Goal: Task Accomplishment & Management: Manage account settings

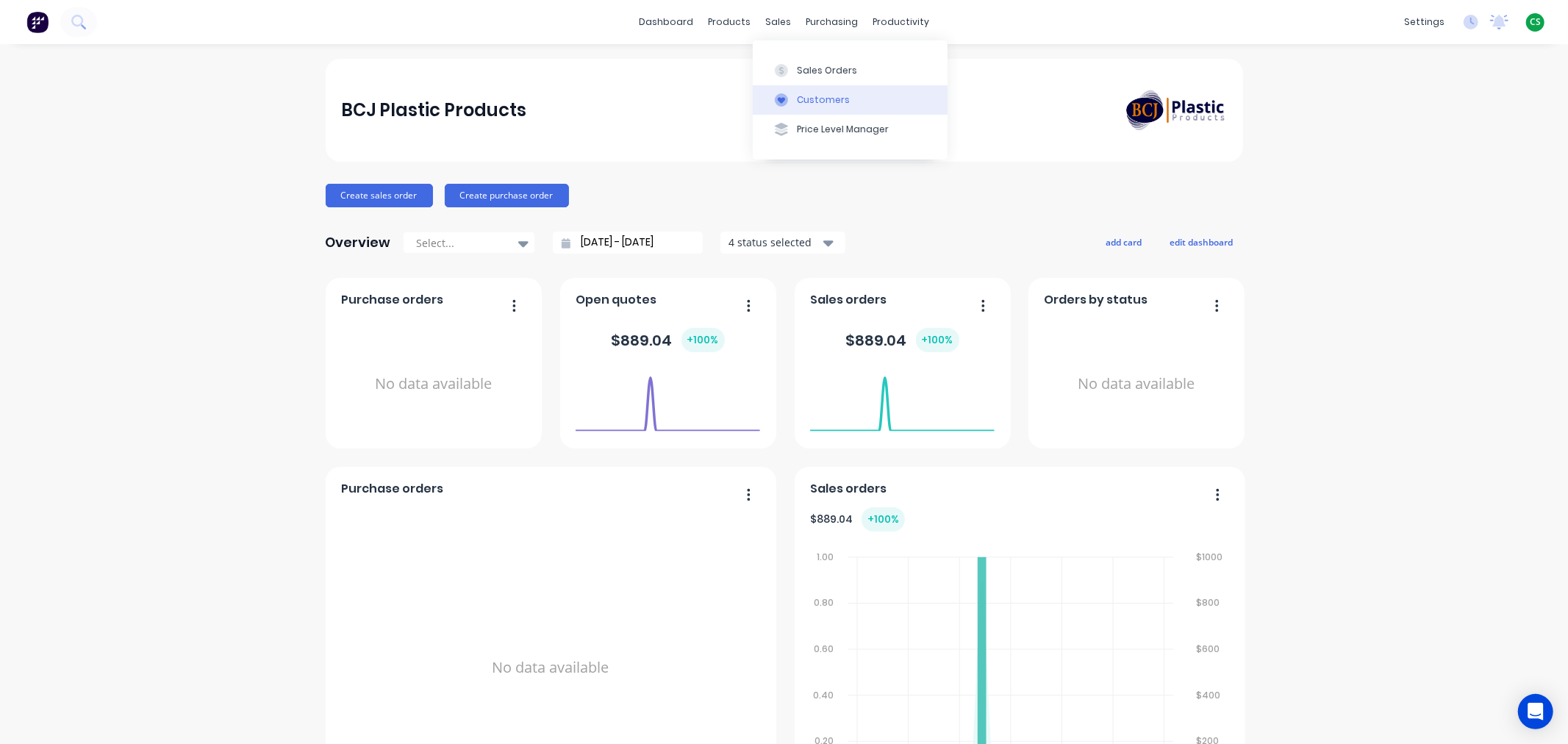
click at [810, 99] on div "Customers" at bounding box center [823, 100] width 53 height 13
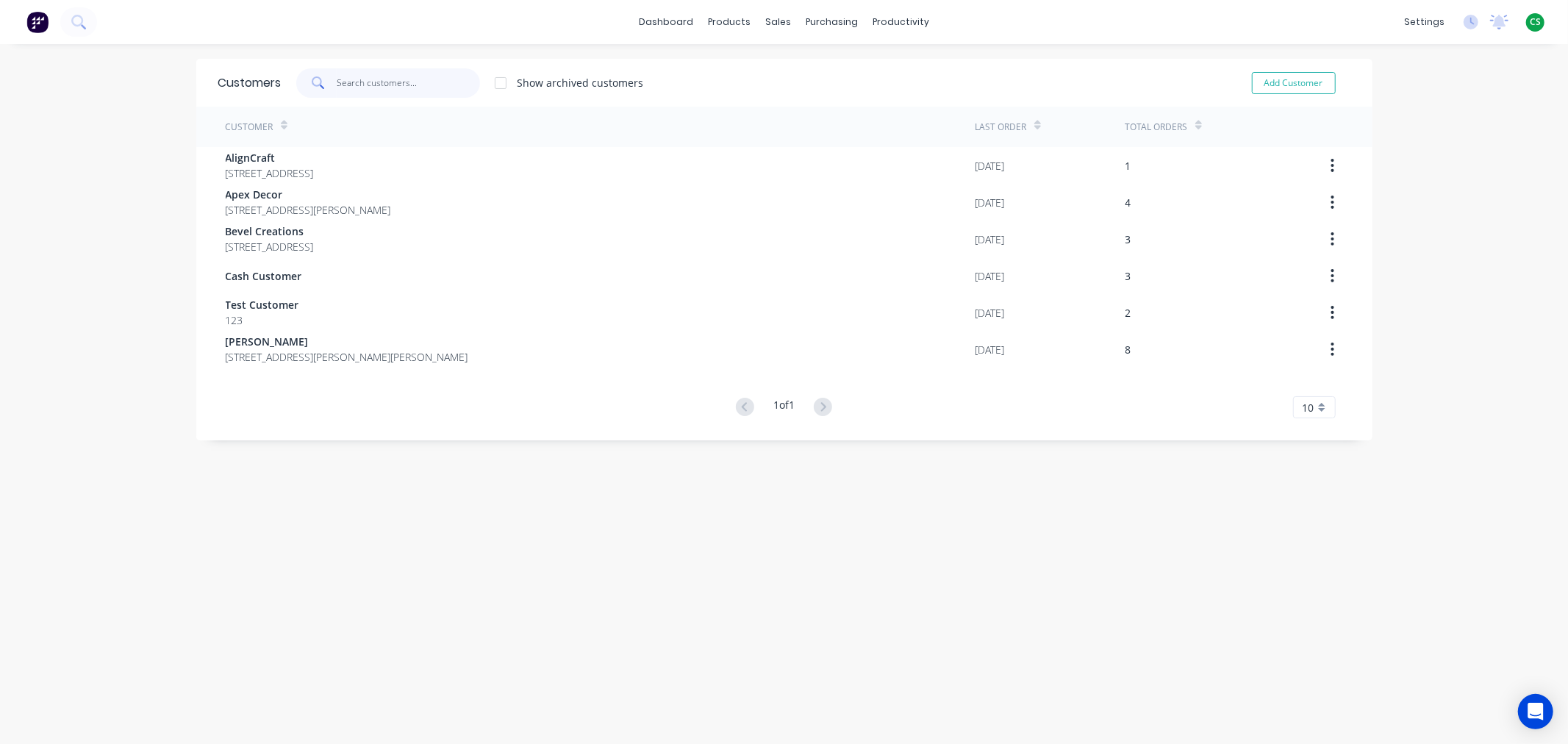
click at [347, 83] on input "text" at bounding box center [408, 83] width 143 height 30
type input "bcj"
drag, startPoint x: 360, startPoint y: 80, endPoint x: 197, endPoint y: 68, distance: 163.4
click at [214, 74] on div "Customers bcj Show archived customers Add Customer" at bounding box center [784, 82] width 1176 height 48
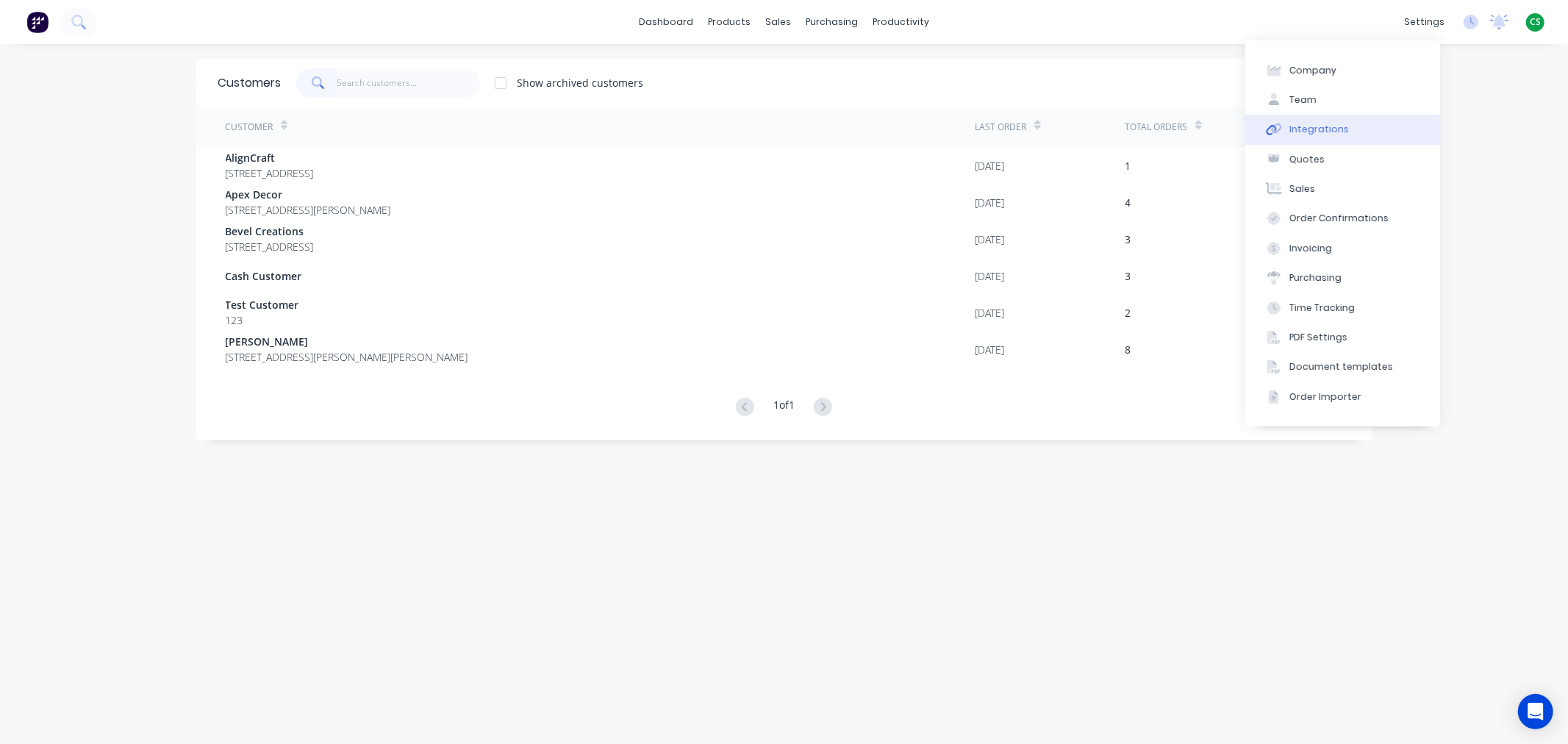
click at [1335, 132] on div "Integrations" at bounding box center [1319, 129] width 60 height 13
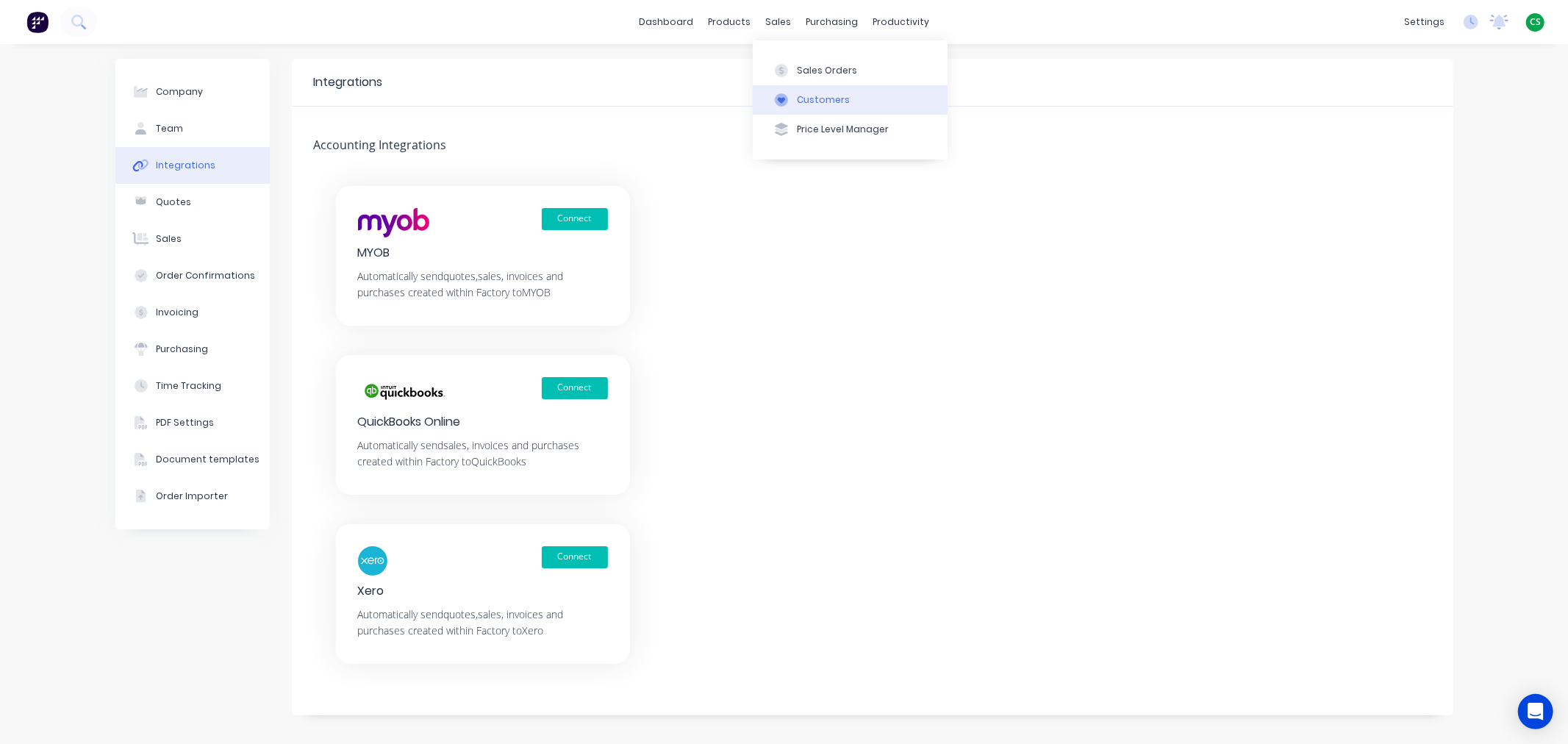
click at [817, 97] on div "Customers" at bounding box center [823, 100] width 53 height 13
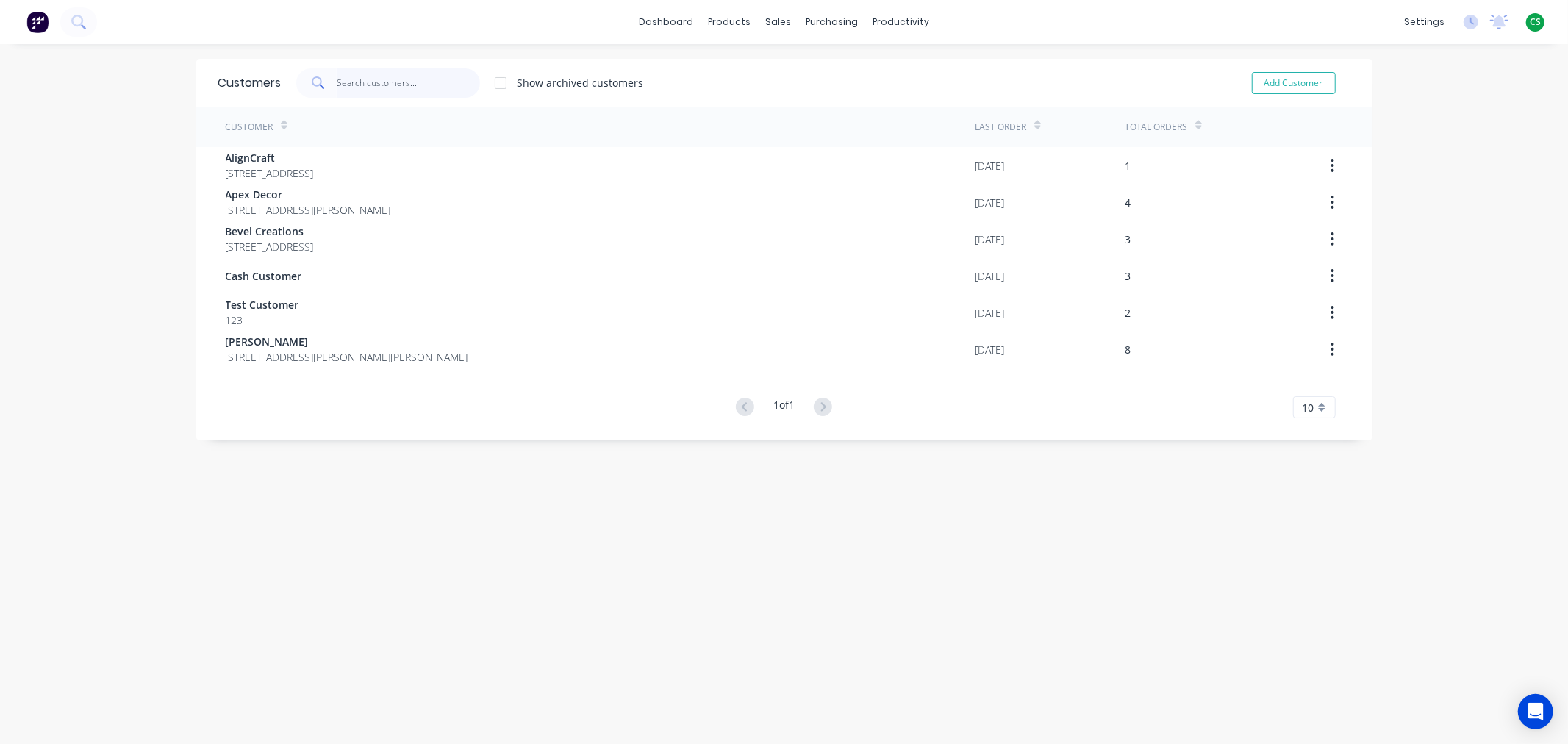
click at [370, 86] on input "text" at bounding box center [408, 83] width 143 height 30
type input "bcj"
click at [1255, 81] on button "Add Customer" at bounding box center [1293, 82] width 84 height 22
select select "AU"
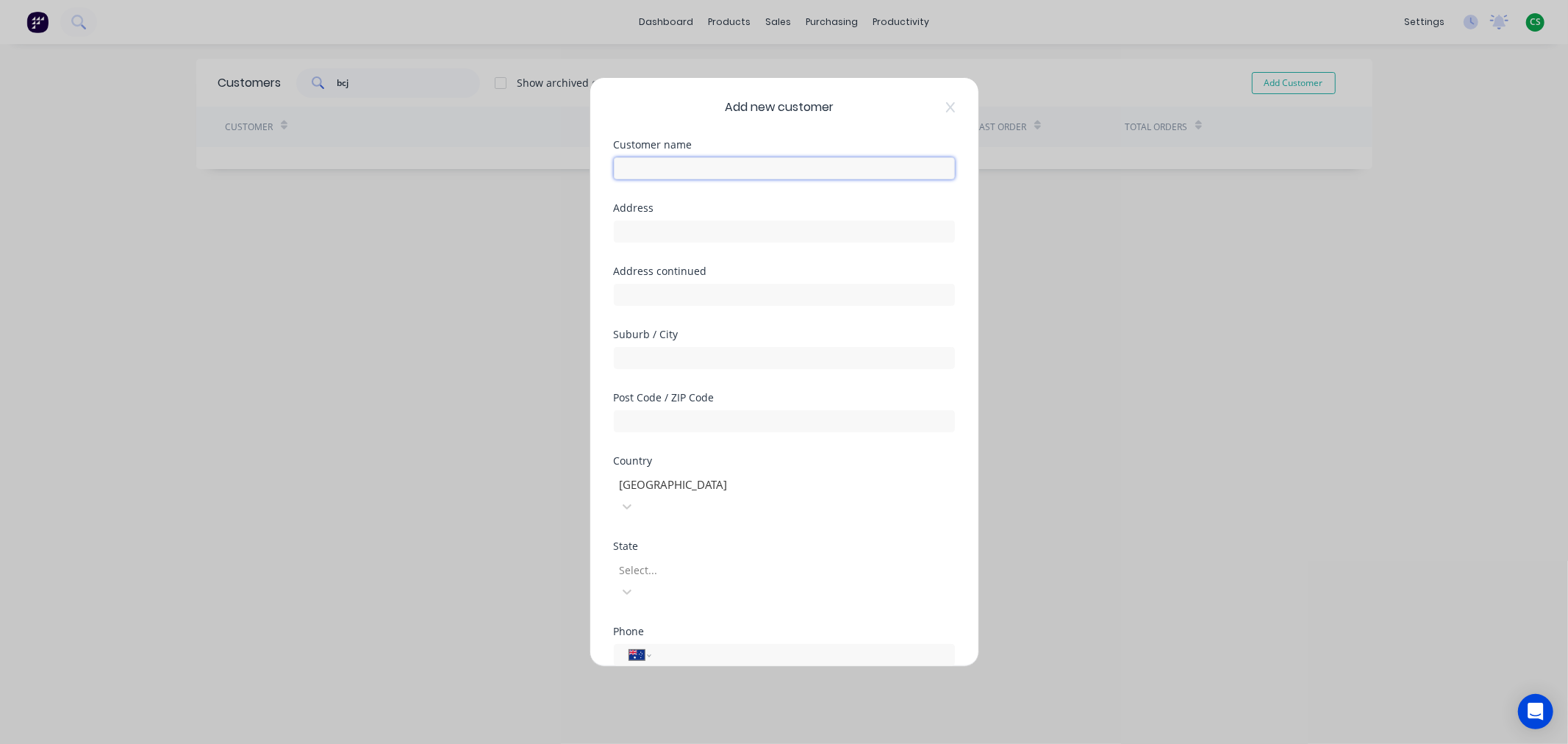
click at [648, 162] on input "text" at bounding box center [784, 167] width 341 height 22
paste input "BCJ Stock"
type input "BCJ Stock"
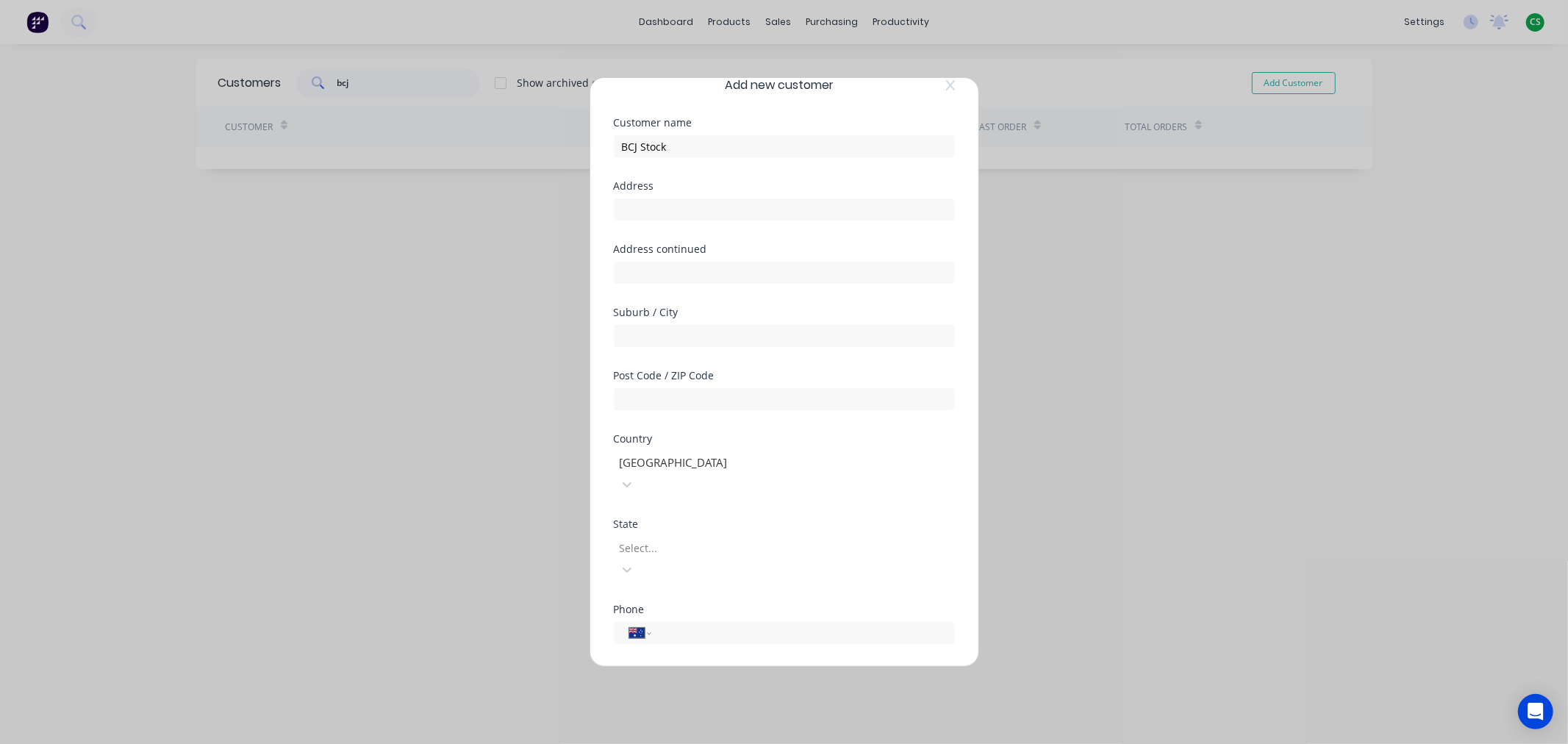
scroll to position [110, 0]
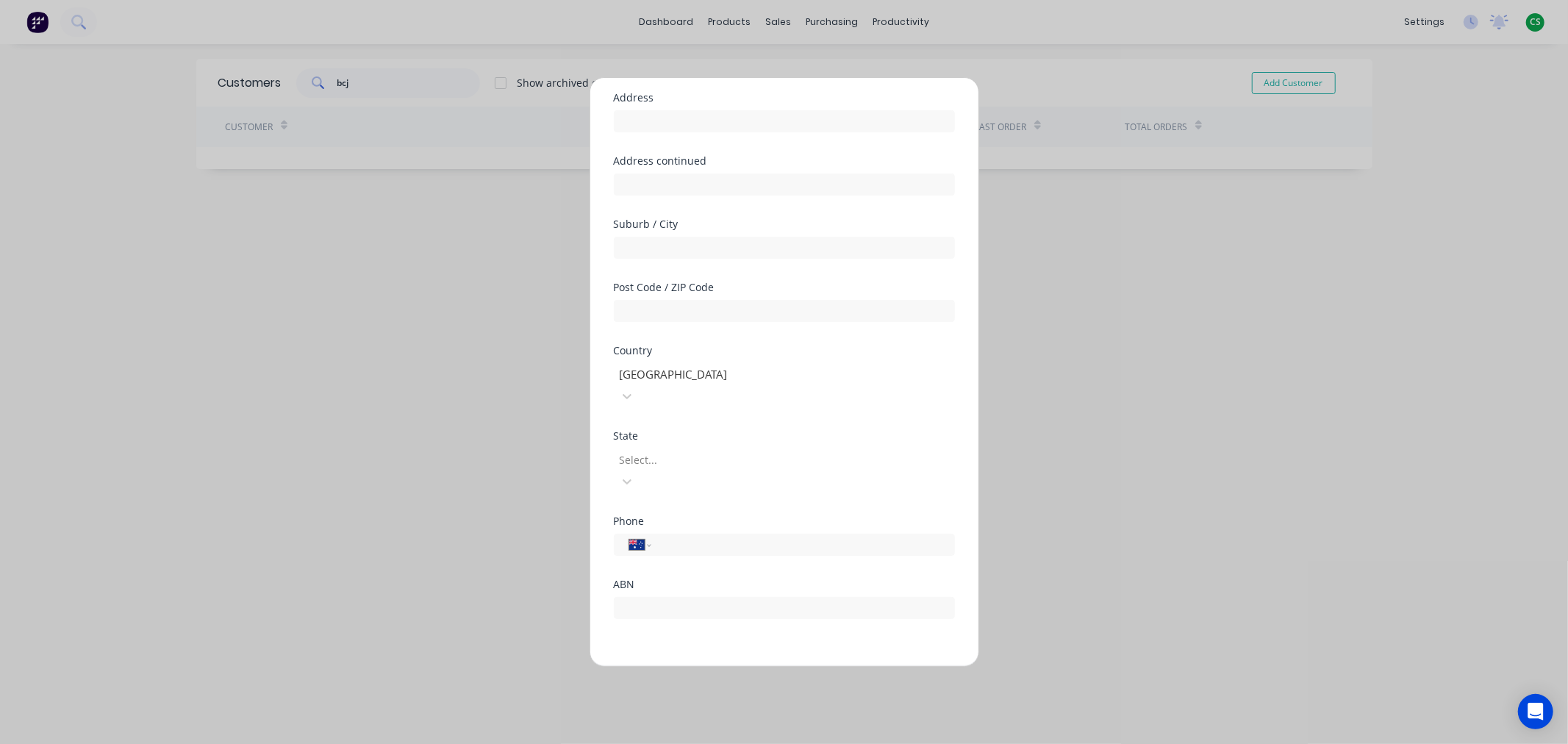
click at [722, 666] on button "Save" at bounding box center [738, 677] width 81 height 23
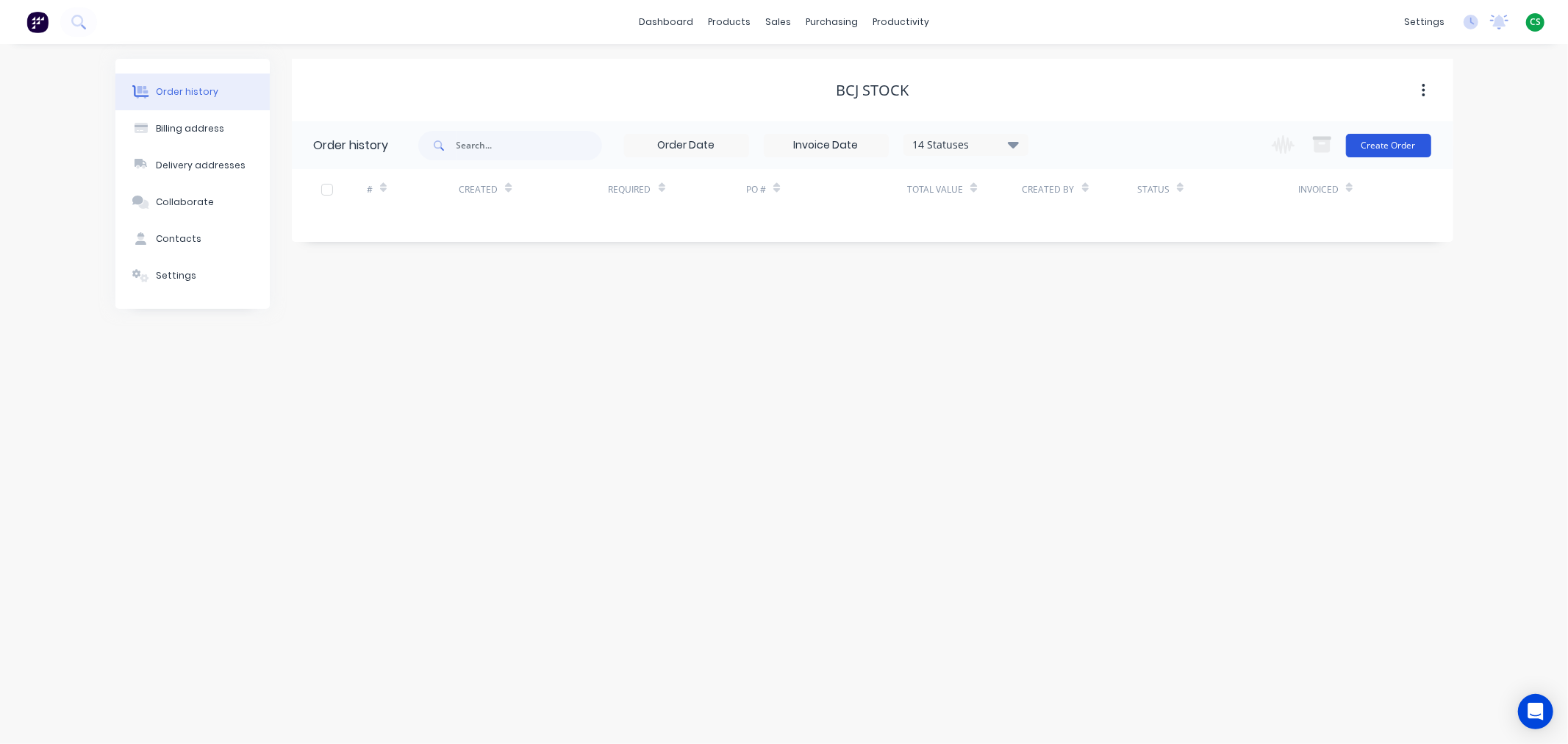
click at [1396, 151] on button "Create Order" at bounding box center [1388, 145] width 85 height 23
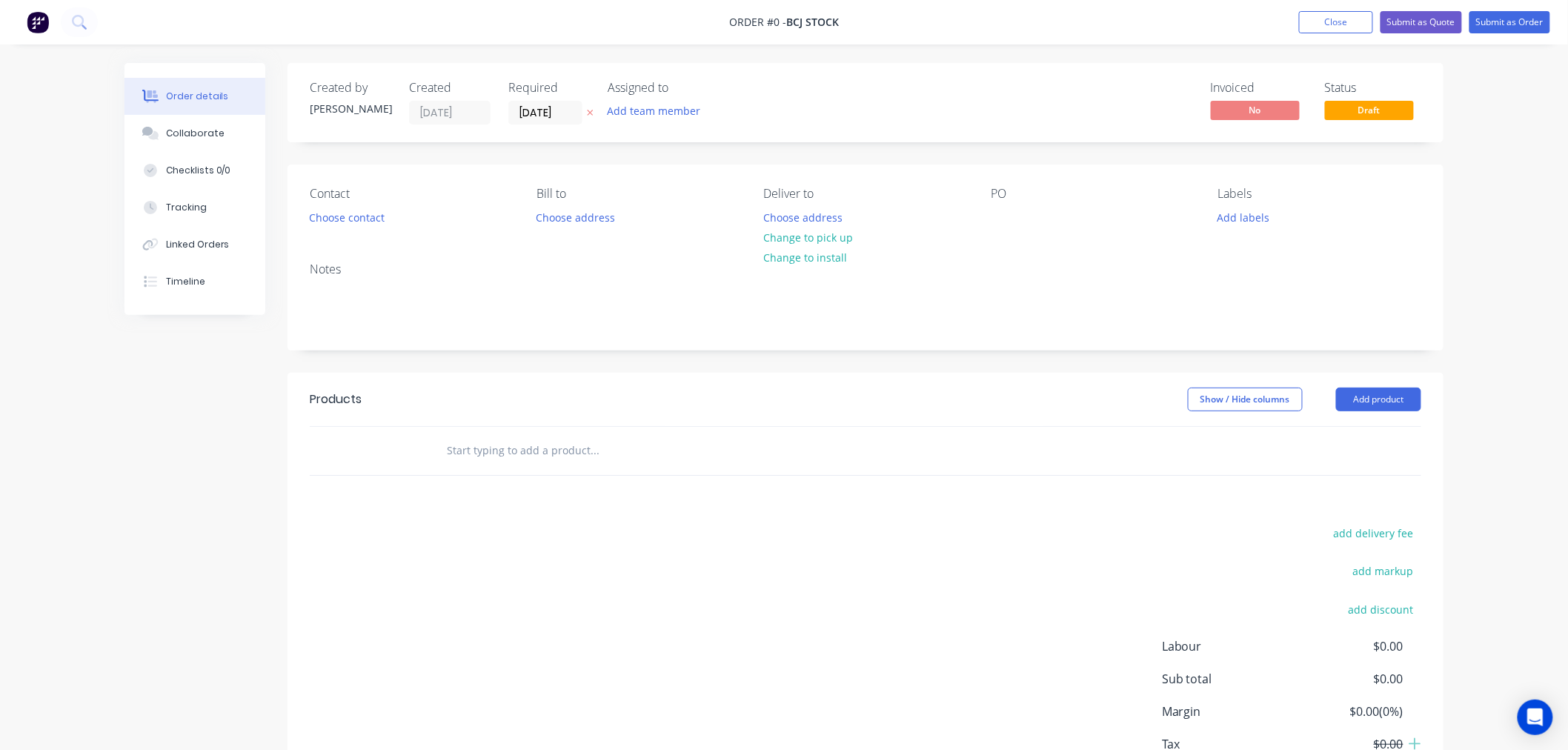
click at [509, 448] on input "text" at bounding box center [594, 450] width 296 height 30
paste input "Fleet wood door step mould in MDF"
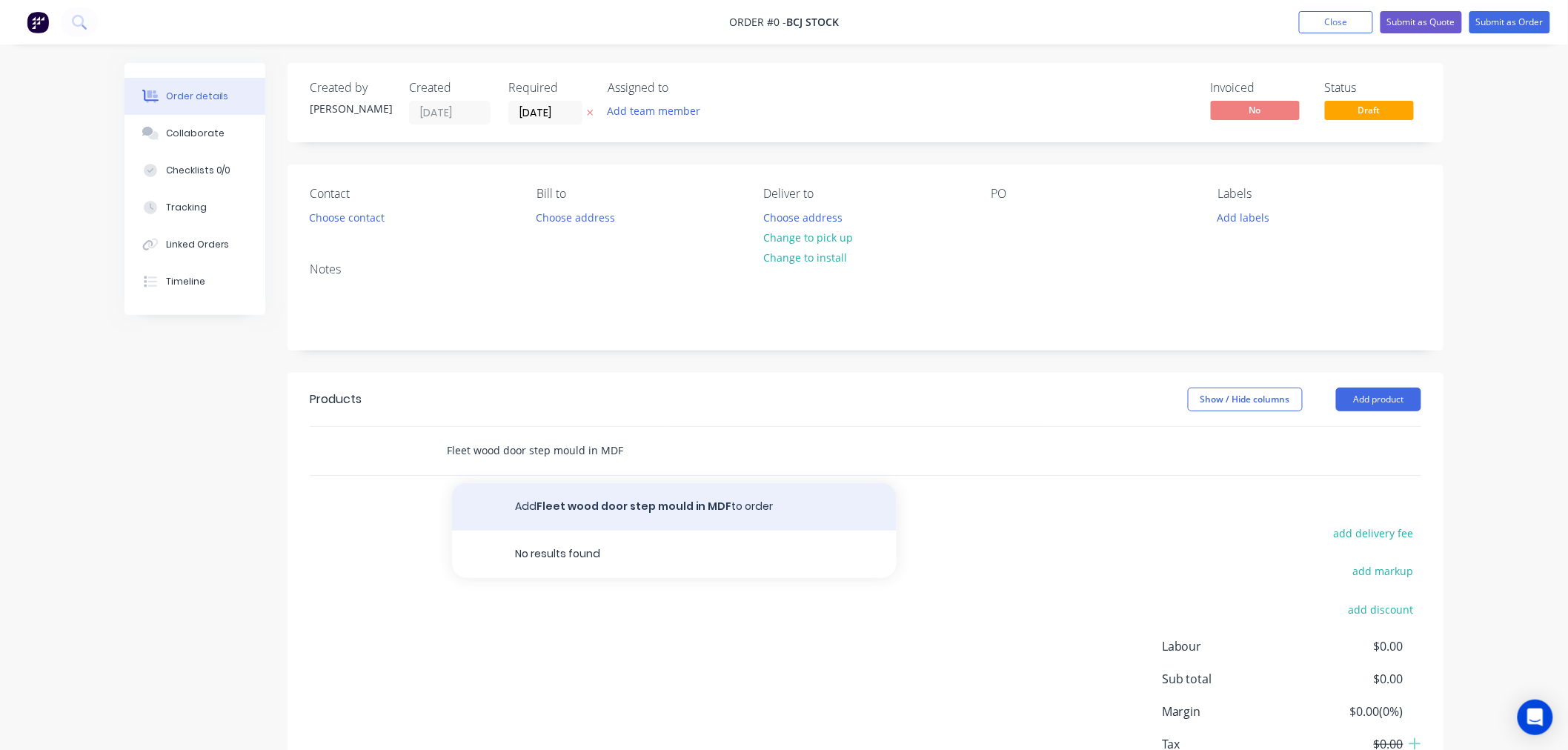
type input "Fleet wood door step mould in MDF"
click at [652, 506] on button "Add Fleet wood door step mould in MDF to order" at bounding box center [675, 506] width 445 height 47
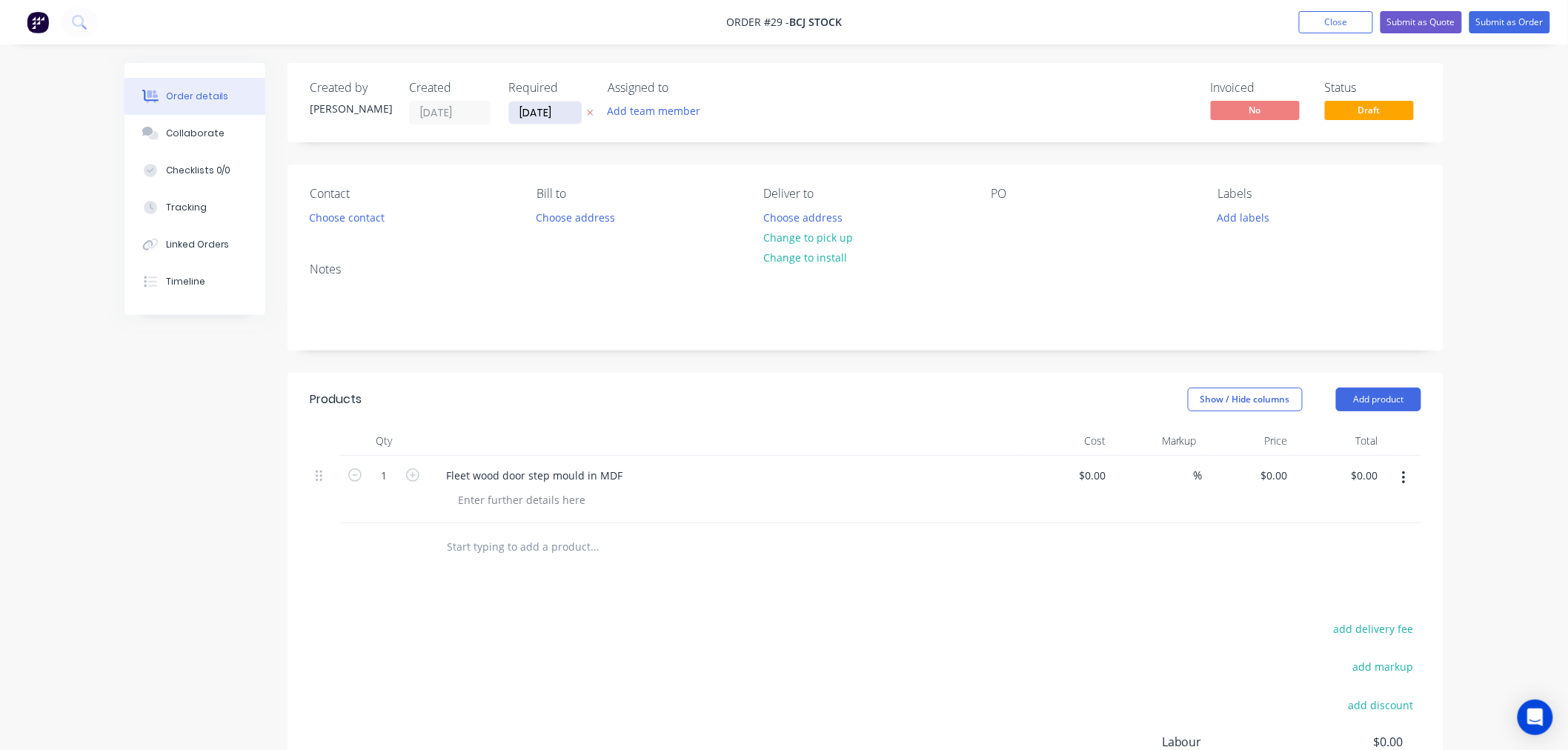
click at [529, 112] on input "[DATE]" at bounding box center [545, 112] width 72 height 22
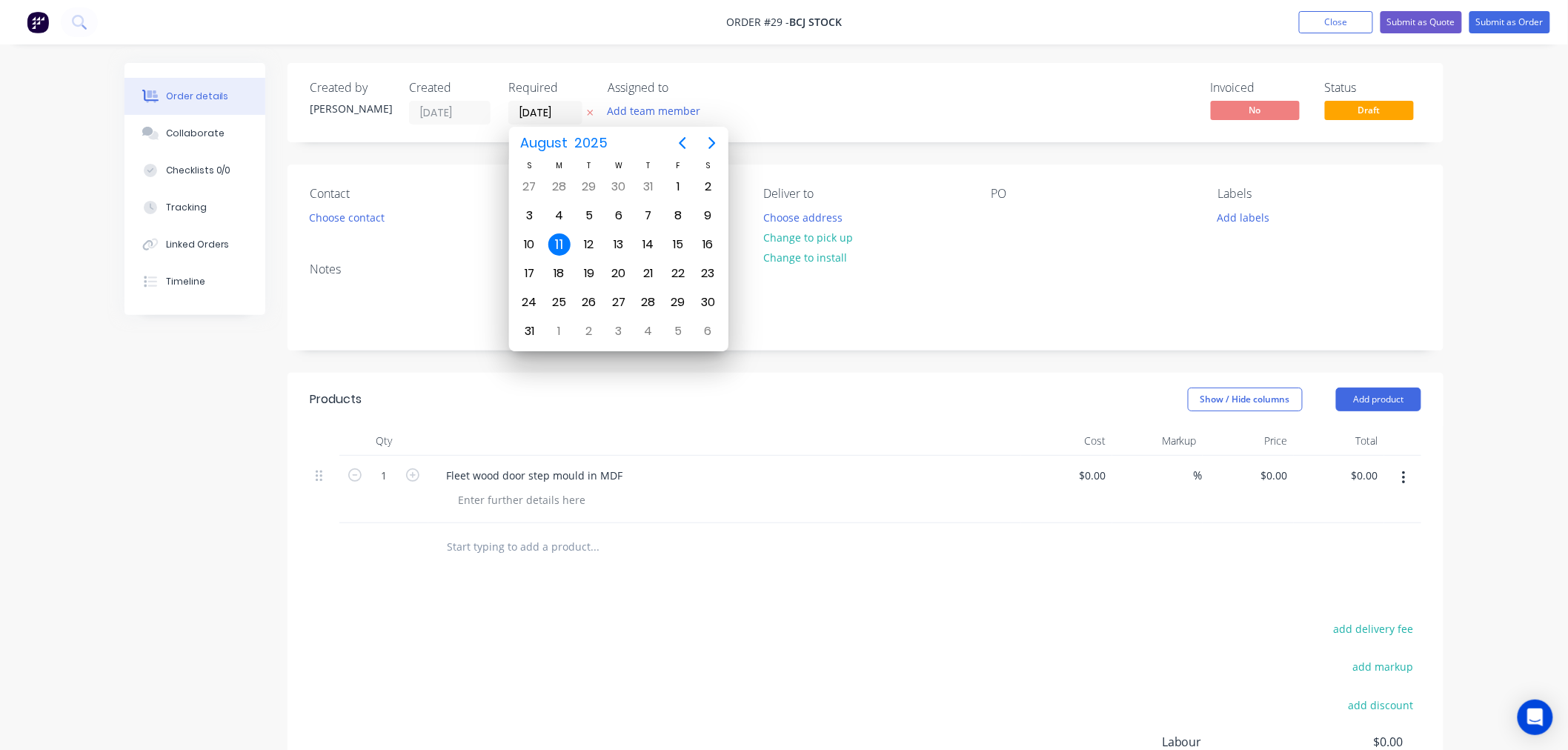
click at [471, 114] on div "Created by Cathy Created 11/08/25 Required 11/08/25 Assigned to Add team member" at bounding box center [533, 102] width 446 height 44
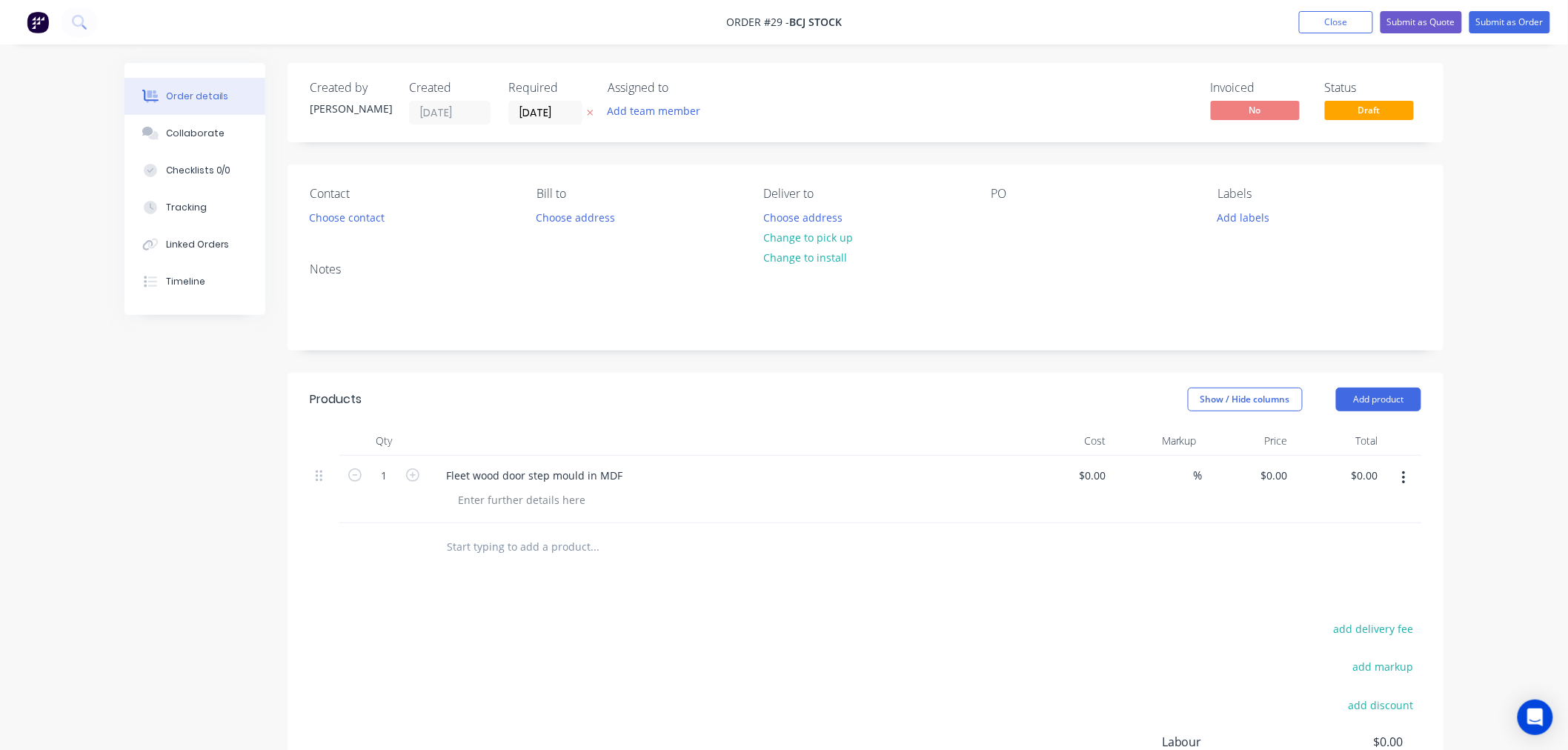
paste input "2/16/2024"
click at [879, 99] on div "Created by Cathy Created 11/08/25 Required 11/08/25 Assigned to Add team member…" at bounding box center [866, 103] width 1156 height 80
click at [567, 111] on input "[DATE]" at bounding box center [545, 112] width 72 height 22
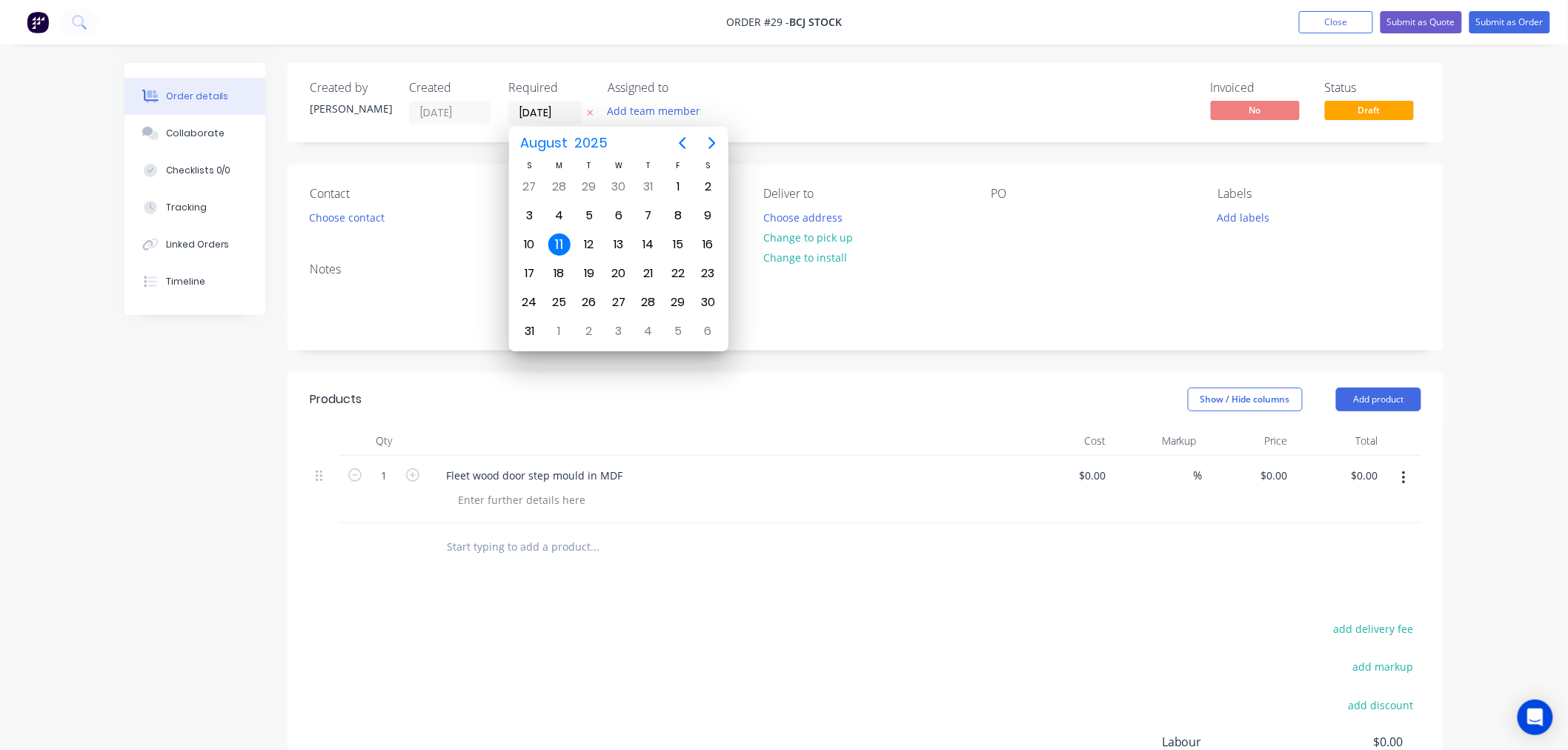
drag, startPoint x: 567, startPoint y: 111, endPoint x: 498, endPoint y: 113, distance: 69.0
click at [499, 114] on div "Created by Cathy Created 11/08/25 Required 11/08/25 Assigned to Add team member" at bounding box center [533, 102] width 446 height 44
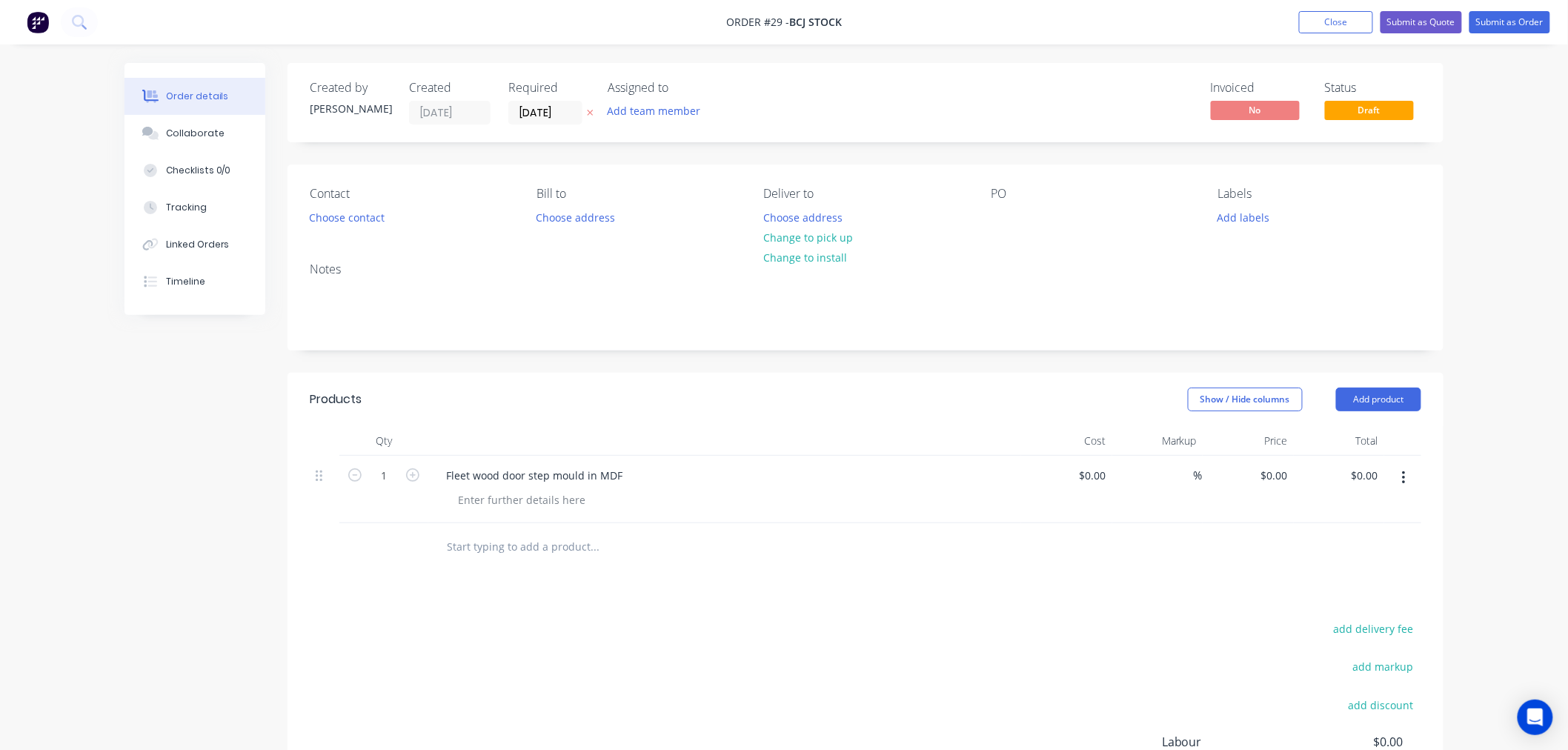
paste input "2/16/2024"
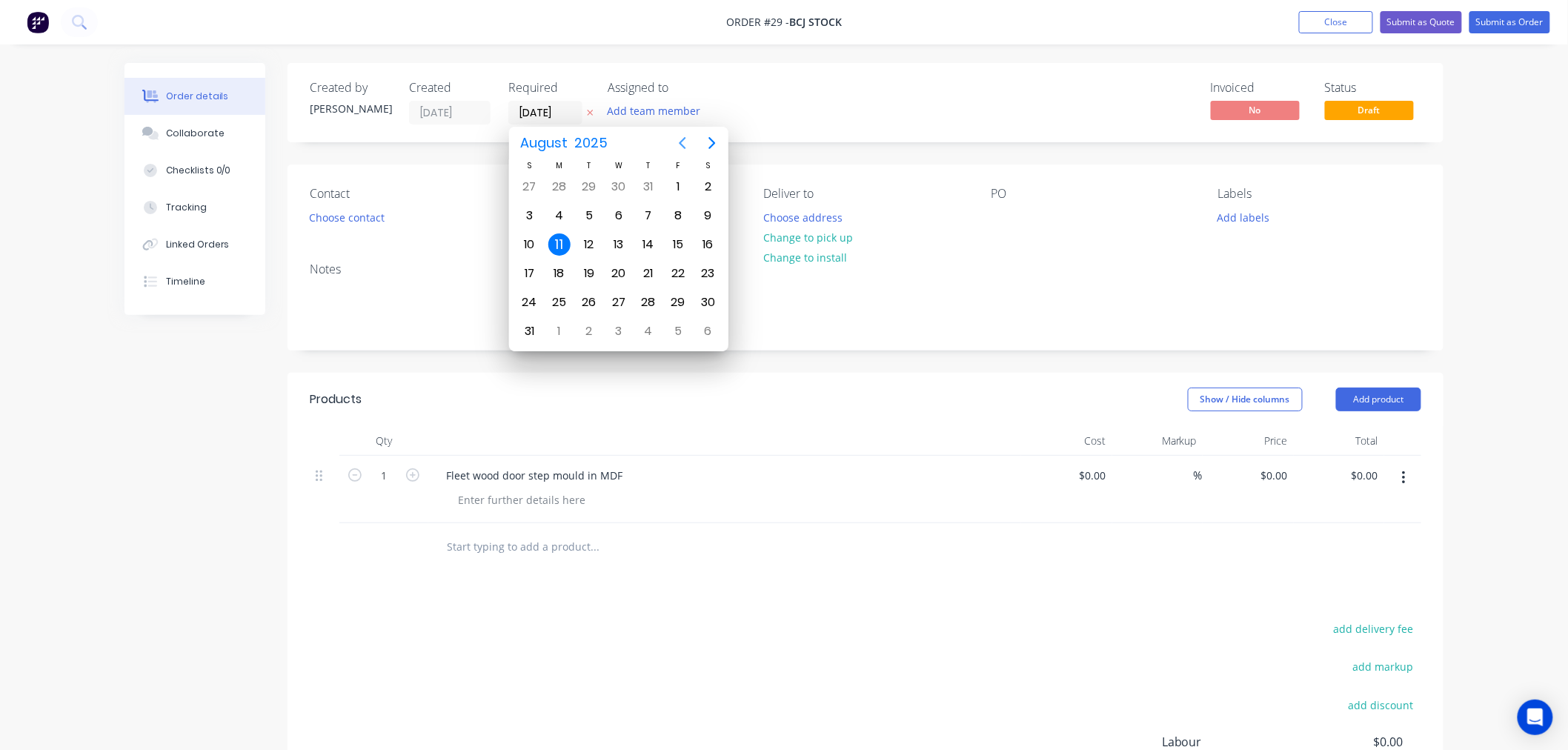
click at [679, 142] on icon "Previous page" at bounding box center [683, 143] width 18 height 18
click at [716, 142] on icon "Next page" at bounding box center [712, 143] width 18 height 18
click at [715, 141] on icon "Next page" at bounding box center [712, 143] width 18 height 18
click at [715, 142] on icon "Next page" at bounding box center [712, 143] width 18 height 18
click at [713, 143] on icon "Next page" at bounding box center [712, 143] width 18 height 18
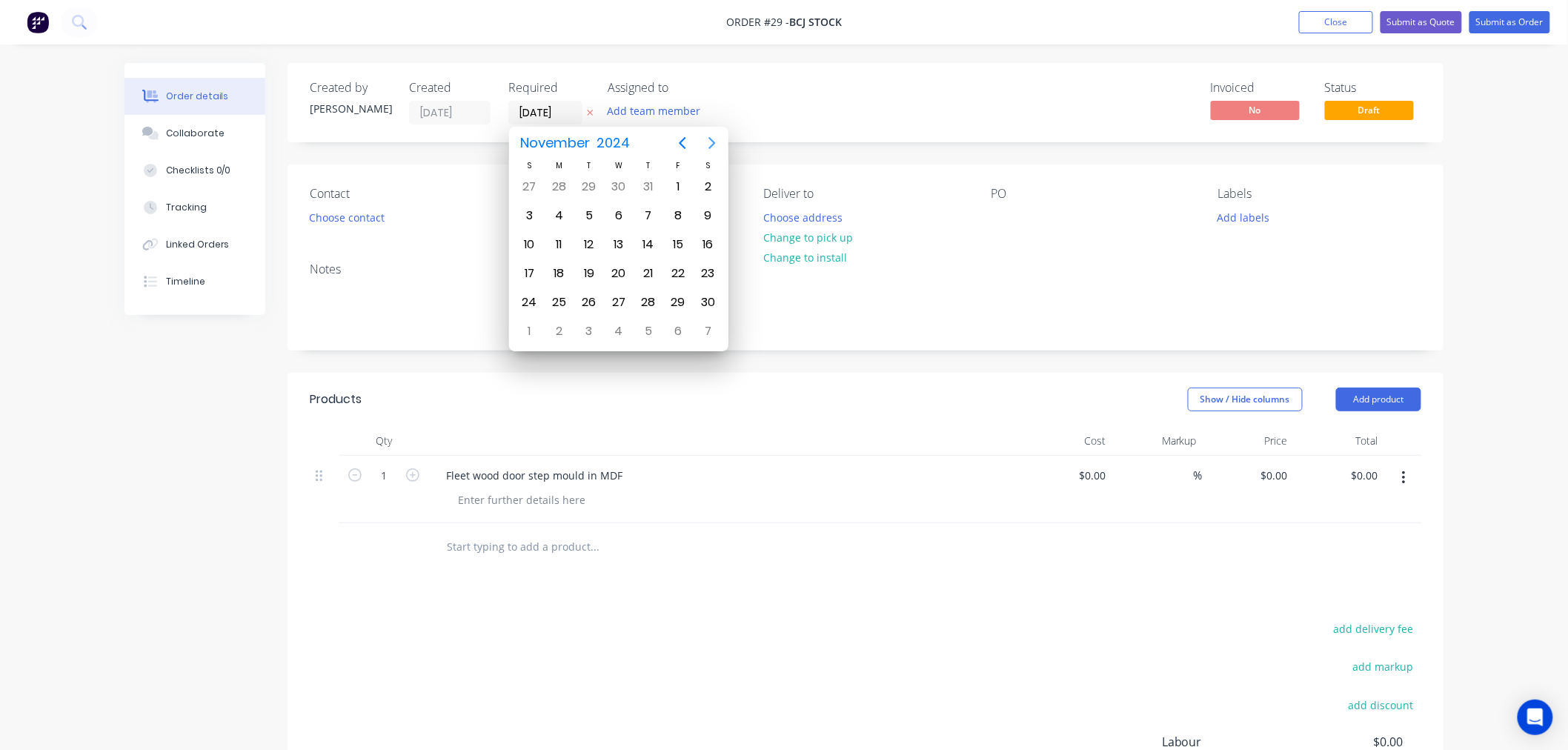
click at [713, 144] on icon "Next page" at bounding box center [712, 143] width 18 height 18
click at [557, 240] on div "16" at bounding box center [559, 244] width 22 height 22
type input "16/12/24"
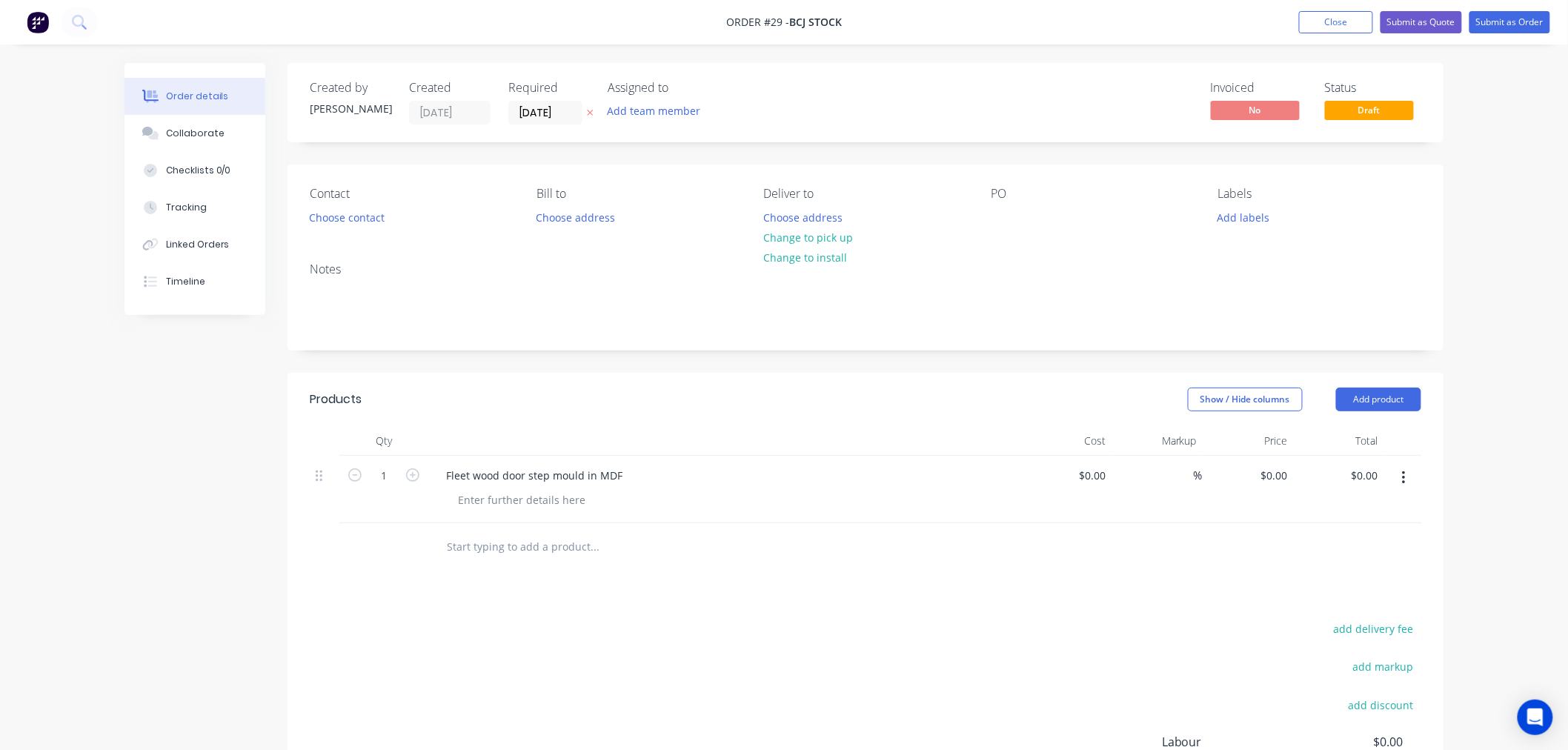
click at [883, 90] on div "Created by Cathy Created 11/08/25 Required 16/12/24 Assigned to Add team member…" at bounding box center [866, 103] width 1156 height 80
click at [639, 116] on button "Add team member" at bounding box center [654, 110] width 109 height 20
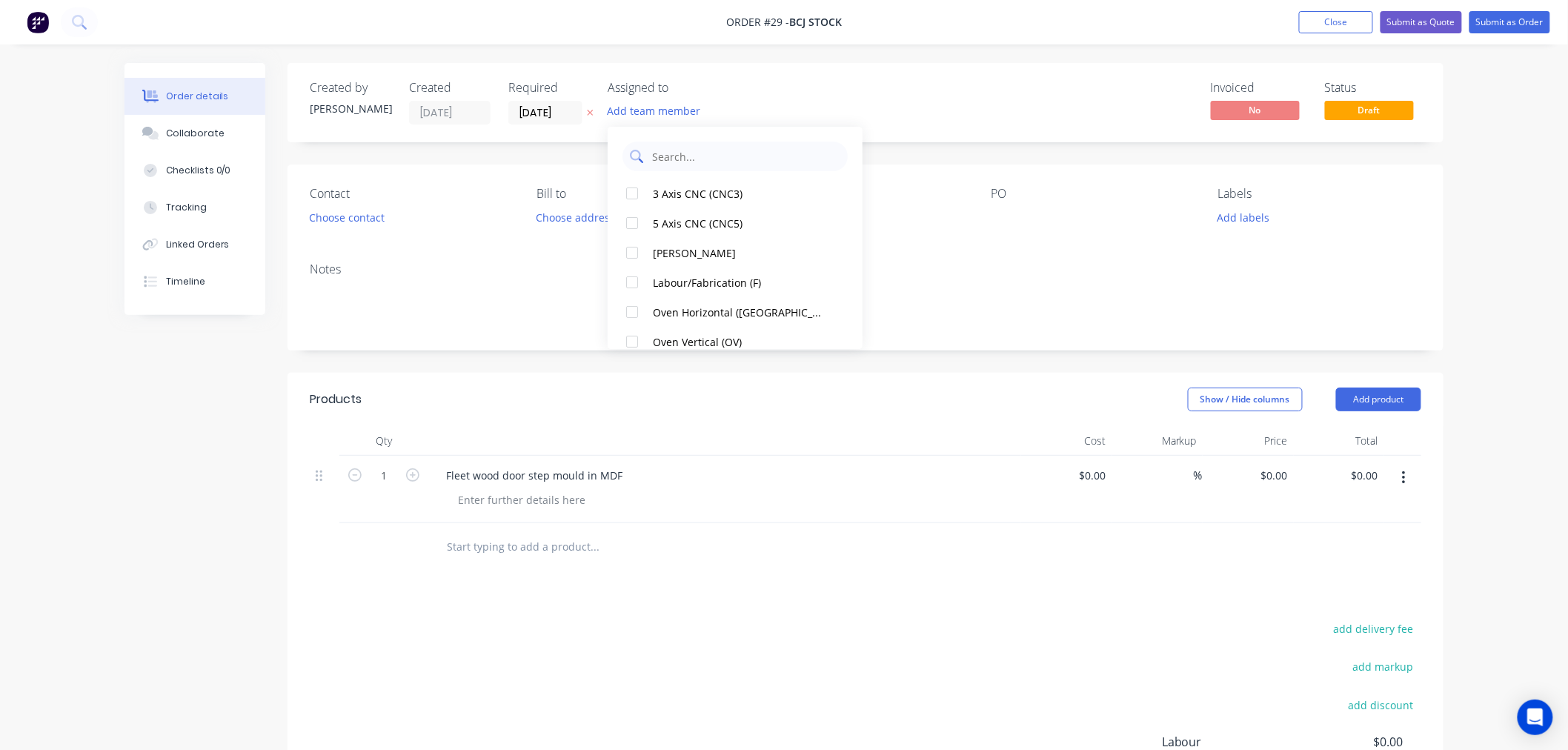
click at [662, 158] on input "text" at bounding box center [745, 156] width 190 height 30
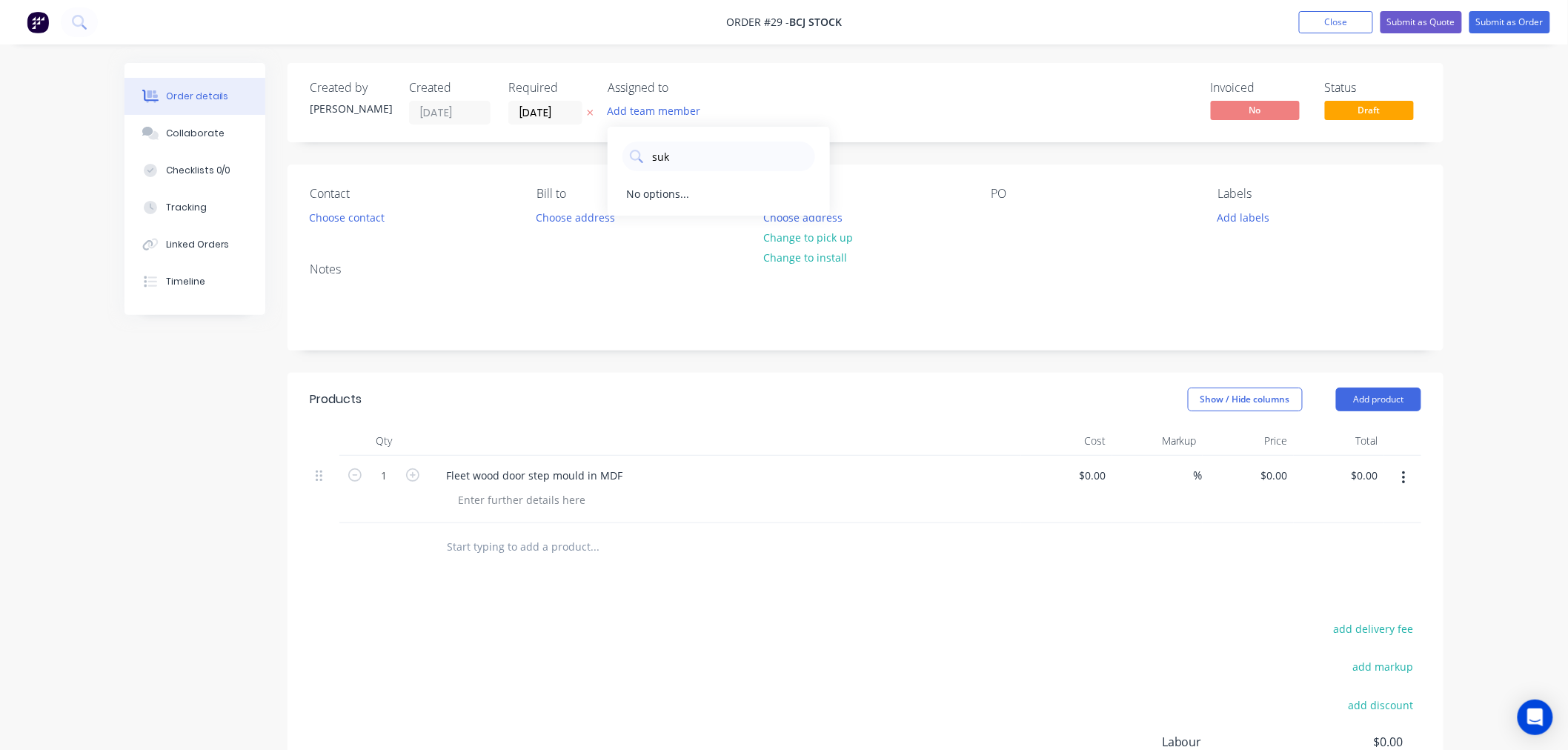
drag, startPoint x: 604, startPoint y: 144, endPoint x: 590, endPoint y: 141, distance: 14.3
click at [590, 141] on body "Order #29 - BCJ Stock Add product Close Submit as Quote Submit as Order Order d…" at bounding box center [784, 474] width 1568 height 949
type input "suk"
click at [1481, 202] on div "Order details Collaborate Checklists 0/0 Tracking Linked Orders Timeline Order …" at bounding box center [784, 474] width 1568 height 949
click at [1315, 20] on button "Close" at bounding box center [1336, 22] width 74 height 22
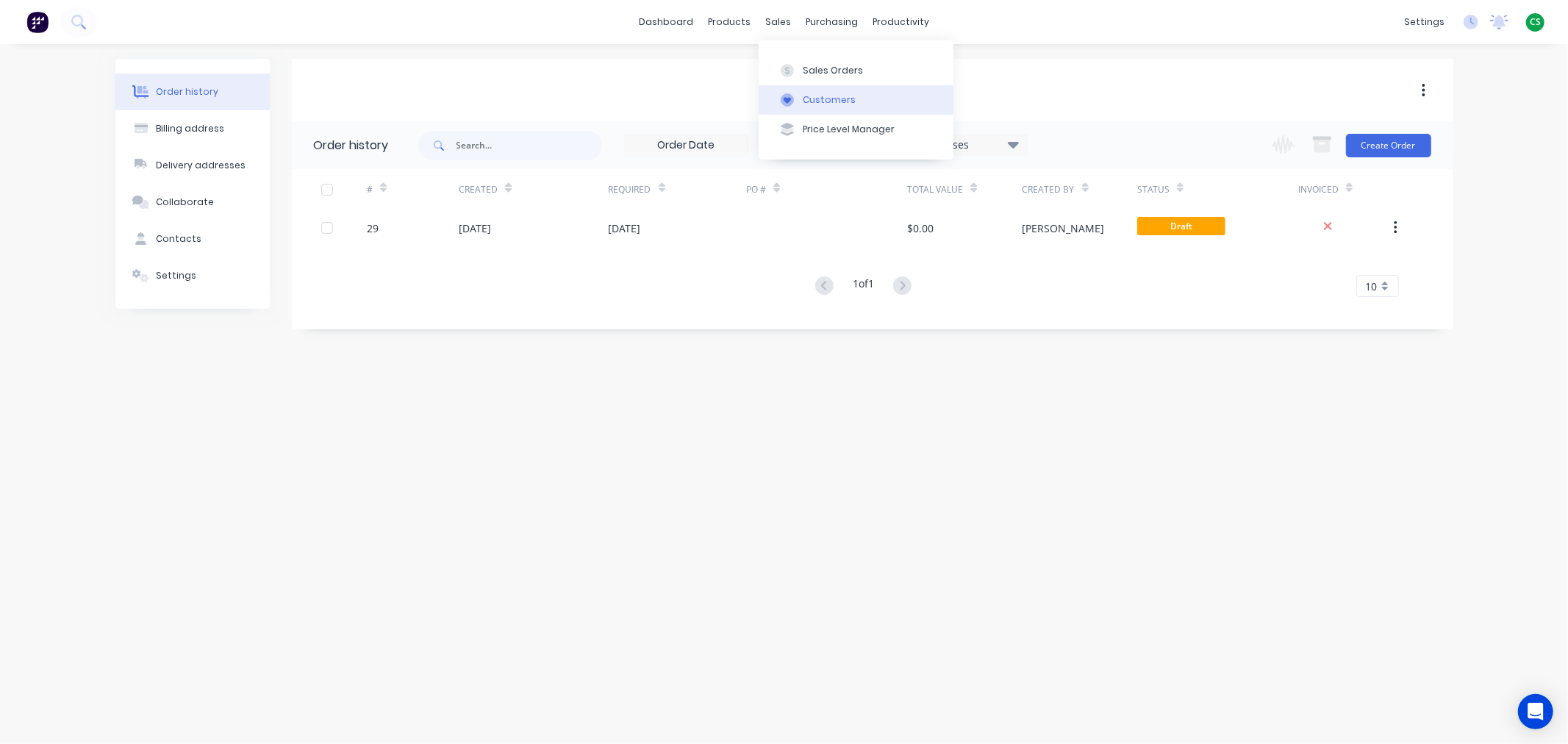
click at [816, 98] on div "Customers" at bounding box center [830, 100] width 53 height 13
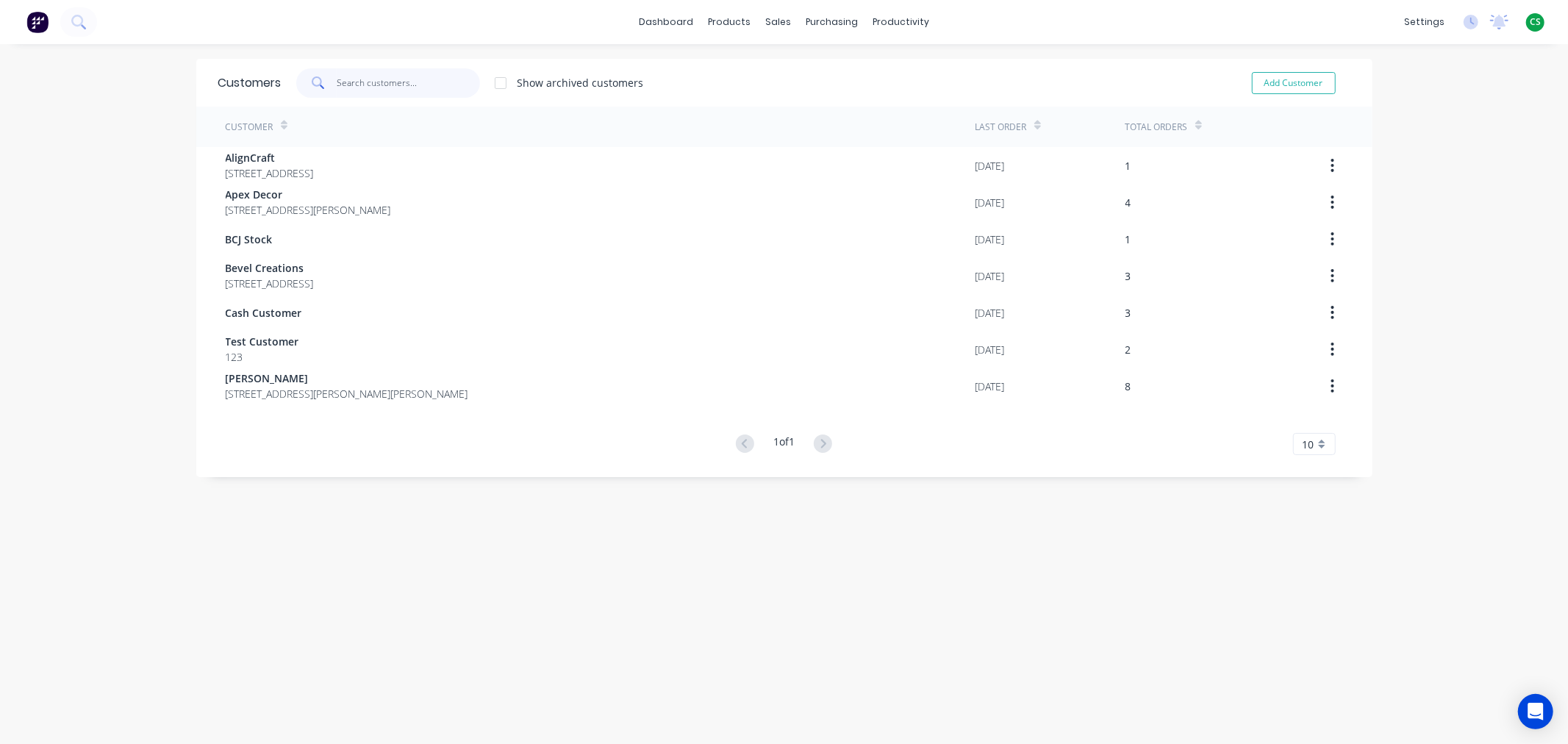
click at [343, 77] on input "text" at bounding box center [408, 83] width 143 height 30
paste input "Buckingham Pewter"
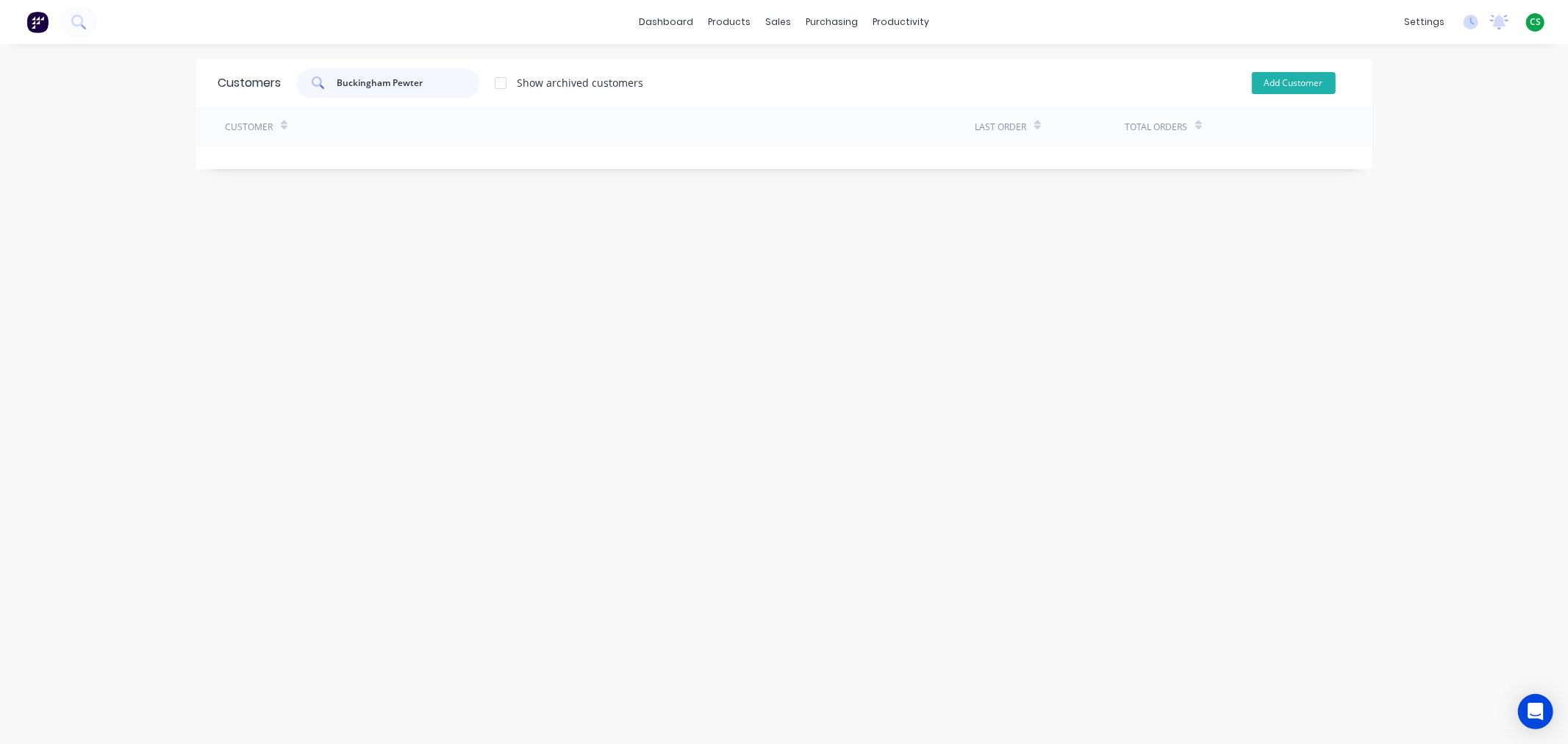
type input "Buckingham Pewter"
click at [1276, 79] on button "Add Customer" at bounding box center [1293, 82] width 84 height 22
select select "AU"
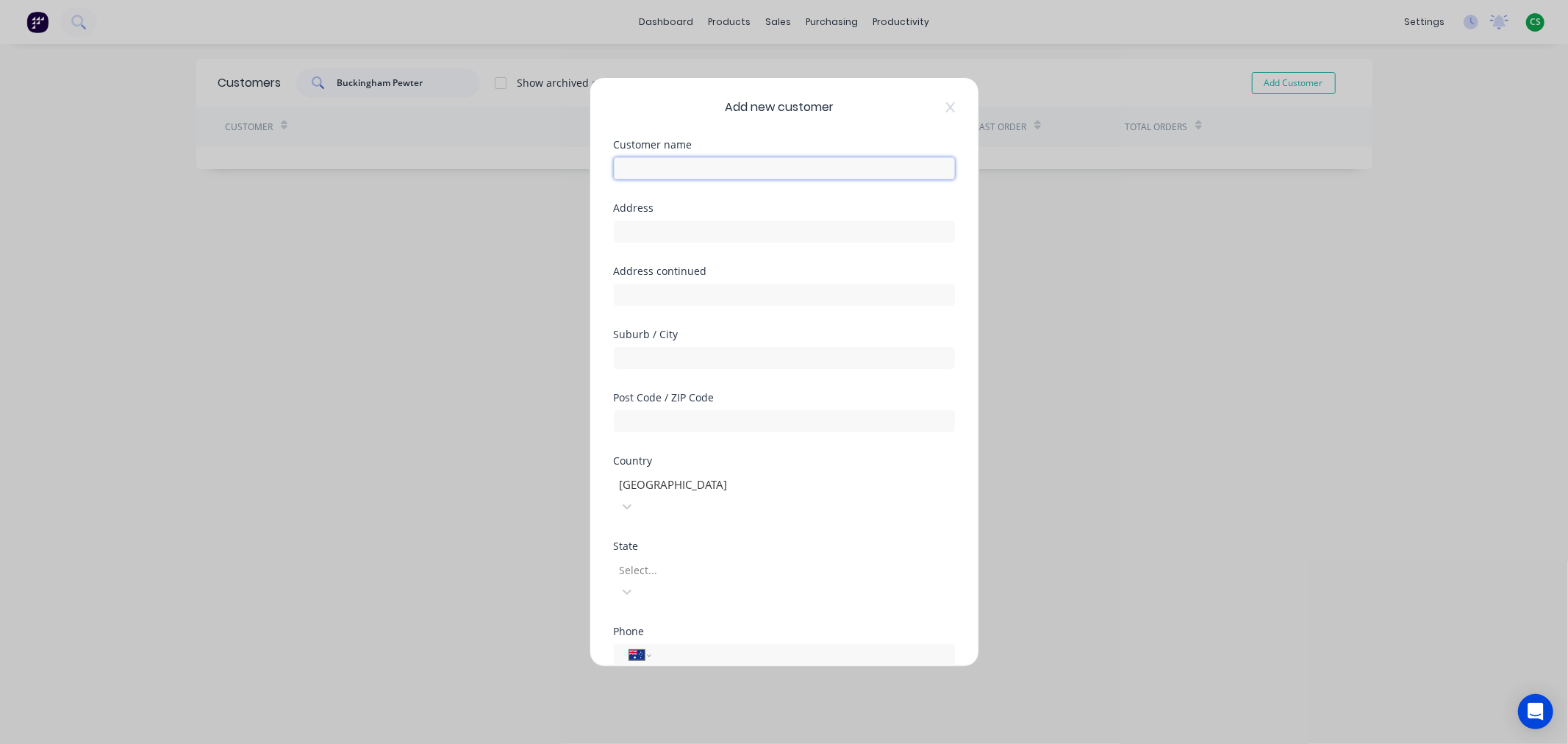
click at [630, 172] on input "text" at bounding box center [784, 167] width 341 height 22
paste input "Buckingham Pewter"
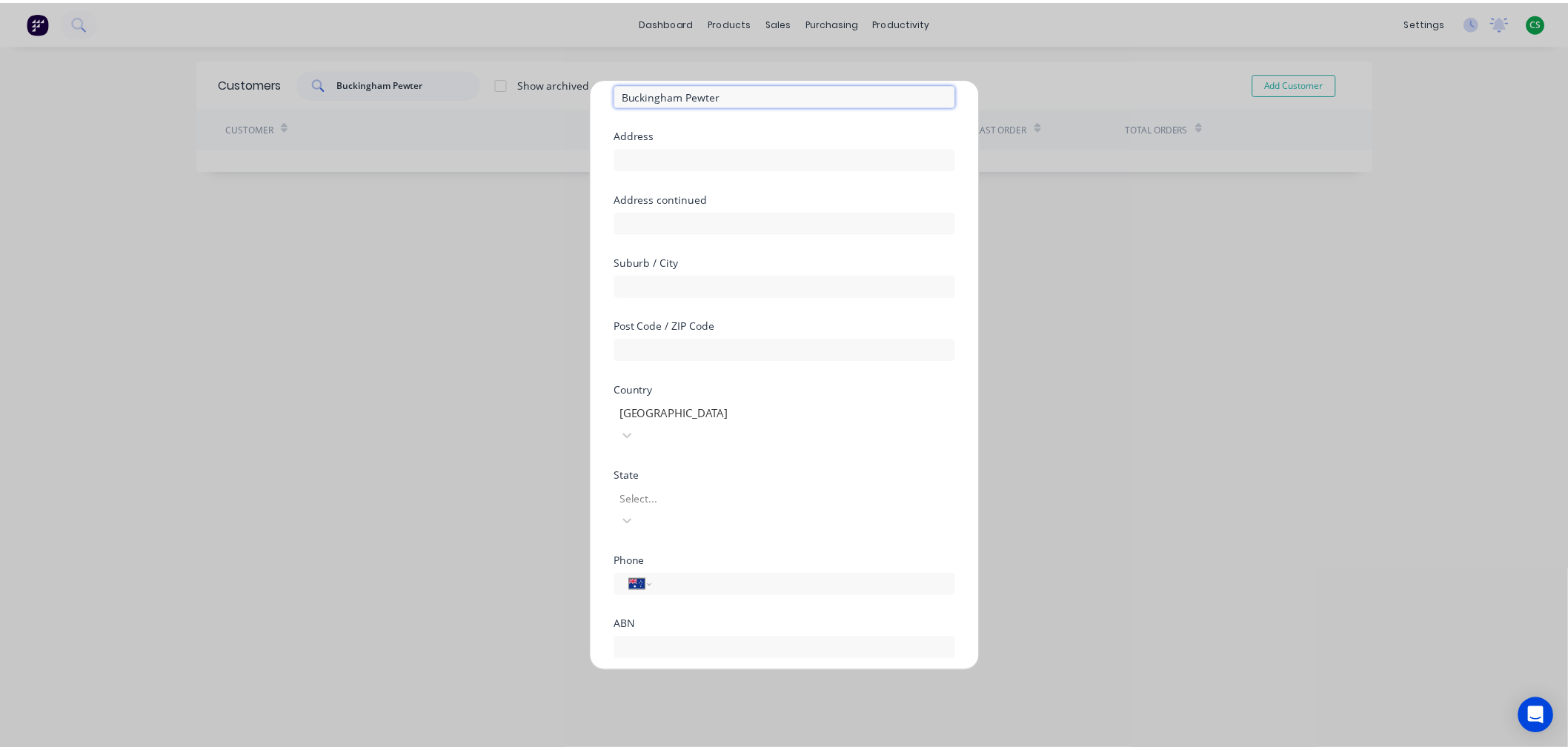
scroll to position [111, 0]
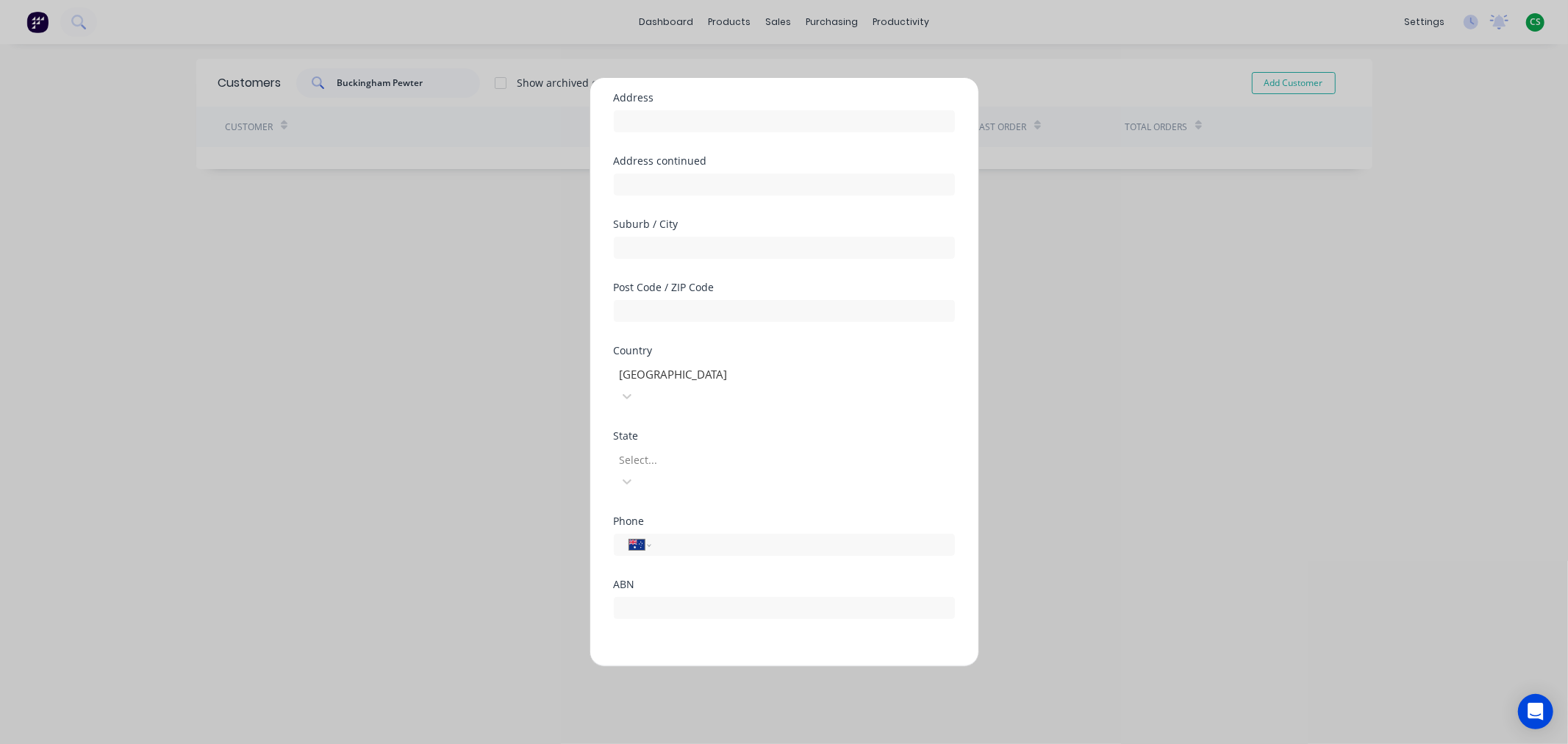
type input "Buckingham Pewter"
click at [716, 666] on button "Save" at bounding box center [738, 677] width 81 height 23
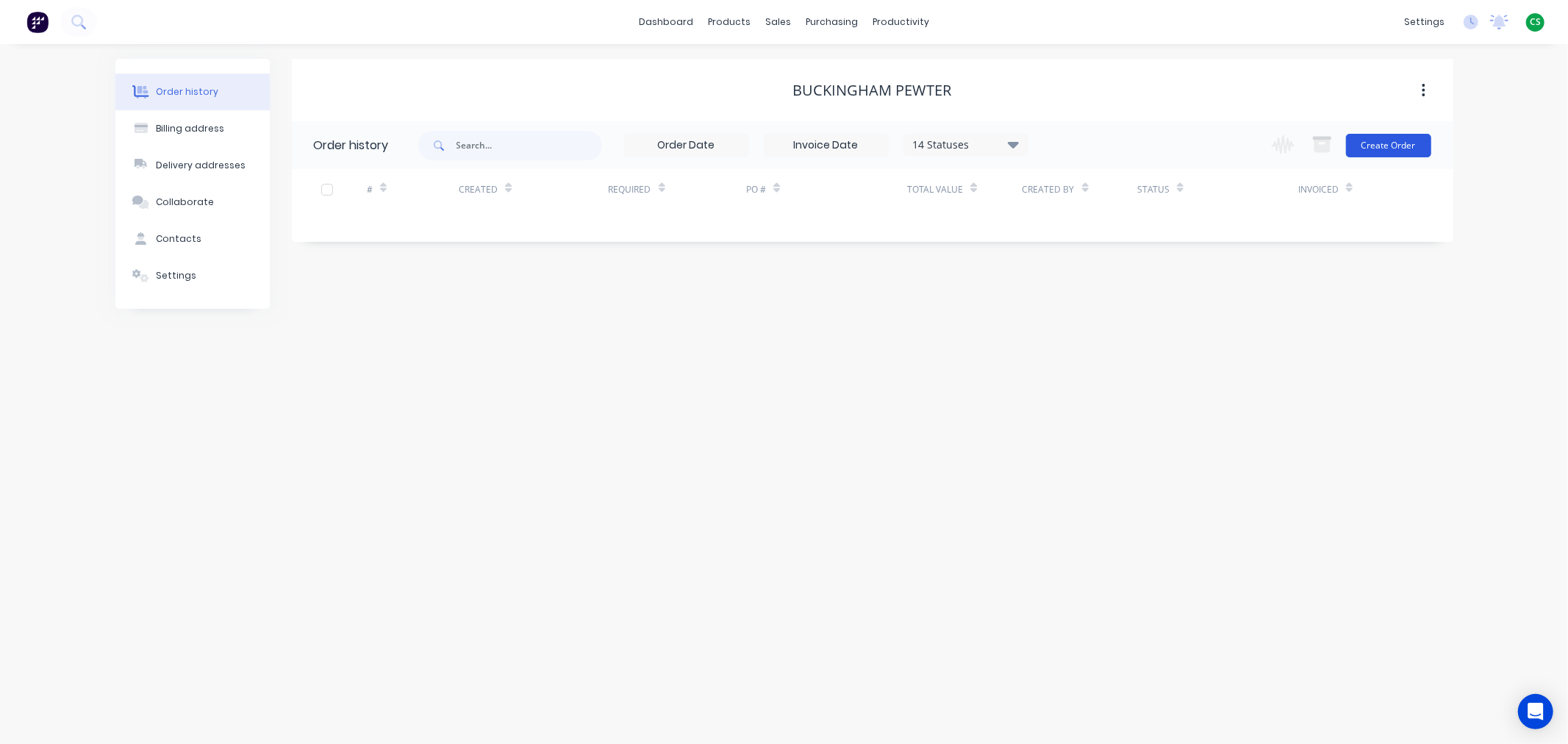
click at [1376, 143] on button "Create Order" at bounding box center [1388, 145] width 85 height 23
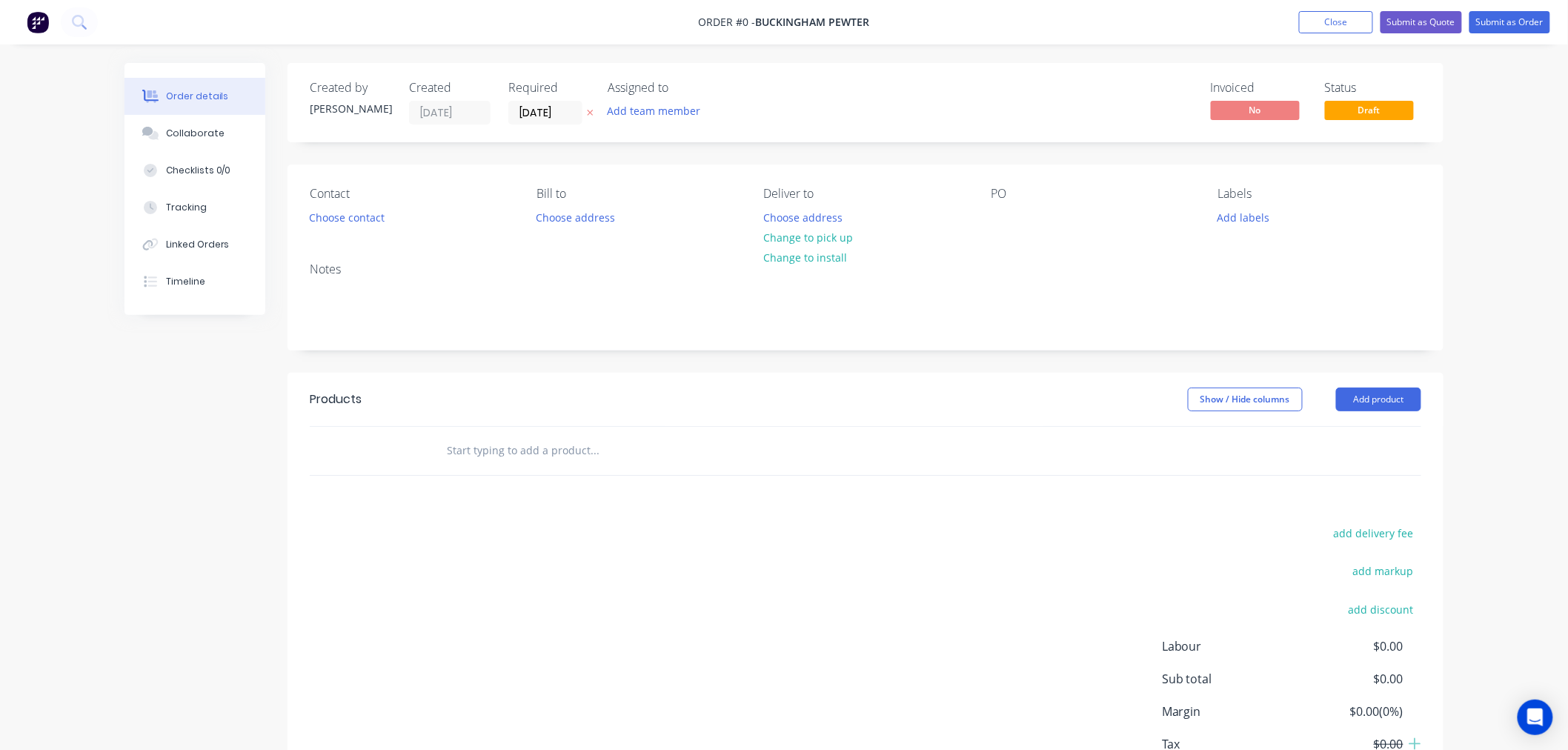
click at [463, 450] on input "text" at bounding box center [594, 450] width 296 height 30
paste input "ACO tube 100x94mm x2000"
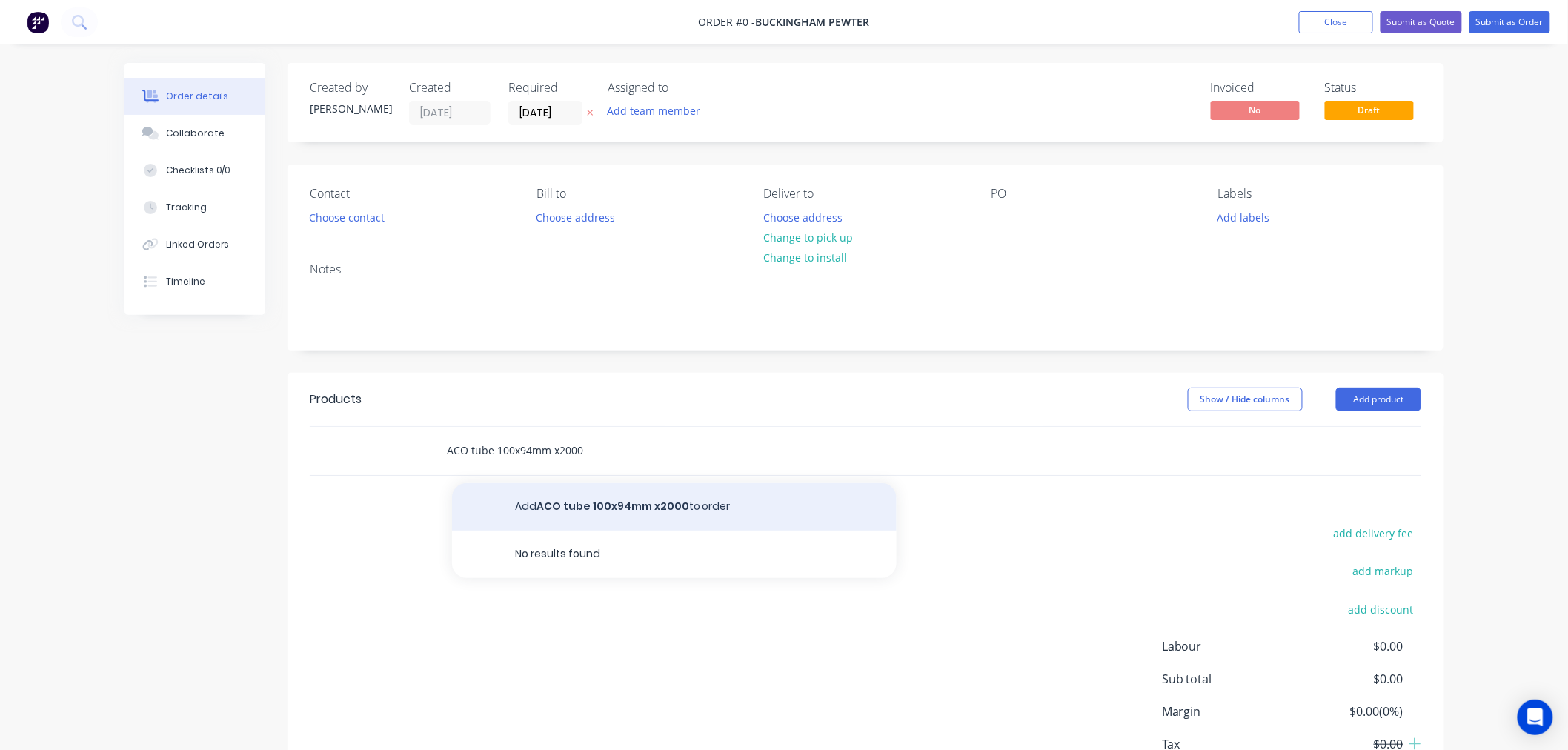
type input "ACO tube 100x94mm x2000"
click at [541, 499] on button "Add ACO tube 100x94mm x2000 to order" at bounding box center [675, 506] width 445 height 47
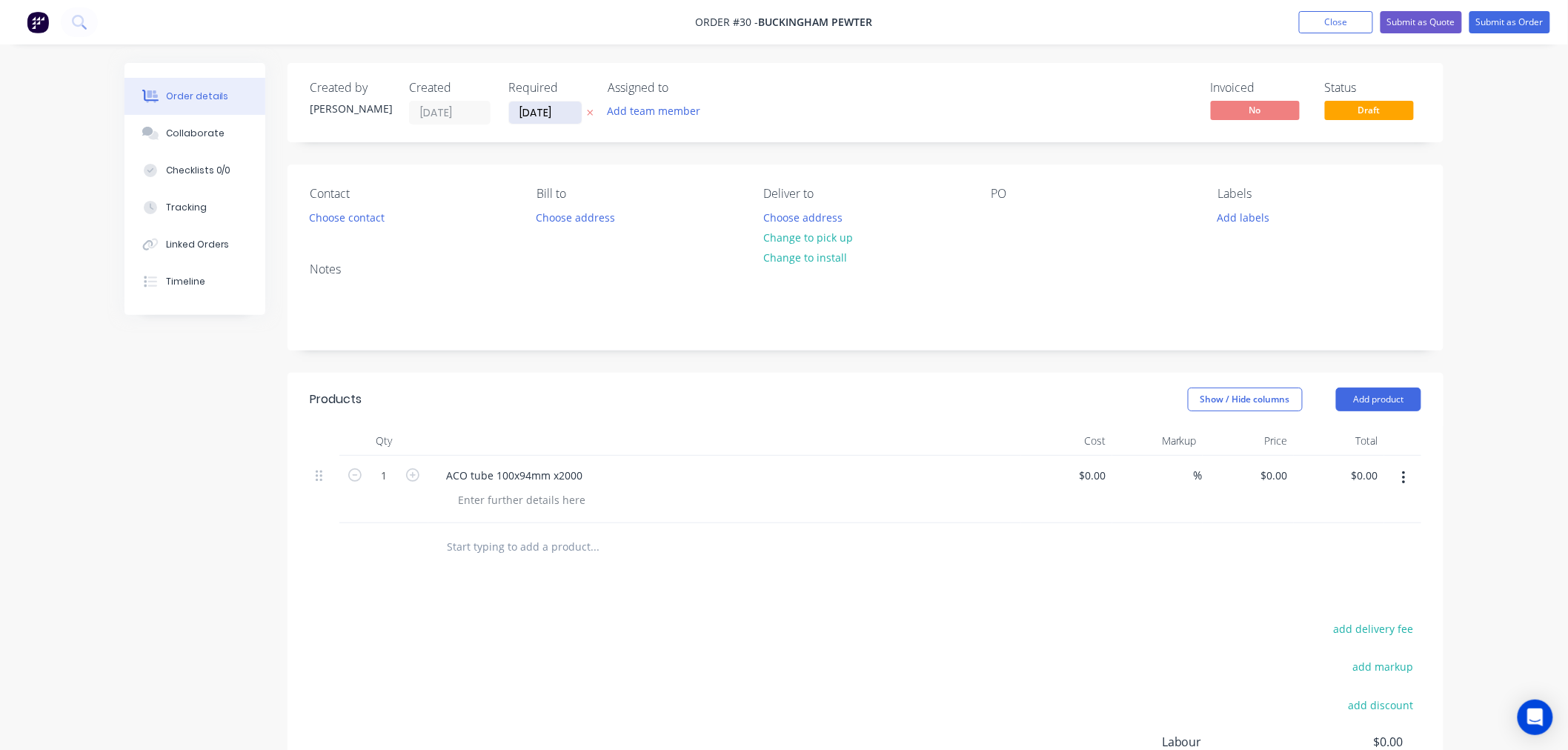
click at [543, 109] on input "[DATE]" at bounding box center [545, 112] width 72 height 22
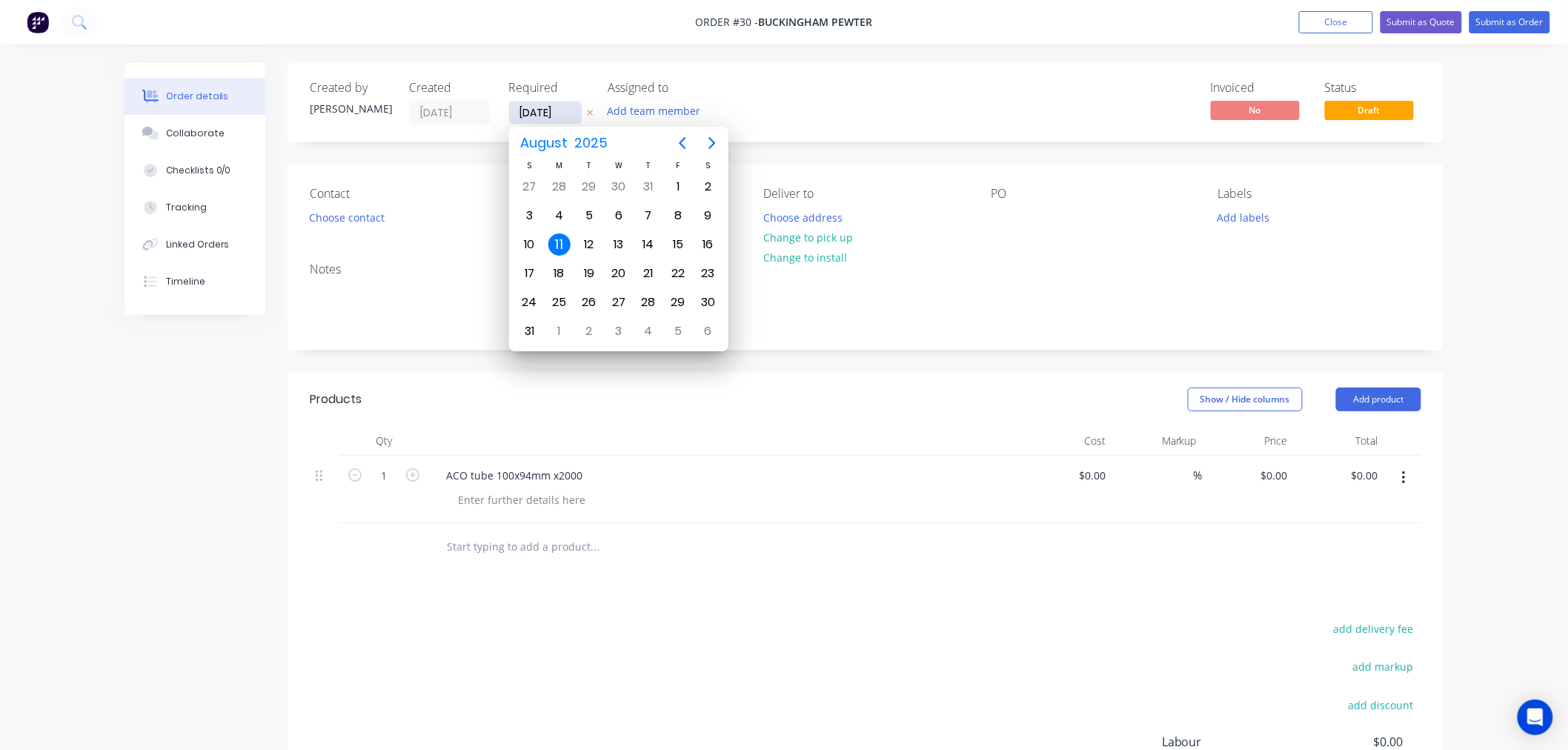
drag, startPoint x: 562, startPoint y: 101, endPoint x: 543, endPoint y: 106, distance: 19.6
click at [543, 106] on label "[DATE]" at bounding box center [545, 112] width 74 height 24
click at [543, 106] on input "[DATE]" at bounding box center [545, 112] width 72 height 22
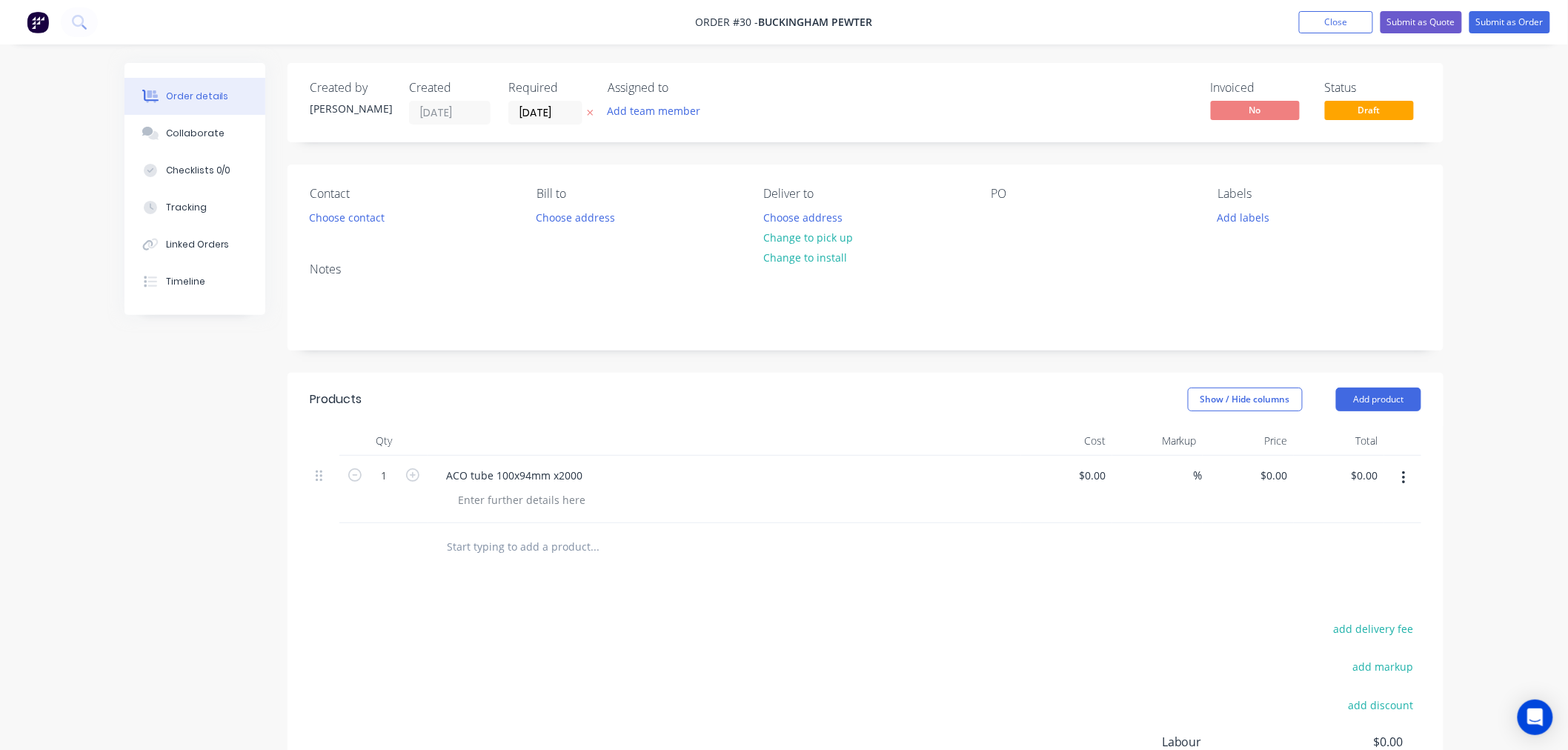
drag, startPoint x: 561, startPoint y: 113, endPoint x: 506, endPoint y: 109, distance: 55.1
click at [508, 111] on label "[DATE]" at bounding box center [545, 112] width 74 height 24
click at [509, 111] on input "[DATE]" at bounding box center [545, 112] width 72 height 22
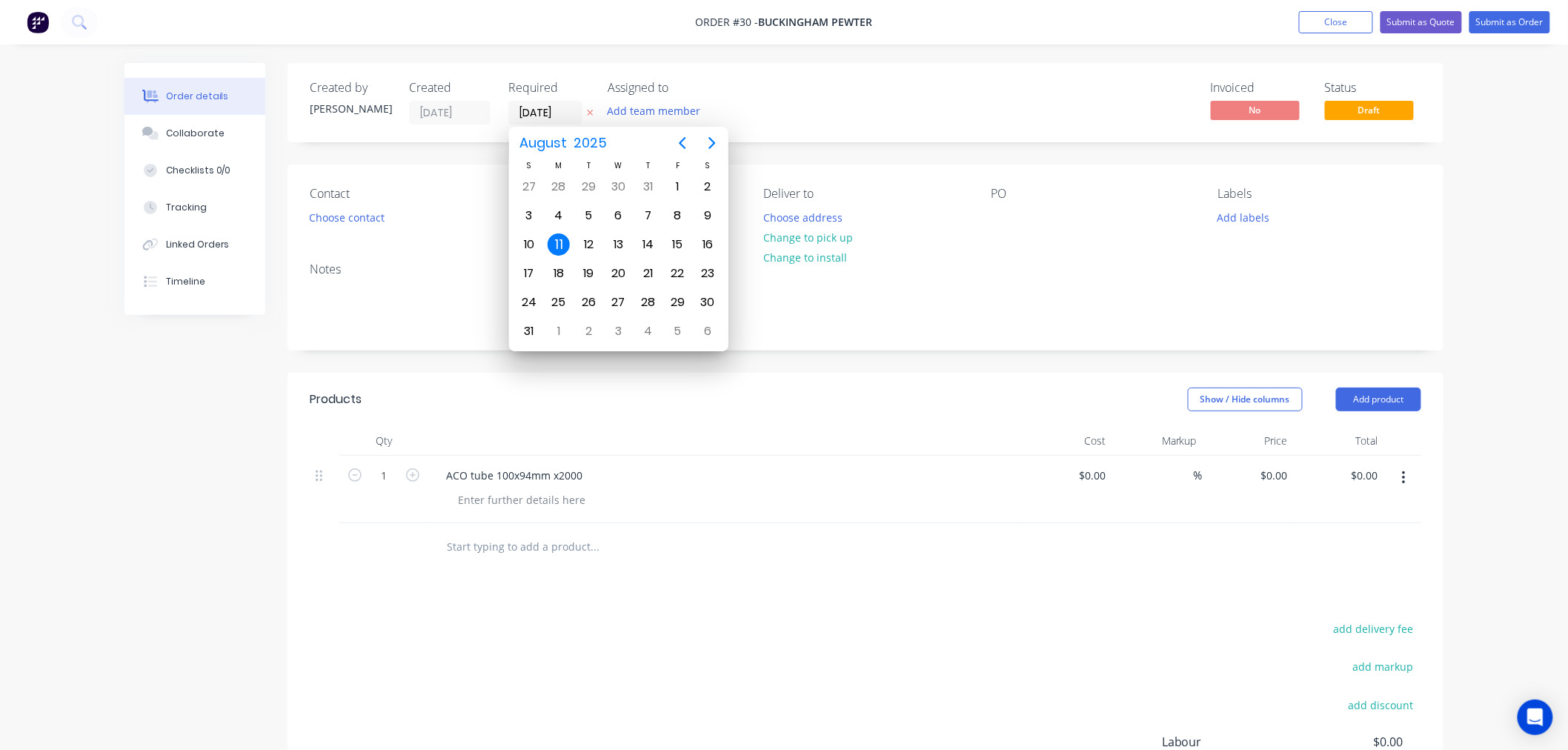
paste input "4/07/20"
click at [676, 143] on icon "Previous page" at bounding box center [683, 143] width 18 height 18
click at [532, 239] on div "14" at bounding box center [529, 244] width 22 height 22
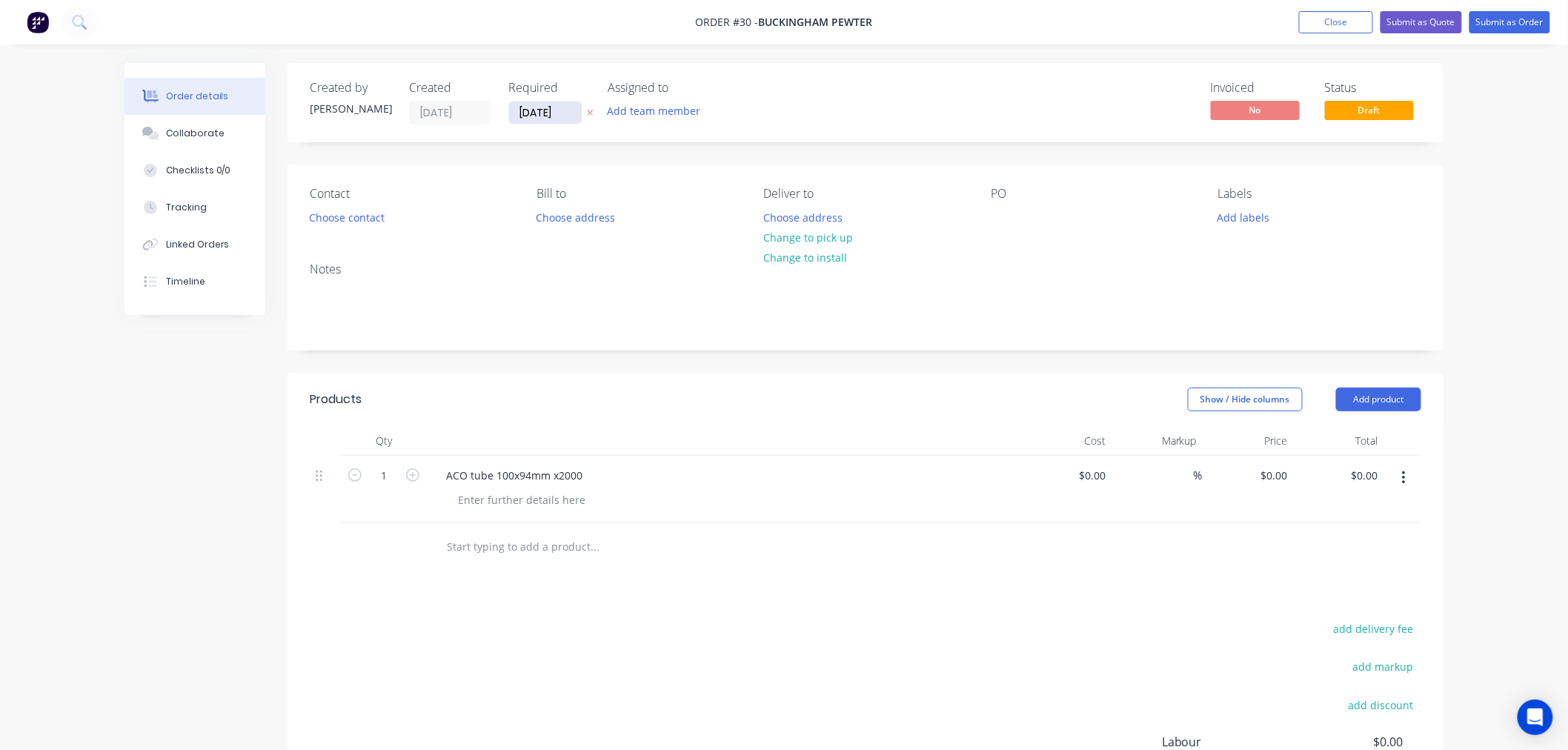
click at [571, 109] on input "14/06/20" at bounding box center [545, 112] width 72 height 22
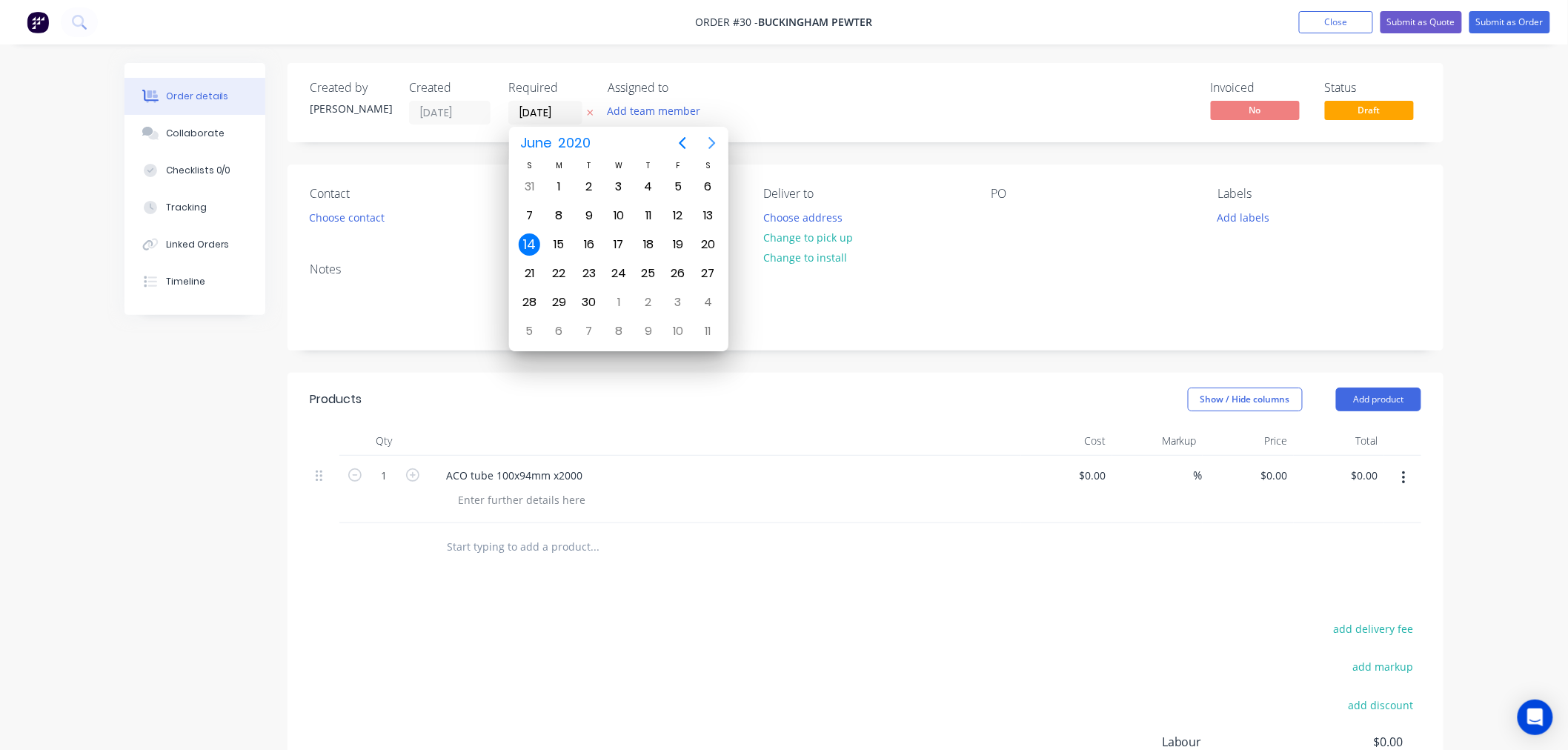
click at [705, 141] on icon "Next page" at bounding box center [712, 143] width 18 height 18
click at [583, 242] on div "14" at bounding box center [589, 244] width 22 height 22
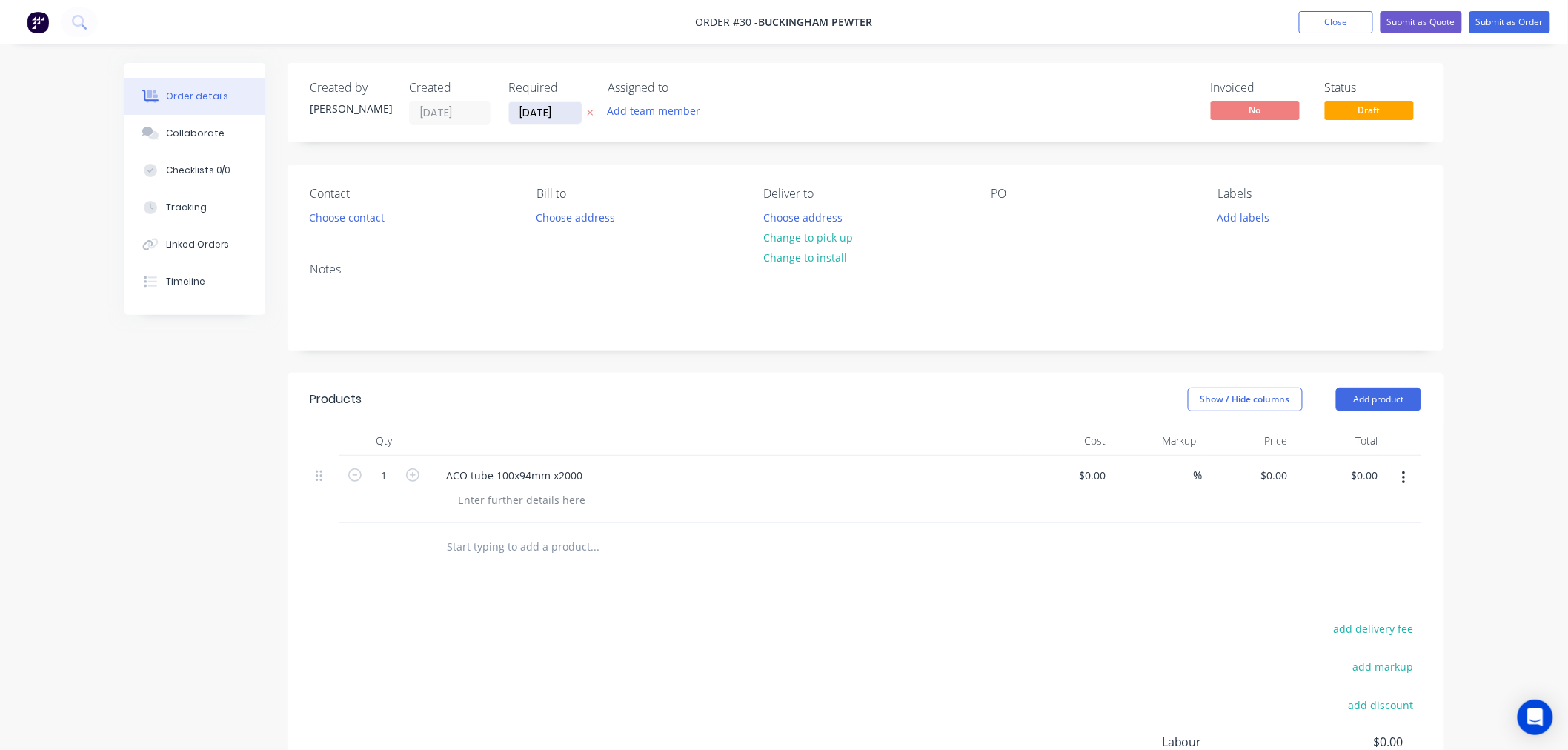
click at [568, 110] on input "14/07/20" at bounding box center [545, 112] width 72 height 22
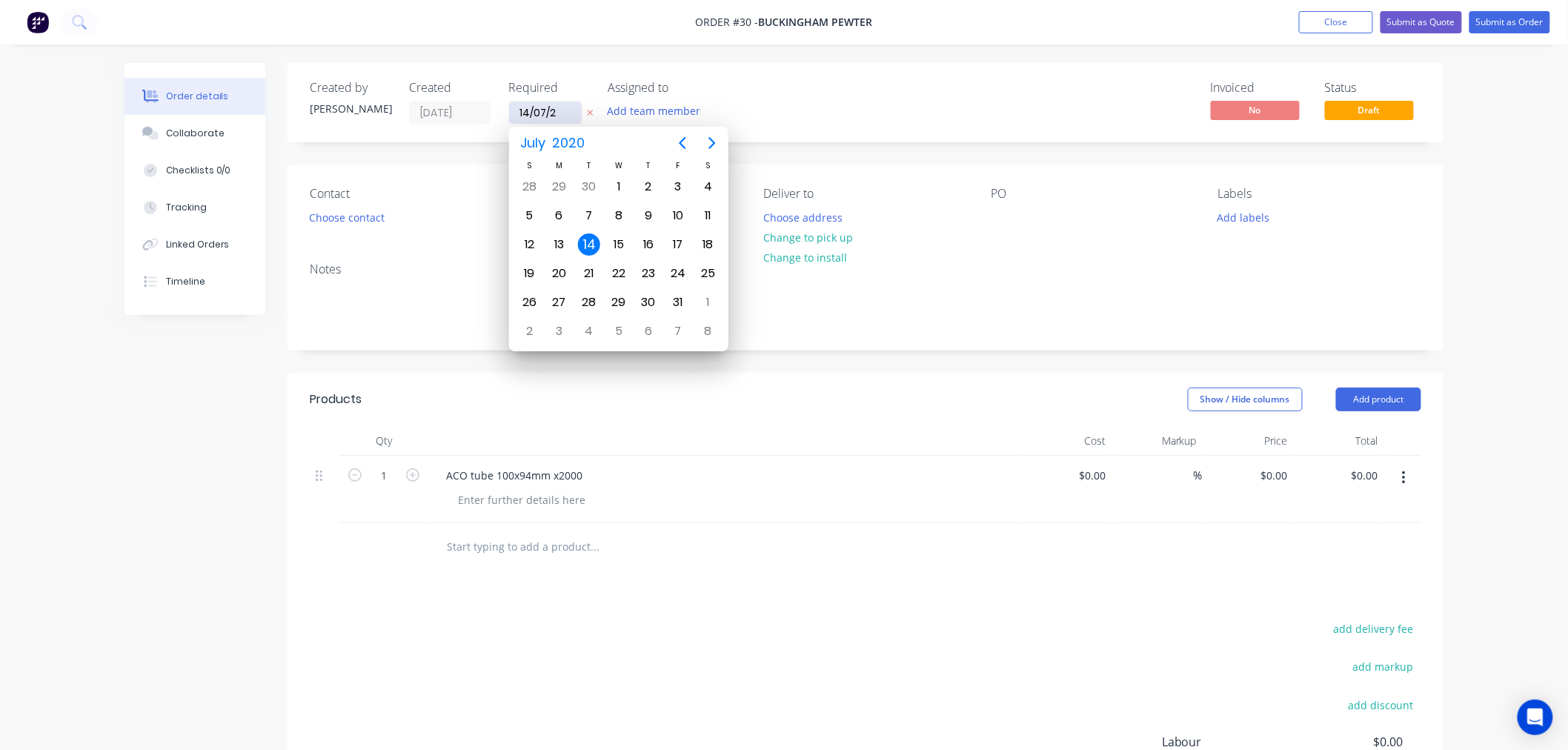
type input "14/07/02"
click at [568, 109] on input "14/07/02" at bounding box center [545, 112] width 72 height 22
click at [564, 108] on input "14/07/20" at bounding box center [545, 112] width 72 height 22
click at [559, 109] on input "14/07/20" at bounding box center [545, 112] width 72 height 22
type input "14/07/25"
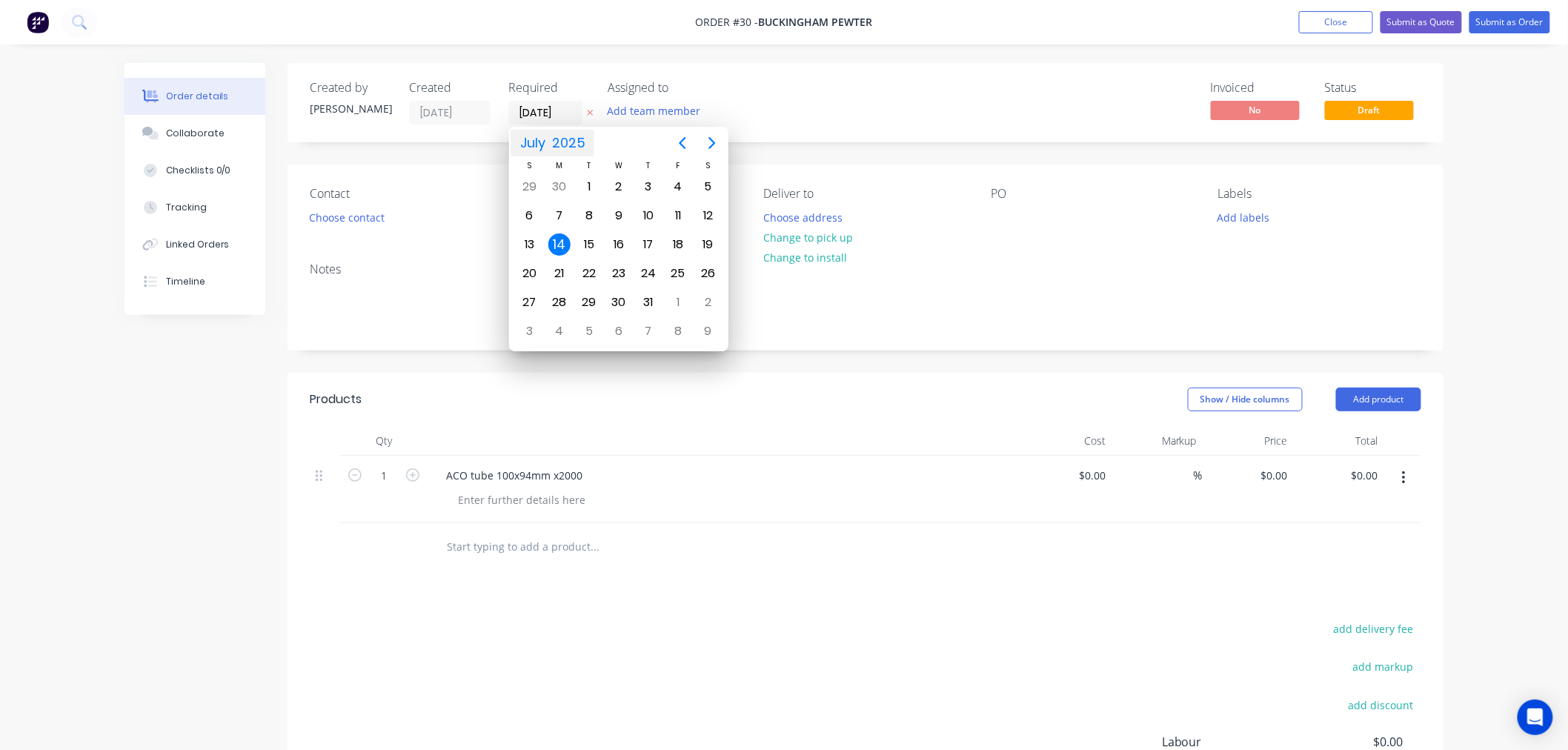
click at [559, 242] on div "14" at bounding box center [559, 244] width 22 height 22
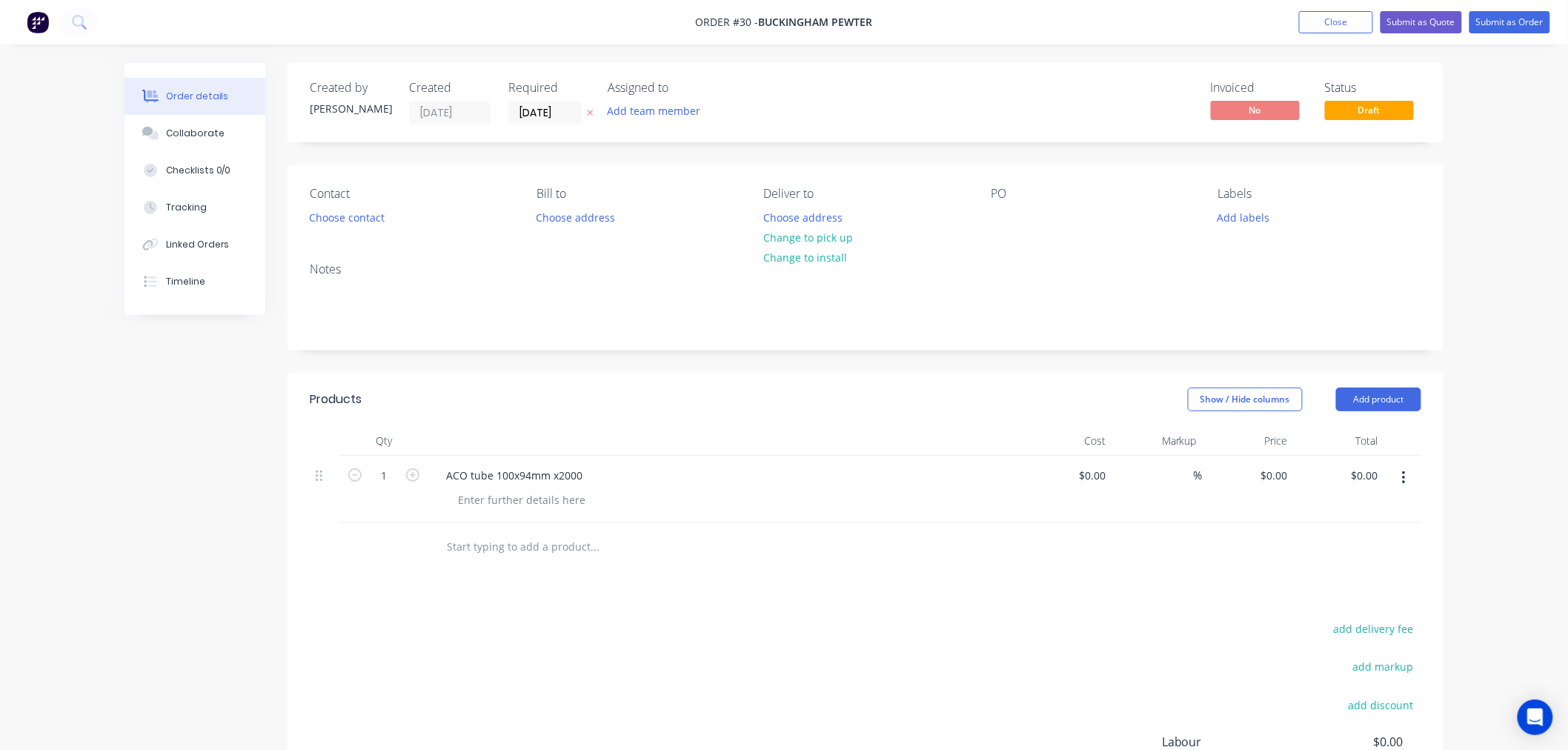
click at [892, 82] on div "Created by Cathy Created 11/08/25 Required 14/07/25 Assigned to Add team member…" at bounding box center [866, 103] width 1156 height 80
click at [1337, 16] on button "Close" at bounding box center [1336, 22] width 74 height 22
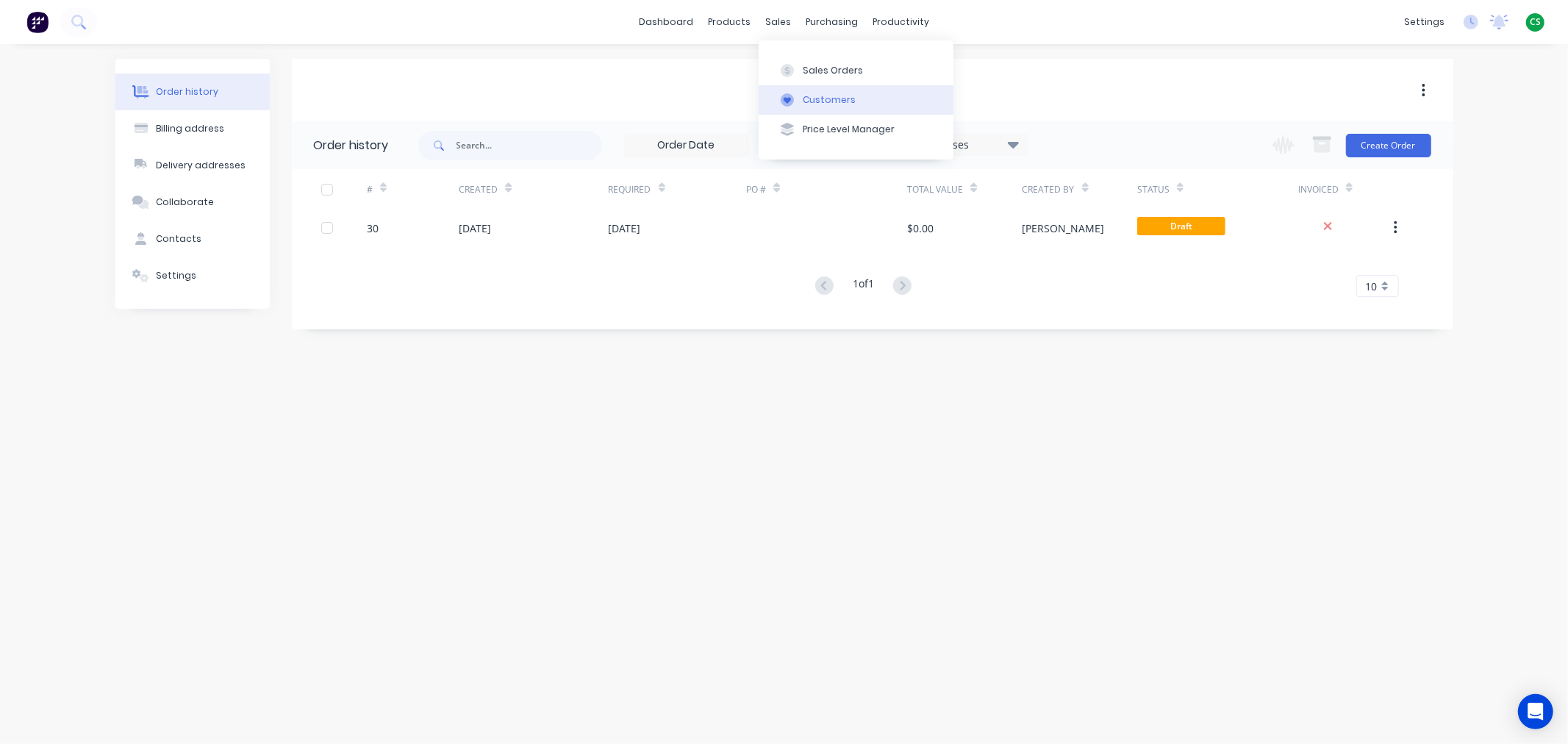
click at [813, 97] on div "Customers" at bounding box center [830, 100] width 53 height 13
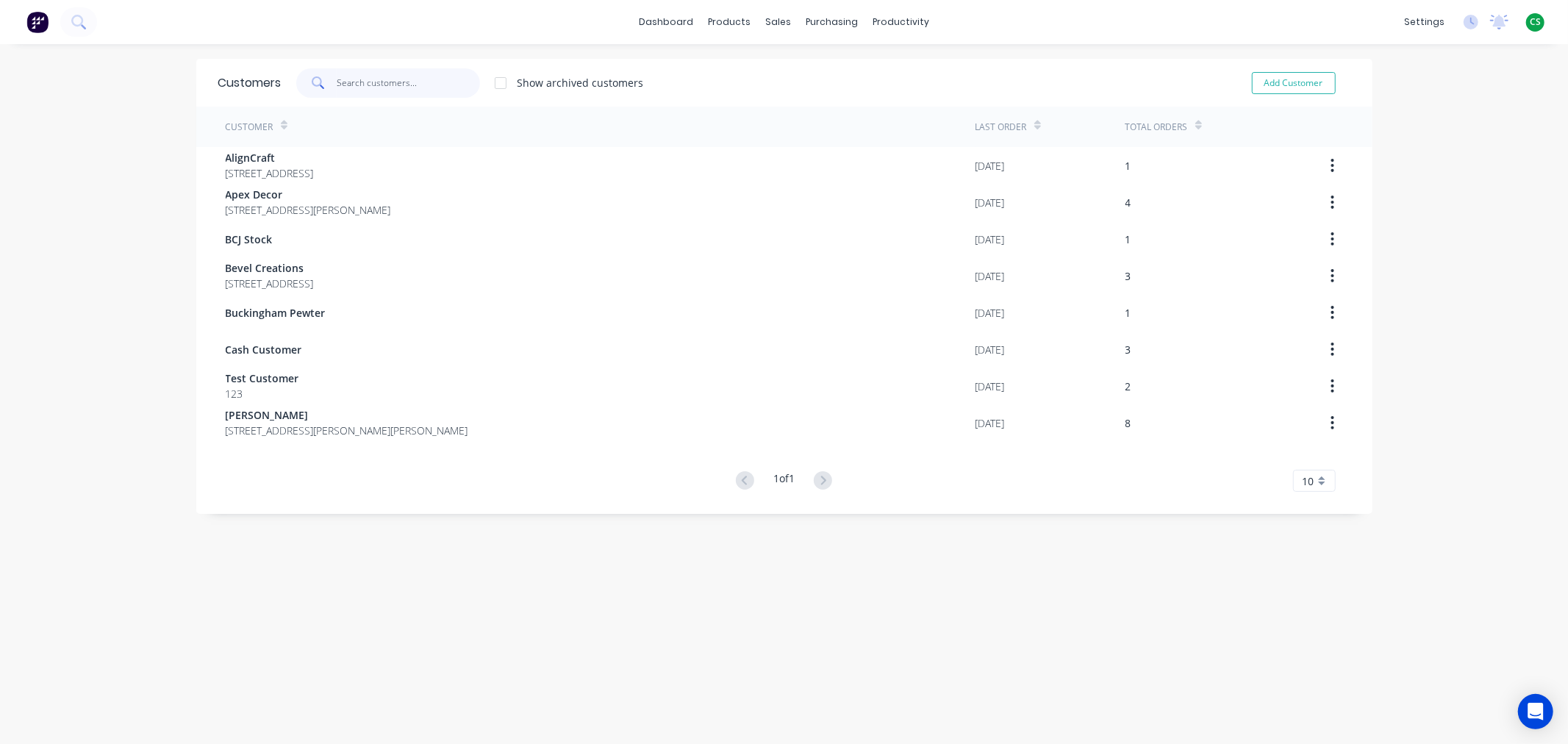
click at [341, 86] on input "text" at bounding box center [408, 83] width 143 height 30
paste input "St John Ambulance"
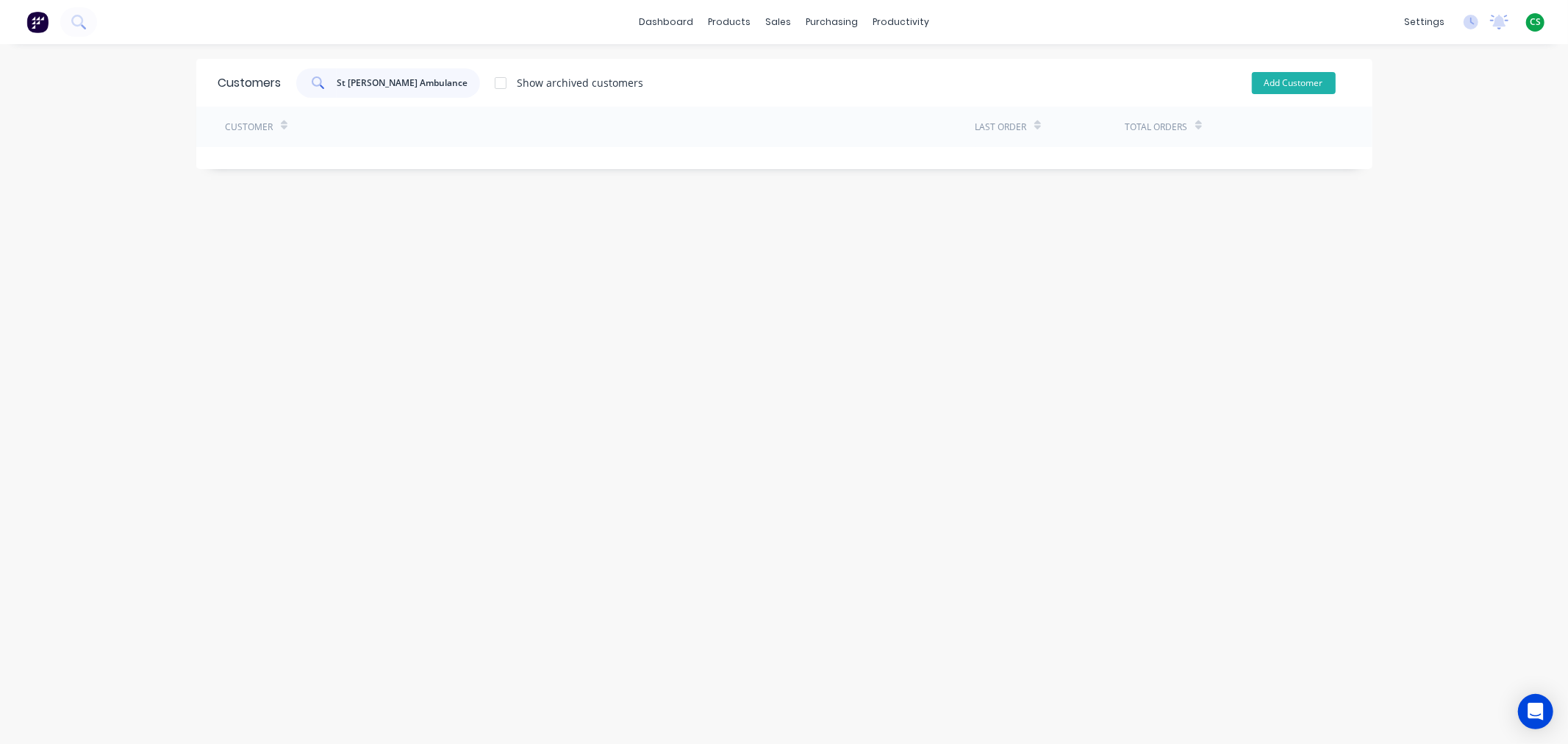
type input "St John Ambulance"
click at [1262, 85] on button "Add Customer" at bounding box center [1293, 82] width 84 height 22
select select "AU"
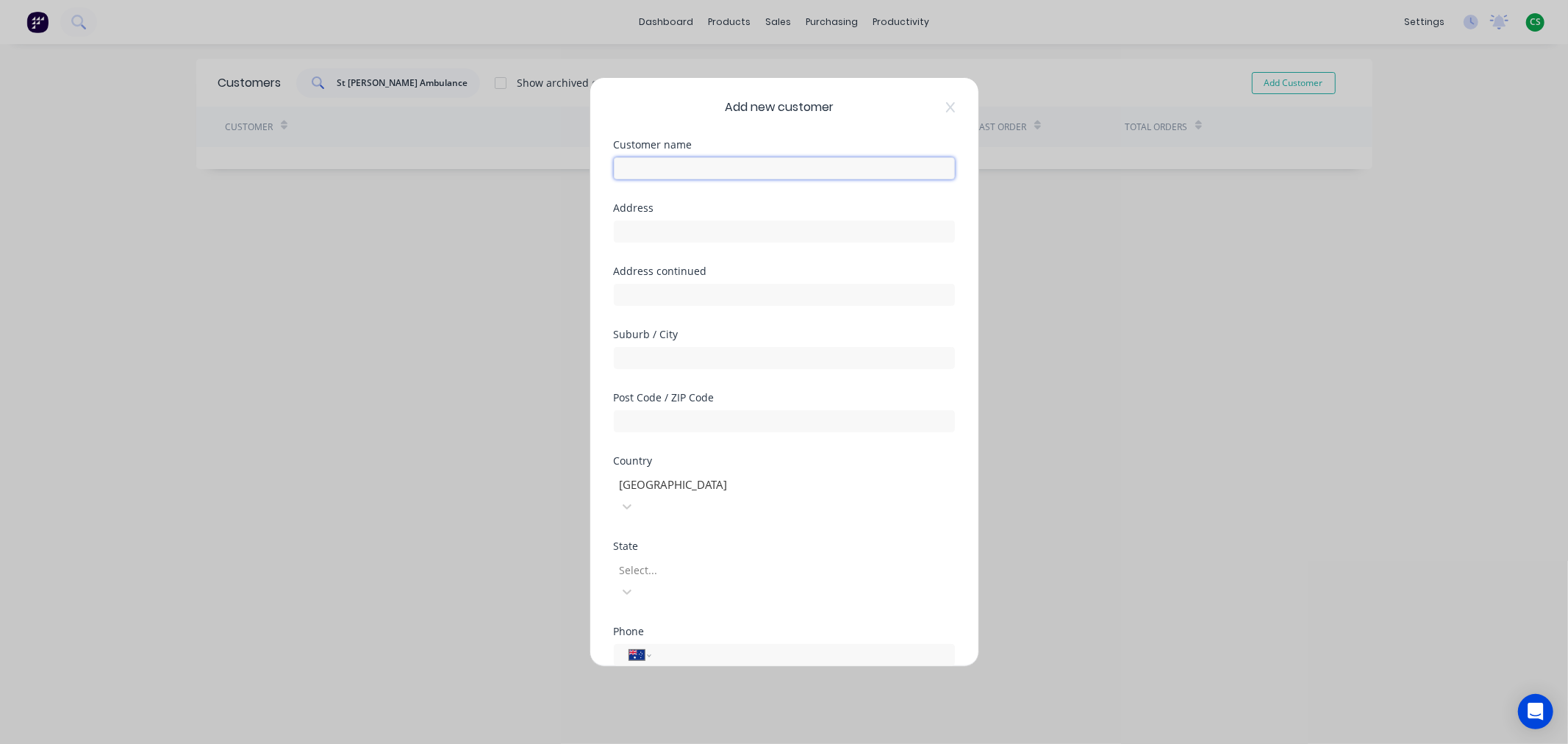
click at [634, 166] on input "text" at bounding box center [784, 167] width 341 height 22
paste input "St John Ambulance"
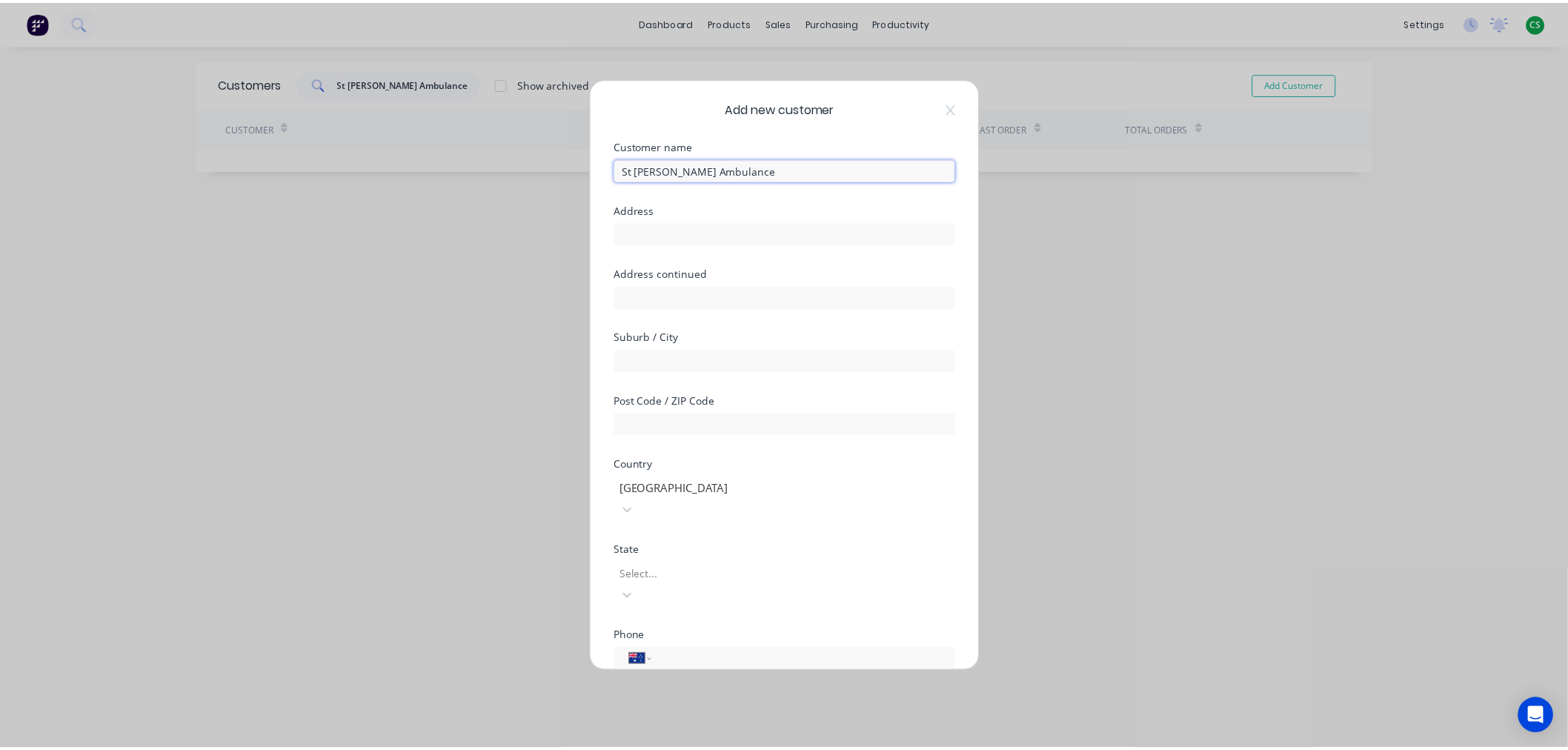
scroll to position [111, 0]
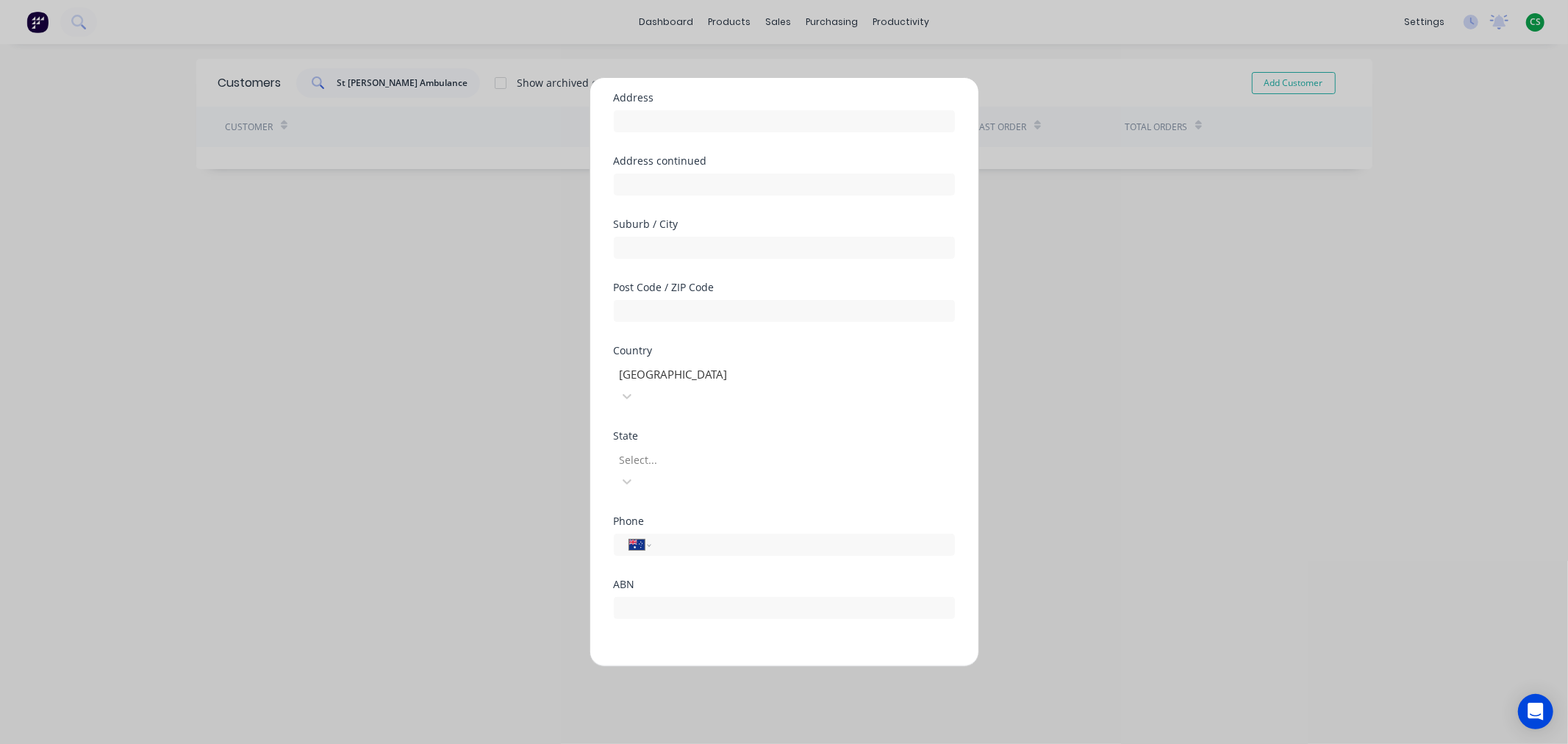
type input "St John Ambulance"
click at [711, 666] on button "Save" at bounding box center [738, 677] width 81 height 23
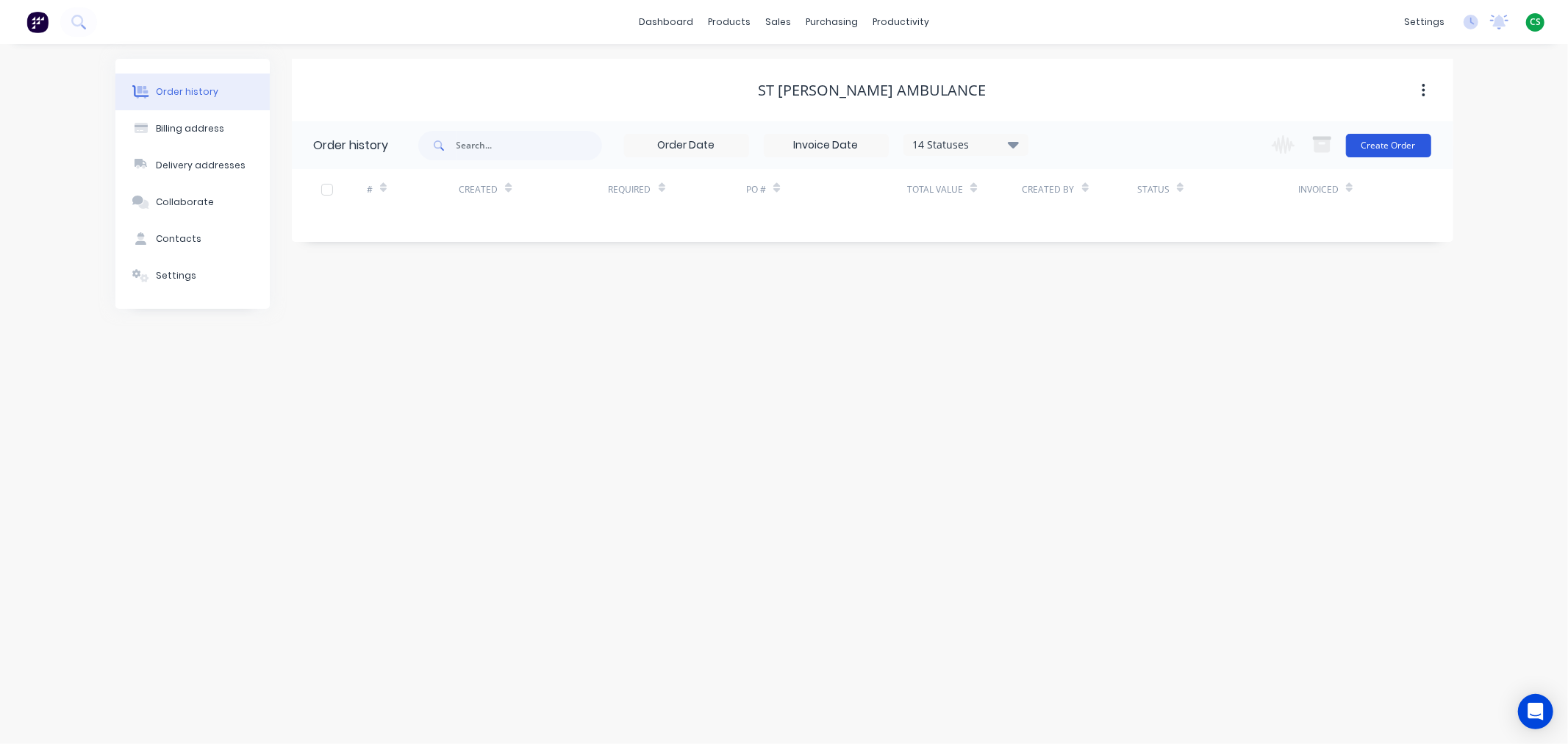
click at [1391, 142] on button "Create Order" at bounding box center [1388, 145] width 85 height 23
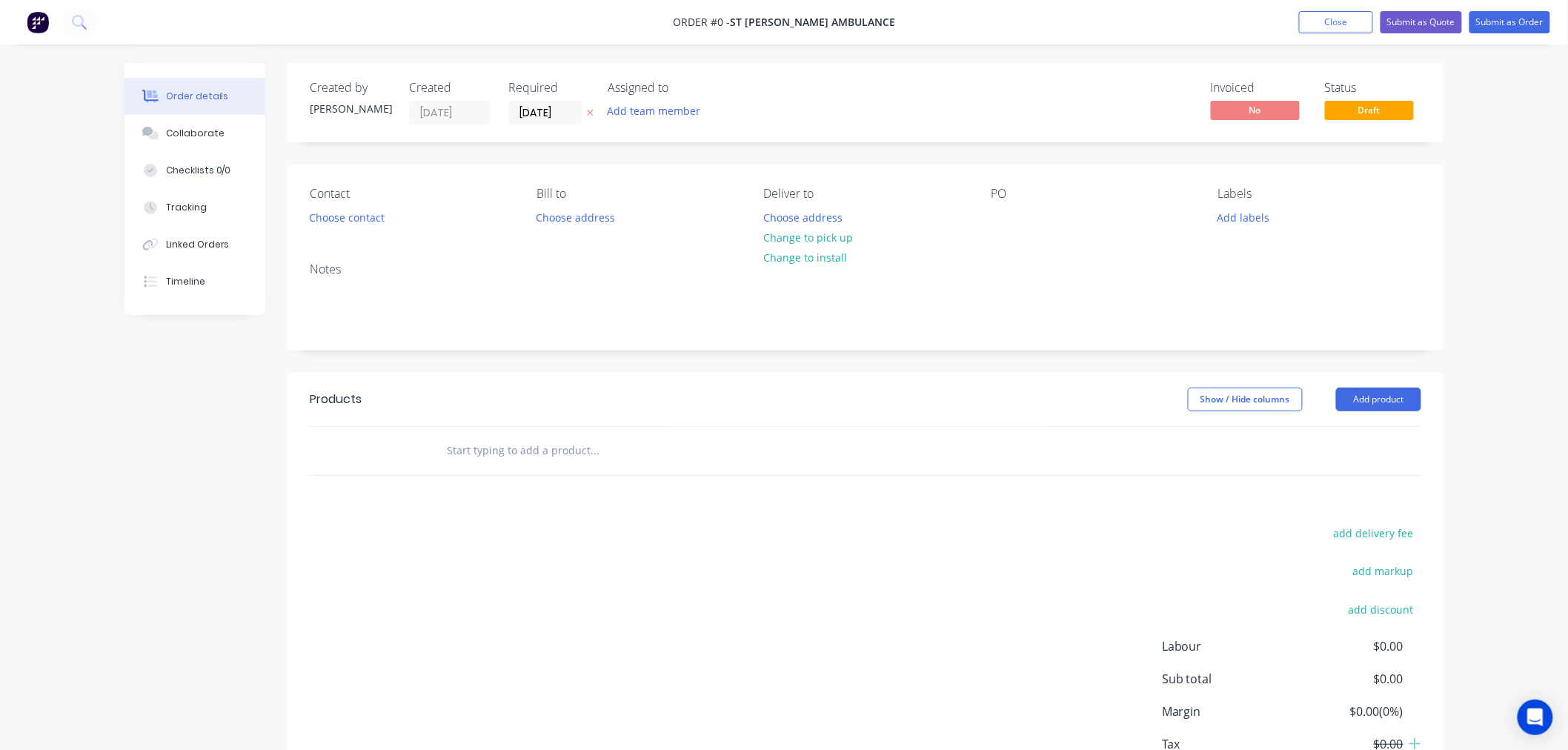
click at [489, 453] on input "text" at bounding box center [594, 450] width 296 height 30
paste input ""Supply 4.5mm clear acrylic panels 510 x 280mm with (x4) ‘L’ shaped brackets/ta…"
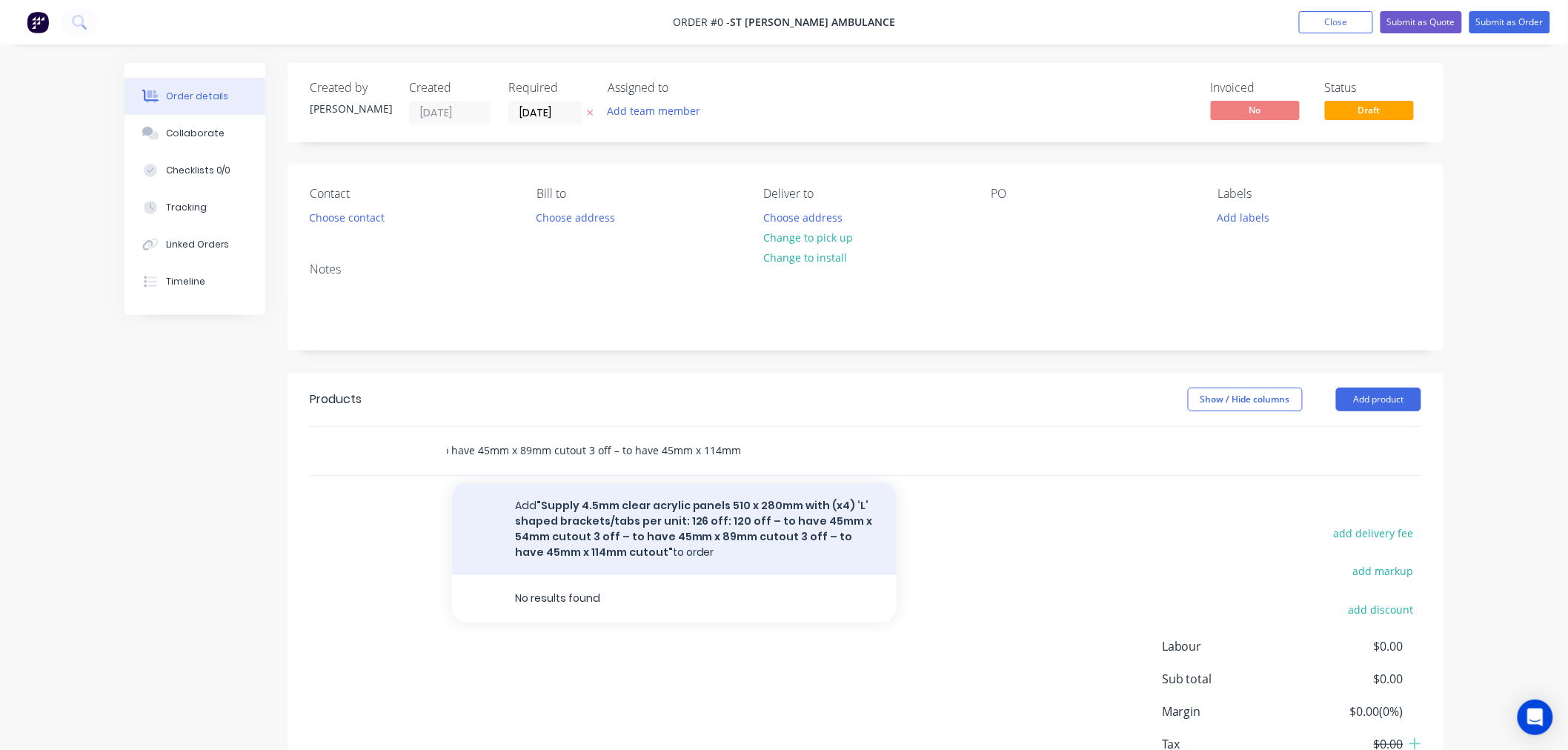
type input ""Supply 4.5mm clear acrylic panels 510 x 280mm with (x4) ‘L’ shaped brackets/ta…"
click at [588, 537] on button "Add "Supply 4.5mm clear acrylic panels 510 x 280mm with (x4) ‘L’ shaped bracket…" at bounding box center [675, 528] width 445 height 92
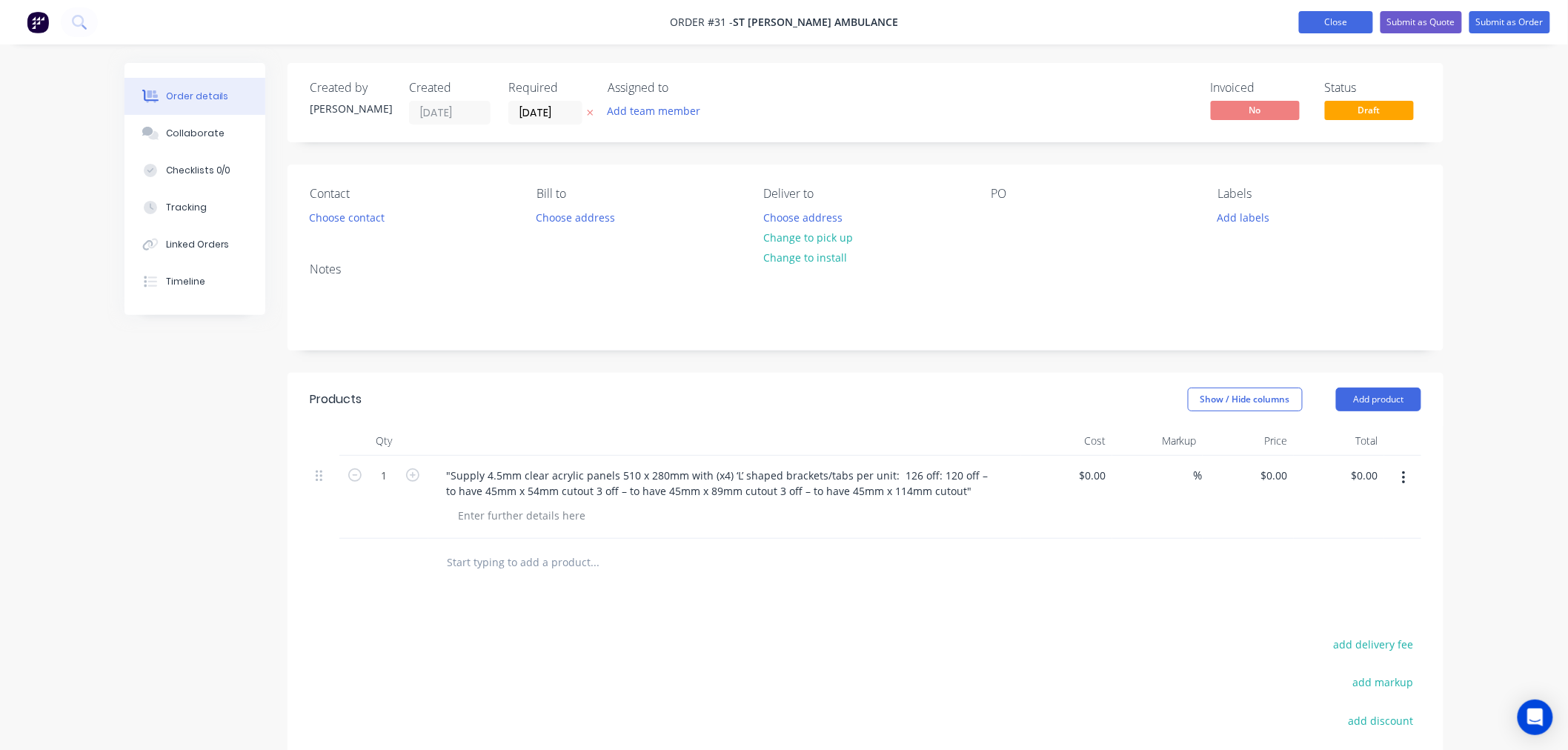
click at [1317, 25] on button "Close" at bounding box center [1336, 22] width 74 height 22
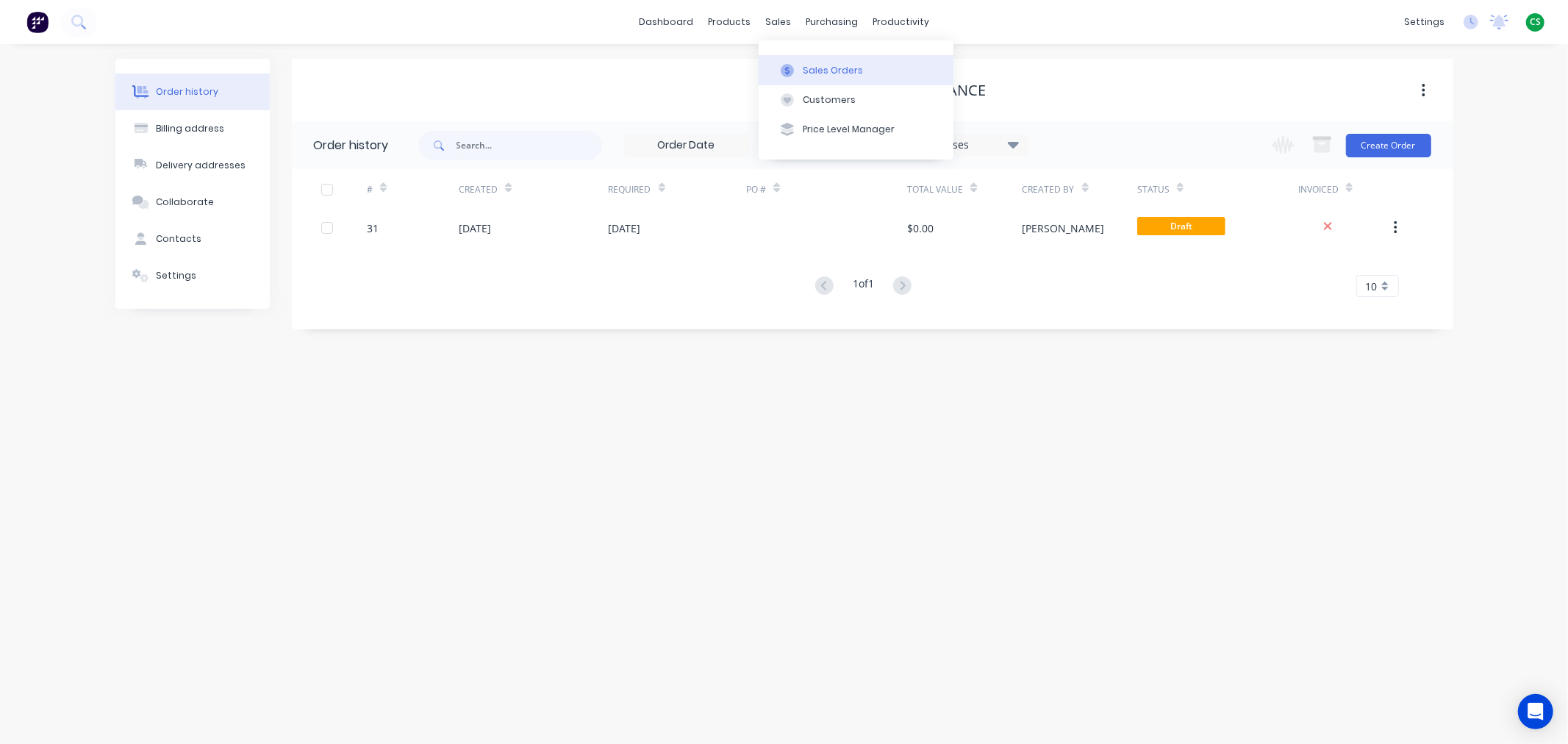
click at [821, 72] on div "Sales Orders" at bounding box center [833, 70] width 60 height 13
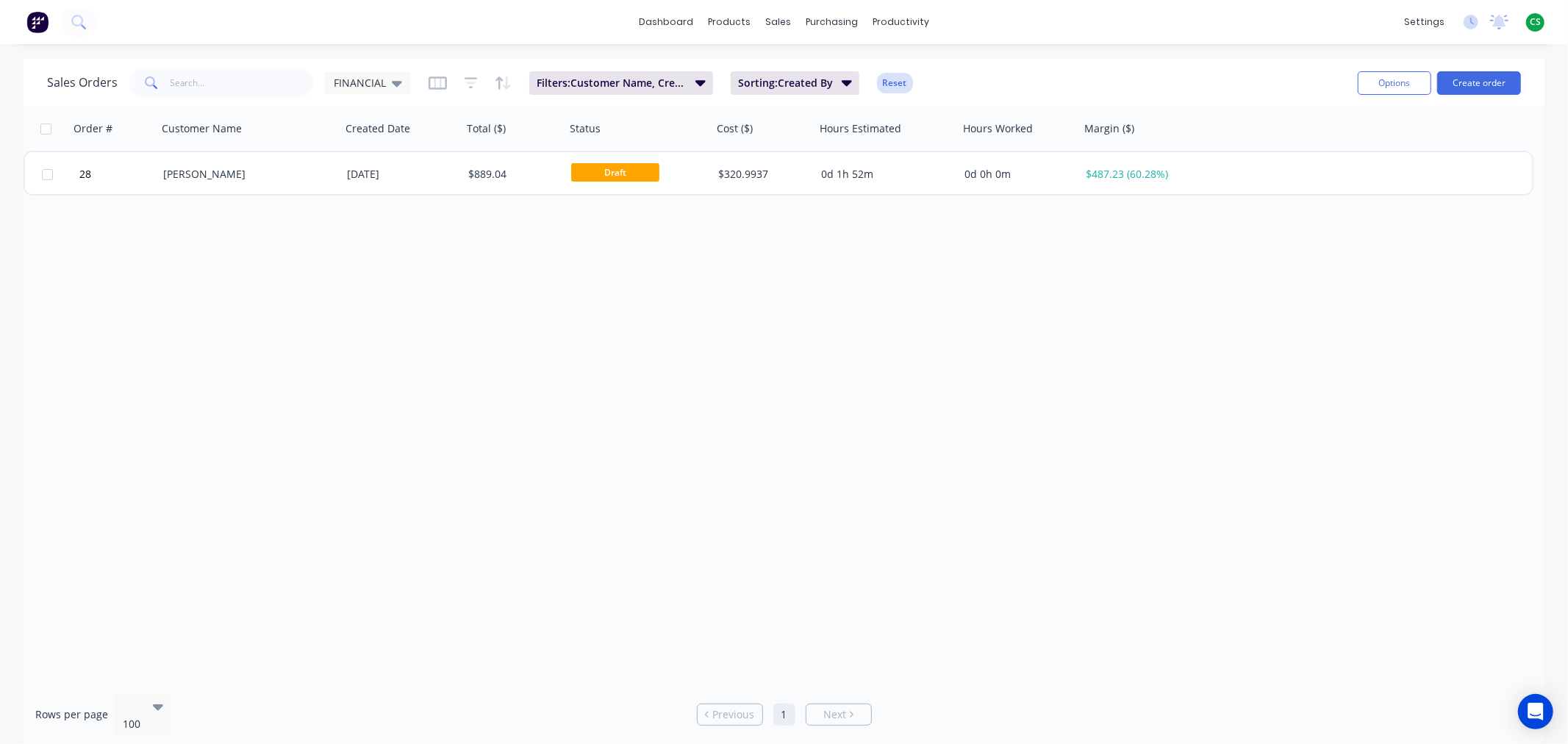
click at [891, 81] on button "Reset" at bounding box center [895, 83] width 36 height 21
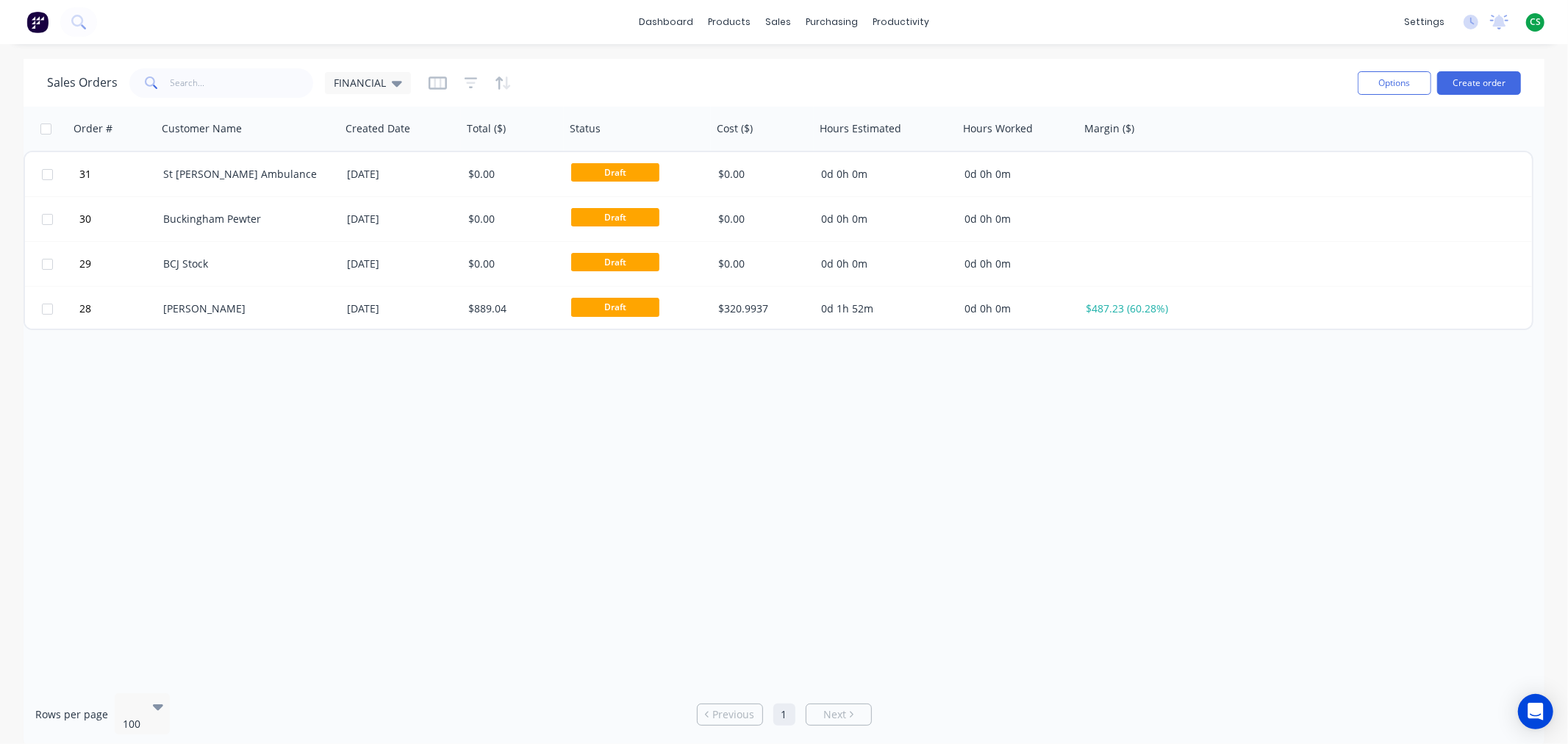
click at [1535, 20] on span "CS" at bounding box center [1535, 22] width 11 height 13
click at [1421, 184] on div "Sign out" at bounding box center [1409, 184] width 39 height 13
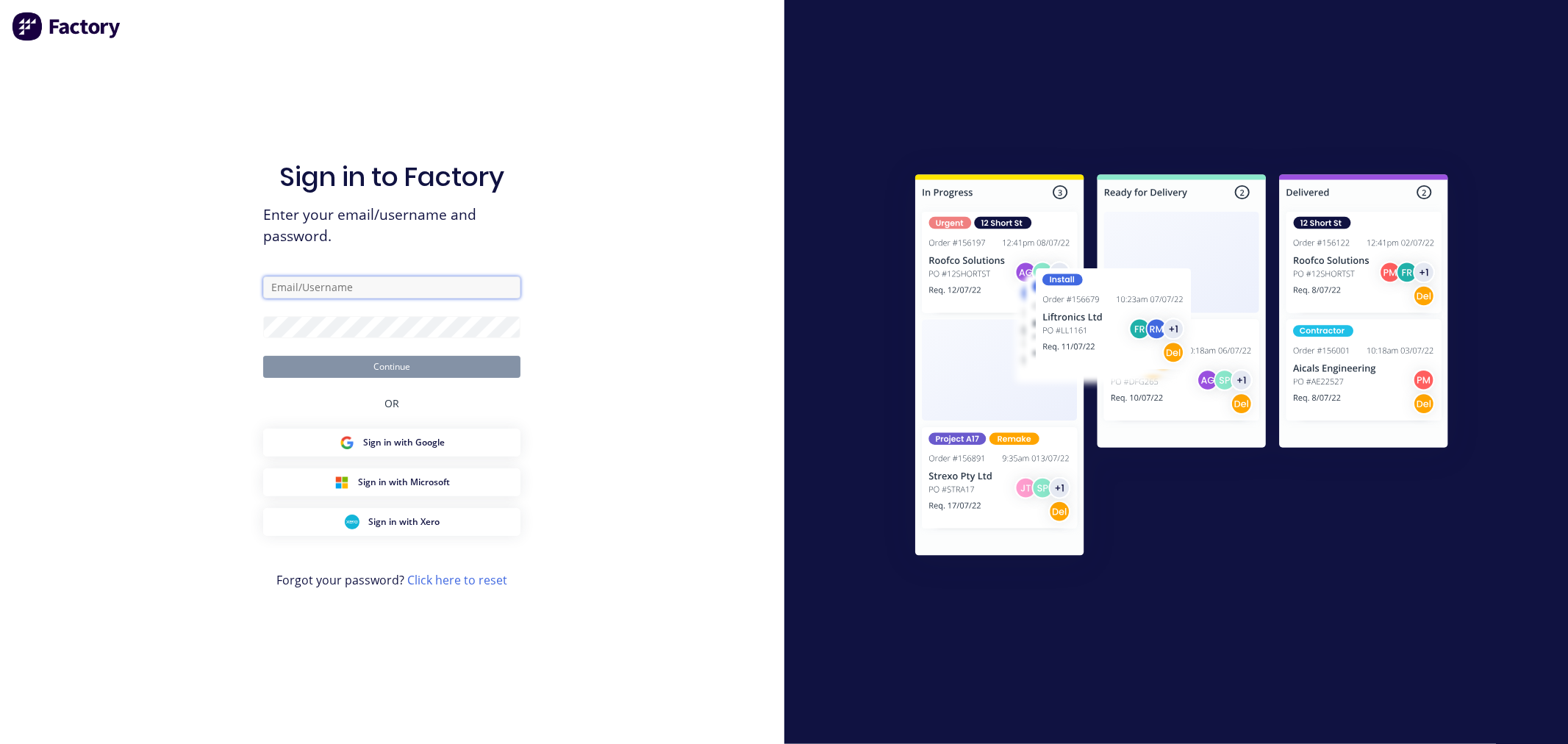
click at [299, 285] on input "text" at bounding box center [391, 287] width 257 height 22
type input "[PERSON_NAME][EMAIL_ADDRESS][DOMAIN_NAME]"
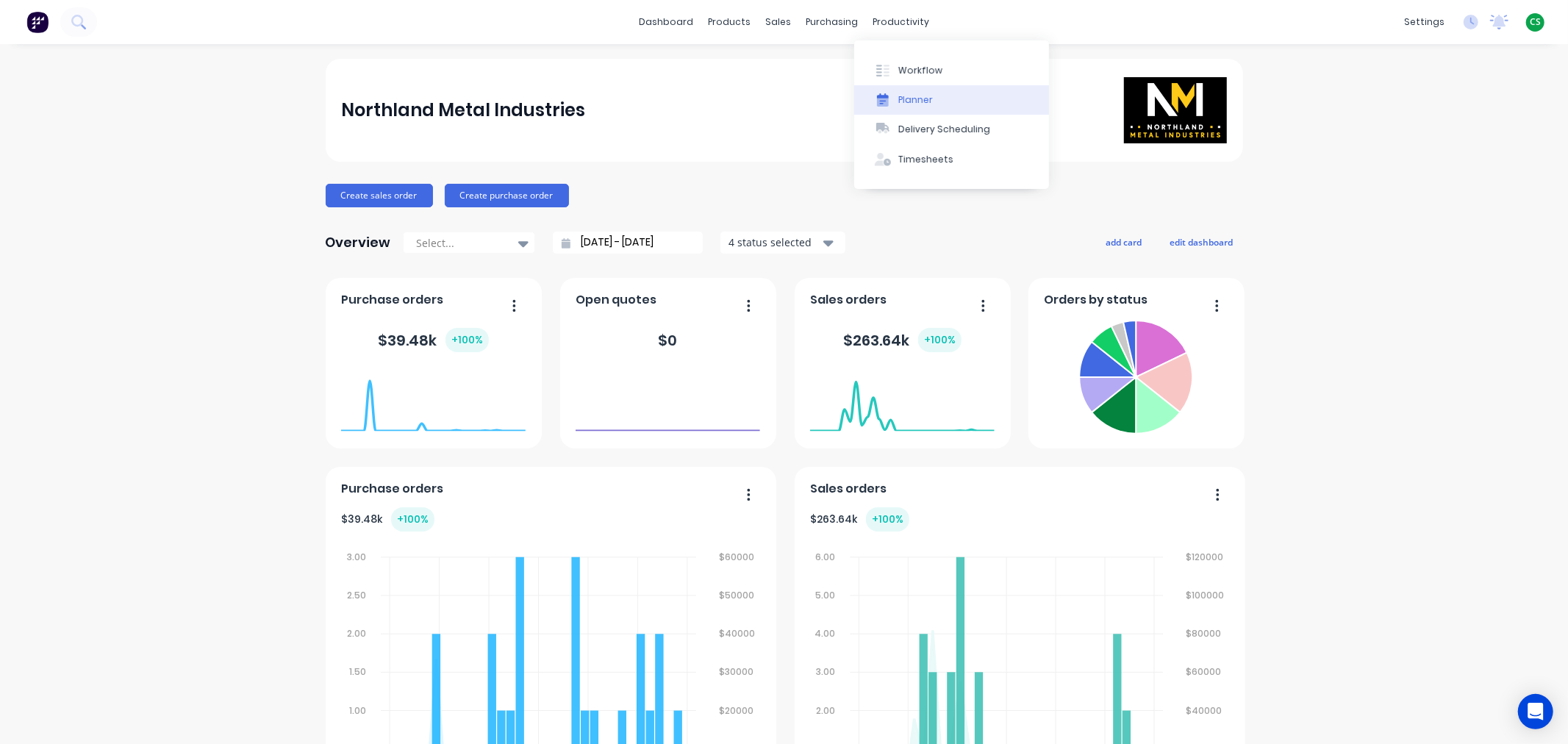
drag, startPoint x: 924, startPoint y: 97, endPoint x: 924, endPoint y: 107, distance: 10.0
click at [924, 98] on div "Planner" at bounding box center [915, 100] width 35 height 13
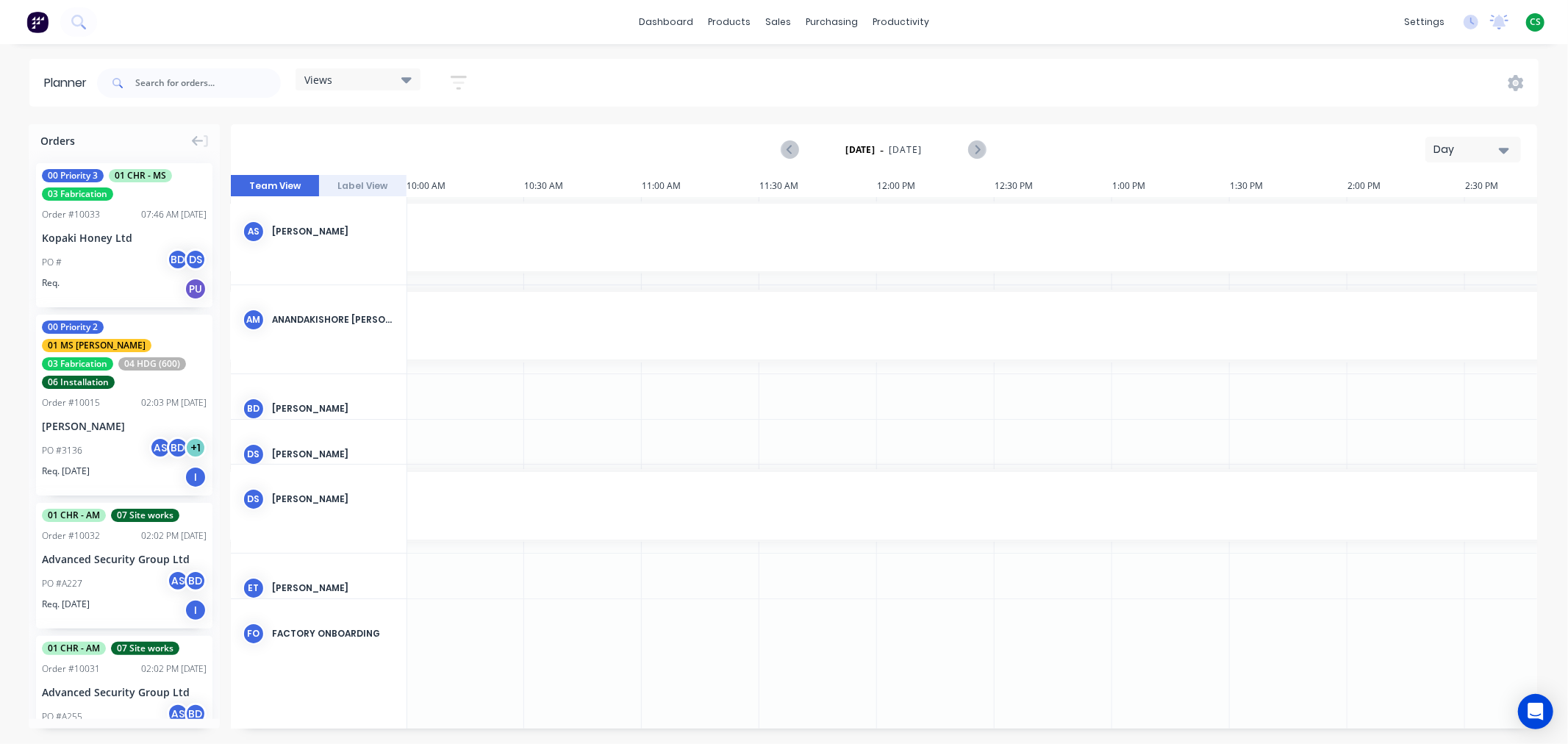
scroll to position [328, 471]
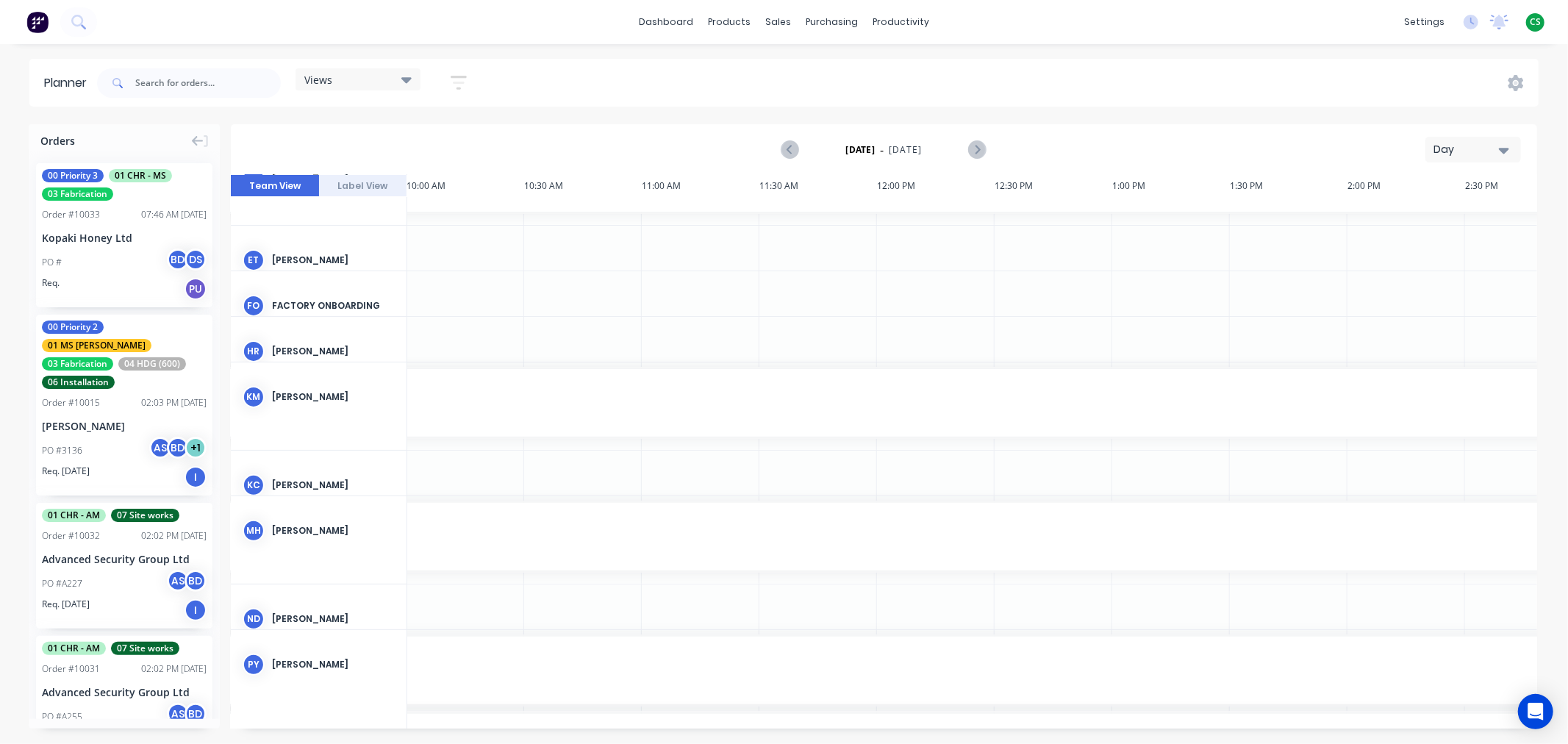
click at [1500, 151] on icon "button" at bounding box center [1504, 150] width 10 height 16
click at [1399, 223] on div "Week" at bounding box center [1446, 218] width 146 height 30
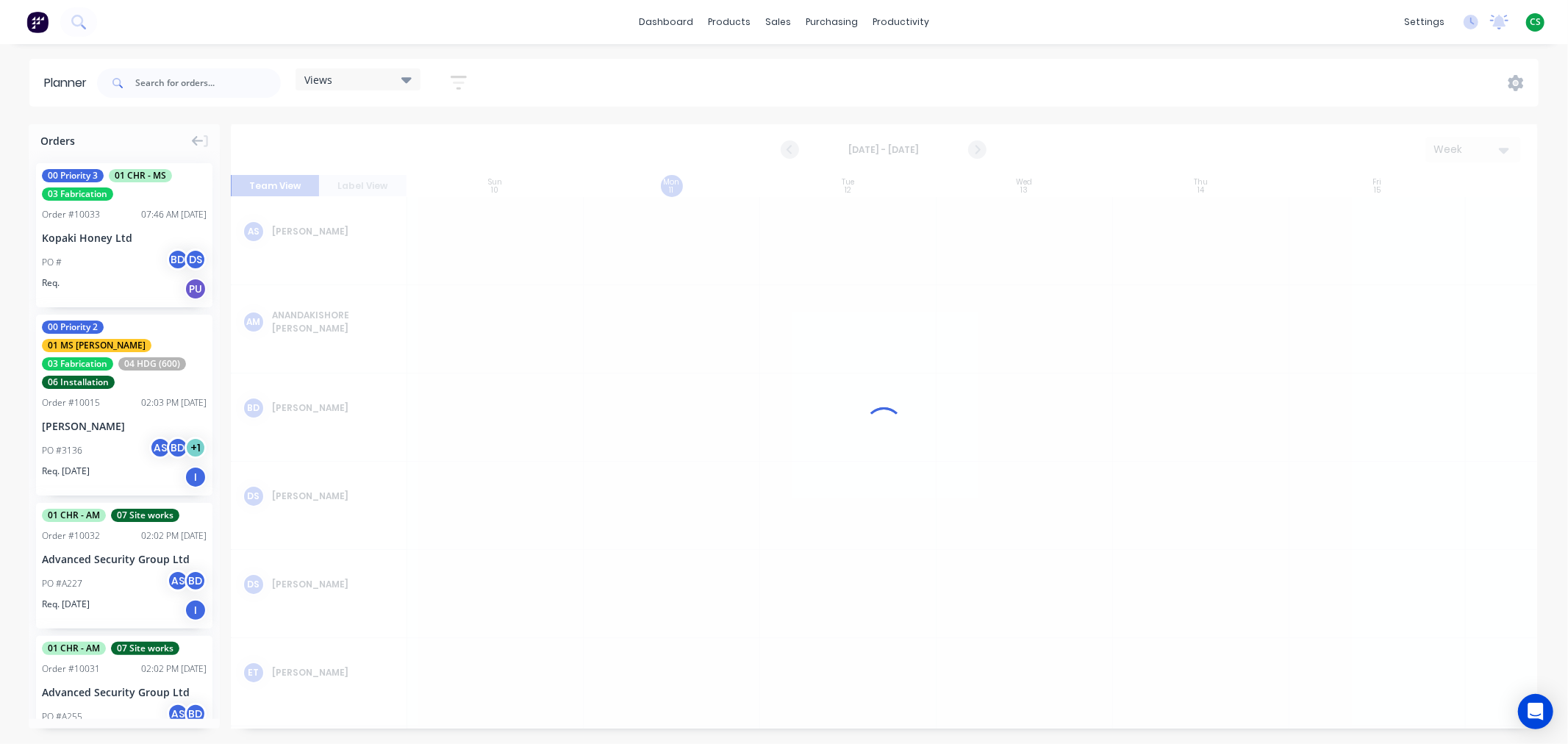
scroll to position [0, 1]
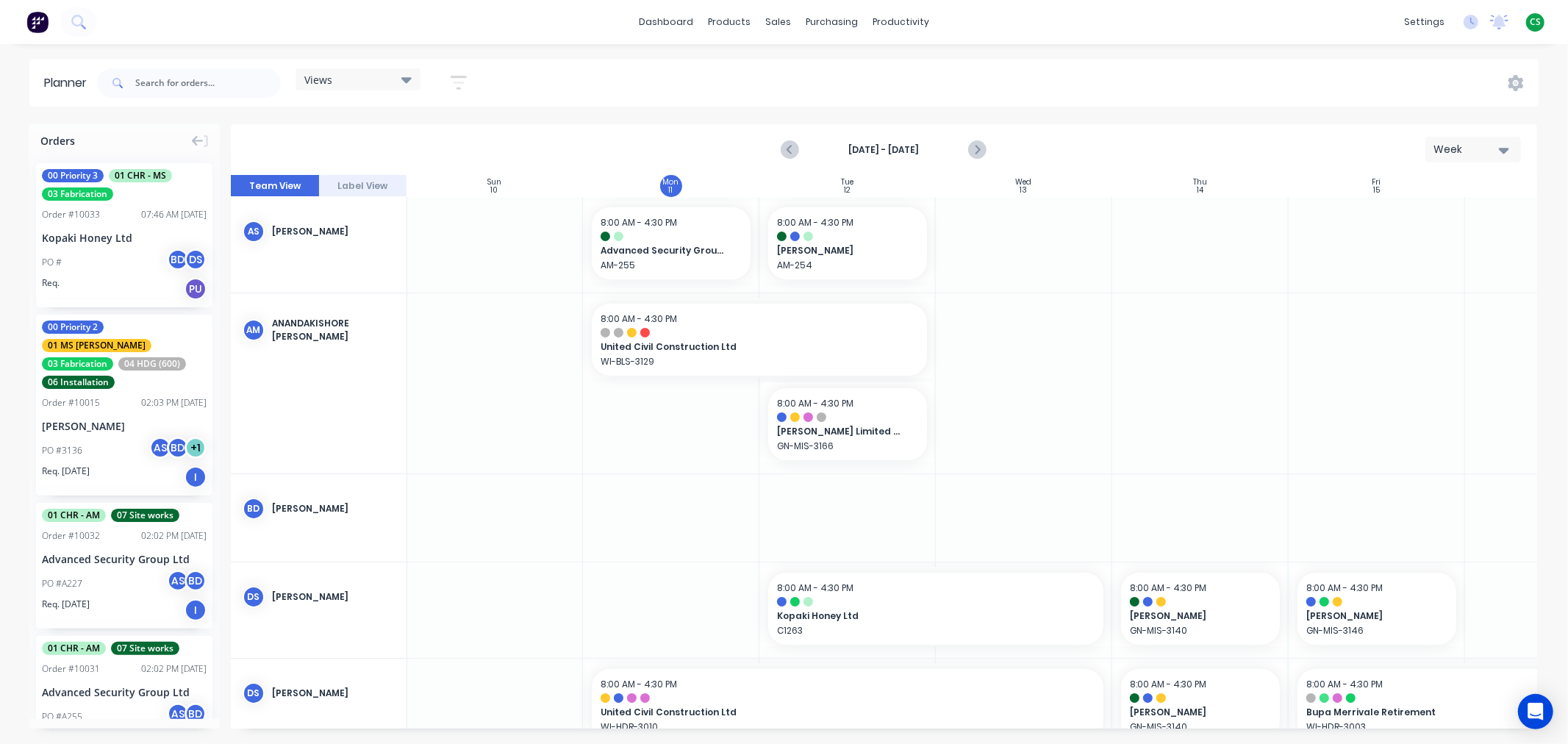
click at [346, 89] on div "Views" at bounding box center [358, 79] width 125 height 22
click at [358, 275] on button "Main View" at bounding box center [385, 276] width 156 height 17
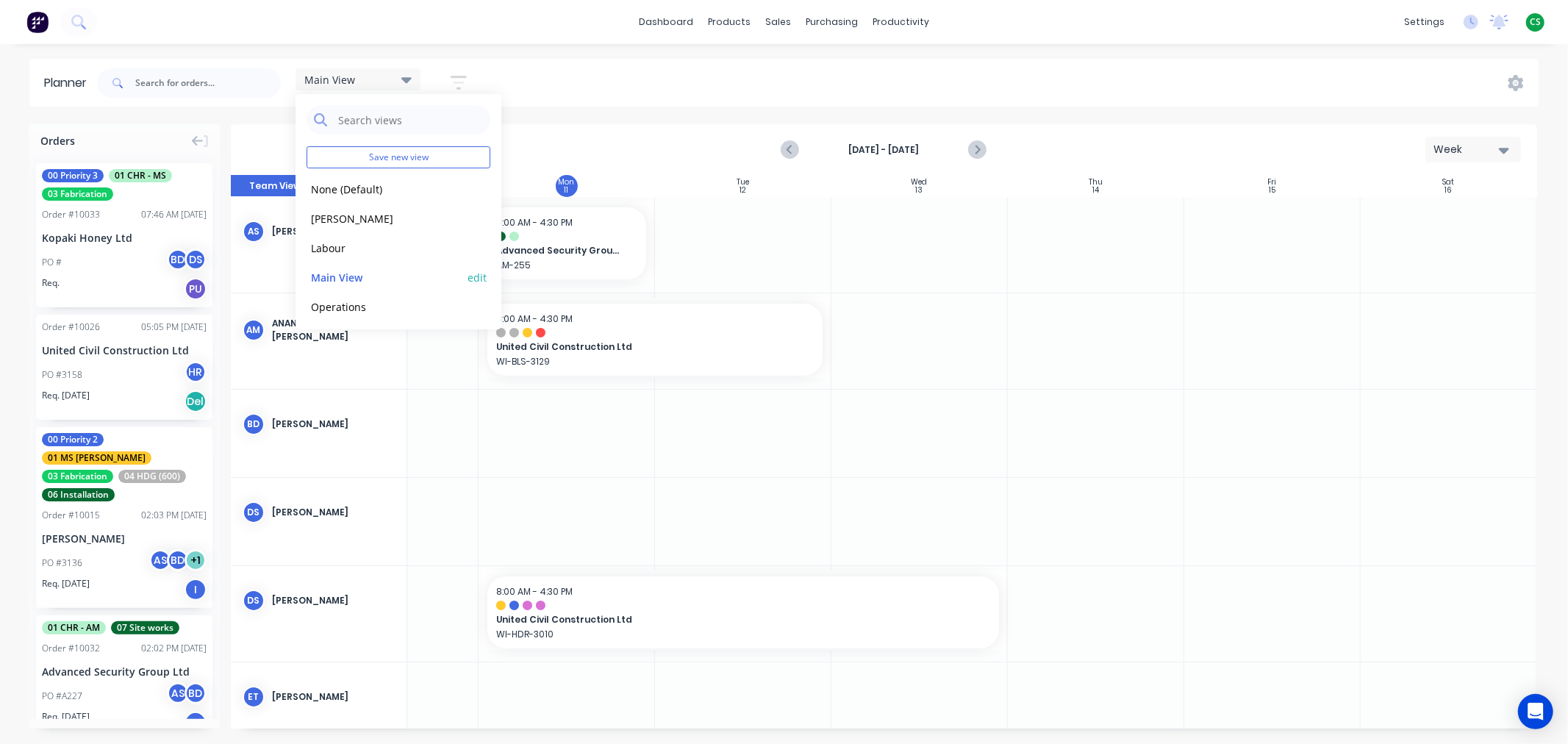
scroll to position [0, 110]
click at [714, 80] on div "Main View Save new view None (Default) edit Duncan edit Labour edit Main View e…" at bounding box center [817, 83] width 1445 height 44
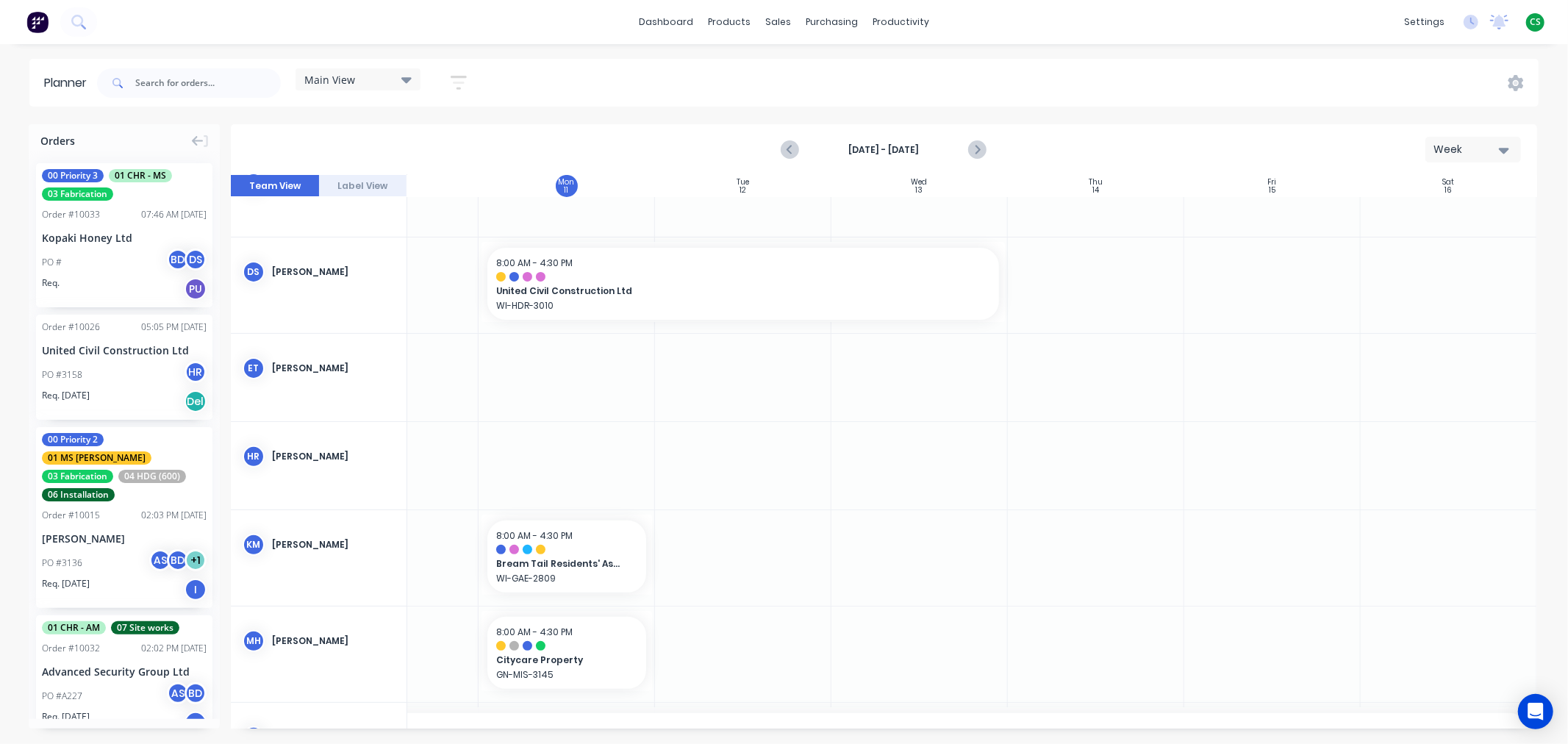
scroll to position [351, 110]
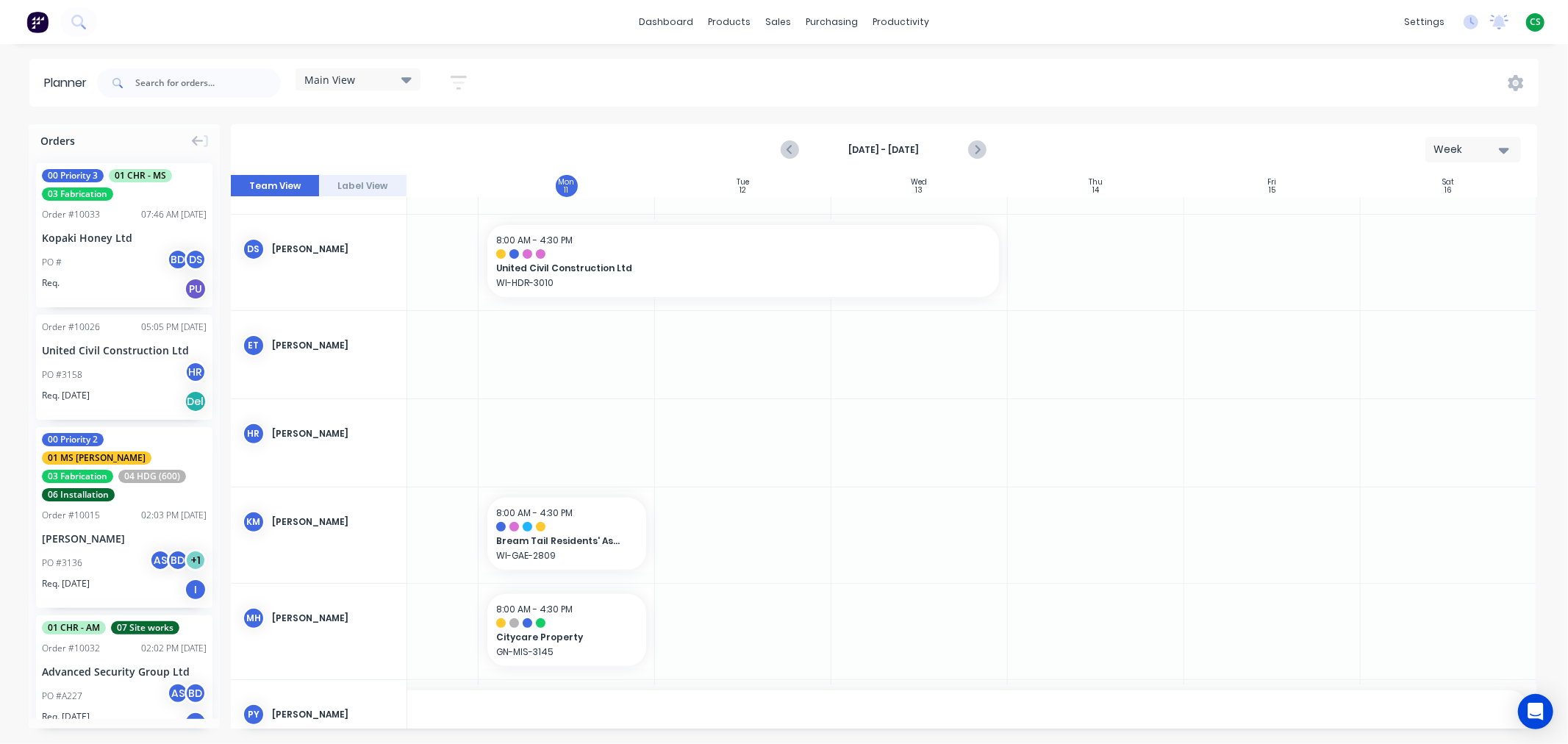
click at [360, 81] on div "Main View" at bounding box center [358, 79] width 107 height 13
click at [344, 247] on button "Labour" at bounding box center [385, 247] width 156 height 17
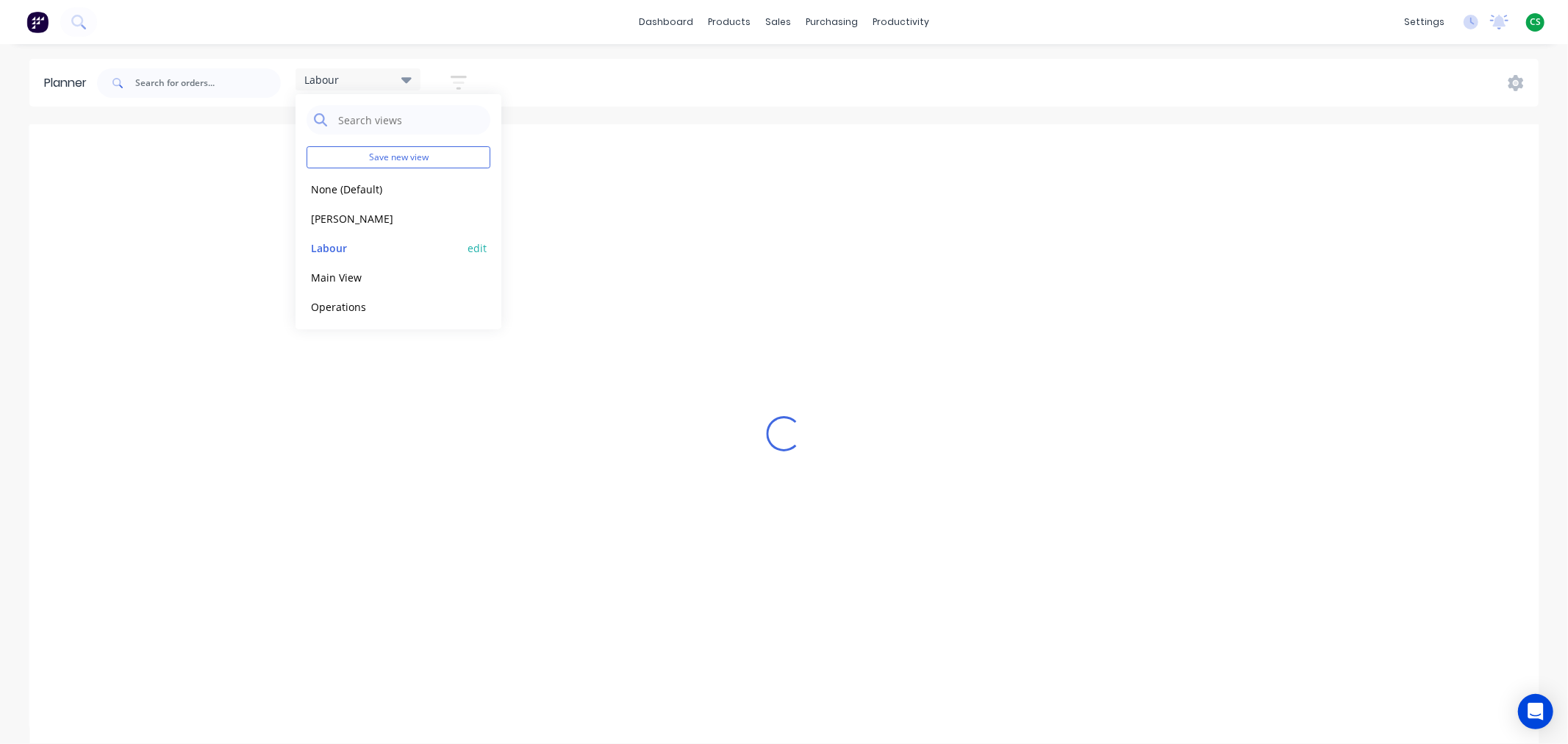
scroll to position [180, 110]
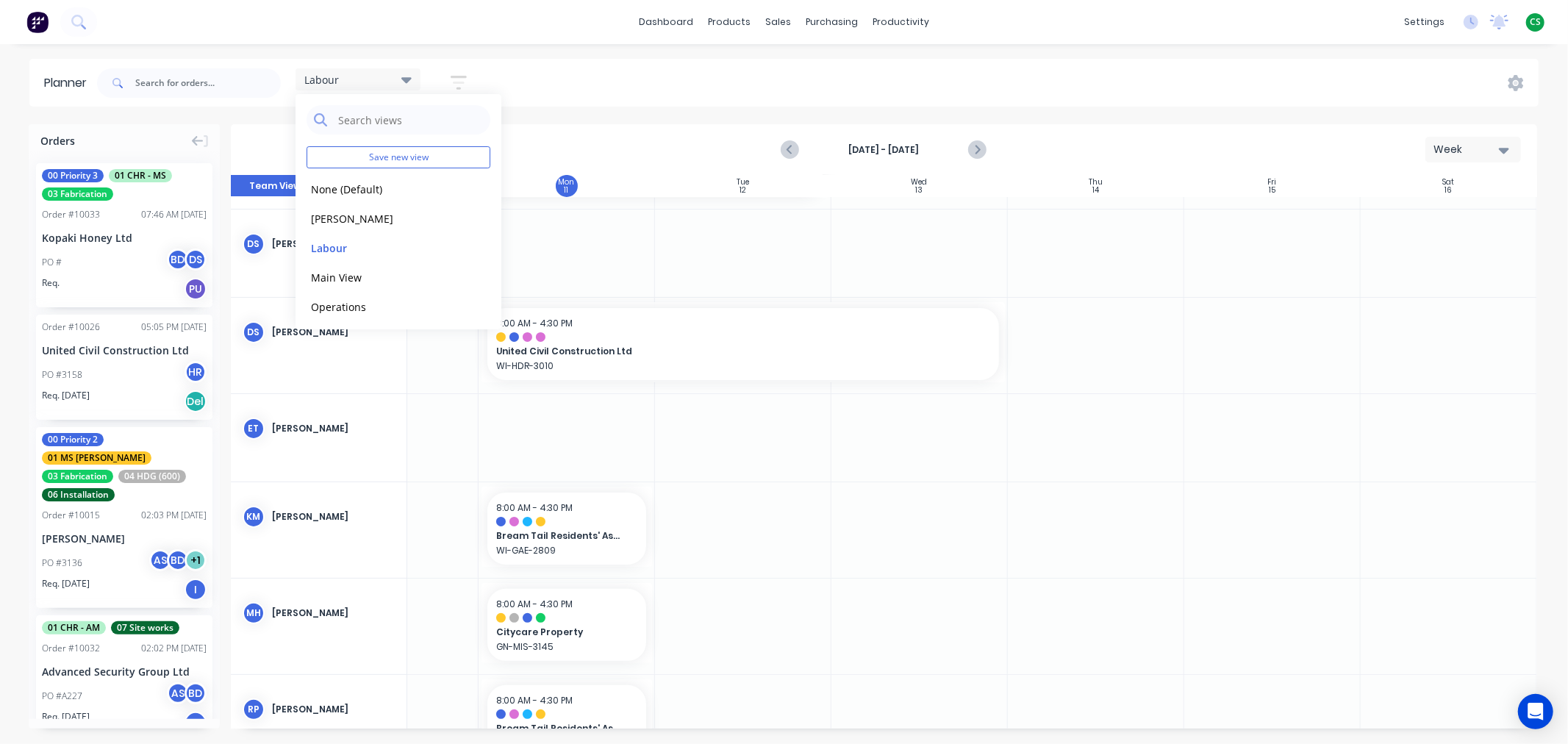
click at [614, 77] on div "Labour Save new view None (Default) edit Duncan edit Labour edit Main View edit…" at bounding box center [817, 83] width 1445 height 44
click at [372, 78] on div "Labour" at bounding box center [358, 79] width 107 height 13
click at [354, 276] on button "Main View" at bounding box center [385, 276] width 156 height 17
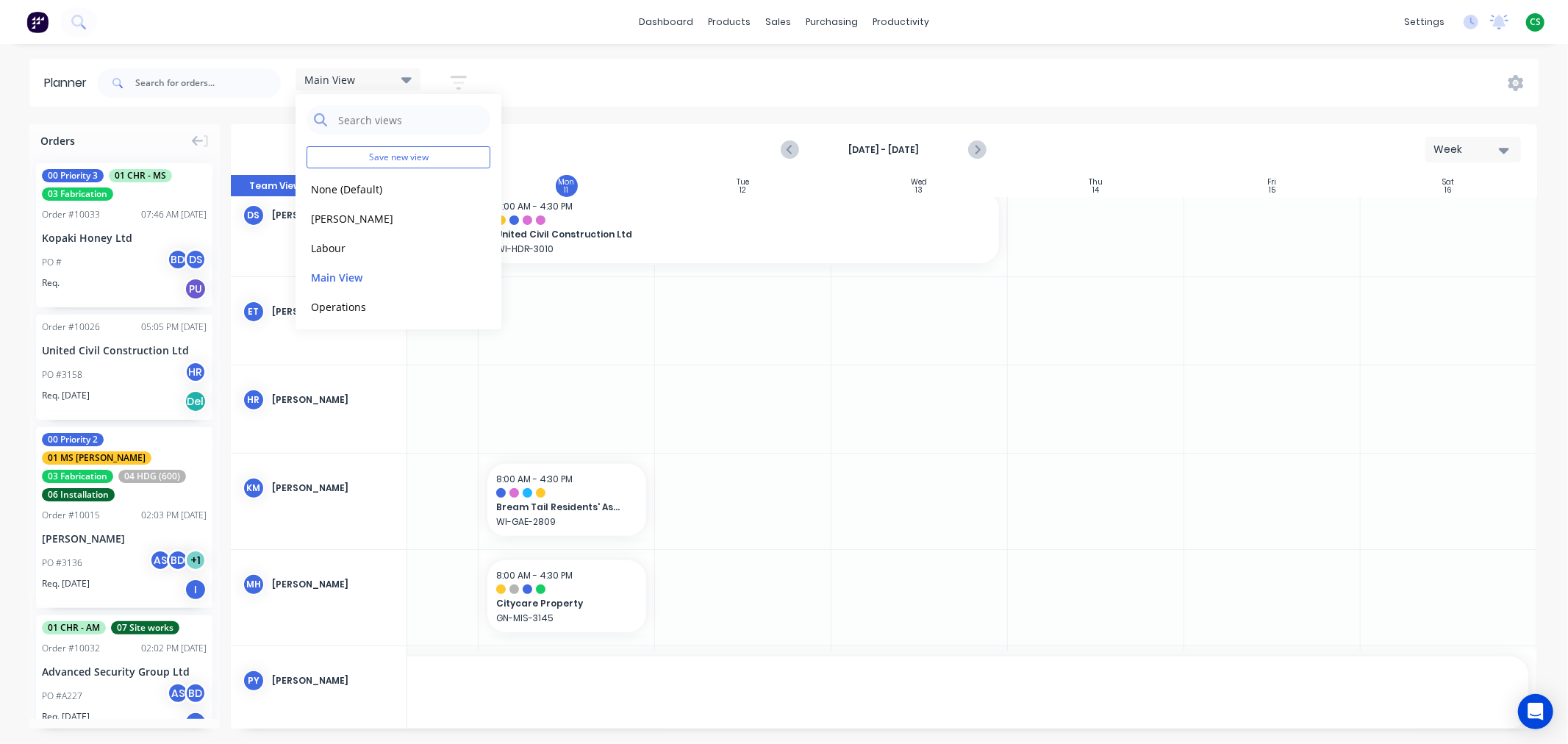
scroll to position [409, 110]
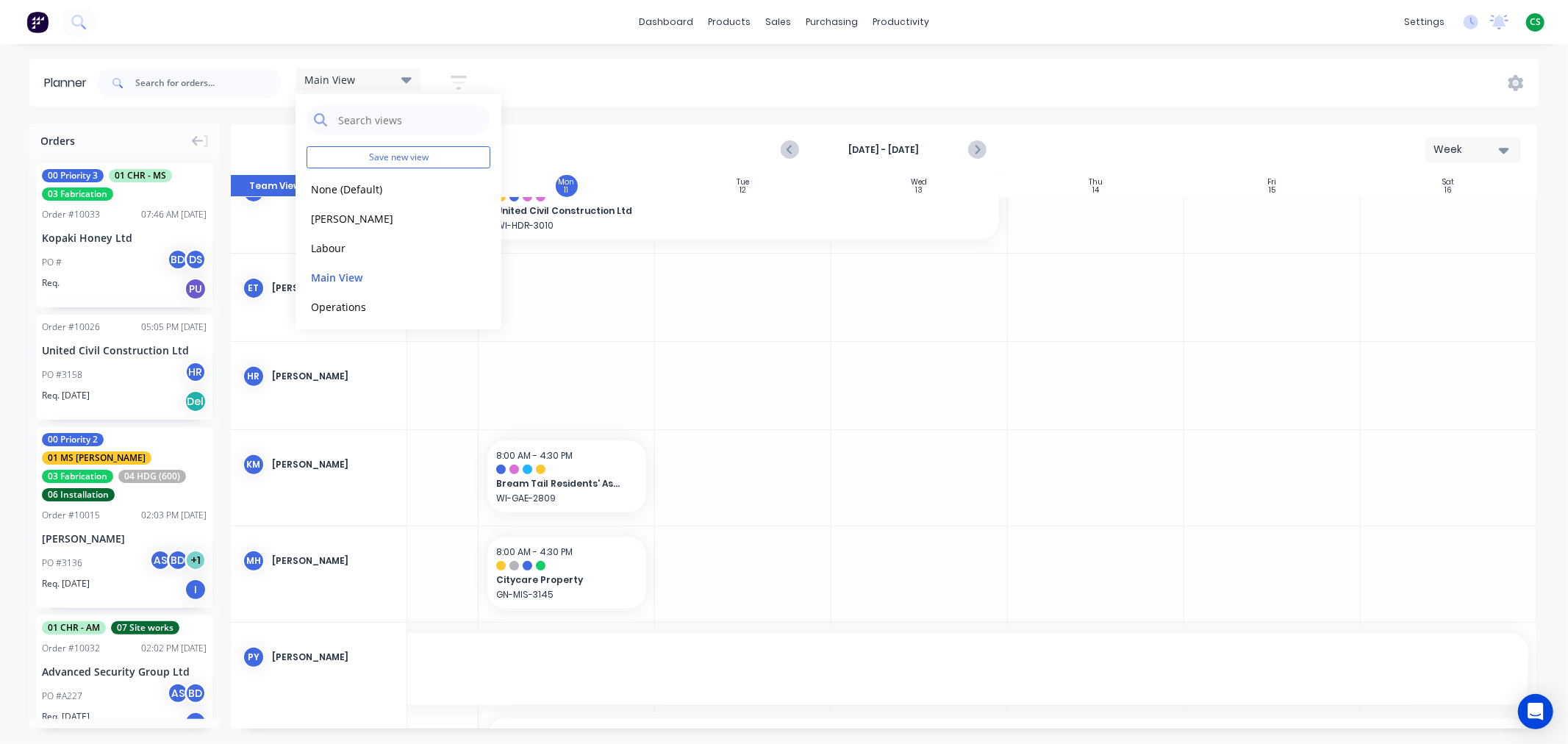
click at [1023, 72] on div "Main View Save new view None (Default) edit Duncan edit Labour edit Main View e…" at bounding box center [817, 83] width 1445 height 44
click at [360, 79] on div "Main View" at bounding box center [358, 79] width 107 height 13
click at [342, 245] on button "Labour" at bounding box center [385, 247] width 156 height 17
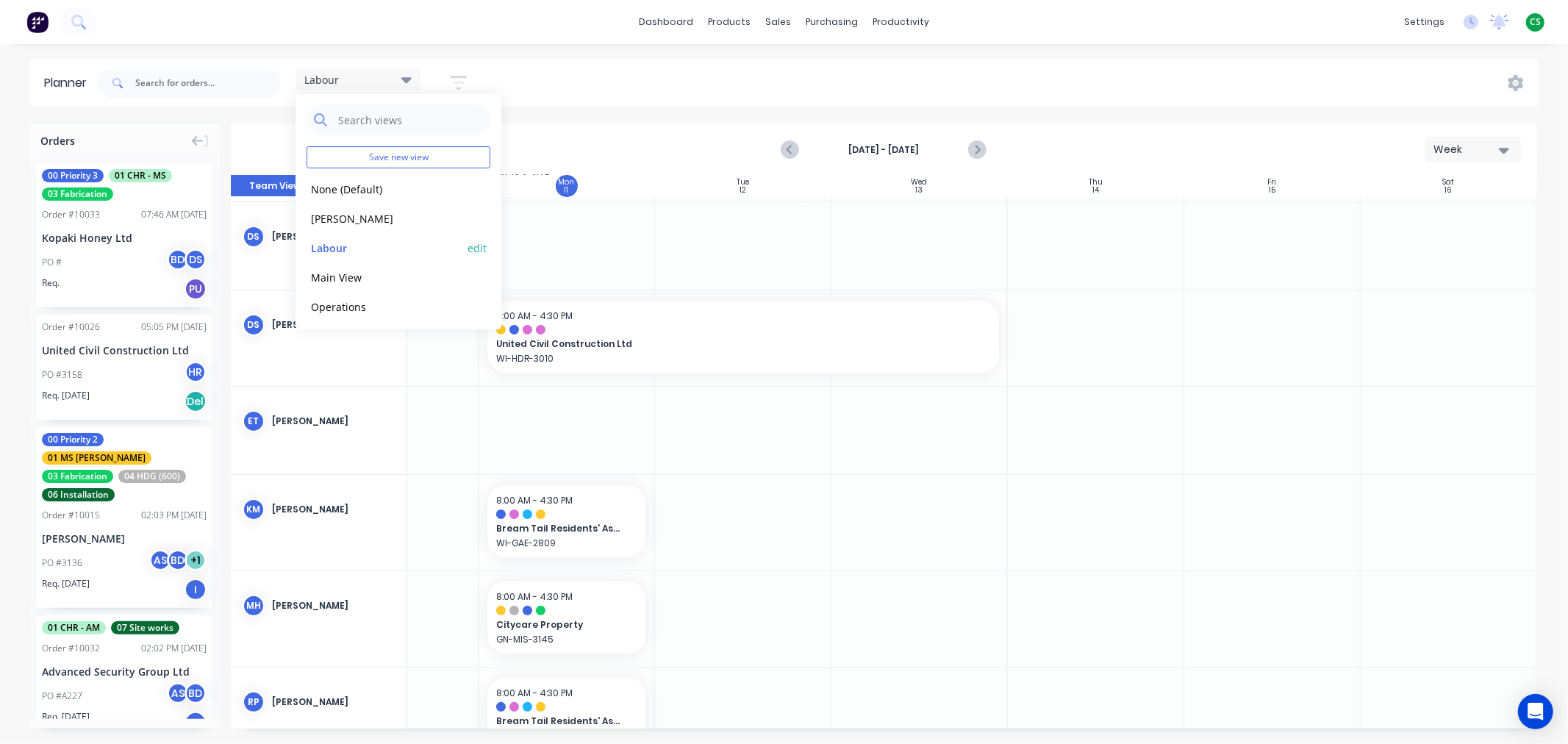
scroll to position [188, 110]
click at [647, 82] on div "Labour Save new view None (Default) edit Duncan edit Labour edit Main View edit…" at bounding box center [817, 83] width 1445 height 44
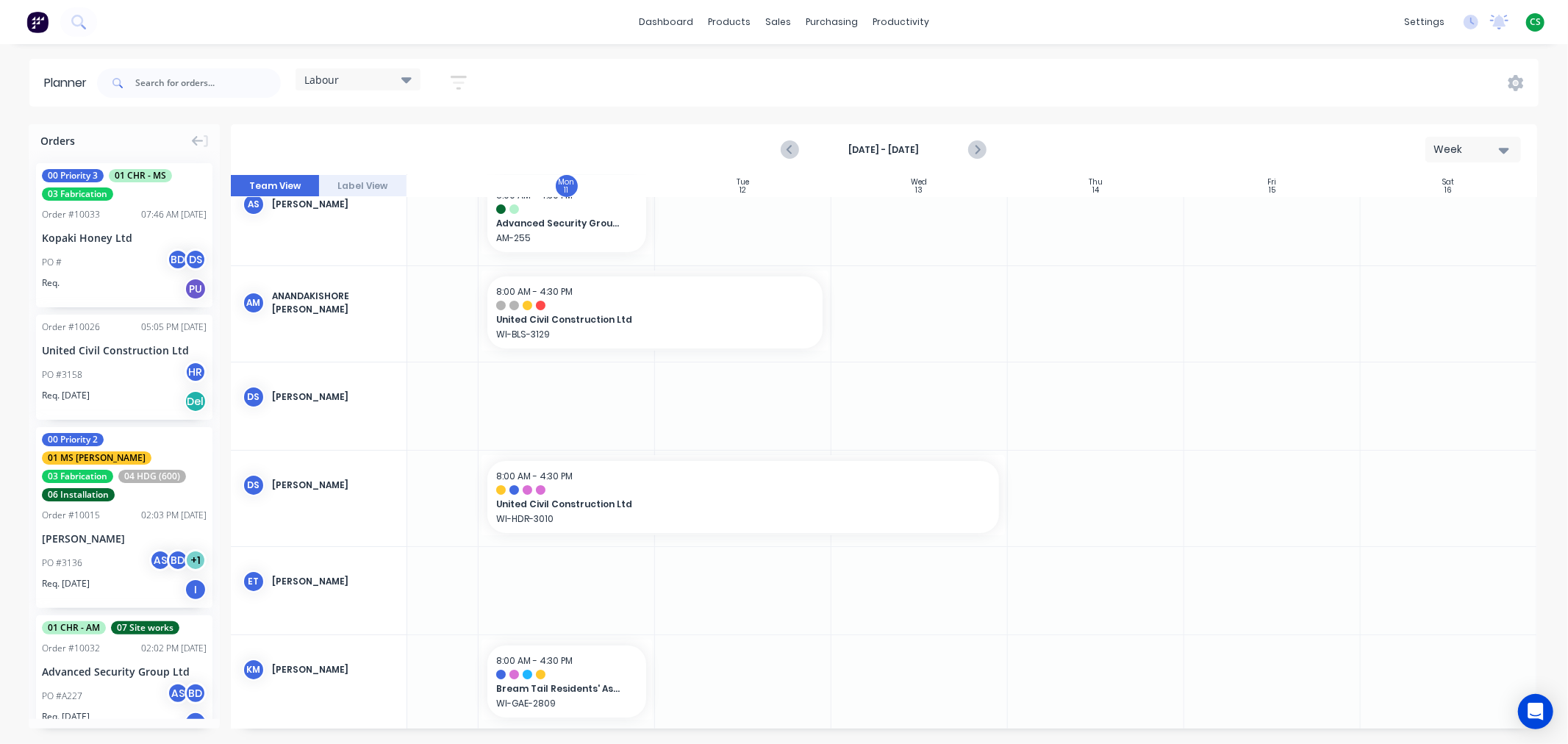
scroll to position [0, 110]
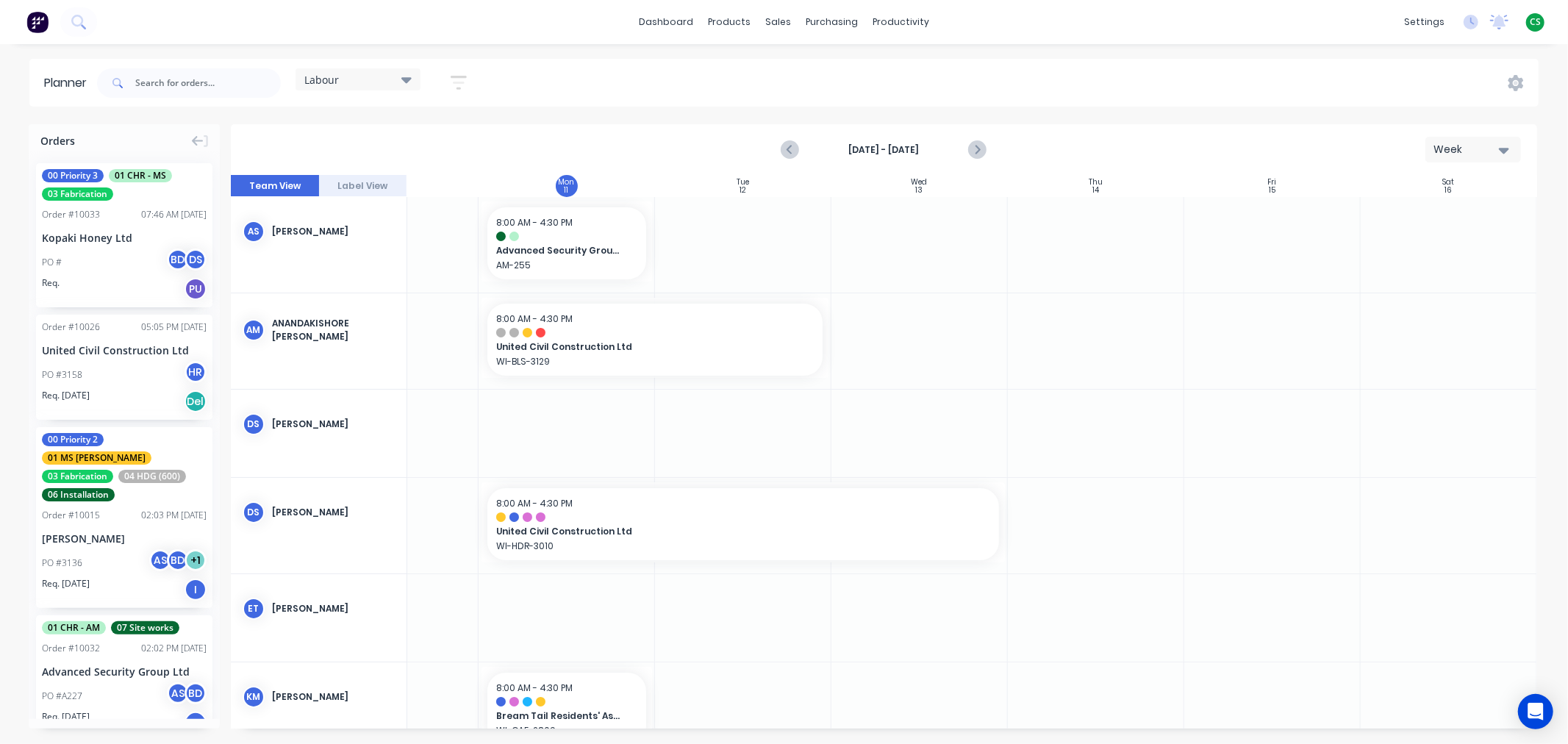
click at [364, 82] on div "Labour" at bounding box center [358, 79] width 107 height 13
click at [341, 275] on button "Main View" at bounding box center [385, 276] width 156 height 17
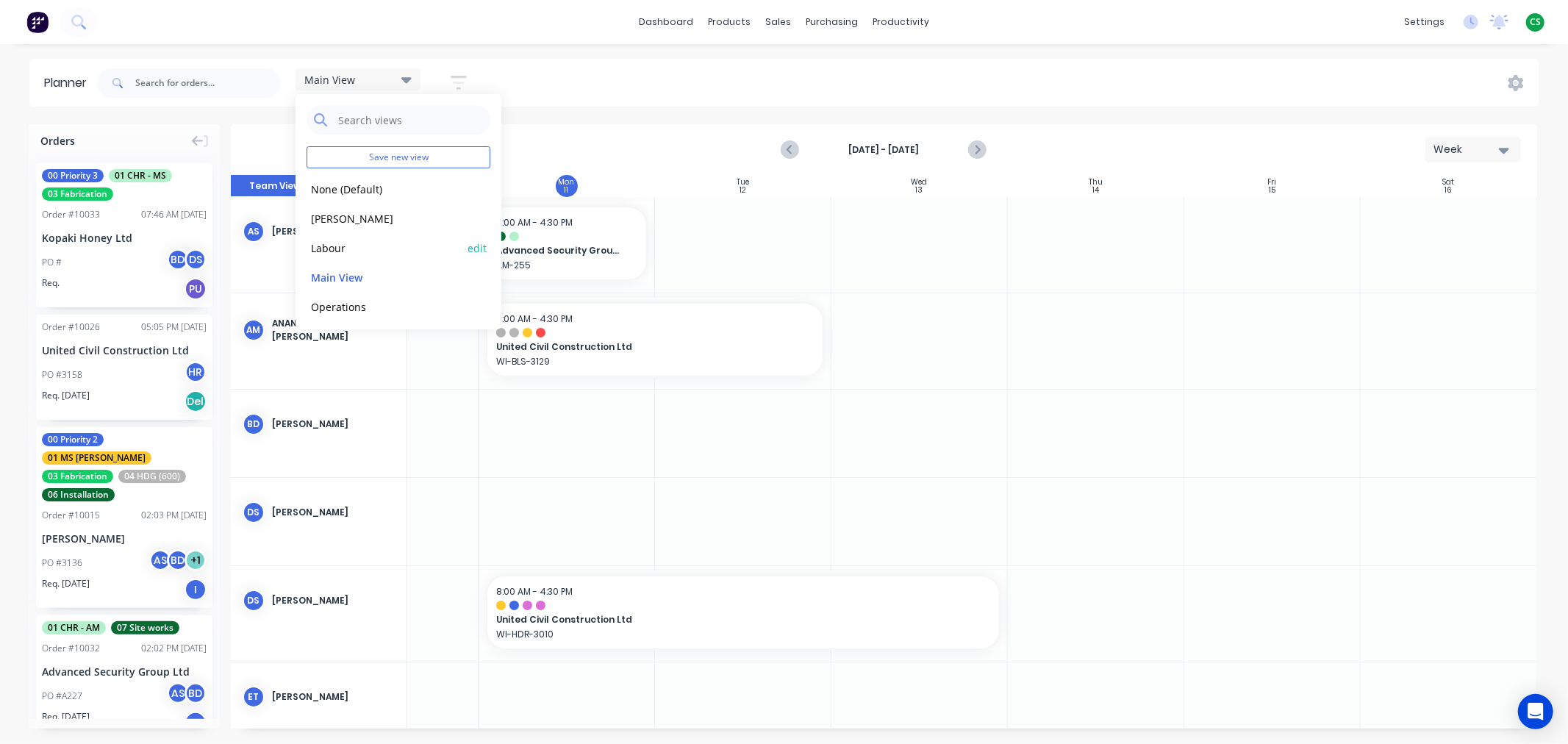
click at [329, 247] on button "Labour" at bounding box center [385, 247] width 156 height 17
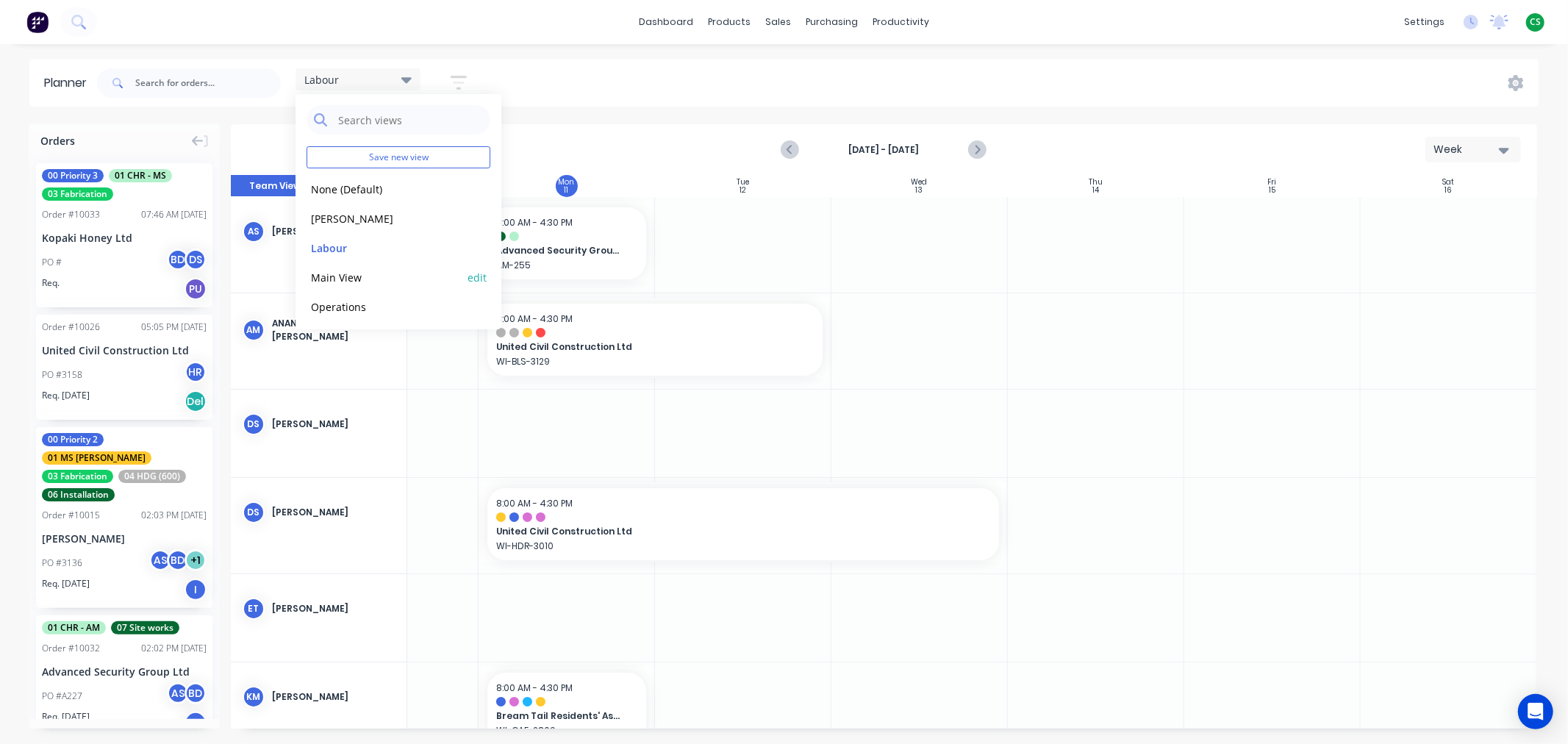
click at [338, 275] on button "Main View" at bounding box center [385, 276] width 156 height 17
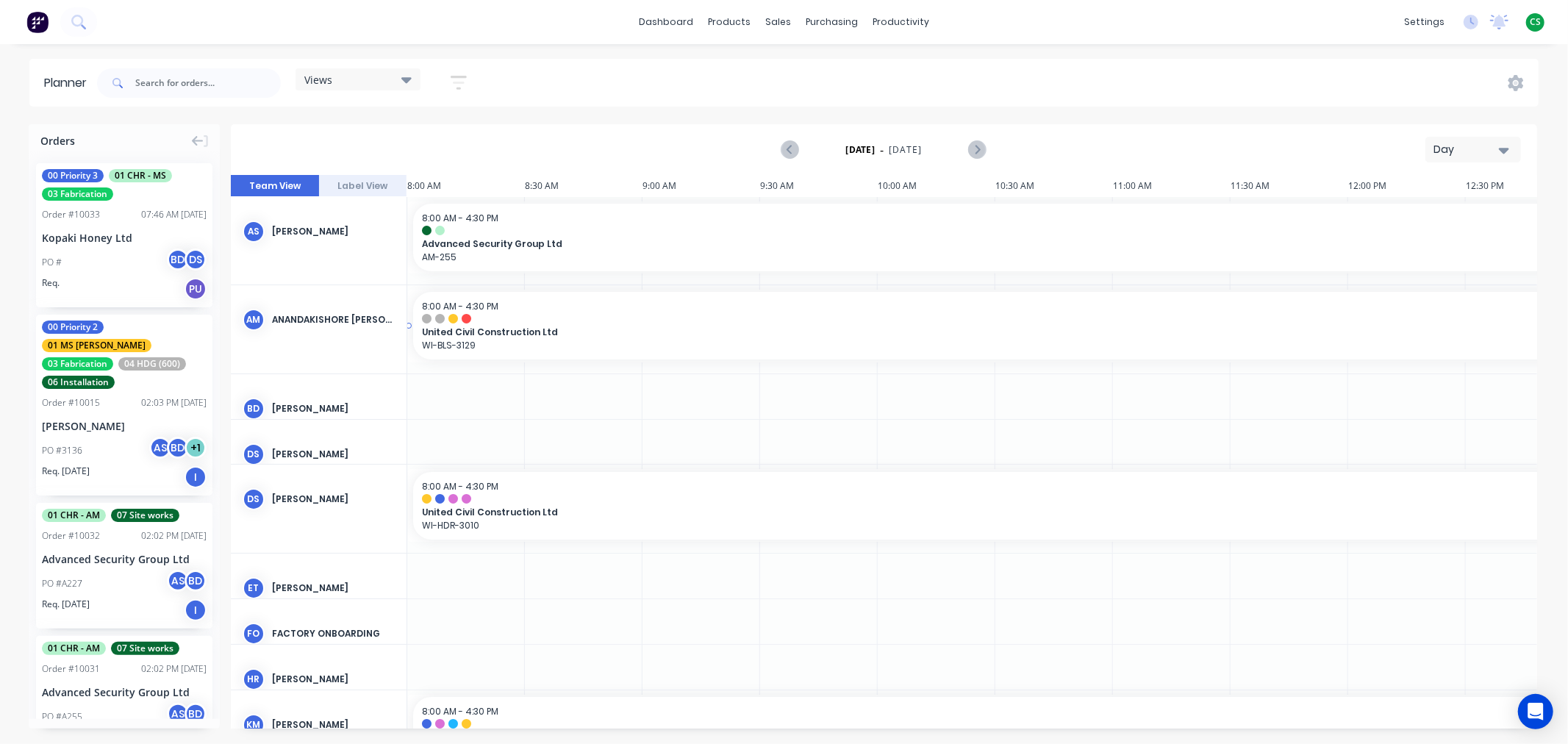
scroll to position [0, 471]
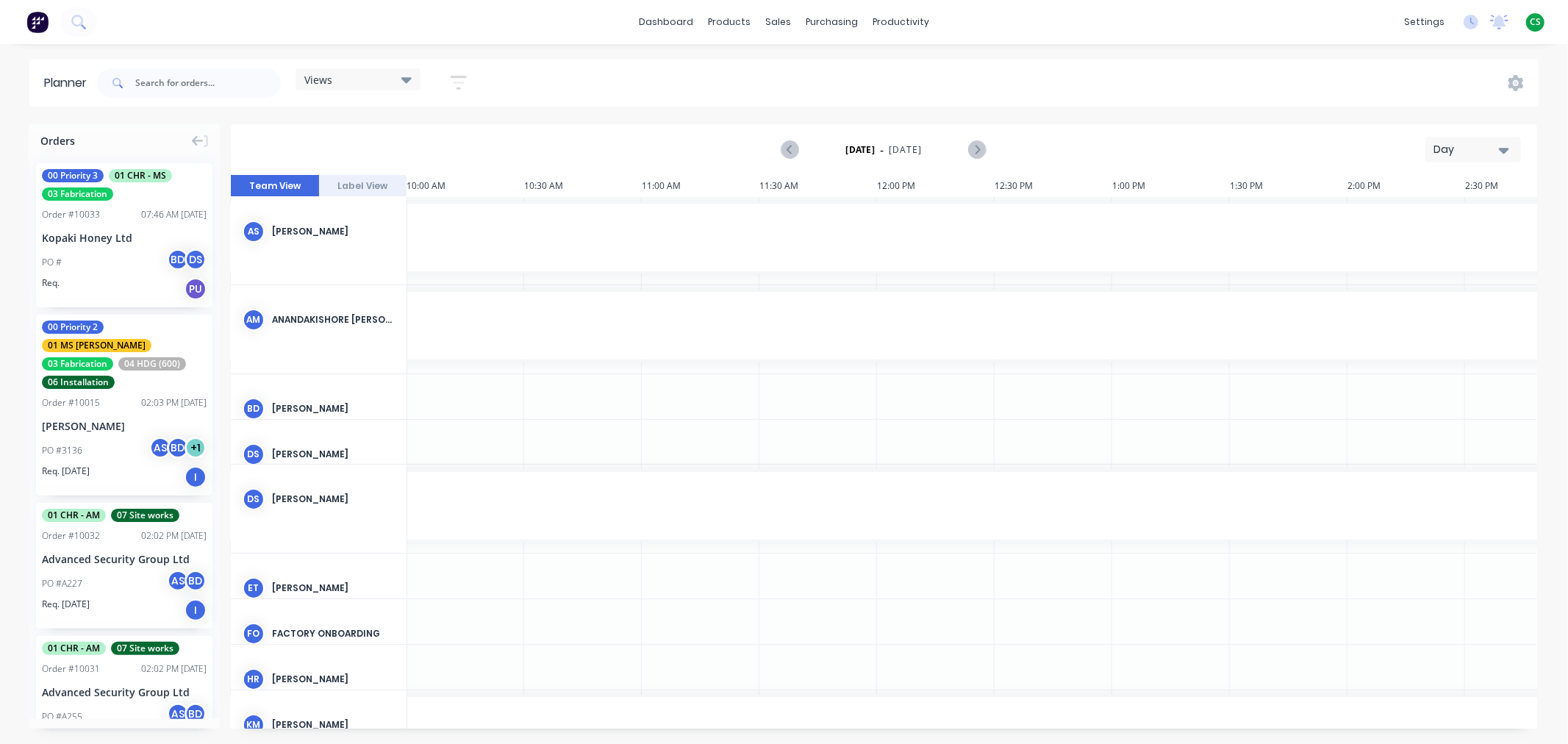
click at [1465, 147] on div "Day" at bounding box center [1467, 149] width 68 height 15
click at [1405, 219] on div "Week" at bounding box center [1446, 218] width 146 height 30
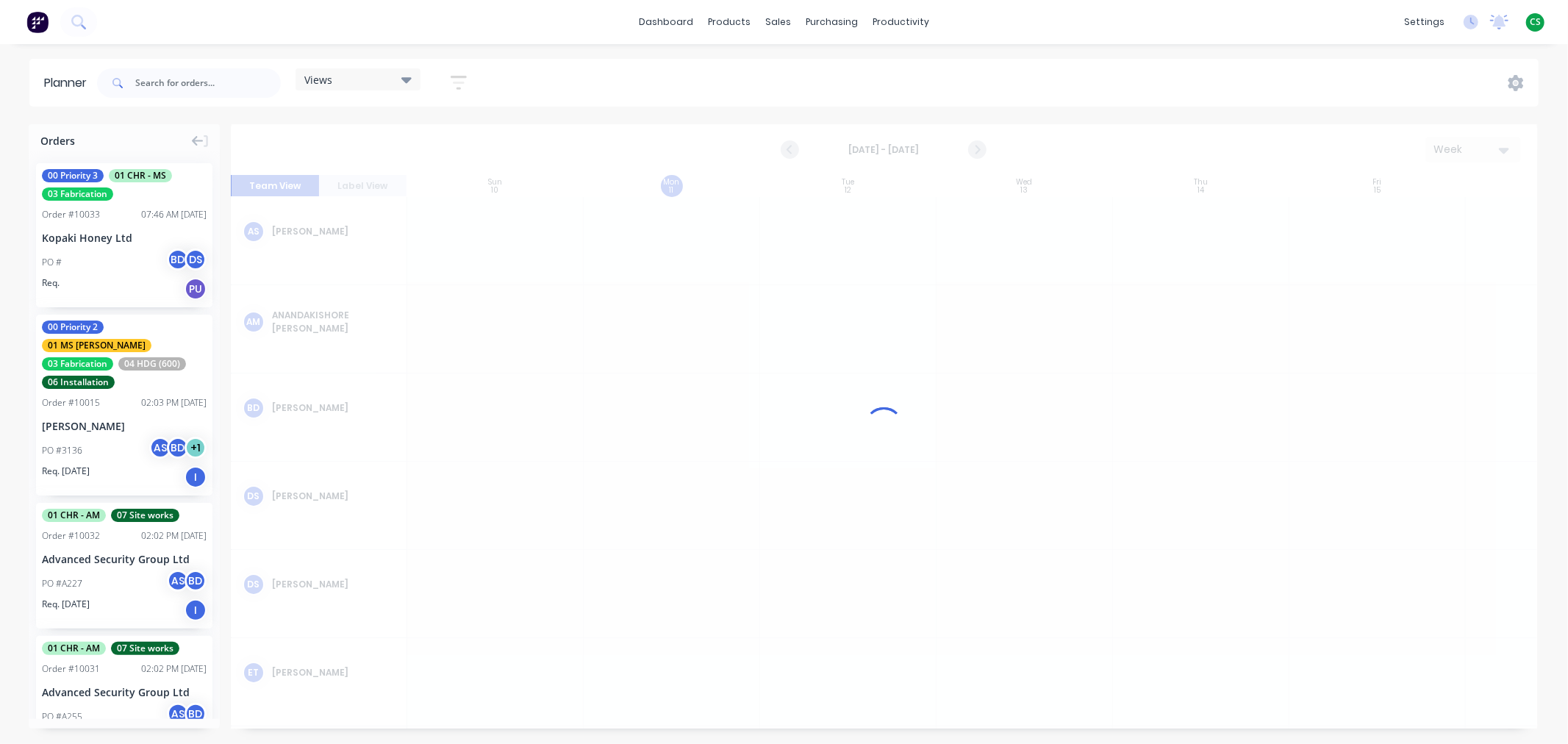
scroll to position [0, 1]
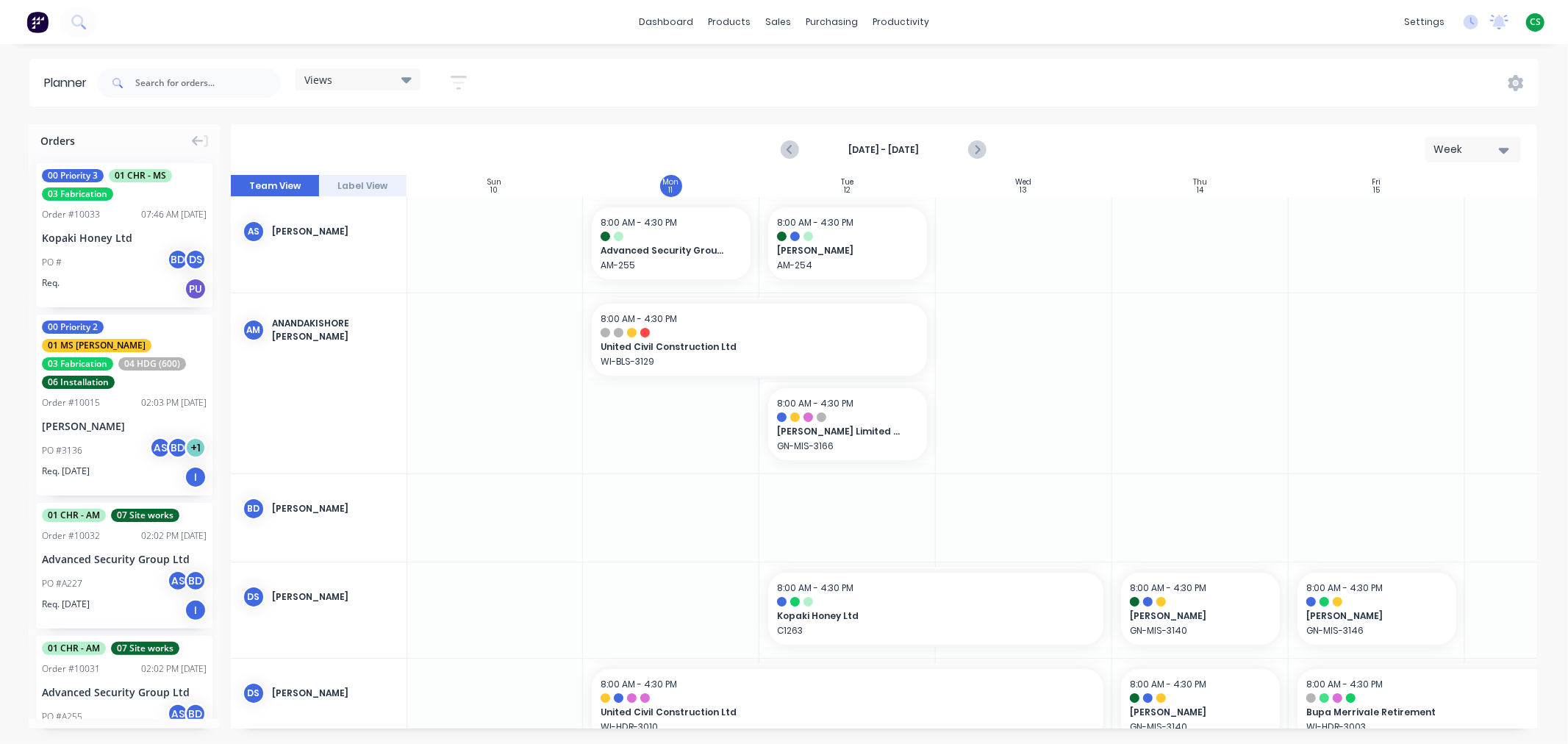
click at [350, 81] on div "Views" at bounding box center [358, 79] width 107 height 13
click at [344, 278] on button "Main View" at bounding box center [385, 276] width 156 height 17
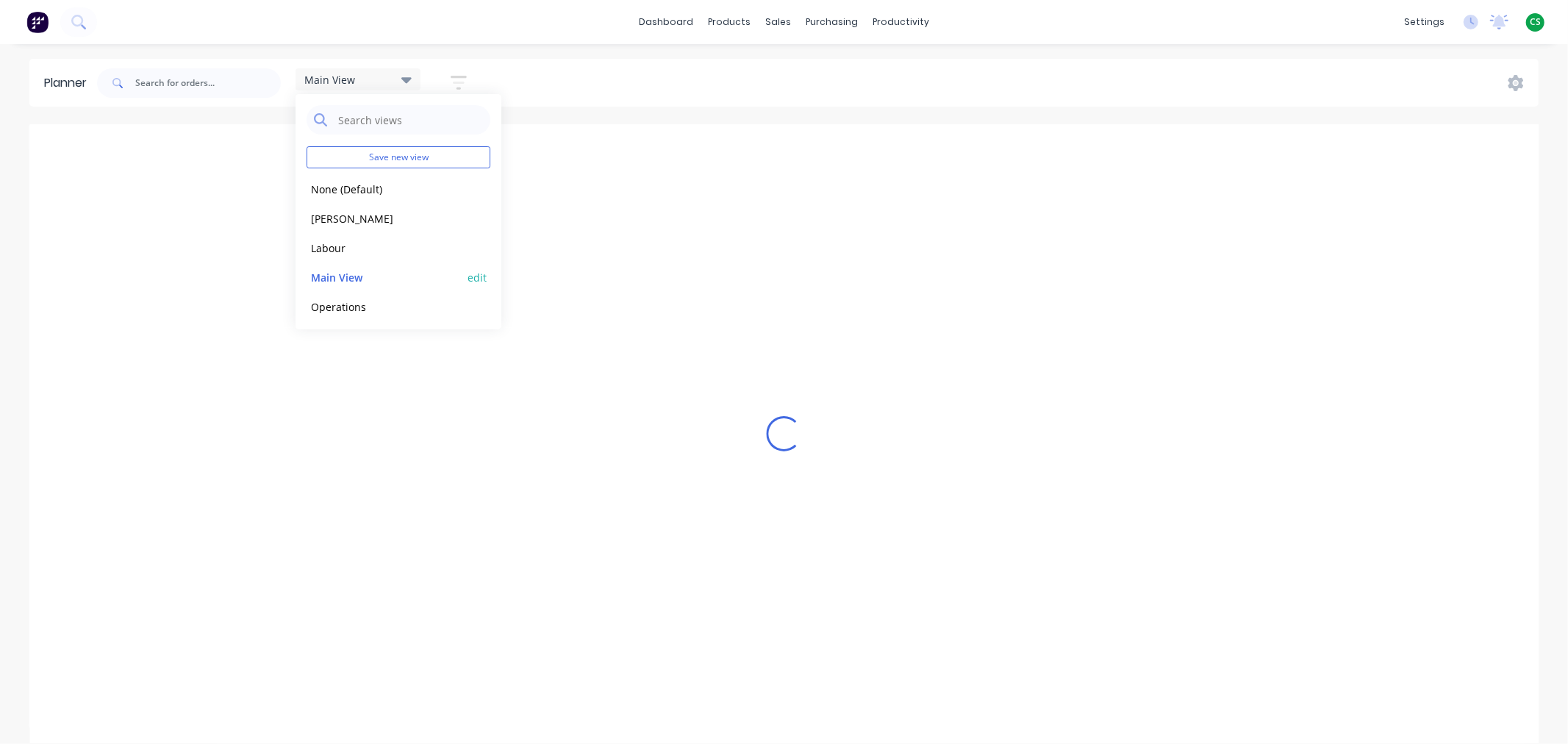
scroll to position [0, 110]
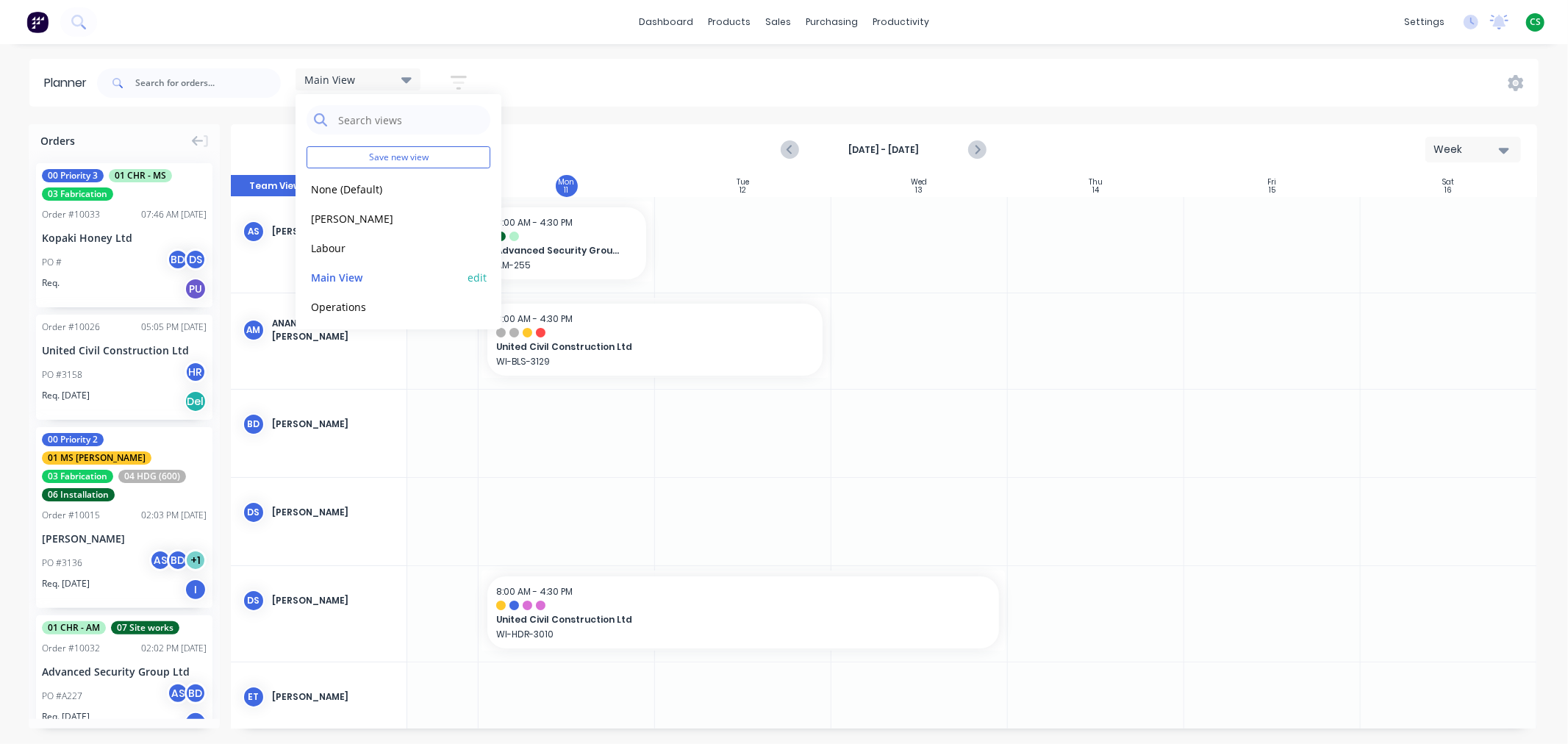
click at [468, 276] on button "edit" at bounding box center [478, 276] width 19 height 15
click at [544, 152] on label "Set as your default view" at bounding box center [602, 153] width 118 height 15
click at [529, 152] on input "Set as your default view" at bounding box center [529, 152] width 12 height 14
checkbox input "true"
click at [562, 182] on button "Update" at bounding box center [568, 185] width 89 height 26
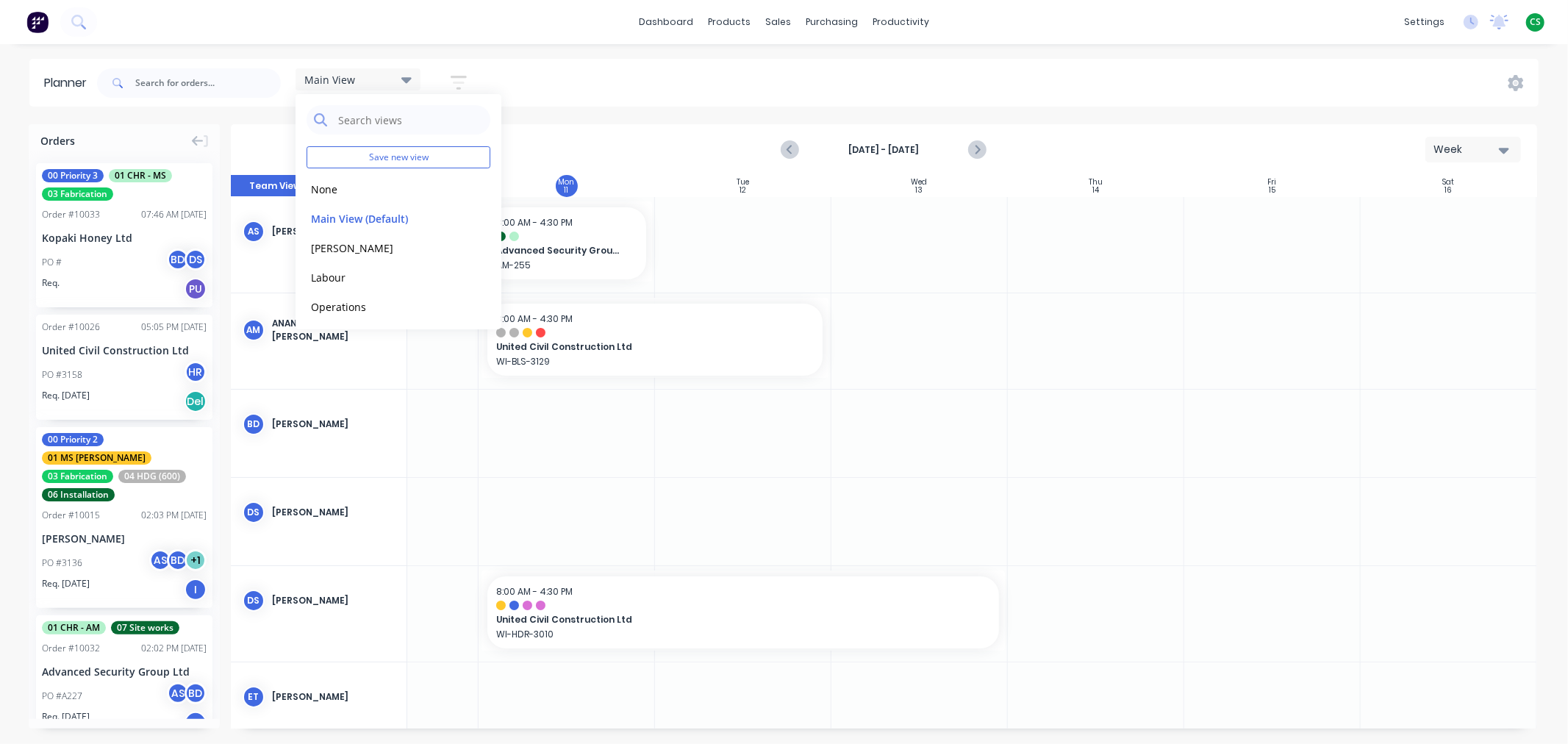
click at [688, 78] on div "Main View Save new view None edit Main View (Default) edit [PERSON_NAME] edit L…" at bounding box center [817, 83] width 1445 height 44
click at [341, 85] on span "Main View" at bounding box center [329, 79] width 51 height 15
click at [326, 243] on button "[PERSON_NAME]" at bounding box center [385, 247] width 156 height 17
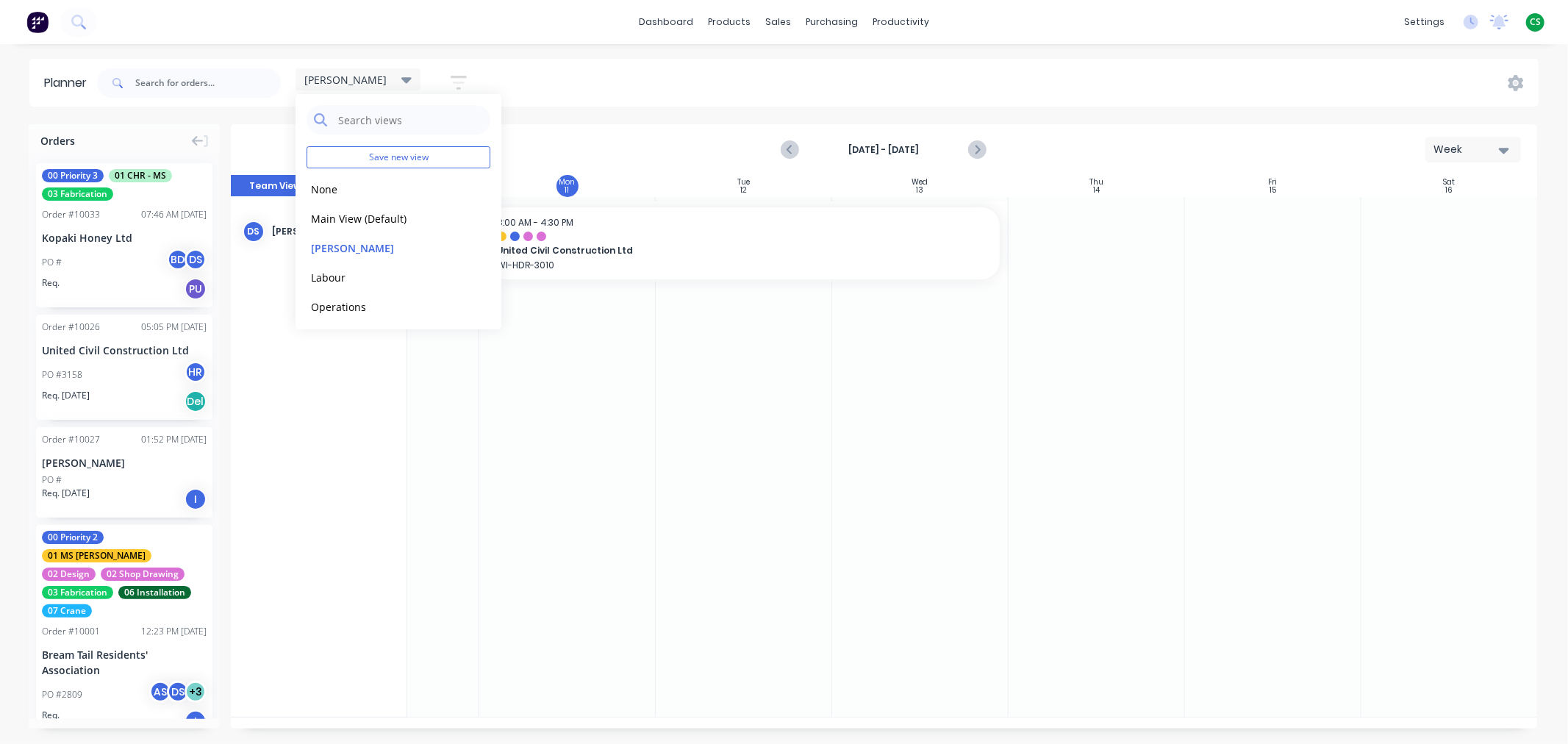
drag, startPoint x: 597, startPoint y: 76, endPoint x: 562, endPoint y: 77, distance: 35.0
click at [594, 77] on div "[PERSON_NAME] Save new view None edit Main View (Default) edit [PERSON_NAME] ed…" at bounding box center [817, 83] width 1445 height 44
click at [457, 81] on icon "button" at bounding box center [458, 82] width 12 height 2
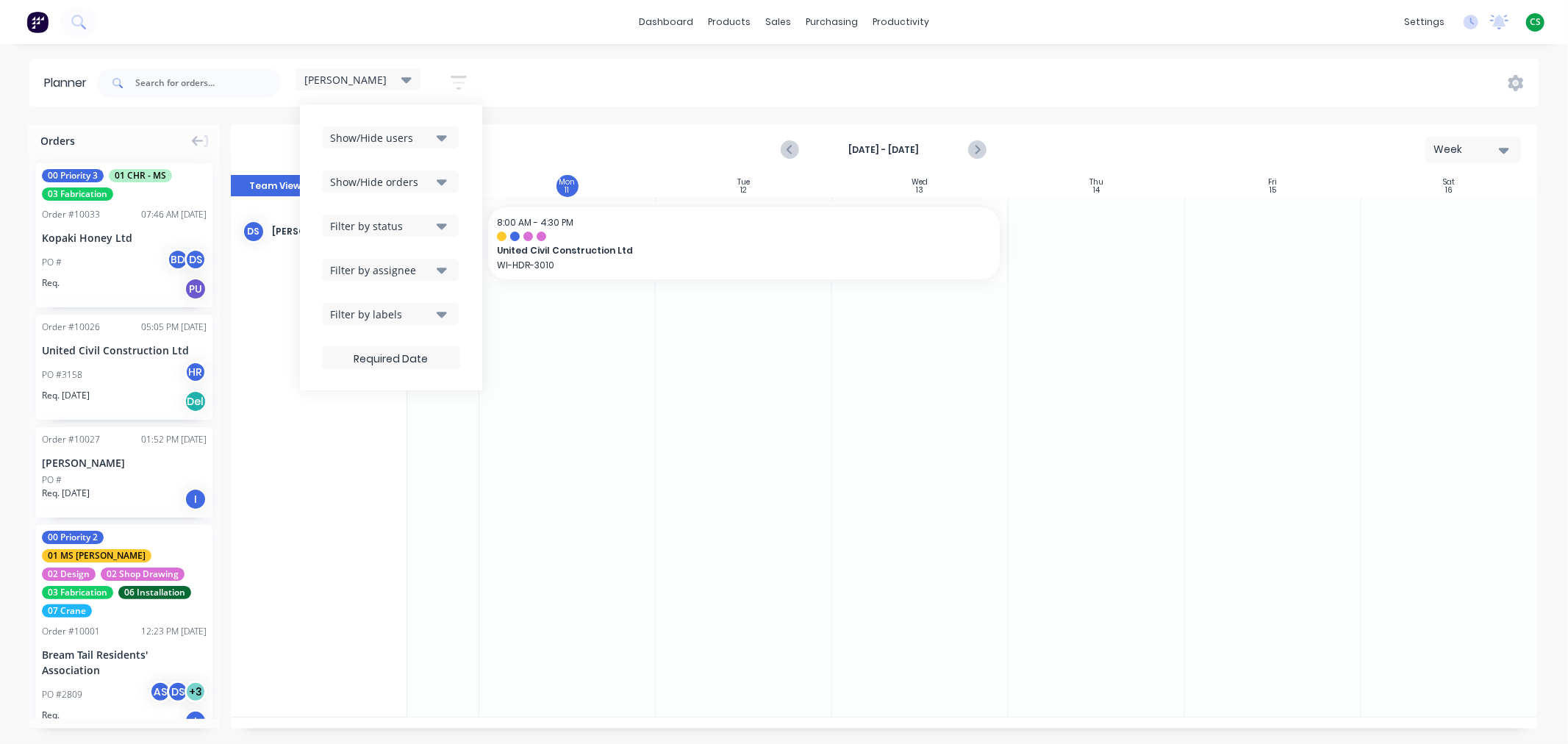
click at [391, 138] on div "Show/Hide users" at bounding box center [381, 138] width 102 height 15
click at [627, 81] on div "[PERSON_NAME] Save new view None edit Main View (Default) edit [PERSON_NAME] ed…" at bounding box center [817, 83] width 1445 height 44
click at [367, 79] on div "[PERSON_NAME]" at bounding box center [358, 79] width 107 height 13
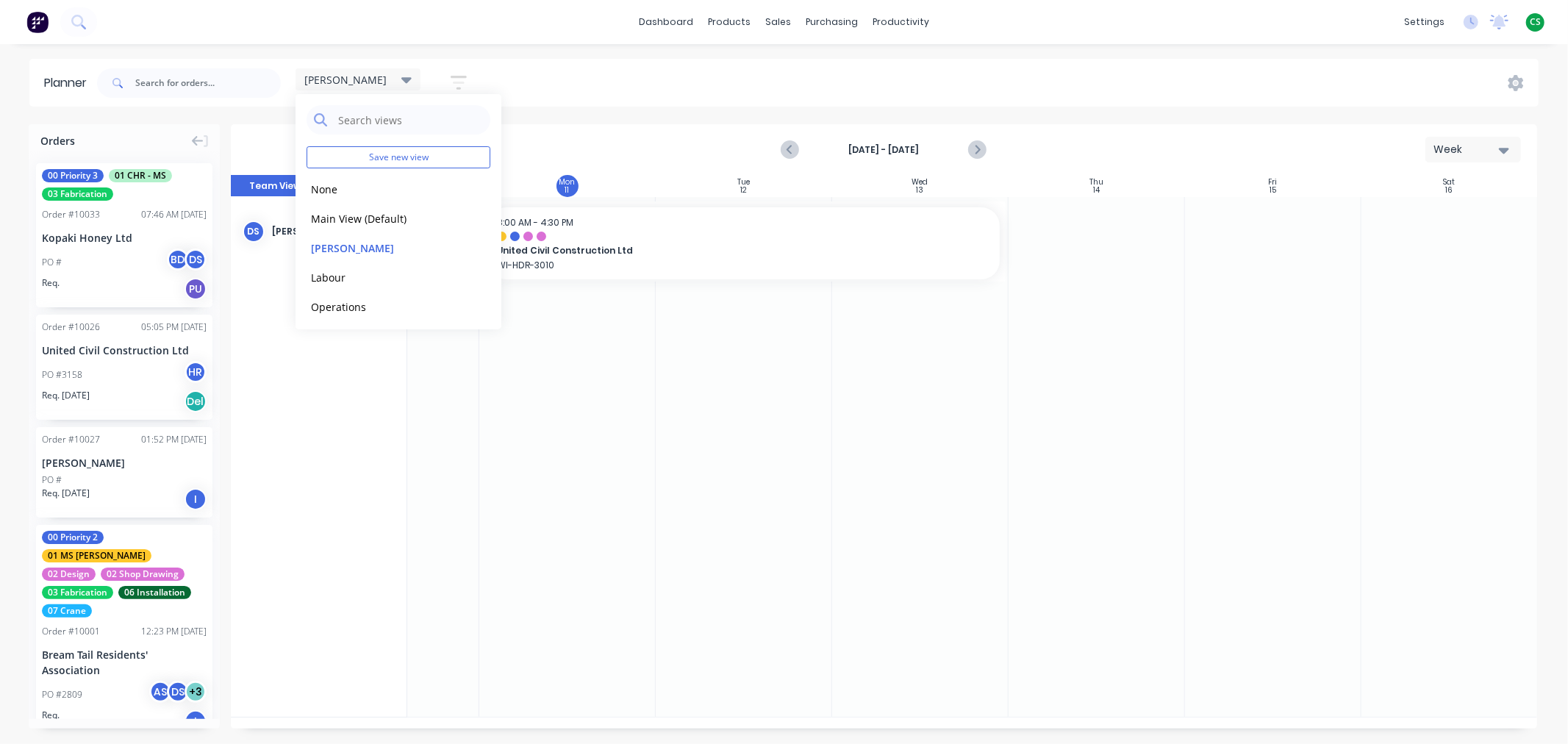
click at [325, 188] on button "None" at bounding box center [385, 188] width 156 height 17
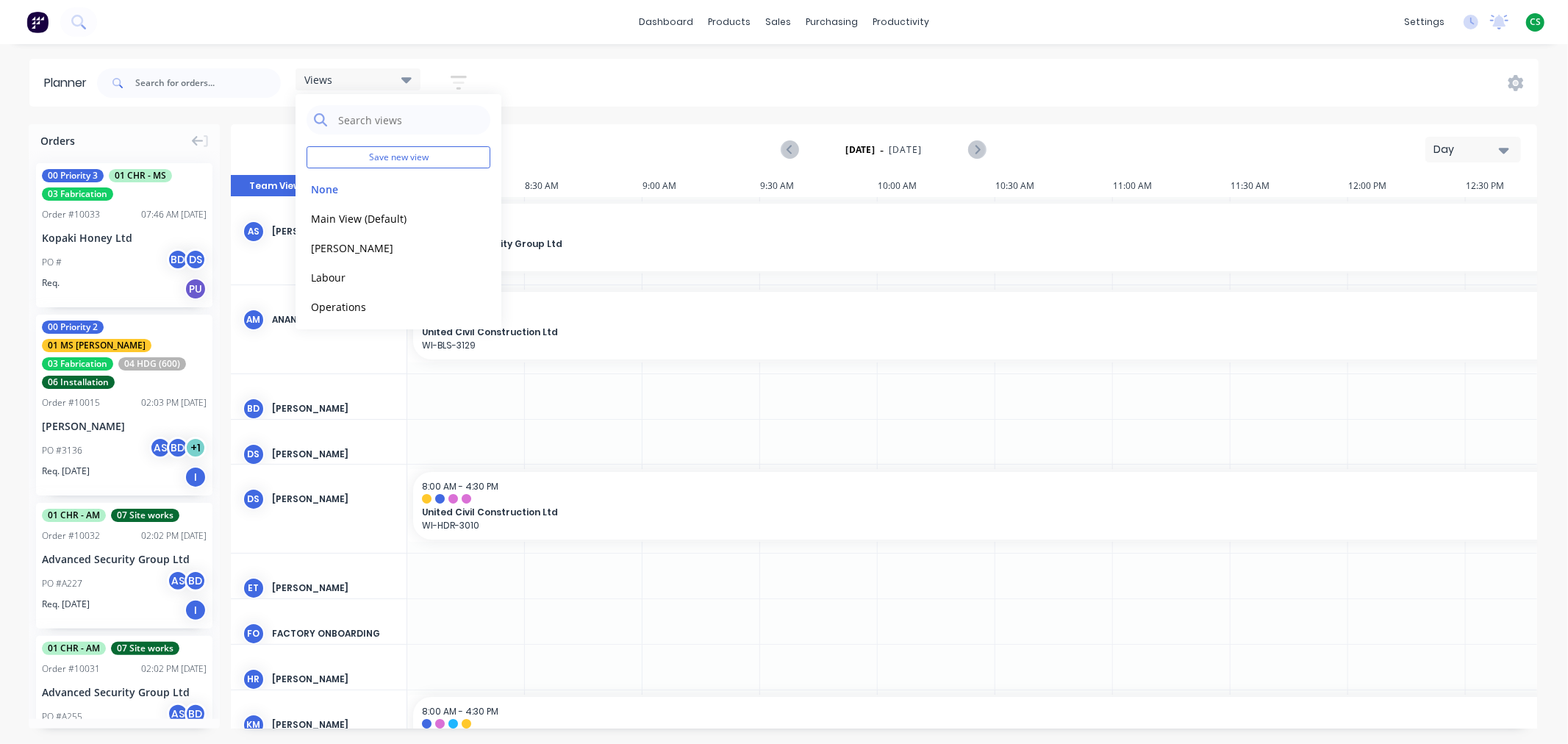
scroll to position [0, 471]
click at [459, 81] on icon "button" at bounding box center [459, 82] width 16 height 19
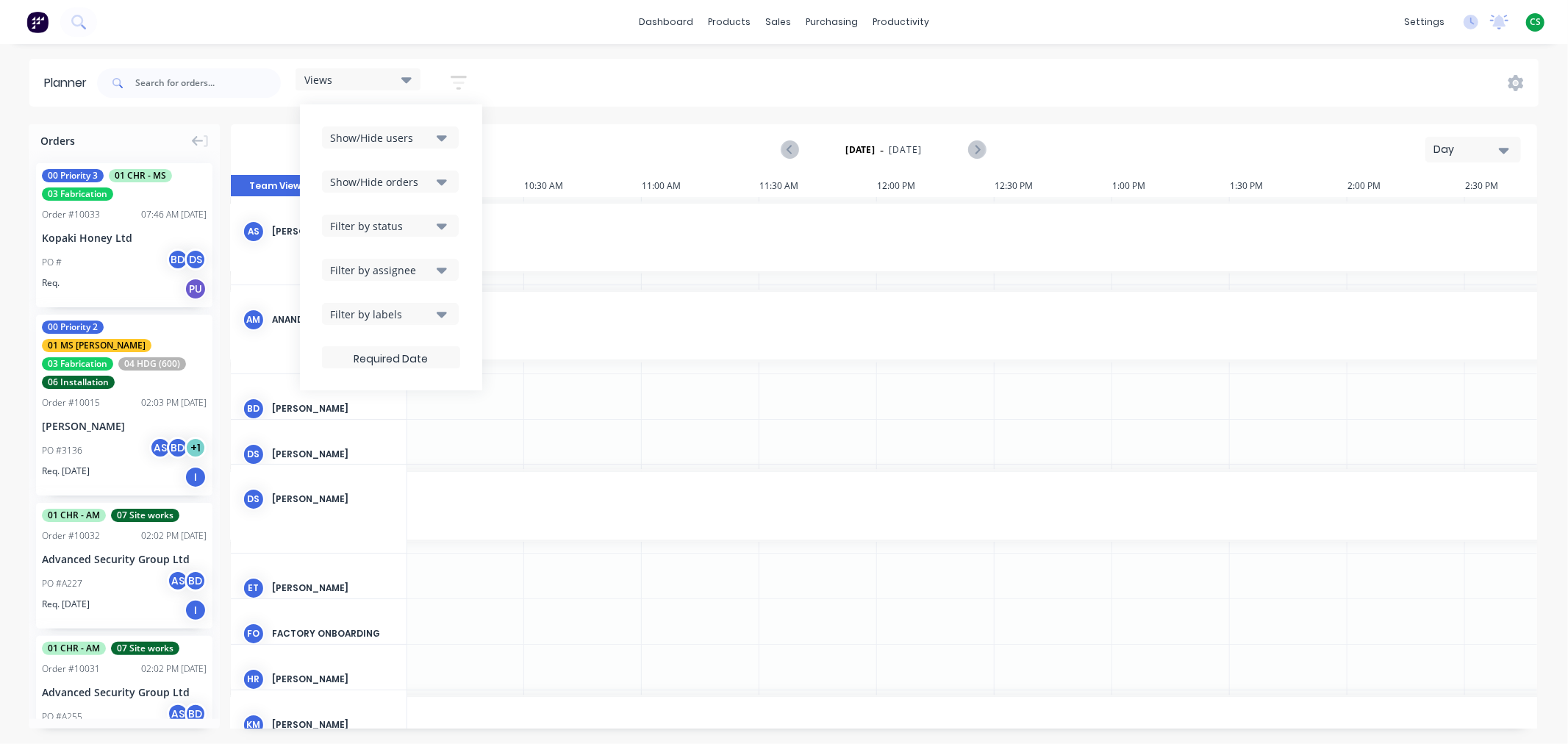
click at [604, 77] on div "Views Save new view None edit Main View (Default) edit Duncan edit Labour edit …" at bounding box center [817, 83] width 1445 height 44
click at [461, 83] on icon "button" at bounding box center [458, 82] width 12 height 2
click at [438, 316] on icon "button" at bounding box center [441, 314] width 10 height 16
click at [562, 84] on div "Views Save new view None edit Main View (Default) edit Duncan edit Labour edit …" at bounding box center [817, 83] width 1445 height 44
click at [459, 82] on icon "button" at bounding box center [458, 82] width 12 height 2
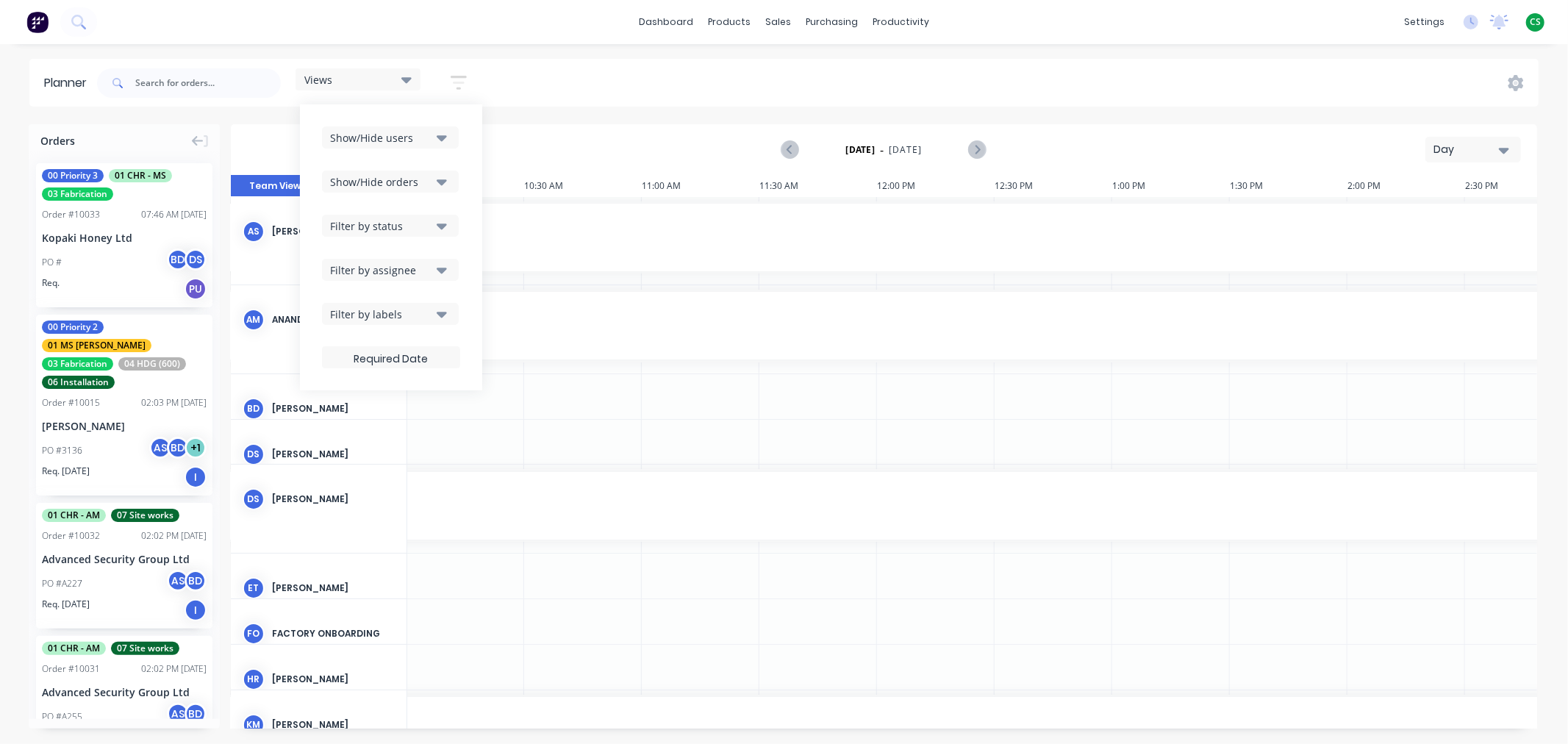
click at [370, 267] on div "Filter by assignee" at bounding box center [381, 270] width 102 height 15
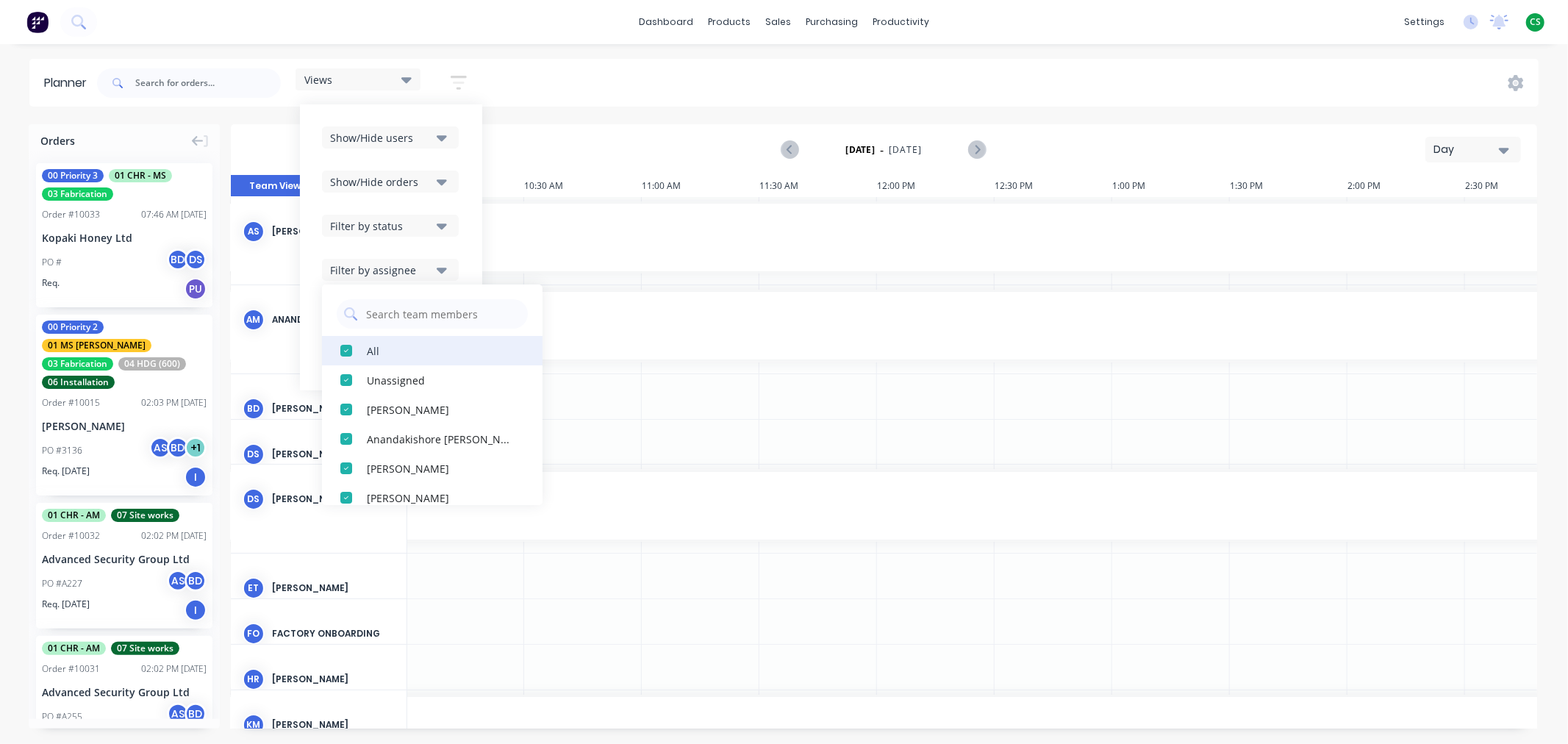
click at [348, 347] on div "button" at bounding box center [346, 350] width 30 height 30
click at [347, 408] on div "button" at bounding box center [346, 409] width 30 height 30
click at [695, 81] on div "Views Save new view None edit Main View (Default) edit Duncan edit Labour edit …" at bounding box center [817, 83] width 1445 height 44
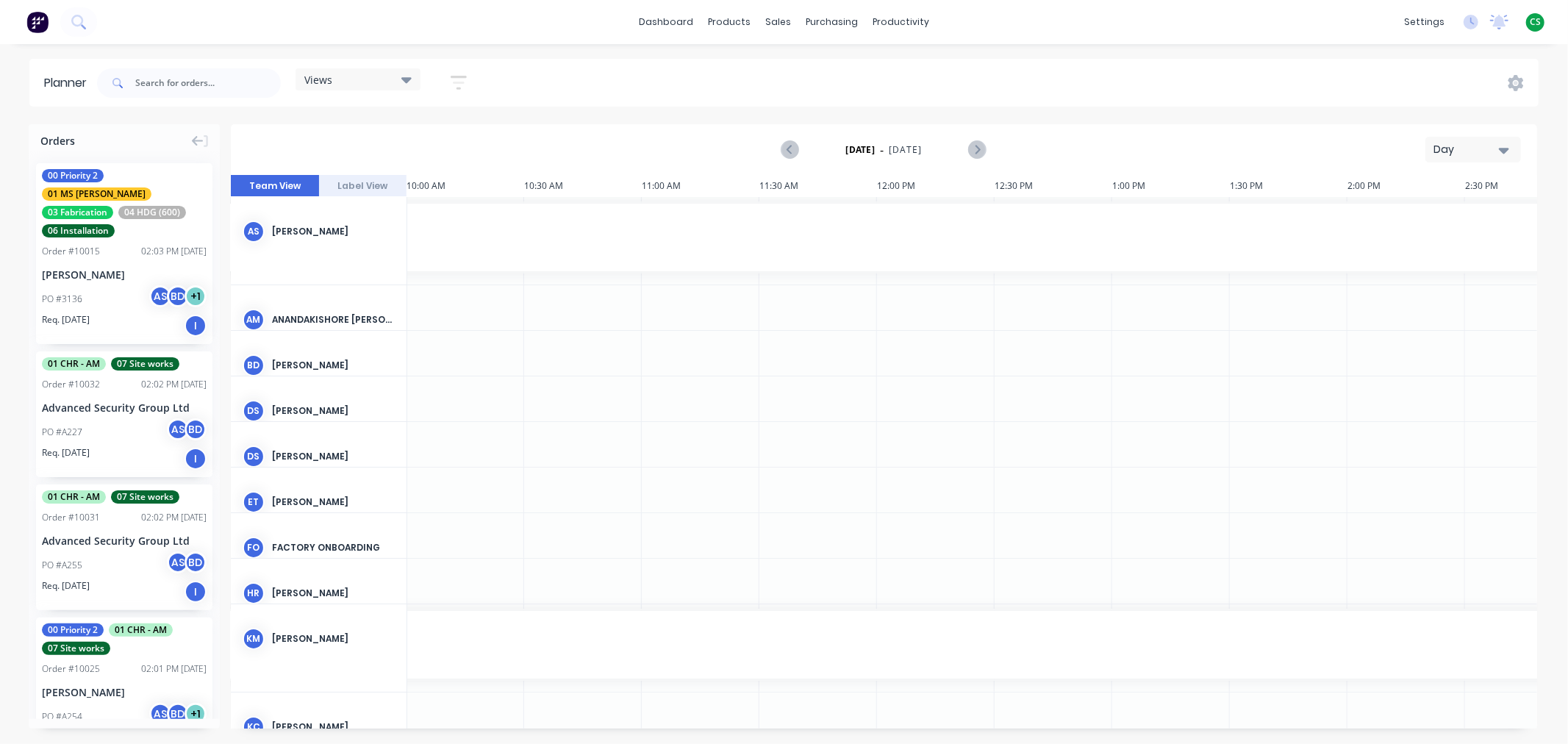
click at [1465, 155] on div "Day" at bounding box center [1467, 149] width 68 height 15
click at [1423, 216] on div "Week" at bounding box center [1446, 218] width 146 height 30
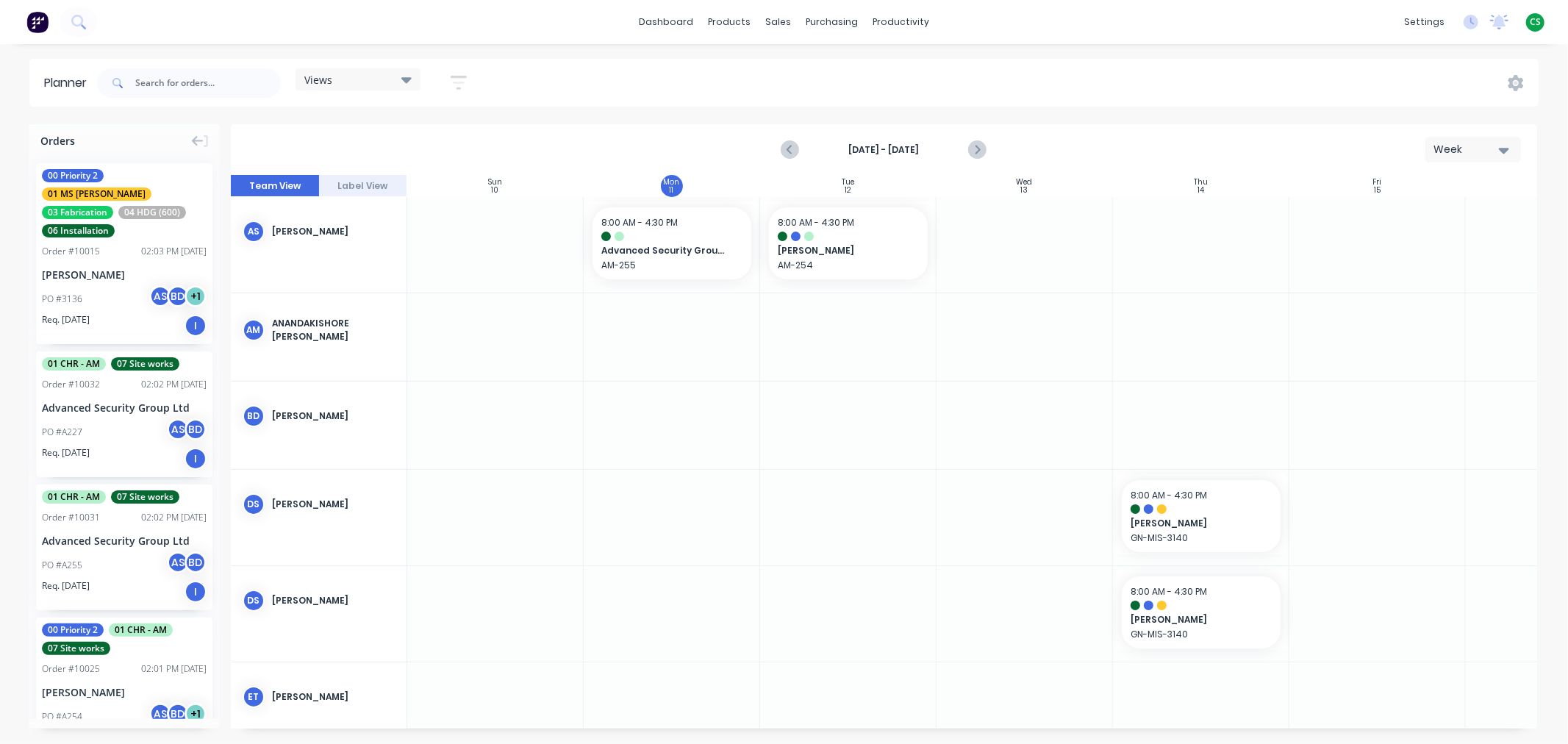
scroll to position [0, 1]
click at [459, 81] on icon "button" at bounding box center [458, 82] width 12 height 2
click at [405, 267] on div "Filter by assignee" at bounding box center [381, 270] width 102 height 15
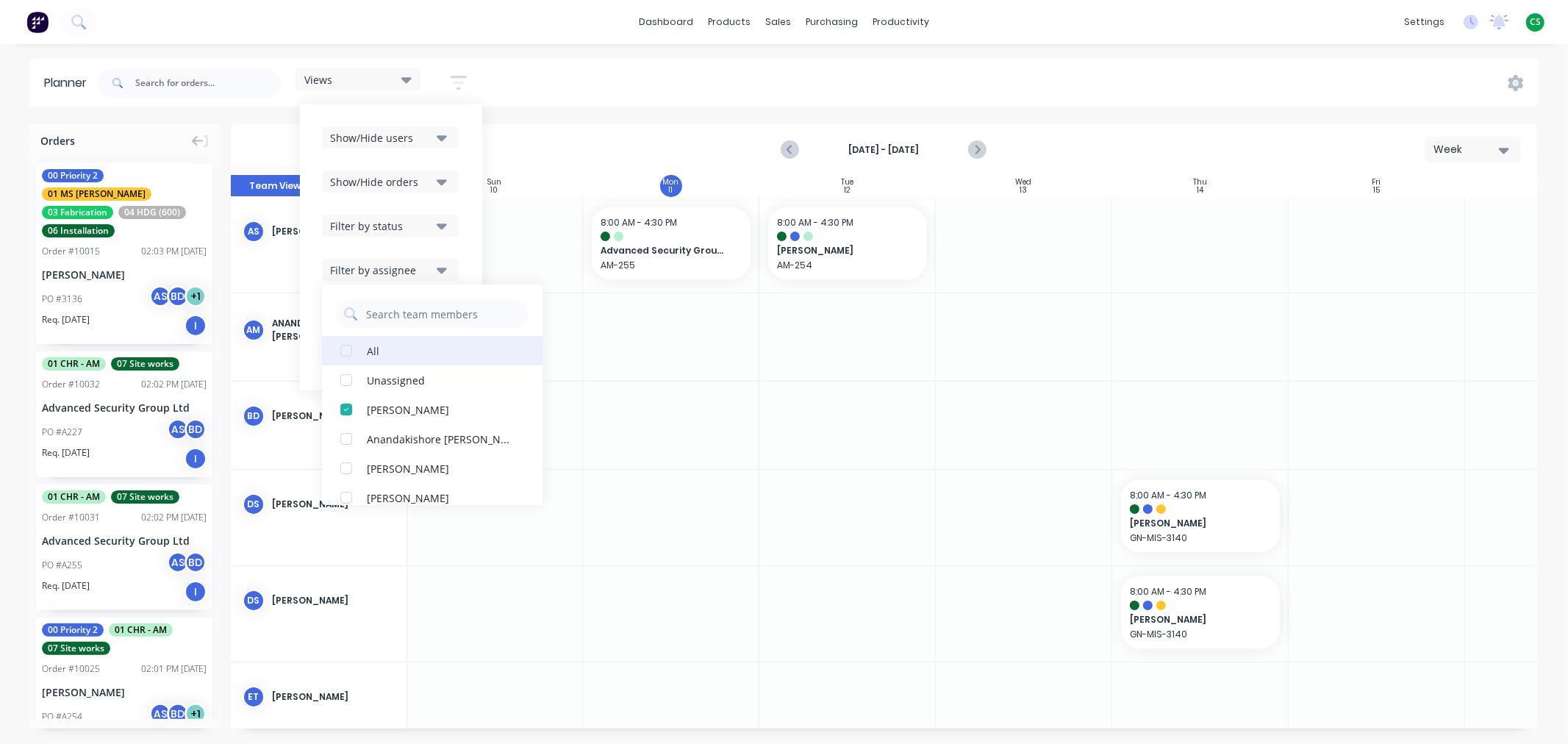
click at [343, 350] on div "button" at bounding box center [346, 350] width 30 height 30
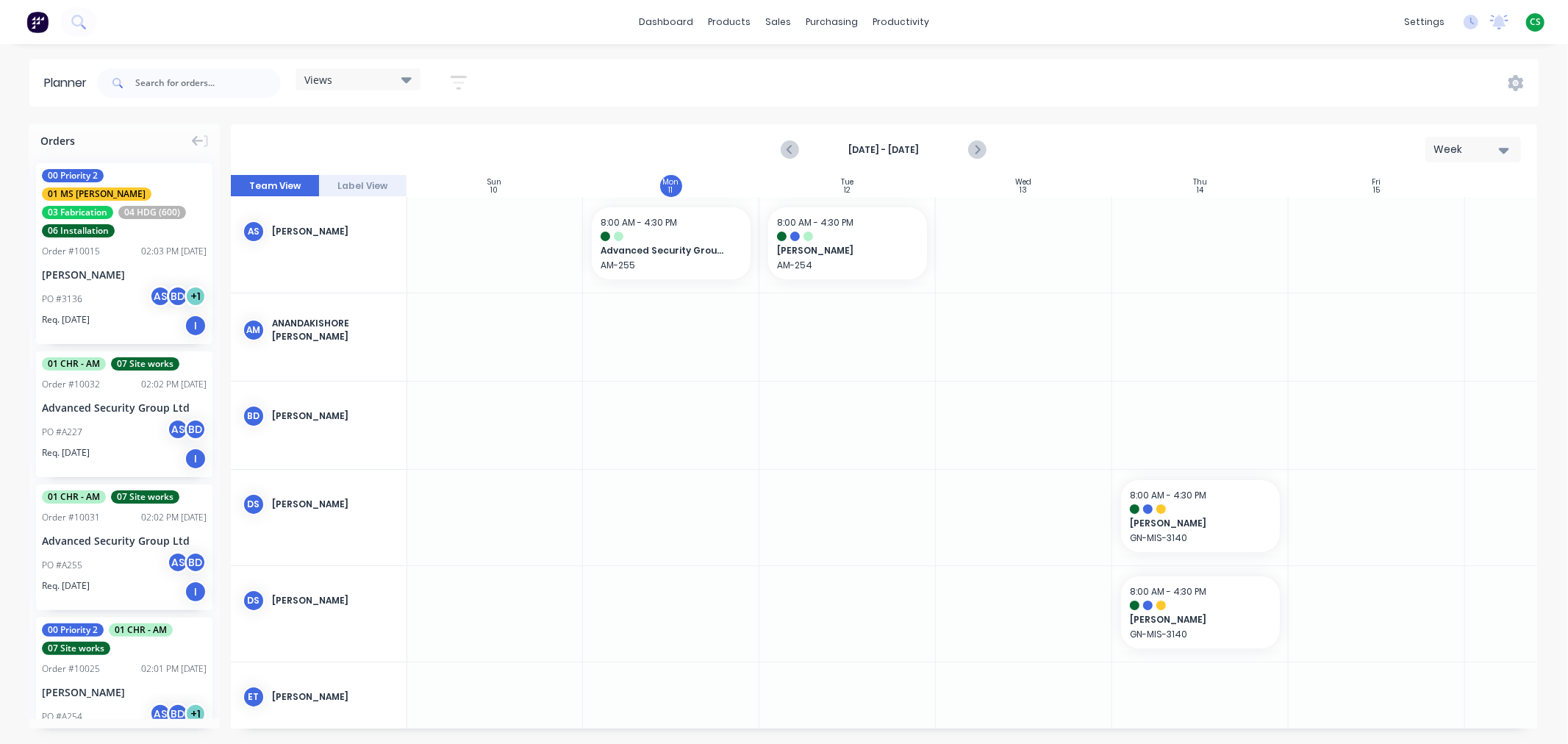
click at [581, 81] on div "Views Save new view None edit Main View (Default) edit Duncan edit Labour edit …" at bounding box center [817, 83] width 1445 height 44
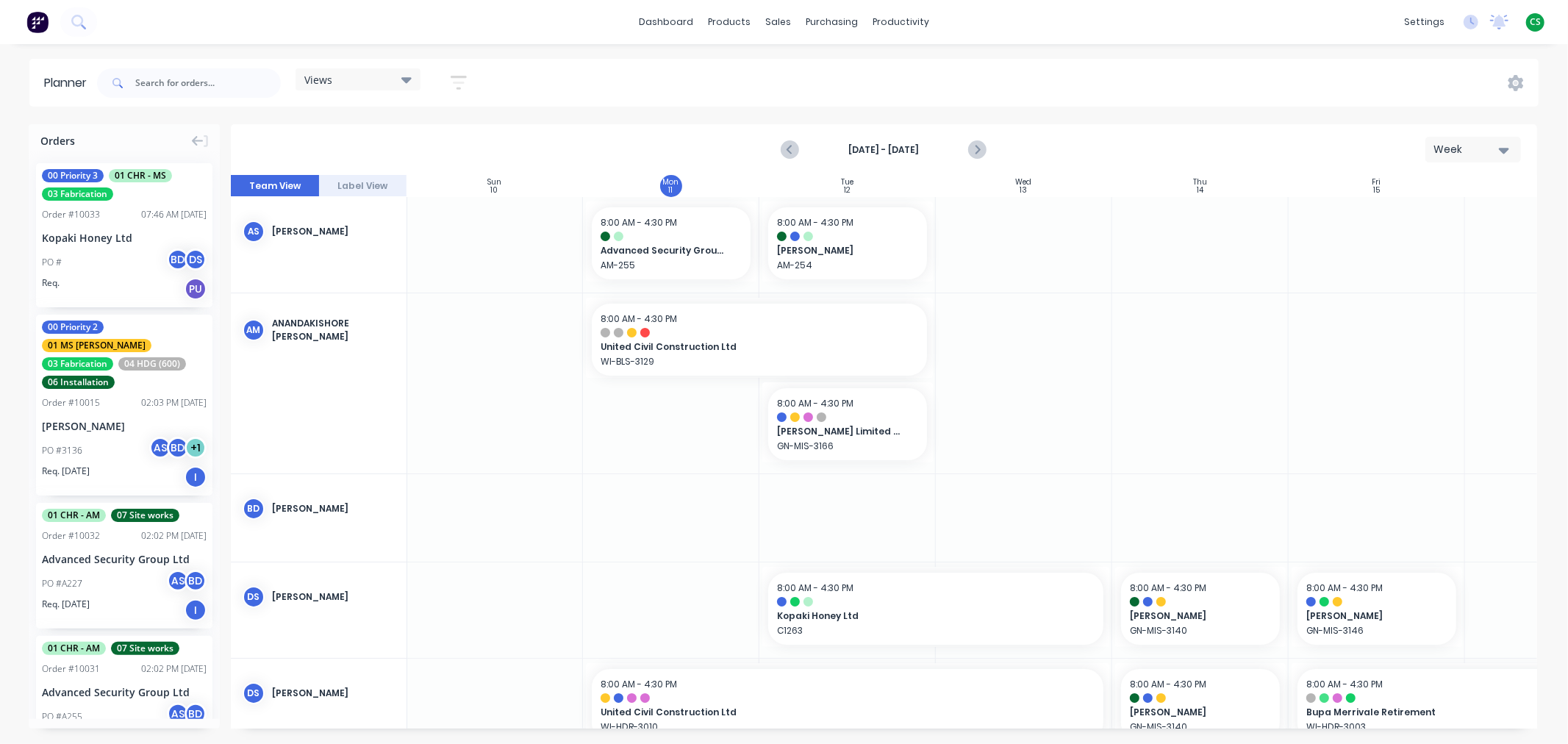
click at [339, 79] on div "Views" at bounding box center [358, 79] width 107 height 13
click at [329, 185] on button "None" at bounding box center [385, 188] width 156 height 17
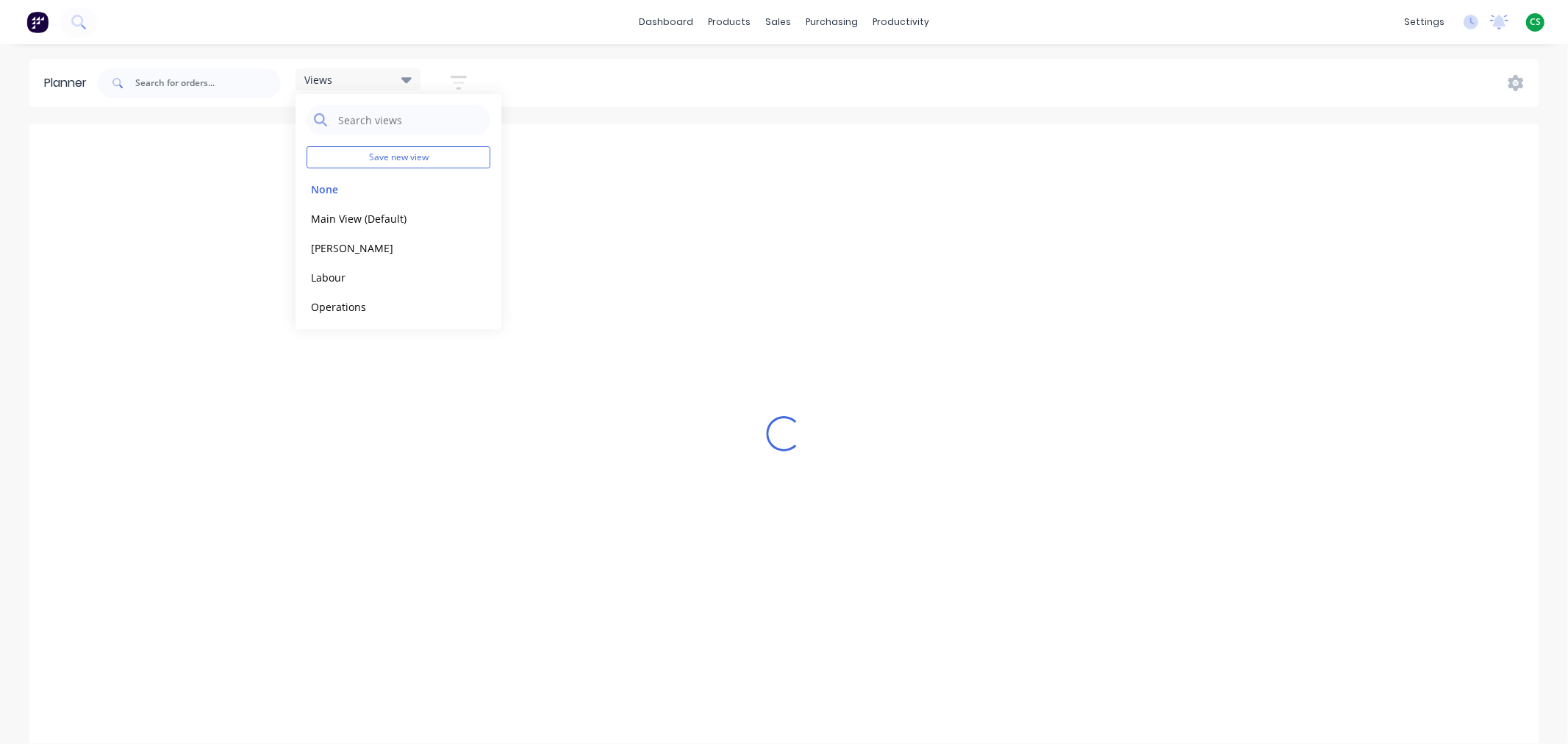
scroll to position [0, 471]
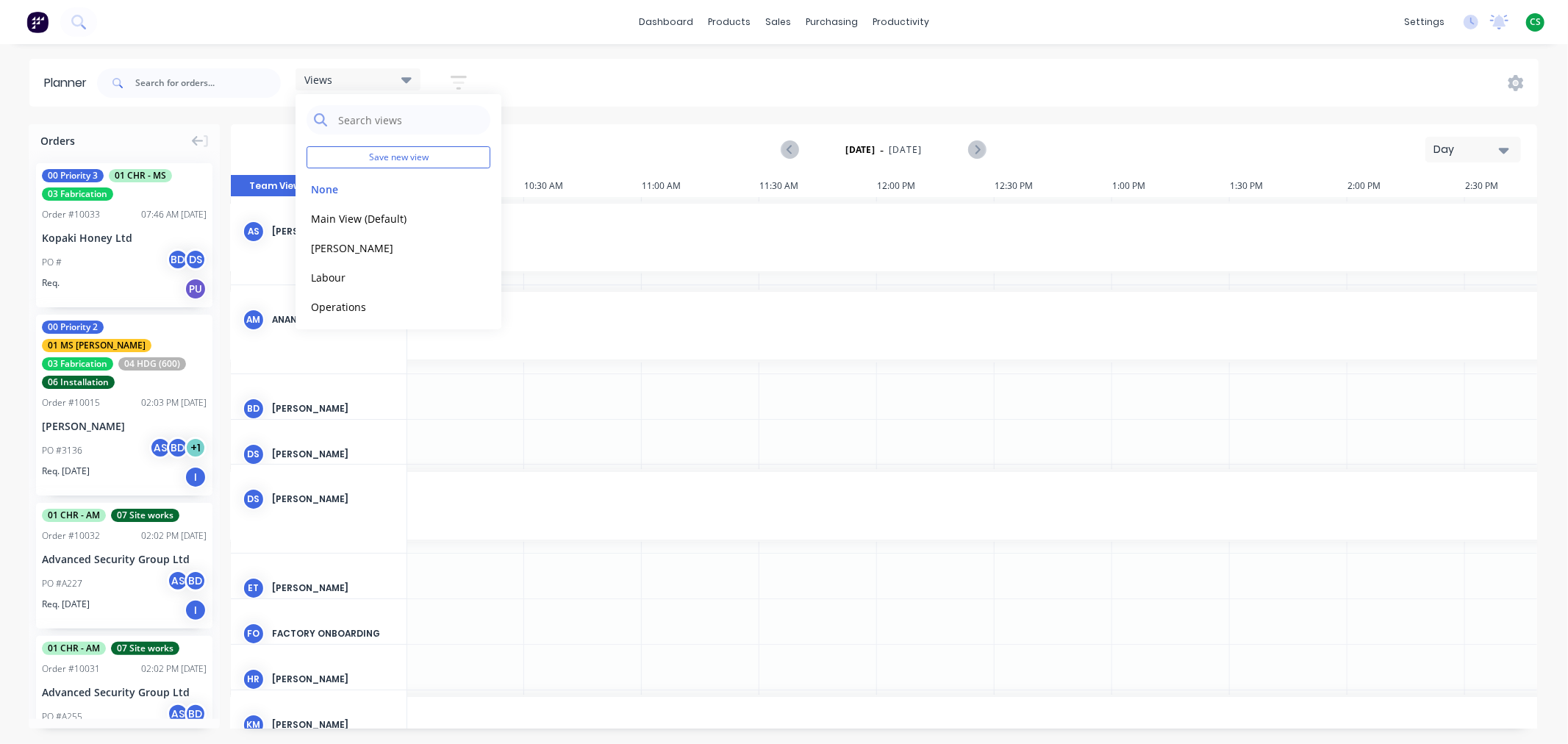
click at [457, 79] on icon "button" at bounding box center [459, 82] width 16 height 19
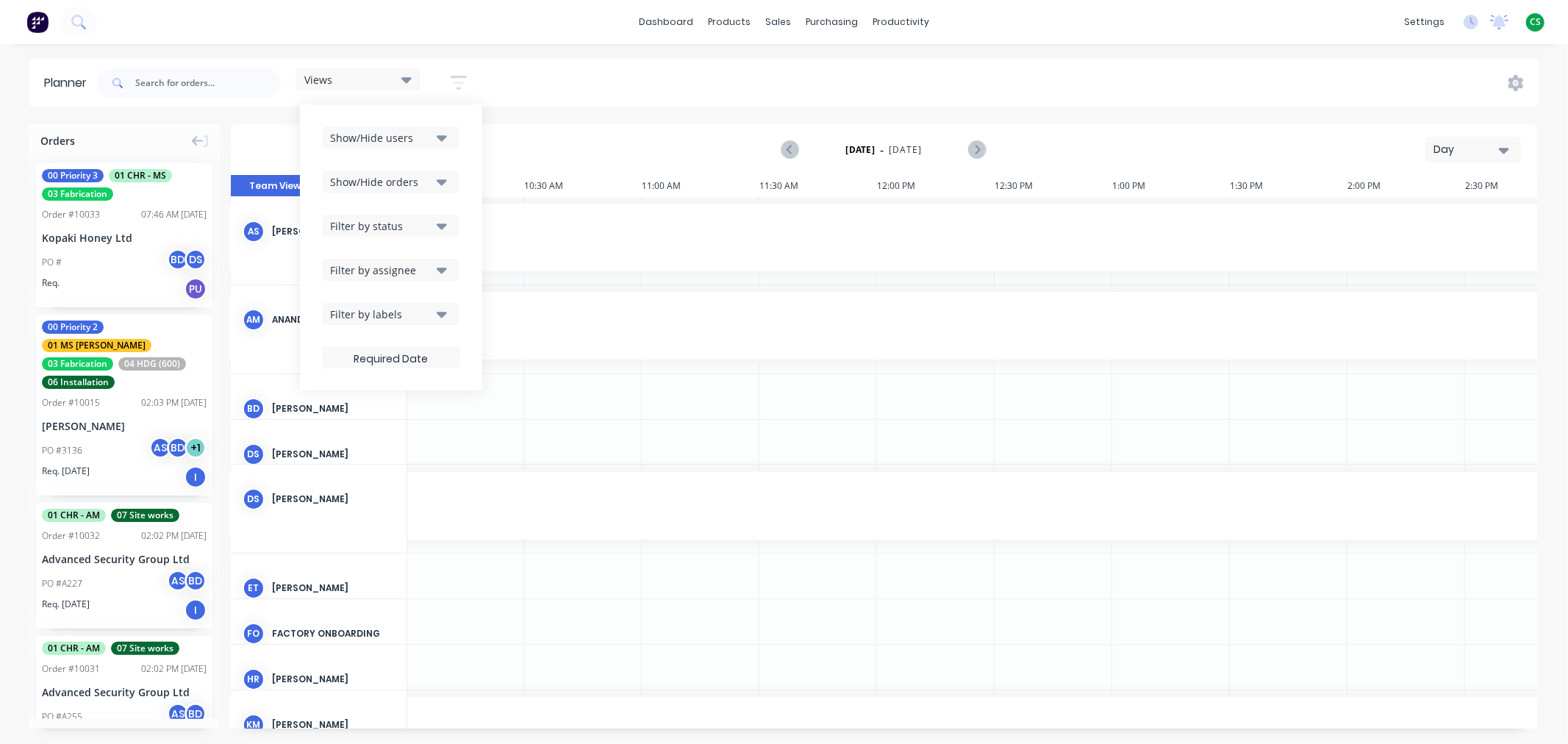
click at [380, 136] on div "Show/Hide users" at bounding box center [381, 138] width 102 height 15
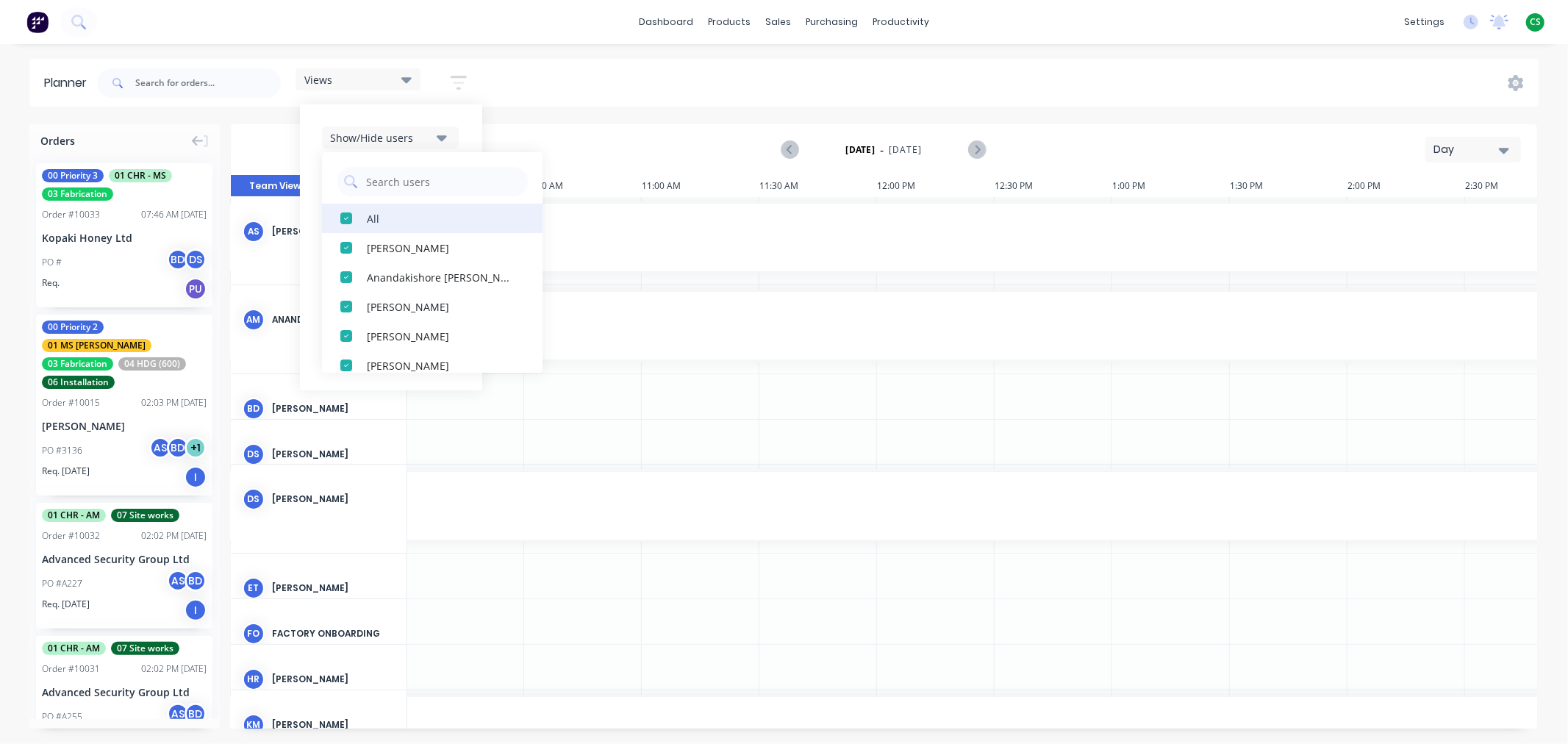
click at [376, 215] on div "All" at bounding box center [440, 217] width 147 height 15
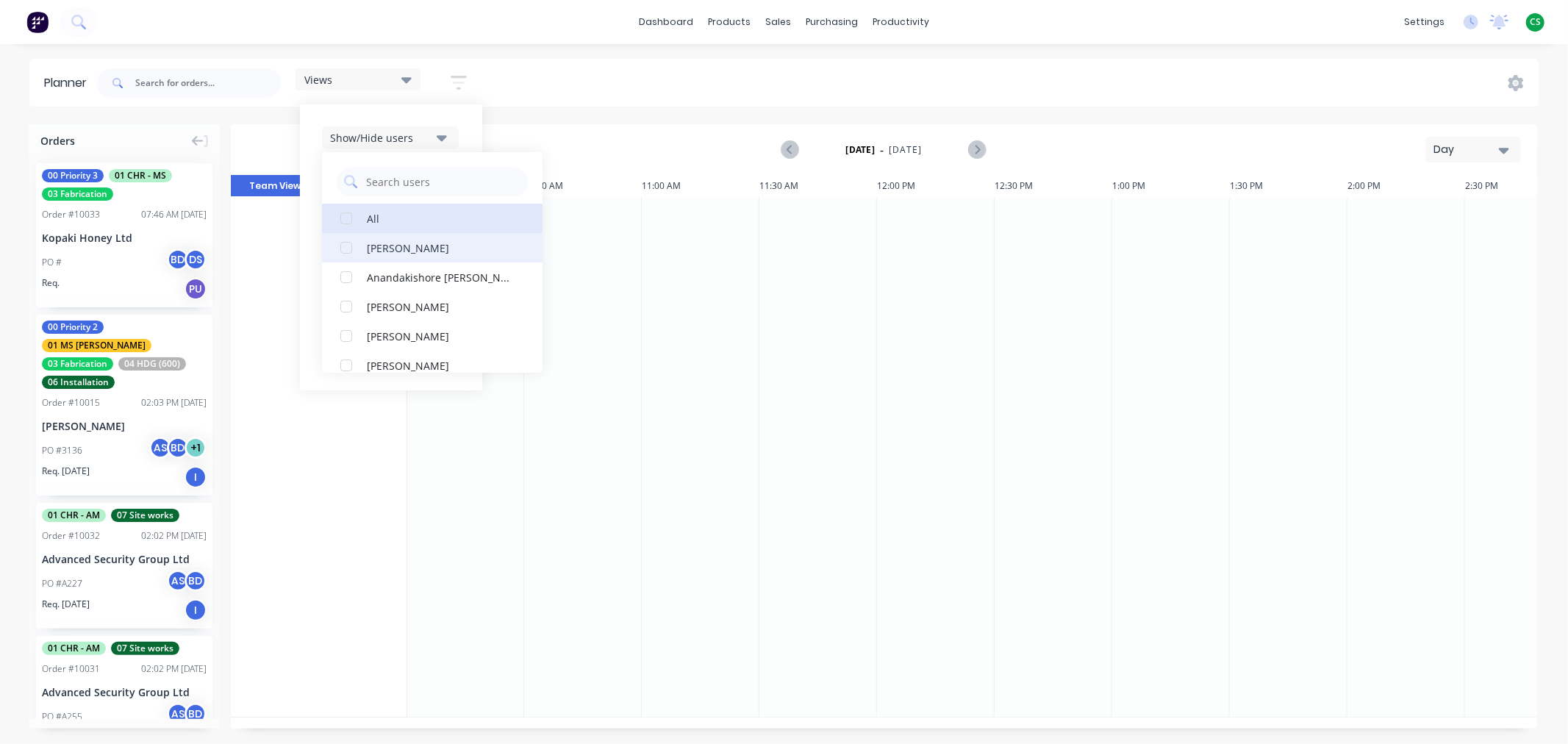
click at [349, 247] on div "button" at bounding box center [346, 247] width 30 height 30
click at [640, 85] on div "Views Save new view None edit Main View (Default) edit Duncan edit Labour edit …" at bounding box center [817, 83] width 1445 height 44
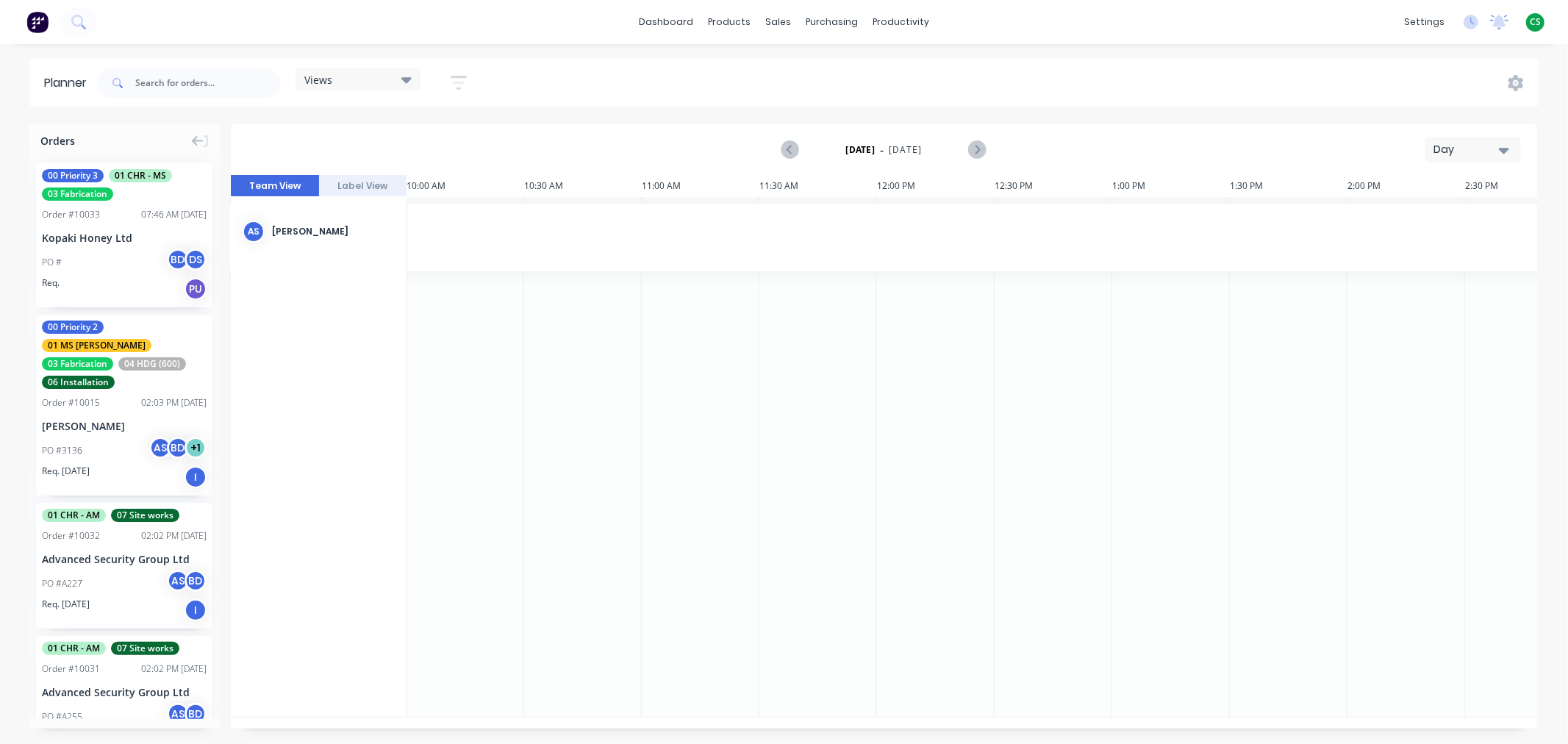
click at [1438, 147] on div "Day" at bounding box center [1467, 149] width 68 height 15
click at [1401, 215] on div "Week" at bounding box center [1446, 218] width 146 height 30
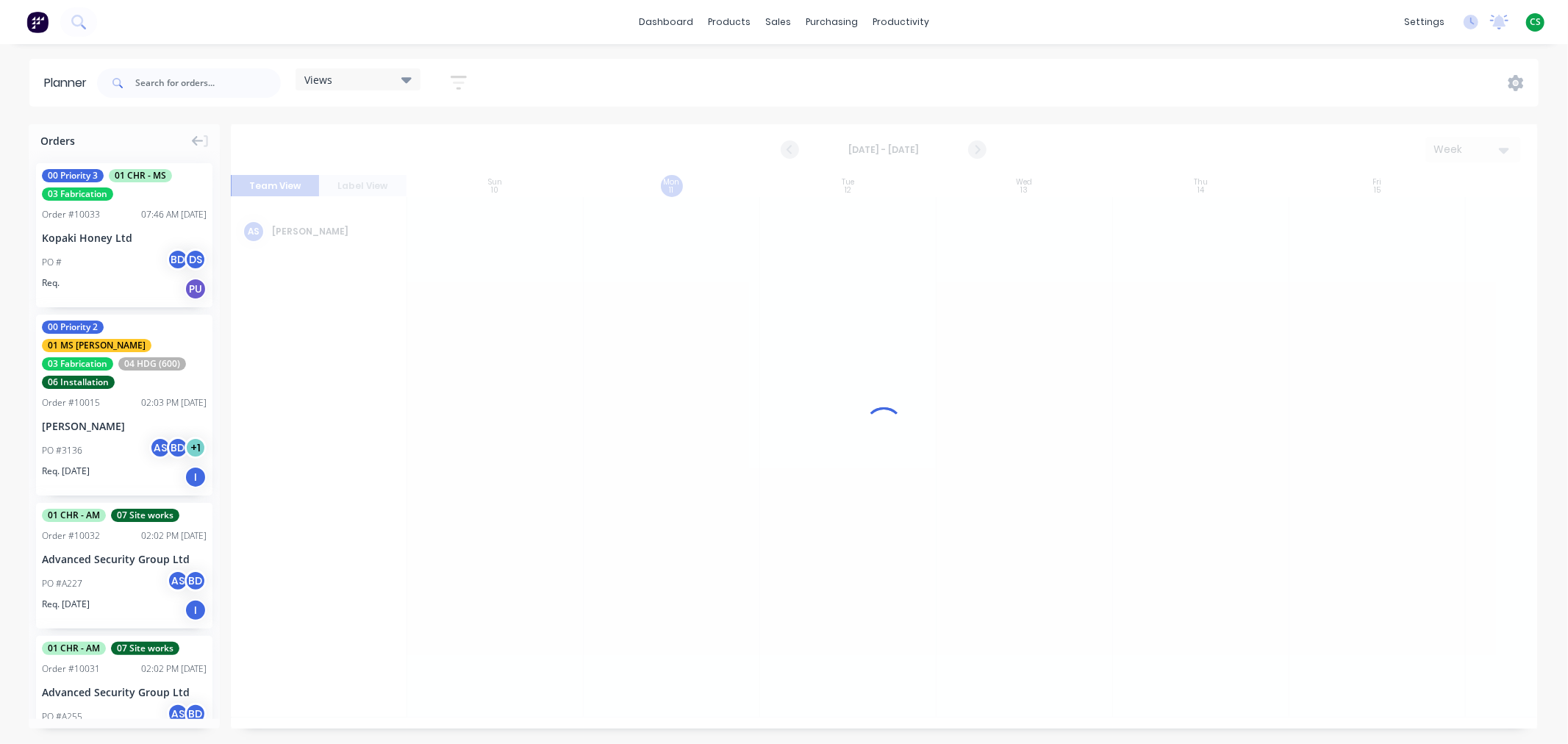
scroll to position [0, 1]
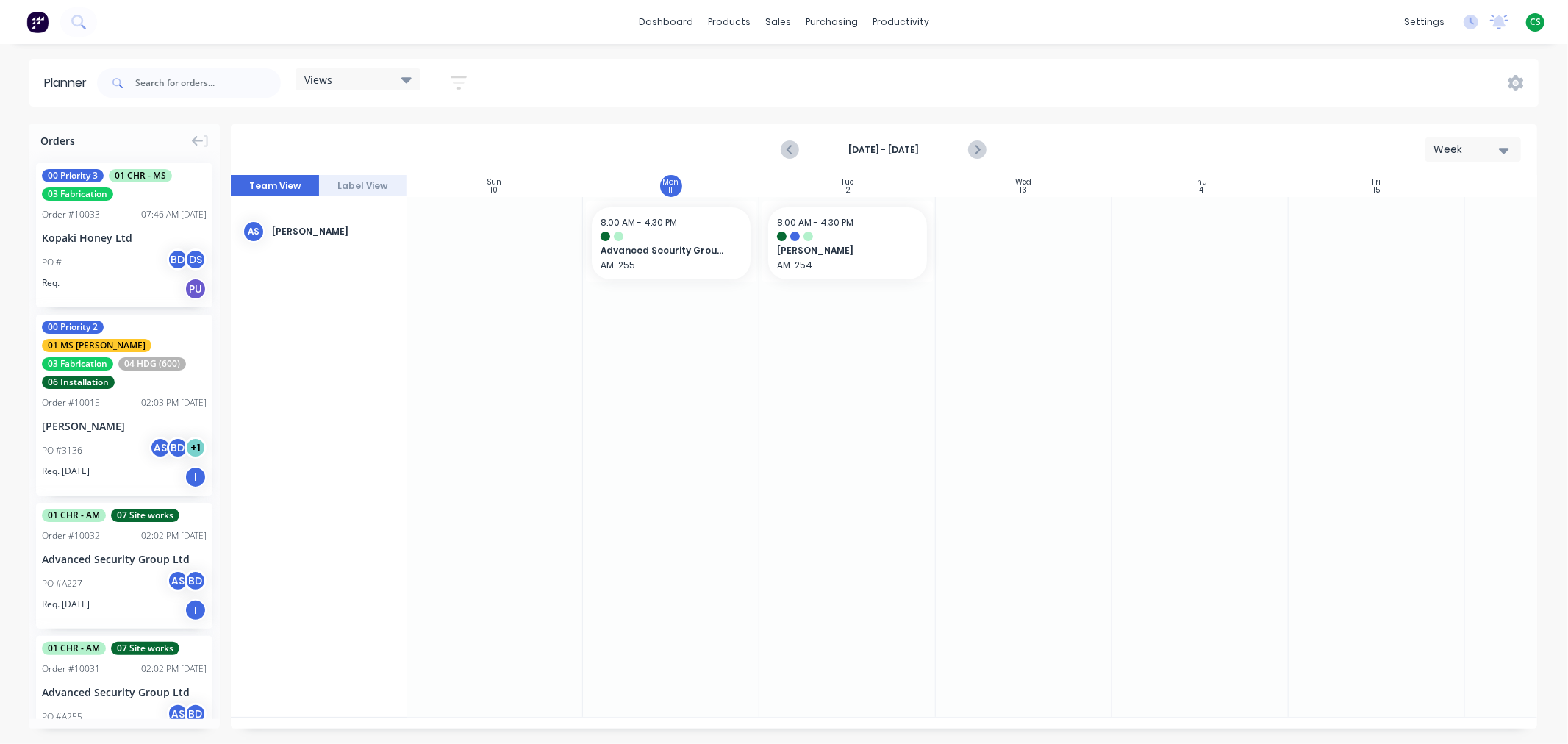
click at [457, 80] on icon "button" at bounding box center [459, 82] width 16 height 19
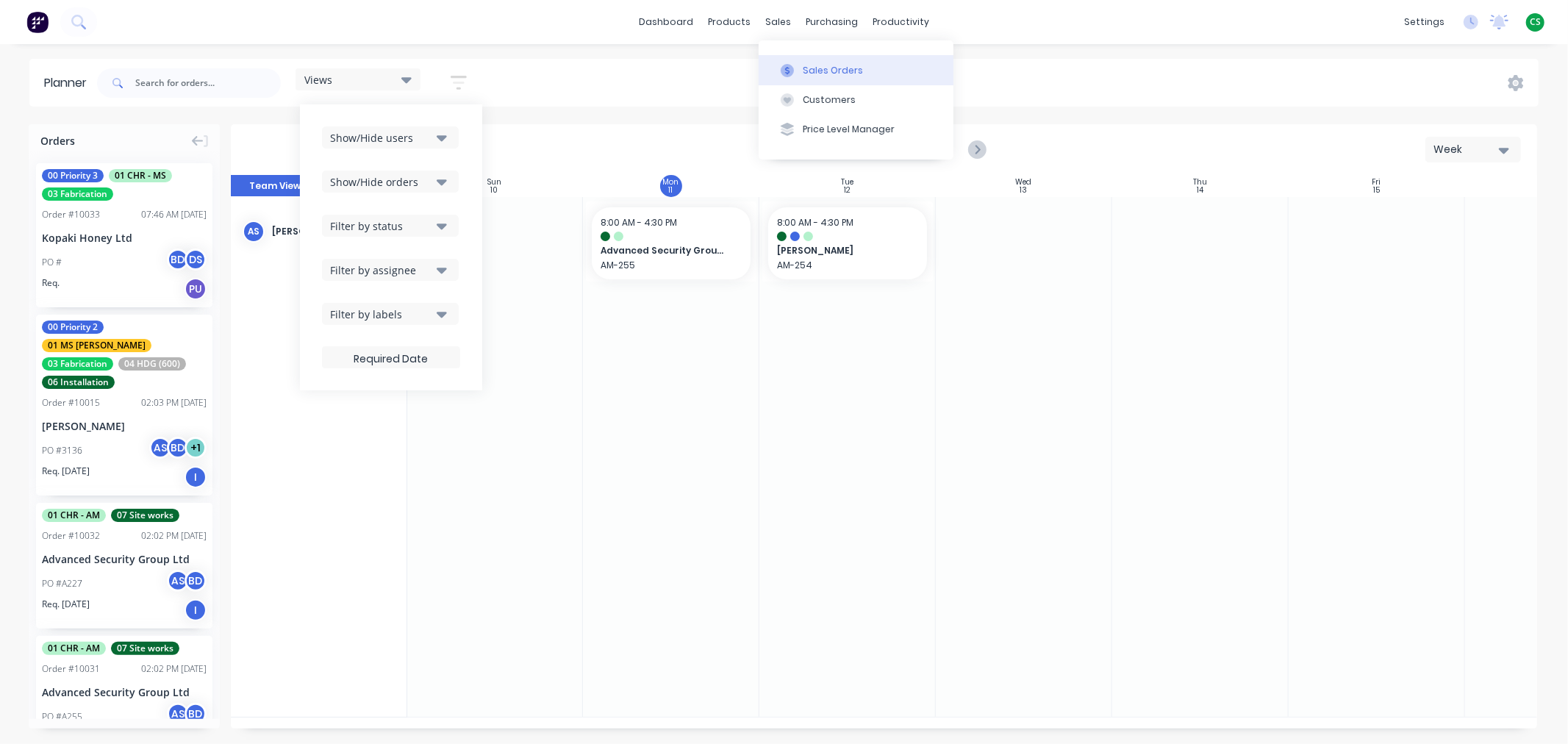
click at [825, 73] on div "Sales Orders" at bounding box center [833, 70] width 60 height 13
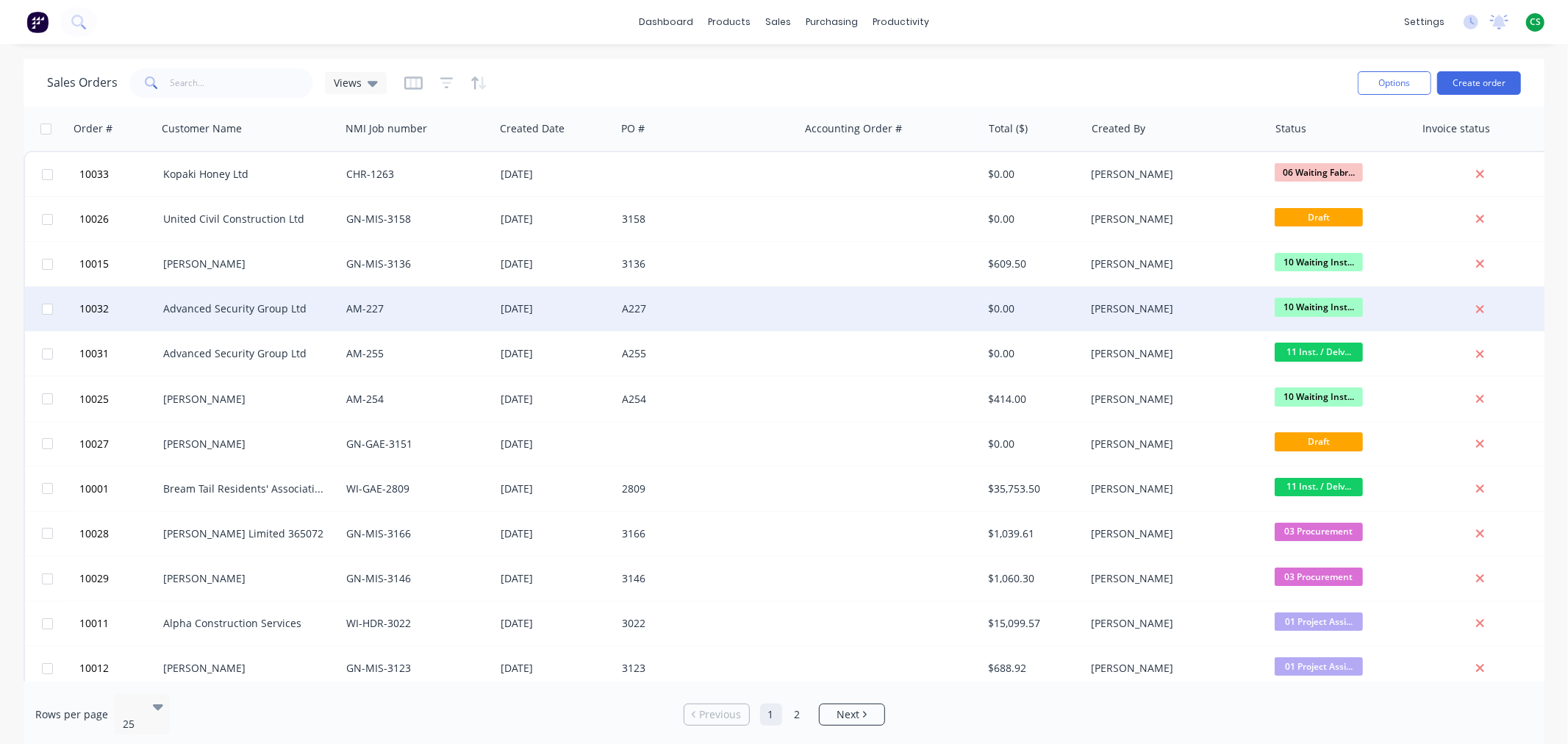
click at [171, 321] on div "Advanced Security Group Ltd" at bounding box center [248, 308] width 183 height 44
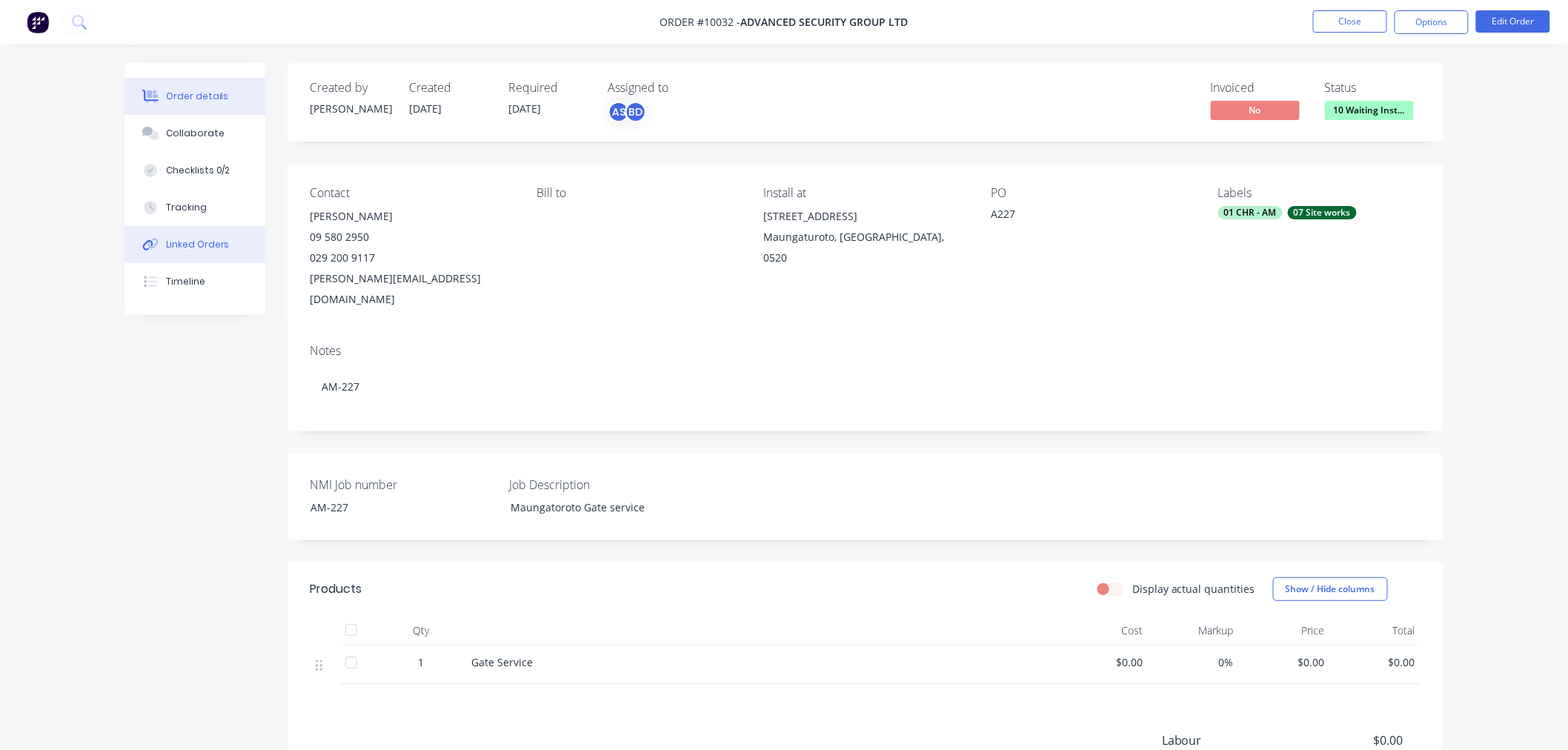
click at [185, 238] on div "Linked Orders" at bounding box center [197, 244] width 63 height 13
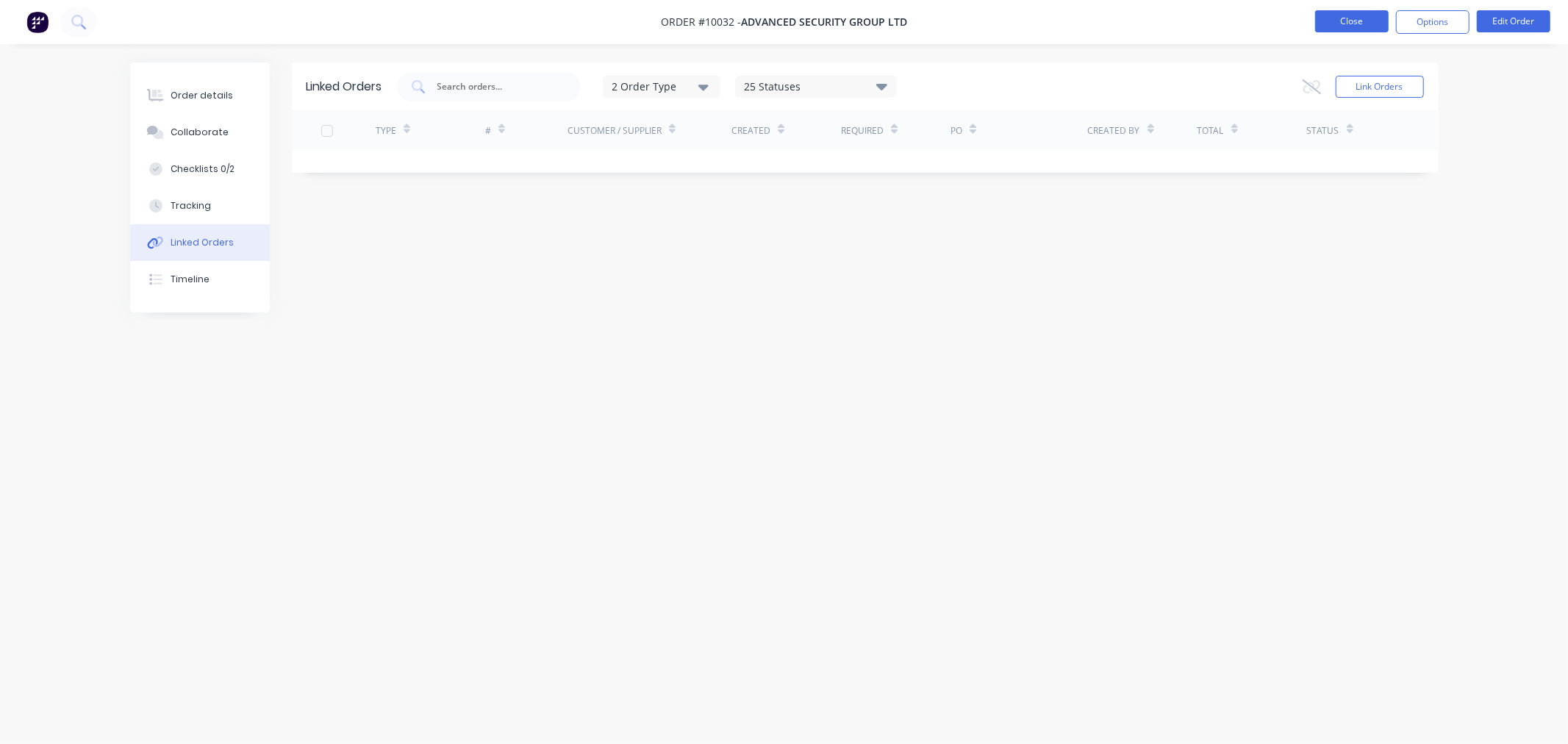
click at [1347, 24] on button "Close" at bounding box center [1351, 21] width 73 height 22
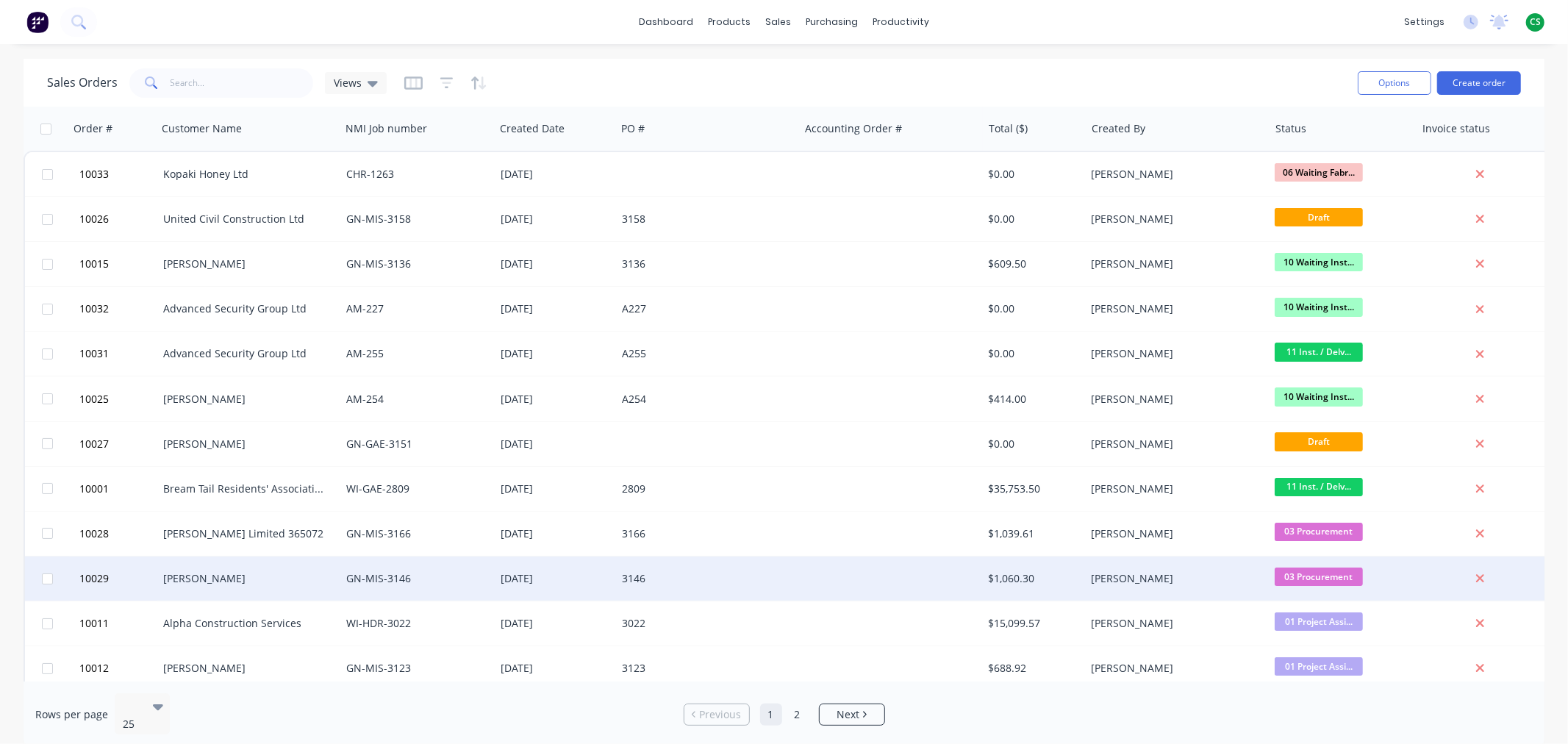
click at [173, 577] on div "[PERSON_NAME]" at bounding box center [245, 578] width 163 height 14
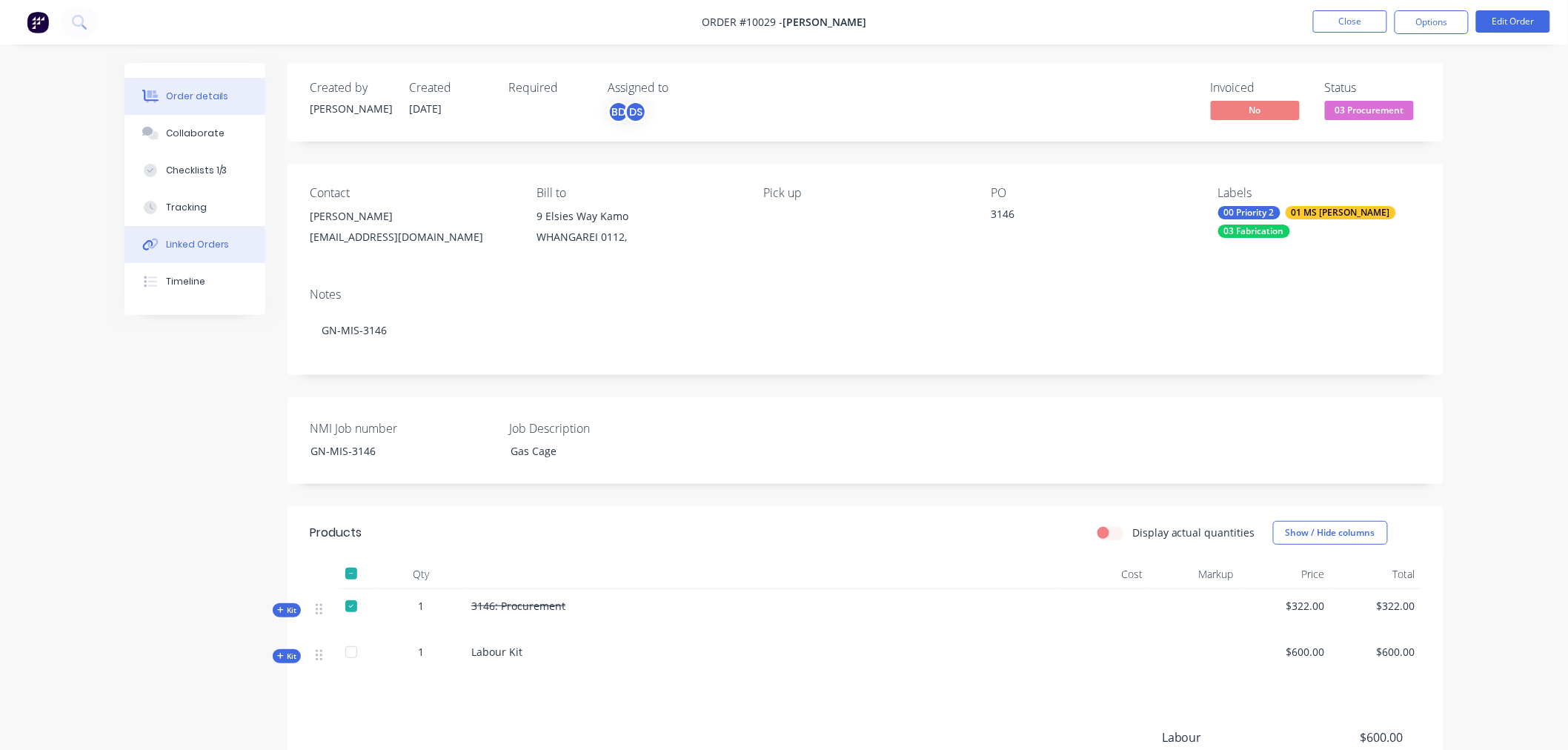
click at [213, 246] on div "Linked Orders" at bounding box center [197, 244] width 63 height 13
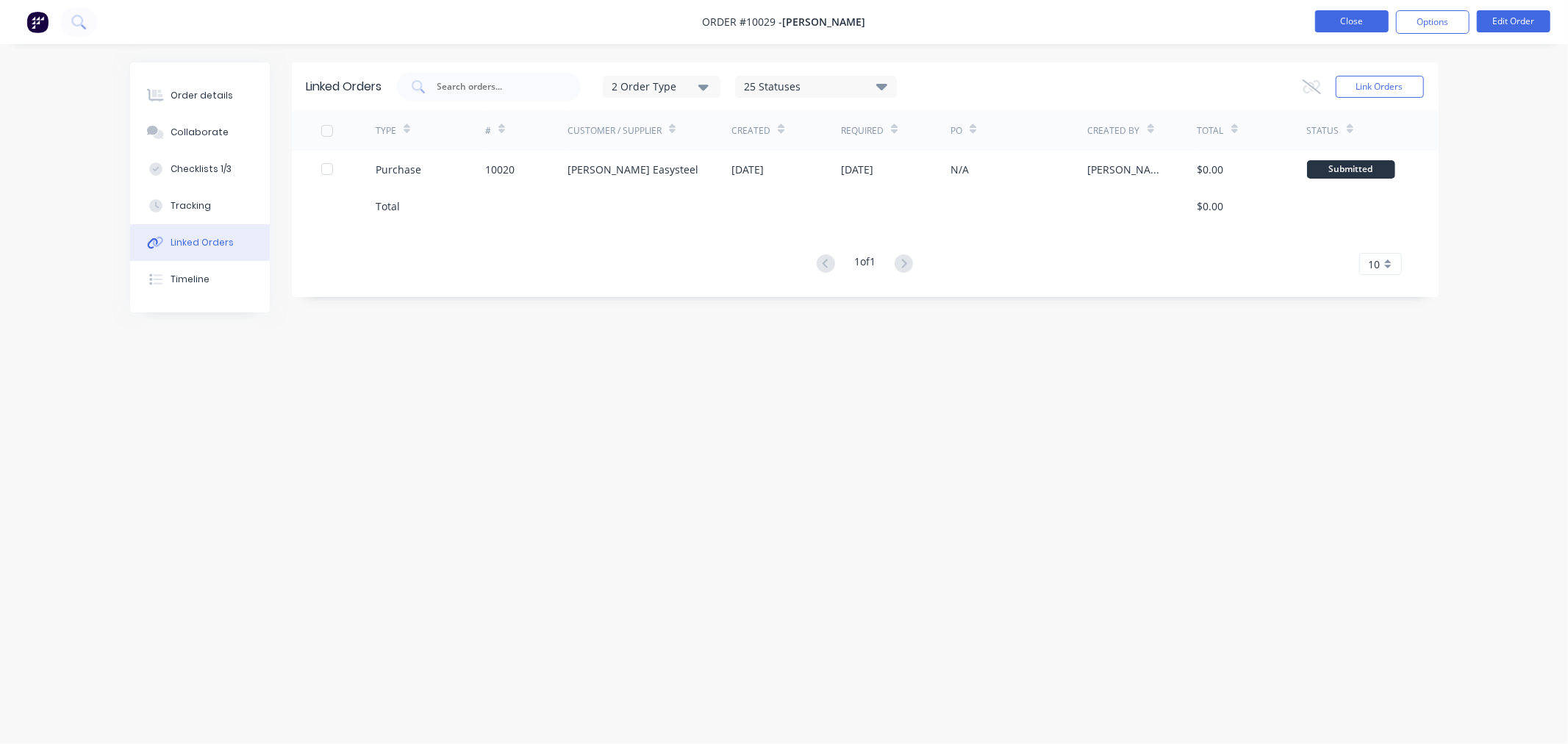
click at [1346, 21] on button "Close" at bounding box center [1351, 21] width 73 height 22
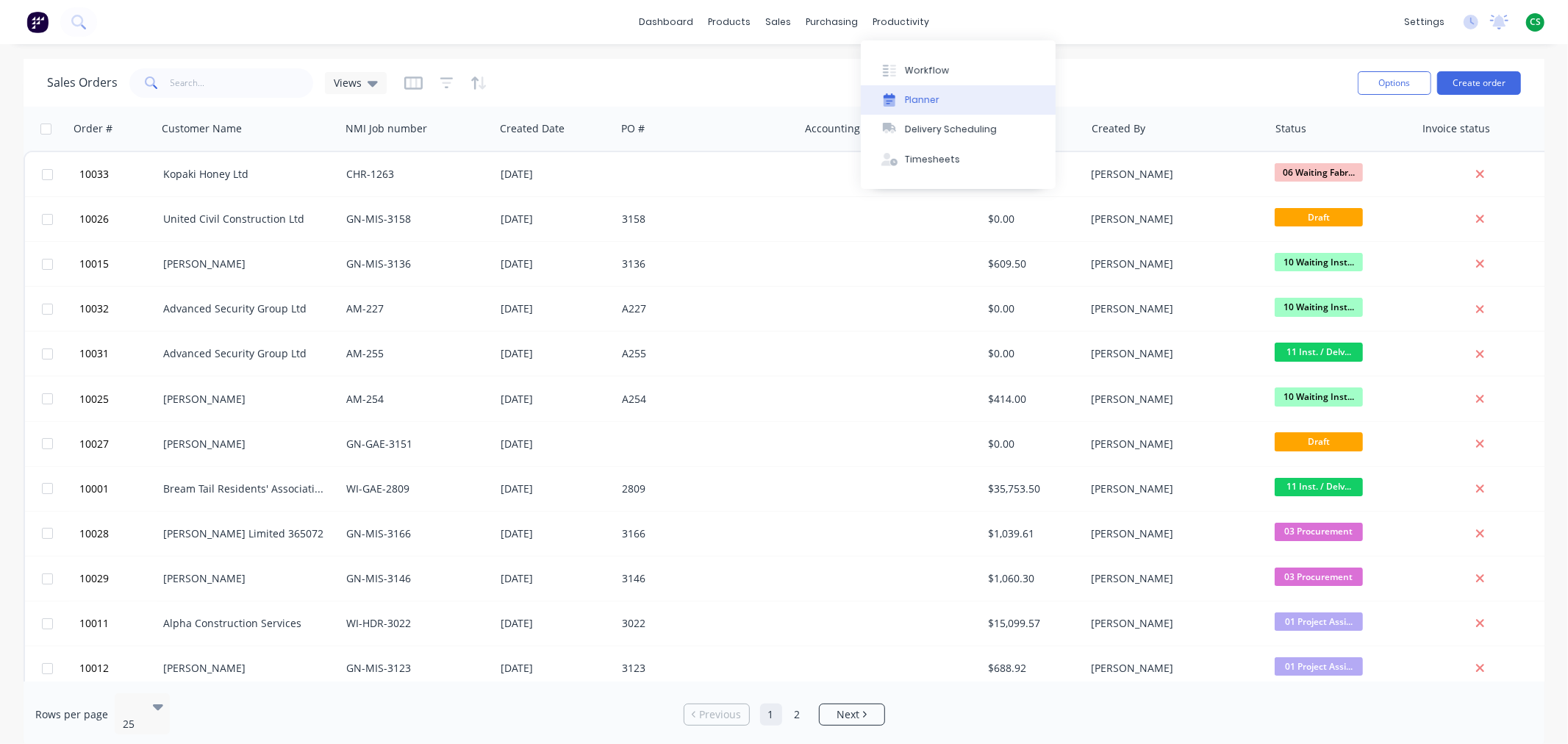
click at [924, 101] on div "Planner" at bounding box center [922, 100] width 35 height 13
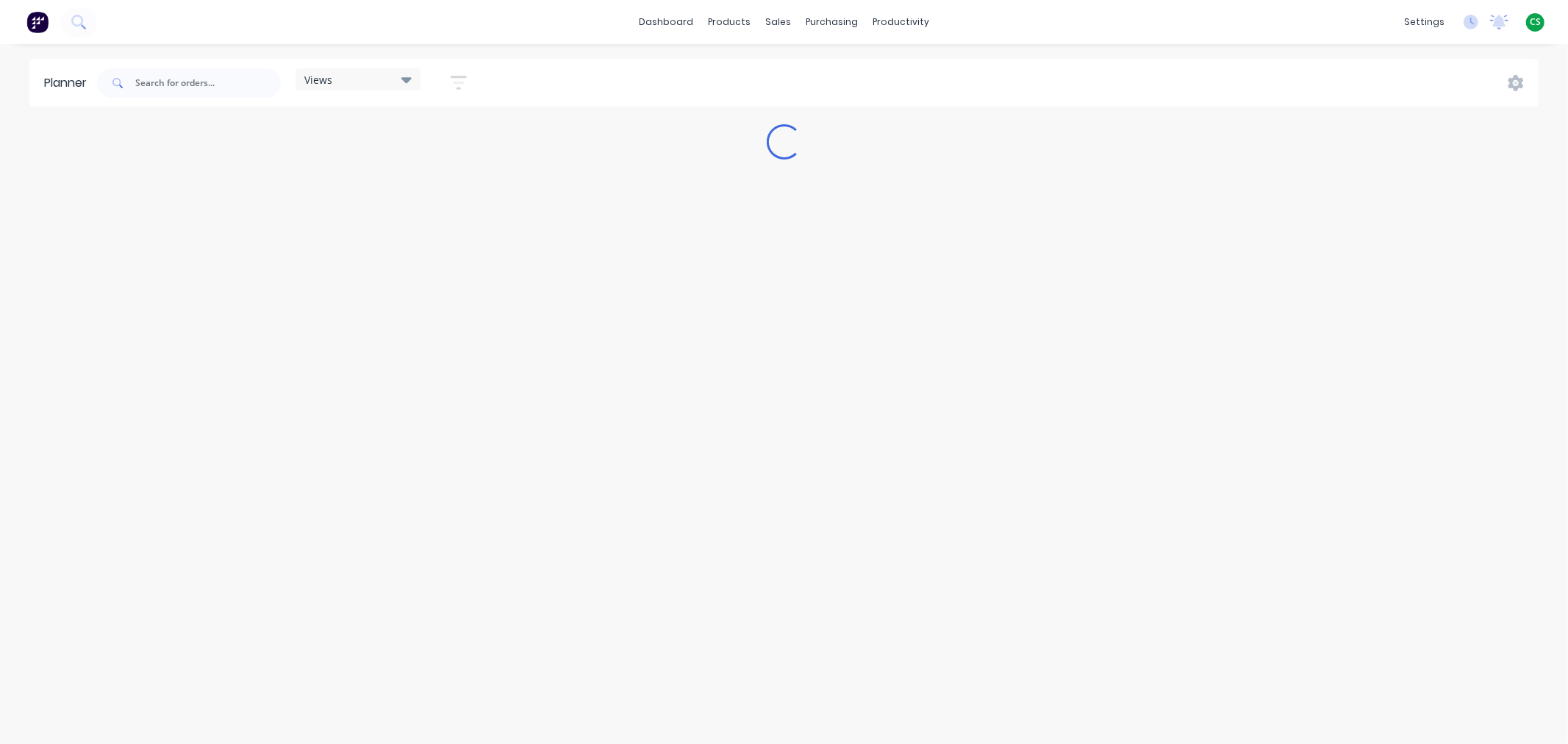
click at [457, 80] on icon "button" at bounding box center [459, 82] width 16 height 19
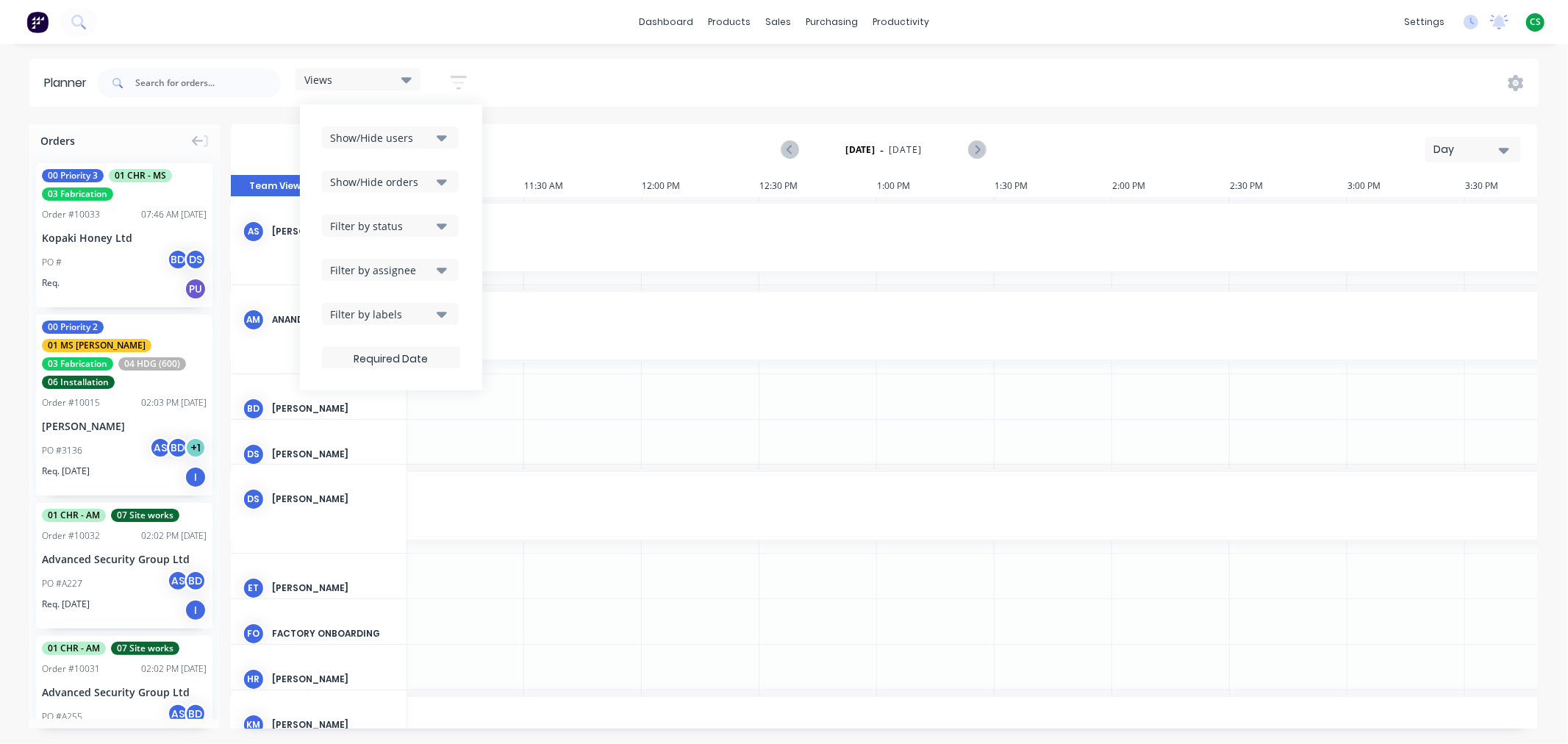
click at [368, 228] on div "Filter by status" at bounding box center [381, 225] width 102 height 15
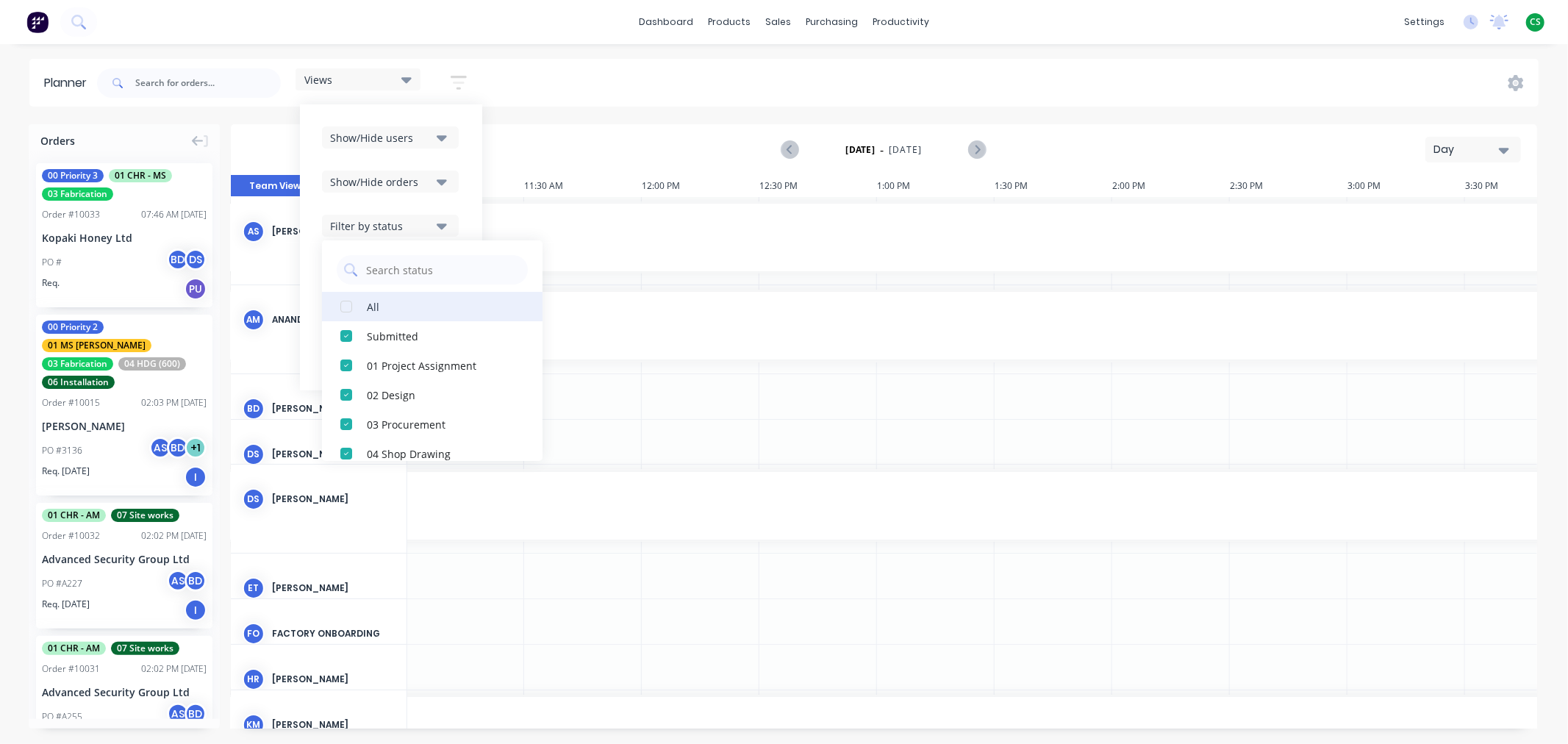
click at [341, 303] on div "button" at bounding box center [346, 306] width 30 height 30
click at [349, 306] on div "button" at bounding box center [346, 306] width 30 height 30
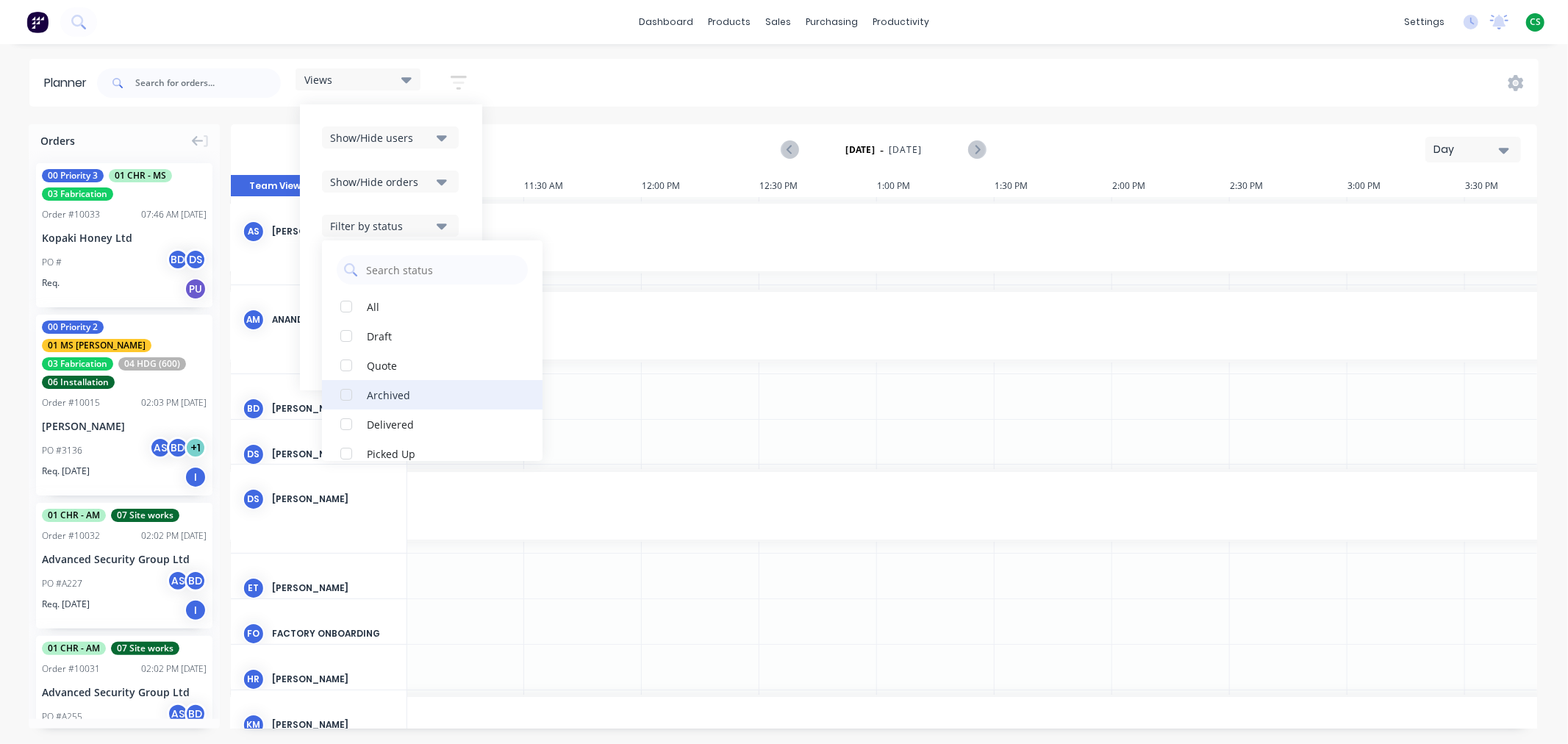
click at [343, 392] on div "button" at bounding box center [346, 395] width 30 height 30
drag, startPoint x: 347, startPoint y: 420, endPoint x: 345, endPoint y: 432, distance: 12.2
click at [347, 421] on div "button" at bounding box center [346, 424] width 30 height 30
drag, startPoint x: 343, startPoint y: 450, endPoint x: 373, endPoint y: 424, distance: 39.7
click at [345, 450] on div "button" at bounding box center [346, 453] width 30 height 30
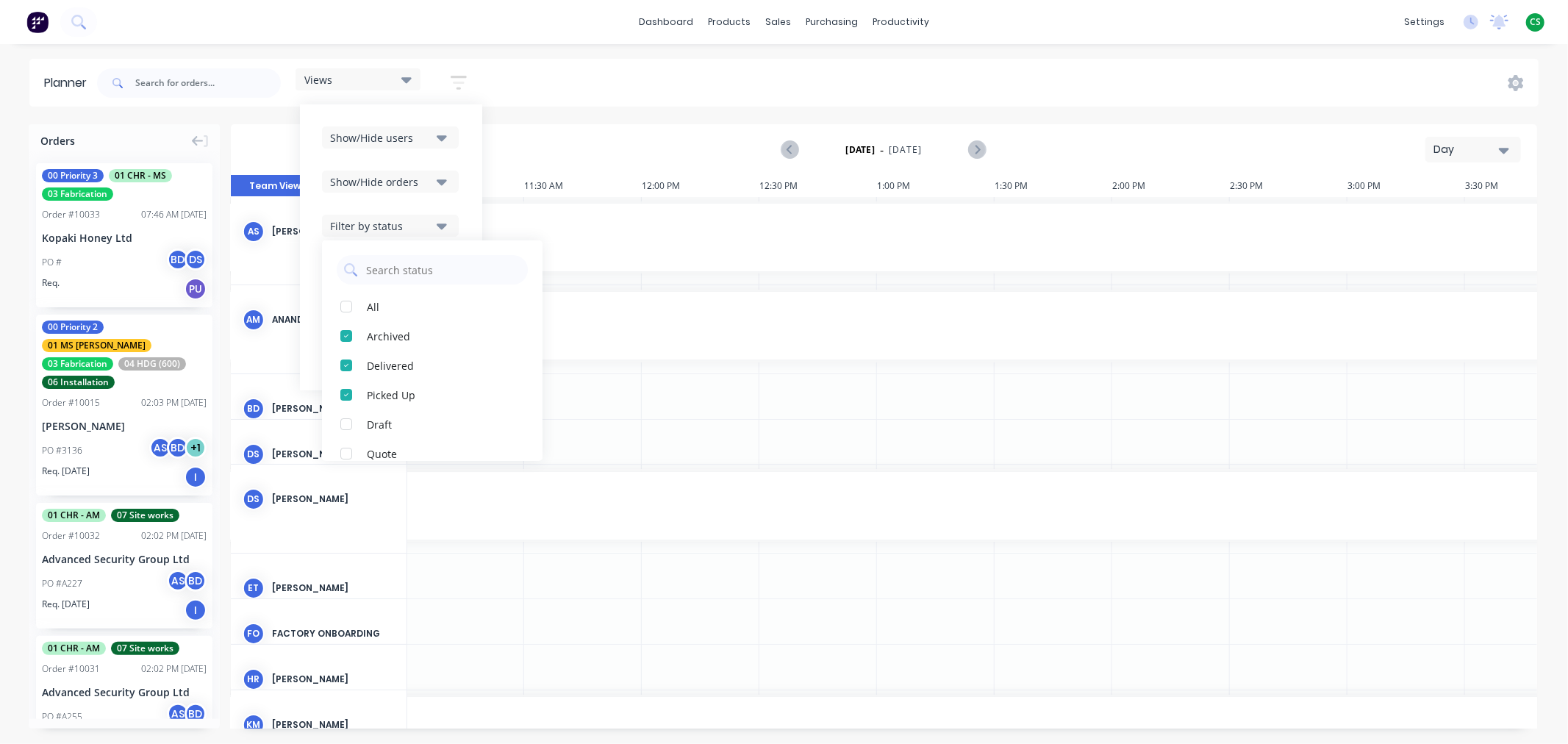
click at [614, 89] on div "Views Save new view None (Default) edit Duncan edit Labour edit Main View edit …" at bounding box center [817, 83] width 1445 height 44
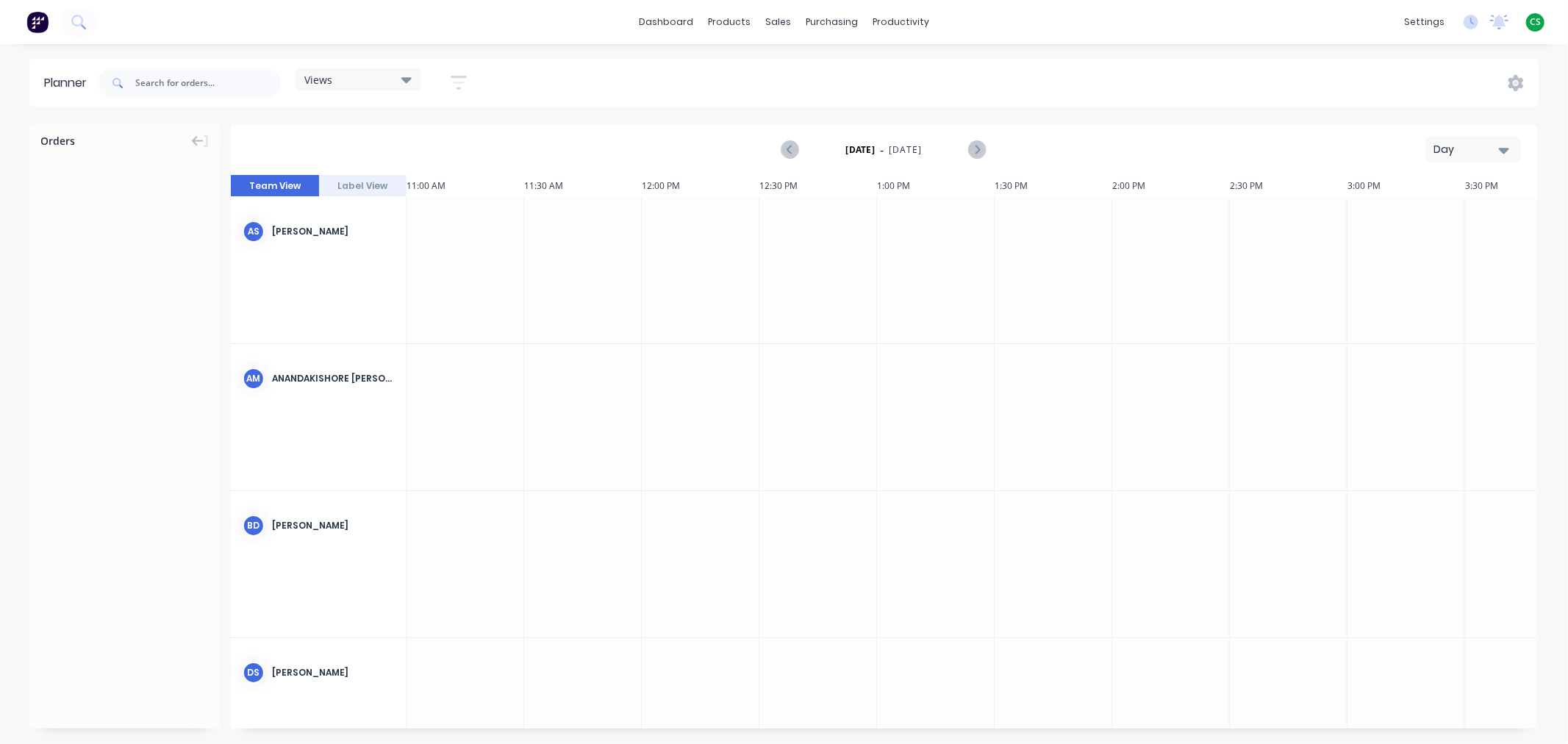
click at [460, 84] on icon "button" at bounding box center [459, 82] width 16 height 19
click at [377, 221] on div "Filter by status" at bounding box center [381, 225] width 102 height 15
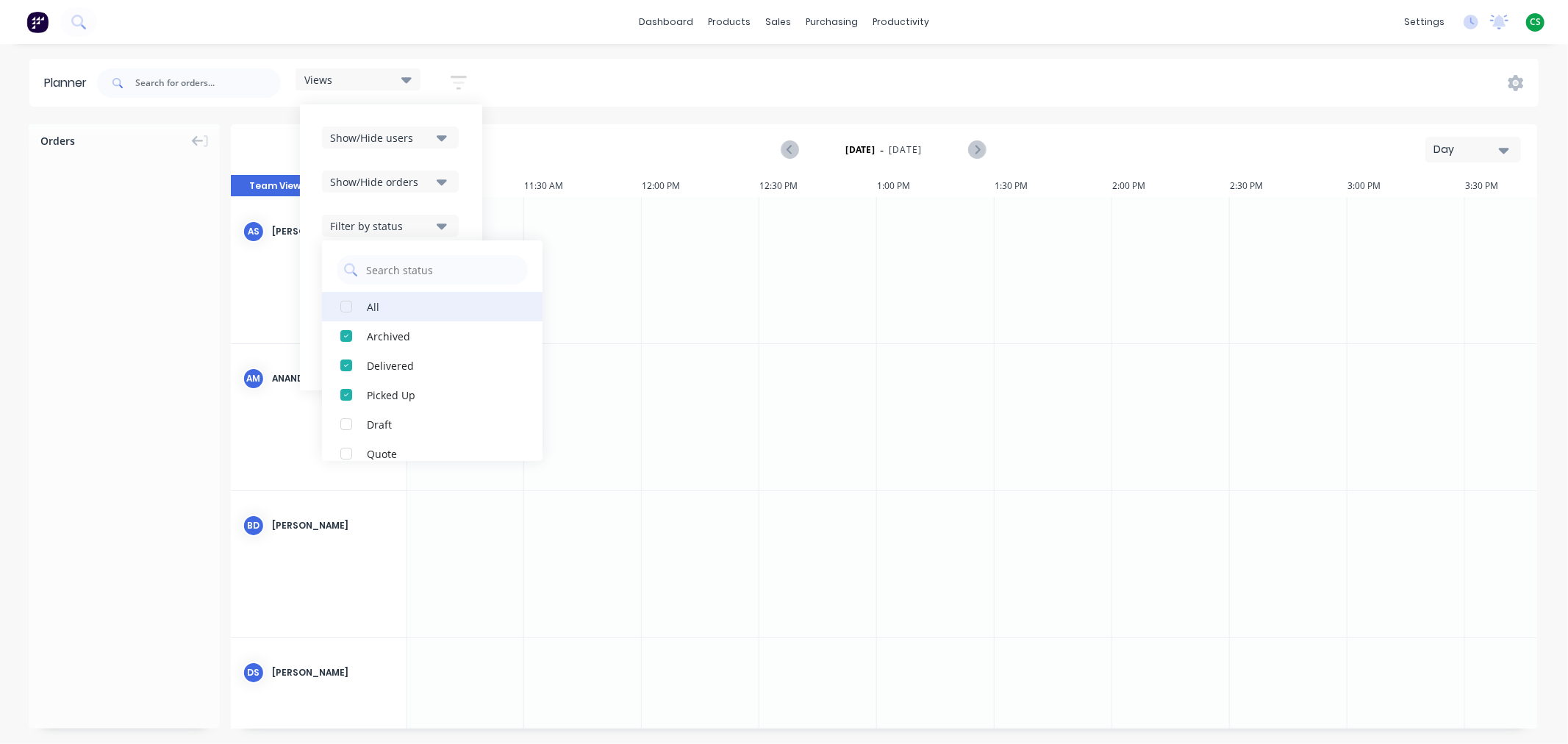
click at [343, 305] on div "button" at bounding box center [346, 306] width 30 height 30
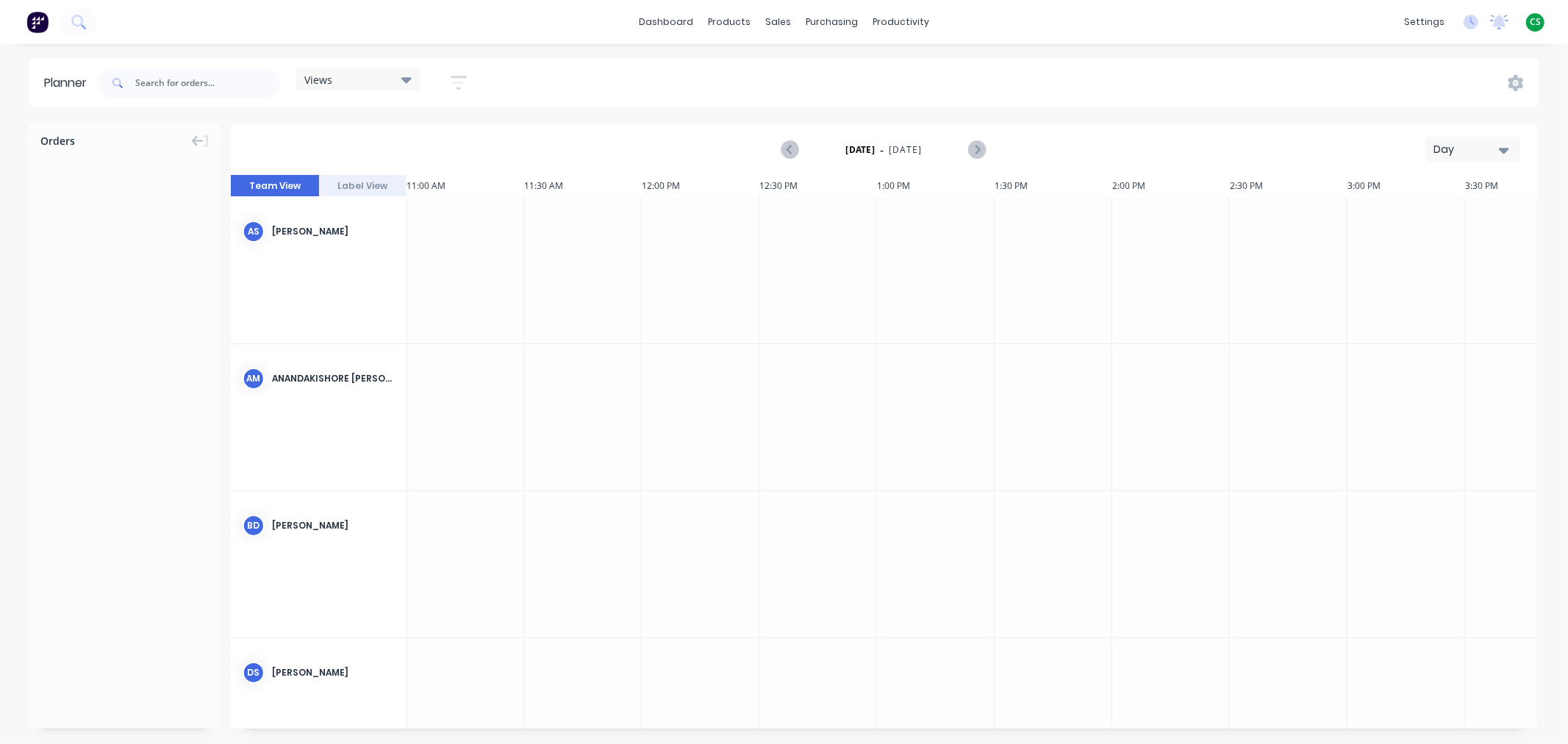
click at [552, 84] on div "Views Save new view None (Default) edit Duncan edit Labour edit Main View edit …" at bounding box center [817, 83] width 1445 height 44
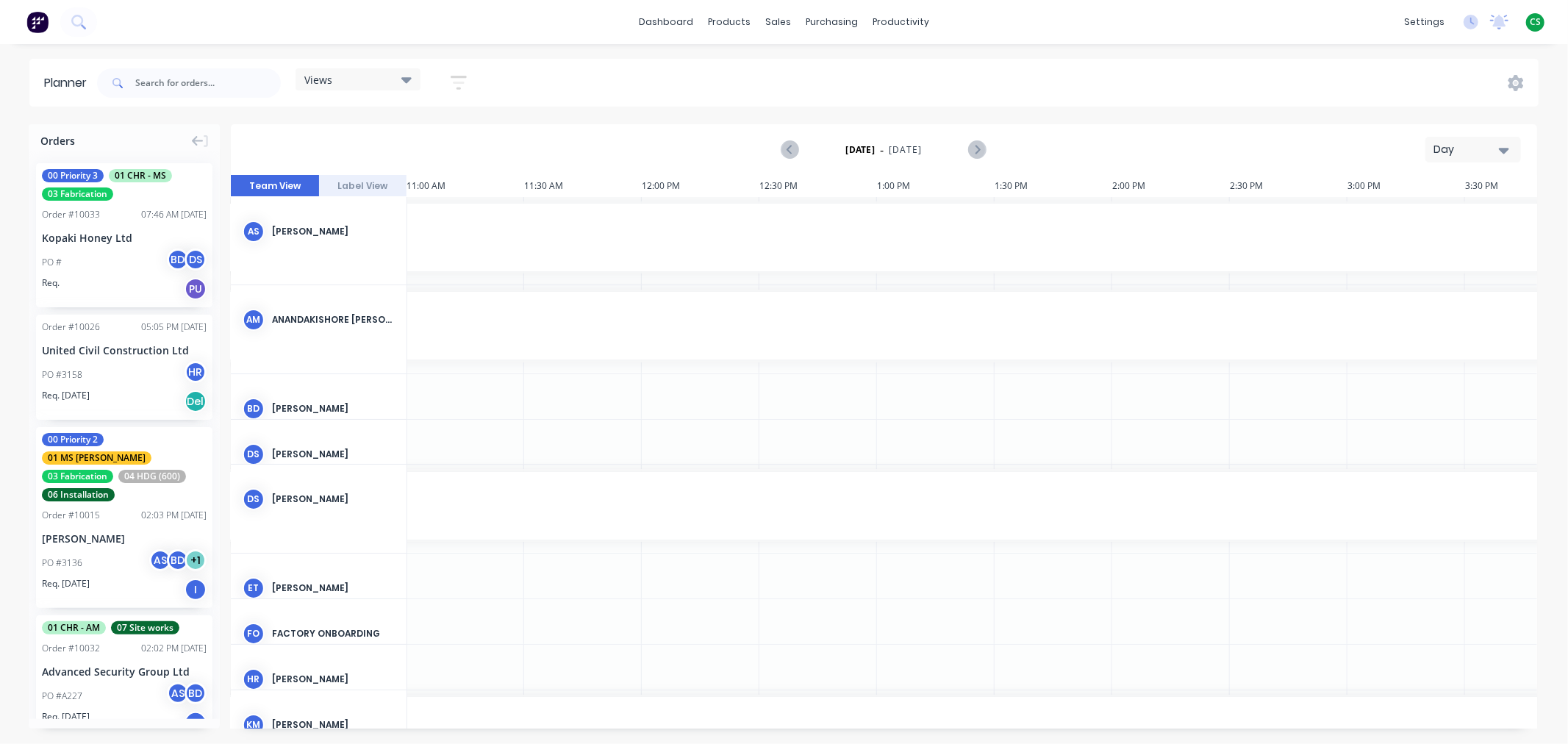
click at [459, 81] on icon "button" at bounding box center [459, 82] width 16 height 19
click at [399, 134] on div "Show/Hide users" at bounding box center [381, 138] width 102 height 15
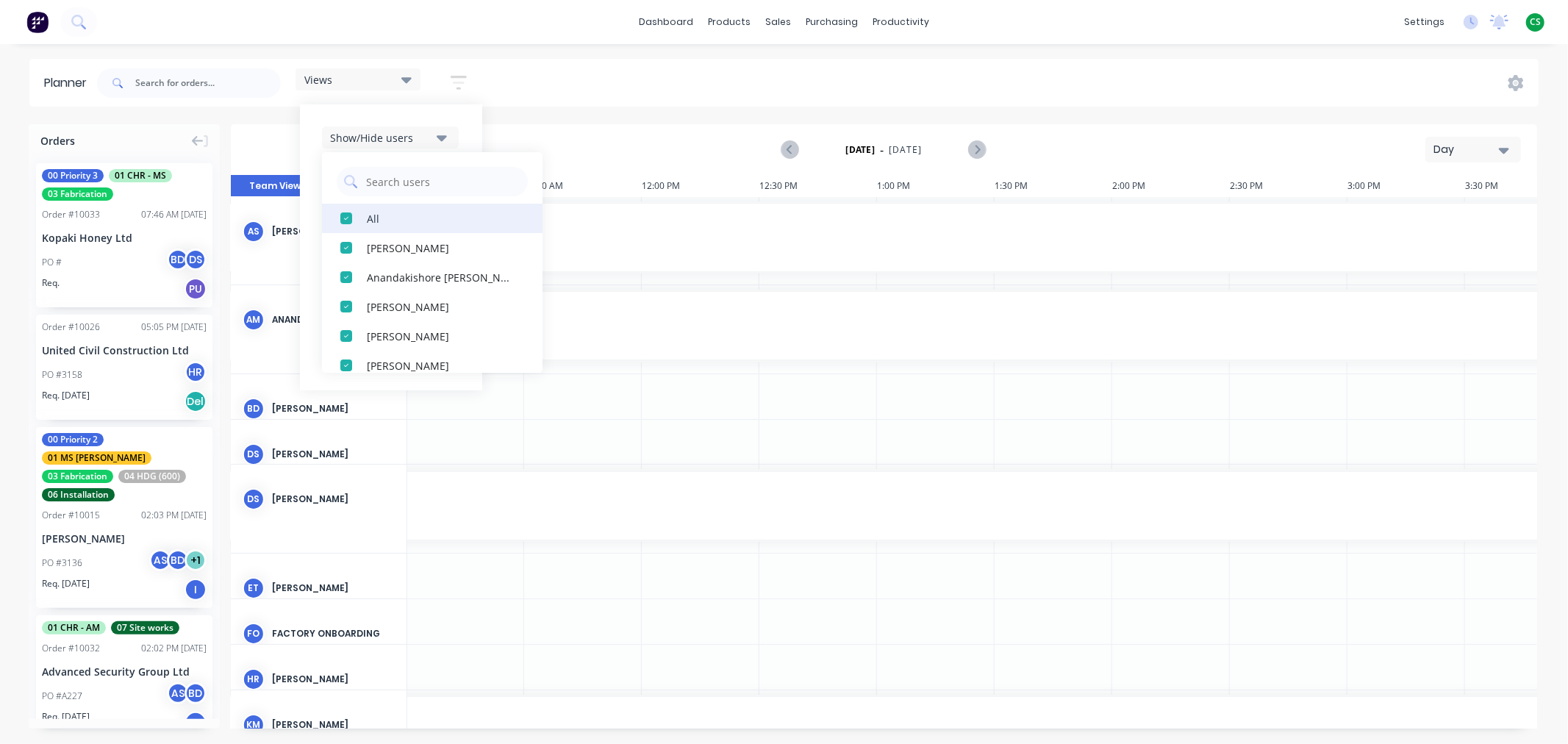
click at [345, 217] on div "button" at bounding box center [346, 218] width 30 height 30
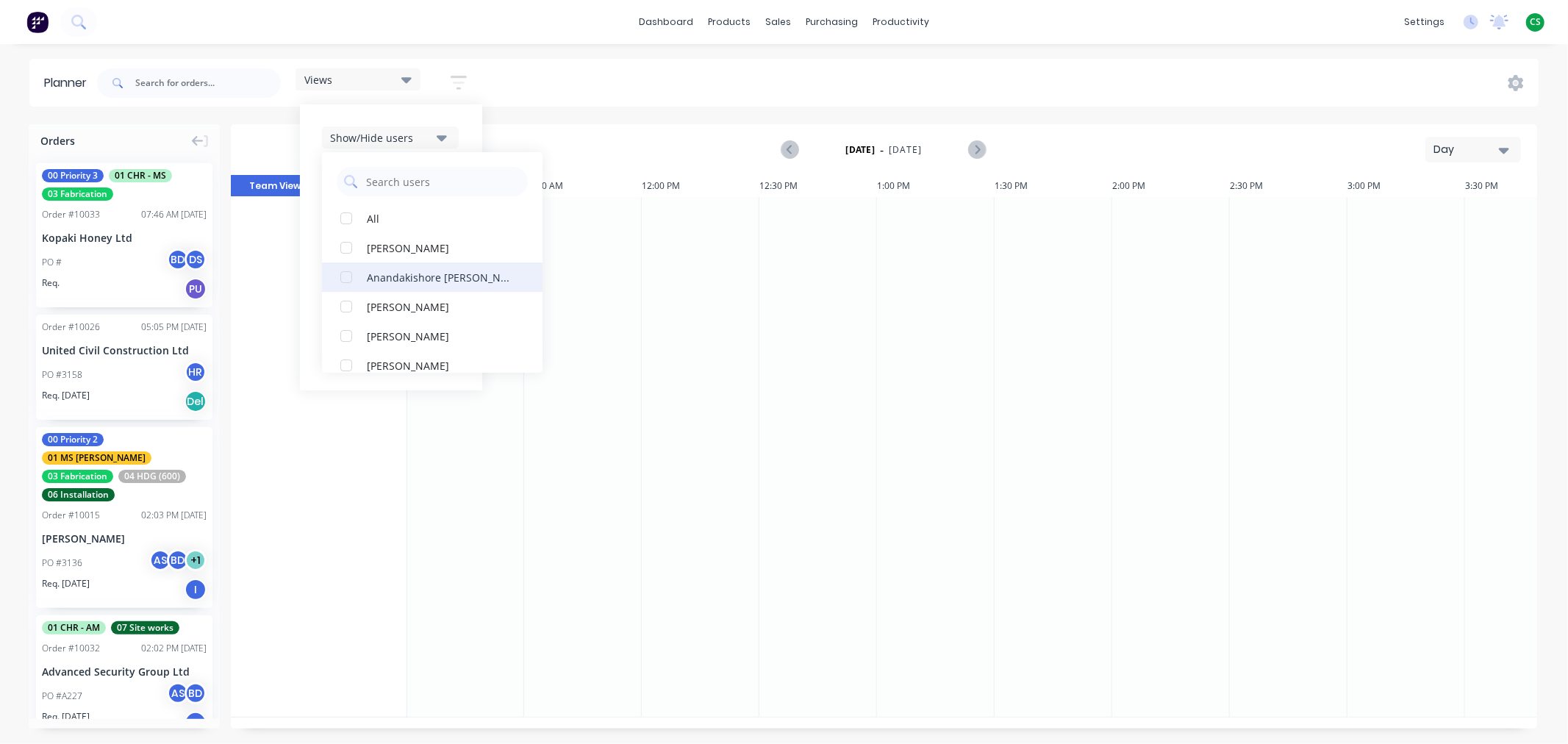
drag, startPoint x: 350, startPoint y: 304, endPoint x: 350, endPoint y: 312, distance: 8.0
click at [350, 306] on div "button" at bounding box center [346, 306] width 30 height 30
drag, startPoint x: 349, startPoint y: 333, endPoint x: 355, endPoint y: 329, distance: 7.2
click at [349, 333] on div "button" at bounding box center [346, 336] width 30 height 30
click at [435, 114] on div "Show/Hide users All Brandon D'souza Darrin Sangster Albert Scown Anandakishore …" at bounding box center [391, 247] width 182 height 286
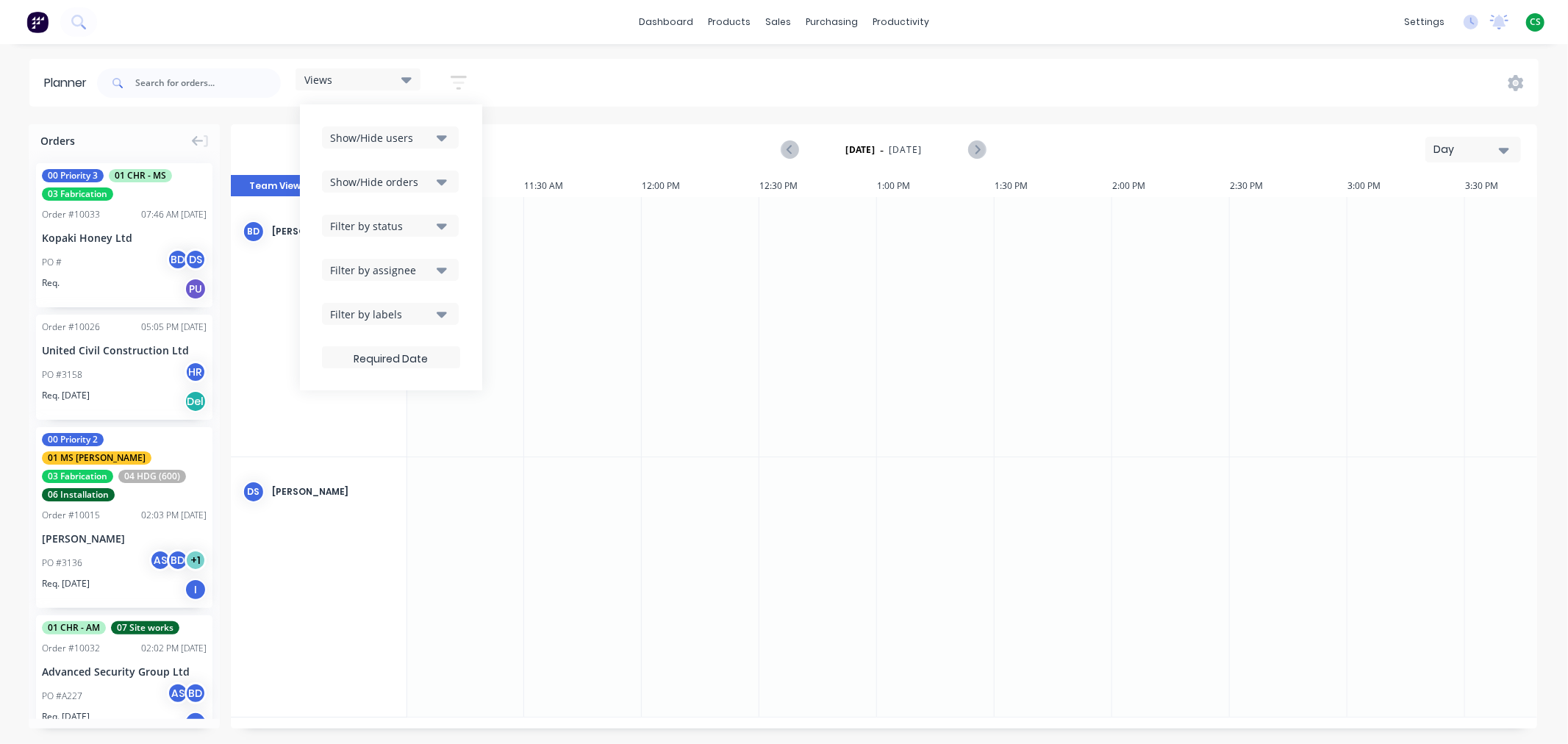
click at [458, 76] on icon "button" at bounding box center [459, 82] width 16 height 14
click at [457, 84] on icon "button" at bounding box center [459, 82] width 16 height 19
click at [385, 184] on div "Show/Hide orders" at bounding box center [381, 181] width 102 height 15
click at [358, 137] on div "Show/Hide users" at bounding box center [381, 138] width 102 height 15
click at [358, 138] on div "Show/Hide users" at bounding box center [381, 138] width 102 height 15
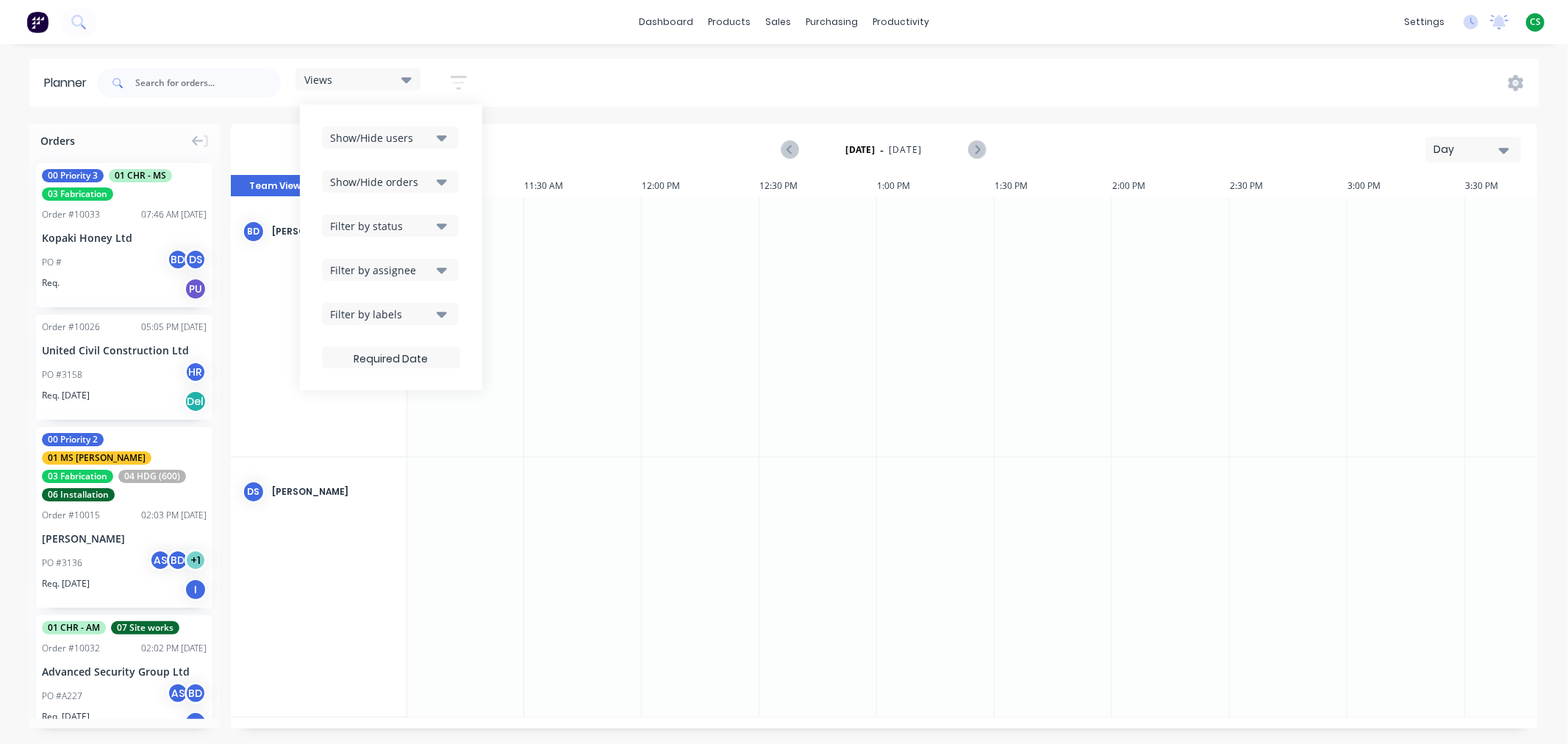
click at [358, 138] on div "Show/Hide users" at bounding box center [381, 138] width 102 height 15
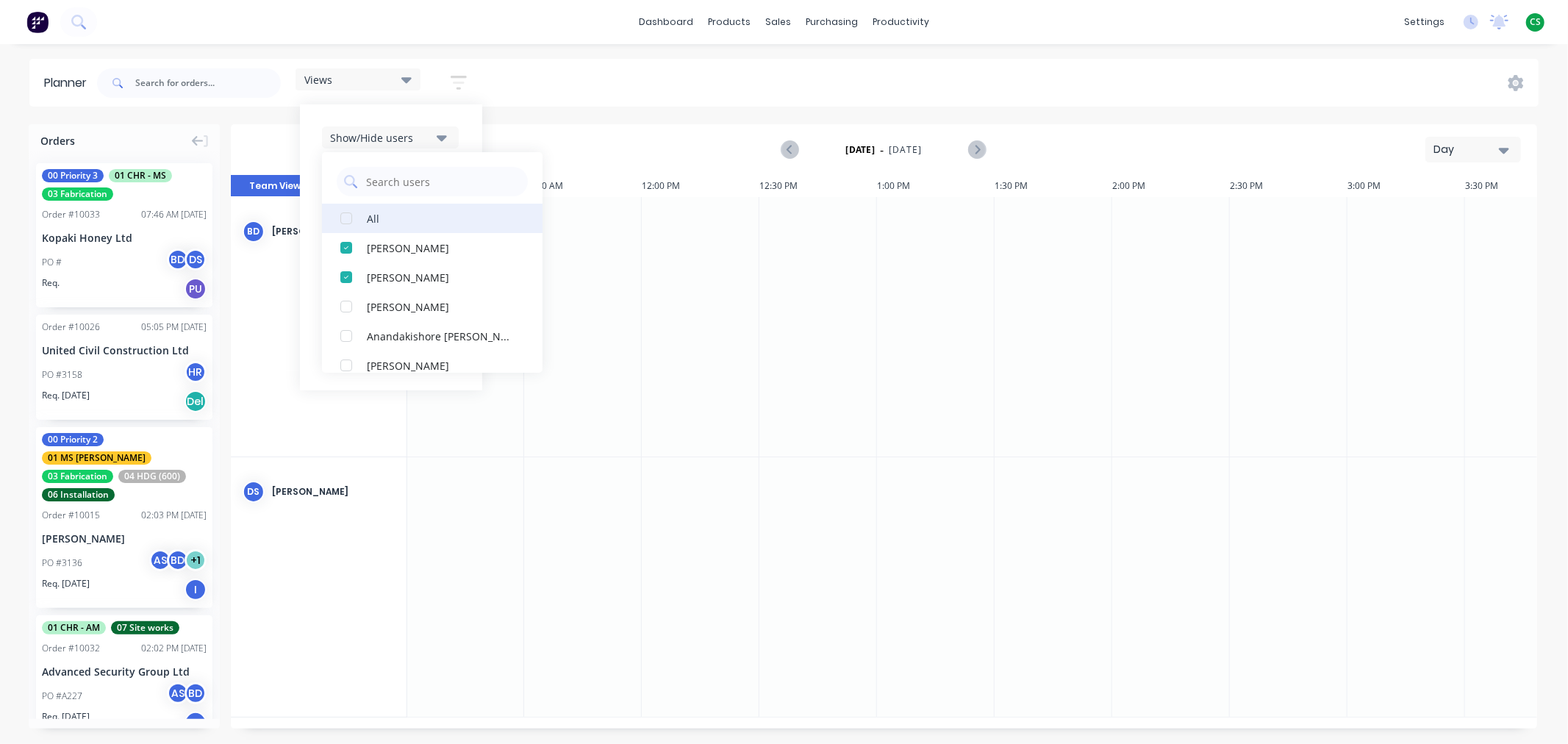
click at [348, 218] on div "button" at bounding box center [346, 218] width 30 height 30
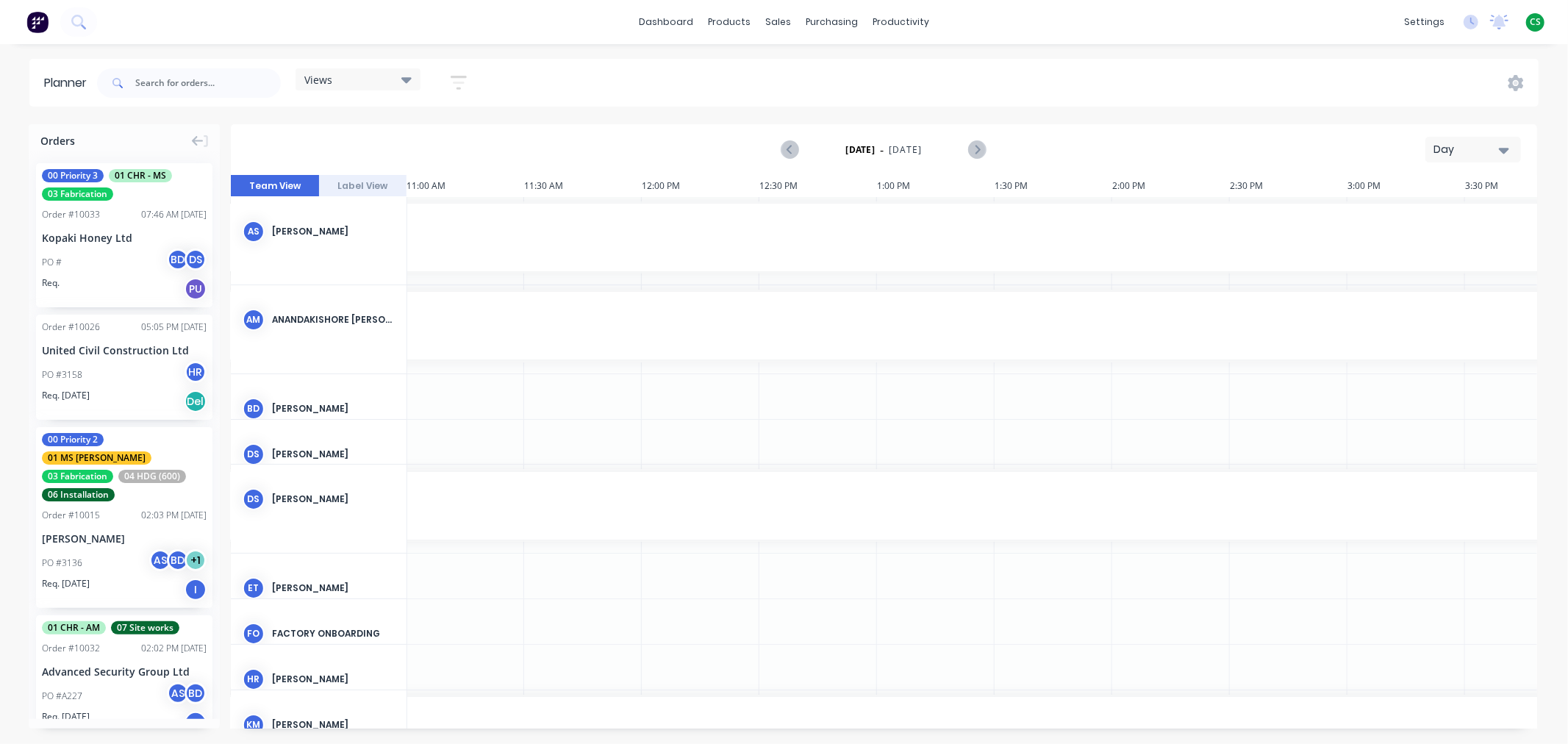
click at [519, 79] on div "Views Save new view None (Default) edit Duncan edit Labour edit Main View edit …" at bounding box center [817, 83] width 1445 height 44
click at [414, 80] on div "Views" at bounding box center [358, 79] width 125 height 22
click at [459, 87] on icon "button" at bounding box center [459, 82] width 16 height 19
click at [388, 143] on div "Show/Hide users" at bounding box center [381, 138] width 102 height 15
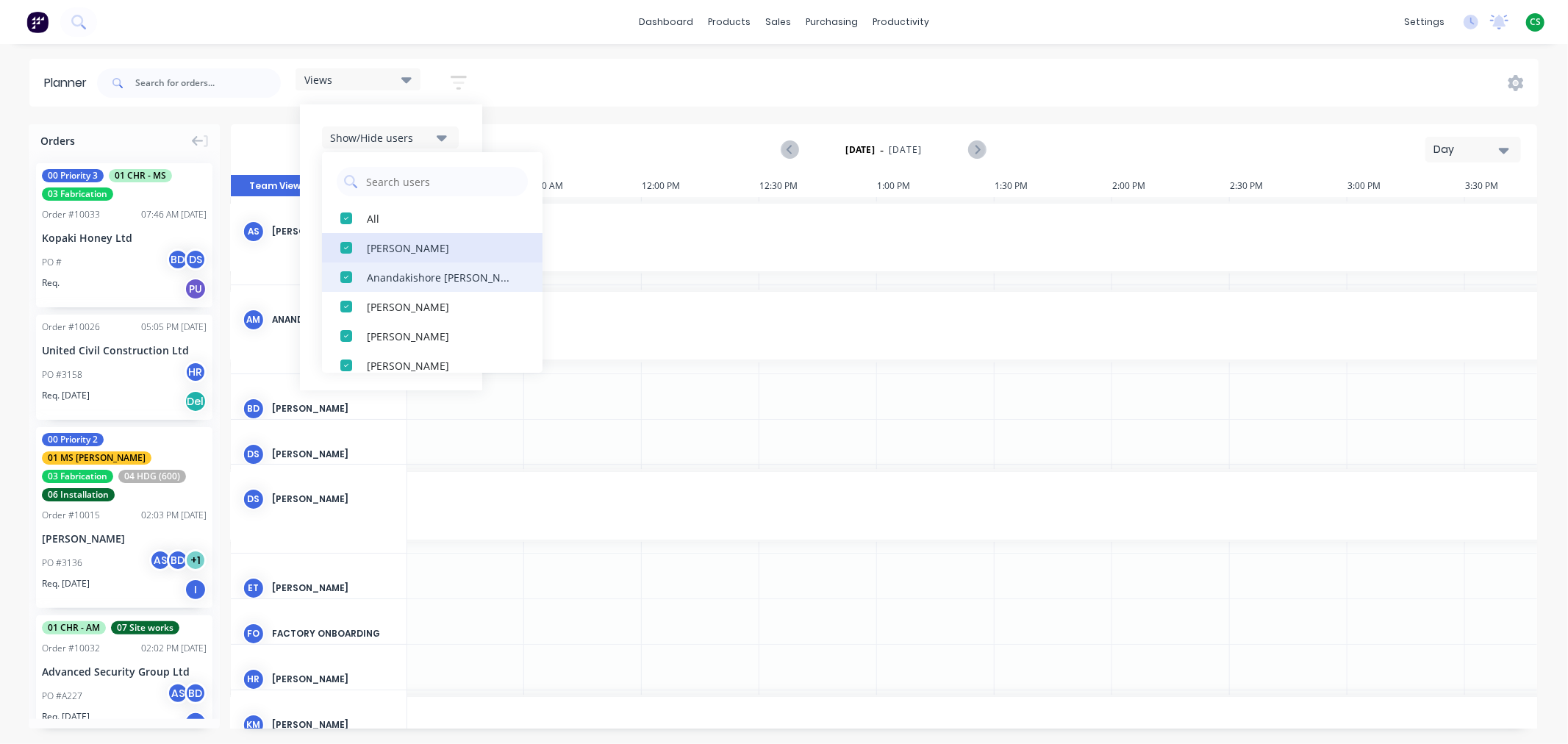
drag, startPoint x: 383, startPoint y: 247, endPoint x: 385, endPoint y: 255, distance: 8.2
click at [383, 248] on div "[PERSON_NAME]" at bounding box center [440, 247] width 147 height 15
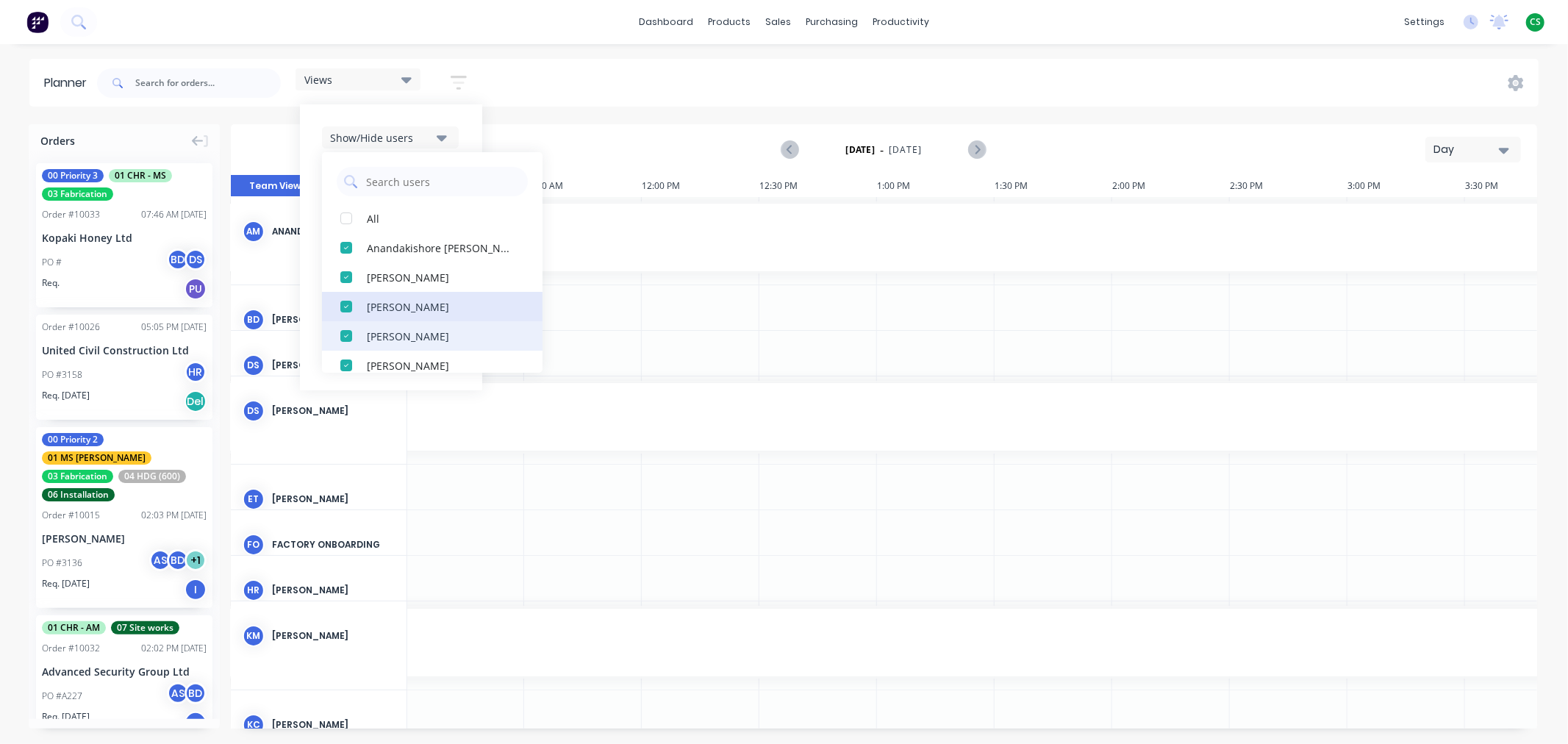
click at [391, 311] on div "[PERSON_NAME]" at bounding box center [440, 306] width 147 height 15
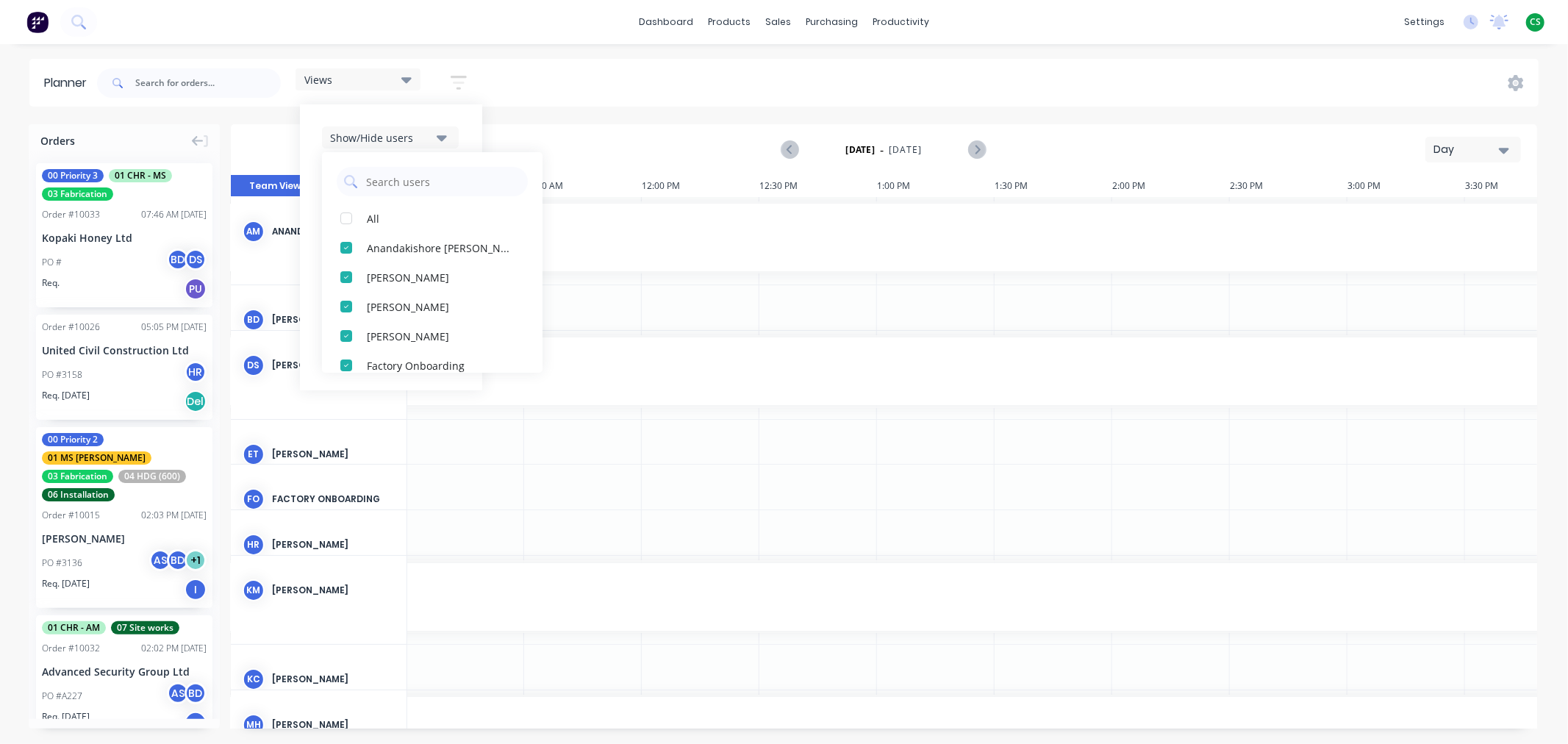
click at [461, 114] on div "Show/Hide users All Anandakishore Marothi Brandon D'souza Duncan Sneddon Earle …" at bounding box center [391, 247] width 182 height 286
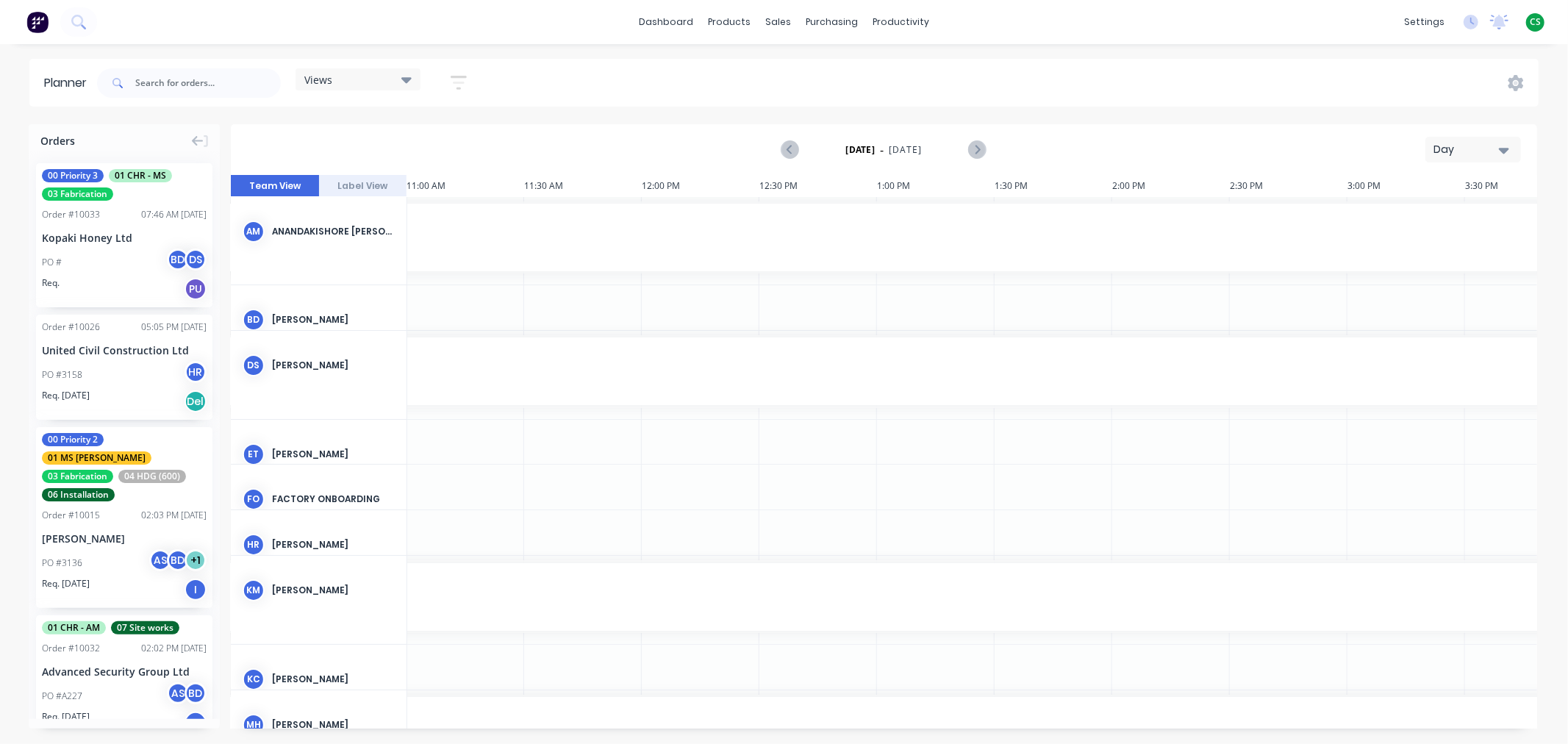
click at [549, 89] on div "Views Save new view None (Default) edit Duncan edit Labour edit Main View edit …" at bounding box center [817, 83] width 1445 height 44
click at [461, 83] on icon "button" at bounding box center [458, 82] width 12 height 2
click at [383, 143] on div "Show/Hide users" at bounding box center [381, 138] width 102 height 15
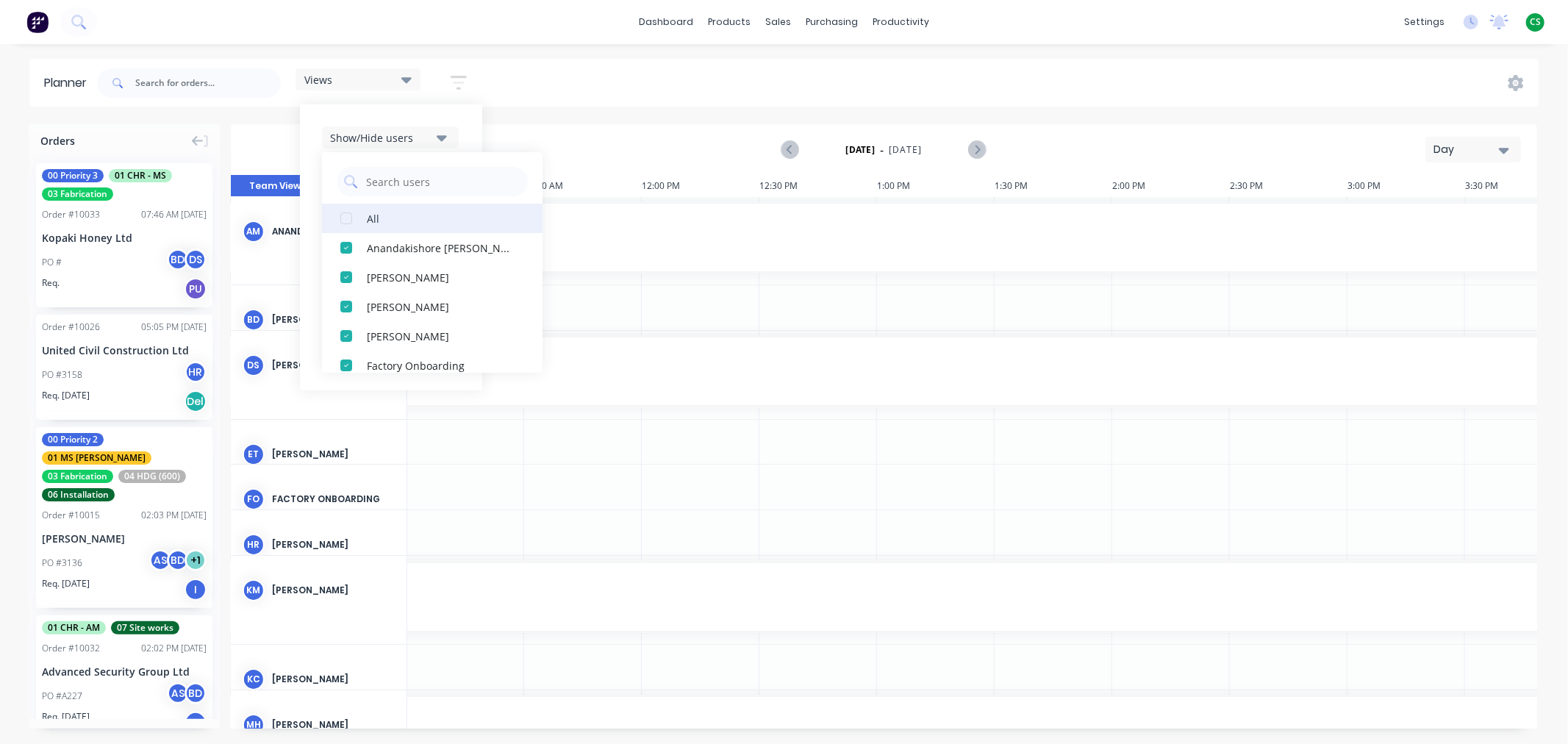
click at [347, 217] on div "button" at bounding box center [346, 218] width 30 height 30
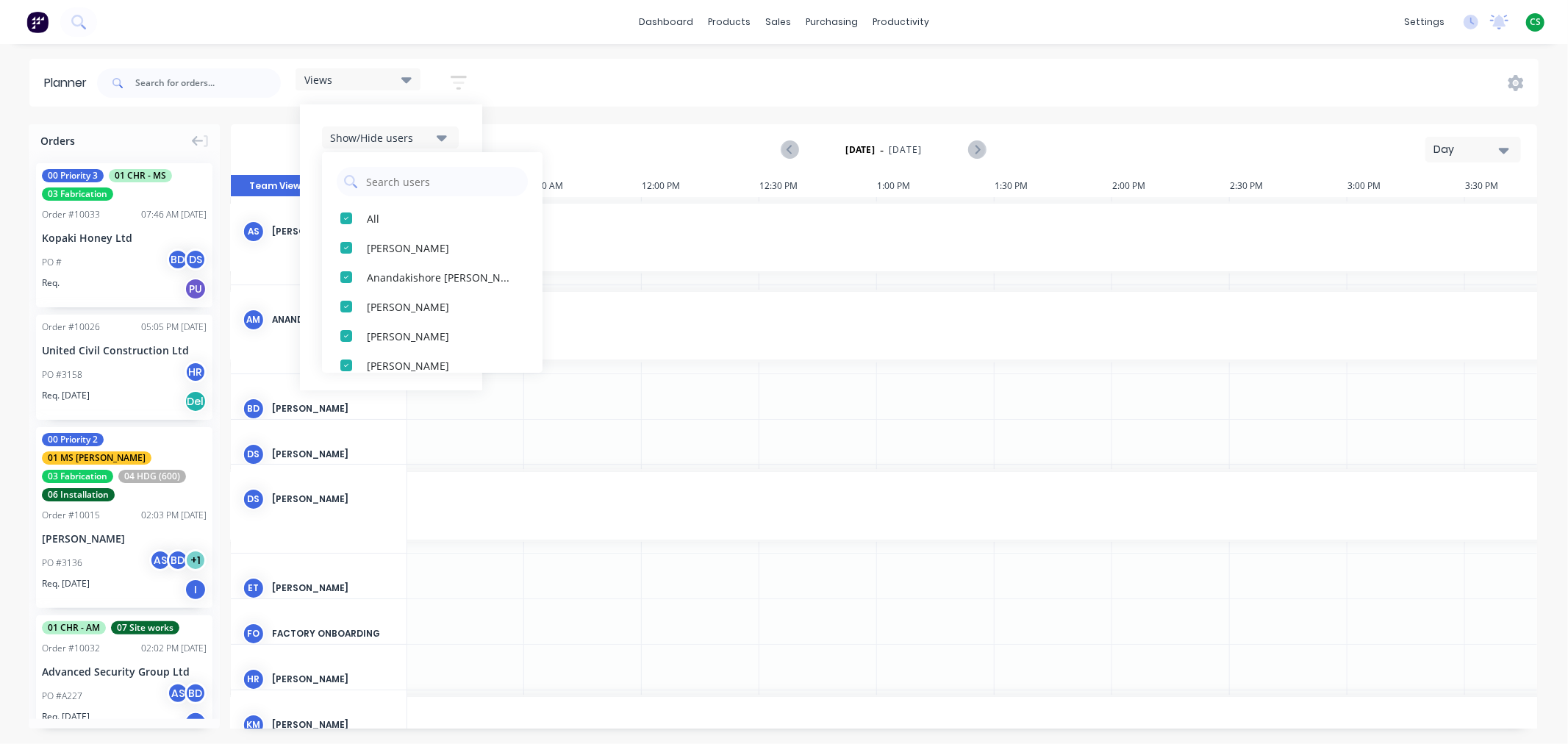
click at [560, 81] on div "Views Save new view None (Default) edit Duncan edit Labour edit Main View edit …" at bounding box center [817, 83] width 1445 height 44
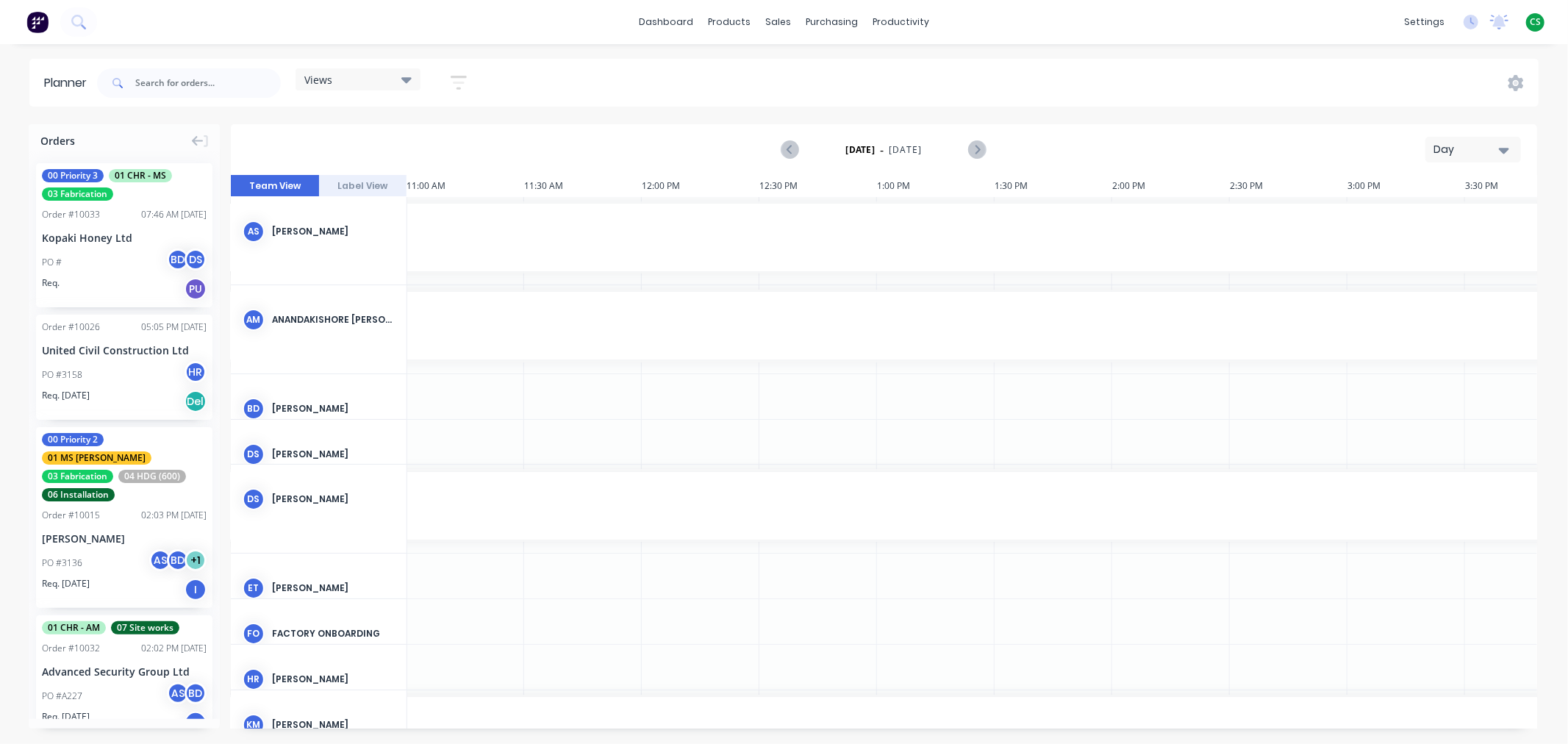
click at [459, 83] on icon "button" at bounding box center [458, 82] width 12 height 2
click at [368, 274] on div "Filter by assignee" at bounding box center [381, 270] width 102 height 15
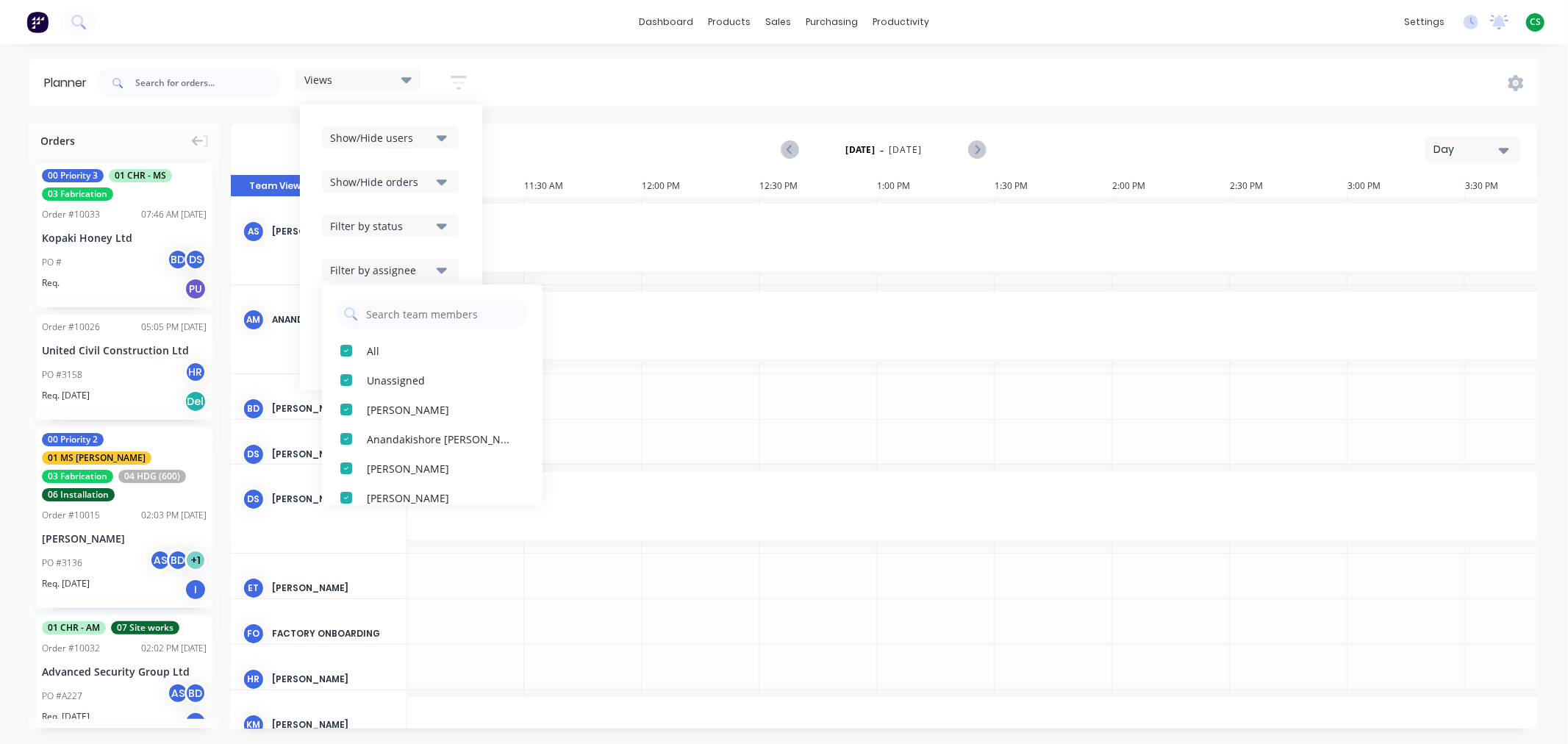
click at [585, 83] on div "Views Save new view None (Default) edit Duncan edit Labour edit Main View edit …" at bounding box center [817, 83] width 1445 height 44
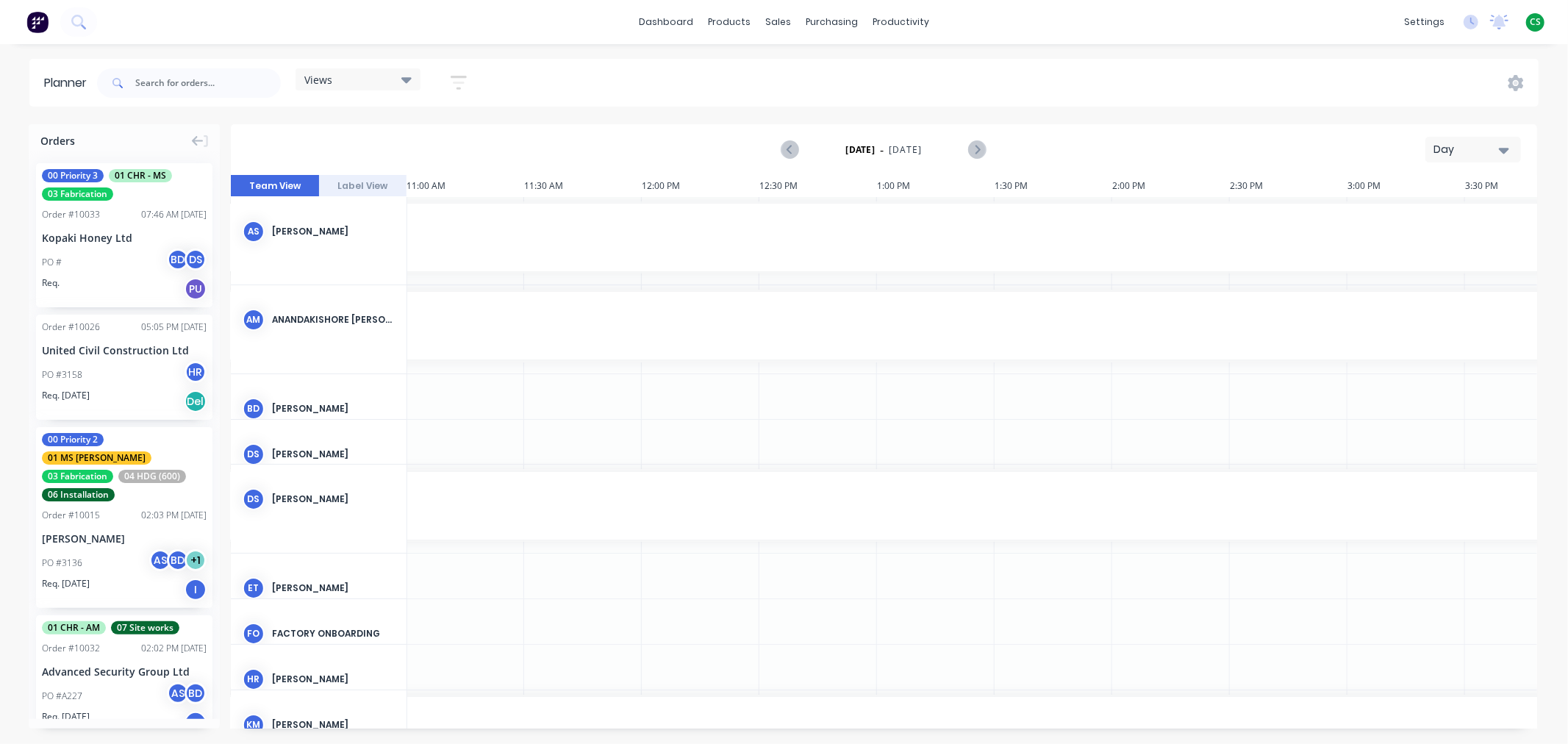
click at [377, 82] on div "Views" at bounding box center [358, 79] width 107 height 13
drag, startPoint x: 329, startPoint y: 192, endPoint x: 349, endPoint y: 192, distance: 20.0
click at [329, 194] on button "None (Default)" at bounding box center [385, 188] width 156 height 17
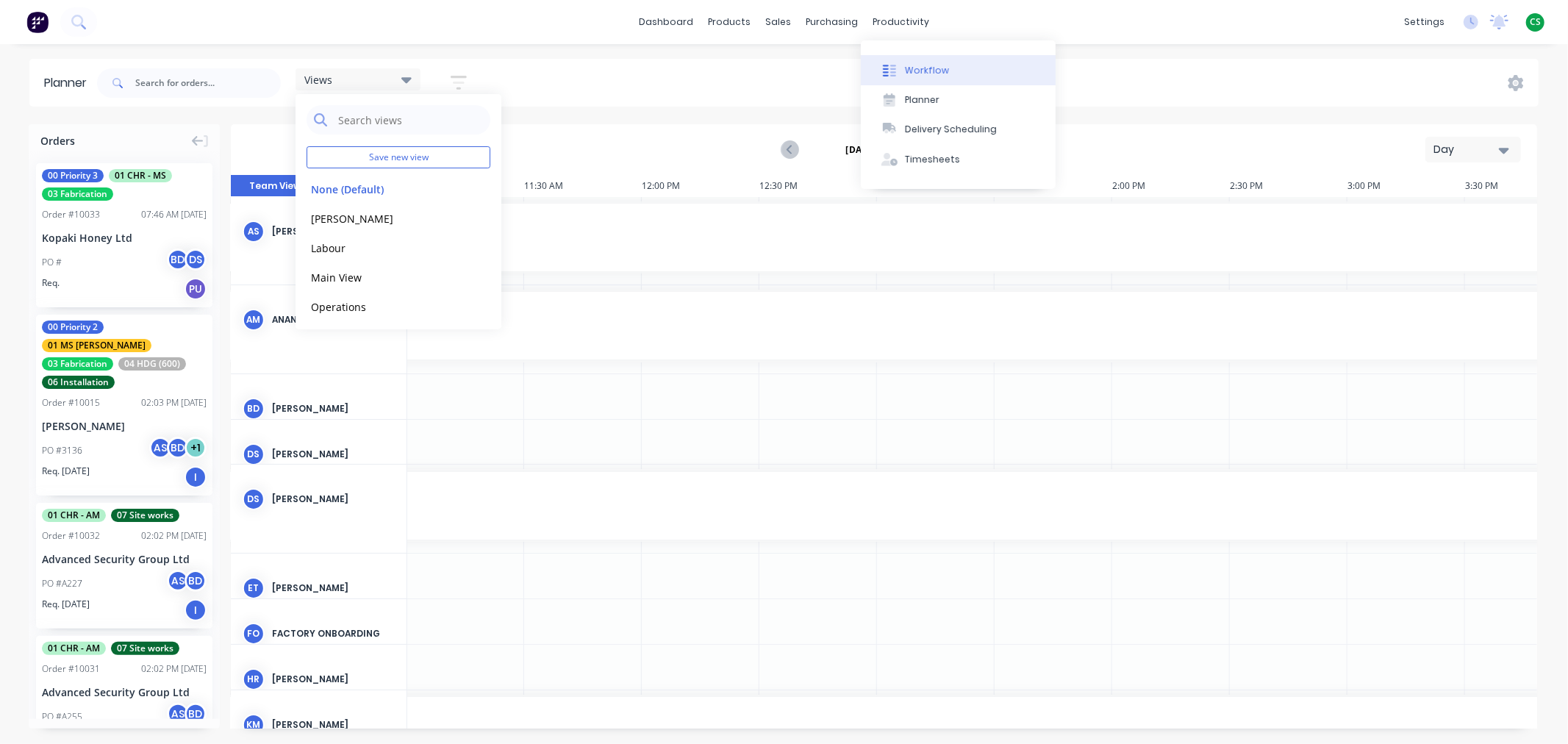
click at [927, 72] on div "Workflow" at bounding box center [927, 70] width 44 height 13
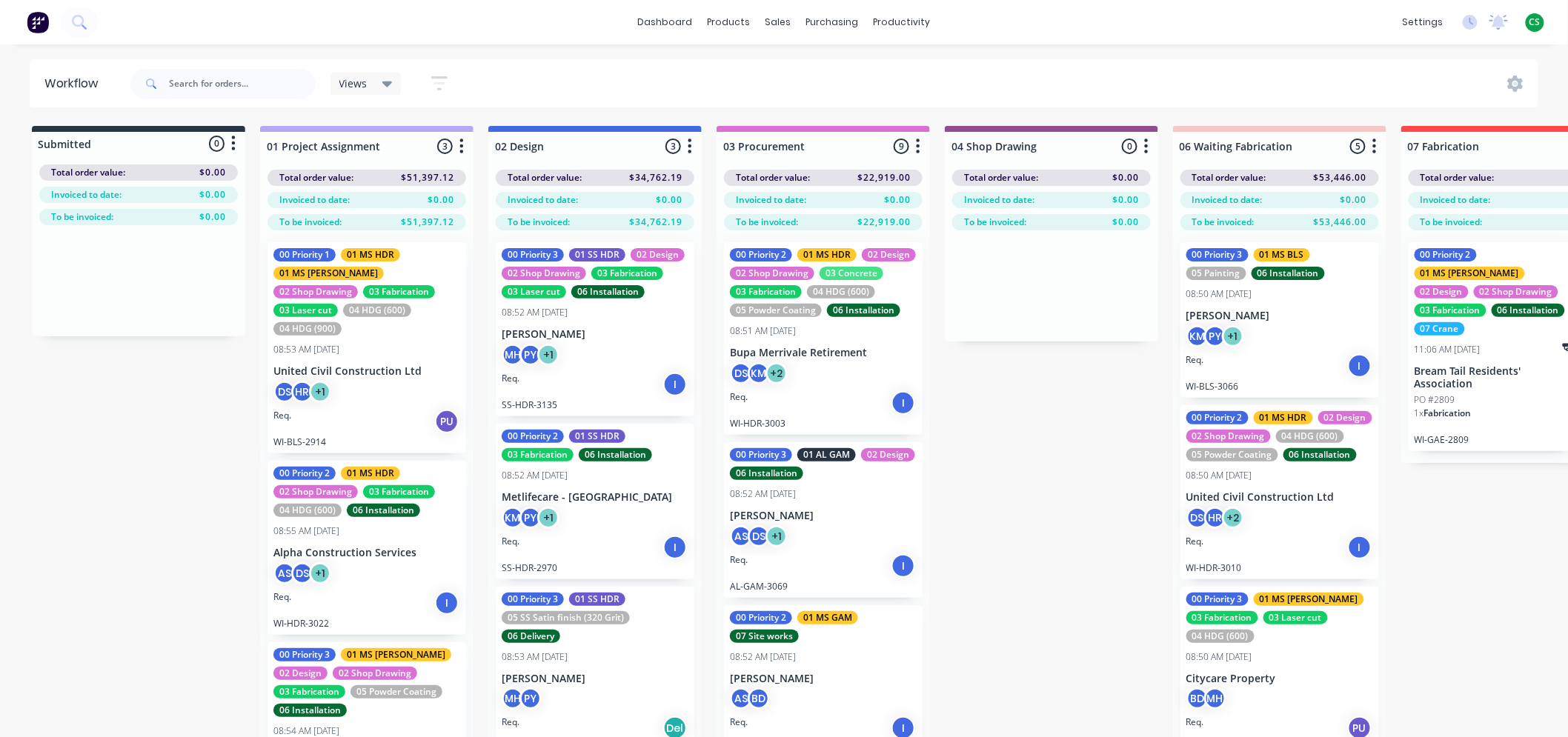
click at [379, 84] on div "Views" at bounding box center [366, 84] width 54 height 13
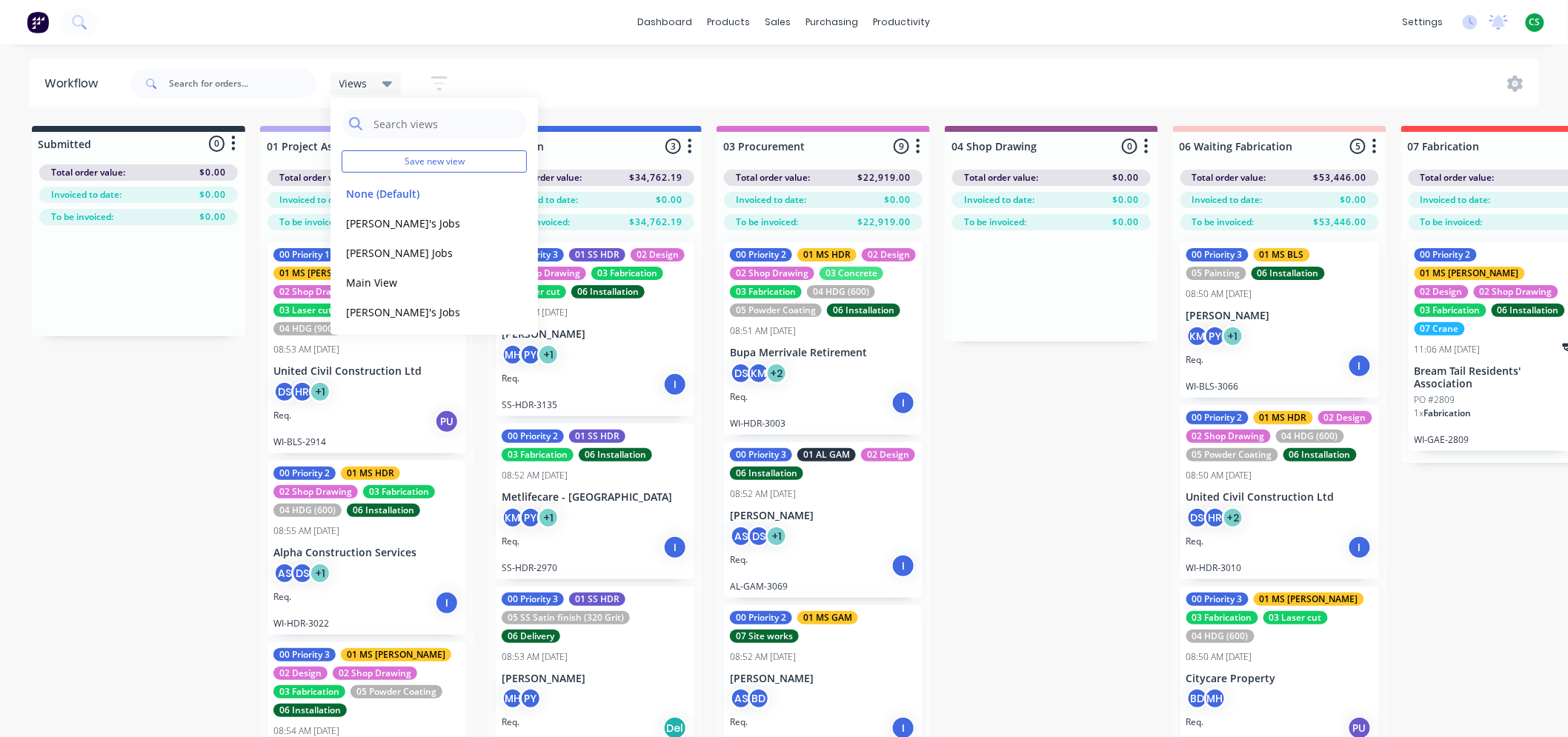
click at [440, 82] on icon "button" at bounding box center [439, 83] width 12 height 2
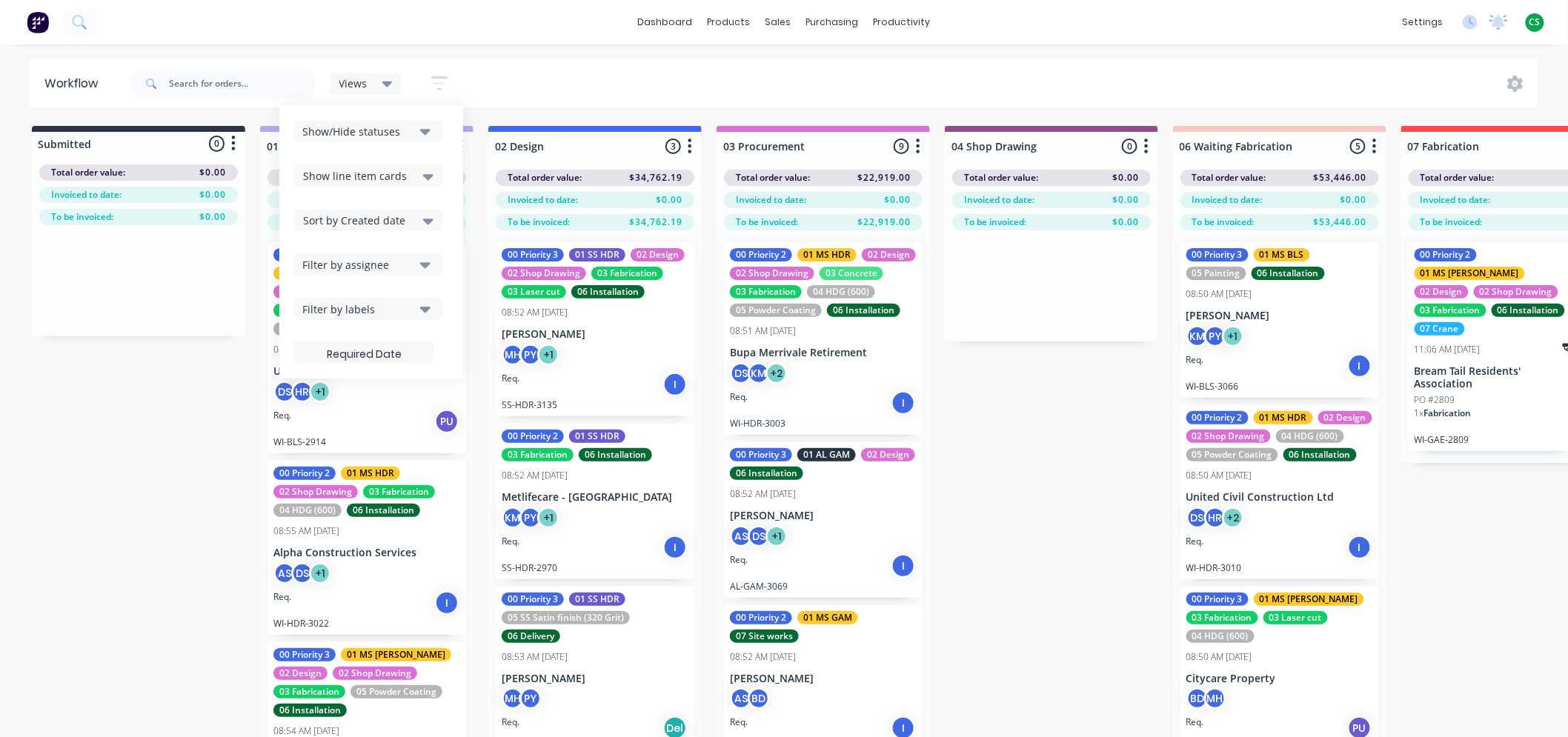
click at [361, 264] on div "Filter by assignee" at bounding box center [358, 265] width 112 height 15
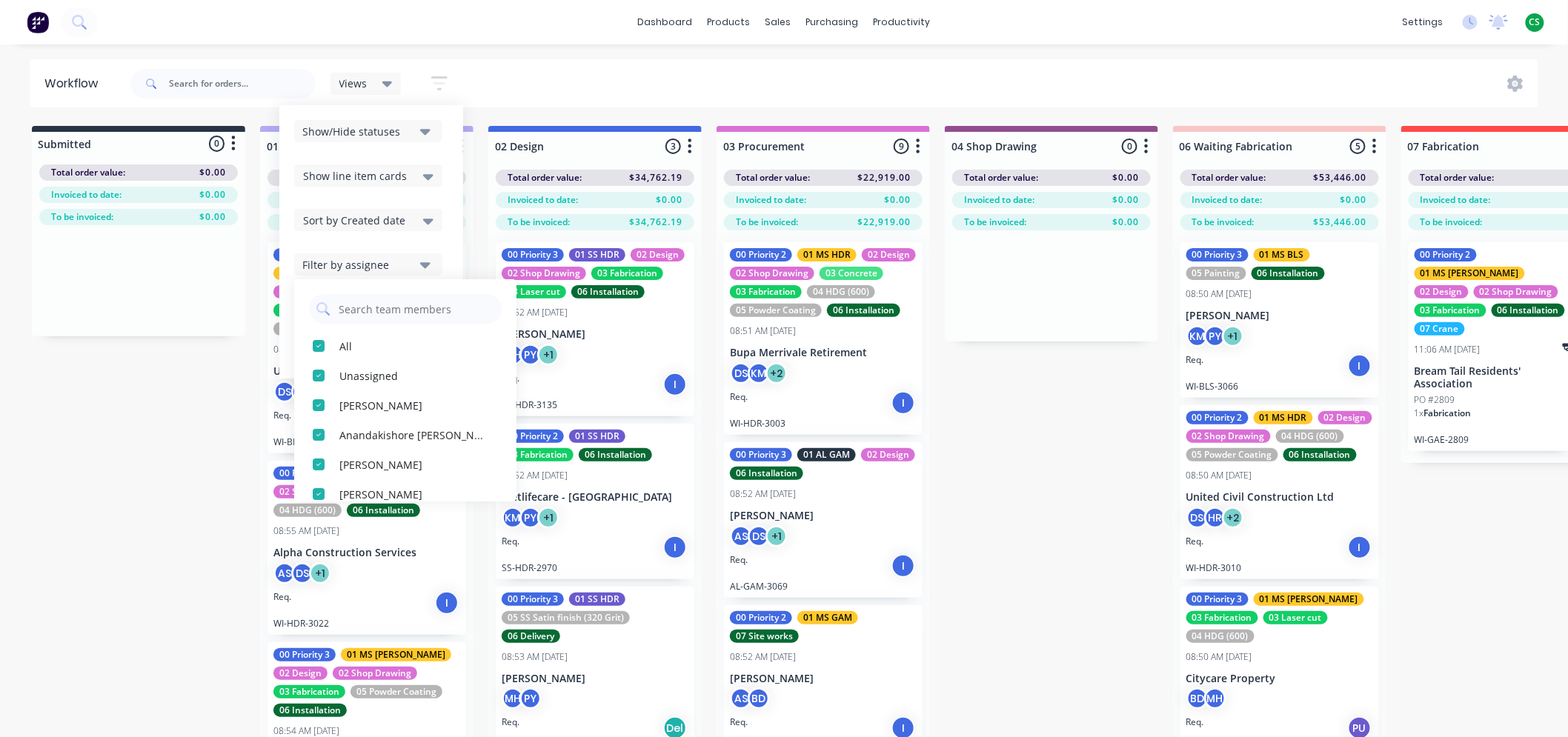
drag, startPoint x: 676, startPoint y: 80, endPoint x: 664, endPoint y: 80, distance: 12.0
click at [676, 80] on div "Views Save new view None (Default) edit Bran's Jobs edit [PERSON_NAME] Jobs edi…" at bounding box center [833, 84] width 1412 height 45
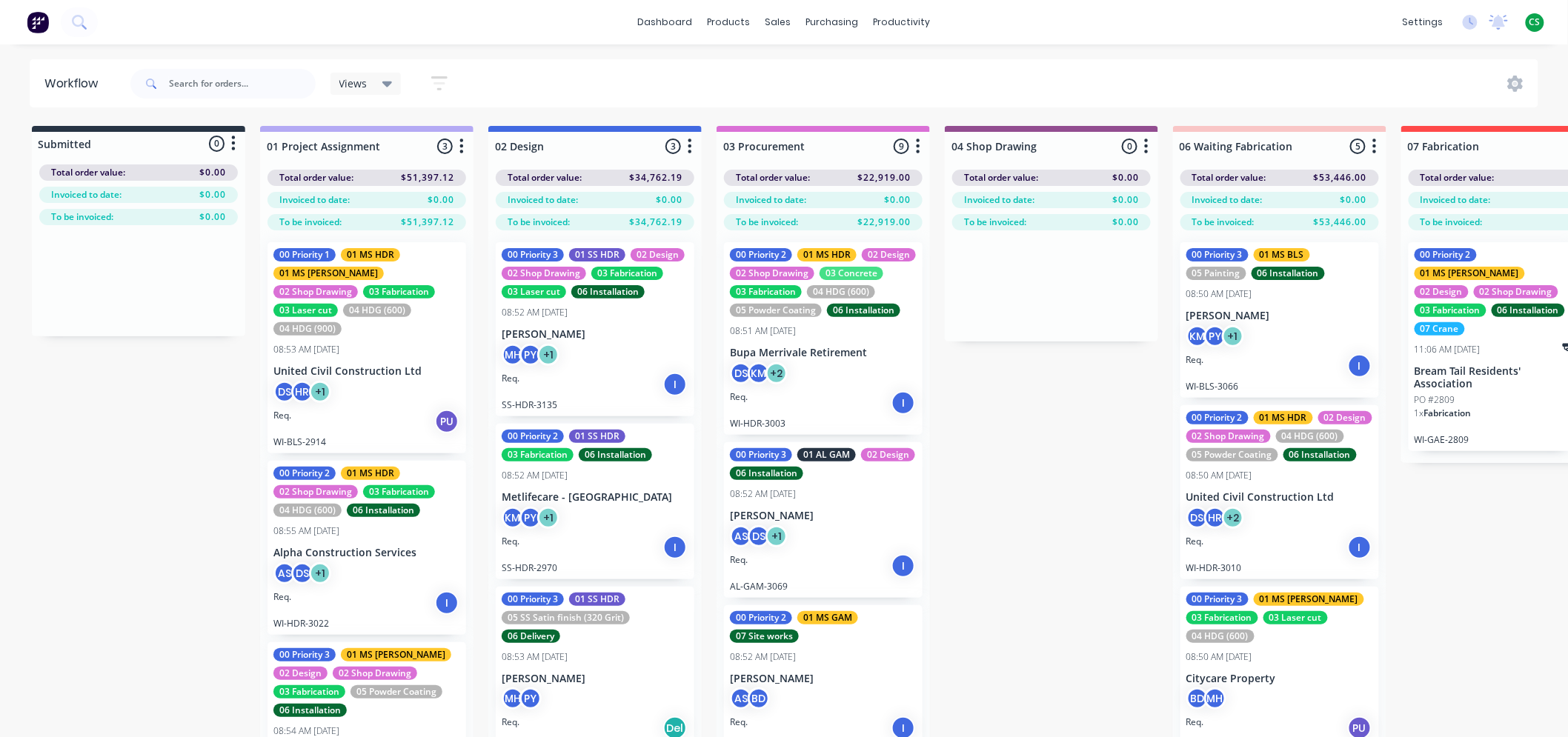
click at [347, 86] on span "Views" at bounding box center [353, 83] width 28 height 15
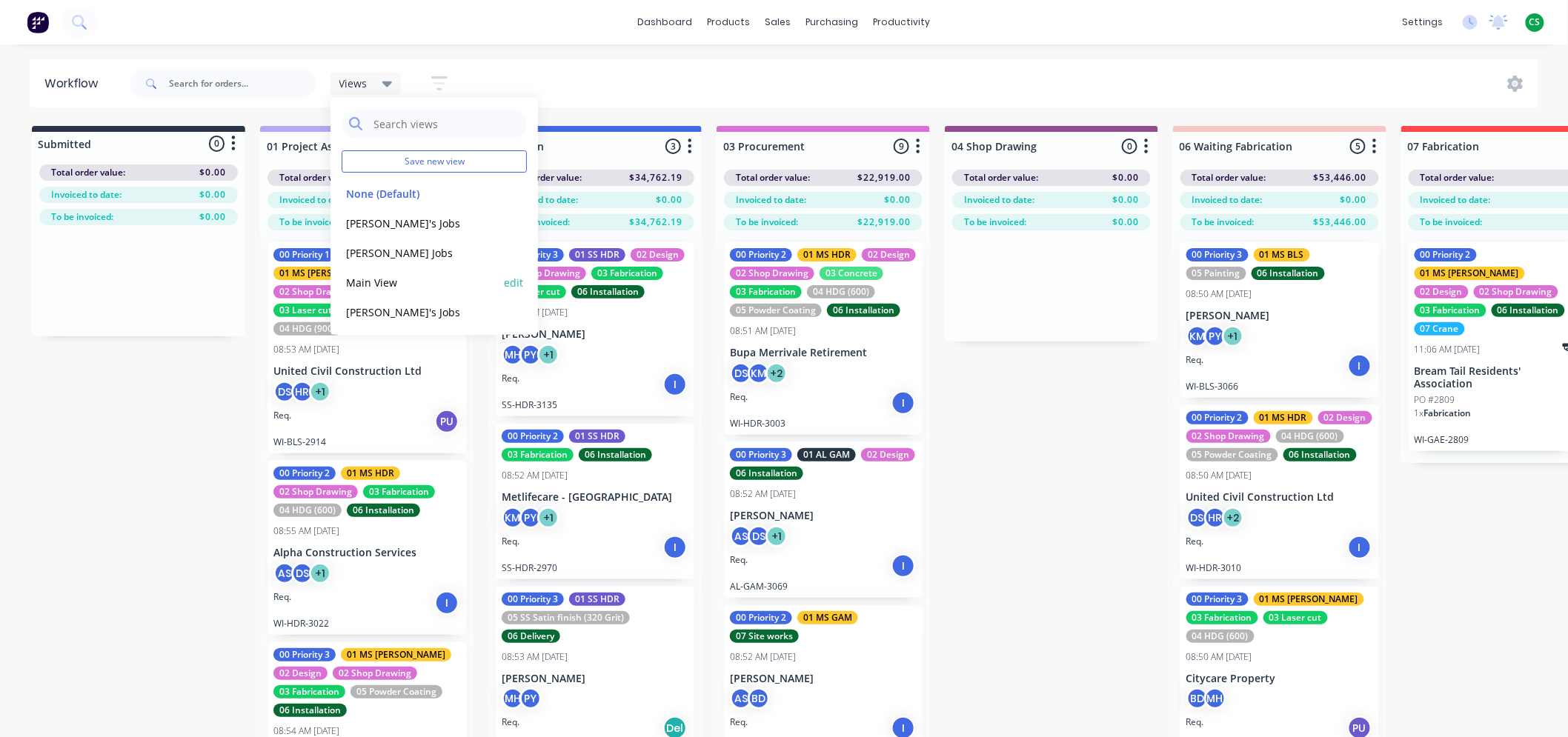
click at [366, 278] on button "Main View" at bounding box center [421, 282] width 158 height 17
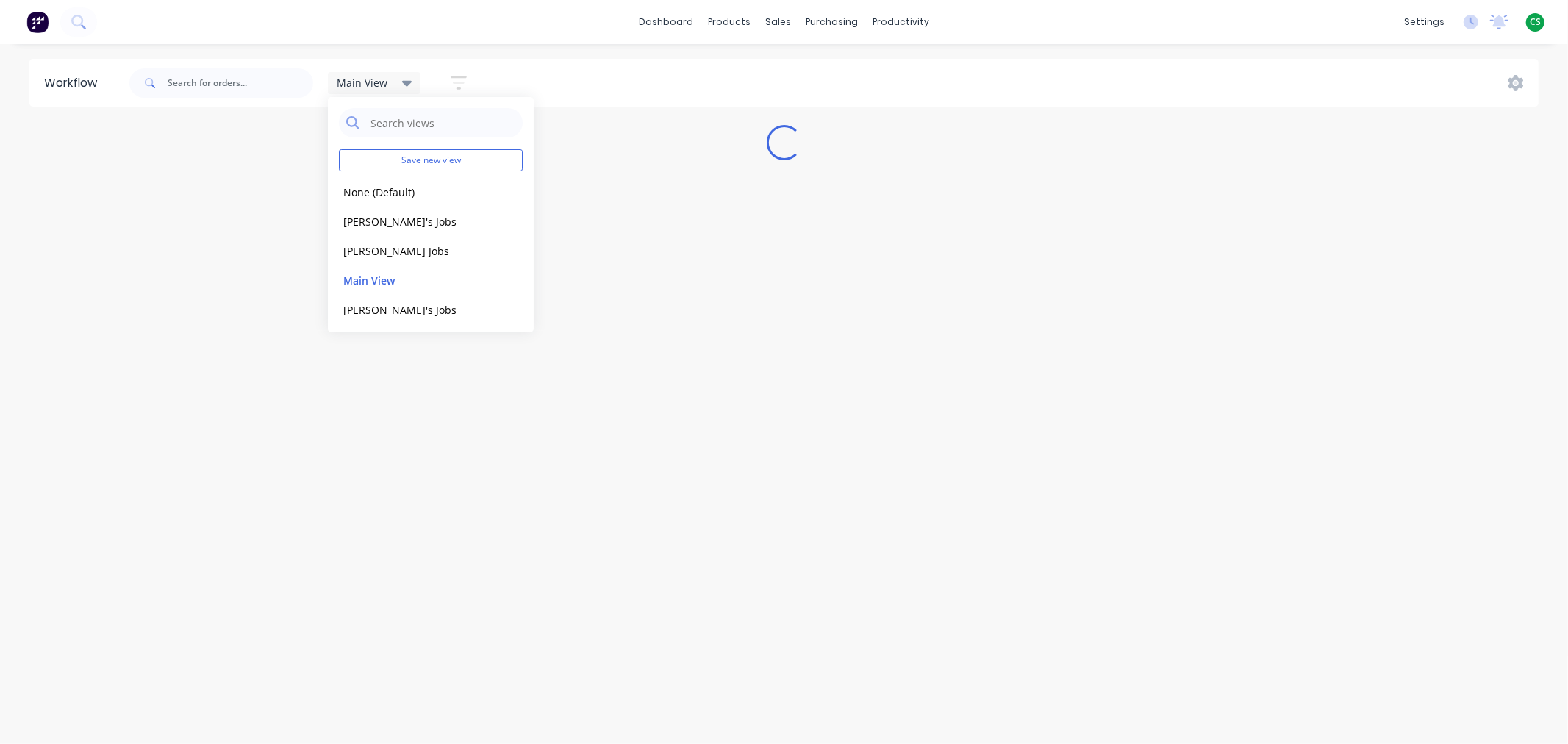
click at [457, 78] on icon "button" at bounding box center [459, 82] width 16 height 19
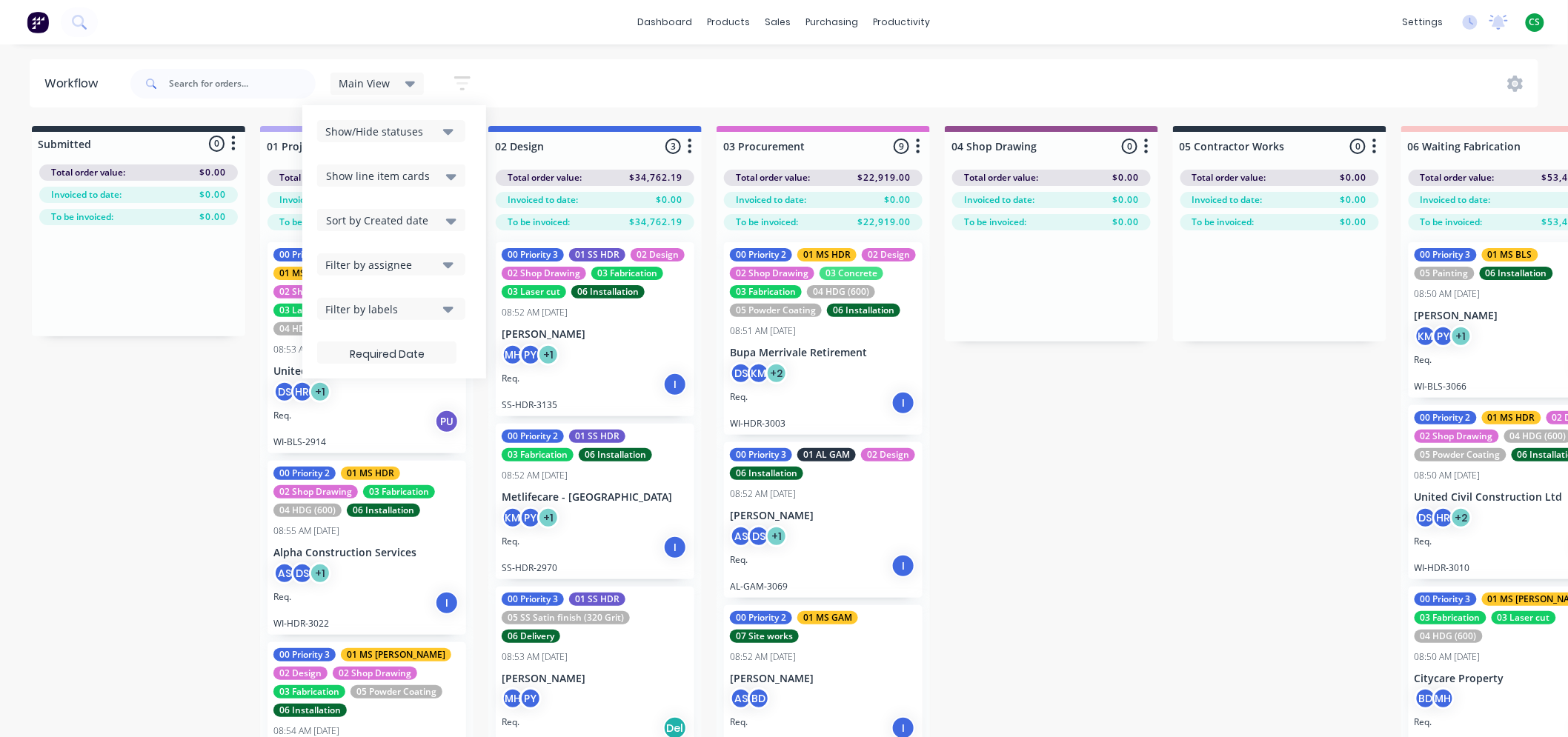
click at [390, 268] on div "Filter by assignee" at bounding box center [382, 265] width 112 height 15
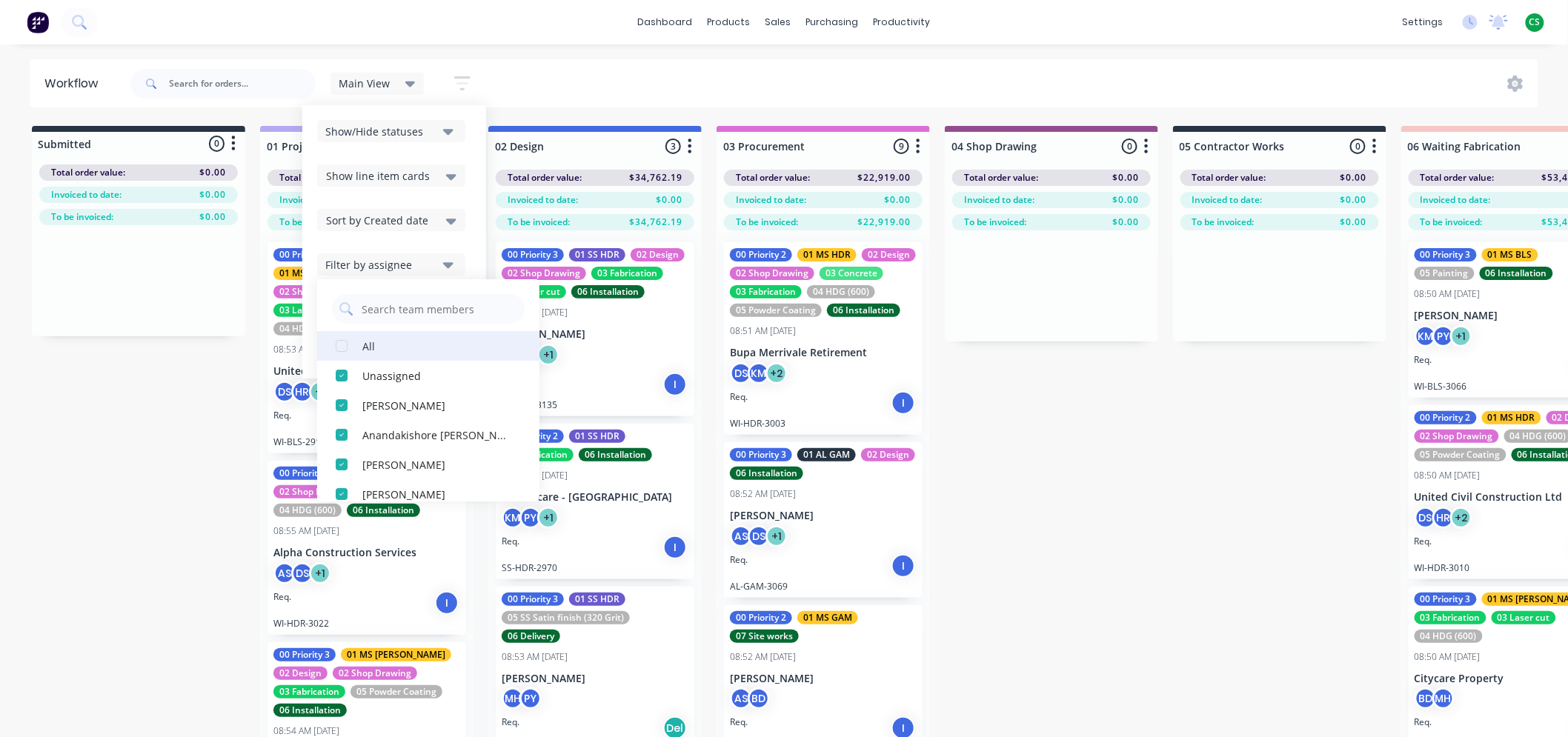
click at [343, 345] on div "button" at bounding box center [342, 346] width 30 height 30
click at [582, 79] on div "Main View Save new view None (Default) edit Bran's Jobs edit Hayden's Jobs edit…" at bounding box center [833, 84] width 1412 height 45
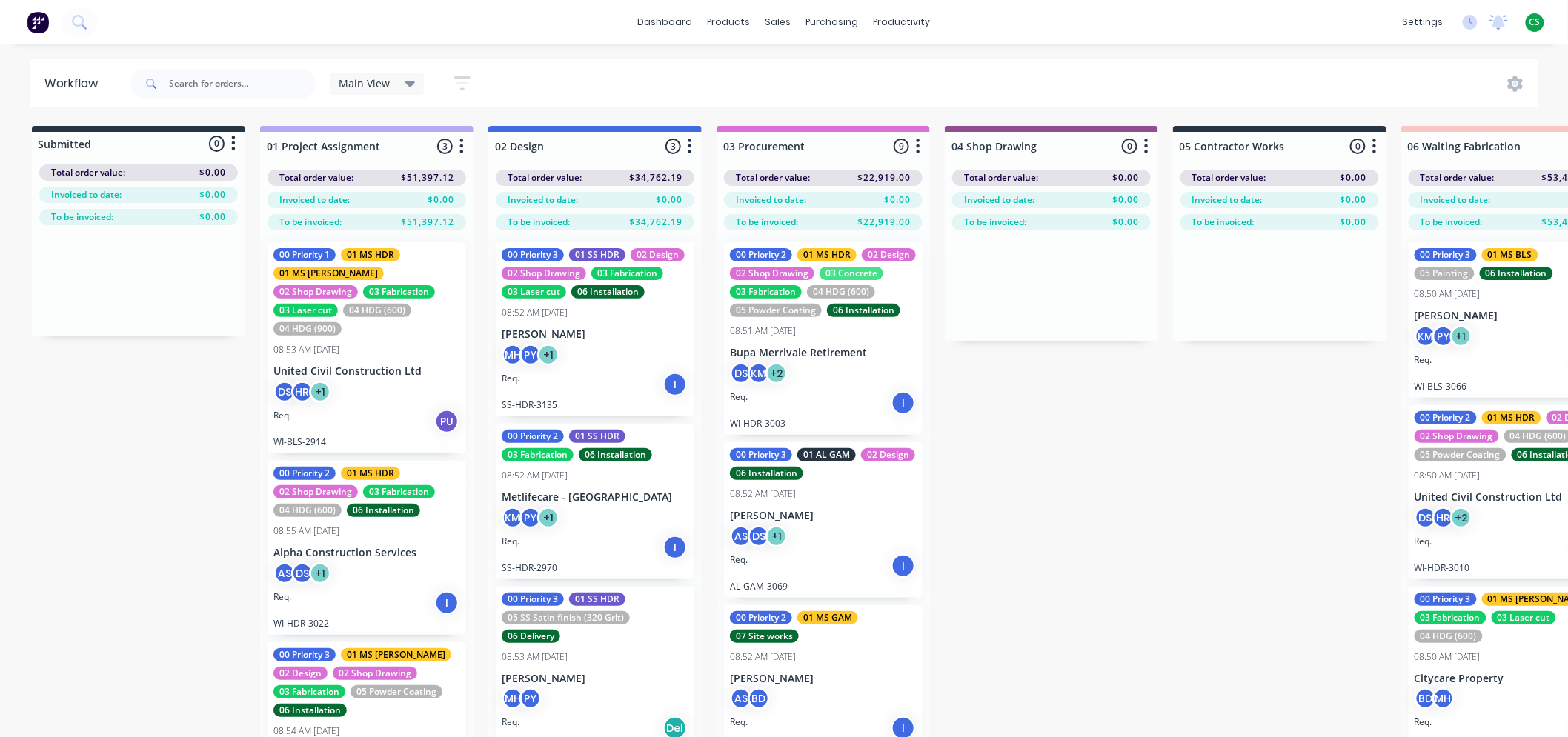
click at [460, 83] on icon "button" at bounding box center [462, 83] width 12 height 2
click at [352, 78] on span "Main View" at bounding box center [365, 83] width 51 height 15
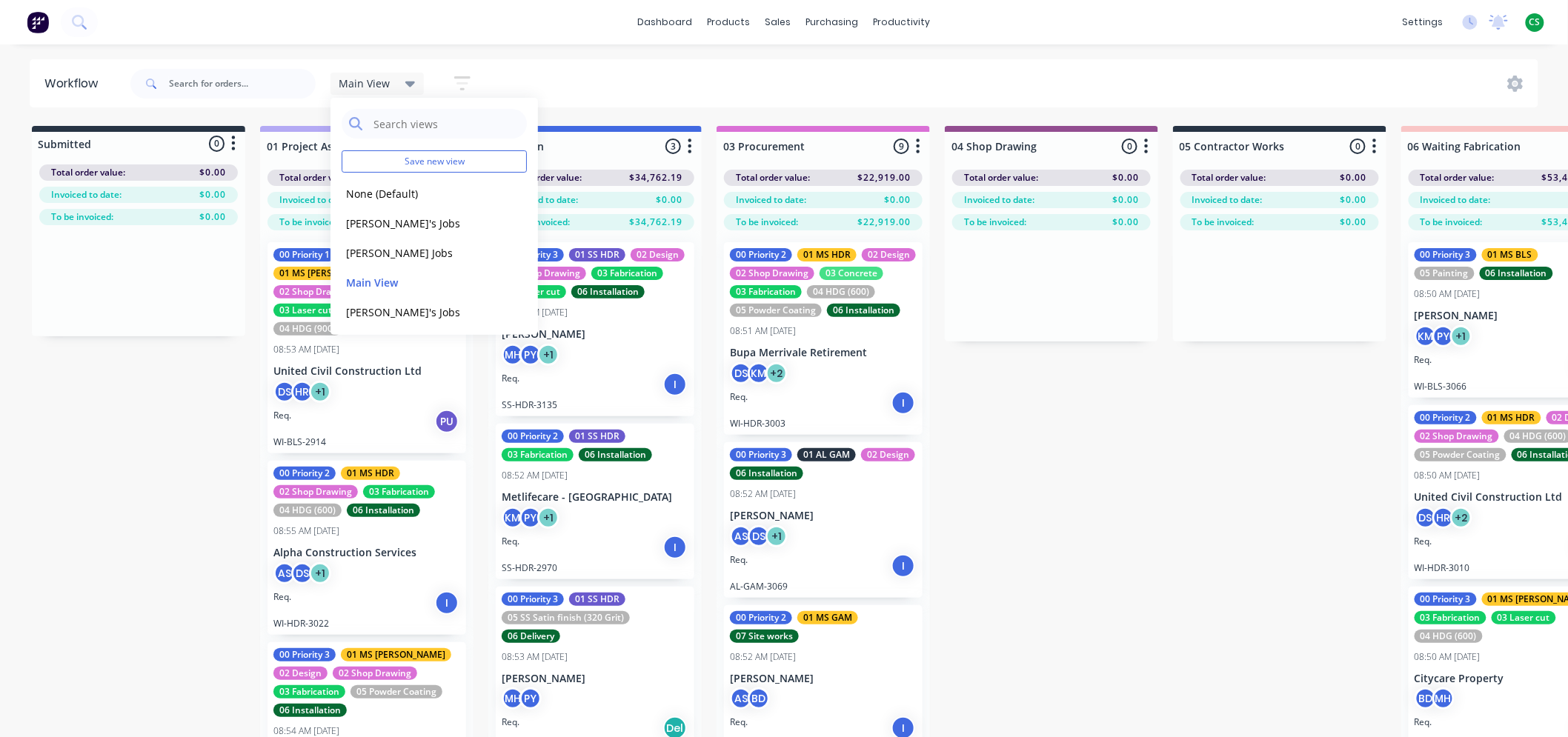
click at [590, 69] on div "Main View Save new view None (Default) edit Bran's Jobs edit Hayden's Jobs edit…" at bounding box center [833, 84] width 1412 height 45
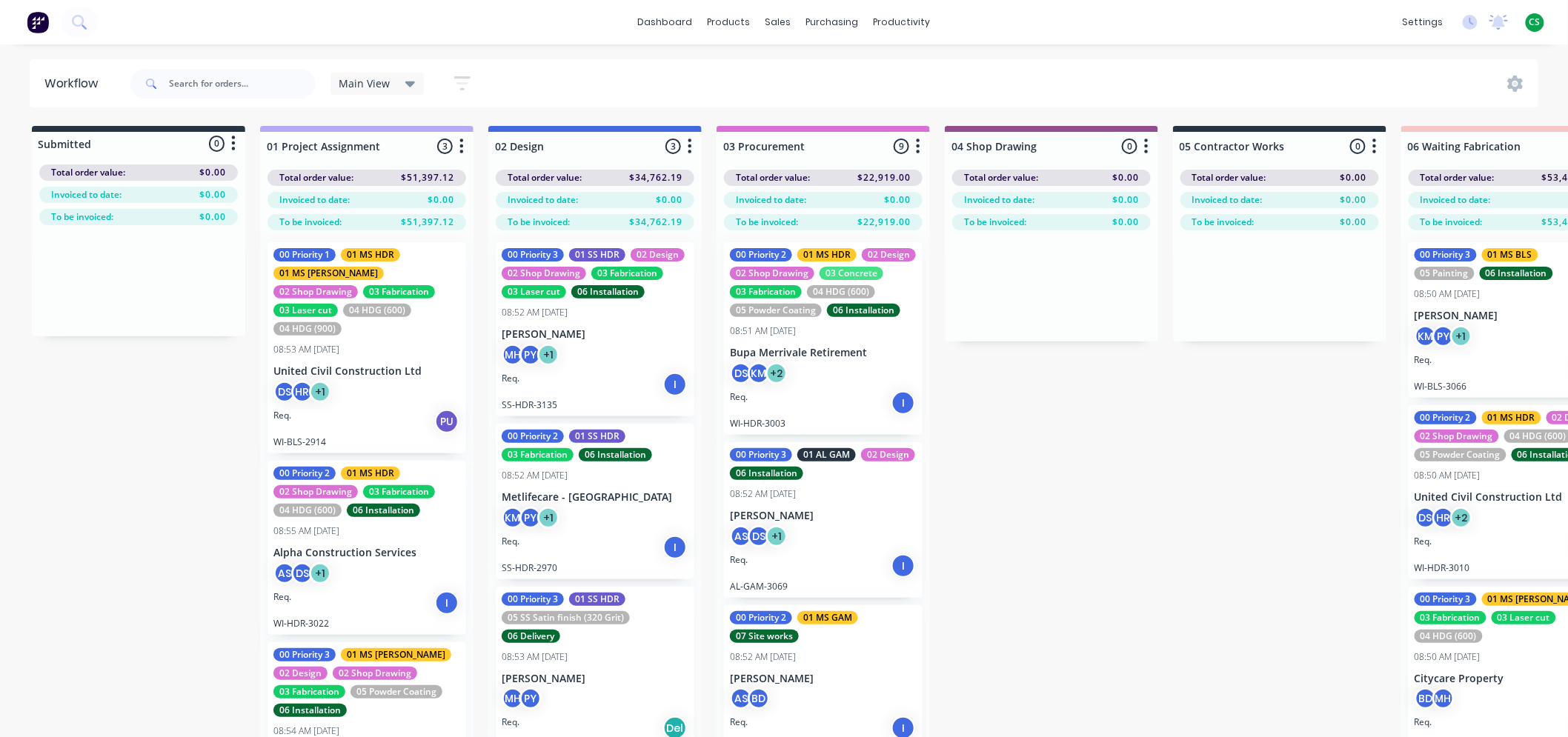
click at [463, 83] on icon "button" at bounding box center [462, 83] width 12 height 2
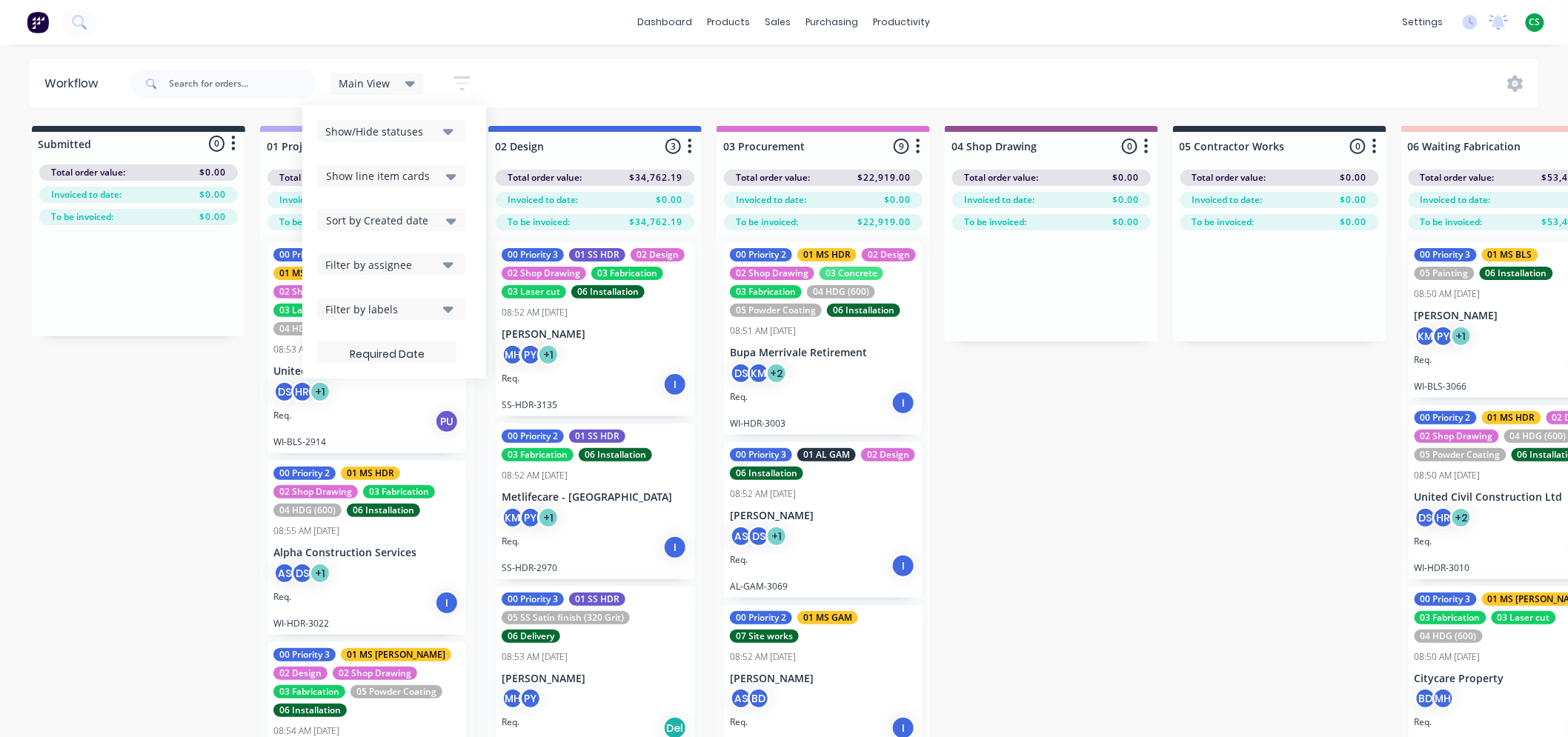
click at [370, 265] on div "Filter by assignee" at bounding box center [382, 265] width 112 height 15
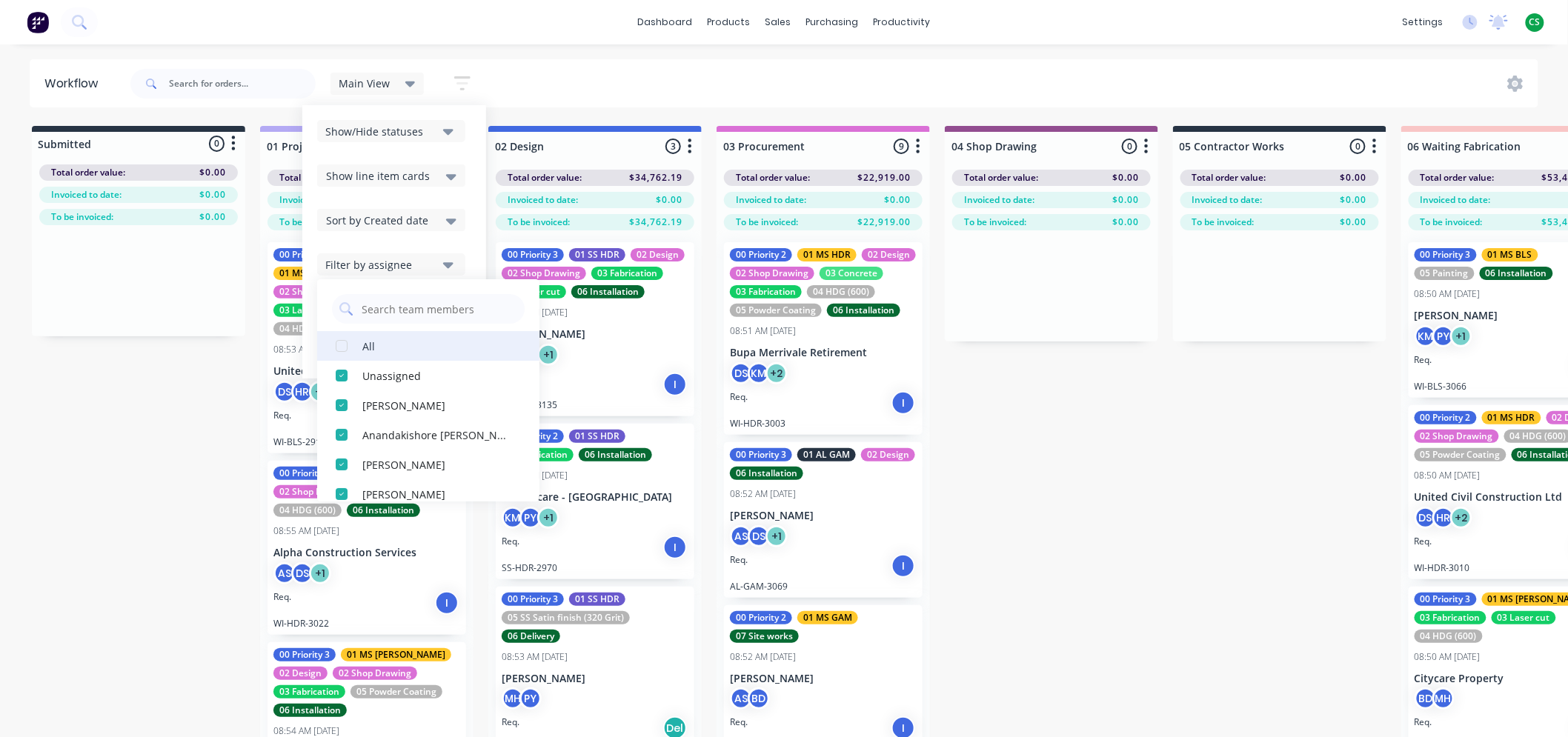
click at [337, 344] on div "button" at bounding box center [342, 346] width 30 height 30
click at [339, 404] on div "button" at bounding box center [342, 405] width 30 height 30
click at [342, 406] on div "button" at bounding box center [342, 405] width 30 height 30
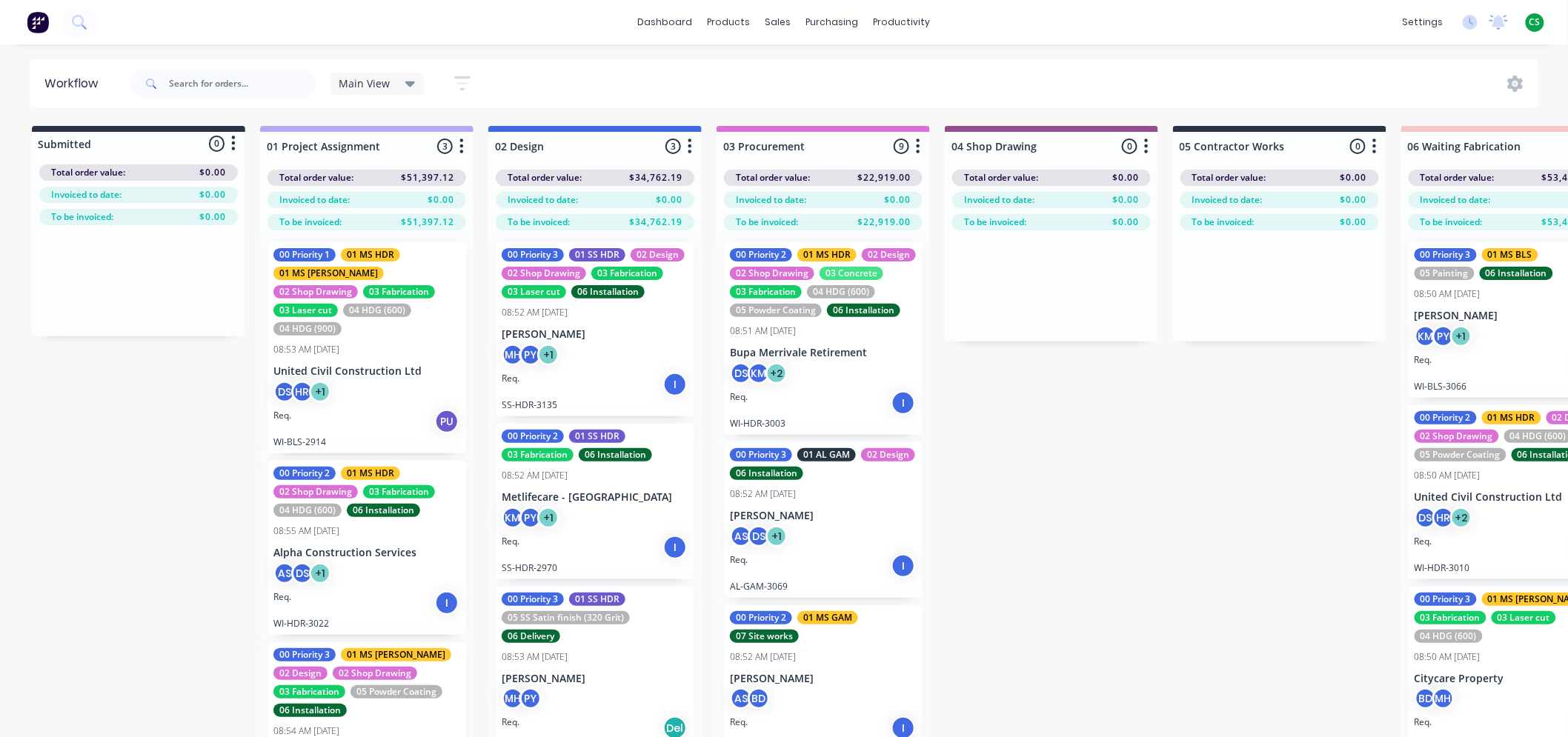
click at [605, 69] on div "Main View Save new view None (Default) edit Bran's Jobs edit Hayden's Jobs edit…" at bounding box center [833, 84] width 1412 height 45
click at [463, 80] on icon "button" at bounding box center [463, 83] width 16 height 19
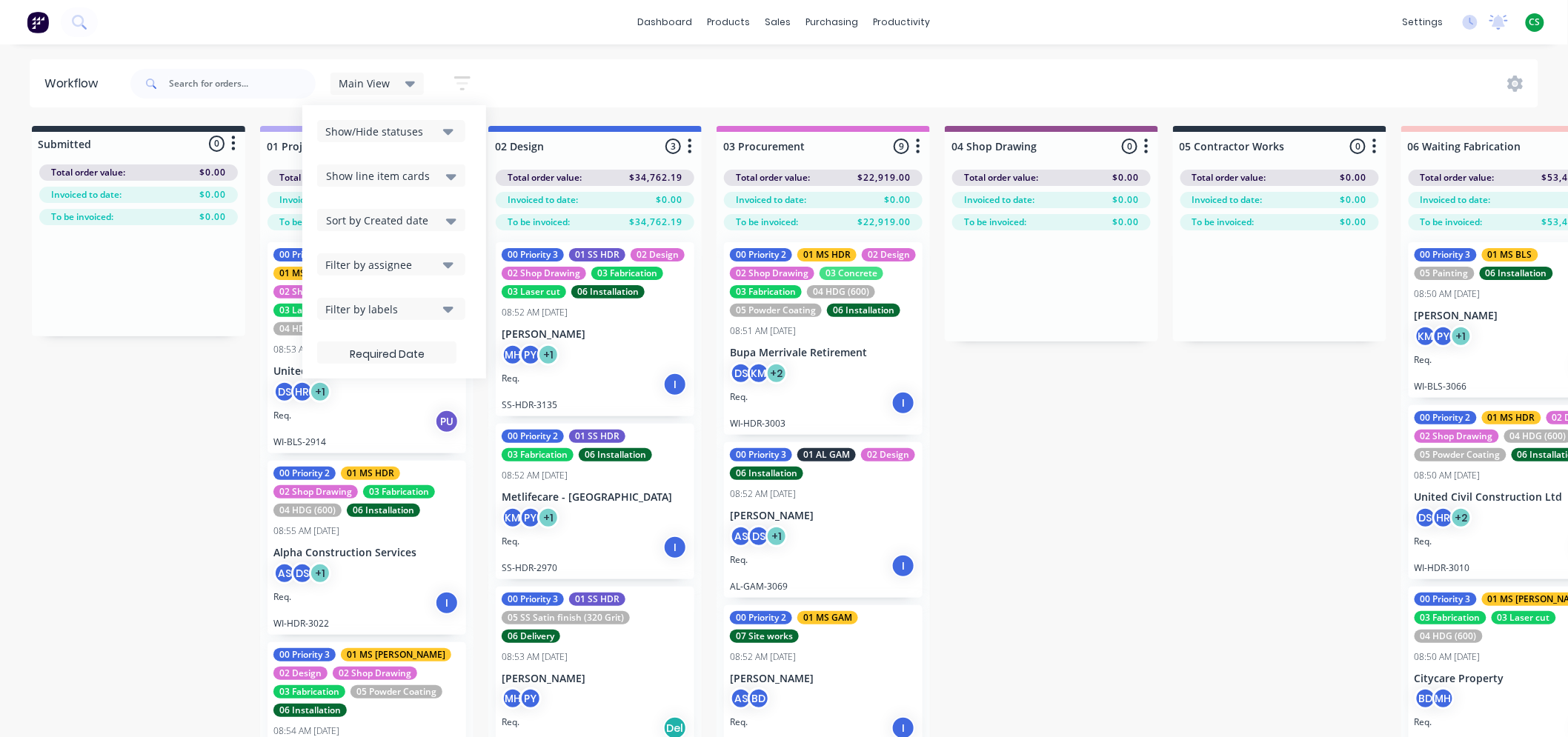
click at [374, 174] on span "Show line item cards" at bounding box center [378, 175] width 104 height 15
click at [379, 129] on div "Show/Hide statuses" at bounding box center [382, 131] width 112 height 15
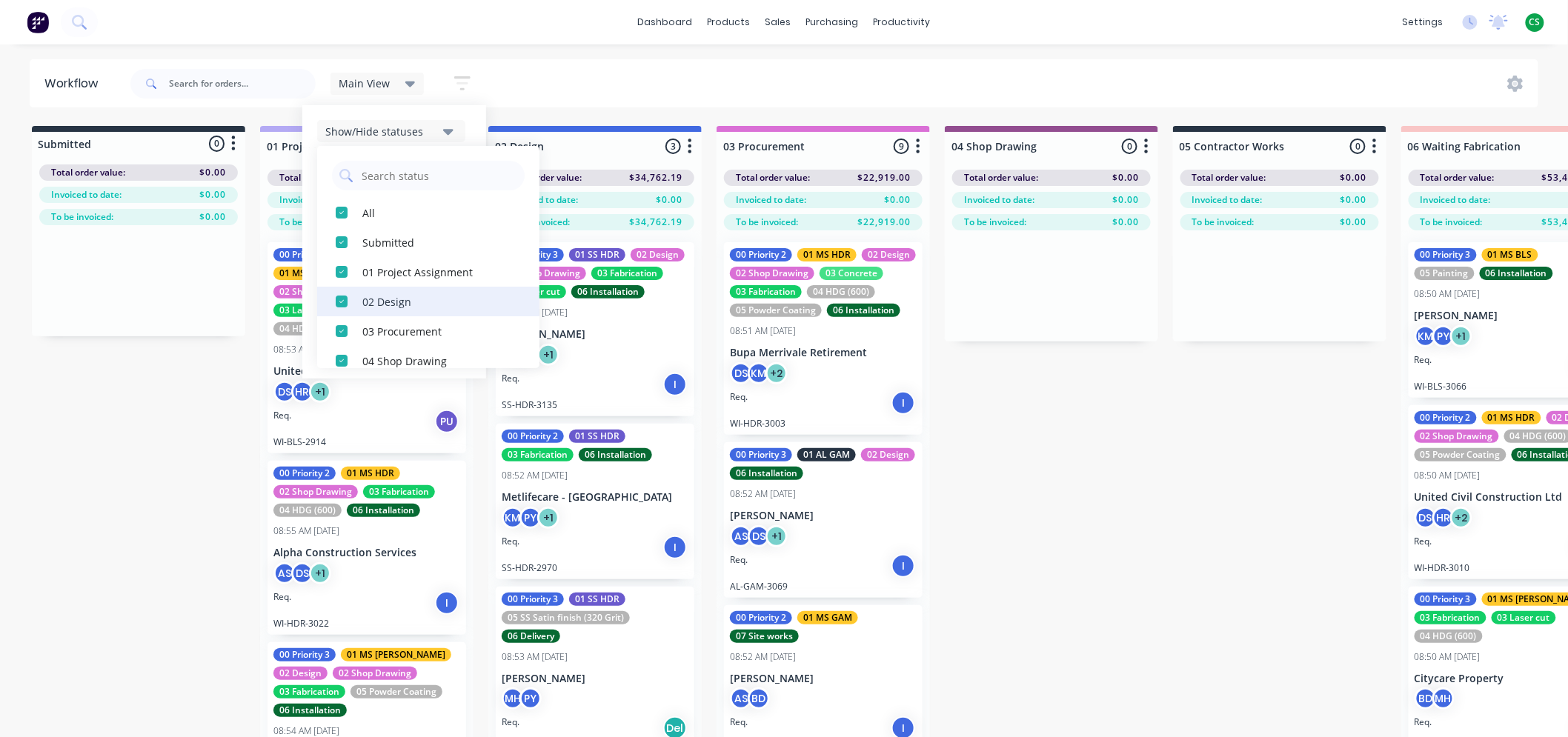
click at [379, 306] on div "02 Design" at bounding box center [436, 300] width 149 height 15
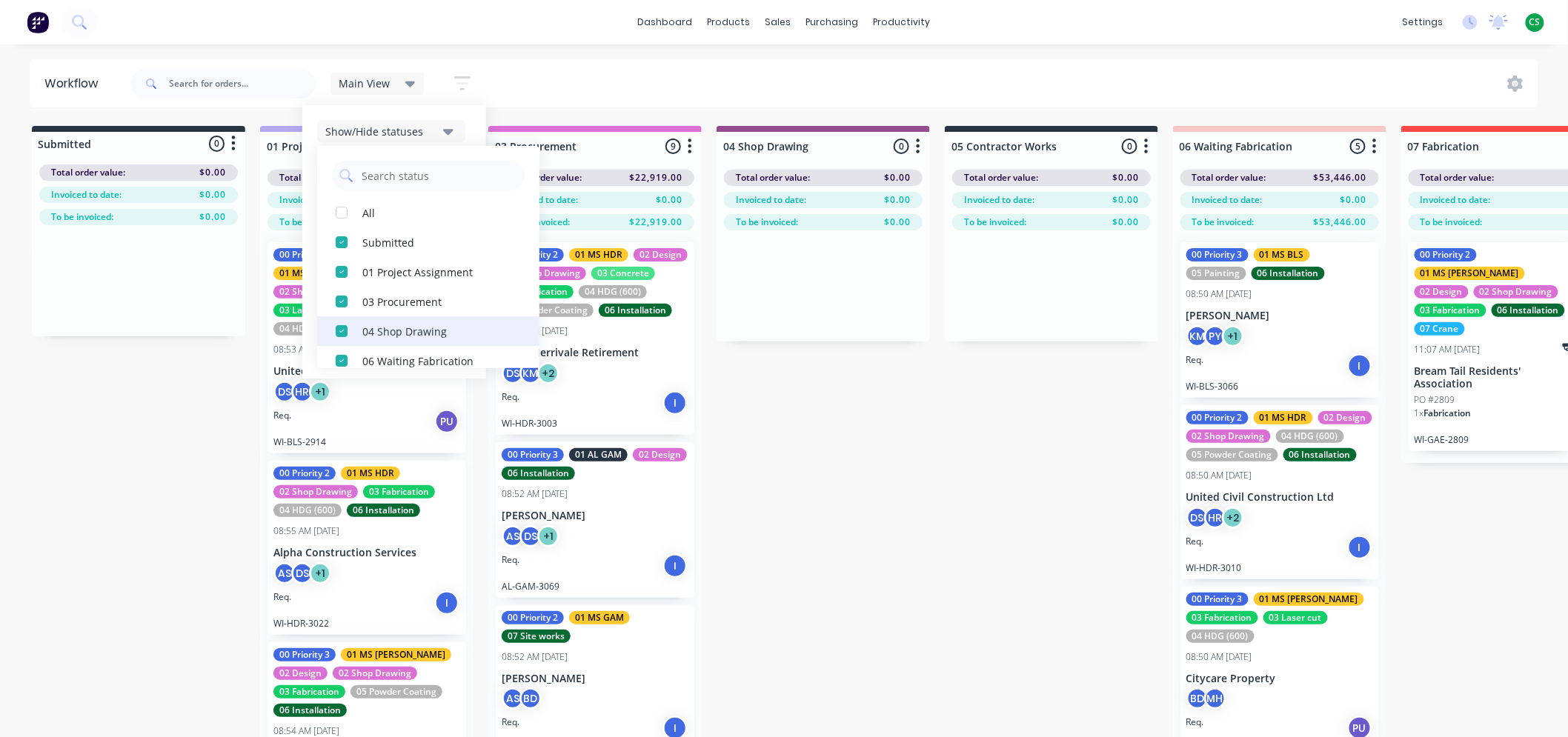
click at [381, 331] on div "04 Shop Drawing" at bounding box center [436, 330] width 149 height 15
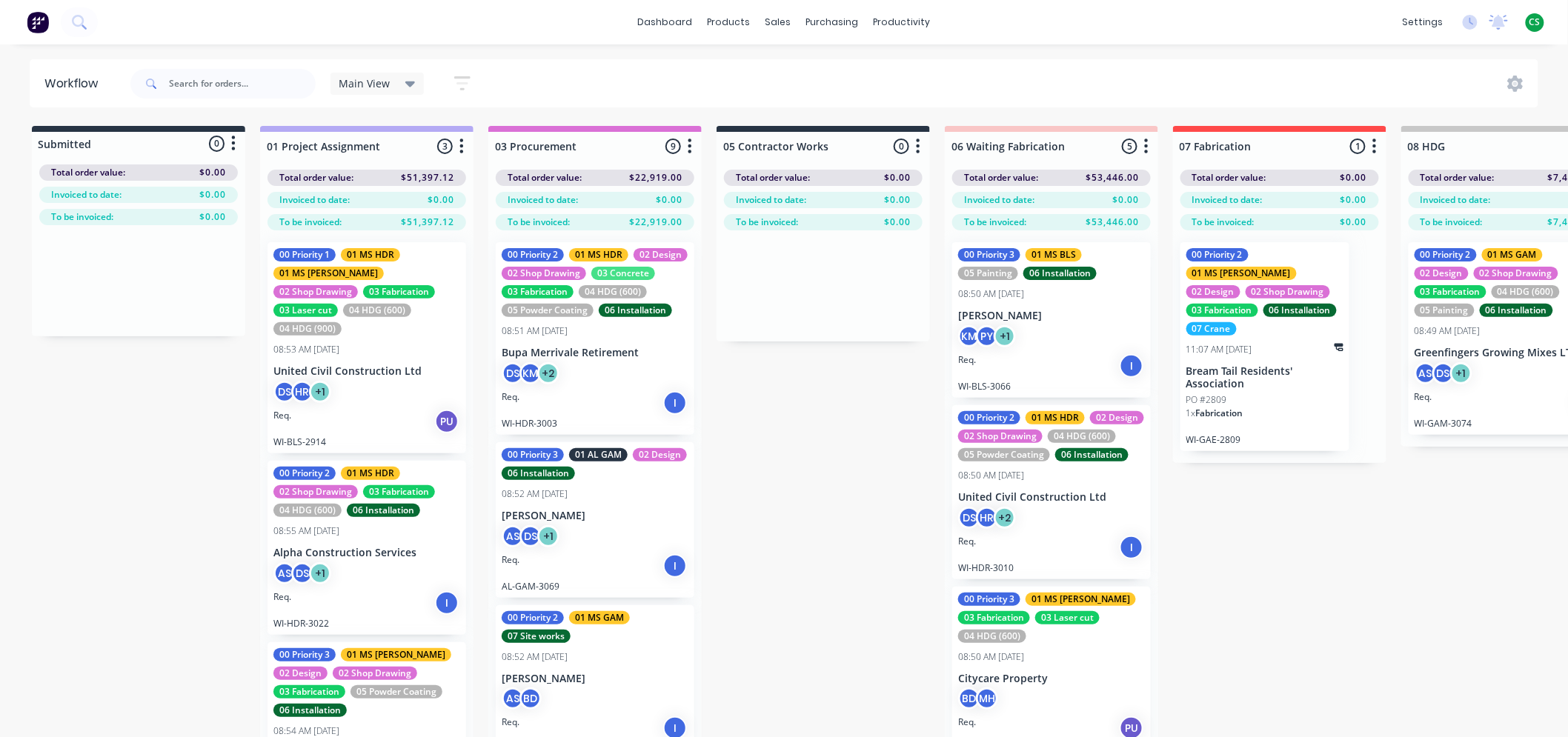
drag, startPoint x: 584, startPoint y: 72, endPoint x: 556, endPoint y: 72, distance: 28.0
click at [587, 72] on div "Main View Save new view None (Default) edit Bran's Jobs edit Hayden's Jobs edit…" at bounding box center [833, 84] width 1412 height 45
drag, startPoint x: 462, startPoint y: 82, endPoint x: 467, endPoint y: 72, distance: 11.2
click at [462, 83] on icon "button" at bounding box center [463, 83] width 16 height 19
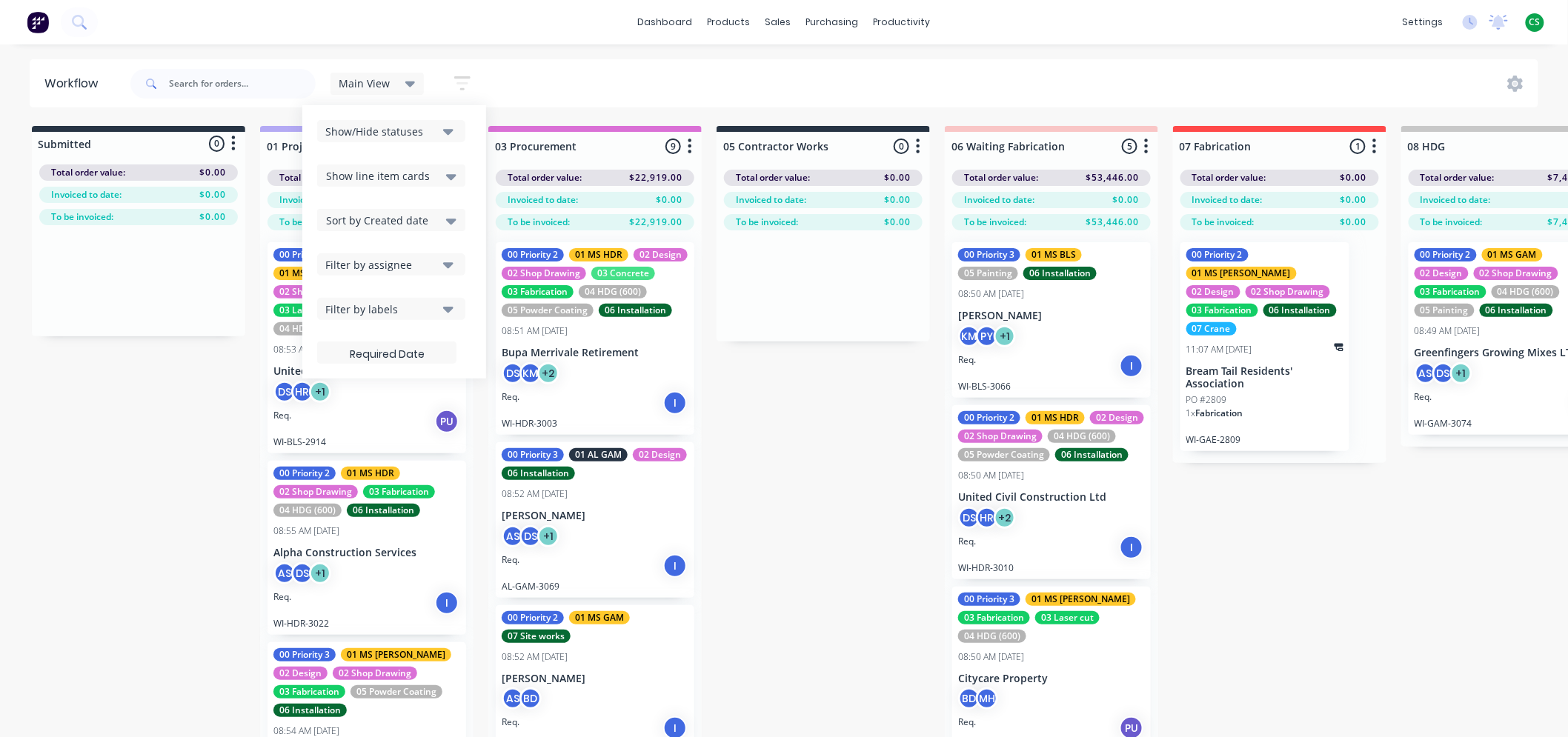
click at [361, 263] on div "Filter by assignee" at bounding box center [382, 265] width 112 height 15
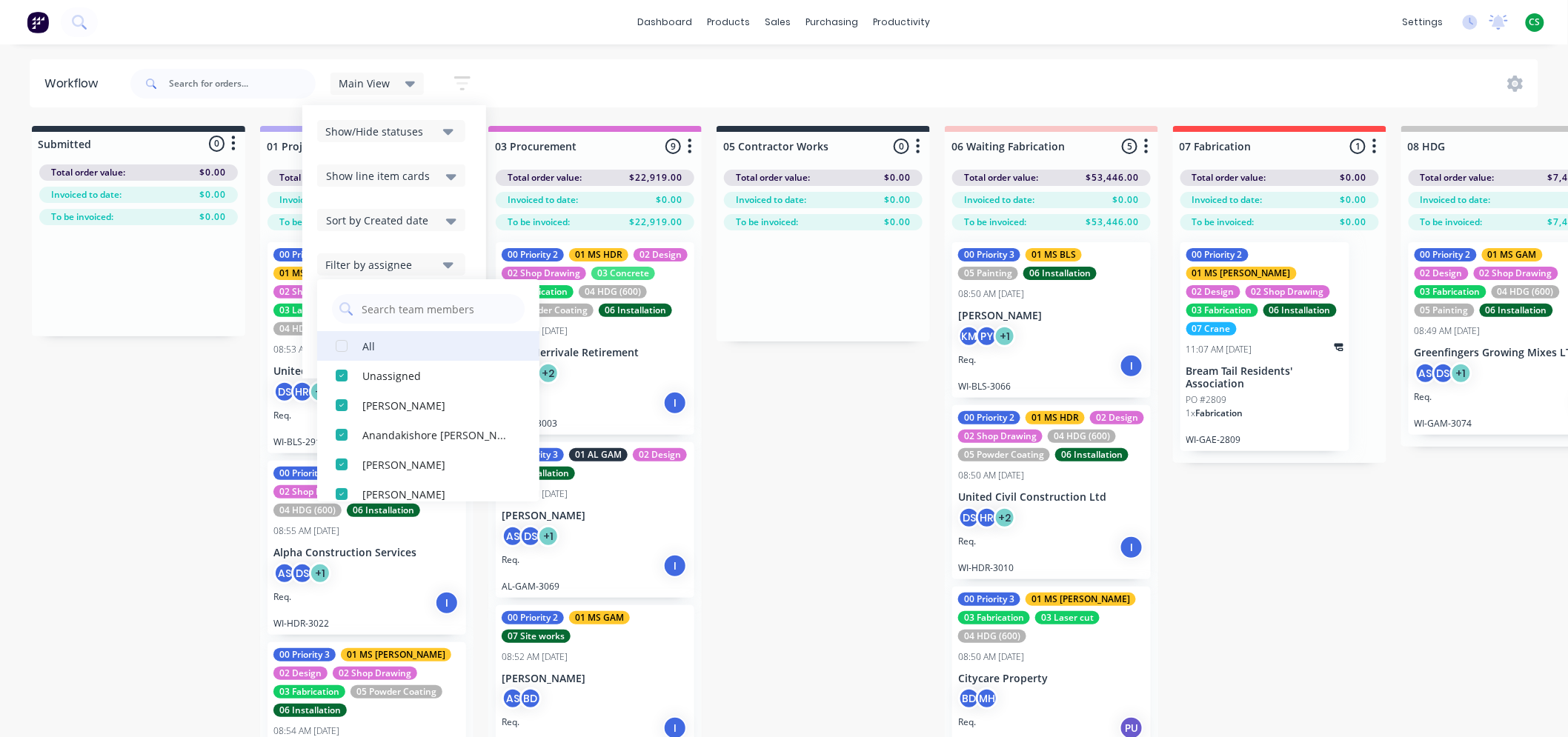
click at [335, 351] on div "button" at bounding box center [342, 346] width 30 height 30
click at [634, 72] on div "Main View Save new view None (Default) edit Bran's Jobs edit Hayden's Jobs edit…" at bounding box center [833, 84] width 1412 height 45
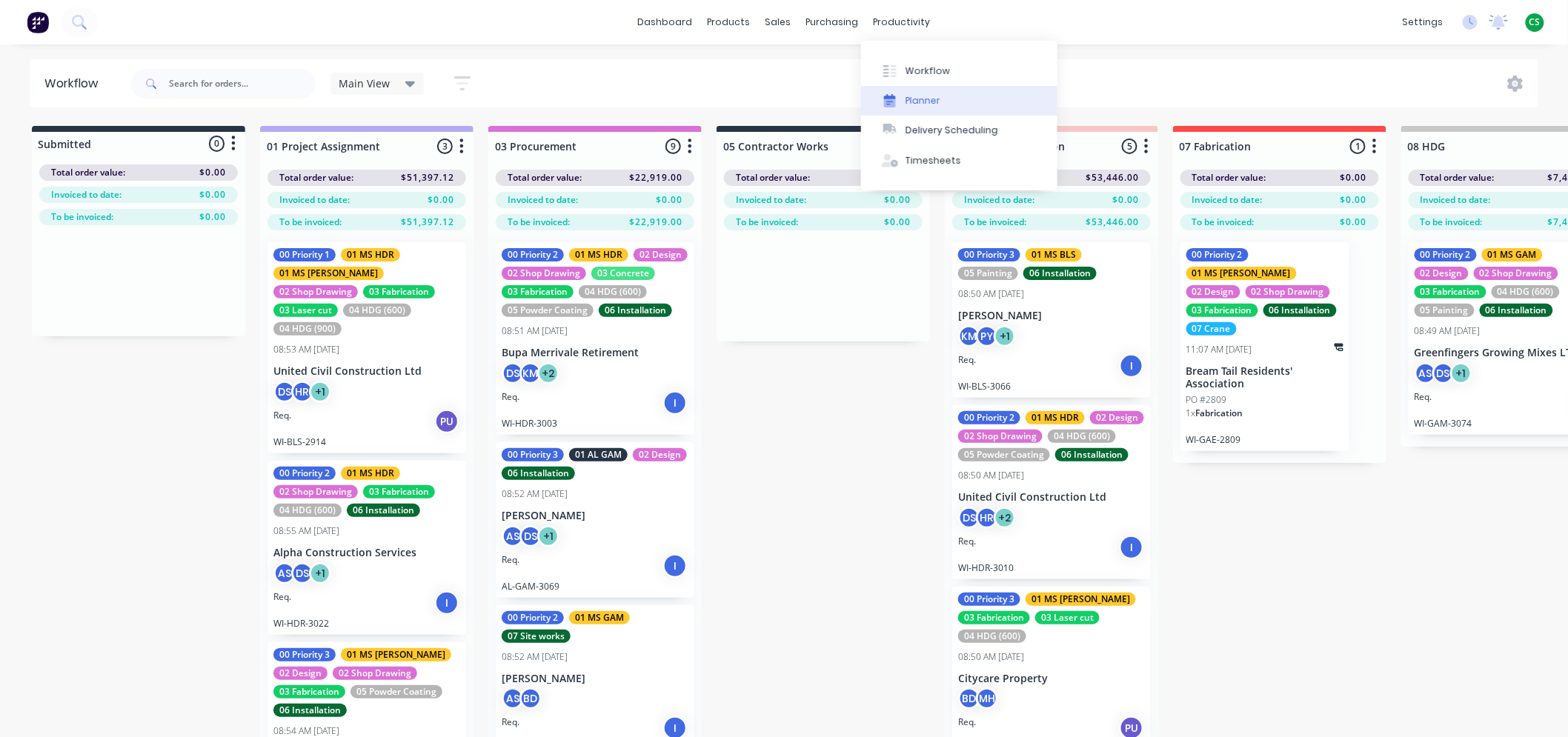
click at [919, 95] on div "Planner" at bounding box center [922, 101] width 35 height 13
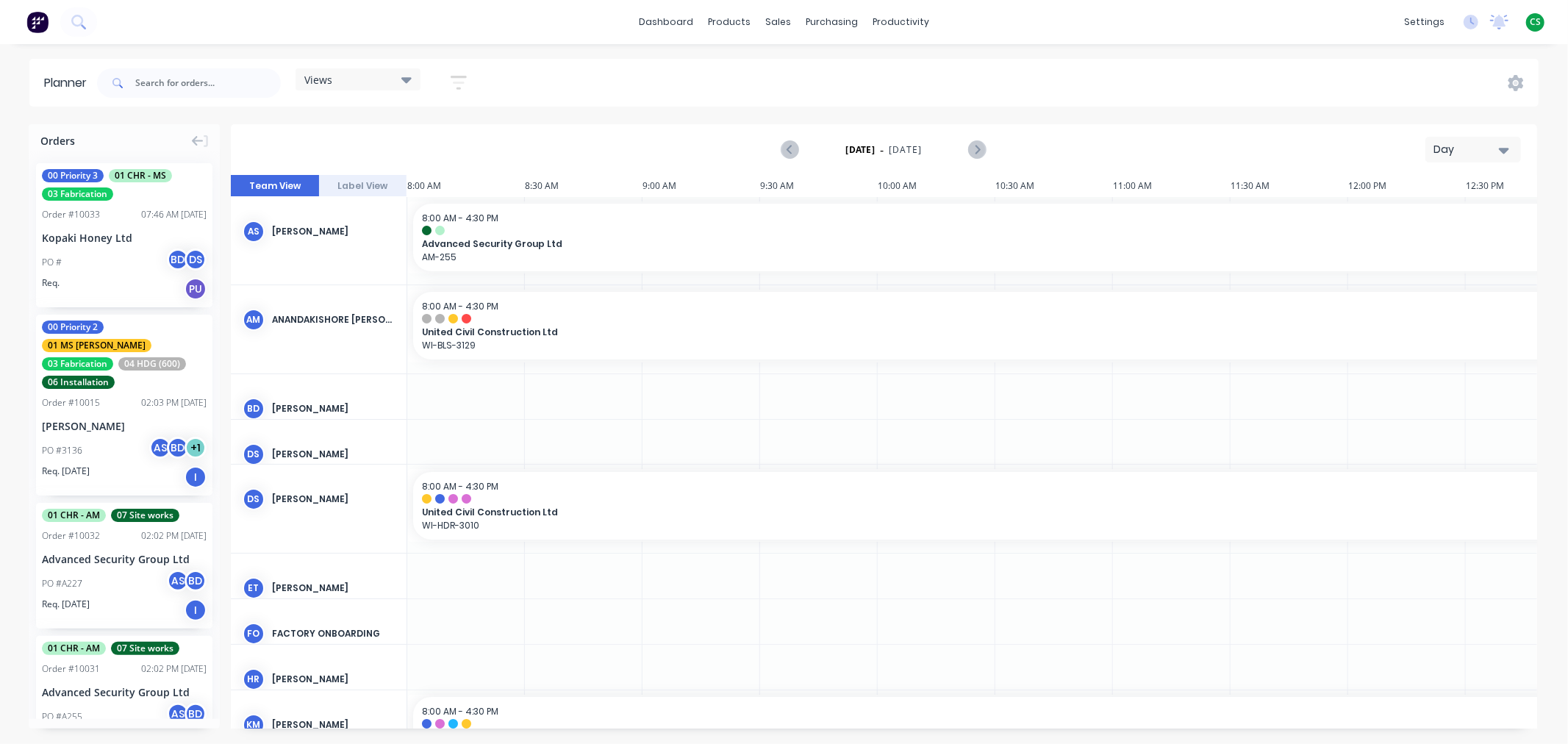
scroll to position [0, 706]
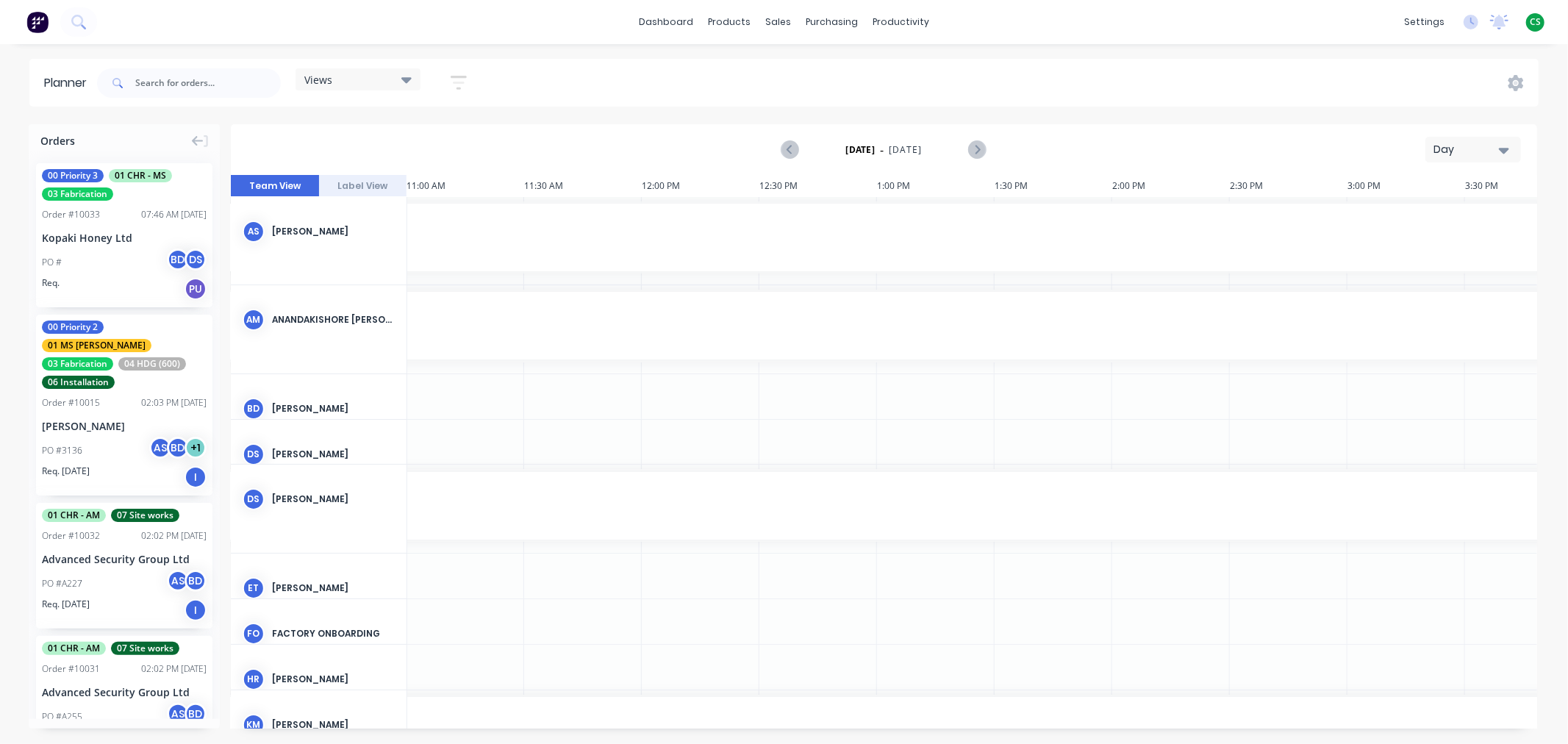
click at [378, 82] on div "Views" at bounding box center [358, 79] width 107 height 13
click at [459, 79] on icon "button" at bounding box center [459, 82] width 16 height 19
click at [387, 268] on div "Filter by assignee" at bounding box center [381, 270] width 102 height 15
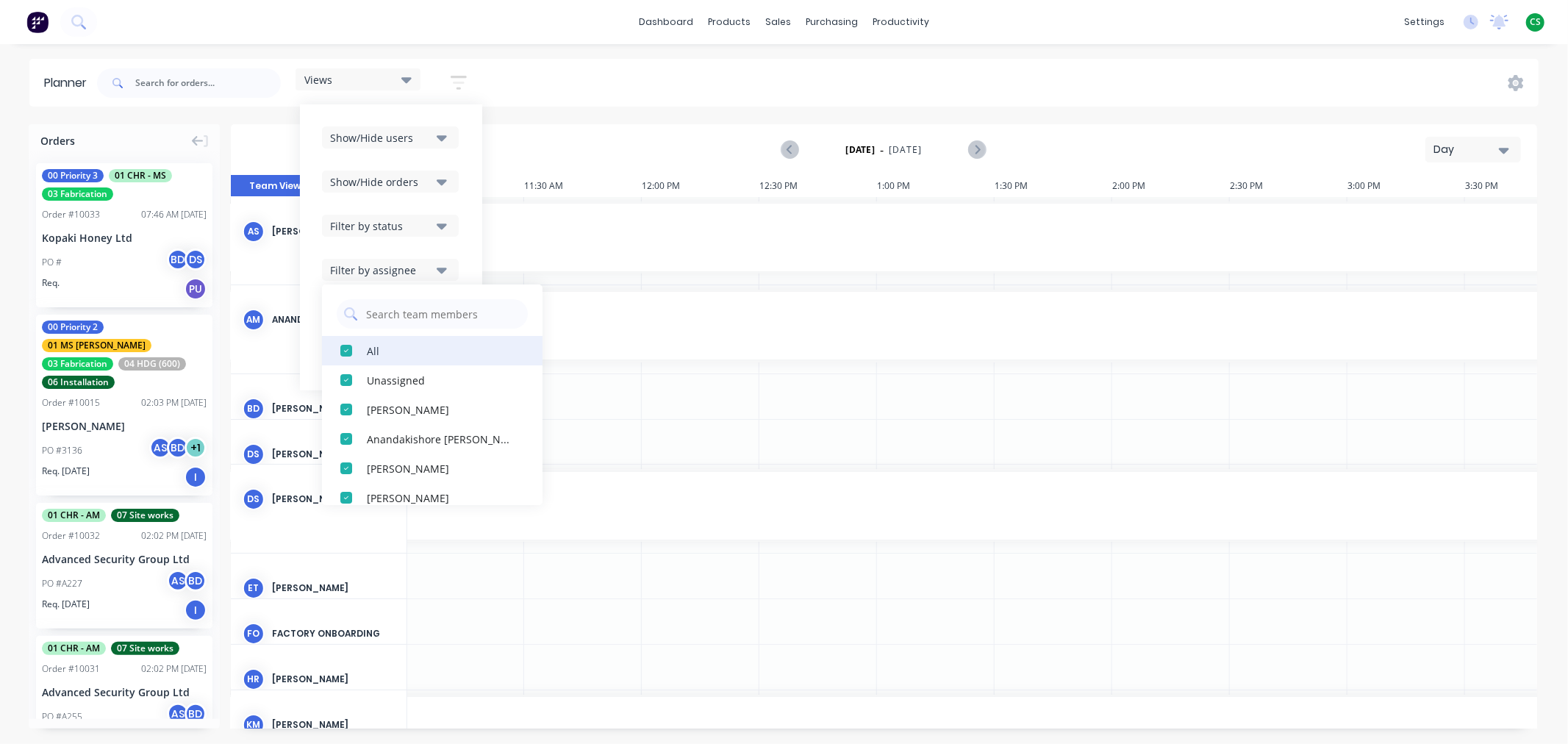
click at [346, 353] on div "button" at bounding box center [346, 350] width 30 height 30
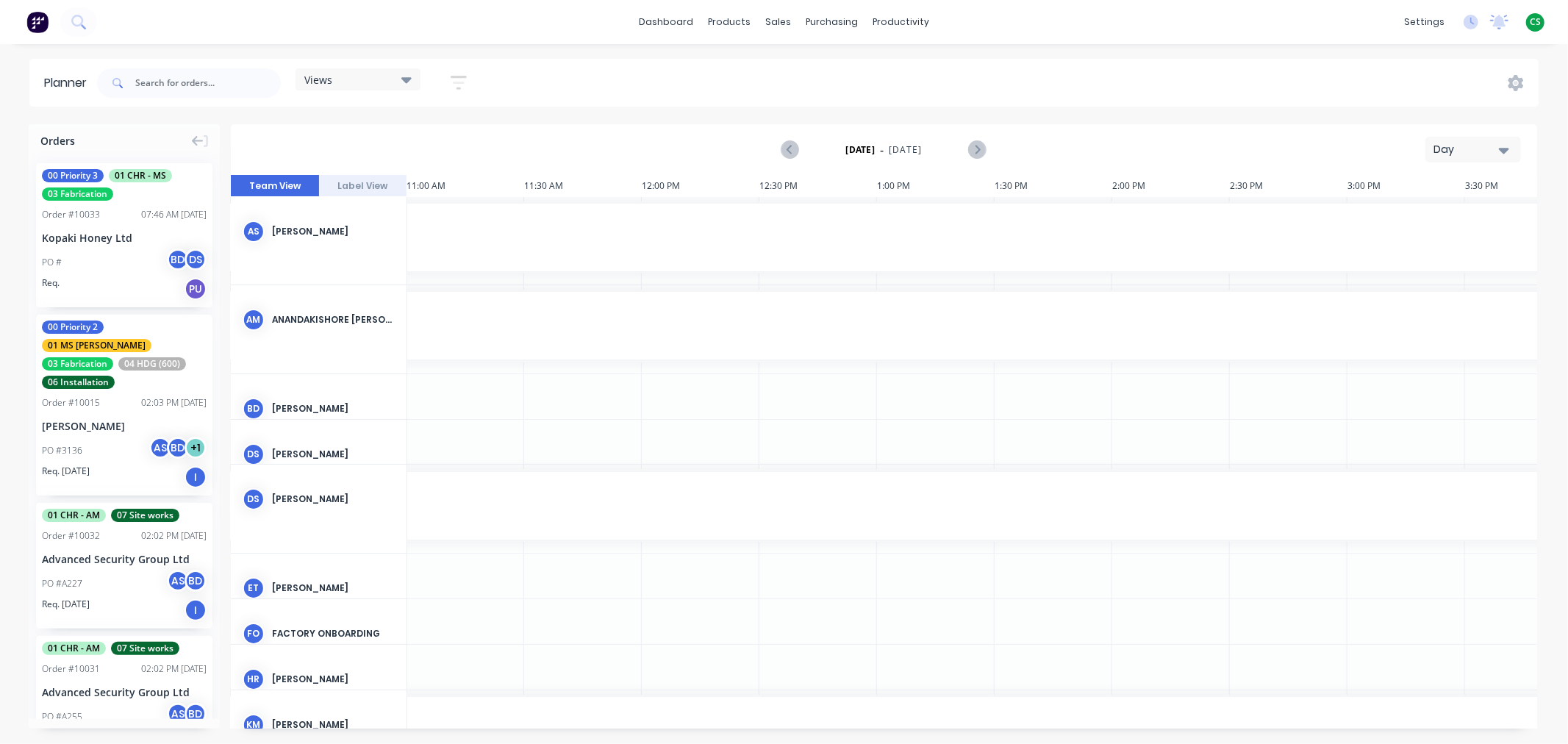
click at [547, 84] on div "Views Save new view None (Default) edit Duncan edit Labour edit Main View edit …" at bounding box center [817, 83] width 1445 height 44
click at [341, 76] on div "Views" at bounding box center [358, 79] width 107 height 13
click at [337, 275] on button "Main View" at bounding box center [385, 276] width 156 height 17
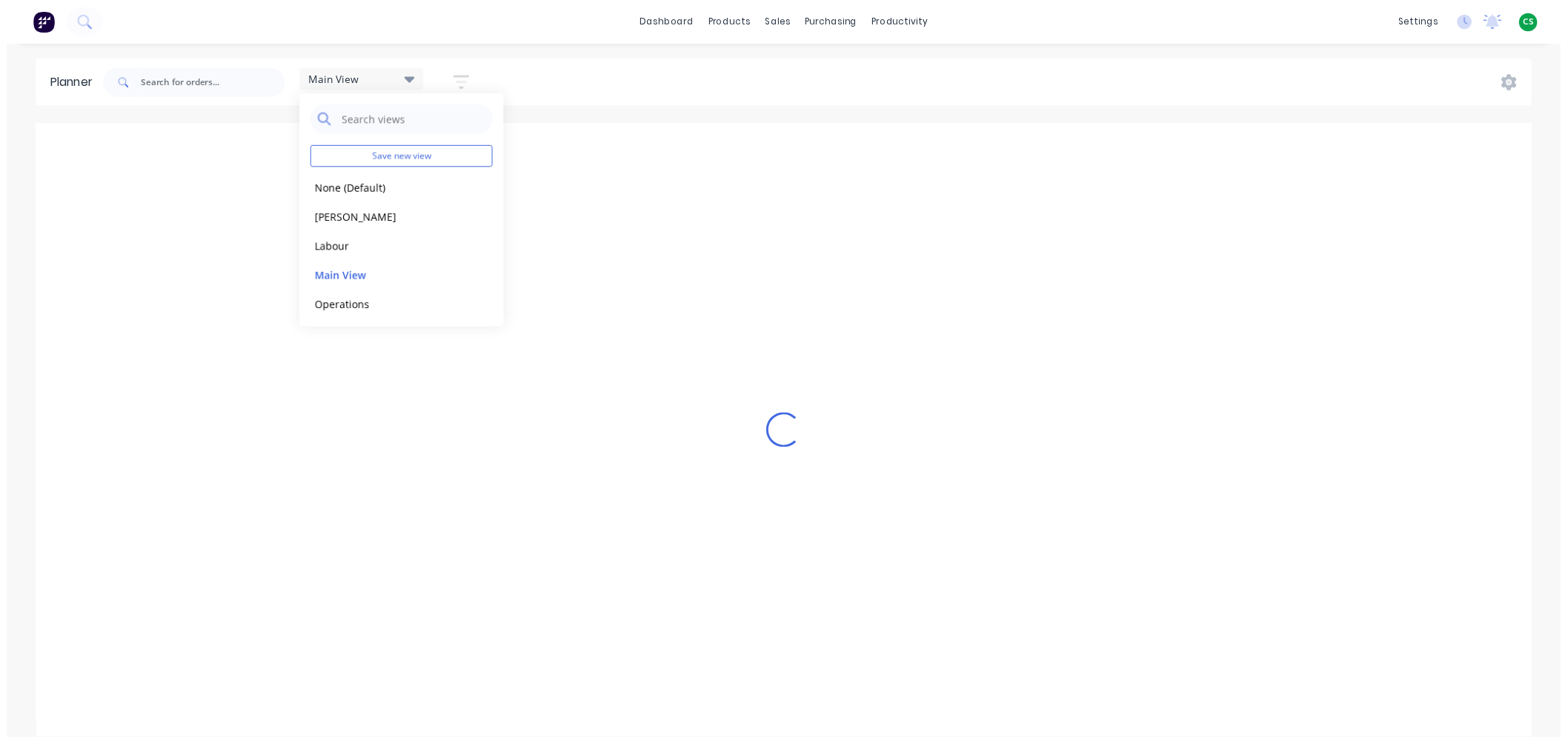
scroll to position [0, 1]
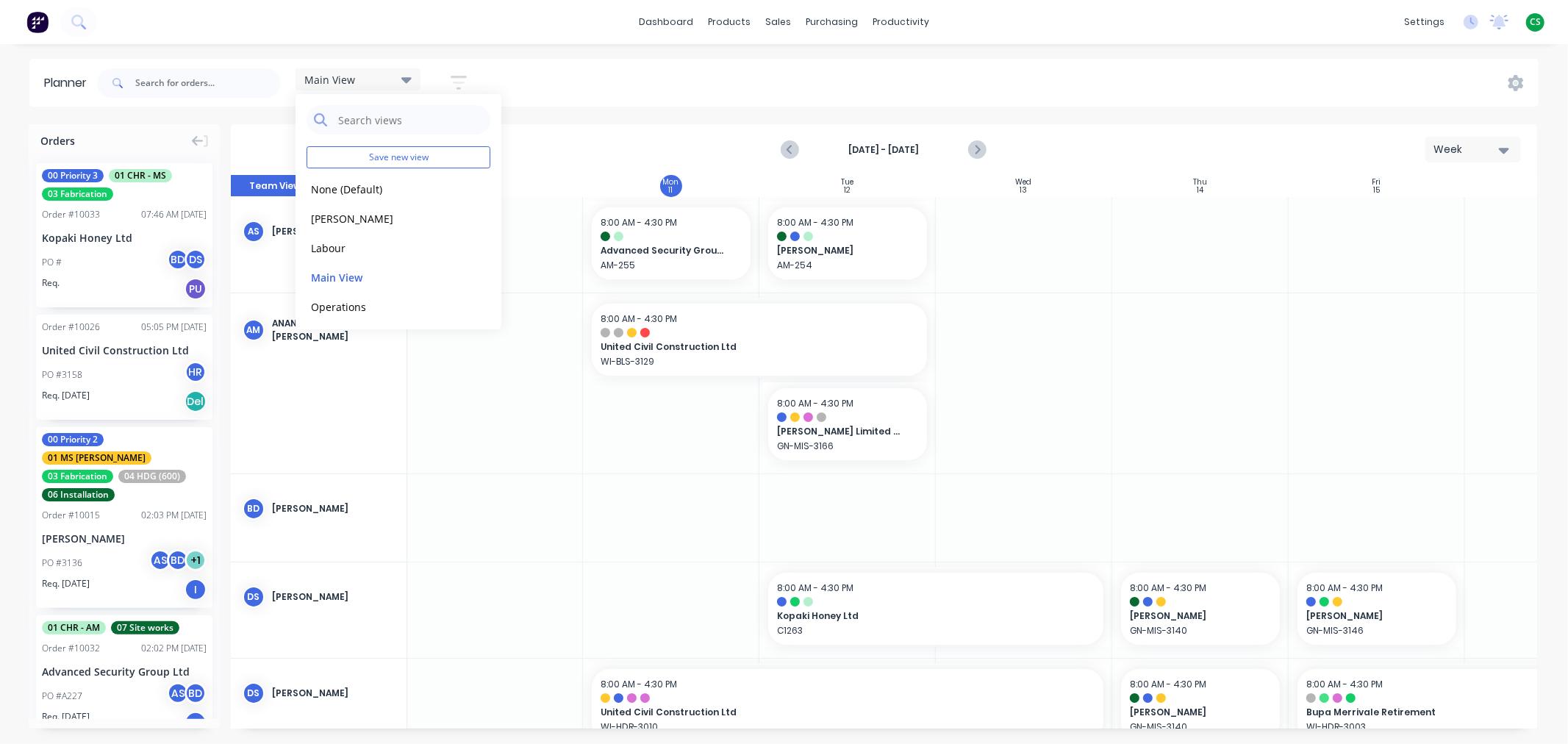
click at [457, 81] on icon "button" at bounding box center [459, 82] width 16 height 19
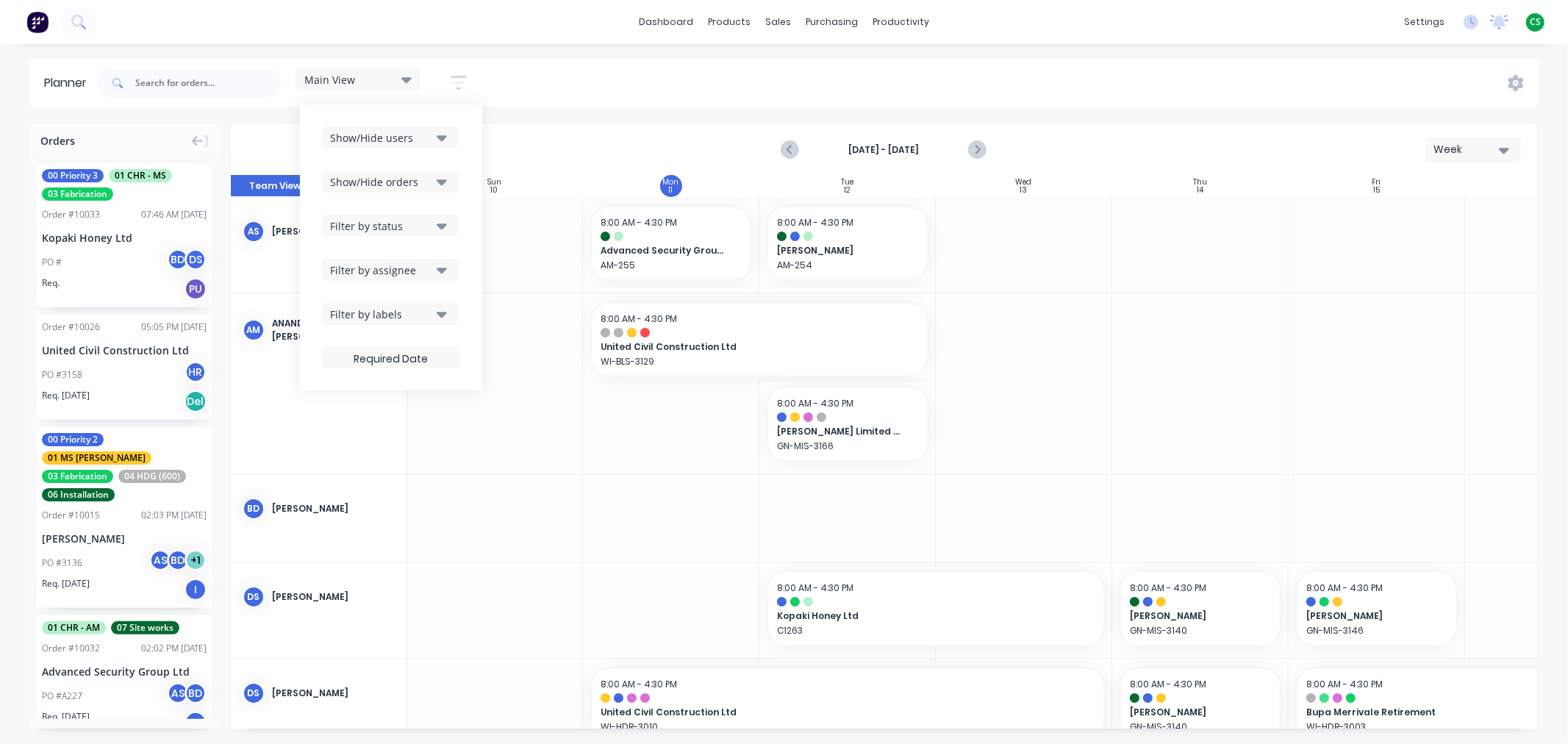
click at [385, 267] on div "Filter by assignee" at bounding box center [381, 270] width 102 height 15
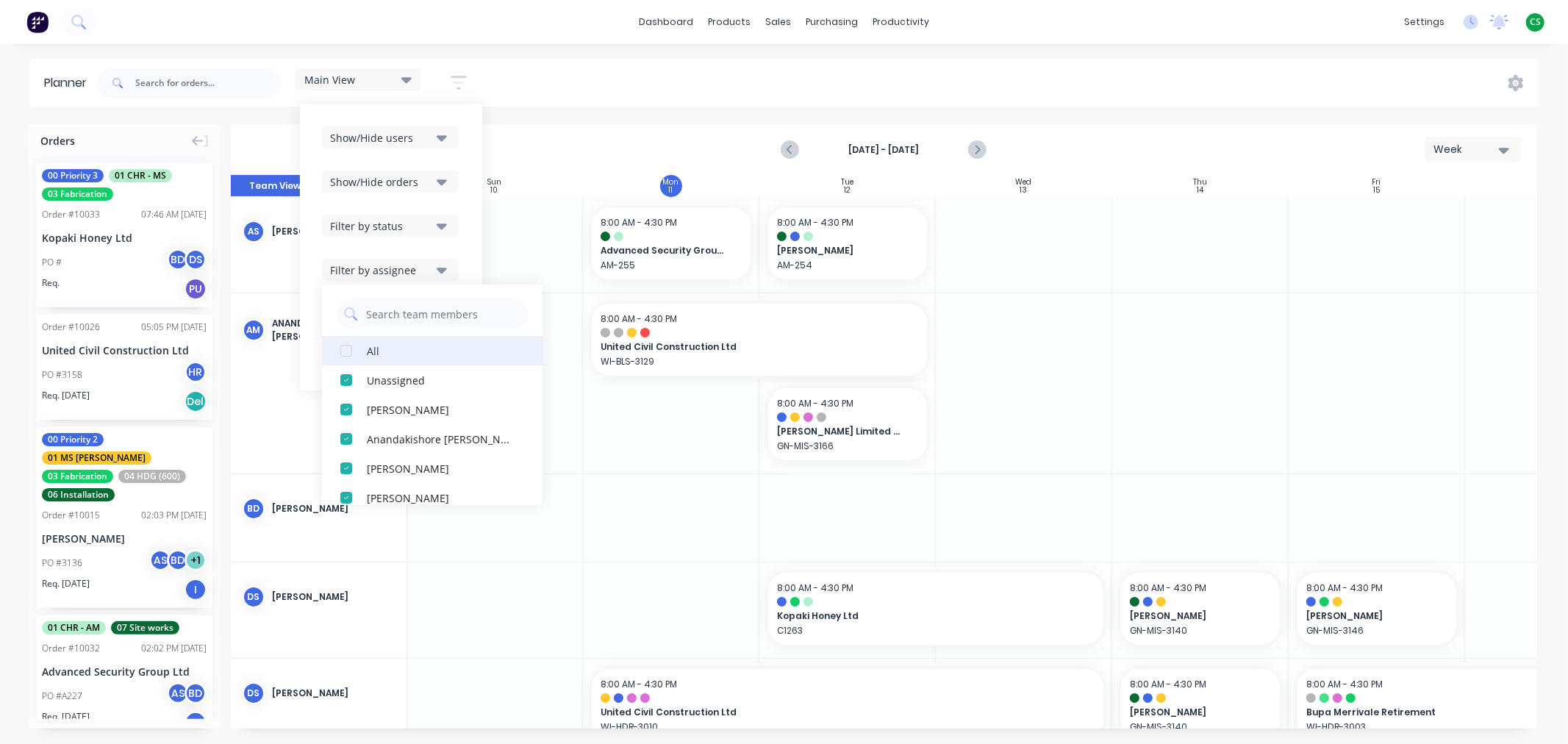
click at [349, 348] on div "button" at bounding box center [346, 350] width 30 height 30
click at [350, 349] on div "button" at bounding box center [346, 350] width 30 height 30
click at [615, 80] on div "Main View Save new view None (Default) edit Duncan edit Labour edit Main View e…" at bounding box center [817, 83] width 1445 height 44
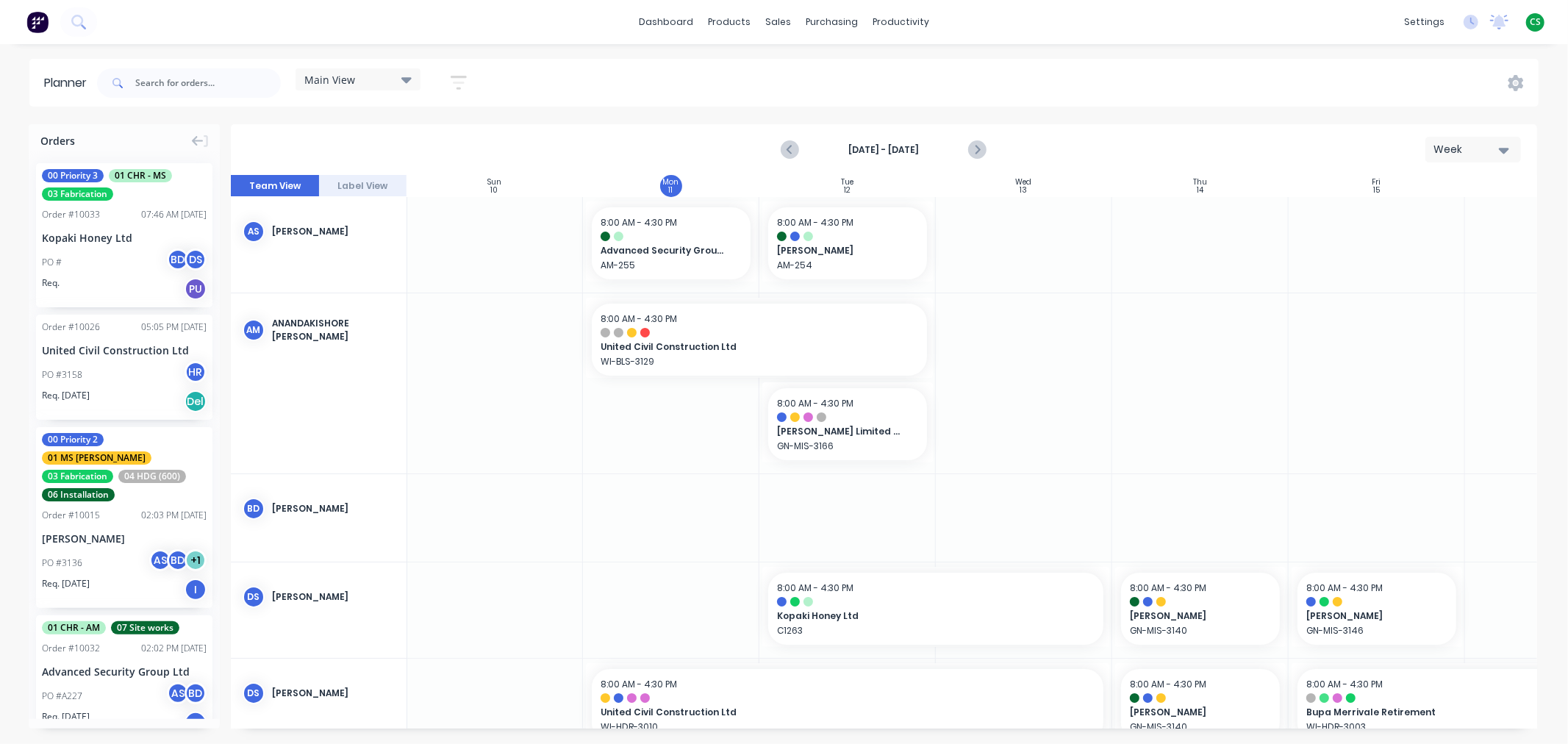
click at [1128, 19] on div "dashboard products sales purchasing productivity dashboard products Product Cat…" at bounding box center [784, 22] width 1568 height 44
click at [937, 67] on div "Workflow" at bounding box center [927, 70] width 44 height 13
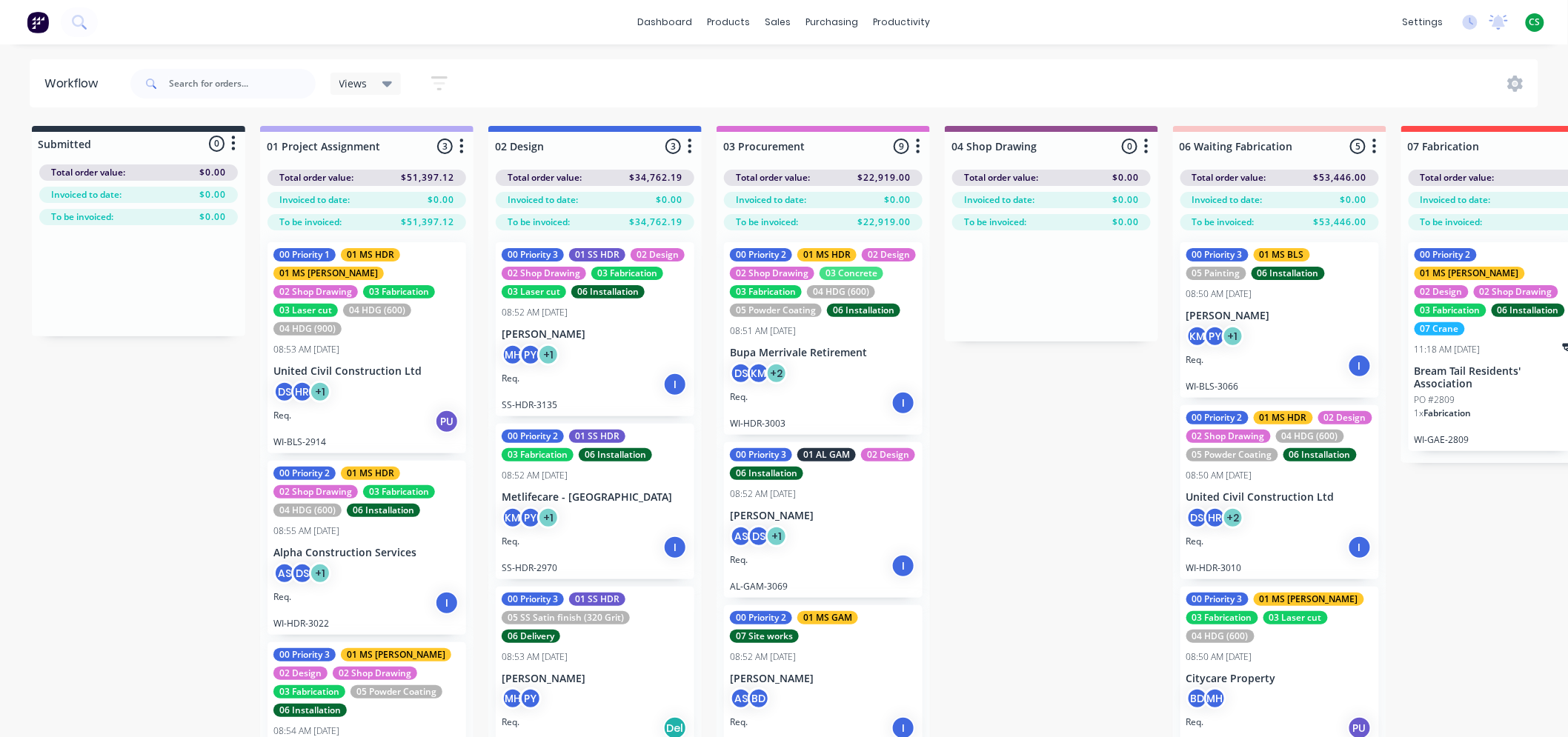
click at [361, 85] on span "Views" at bounding box center [353, 83] width 28 height 15
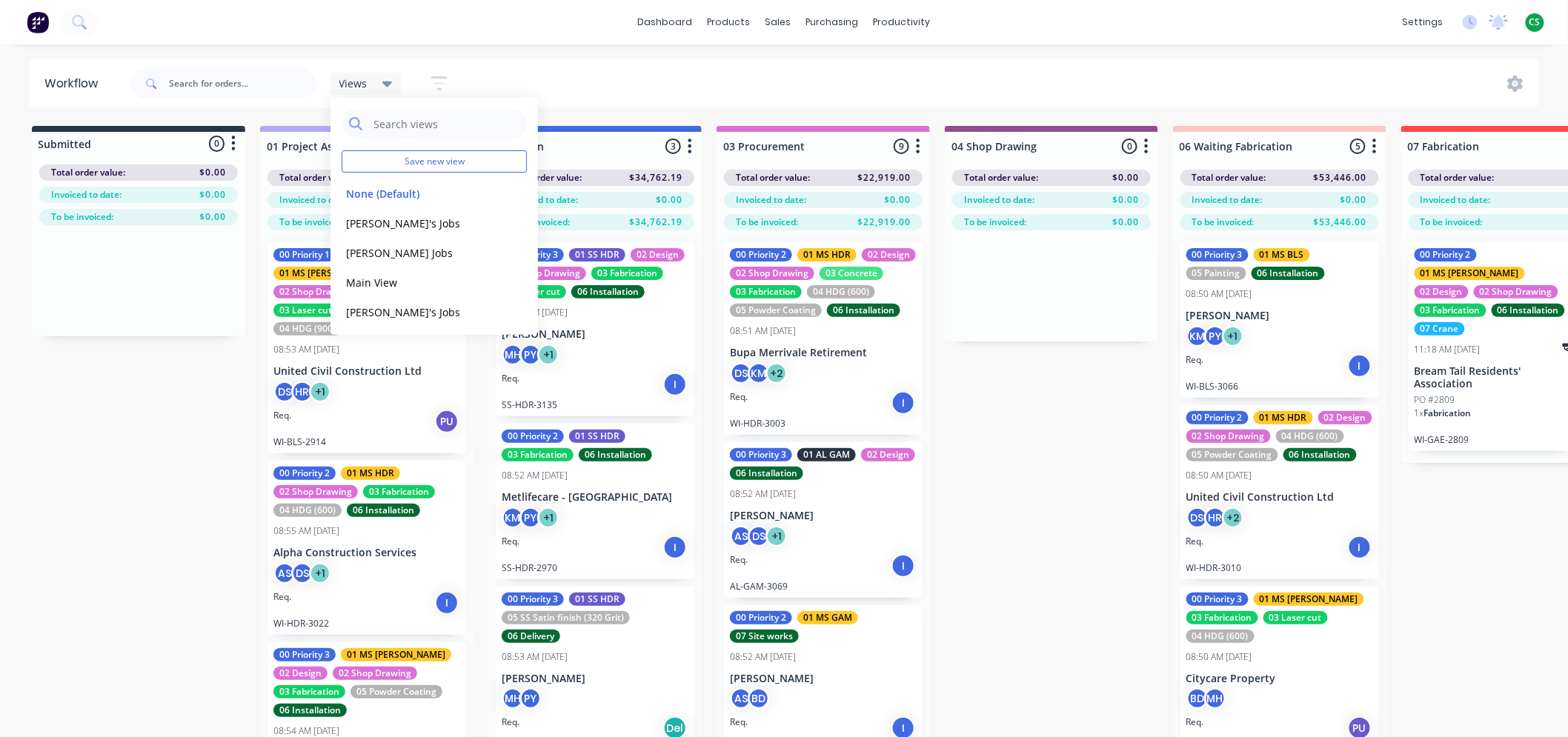
click at [1263, 16] on div "dashboard products sales purchasing productivity dashboard products Product Cat…" at bounding box center [784, 22] width 1568 height 45
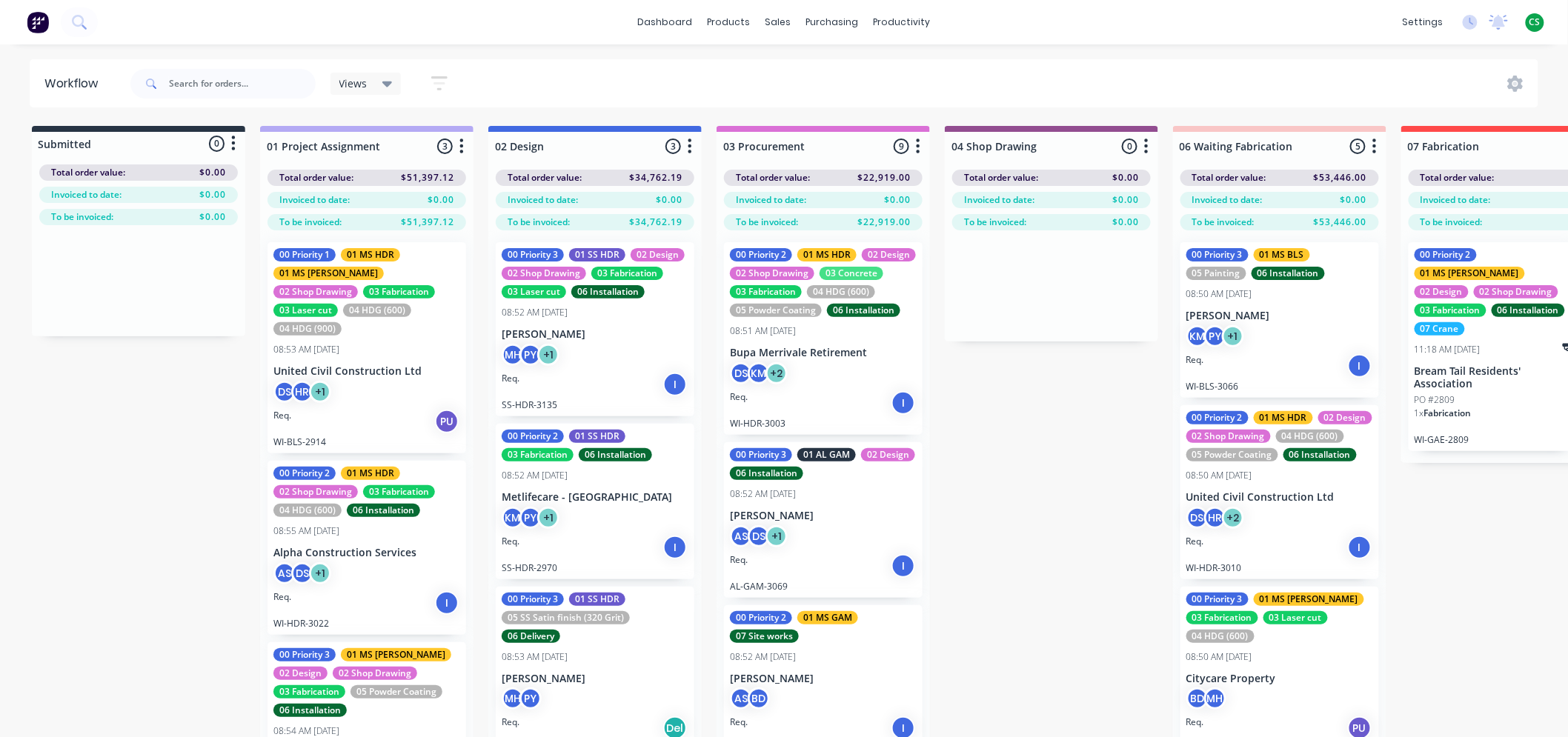
click at [390, 86] on icon at bounding box center [387, 84] width 11 height 16
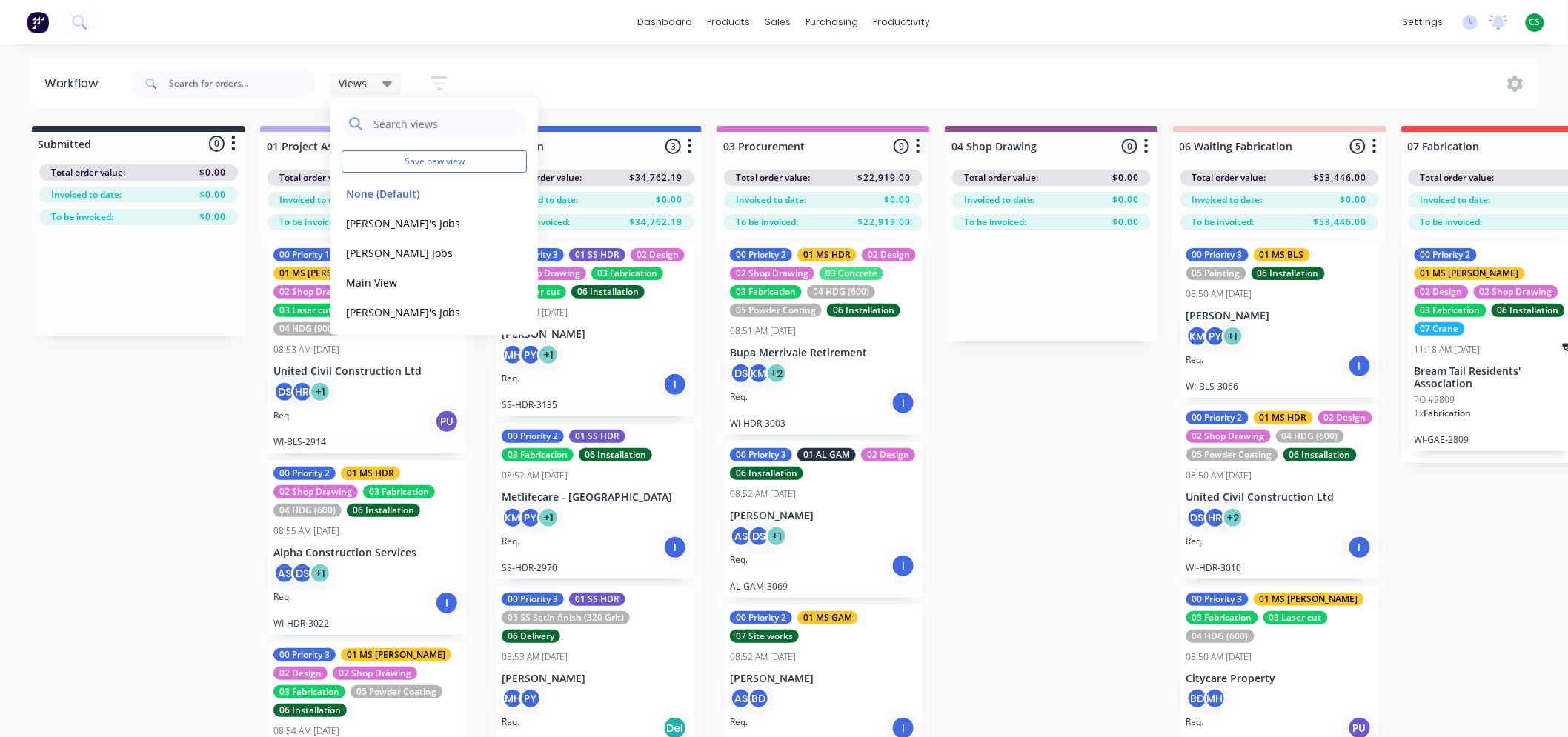
click at [654, 76] on div "Views Save new view None (Default) edit Bran's Jobs edit Hayden's Jobs edit Mai…" at bounding box center [833, 84] width 1412 height 45
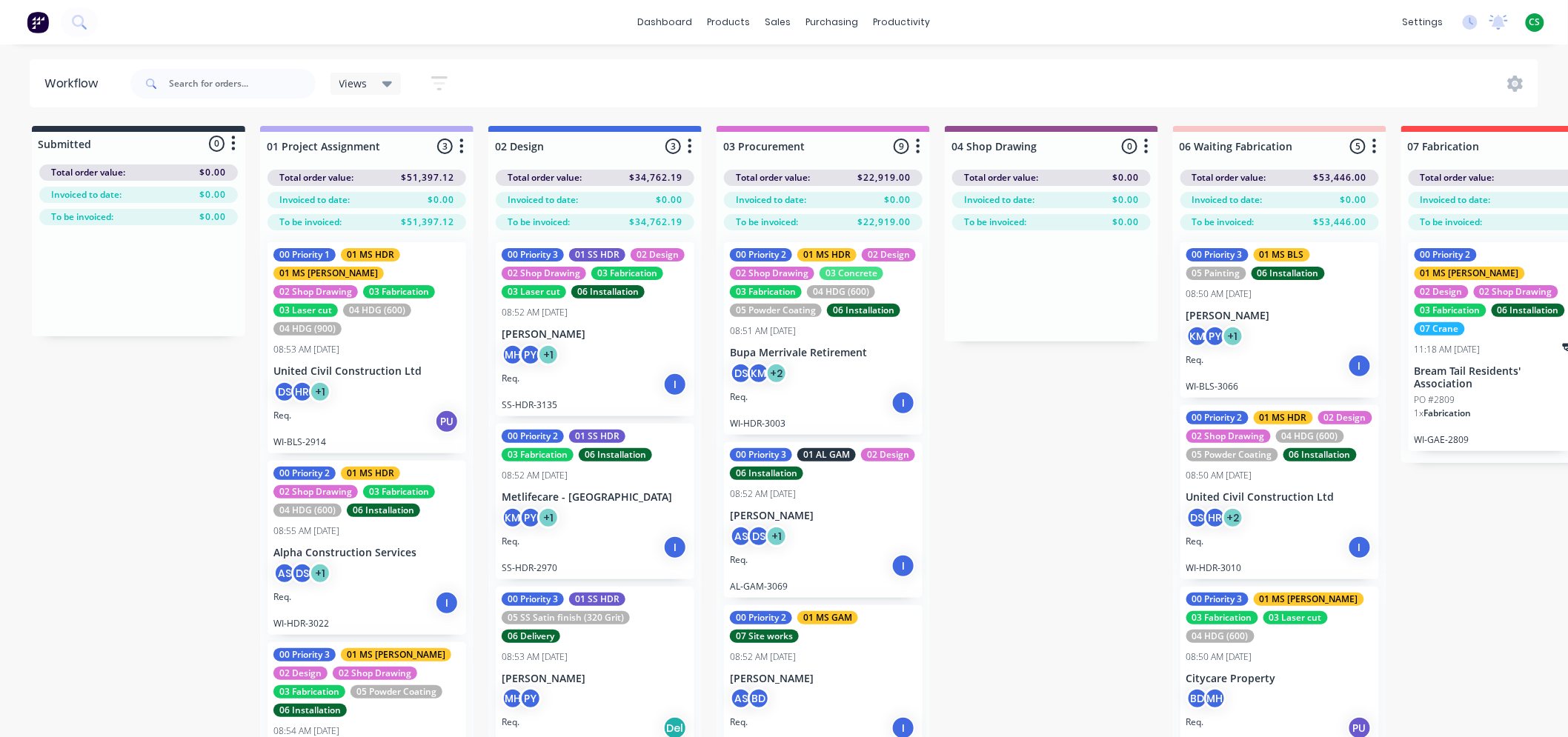
click at [438, 81] on icon "button" at bounding box center [439, 83] width 16 height 19
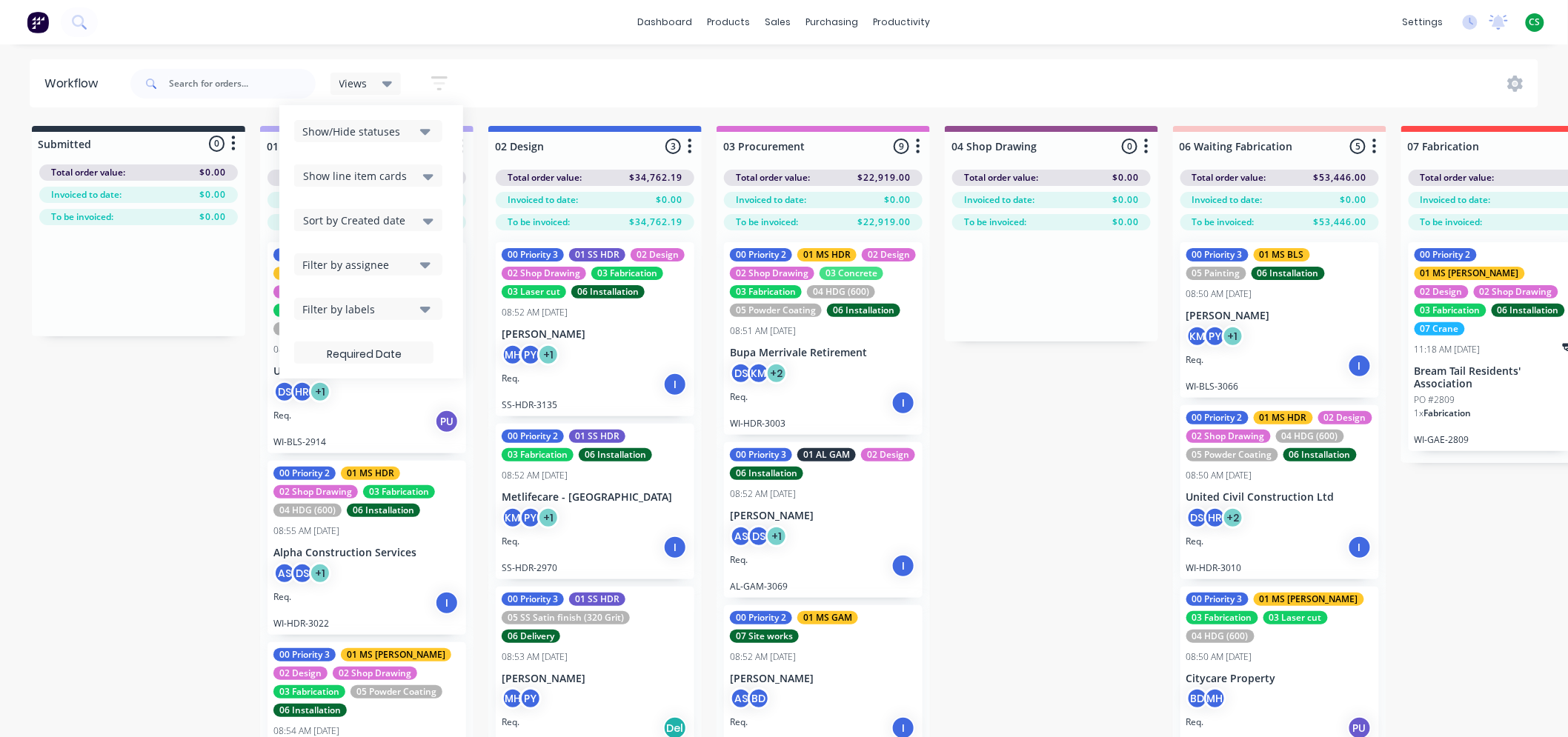
click at [381, 130] on div "Show/Hide statuses" at bounding box center [358, 131] width 112 height 15
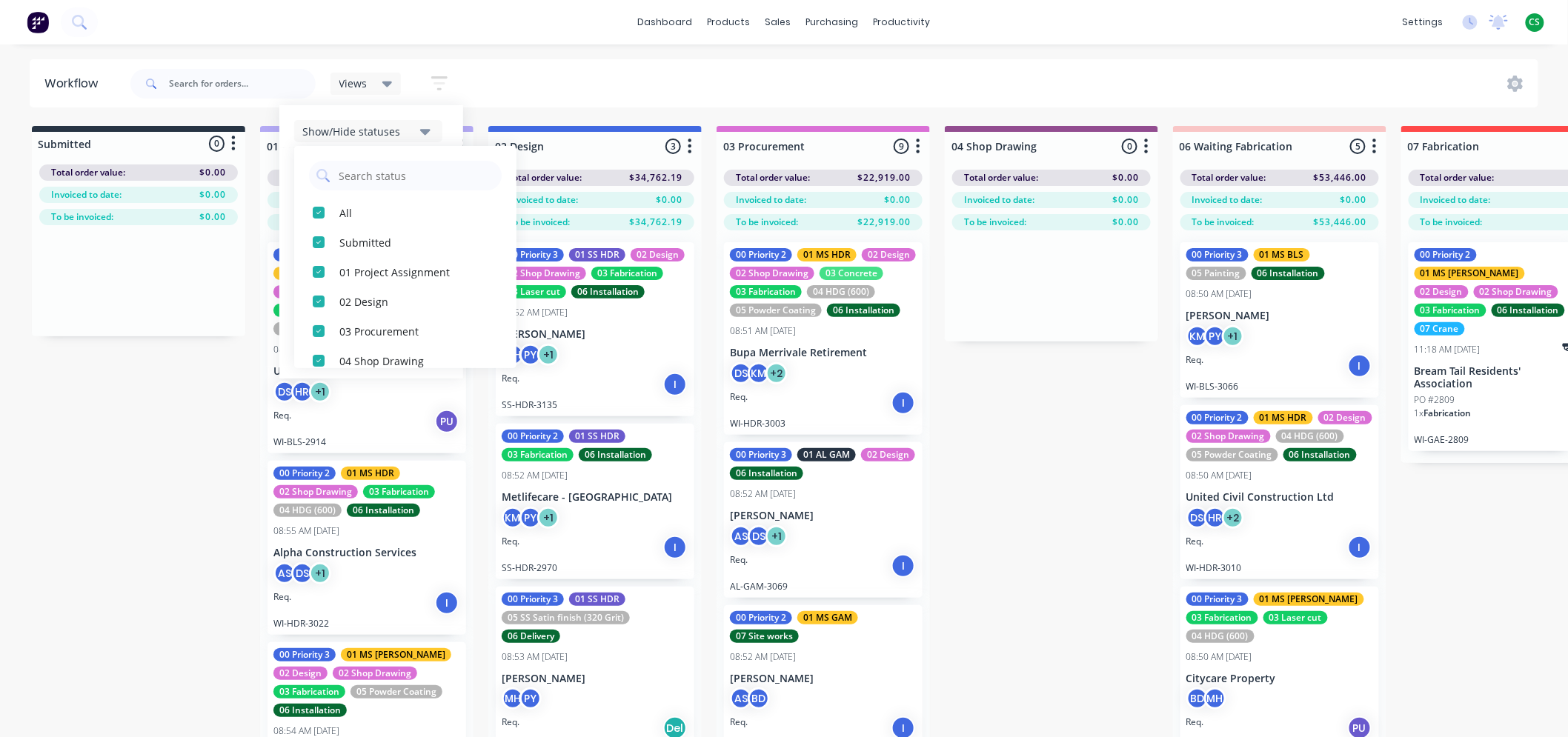
click at [381, 130] on div "Show/Hide statuses" at bounding box center [358, 131] width 112 height 15
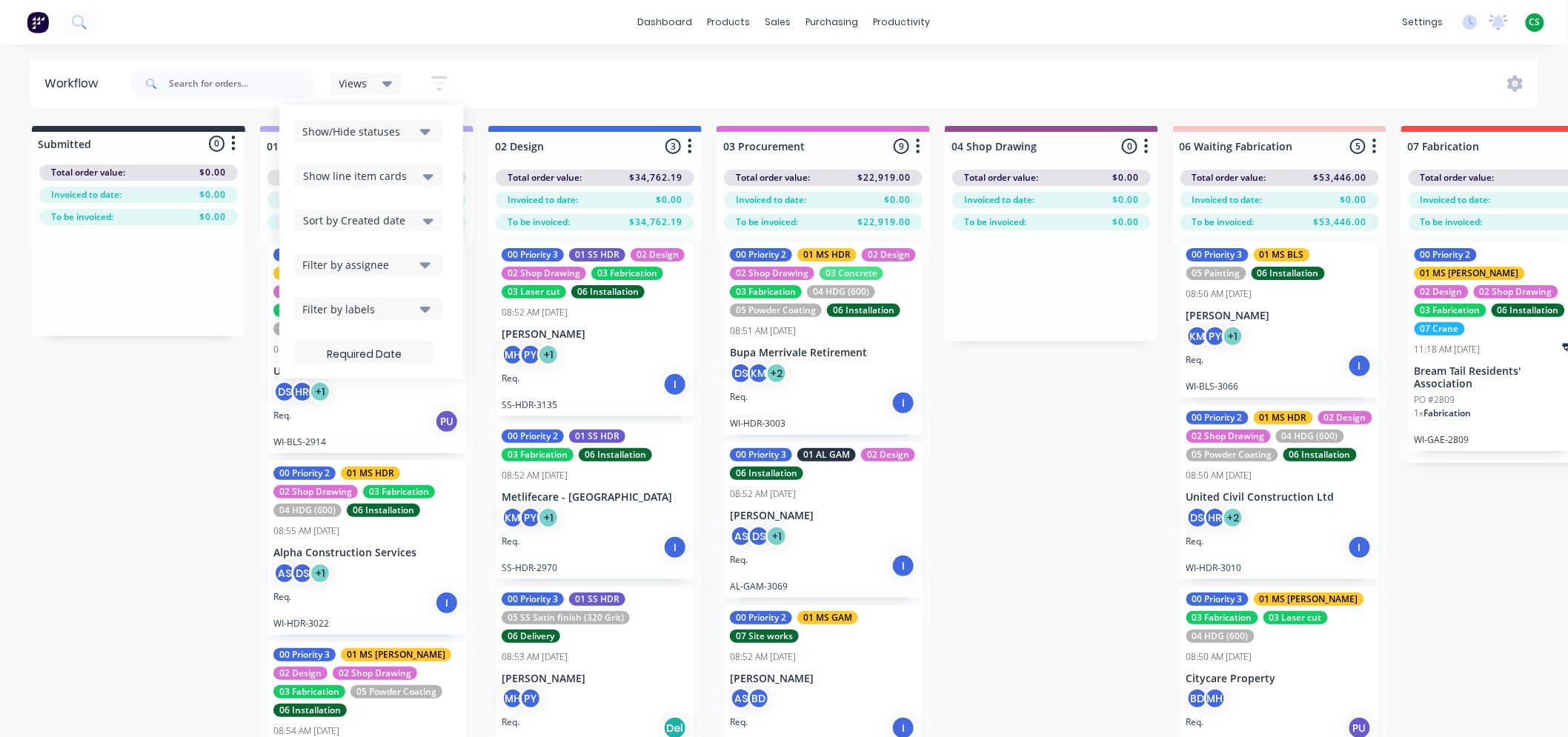
click at [361, 264] on div "Filter by assignee" at bounding box center [358, 265] width 112 height 15
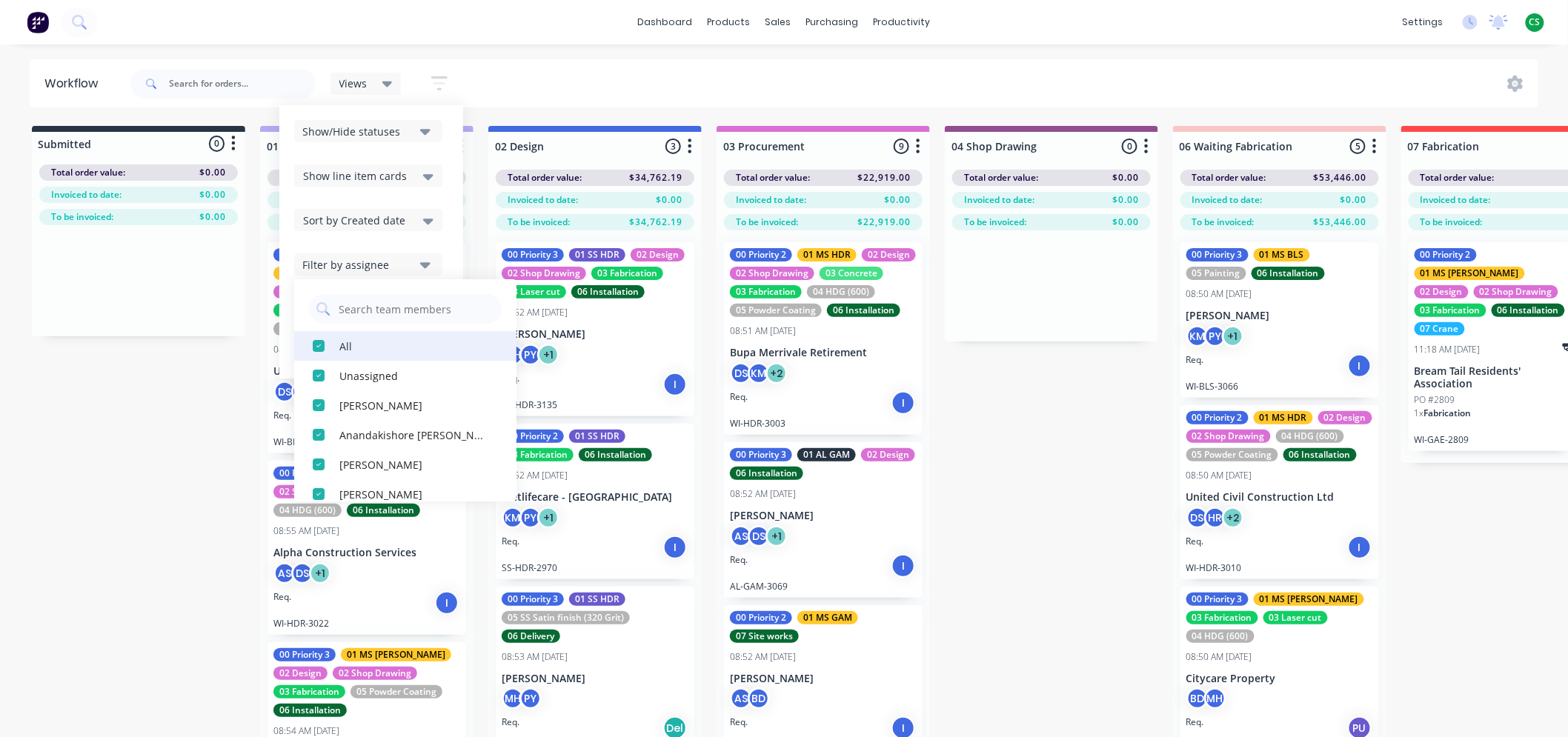
click at [322, 345] on div "button" at bounding box center [318, 346] width 30 height 30
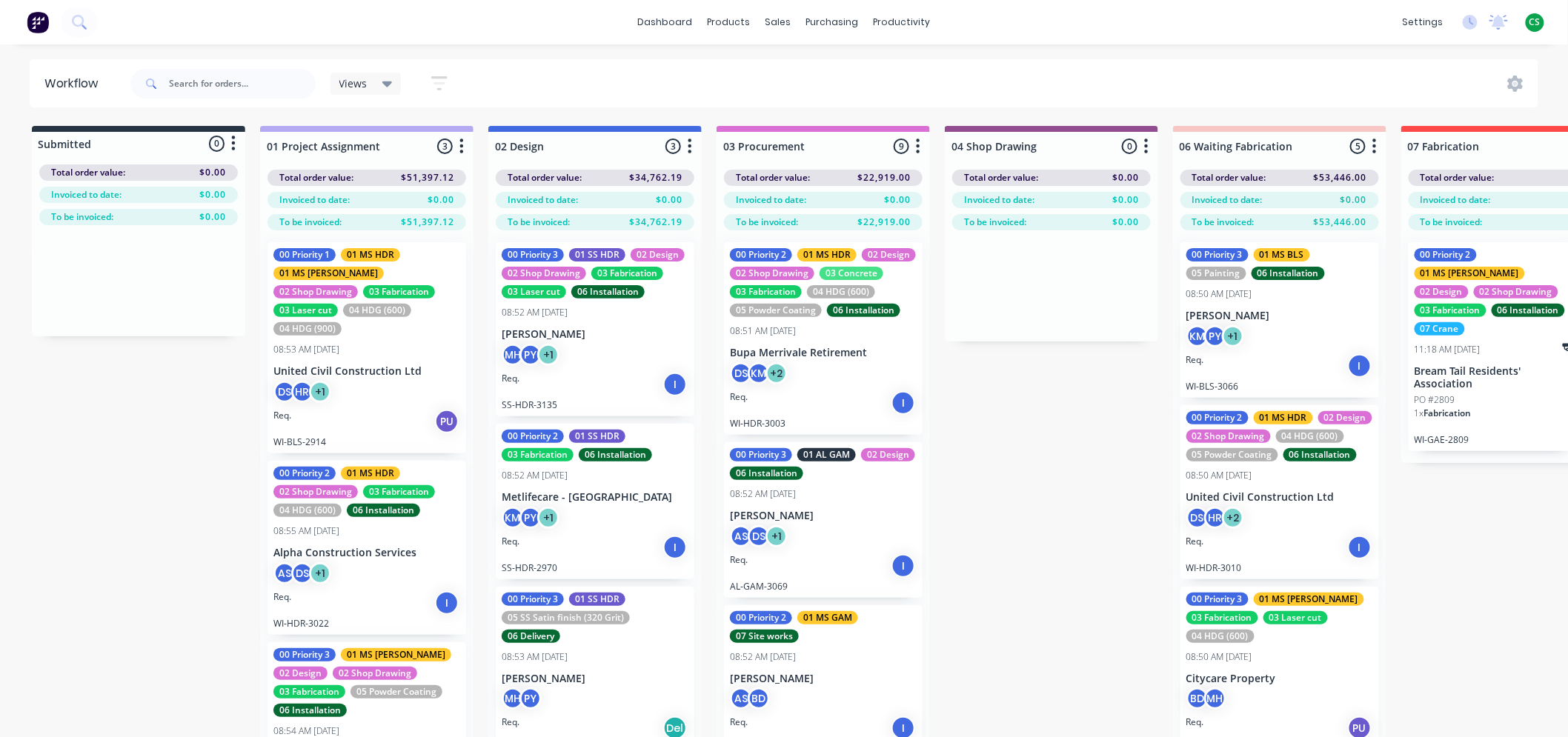
click at [572, 67] on div "Views Save new view None (Default) edit Bran's Jobs edit Hayden's Jobs edit Mai…" at bounding box center [833, 84] width 1412 height 45
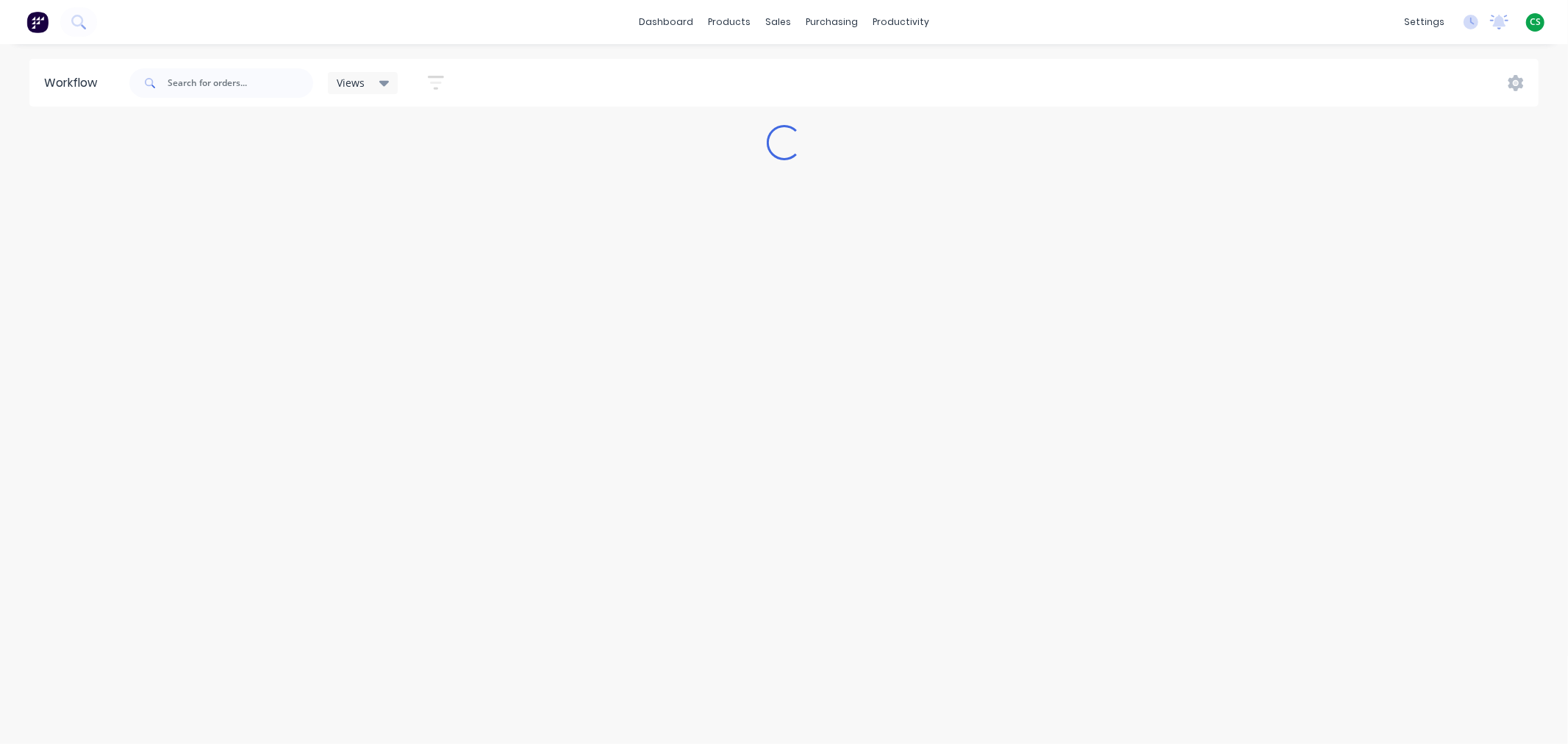
click at [354, 85] on span "Views" at bounding box center [350, 82] width 28 height 15
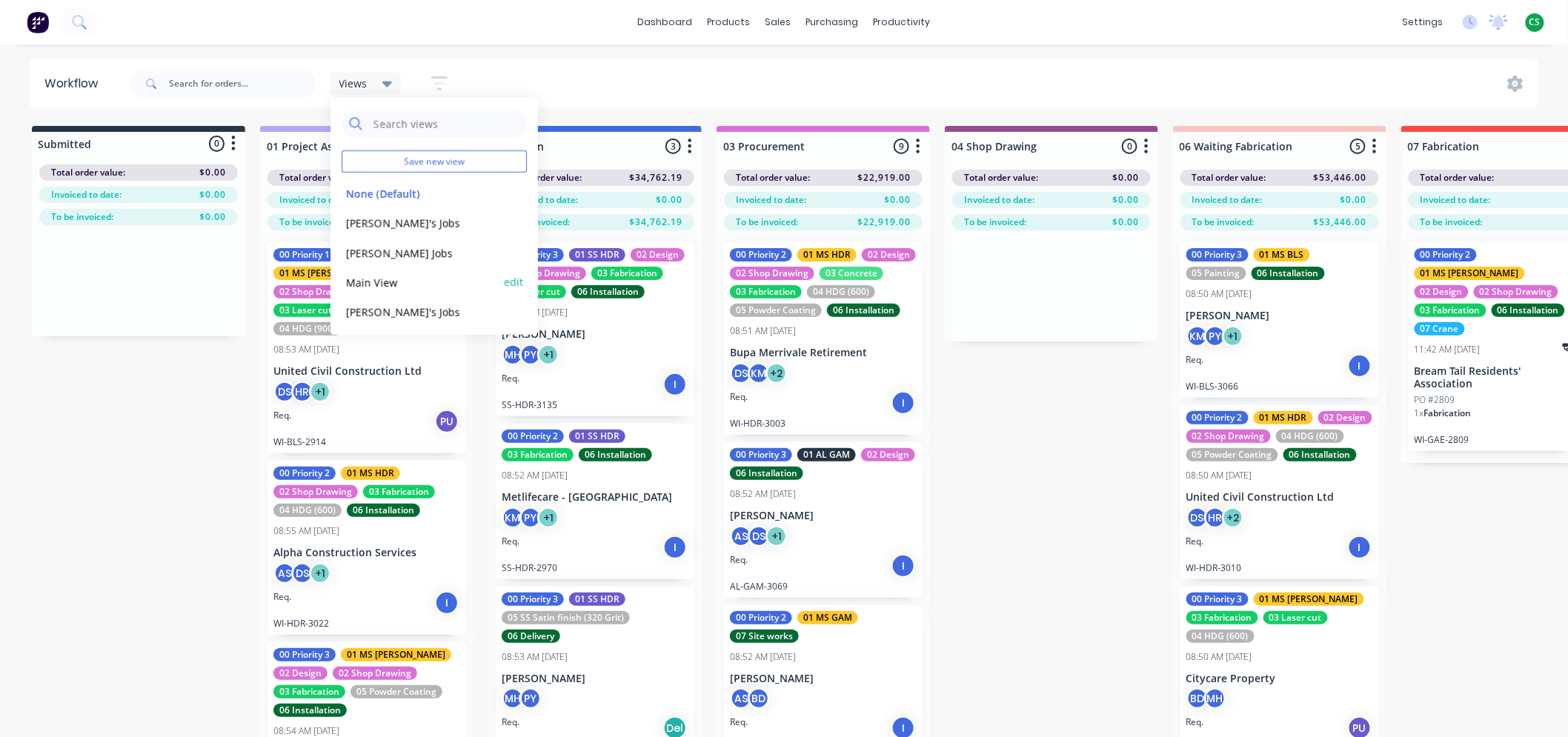
click at [364, 279] on button "Main View" at bounding box center [421, 282] width 158 height 17
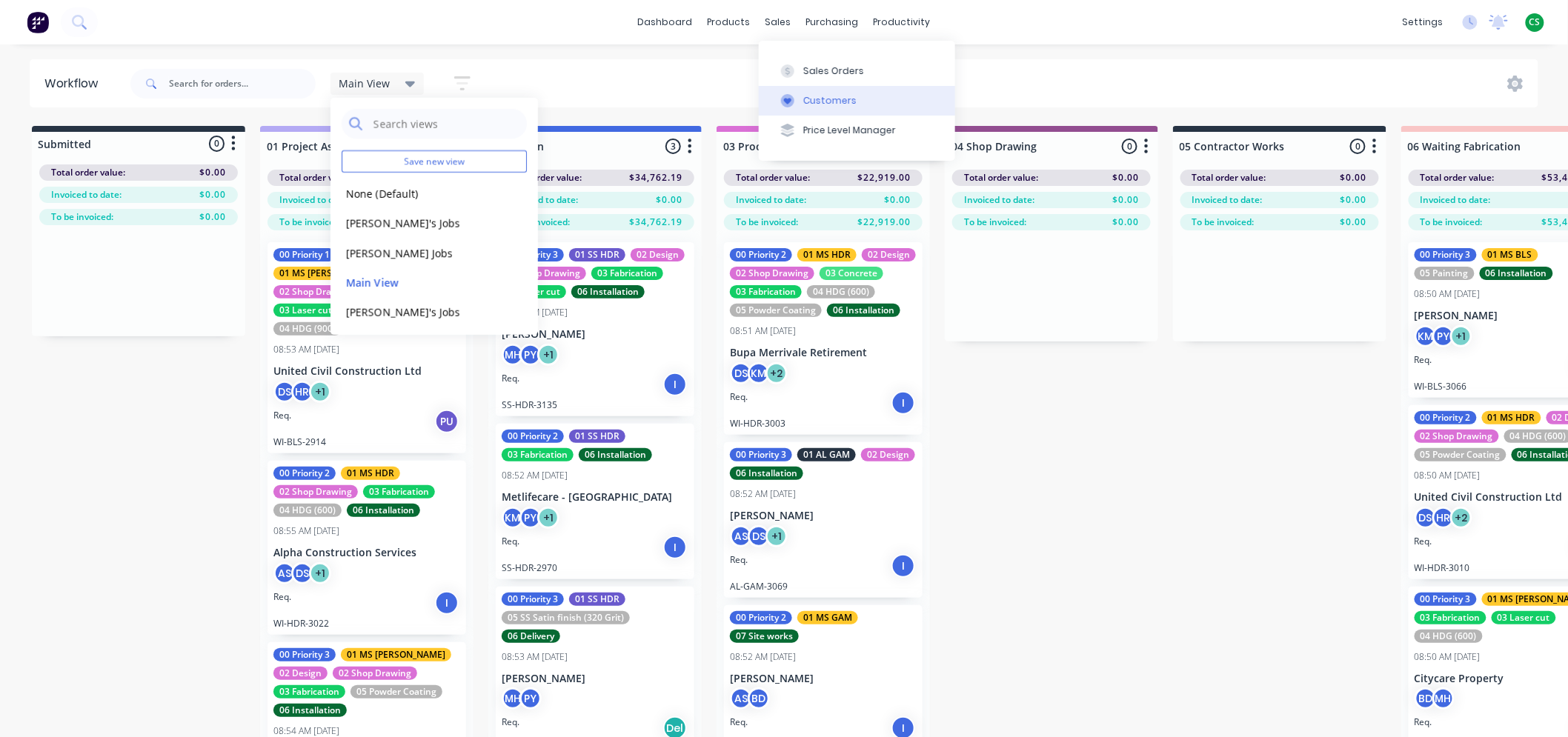
click at [824, 99] on div "Customers" at bounding box center [830, 101] width 54 height 13
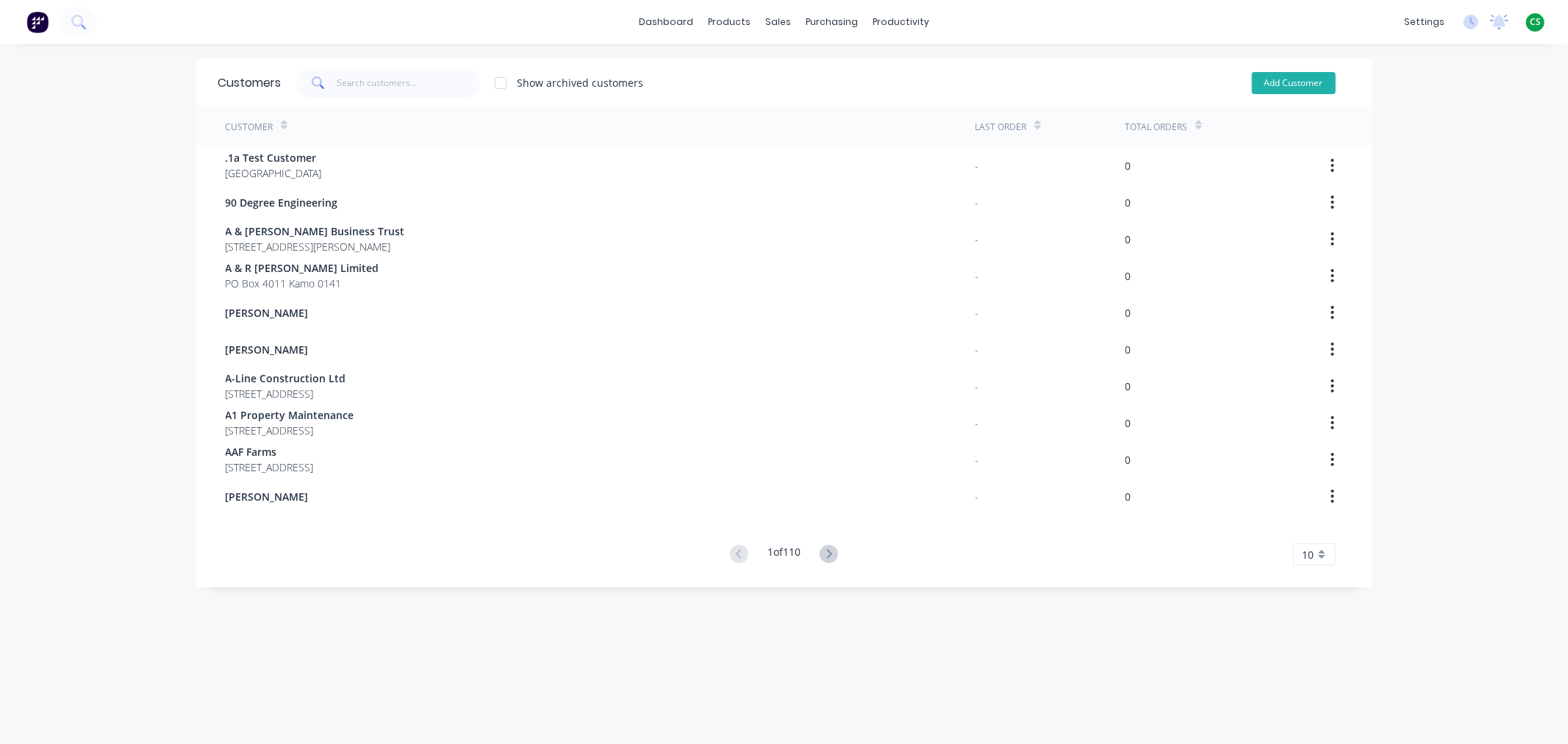
click at [1277, 83] on button "Add Customer" at bounding box center [1293, 82] width 84 height 22
select select "NZ"
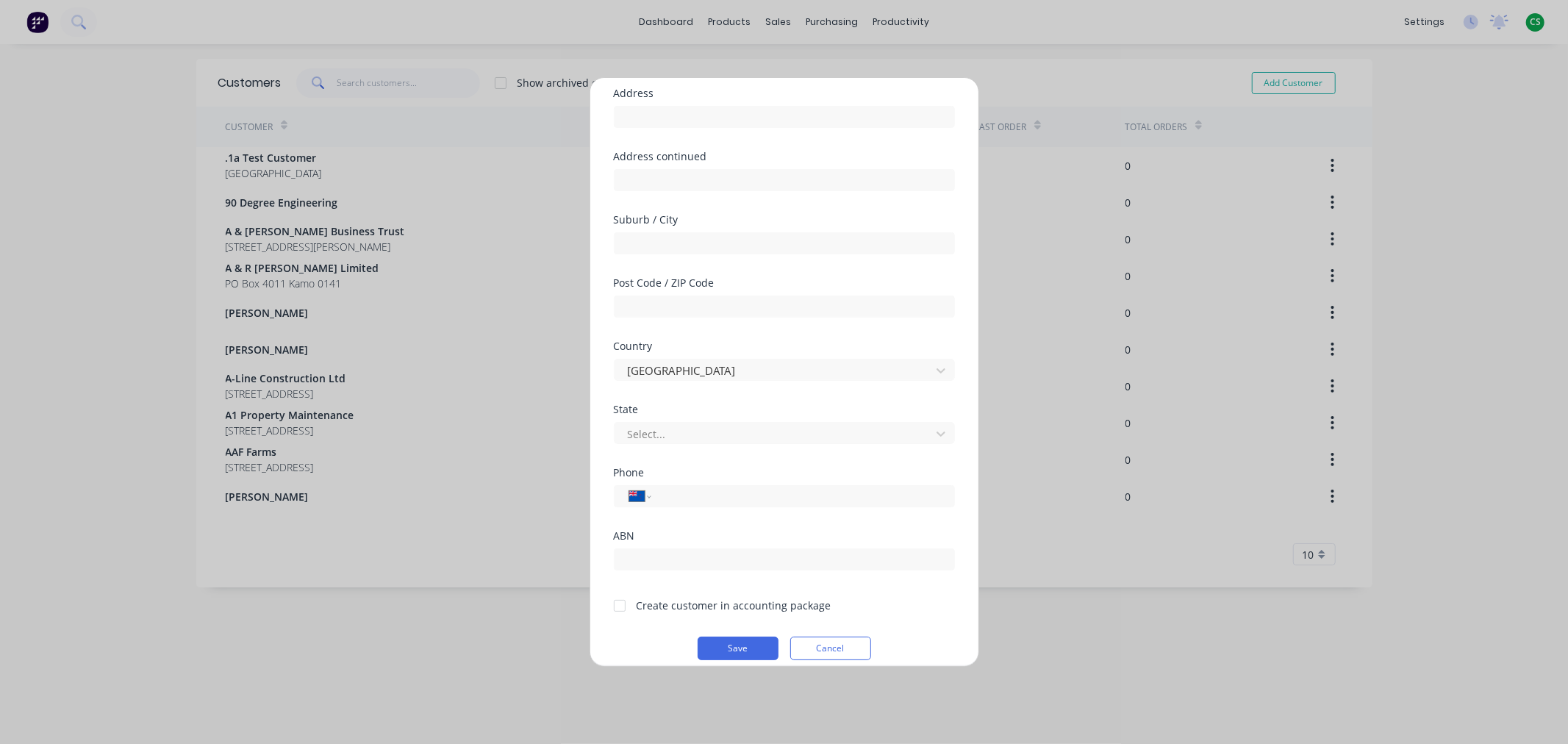
scroll to position [129, 0]
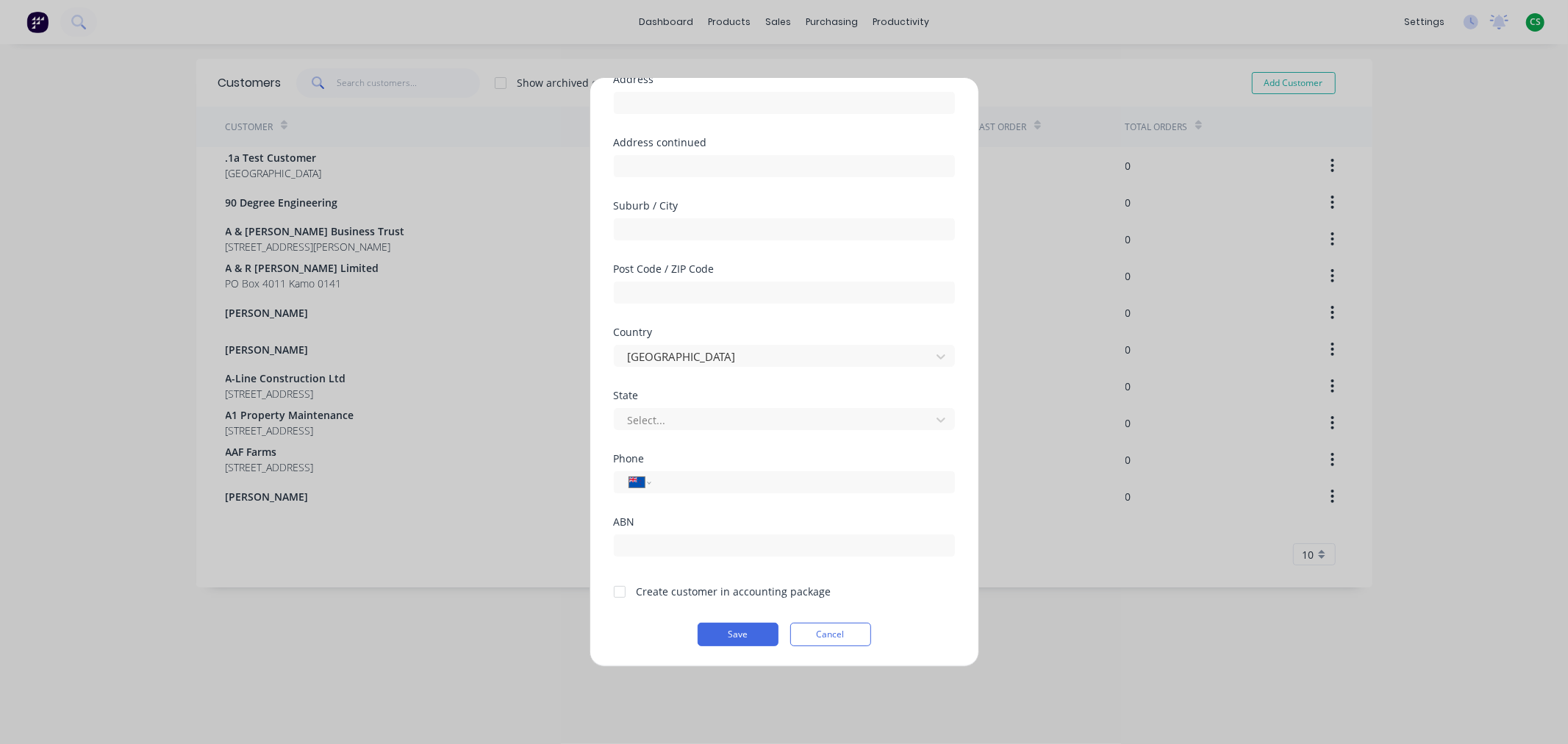
click at [817, 640] on button "Cancel" at bounding box center [830, 634] width 81 height 23
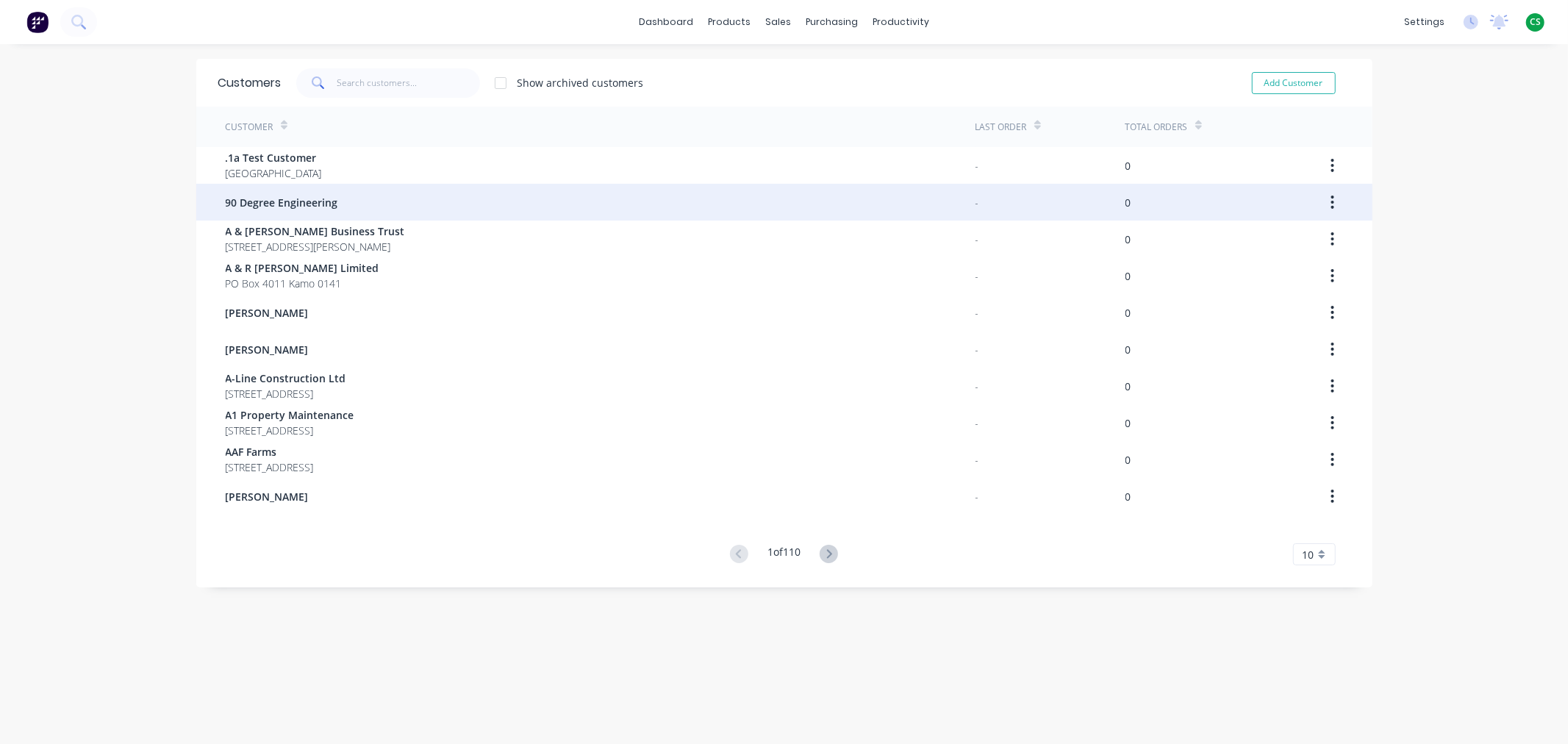
click at [225, 195] on span "90 Degree Engineering" at bounding box center [282, 202] width 113 height 15
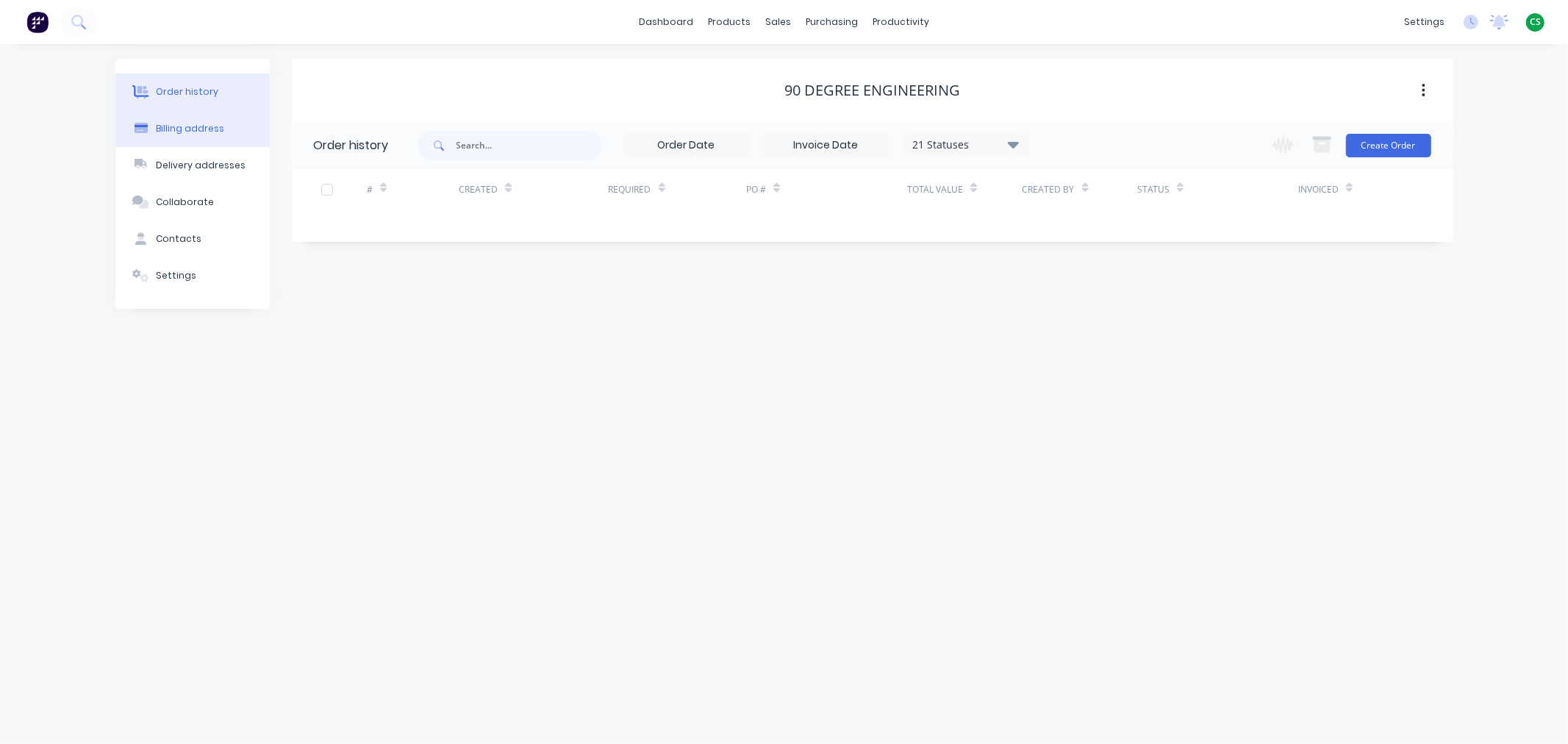
click at [198, 140] on button "Billing address" at bounding box center [192, 129] width 155 height 37
select select "NZ"
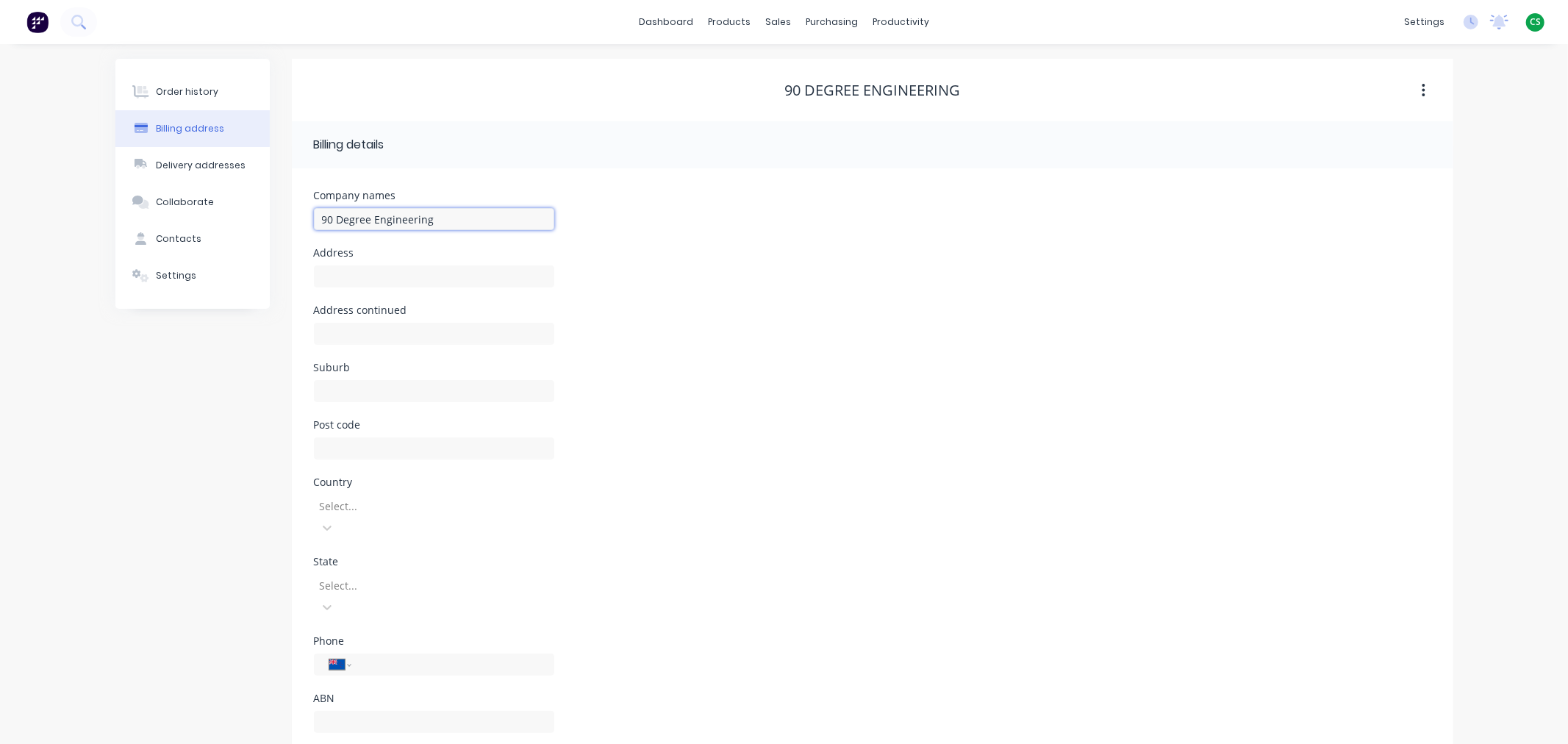
click at [461, 217] on input "90 Degree Engineering" at bounding box center [434, 218] width 240 height 22
click at [812, 99] on div "Customers" at bounding box center [830, 100] width 53 height 13
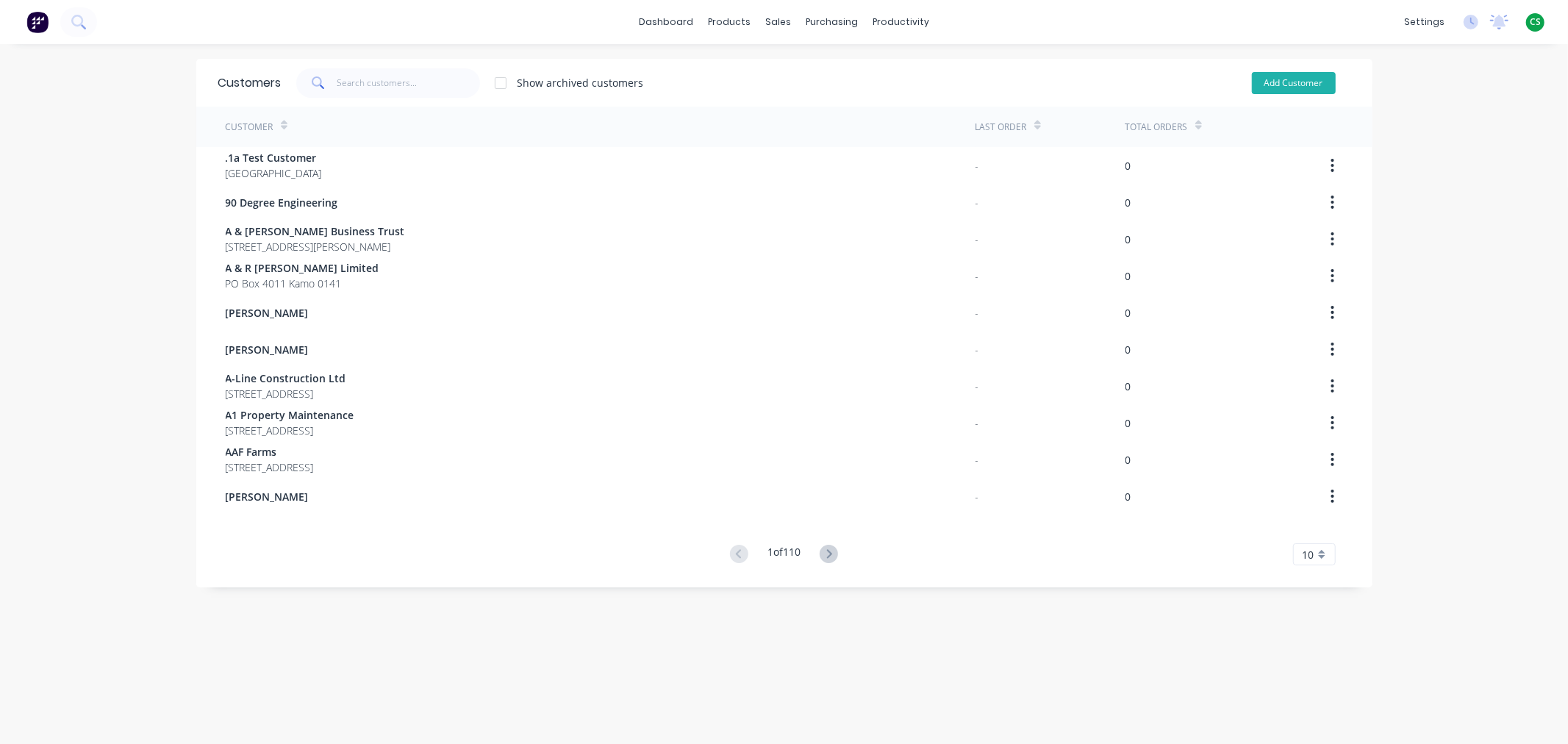
click at [1268, 81] on button "Add Customer" at bounding box center [1293, 82] width 84 height 22
select select "NZ"
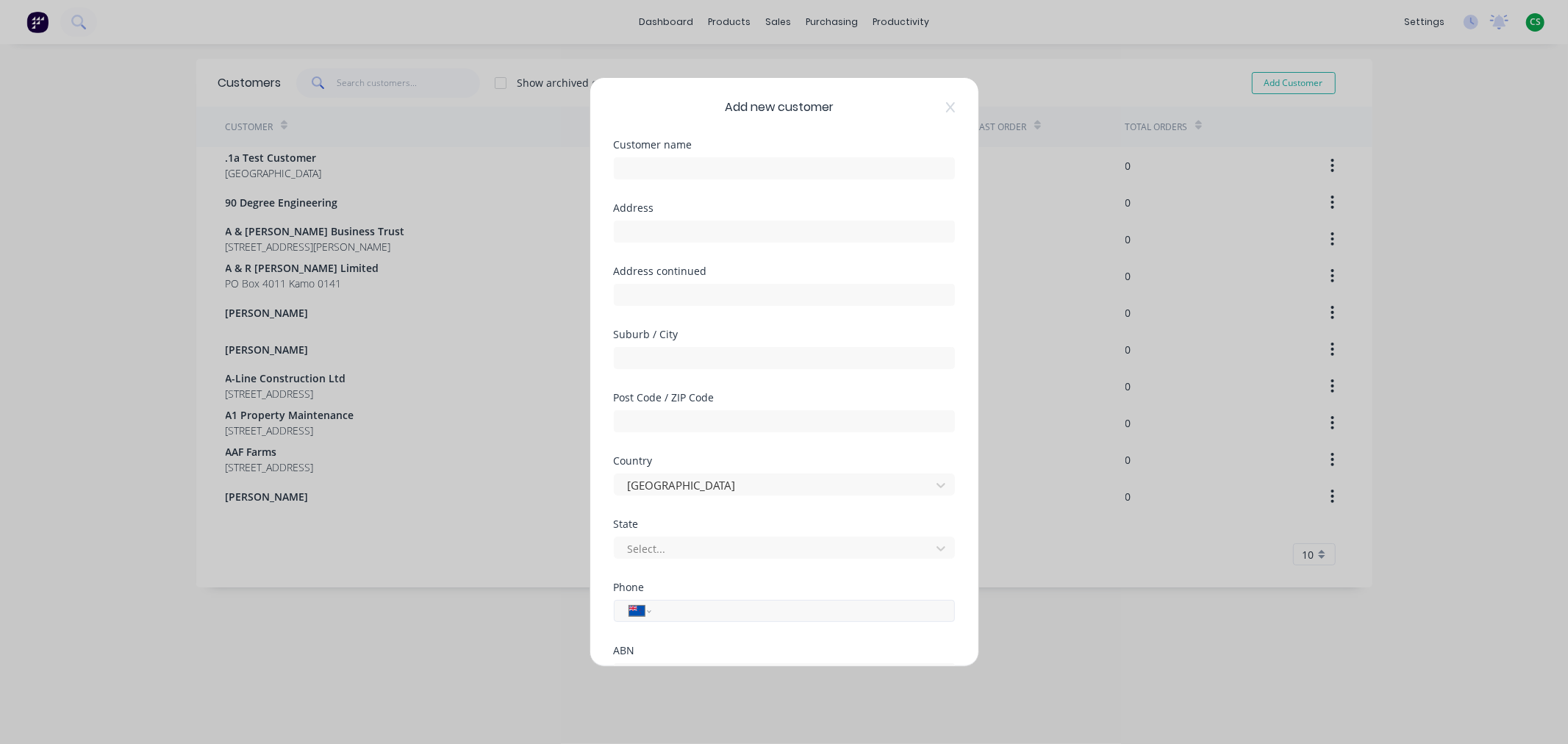
scroll to position [129, 0]
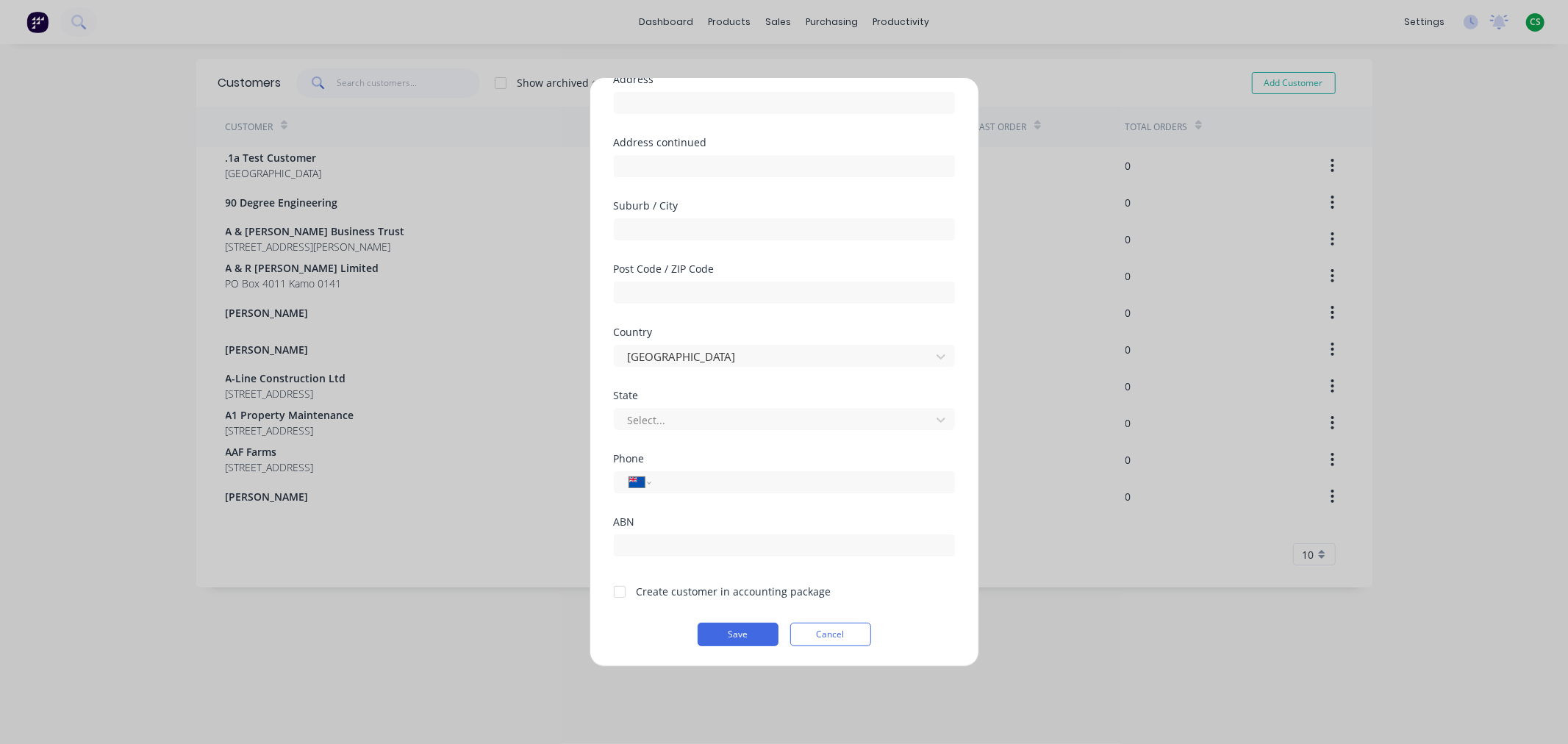
click at [804, 636] on button "Cancel" at bounding box center [830, 634] width 81 height 23
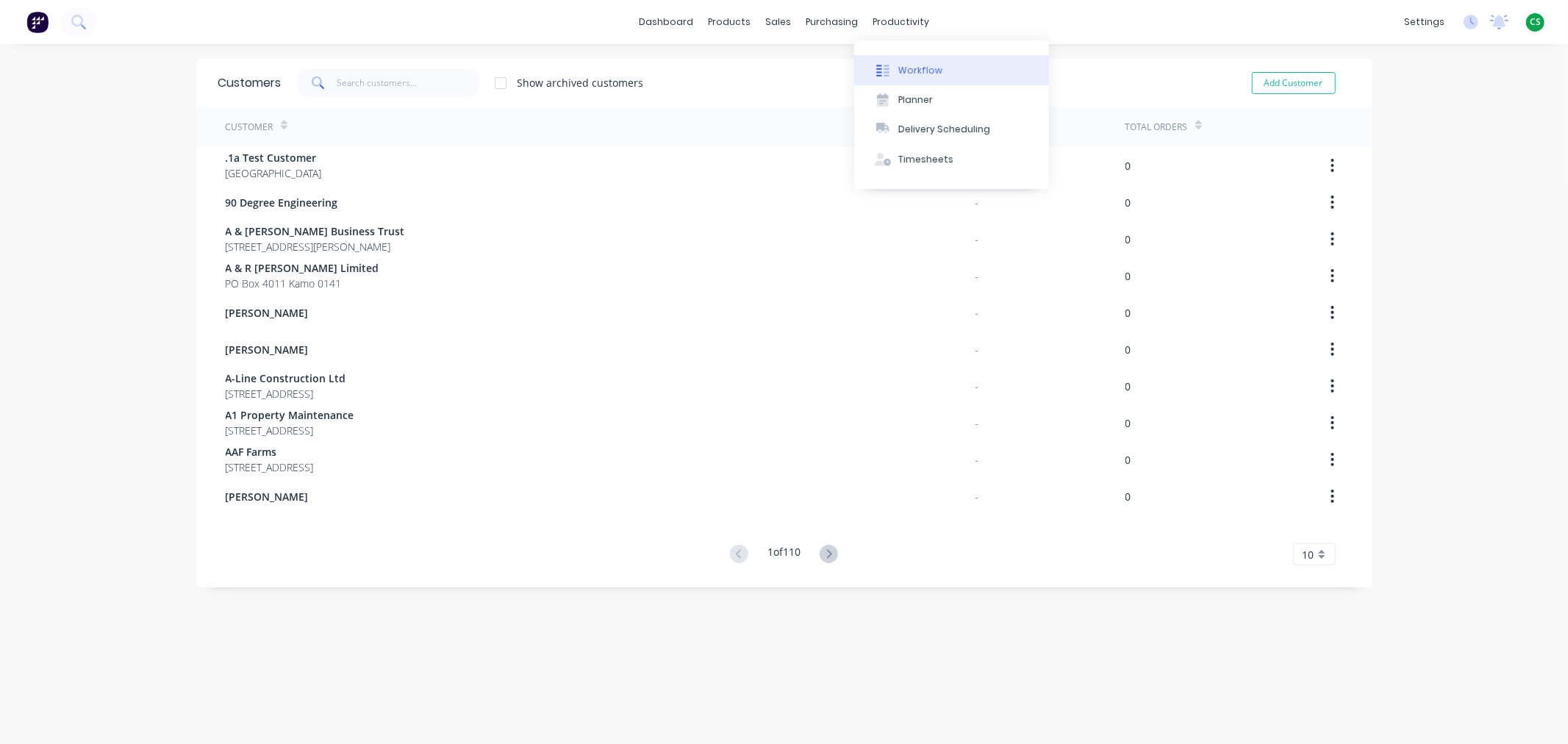
click at [906, 68] on div "Workflow" at bounding box center [920, 70] width 44 height 13
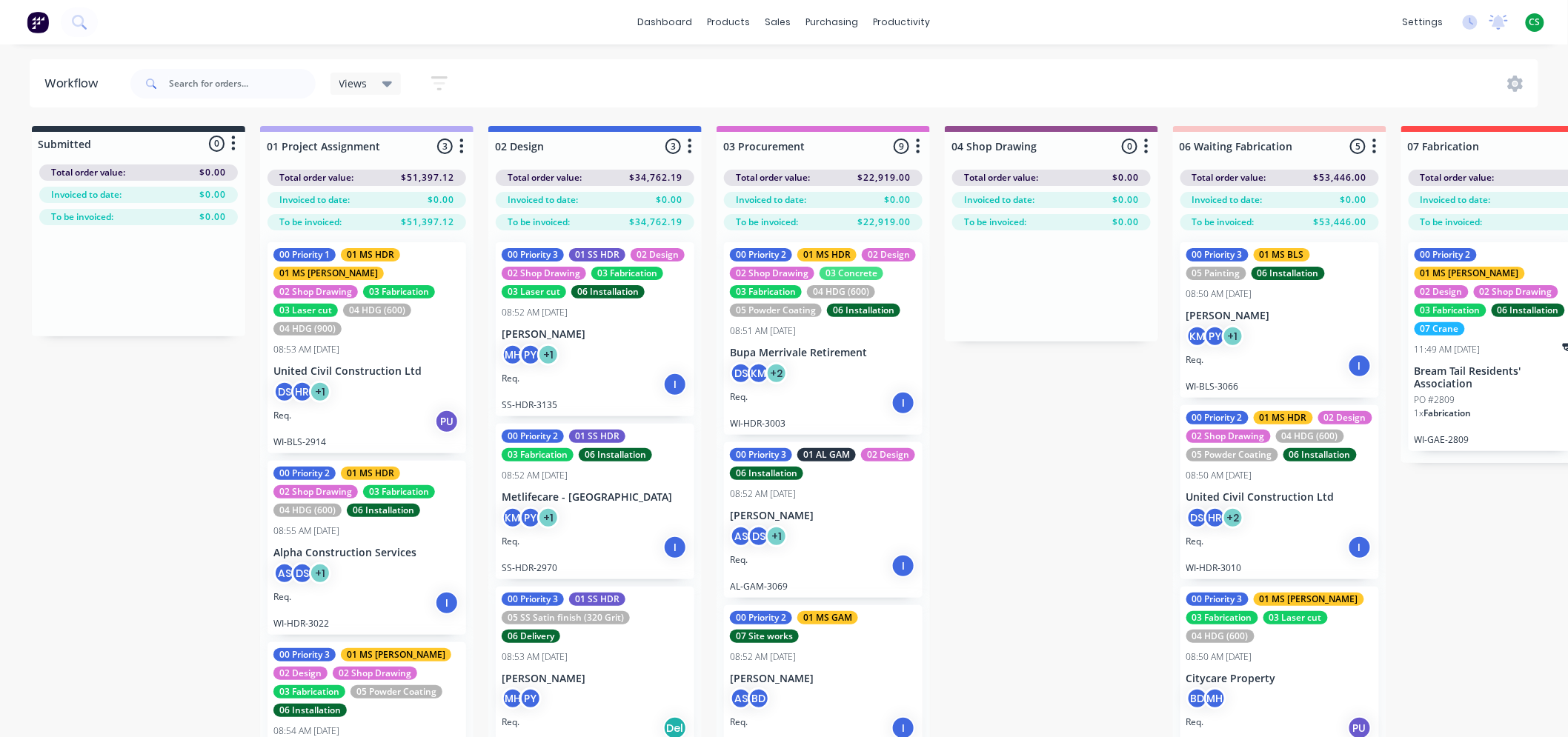
click at [1181, 23] on div "dashboard products sales purchasing productivity dashboard products Product Cat…" at bounding box center [784, 22] width 1568 height 45
click at [820, 97] on div "Customers" at bounding box center [830, 101] width 54 height 13
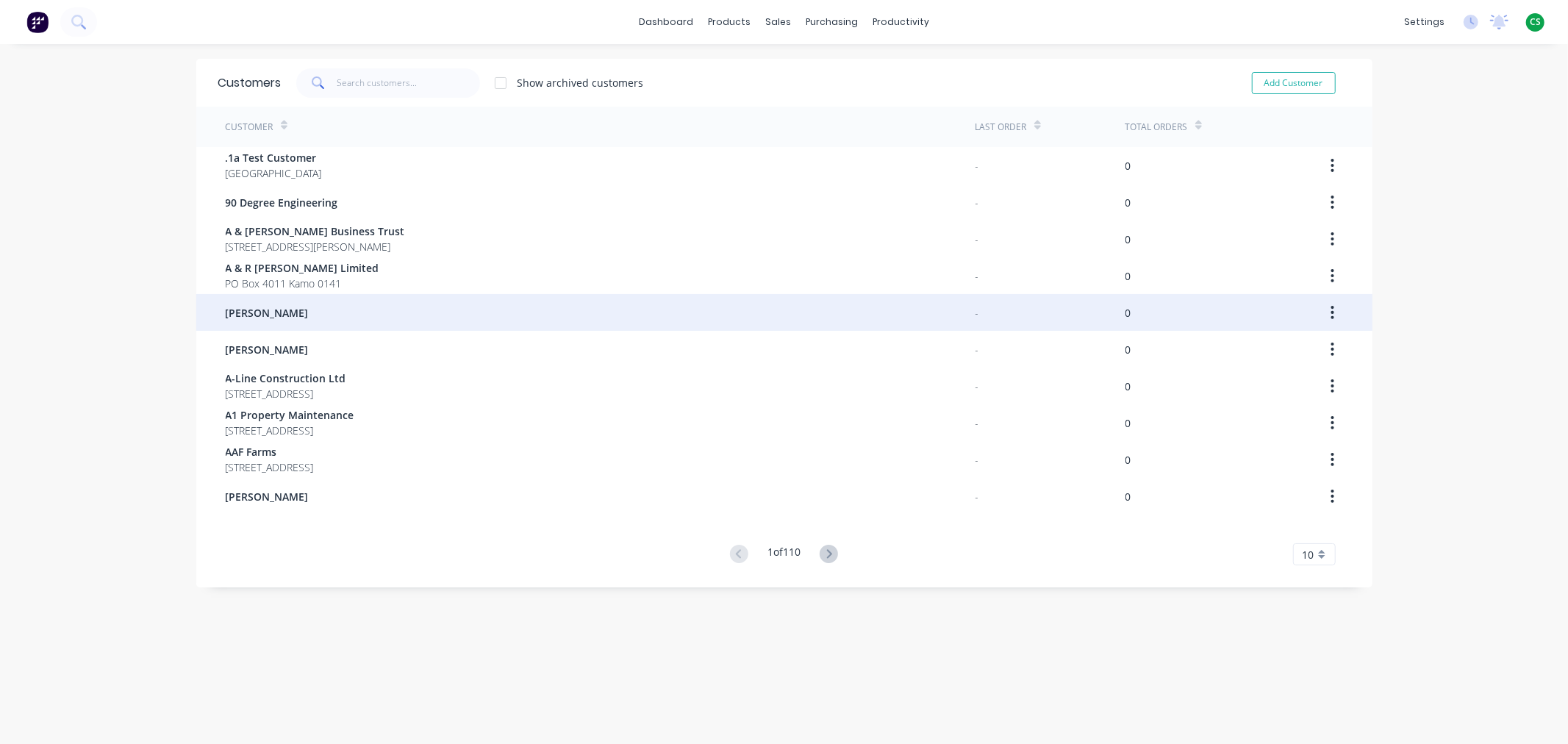
click at [276, 308] on div "A H Couper" at bounding box center [600, 312] width 750 height 37
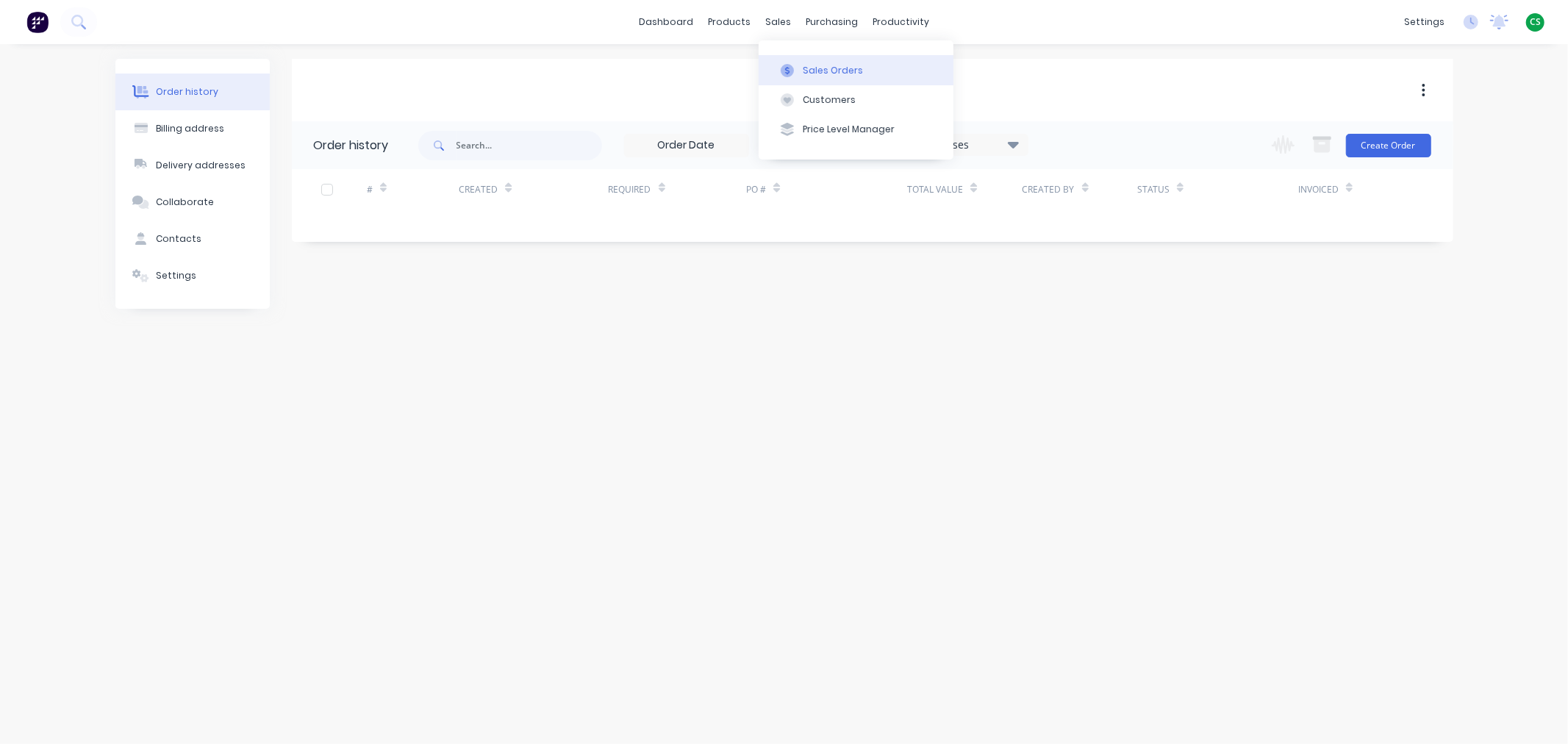
click at [829, 72] on div "Sales Orders" at bounding box center [833, 70] width 60 height 13
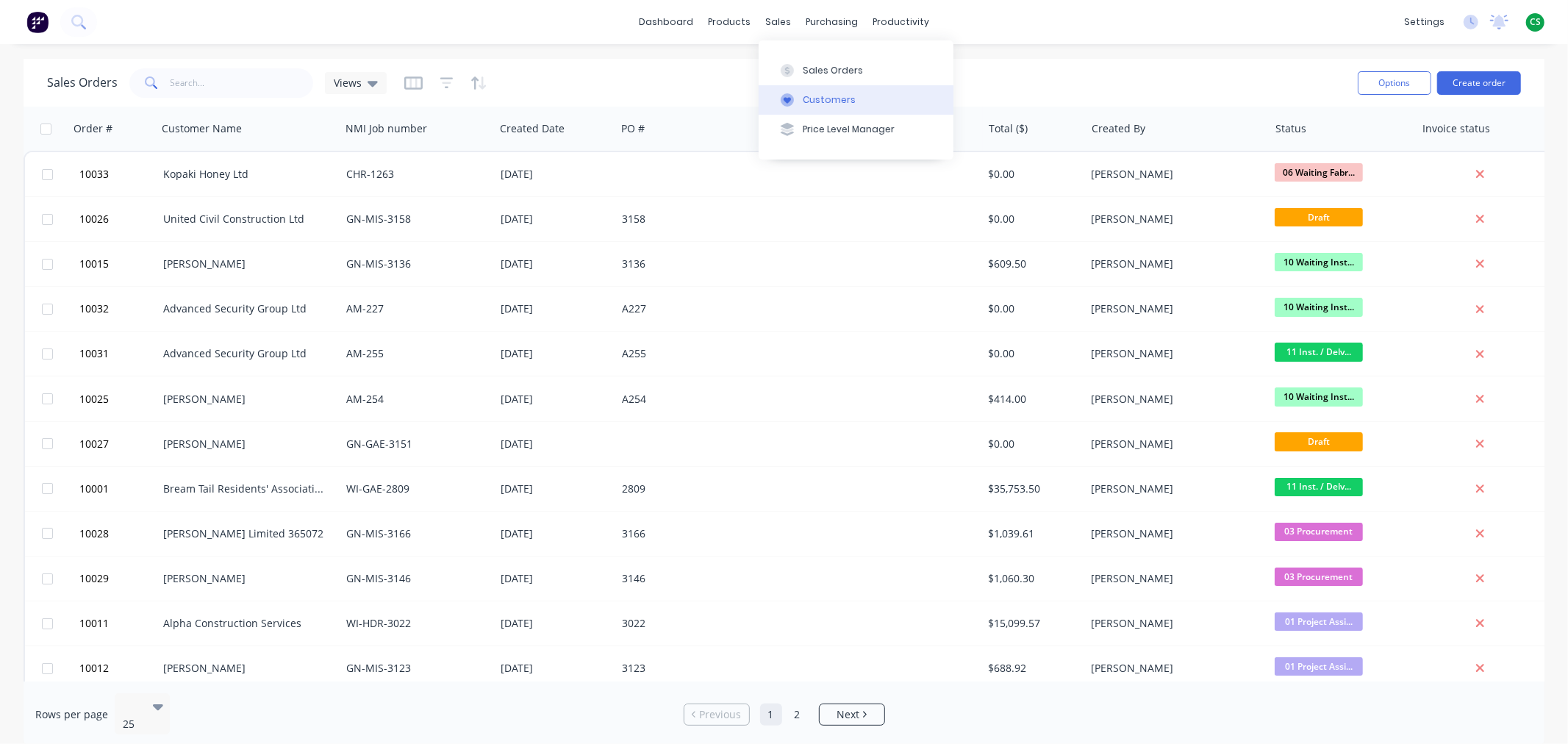
click at [814, 100] on div "Customers" at bounding box center [830, 100] width 53 height 13
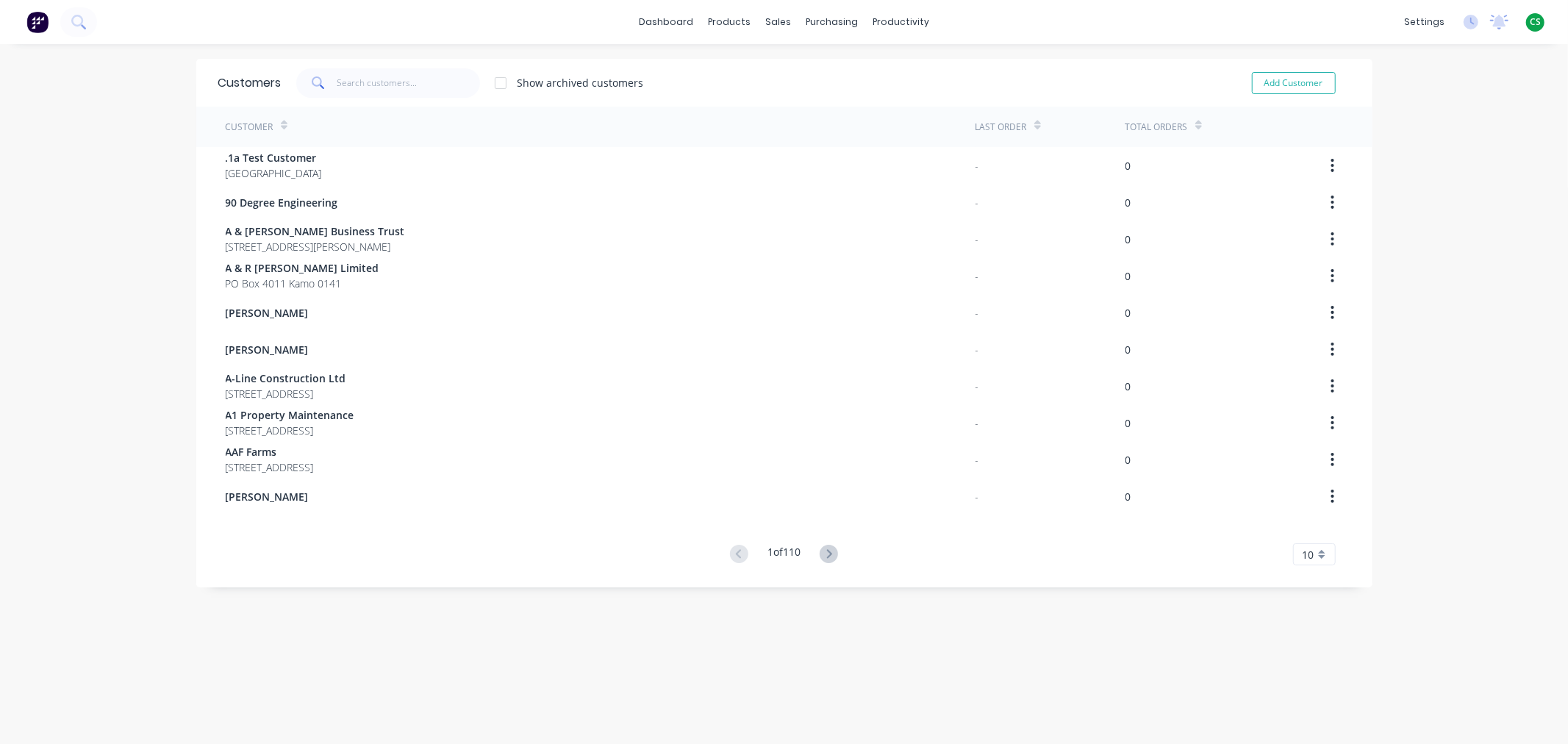
click at [1194, 127] on icon at bounding box center [1198, 127] width 6 height 4
click at [1194, 126] on icon at bounding box center [1198, 127] width 6 height 4
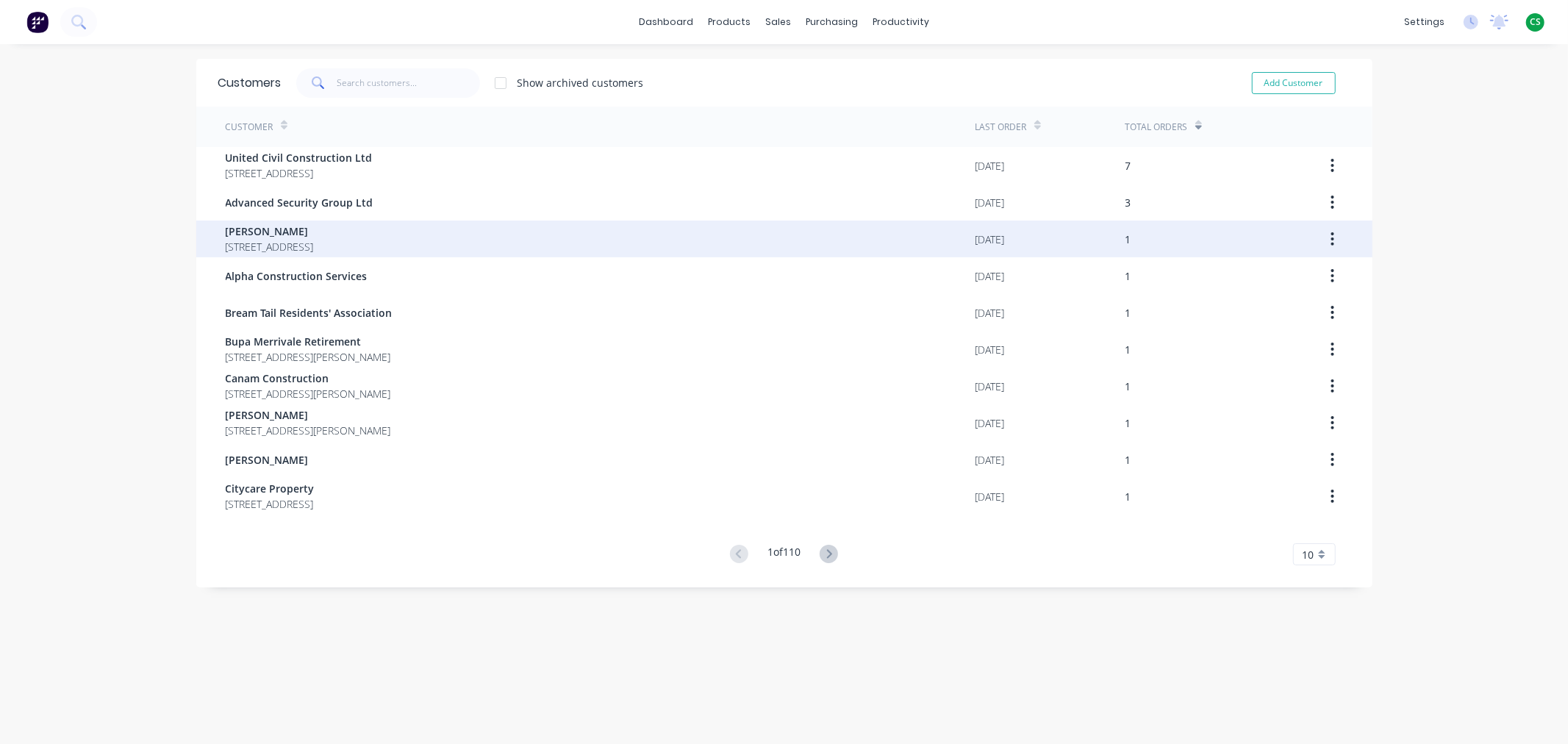
click at [256, 239] on span "139A Whangaruru Wharf Road Whangaruru Whangaruru 0184" at bounding box center [270, 246] width 89 height 15
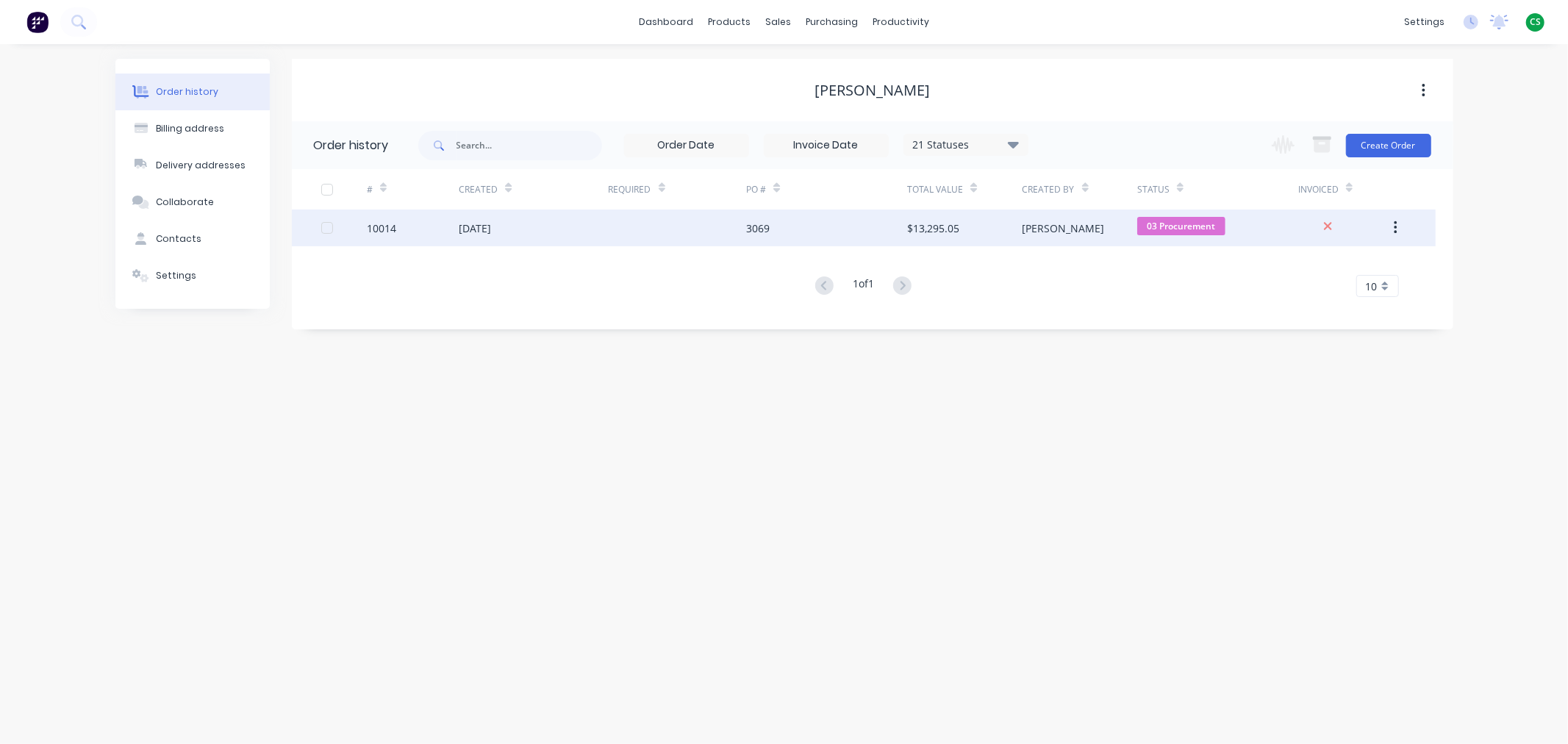
click at [432, 229] on div "10014" at bounding box center [412, 228] width 92 height 37
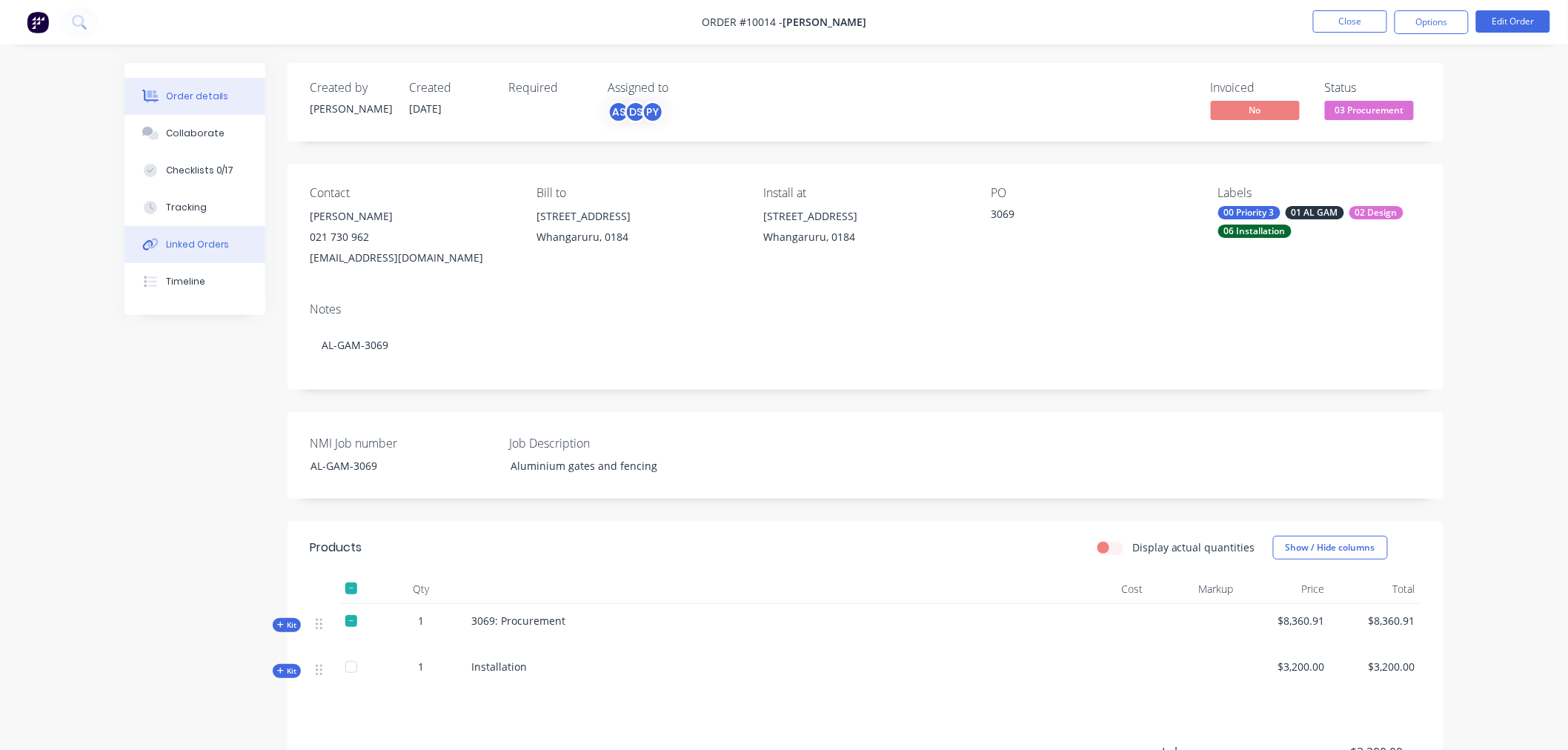
click at [211, 242] on div "Linked Orders" at bounding box center [197, 244] width 63 height 13
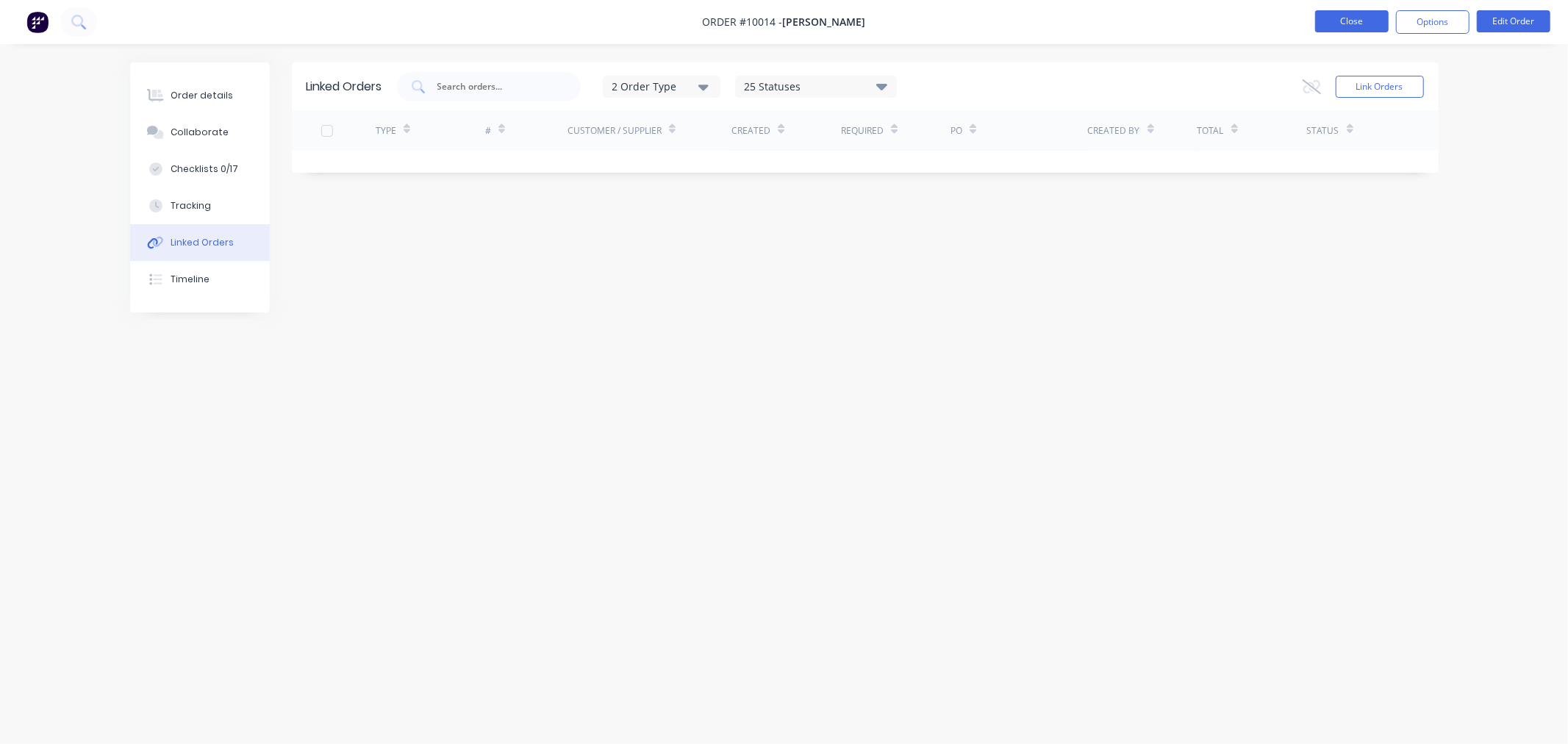
click at [1326, 23] on button "Close" at bounding box center [1351, 21] width 73 height 22
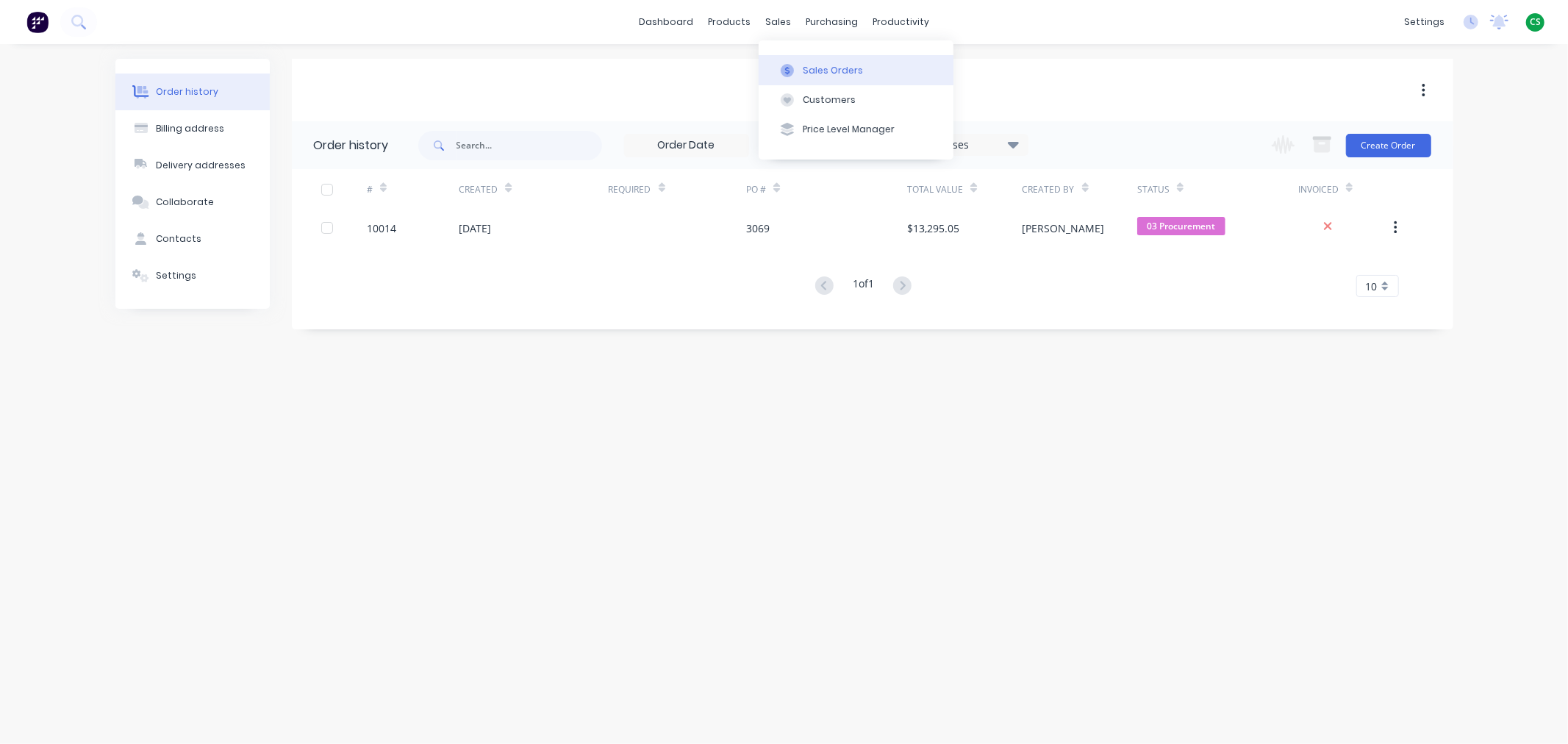
click at [818, 76] on div "Sales Orders" at bounding box center [833, 70] width 60 height 13
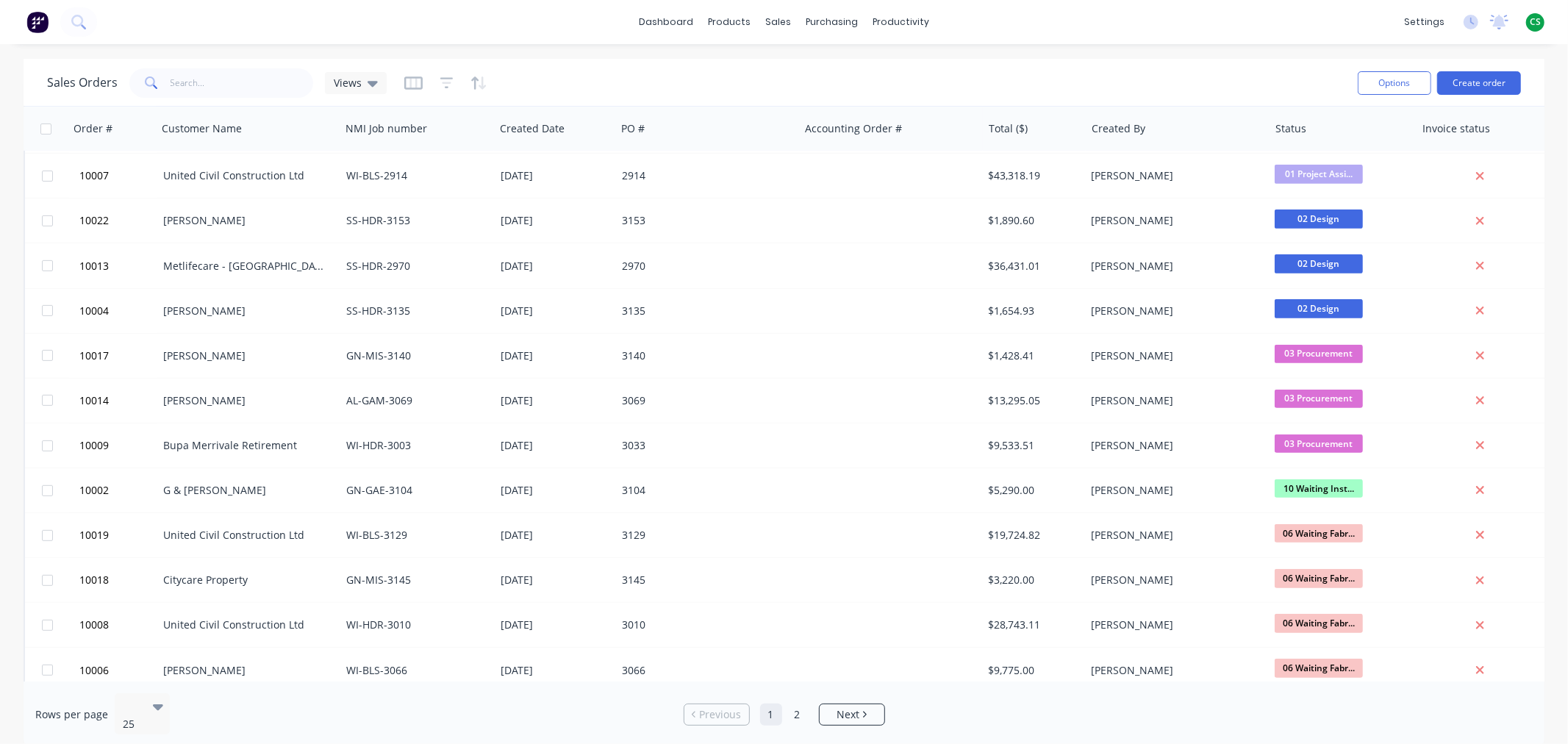
scroll to position [599, 0]
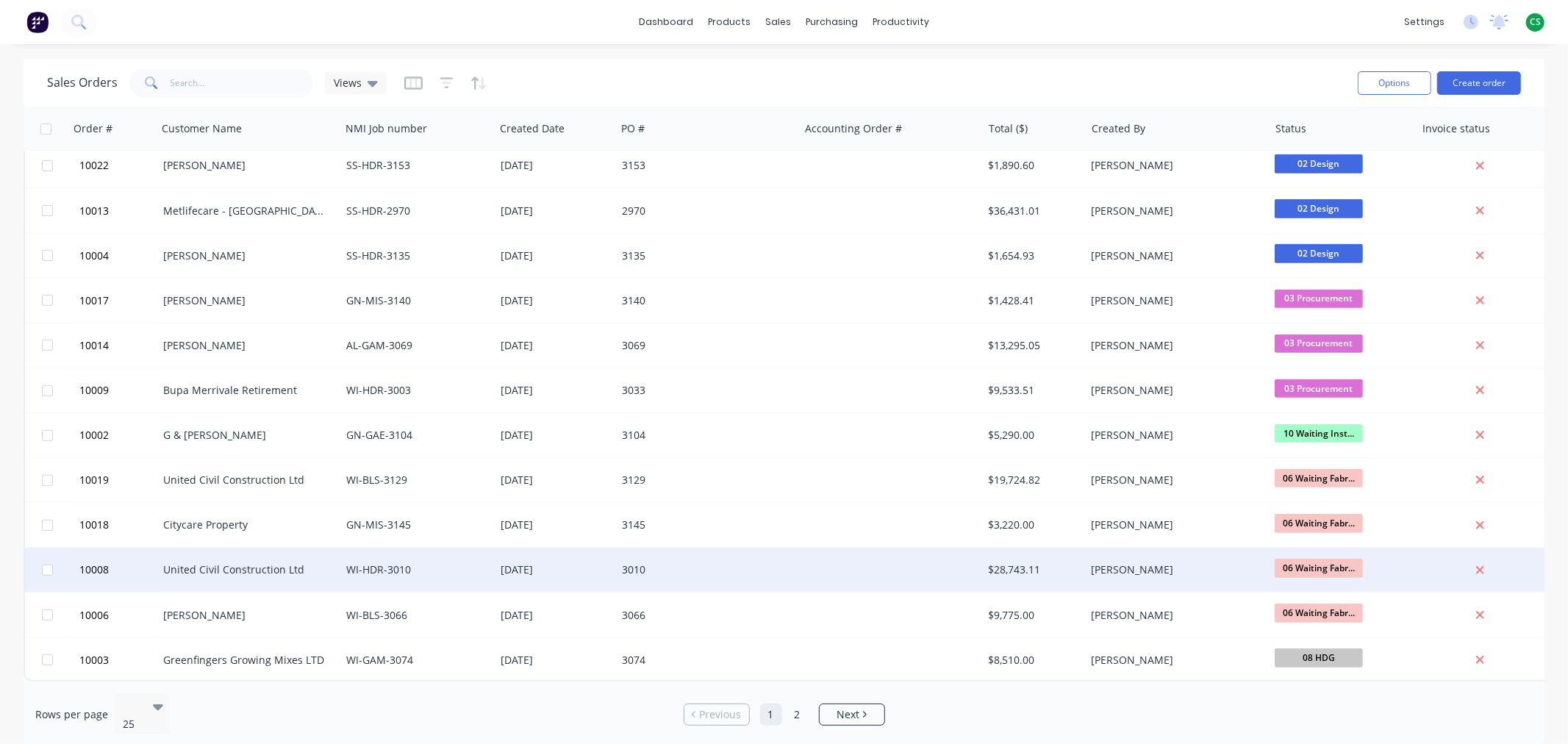
click at [174, 562] on div "United Civil Construction Ltd" at bounding box center [245, 569] width 163 height 14
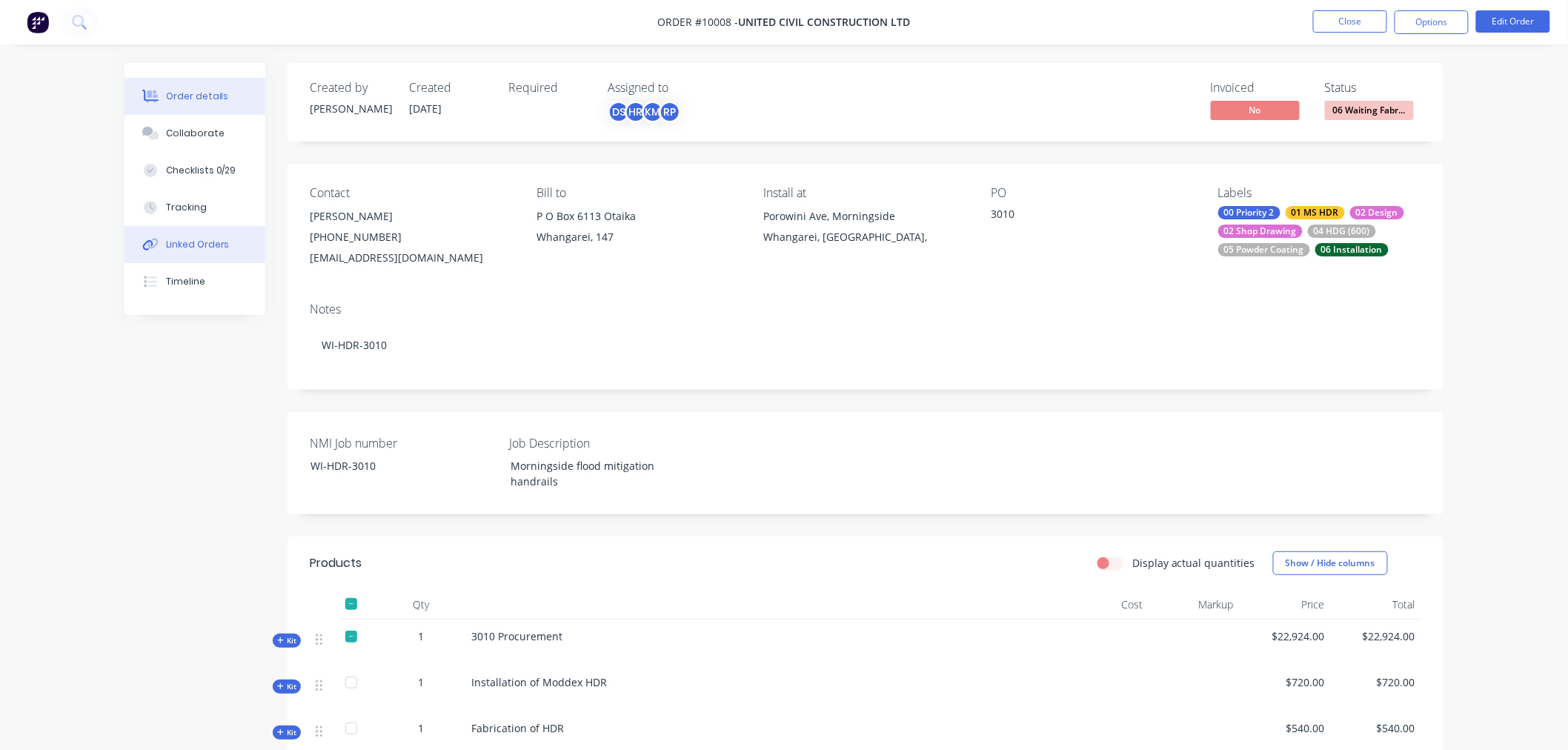
click at [212, 241] on div "Linked Orders" at bounding box center [197, 244] width 63 height 13
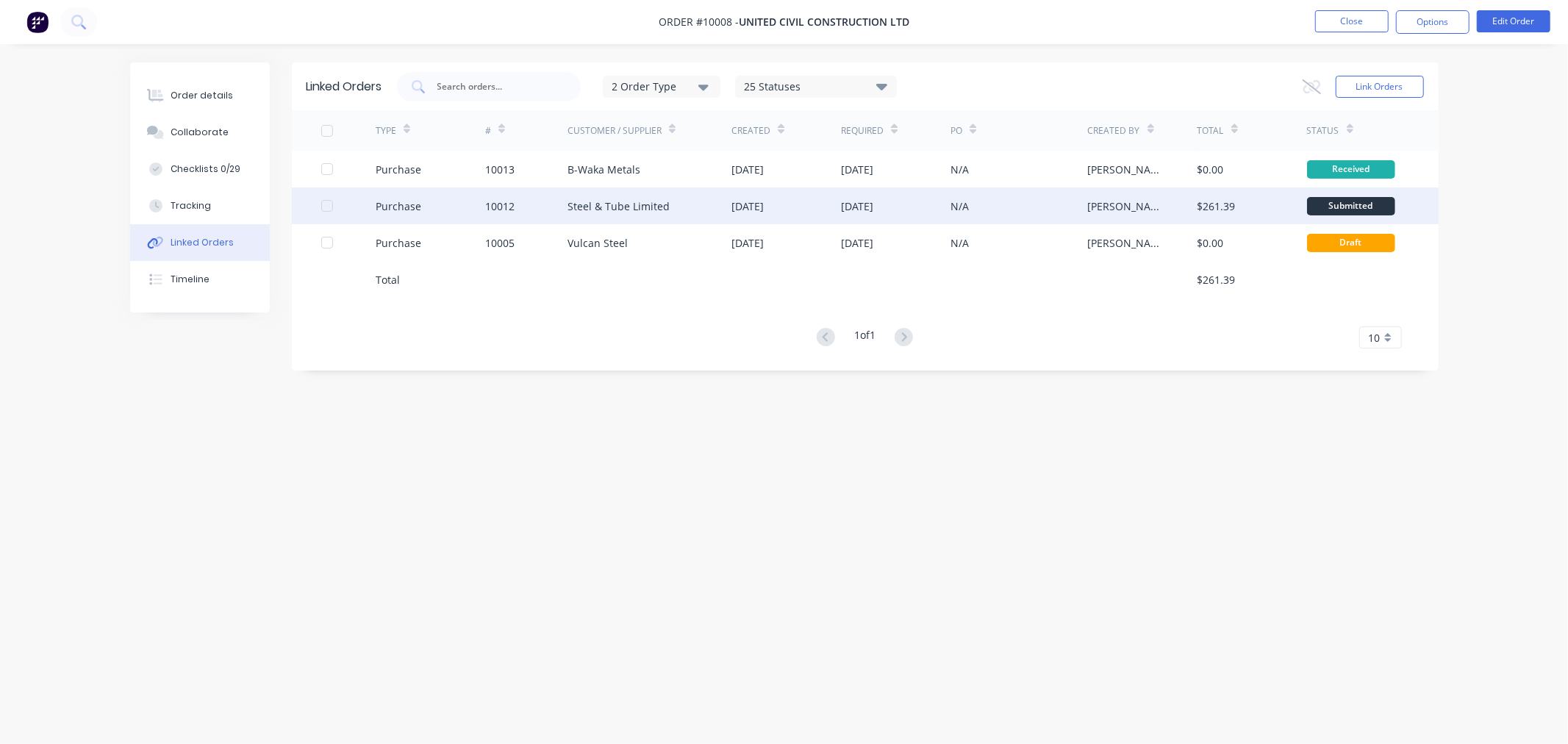
click at [591, 206] on div "Steel & Tube Limited" at bounding box center [619, 205] width 102 height 15
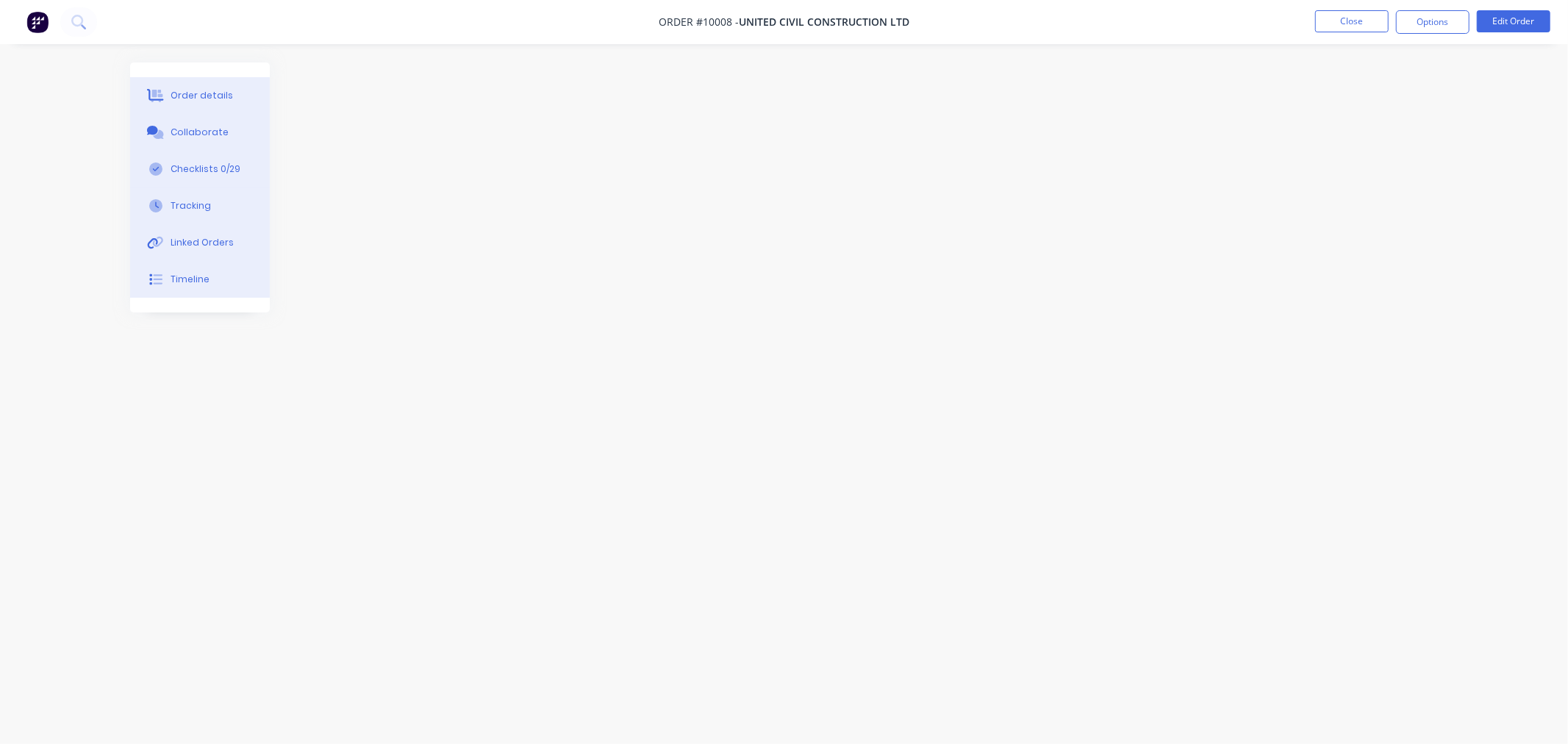
click at [56, 412] on div "Order details Collaborate Checklists 0/29 Tracking Linked Orders Timeline Order…" at bounding box center [784, 372] width 1568 height 744
click at [195, 234] on button "Linked Orders" at bounding box center [200, 242] width 139 height 37
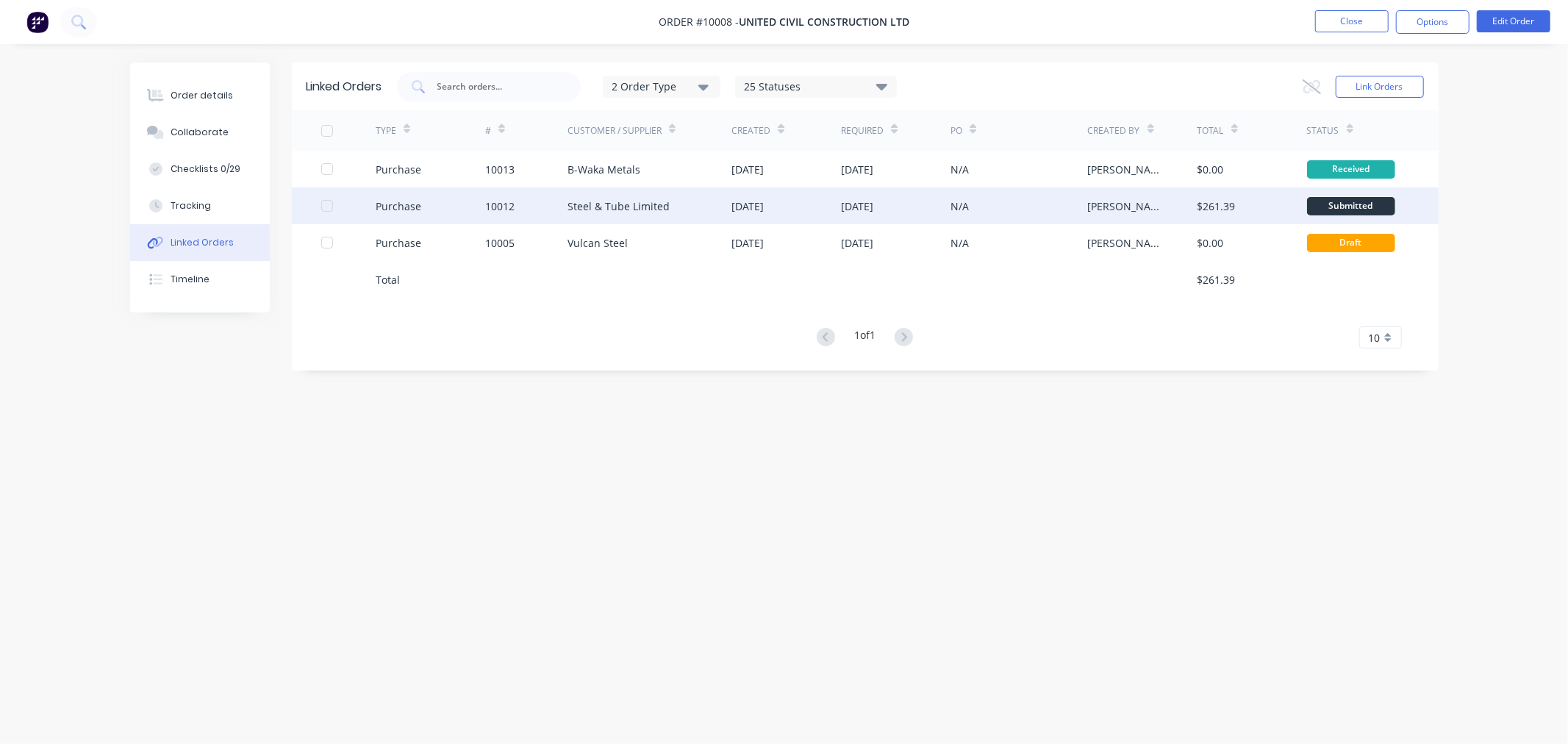
click at [469, 208] on div "Purchase" at bounding box center [430, 206] width 110 height 37
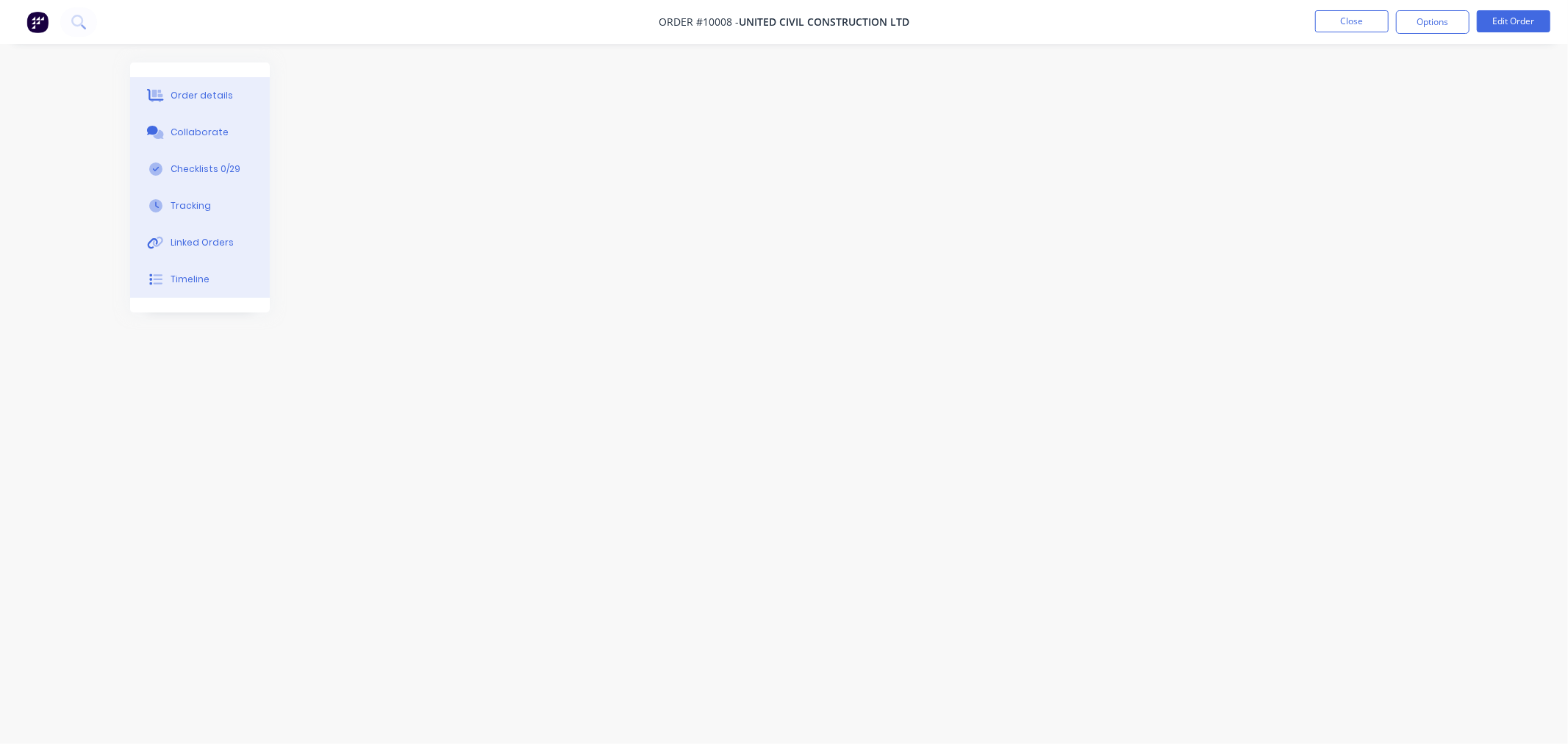
click at [25, 325] on div "Order details Collaborate Checklists 0/29 Tracking Linked Orders Timeline Order…" at bounding box center [784, 372] width 1568 height 744
click at [81, 129] on div "Order details Collaborate Checklists 0/29 Tracking Linked Orders Timeline Order…" at bounding box center [784, 372] width 1568 height 744
click at [197, 100] on div "Order details" at bounding box center [202, 95] width 63 height 13
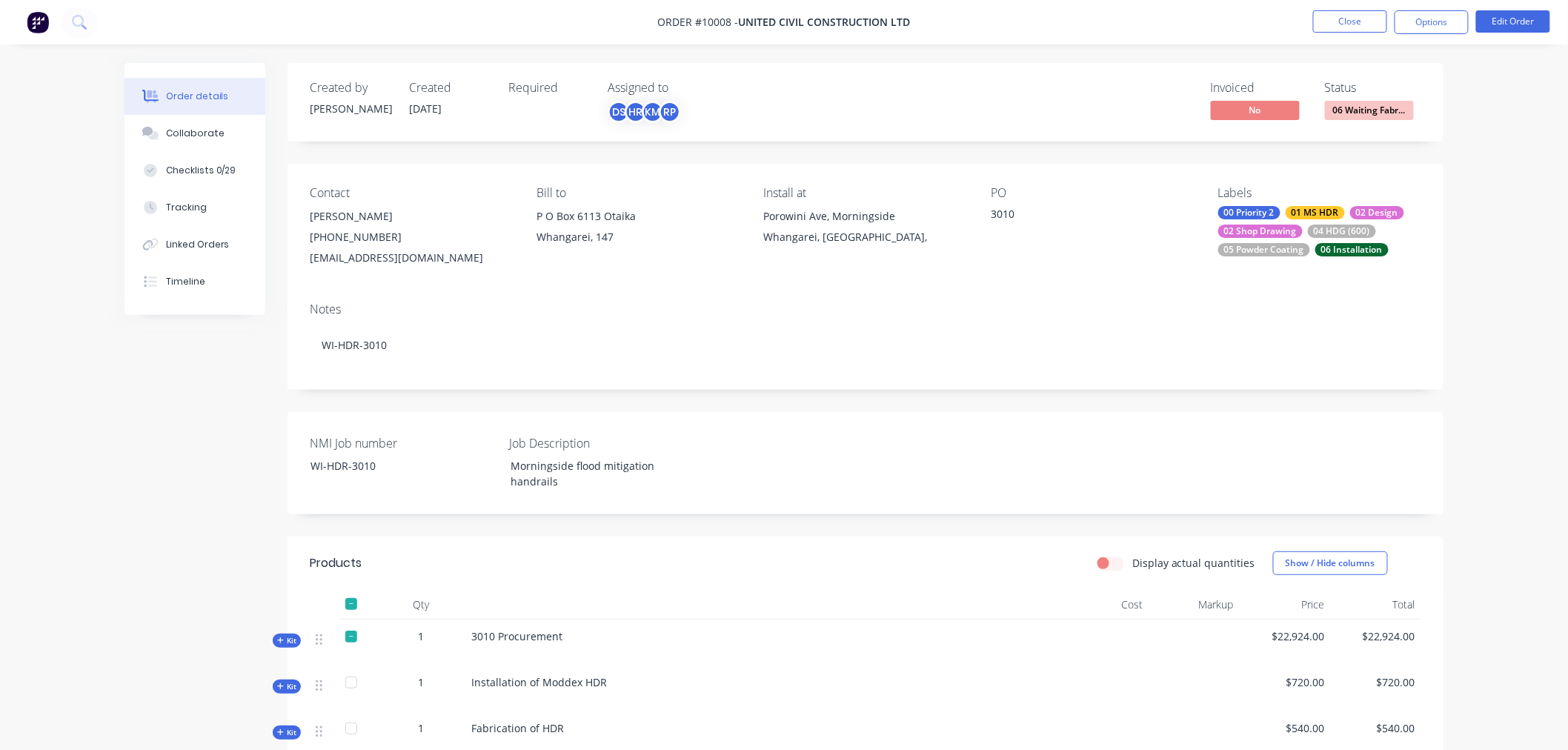
click at [63, 348] on div "Order details Collaborate Checklists 0/29 Tracking Linked Orders Timeline Order…" at bounding box center [784, 533] width 1568 height 1067
click at [179, 235] on button "Linked Orders" at bounding box center [194, 244] width 140 height 37
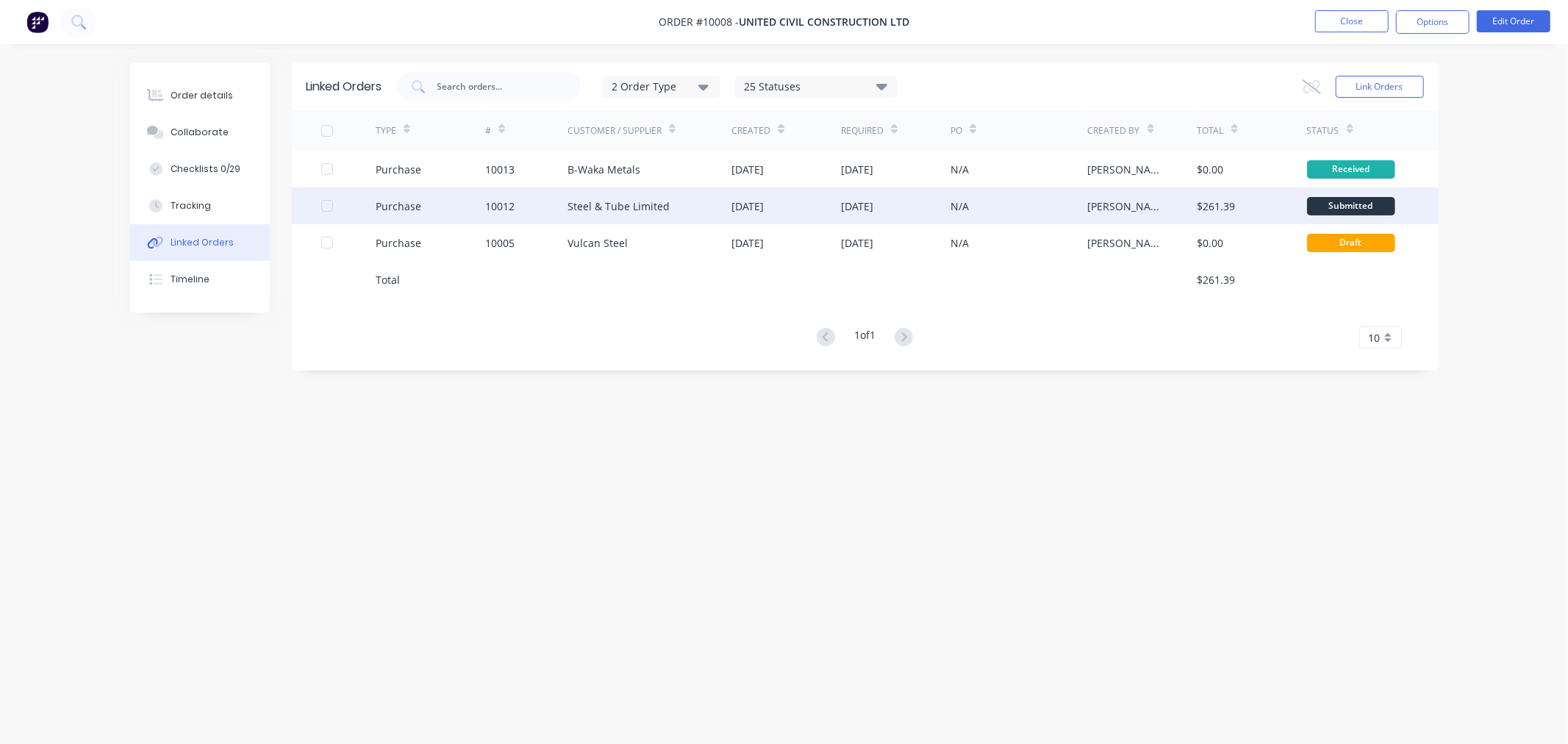
click at [585, 204] on div "Steel & Tube Limited" at bounding box center [619, 205] width 102 height 15
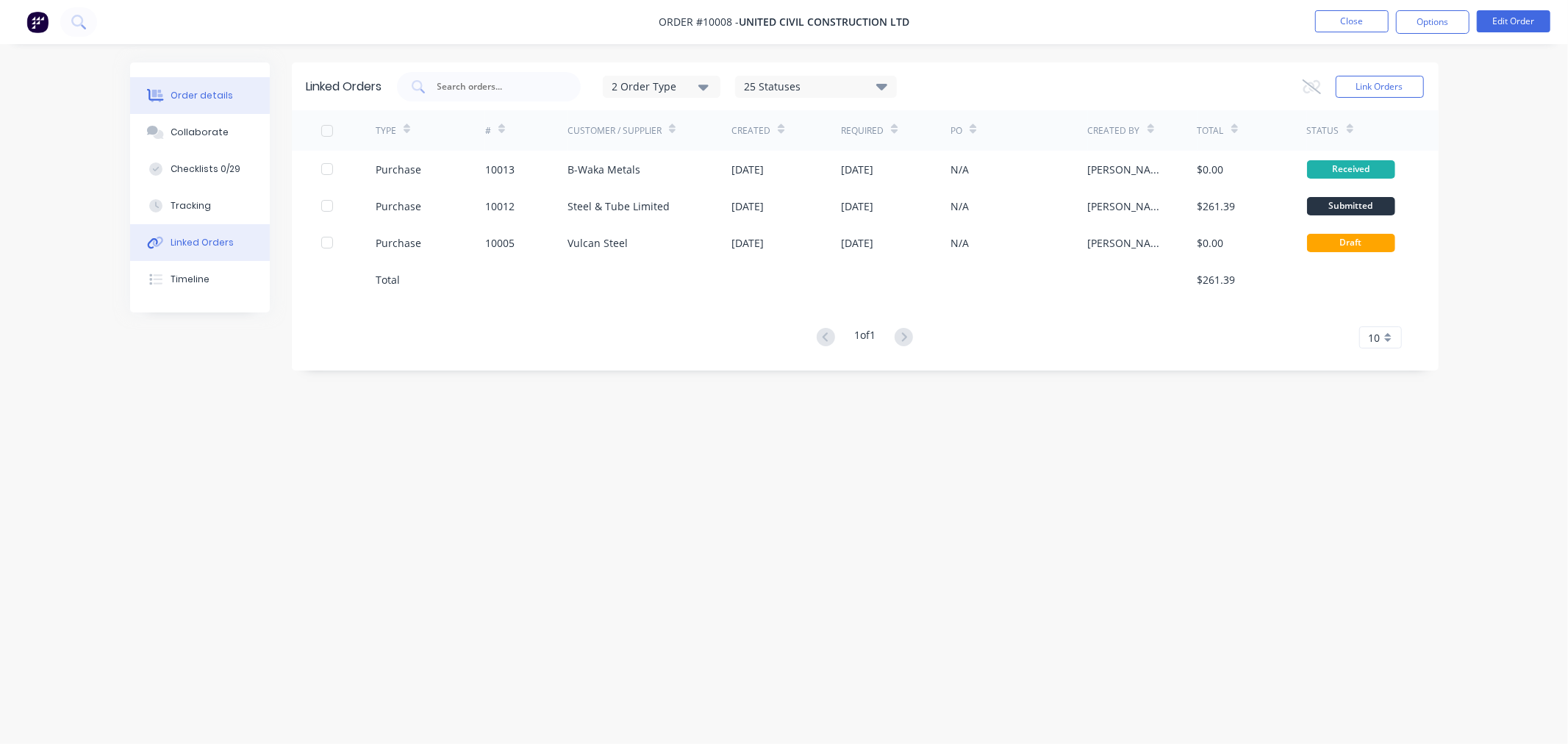
click at [199, 94] on div "Order details" at bounding box center [202, 95] width 63 height 13
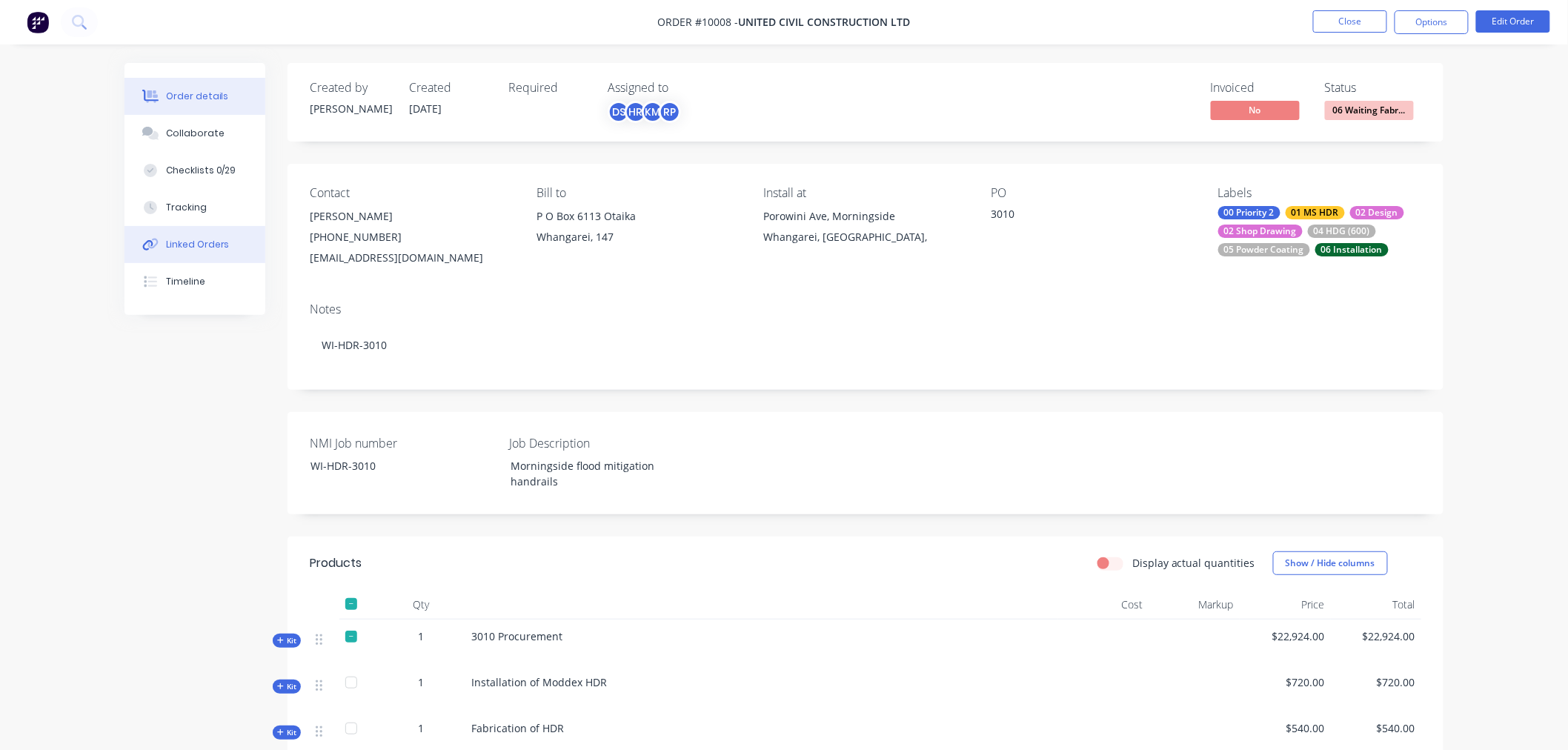
click at [199, 243] on div "Linked Orders" at bounding box center [197, 244] width 63 height 13
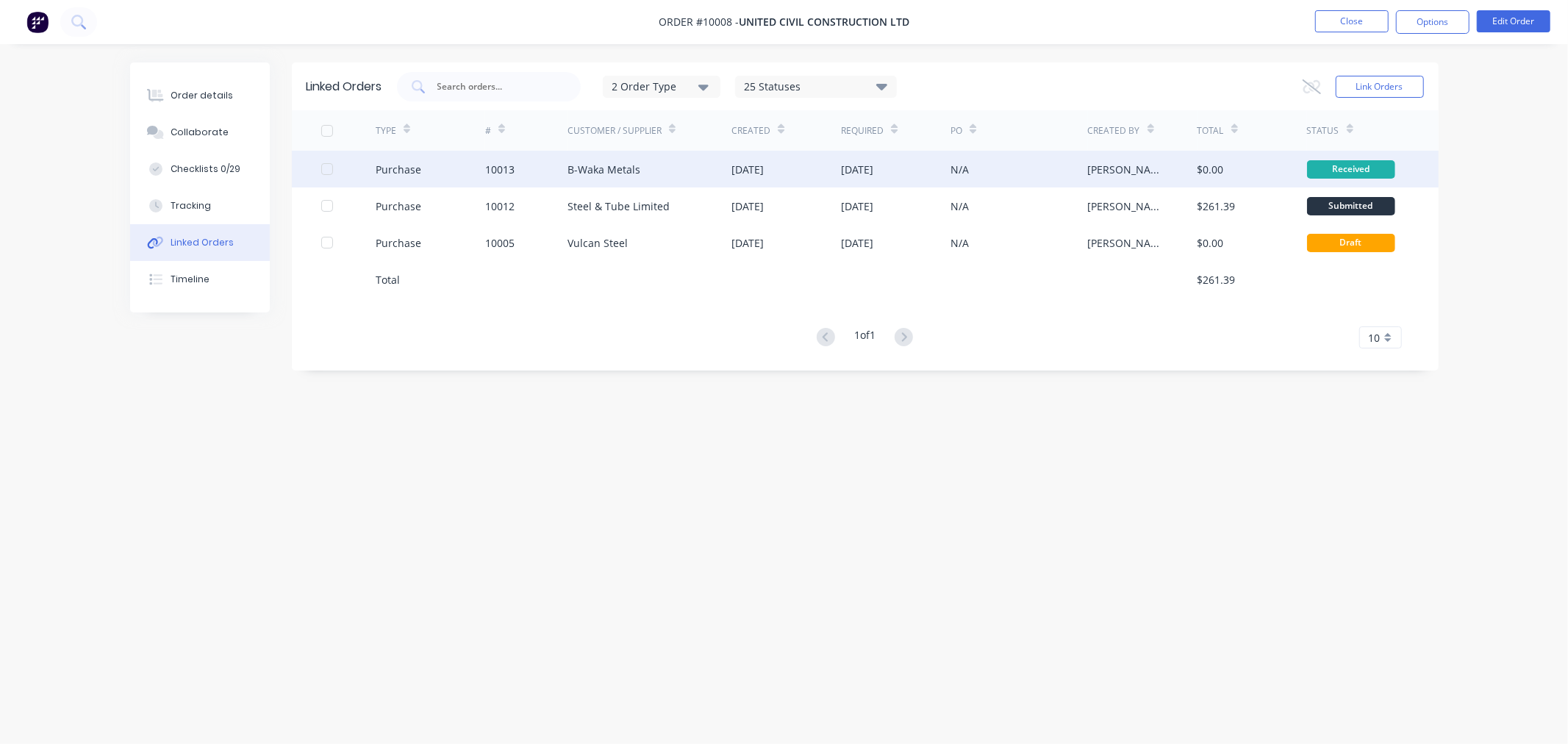
click at [581, 170] on div "B-Waka Metals" at bounding box center [604, 169] width 72 height 15
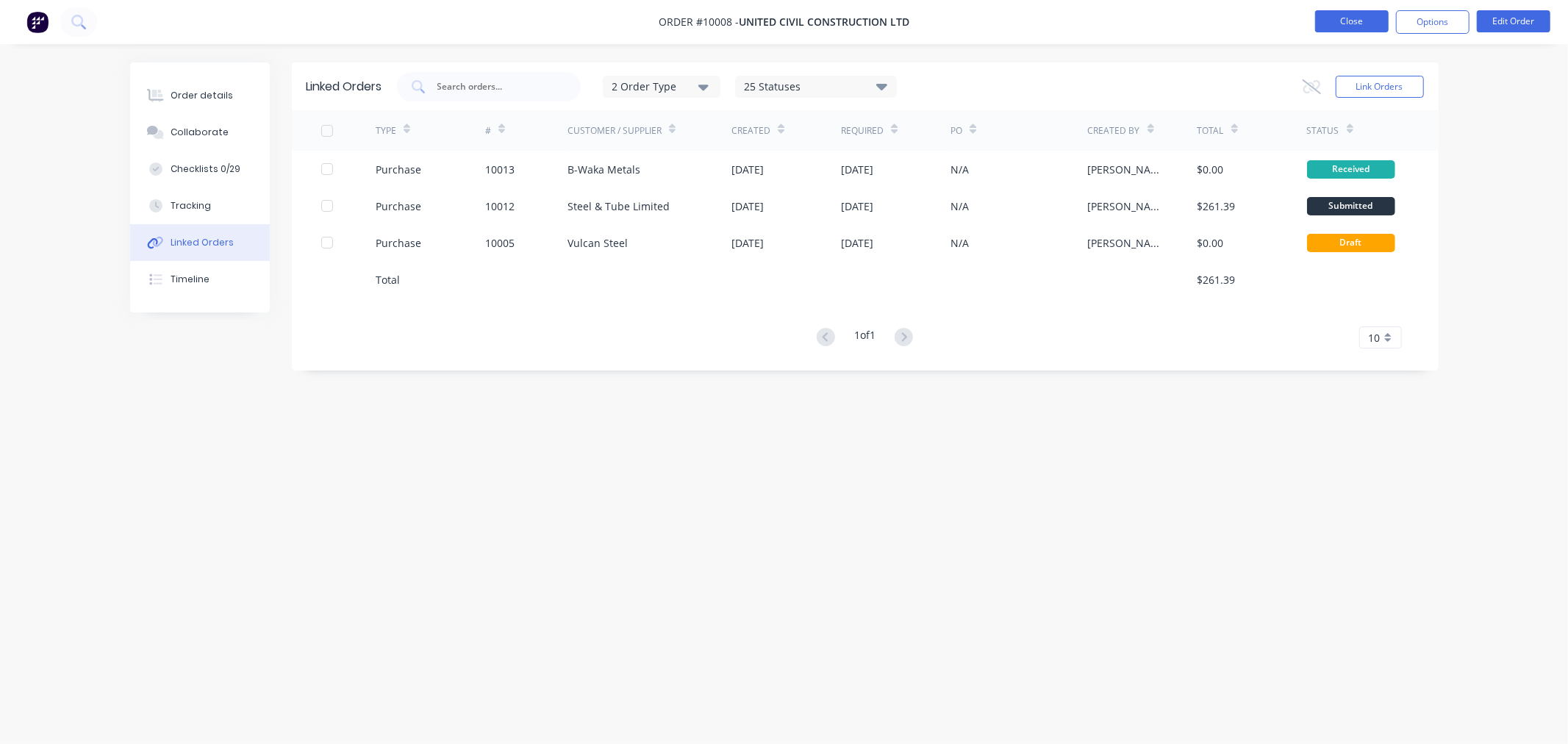
click at [1331, 21] on button "Close" at bounding box center [1351, 21] width 73 height 22
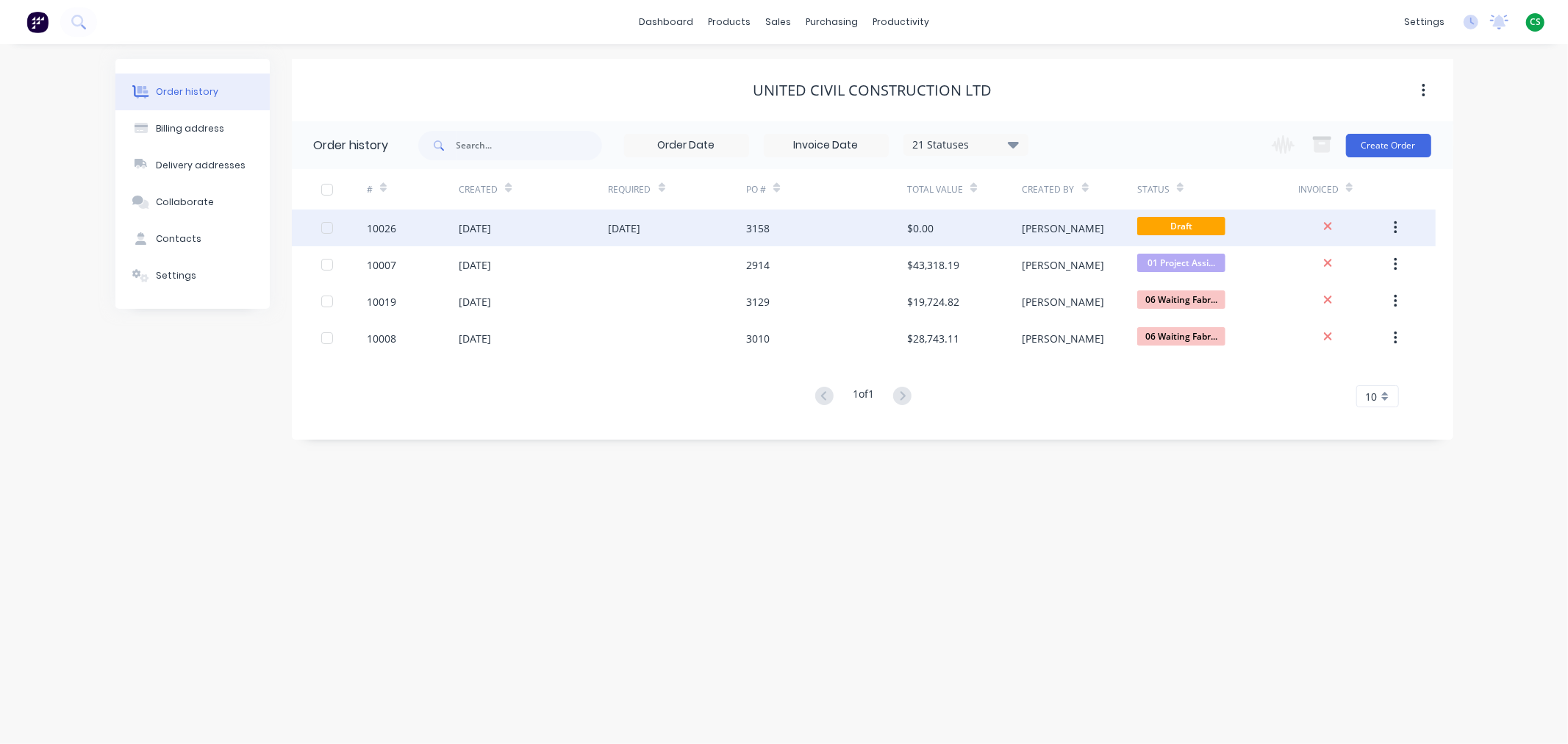
click at [419, 234] on div "10026" at bounding box center [412, 228] width 92 height 37
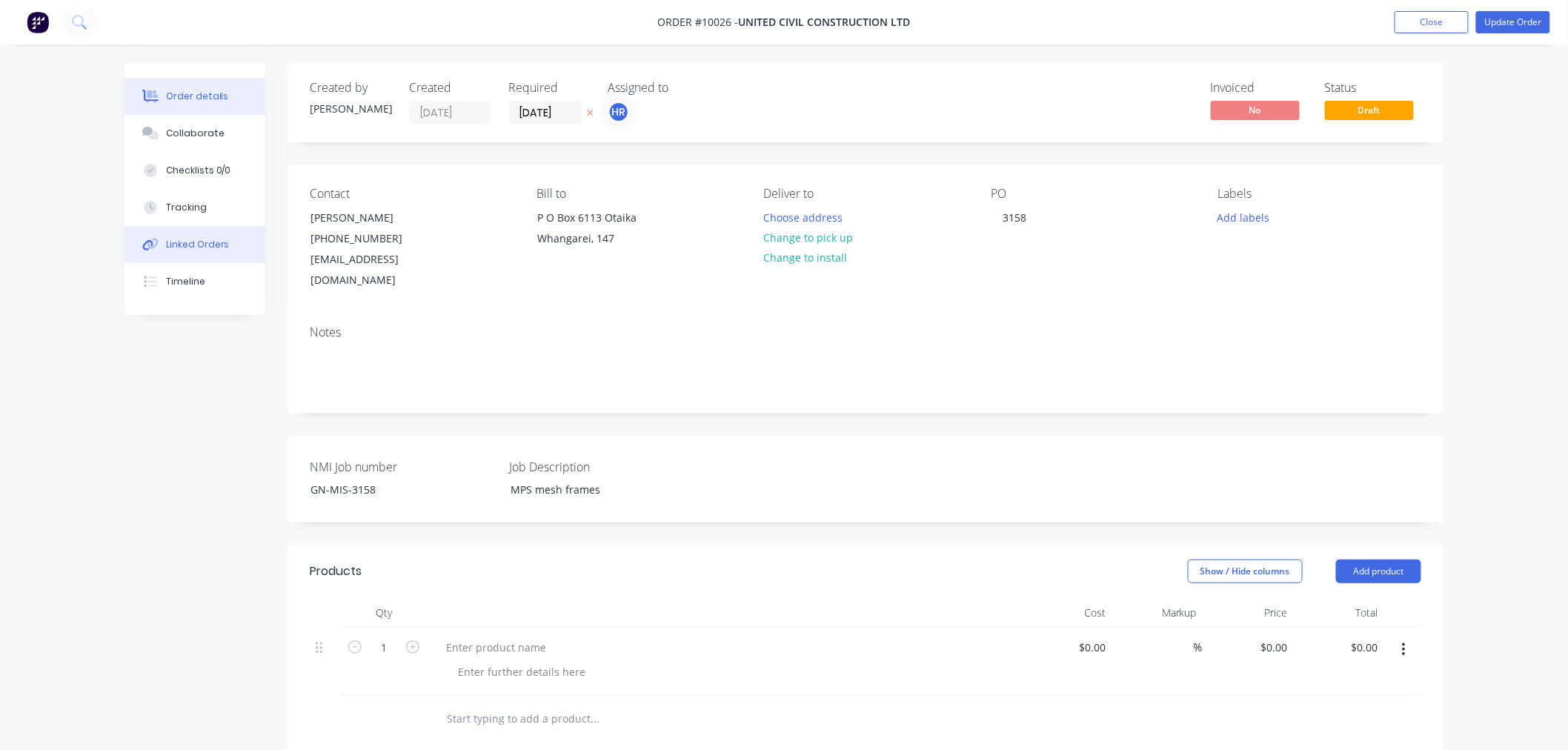
click at [188, 242] on div "Linked Orders" at bounding box center [197, 244] width 63 height 13
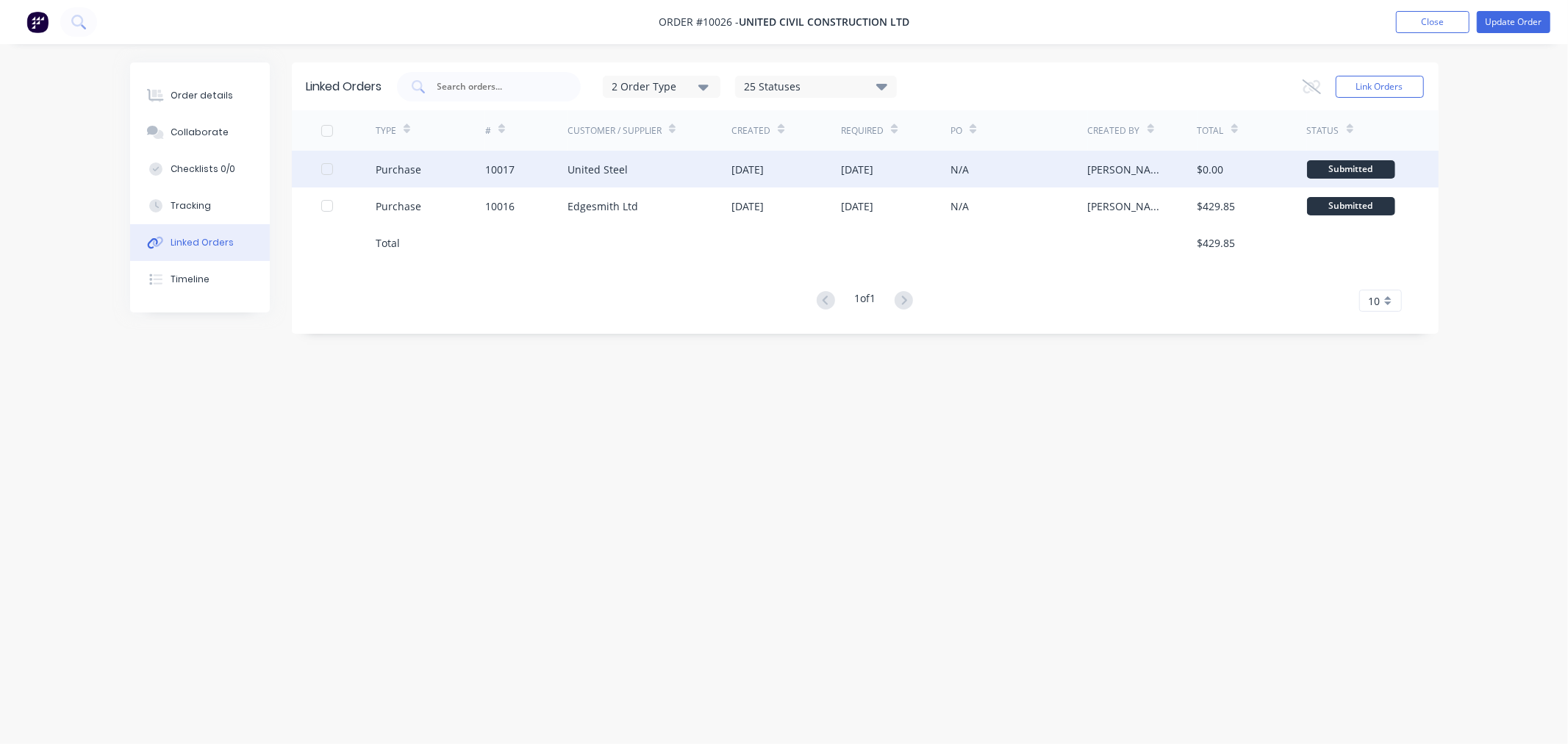
click at [436, 176] on div "Purchase" at bounding box center [430, 169] width 110 height 37
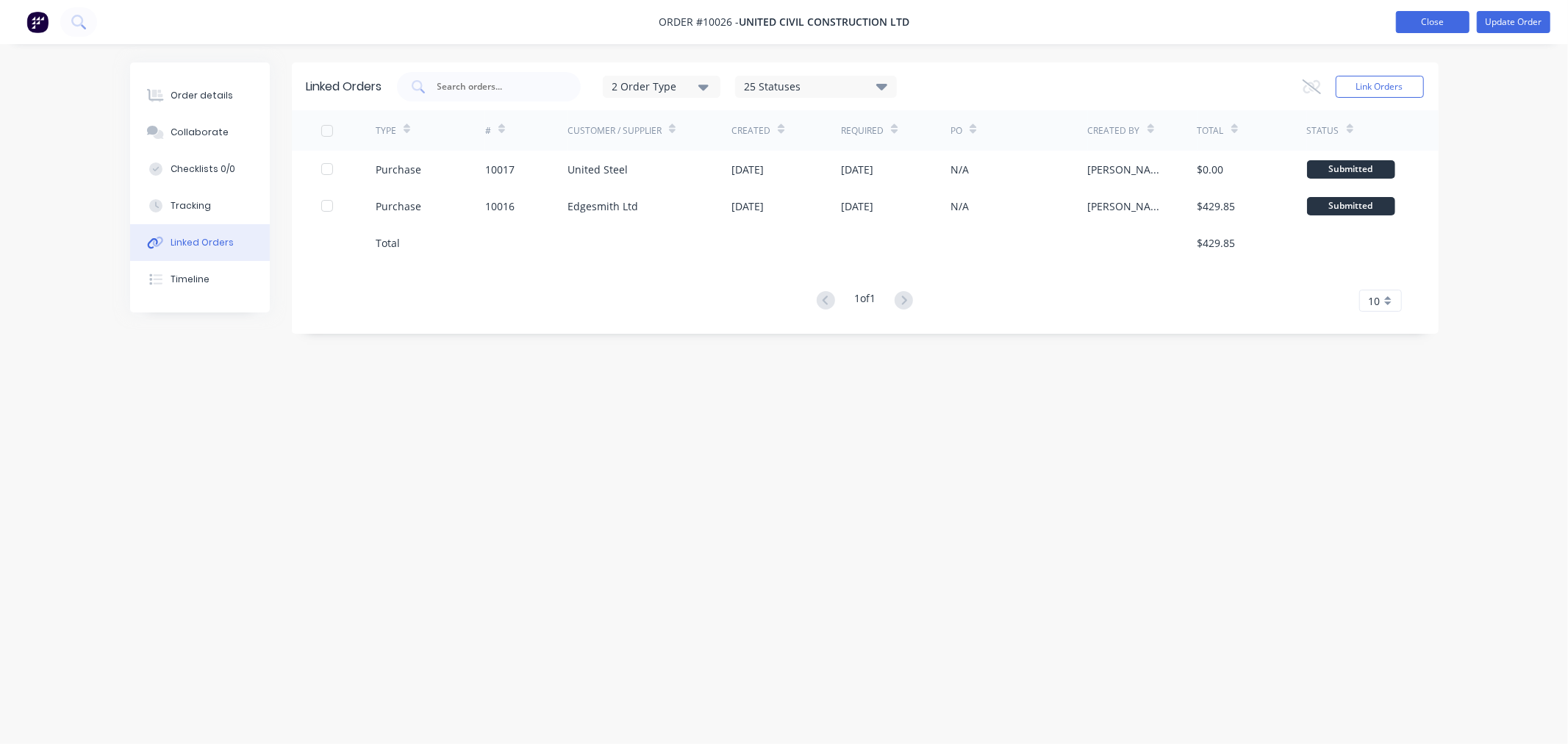
drag, startPoint x: 1420, startPoint y: 22, endPoint x: 1400, endPoint y: 20, distance: 20.1
click at [1420, 22] on button "Close" at bounding box center [1432, 22] width 73 height 22
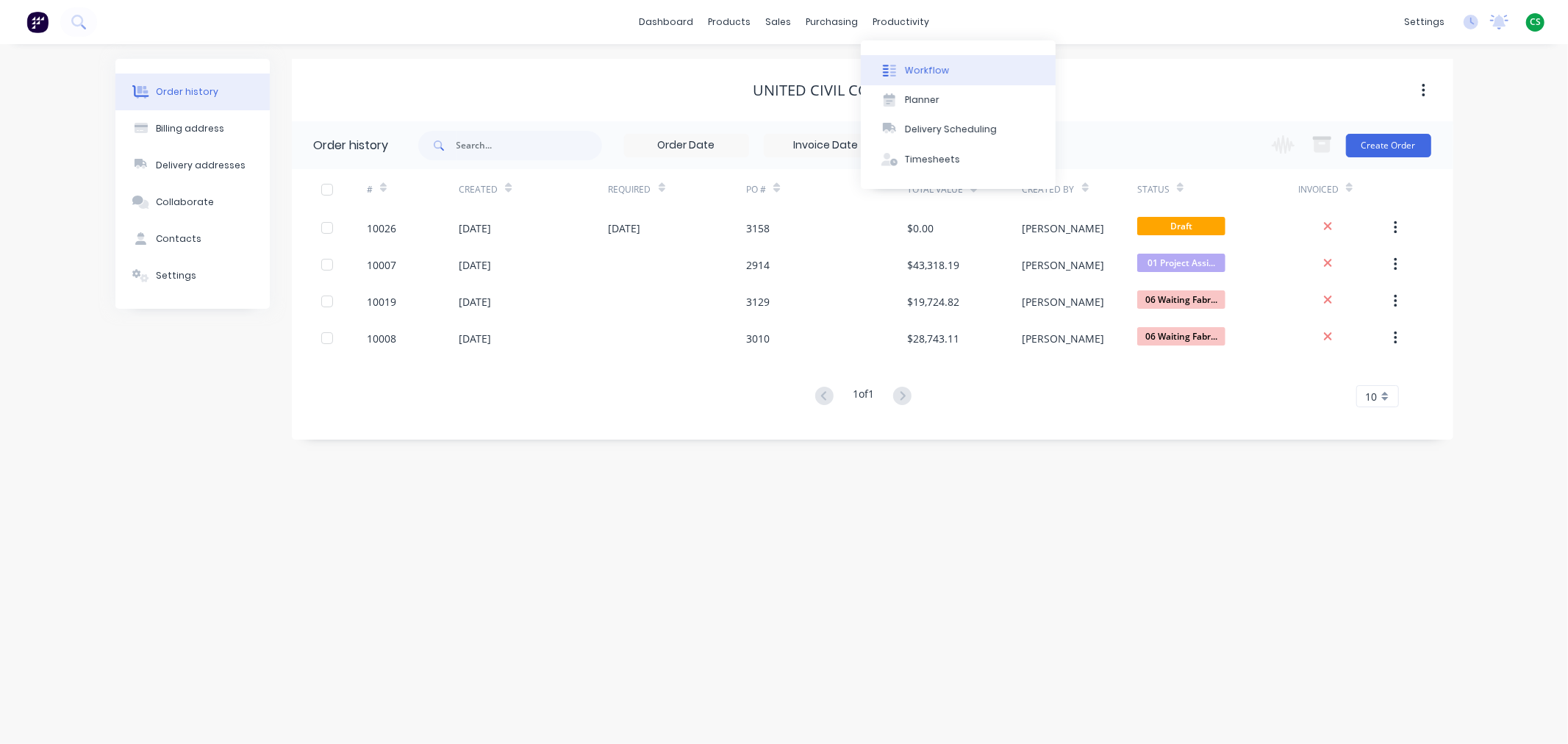
click at [926, 73] on div "Workflow" at bounding box center [927, 70] width 44 height 13
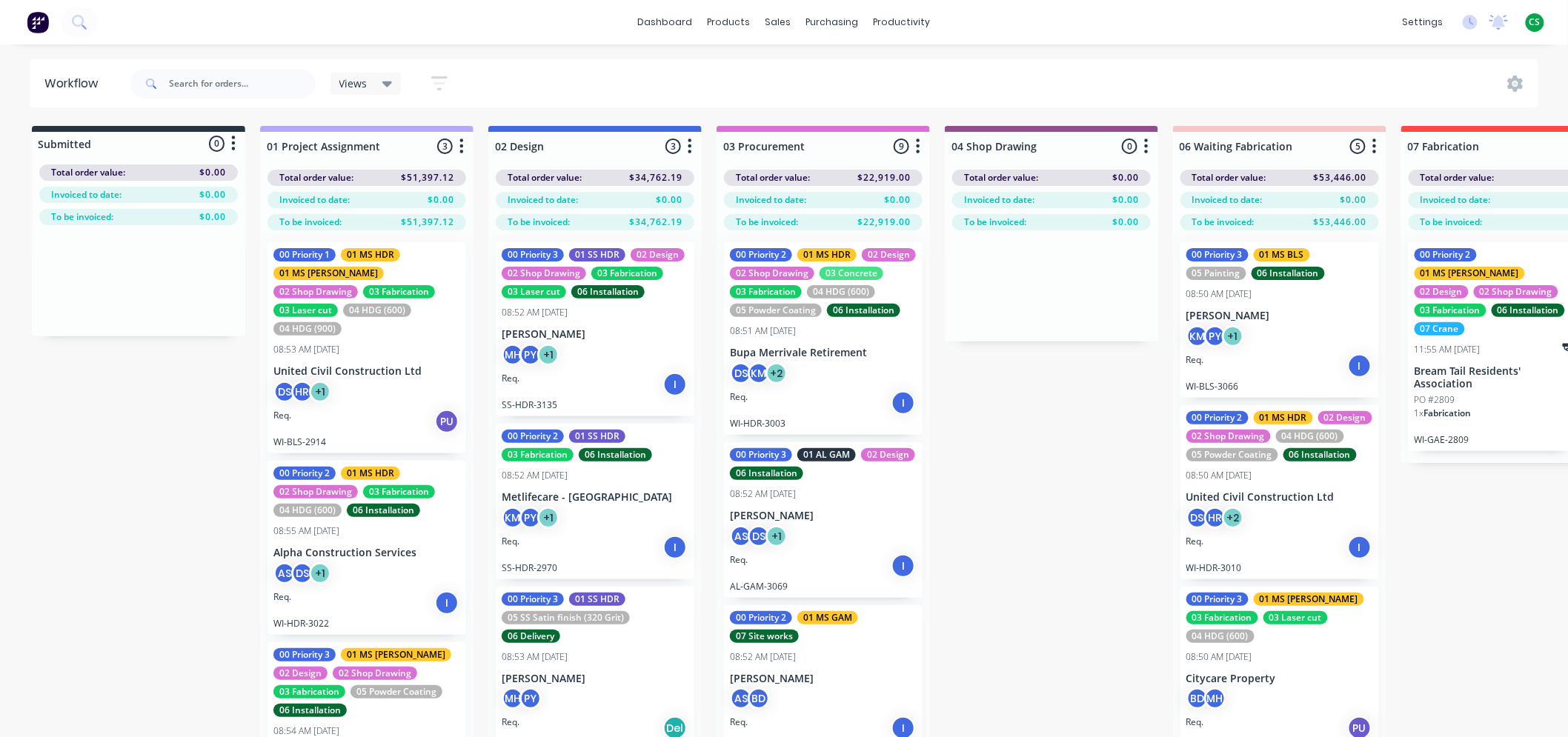
click at [346, 82] on span "Views" at bounding box center [353, 83] width 28 height 15
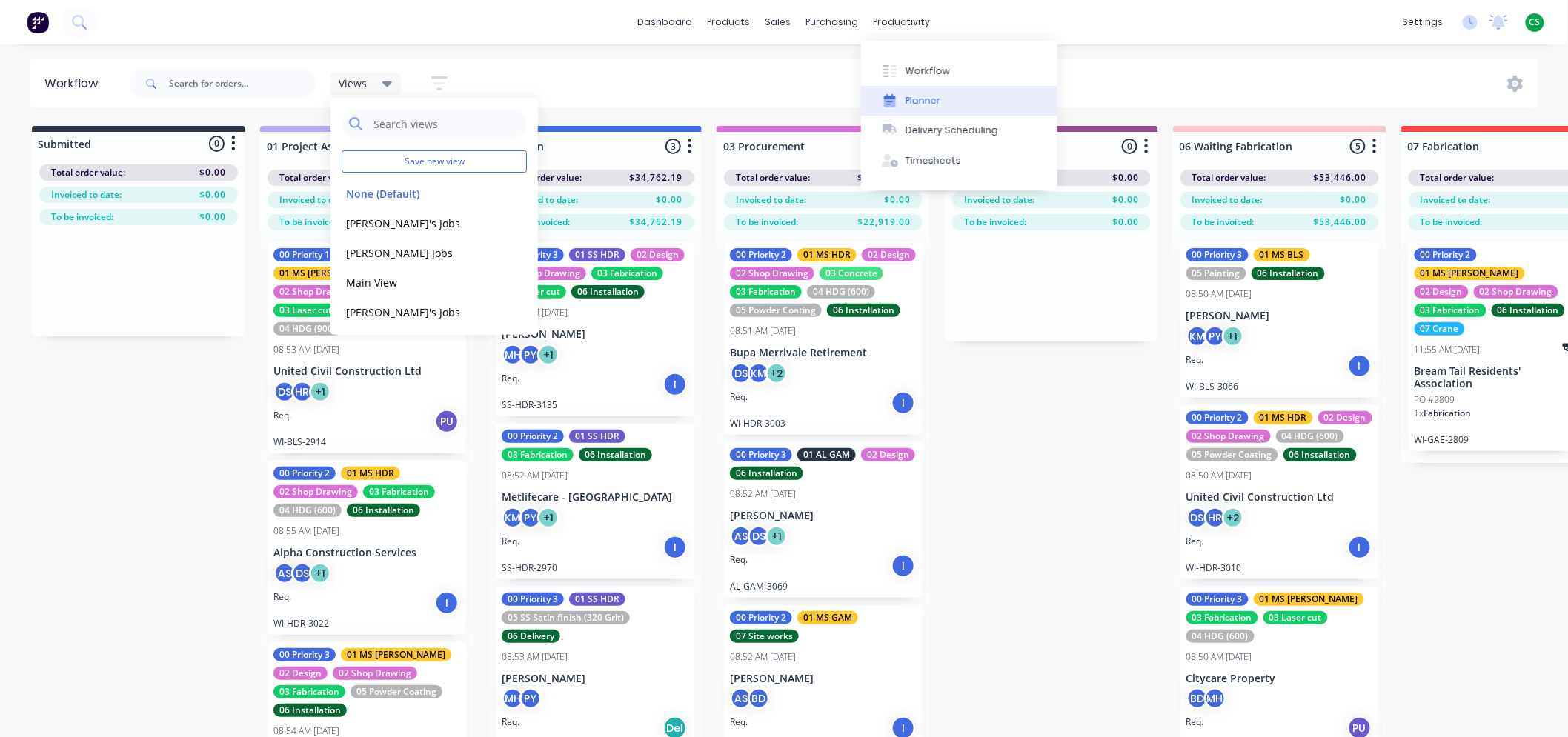
click at [935, 106] on div "Planner" at bounding box center [922, 101] width 35 height 13
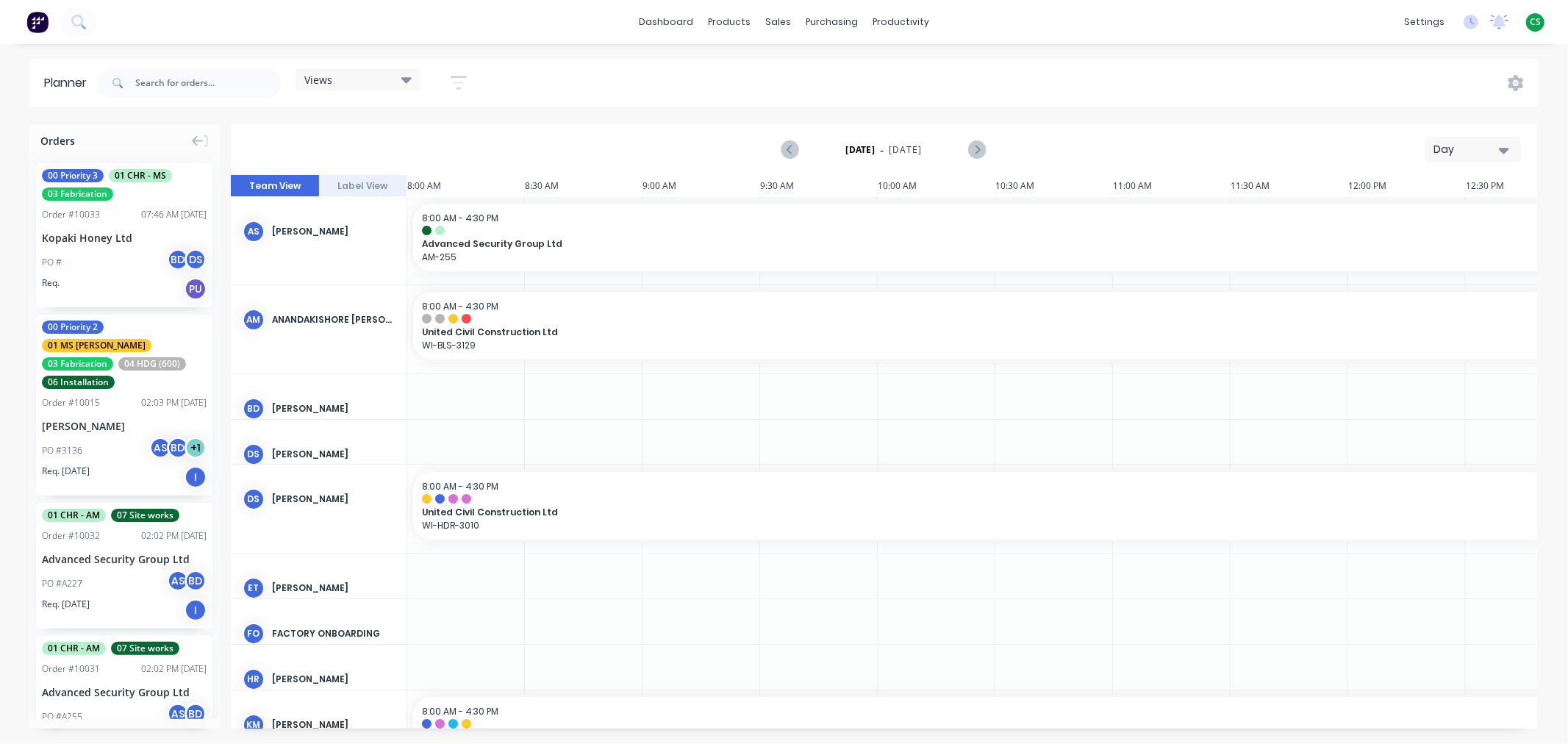
scroll to position [0, 706]
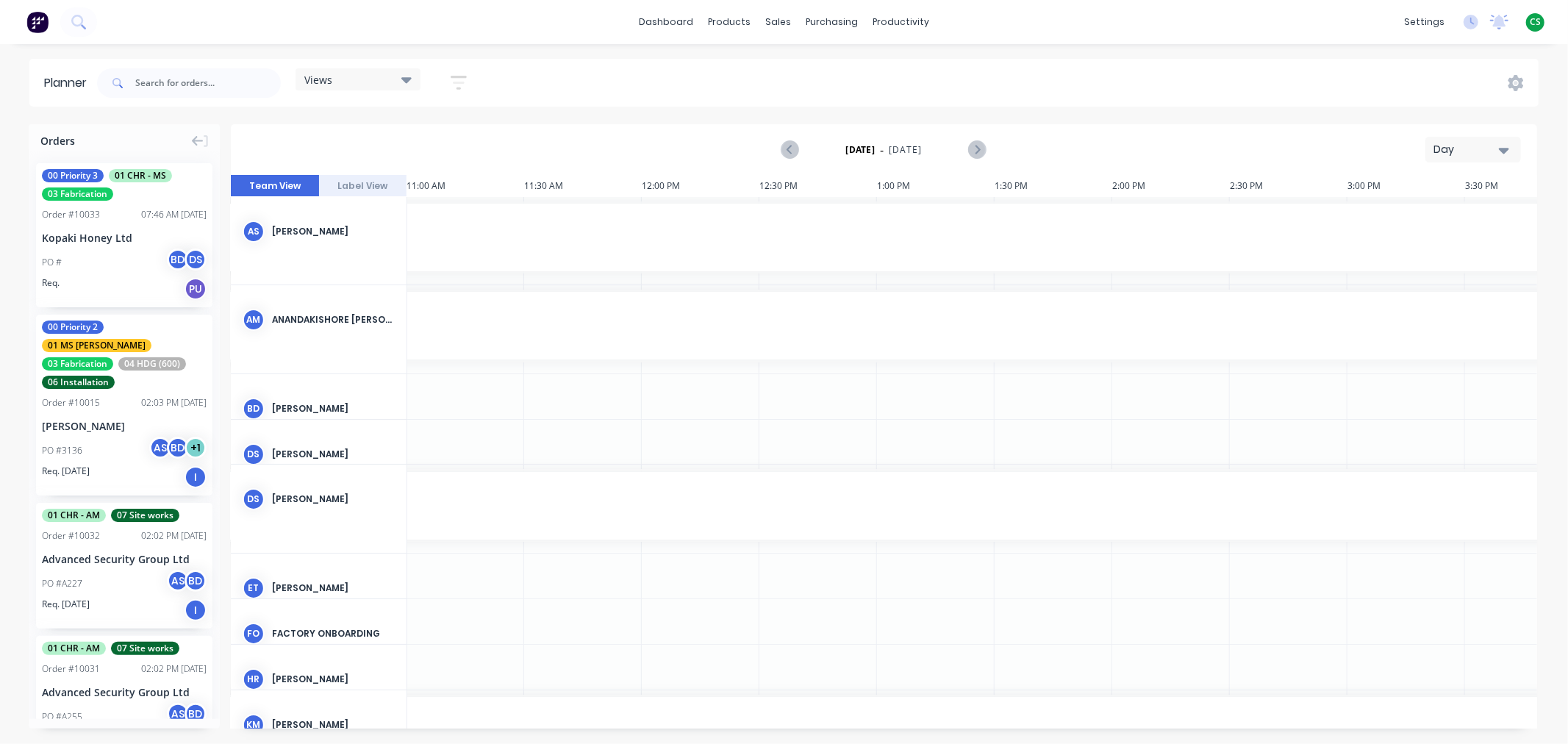
click at [331, 83] on span "Views" at bounding box center [318, 79] width 28 height 15
click at [325, 242] on button "Labour" at bounding box center [385, 247] width 156 height 17
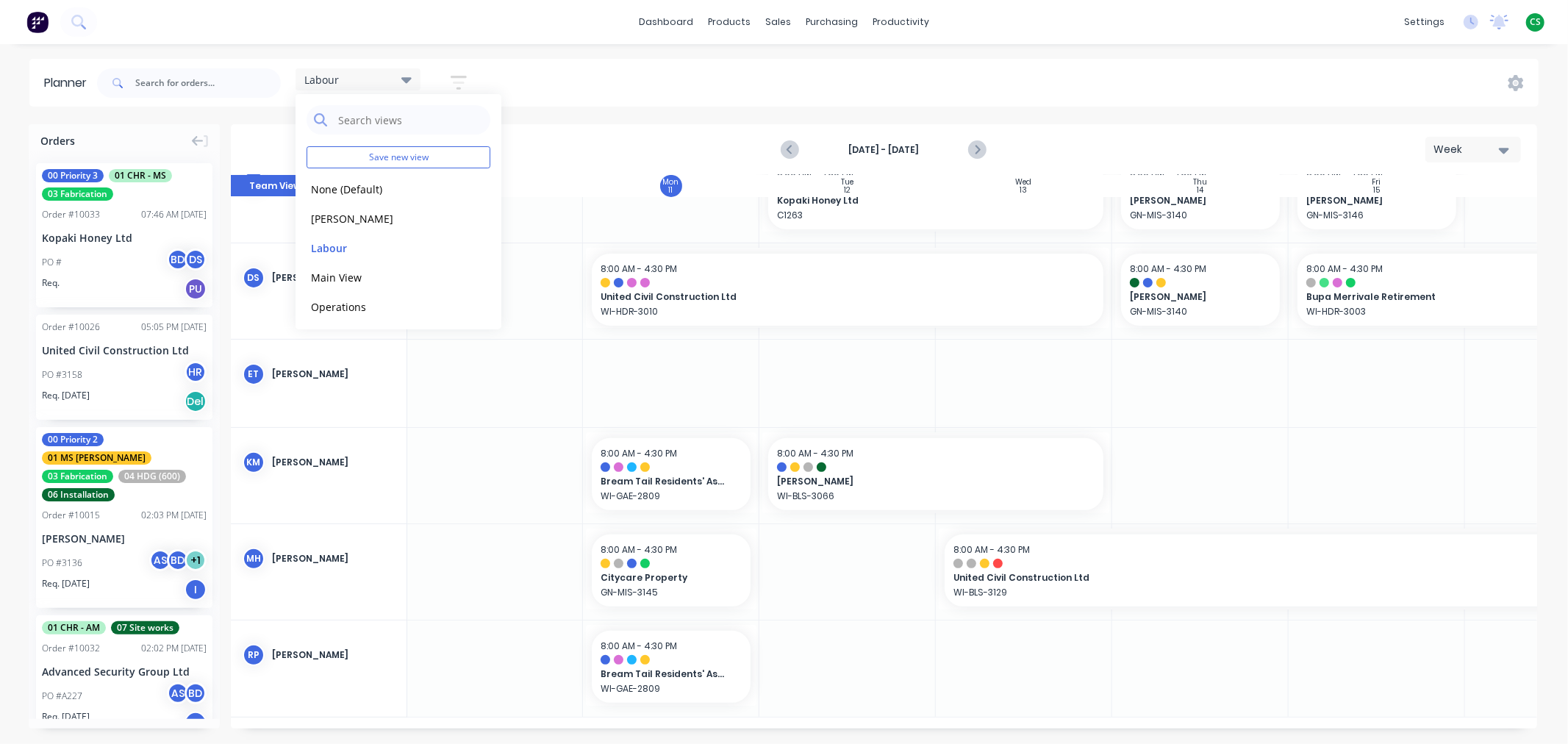
scroll to position [0, 1]
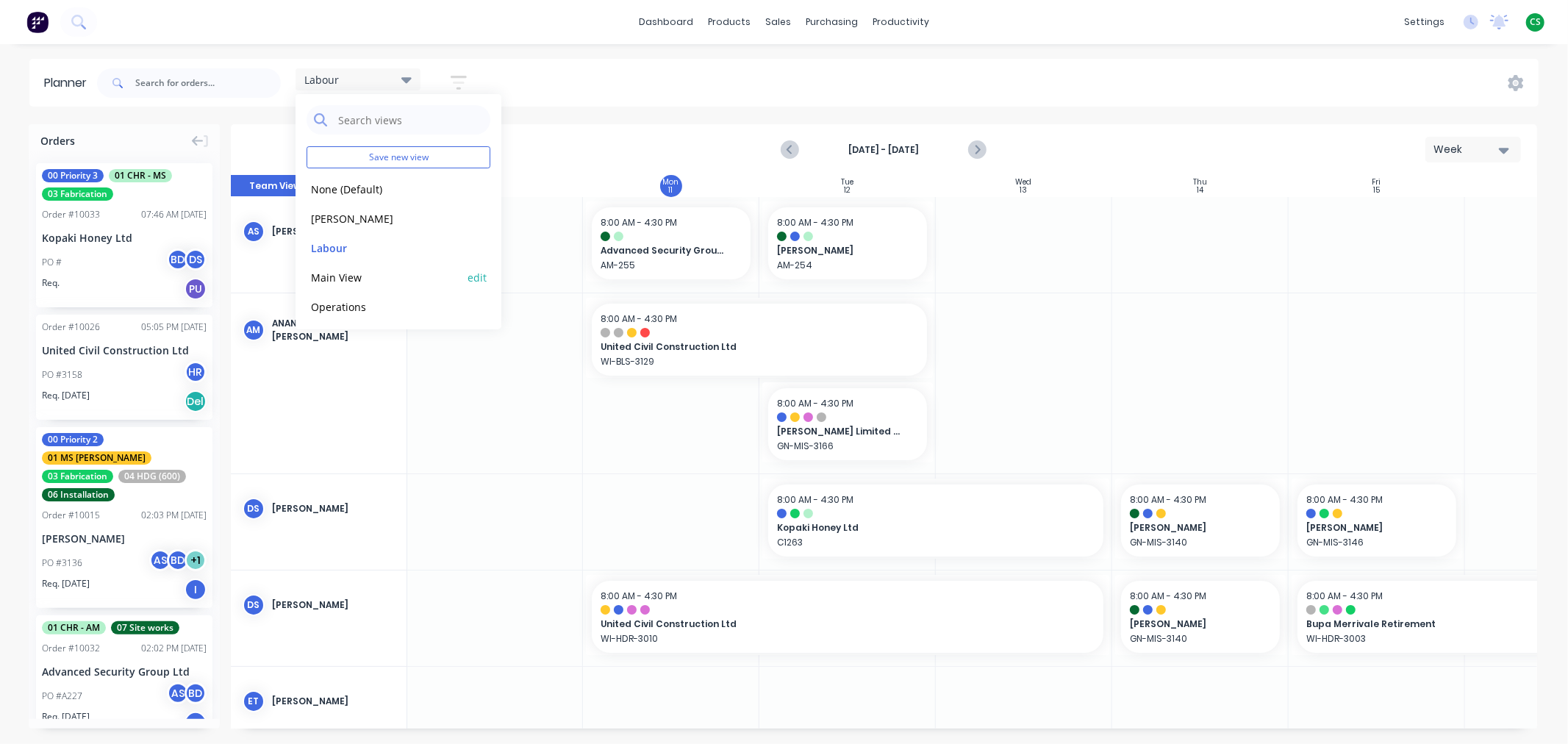
click at [350, 275] on button "Main View" at bounding box center [385, 276] width 156 height 17
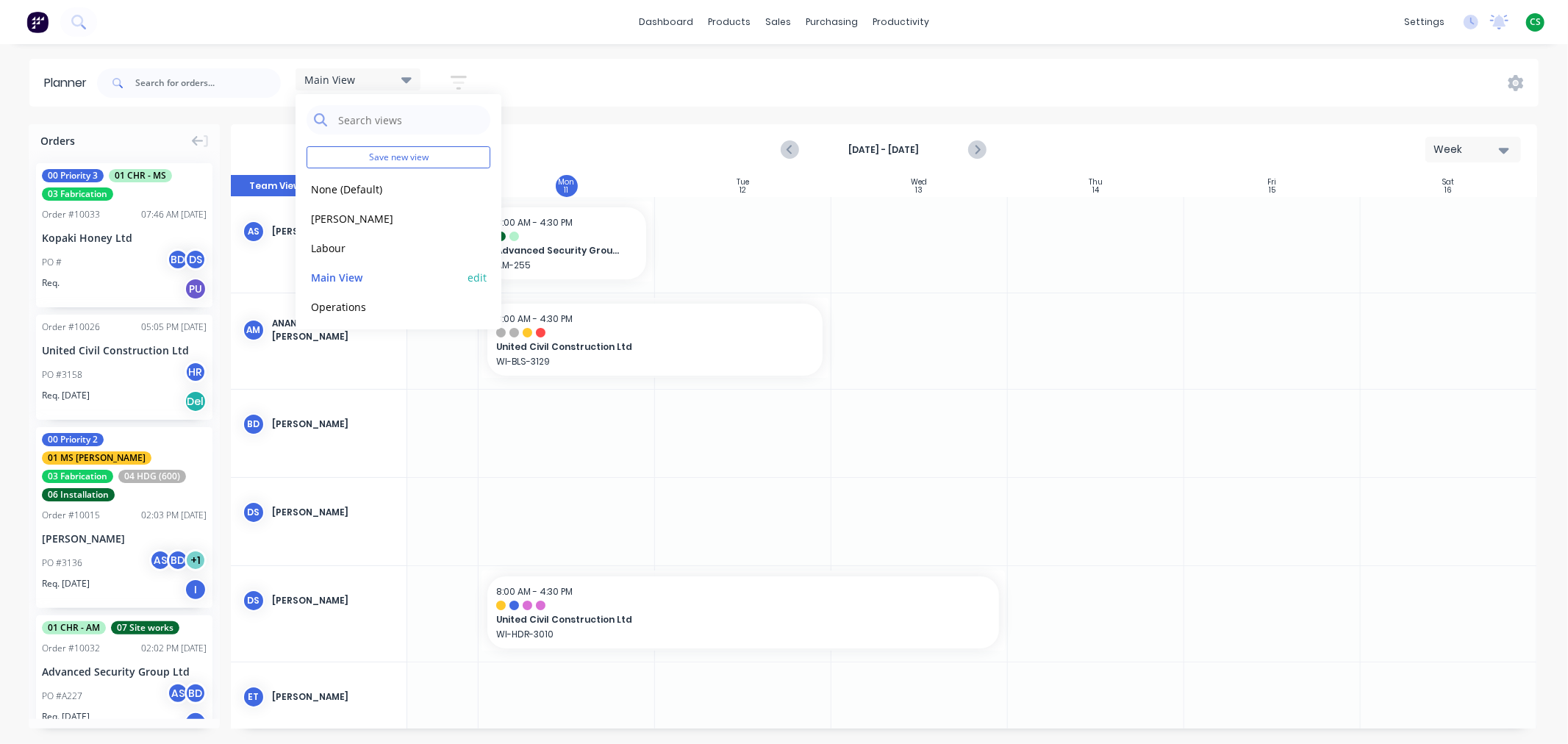
scroll to position [0, 110]
click at [654, 81] on div "Main View Save new view None (Default) edit Duncan edit Labour edit Main View e…" at bounding box center [817, 83] width 1445 height 44
click at [354, 81] on span "Main View" at bounding box center [329, 79] width 51 height 15
click at [342, 250] on button "Labour" at bounding box center [385, 247] width 156 height 17
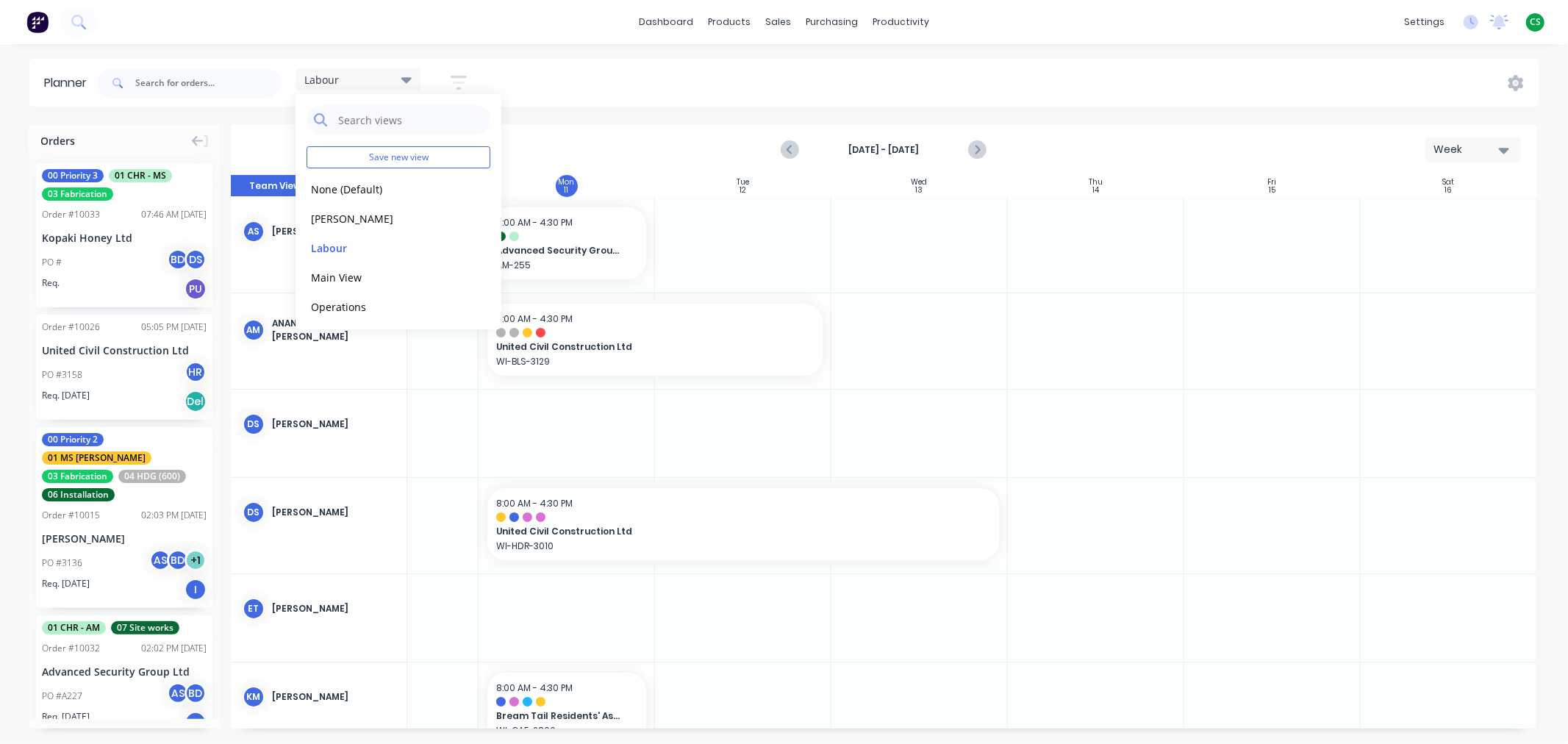
click at [1090, 25] on div "dashboard products sales purchasing productivity dashboard products Product Cat…" at bounding box center [784, 22] width 1568 height 44
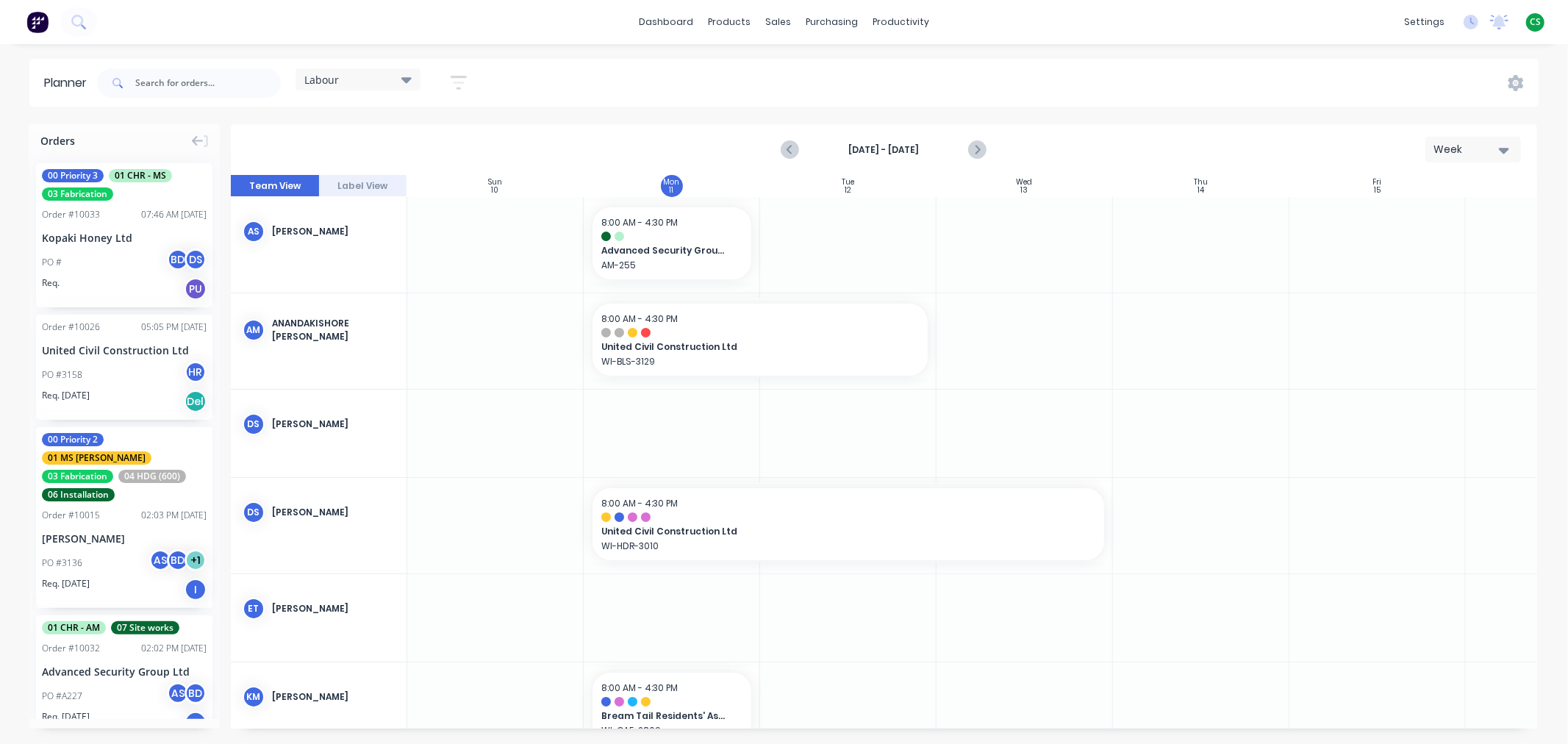
click at [456, 79] on icon "button" at bounding box center [459, 82] width 16 height 19
click at [439, 311] on icon "button" at bounding box center [441, 314] width 10 height 16
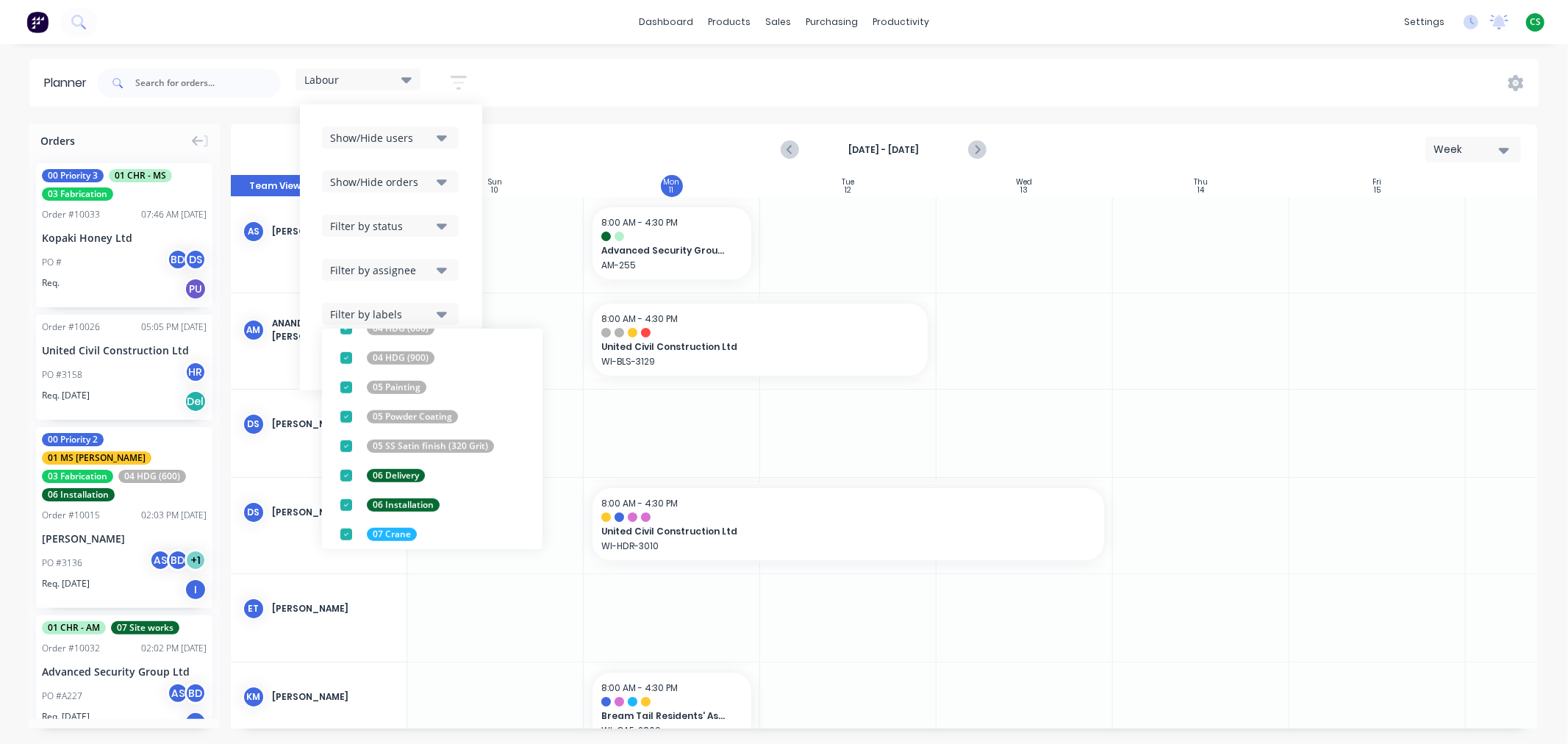
scroll to position [1015, 0]
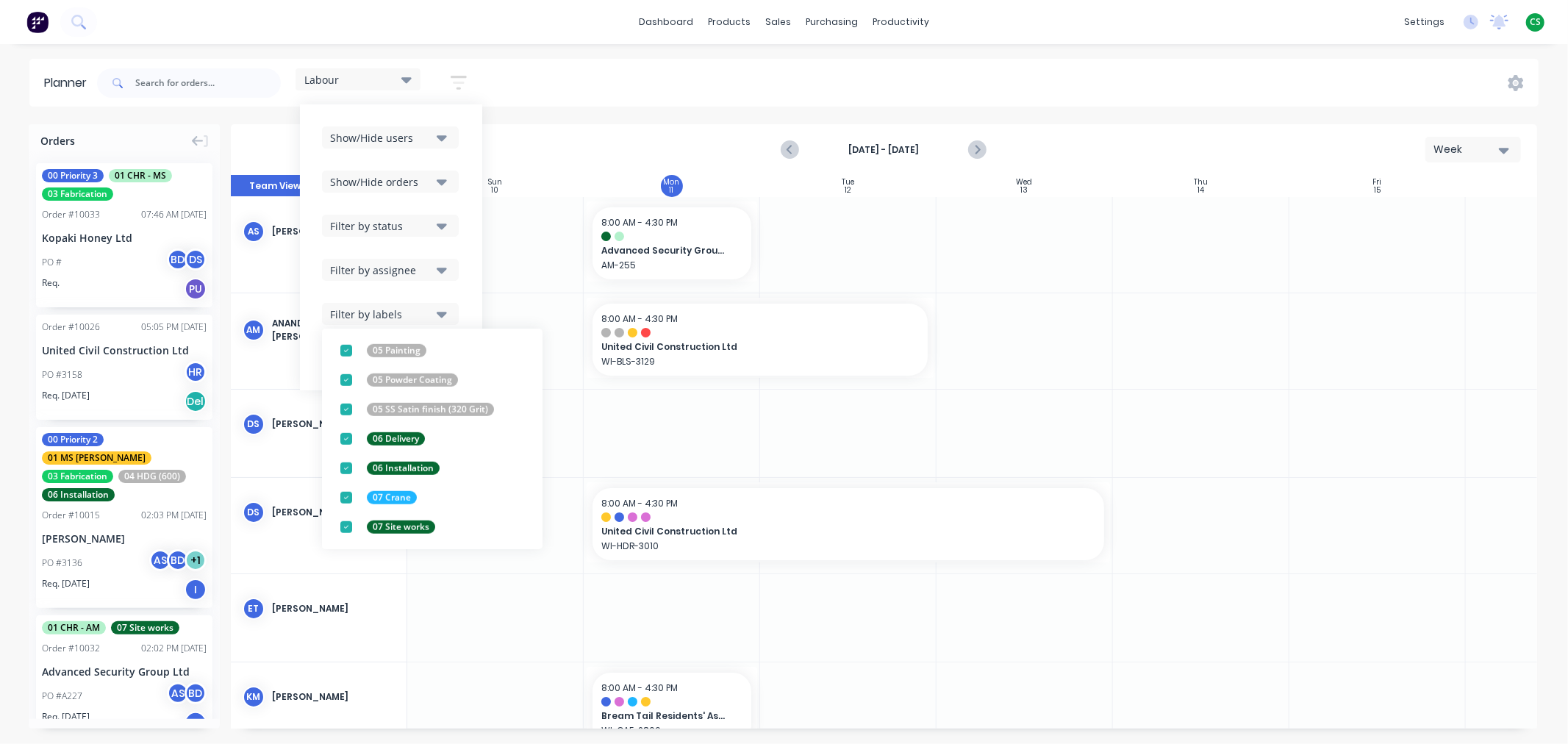
click at [445, 267] on icon "button" at bounding box center [441, 270] width 10 height 6
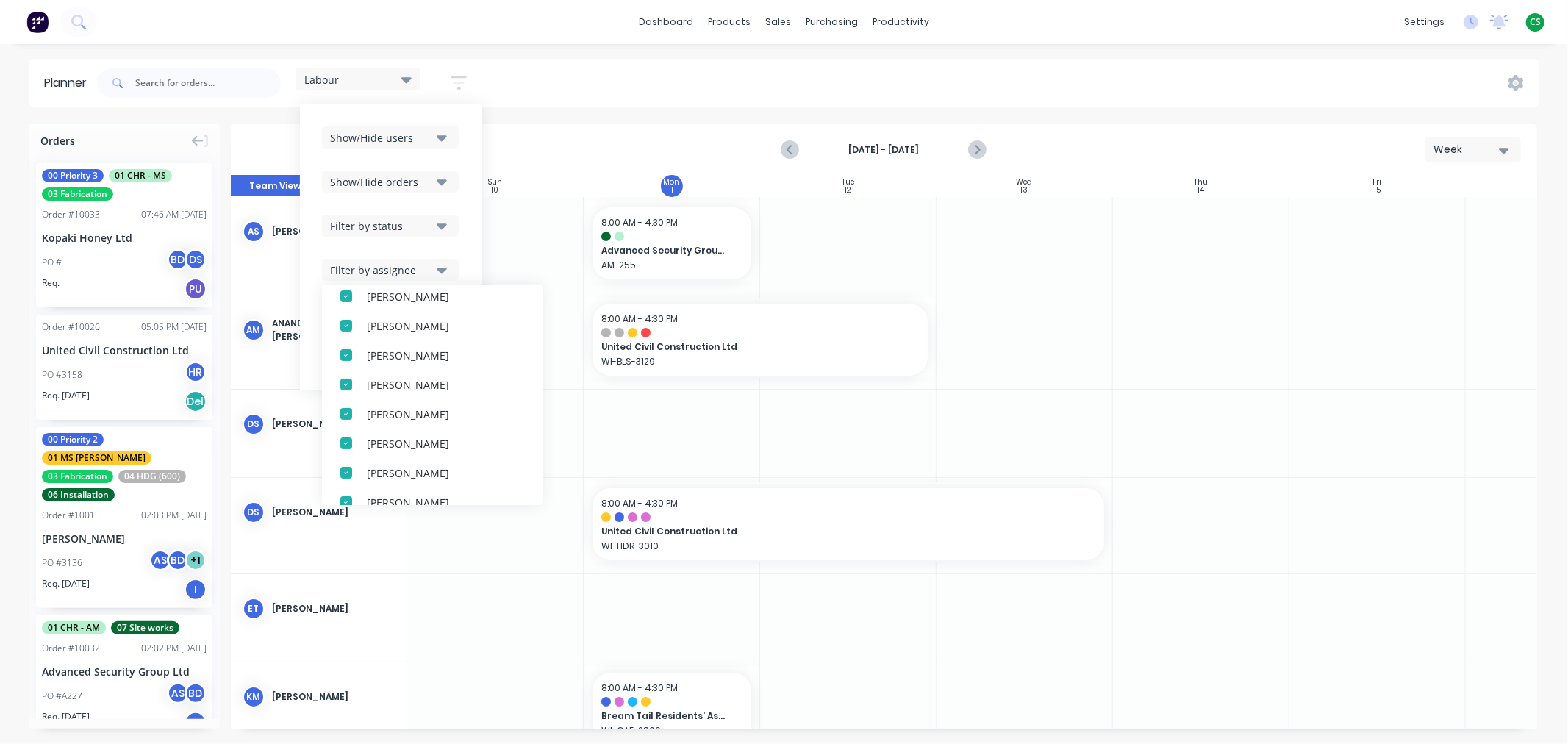
scroll to position [367, 0]
click at [444, 225] on icon "button" at bounding box center [441, 225] width 10 height 6
click at [444, 182] on icon "button" at bounding box center [441, 182] width 10 height 6
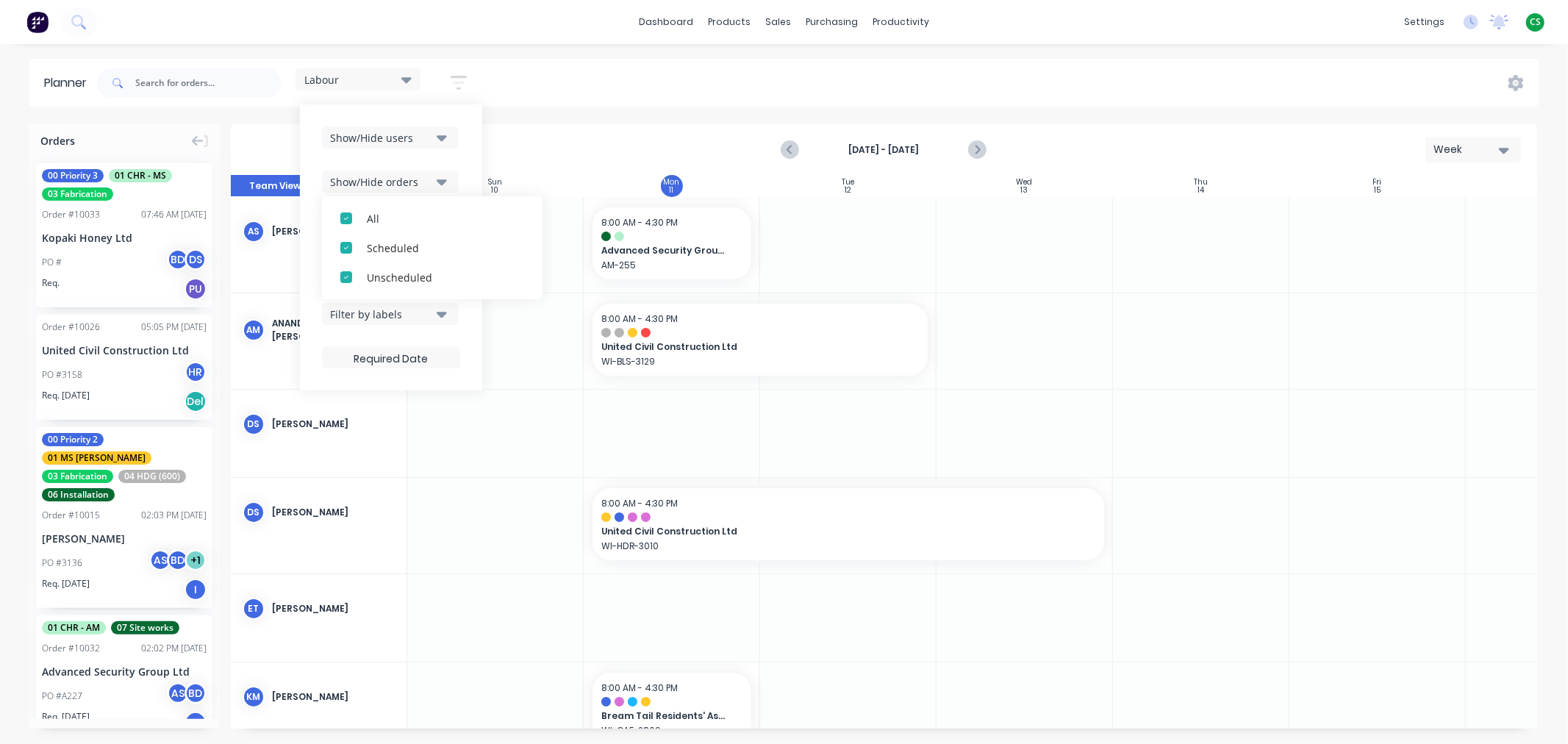
click at [442, 138] on icon "button" at bounding box center [441, 138] width 10 height 6
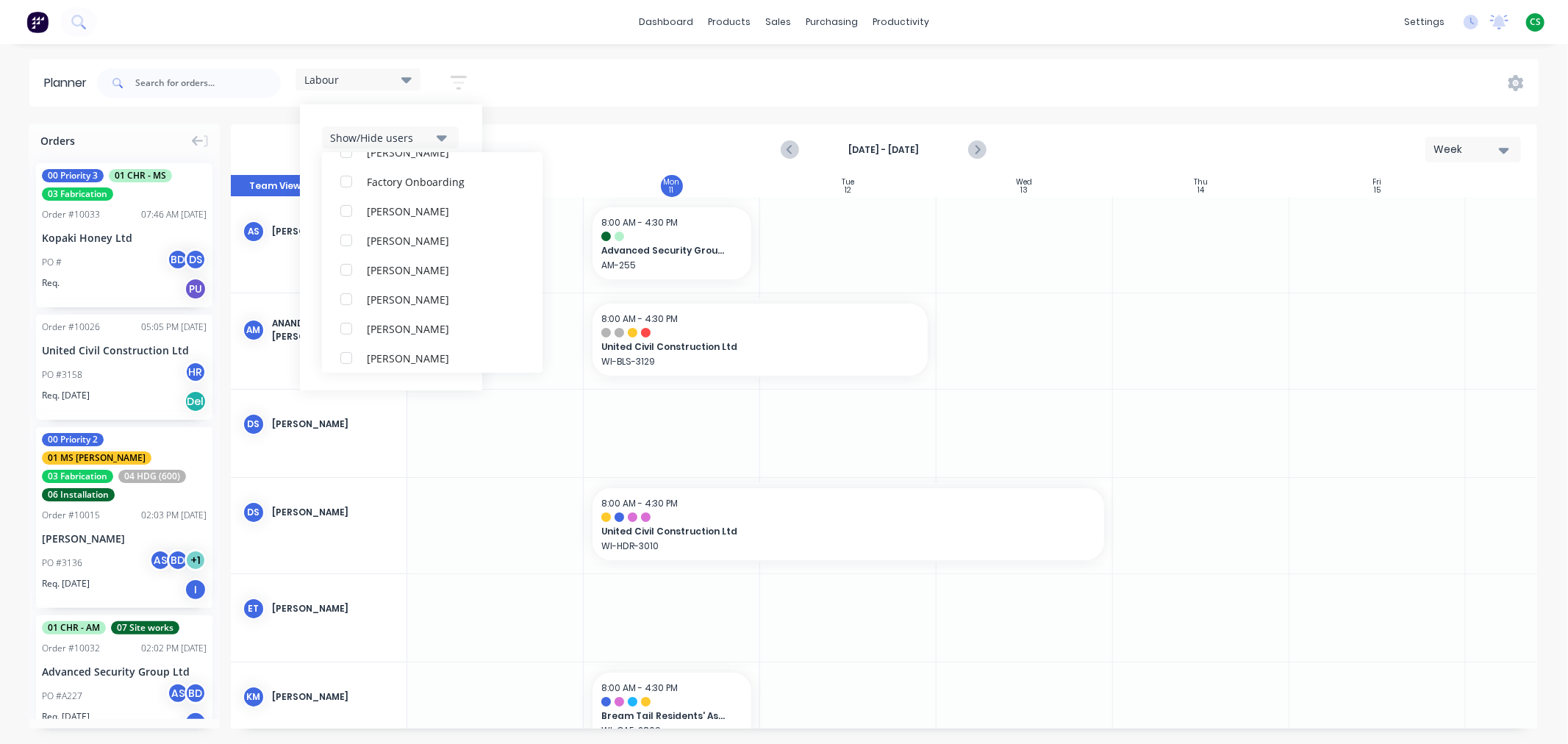
scroll to position [338, 0]
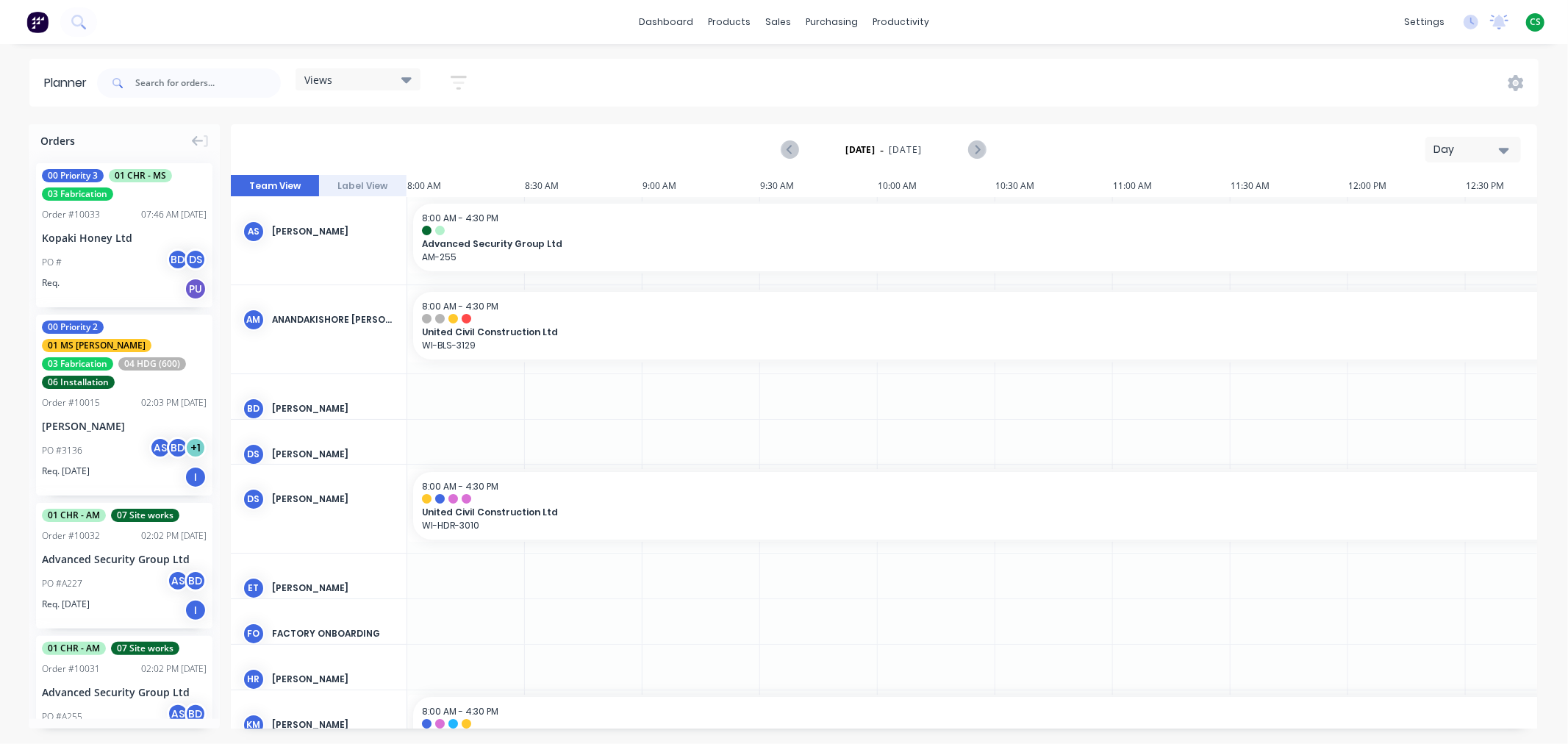
scroll to position [0, 706]
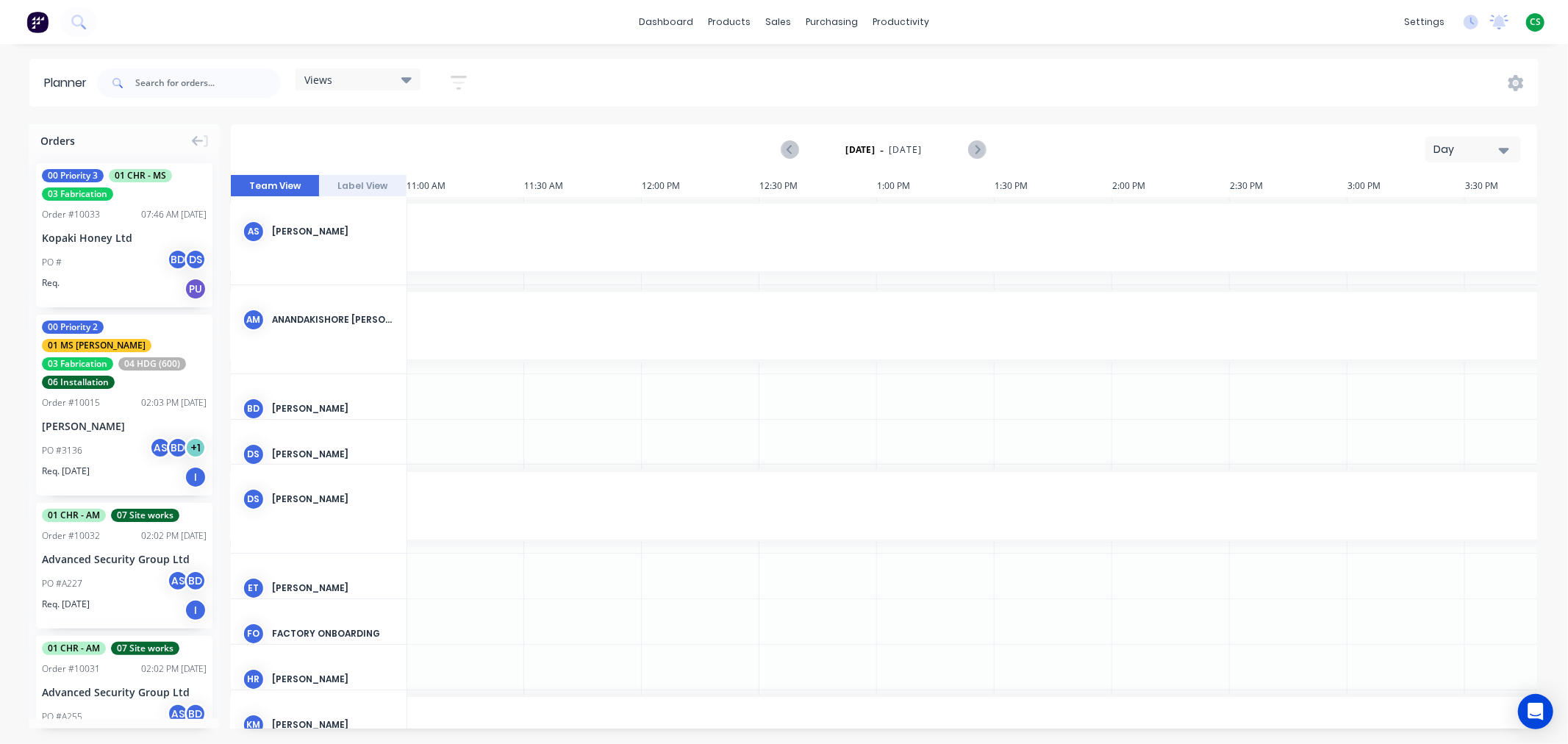
click at [343, 81] on div "Views" at bounding box center [358, 79] width 107 height 13
click at [335, 280] on button "Main View" at bounding box center [385, 276] width 156 height 17
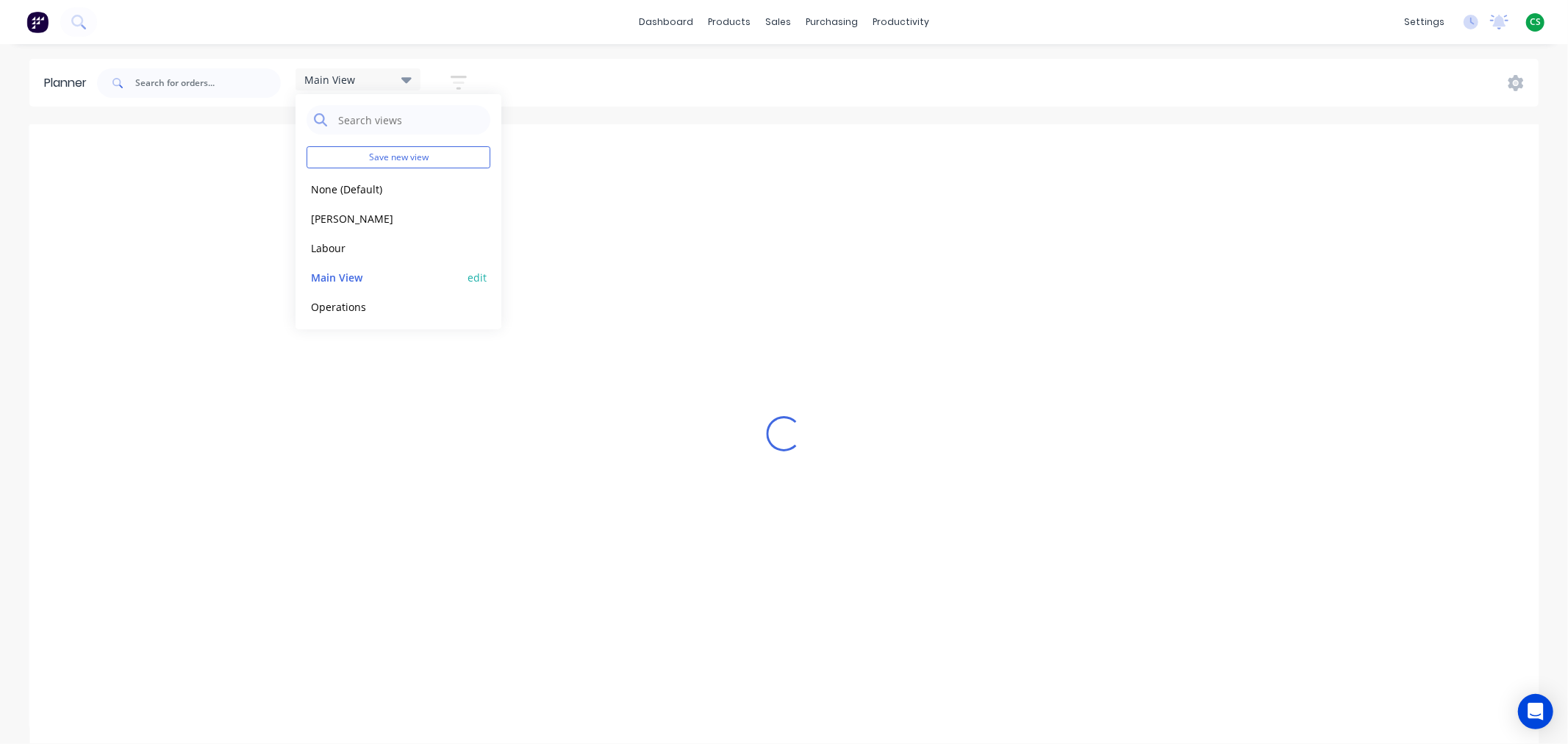
scroll to position [0, 1]
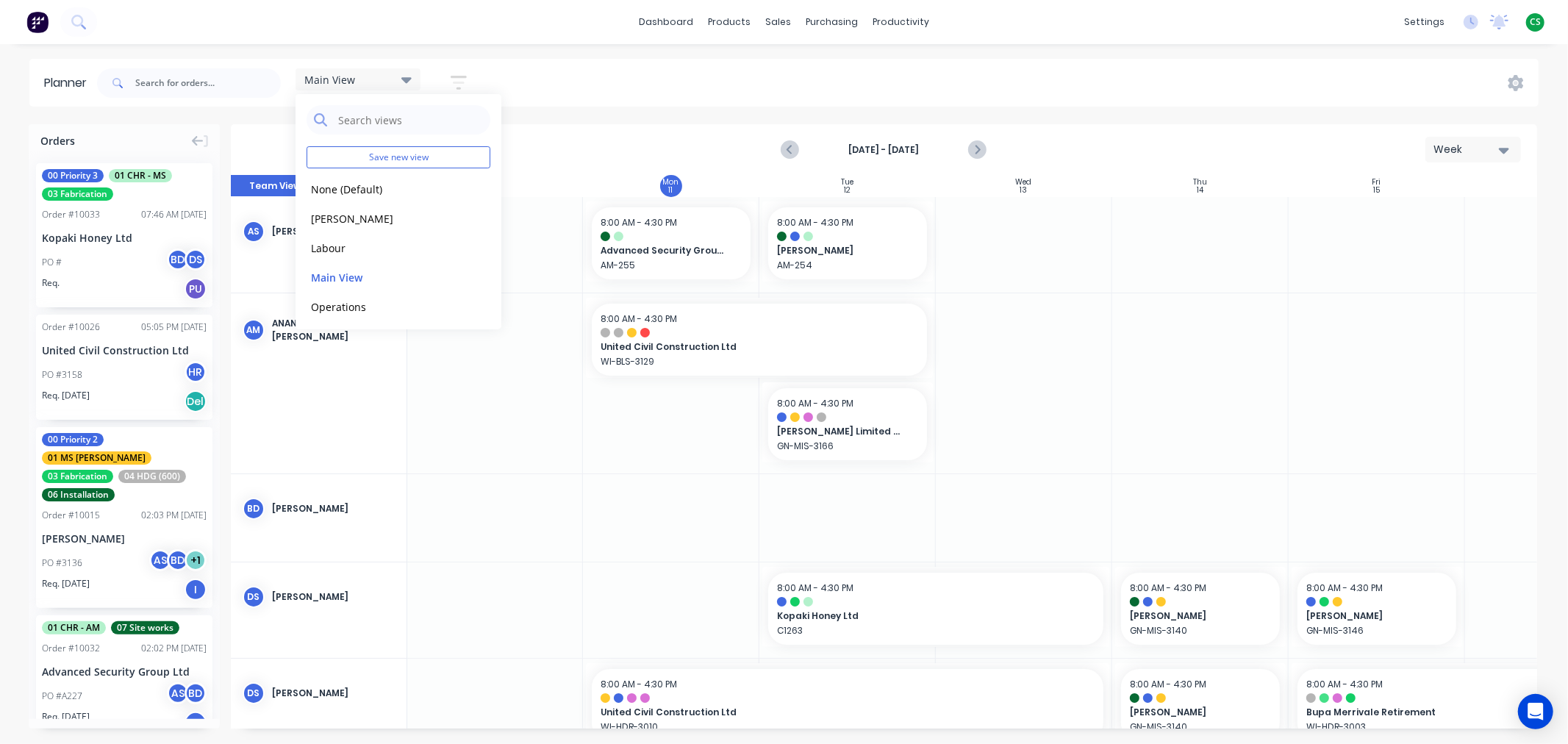
click at [572, 77] on div "Main View Save new view None (Default) edit [PERSON_NAME] edit Labour edit Main…" at bounding box center [817, 83] width 1445 height 44
click at [371, 84] on div "Main View" at bounding box center [358, 79] width 107 height 13
click at [344, 307] on button "Operations" at bounding box center [385, 306] width 156 height 17
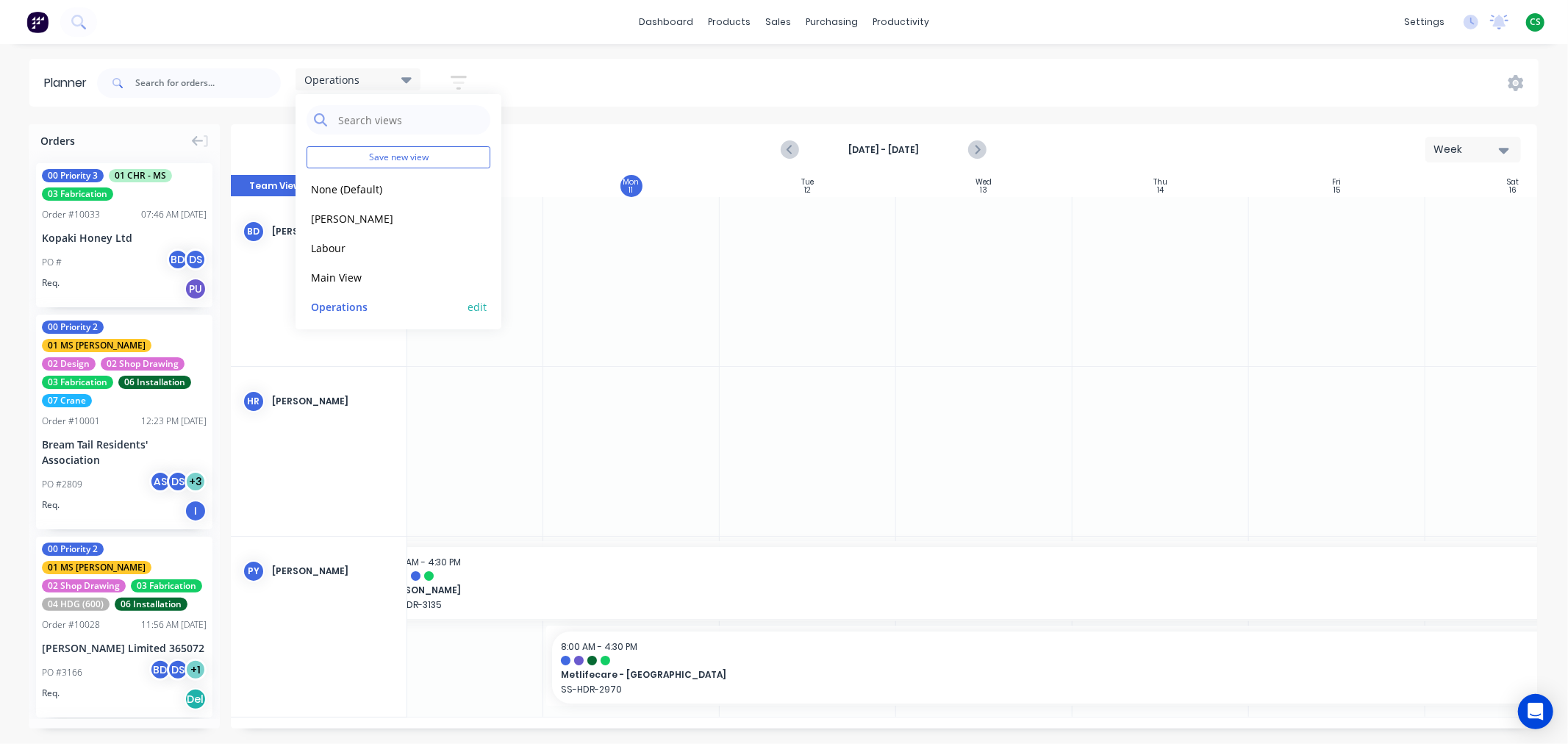
scroll to position [0, 105]
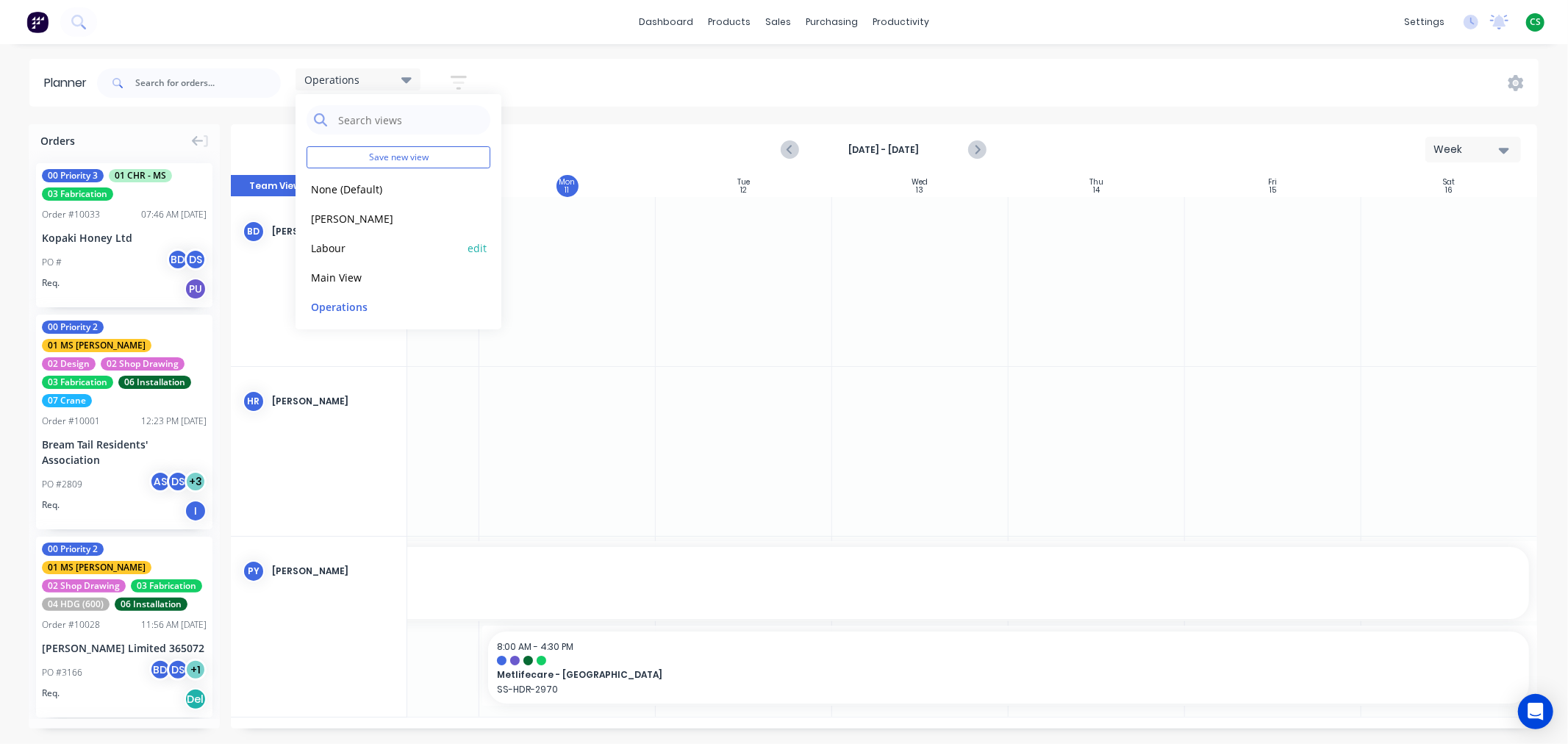
click at [341, 248] on button "Labour" at bounding box center [385, 247] width 156 height 17
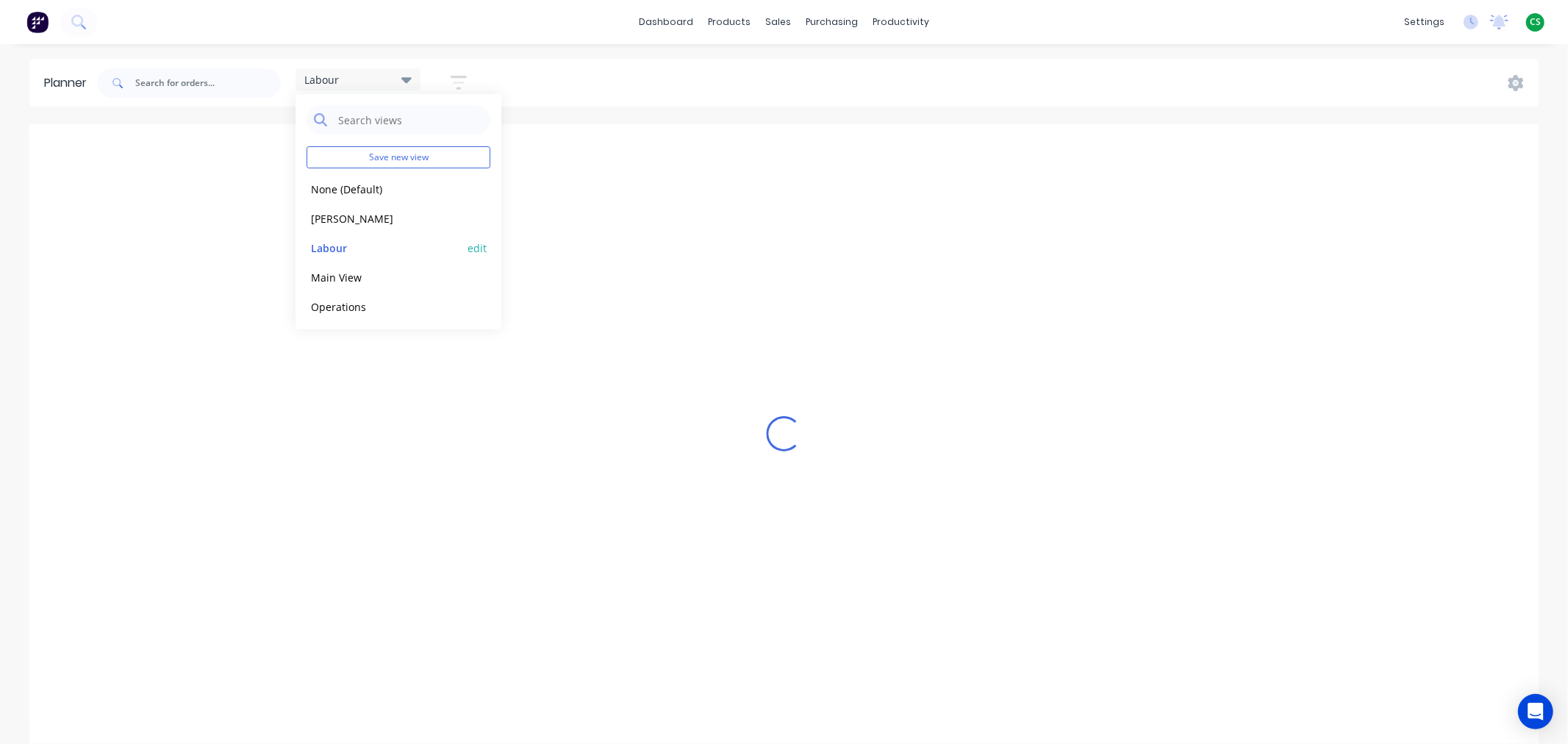
scroll to position [0, 110]
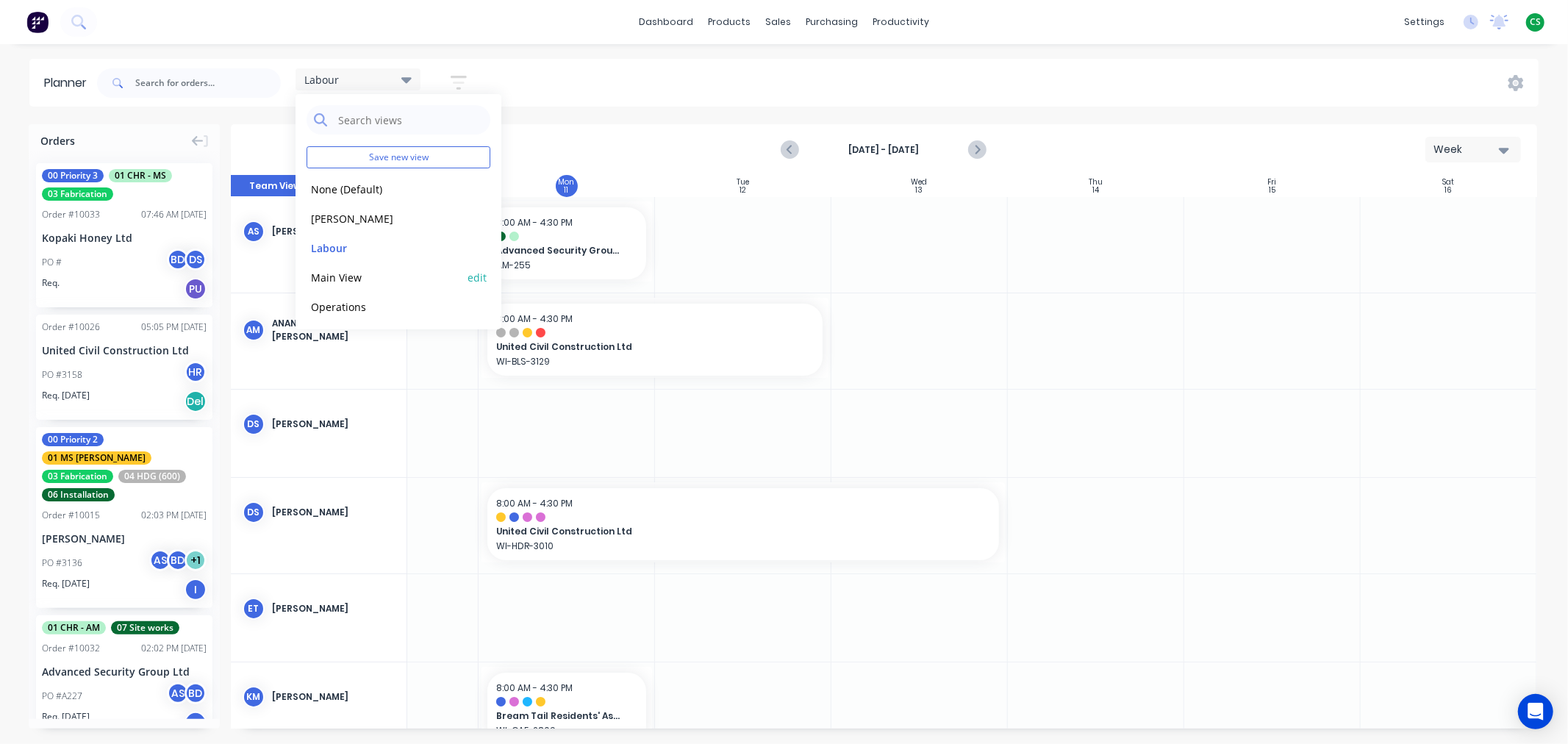
click at [341, 273] on button "Main View" at bounding box center [385, 276] width 156 height 17
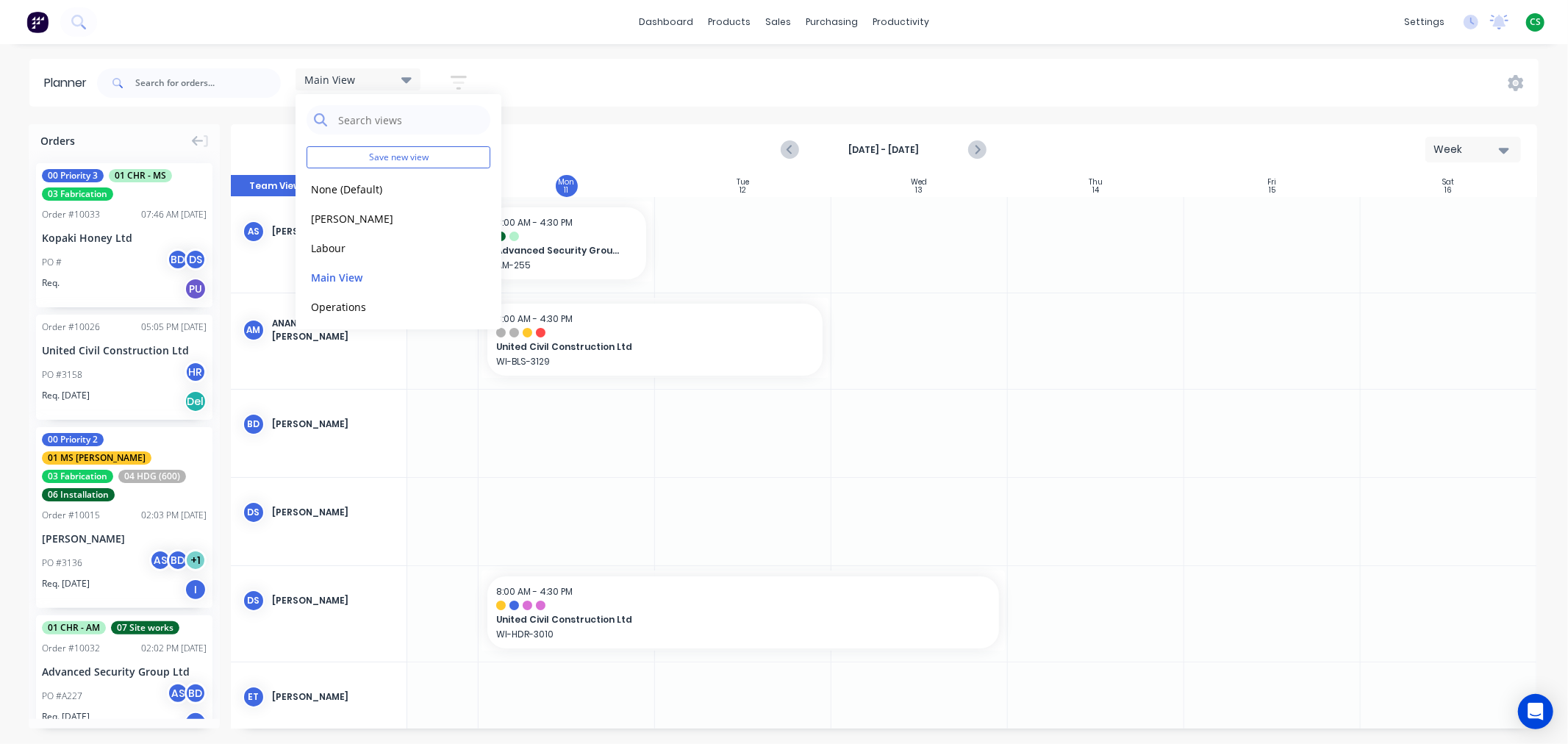
scroll to position [0, 0]
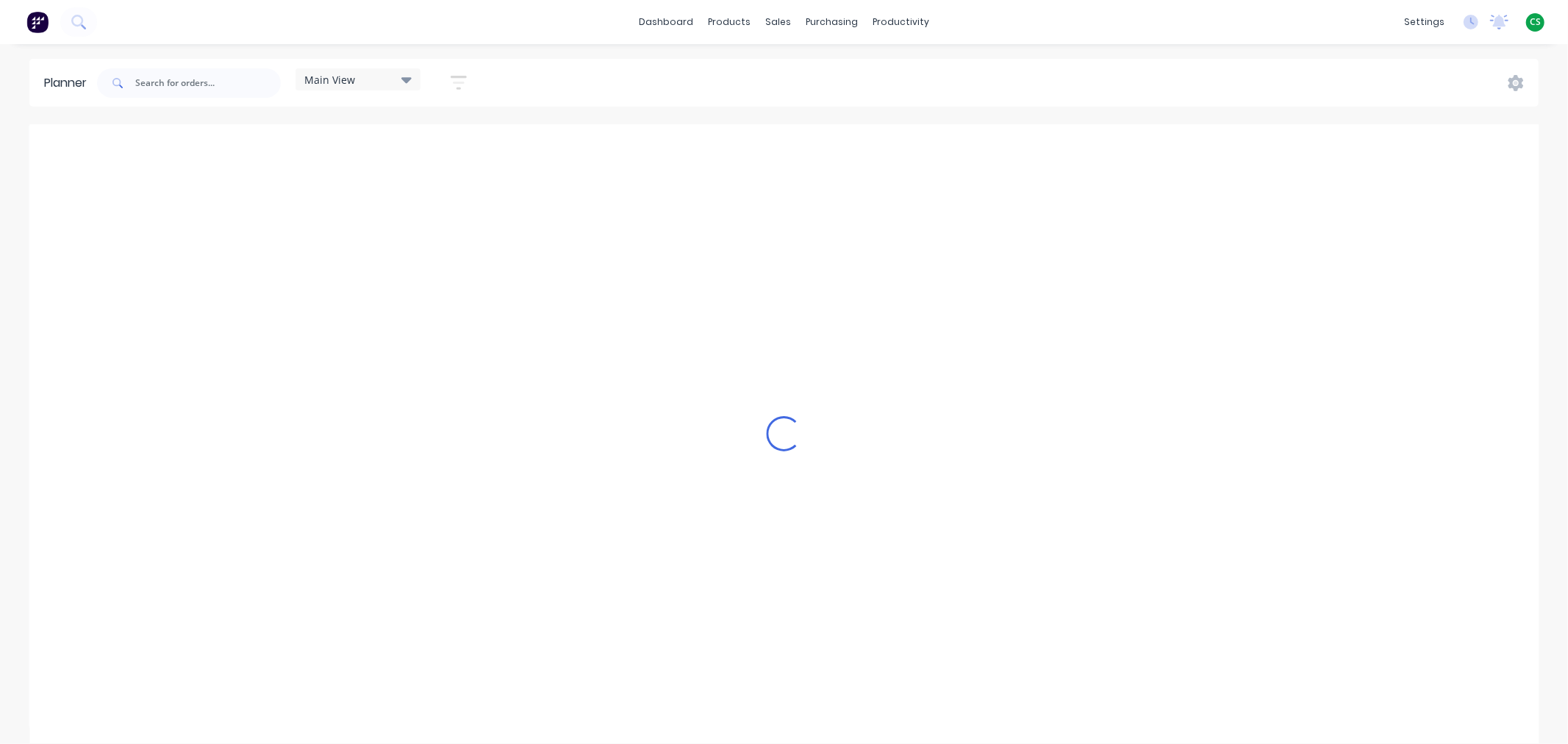
scroll to position [0, 1]
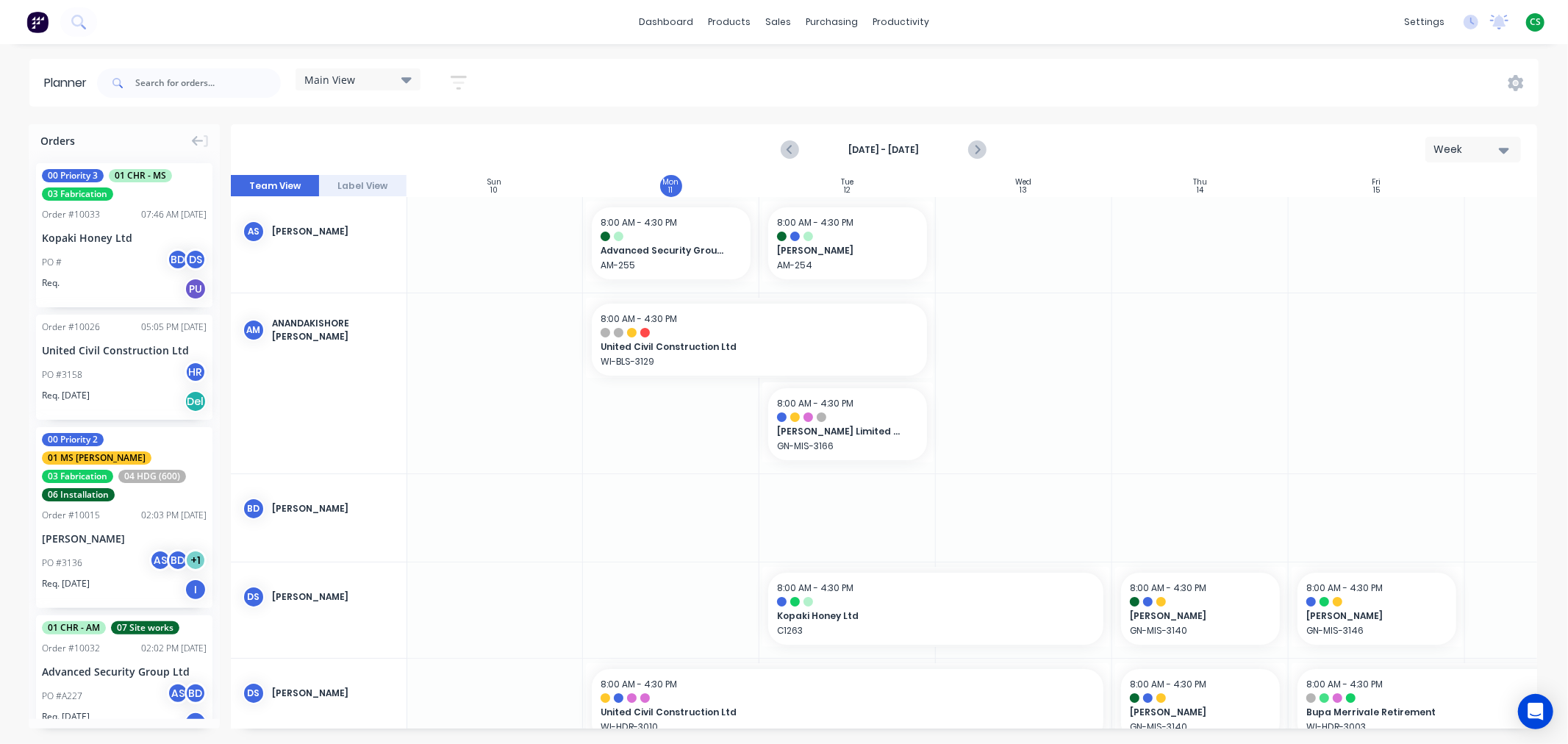
click at [376, 79] on div "Main View" at bounding box center [358, 79] width 107 height 13
click at [331, 192] on button "None" at bounding box center [385, 188] width 156 height 17
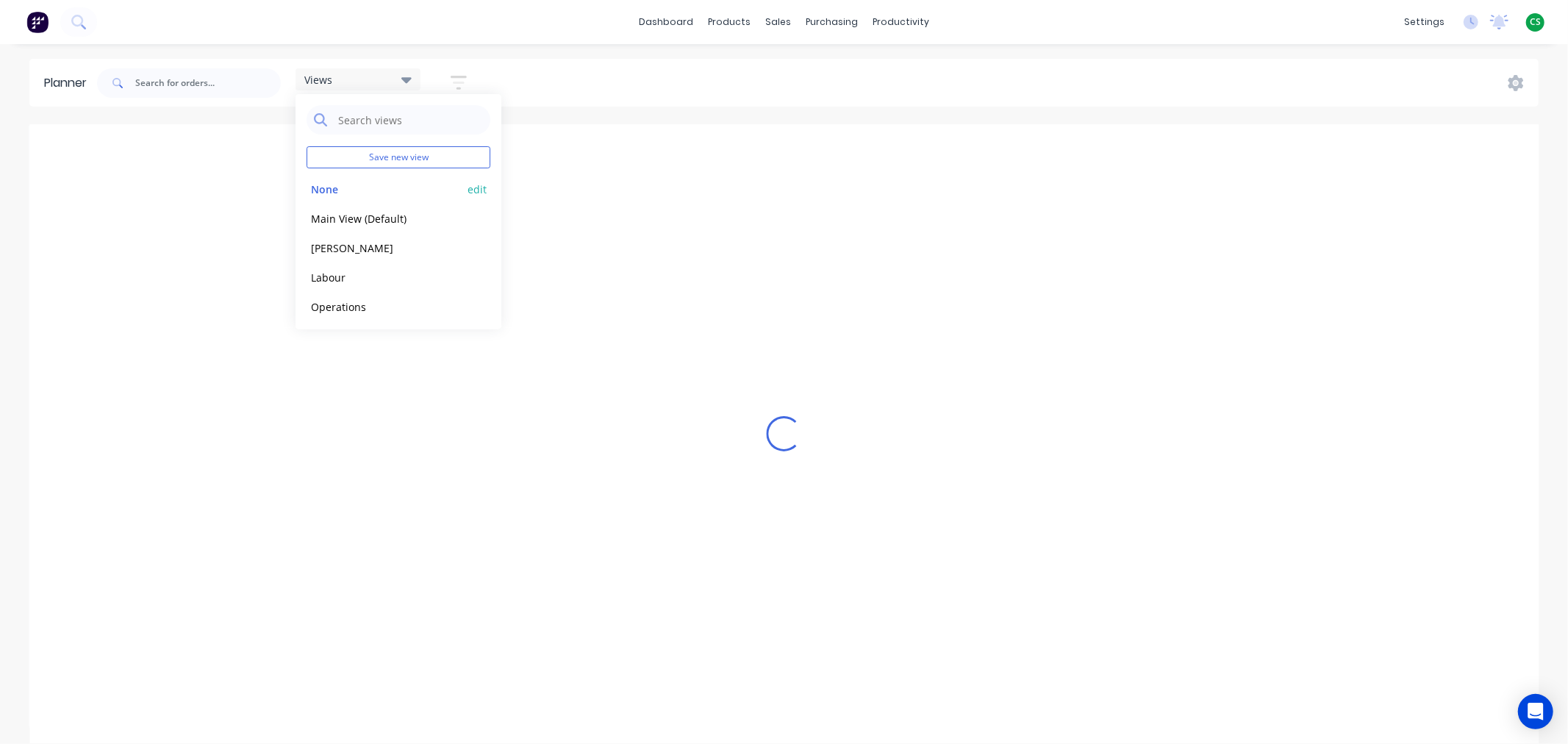
scroll to position [0, 706]
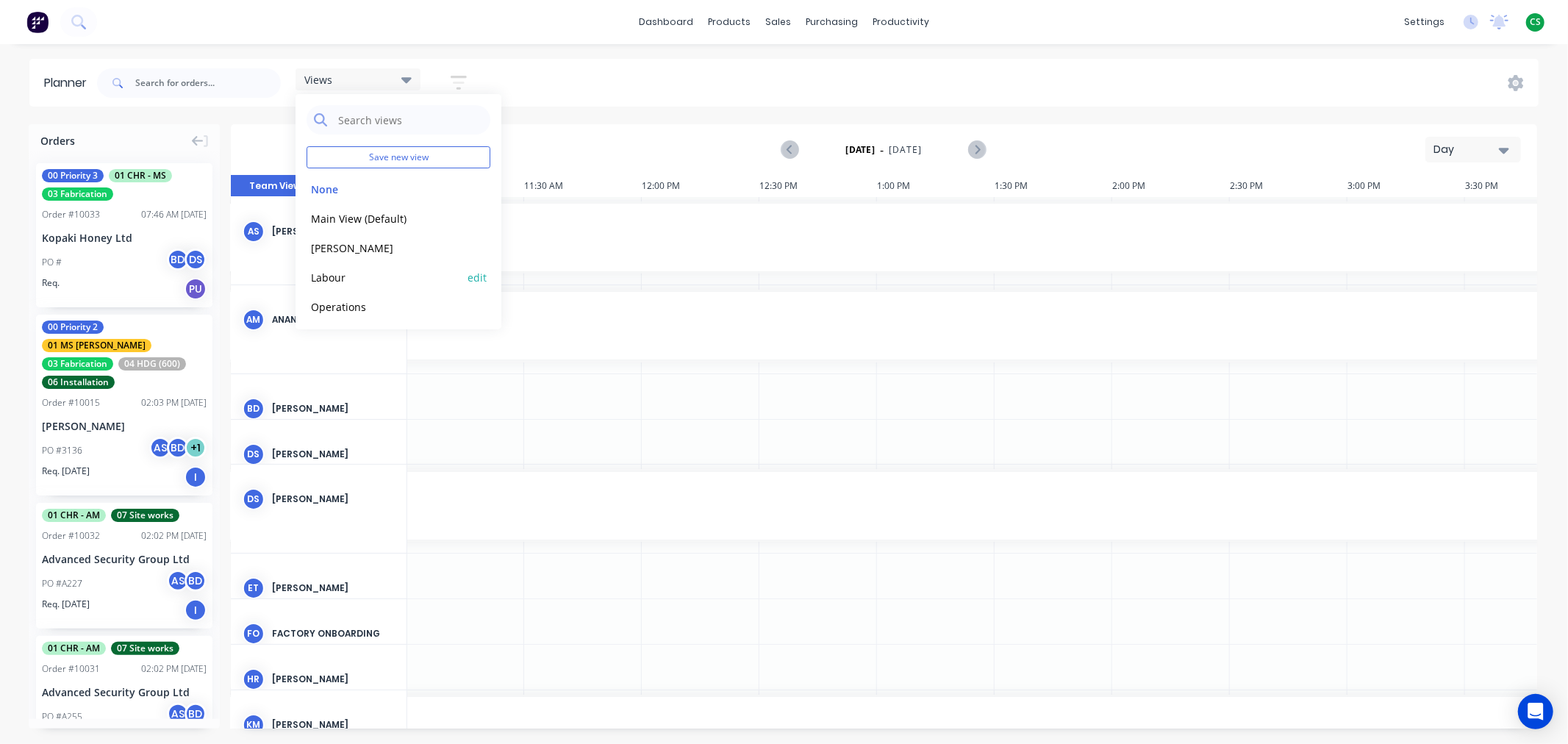
click at [334, 275] on button "Labour" at bounding box center [385, 276] width 156 height 17
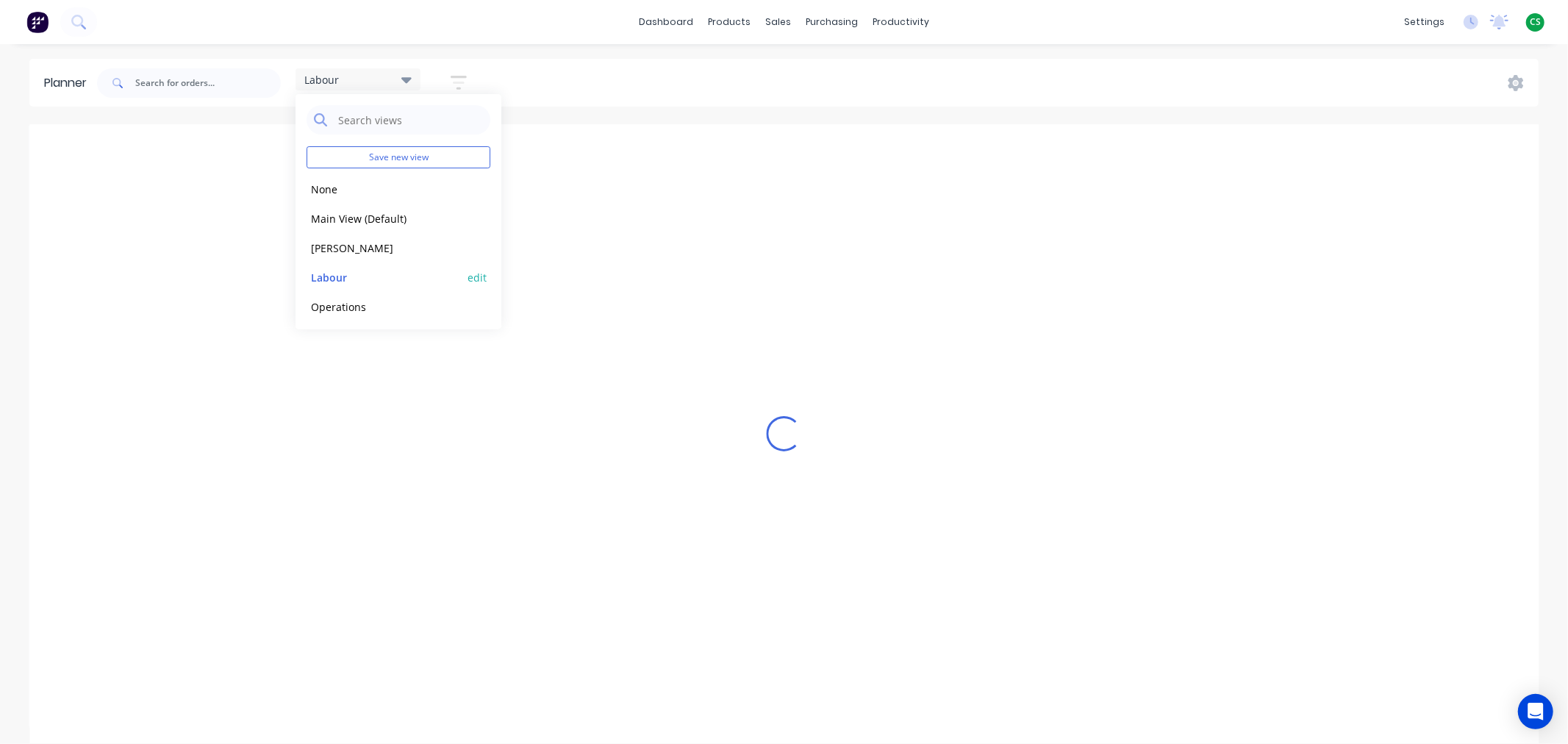
scroll to position [0, 1]
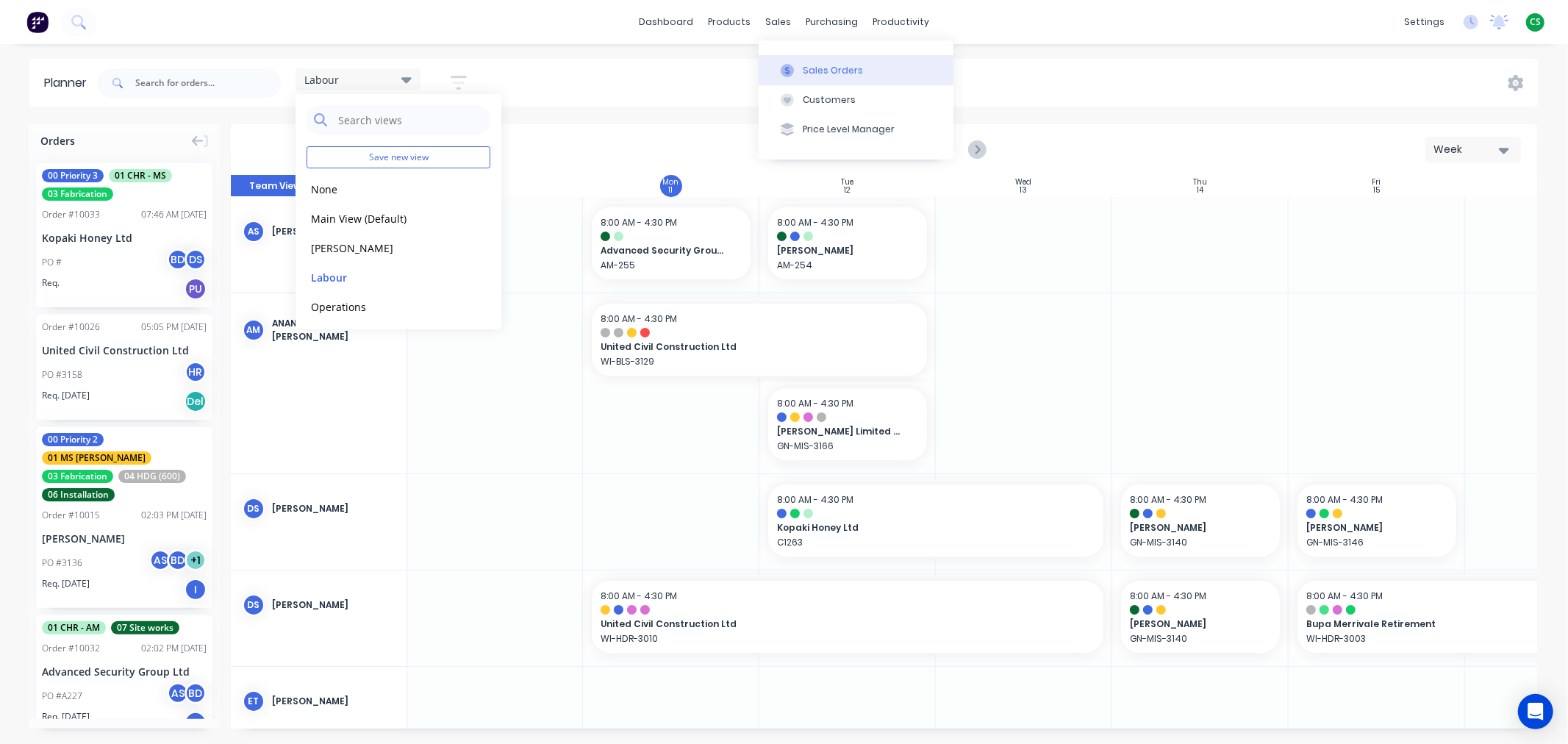
click at [824, 69] on div "Sales Orders" at bounding box center [833, 70] width 60 height 13
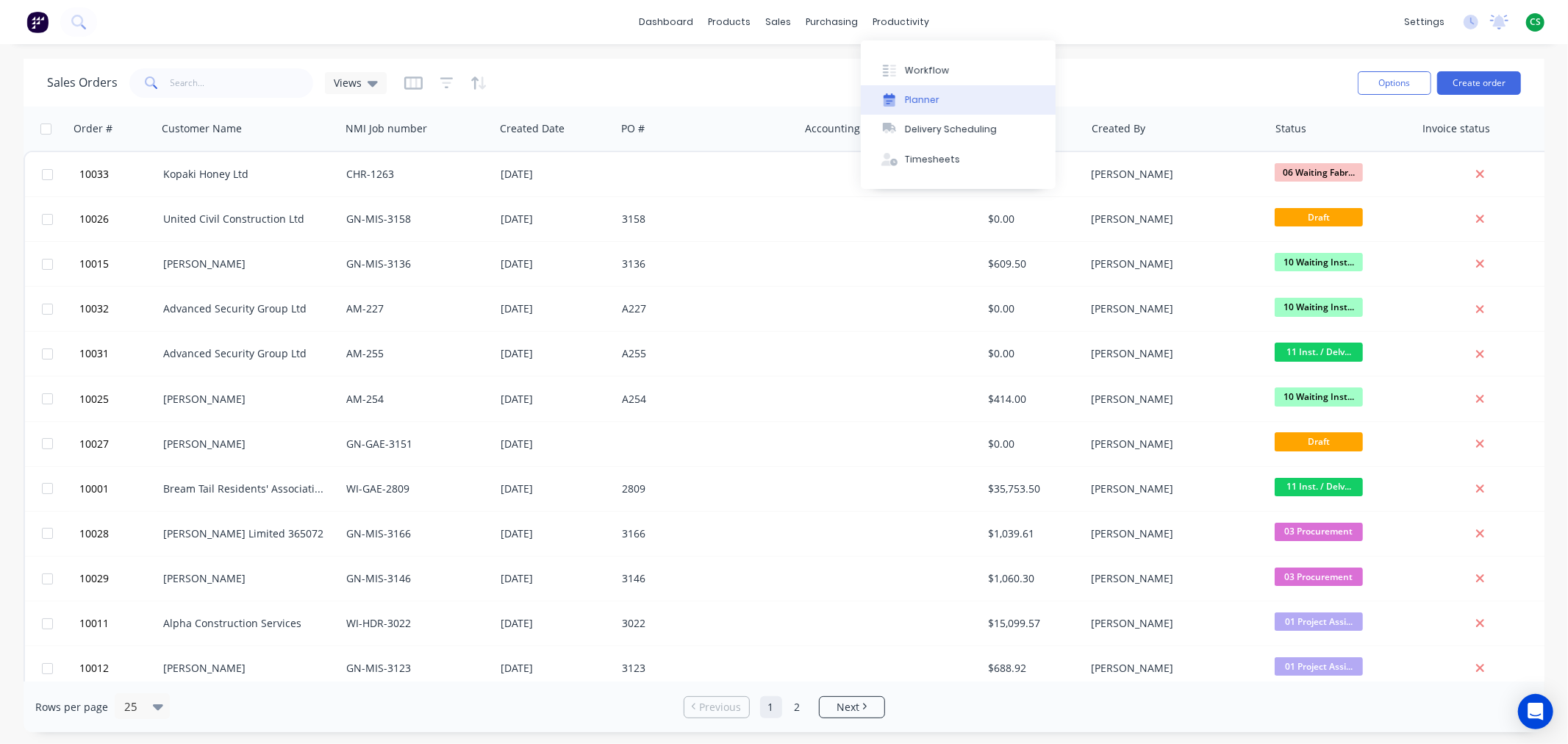
click at [933, 97] on div "Planner" at bounding box center [922, 100] width 35 height 13
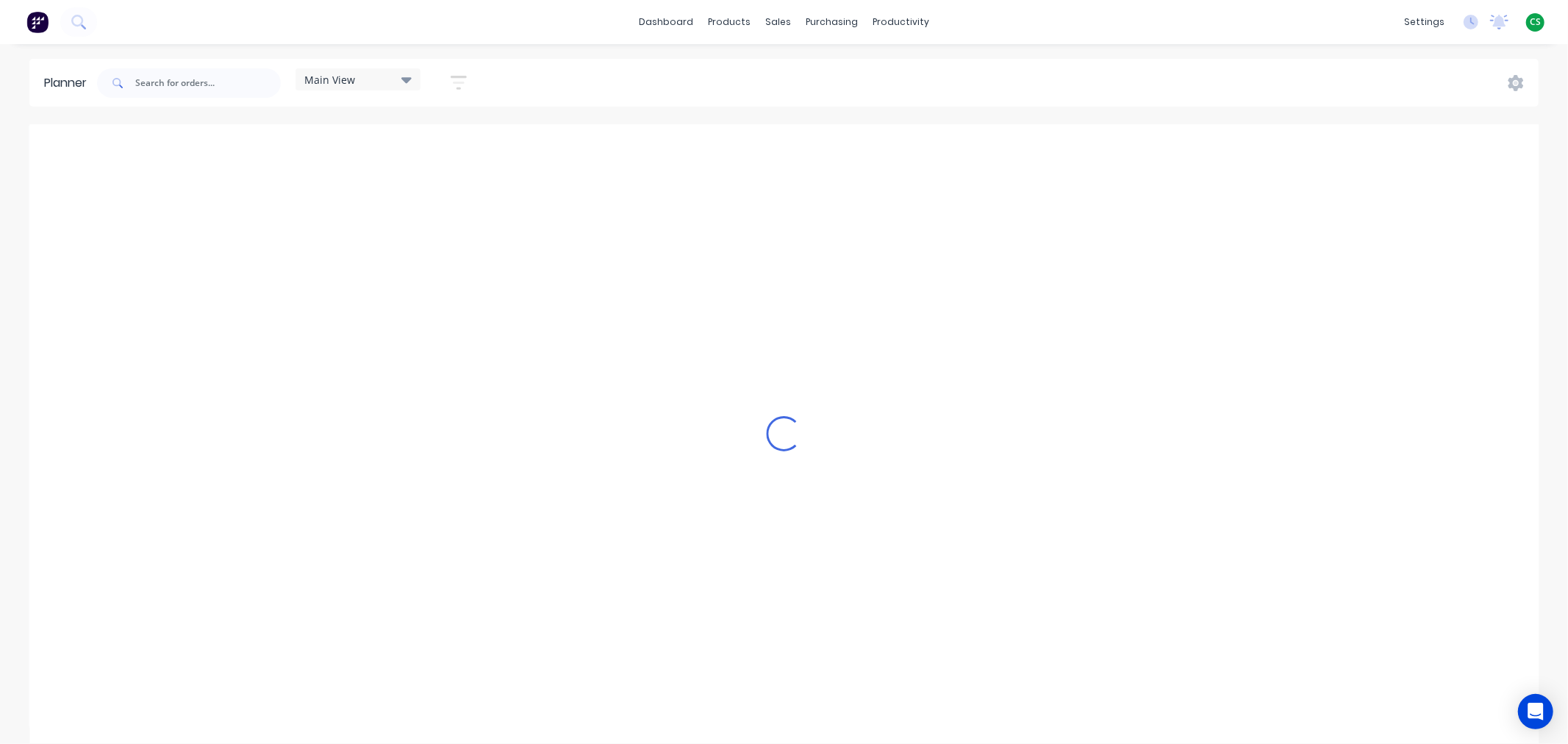
scroll to position [0, 1]
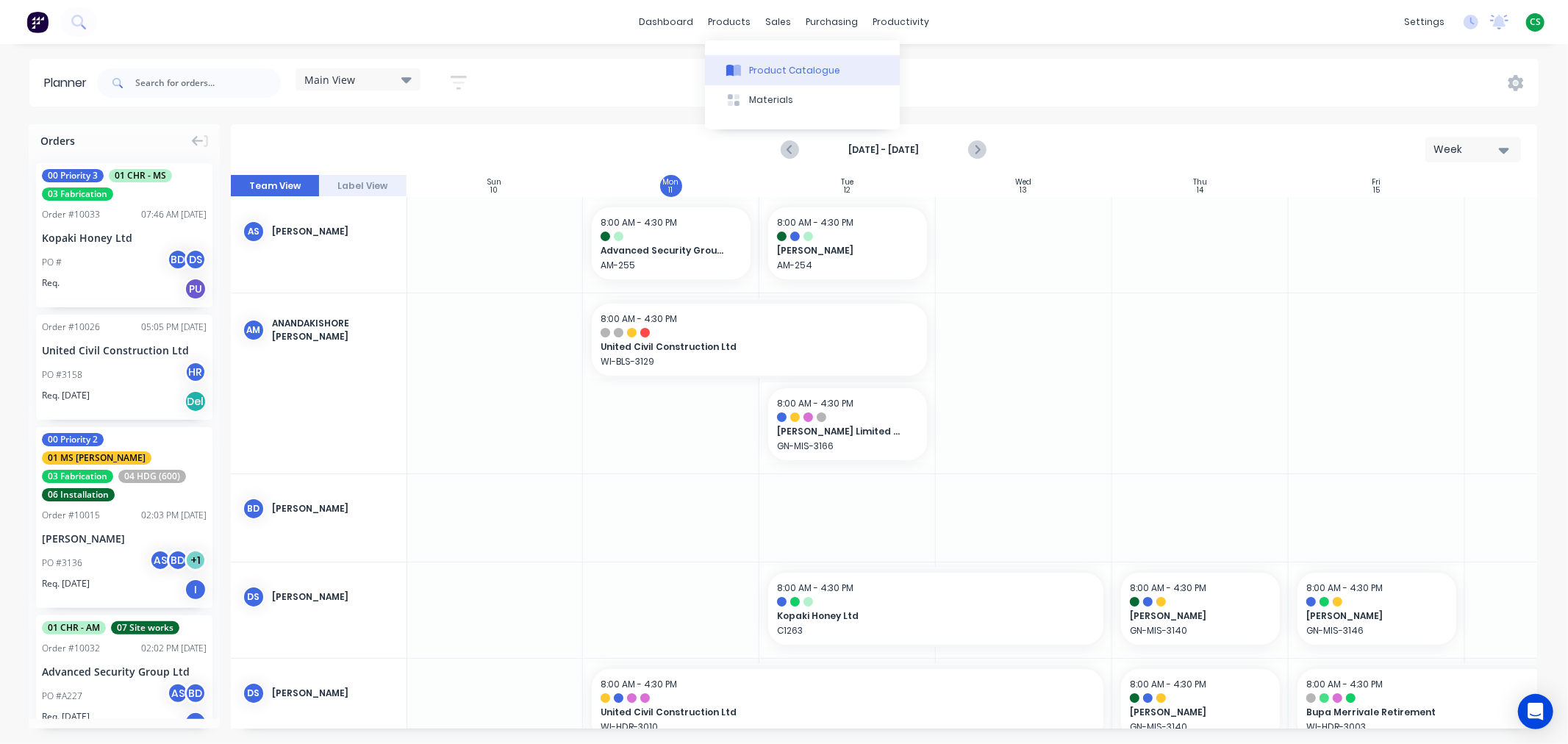
click at [763, 68] on div "Product Catalogue" at bounding box center [794, 70] width 91 height 13
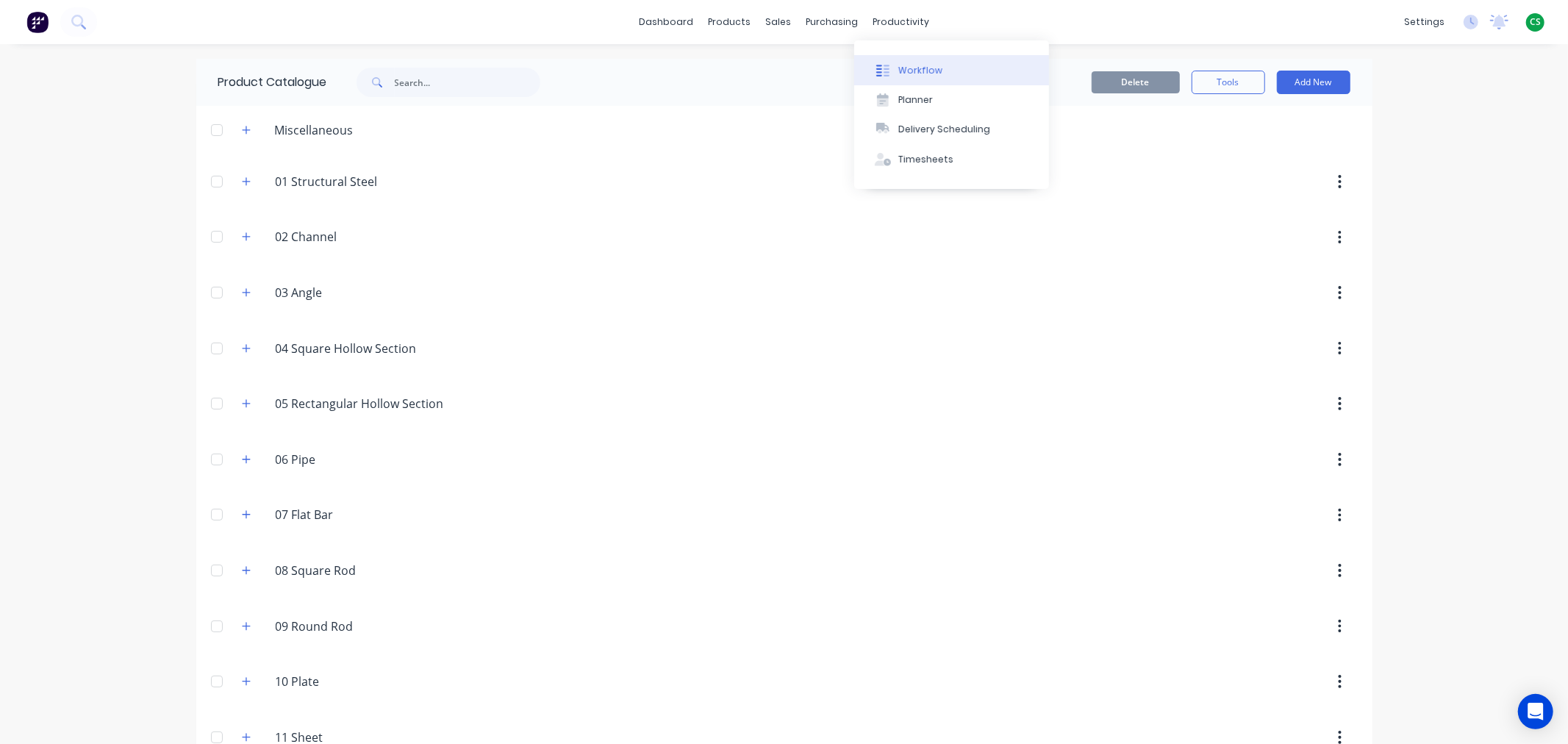
click at [923, 68] on div "Workflow" at bounding box center [920, 70] width 44 height 13
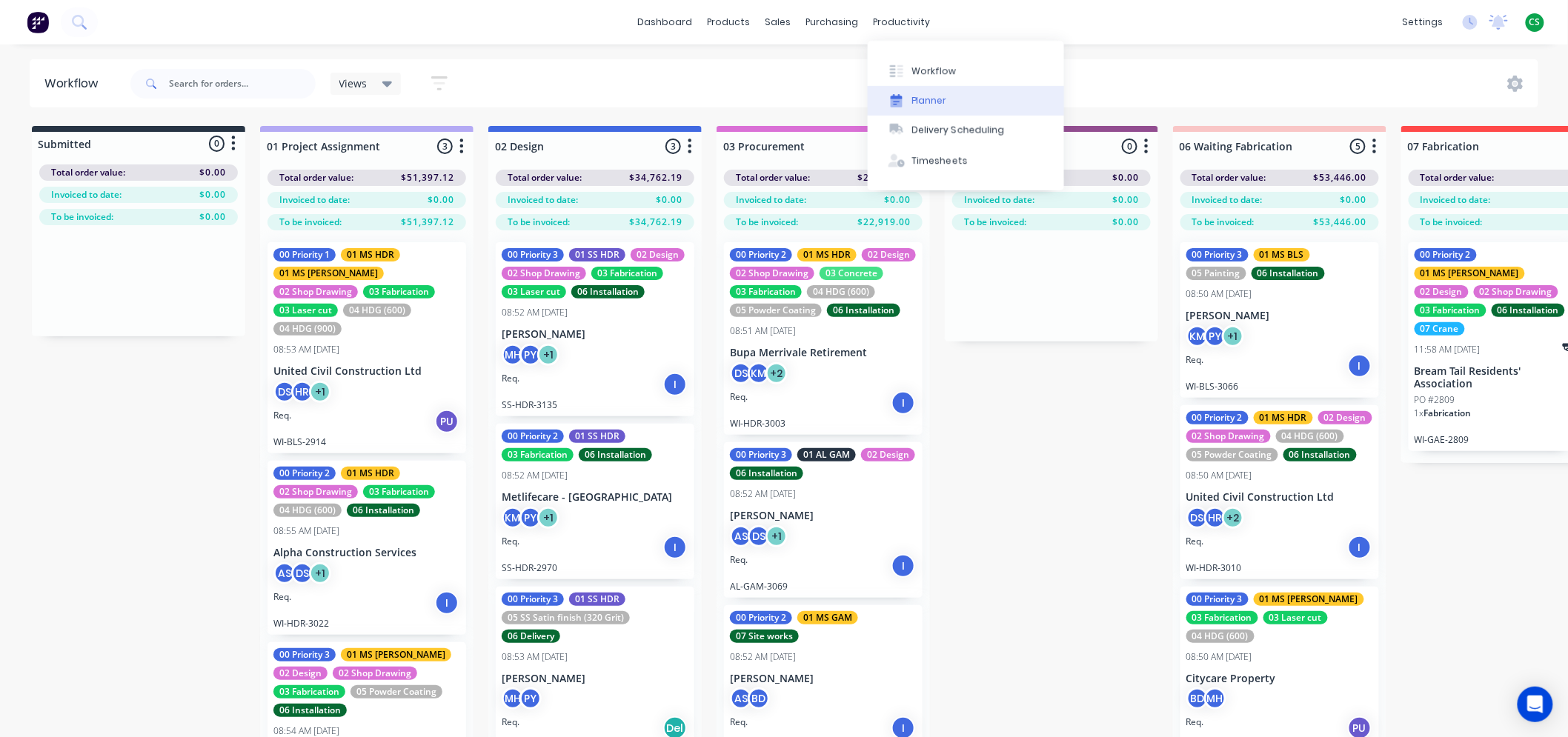
click at [930, 100] on div "Planner" at bounding box center [930, 101] width 35 height 13
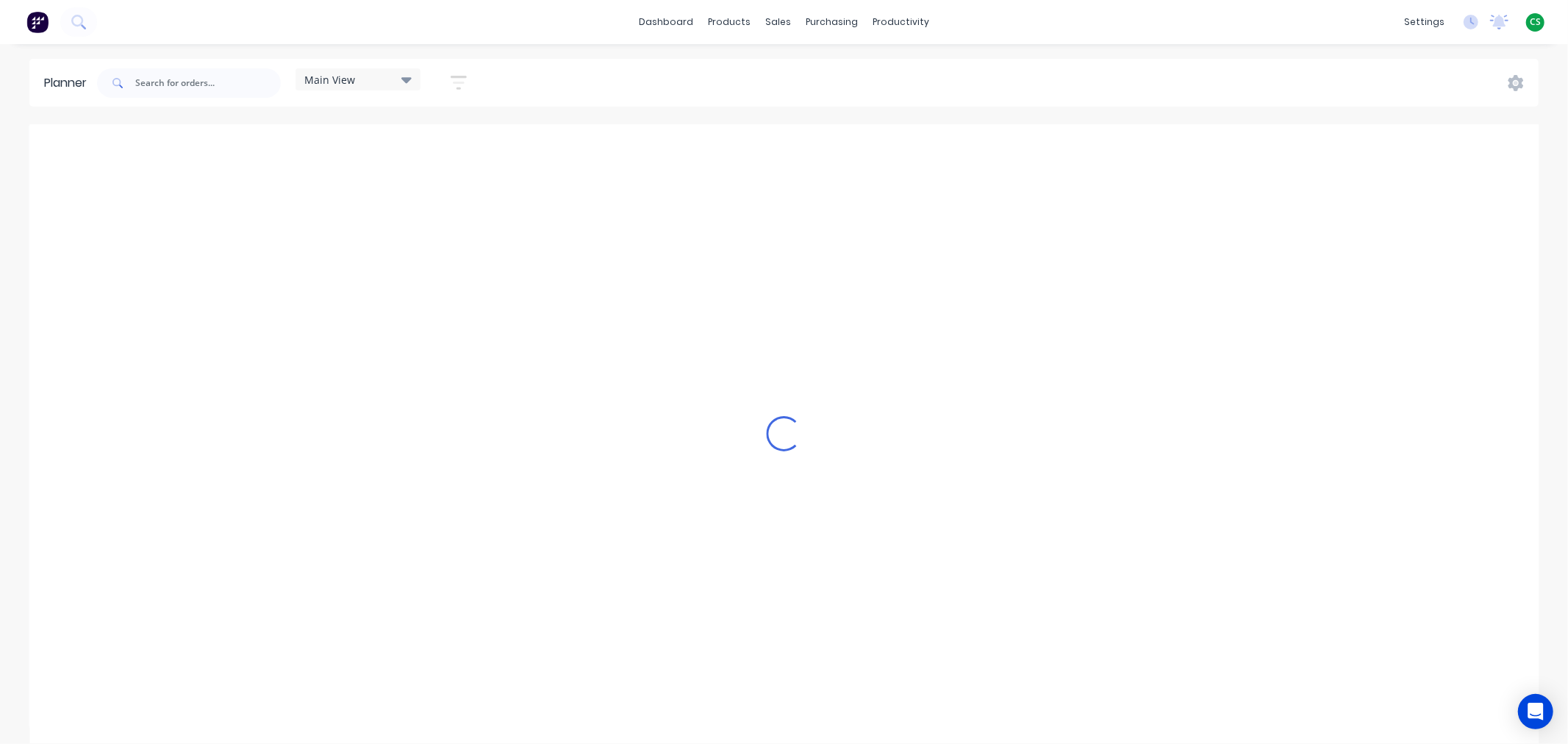
scroll to position [0, 1]
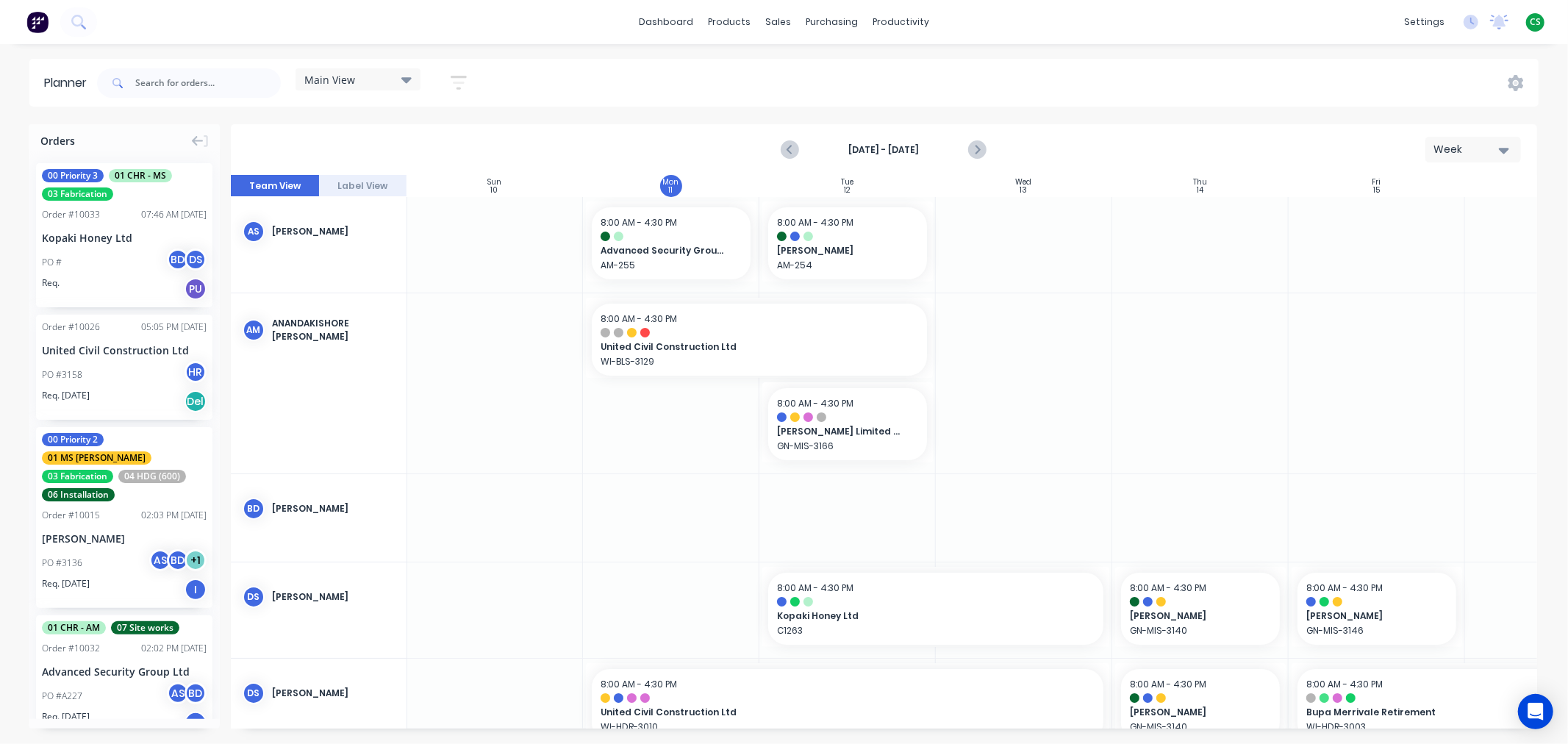
click at [341, 77] on span "Main View" at bounding box center [329, 79] width 51 height 15
click at [326, 188] on button "None" at bounding box center [385, 188] width 156 height 17
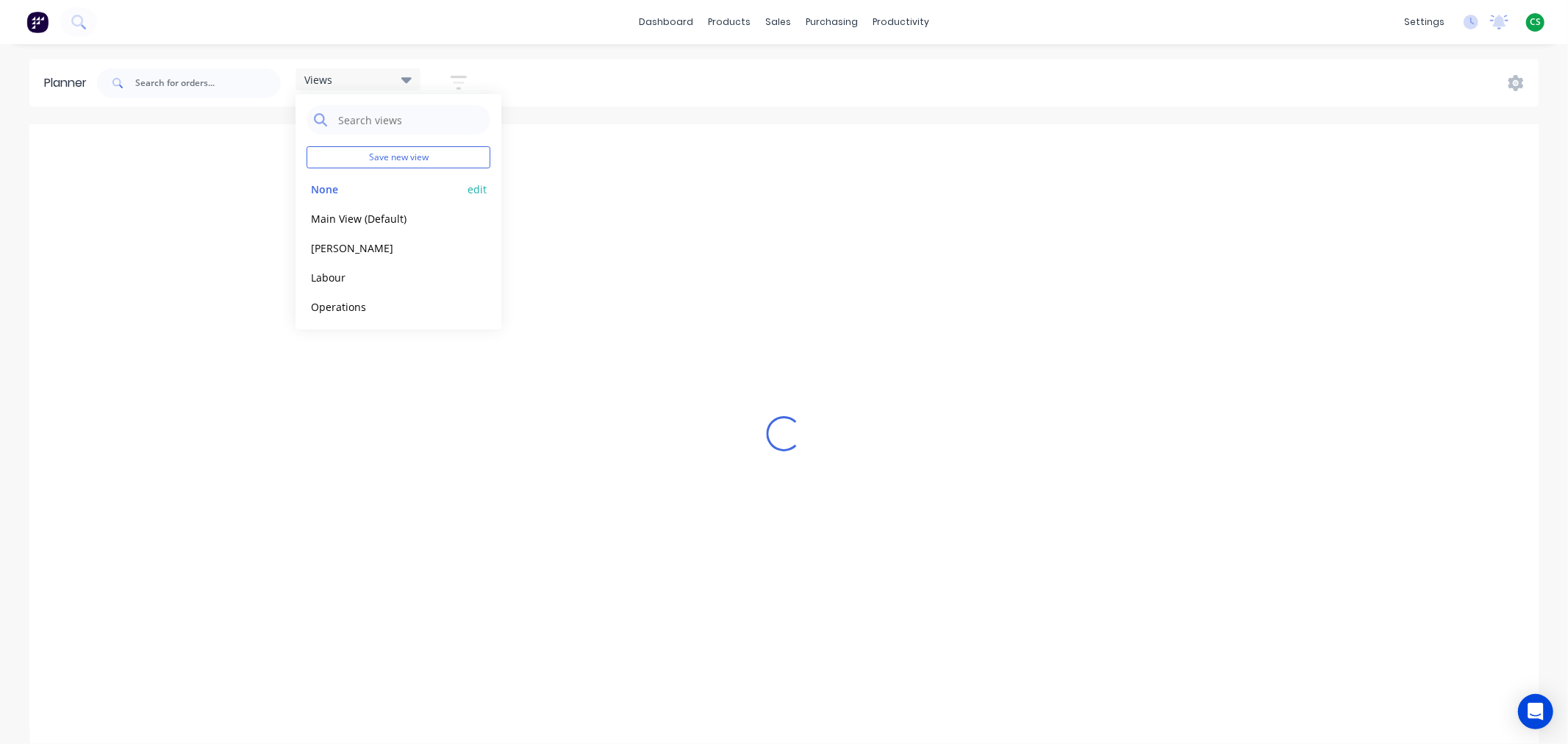
scroll to position [0, 706]
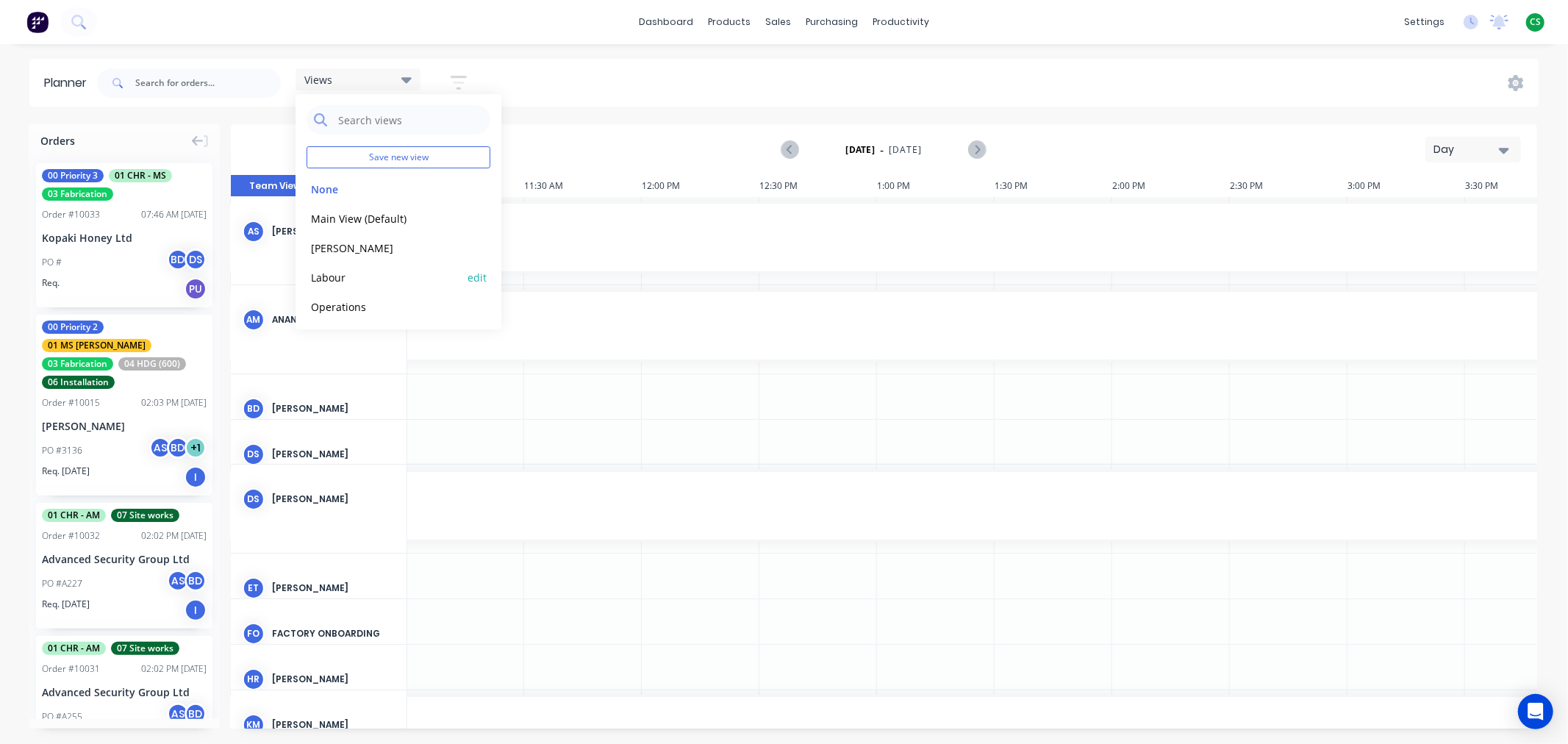
click at [333, 279] on button "Labour" at bounding box center [385, 276] width 156 height 17
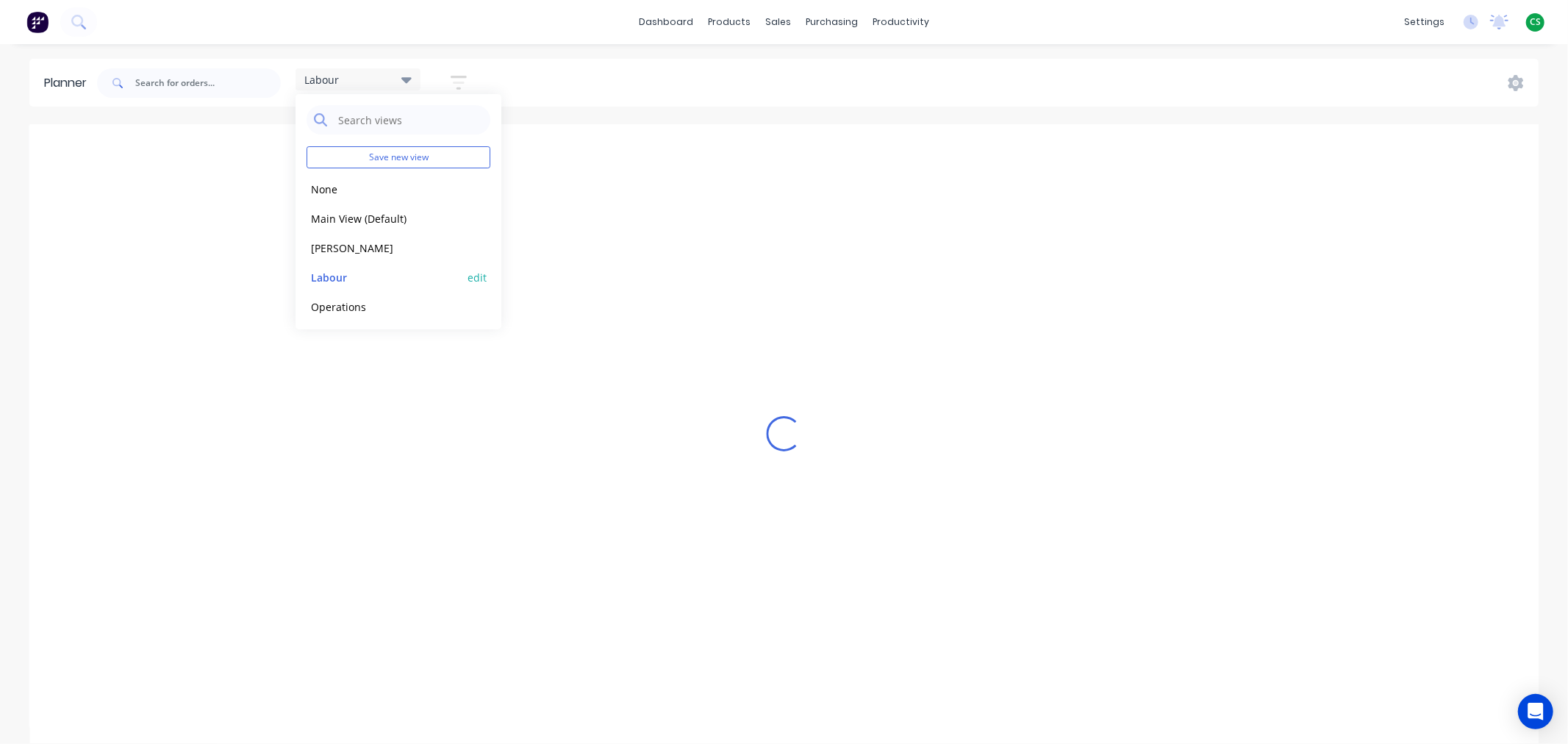
scroll to position [0, 1]
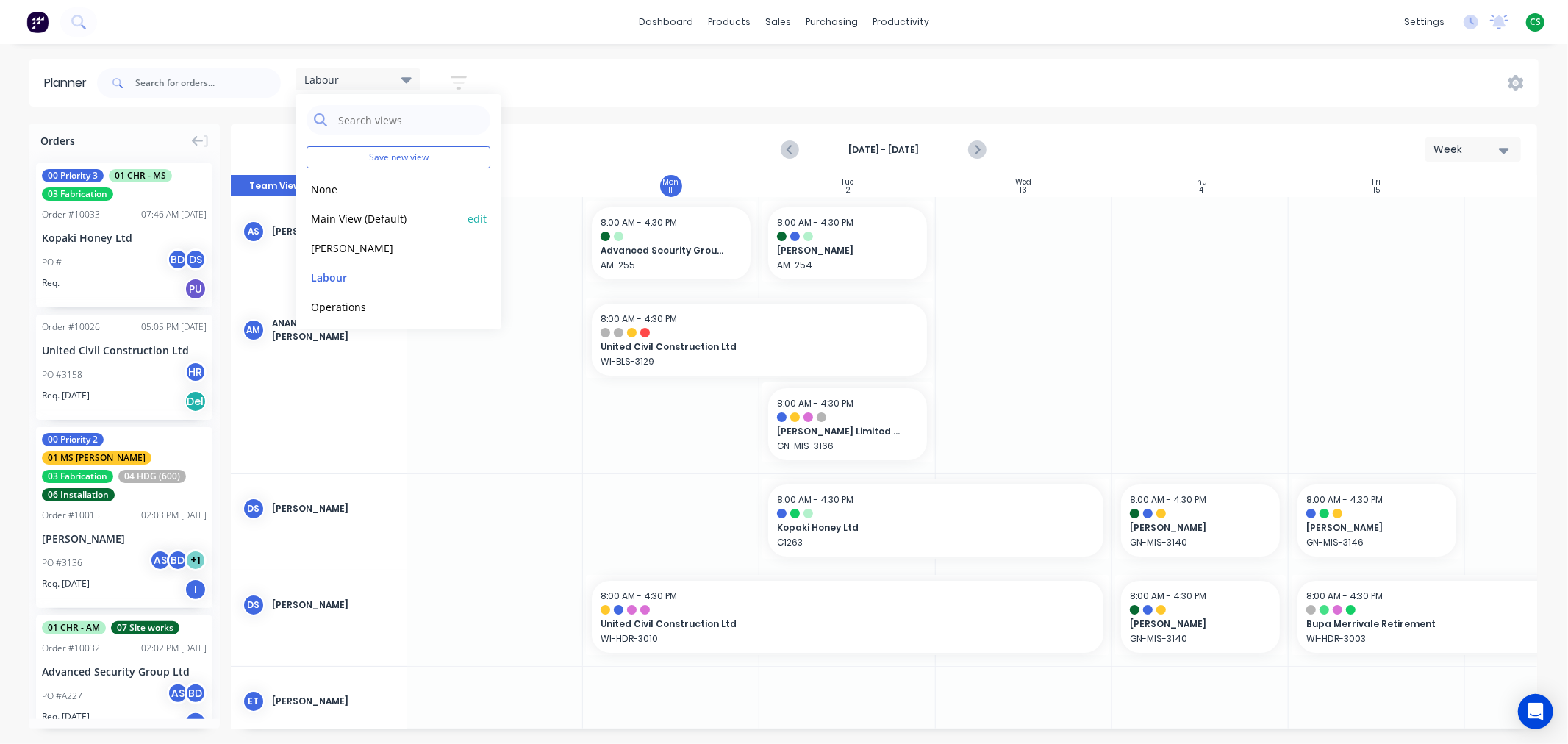
click at [342, 218] on button "Main View (Default)" at bounding box center [385, 217] width 156 height 17
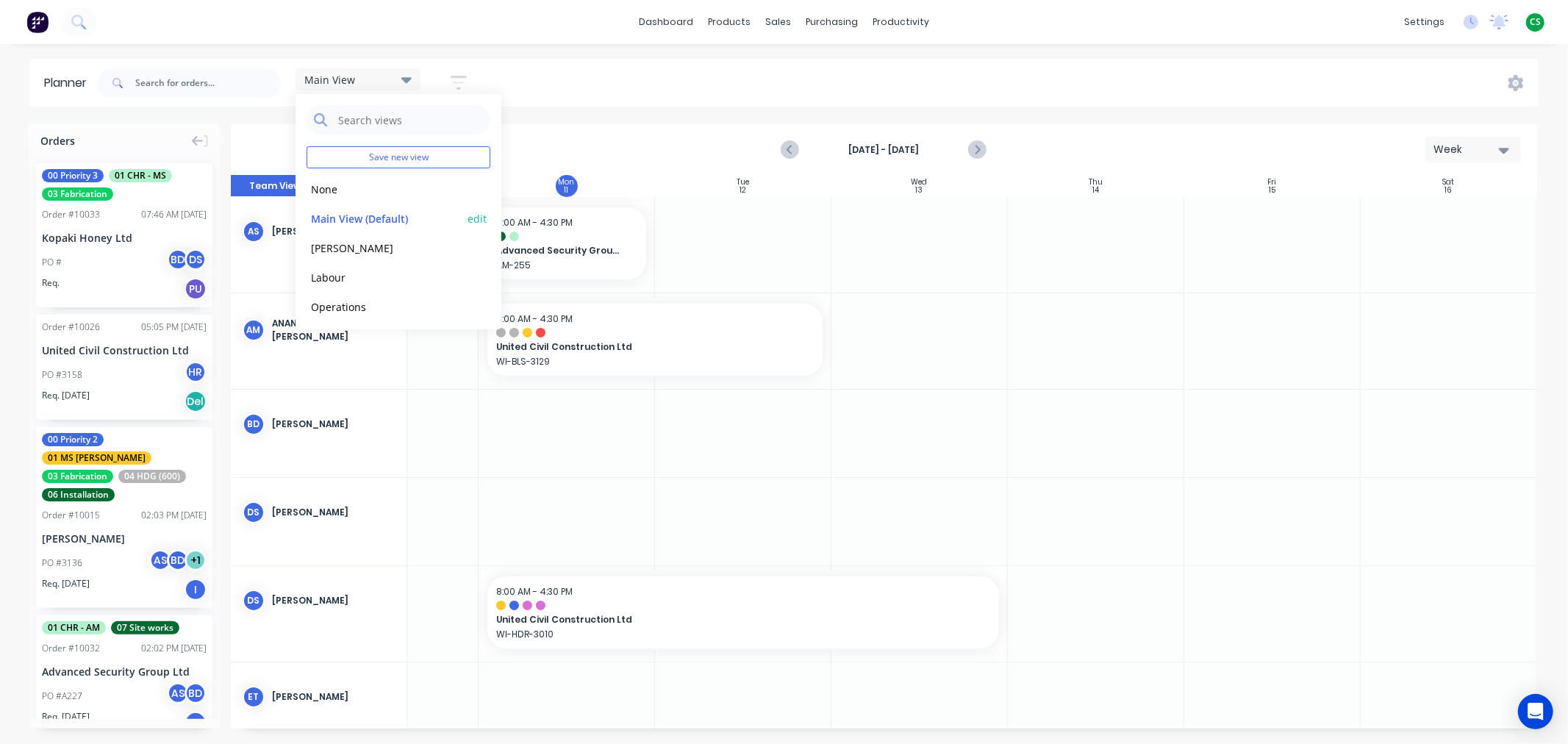
scroll to position [0, 110]
click at [570, 74] on div "Main View Save new view None edit Main View (Default) edit Duncan edit Labour e…" at bounding box center [817, 83] width 1445 height 44
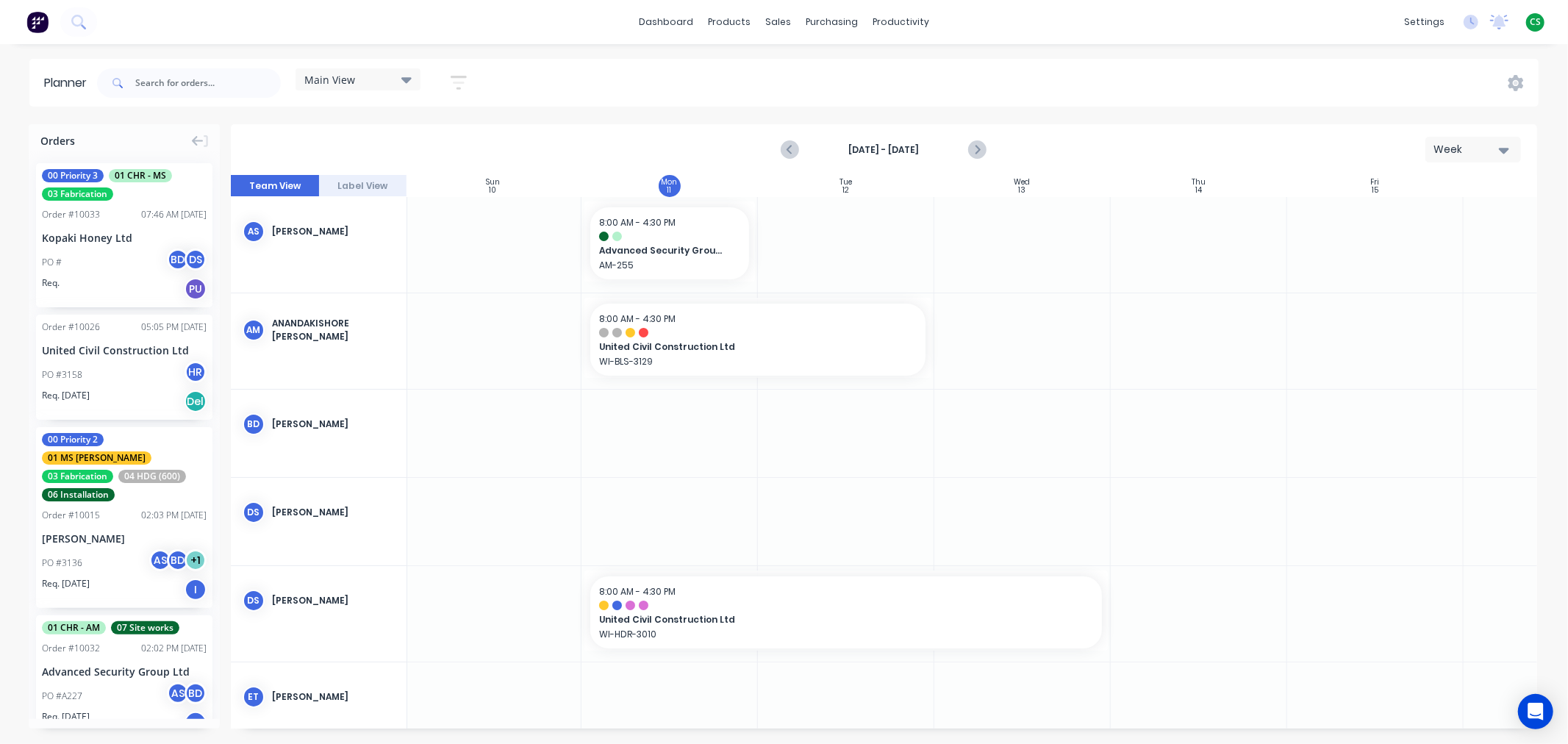
scroll to position [0, 0]
click at [343, 78] on span "Main View" at bounding box center [329, 79] width 51 height 15
click at [337, 275] on button "Labour" at bounding box center [385, 276] width 156 height 17
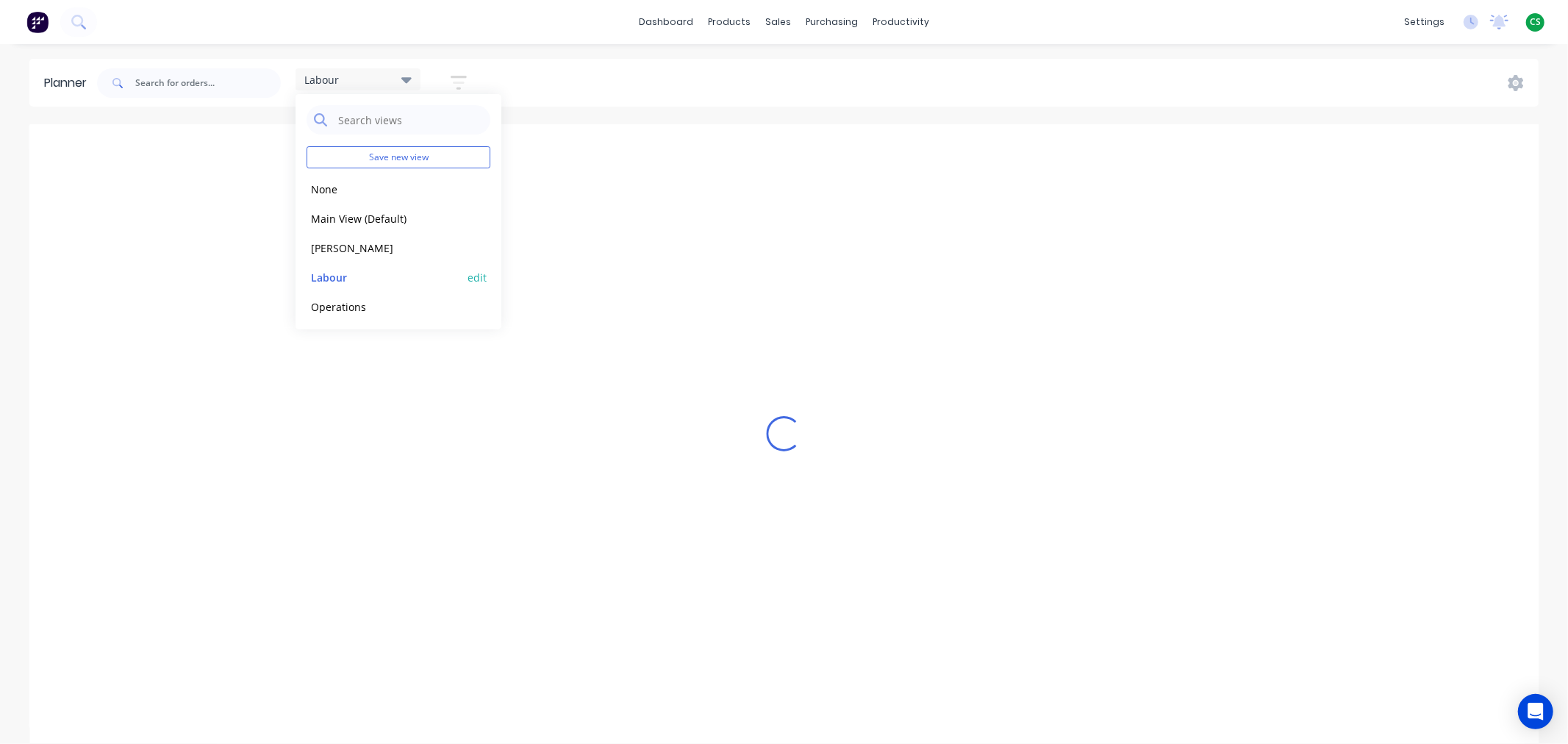
scroll to position [0, 110]
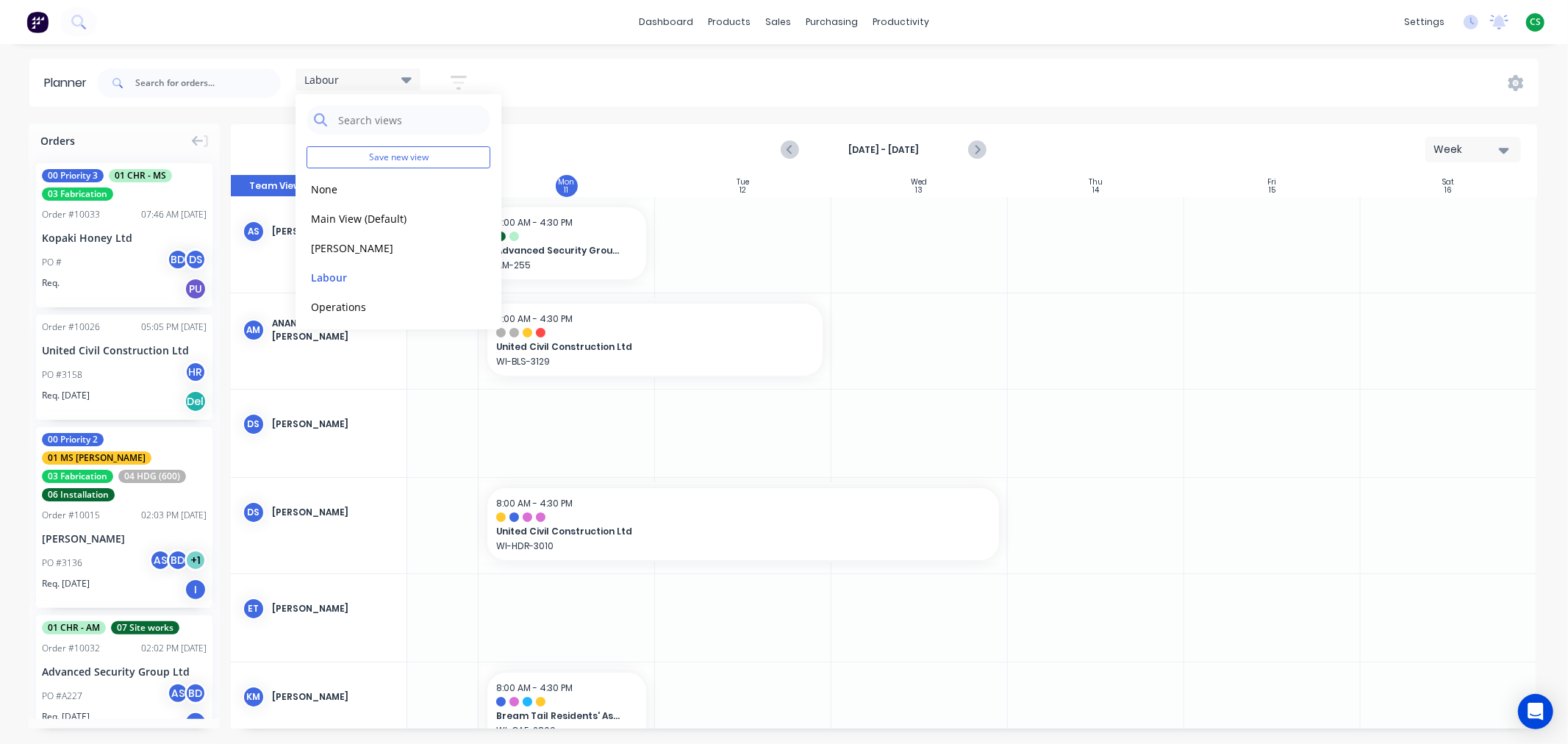
click at [589, 82] on div "Labour Save new view None edit Main View (Default) edit Duncan edit Labour edit…" at bounding box center [817, 83] width 1445 height 44
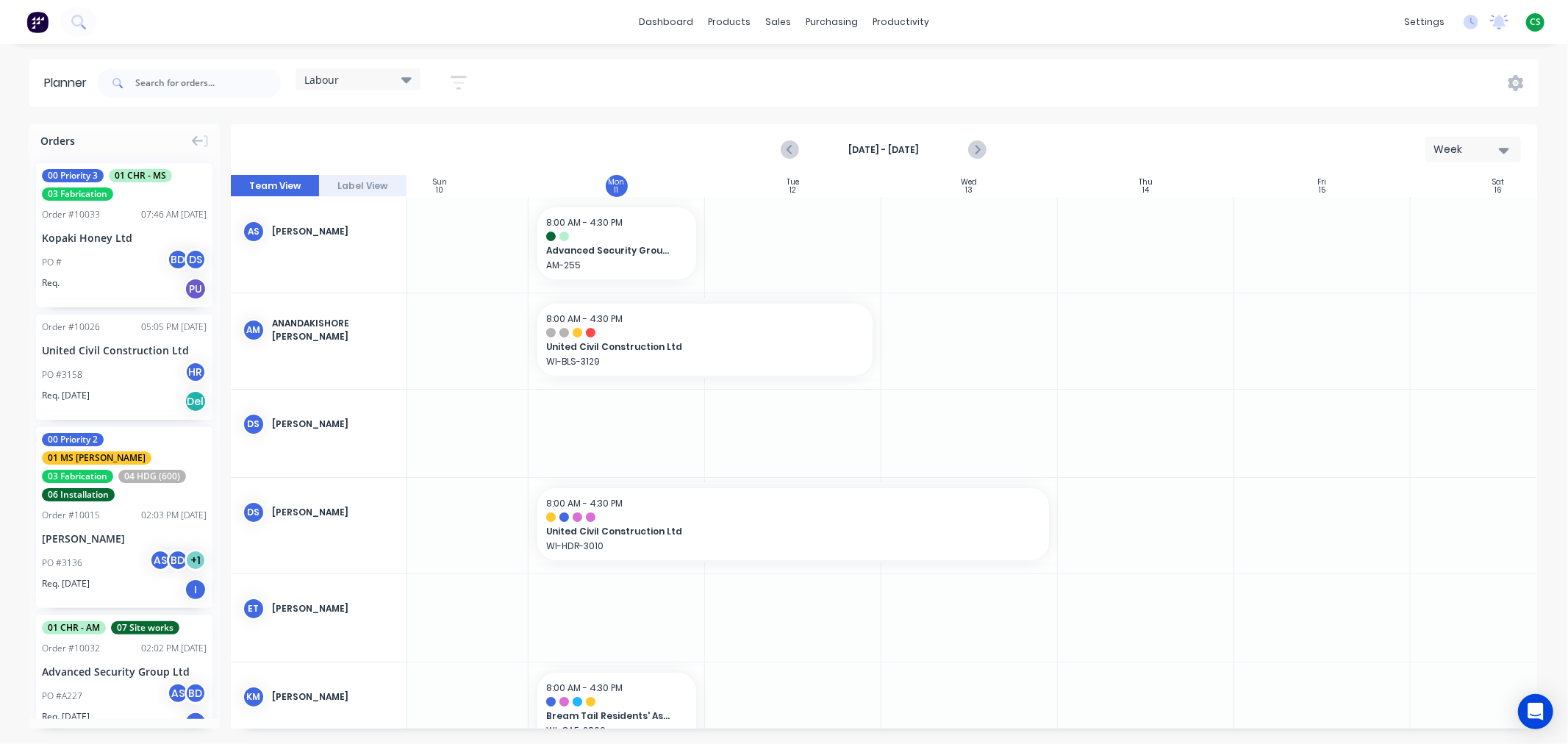
scroll to position [0, 0]
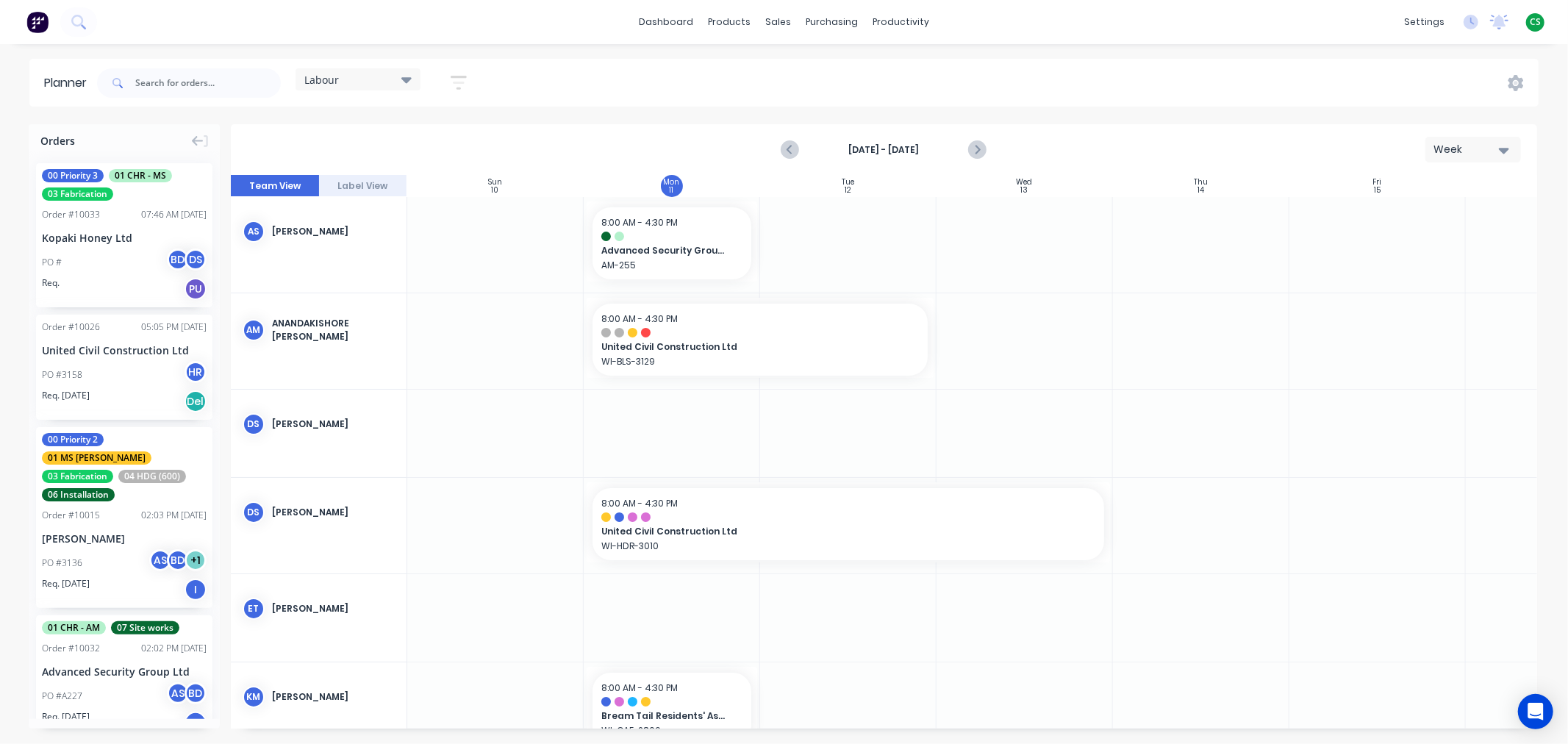
drag, startPoint x: 408, startPoint y: 76, endPoint x: 406, endPoint y: 83, distance: 7.3
click at [408, 77] on icon at bounding box center [406, 80] width 10 height 16
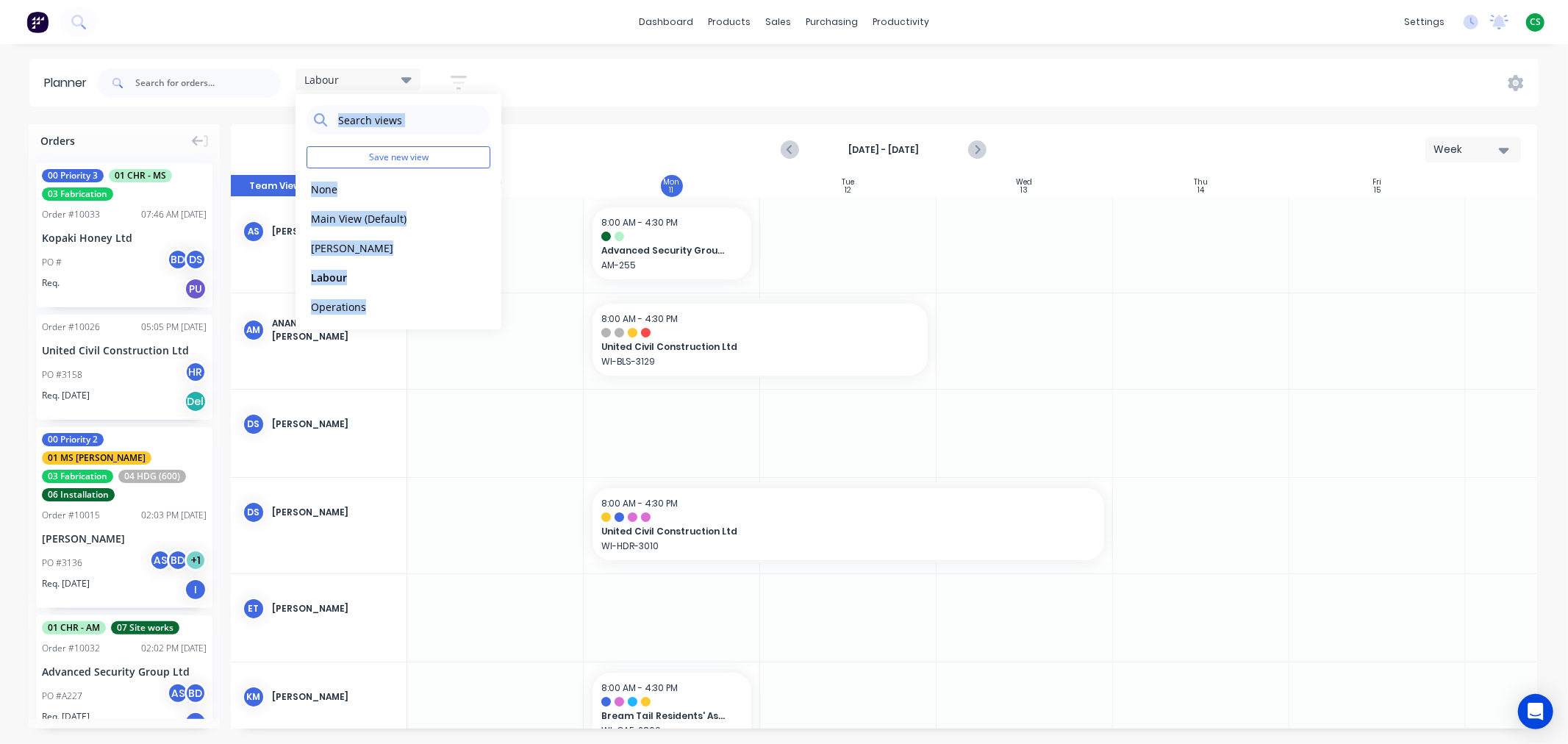
click at [576, 81] on div "Labour Save new view None edit Main View (Default) edit Duncan edit Labour edit…" at bounding box center [817, 83] width 1445 height 44
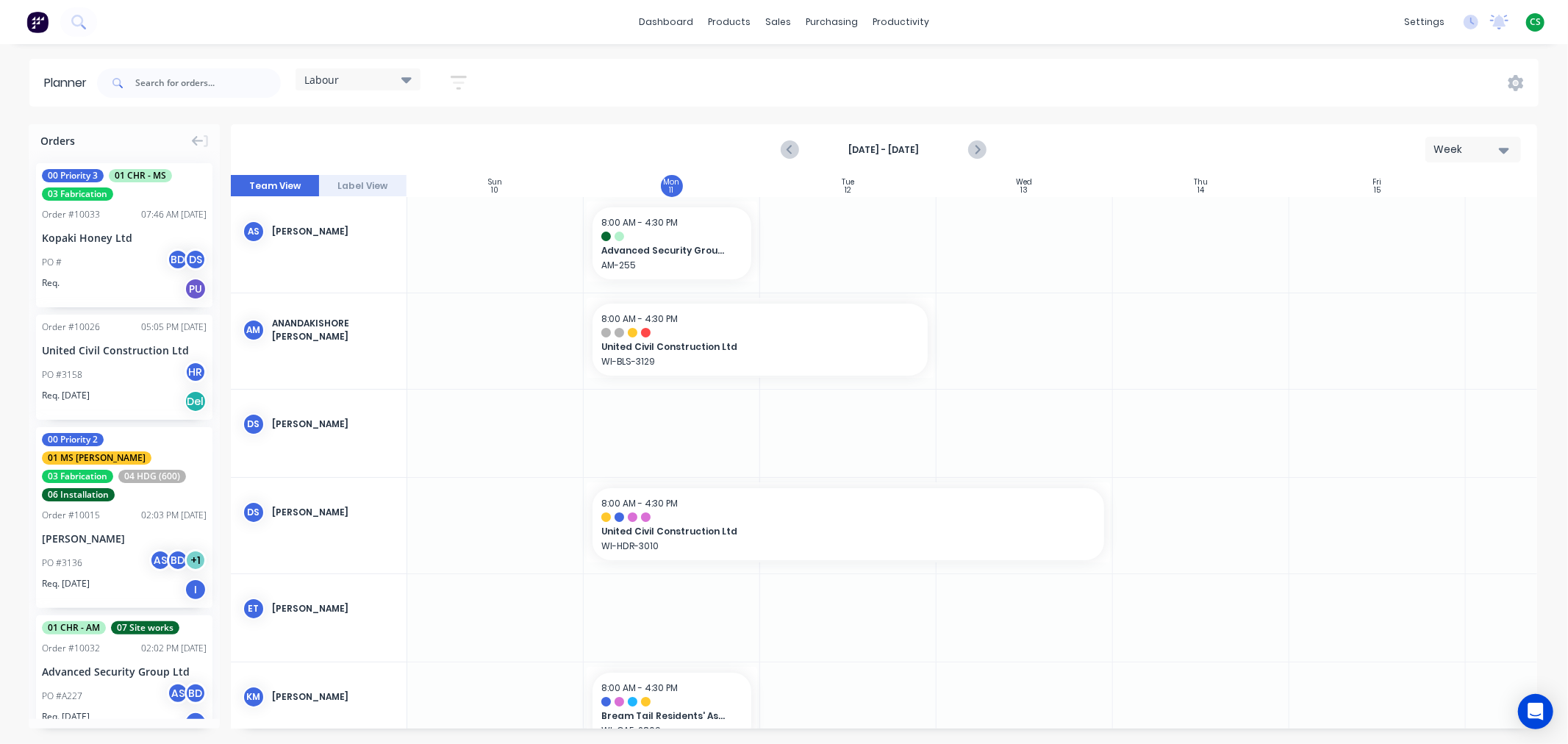
click at [333, 78] on span "Labour" at bounding box center [321, 79] width 35 height 15
click at [328, 219] on button "Main View (Default)" at bounding box center [385, 217] width 156 height 17
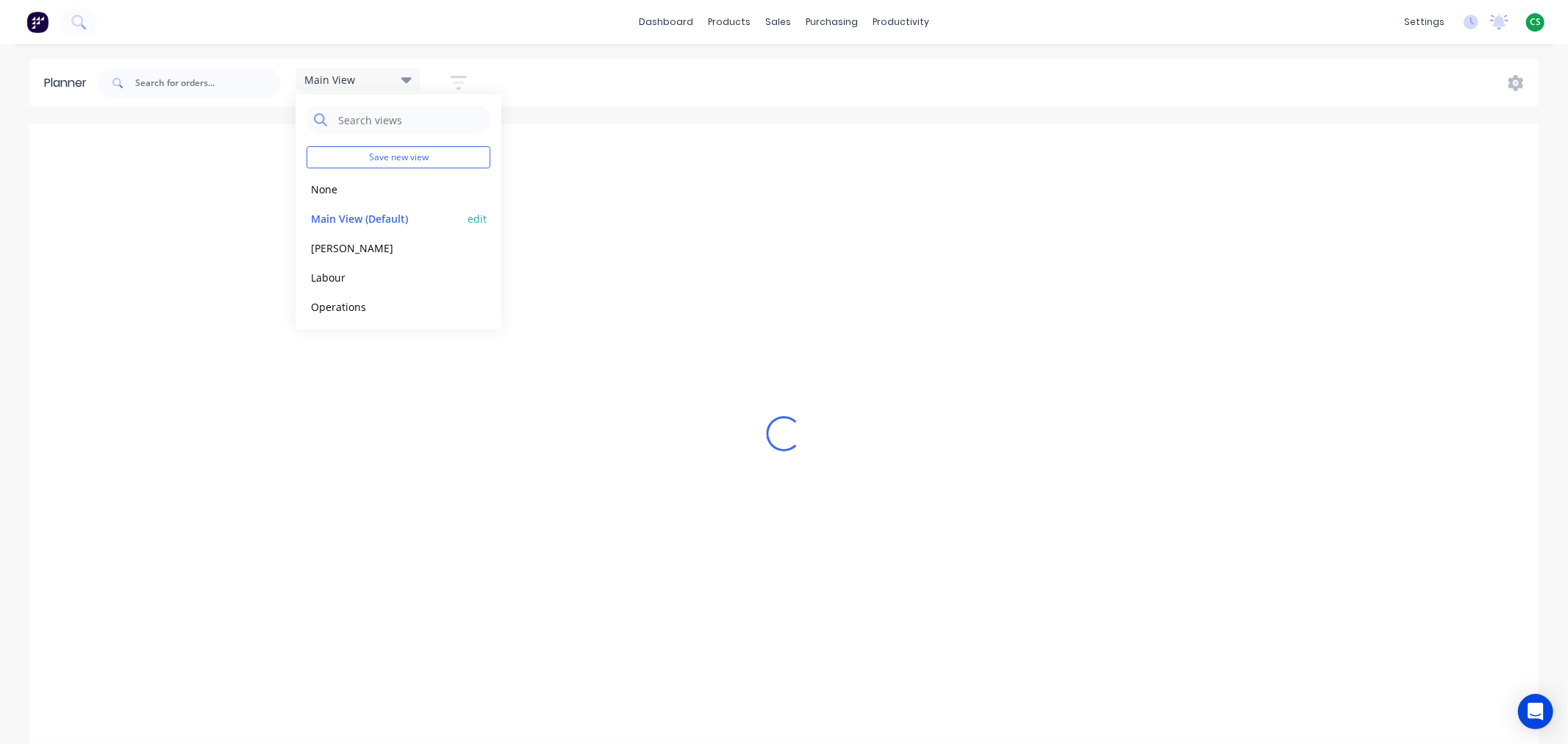
scroll to position [0, 110]
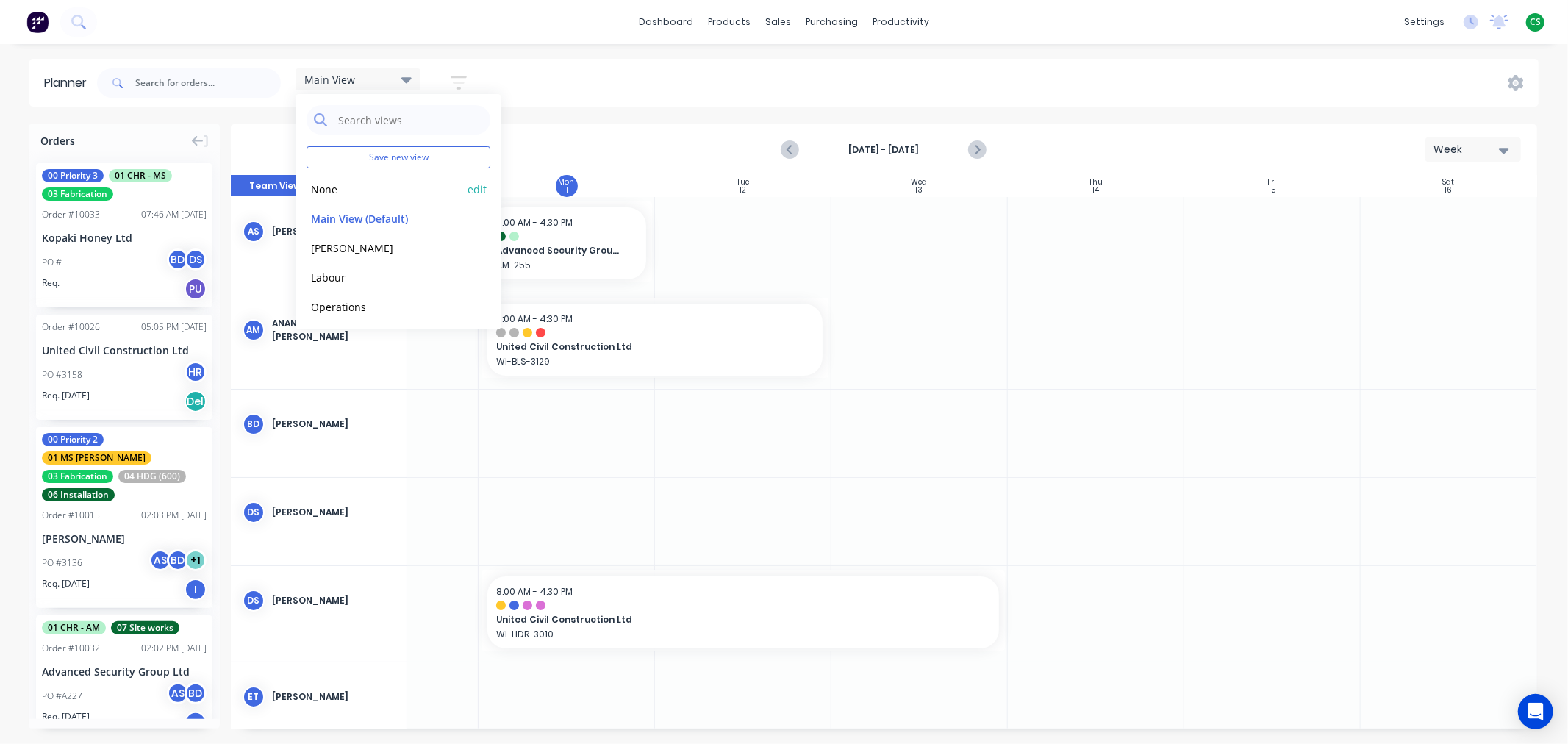
click at [335, 191] on button "None" at bounding box center [385, 188] width 156 height 17
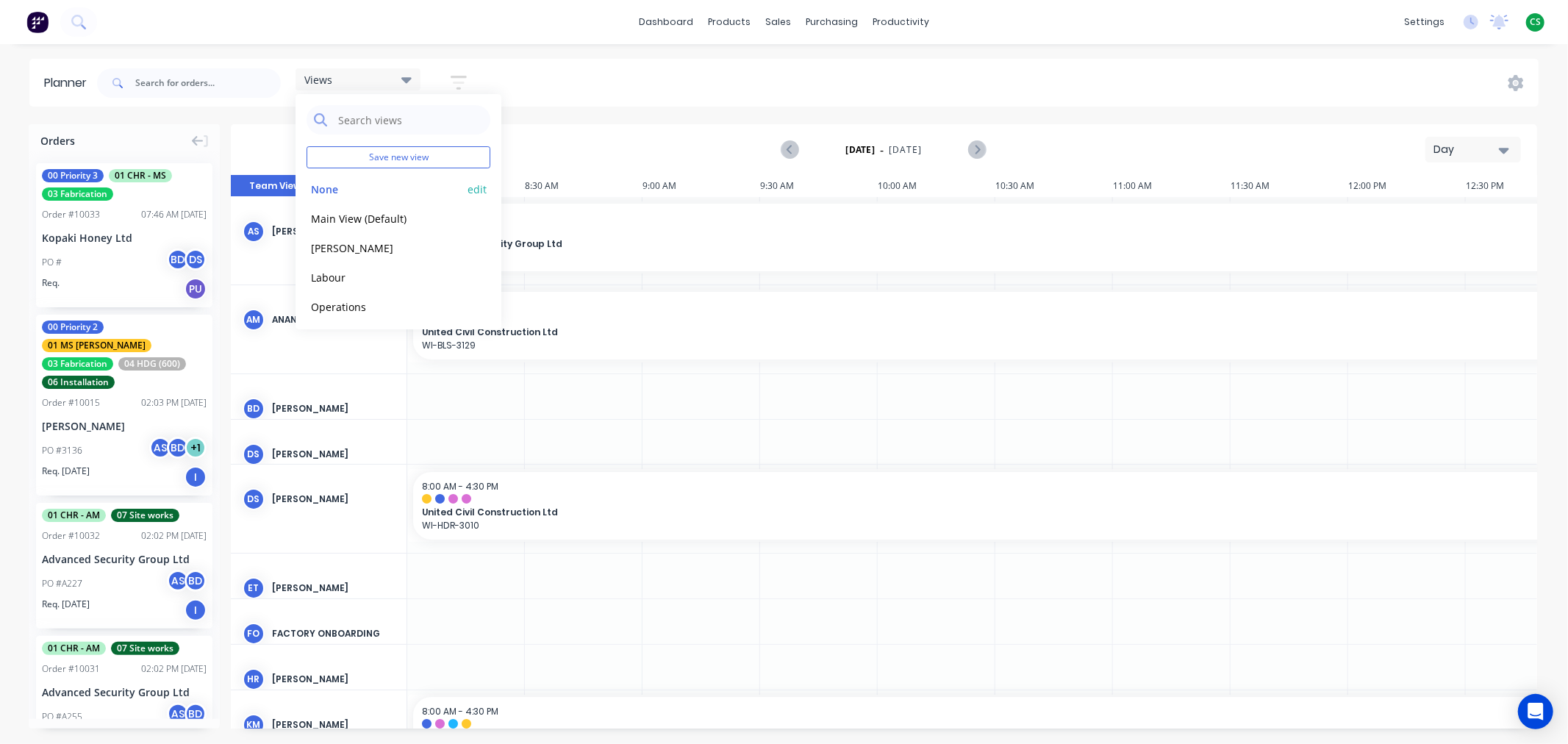
scroll to position [0, 875]
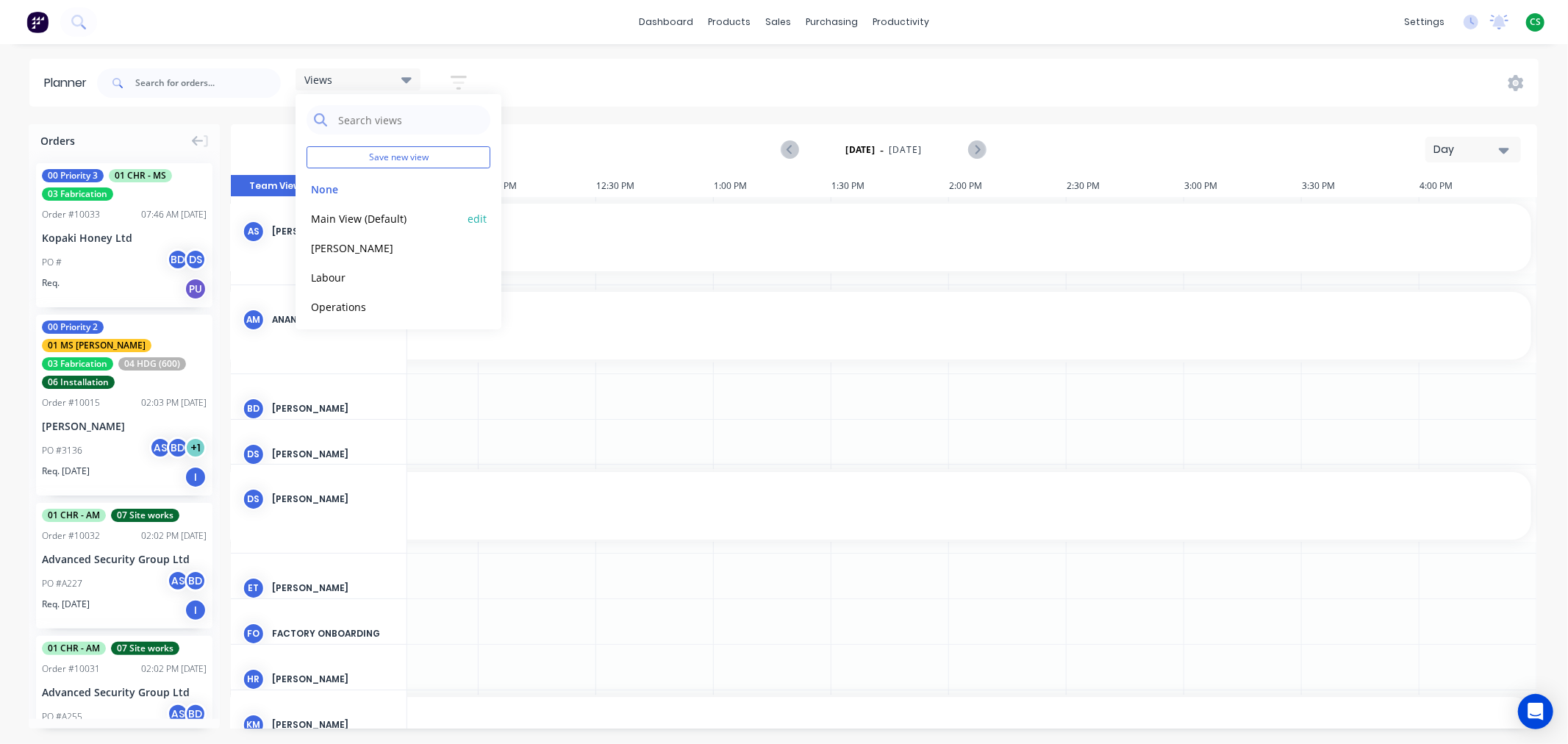
click at [341, 213] on button "Main View (Default)" at bounding box center [385, 217] width 156 height 17
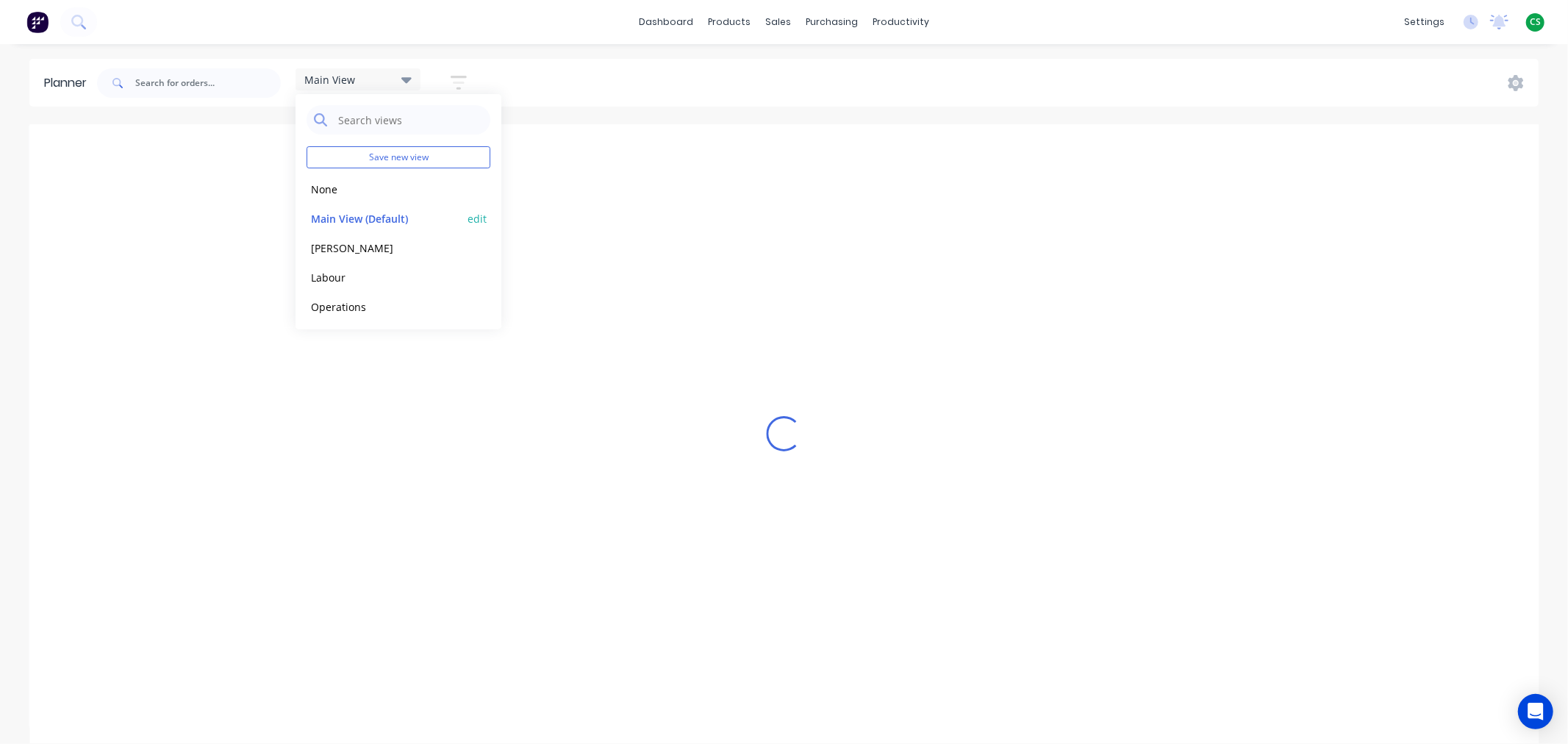
scroll to position [0, 1]
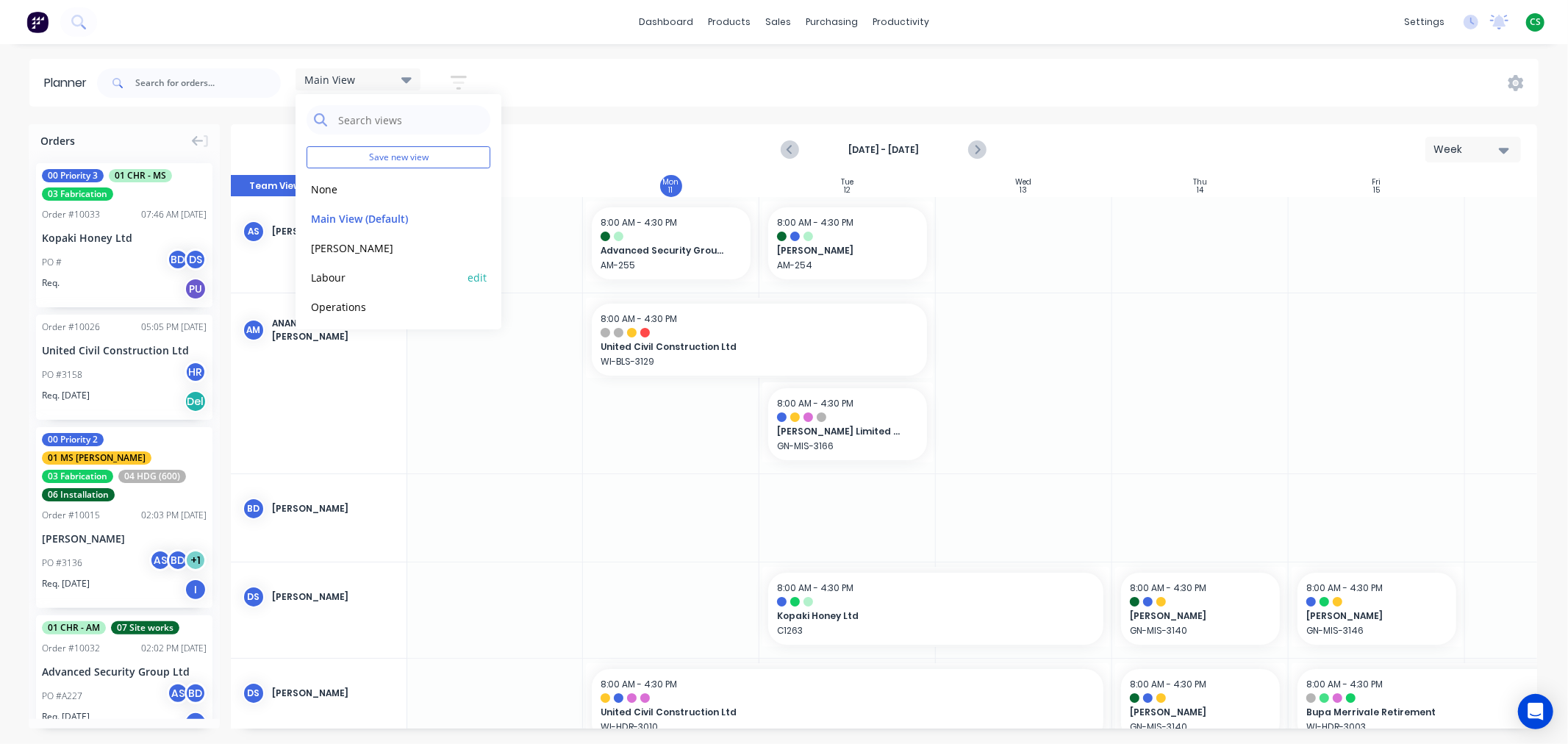
click at [334, 274] on button "Labour" at bounding box center [385, 276] width 156 height 17
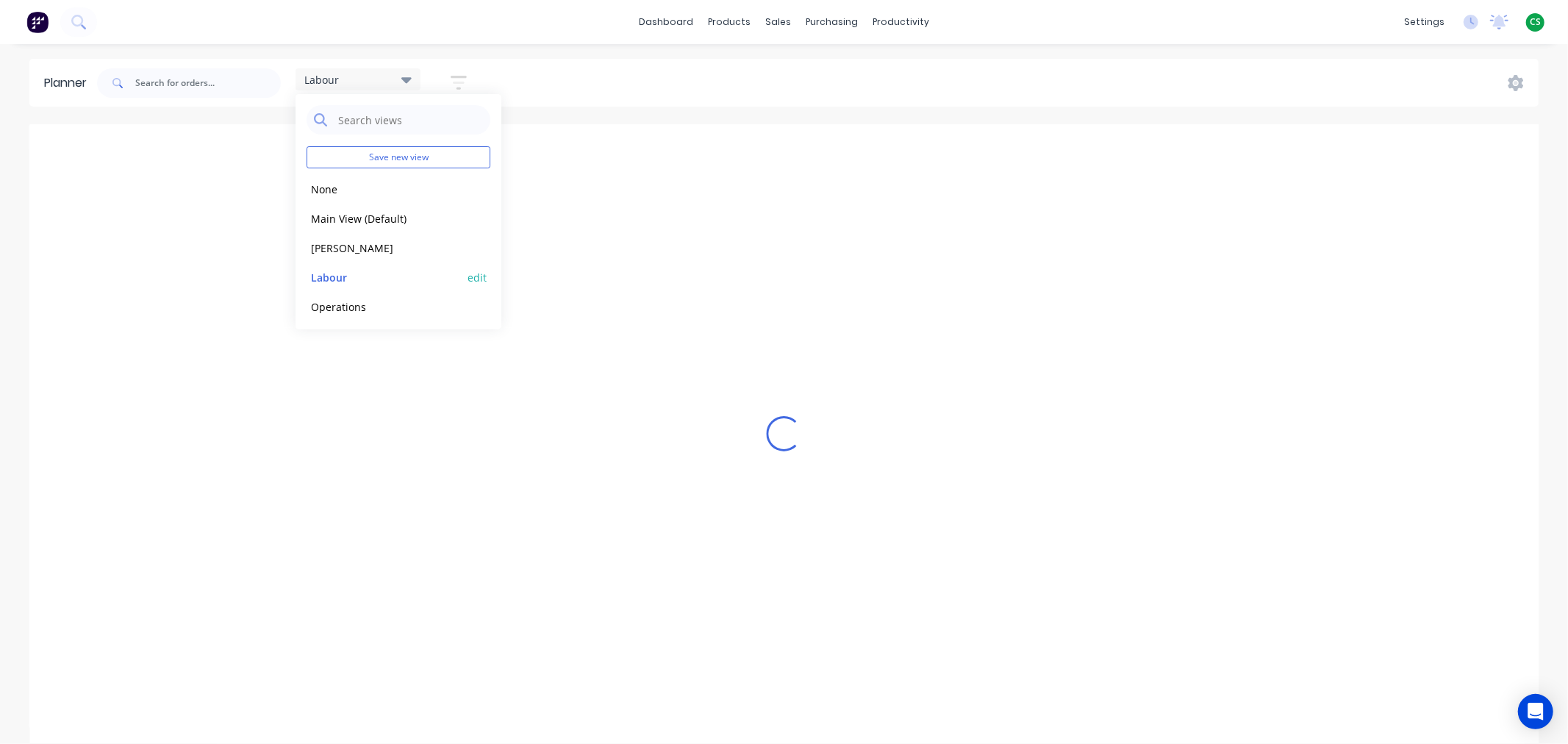
scroll to position [0, 110]
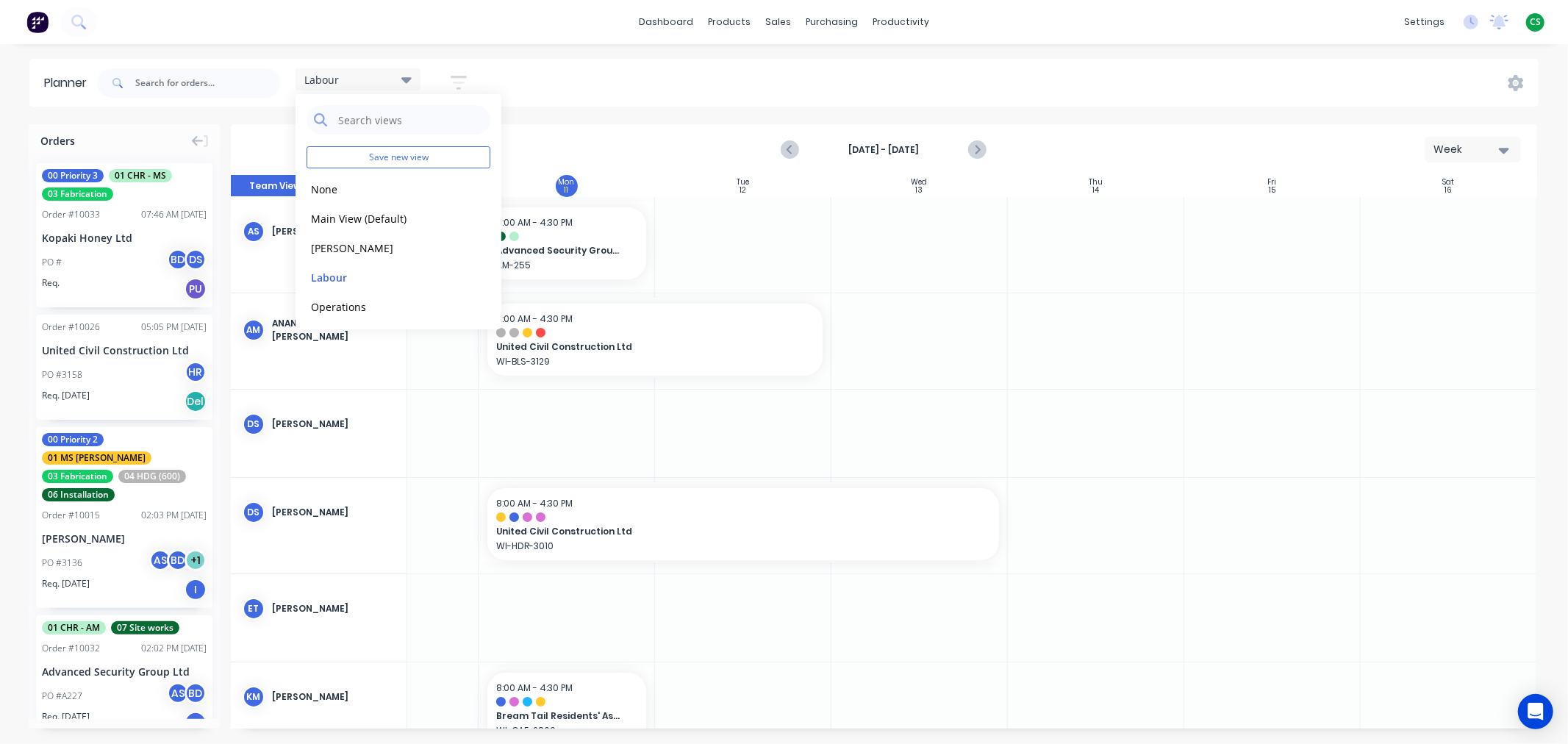
click at [618, 71] on div "Labour Save new view None edit Main View (Default) edit Duncan edit Labour edit…" at bounding box center [817, 83] width 1445 height 44
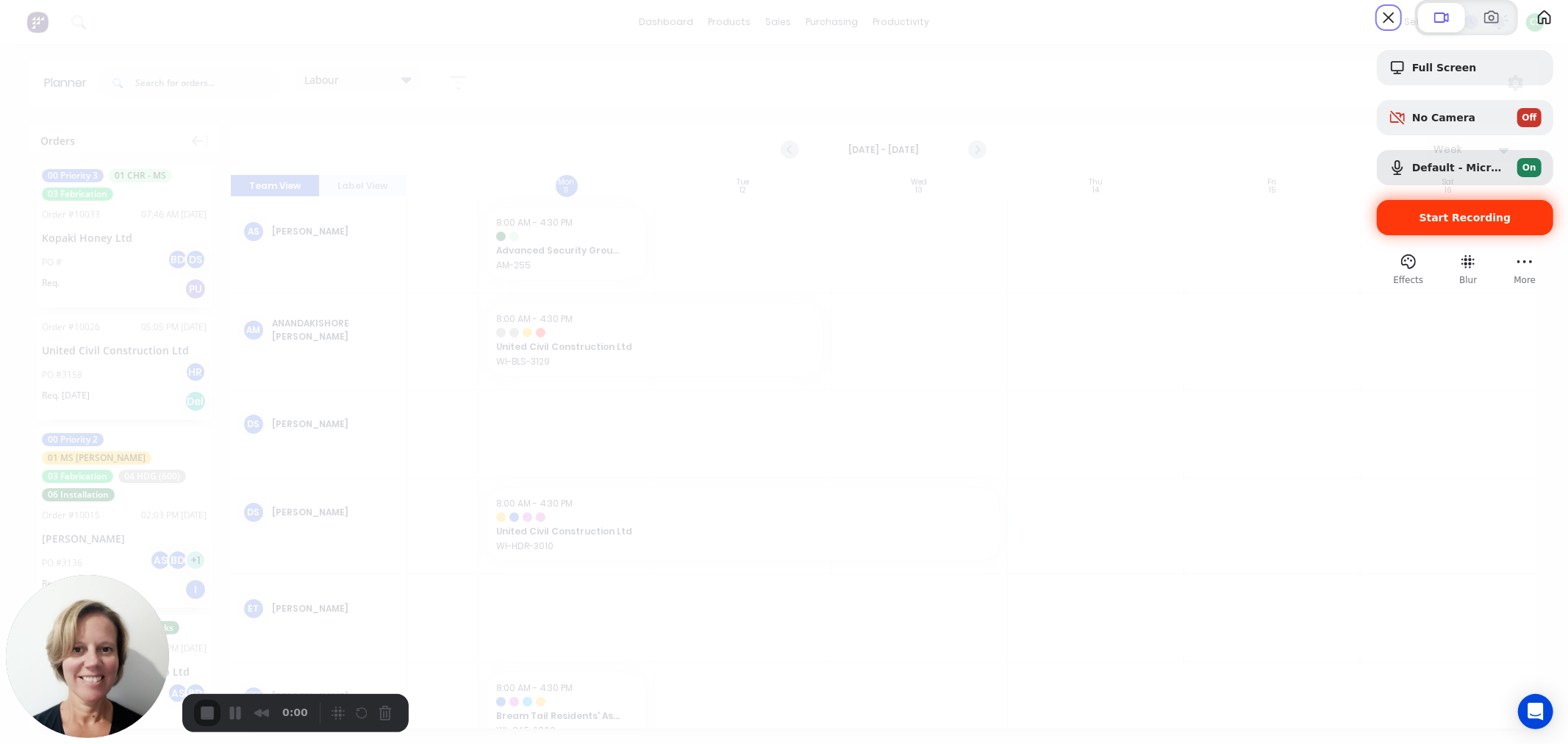
click at [1436, 223] on span "Start Recording" at bounding box center [1466, 217] width 92 height 12
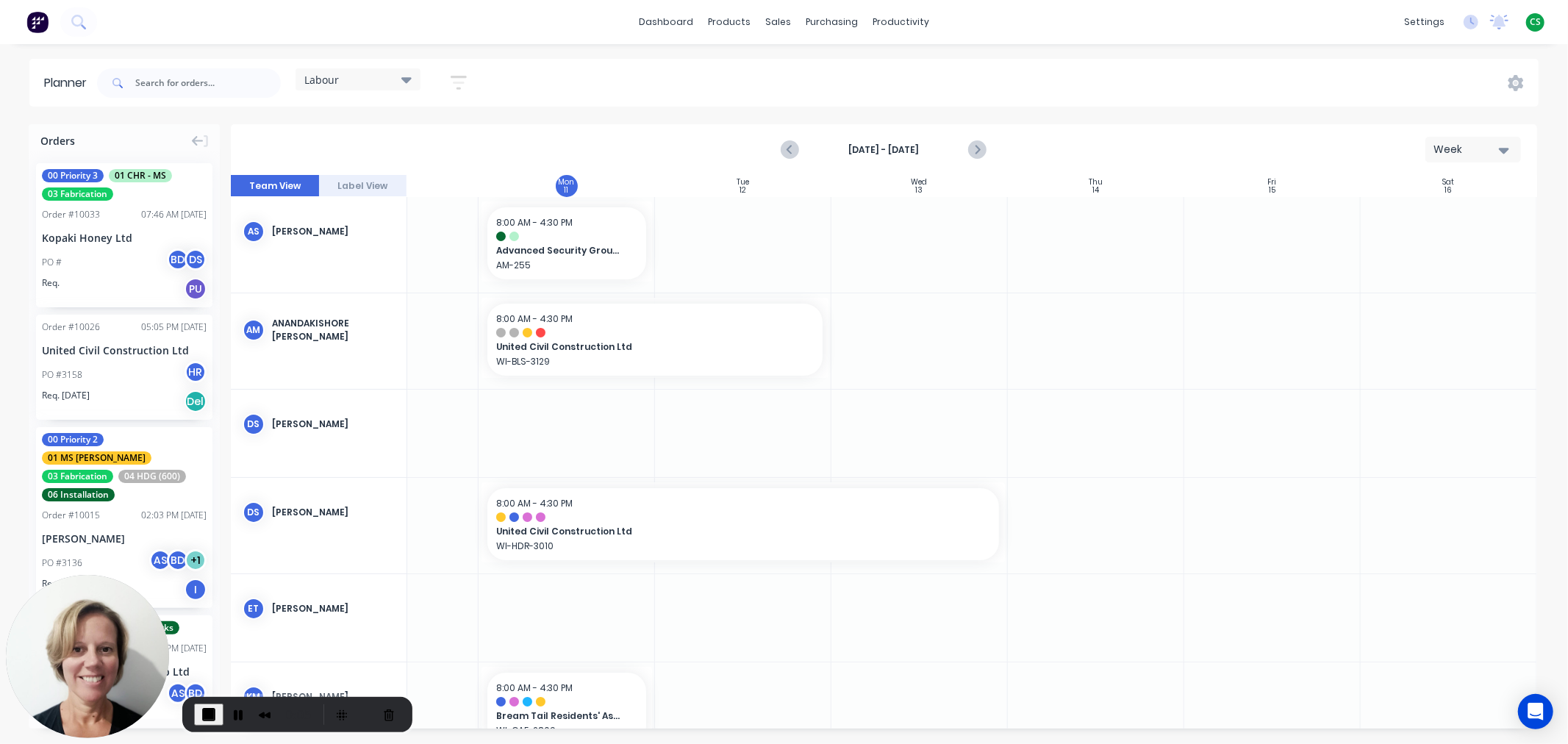
click at [48, 81] on div "Planner" at bounding box center [69, 83] width 50 height 18
click at [48, 82] on div "Planner" at bounding box center [69, 83] width 50 height 18
drag, startPoint x: 276, startPoint y: 324, endPoint x: 299, endPoint y: 354, distance: 37.8
click at [299, 354] on div "AM Anandakishore Marothi" at bounding box center [319, 329] width 176 height 73
click at [338, 78] on span "Labour" at bounding box center [321, 79] width 35 height 15
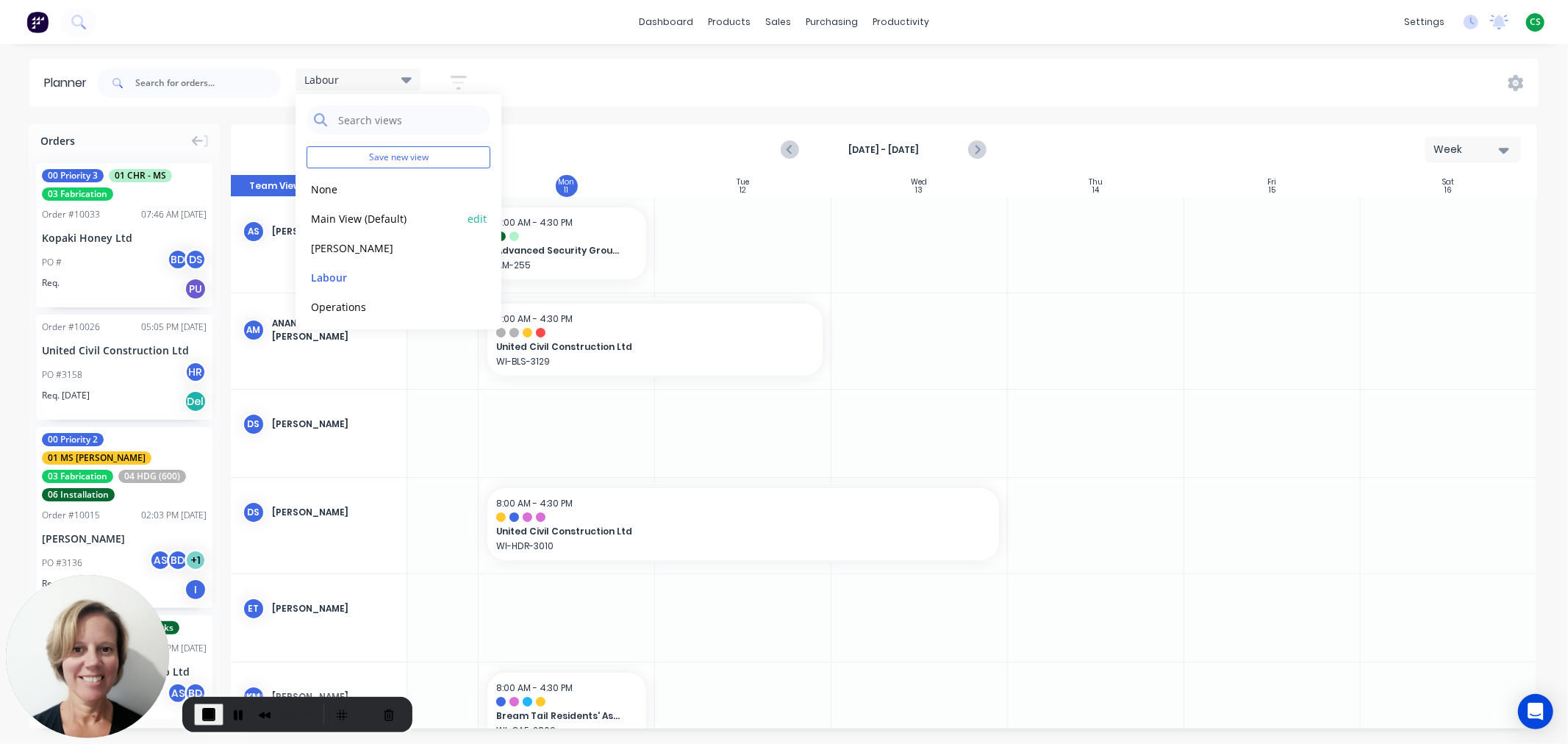
click at [332, 218] on button "Main View (Default)" at bounding box center [385, 217] width 156 height 17
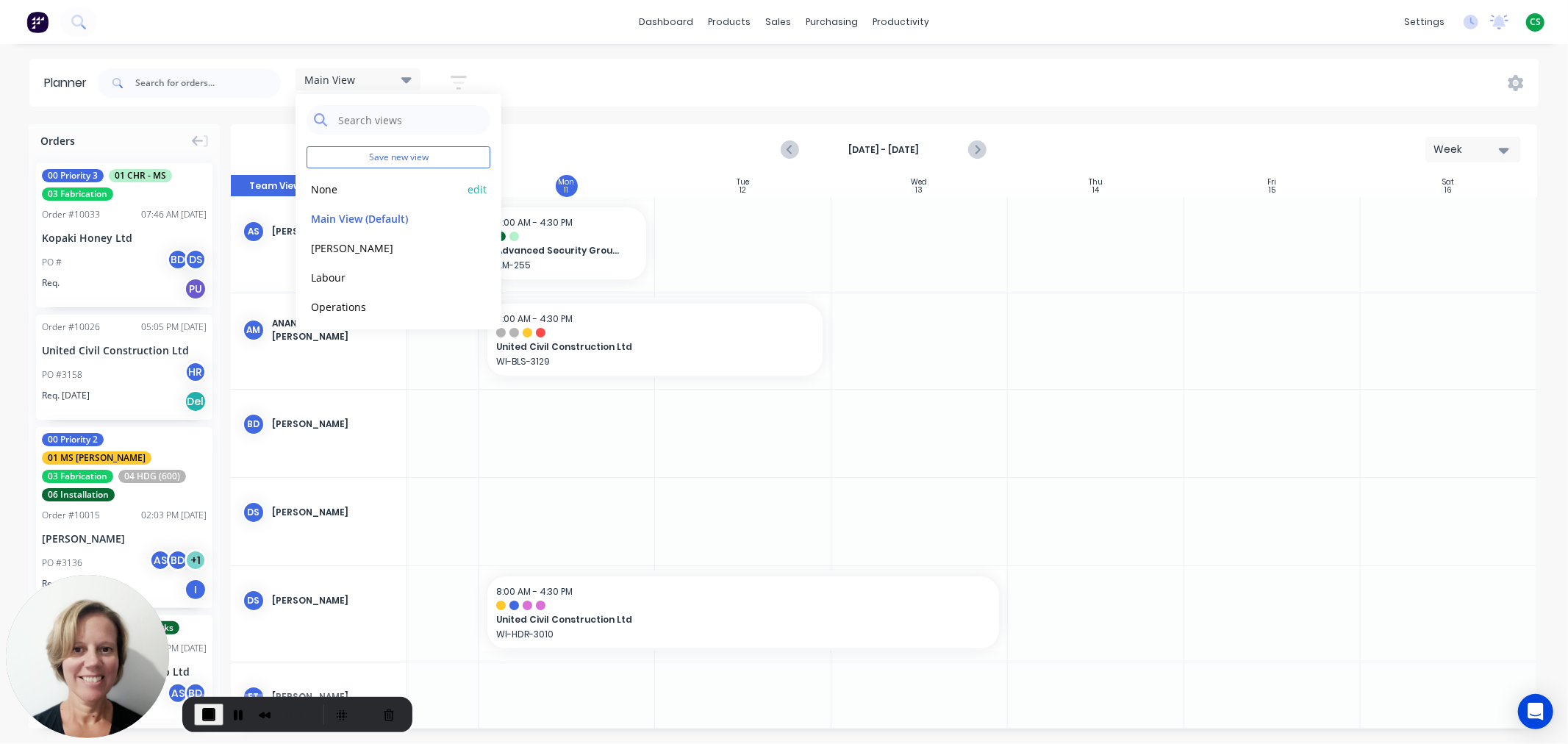
click at [324, 188] on button "None" at bounding box center [385, 188] width 156 height 17
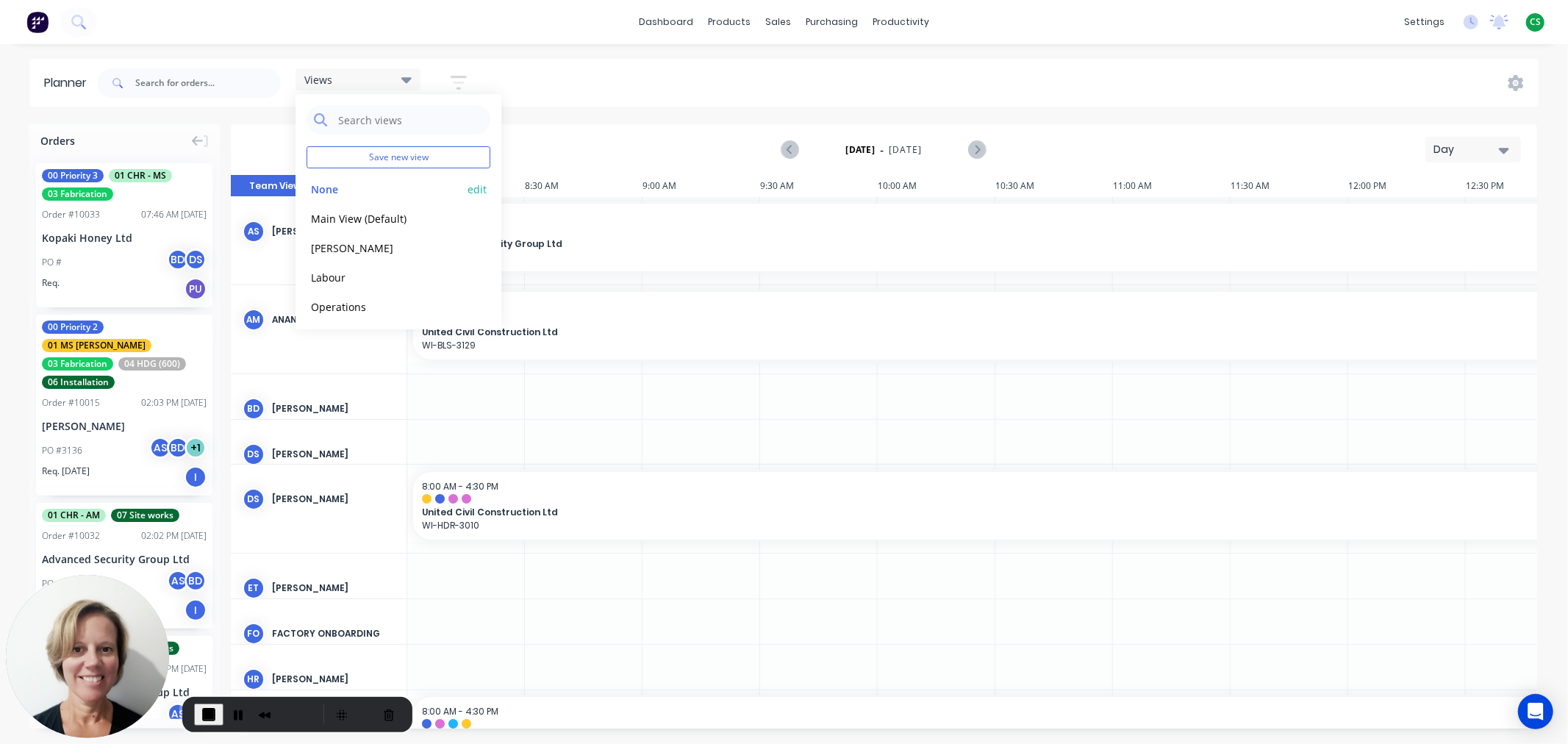
scroll to position [0, 875]
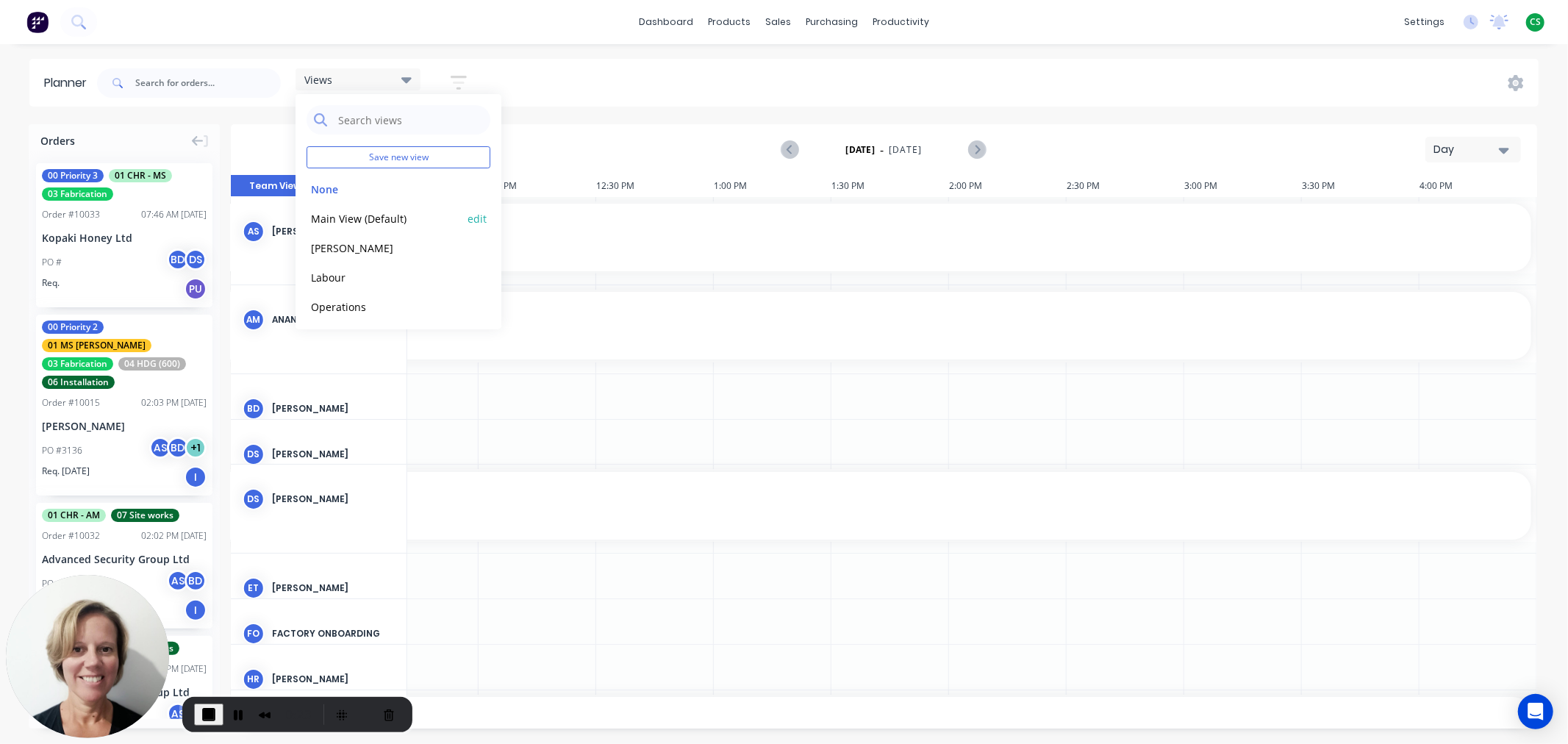
click at [328, 217] on button "Main View (Default)" at bounding box center [385, 217] width 156 height 17
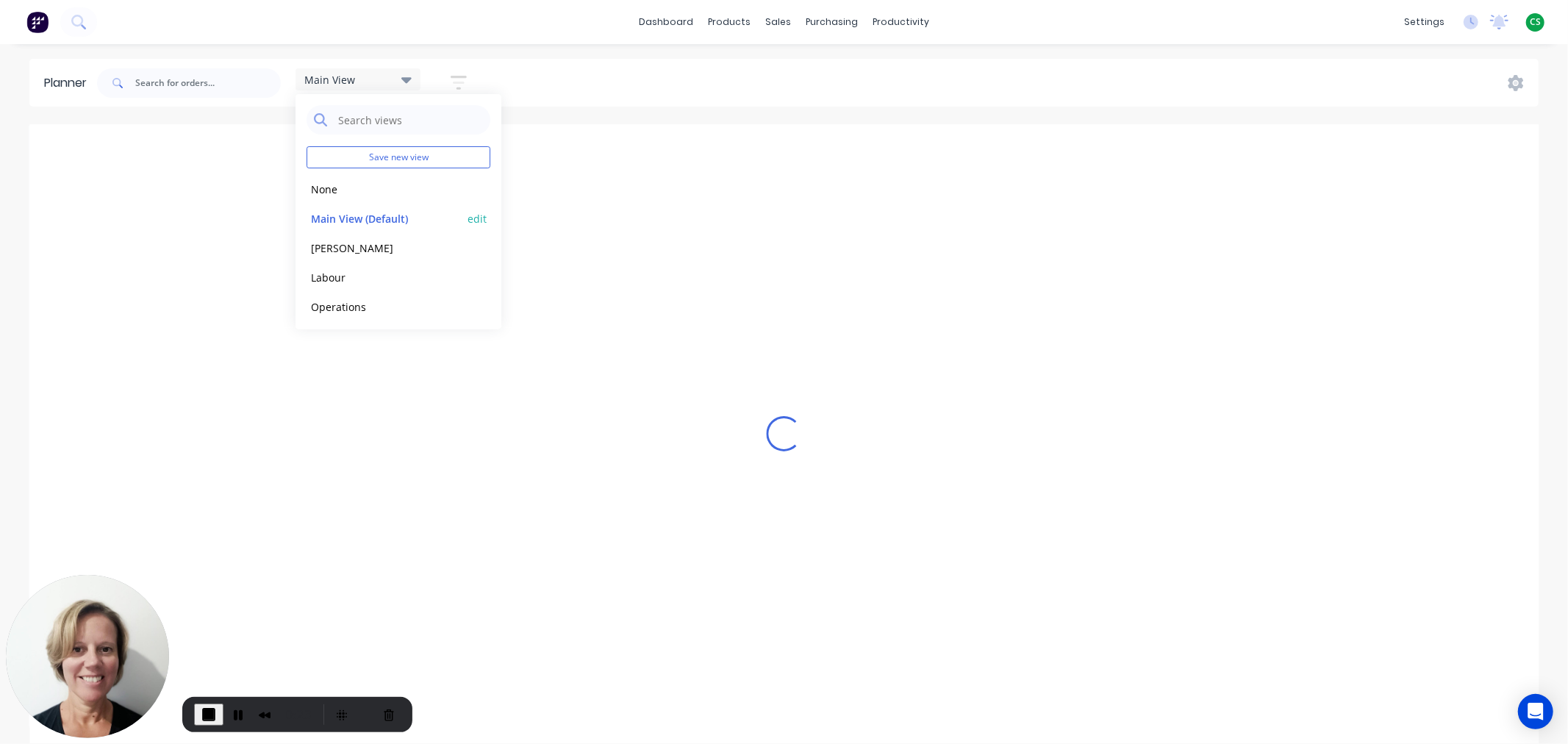
scroll to position [0, 1]
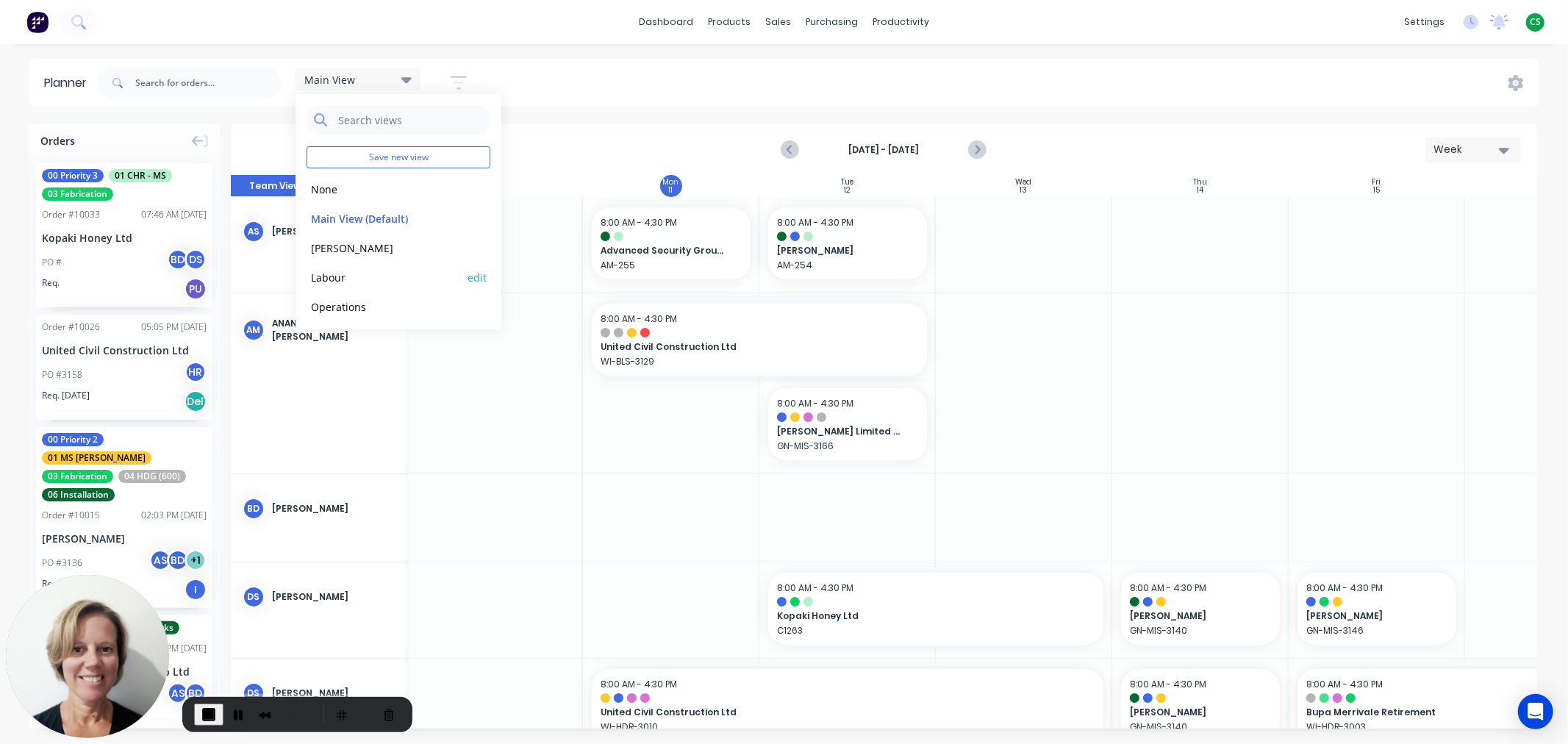
click at [333, 275] on button "Labour" at bounding box center [385, 276] width 156 height 17
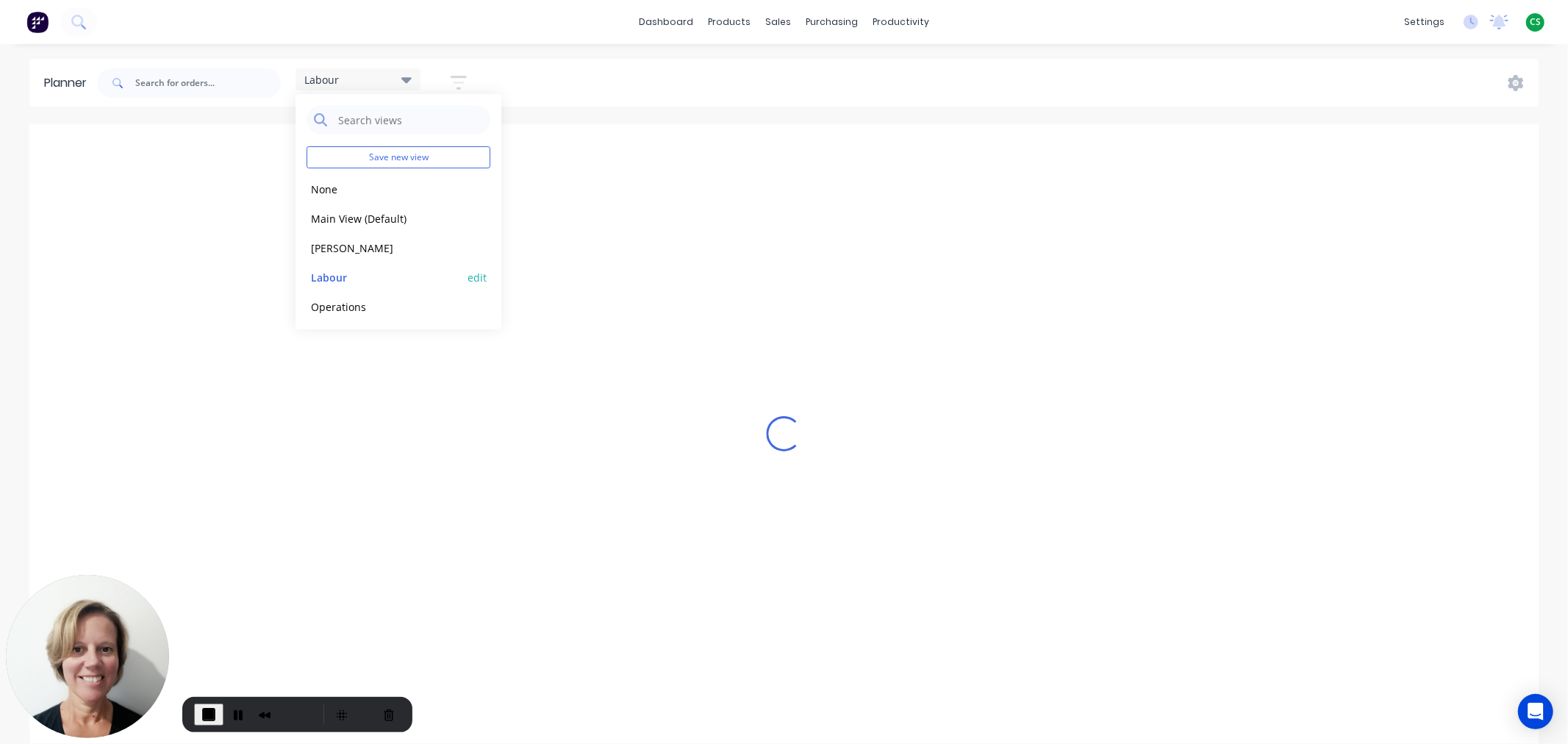
scroll to position [0, 110]
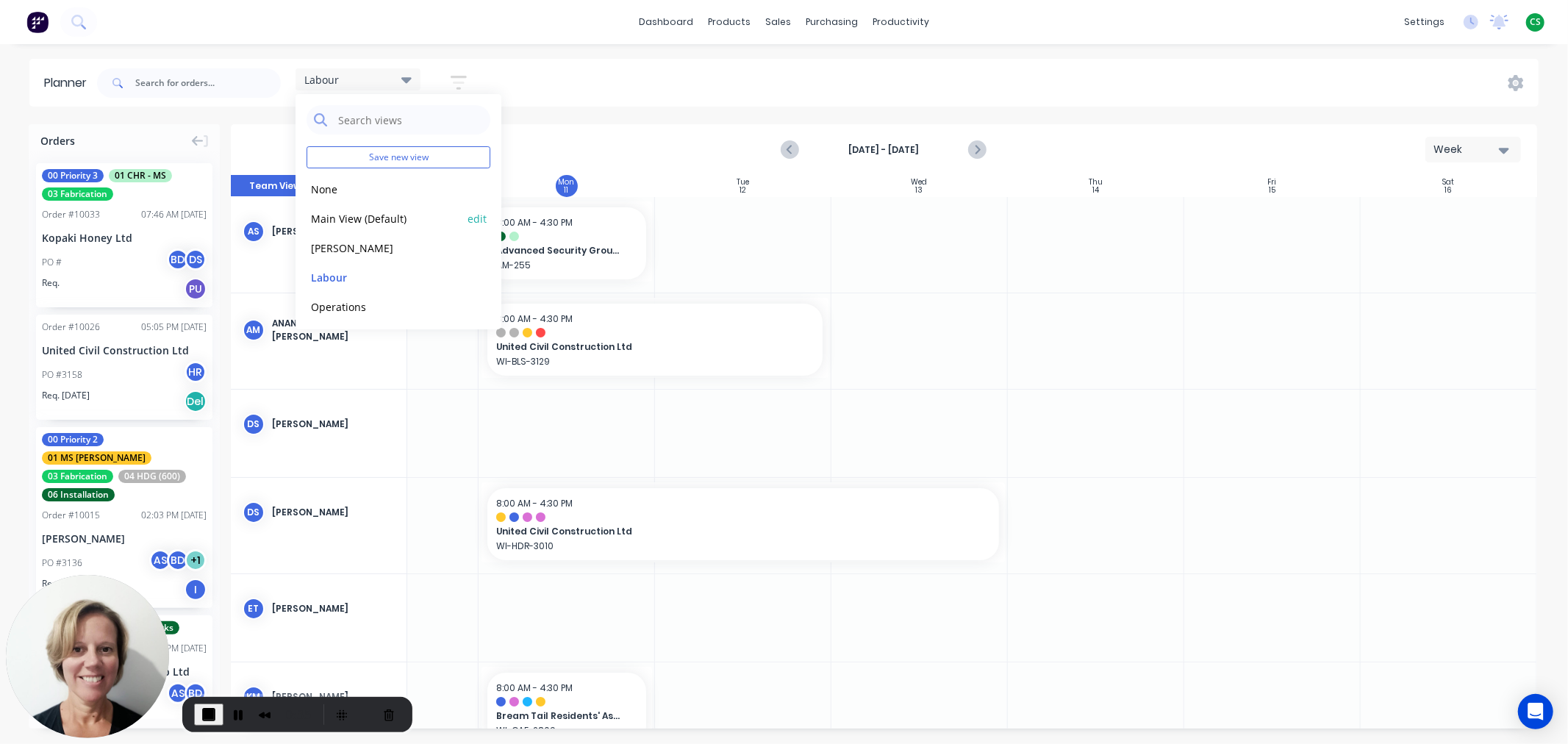
click at [328, 221] on button "Main View (Default)" at bounding box center [385, 217] width 156 height 17
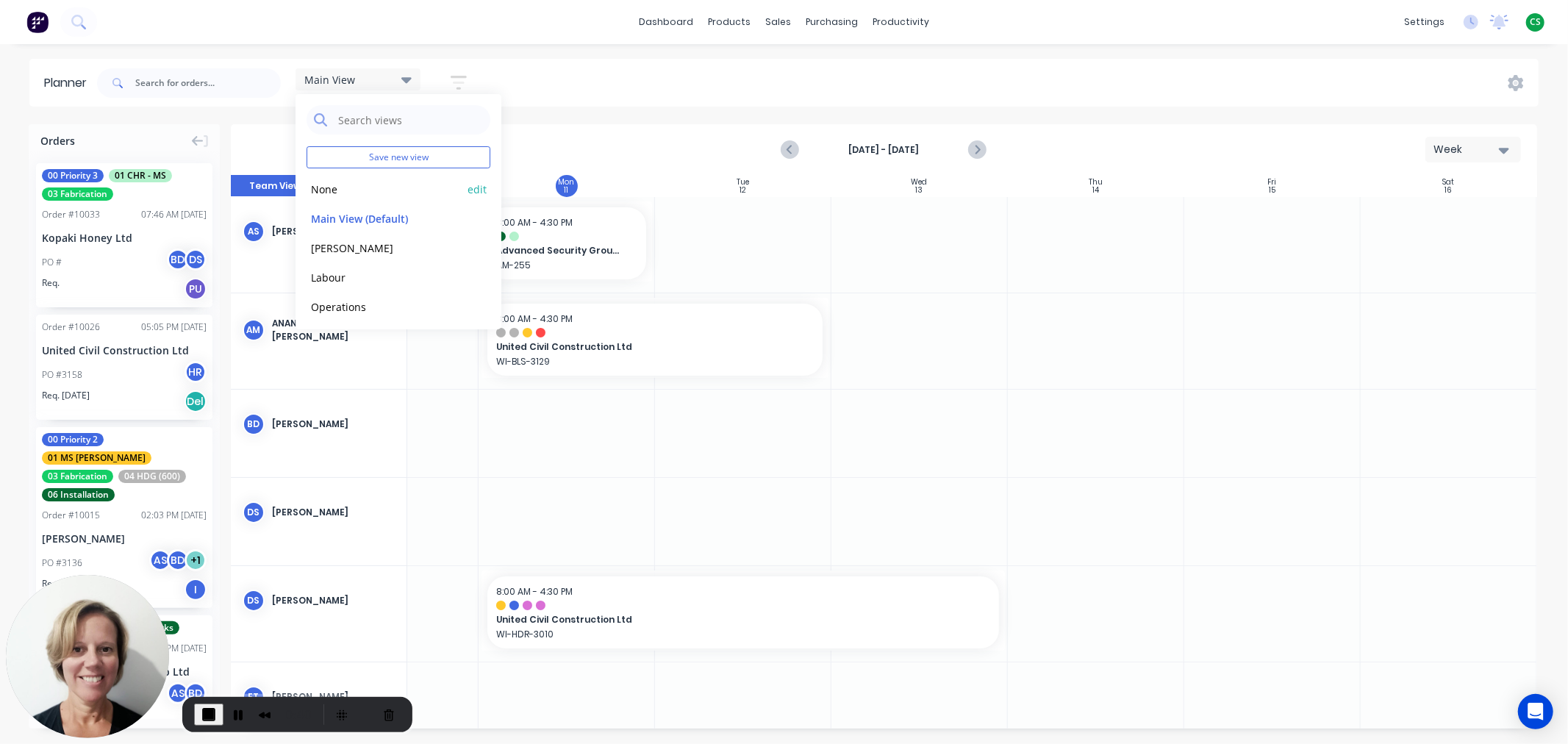
click at [326, 189] on button "None" at bounding box center [385, 188] width 156 height 17
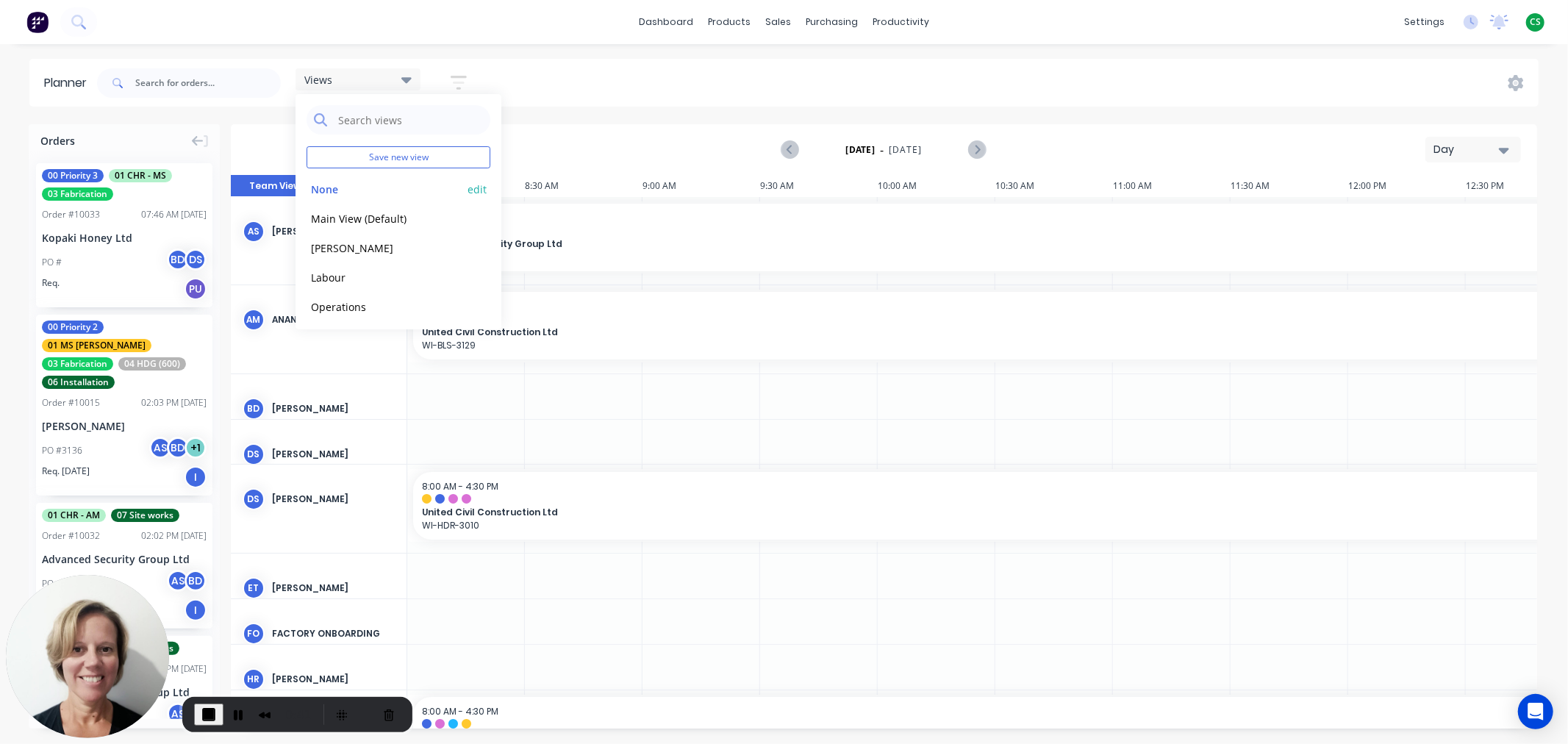
scroll to position [0, 875]
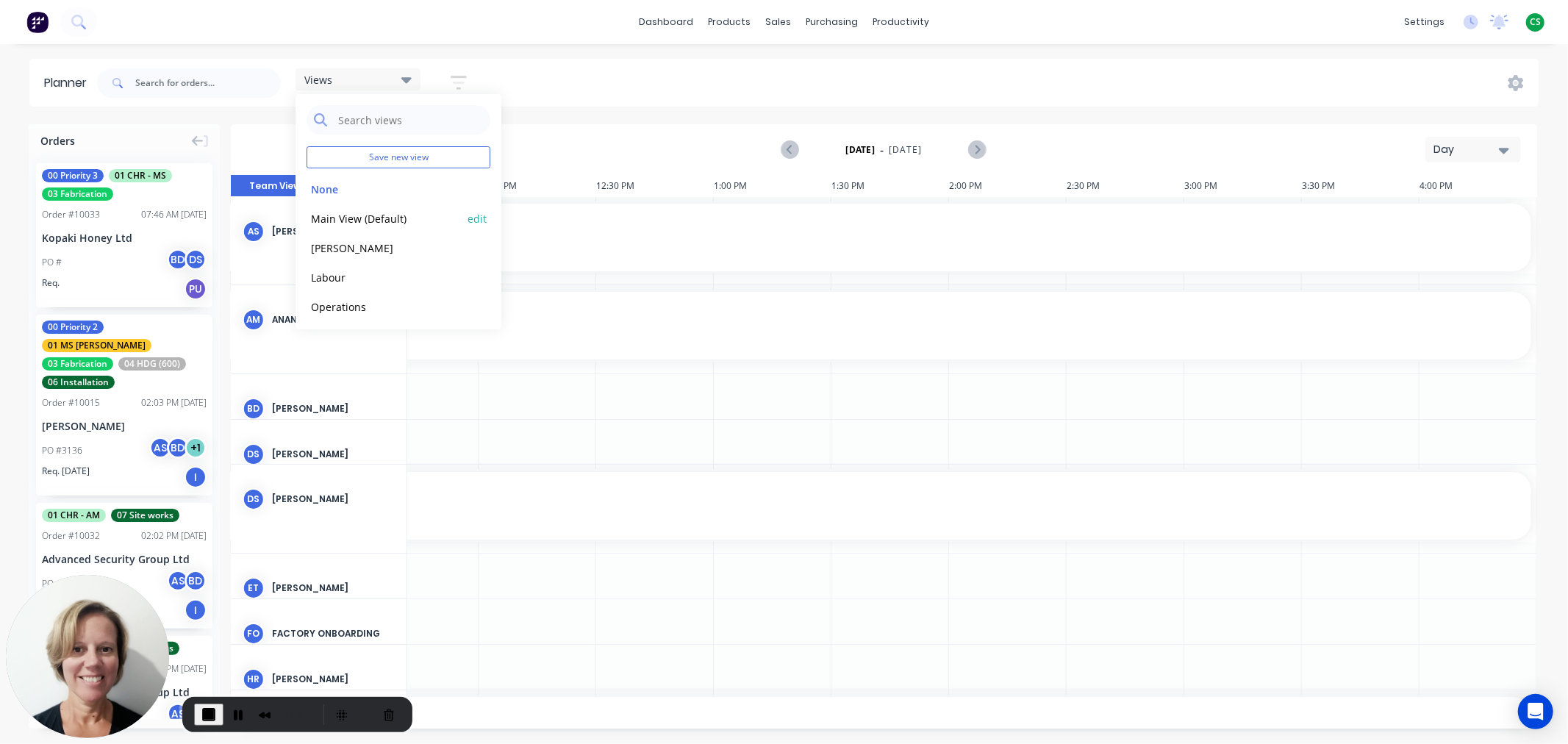
click at [325, 221] on button "Main View (Default)" at bounding box center [385, 217] width 156 height 17
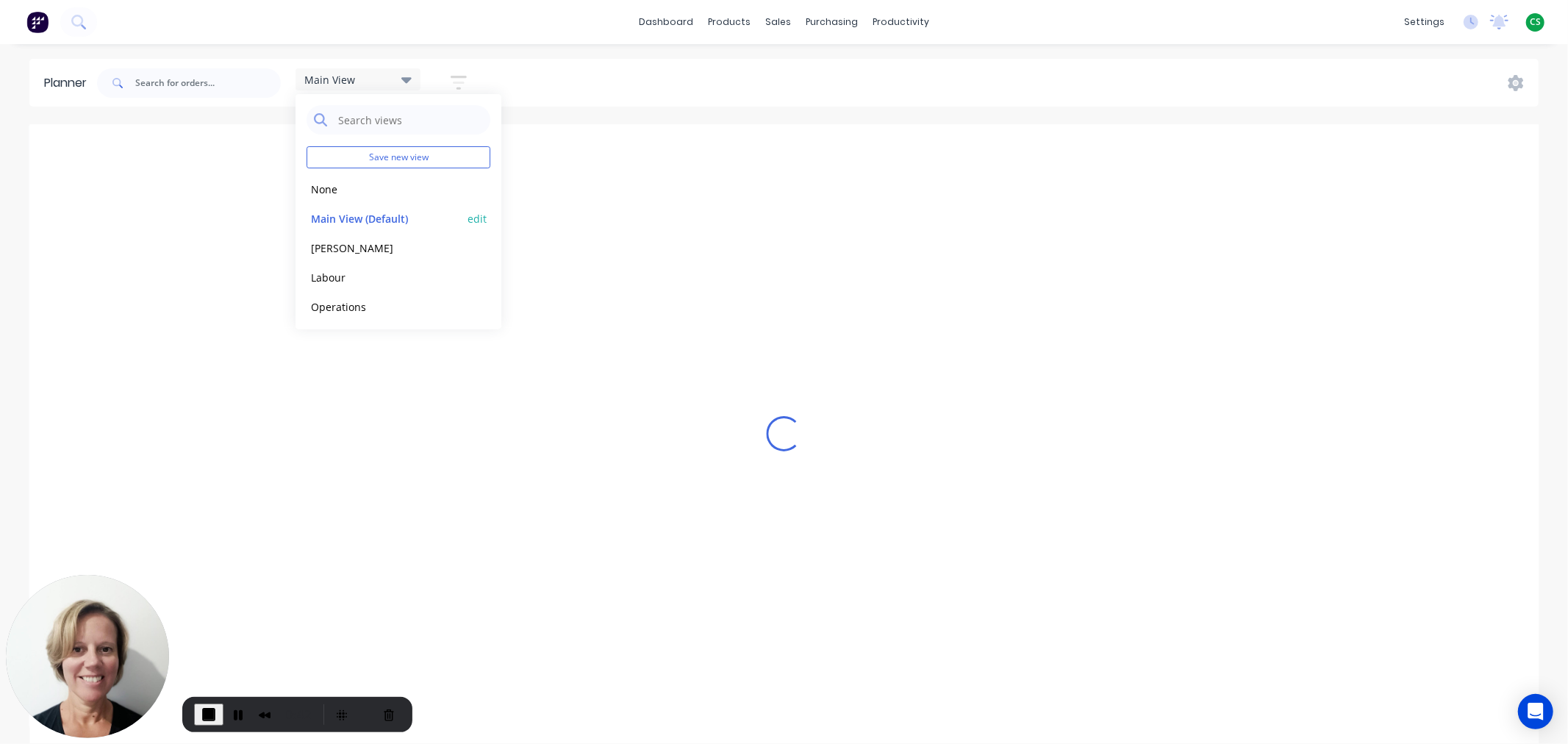
scroll to position [0, 1]
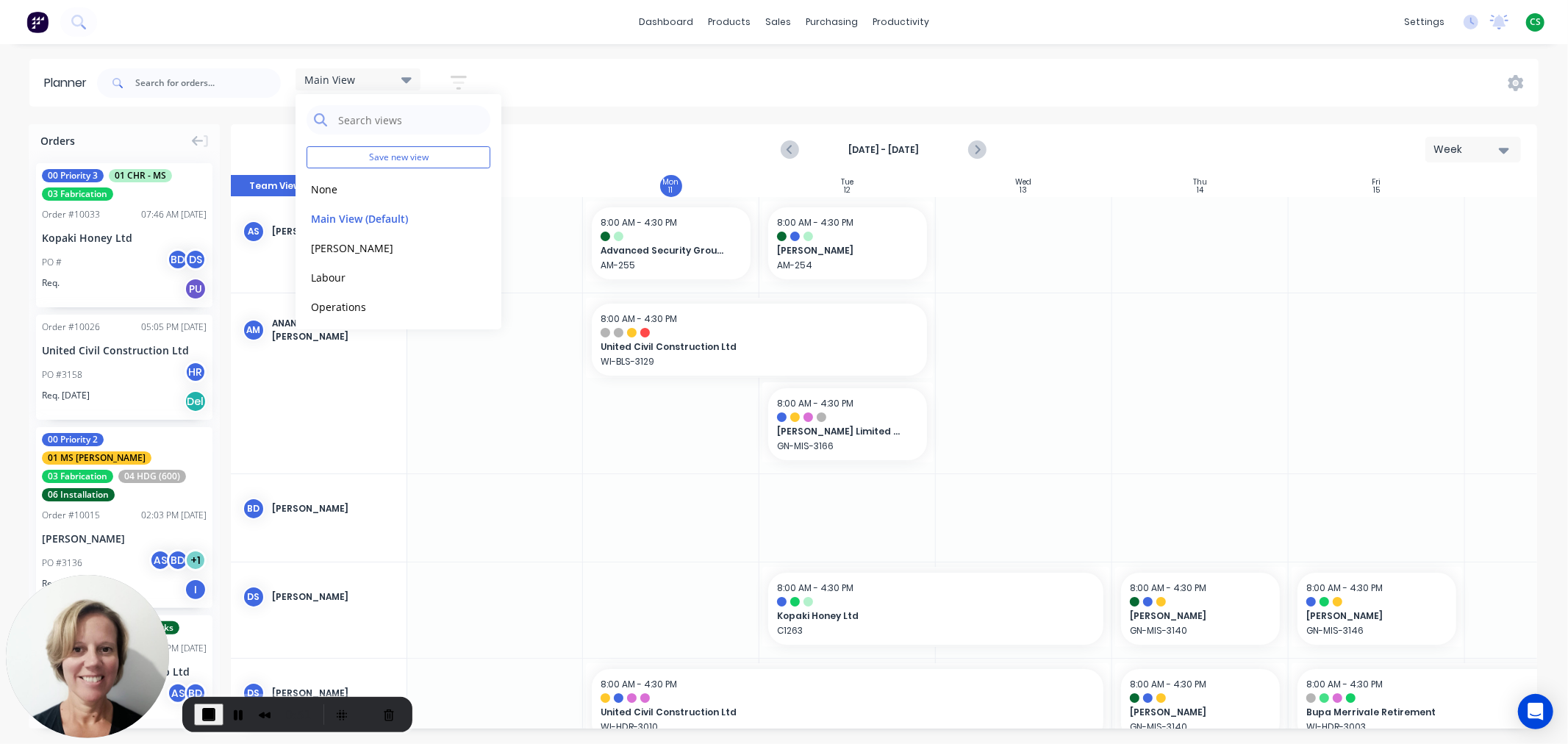
click at [544, 75] on div "Main View Save new view None edit Main View (Default) edit Duncan edit Labour e…" at bounding box center [817, 83] width 1445 height 44
click at [458, 84] on icon "button" at bounding box center [459, 82] width 16 height 19
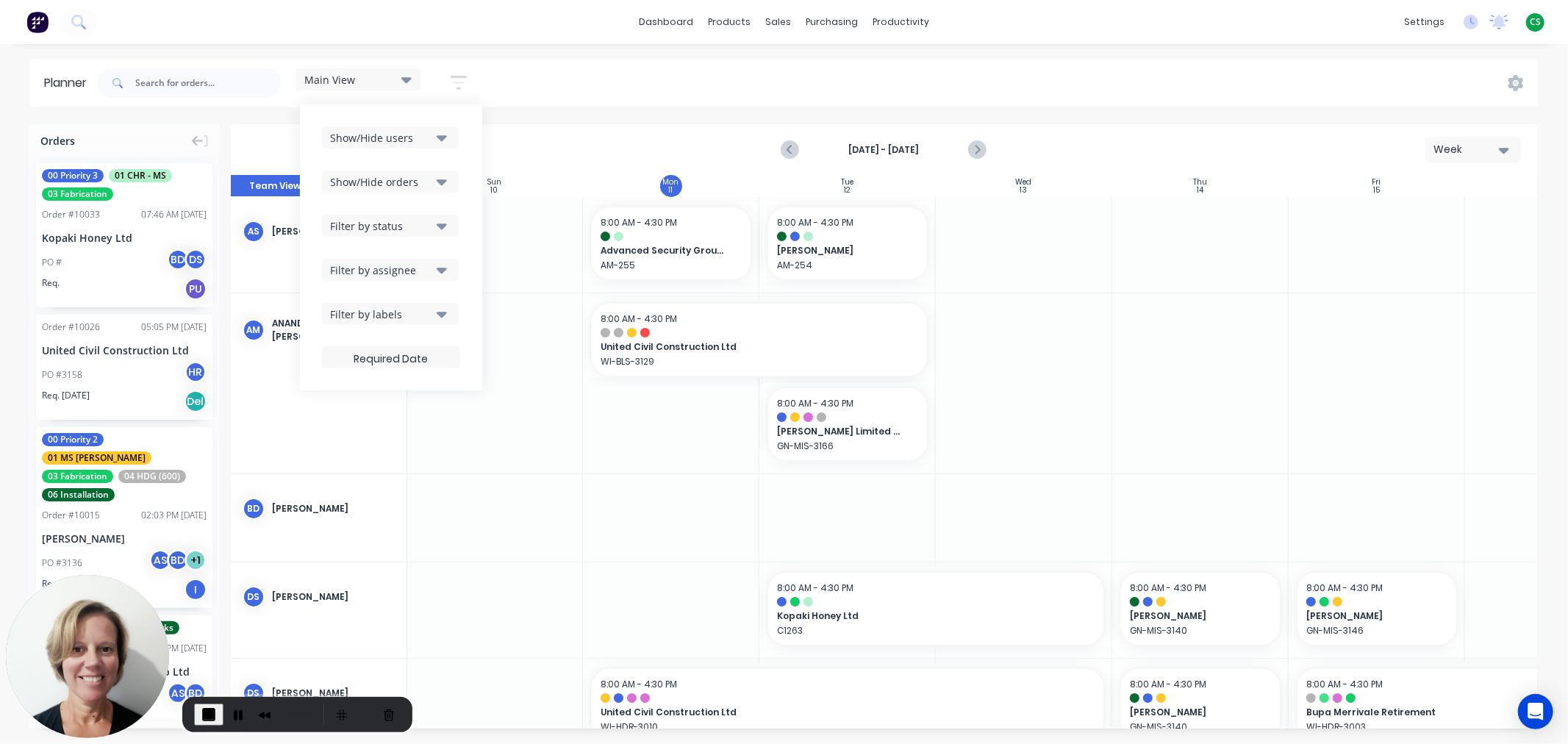
click at [408, 136] on div "Show/Hide users" at bounding box center [381, 138] width 102 height 15
click at [561, 79] on div "Main View Save new view None edit Main View (Default) edit Duncan edit Labour e…" at bounding box center [817, 83] width 1445 height 44
click at [458, 85] on icon "button" at bounding box center [459, 82] width 16 height 19
click at [349, 181] on div "Show/Hide orders" at bounding box center [381, 181] width 102 height 15
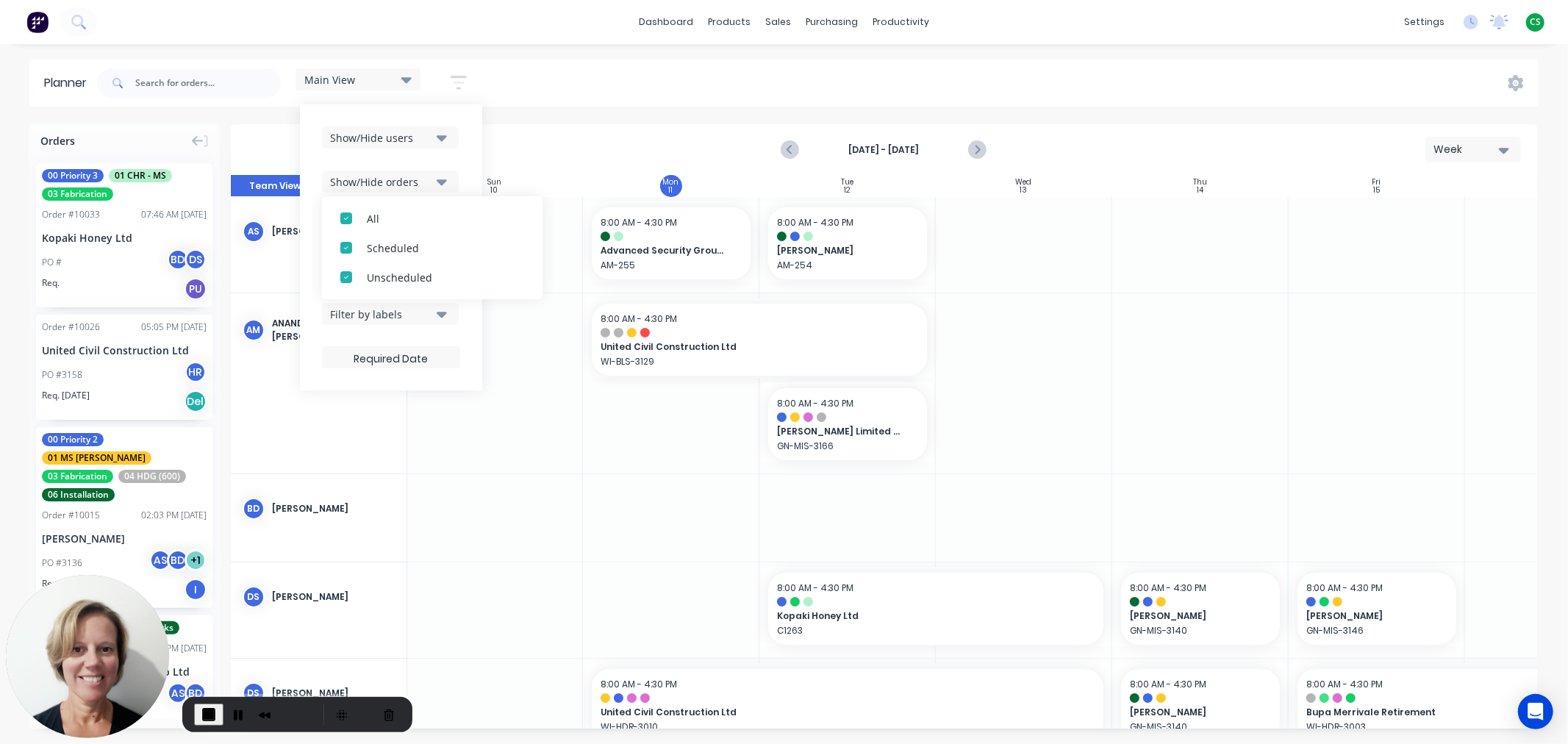
click at [470, 155] on div "Show/Hide users Show/Hide orders All Scheduled Unscheduled Filter by status Fil…" at bounding box center [391, 247] width 182 height 286
click at [413, 233] on button "Filter by status" at bounding box center [391, 225] width 137 height 22
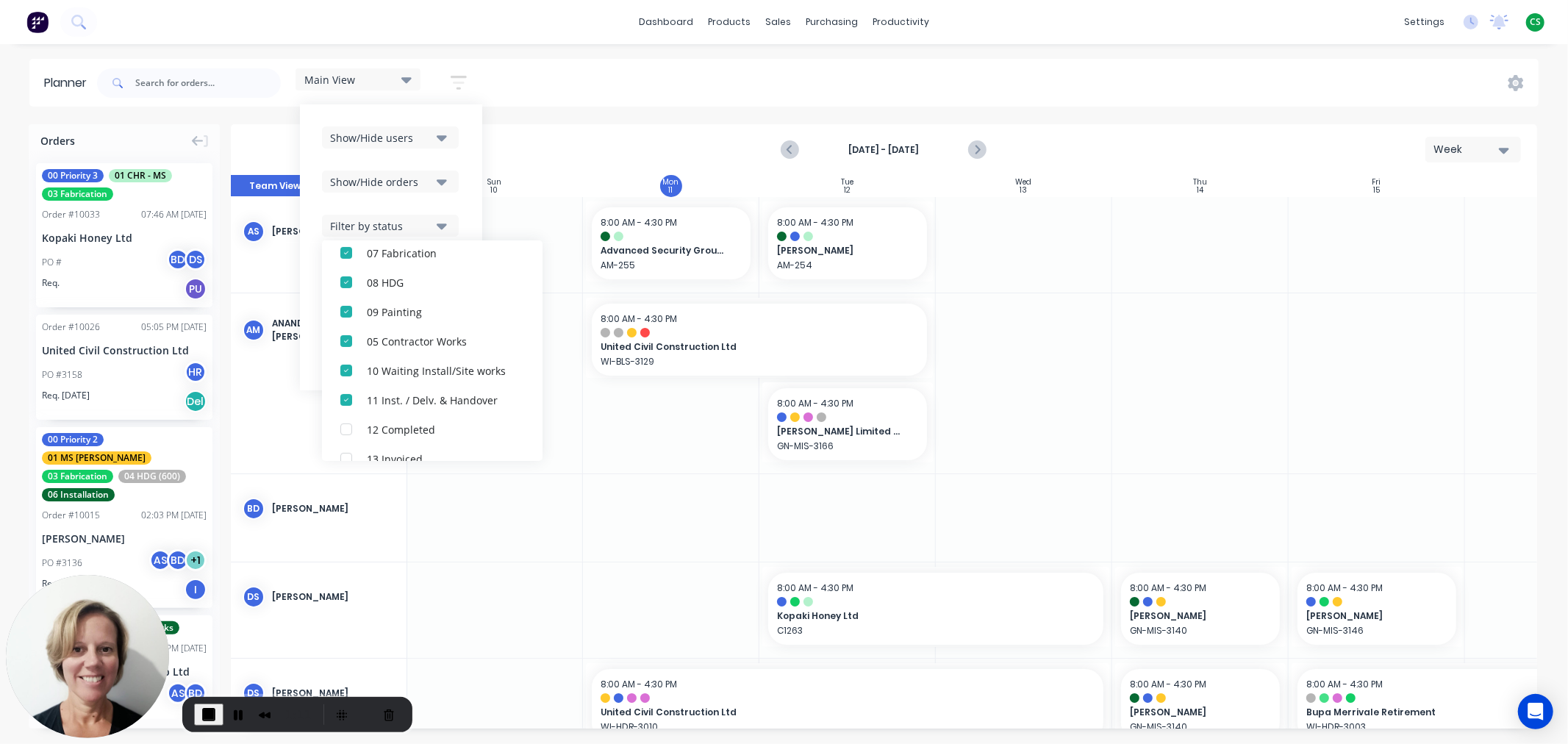
scroll to position [426, 0]
click at [547, 142] on div "Aug 10th - Aug 16th Week" at bounding box center [883, 149] width 1303 height 48
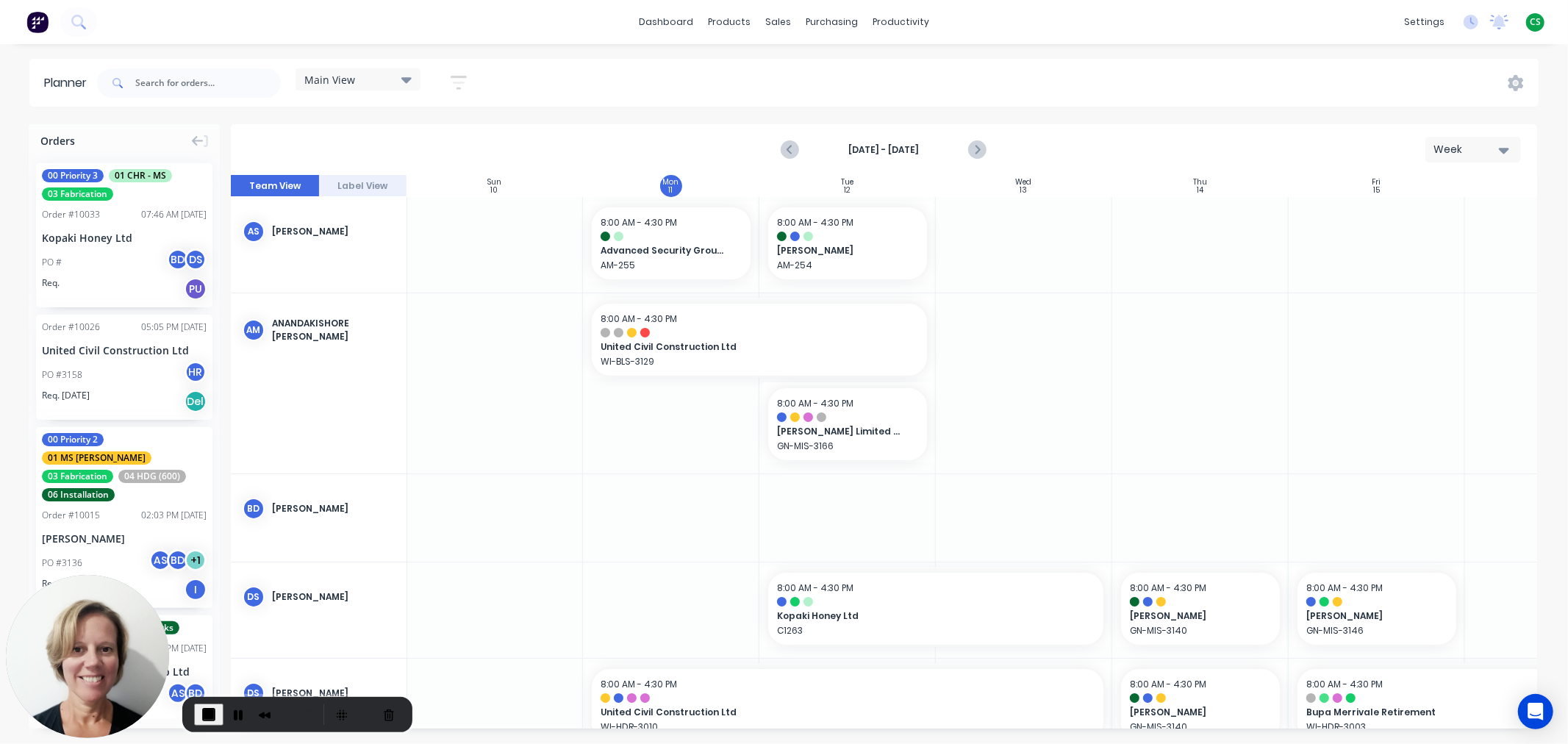
click at [463, 78] on icon "button" at bounding box center [459, 82] width 16 height 19
click at [363, 261] on button "Filter by assignee" at bounding box center [391, 269] width 137 height 22
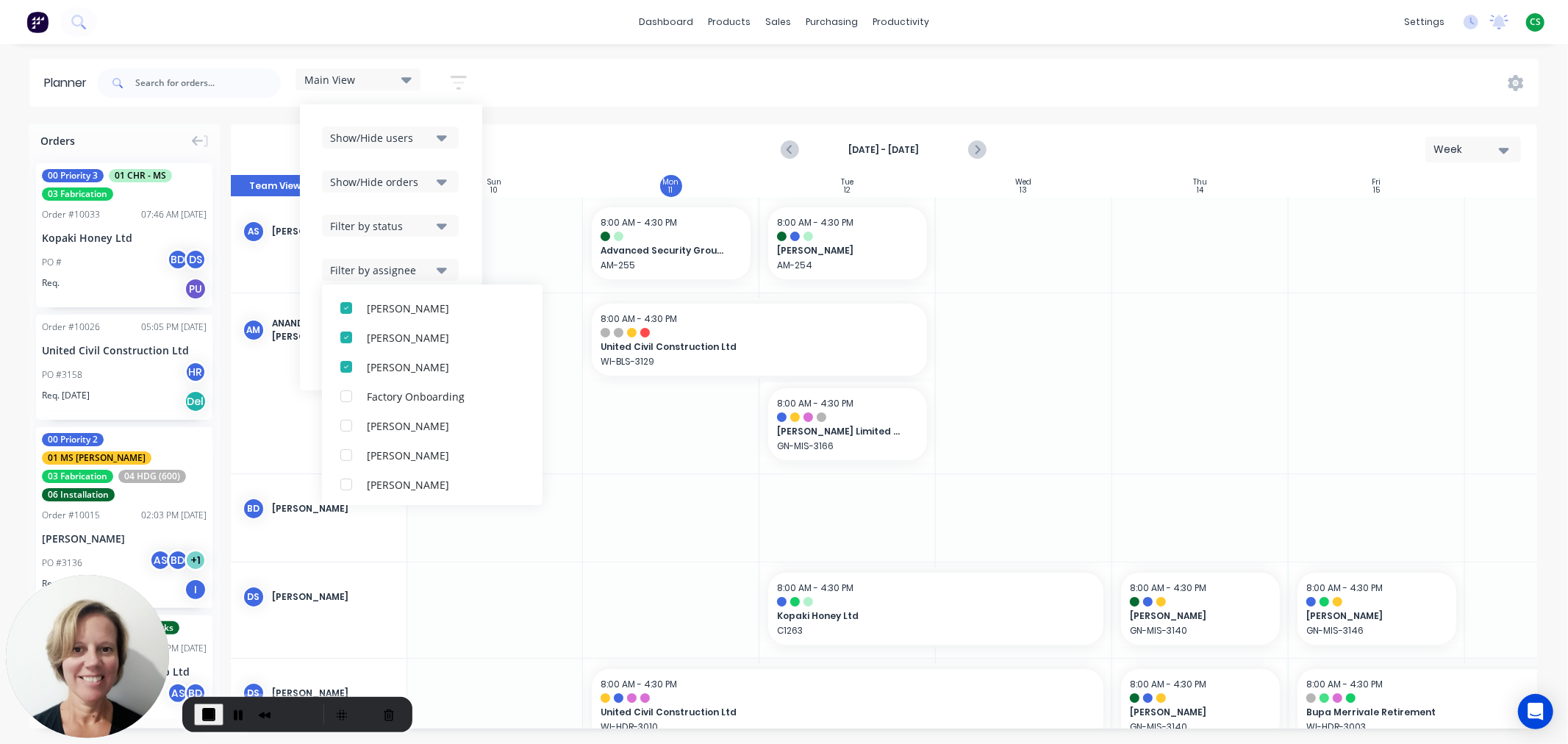
scroll to position [367, 0]
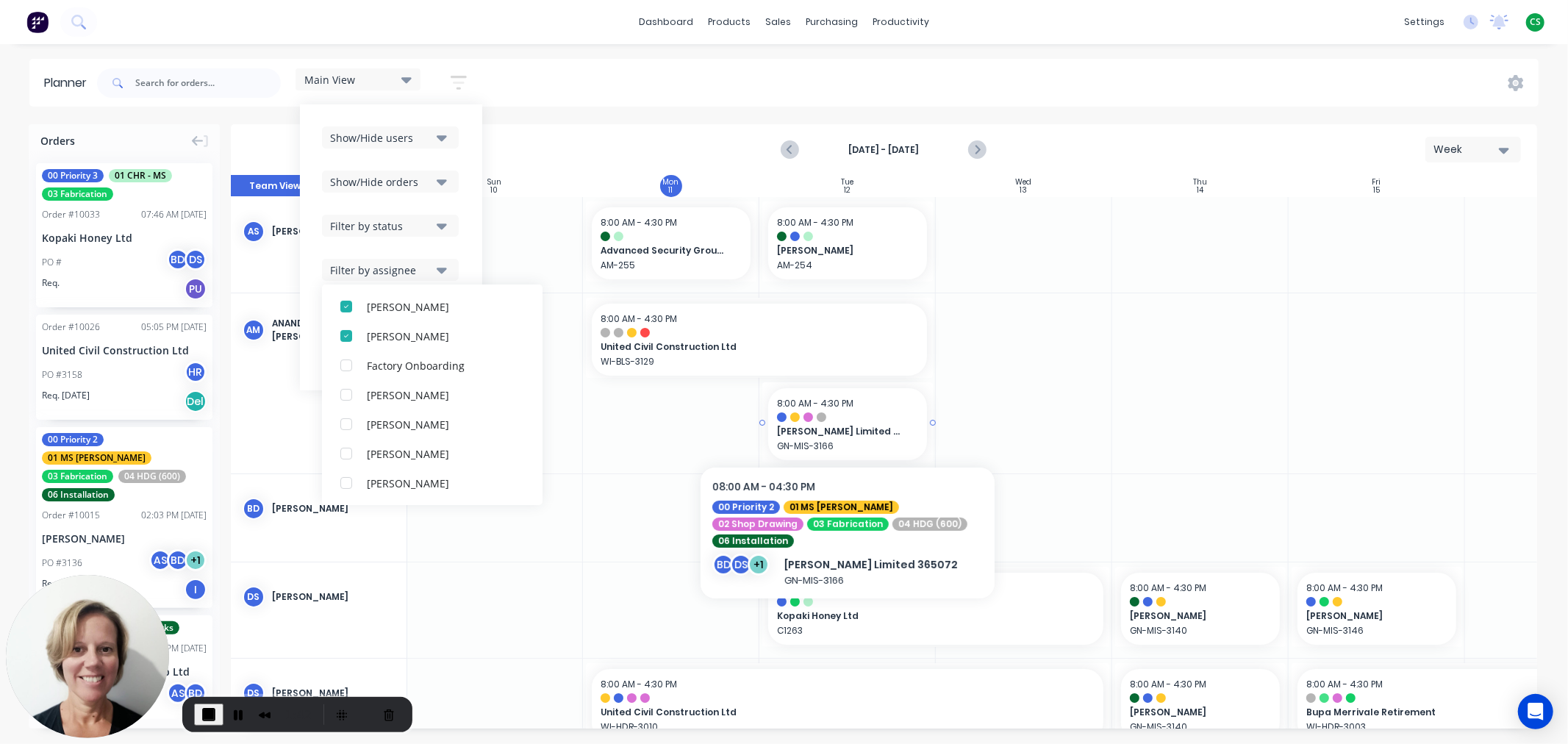
click at [842, 423] on div "8:00 AM - 4:30 PM Fulton Hogan Limited 365072 GN-MIS-3166" at bounding box center [847, 424] width 159 height 72
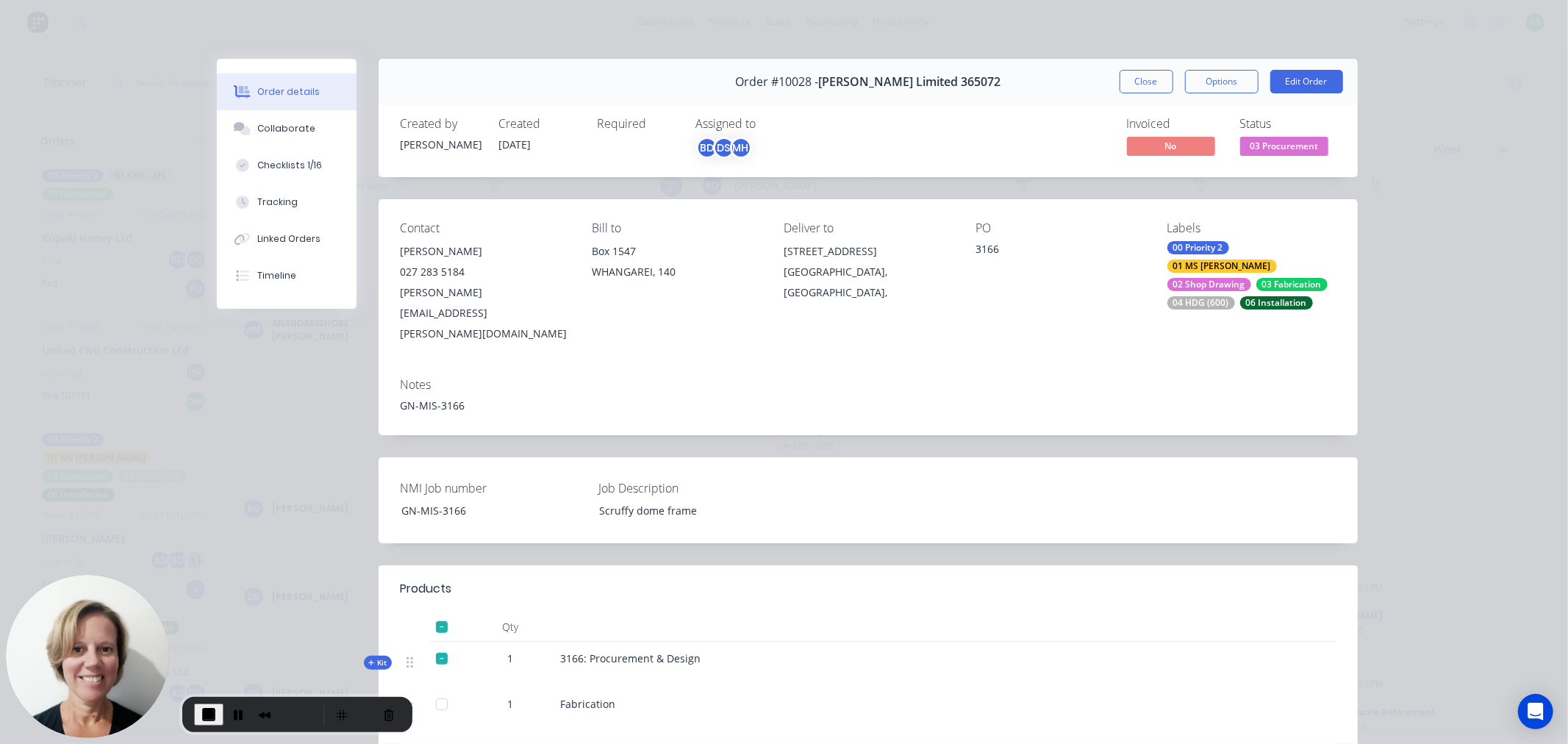
click at [714, 151] on div "DS" at bounding box center [723, 147] width 22 height 22
click at [1136, 82] on button "Close" at bounding box center [1146, 81] width 54 height 23
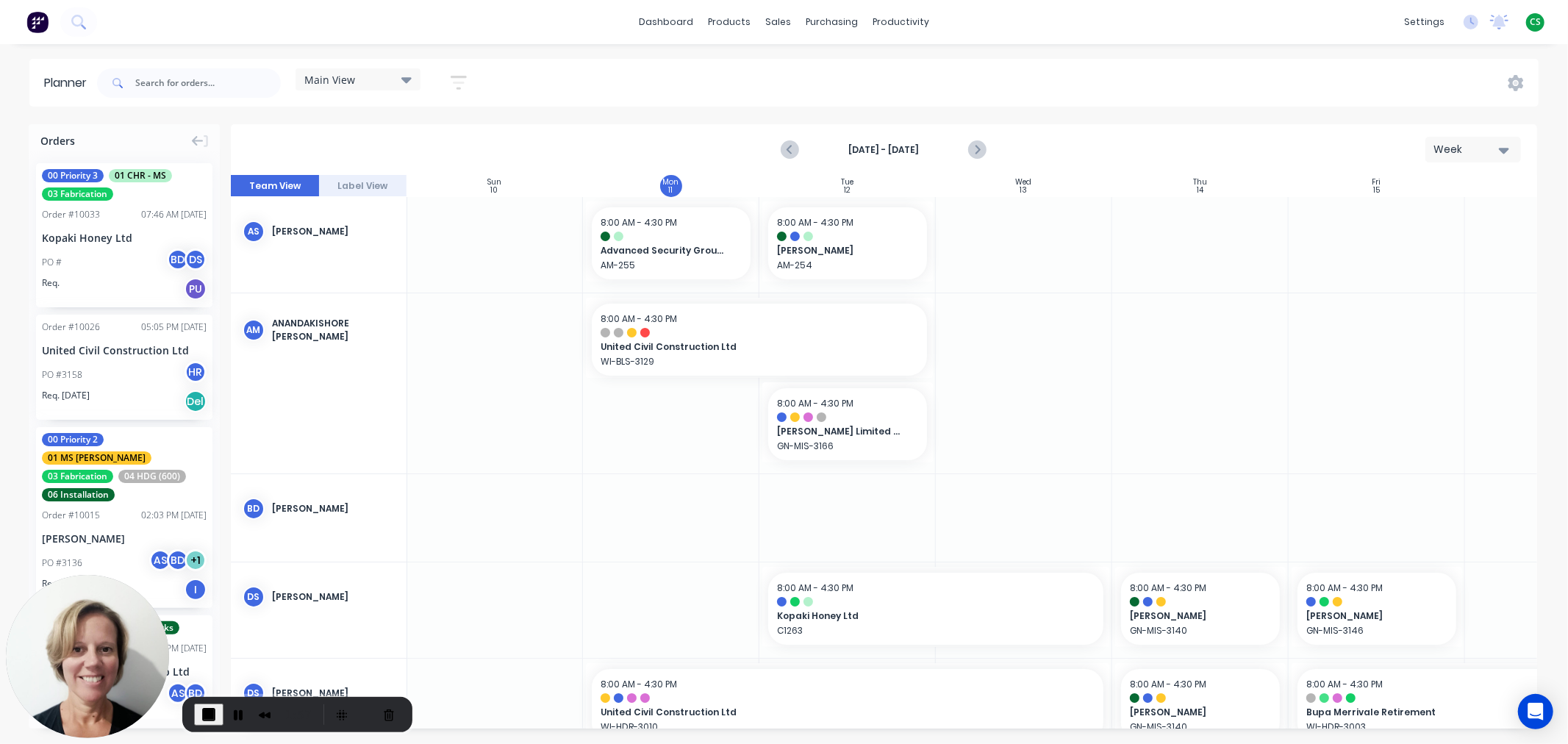
click at [459, 82] on icon "button" at bounding box center [458, 82] width 12 height 2
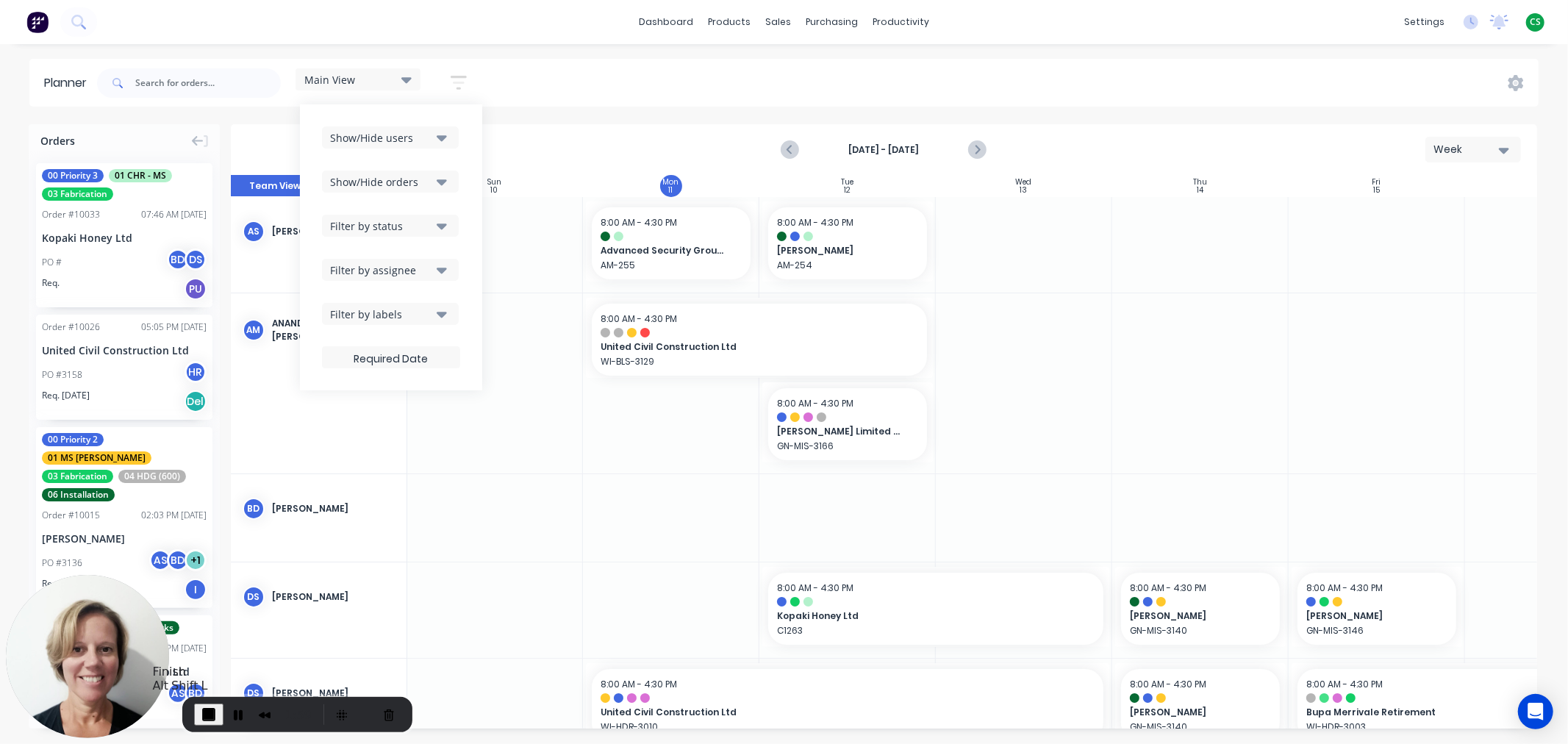
click at [204, 714] on span "End Recording" at bounding box center [209, 714] width 18 height 18
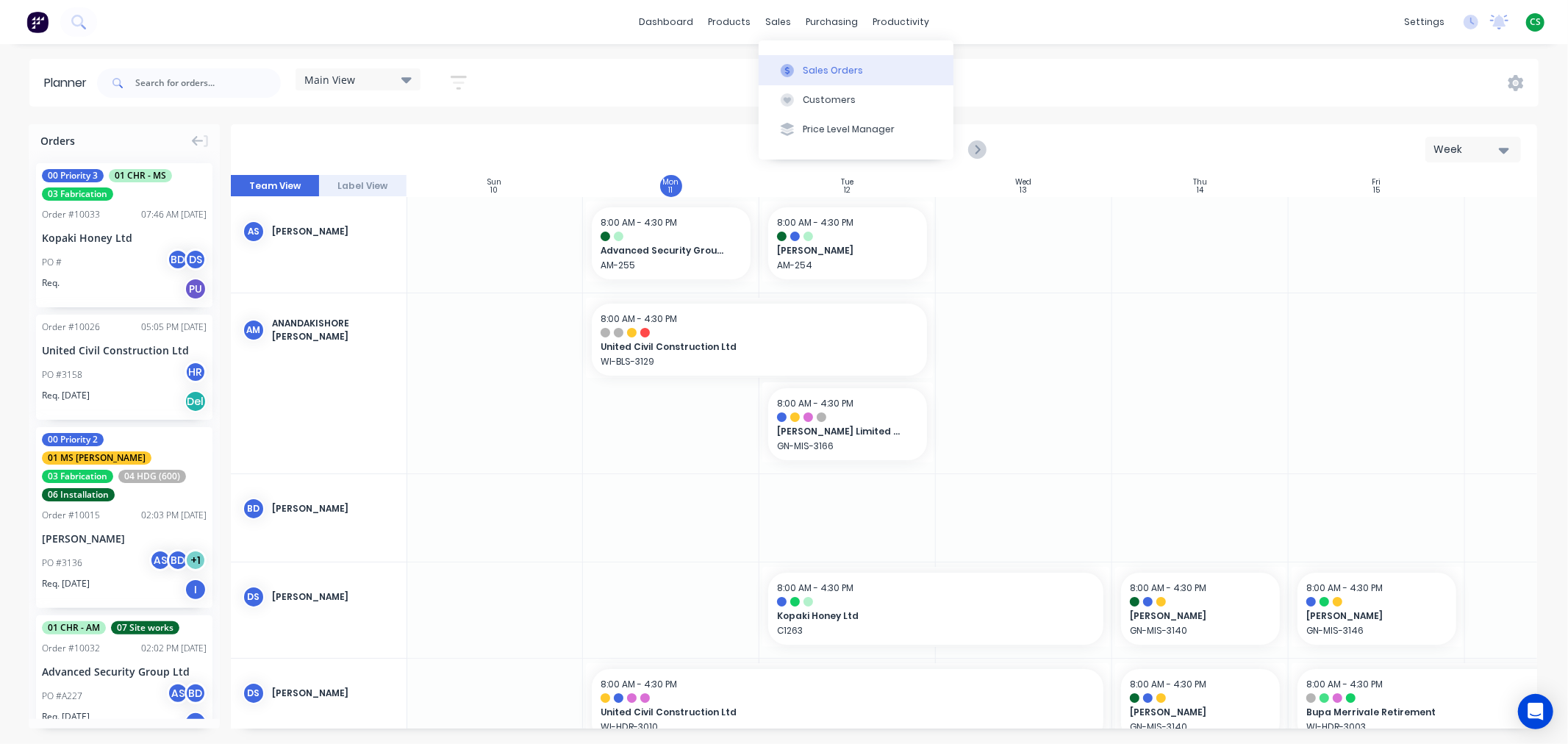
click at [813, 74] on div "Sales Orders" at bounding box center [833, 70] width 60 height 13
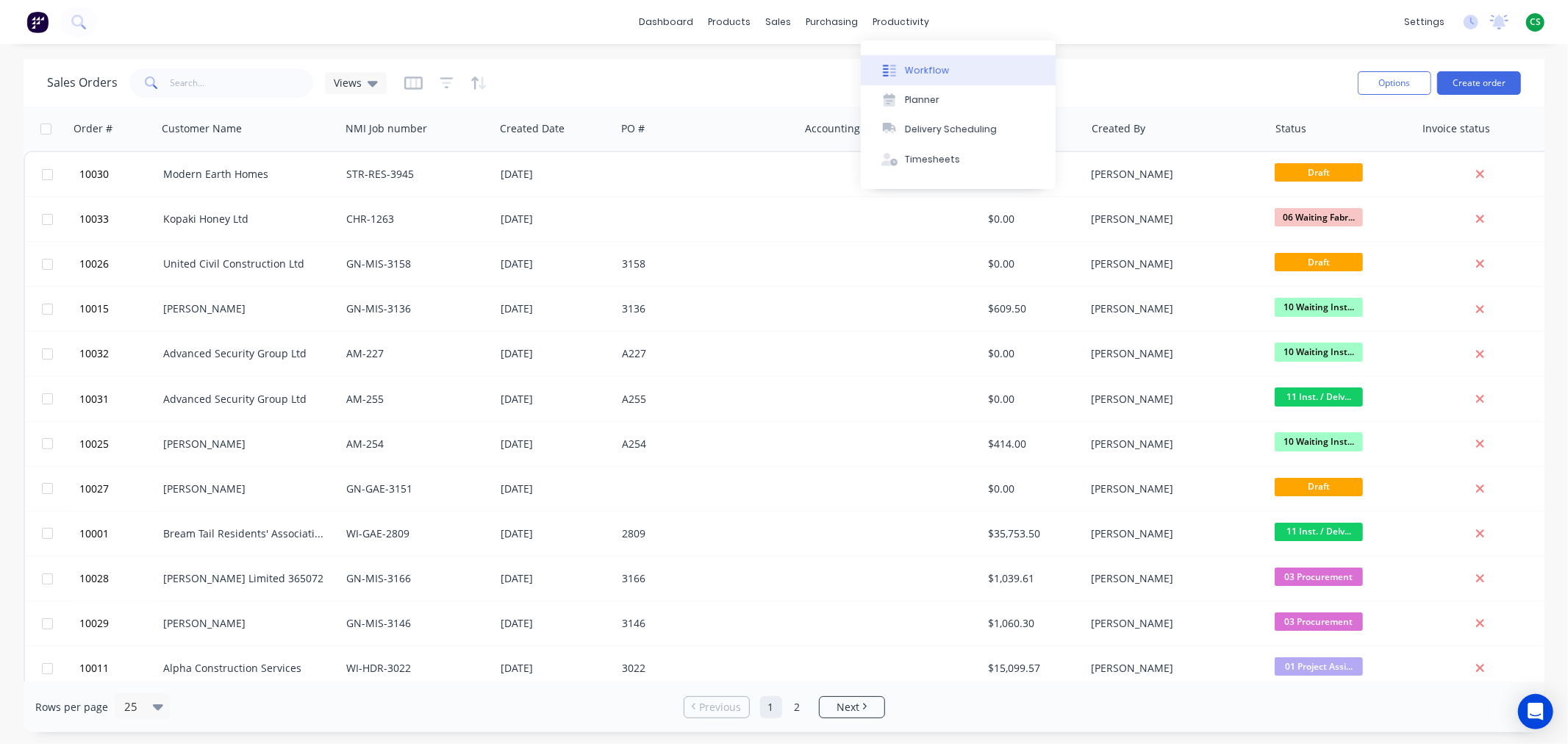
click at [922, 69] on div "Workflow" at bounding box center [927, 70] width 44 height 13
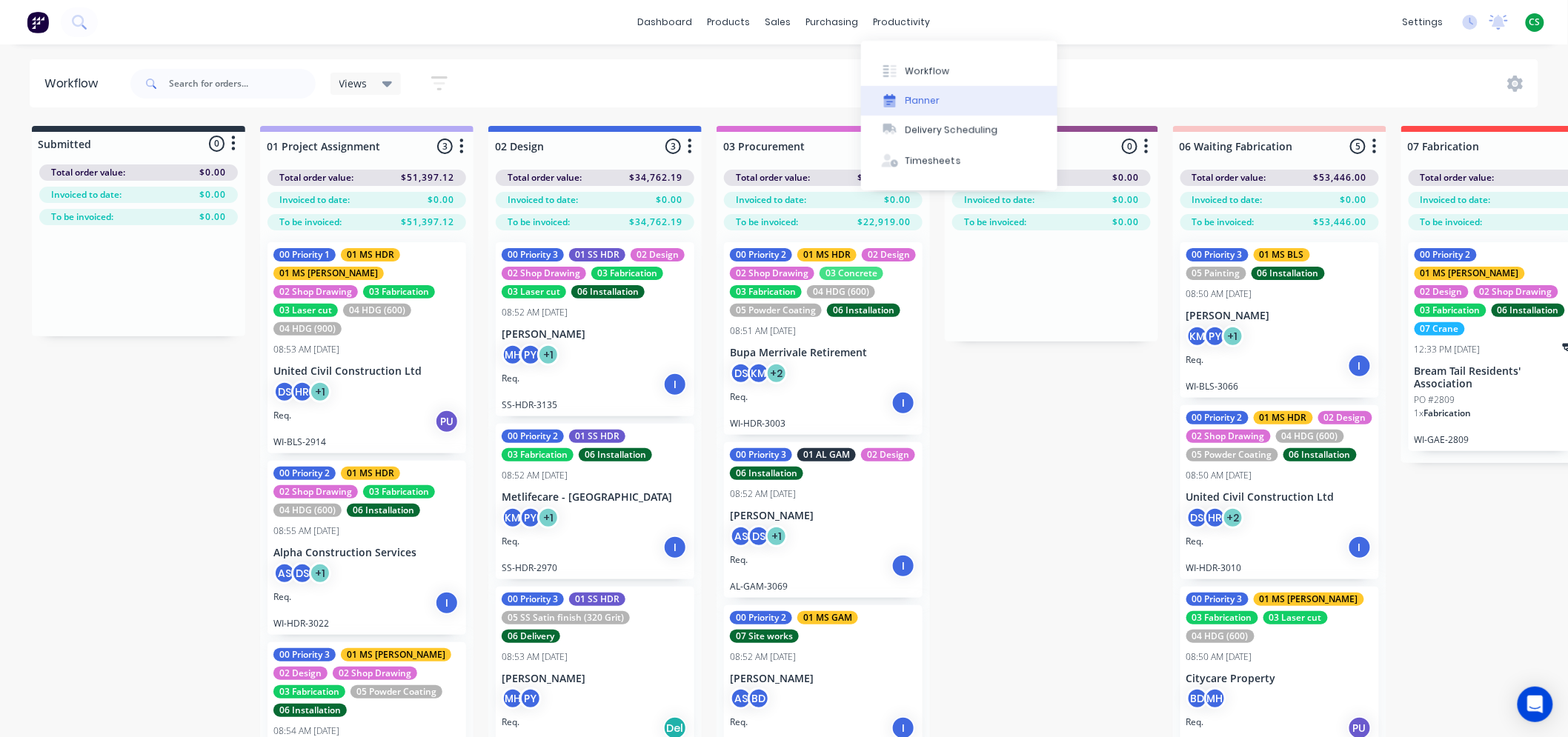
click at [920, 100] on div "Planner" at bounding box center [922, 101] width 35 height 13
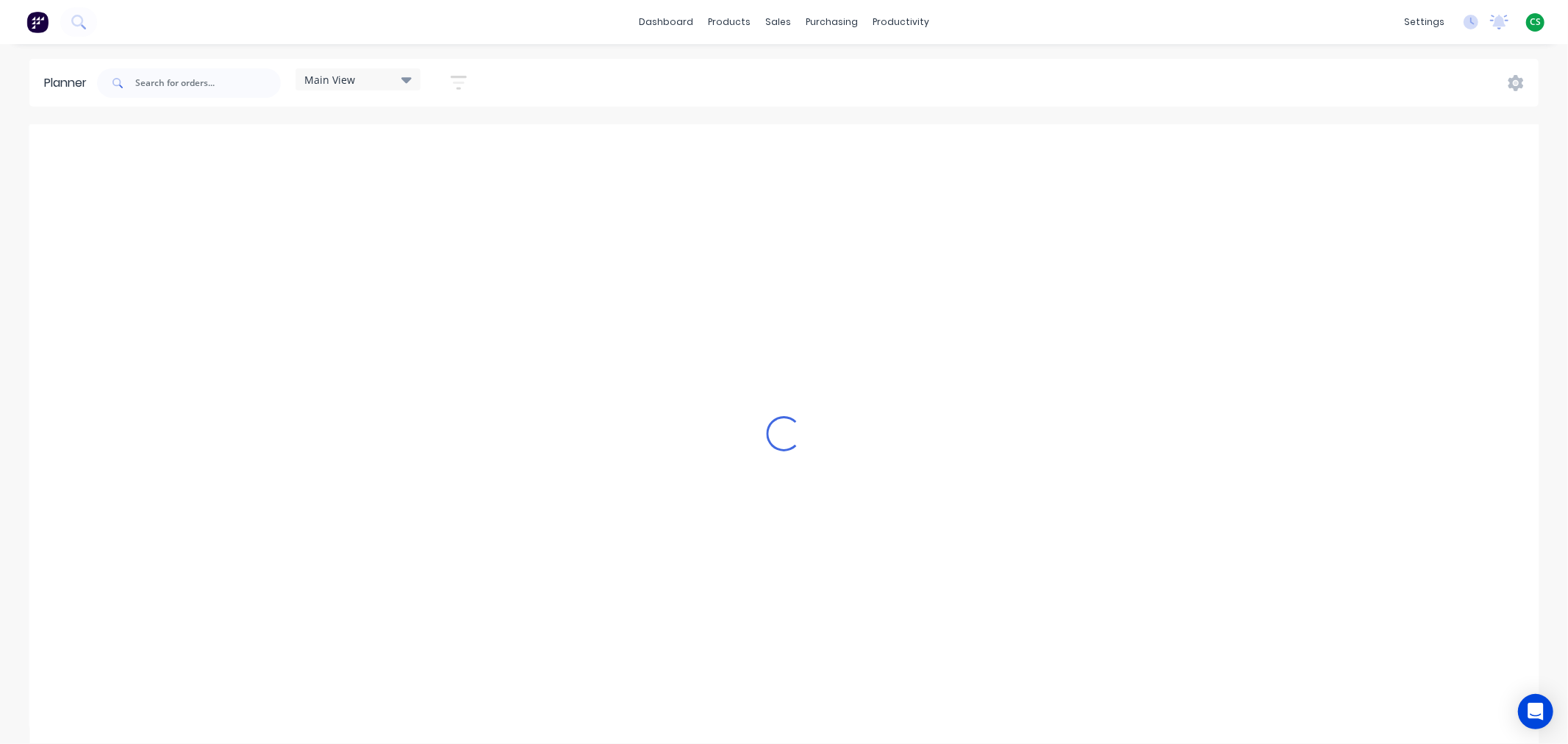
scroll to position [0, 1]
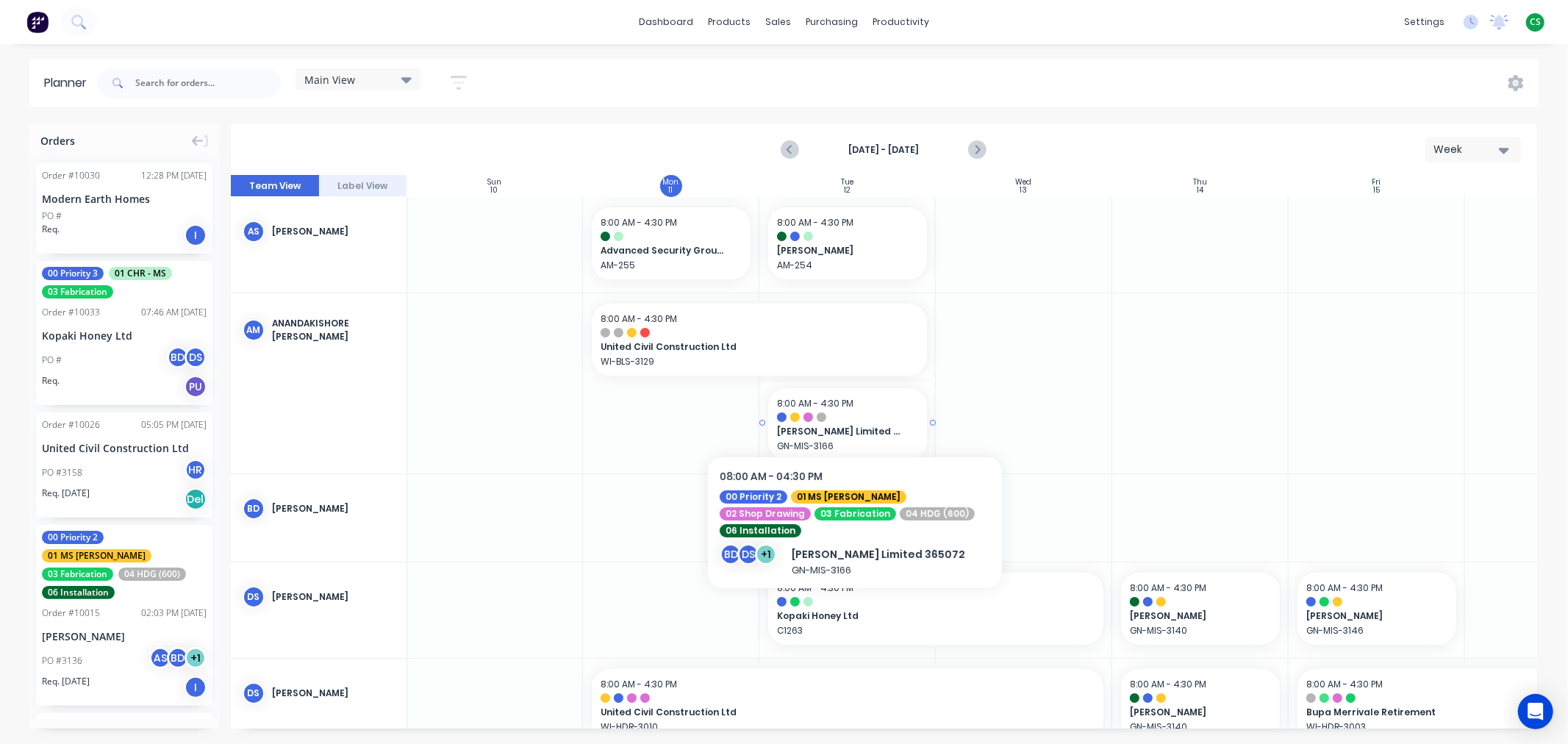
click at [855, 411] on div "8:00 AM - 4:30 PM Fulton Hogan Limited 365072 GN-MIS-3166" at bounding box center [847, 424] width 159 height 72
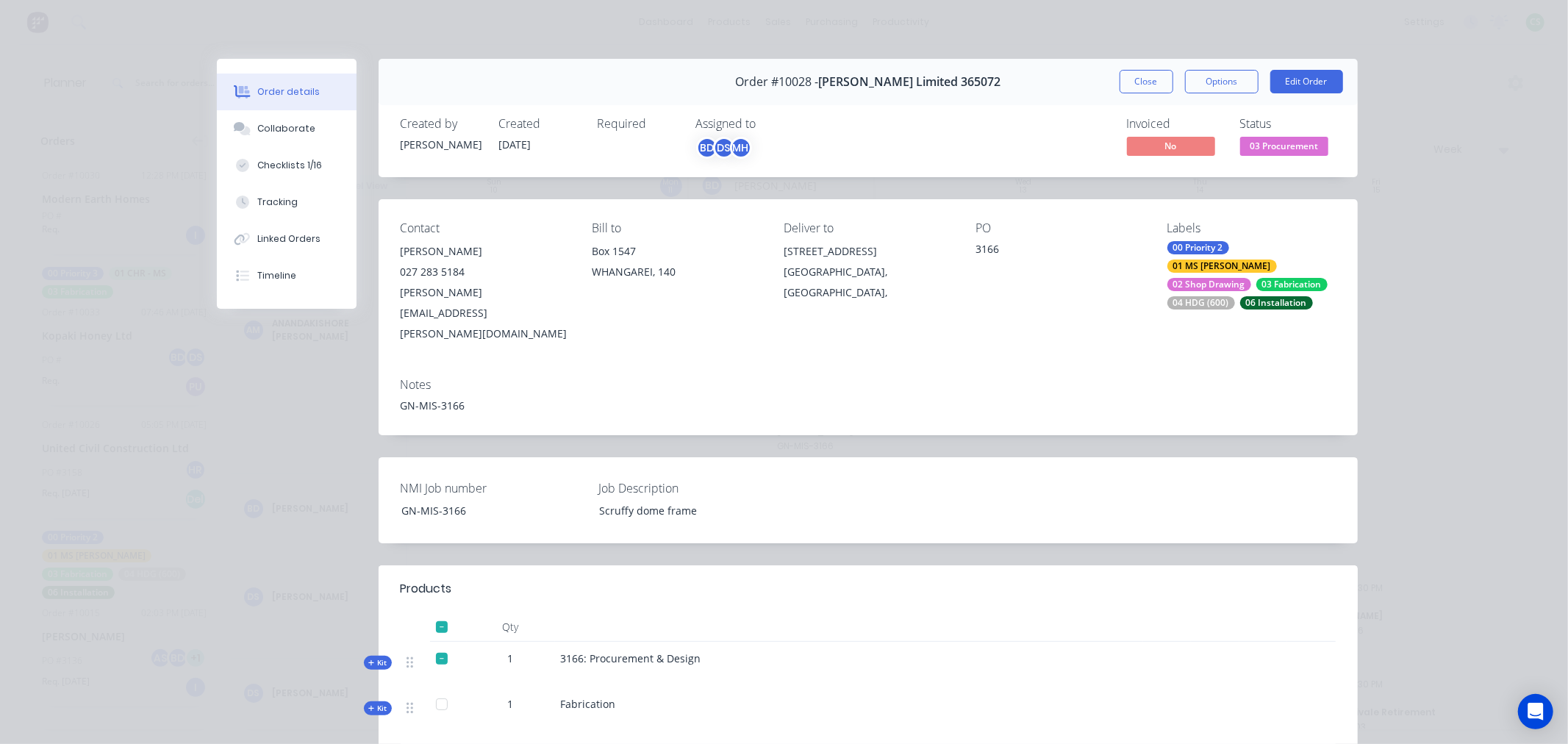
click at [700, 151] on div "BD" at bounding box center [706, 147] width 22 height 22
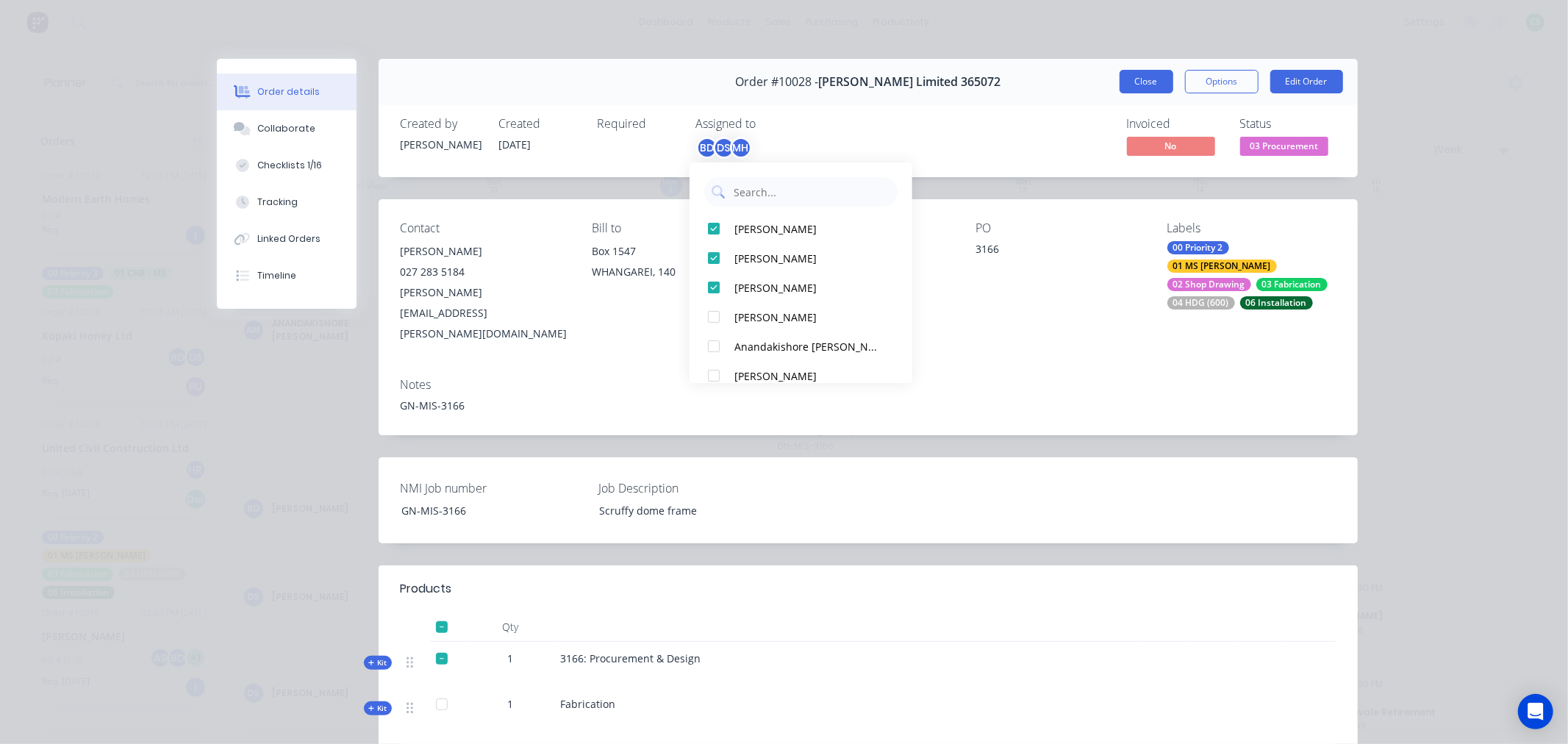
click at [1133, 83] on button "Close" at bounding box center [1146, 81] width 54 height 23
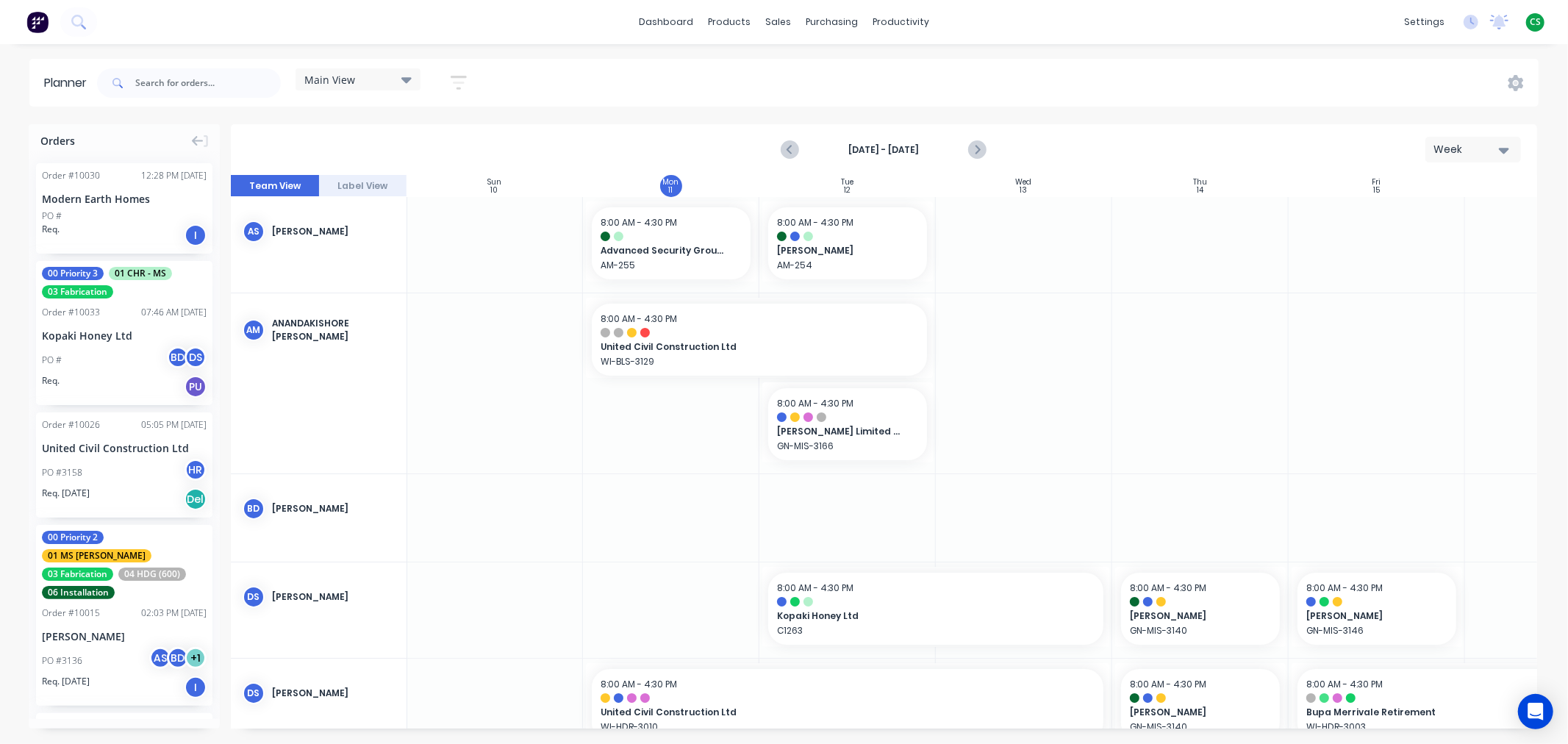
click at [362, 80] on div "Main View" at bounding box center [358, 79] width 107 height 13
click at [340, 275] on button "Labour" at bounding box center [385, 276] width 156 height 17
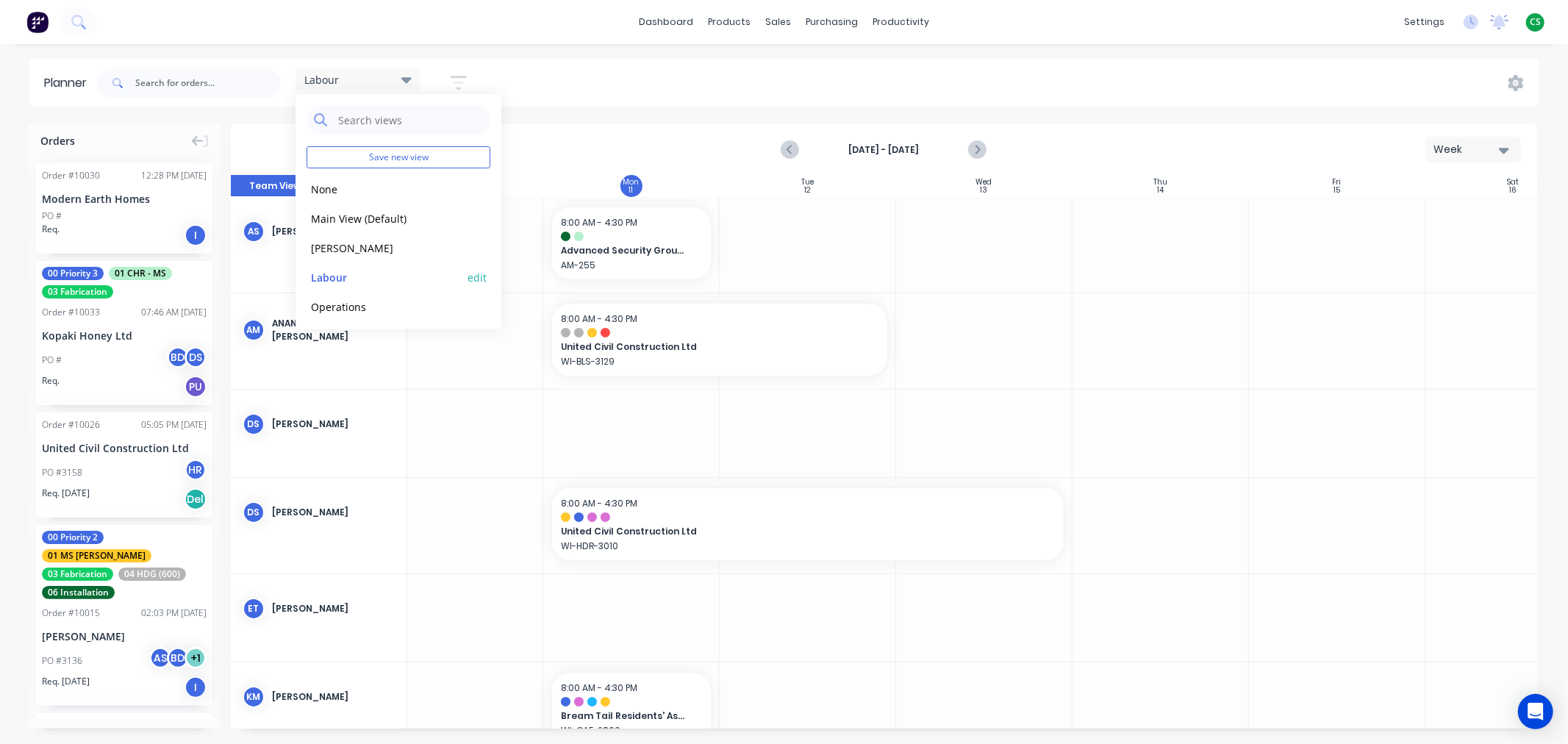
scroll to position [0, 110]
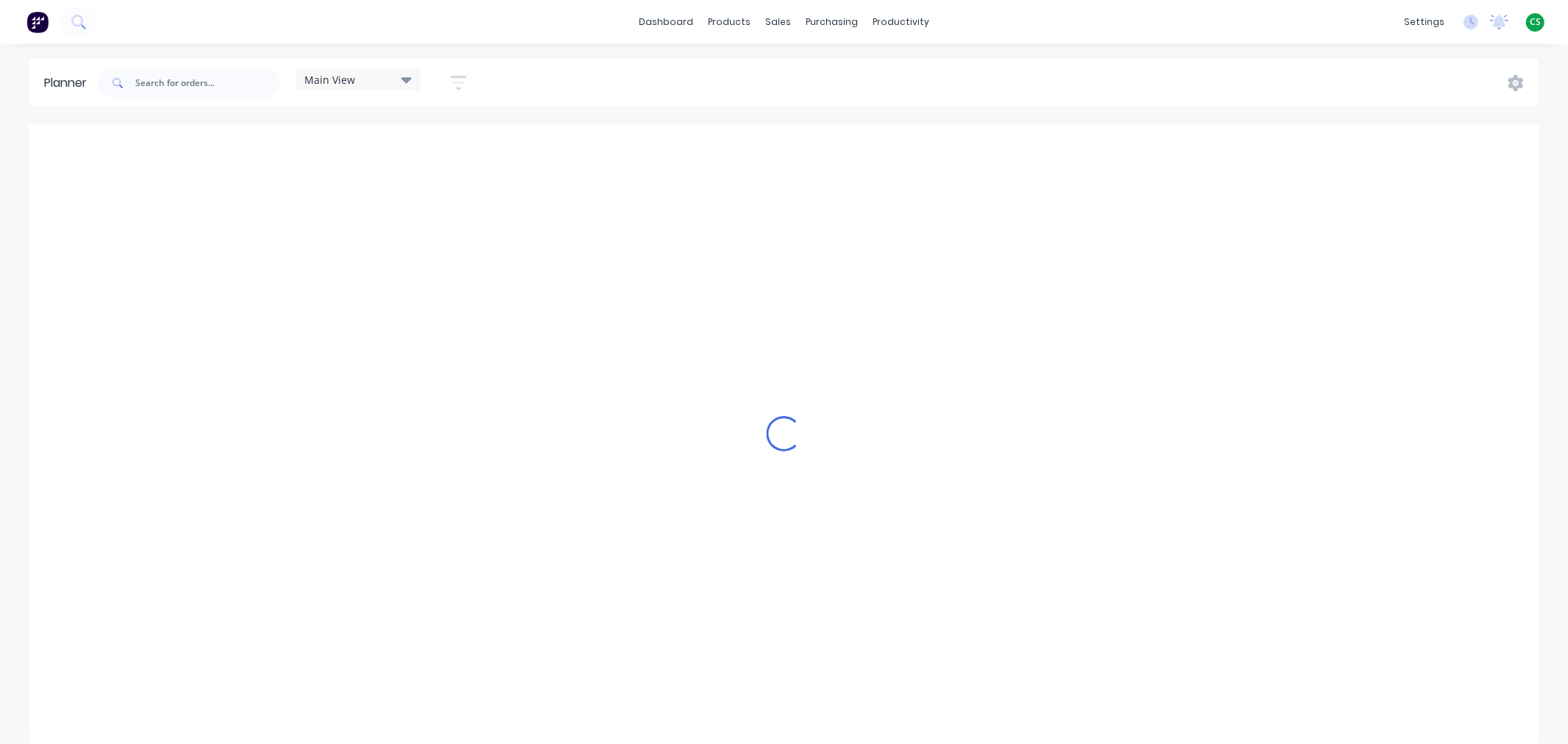
scroll to position [0, 1]
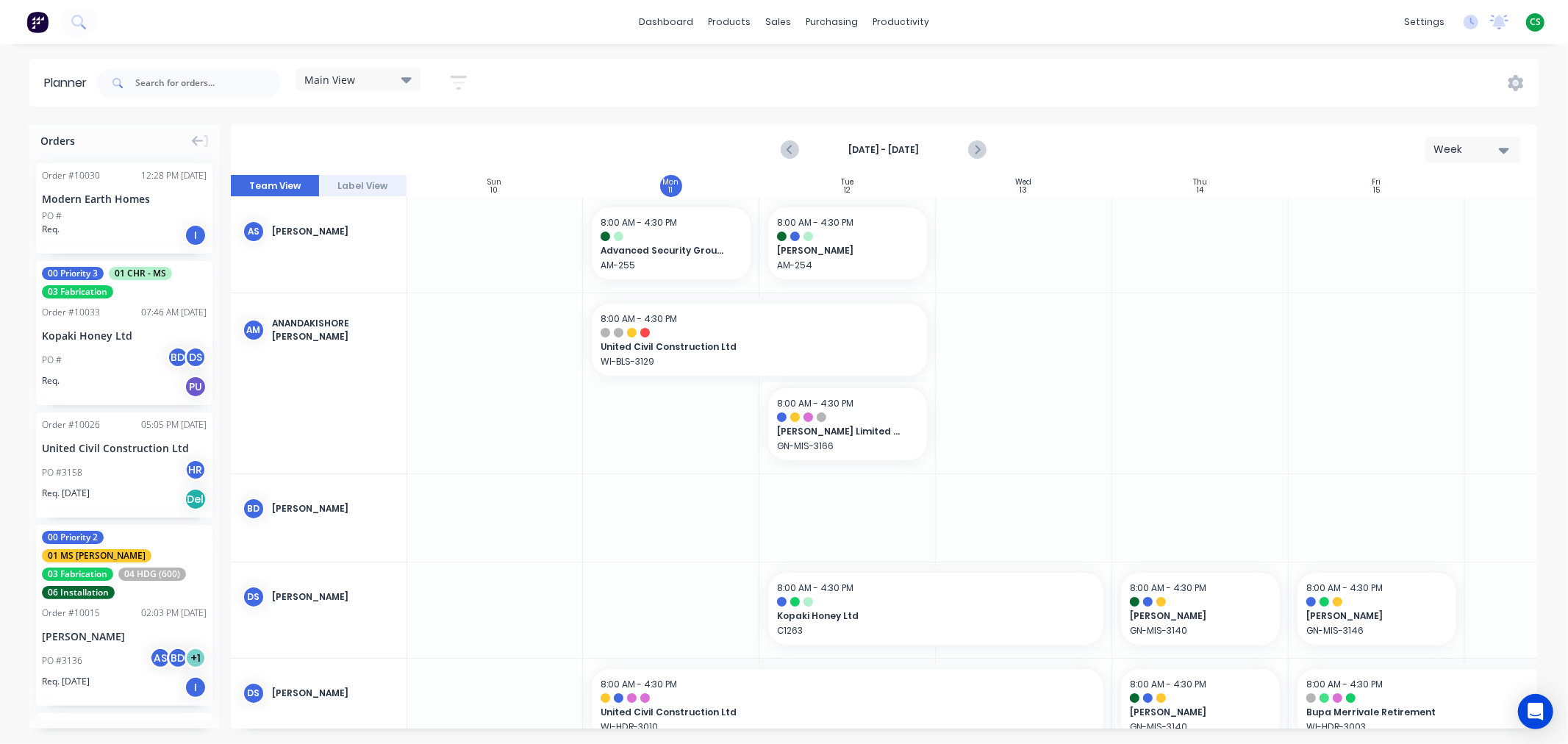
click at [370, 184] on button "Label View" at bounding box center [363, 185] width 89 height 22
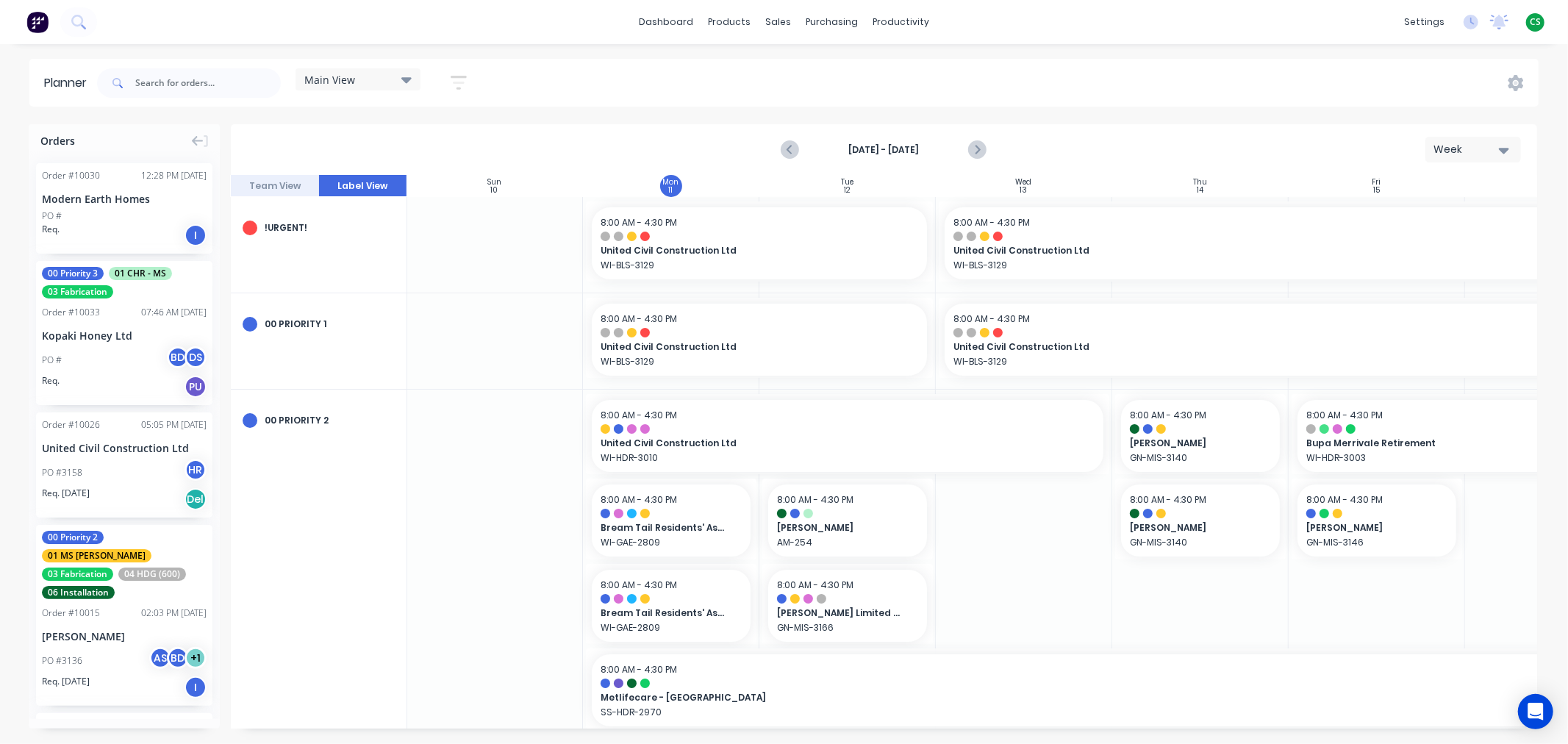
click at [276, 181] on button "Team View" at bounding box center [275, 185] width 89 height 22
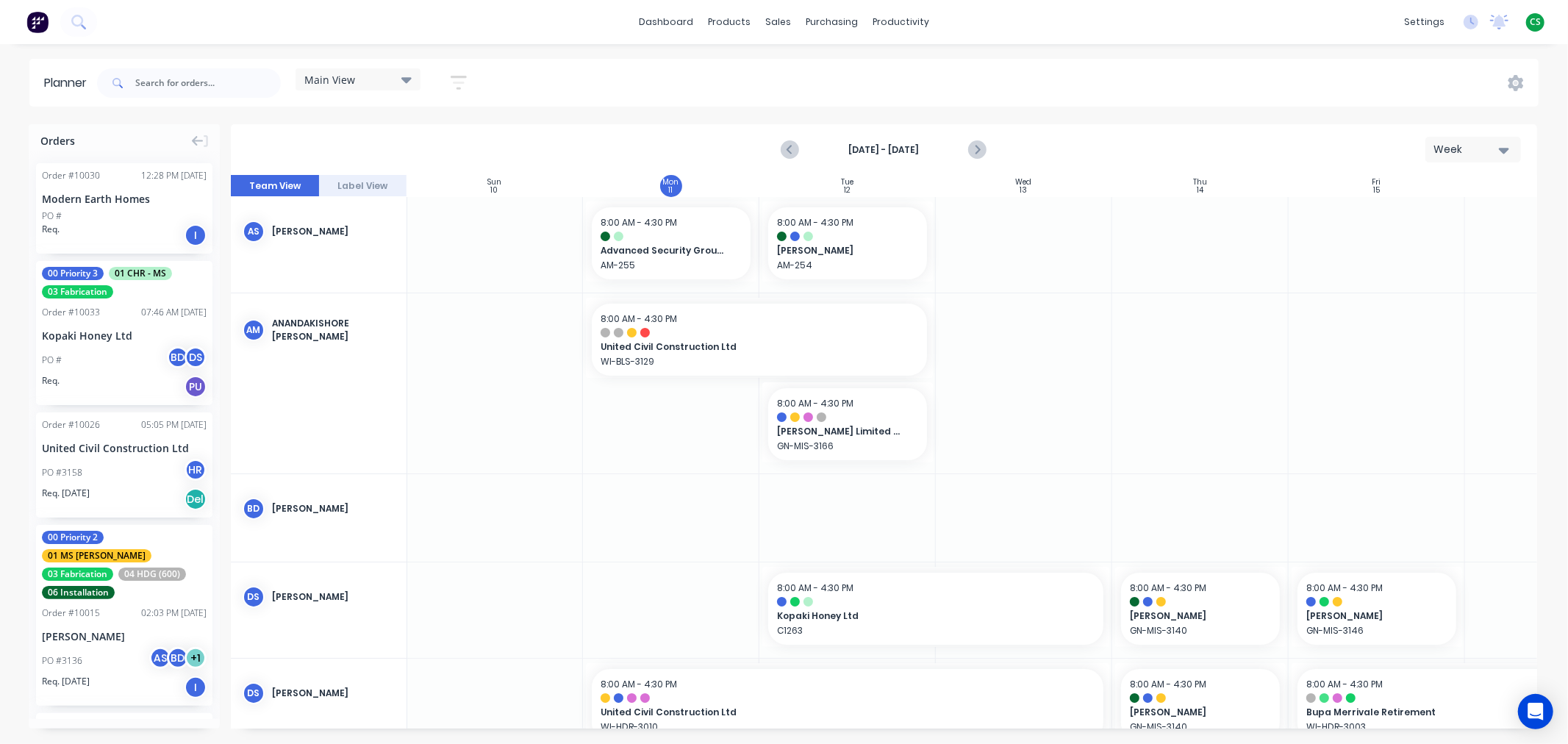
click at [362, 82] on div "Main View" at bounding box center [358, 79] width 107 height 13
click at [325, 188] on button "None" at bounding box center [385, 188] width 156 height 17
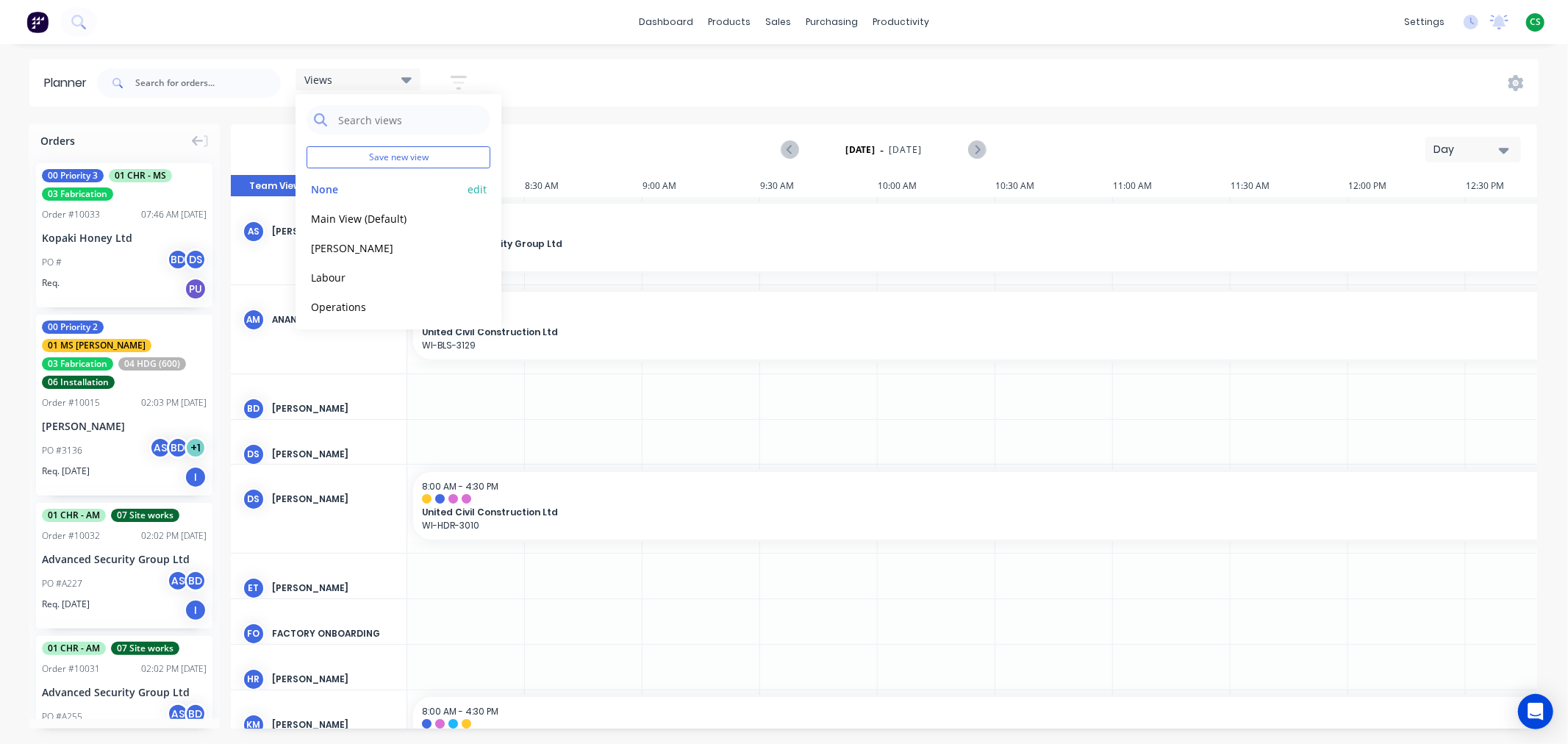
scroll to position [0, 875]
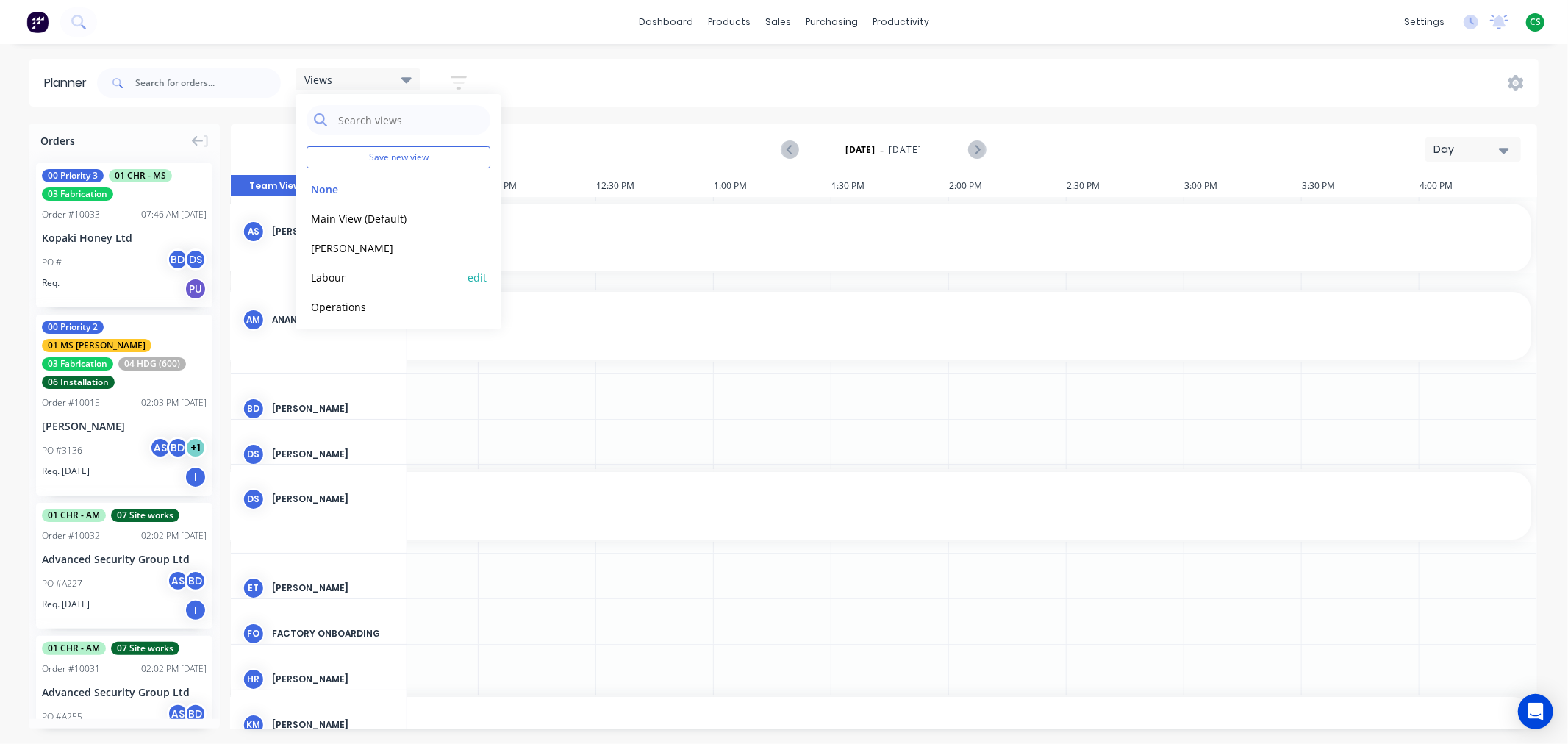
click at [335, 274] on button "Labour" at bounding box center [385, 276] width 156 height 17
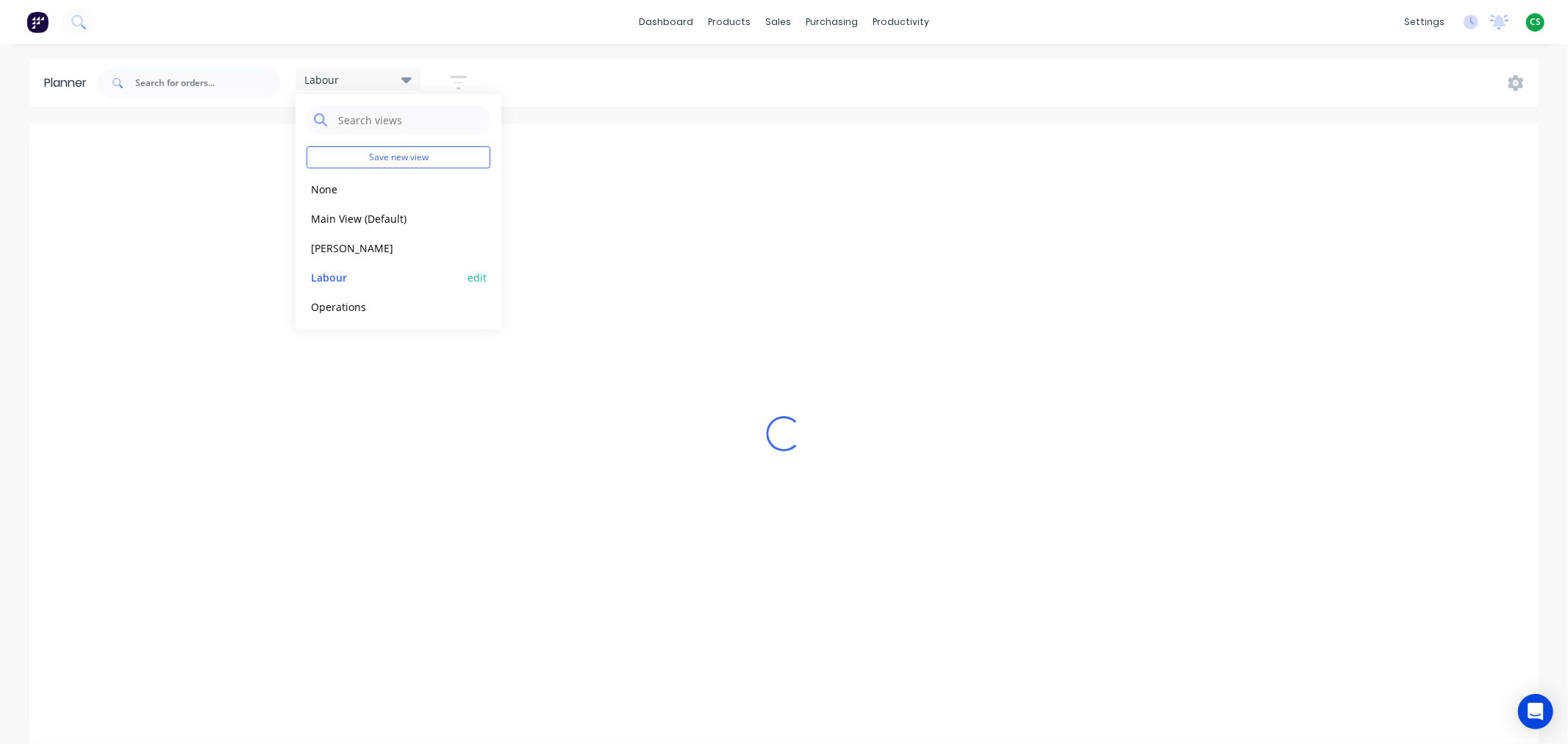
scroll to position [0, 1]
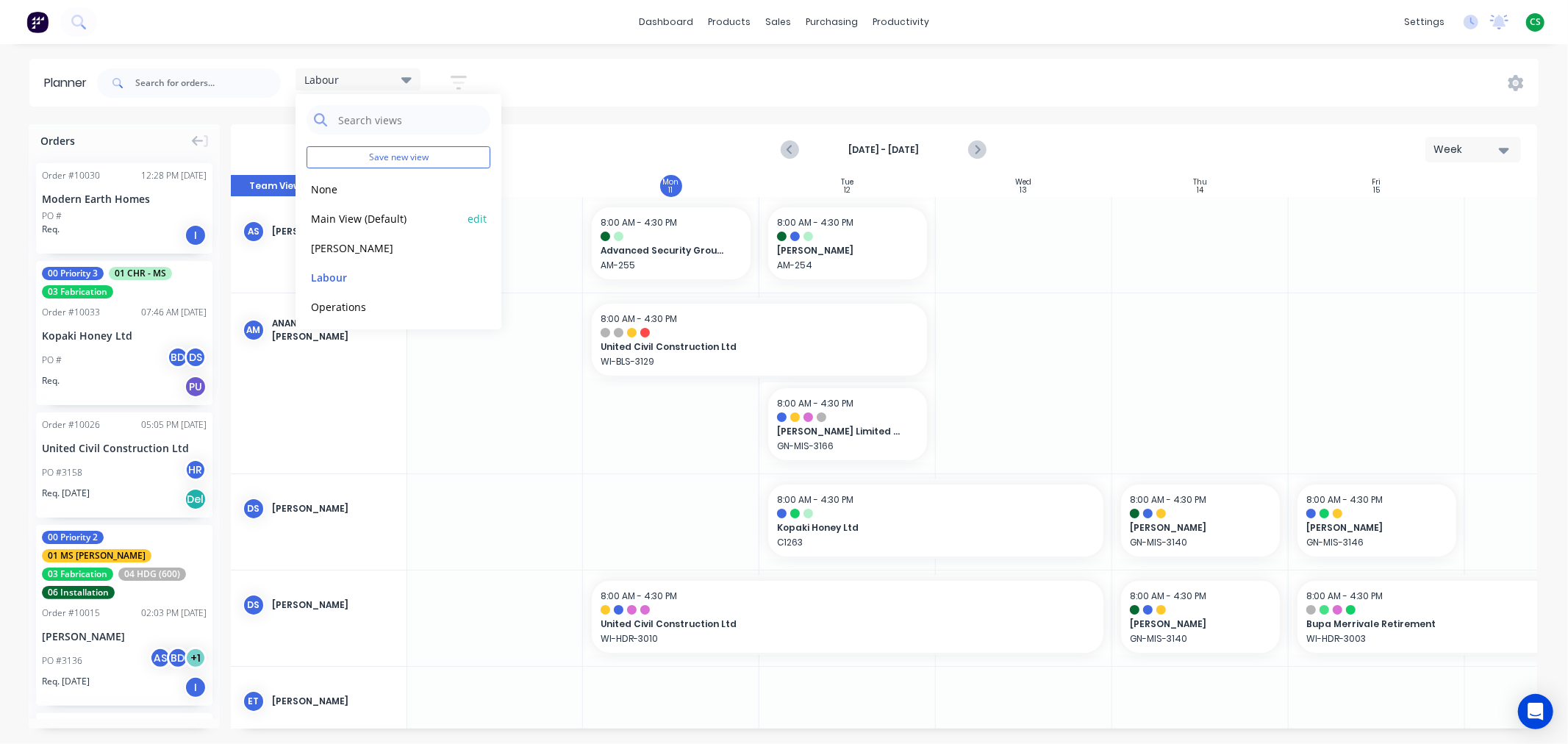
click at [341, 219] on button "Main View (Default)" at bounding box center [385, 217] width 156 height 17
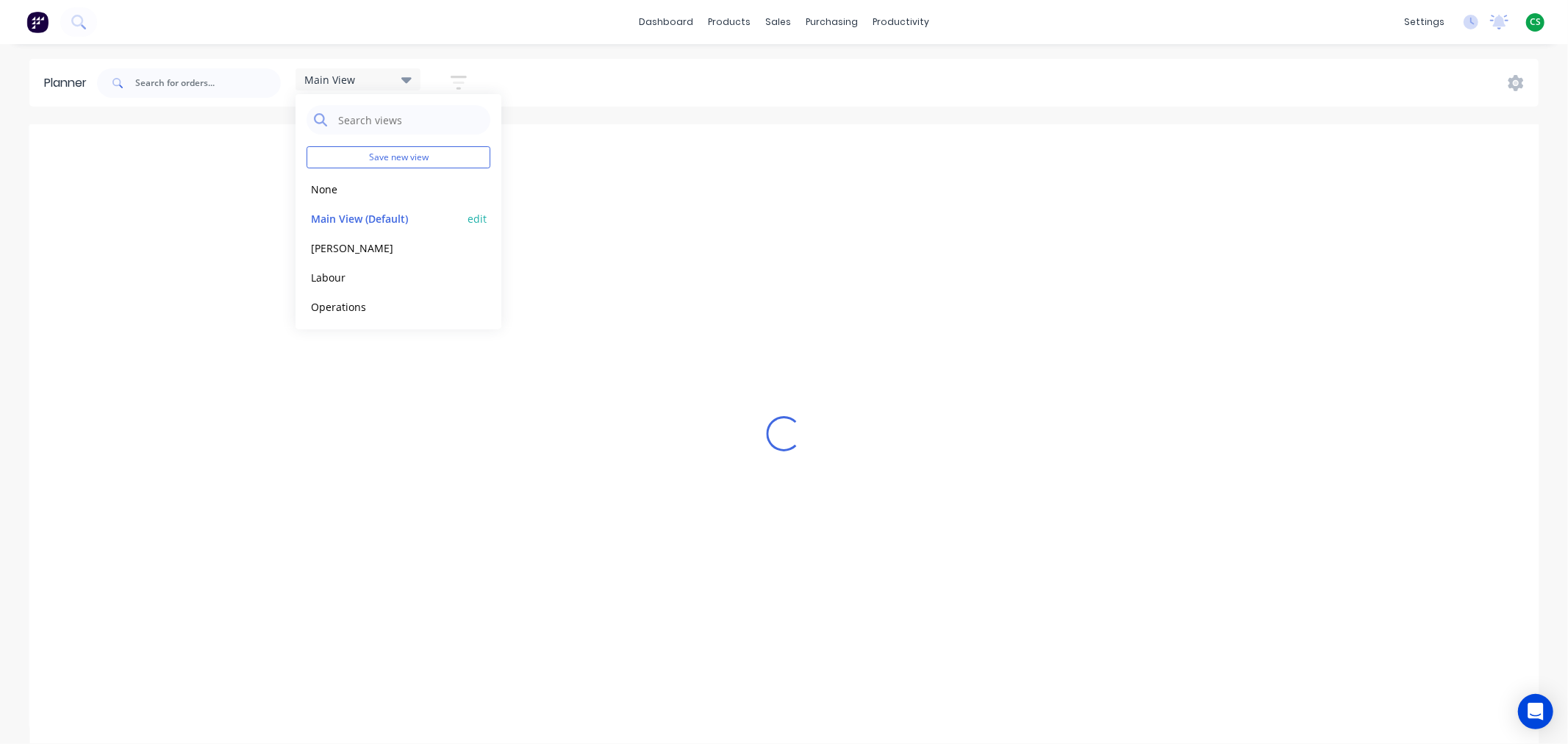
scroll to position [0, 110]
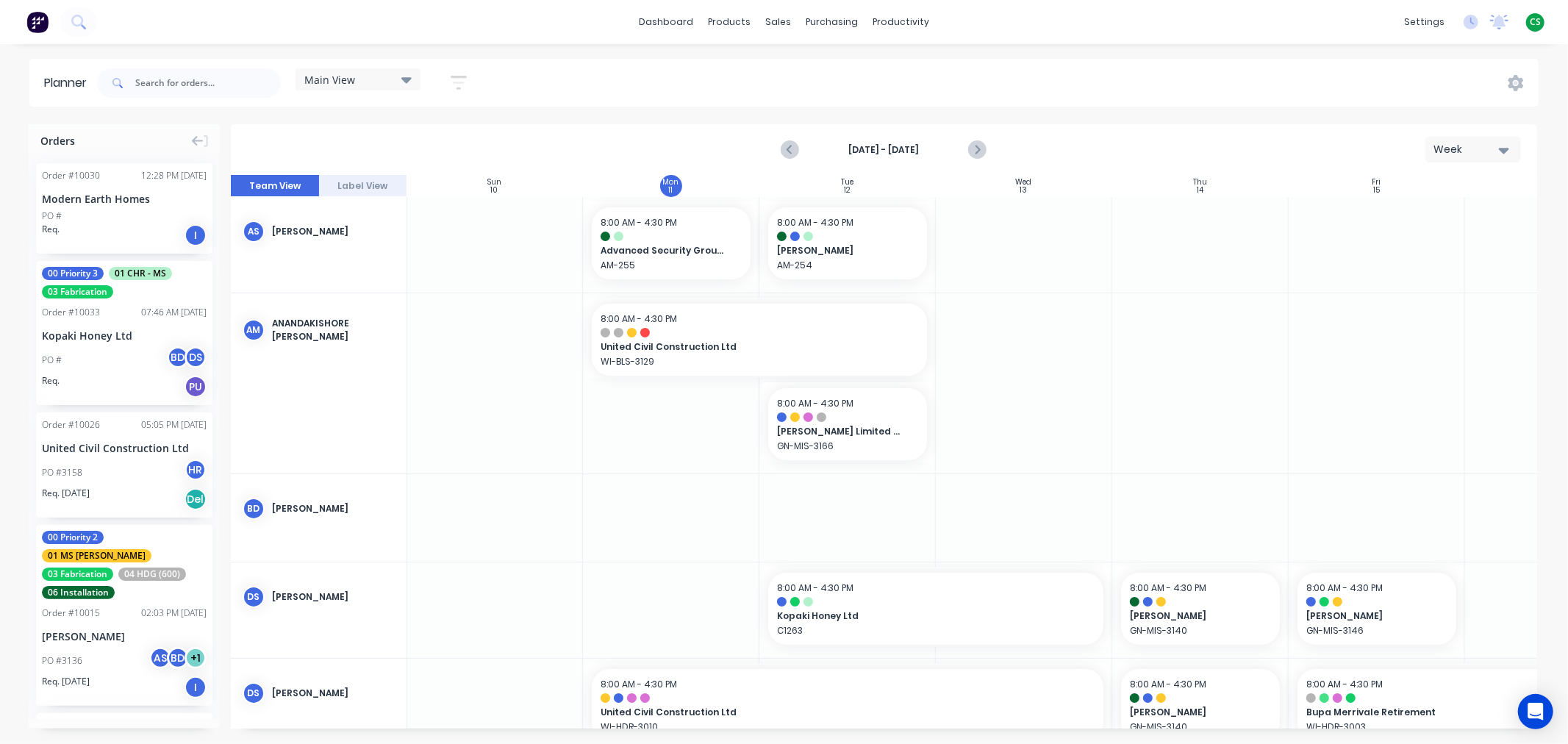
click at [345, 81] on span "Main View" at bounding box center [329, 79] width 51 height 15
click at [331, 275] on button "Labour" at bounding box center [385, 276] width 156 height 17
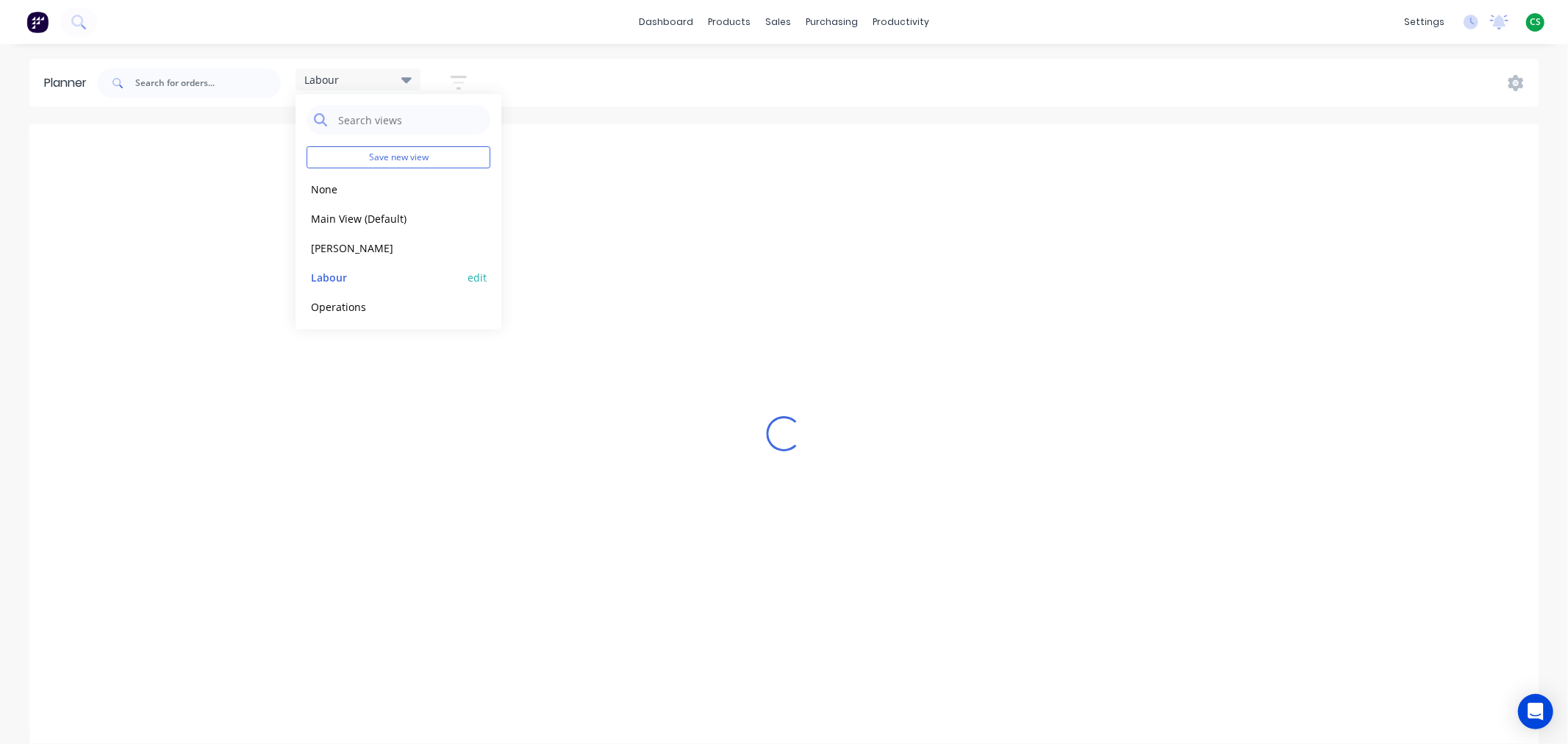
scroll to position [0, 110]
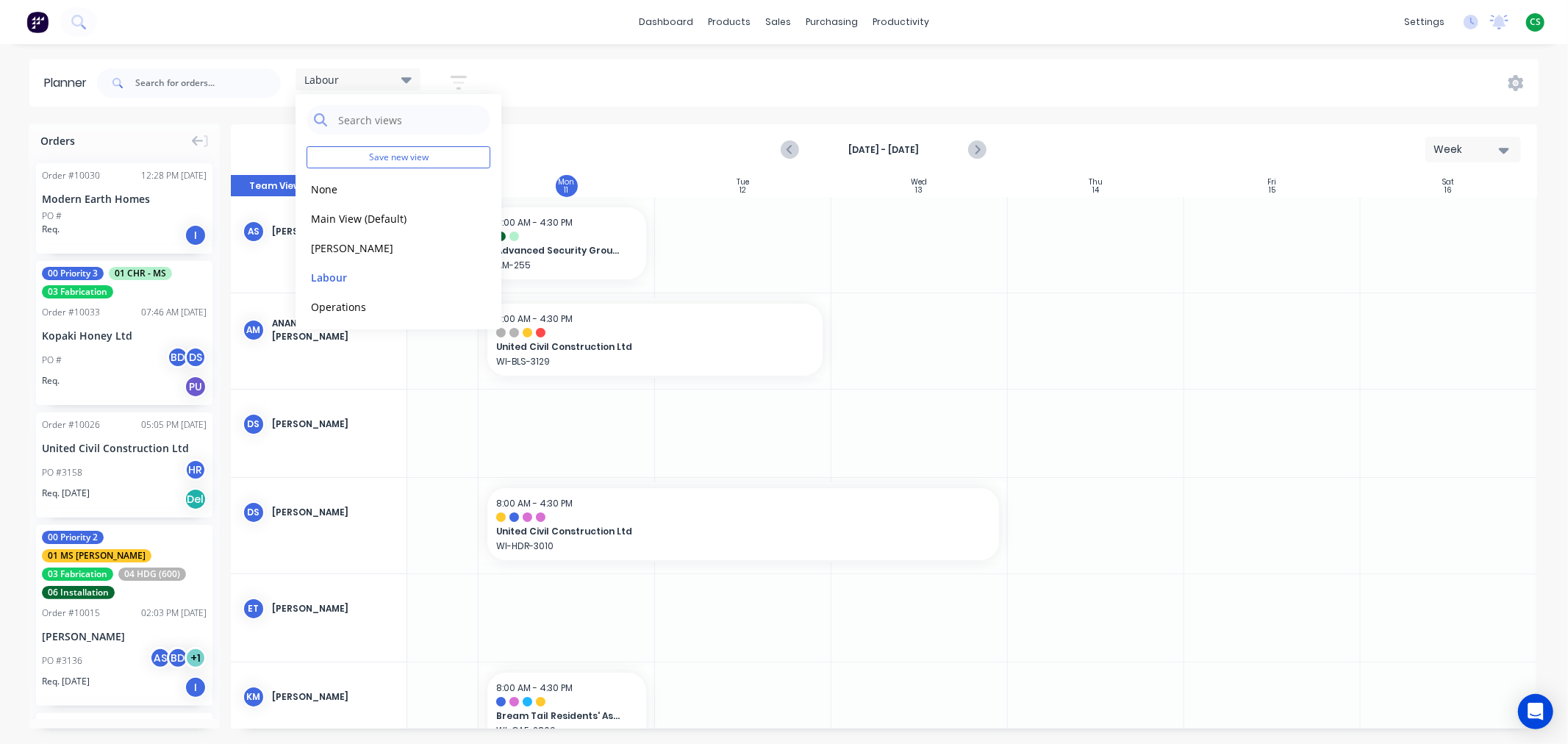
drag, startPoint x: 322, startPoint y: 188, endPoint x: 747, endPoint y: 114, distance: 431.4
click at [322, 189] on button "None" at bounding box center [385, 188] width 156 height 17
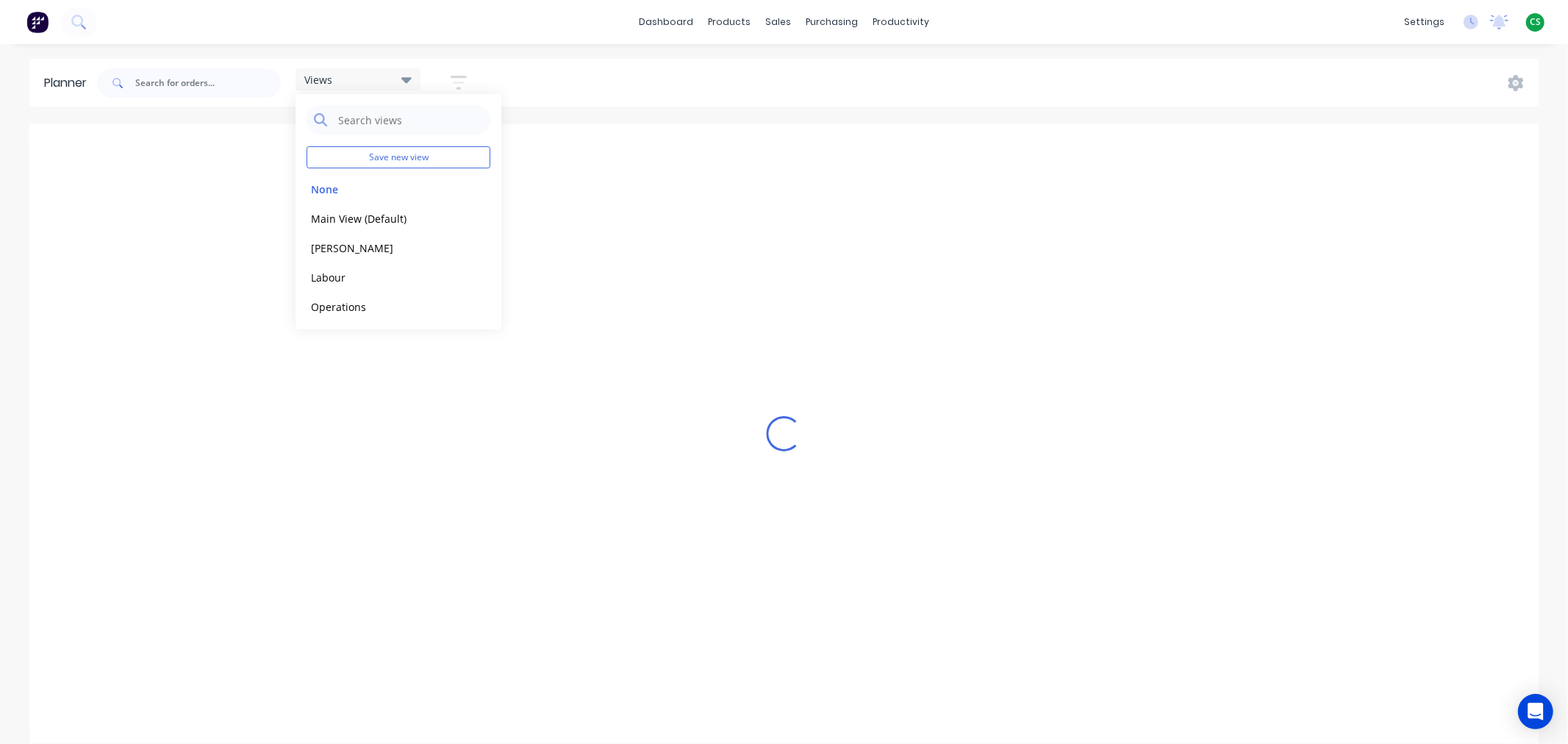
scroll to position [0, 875]
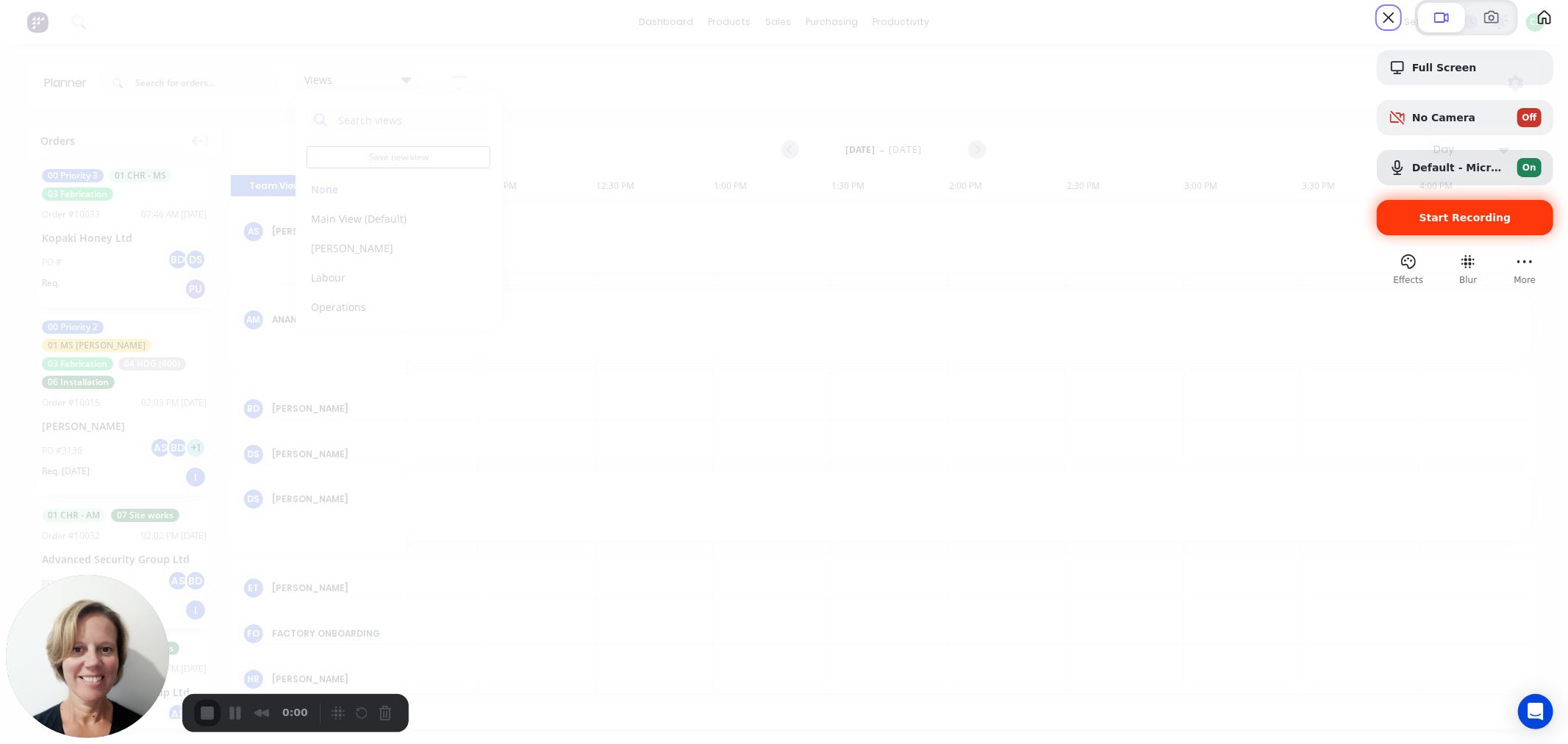
click at [1400, 223] on span "Start Recording" at bounding box center [1465, 217] width 153 height 12
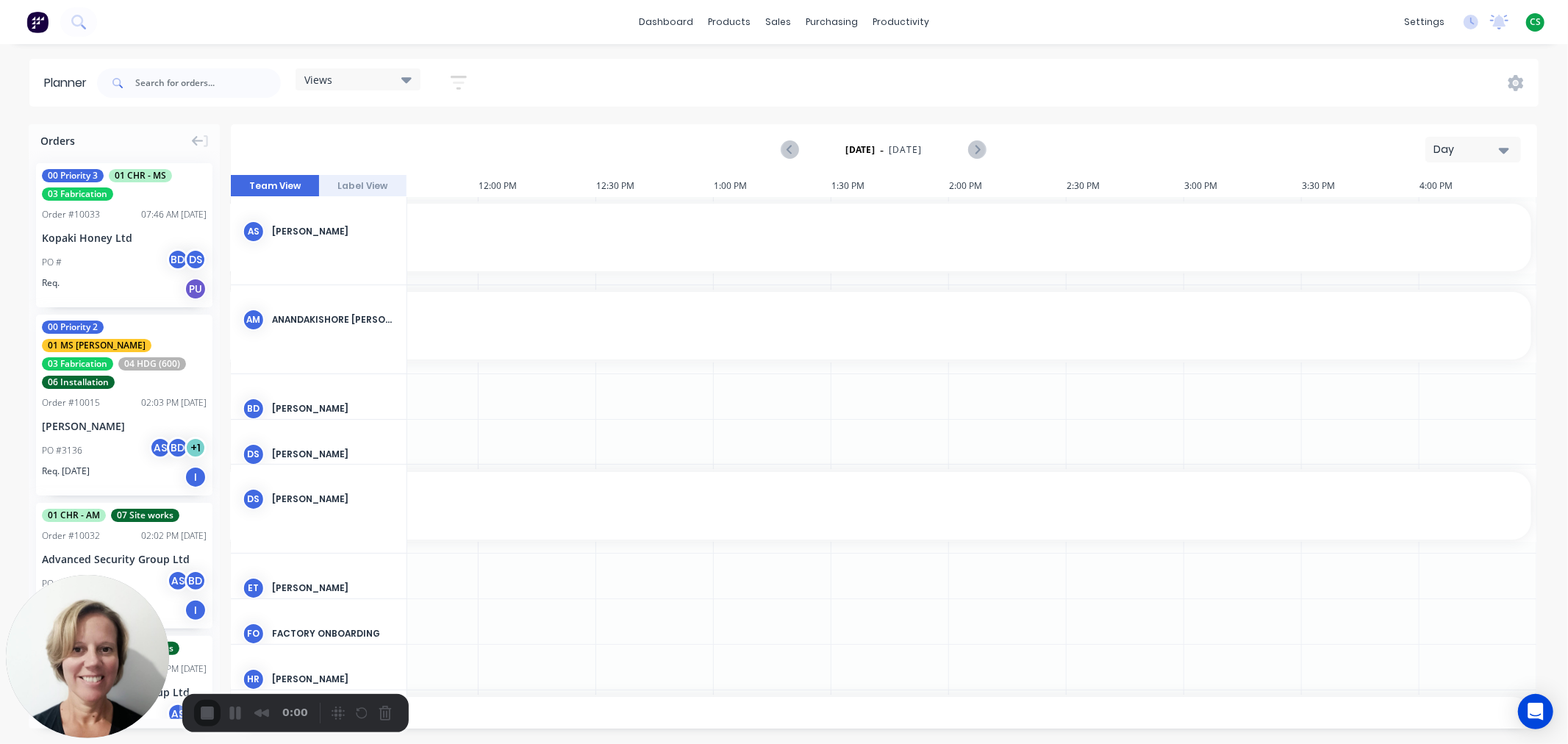
click at [60, 84] on div "Planner" at bounding box center [69, 83] width 50 height 18
click at [56, 81] on div "Planner" at bounding box center [69, 83] width 50 height 18
click at [353, 77] on div "Views" at bounding box center [358, 79] width 107 height 13
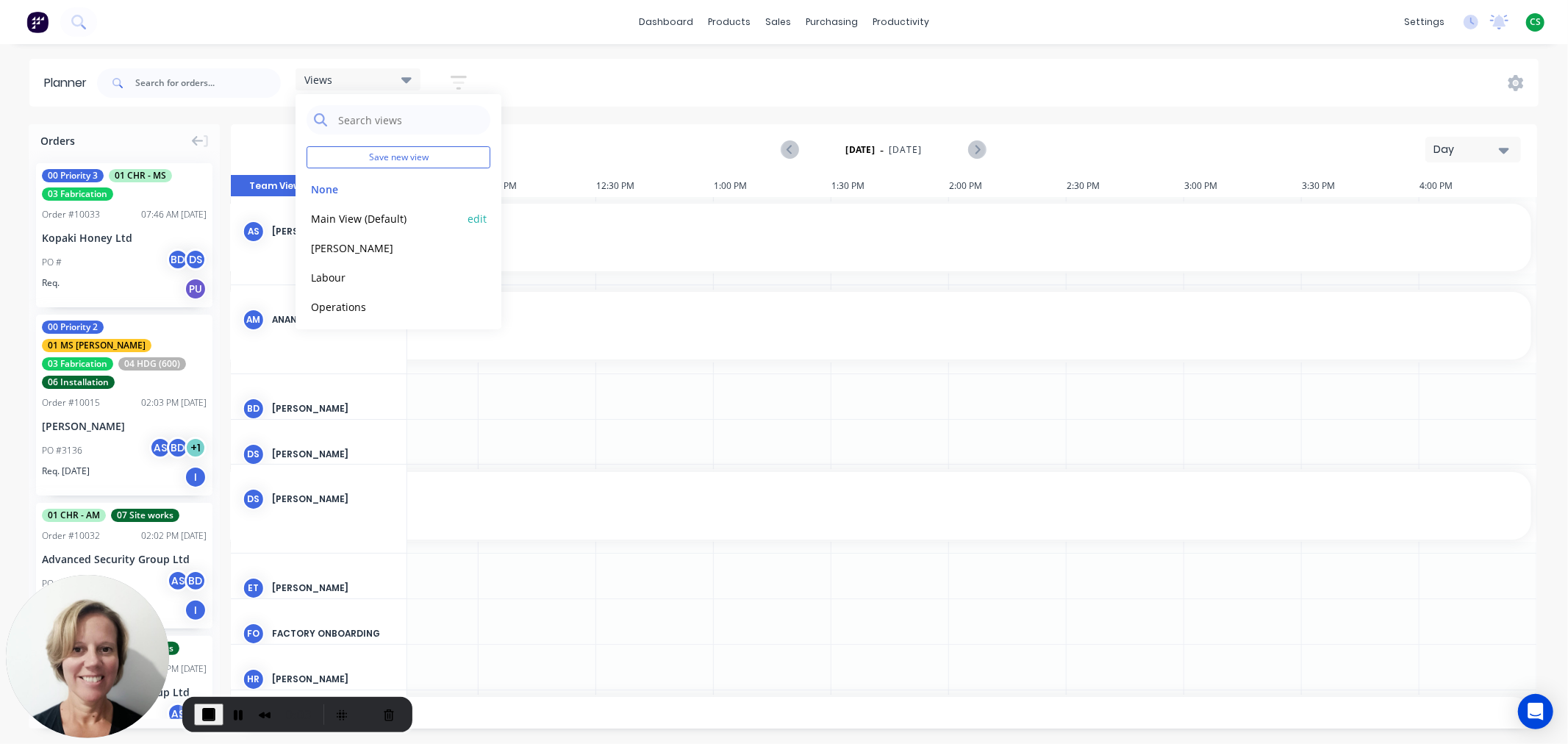
drag, startPoint x: 325, startPoint y: 221, endPoint x: 398, endPoint y: 226, distance: 73.2
click at [325, 221] on button "Main View (Default)" at bounding box center [385, 217] width 156 height 17
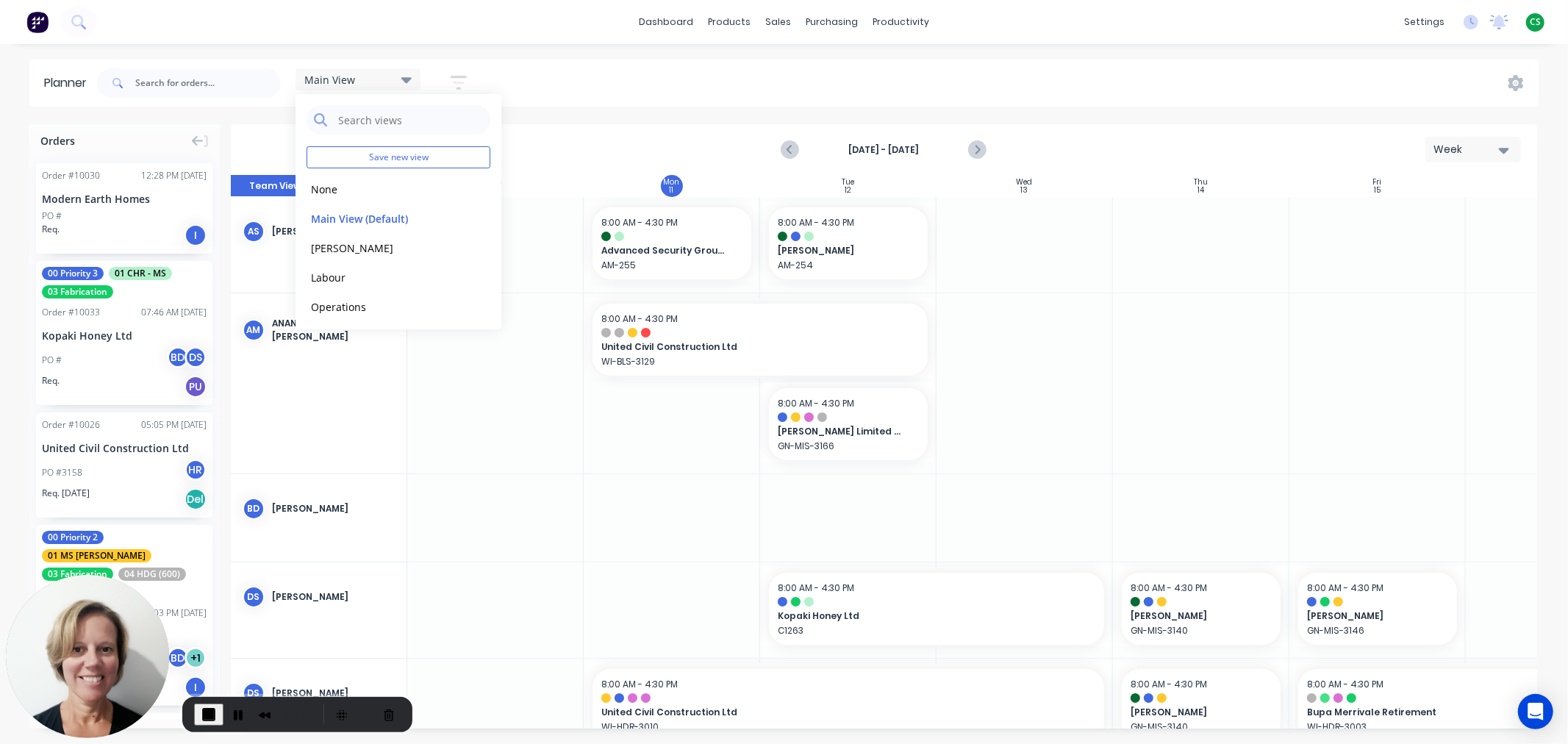
scroll to position [0, 1]
click at [335, 274] on button "Labour" at bounding box center [385, 276] width 156 height 17
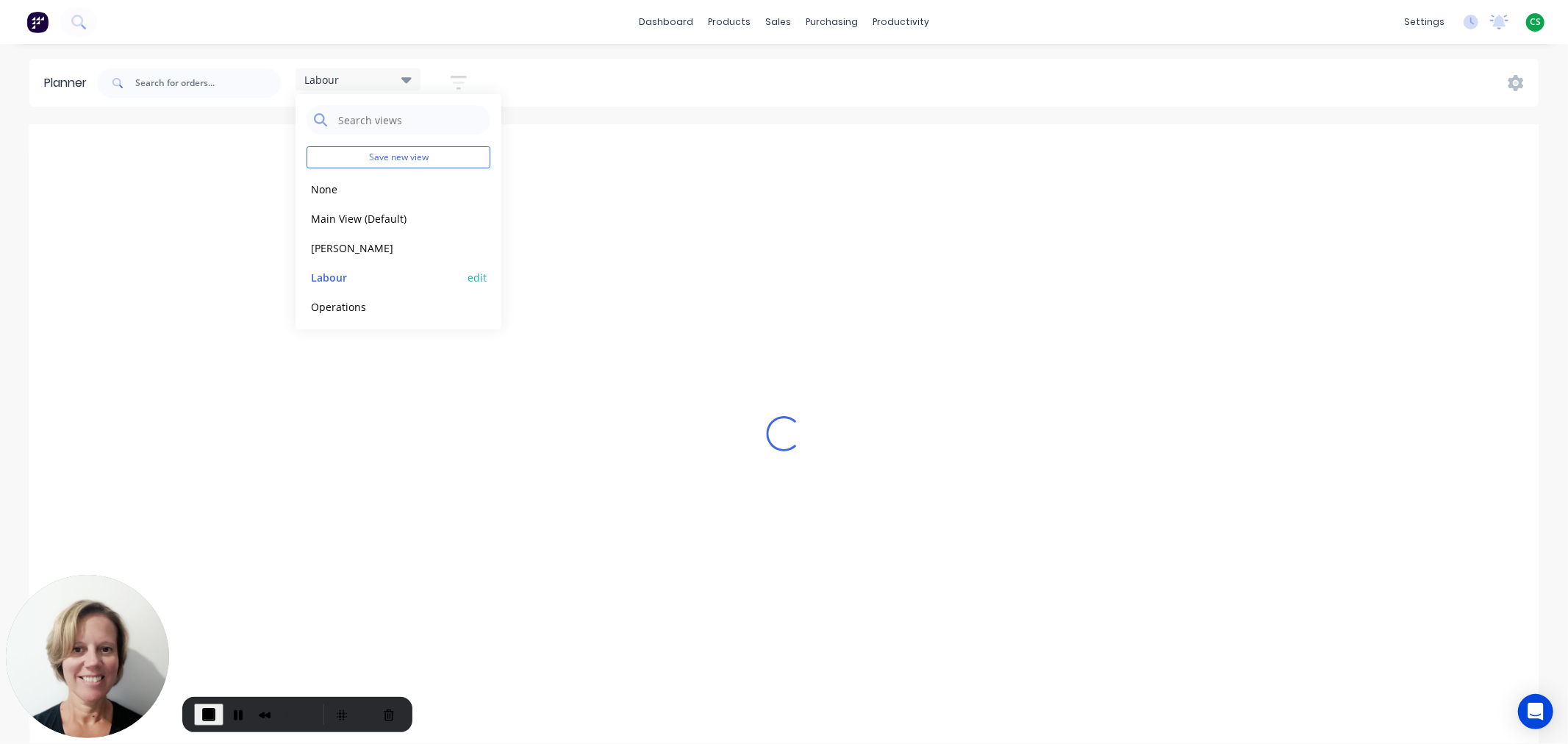
scroll to position [0, 110]
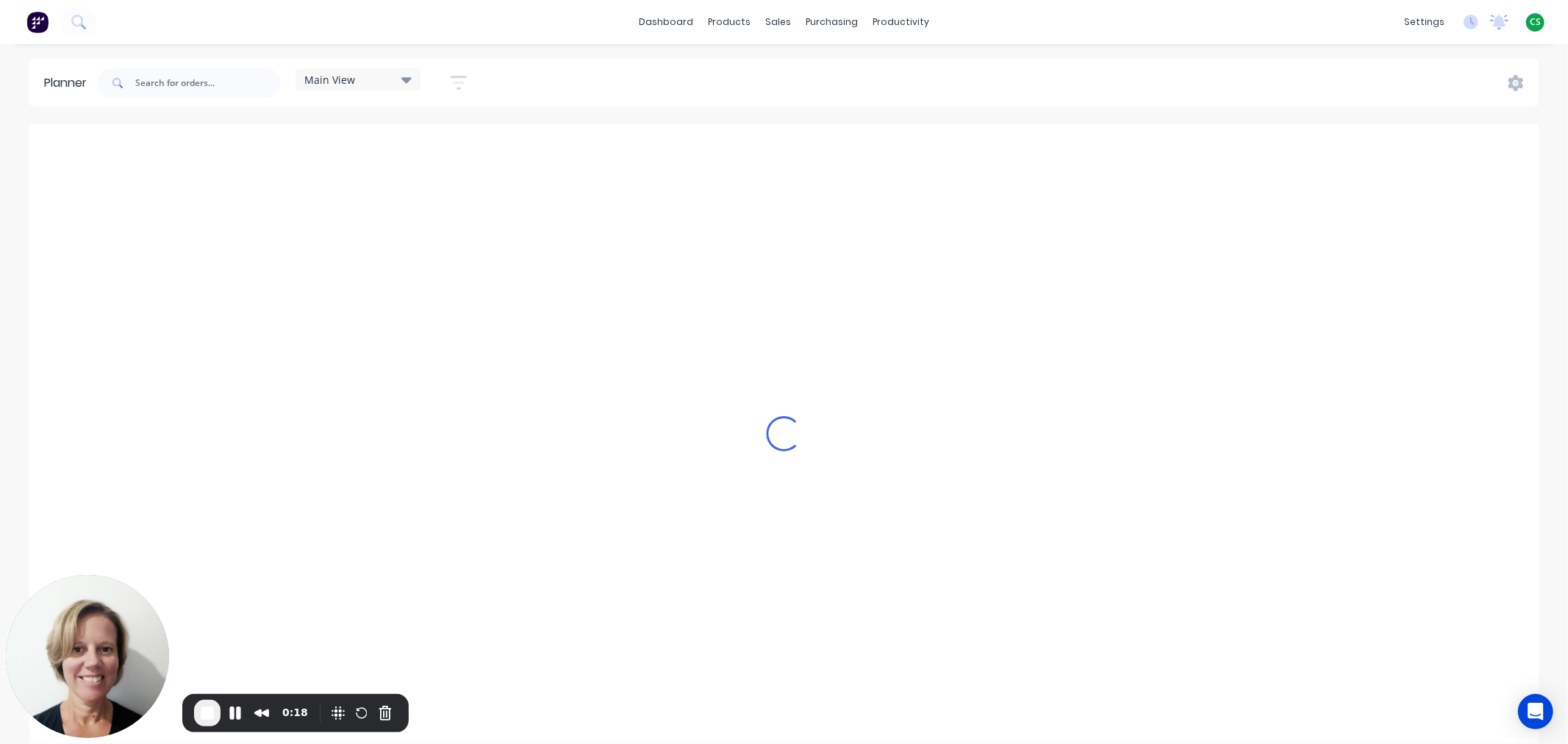
scroll to position [0, 1]
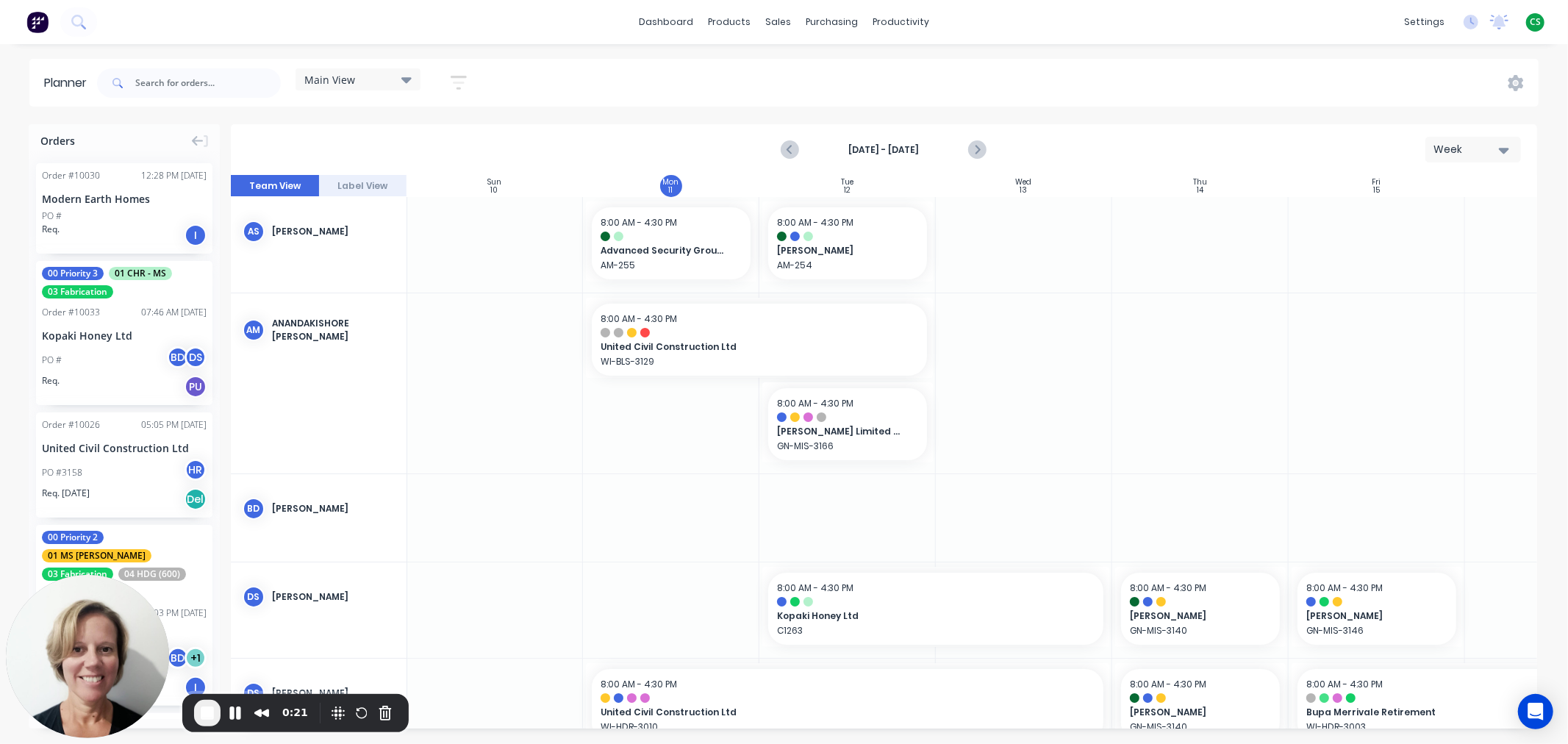
click at [277, 324] on div "Anandakishore [PERSON_NAME]" at bounding box center [333, 329] width 122 height 27
drag, startPoint x: 277, startPoint y: 324, endPoint x: 368, endPoint y: 324, distance: 91.0
click at [368, 324] on div "Anandakishore [PERSON_NAME]" at bounding box center [333, 329] width 122 height 27
click at [350, 79] on span "Main View" at bounding box center [329, 79] width 51 height 15
click at [333, 274] on button "Labour" at bounding box center [385, 276] width 156 height 17
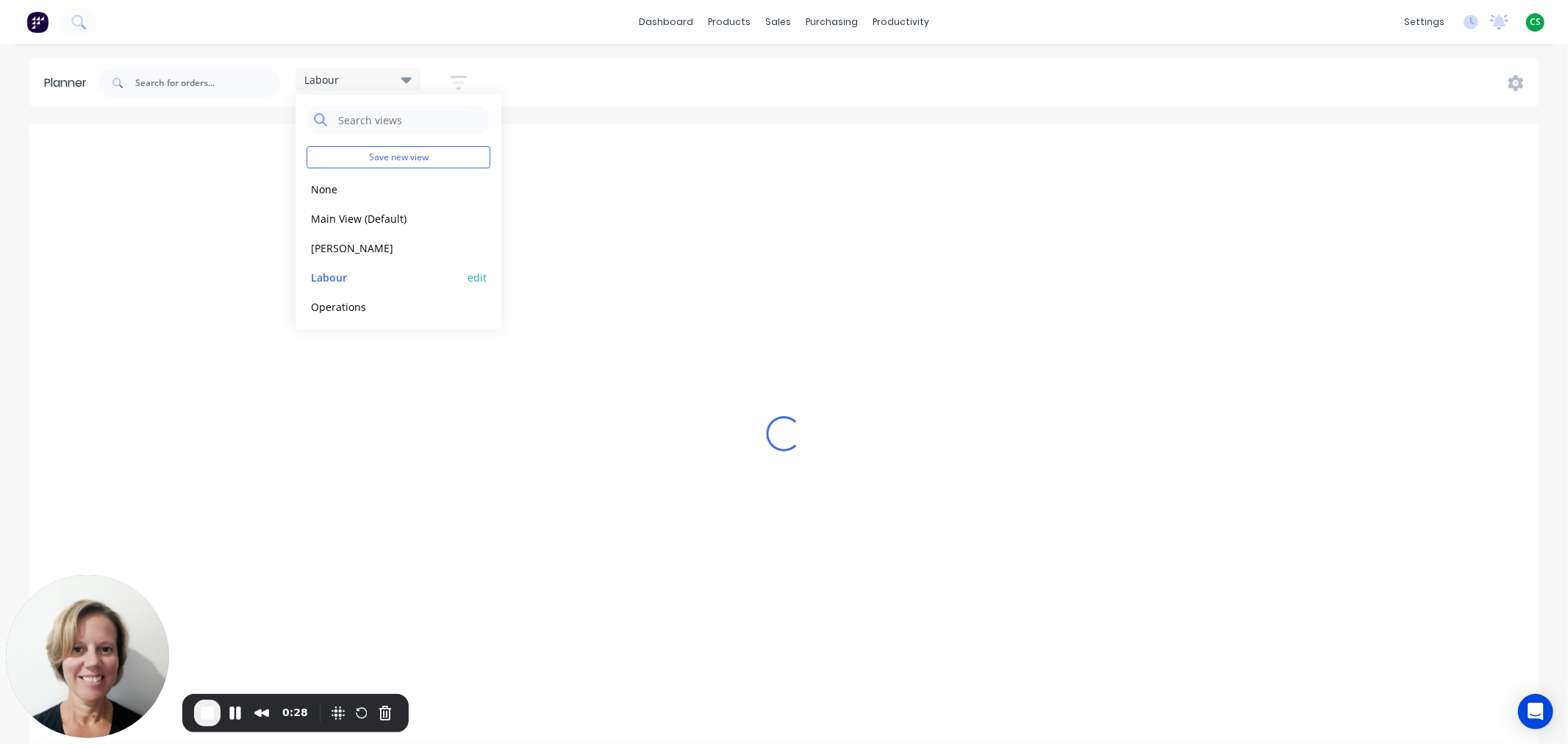
scroll to position [0, 110]
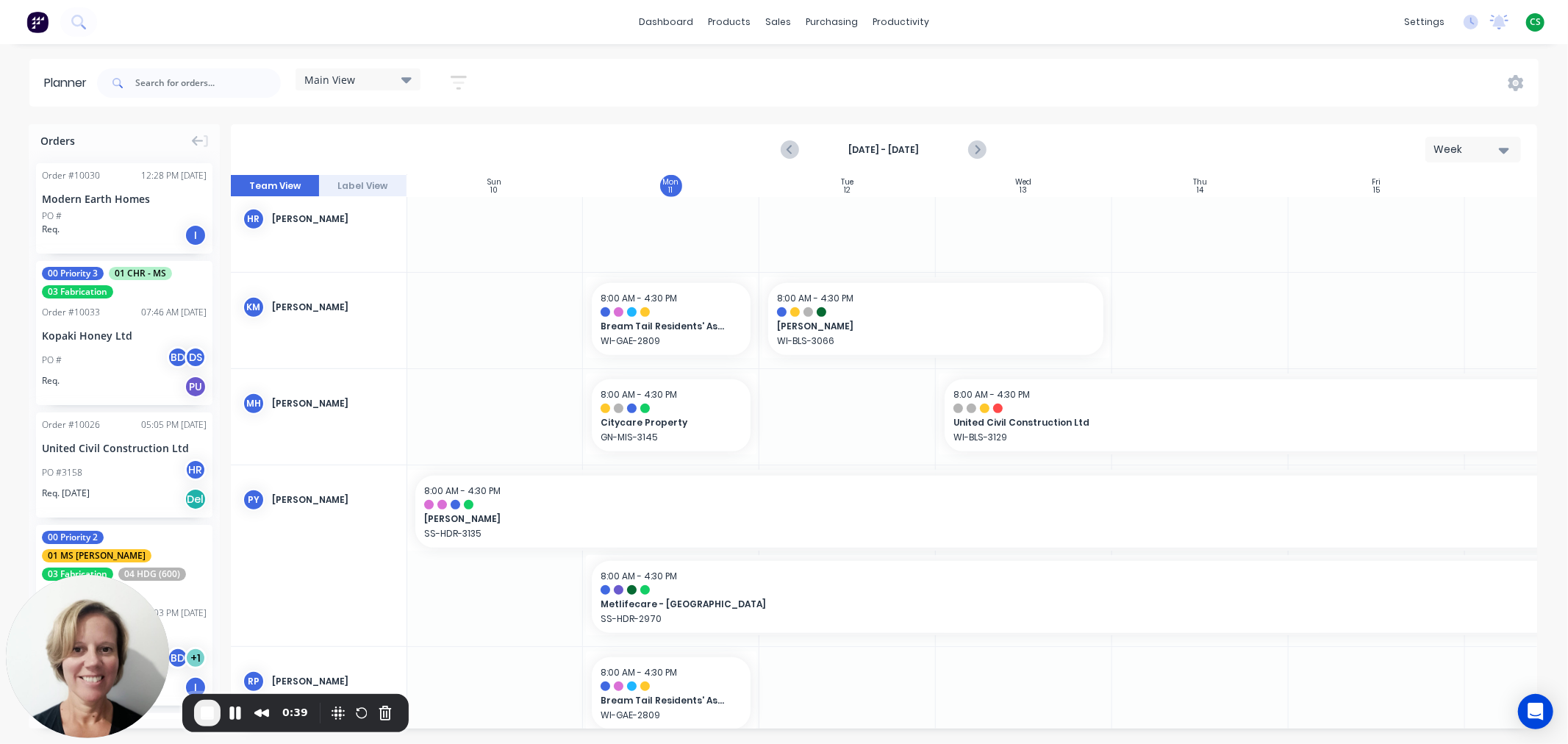
scroll to position [688, 1]
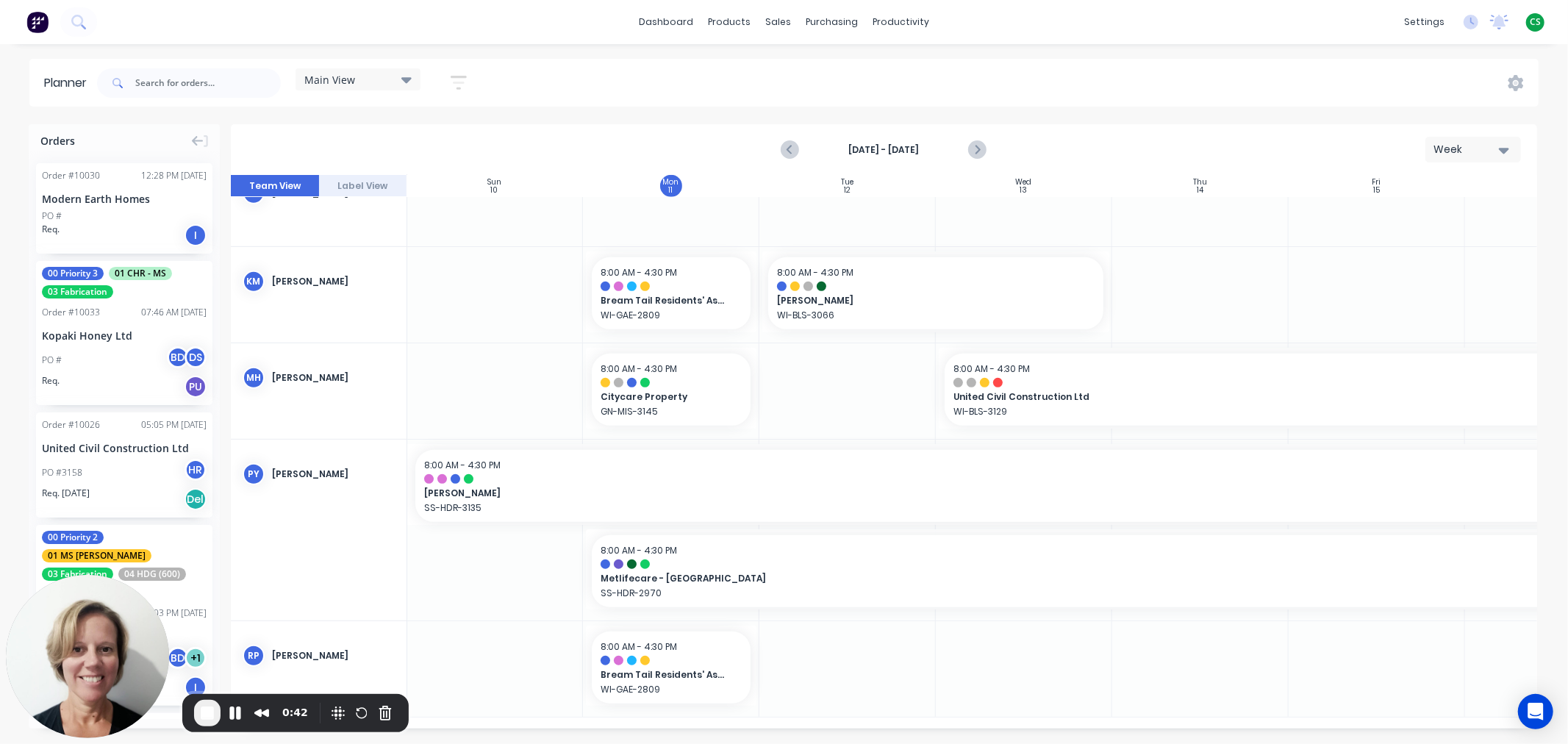
click at [349, 81] on span "Main View" at bounding box center [329, 79] width 51 height 15
click at [351, 284] on button "Labour" at bounding box center [385, 276] width 156 height 17
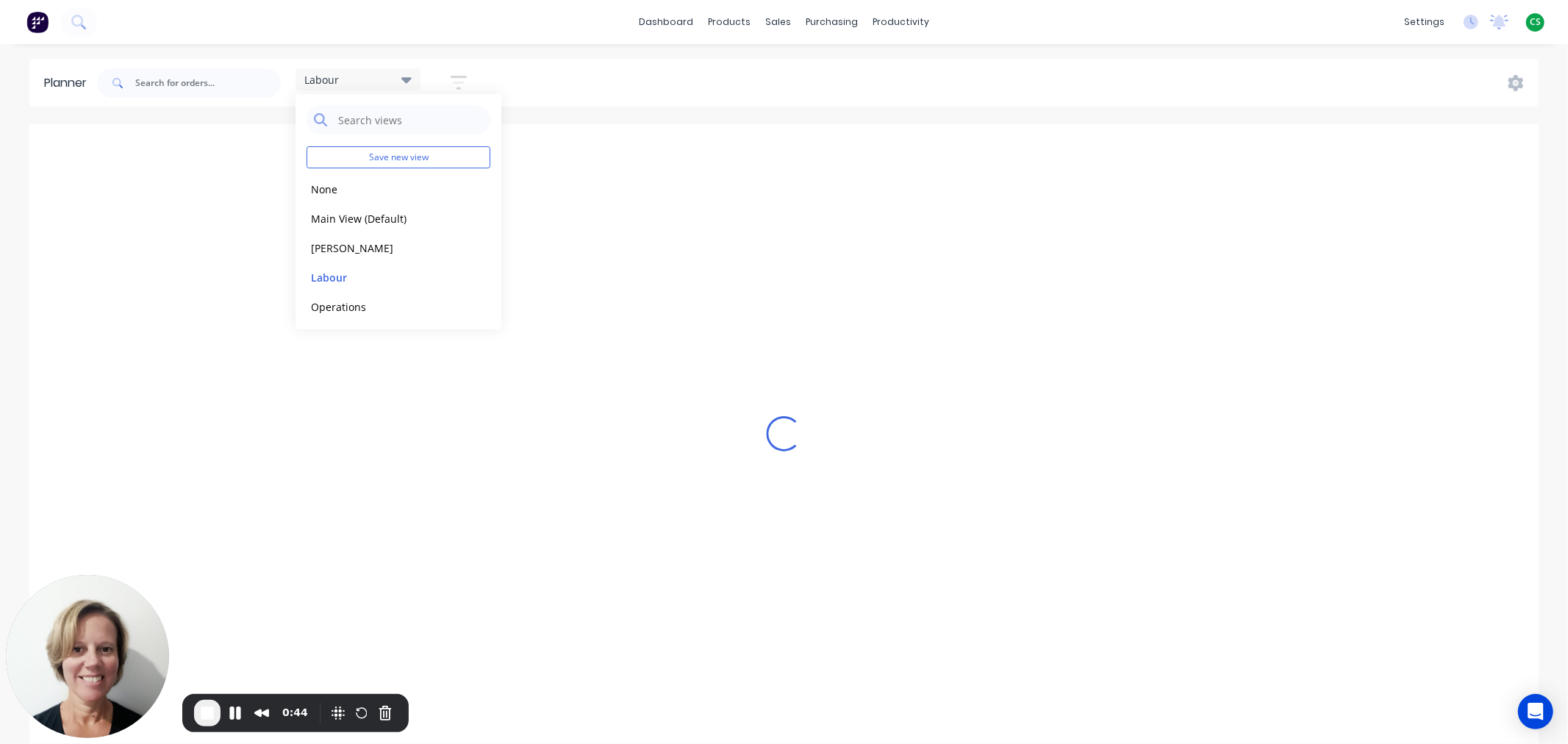
scroll to position [239, 110]
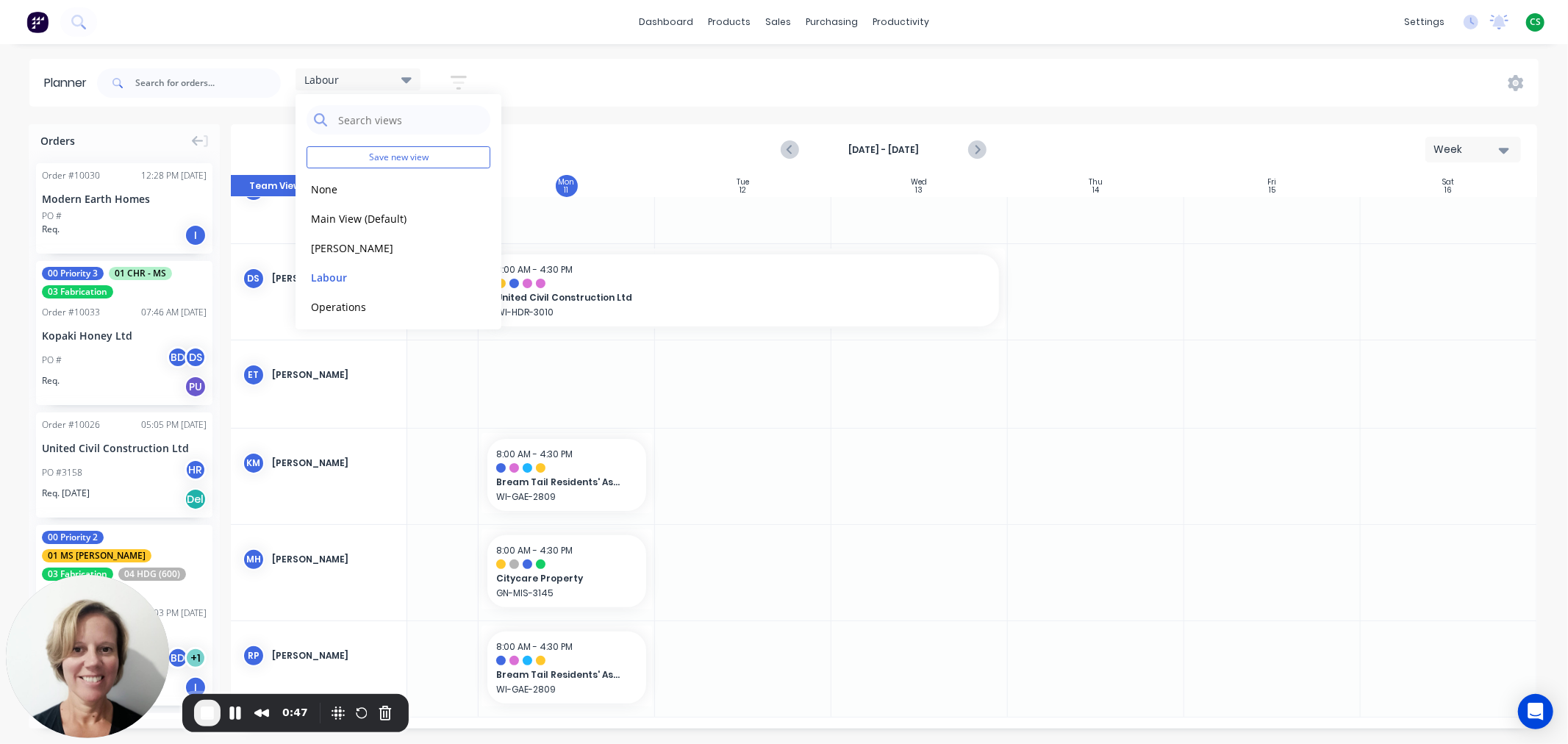
click at [862, 85] on div "Labour Save new view None edit Main View (Default) edit [PERSON_NAME] edit Labo…" at bounding box center [817, 83] width 1445 height 44
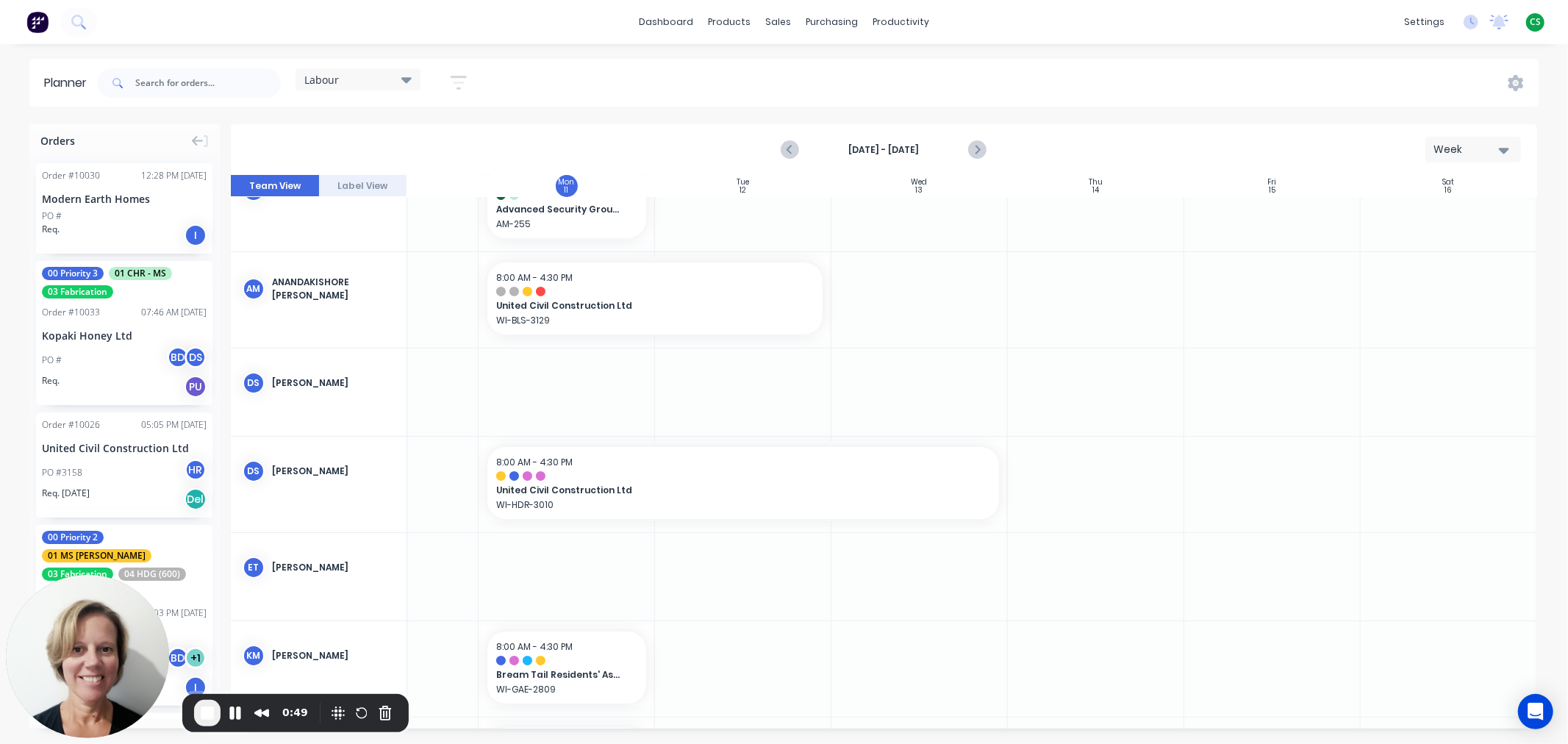
scroll to position [0, 110]
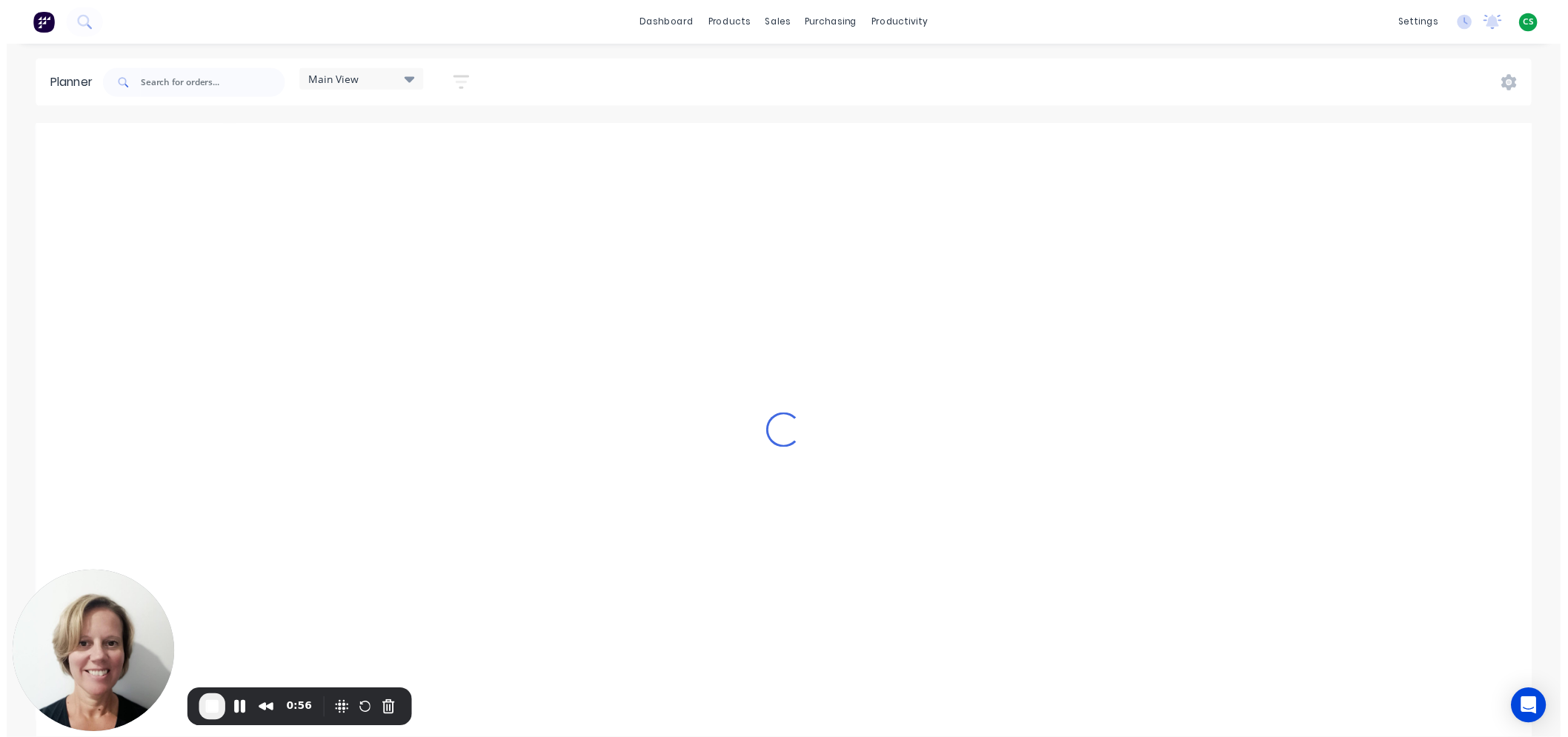
scroll to position [0, 1]
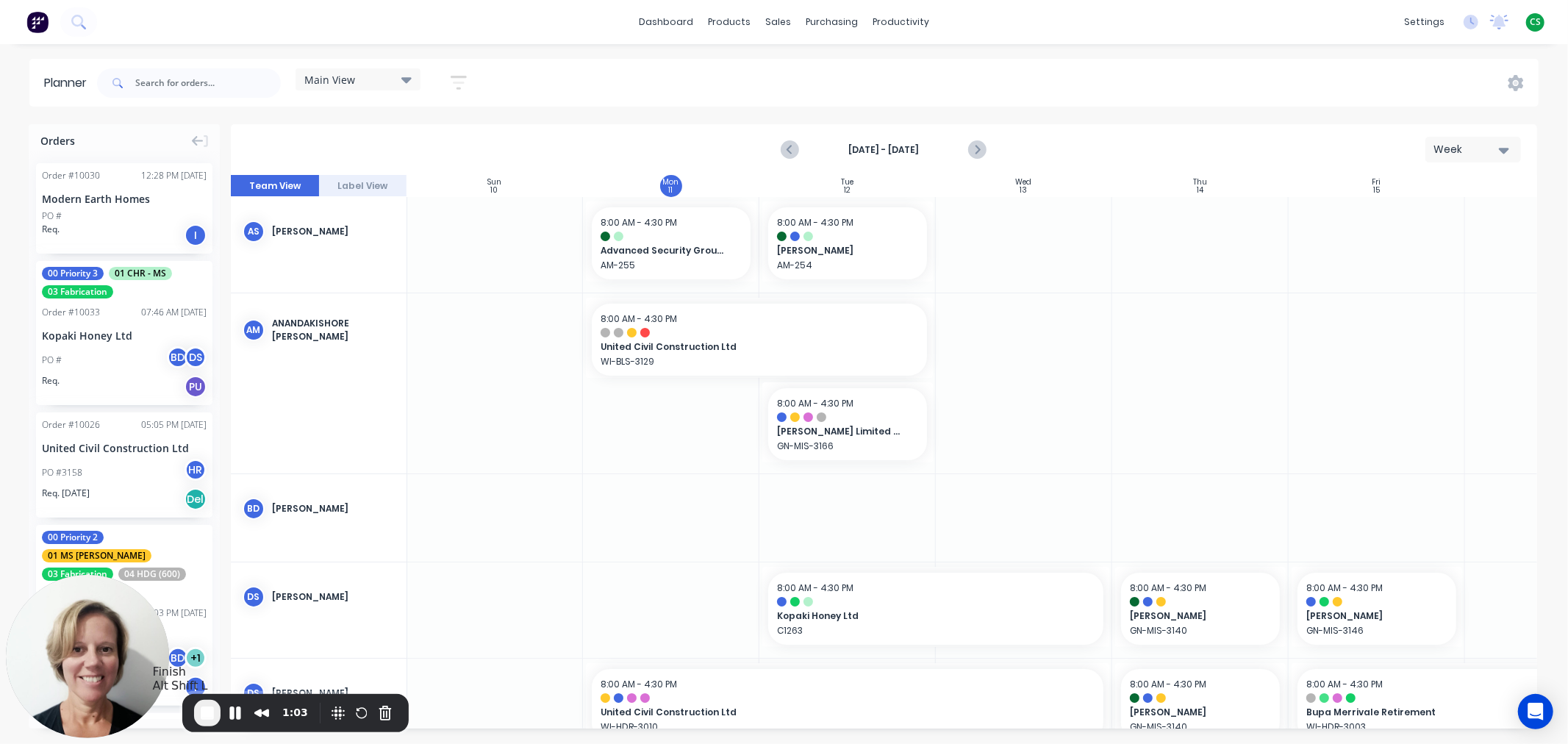
click at [206, 713] on span "End Recording" at bounding box center [207, 713] width 18 height 18
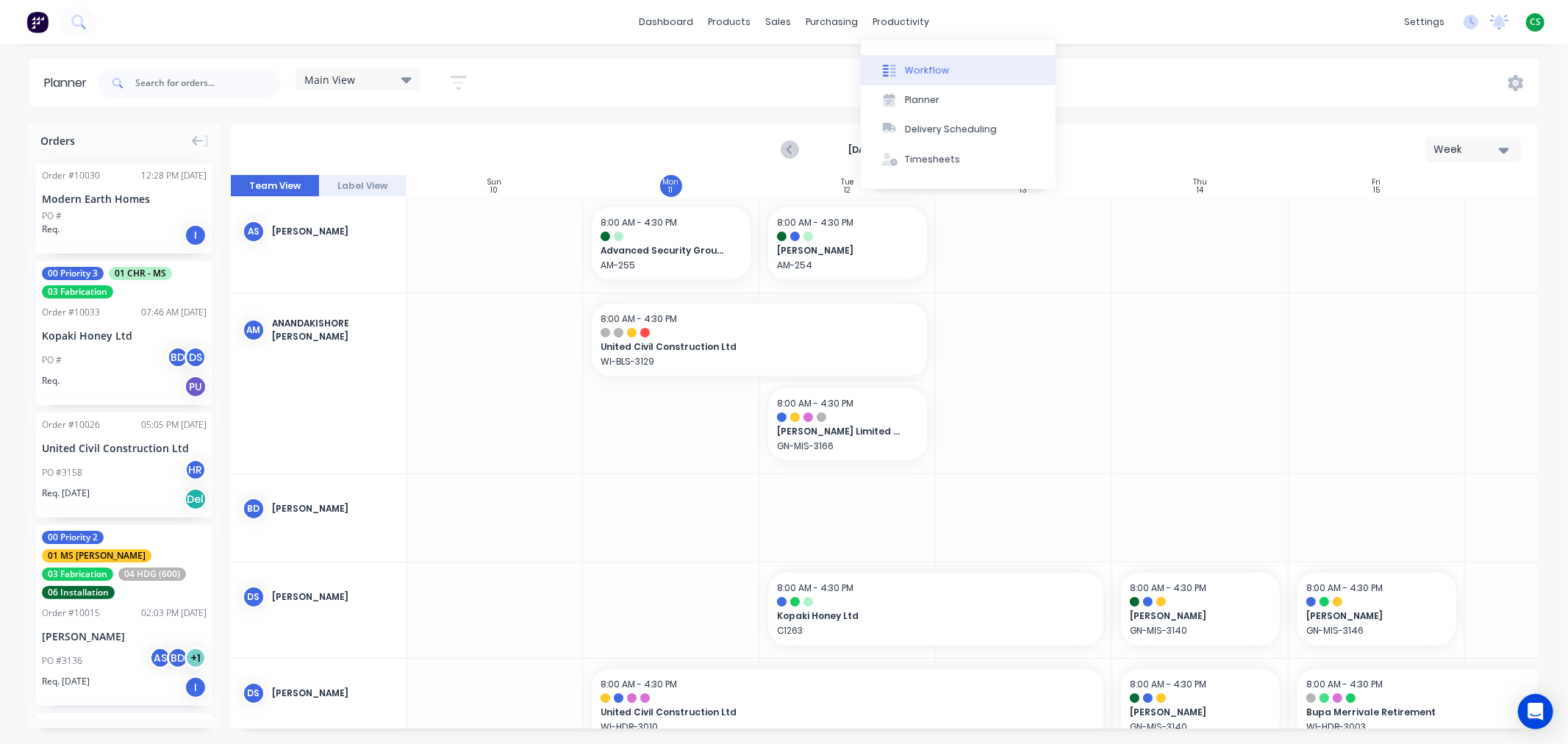
click at [922, 76] on div "Workflow" at bounding box center [927, 70] width 44 height 13
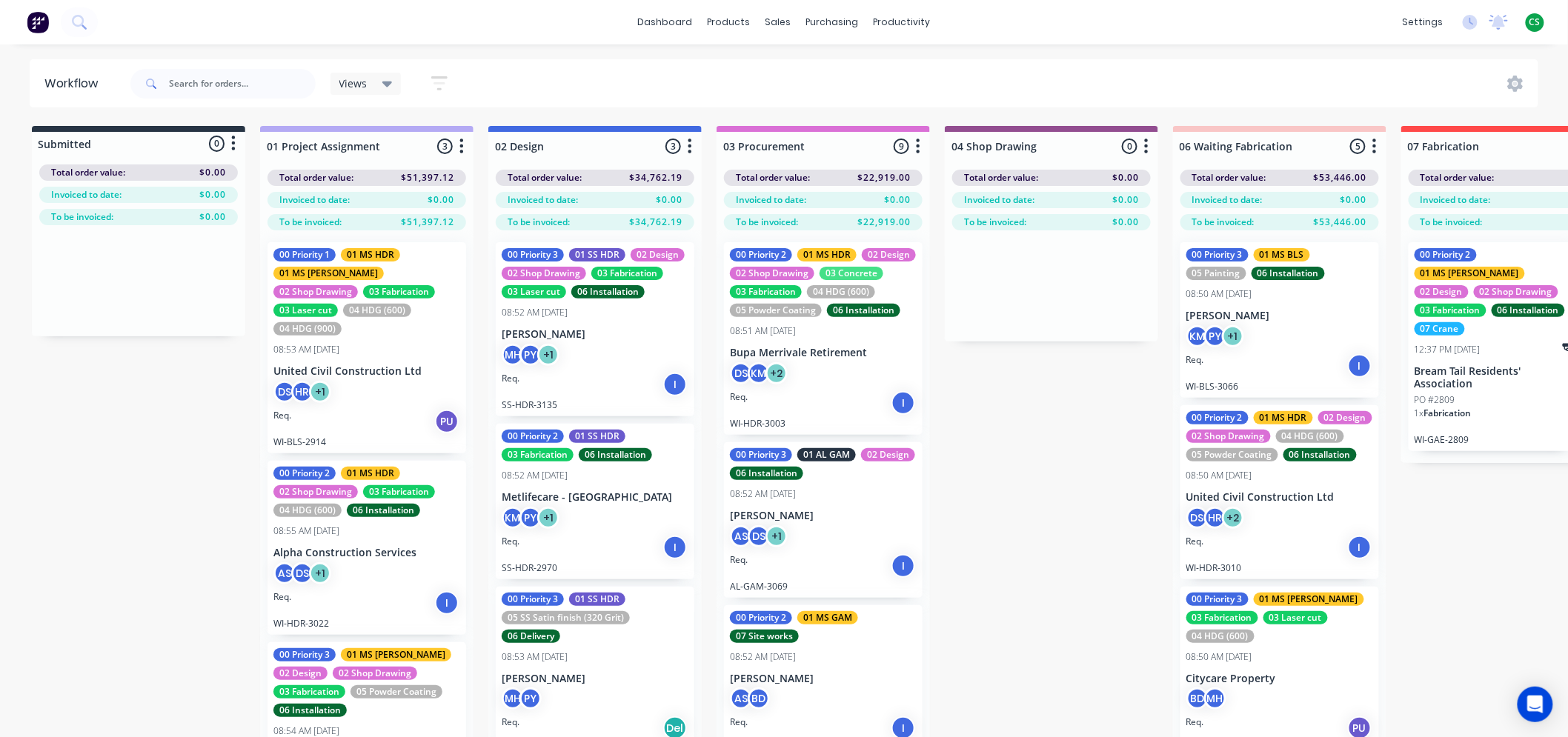
click at [434, 84] on icon "button" at bounding box center [439, 83] width 12 height 2
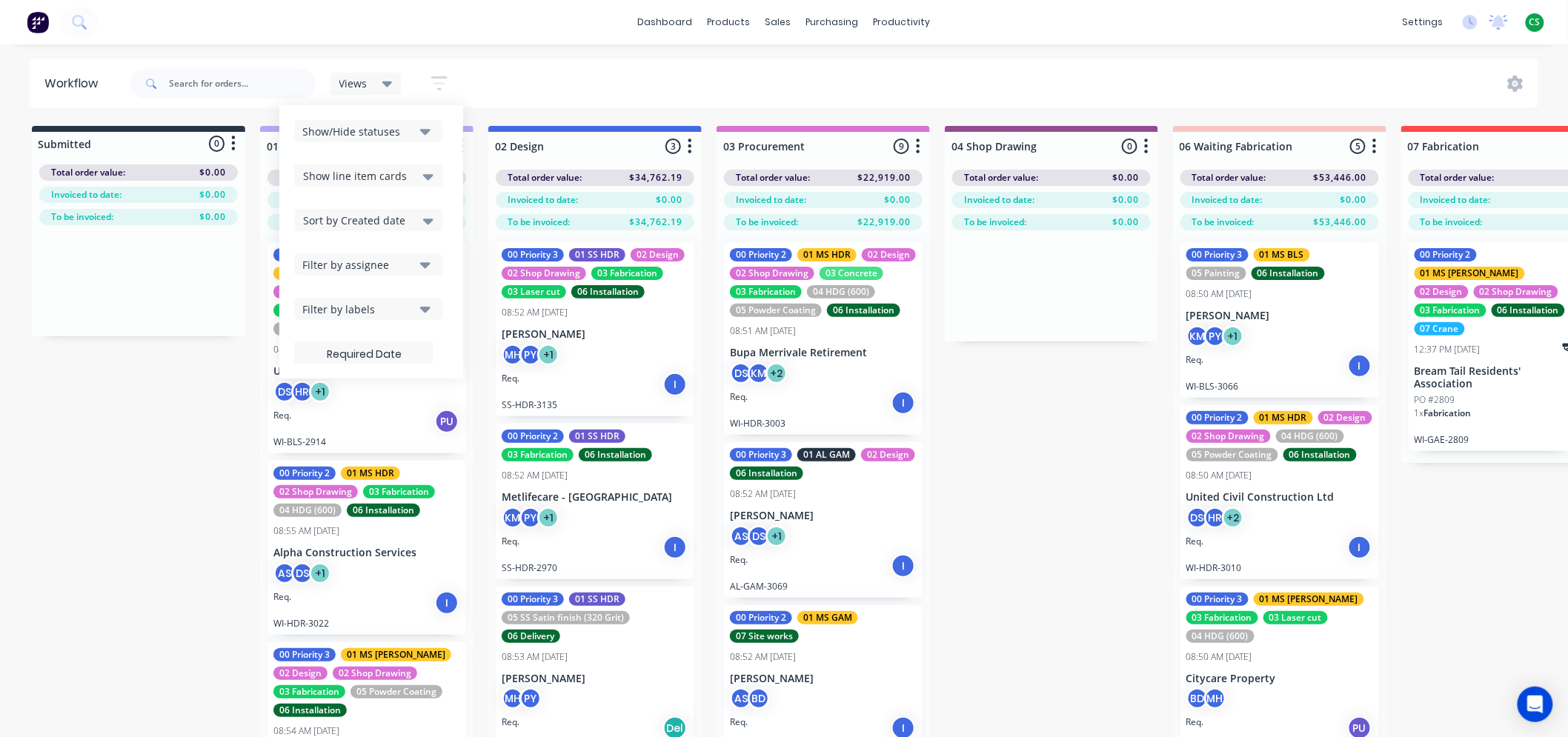
click at [381, 265] on div "Filter by assignee" at bounding box center [358, 265] width 112 height 15
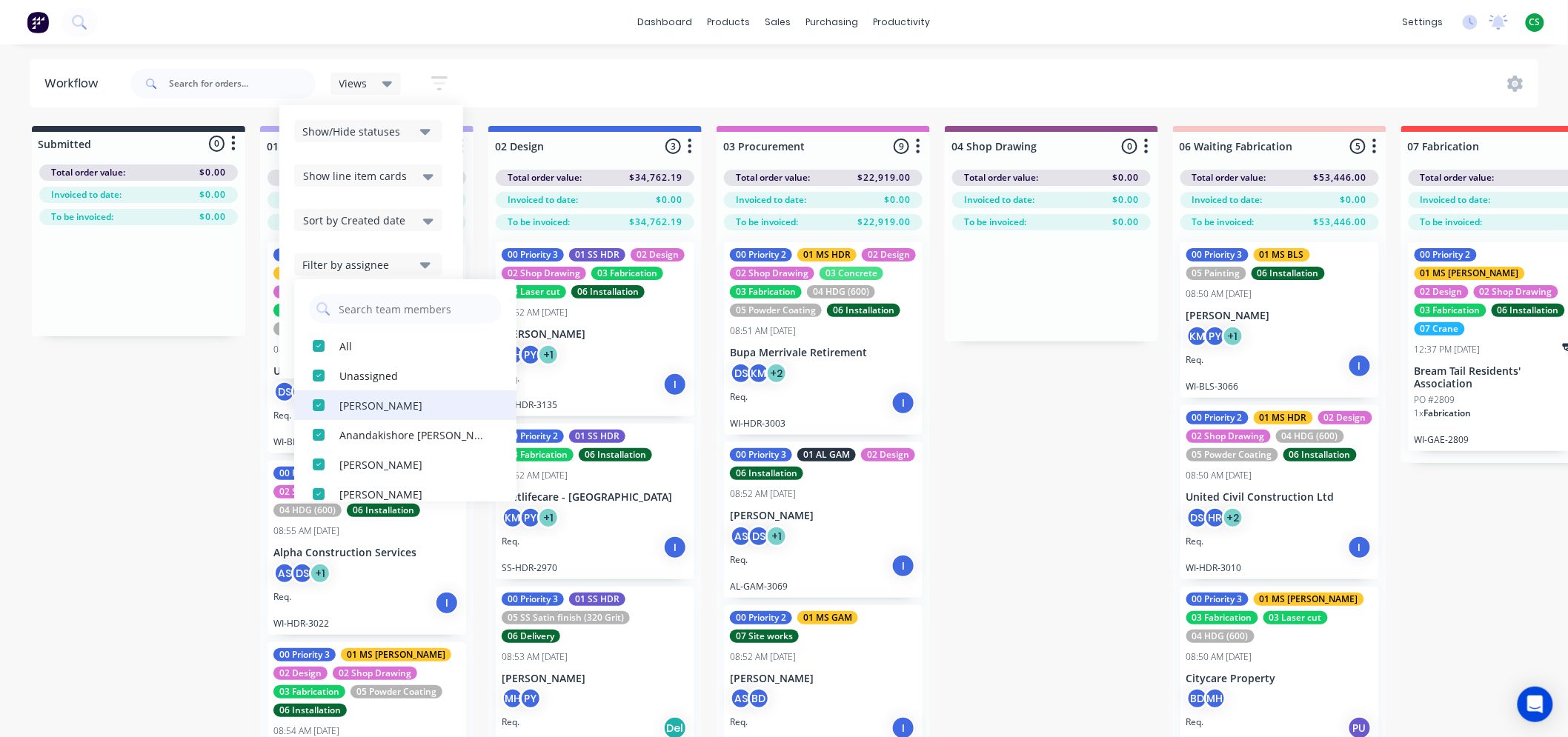
click at [361, 401] on div "[PERSON_NAME]" at bounding box center [413, 404] width 149 height 15
click at [317, 350] on div "button" at bounding box center [318, 346] width 30 height 30
click at [317, 345] on div "button" at bounding box center [318, 346] width 30 height 30
click at [672, 75] on div "Views Save new view None (Default) edit Bran's Jobs edit [PERSON_NAME] Jobs edi…" at bounding box center [833, 84] width 1412 height 45
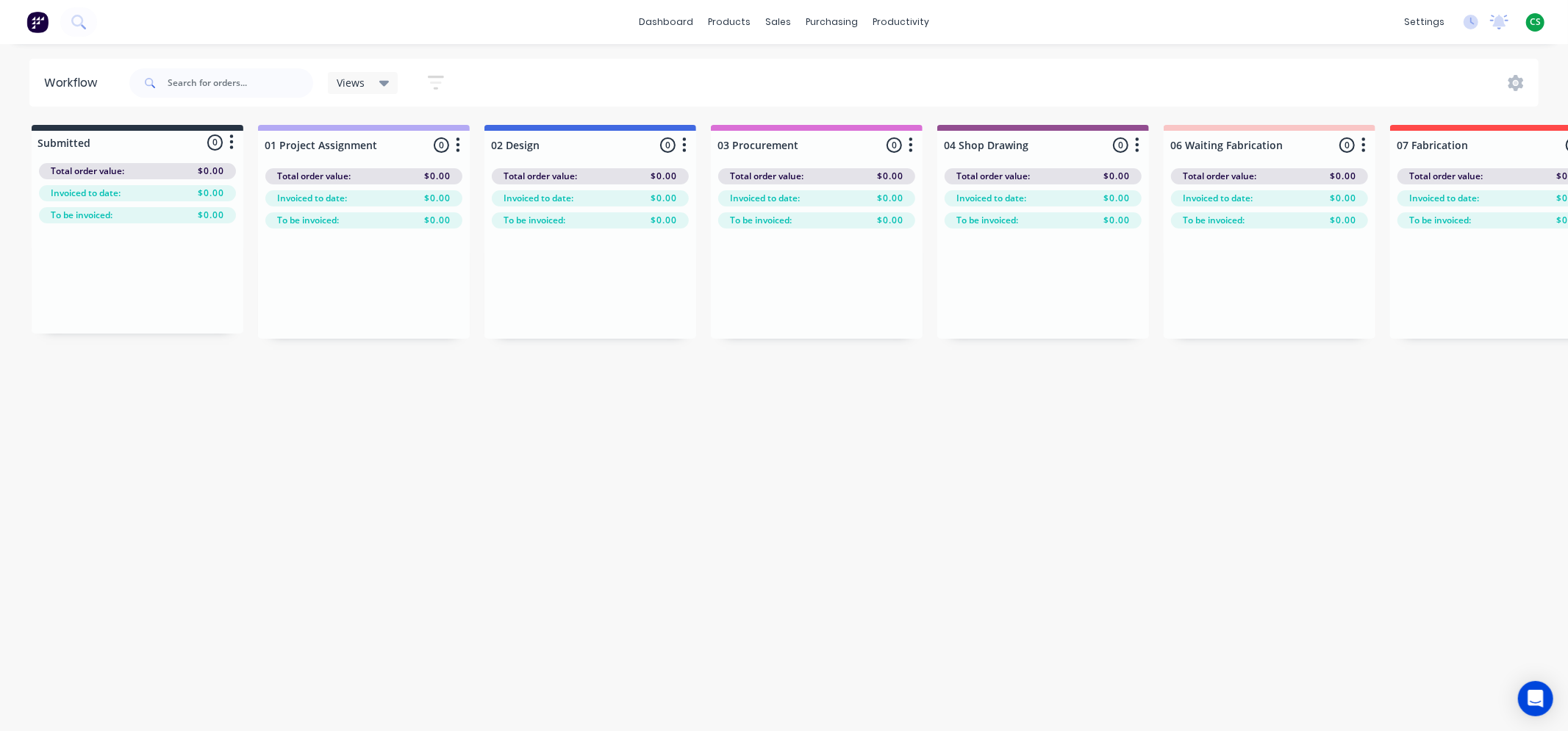
click at [355, 85] on span "Views" at bounding box center [350, 82] width 28 height 15
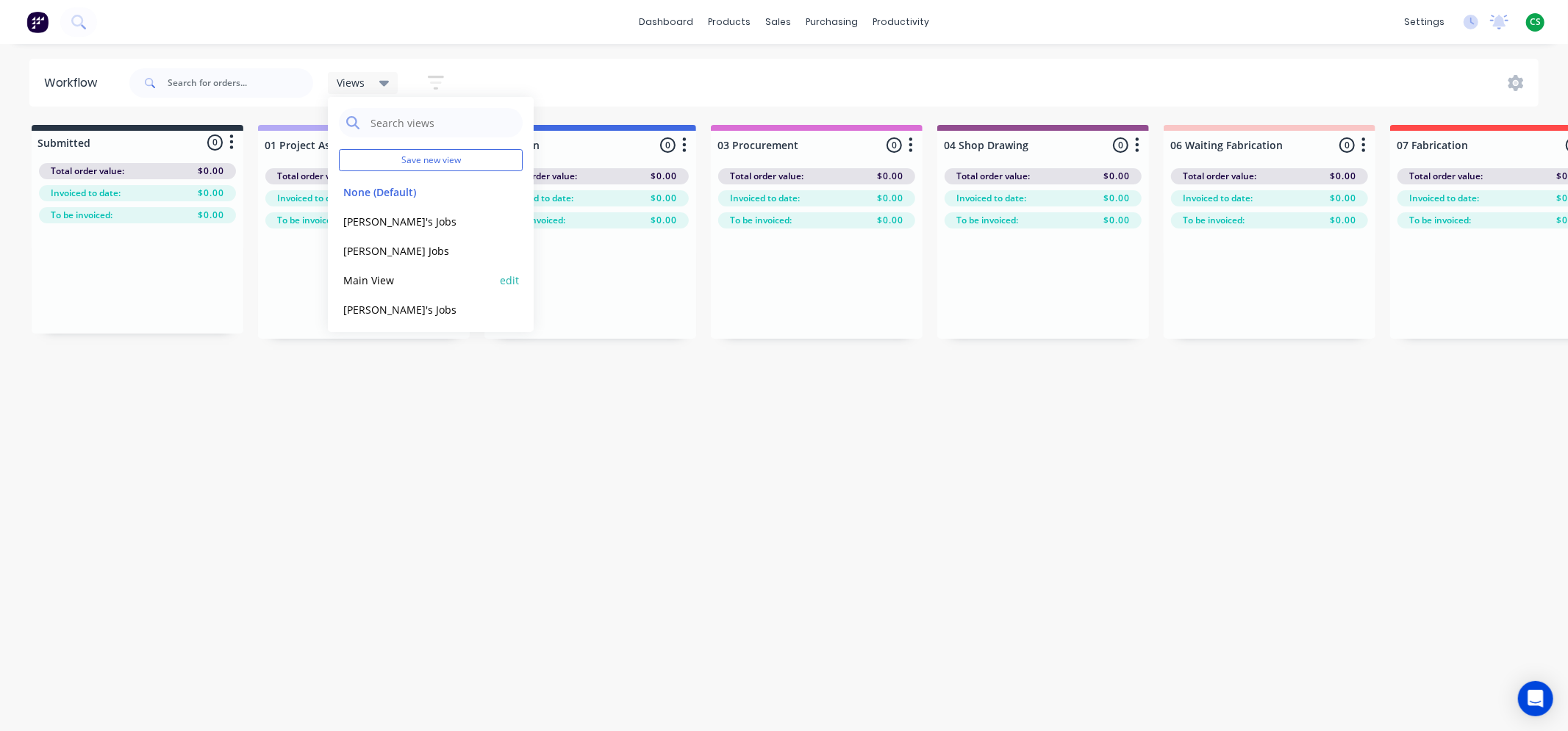
click at [358, 283] on button "Main View" at bounding box center [417, 280] width 156 height 17
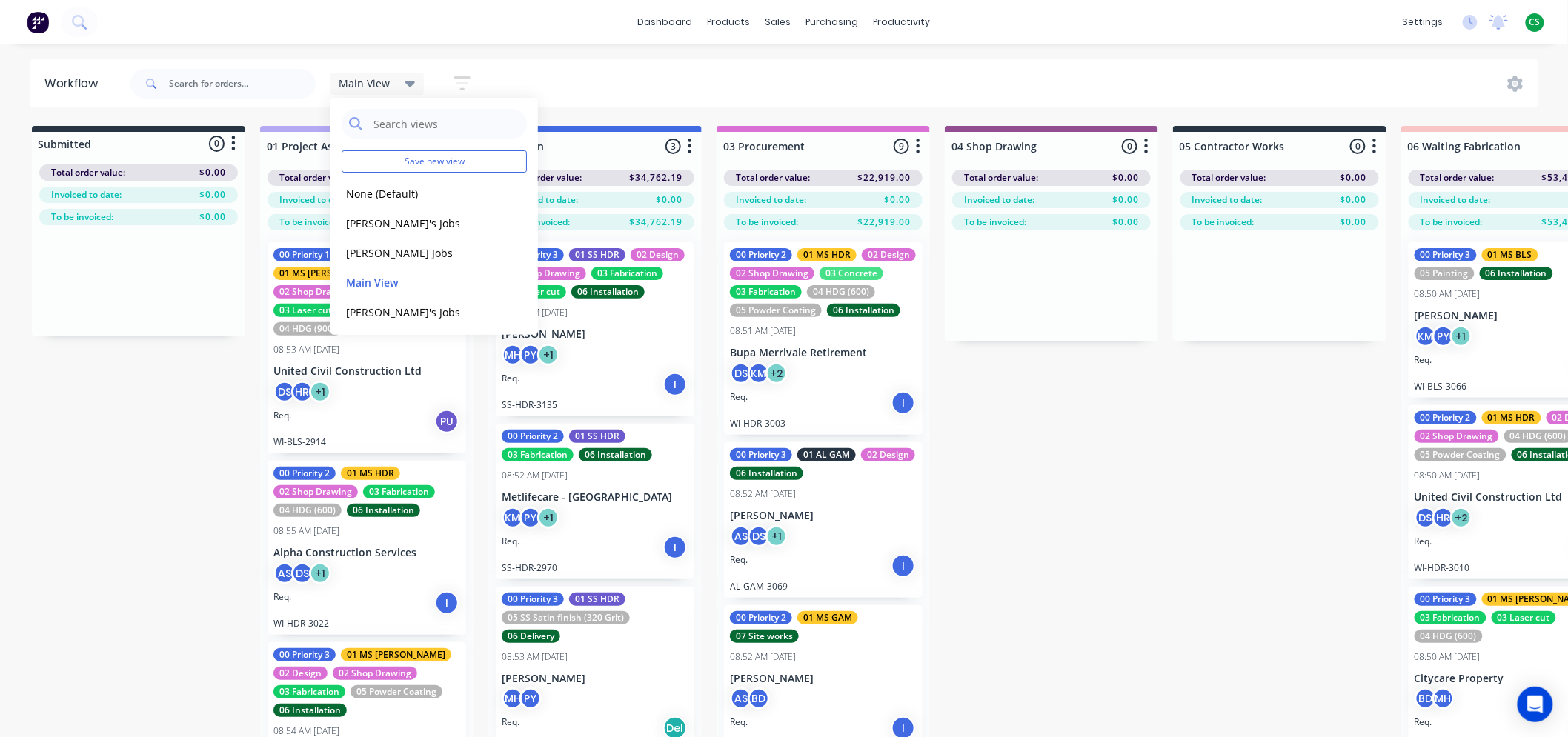
click at [457, 77] on icon "button" at bounding box center [463, 83] width 16 height 14
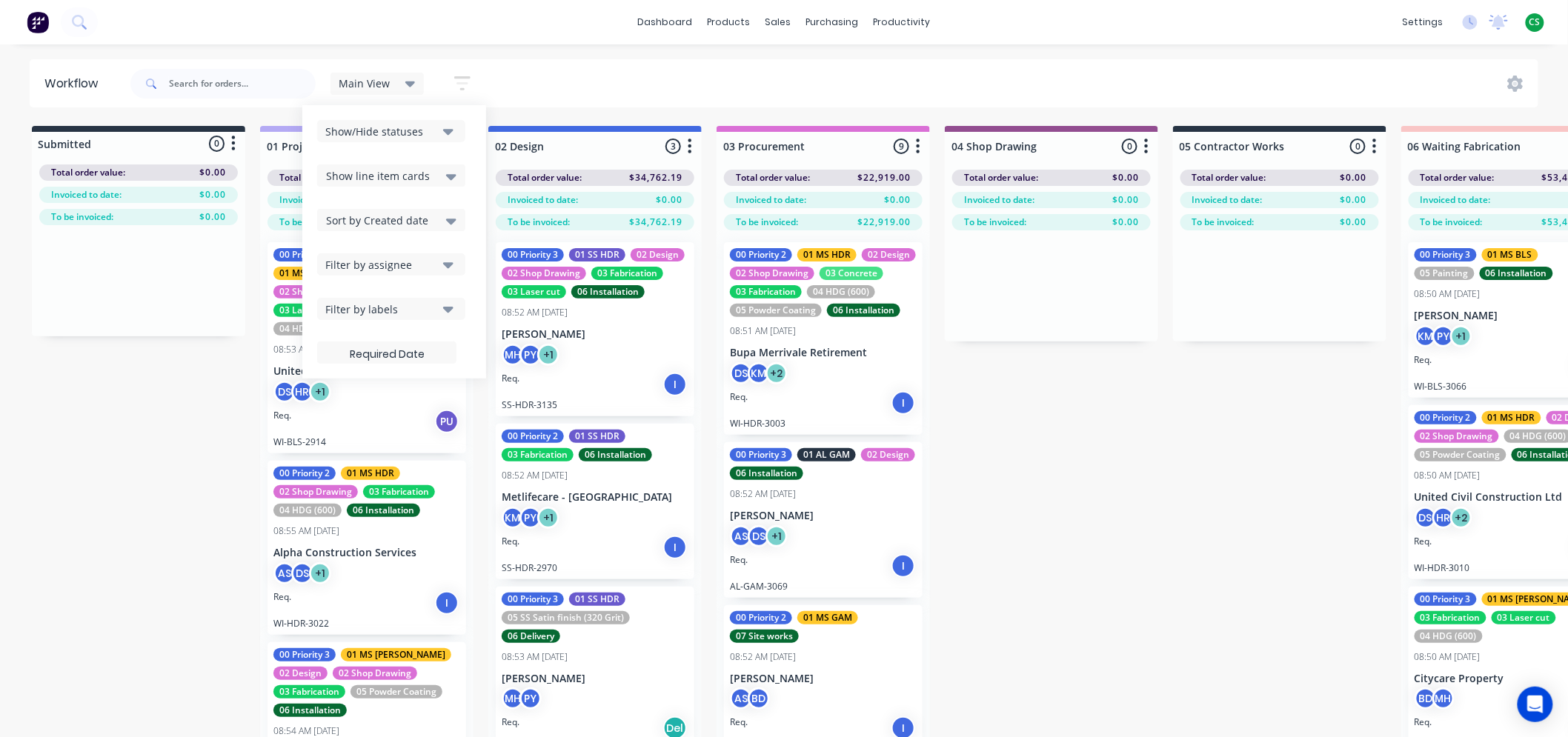
click at [378, 258] on div "Filter by assignee" at bounding box center [382, 265] width 112 height 15
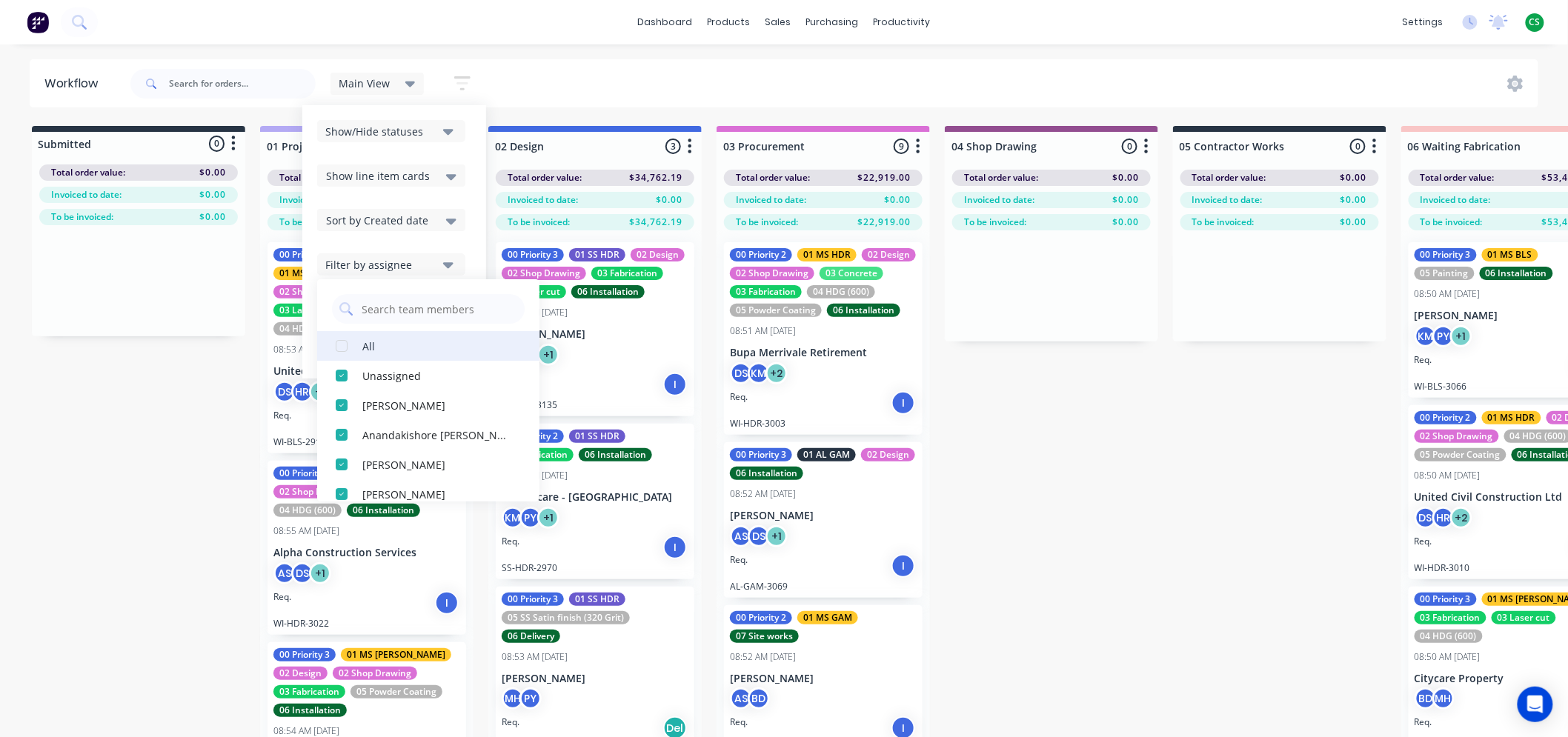
click at [339, 350] on div "button" at bounding box center [342, 346] width 30 height 30
click at [341, 347] on div "button" at bounding box center [342, 346] width 30 height 30
click at [383, 173] on span "Show line item cards" at bounding box center [378, 175] width 104 height 15
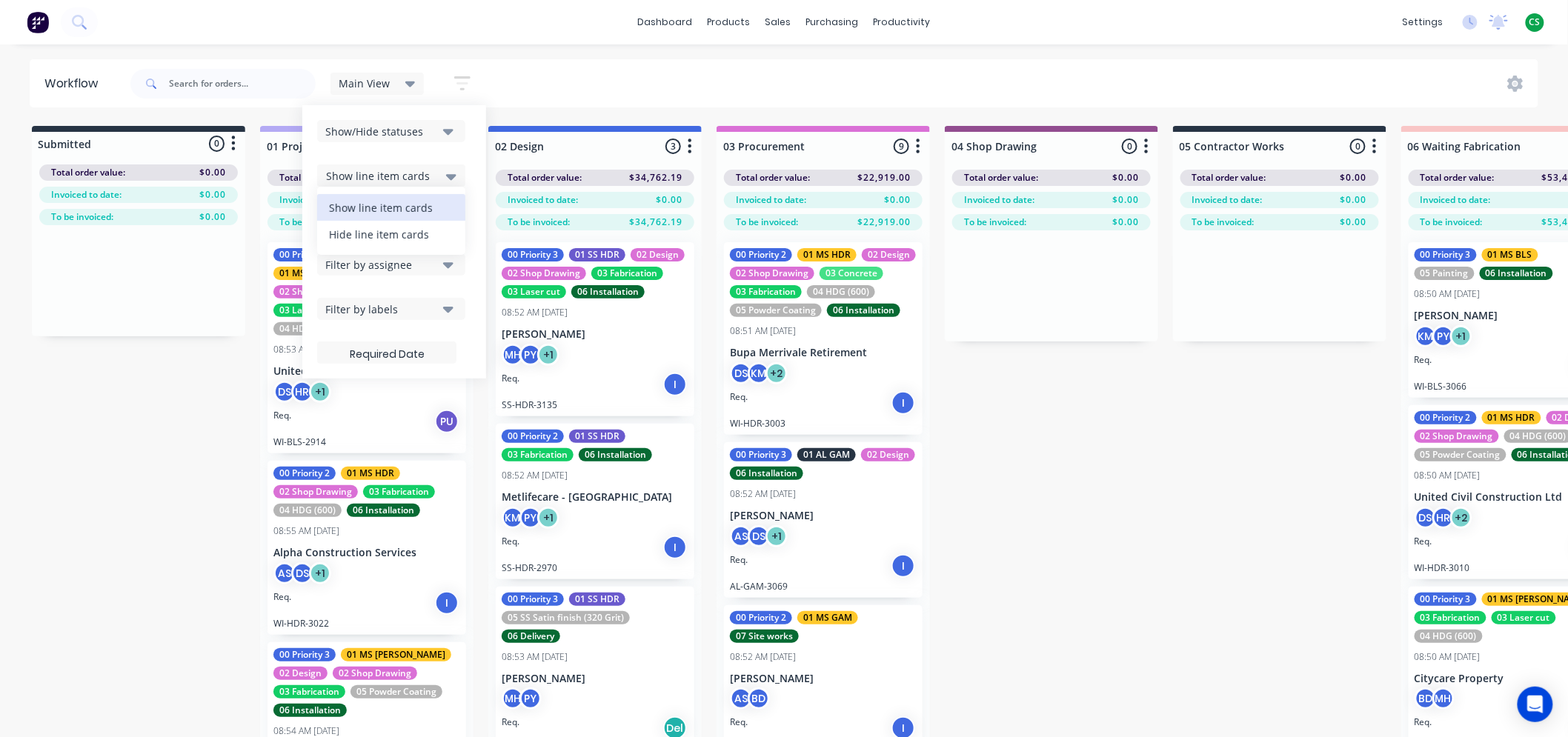
click at [374, 231] on div "Hide line item cards" at bounding box center [391, 234] width 149 height 27
click at [360, 218] on span "Sort by Created date" at bounding box center [378, 220] width 102 height 15
click at [358, 299] on div "Order number" at bounding box center [391, 305] width 149 height 27
click at [365, 218] on span "Sort by Order number" at bounding box center [382, 220] width 110 height 15
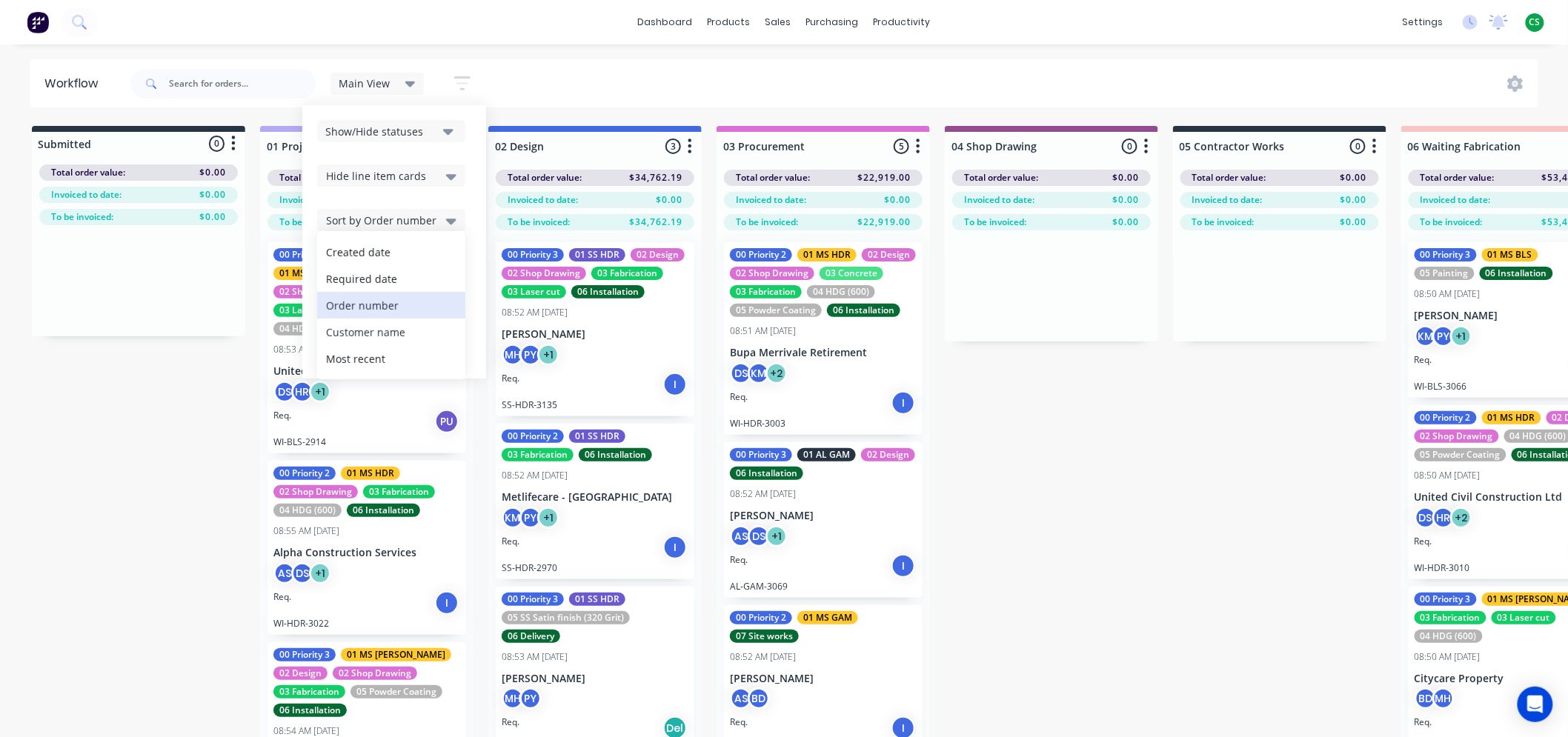
click at [360, 330] on div "Customer name" at bounding box center [391, 331] width 149 height 27
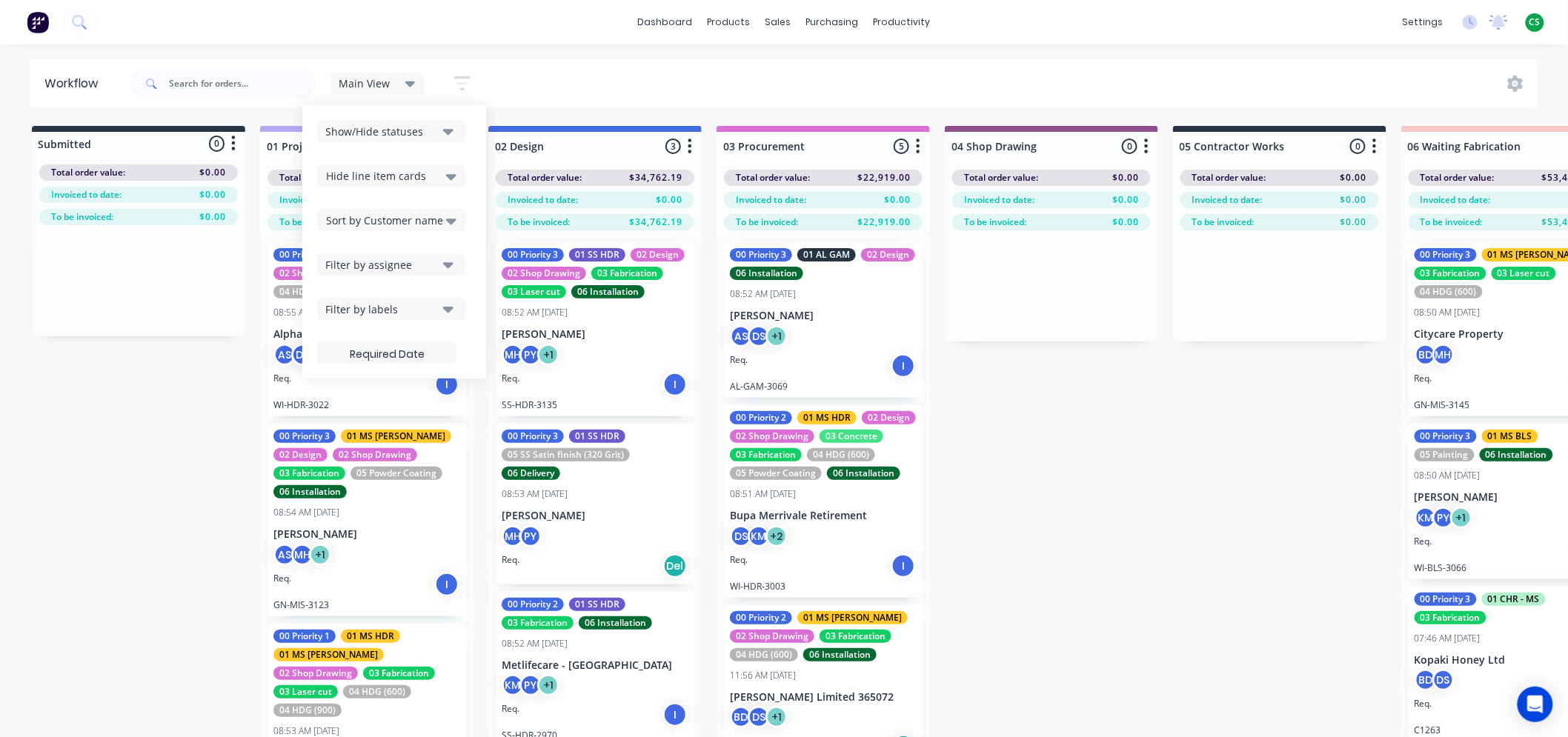
click at [352, 267] on div "Filter by assignee" at bounding box center [382, 265] width 112 height 15
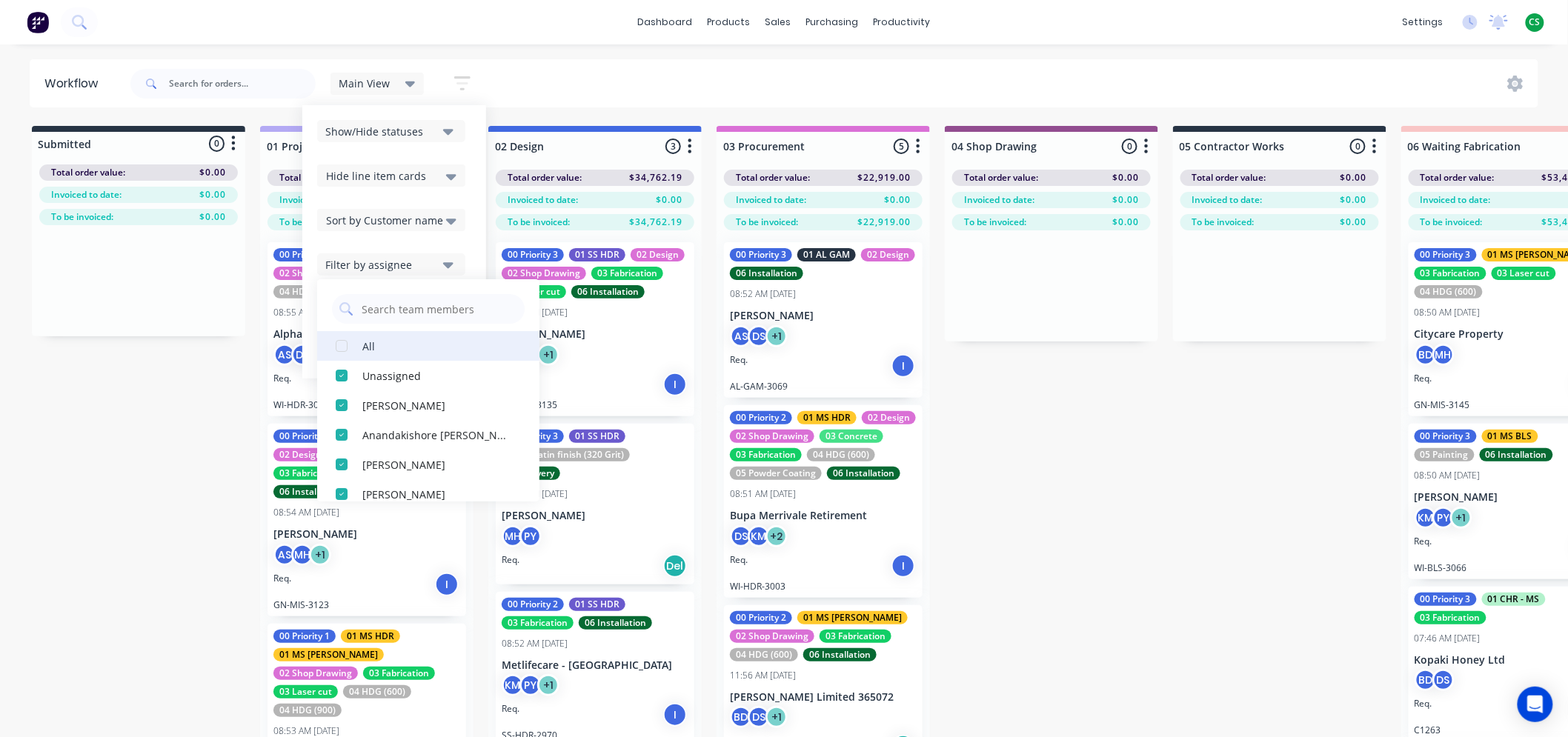
click at [341, 347] on div "button" at bounding box center [342, 346] width 30 height 30
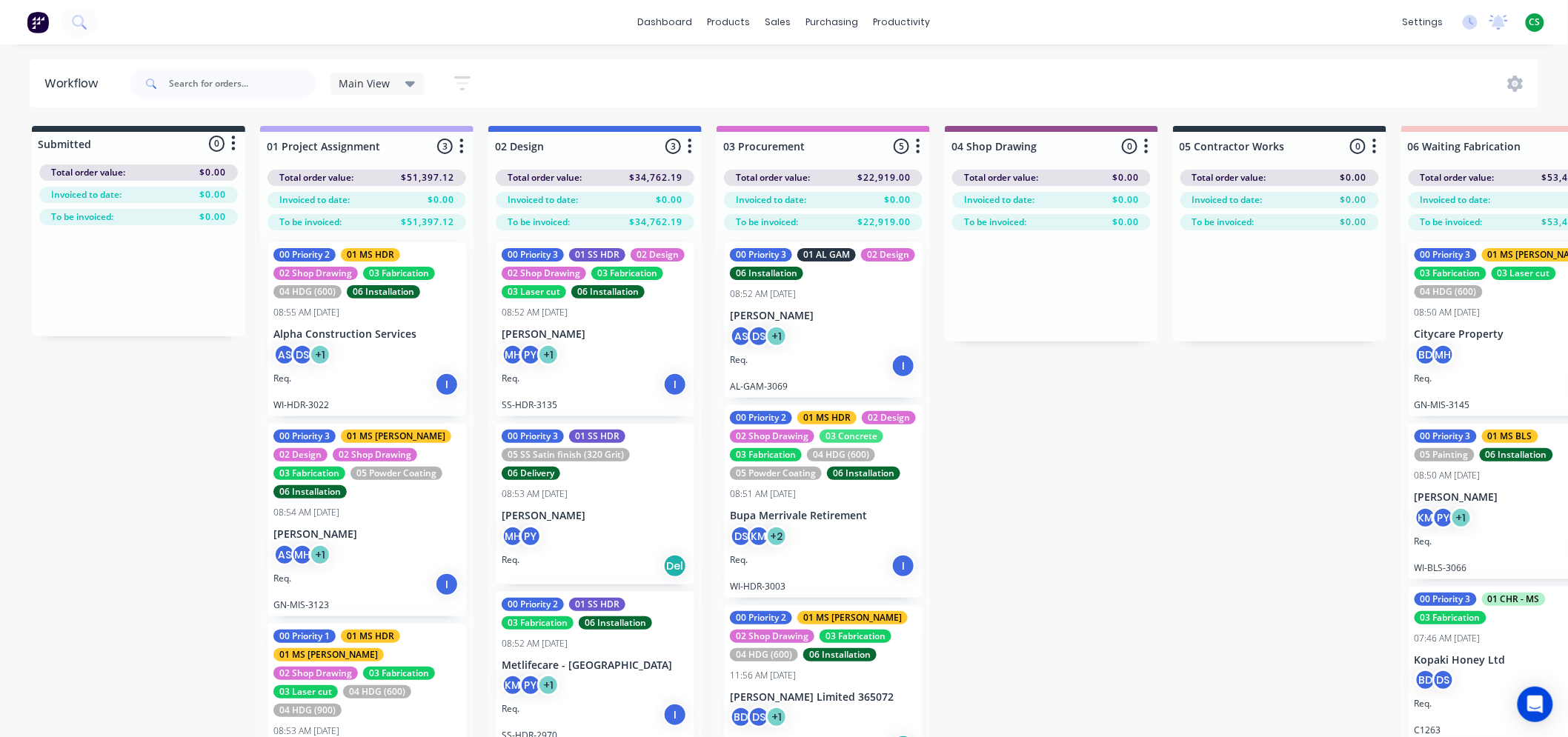
click at [752, 82] on div "Main View Save new view None (Default) edit Bran's Jobs edit [PERSON_NAME] Jobs…" at bounding box center [833, 84] width 1412 height 45
click at [347, 80] on span "Main View" at bounding box center [365, 83] width 51 height 15
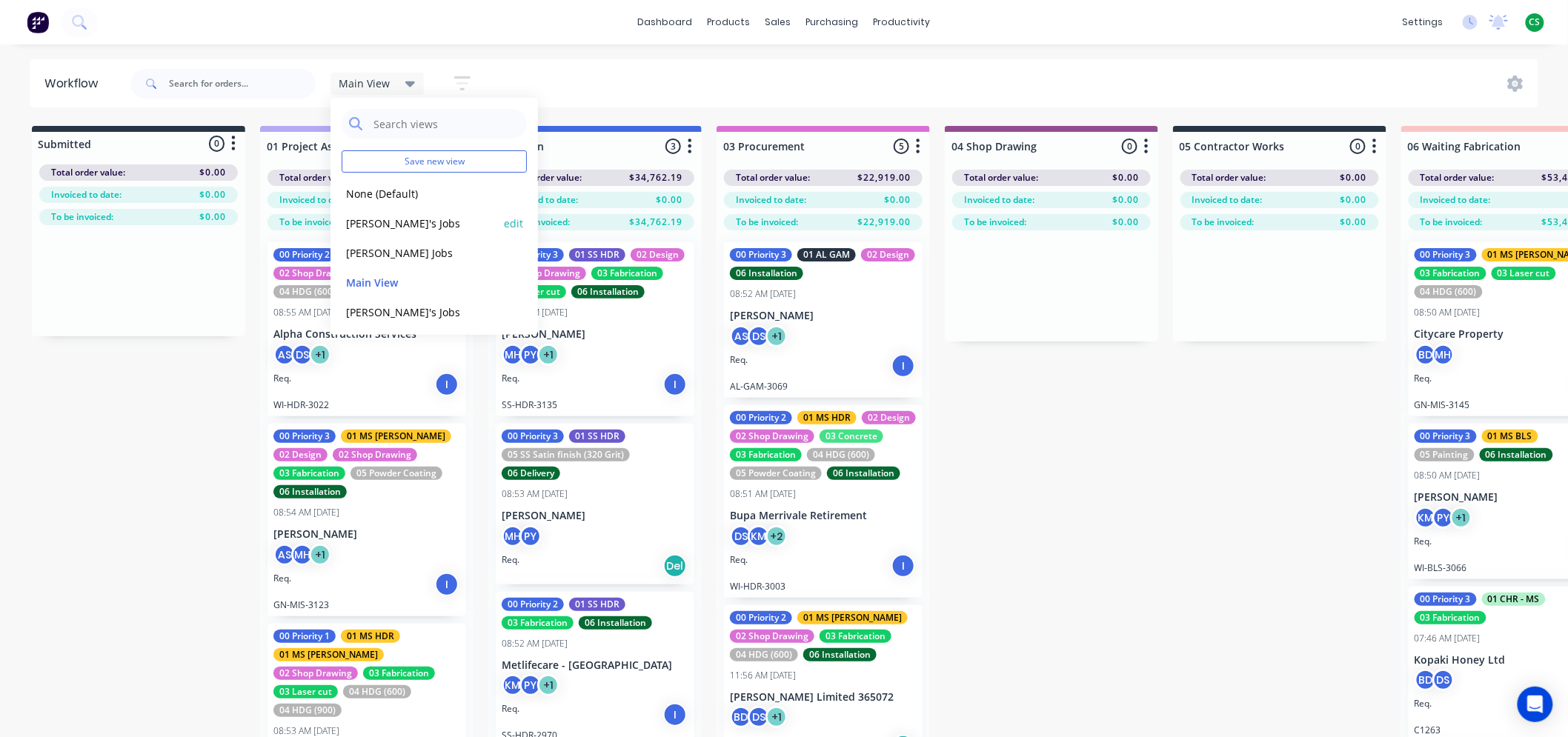
click at [370, 219] on button "Bran's Jobs" at bounding box center [421, 223] width 158 height 17
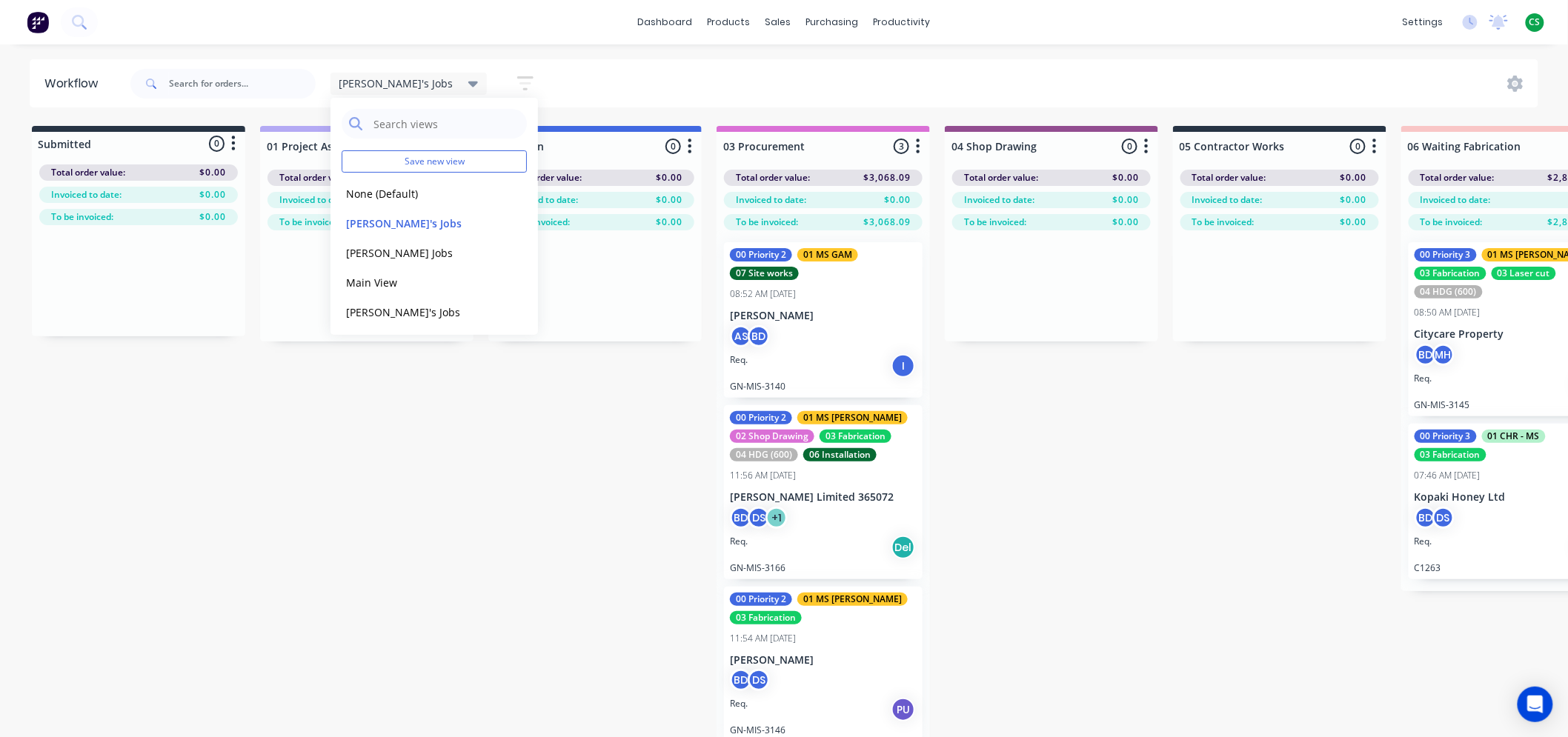
click at [517, 79] on icon "button" at bounding box center [525, 83] width 16 height 19
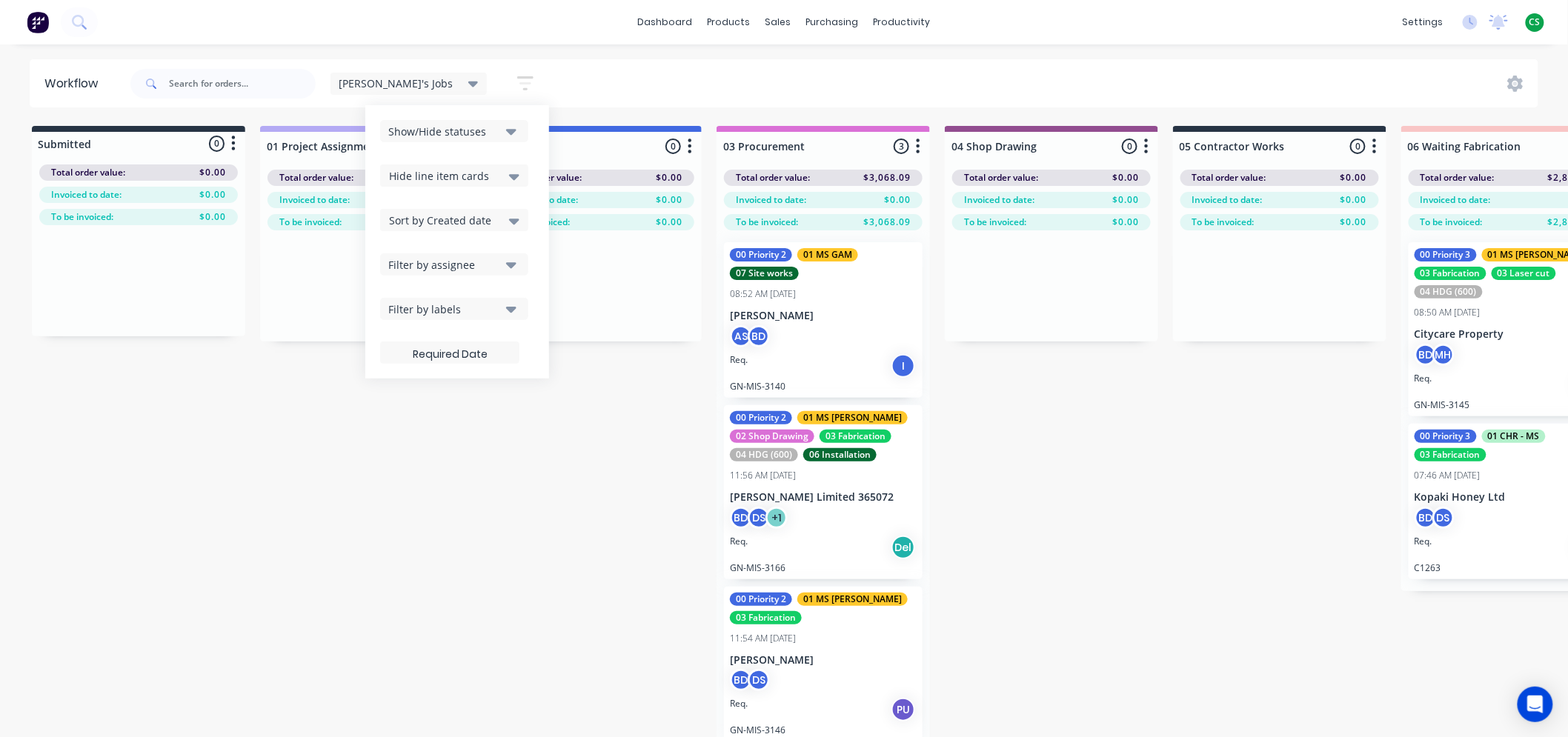
click at [388, 267] on div "Filter by assignee" at bounding box center [444, 265] width 112 height 15
click at [390, 348] on div "button" at bounding box center [404, 346] width 30 height 30
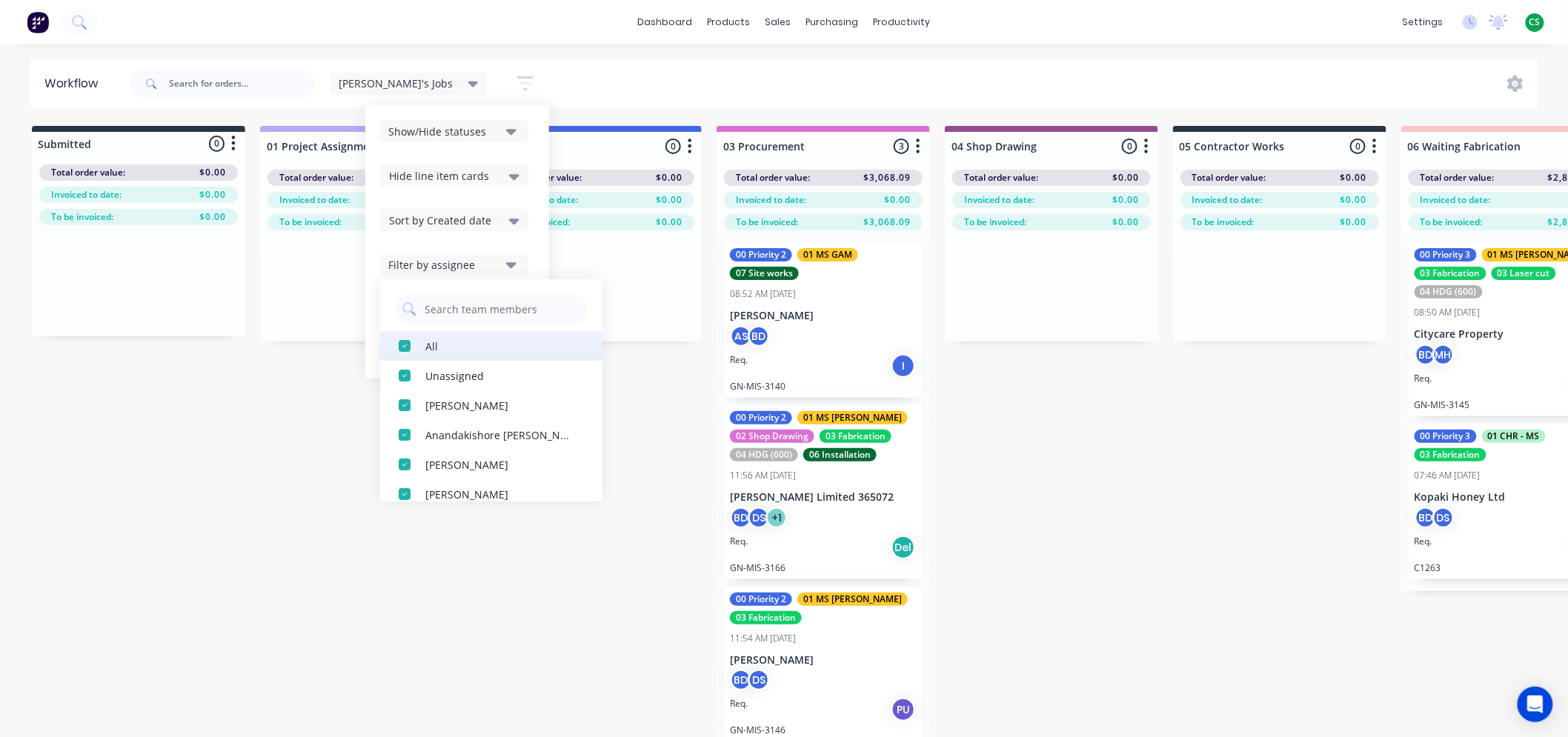
click at [390, 348] on div "button" at bounding box center [404, 346] width 30 height 30
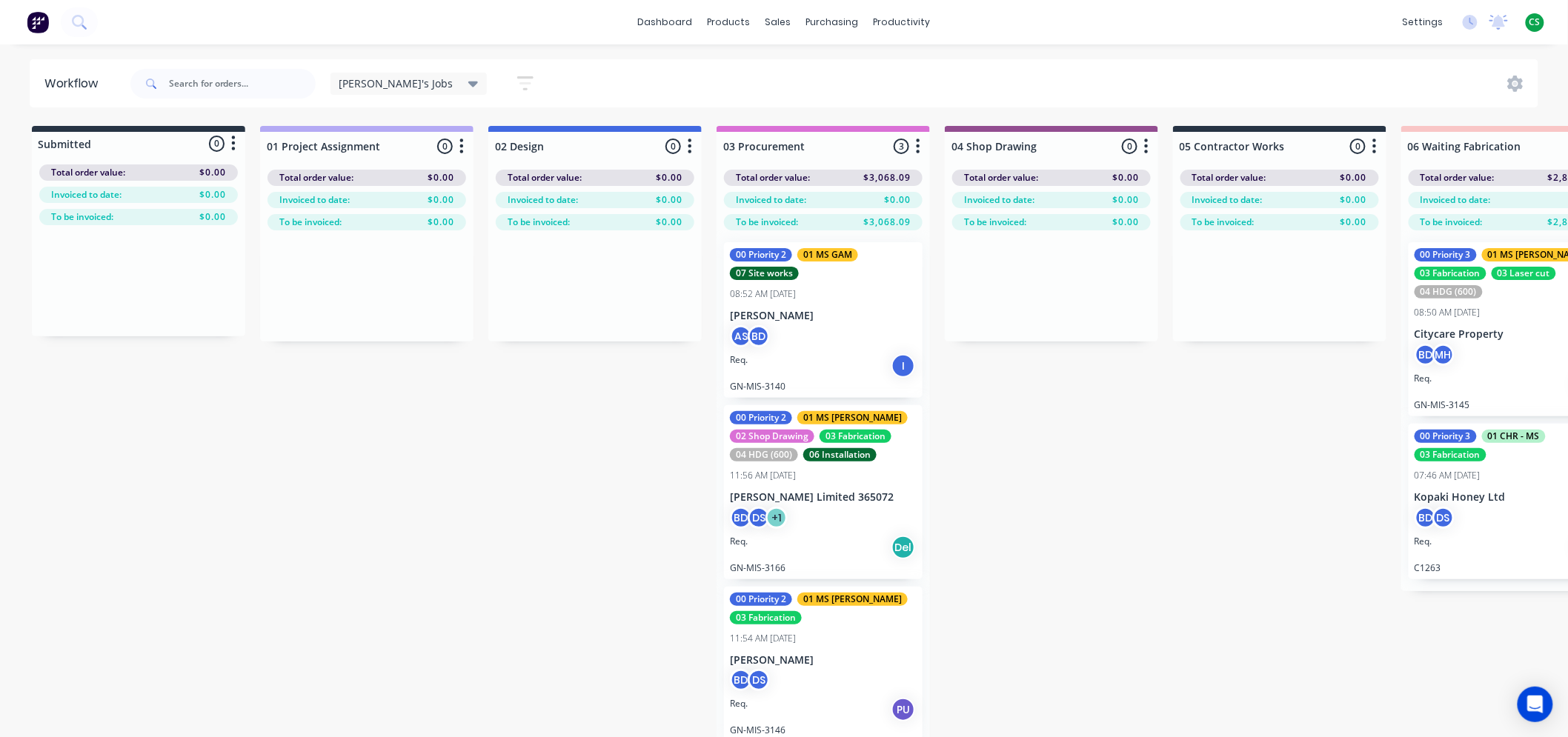
click at [558, 67] on div "Bran's Jobs Save new view None (Default) edit Bran's Jobs edit Hayden's Jobs ed…" at bounding box center [833, 84] width 1412 height 45
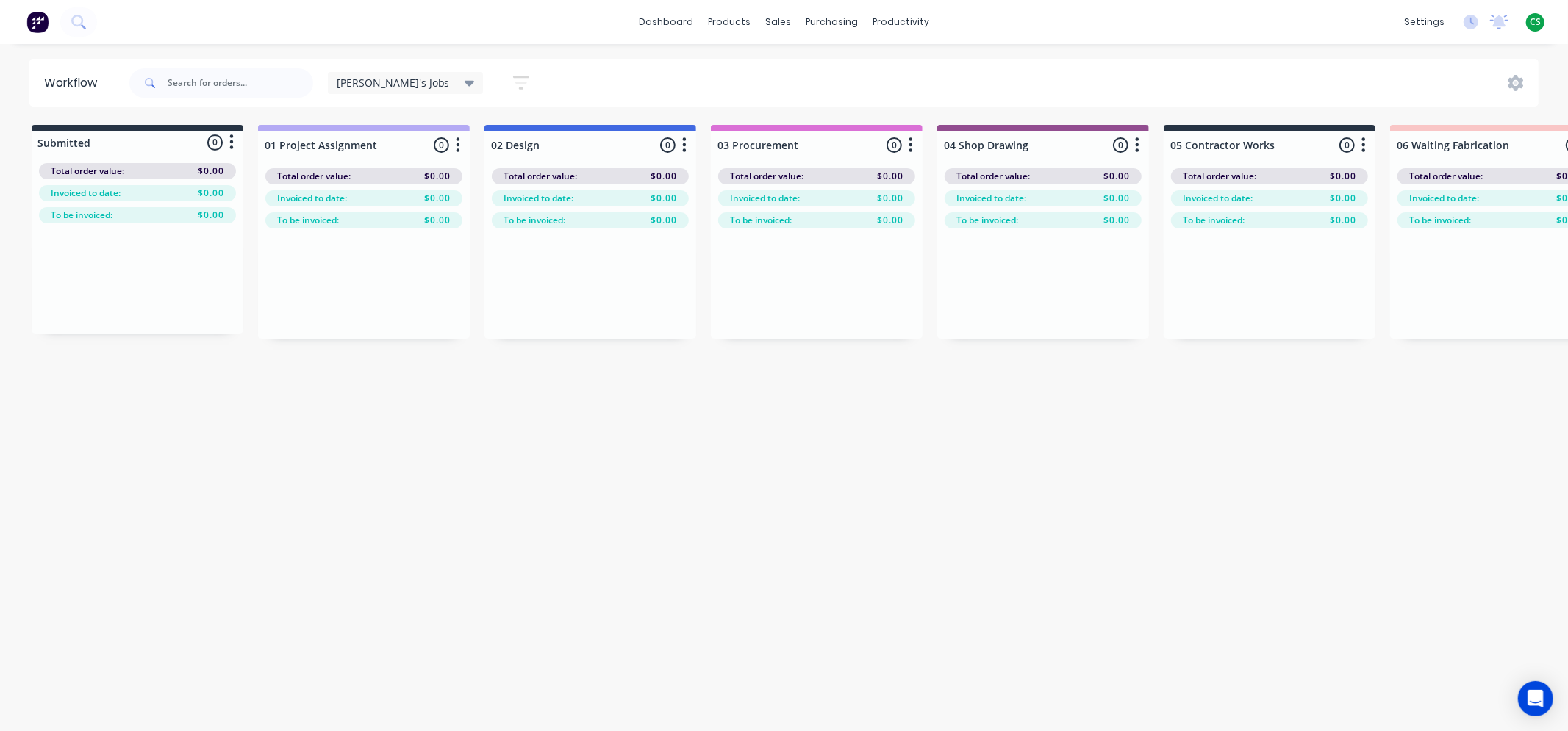
click at [368, 81] on span "Bran's Jobs" at bounding box center [393, 82] width 114 height 15
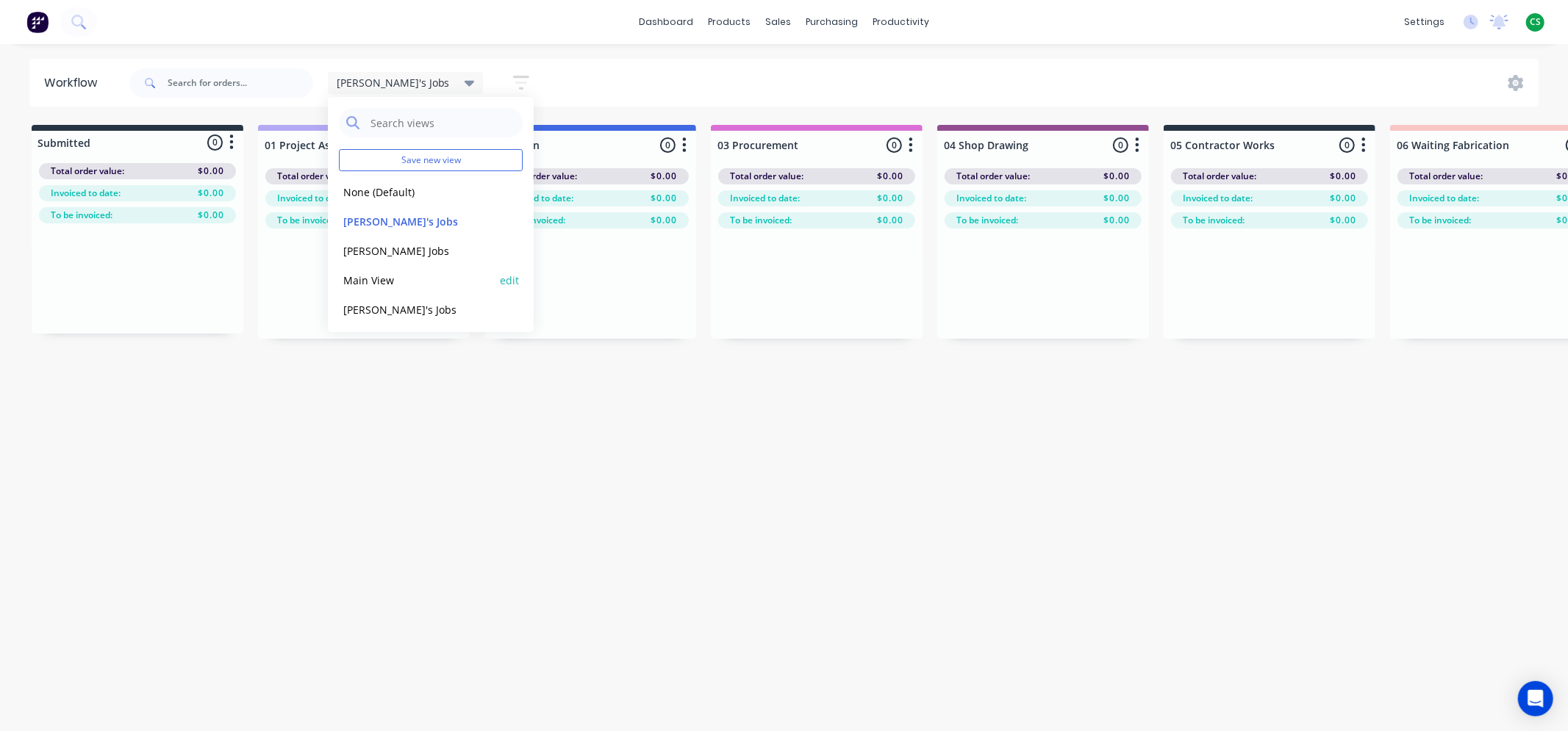
click at [353, 279] on button "Main View" at bounding box center [417, 280] width 156 height 17
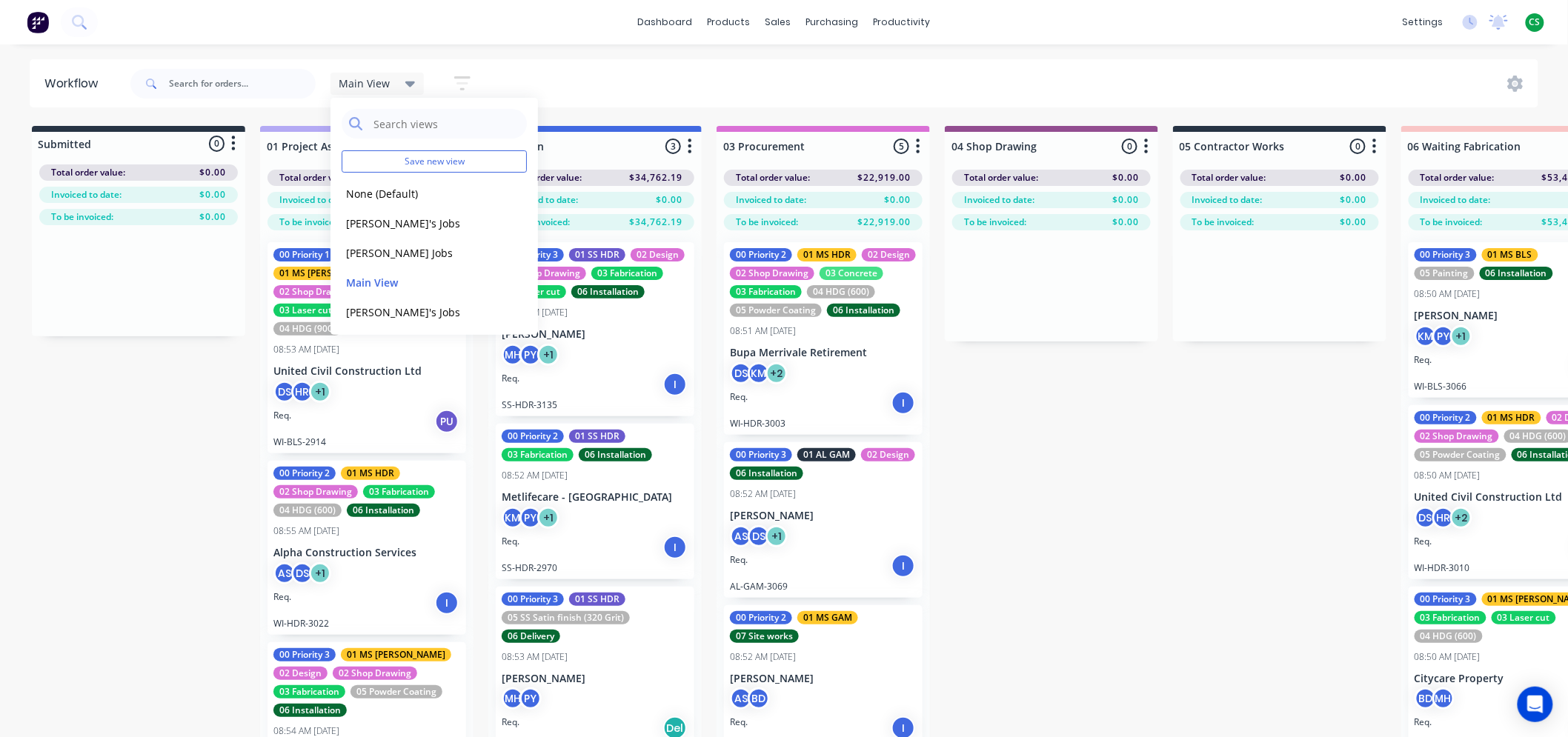
click at [724, 76] on div "Main View Save new view None (Default) edit Bran's Jobs edit Hayden's Jobs edit…" at bounding box center [833, 84] width 1412 height 45
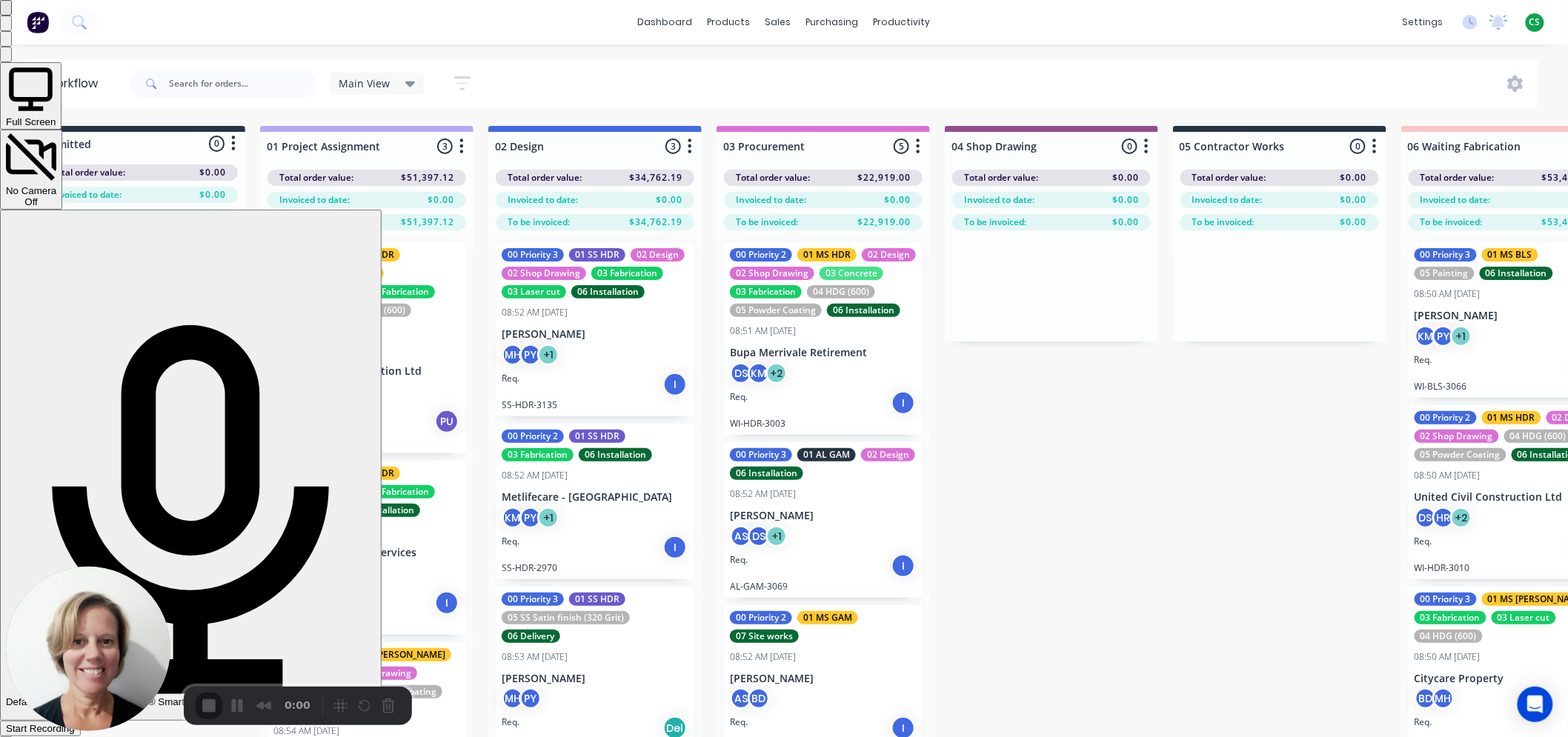
click at [75, 723] on div "Start Recording" at bounding box center [40, 729] width 69 height 11
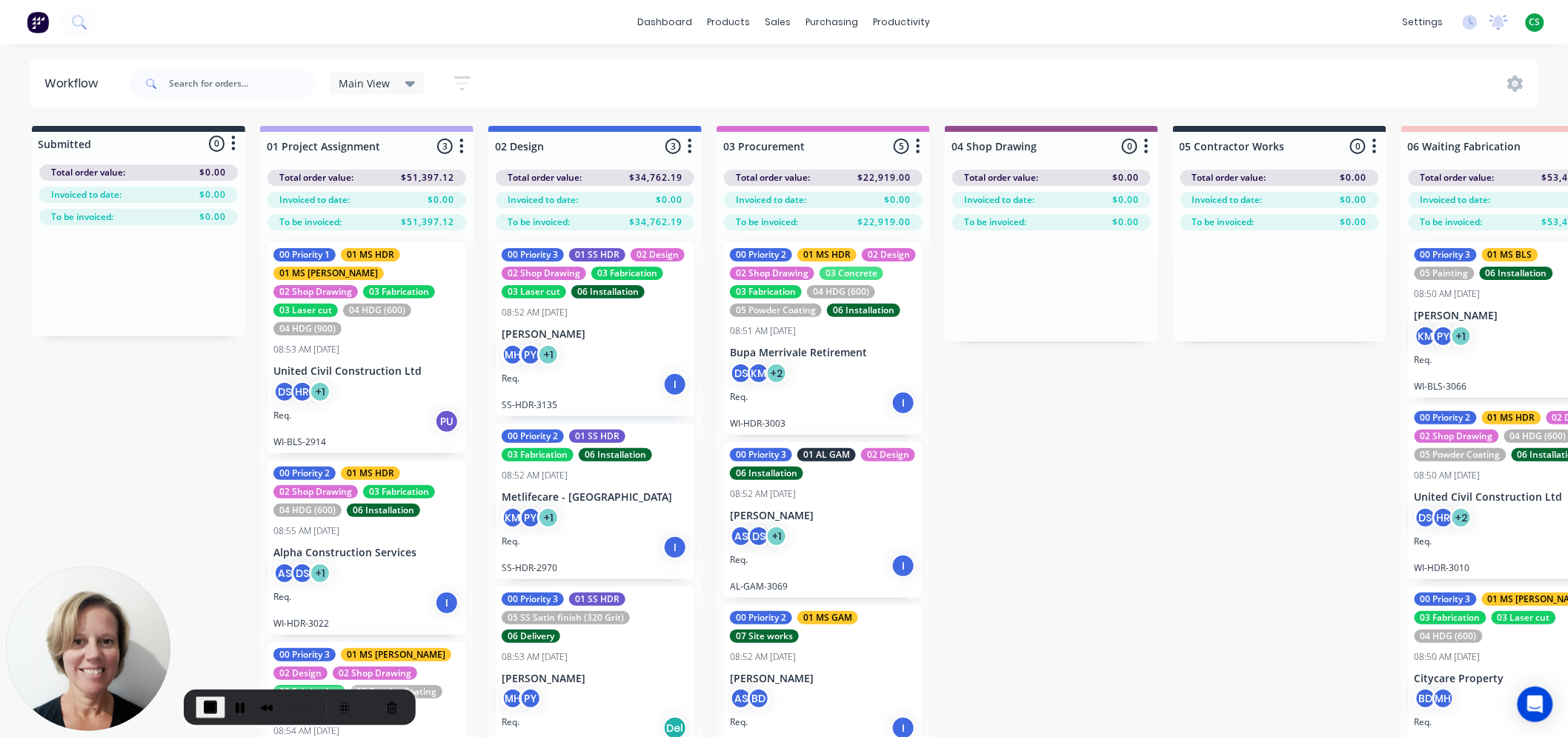
click at [63, 75] on div "Workflow" at bounding box center [75, 84] width 61 height 18
click at [63, 76] on div "Workflow" at bounding box center [75, 84] width 61 height 18
click at [361, 84] on span "Main View" at bounding box center [365, 83] width 51 height 15
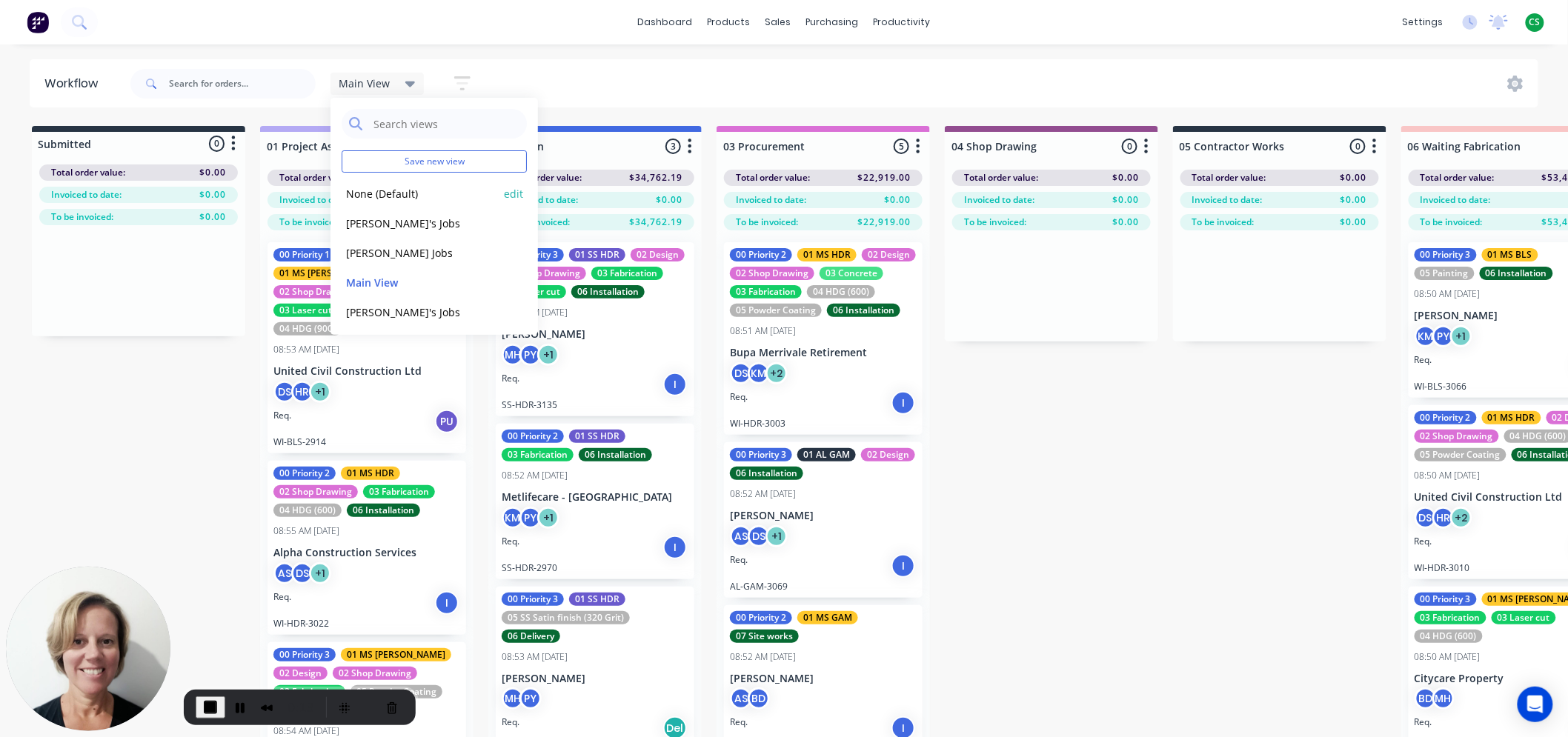
click at [357, 192] on button "None (Default)" at bounding box center [421, 193] width 158 height 17
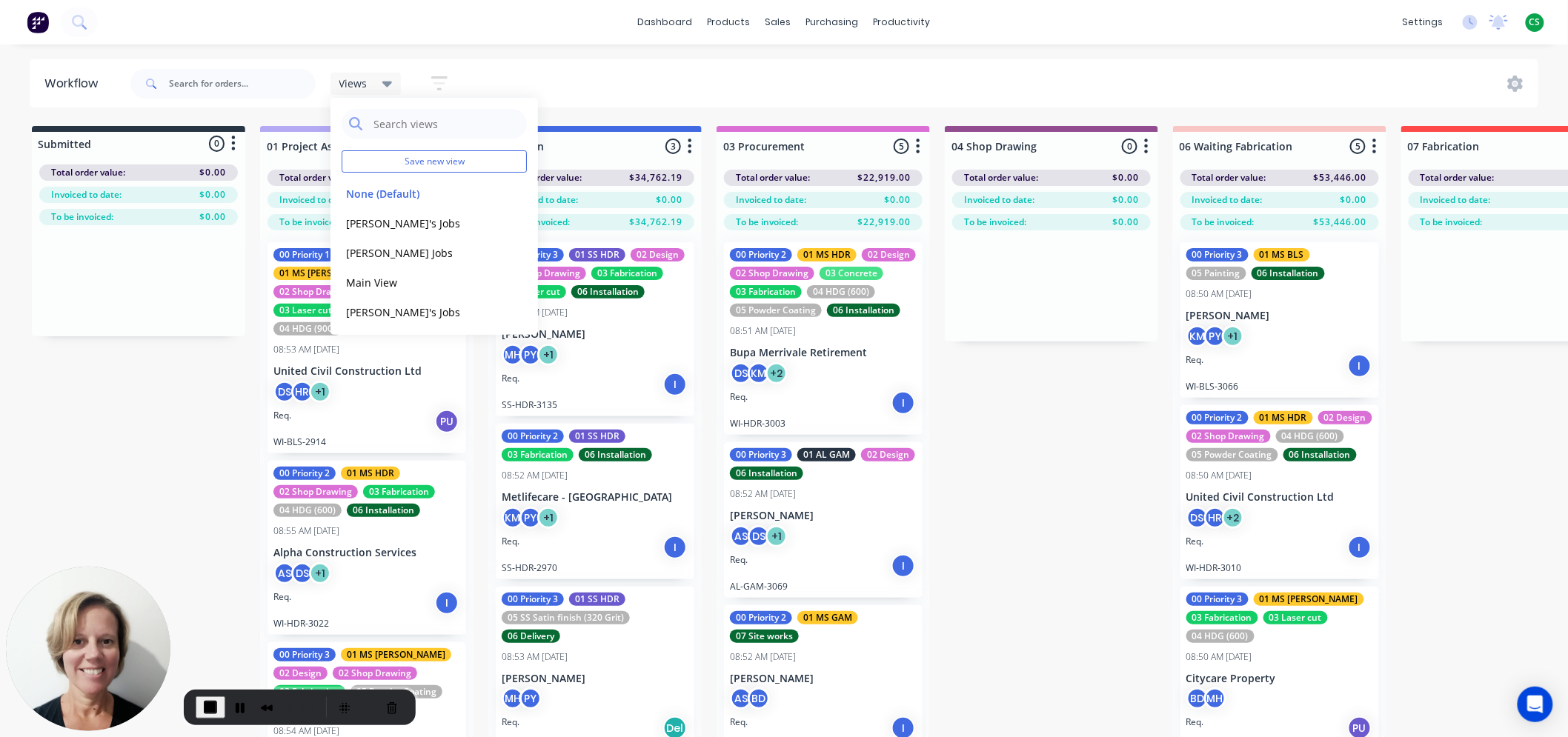
drag, startPoint x: 596, startPoint y: 64, endPoint x: 554, endPoint y: 68, distance: 42.2
click at [596, 65] on div "Views Save new view None (Default) edit Bran's Jobs edit Hayden's Jobs edit Mai…" at bounding box center [833, 84] width 1412 height 45
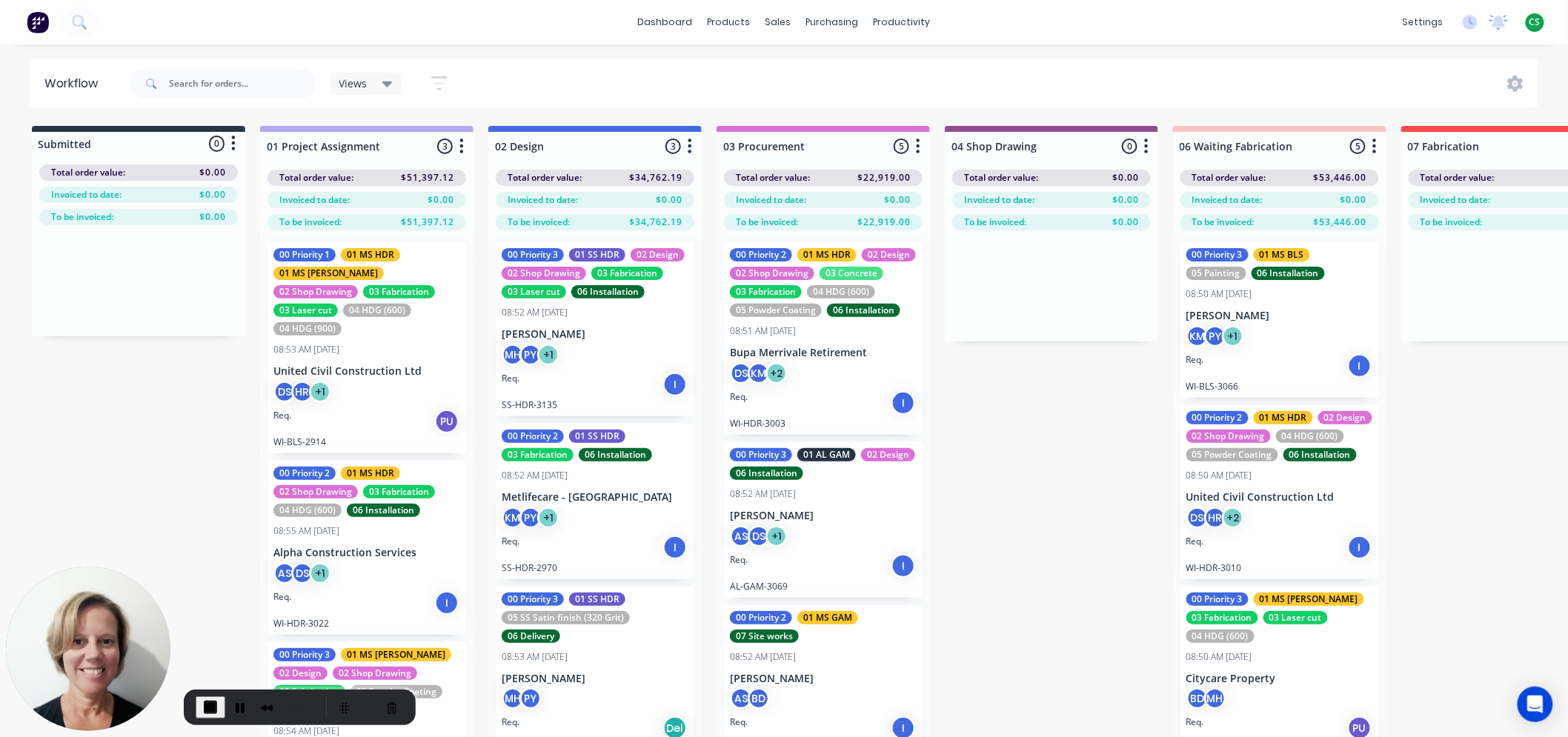
click at [436, 81] on icon "button" at bounding box center [439, 83] width 16 height 19
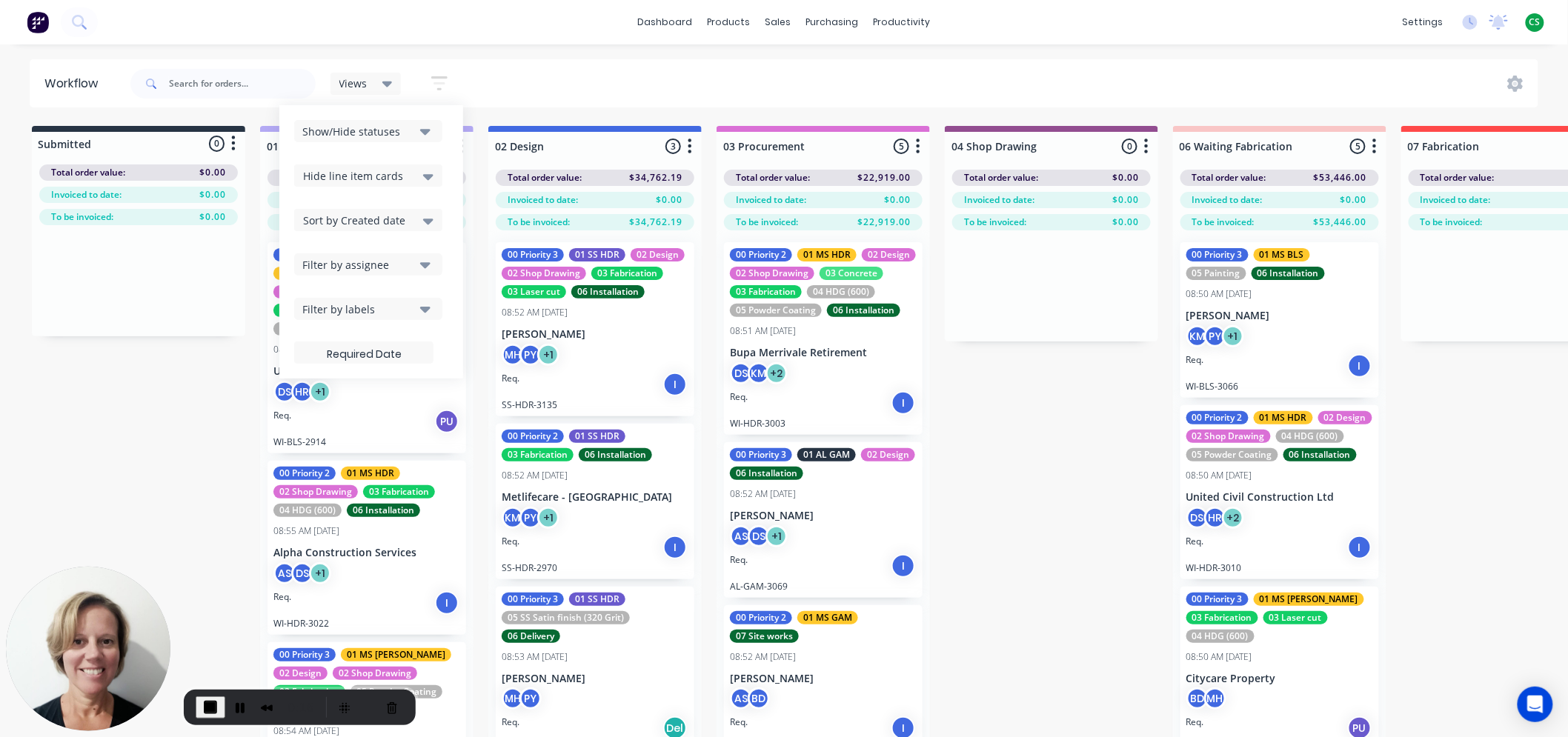
click at [368, 269] on div "Filter by assignee" at bounding box center [358, 265] width 112 height 15
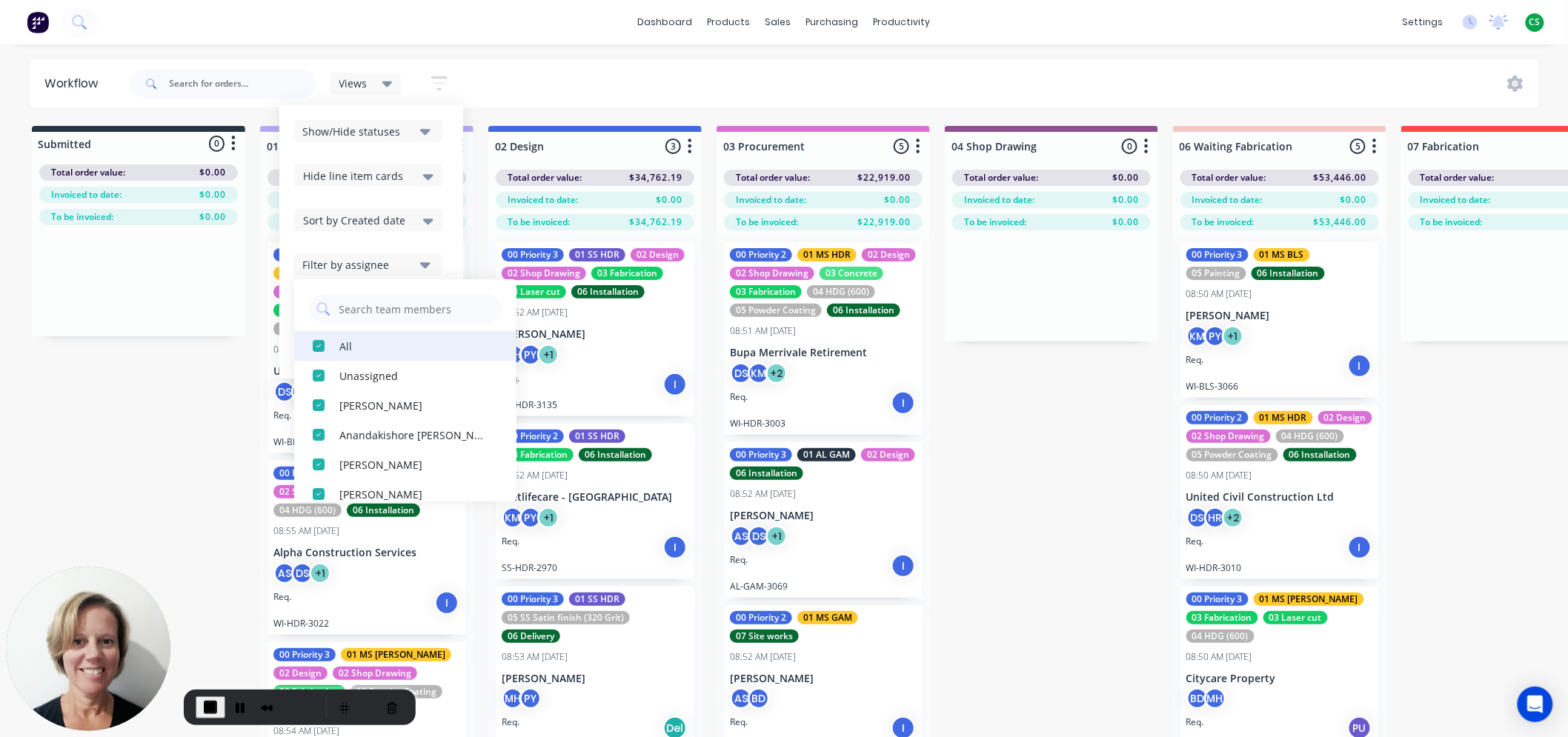
click at [322, 348] on div "button" at bounding box center [318, 346] width 30 height 30
click at [323, 348] on div "button" at bounding box center [318, 346] width 30 height 30
click at [352, 81] on span "Views" at bounding box center [353, 83] width 28 height 15
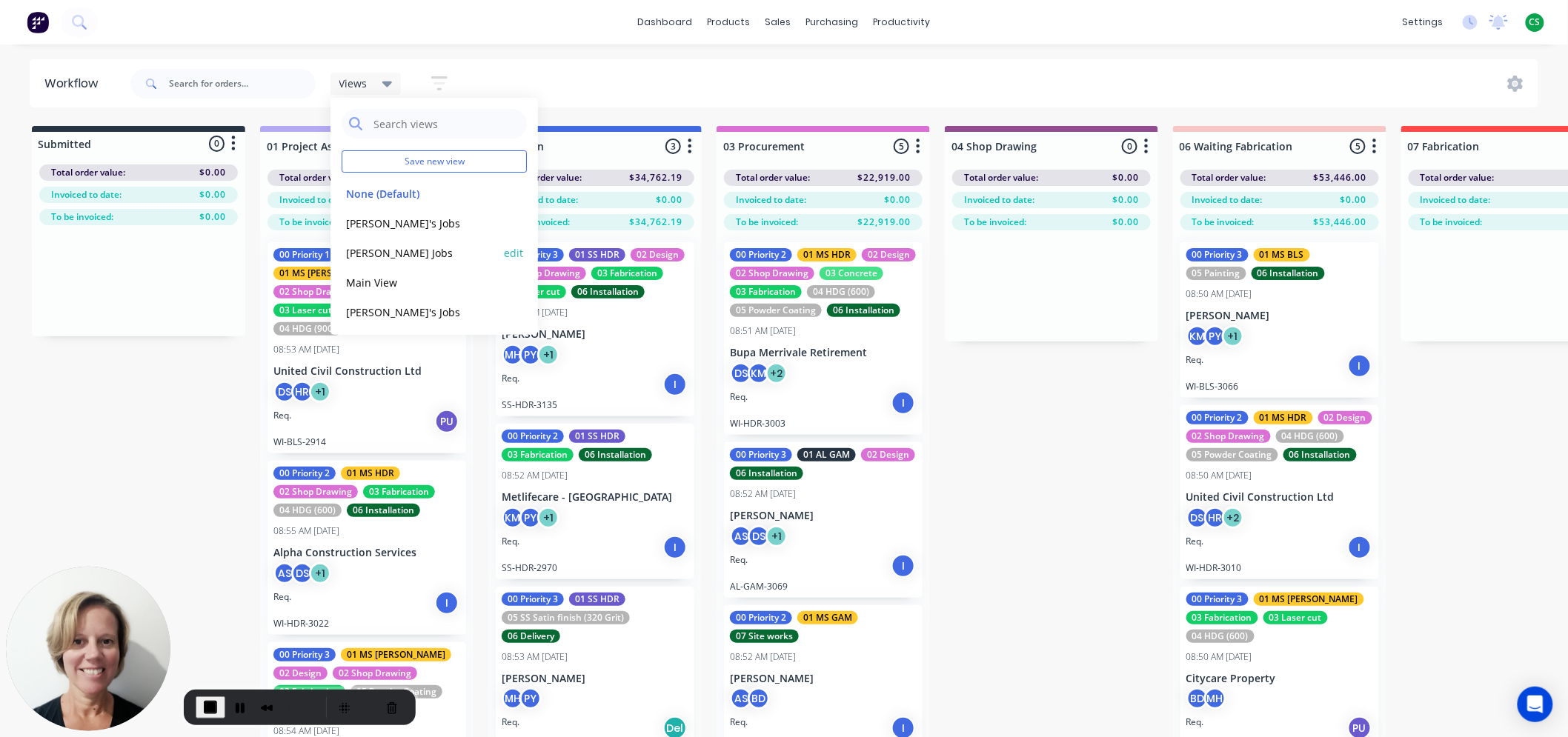
click at [361, 247] on button "Hayden's Jobs" at bounding box center [421, 252] width 158 height 17
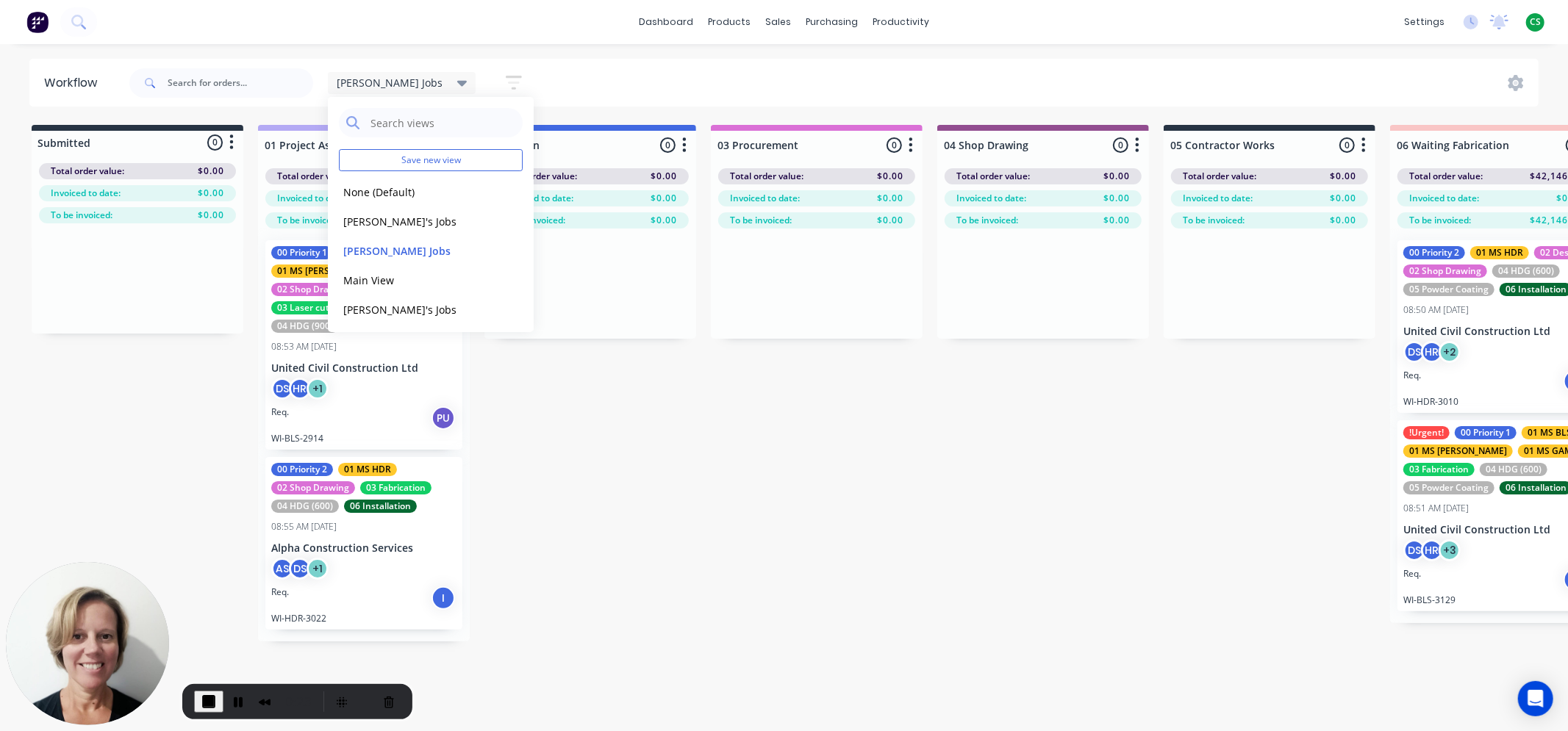
click at [506, 81] on icon "button" at bounding box center [514, 82] width 16 height 19
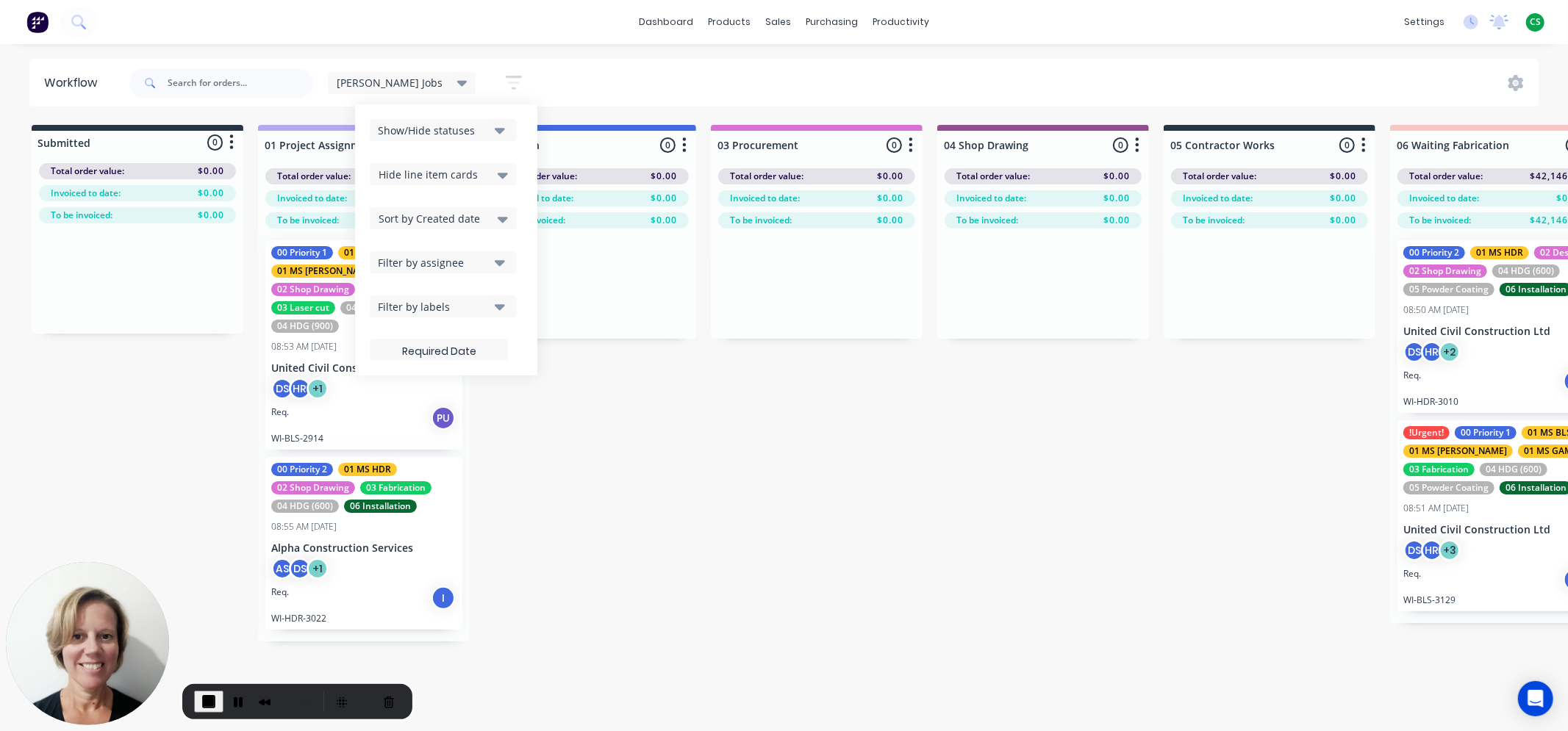
click at [385, 265] on div "Filter by assignee" at bounding box center [433, 262] width 111 height 15
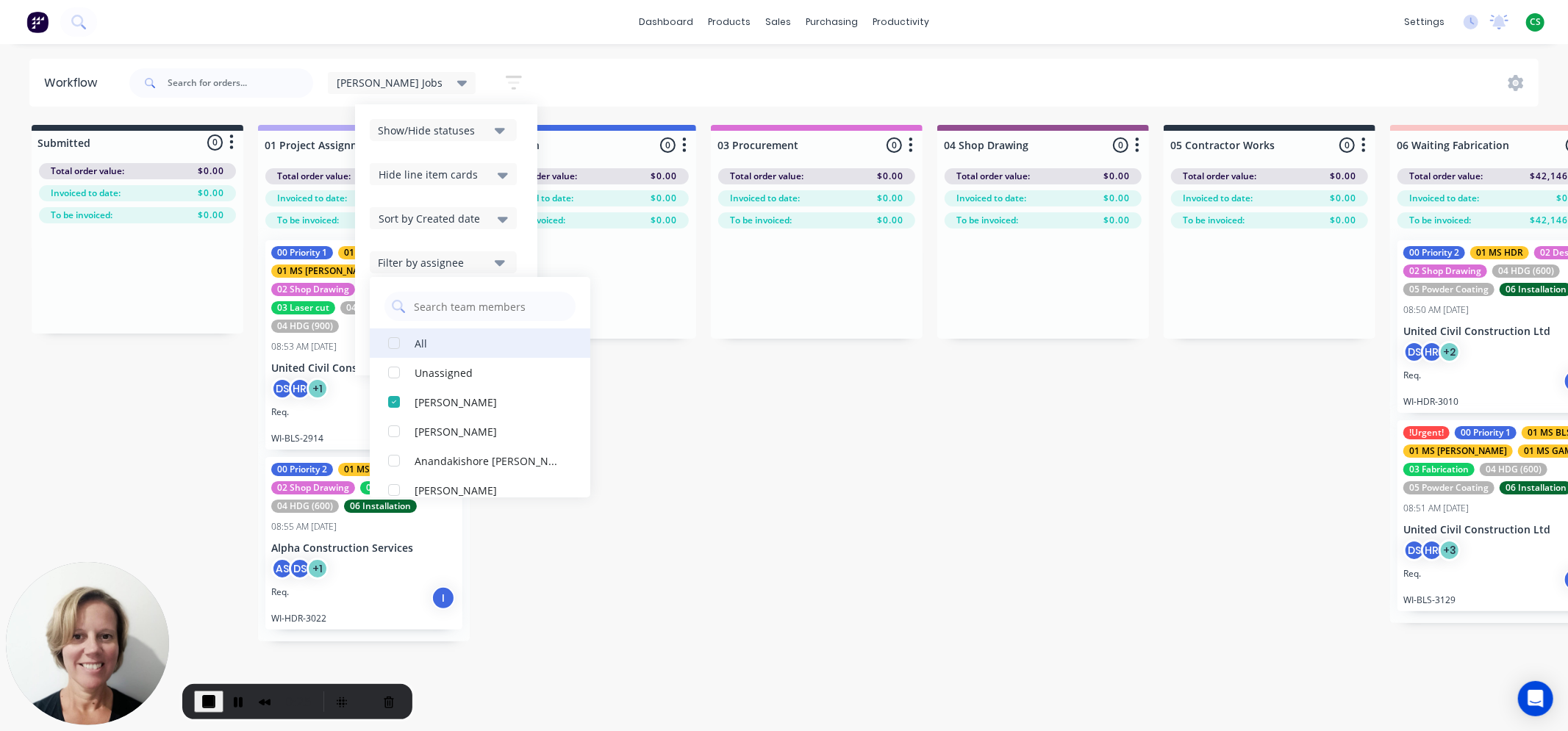
click at [379, 345] on div "button" at bounding box center [394, 343] width 30 height 30
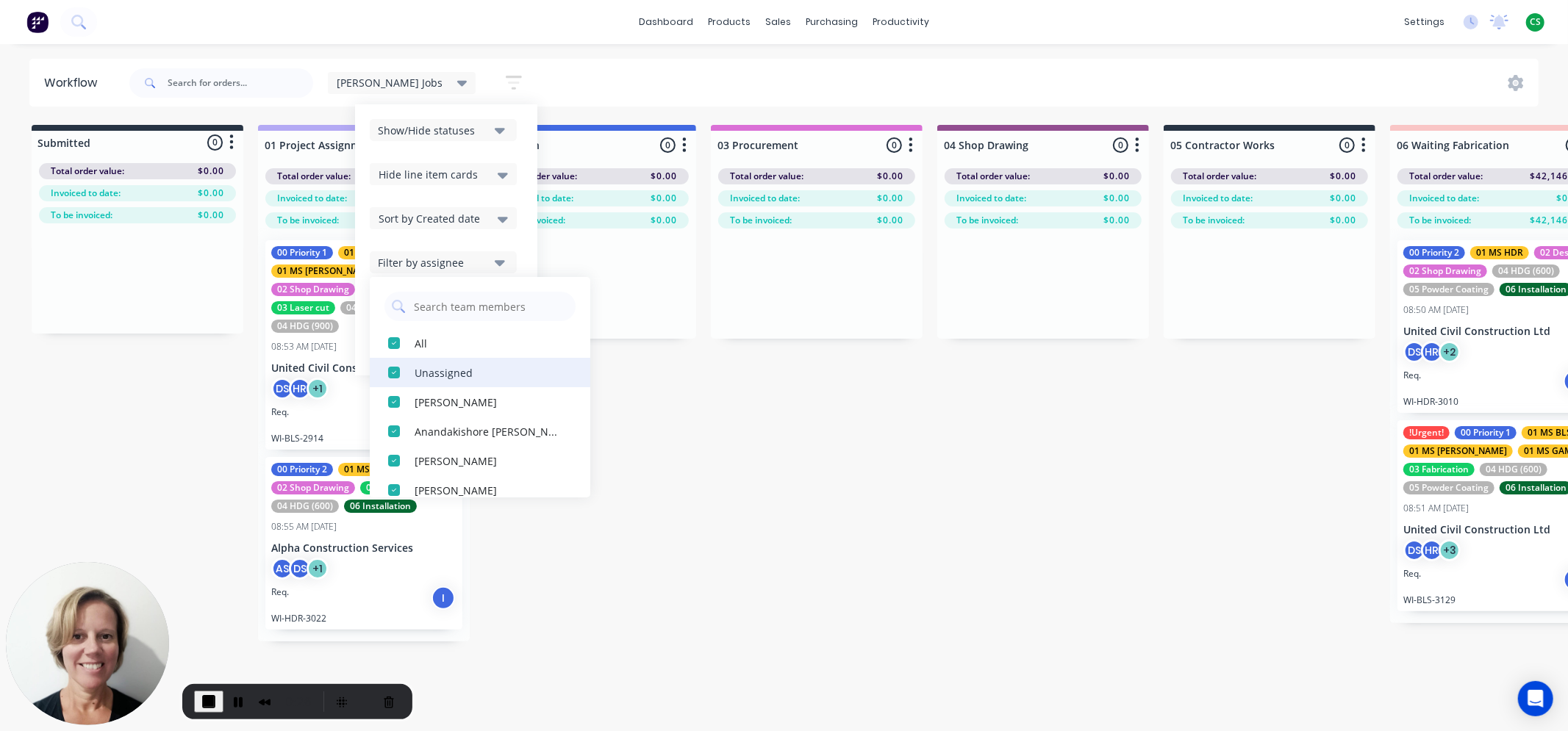
click at [379, 370] on div "button" at bounding box center [394, 373] width 30 height 30
click at [379, 434] on div "button" at bounding box center [394, 432] width 30 height 30
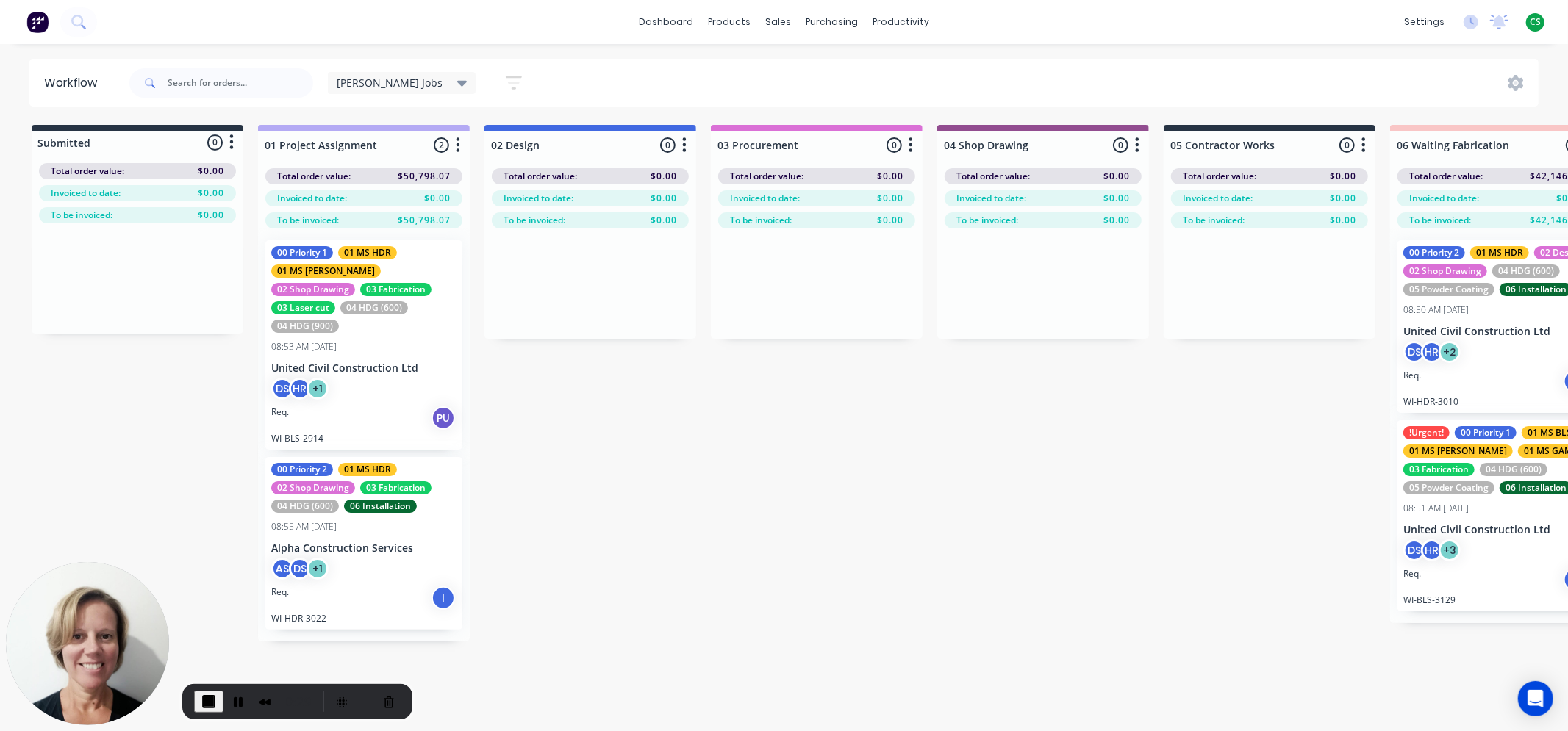
click at [395, 85] on span "Hayden's Jobs" at bounding box center [389, 82] width 105 height 15
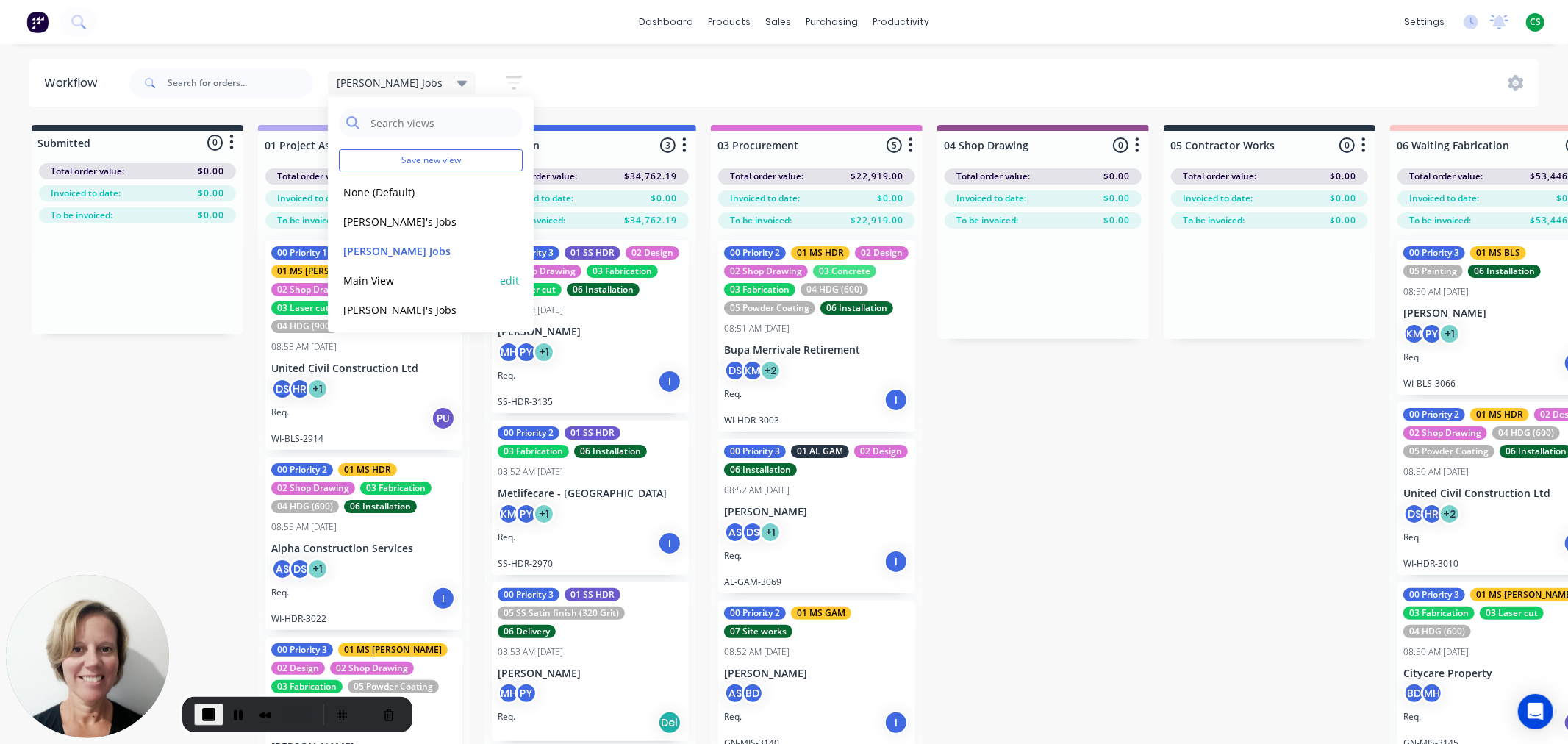
click at [369, 280] on button "Main View" at bounding box center [417, 280] width 156 height 17
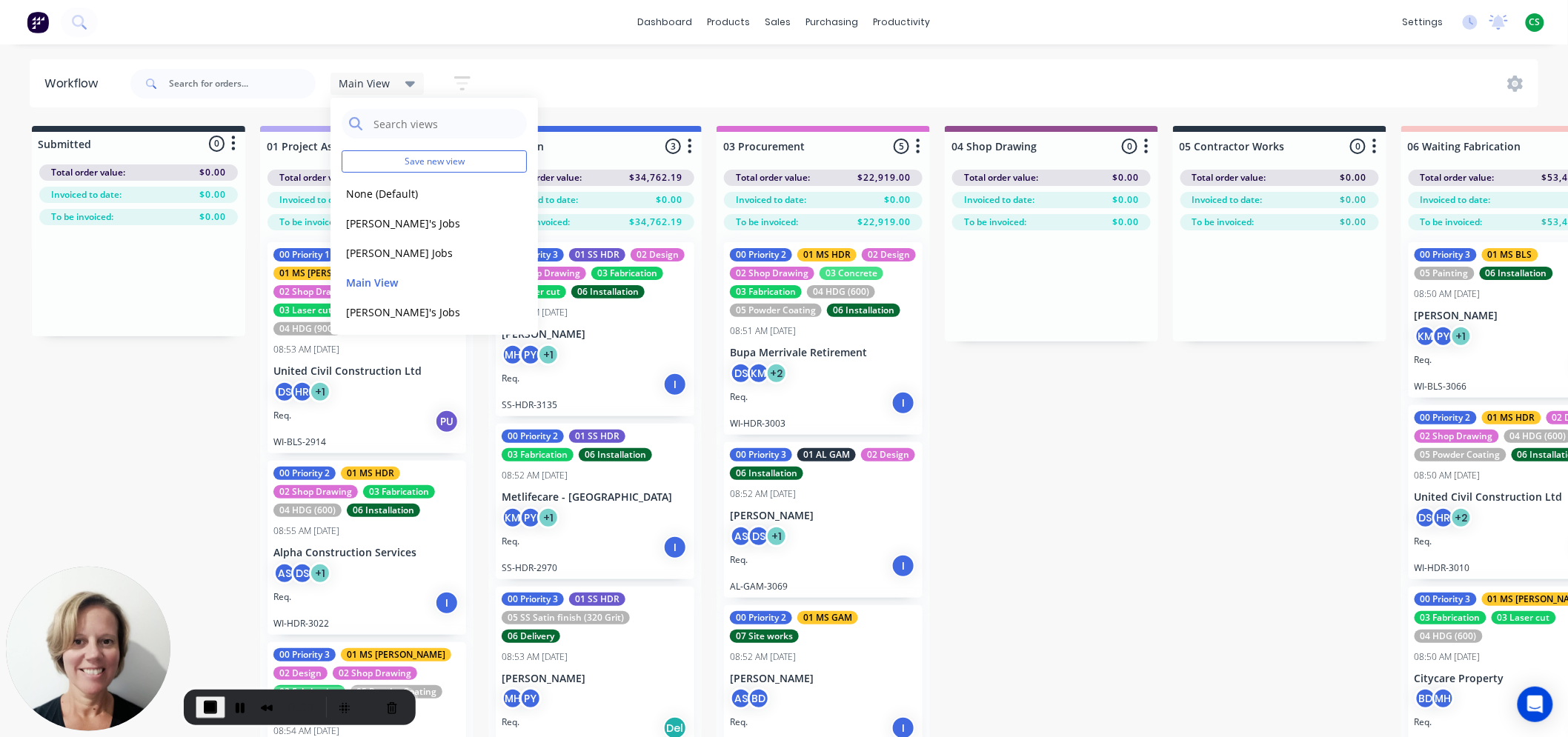
click at [463, 80] on icon "button" at bounding box center [463, 83] width 16 height 19
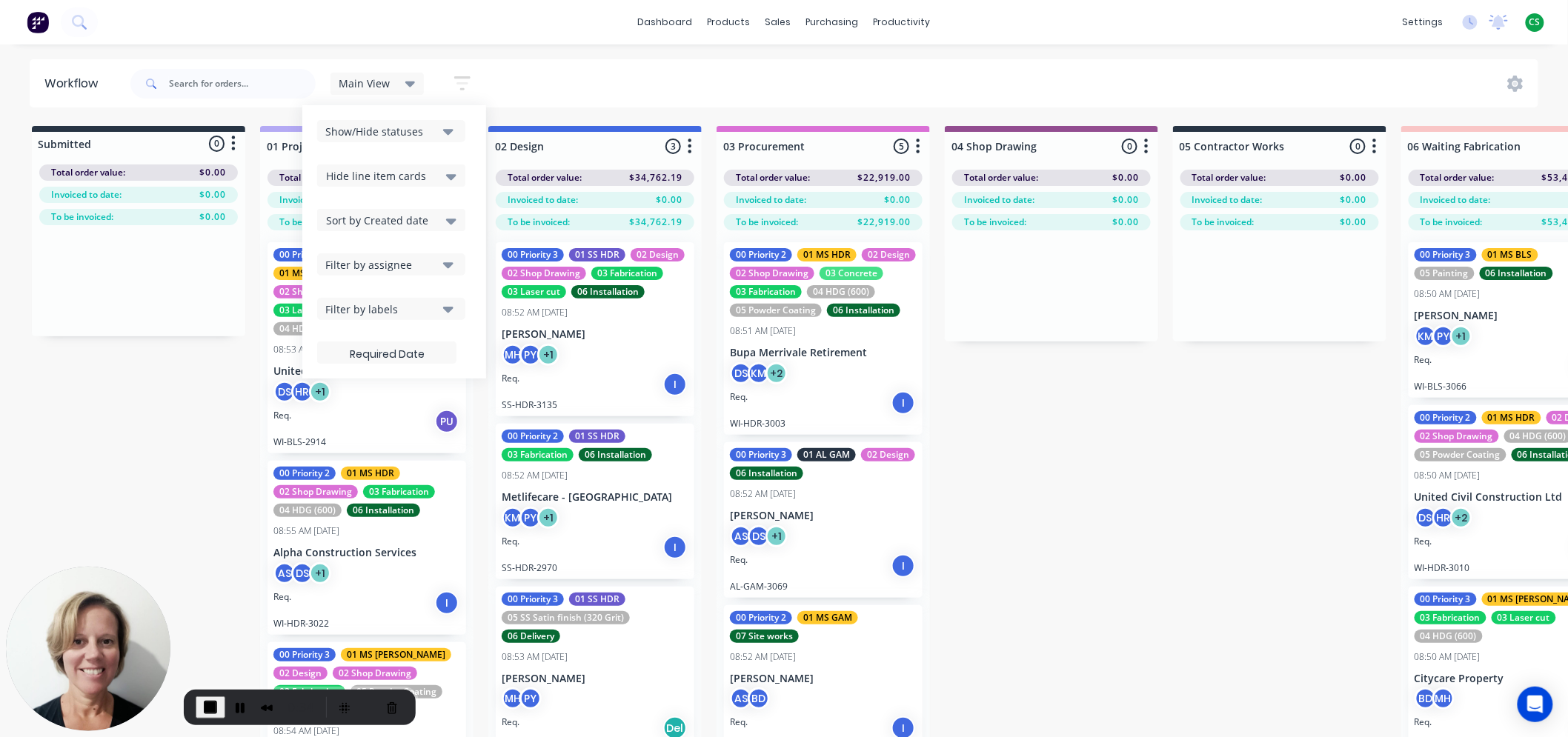
click at [365, 262] on div "Filter by assignee" at bounding box center [382, 265] width 112 height 15
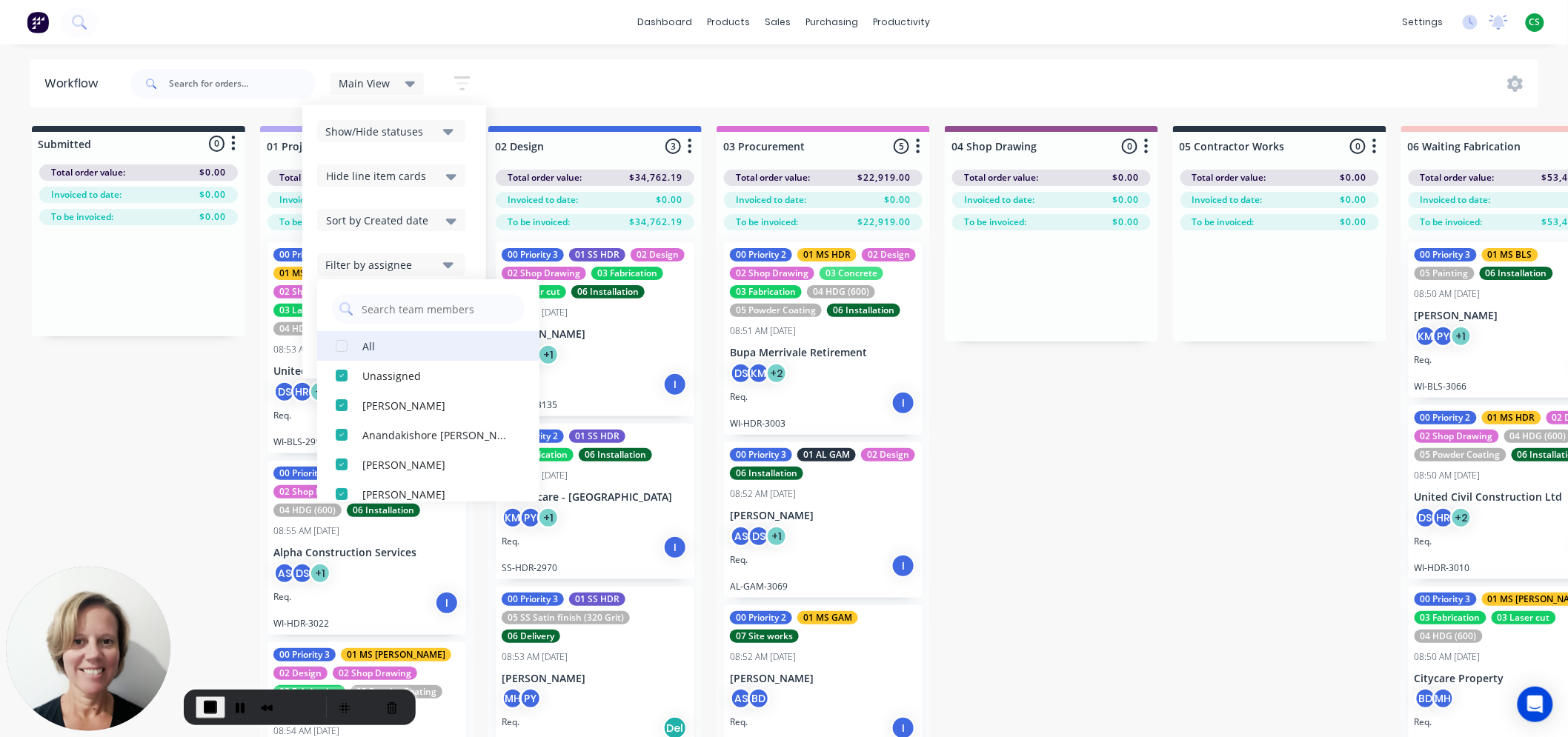
click at [337, 350] on div "button" at bounding box center [342, 346] width 30 height 30
click at [341, 347] on div "button" at bounding box center [342, 346] width 30 height 30
click at [341, 346] on div "button" at bounding box center [342, 346] width 30 height 30
click at [338, 346] on div "button" at bounding box center [342, 346] width 30 height 30
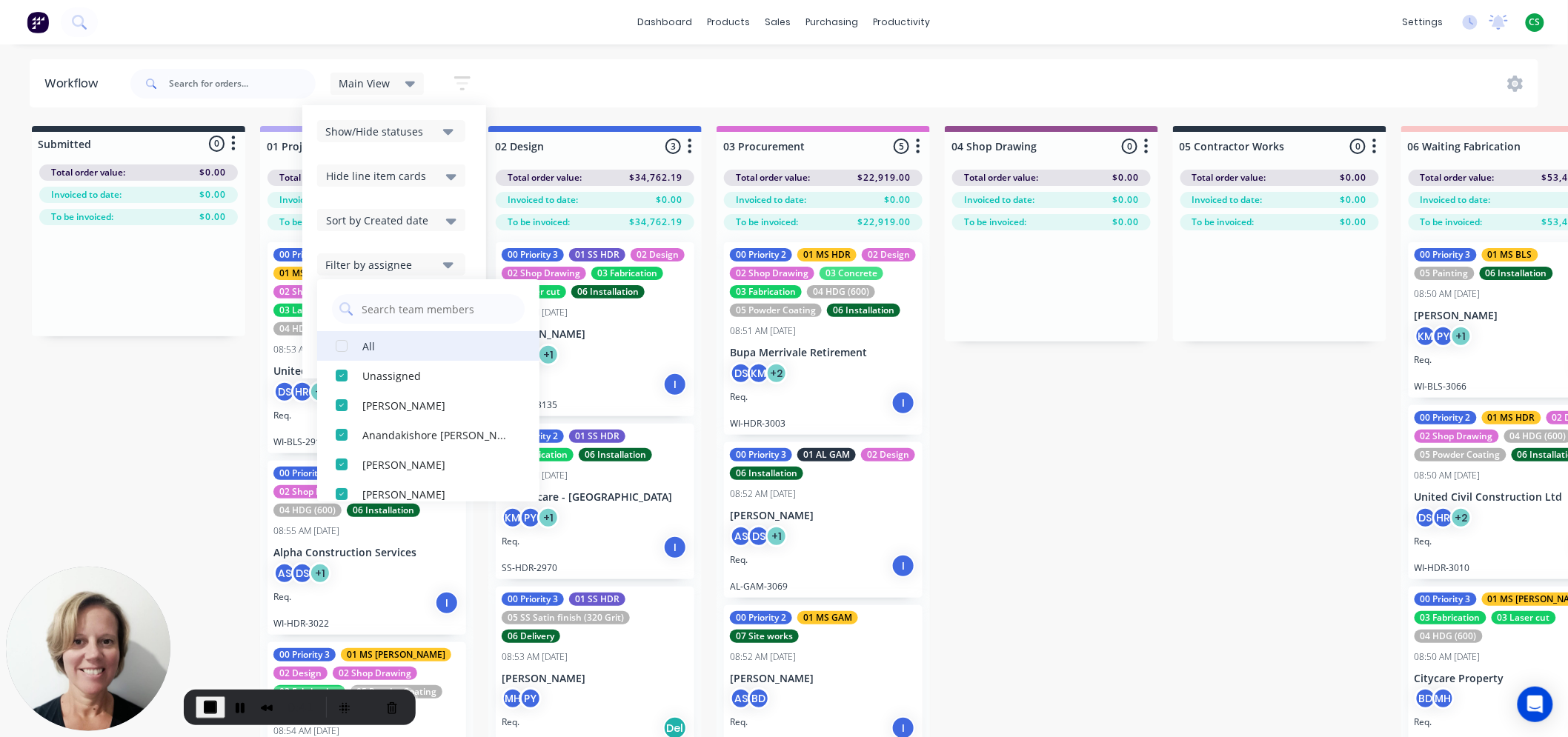
click at [338, 346] on div "button" at bounding box center [342, 346] width 30 height 30
click at [338, 345] on div "button" at bounding box center [342, 346] width 30 height 30
click at [343, 433] on div "button" at bounding box center [342, 435] width 30 height 30
click at [344, 435] on div "button" at bounding box center [342, 435] width 30 height 30
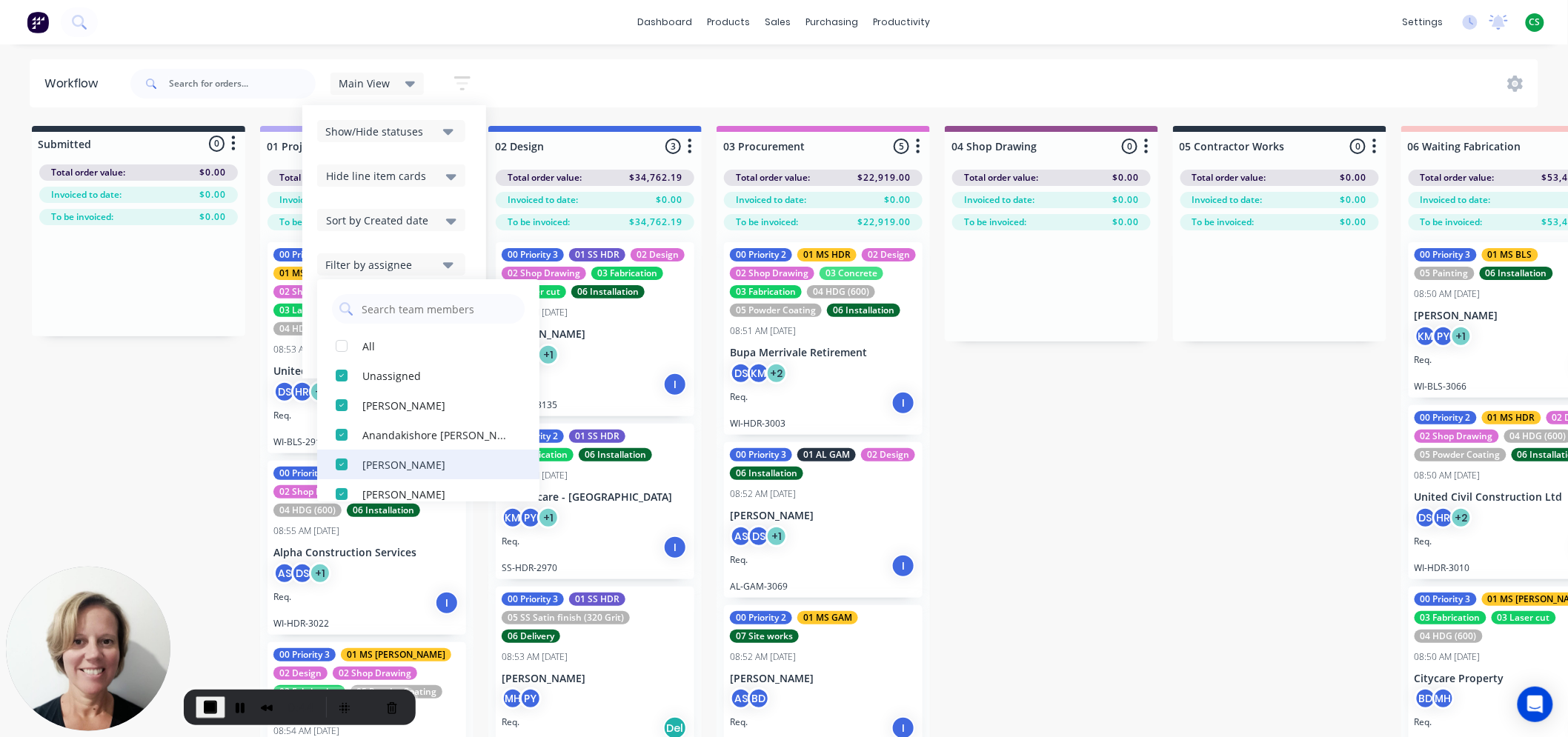
click at [346, 462] on div "button" at bounding box center [342, 464] width 30 height 30
click at [342, 430] on div "button" at bounding box center [342, 435] width 30 height 30
click at [343, 404] on div "button" at bounding box center [342, 405] width 30 height 30
click at [339, 374] on div "button" at bounding box center [342, 376] width 30 height 30
click at [339, 404] on div "button" at bounding box center [342, 405] width 30 height 30
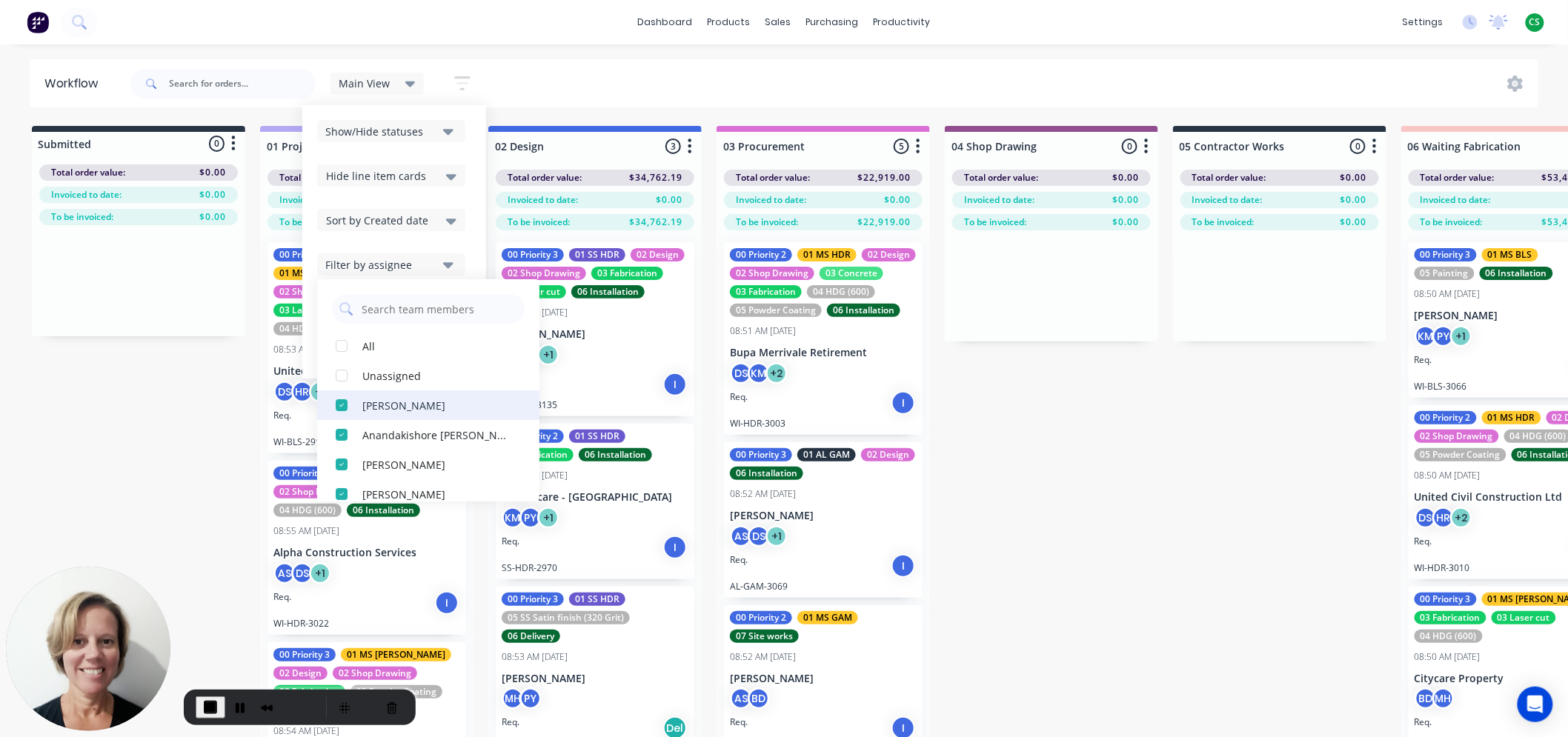
click at [339, 403] on div "button" at bounding box center [342, 405] width 30 height 30
click at [339, 344] on div "button" at bounding box center [342, 346] width 30 height 30
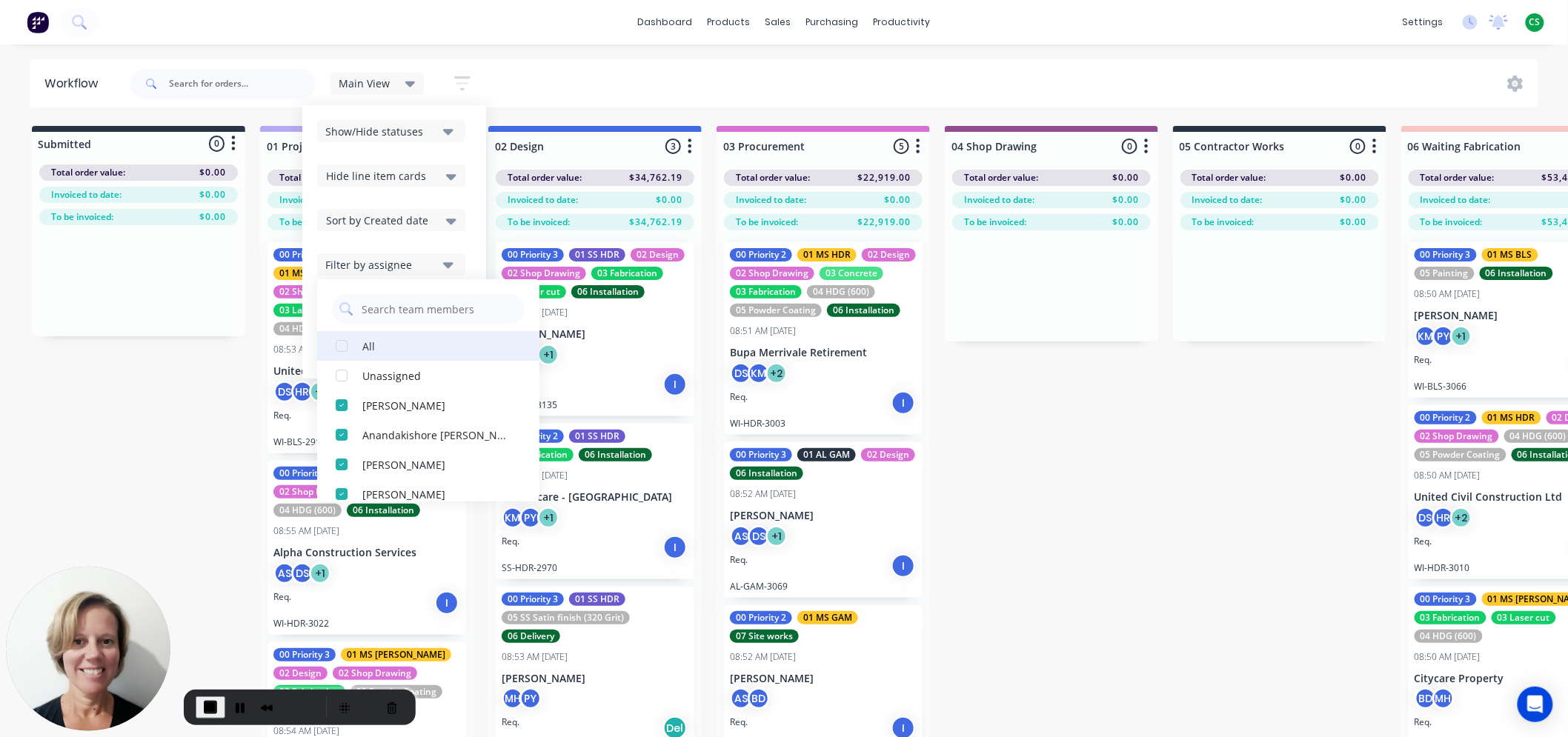
click at [339, 344] on div "button" at bounding box center [342, 346] width 30 height 30
click at [341, 344] on div "button" at bounding box center [342, 346] width 30 height 30
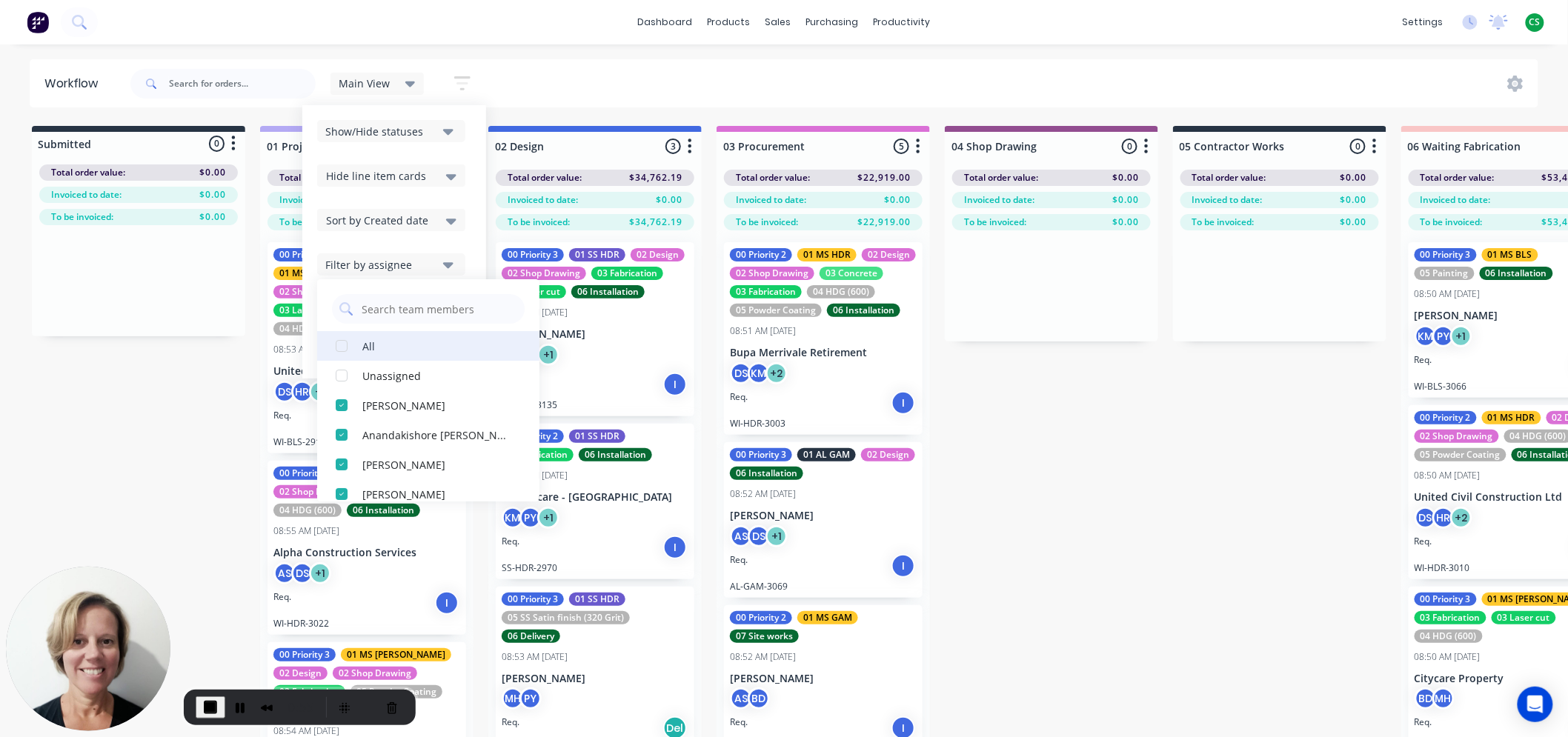
click at [341, 344] on div "button" at bounding box center [342, 346] width 30 height 30
click at [343, 463] on div "button" at bounding box center [342, 464] width 30 height 30
click at [343, 463] on div "button" at bounding box center [342, 464] width 30 height 30
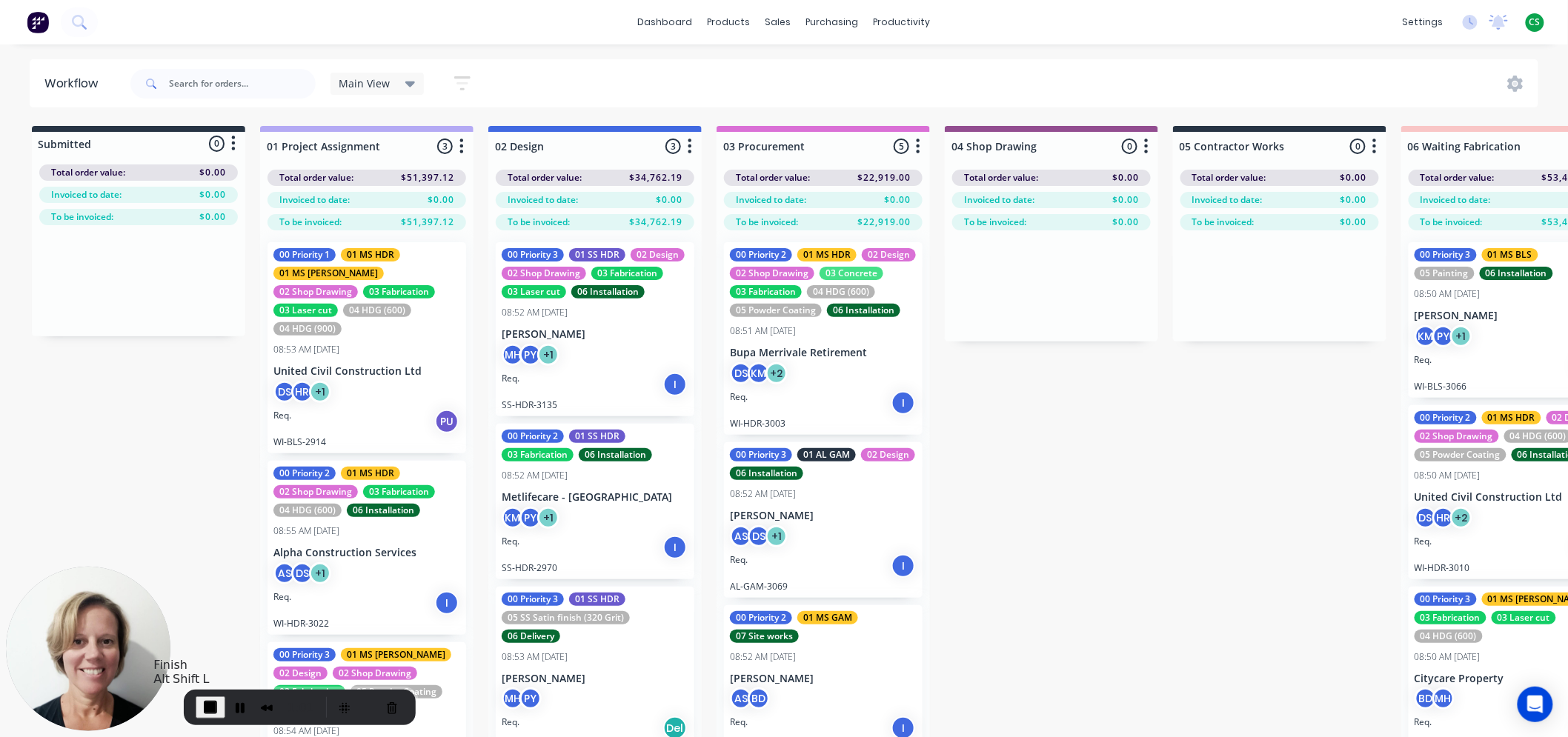
click at [203, 707] on span "End Recording" at bounding box center [210, 708] width 18 height 18
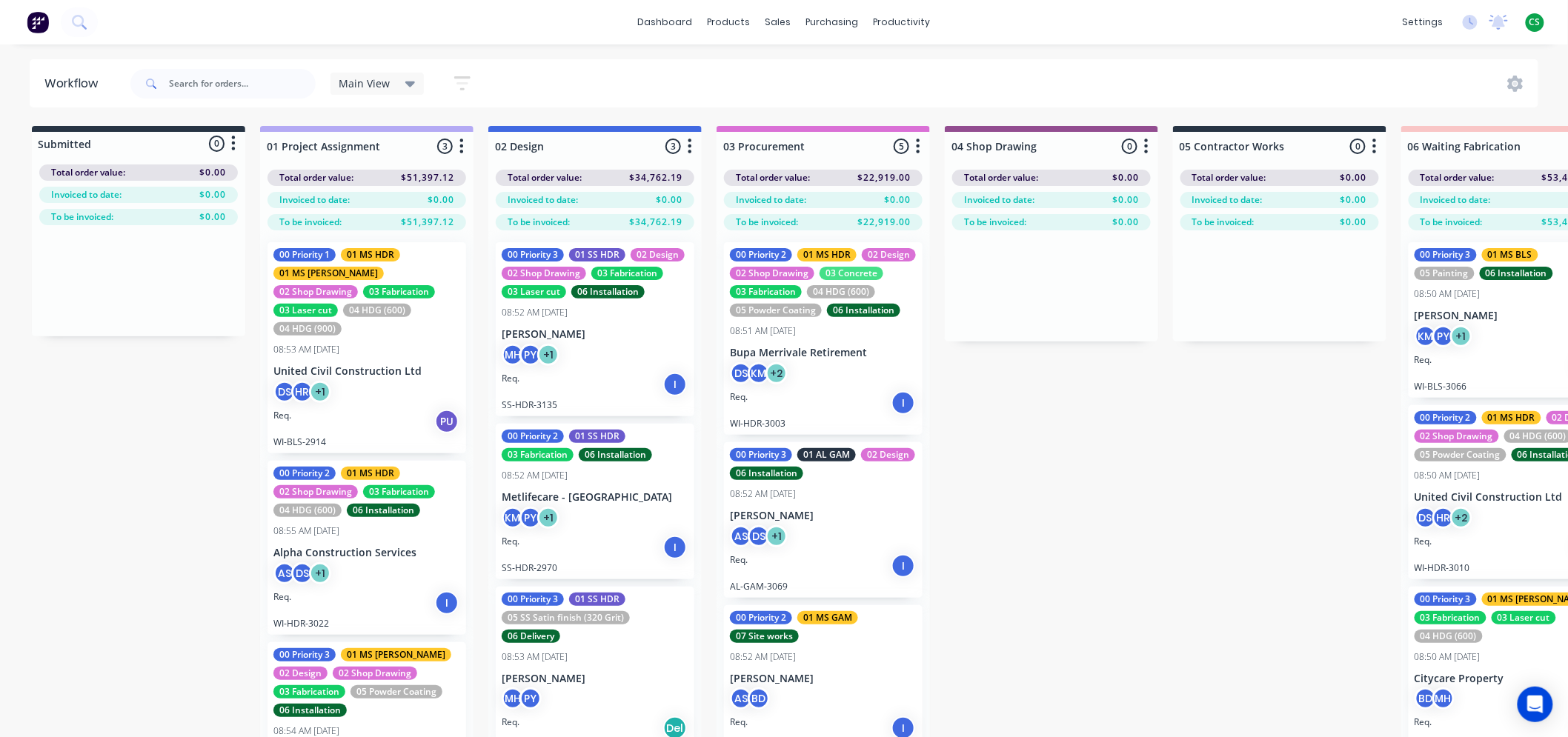
click at [378, 84] on span "Main View" at bounding box center [365, 83] width 51 height 15
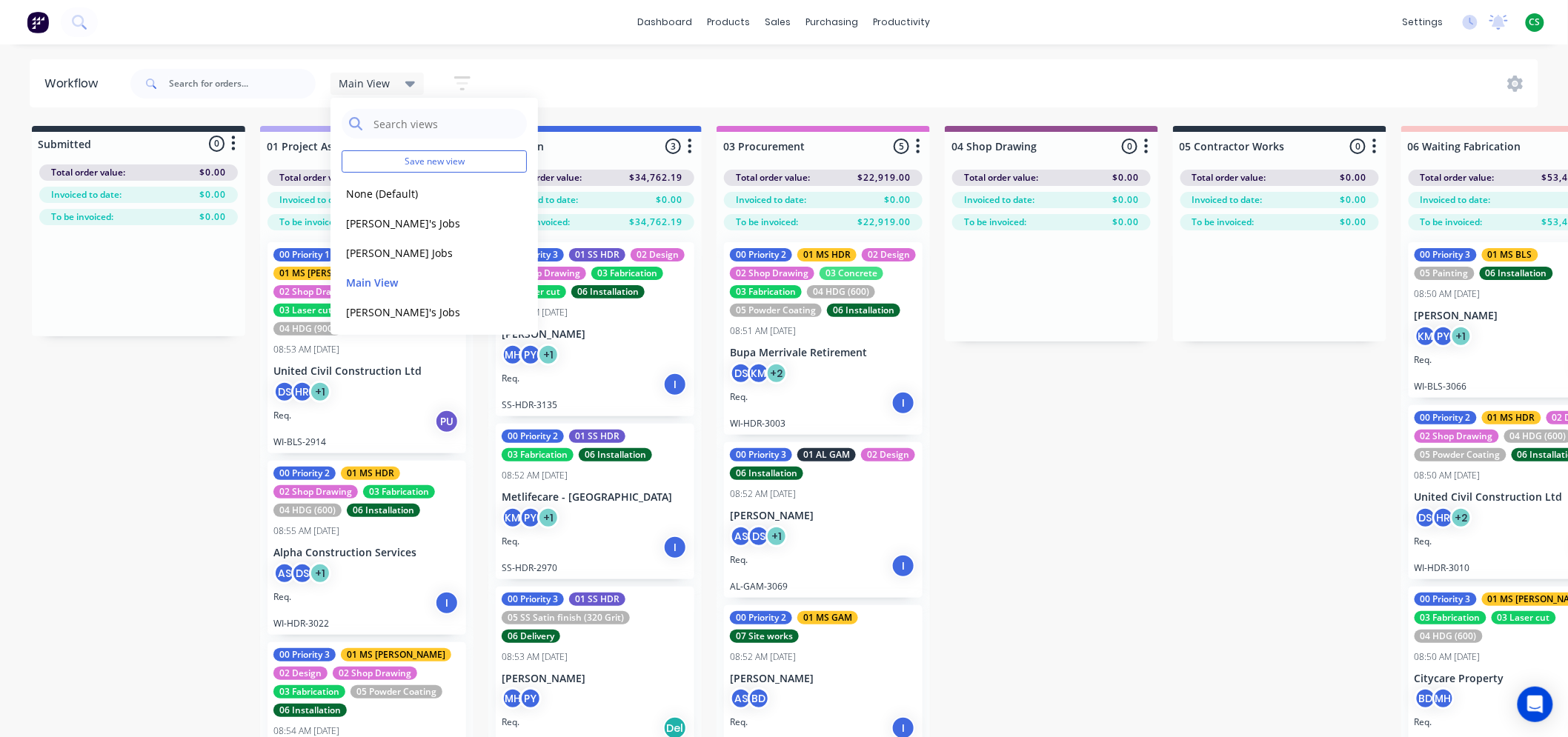
click at [460, 82] on icon "button" at bounding box center [462, 83] width 12 height 2
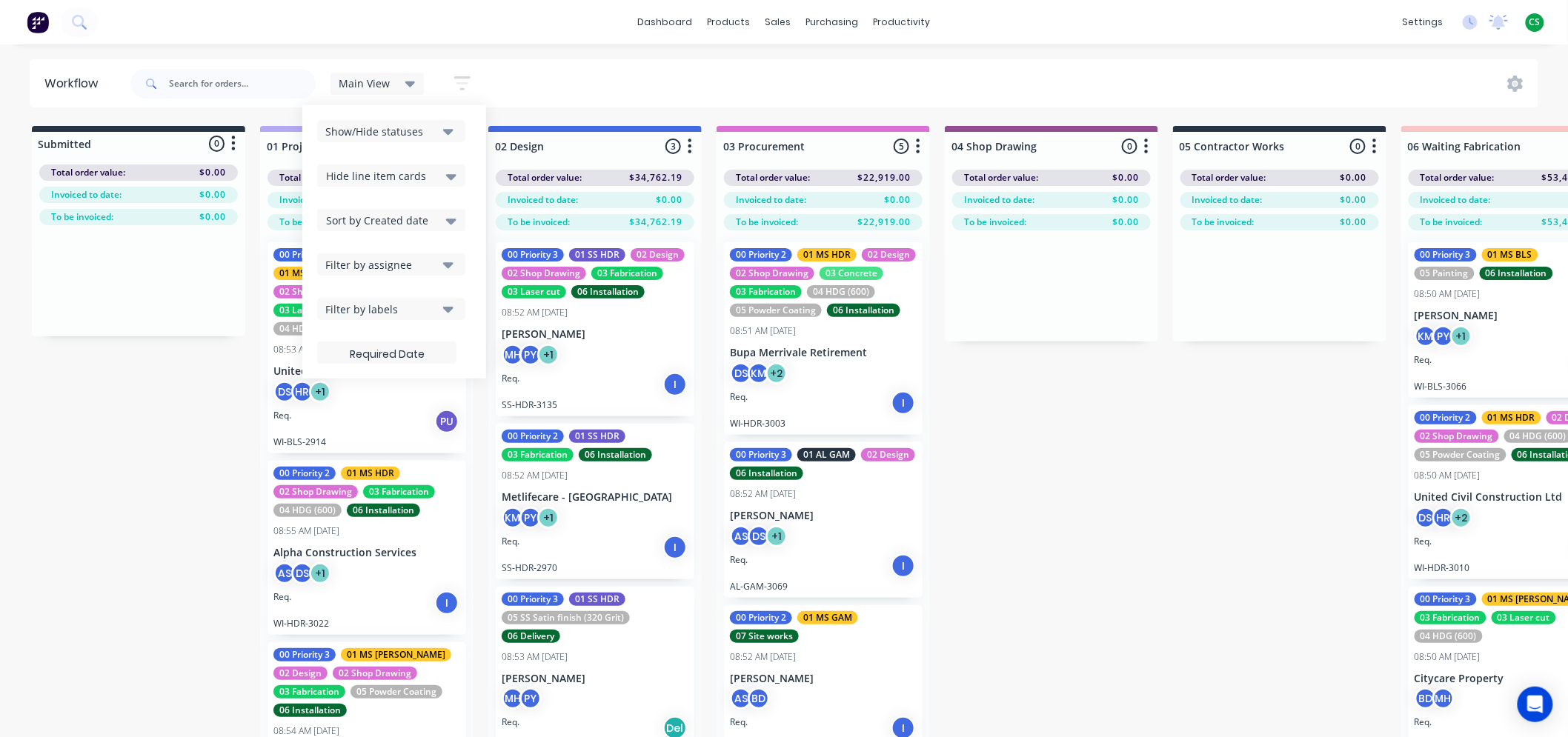
click at [394, 265] on div "Filter by assignee" at bounding box center [382, 265] width 112 height 15
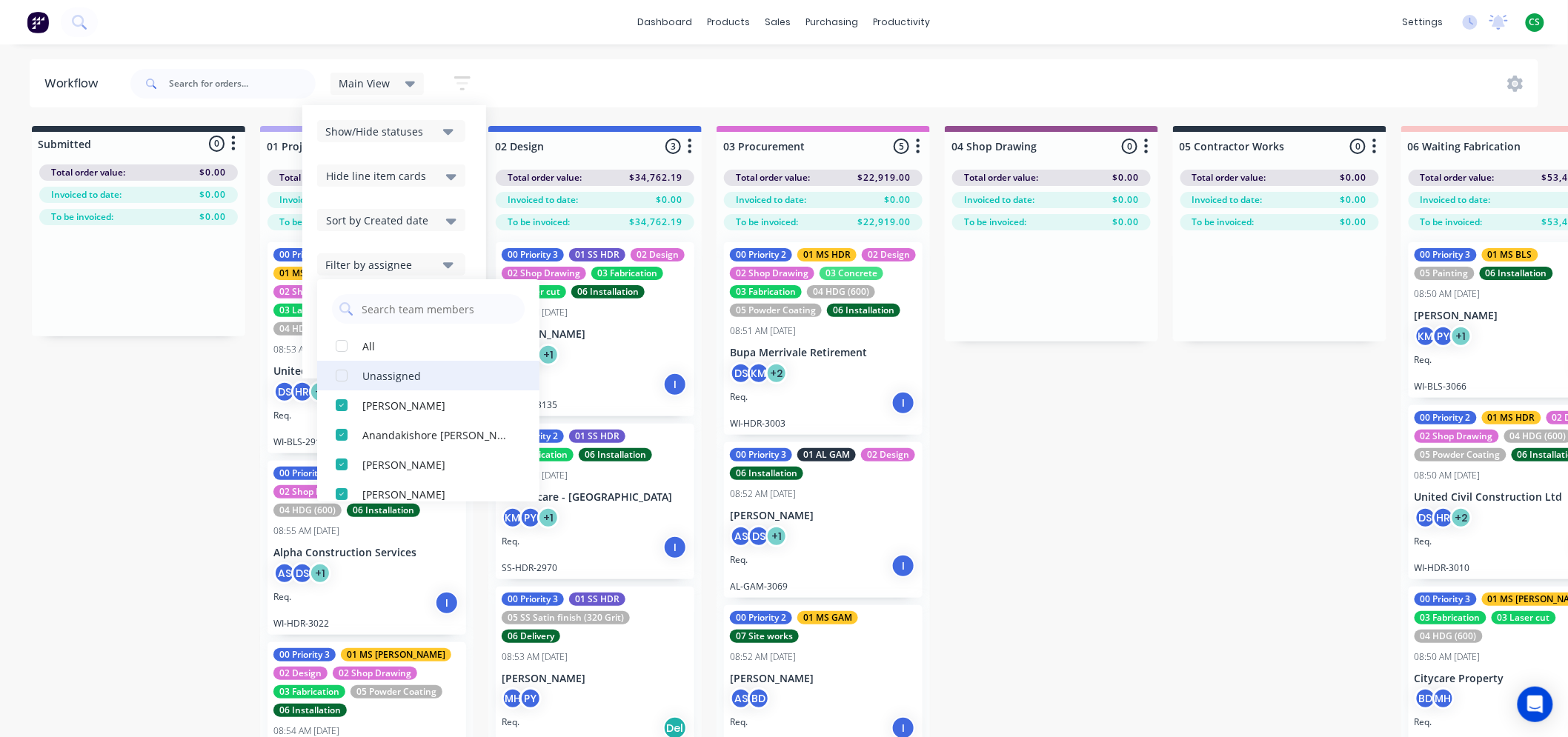
click at [339, 373] on div "button" at bounding box center [342, 376] width 30 height 30
click at [344, 344] on div "button" at bounding box center [342, 346] width 30 height 30
click at [342, 347] on div "button" at bounding box center [342, 346] width 30 height 30
click at [341, 344] on div "button" at bounding box center [342, 346] width 30 height 30
click at [339, 345] on div "button" at bounding box center [342, 346] width 30 height 30
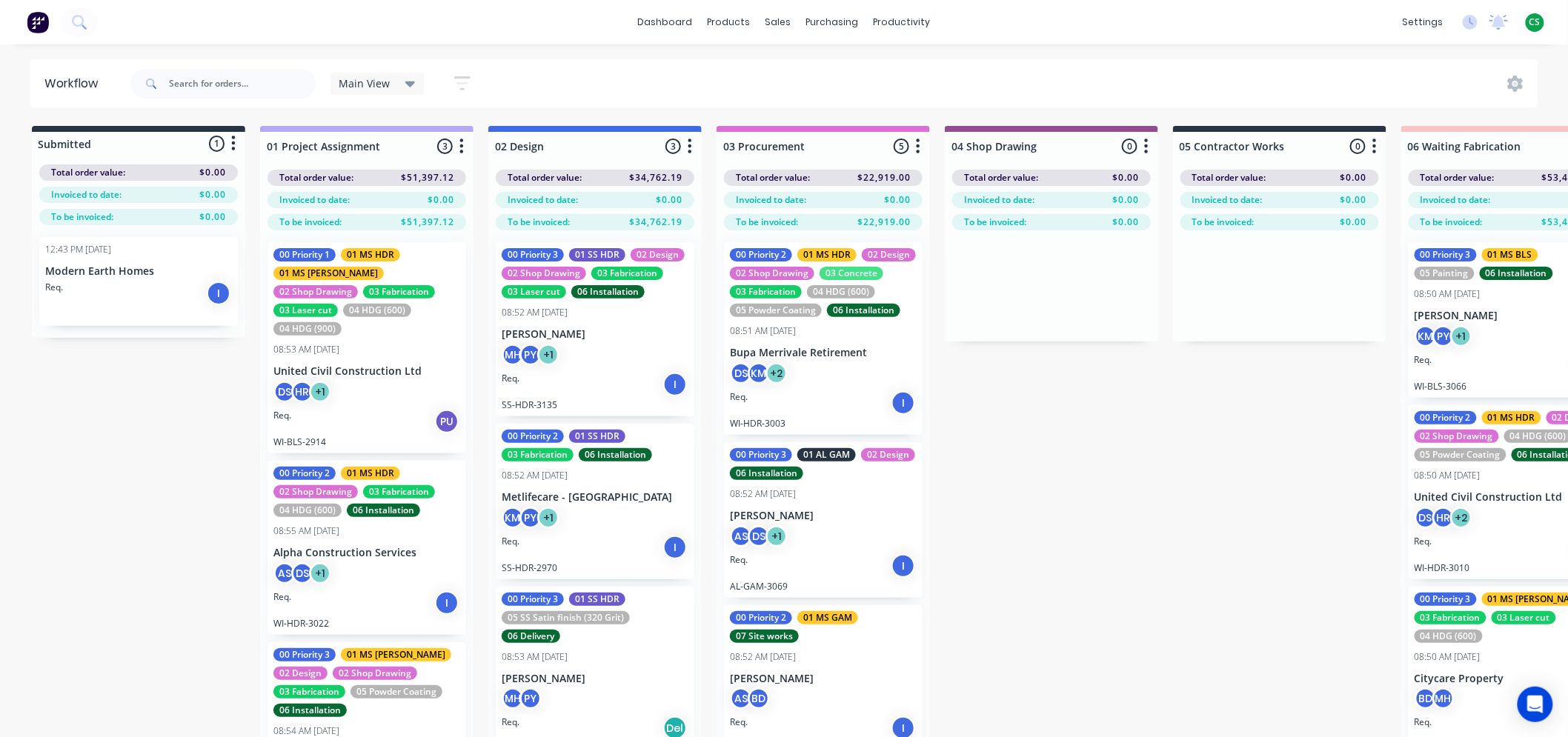
click at [1533, 20] on span "CS" at bounding box center [1536, 22] width 11 height 13
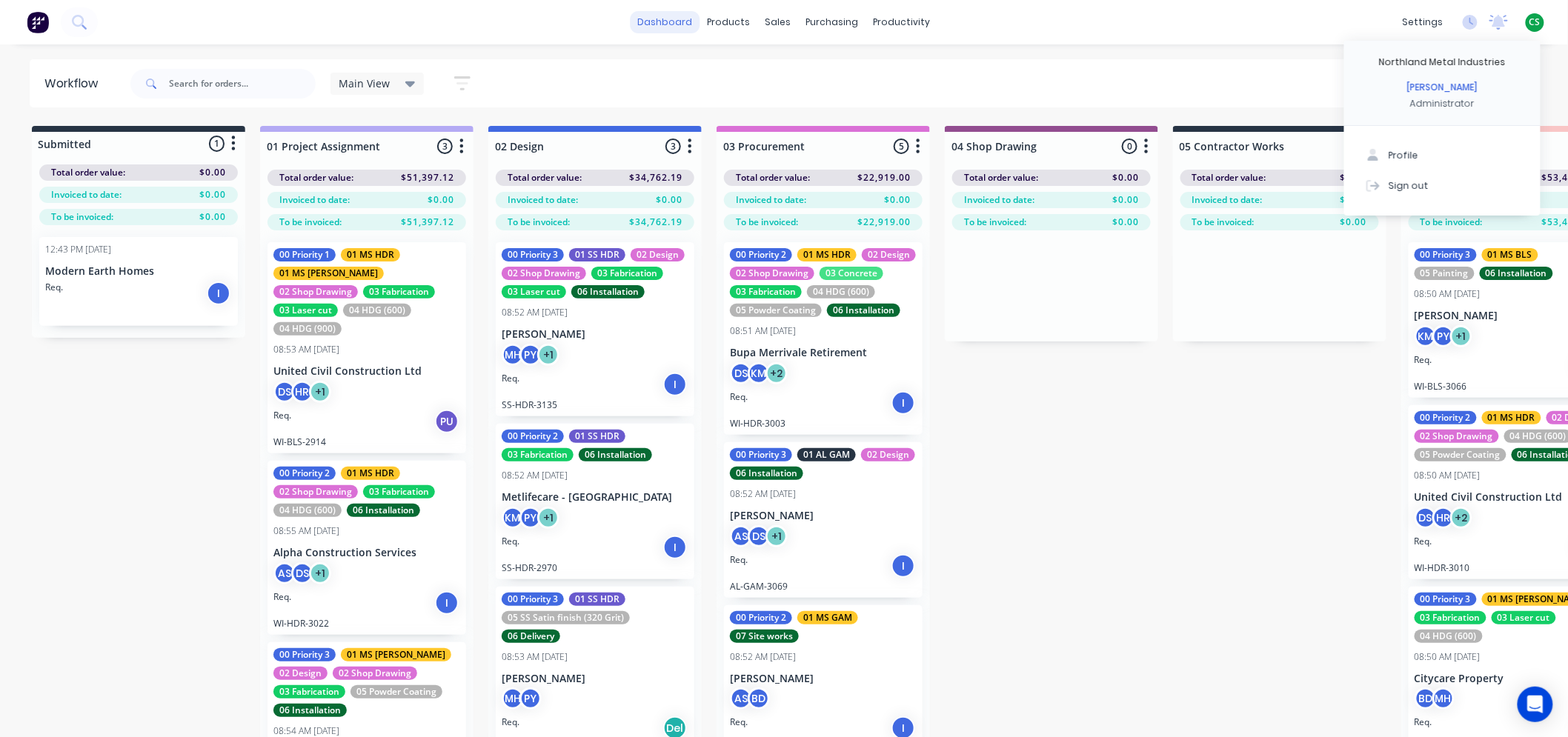
click at [655, 24] on link "dashboard" at bounding box center [666, 22] width 70 height 22
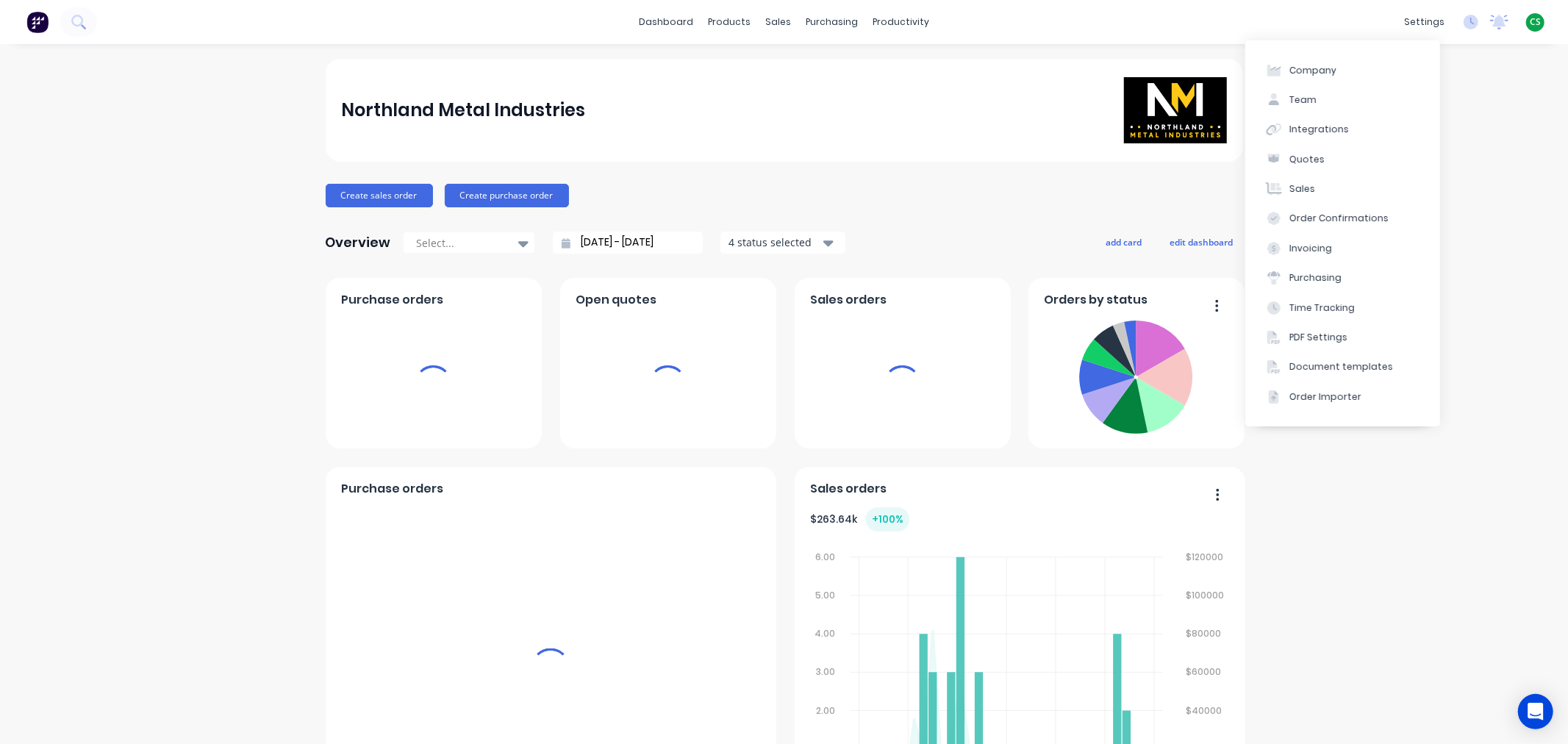
click at [1529, 19] on span "CS" at bounding box center [1535, 22] width 11 height 13
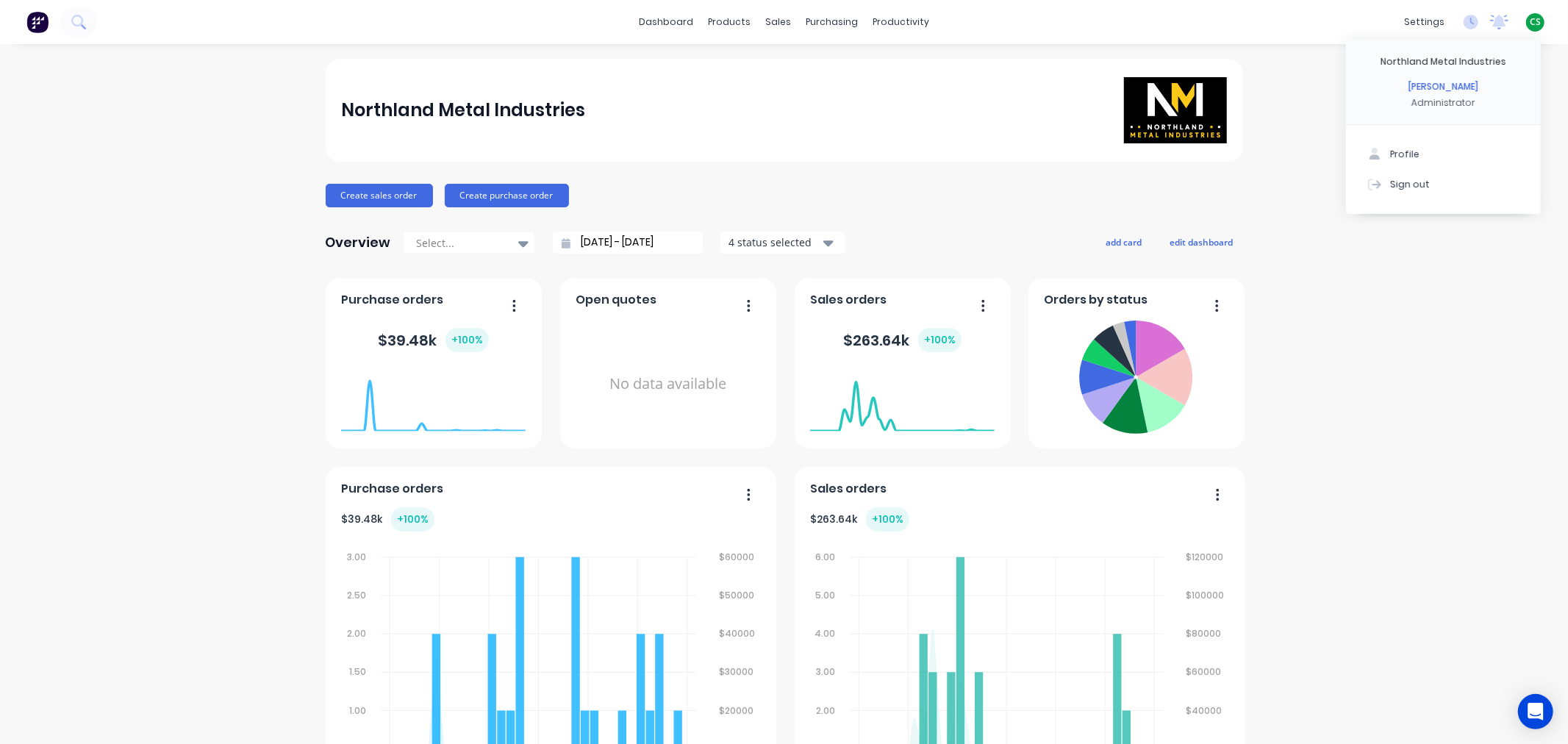
click at [1218, 15] on div "dashboard products sales purchasing productivity dashboard products Product Cat…" at bounding box center [784, 22] width 1568 height 44
click at [1529, 20] on span "CS" at bounding box center [1535, 22] width 11 height 13
click at [1400, 184] on div "Sign out" at bounding box center [1409, 184] width 39 height 13
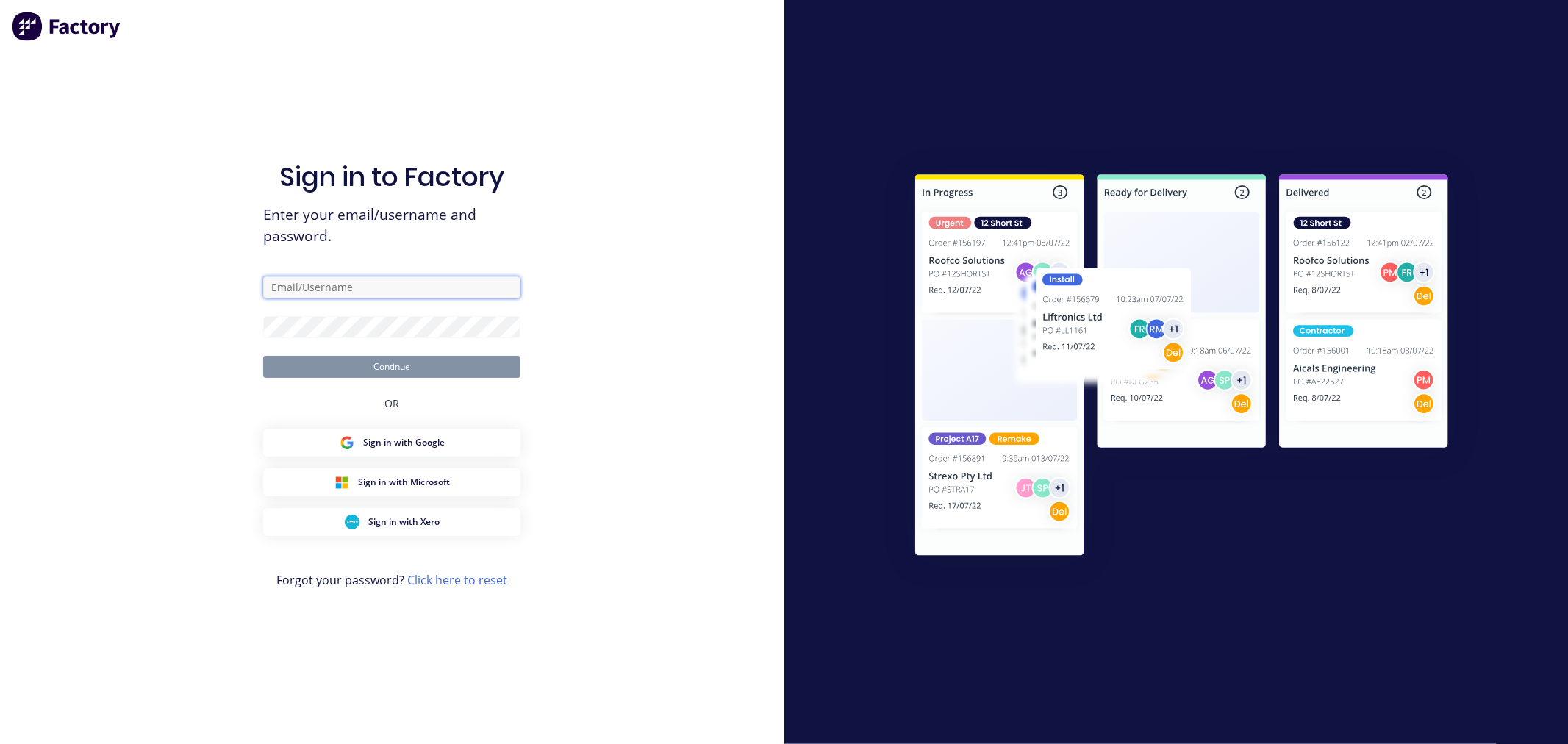
click at [335, 283] on input "text" at bounding box center [391, 287] width 257 height 22
type input "cathy@factory.app"
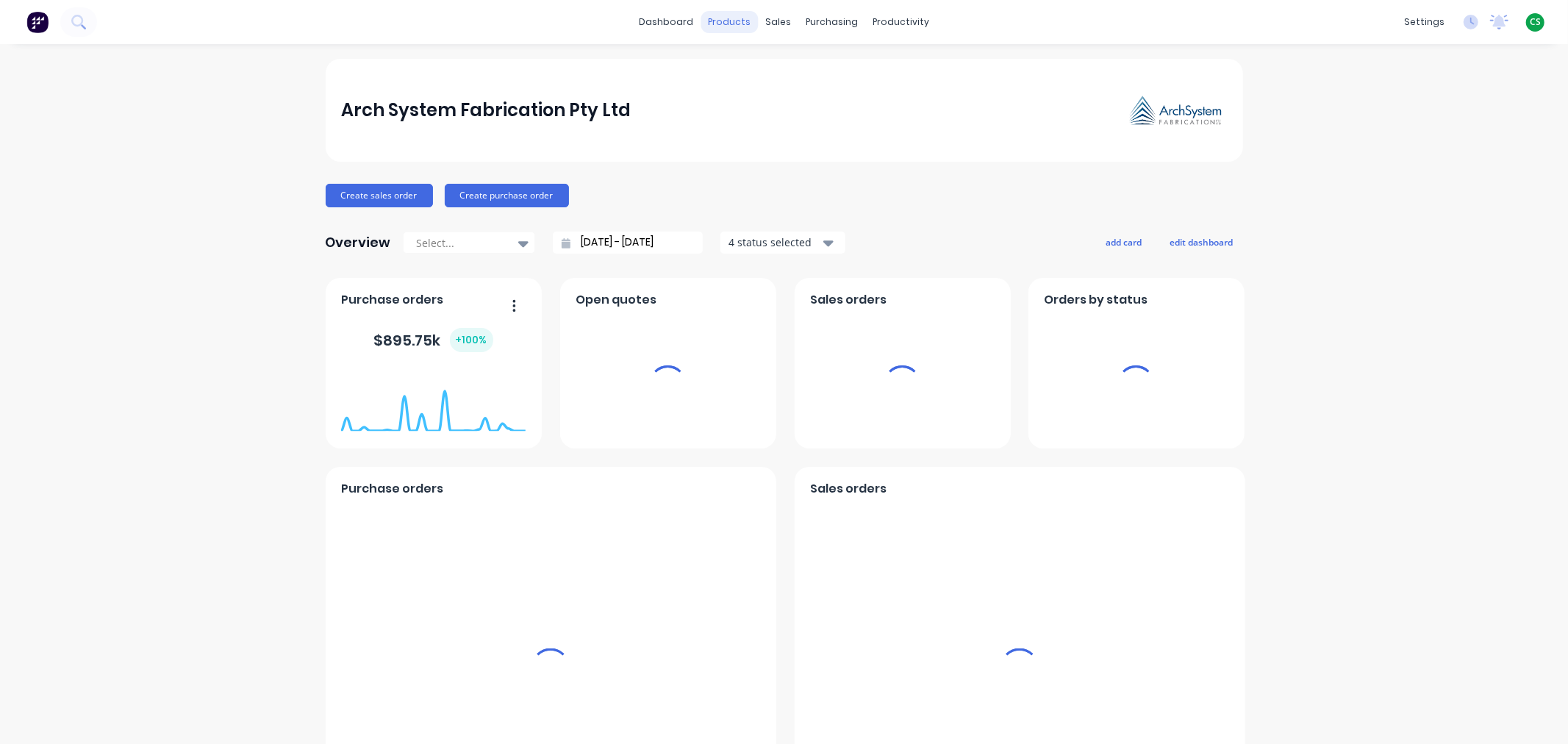
click at [719, 22] on div "products" at bounding box center [729, 22] width 57 height 22
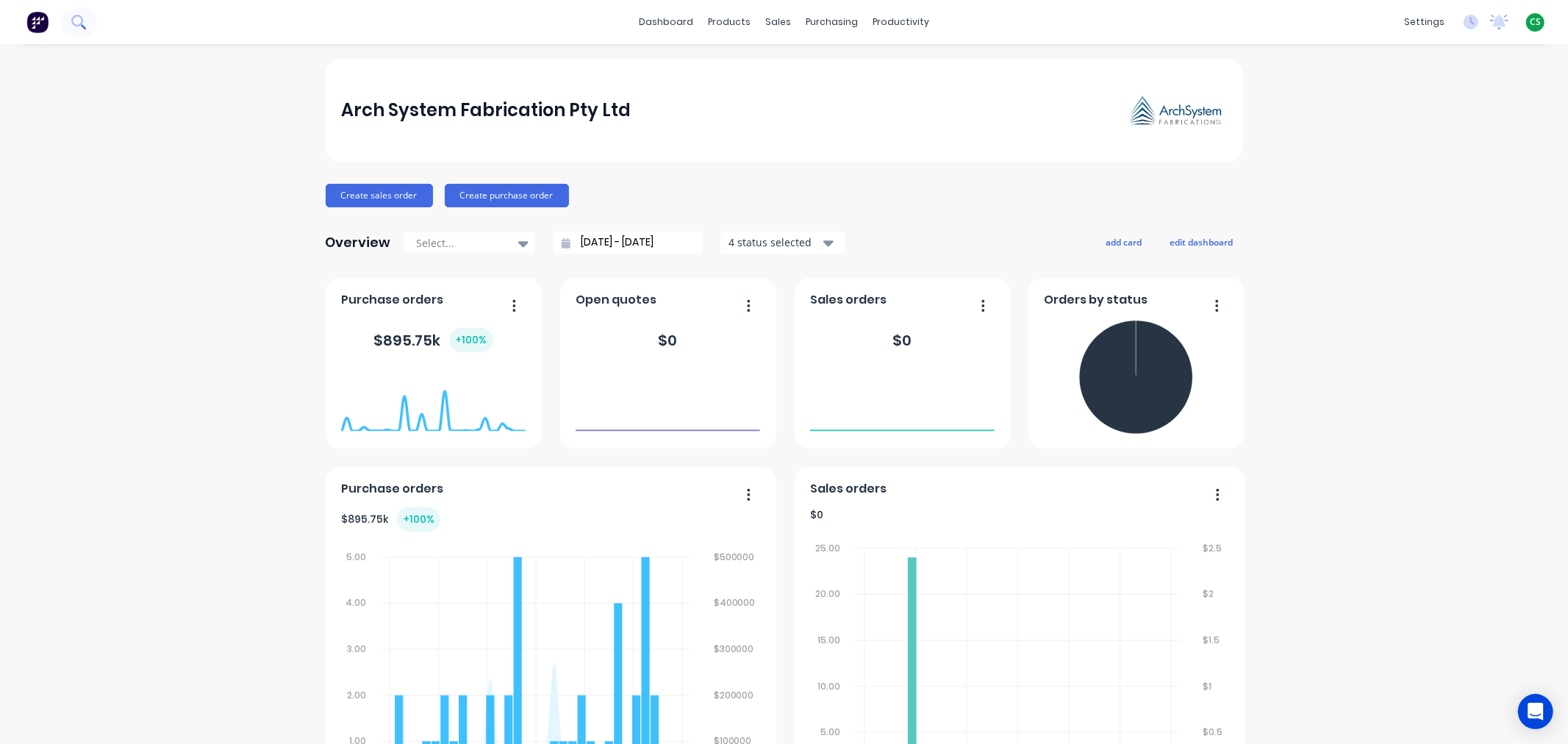
click at [74, 23] on icon at bounding box center [77, 20] width 12 height 12
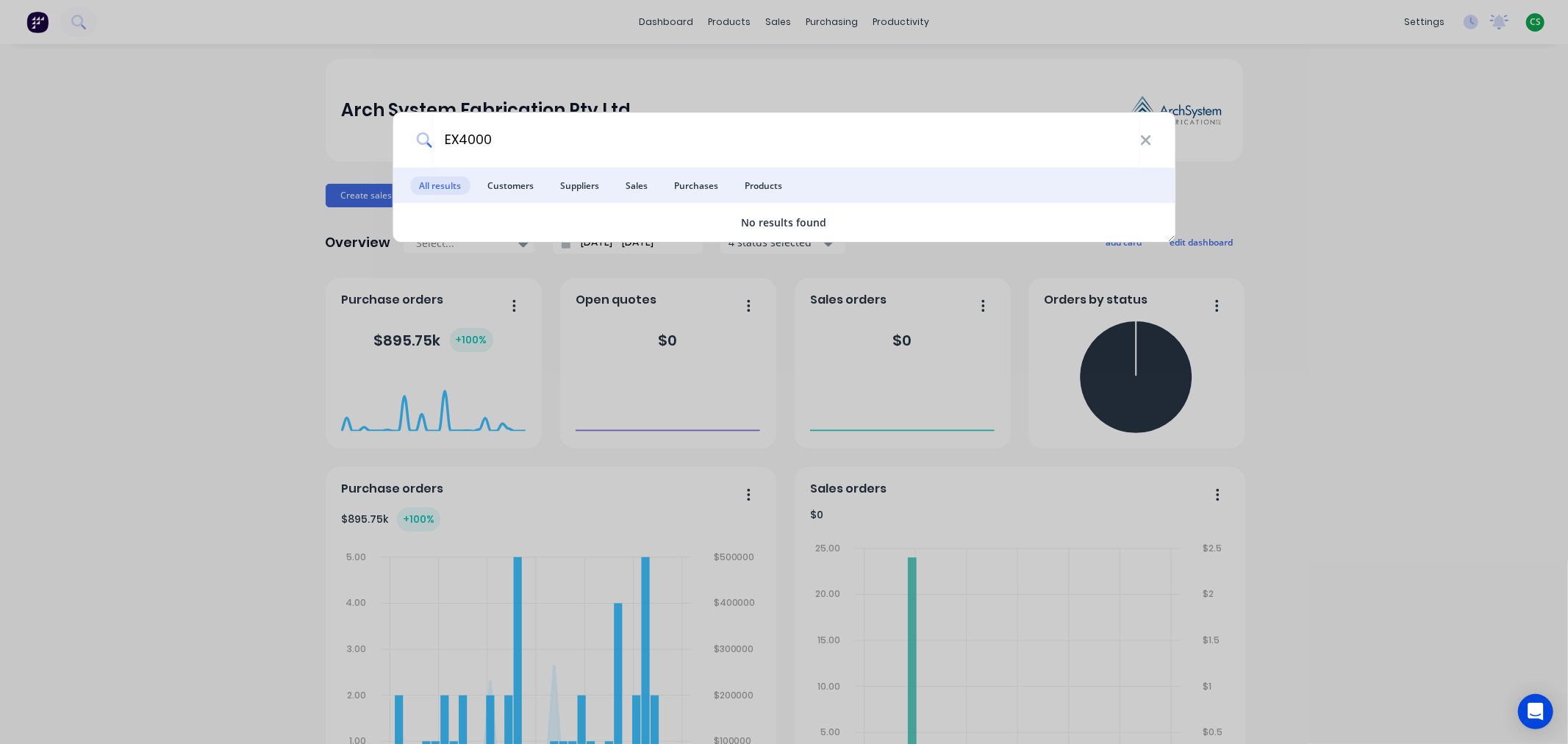
type input "EX4000"
click at [1142, 138] on icon at bounding box center [1146, 140] width 12 height 16
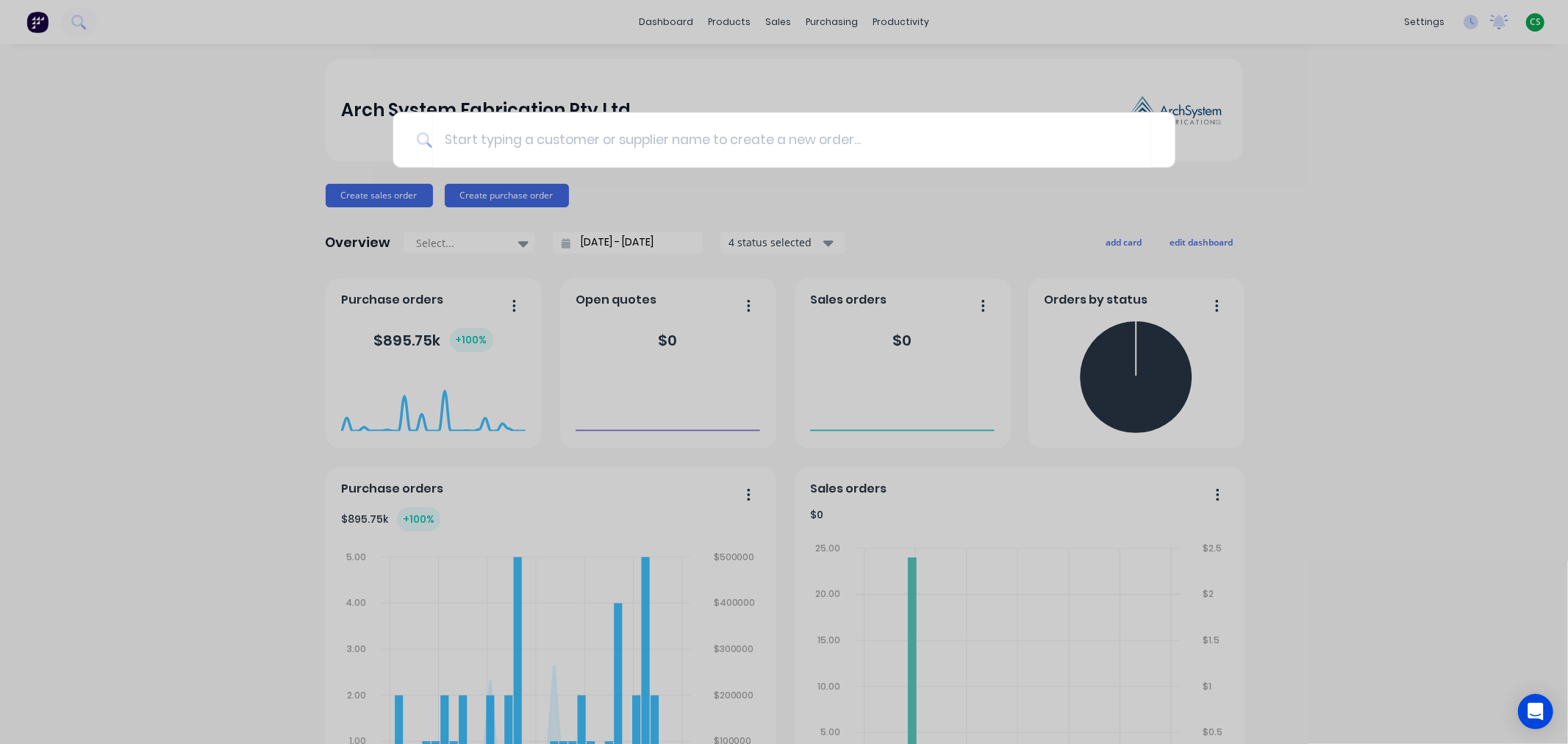
click at [1422, 212] on div at bounding box center [784, 372] width 1568 height 744
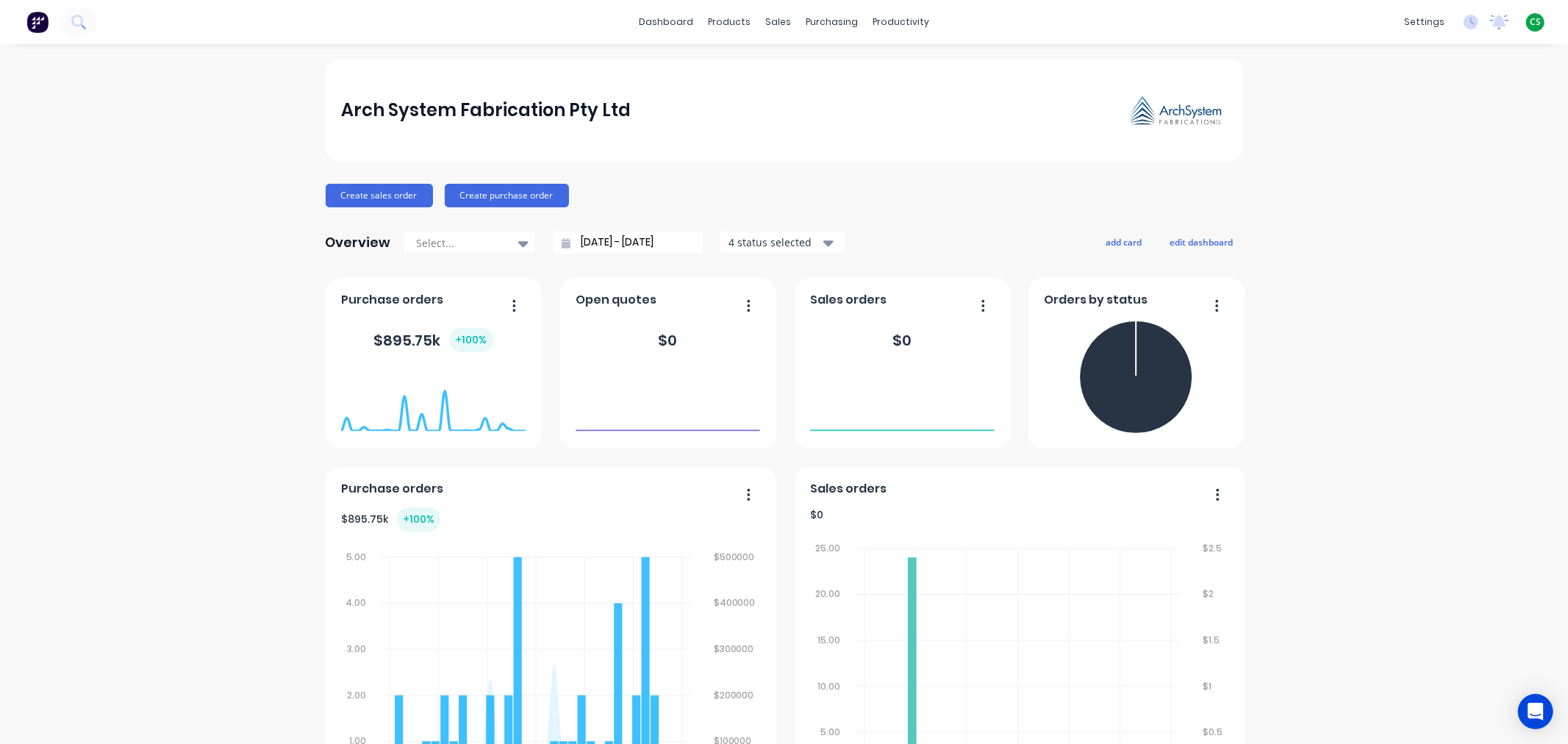
click at [1529, 19] on span "CS" at bounding box center [1535, 22] width 11 height 13
click at [1406, 179] on div "Sign out" at bounding box center [1409, 184] width 39 height 13
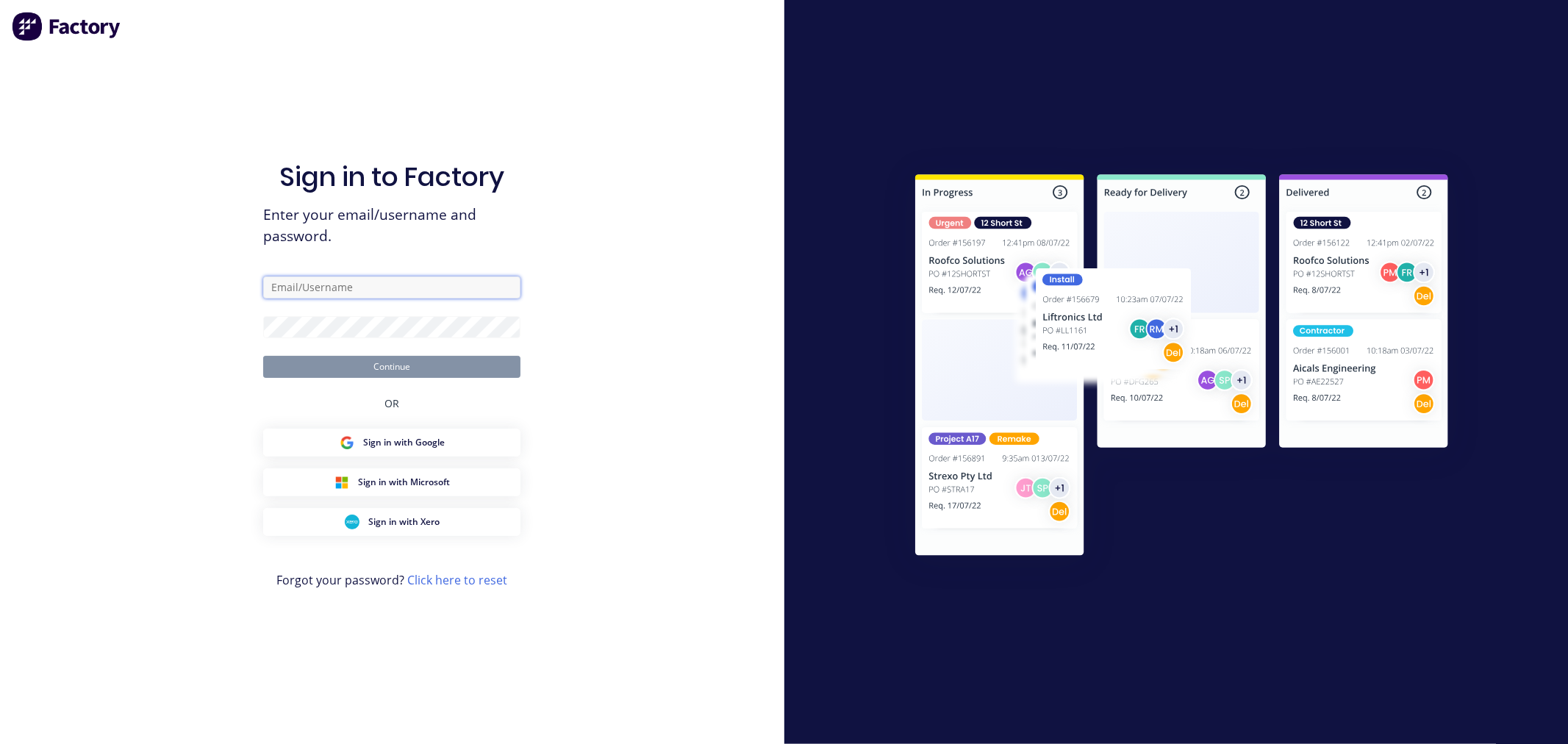
click at [325, 288] on input "text" at bounding box center [391, 287] width 257 height 22
type input "[PERSON_NAME][EMAIL_ADDRESS][DOMAIN_NAME]"
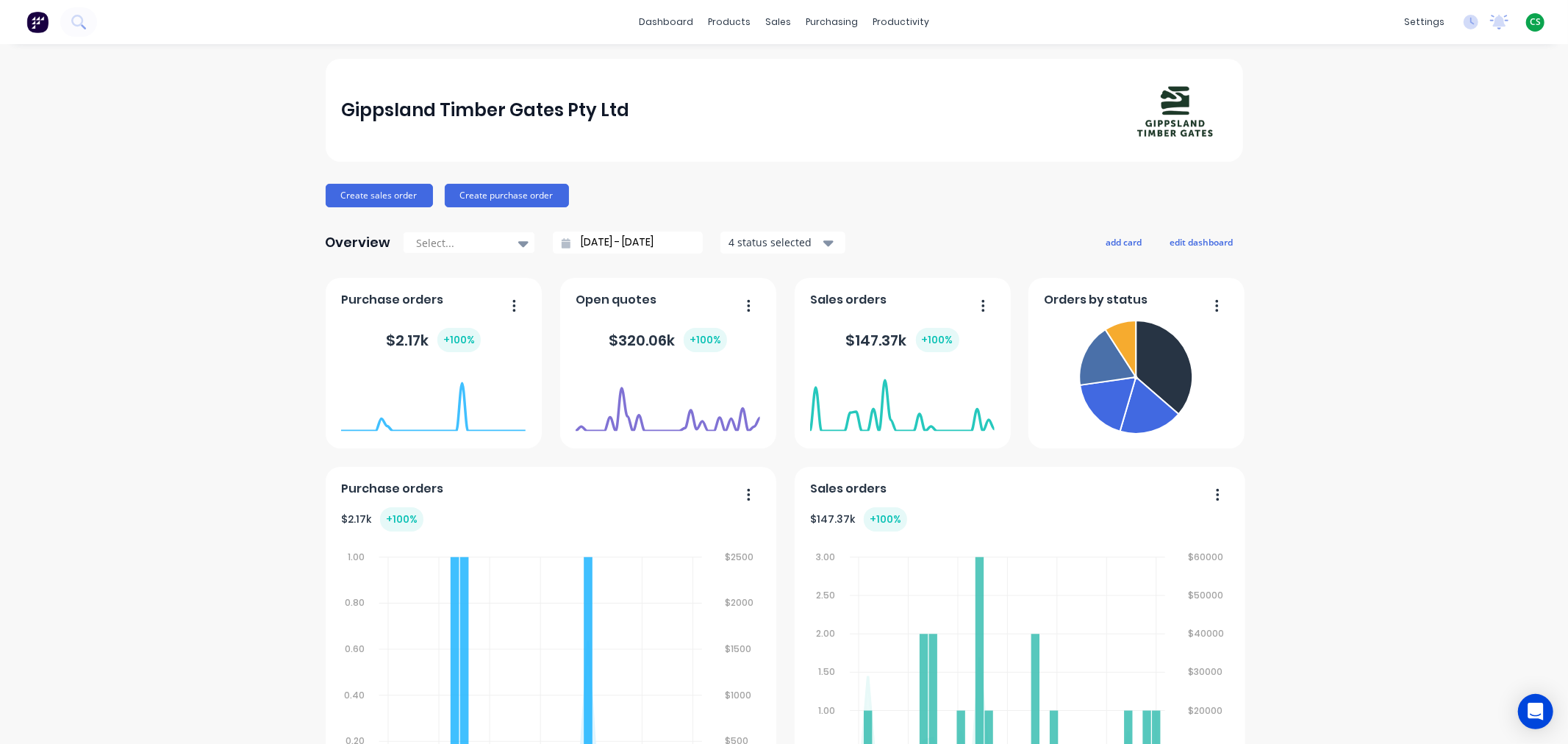
drag, startPoint x: 1525, startPoint y: 19, endPoint x: 1512, endPoint y: 31, distance: 17.7
click at [1529, 19] on span "CS" at bounding box center [1535, 22] width 11 height 13
click at [1390, 185] on div "Sign out" at bounding box center [1409, 184] width 39 height 13
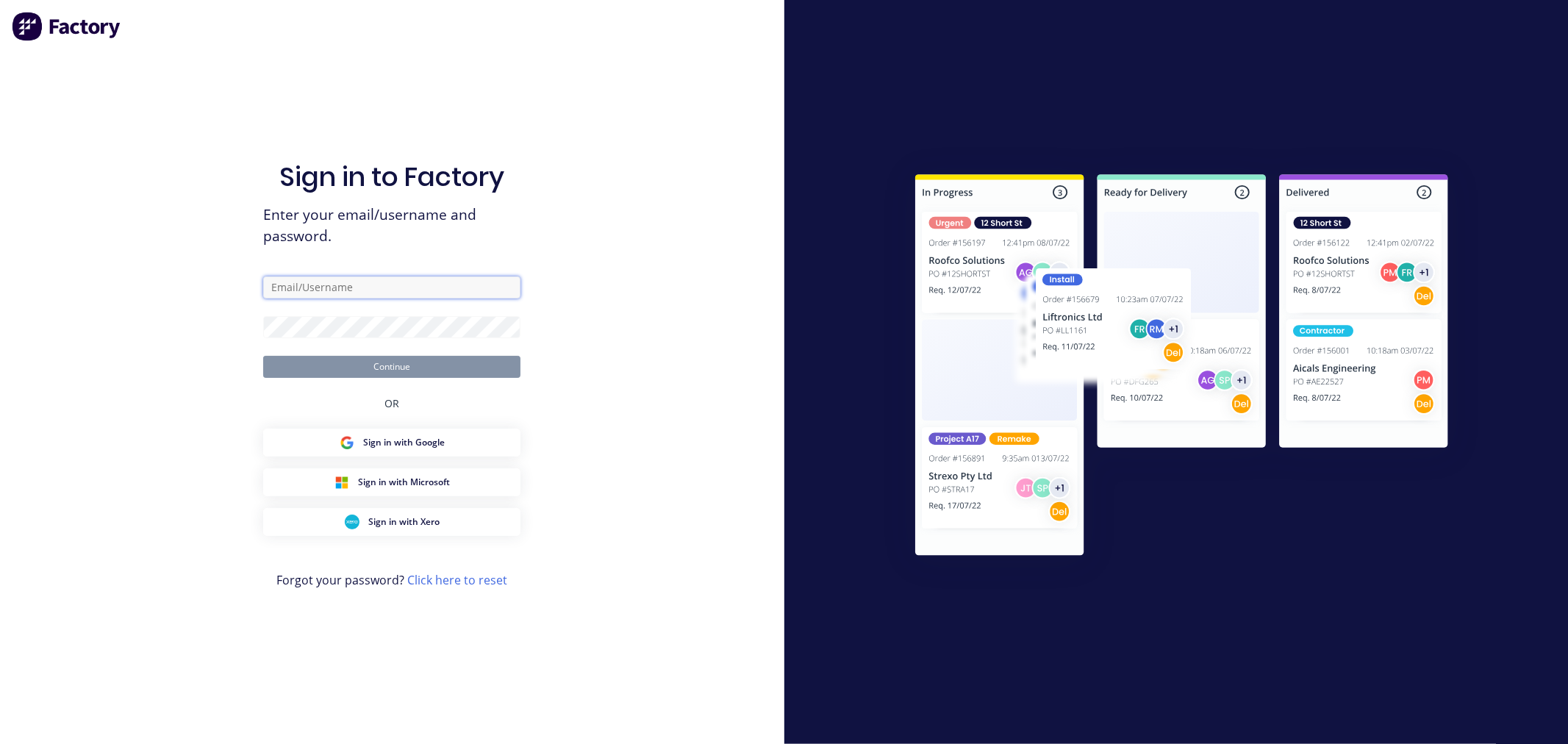
click at [303, 283] on input "text" at bounding box center [391, 287] width 257 height 22
type input "[PERSON_NAME][EMAIL_ADDRESS][DOMAIN_NAME]"
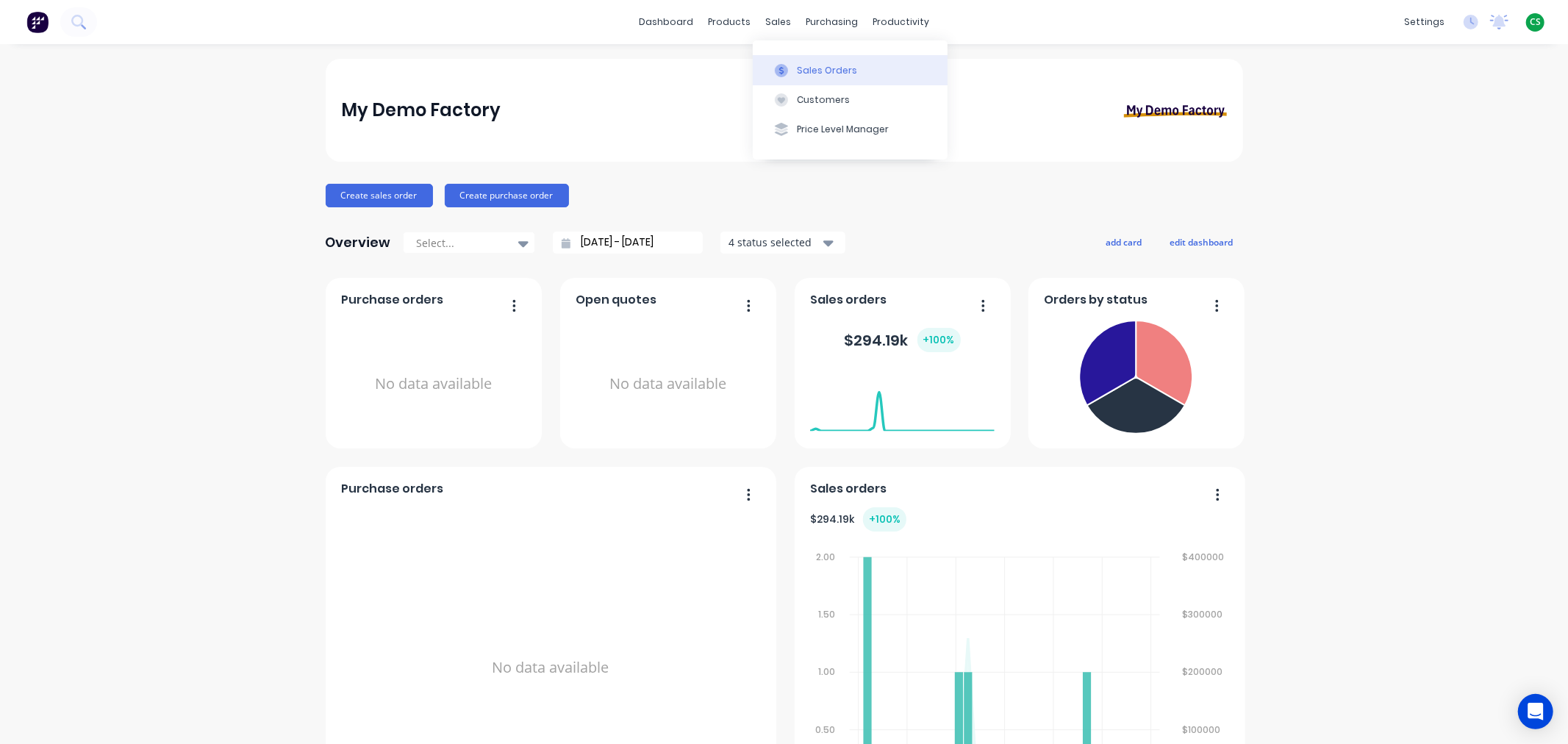
click at [813, 69] on div "Sales Orders" at bounding box center [826, 70] width 60 height 13
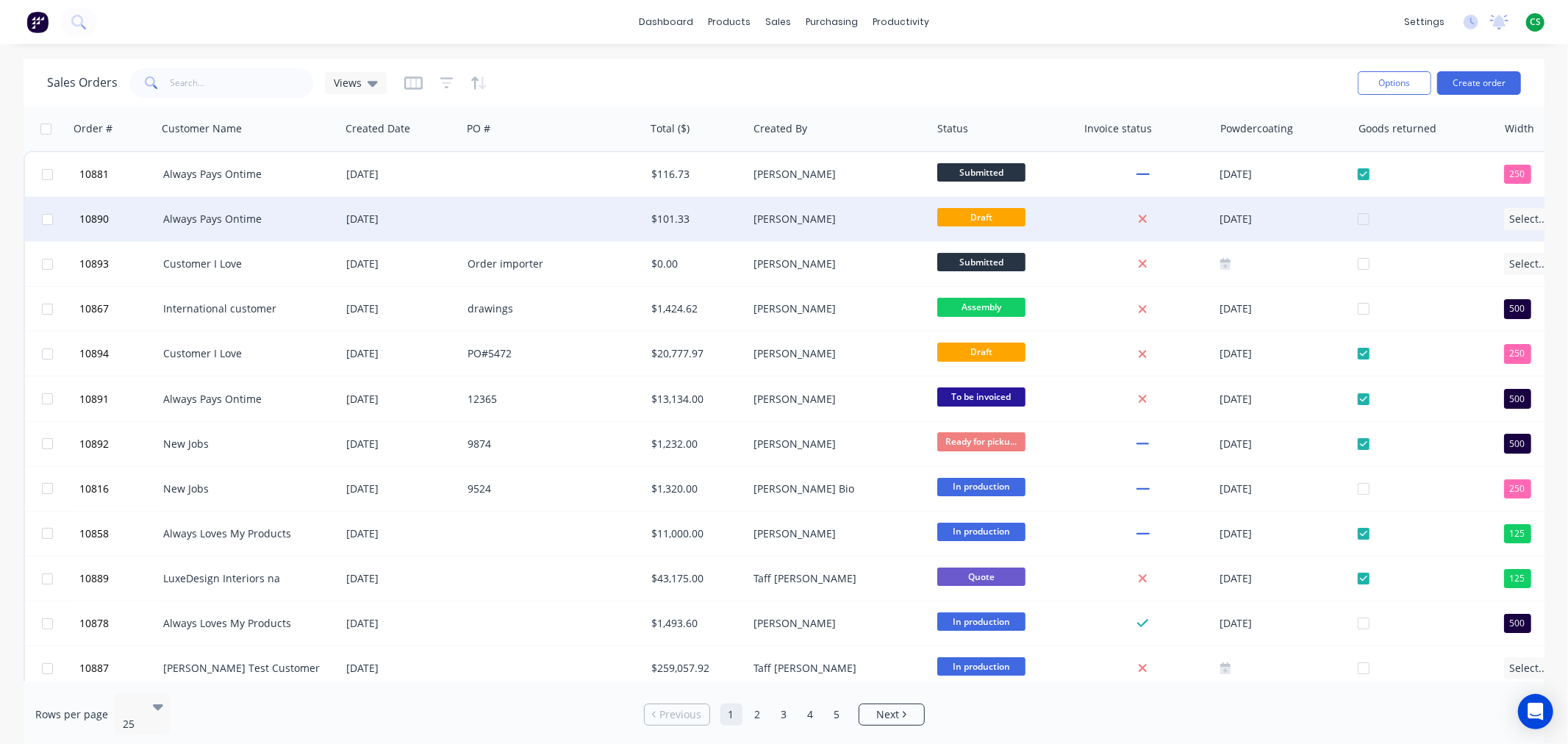
click at [328, 229] on div "Always Pays Ontime" at bounding box center [248, 219] width 183 height 44
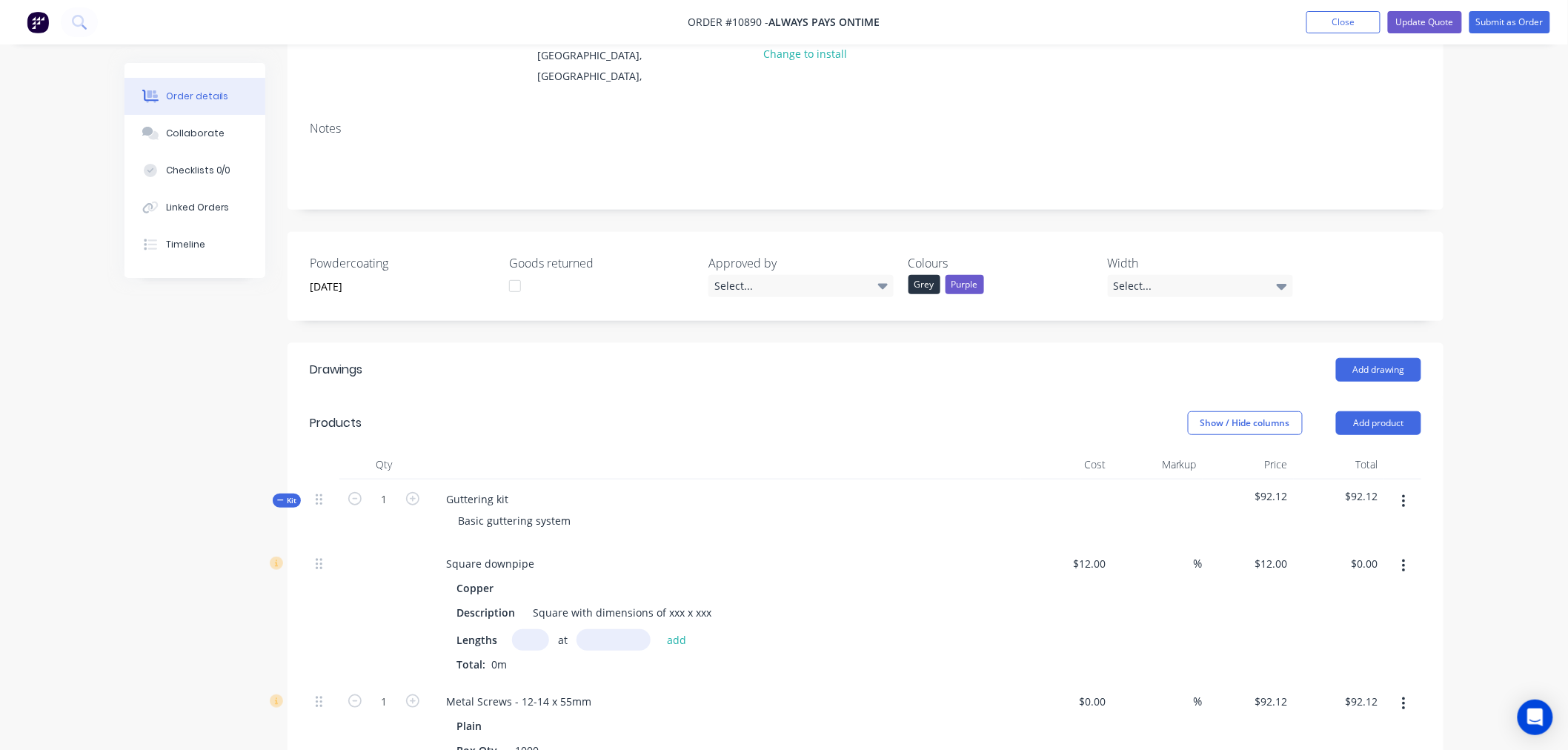
scroll to position [247, 0]
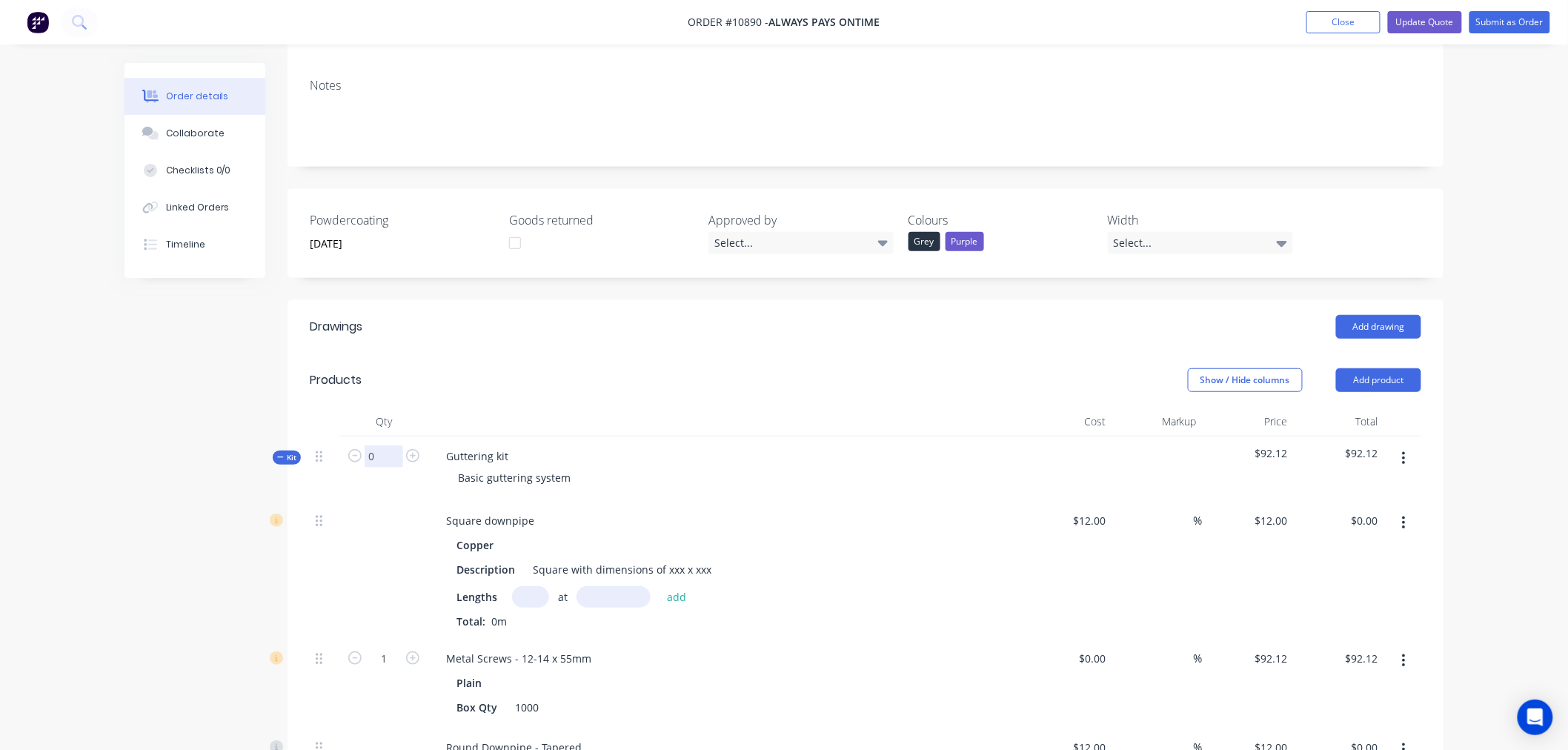
type input "0"
click at [144, 544] on div "Created by [PERSON_NAME] Created [DATE] Required [DATE] Assigned to Add team me…" at bounding box center [784, 579] width 1320 height 1524
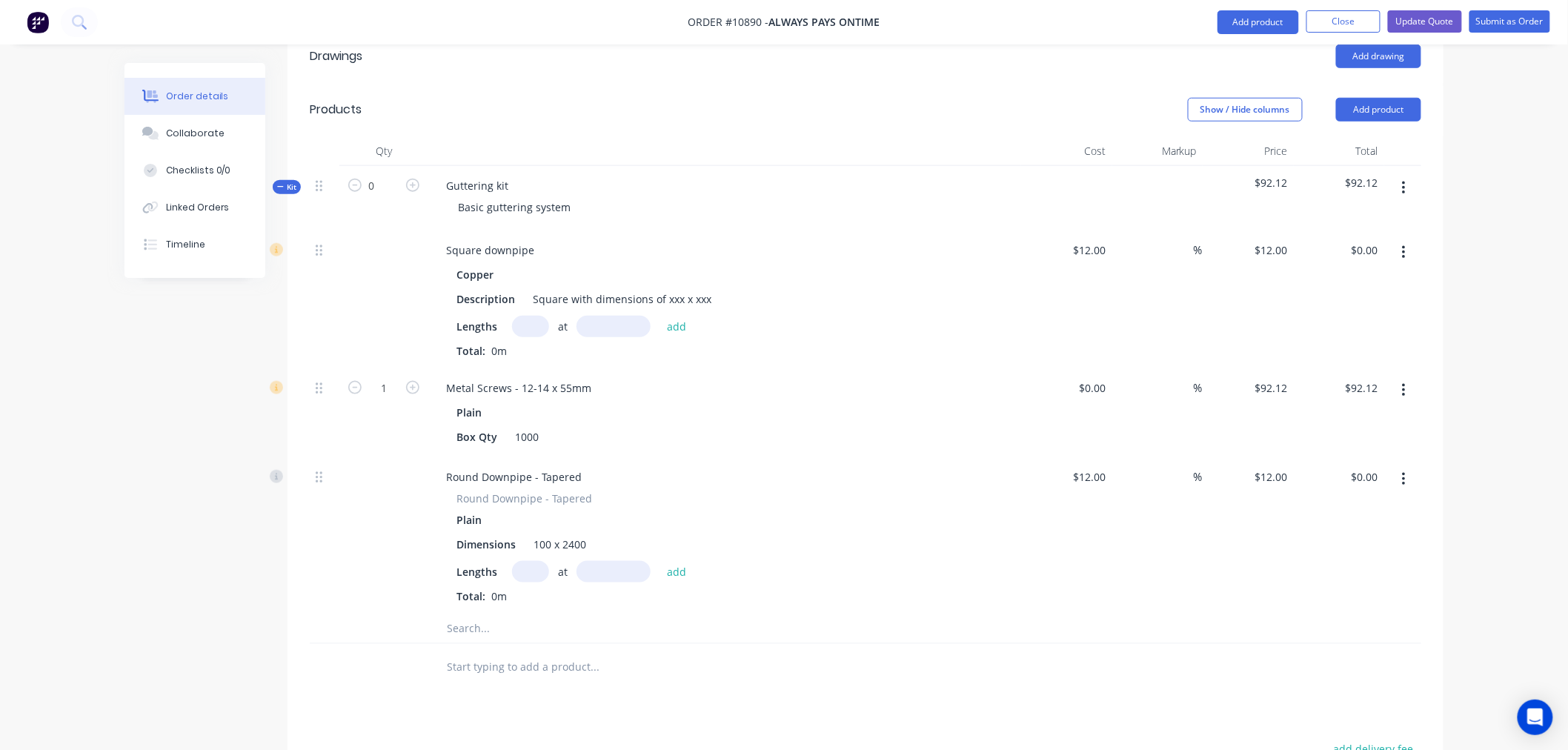
scroll to position [494, 0]
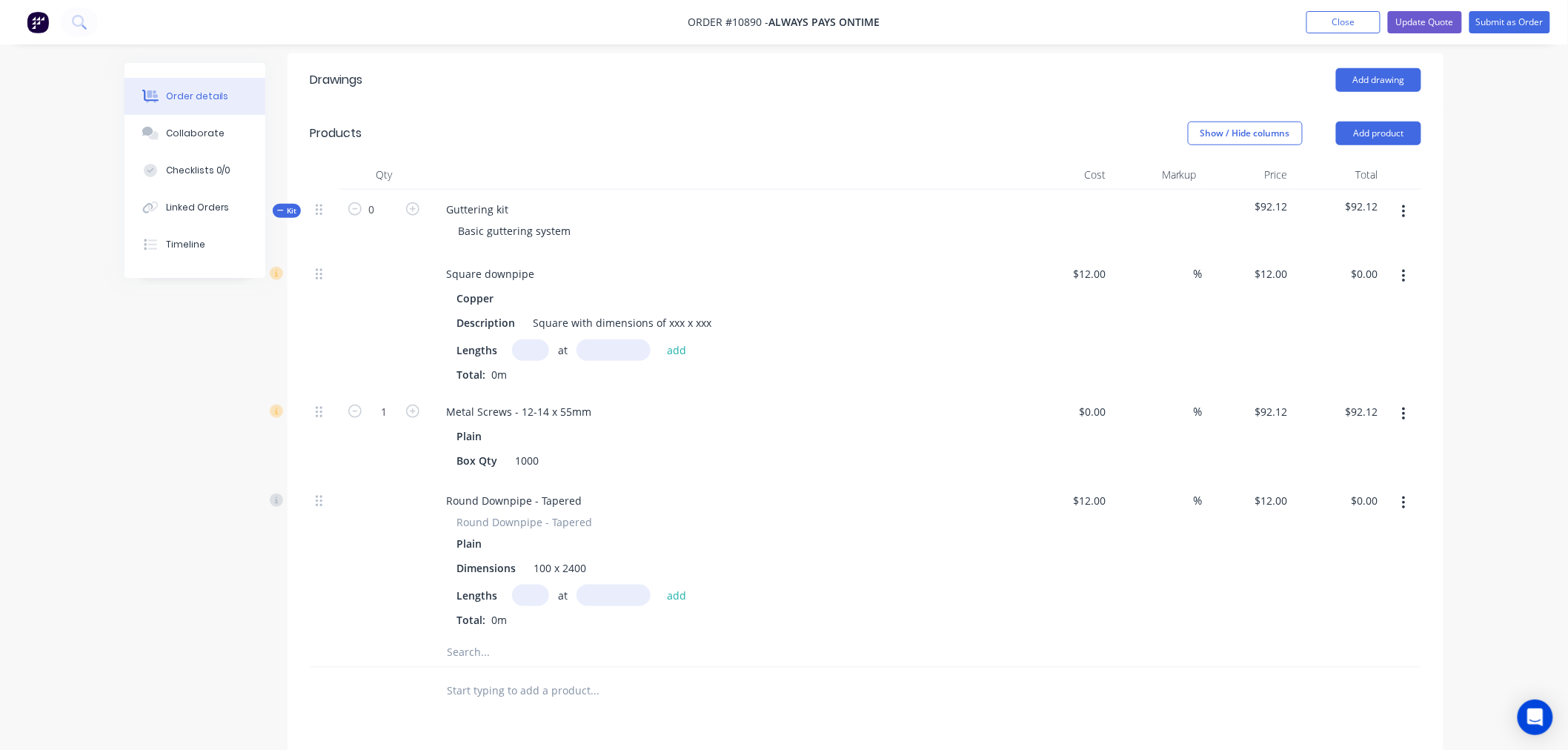
click at [63, 487] on div "Order details Collaborate Checklists 0/0 Linked Orders Timeline Order details C…" at bounding box center [784, 300] width 1568 height 1587
type input "1"
click at [352, 202] on icon "button" at bounding box center [355, 209] width 13 height 13
click at [194, 406] on div "Created by [PERSON_NAME] Created [DATE] Required [DATE] Assigned to Add team me…" at bounding box center [784, 332] width 1320 height 1524
click at [1328, 24] on button "Close" at bounding box center [1343, 22] width 74 height 22
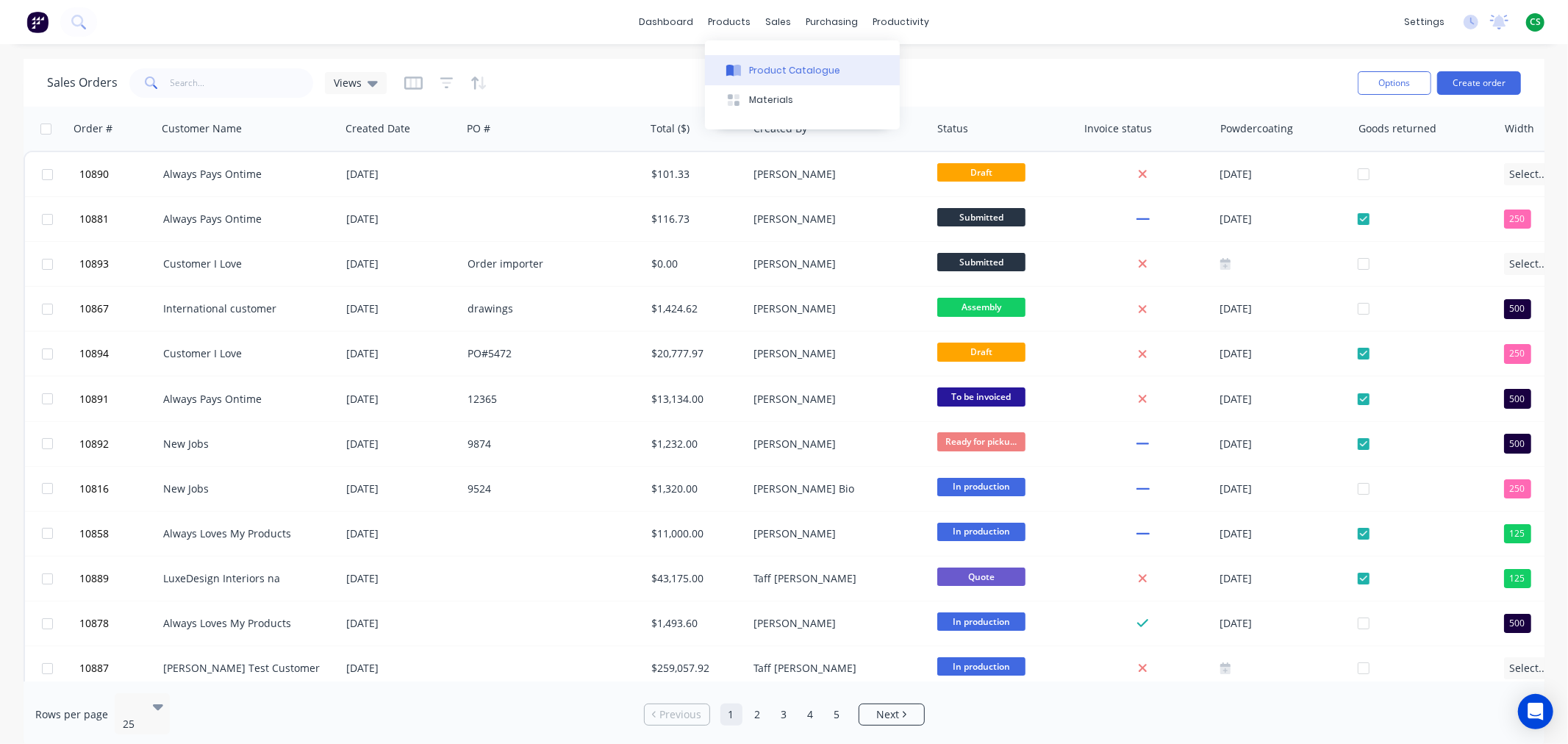
click at [763, 70] on div "Product Catalogue" at bounding box center [794, 70] width 91 height 13
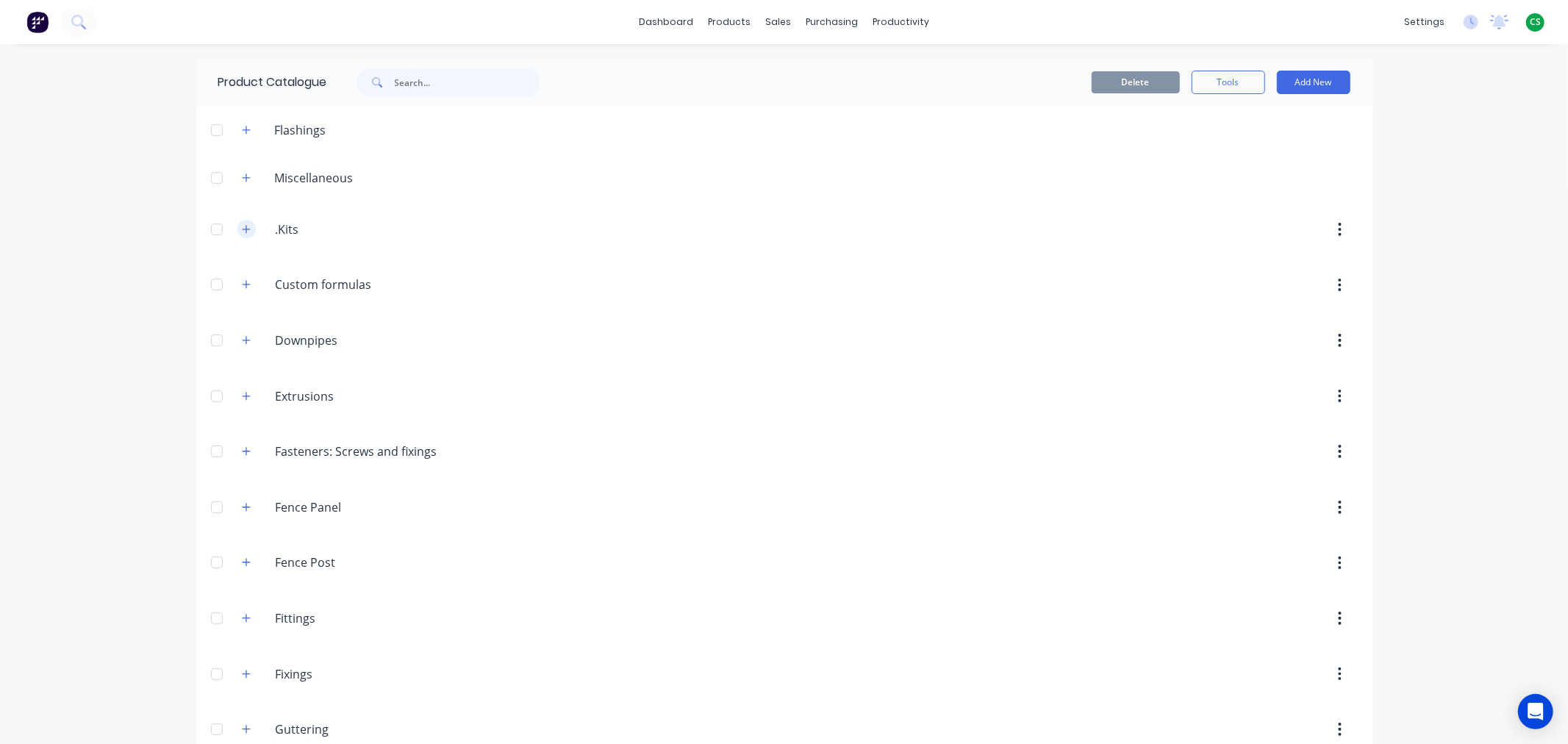
click at [242, 232] on icon "button" at bounding box center [246, 229] width 9 height 10
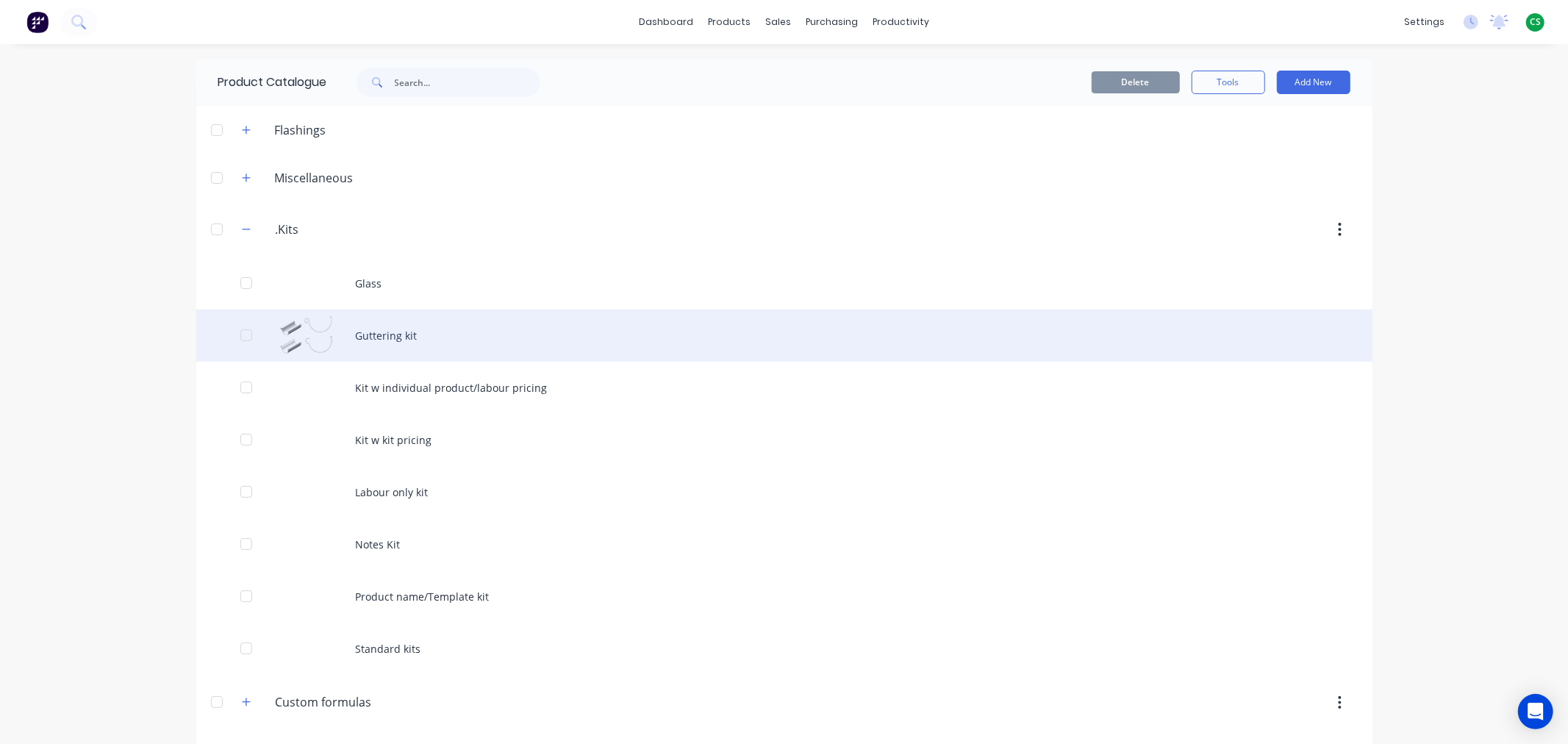
click at [363, 331] on div "Guttering kit" at bounding box center [784, 335] width 1176 height 52
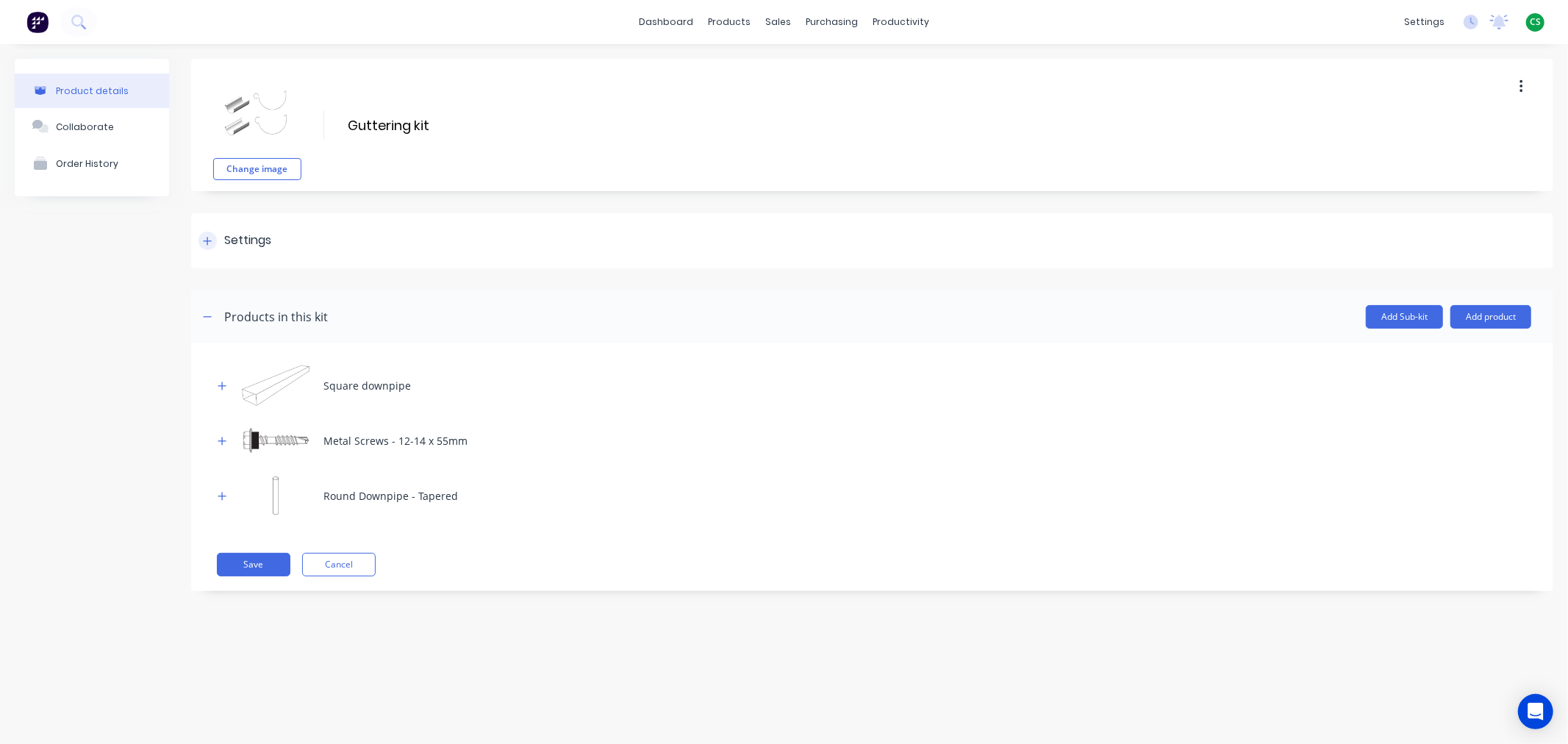
click at [211, 236] on div at bounding box center [207, 241] width 19 height 19
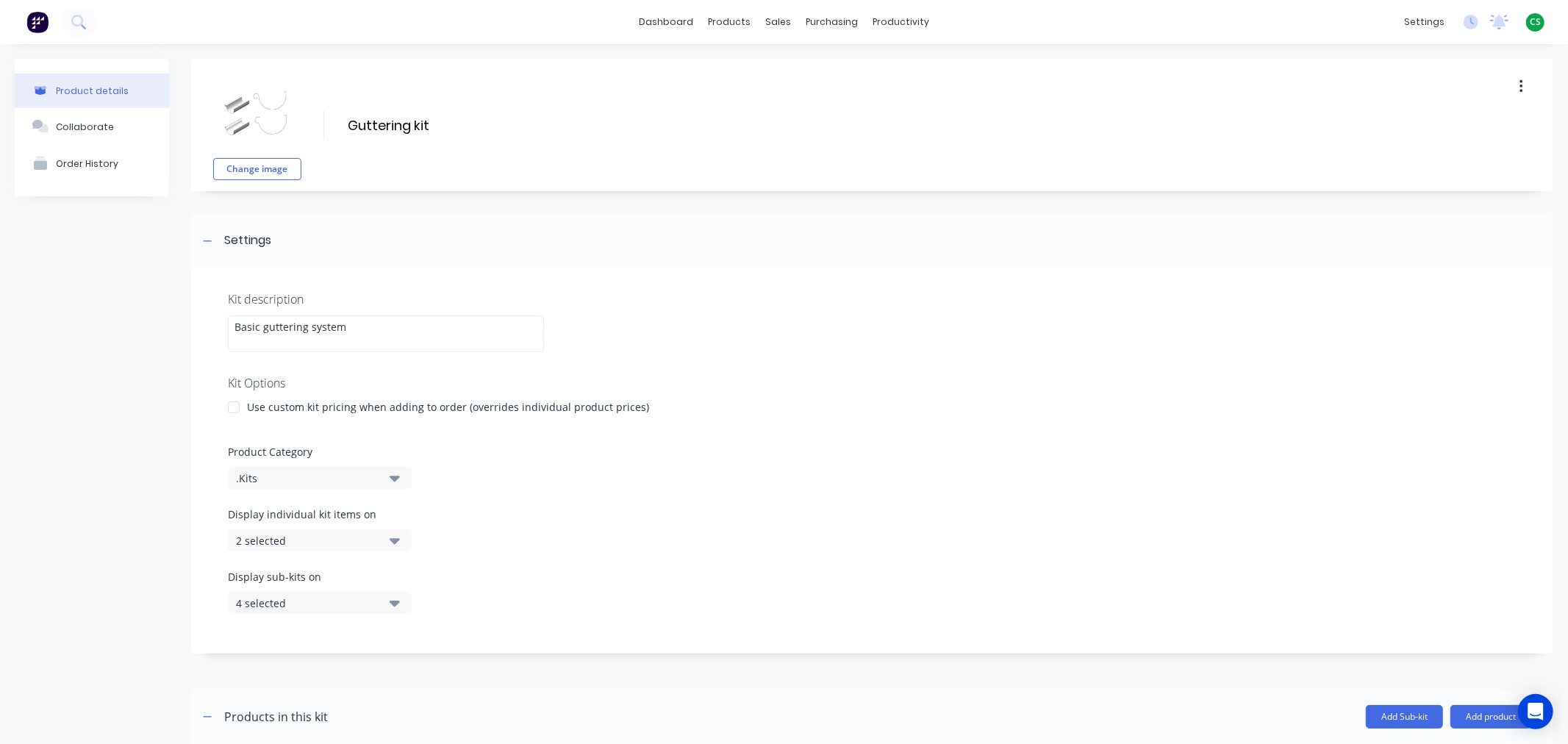
click at [322, 541] on div "2 selected" at bounding box center [307, 540] width 143 height 15
click at [686, 23] on link "dashboard" at bounding box center [666, 22] width 69 height 22
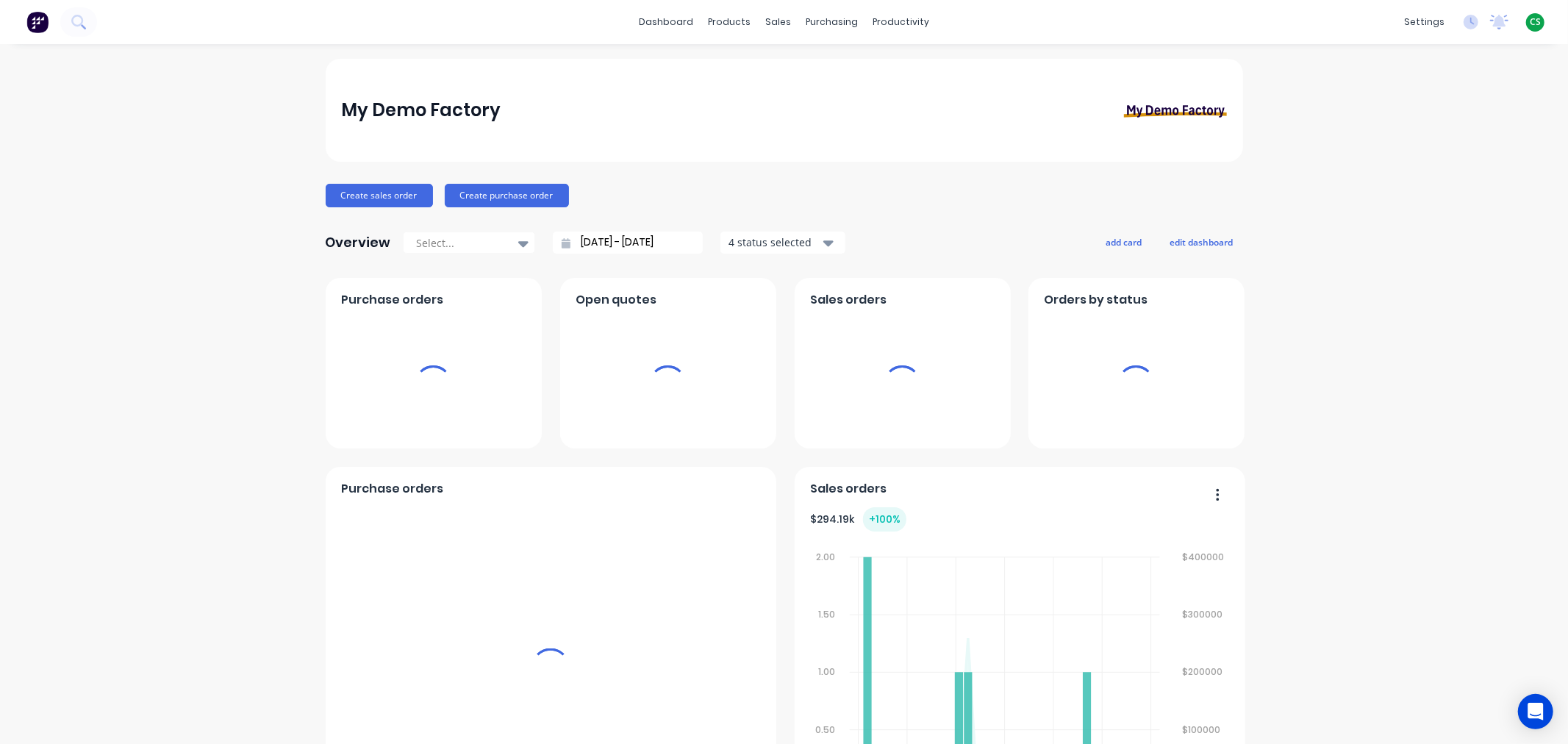
click at [1529, 23] on span "CS" at bounding box center [1535, 22] width 11 height 13
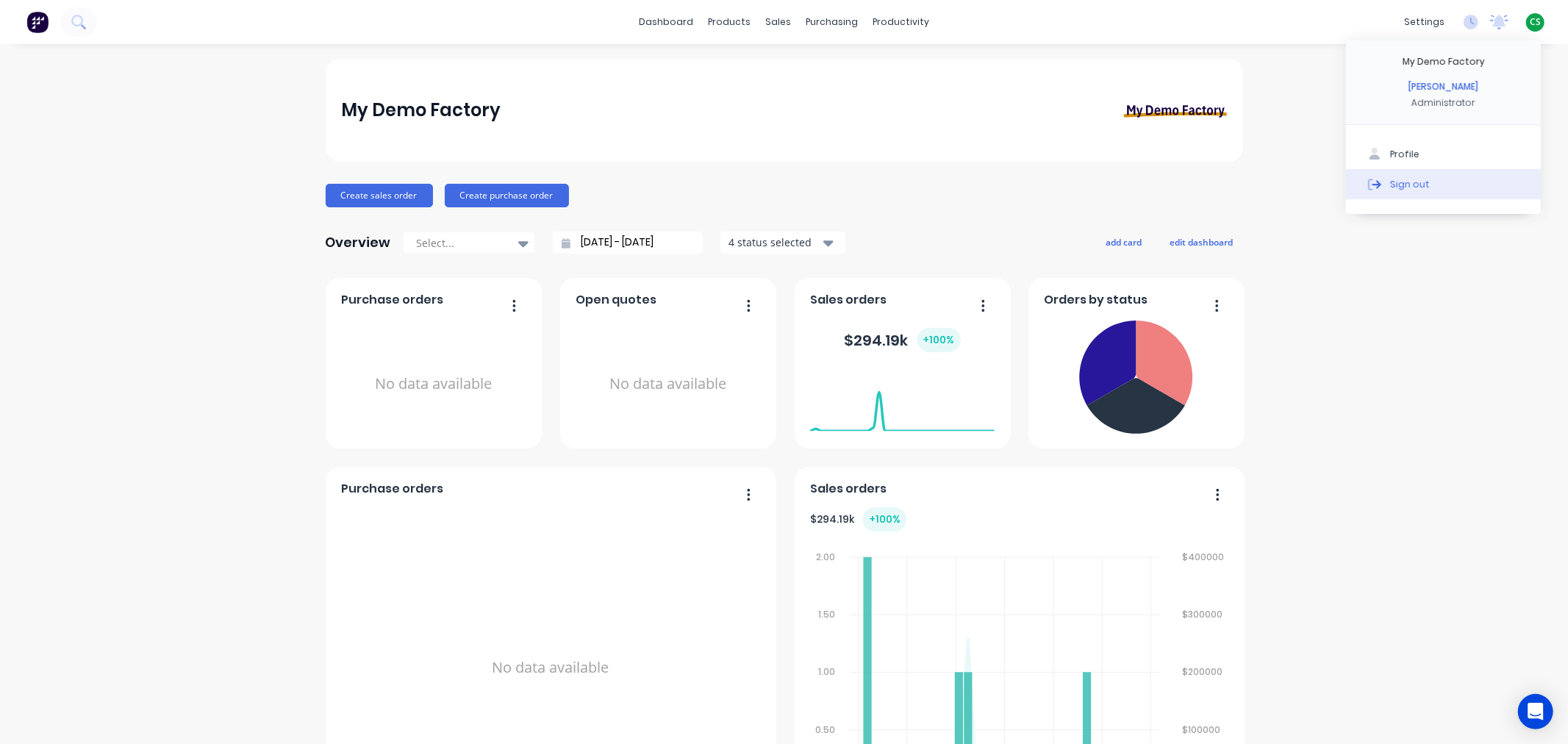
drag, startPoint x: 1492, startPoint y: 184, endPoint x: 1551, endPoint y: 187, distance: 59.1
click at [1493, 184] on button "Sign out" at bounding box center [1443, 184] width 195 height 30
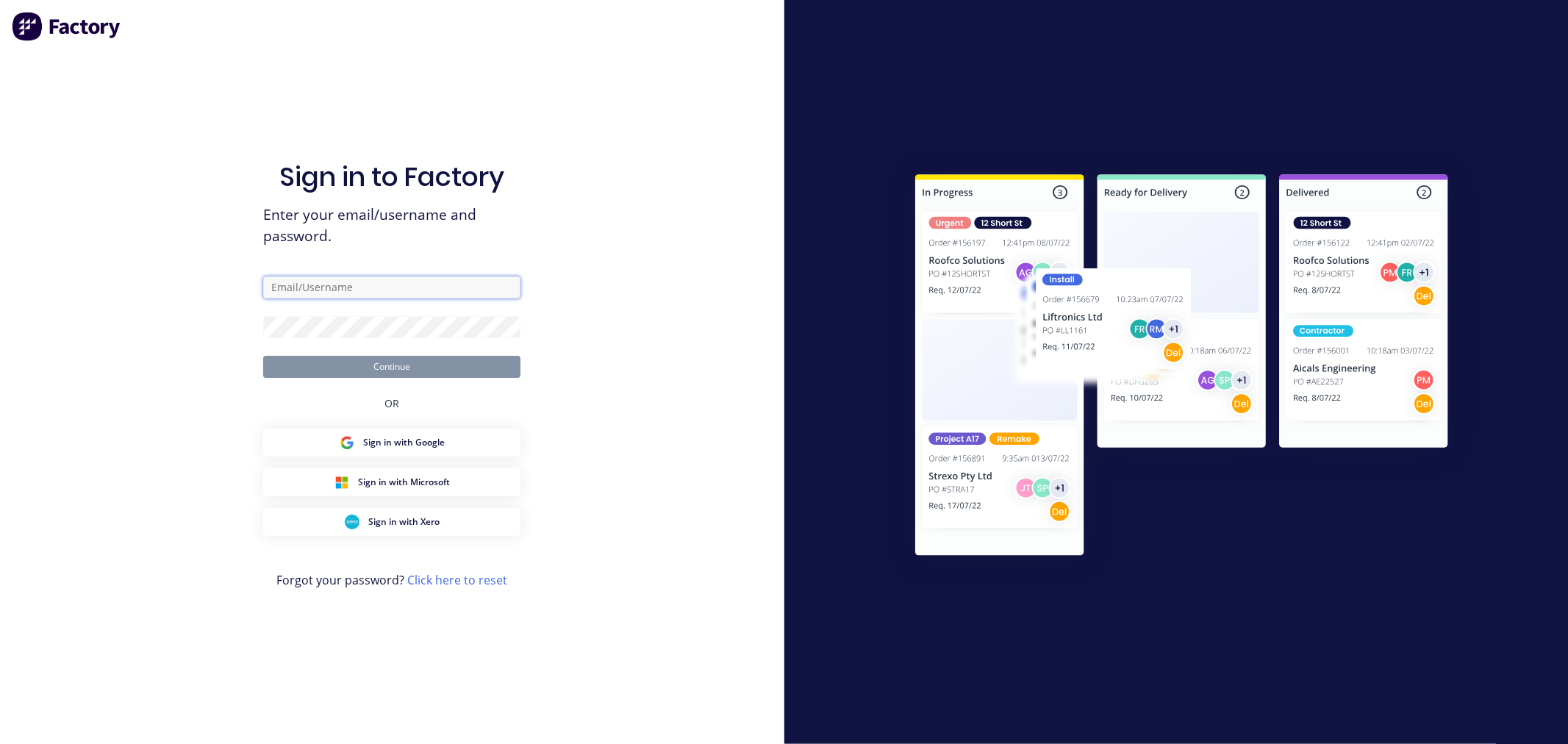
click at [287, 284] on input "text" at bounding box center [391, 287] width 257 height 22
type input "cathy@factory.app"
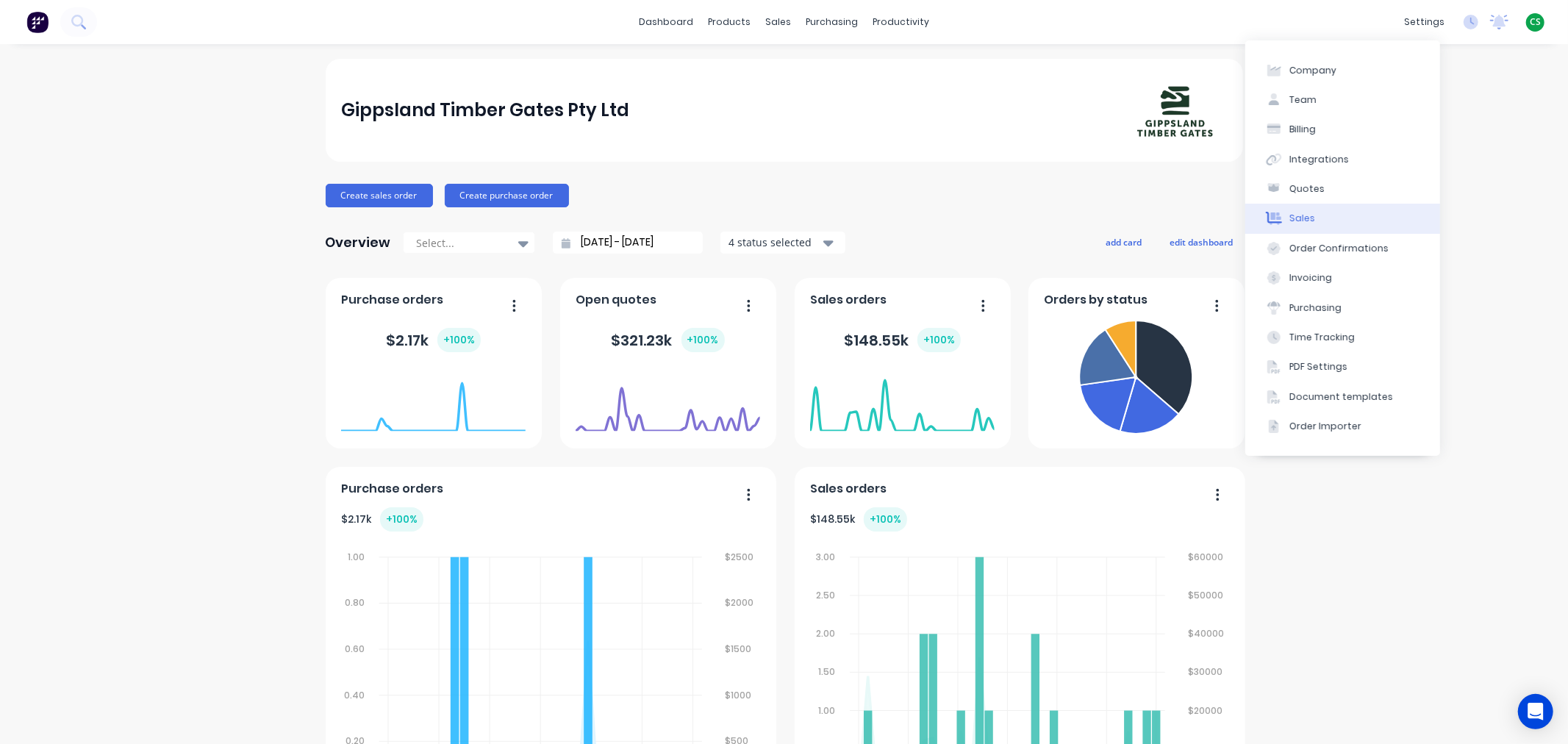
click at [1311, 217] on div "Sales" at bounding box center [1302, 218] width 26 height 13
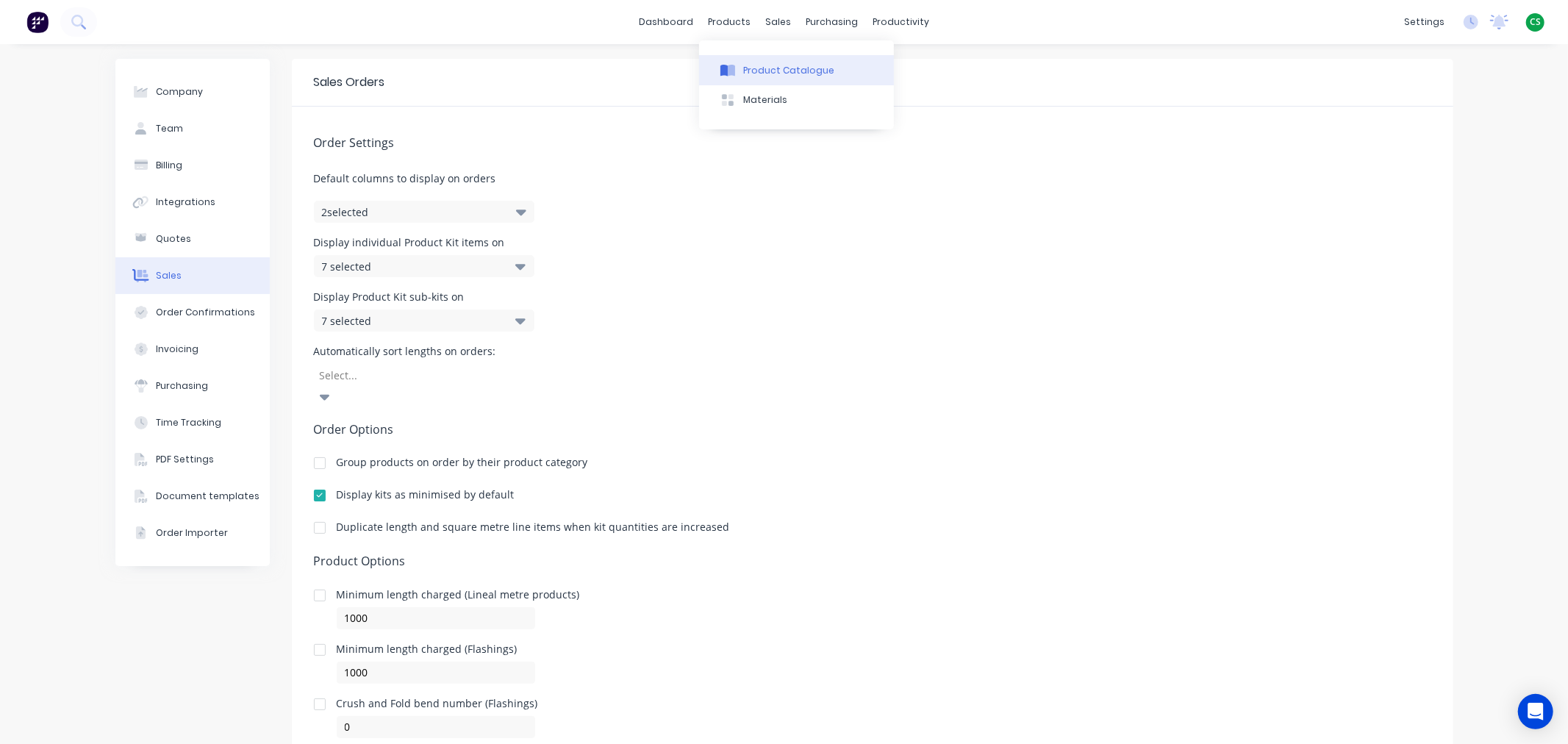
click at [778, 66] on div "Product Catalogue" at bounding box center [788, 70] width 91 height 13
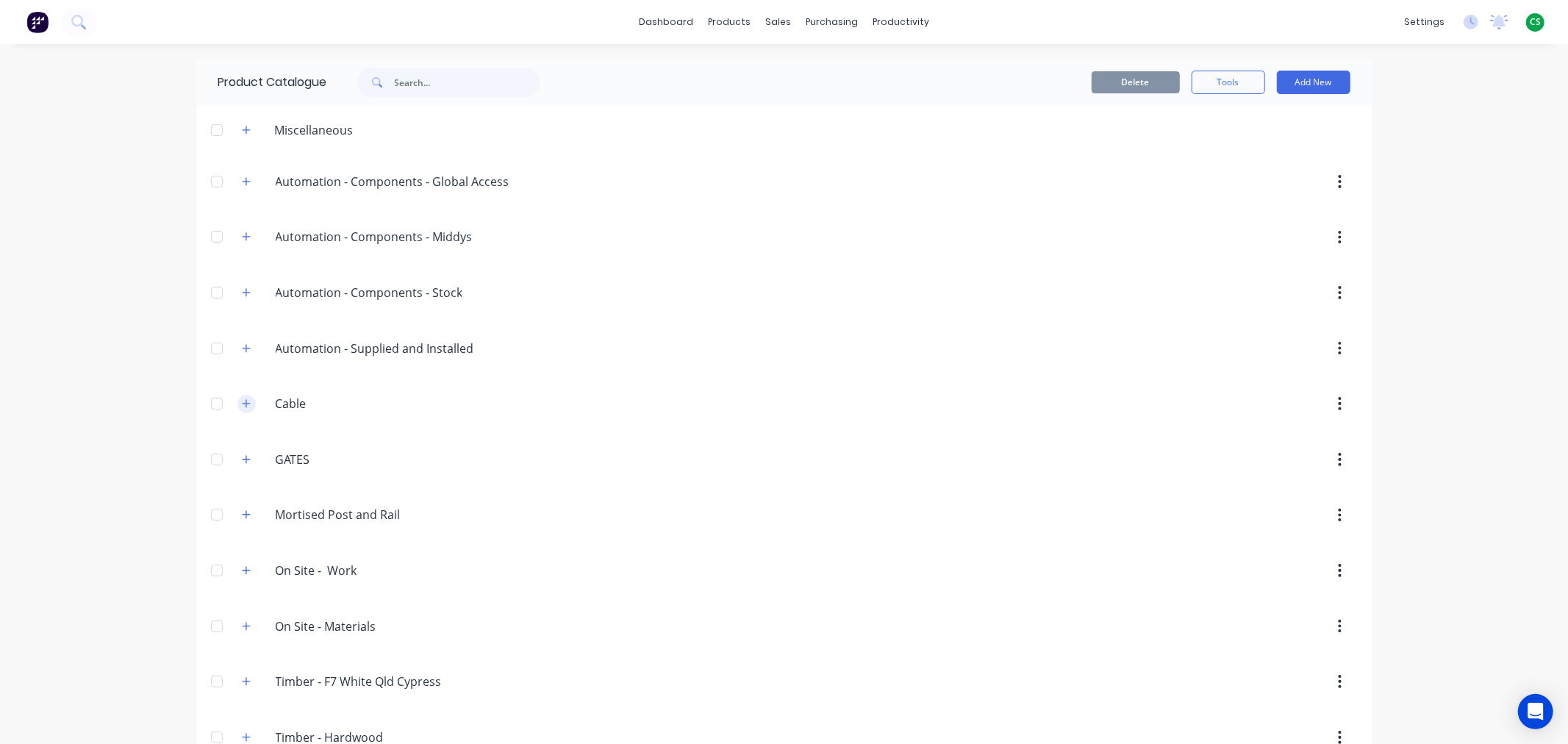
click at [242, 407] on icon "button" at bounding box center [246, 403] width 9 height 10
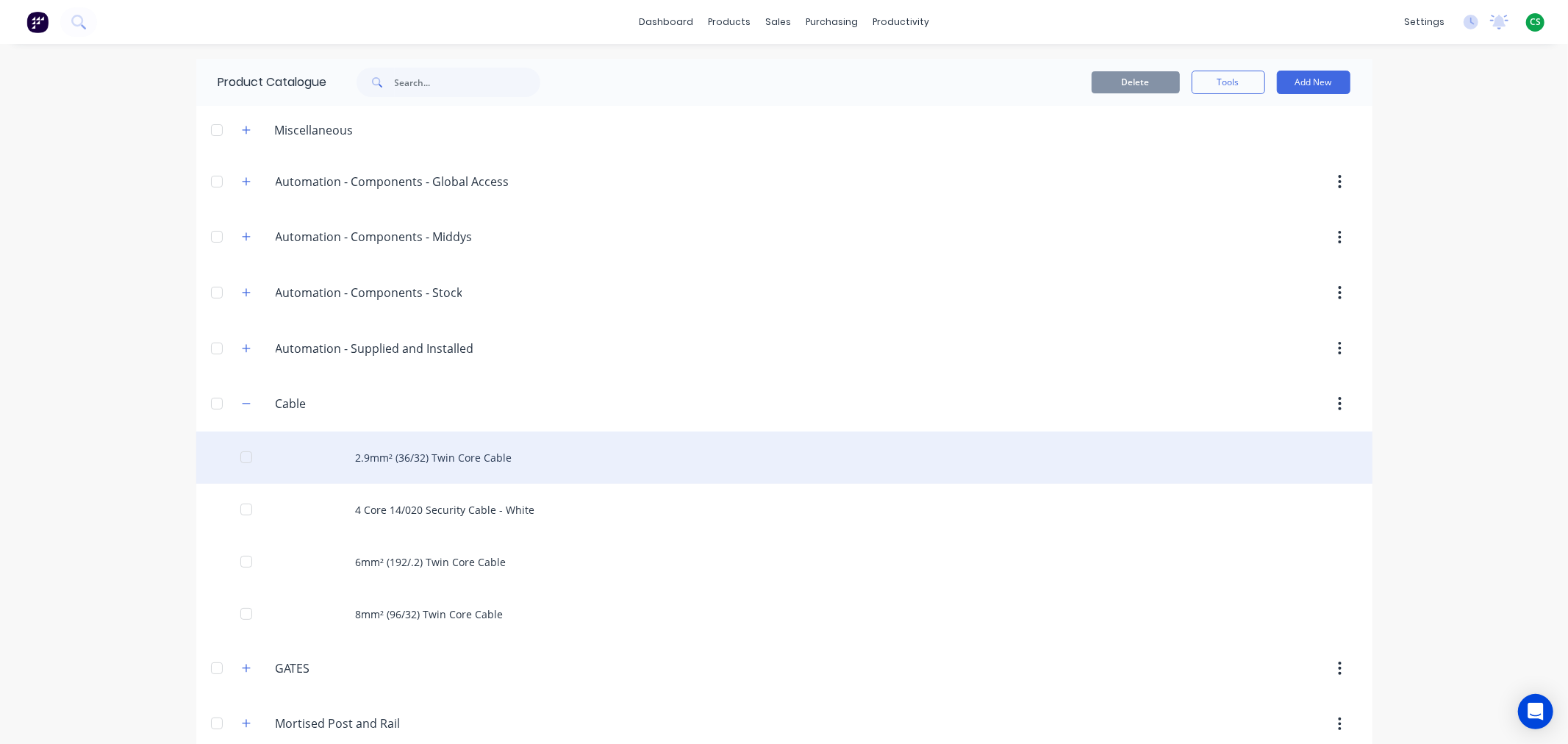
click at [422, 461] on div "2.9mm² (36/32) Twin Core Cable" at bounding box center [784, 457] width 1176 height 52
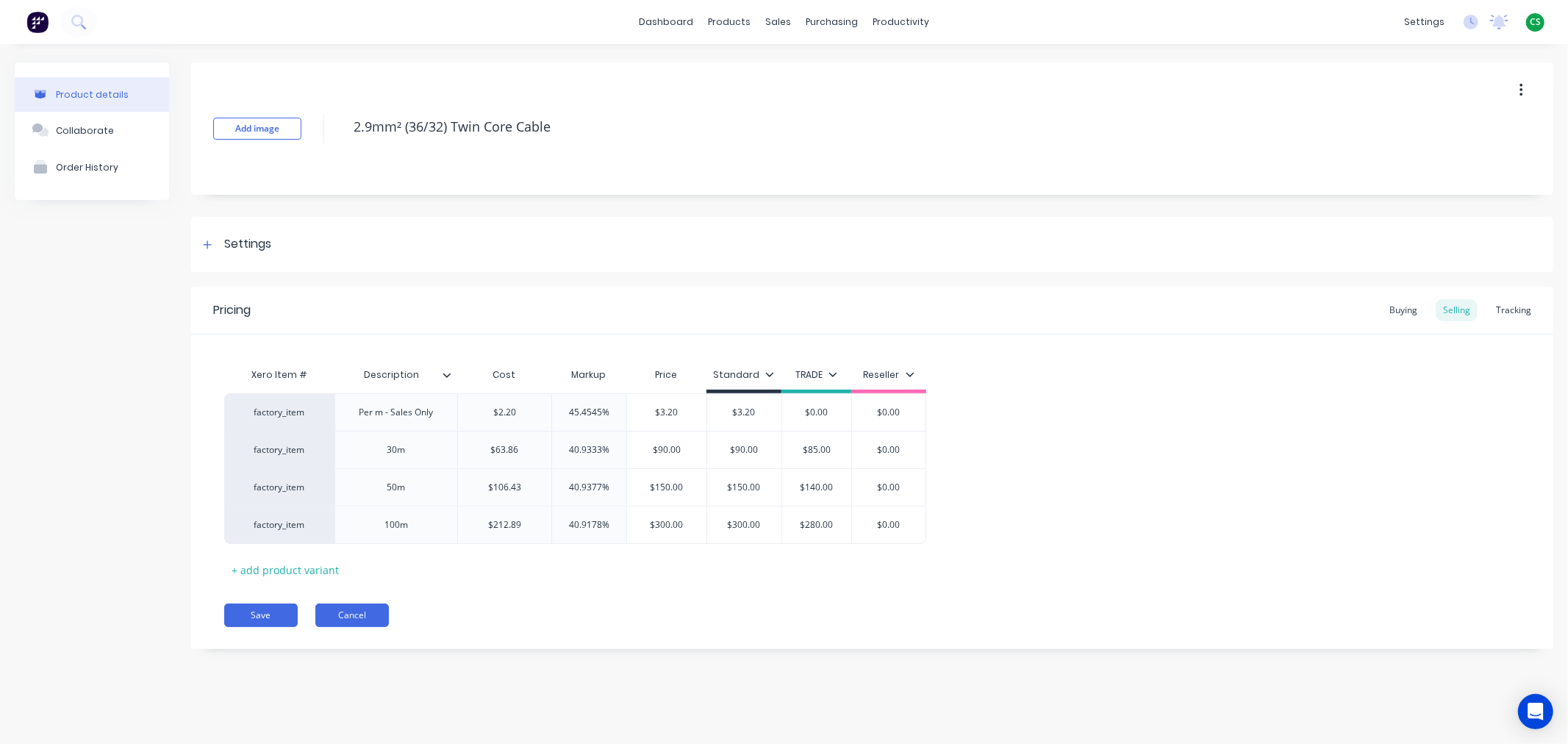
click at [348, 618] on button "Cancel" at bounding box center [352, 614] width 73 height 23
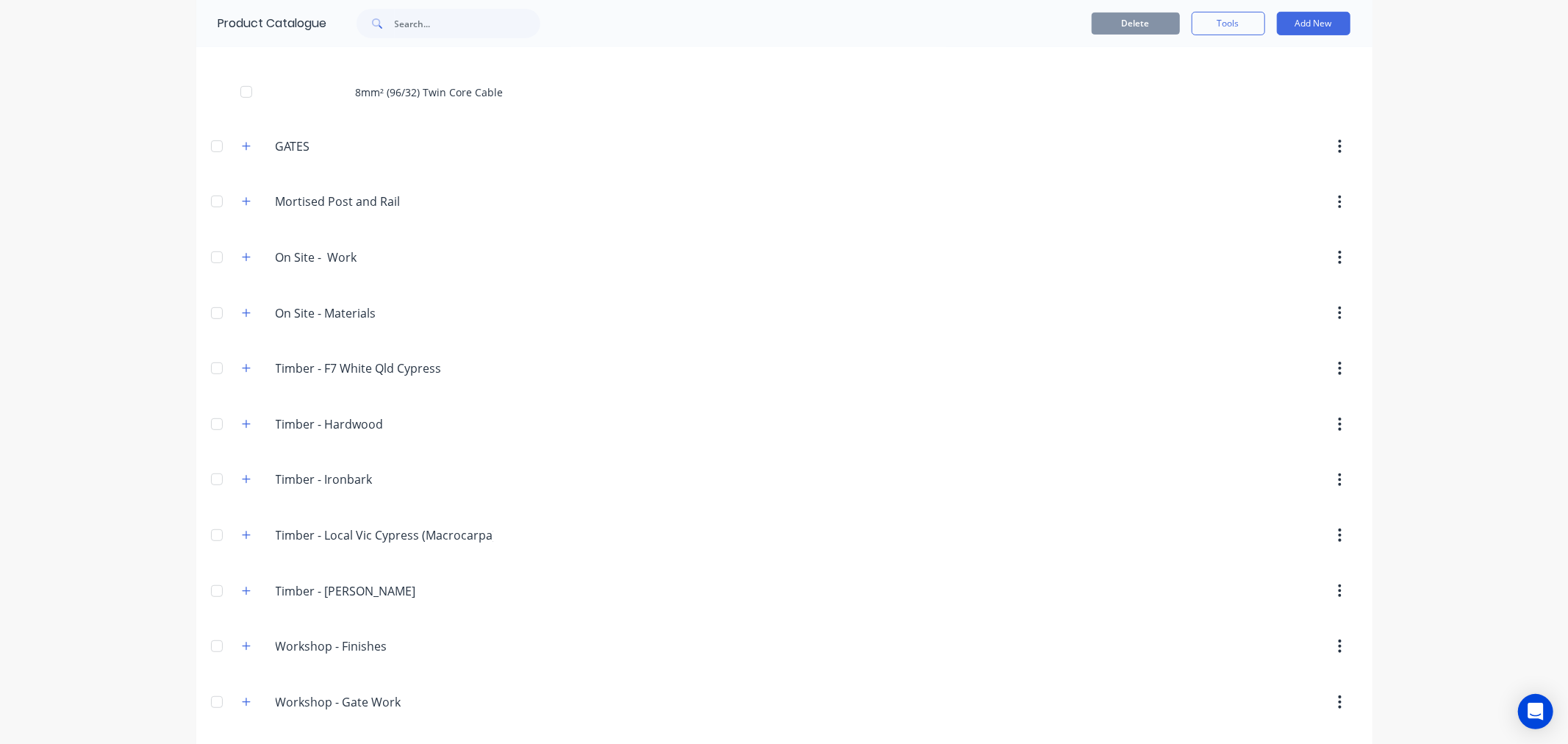
scroll to position [692, 0]
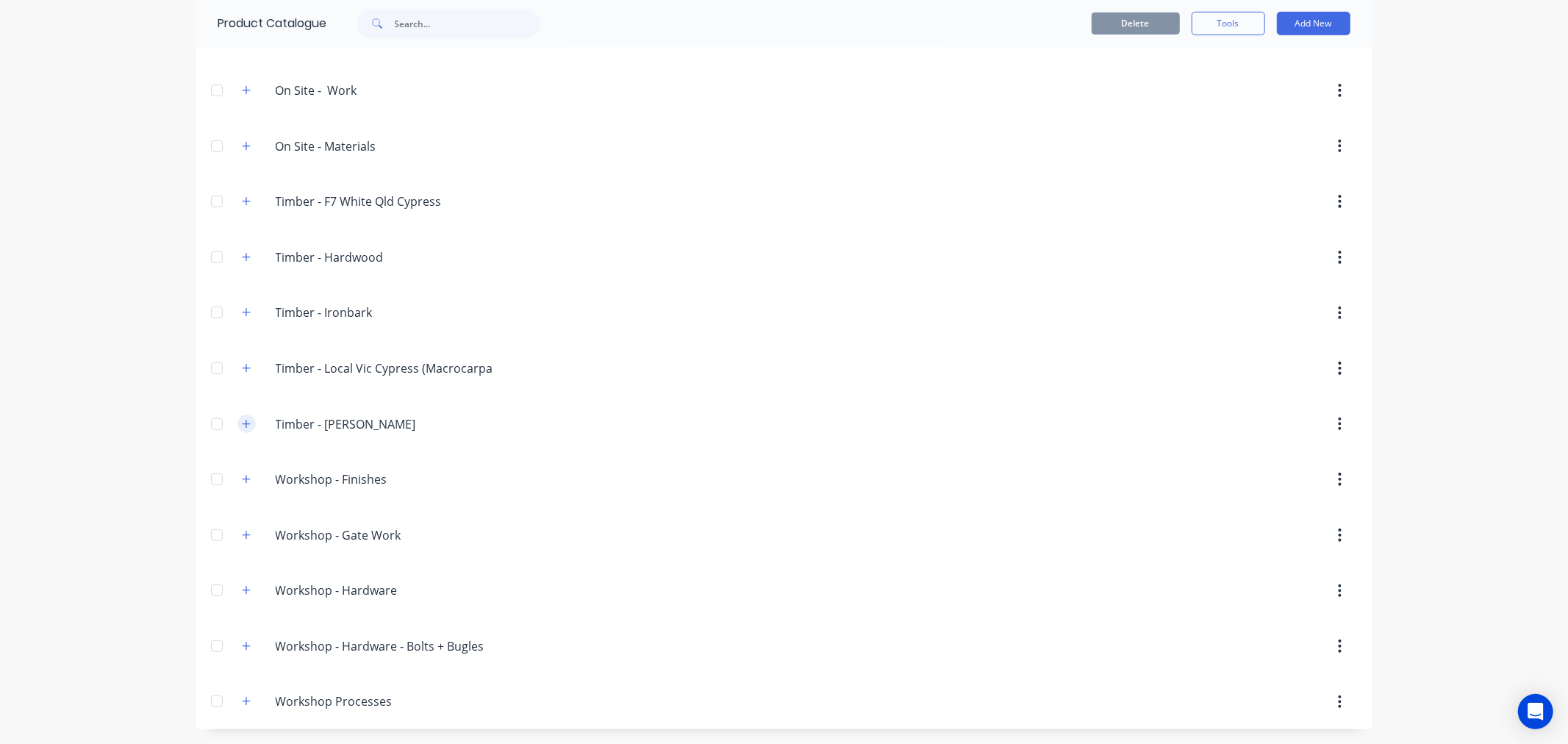
click at [242, 424] on icon "button" at bounding box center [246, 424] width 9 height 10
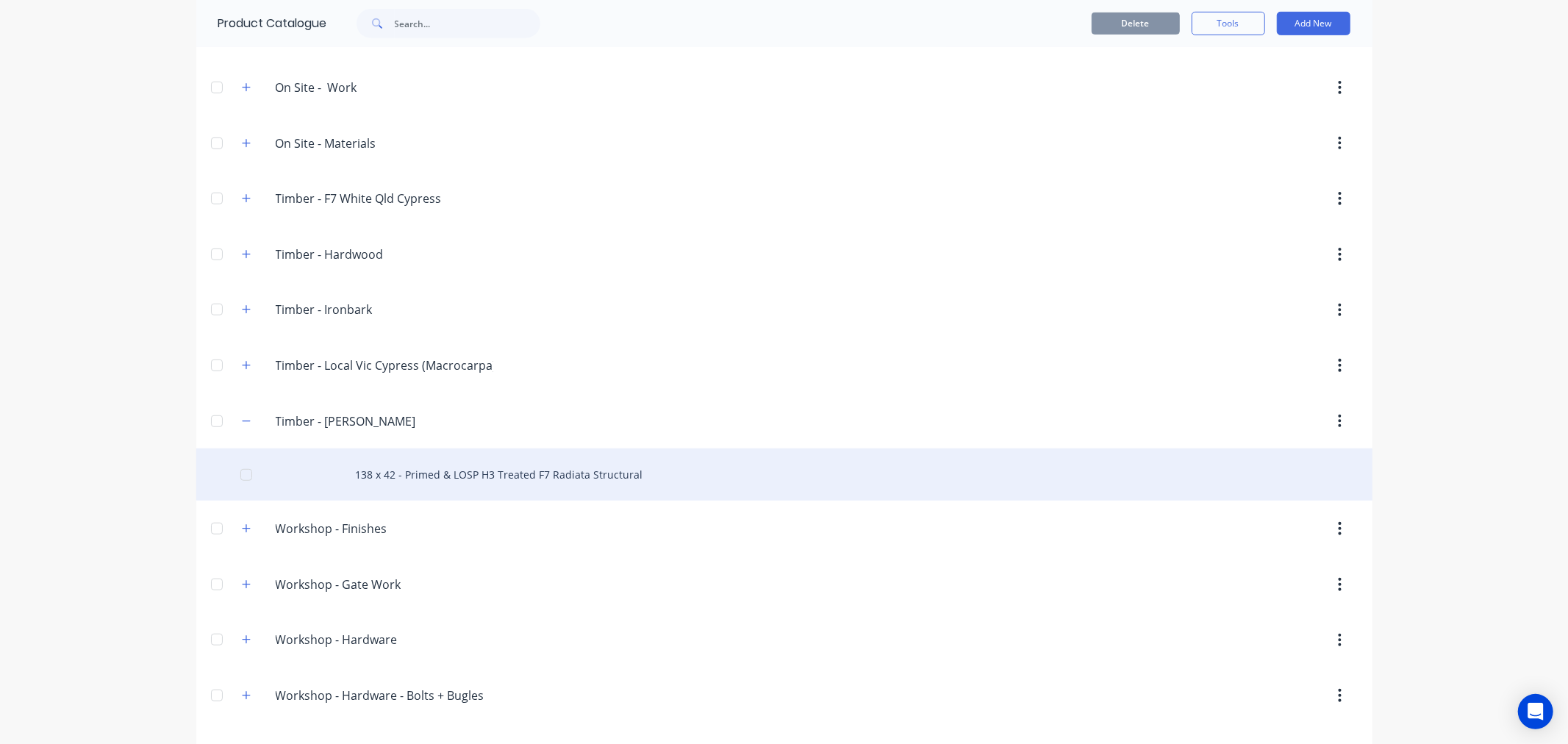
click at [412, 481] on div "138 x 42 - Primed & LOSP H3 Treated F7 Radiata Structural" at bounding box center [784, 474] width 1176 height 52
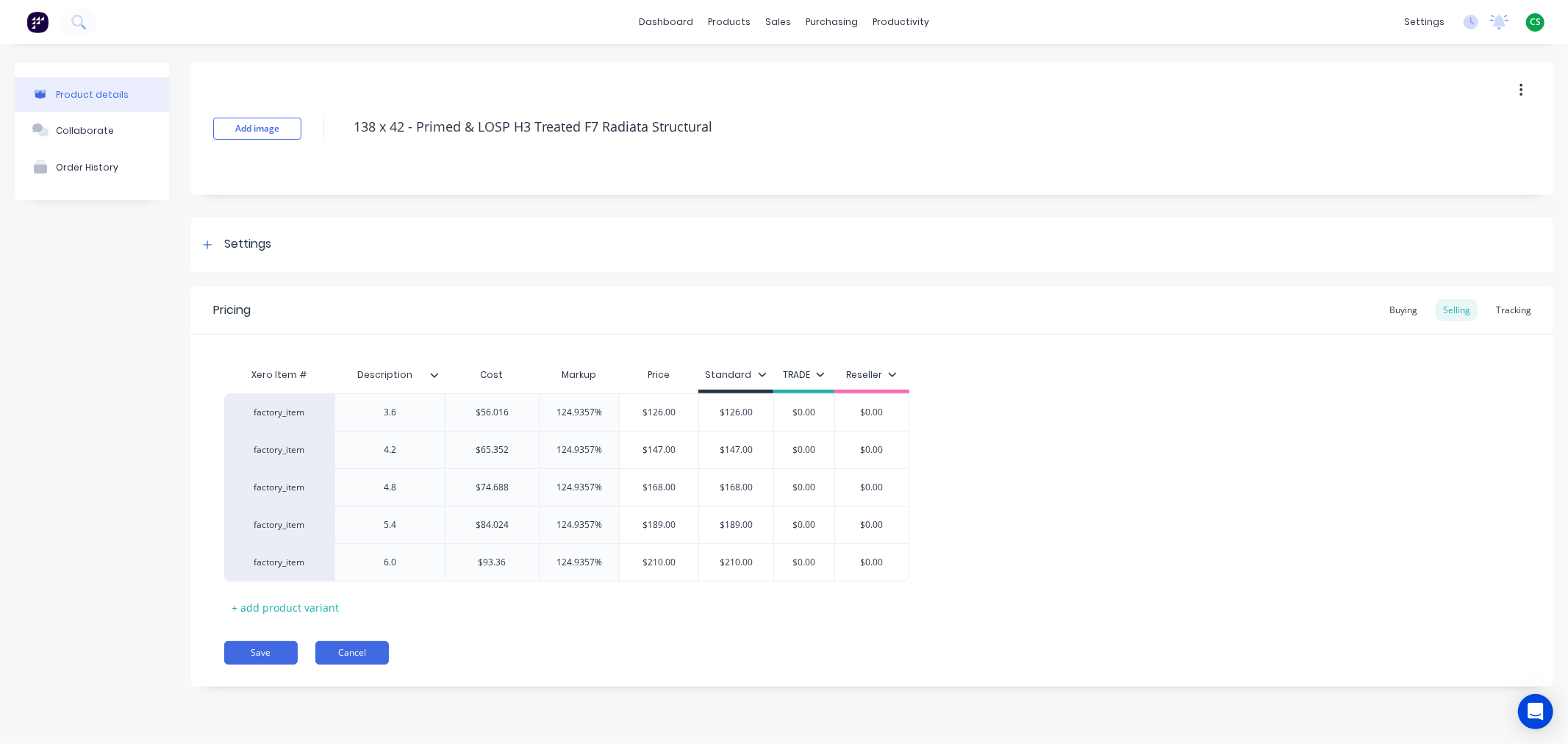
click at [354, 654] on button "Cancel" at bounding box center [352, 652] width 73 height 23
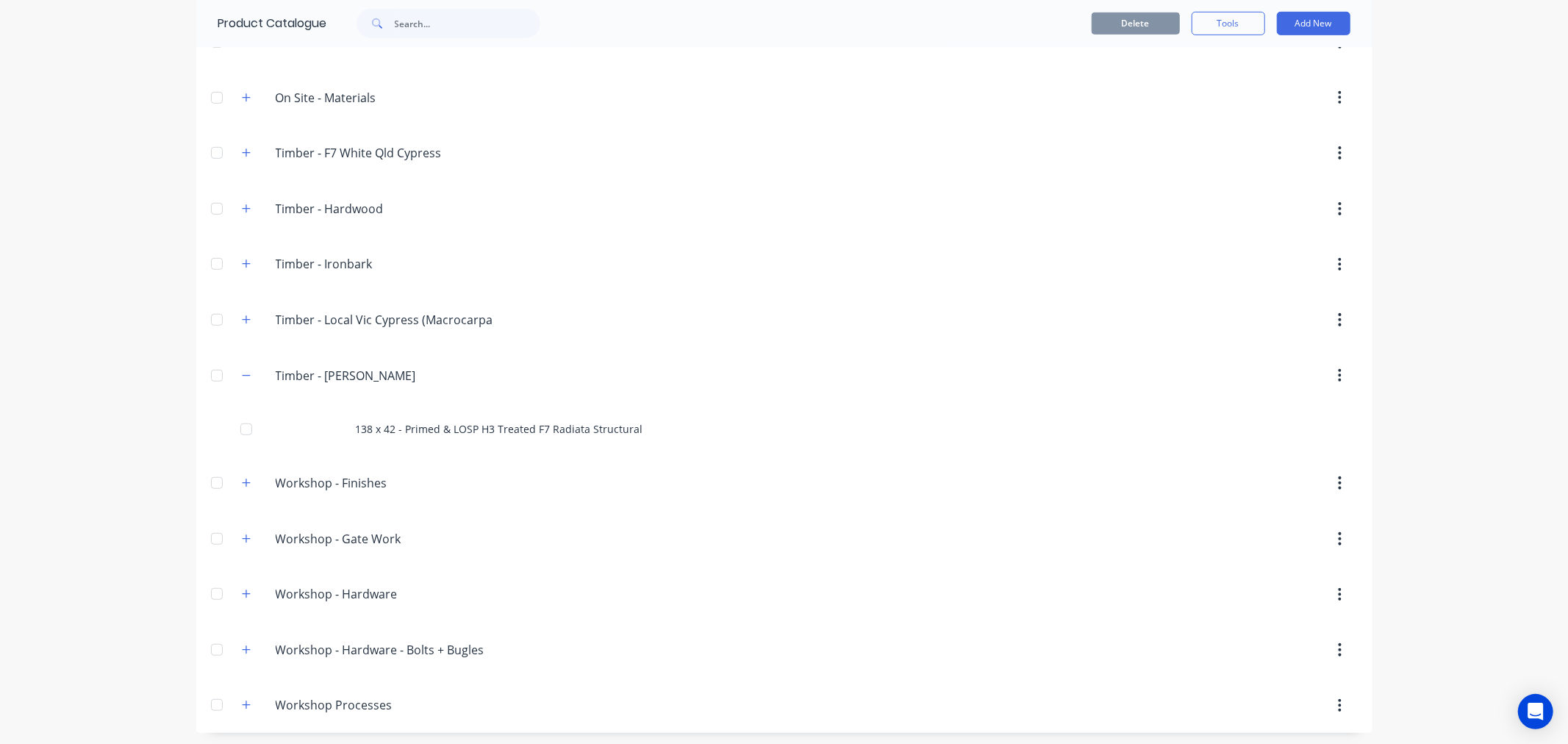
scroll to position [744, 0]
click at [242, 586] on icon "button" at bounding box center [246, 590] width 9 height 10
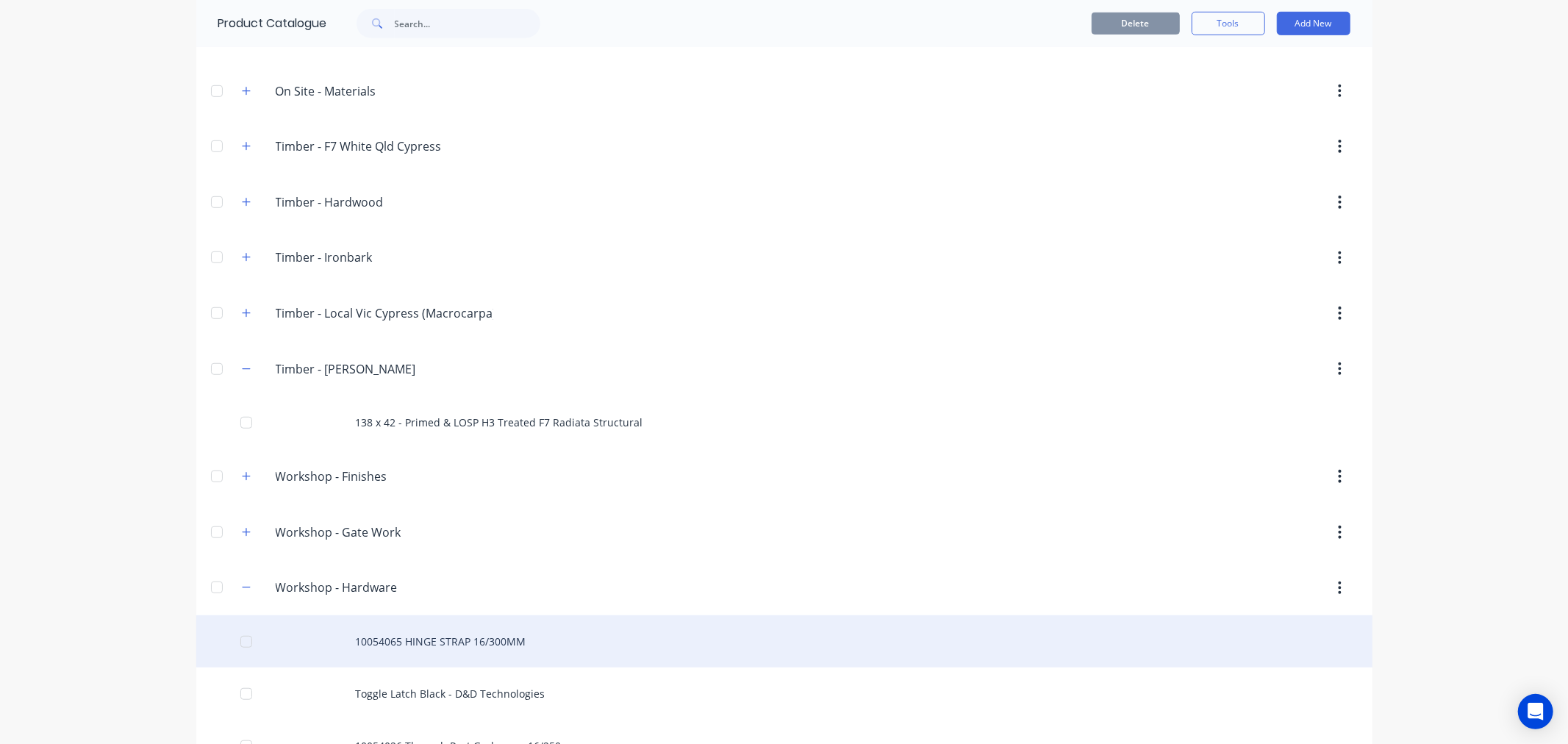
click at [442, 650] on div "10054065 HINGE STRAP 16/300MM" at bounding box center [784, 641] width 1176 height 52
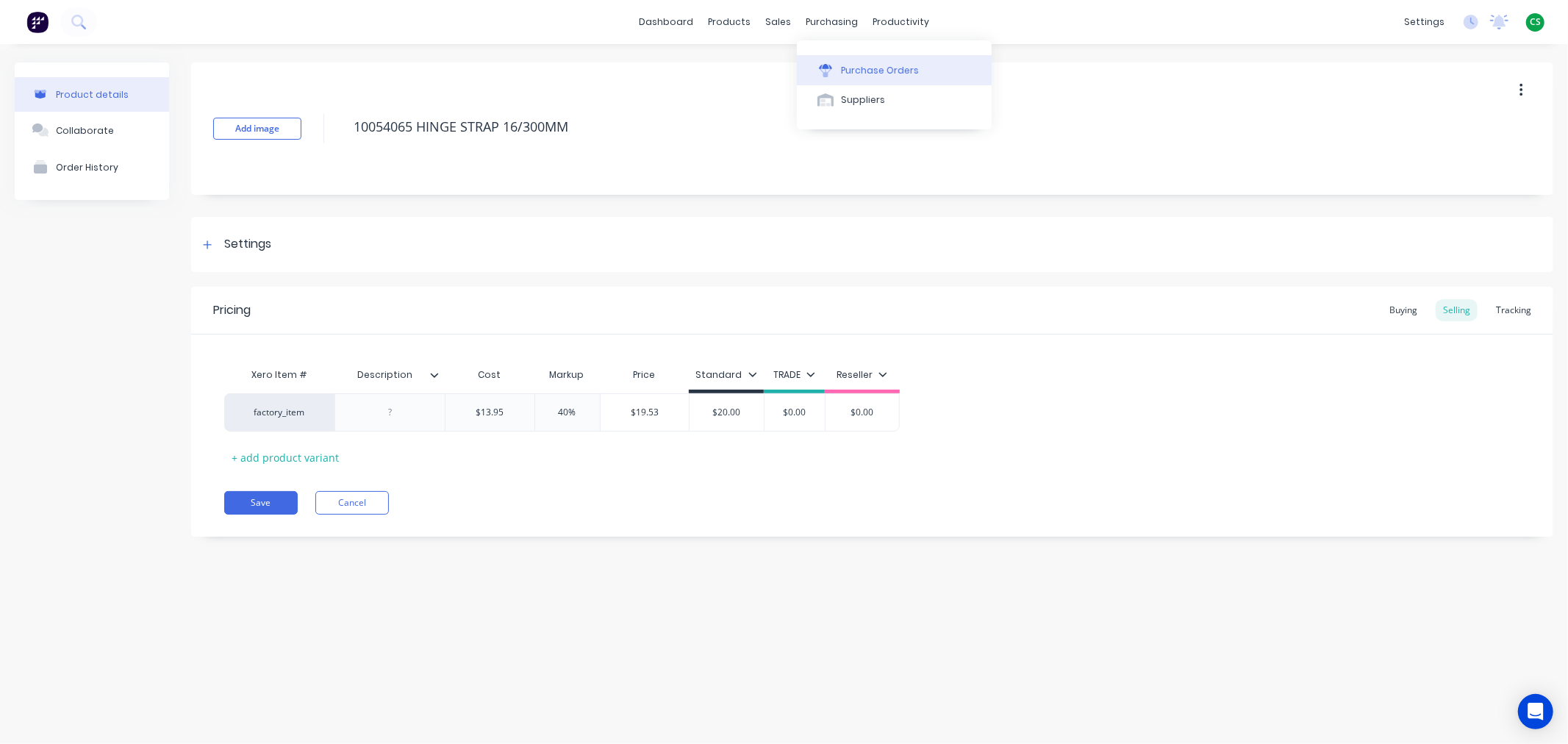
click at [864, 70] on div "Purchase Orders" at bounding box center [879, 70] width 78 height 13
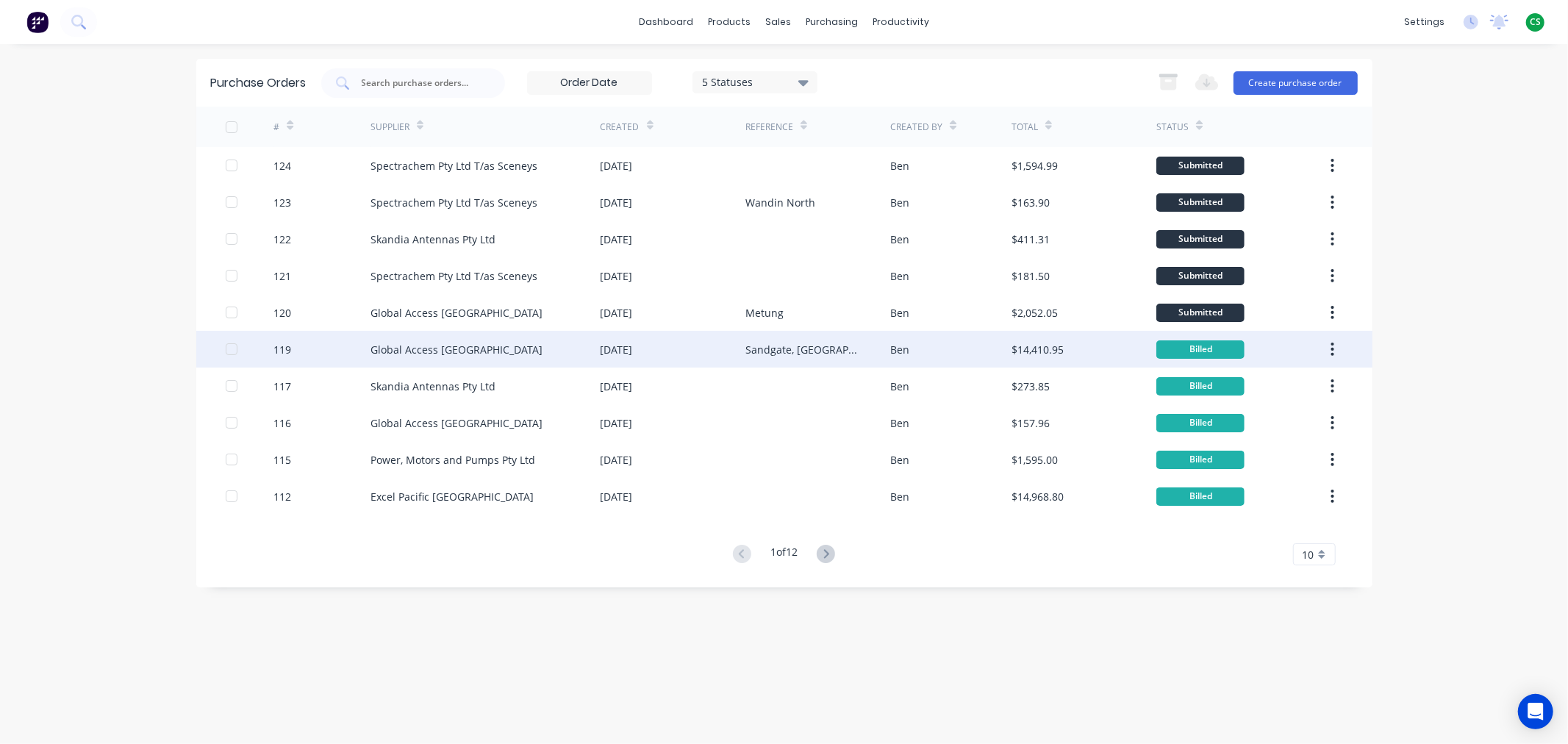
click at [451, 343] on div "Global Access Australia" at bounding box center [457, 349] width 172 height 15
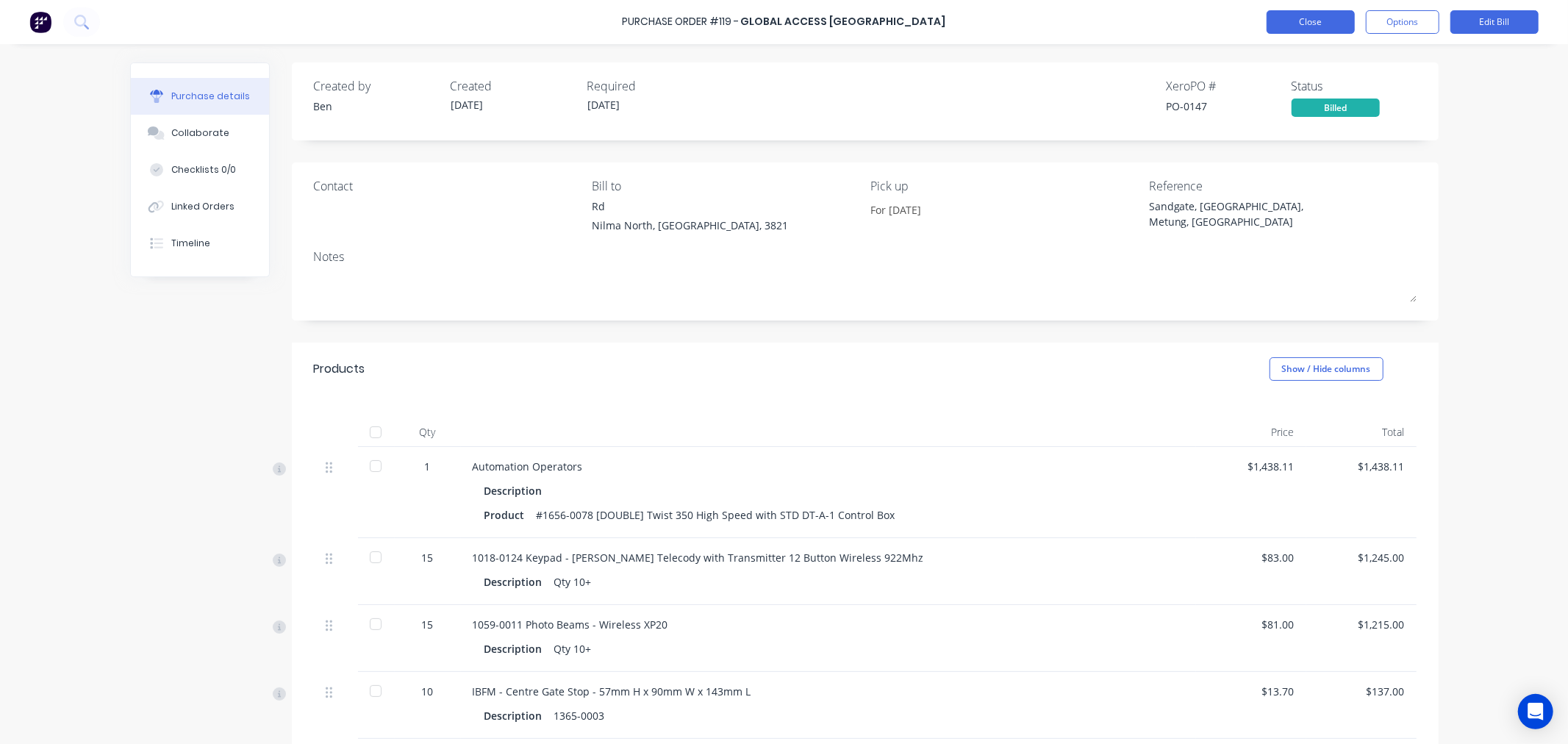
click at [1297, 23] on button "Close" at bounding box center [1311, 22] width 89 height 23
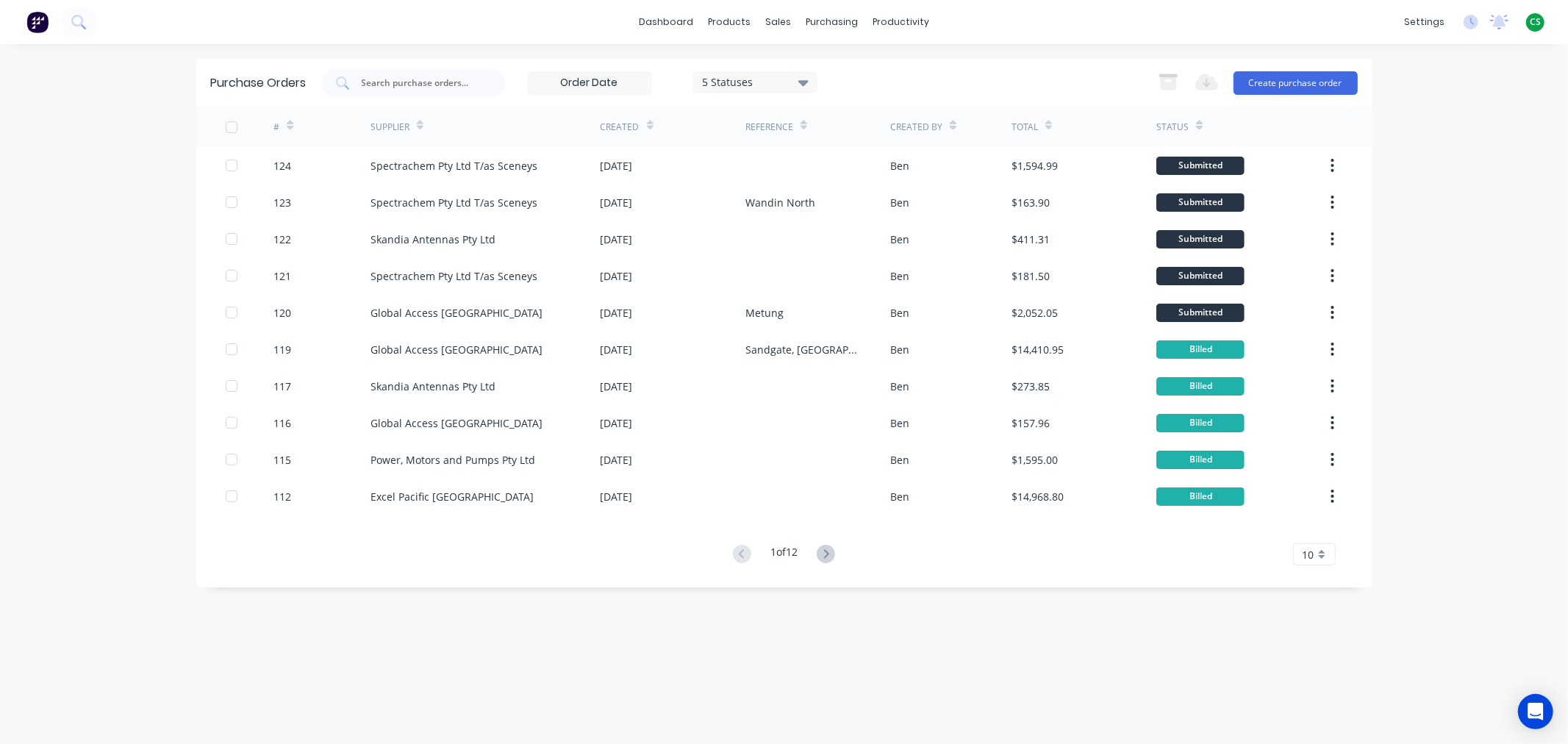
click at [1322, 557] on div "10" at bounding box center [1314, 554] width 43 height 22
click at [1316, 527] on div "35" at bounding box center [1314, 528] width 41 height 26
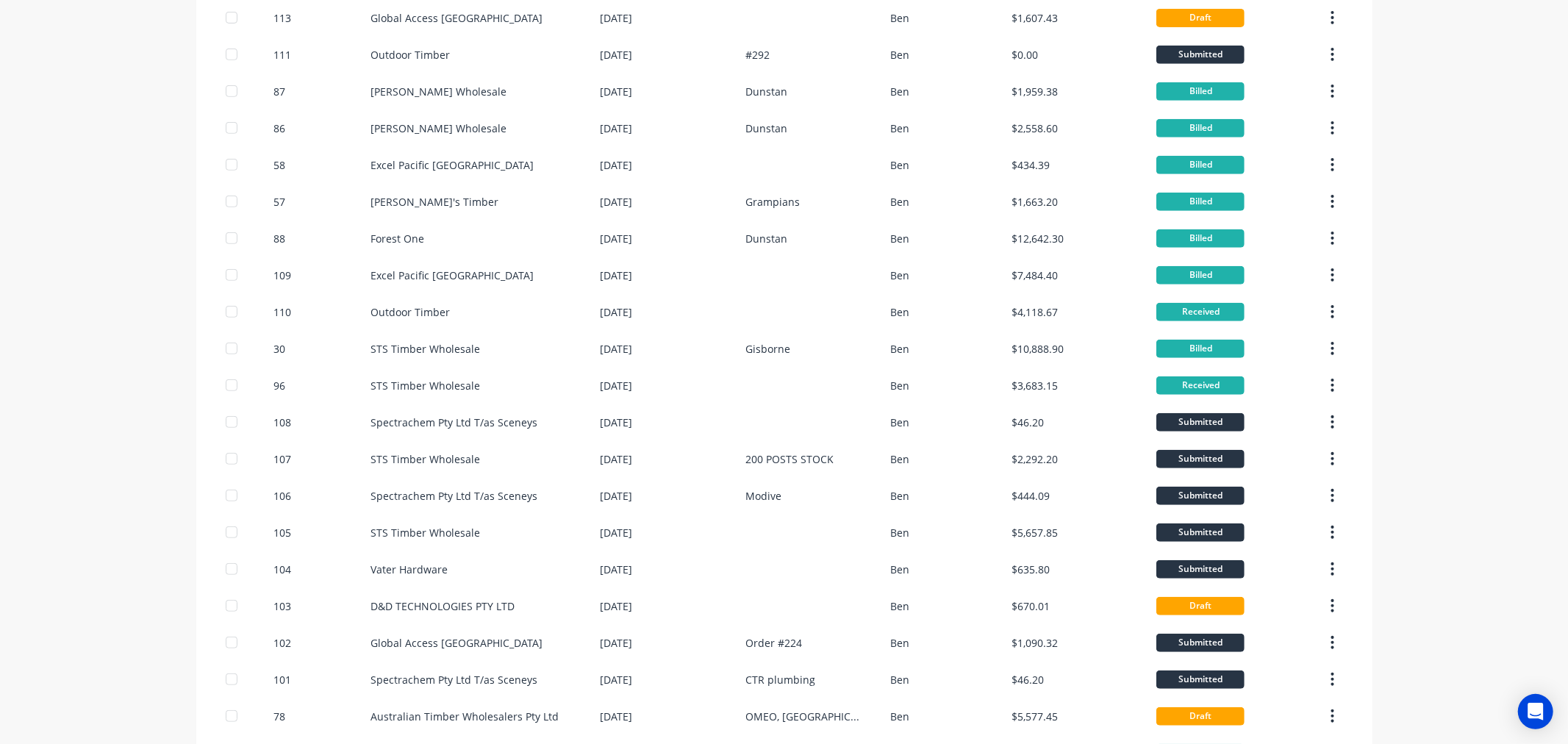
scroll to position [777, 0]
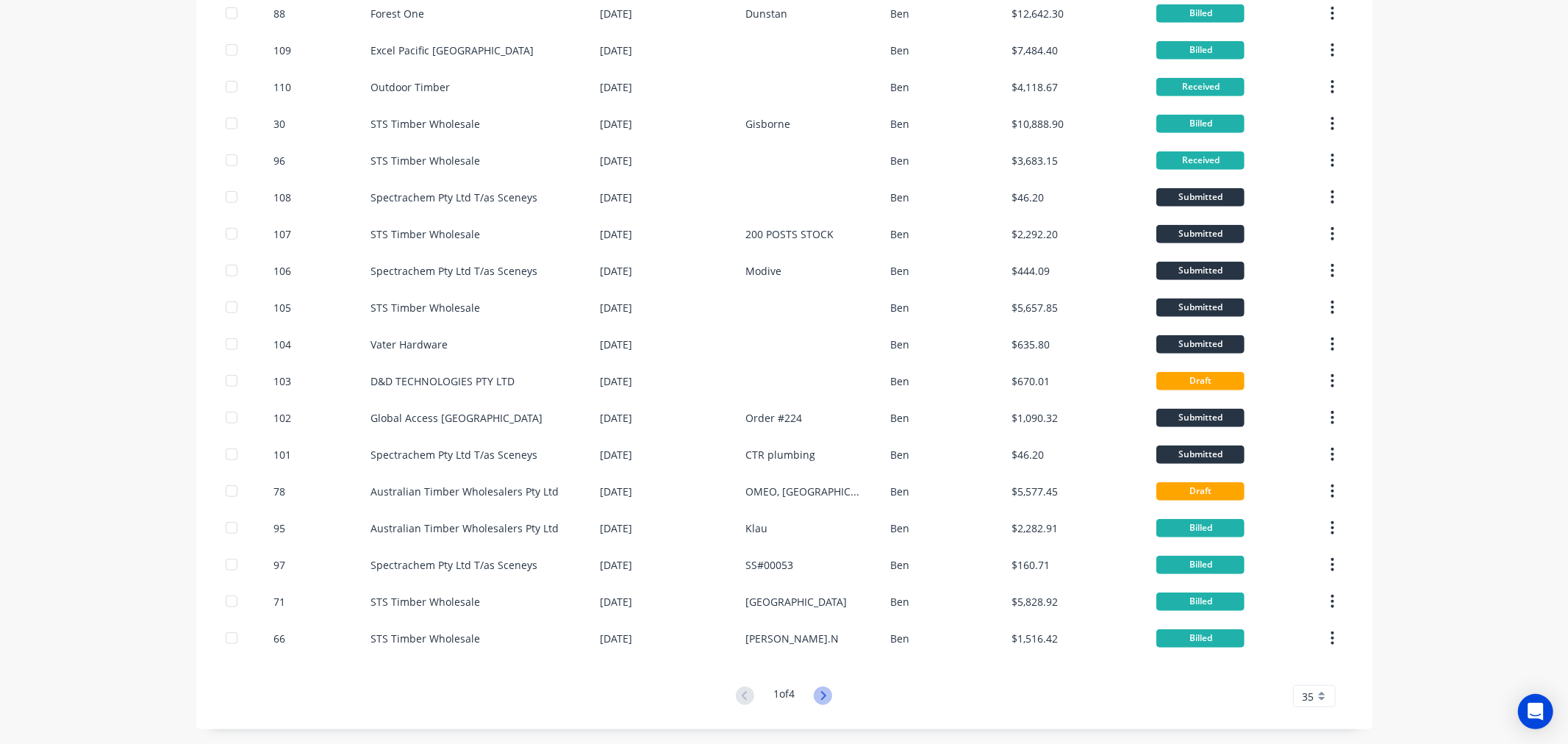
click at [817, 696] on icon at bounding box center [822, 696] width 19 height 19
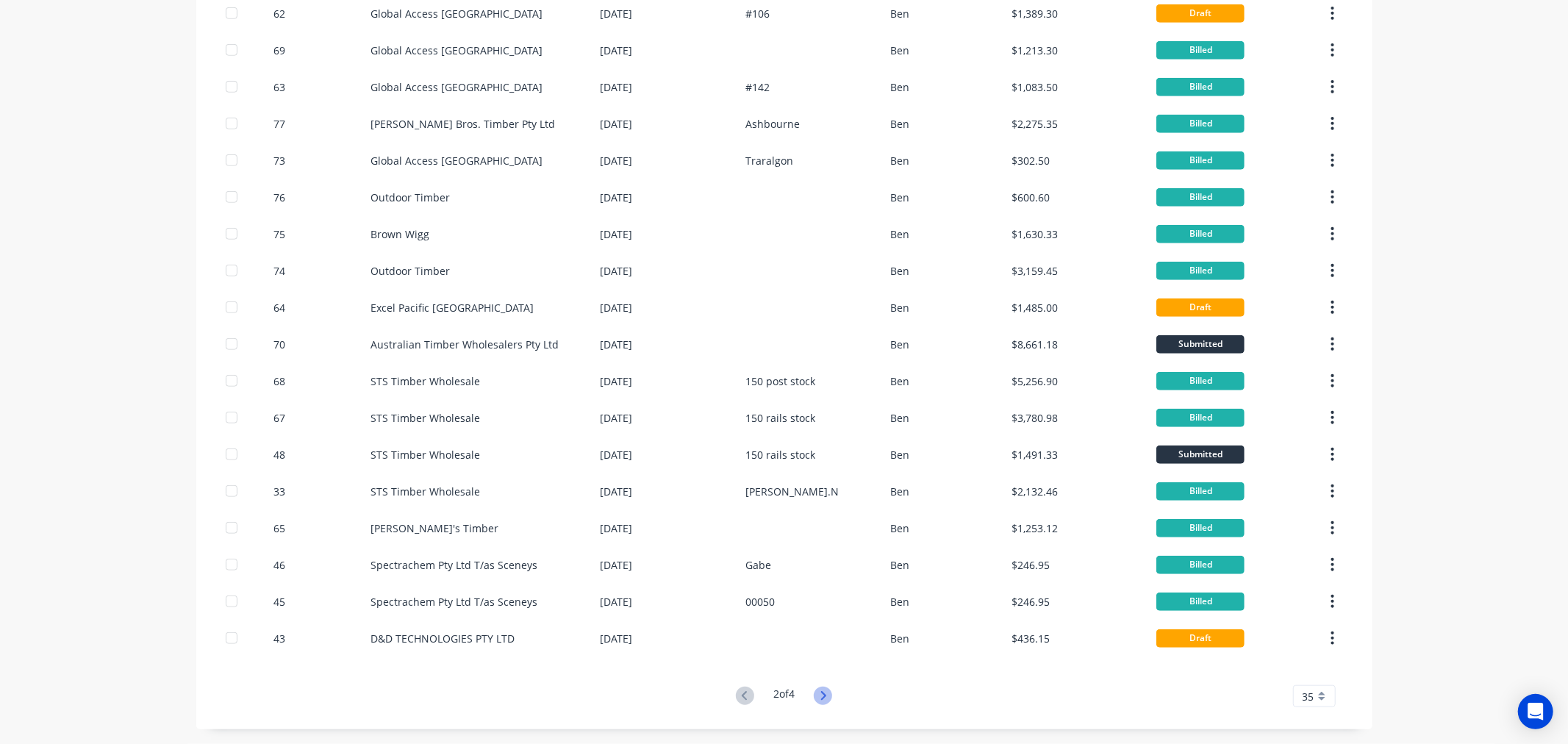
click at [821, 700] on icon at bounding box center [822, 696] width 19 height 19
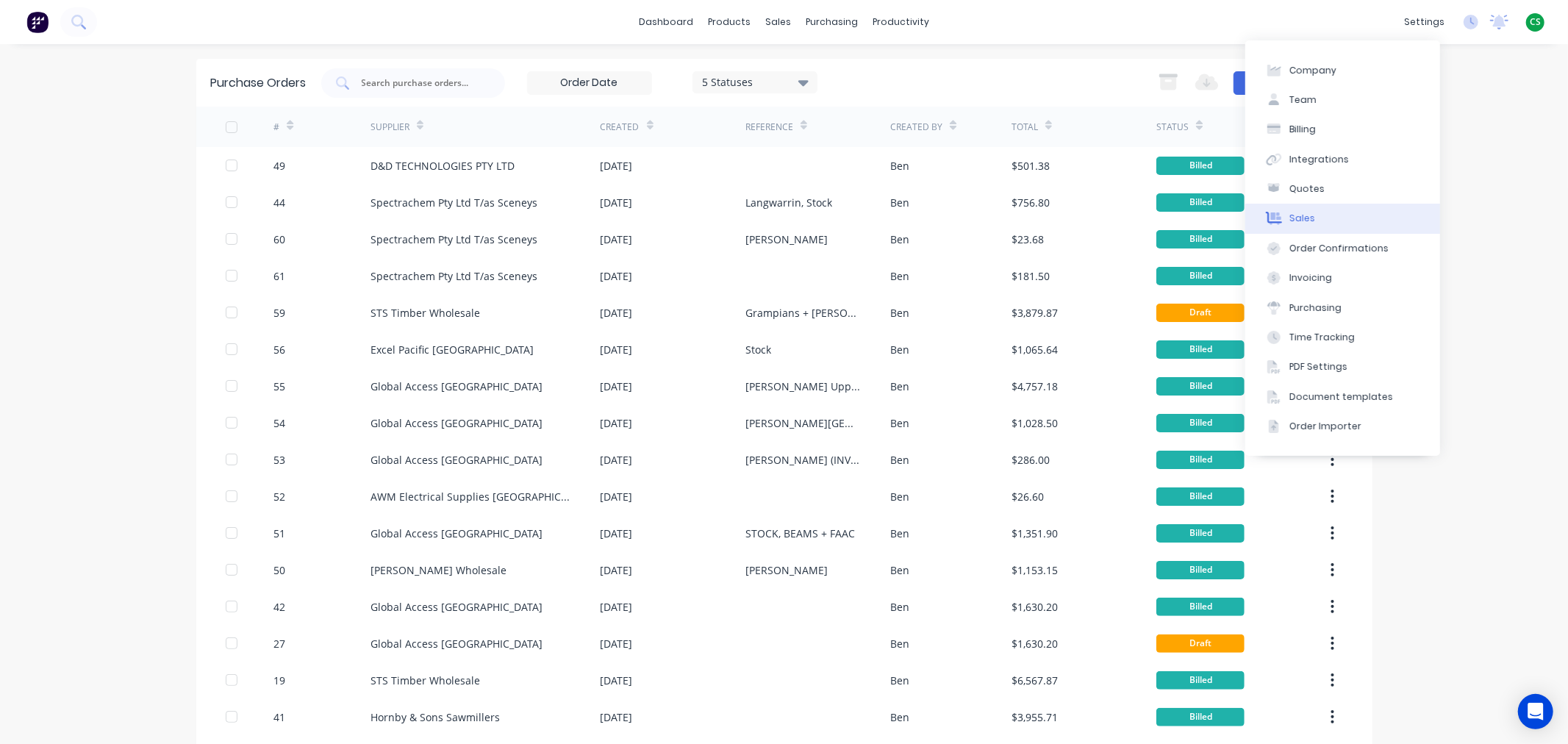
click at [1333, 215] on button "Sales" at bounding box center [1343, 218] width 195 height 30
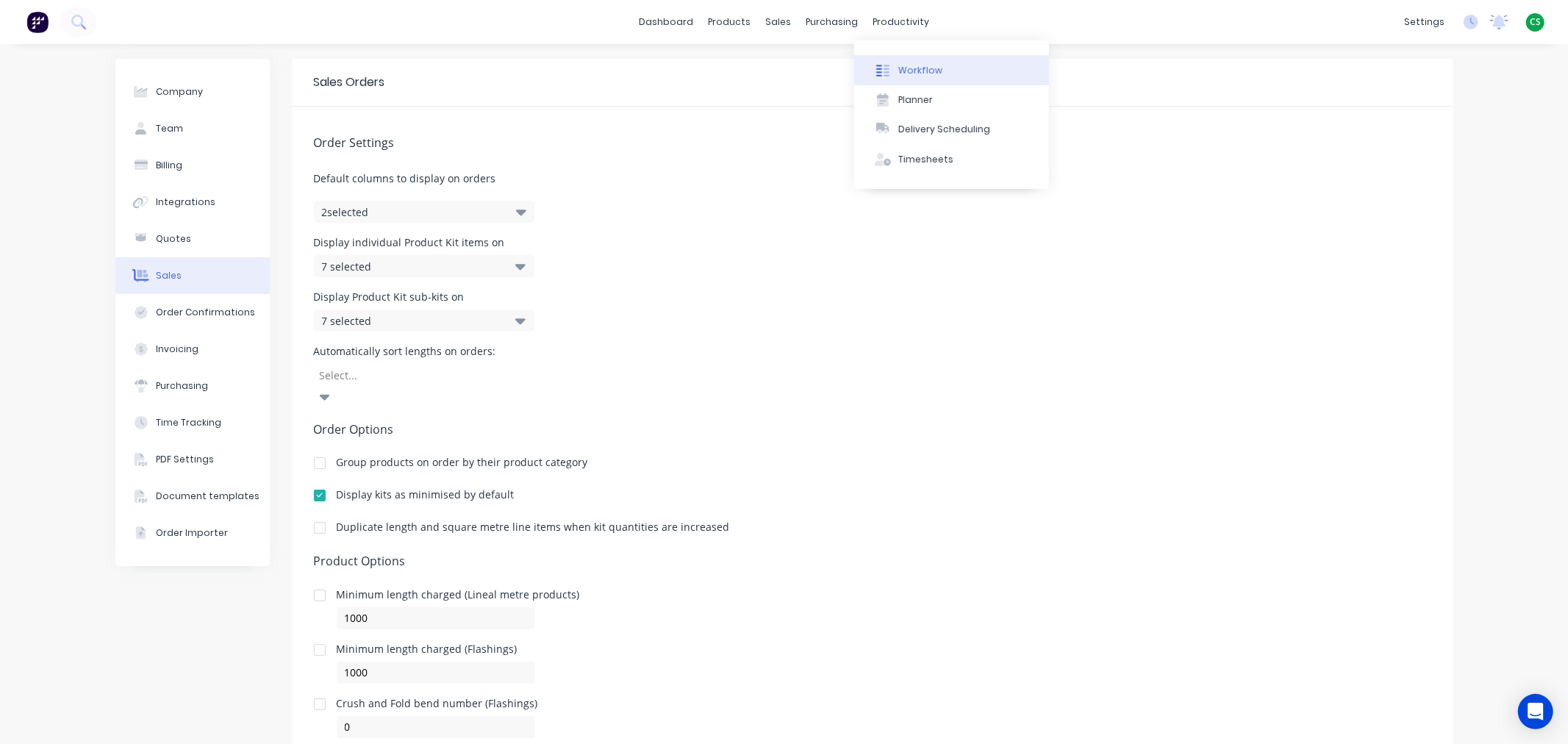
click at [917, 68] on div "Workflow" at bounding box center [920, 70] width 44 height 13
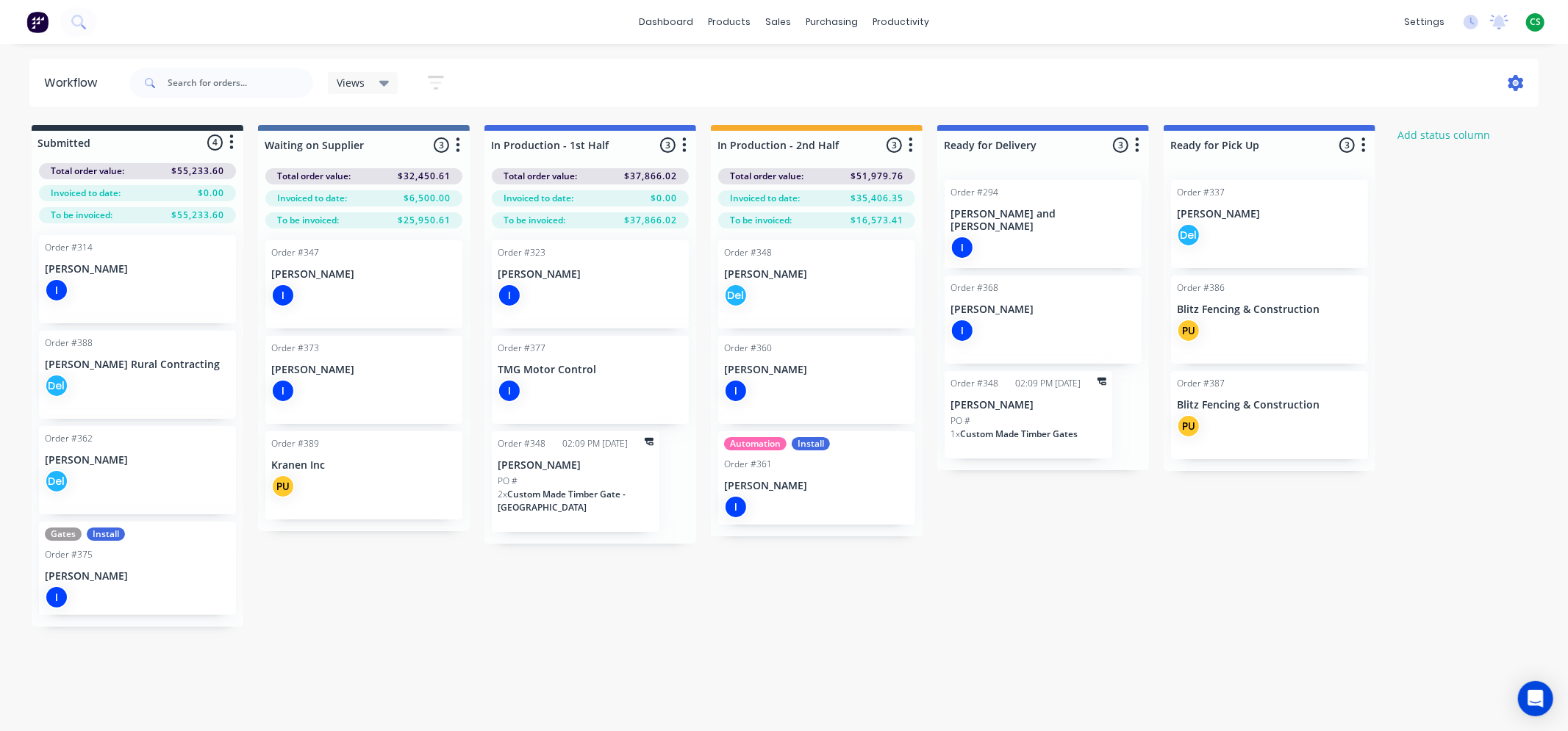
click at [1512, 83] on icon at bounding box center [1516, 83] width 16 height 16
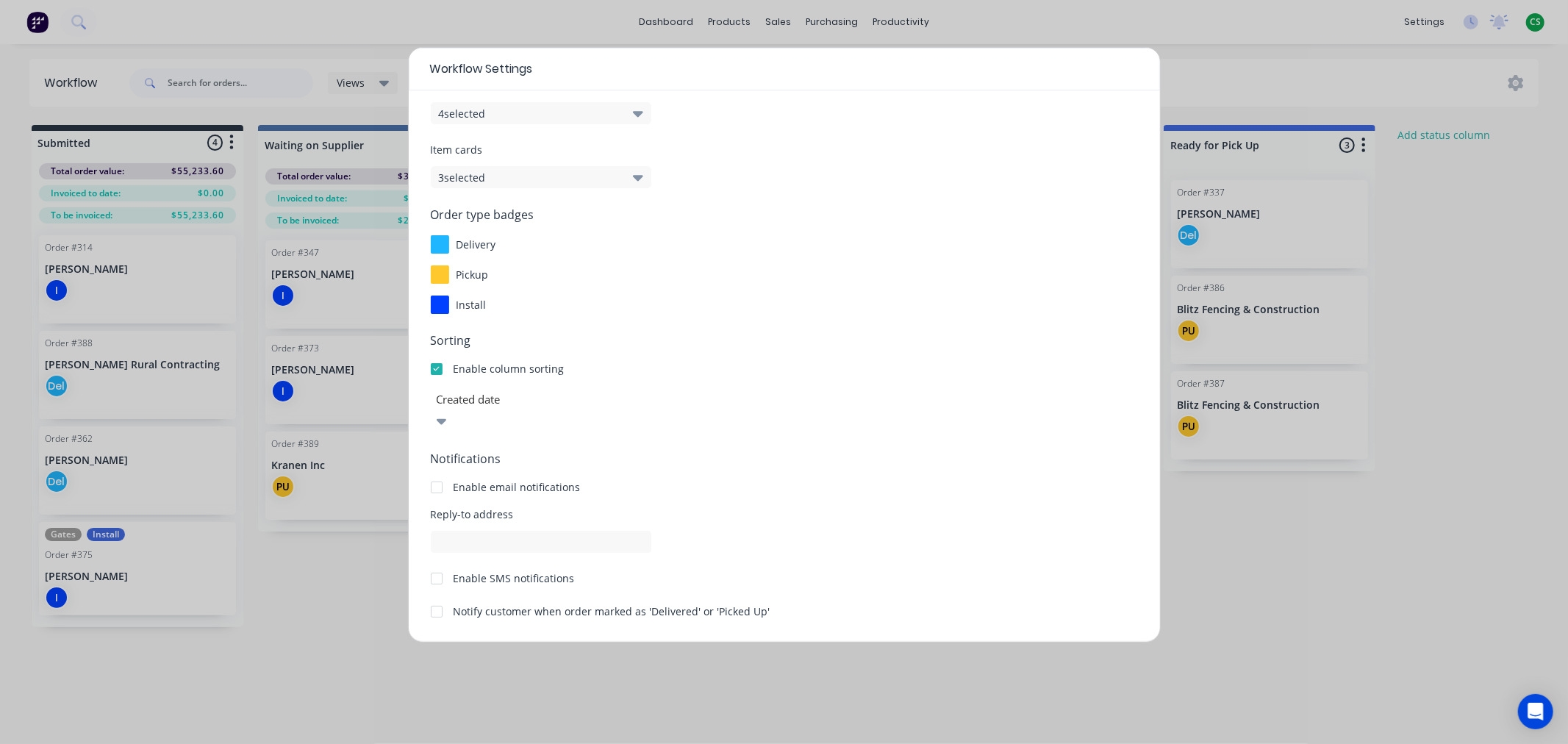
scroll to position [98, 0]
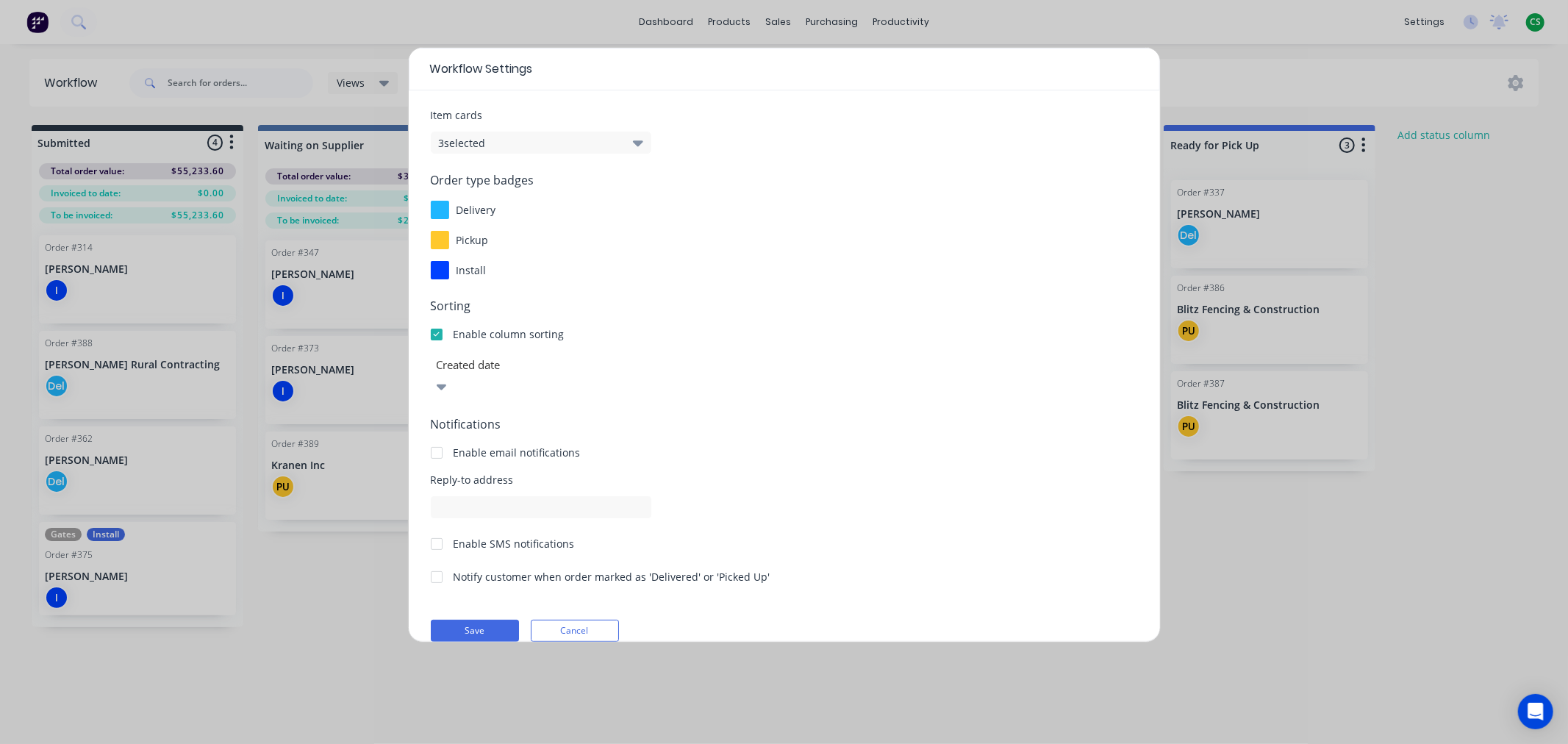
click at [505, 143] on button "3 selected" at bounding box center [541, 142] width 221 height 22
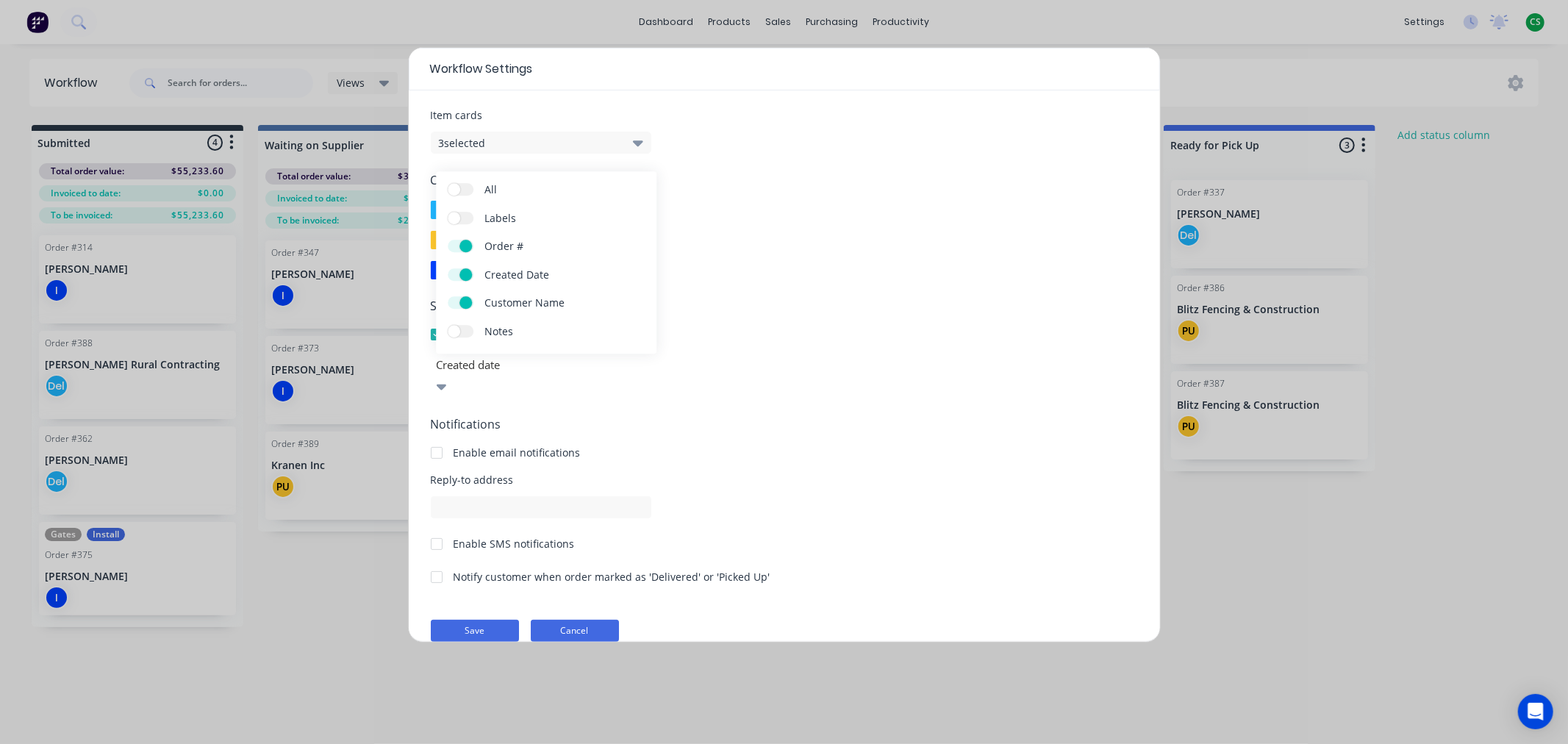
click at [565, 619] on button "Cancel" at bounding box center [575, 630] width 89 height 22
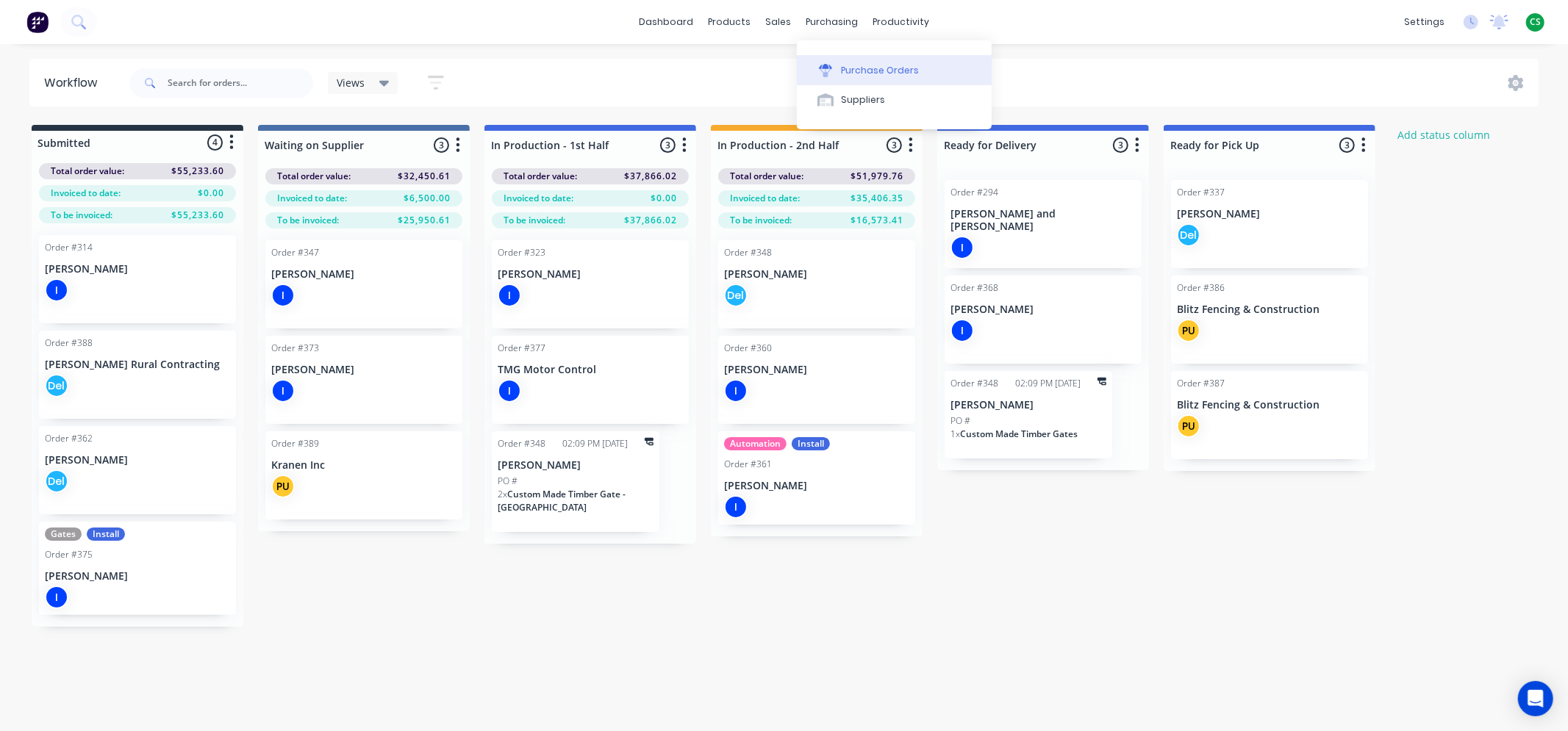
click at [869, 66] on div "Purchase Orders" at bounding box center [879, 70] width 78 height 13
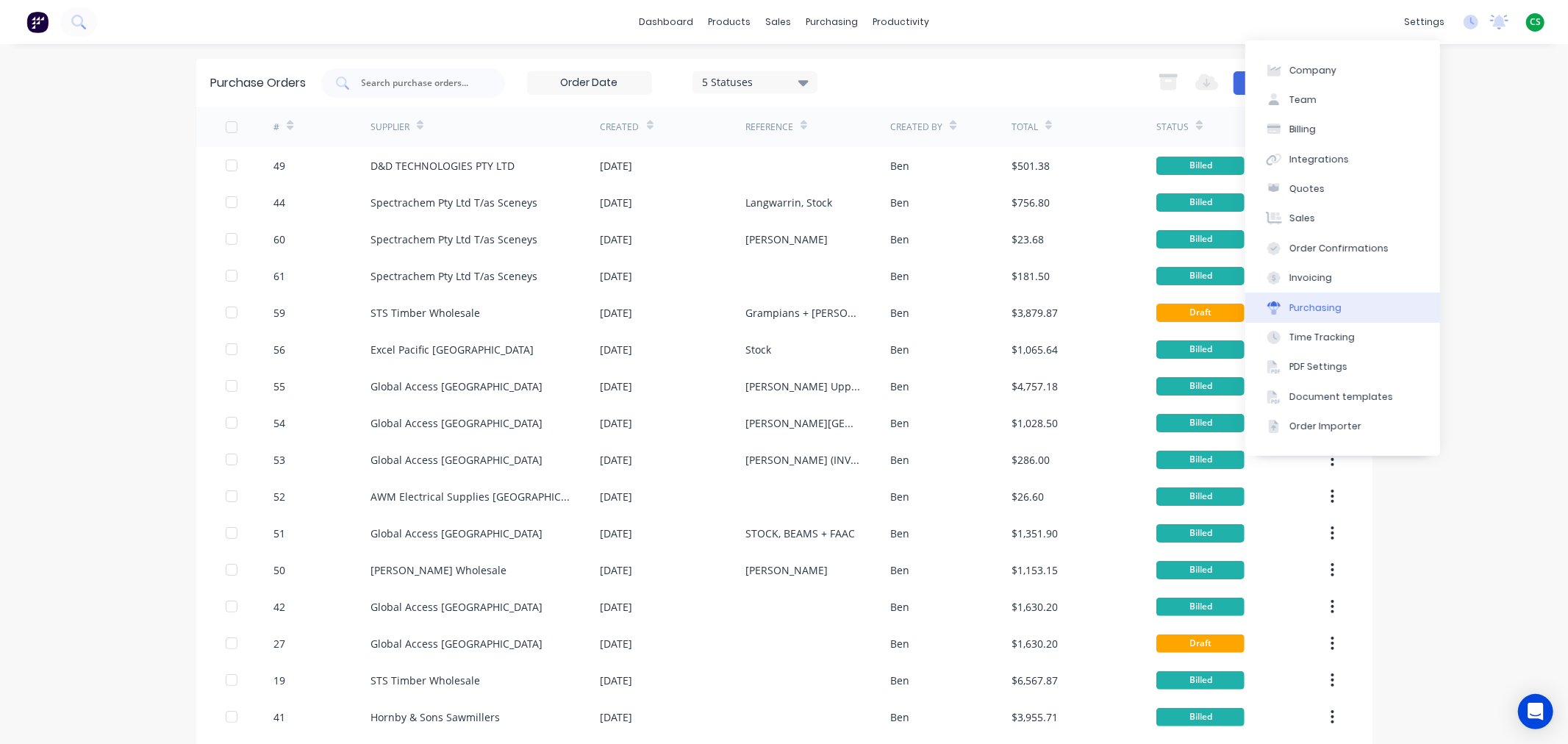
click at [1344, 312] on button "Purchasing" at bounding box center [1343, 307] width 195 height 30
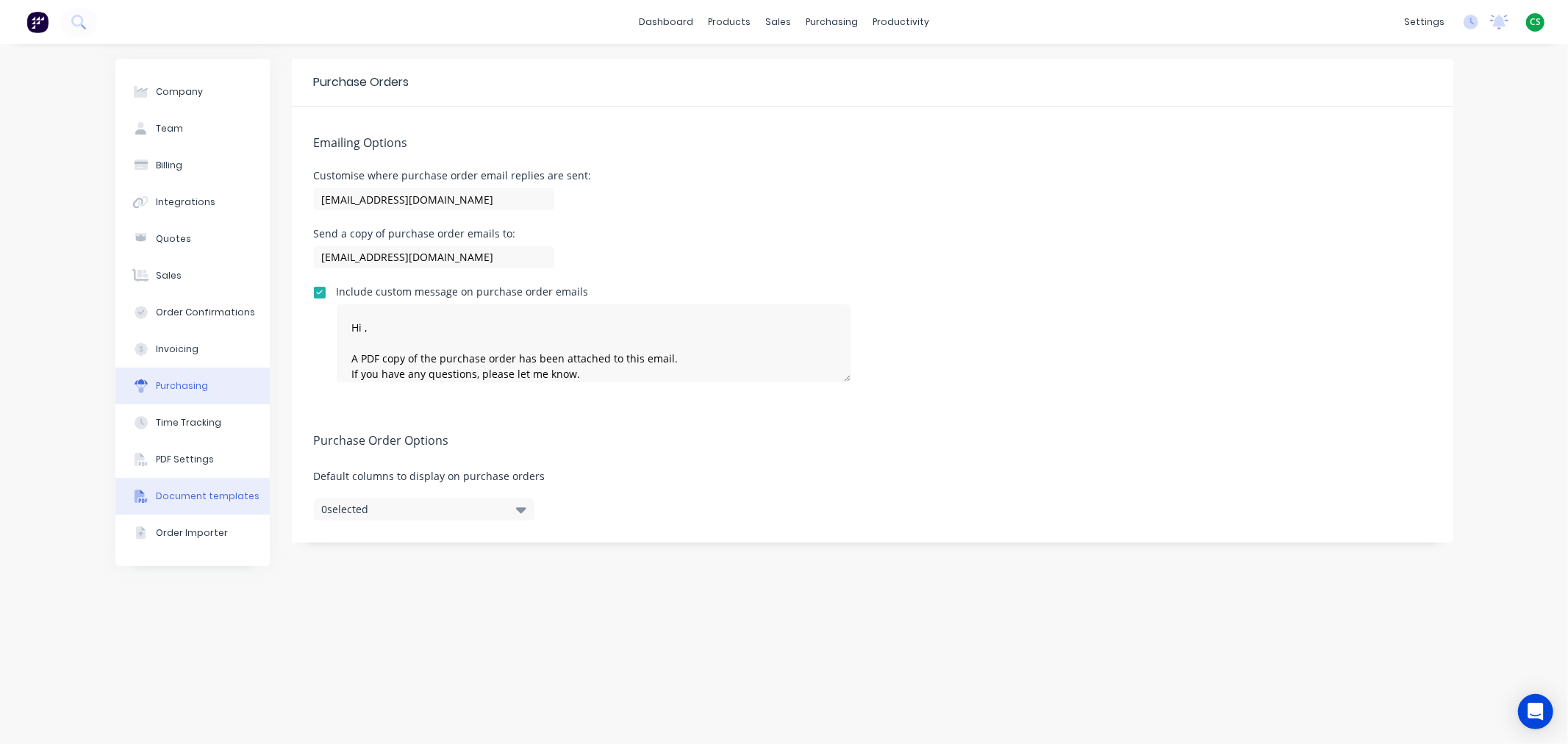
click at [195, 498] on div "Document templates" at bounding box center [208, 496] width 104 height 13
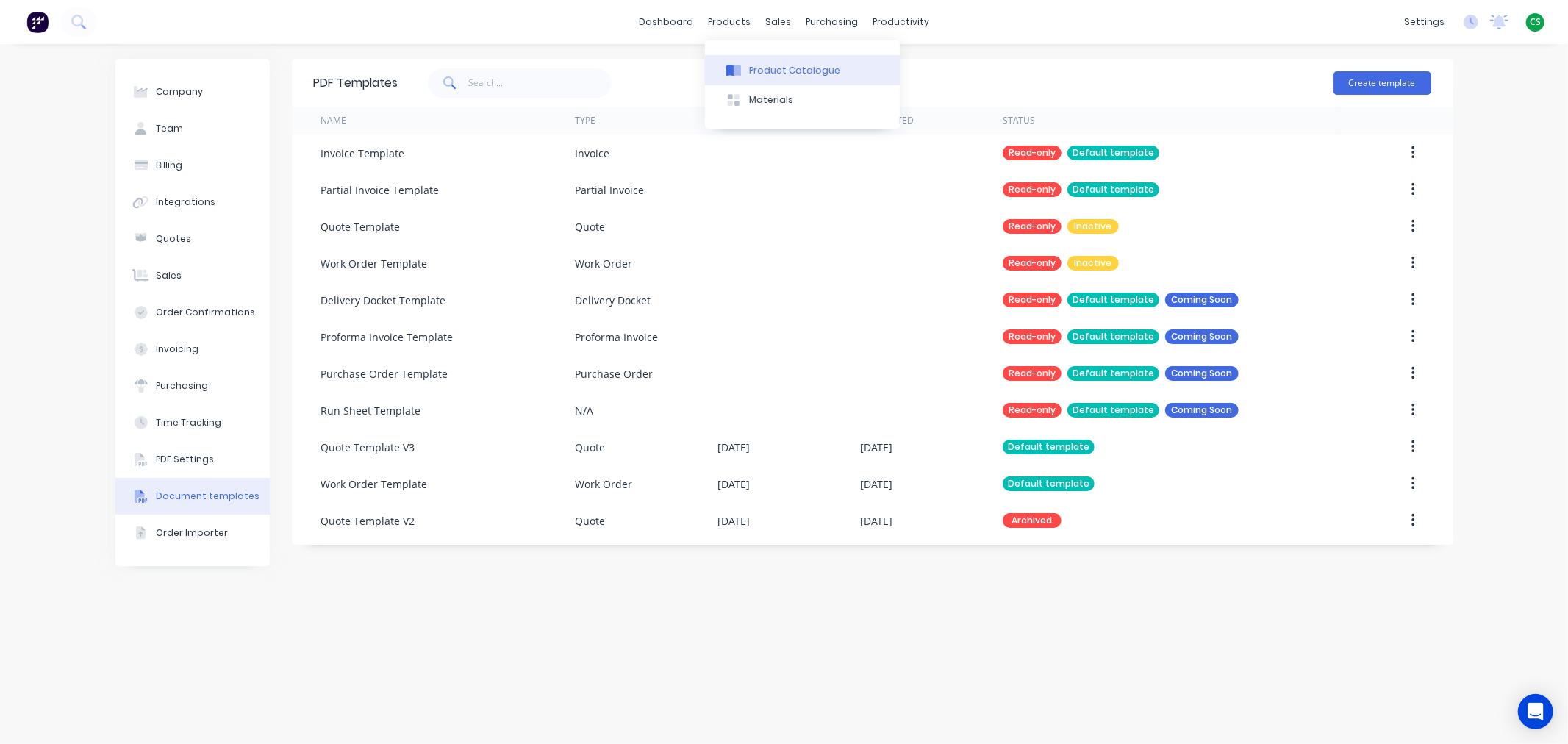
click at [784, 74] on div "Product Catalogue" at bounding box center [794, 70] width 91 height 13
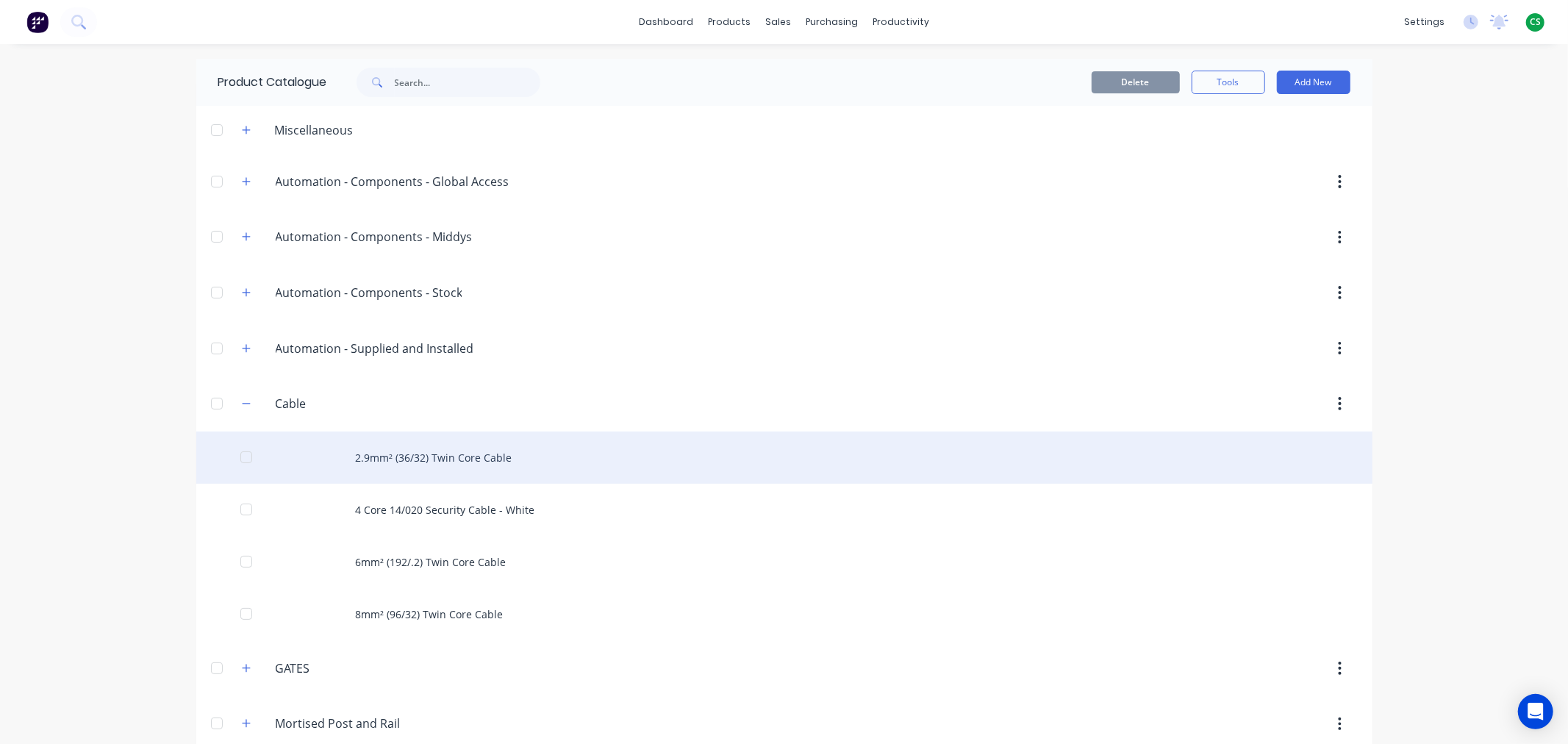
click at [438, 453] on div "2.9mm² (36/32) Twin Core Cable" at bounding box center [784, 457] width 1176 height 52
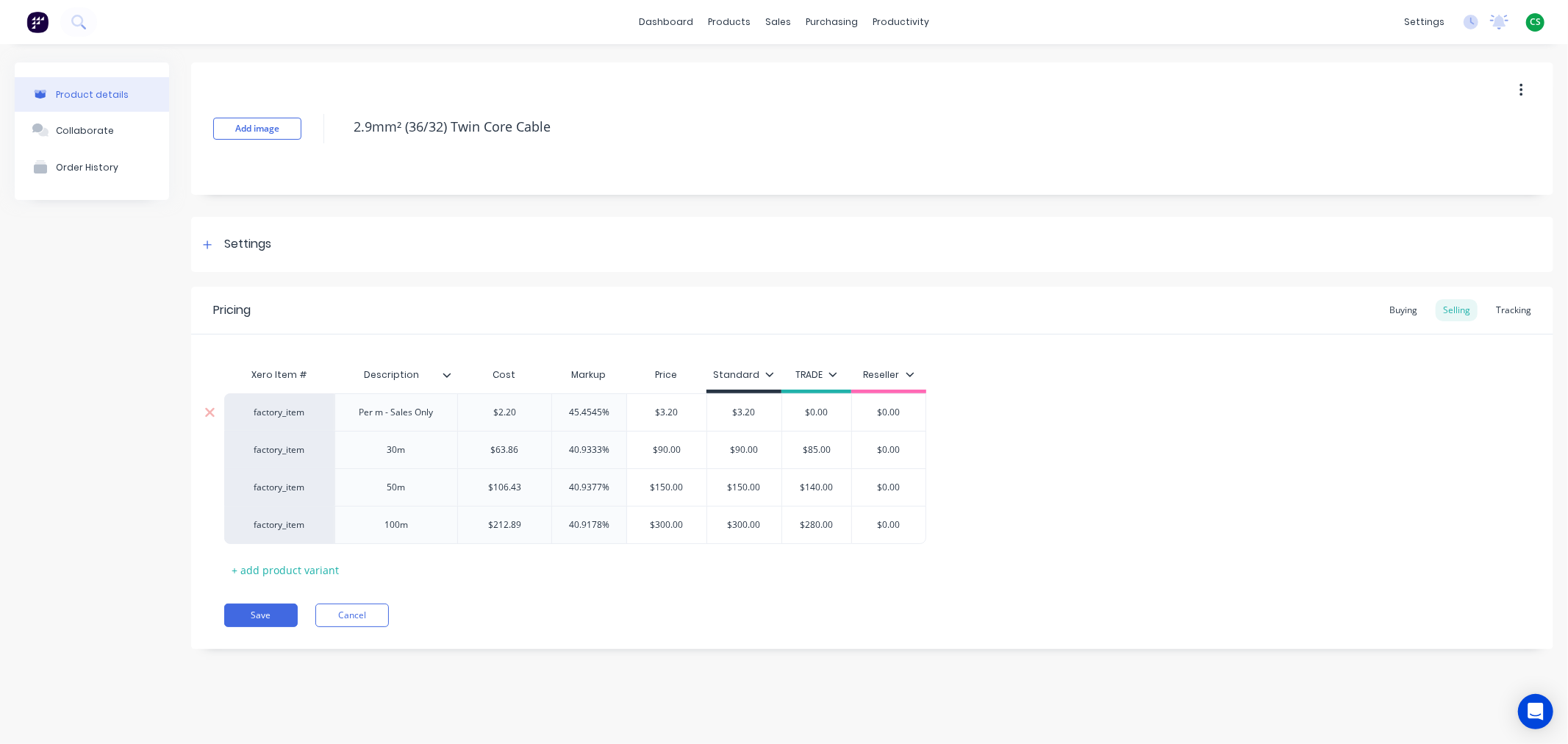
click at [278, 409] on div "factory_item" at bounding box center [279, 412] width 81 height 13
click at [505, 611] on div "Save Cancel" at bounding box center [888, 614] width 1329 height 23
click at [274, 409] on div "factory_item" at bounding box center [279, 412] width 81 height 13
type input "c"
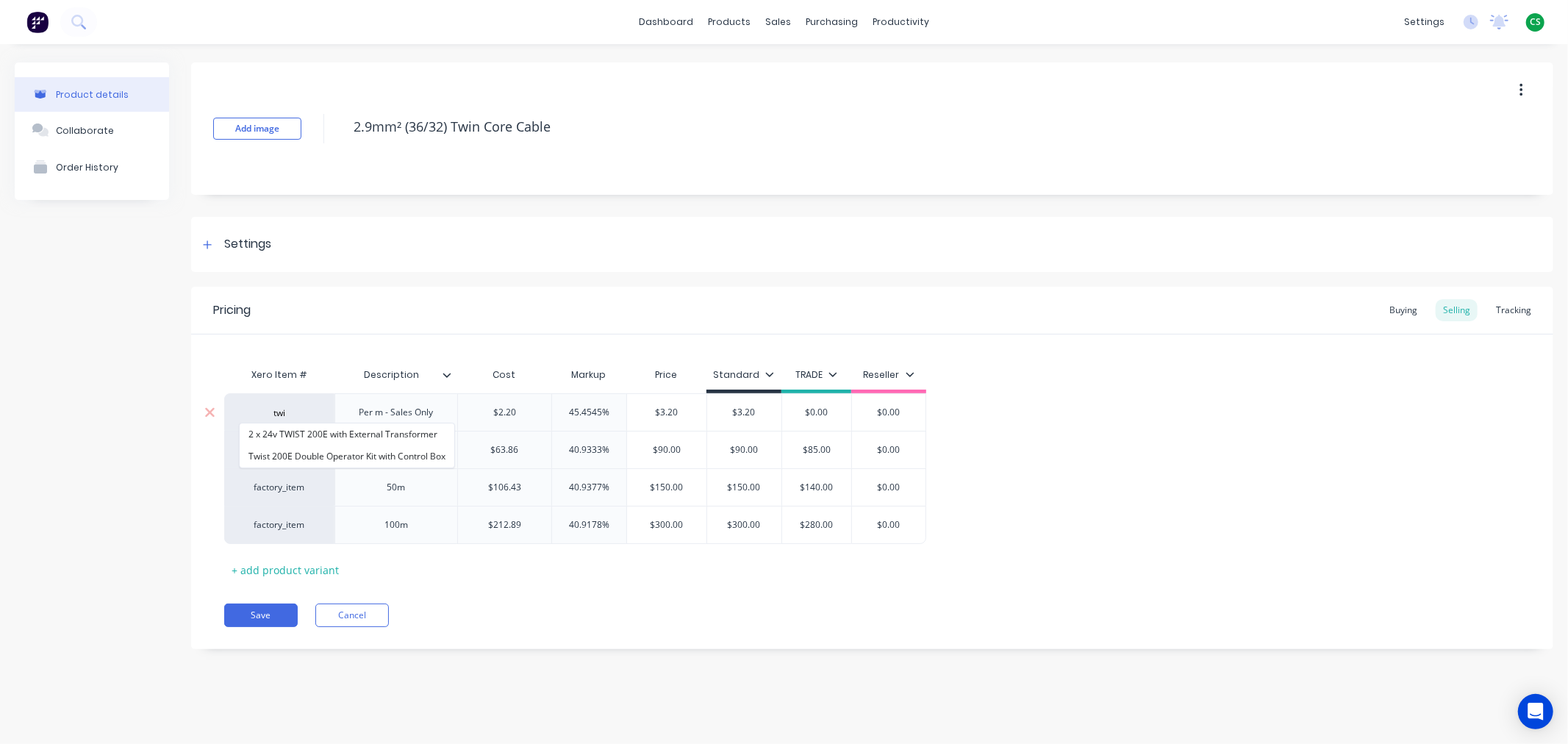
click at [276, 411] on input "twi" at bounding box center [279, 413] width 81 height 14
type input "c"
click at [590, 608] on div "Save Cancel" at bounding box center [888, 614] width 1329 height 23
click at [350, 615] on button "Cancel" at bounding box center [352, 614] width 73 height 23
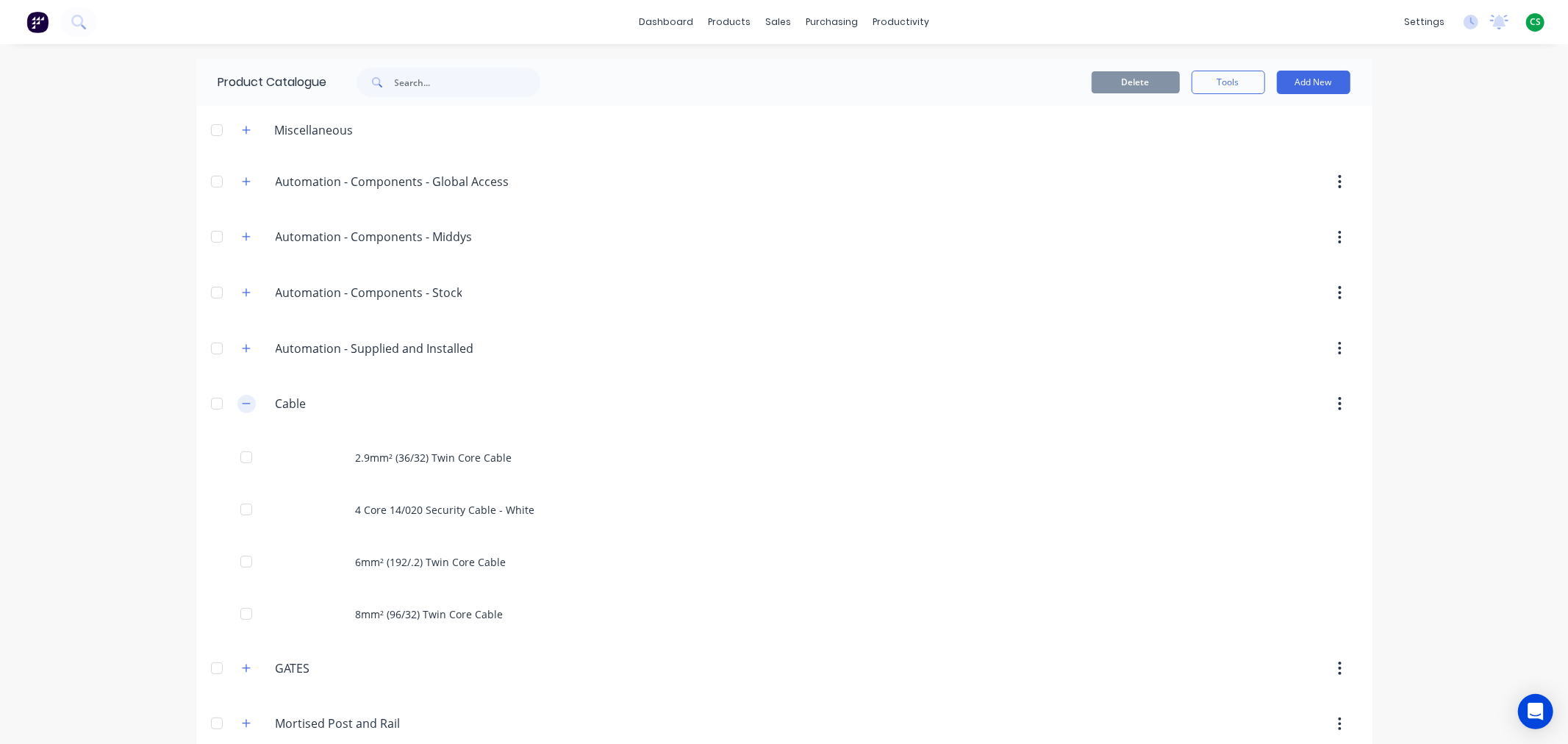
click at [242, 407] on icon "button" at bounding box center [246, 403] width 9 height 10
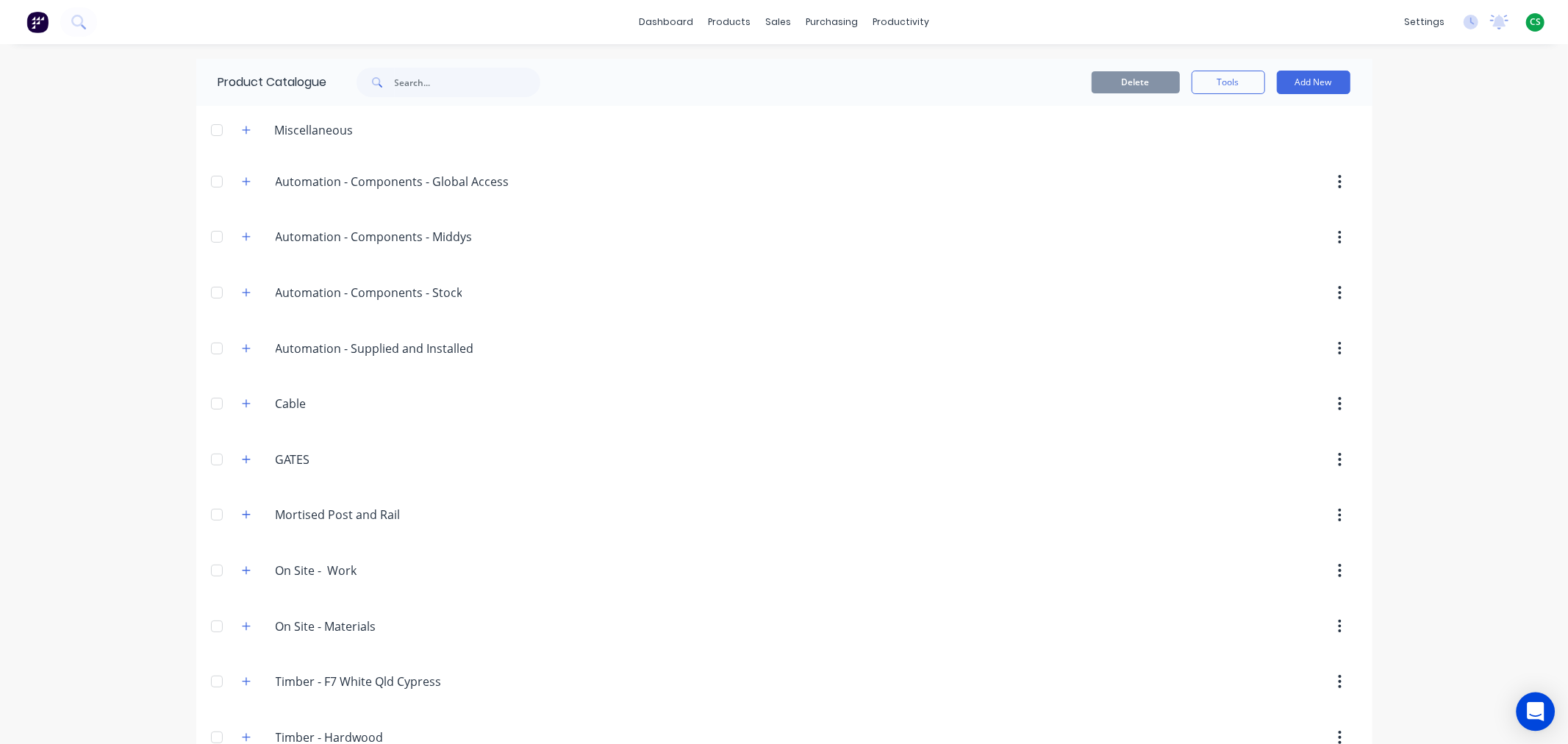
click at [1533, 711] on icon "Open Intercom Messenger" at bounding box center [1535, 712] width 17 height 19
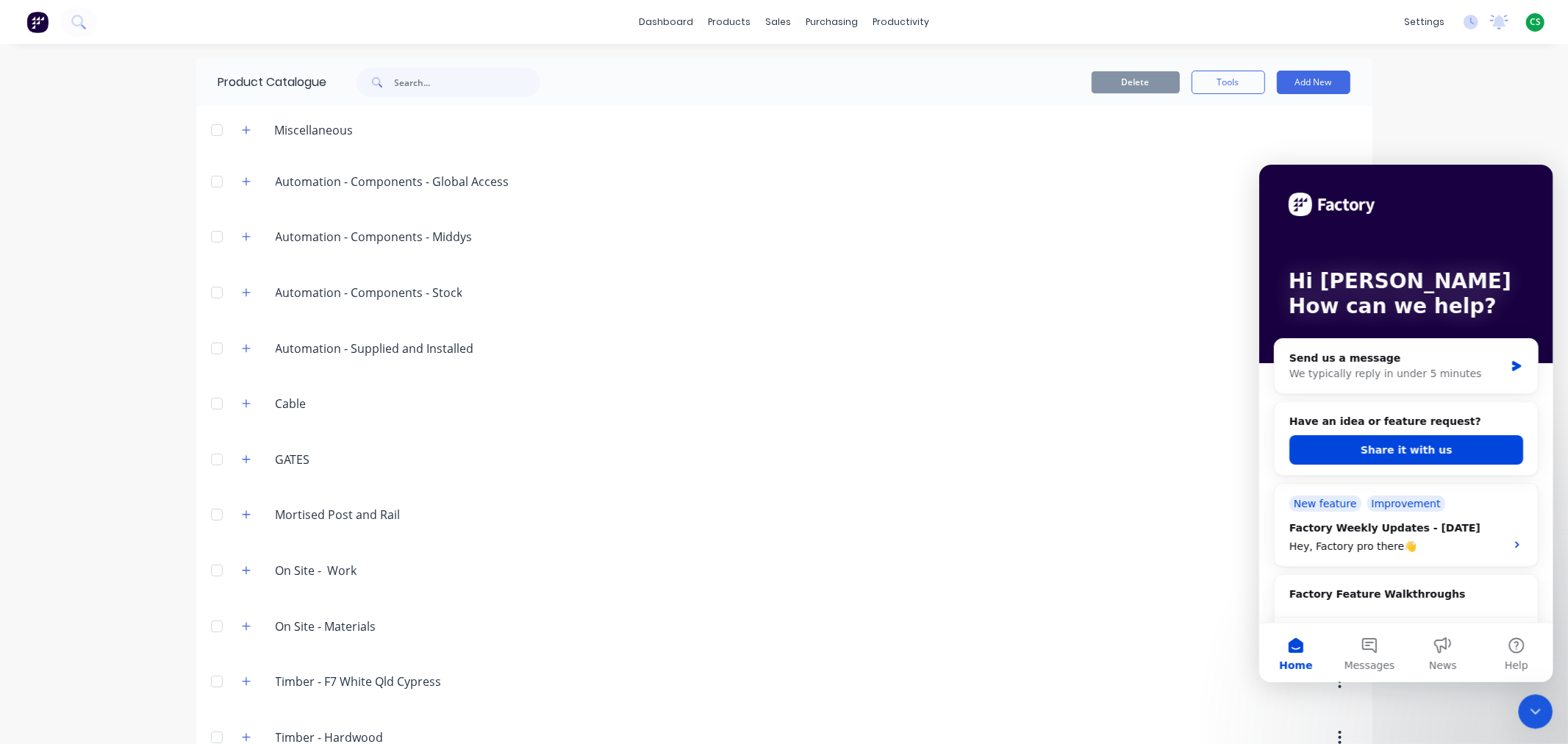
click at [1540, 711] on icon "Close Intercom Messenger" at bounding box center [1535, 711] width 18 height 18
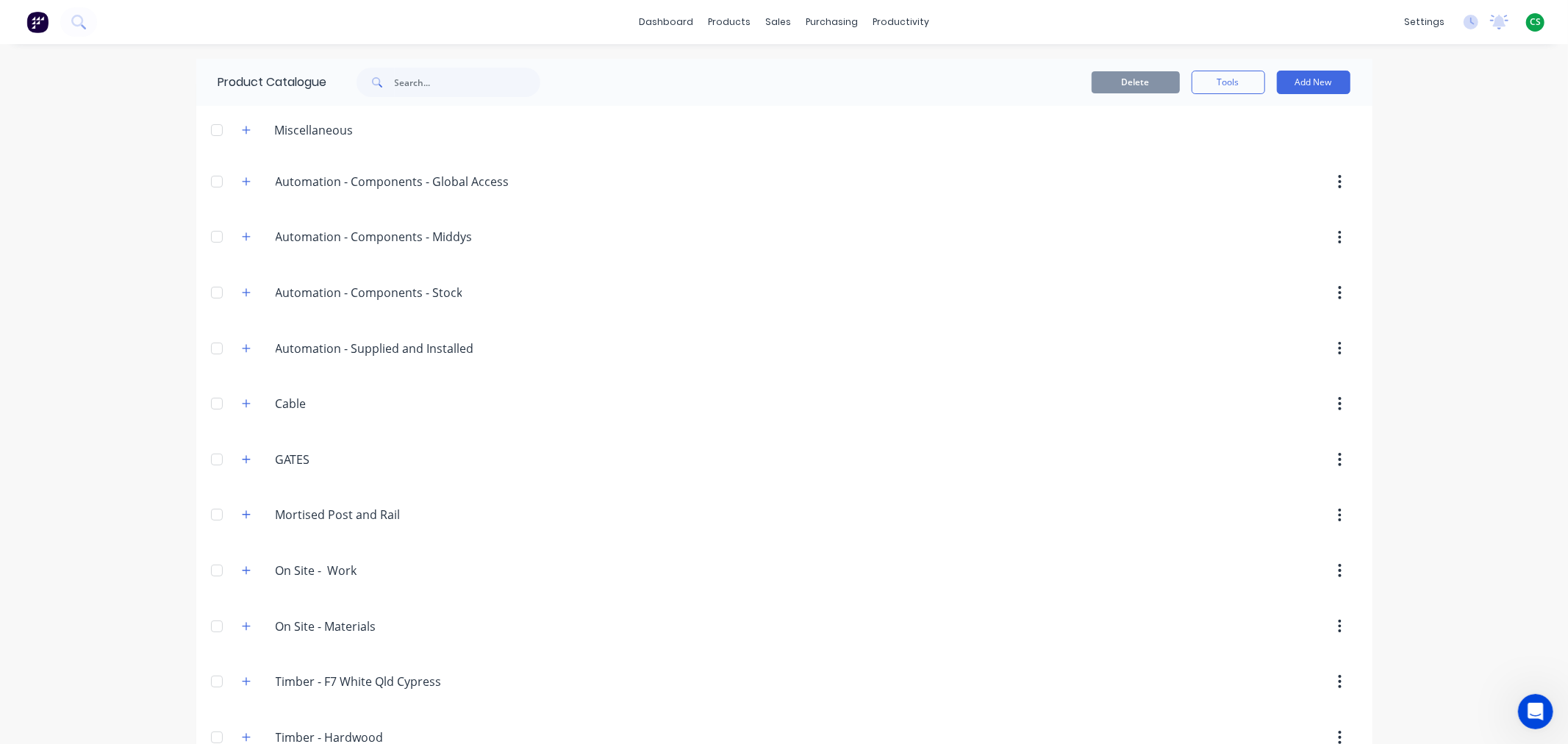
click at [1529, 21] on span "CS" at bounding box center [1535, 22] width 11 height 13
drag, startPoint x: 1388, startPoint y: 181, endPoint x: 1529, endPoint y: 171, distance: 141.4
click at [1390, 181] on div "Sign out" at bounding box center [1409, 184] width 39 height 13
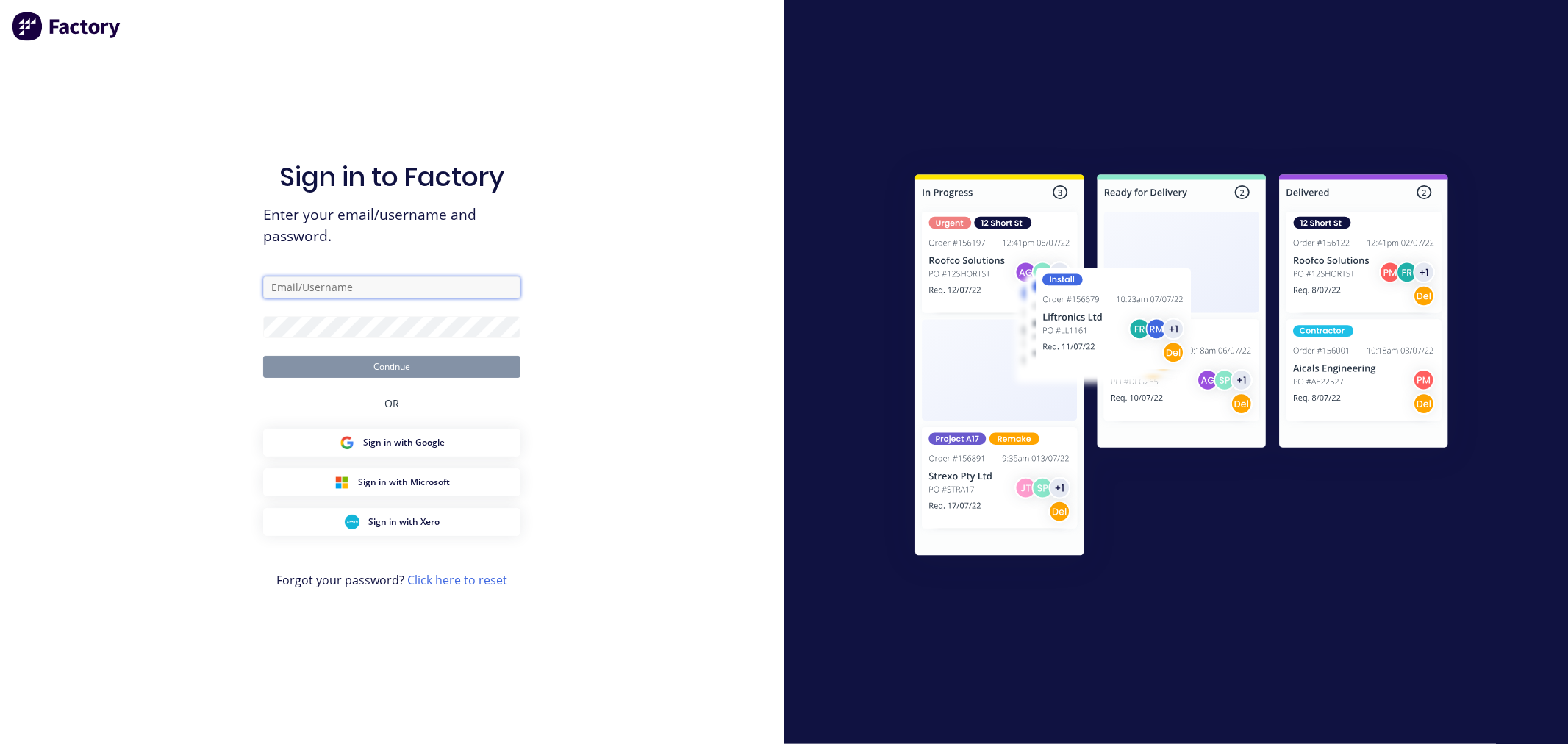
click at [298, 287] on input "text" at bounding box center [391, 287] width 257 height 22
type input "cathy@factory.app"
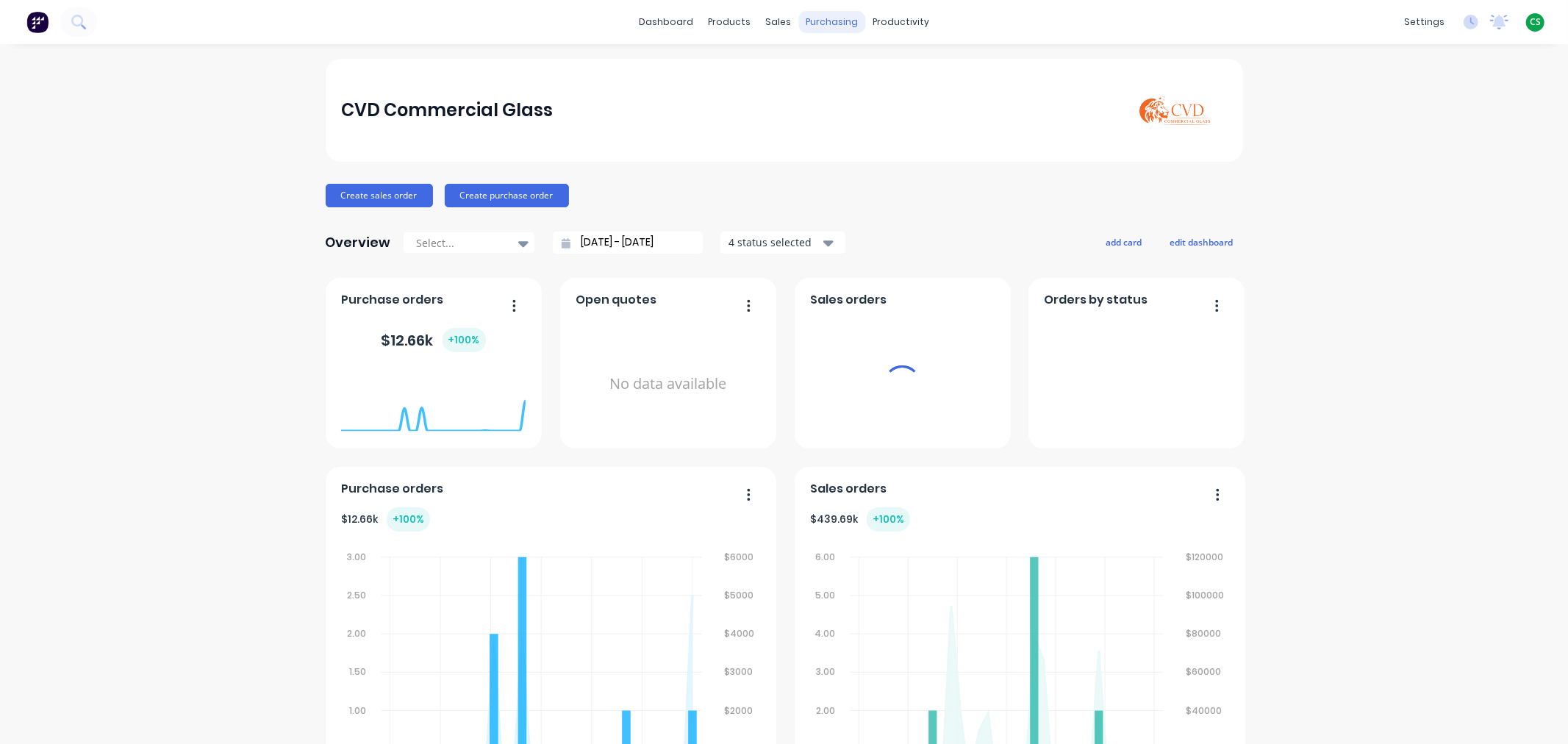
click at [825, 19] on div "purchasing" at bounding box center [831, 22] width 67 height 22
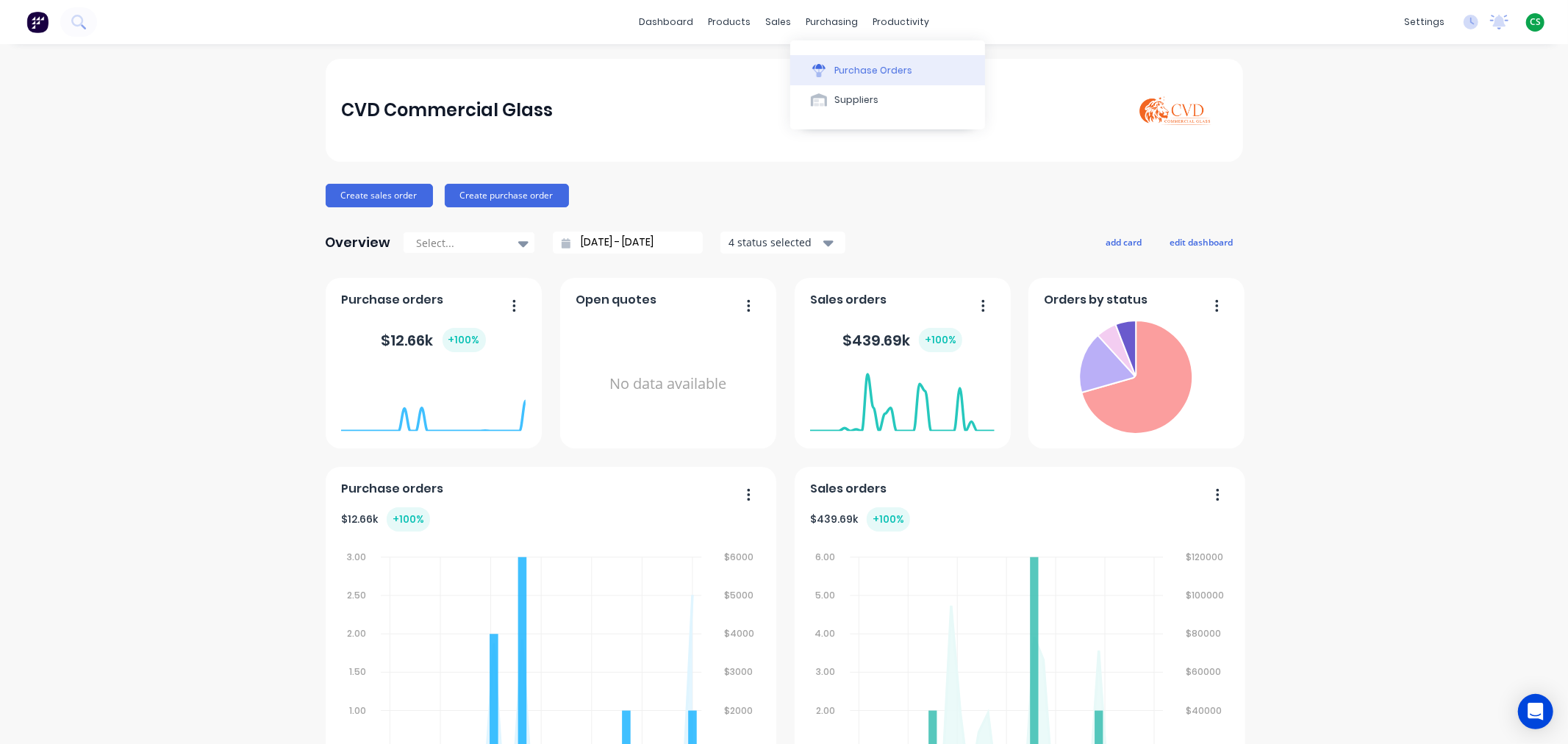
click at [850, 68] on div "Purchase Orders" at bounding box center [873, 70] width 78 height 13
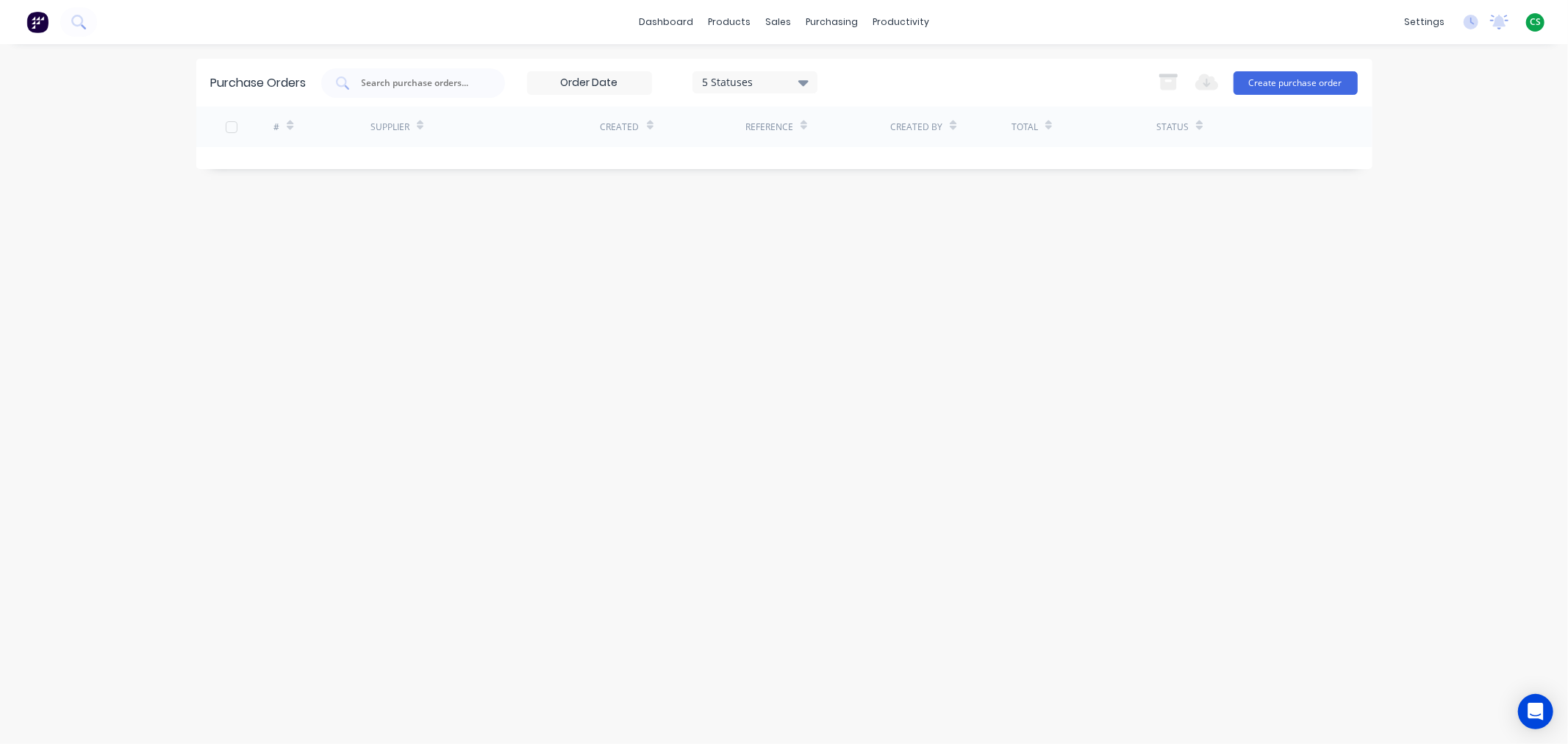
click at [768, 83] on div "5 Statuses" at bounding box center [755, 81] width 105 height 15
click at [855, 121] on div at bounding box center [853, 120] width 30 height 30
click at [85, 397] on div "dashboard products sales purchasing productivity dashboard products Product Cat…" at bounding box center [784, 372] width 1568 height 744
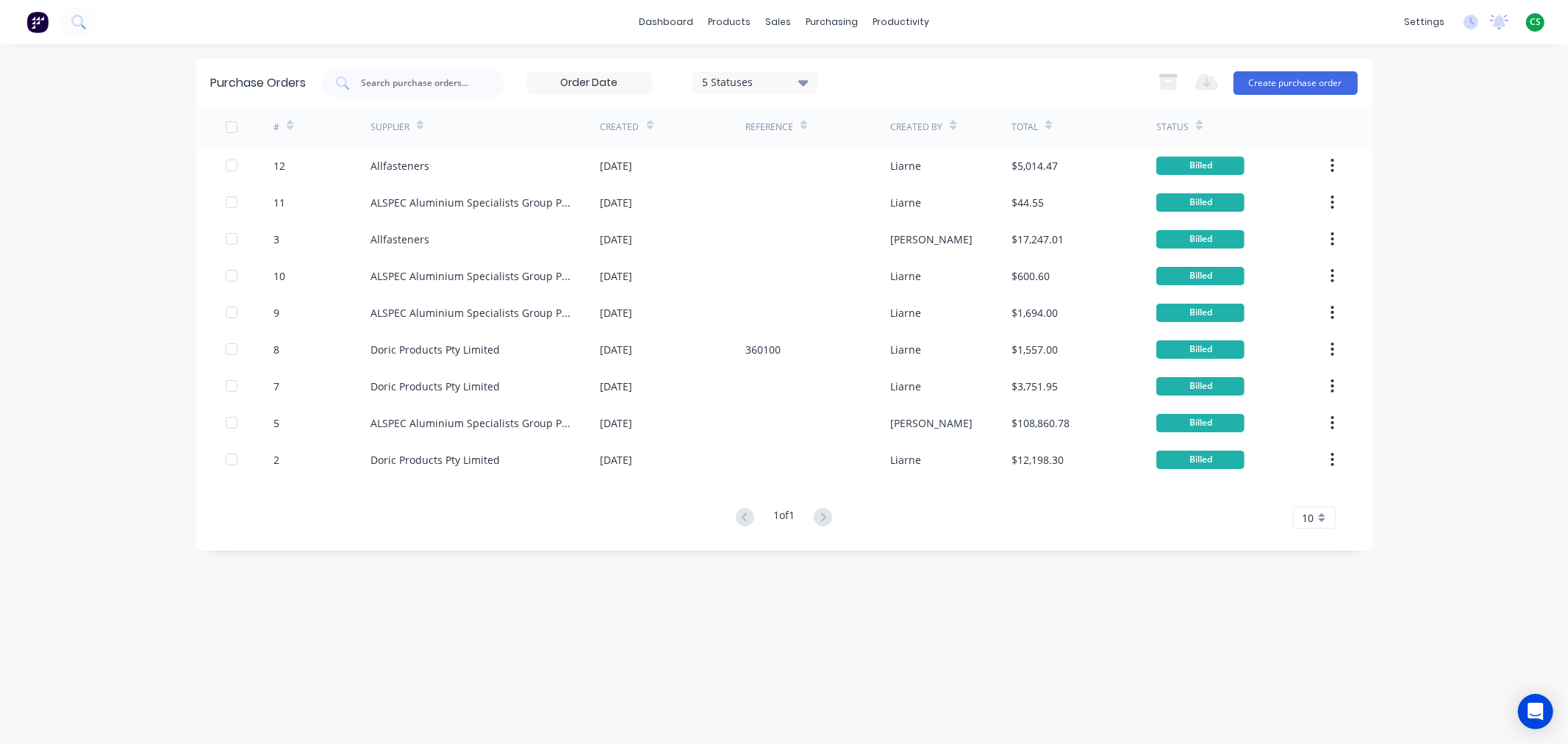
click at [798, 82] on div "5 Statuses" at bounding box center [755, 81] width 105 height 15
click at [854, 150] on div at bounding box center [853, 149] width 30 height 30
click at [974, 637] on div "Purchase Orders 7 Statuses 7 Statuses Export to Excel (XLSX) Create purchase or…" at bounding box center [784, 394] width 1176 height 670
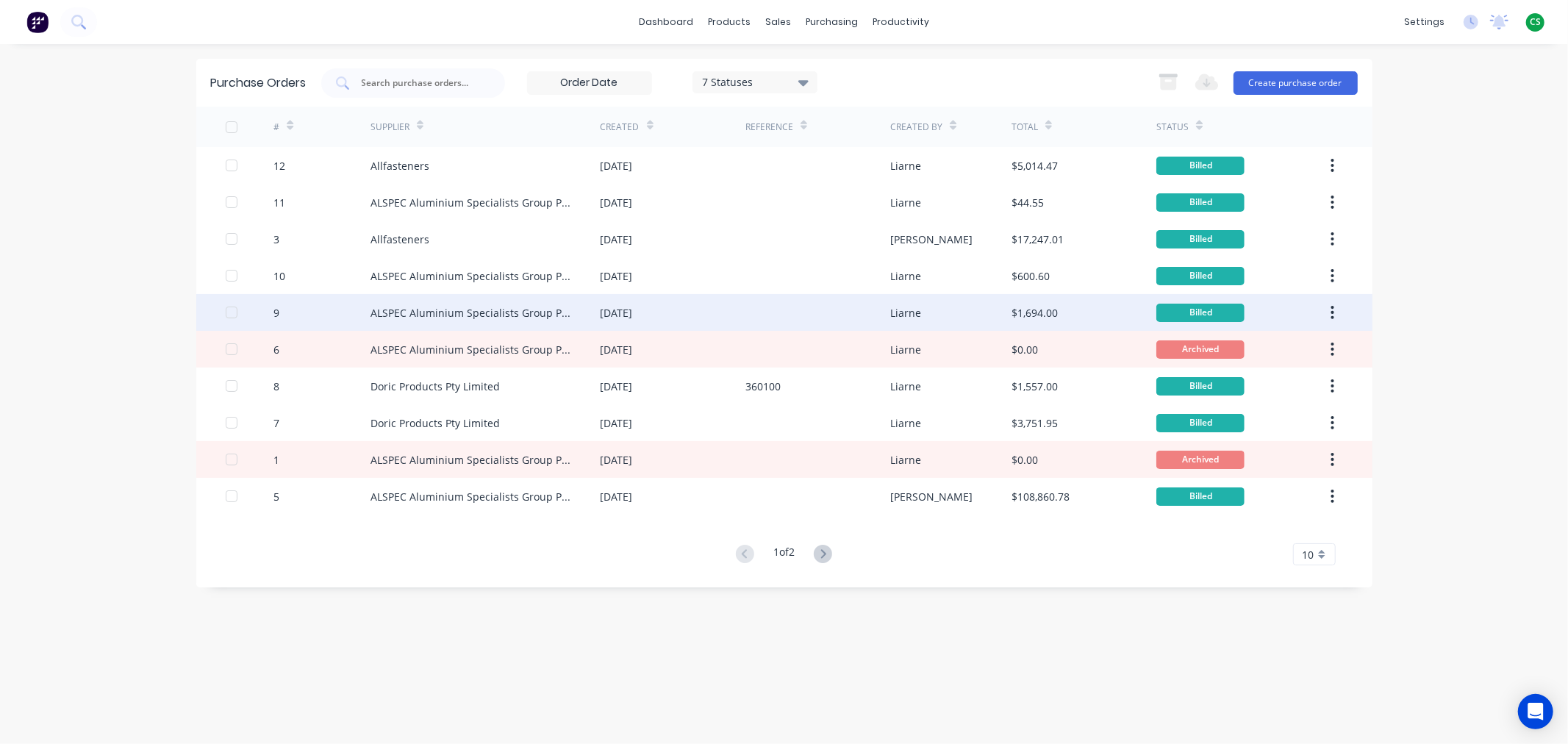
click at [414, 310] on div "ALSPEC Aluminium Specialists Group Pty Ltd" at bounding box center [470, 312] width 201 height 15
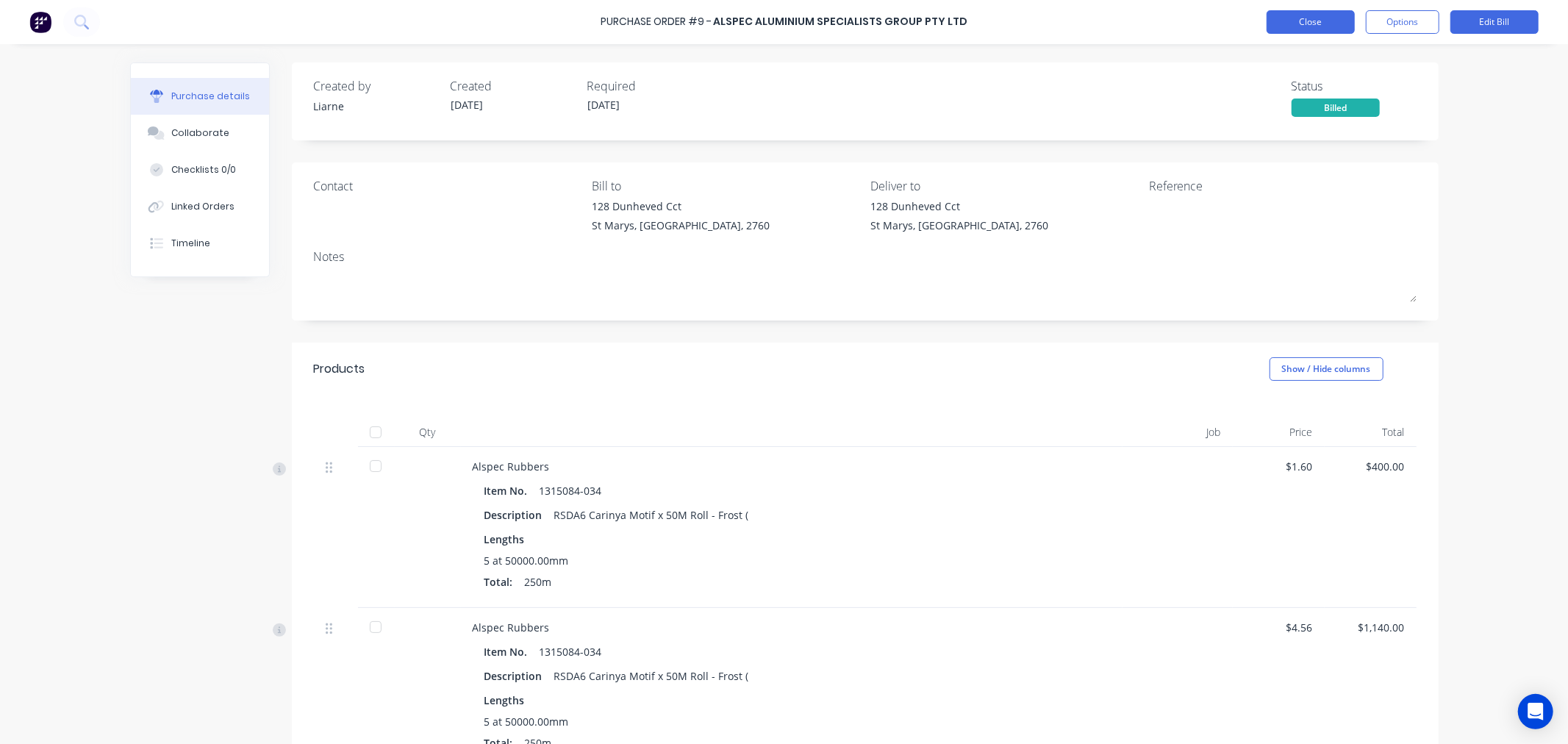
click at [1304, 23] on button "Close" at bounding box center [1311, 22] width 89 height 23
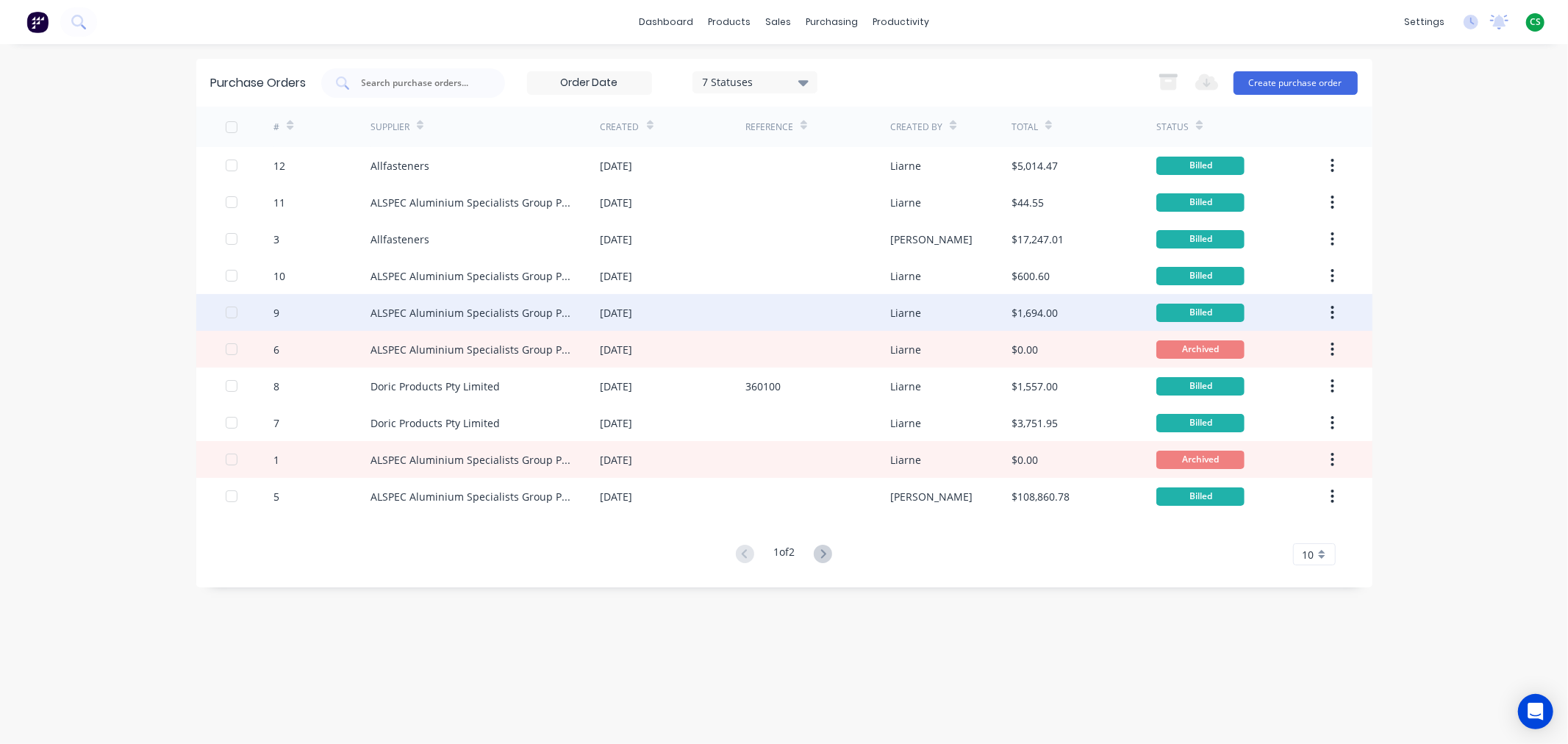
click at [341, 306] on div "9" at bounding box center [322, 312] width 97 height 37
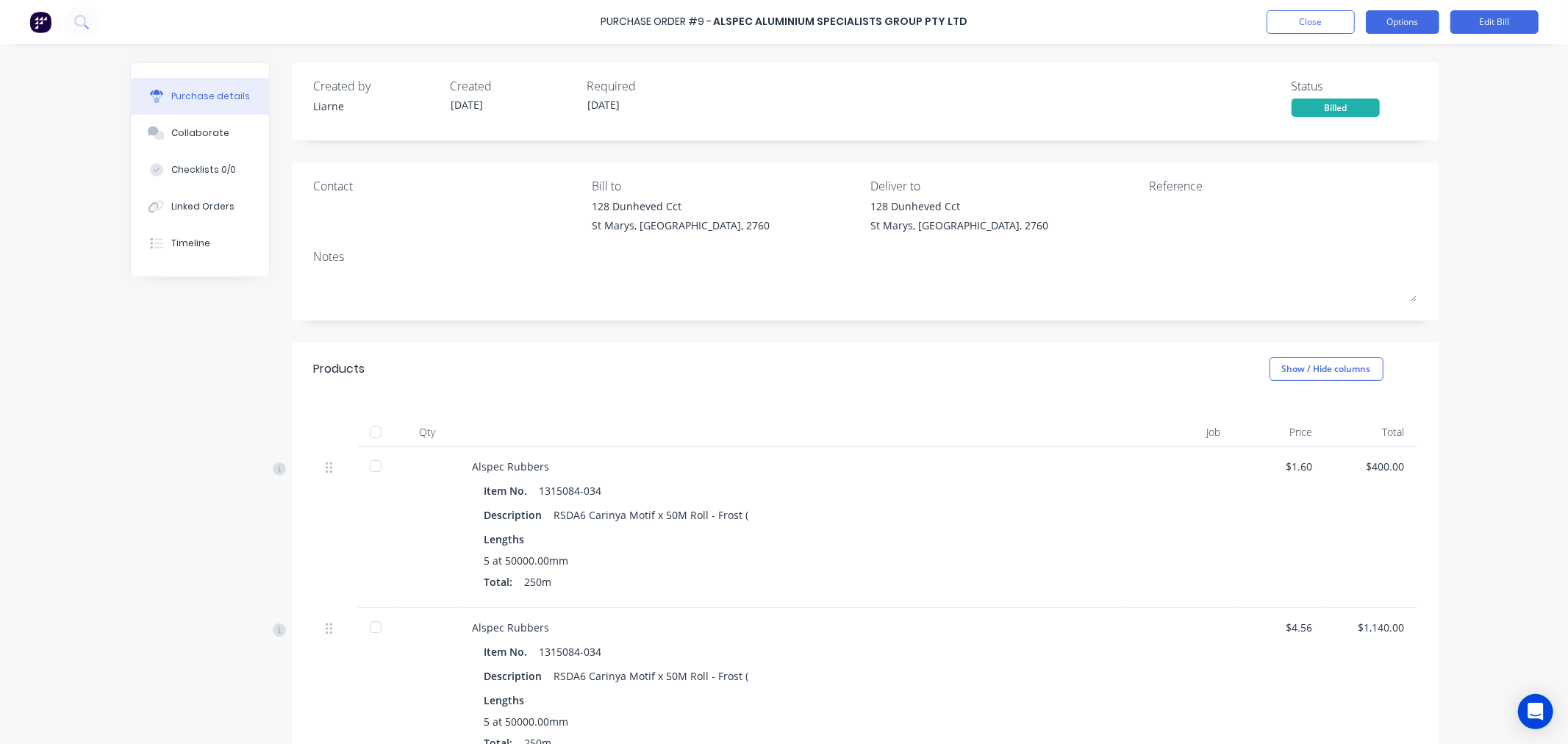
click at [1393, 16] on button "Options" at bounding box center [1402, 22] width 73 height 23
click at [1390, 85] on div "Convert to Purchase Order" at bounding box center [1369, 93] width 114 height 37
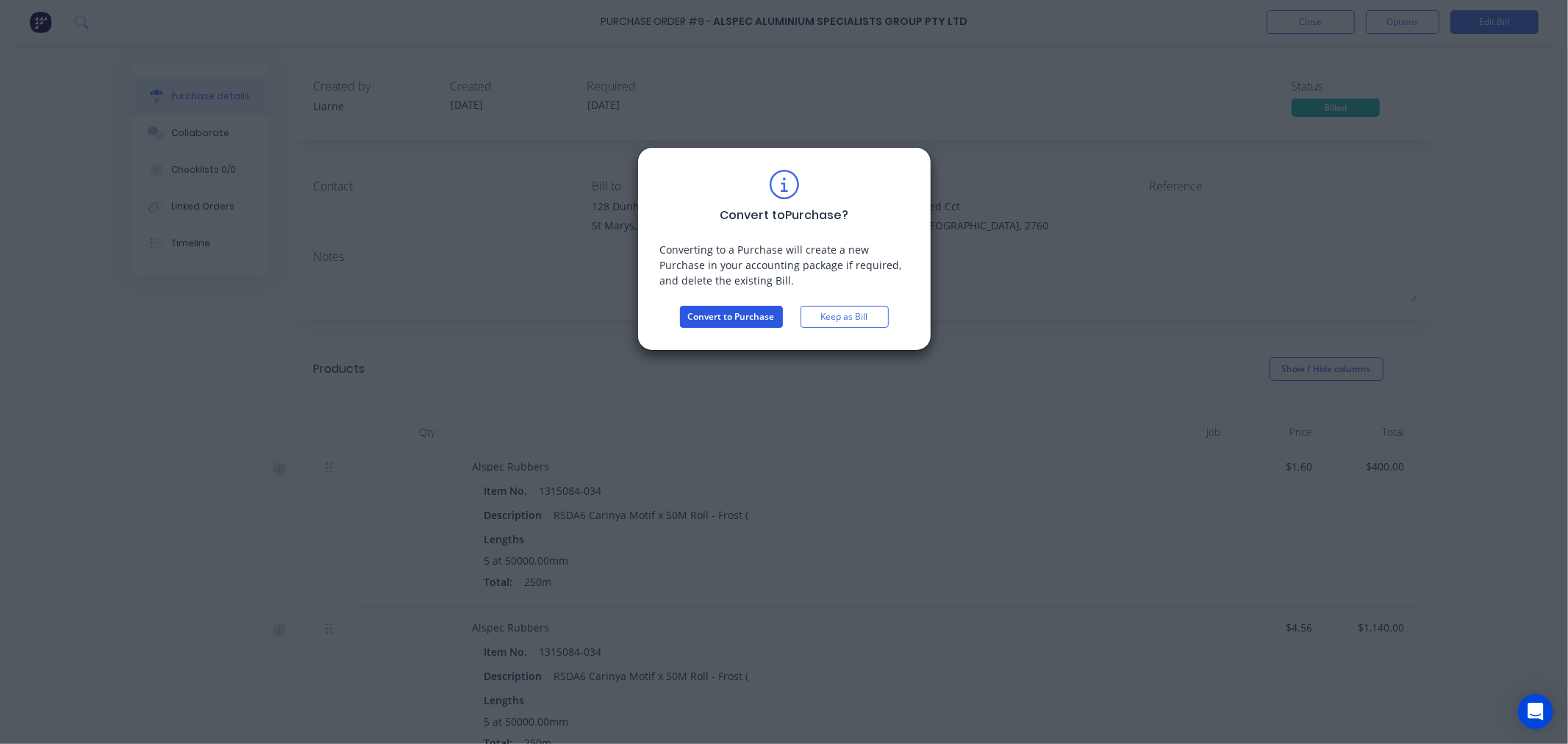
click at [698, 319] on button "Convert to Purchase" at bounding box center [731, 316] width 103 height 22
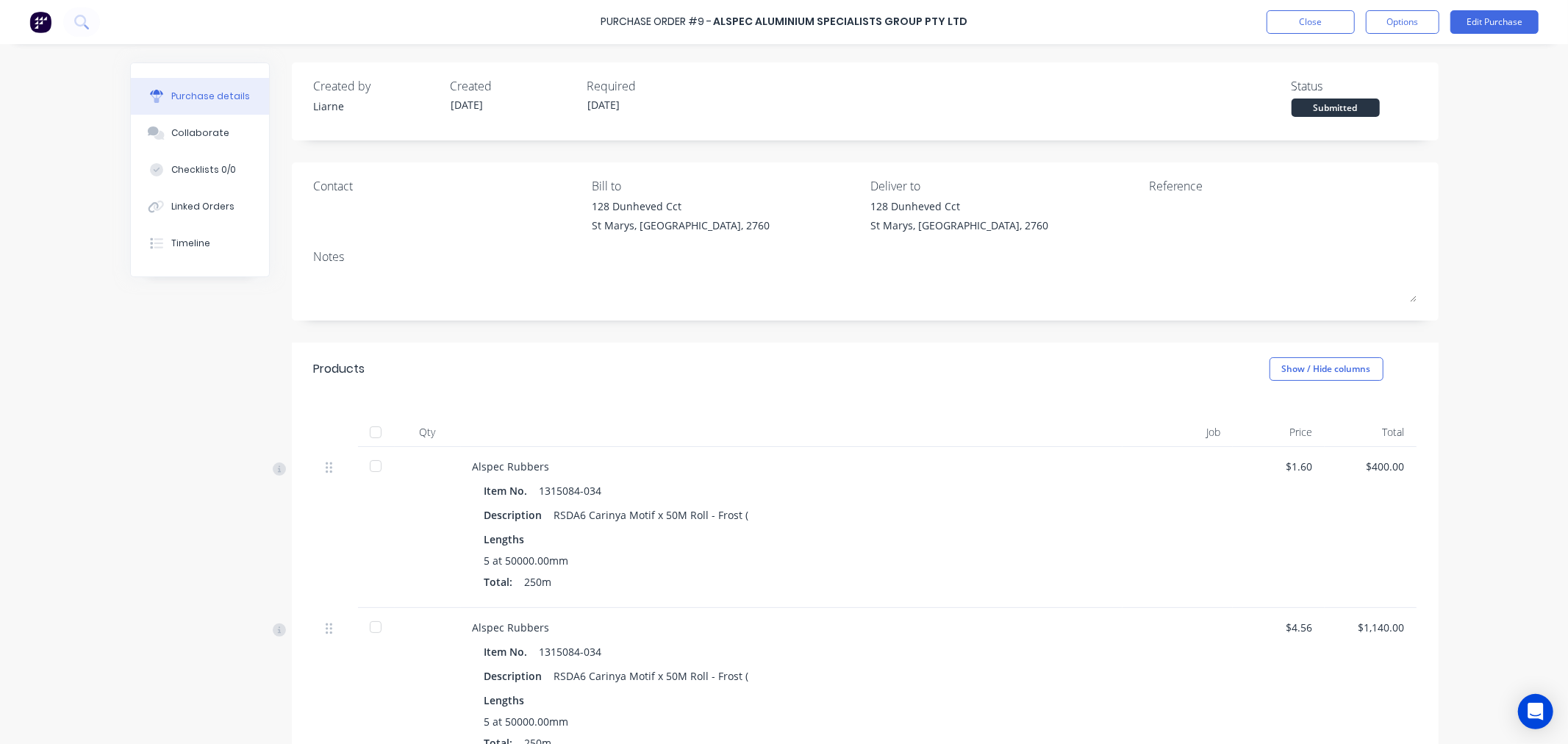
click at [1492, 198] on div "Purchase Order #9 - ALSPEC Aluminium Specialists Group Pty Ltd Close Options Ed…" at bounding box center [784, 372] width 1568 height 744
click at [1412, 27] on button "Options" at bounding box center [1402, 22] width 73 height 23
click at [1298, 14] on button "Close" at bounding box center [1311, 22] width 89 height 23
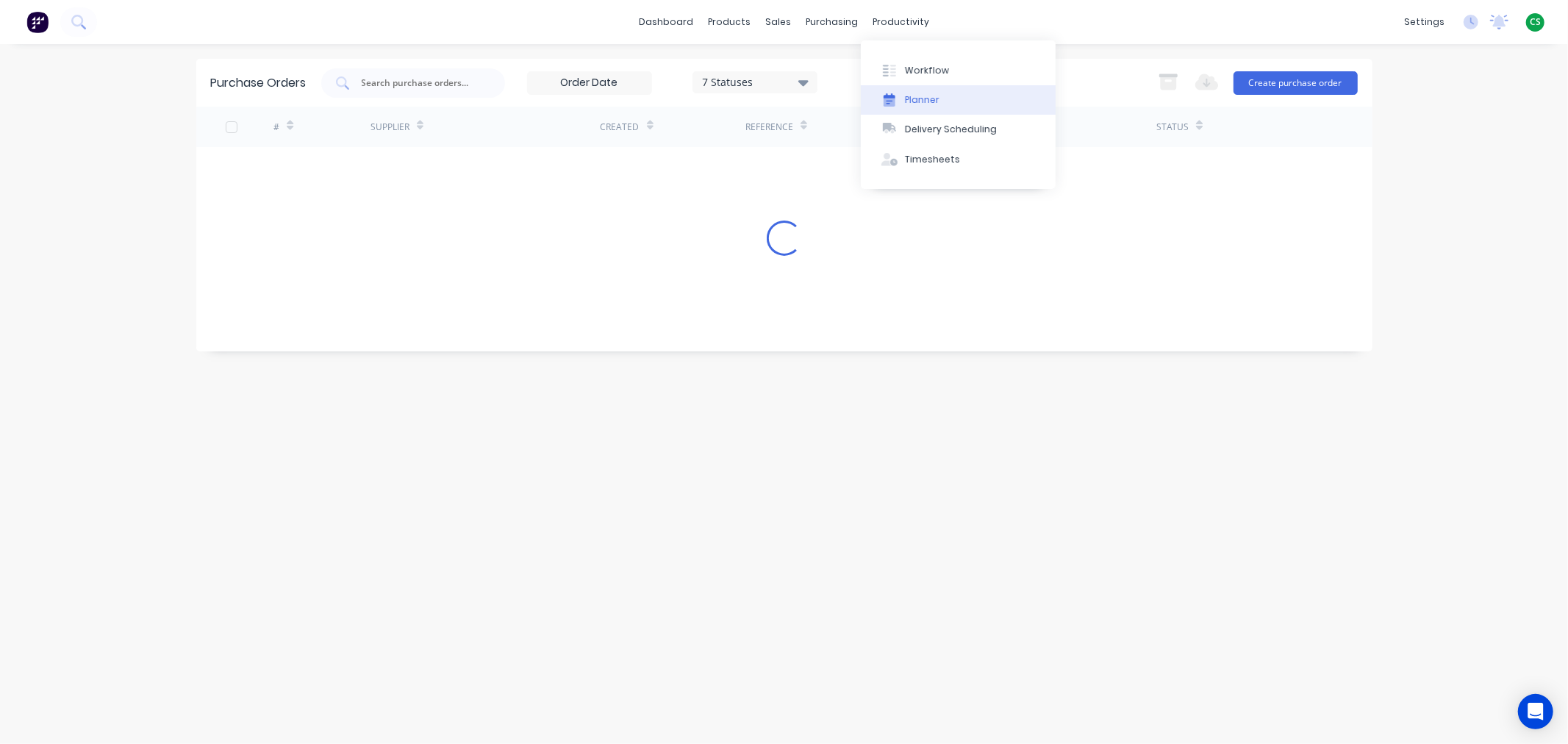
click at [925, 105] on div "Planner" at bounding box center [922, 100] width 35 height 13
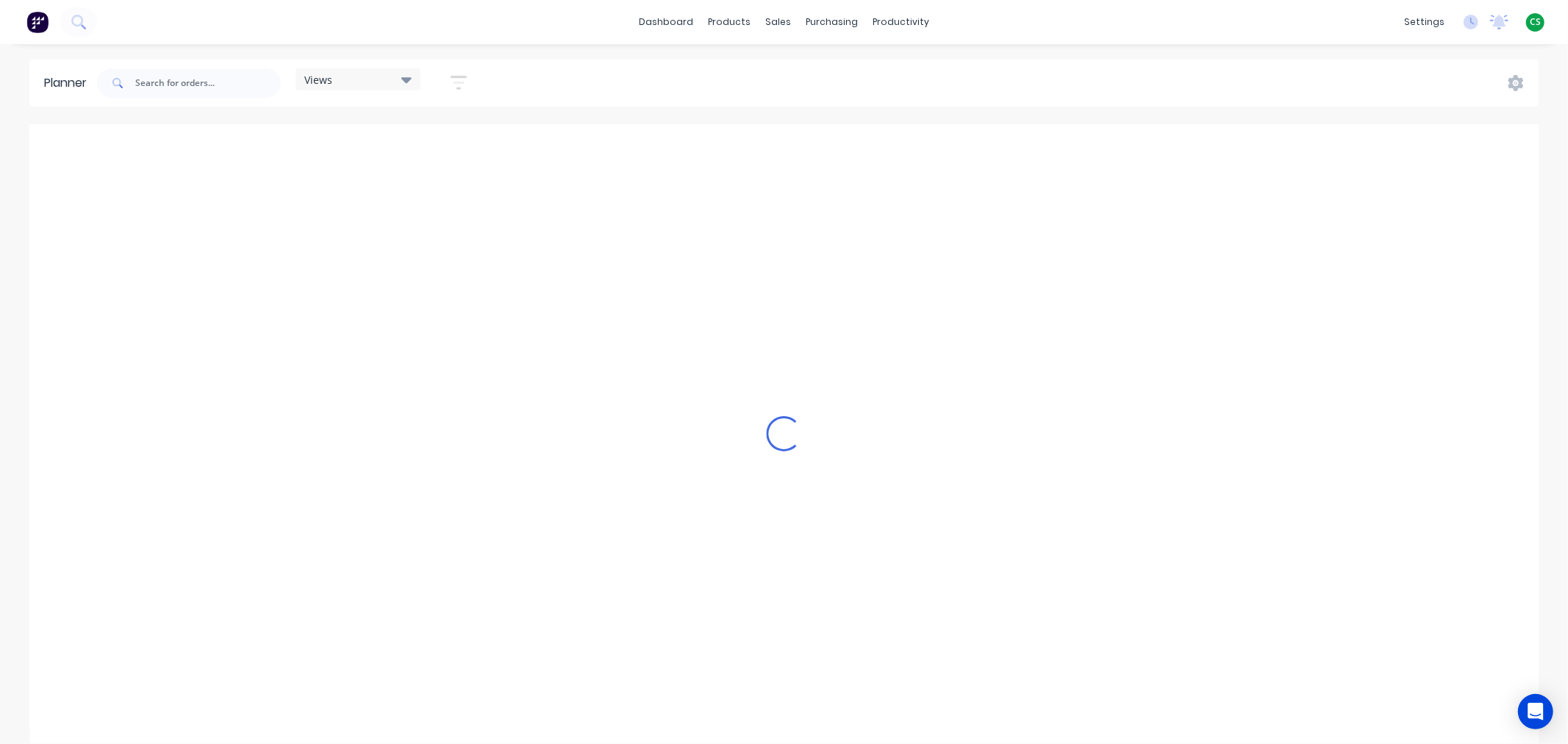
click at [363, 79] on div "Views" at bounding box center [358, 79] width 107 height 13
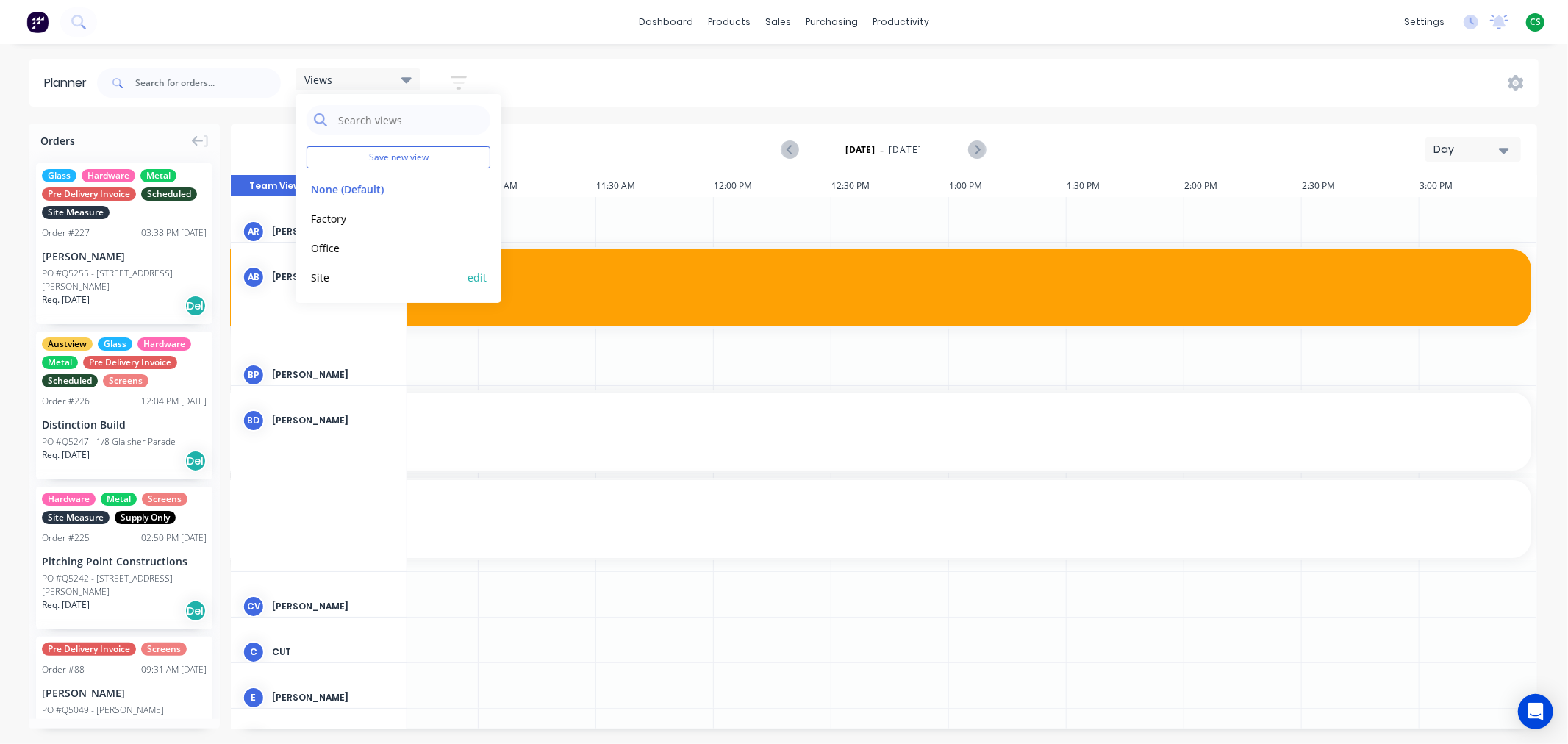
click at [326, 273] on button "Site" at bounding box center [385, 276] width 156 height 17
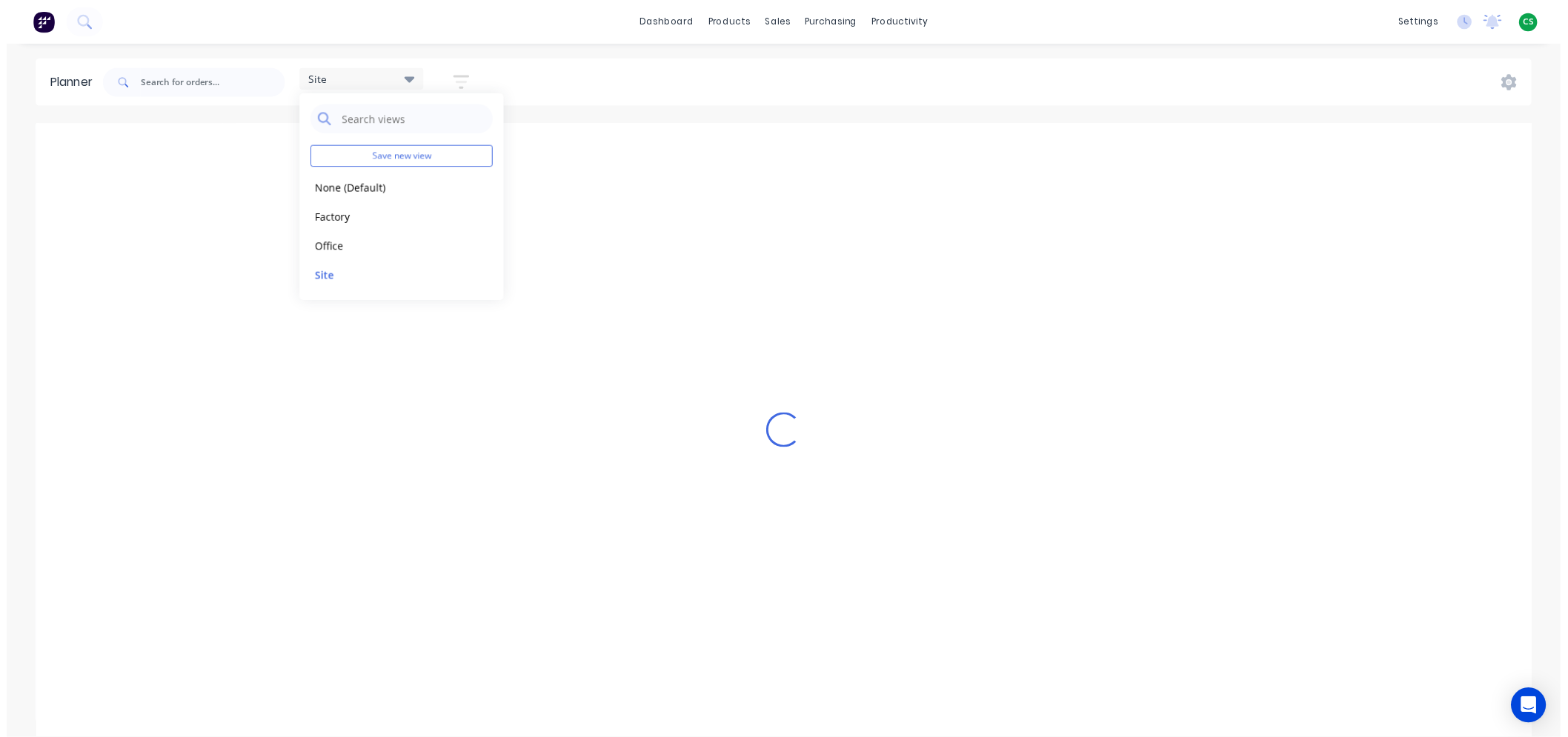
scroll to position [0, 1]
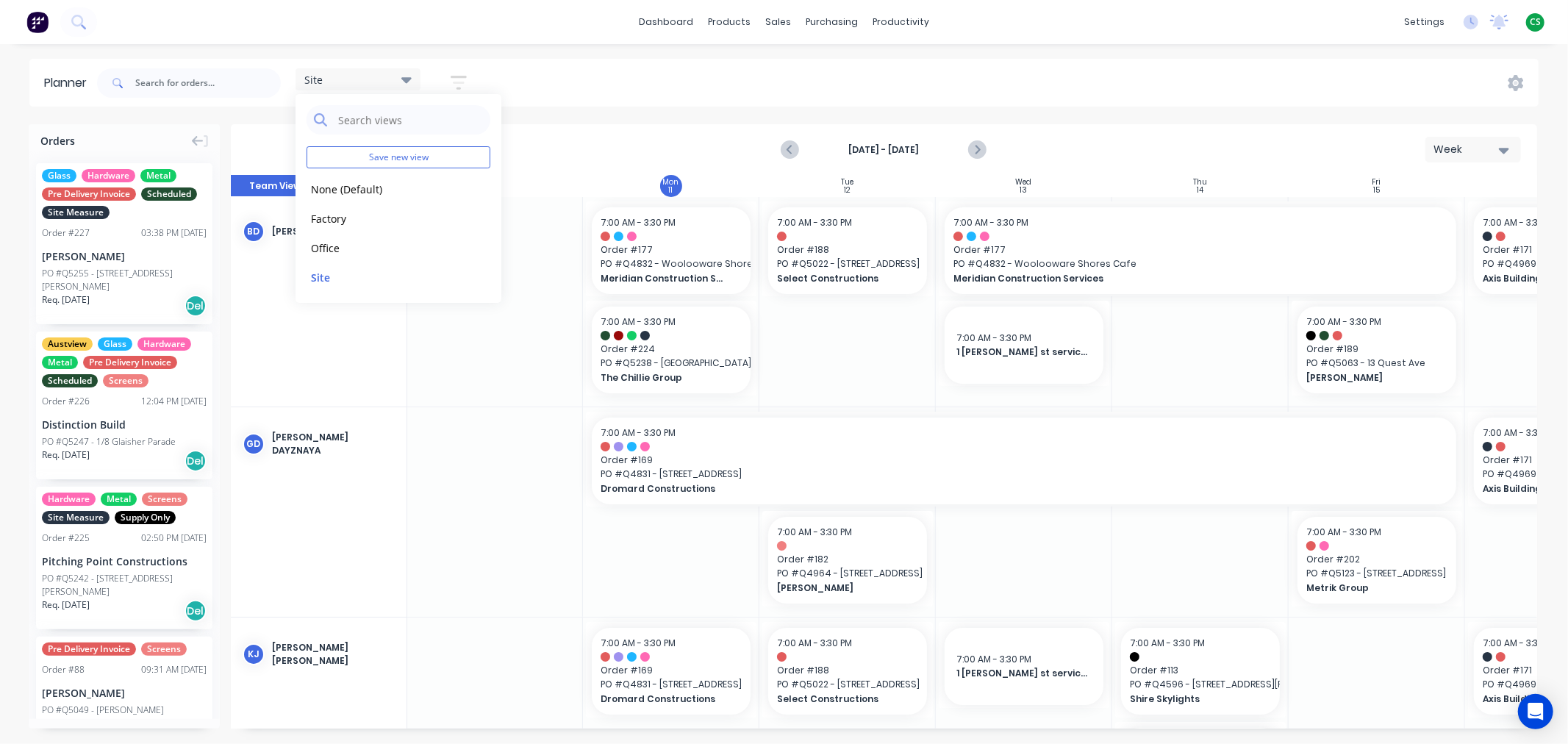
click at [923, 77] on div "Site Save new view None (Default) edit Factory edit Office edit Site edit Show/…" at bounding box center [817, 83] width 1445 height 44
click at [784, 151] on icon "Previous page" at bounding box center [791, 150] width 18 height 18
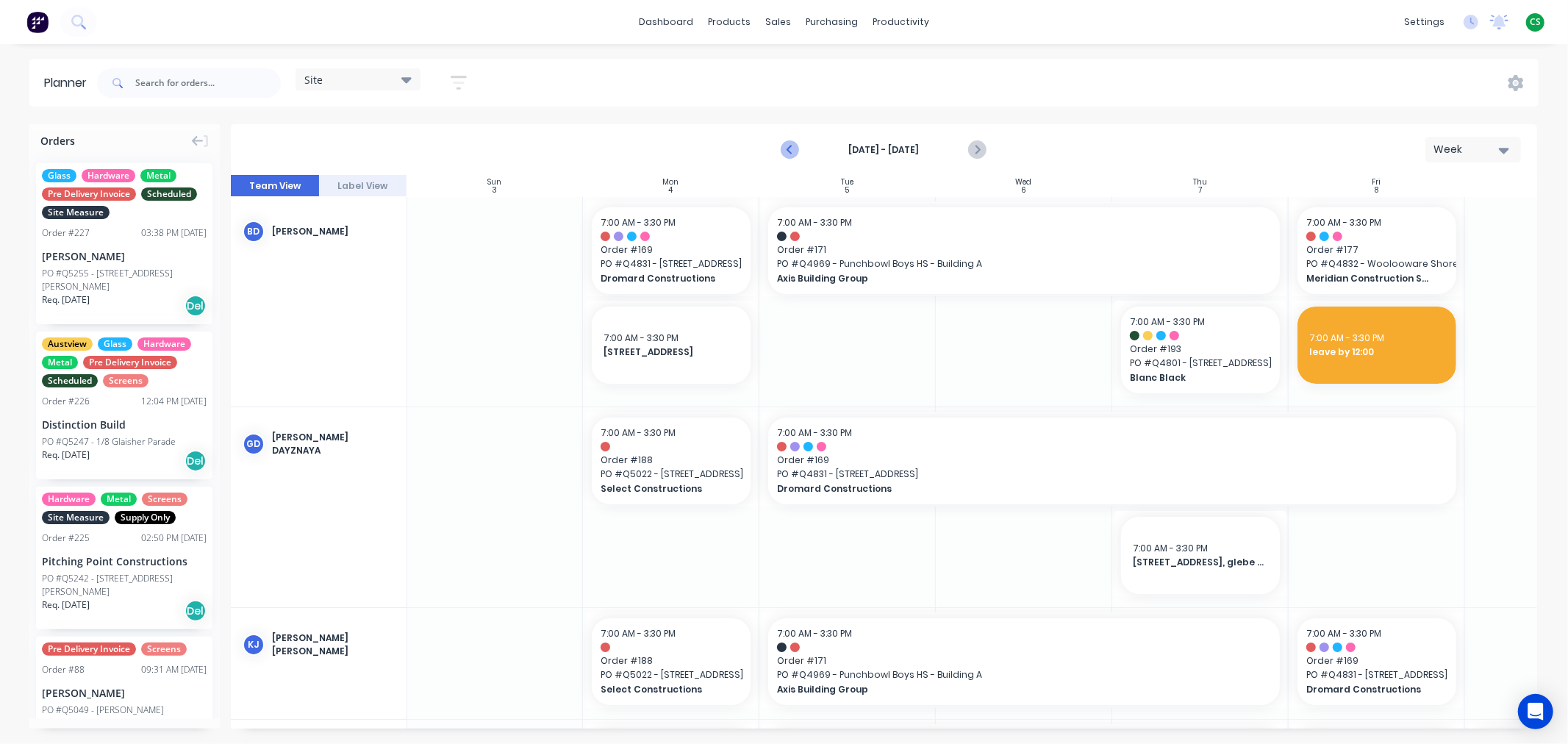
click at [784, 151] on icon "Previous page" at bounding box center [791, 150] width 18 height 18
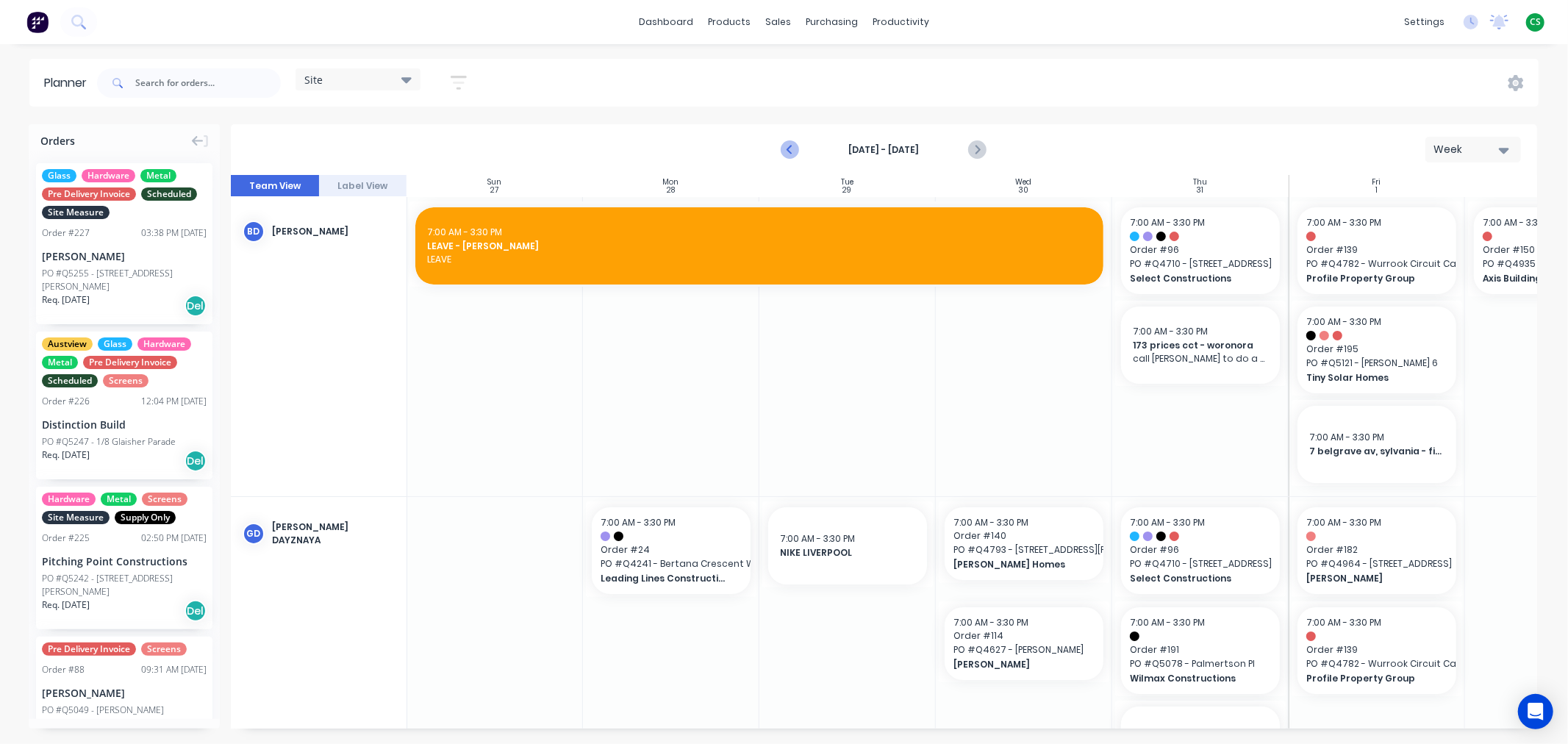
click at [787, 149] on icon "Previous page" at bounding box center [791, 150] width 18 height 18
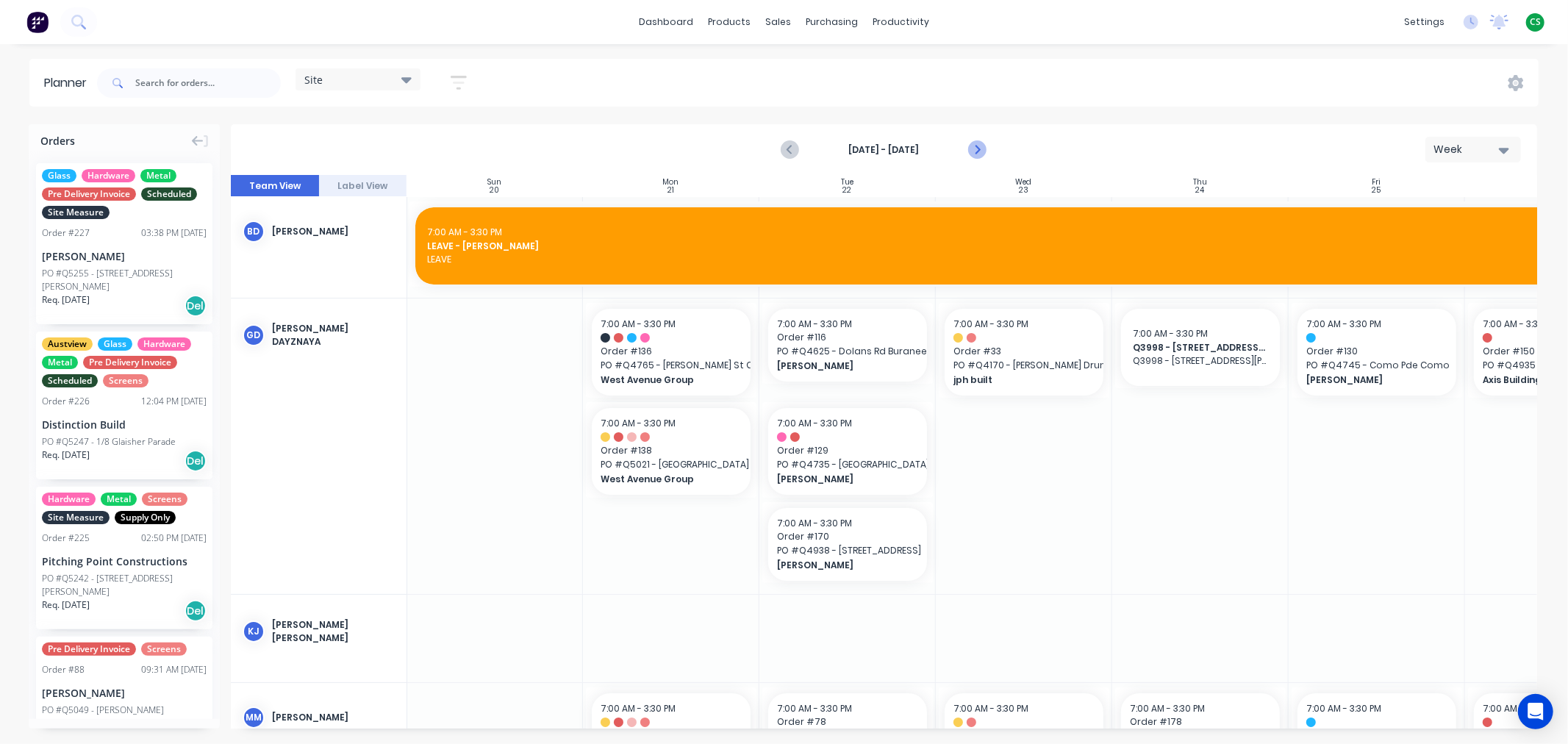
click at [974, 147] on icon "Next page" at bounding box center [977, 150] width 18 height 18
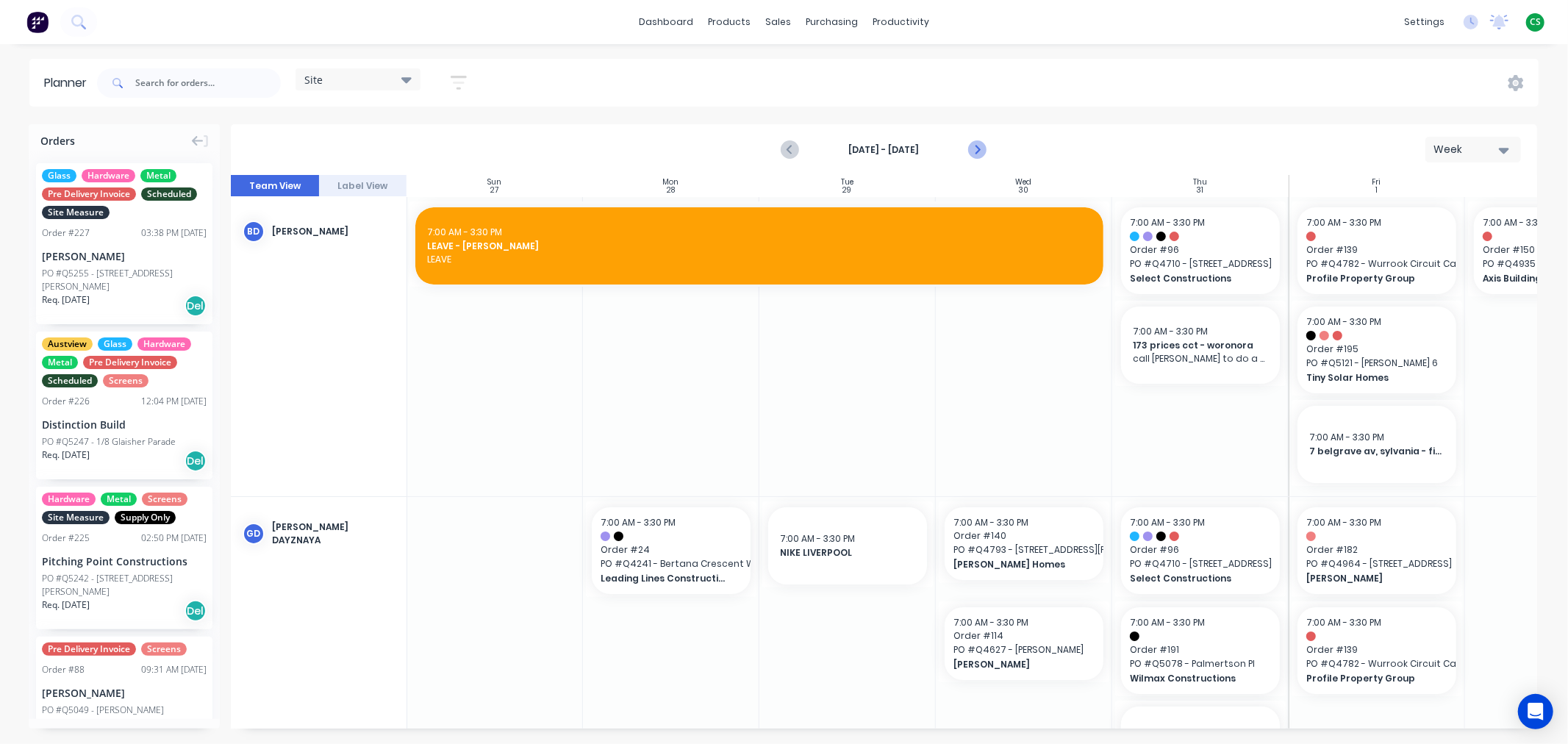
click at [974, 147] on icon "Next page" at bounding box center [977, 150] width 18 height 18
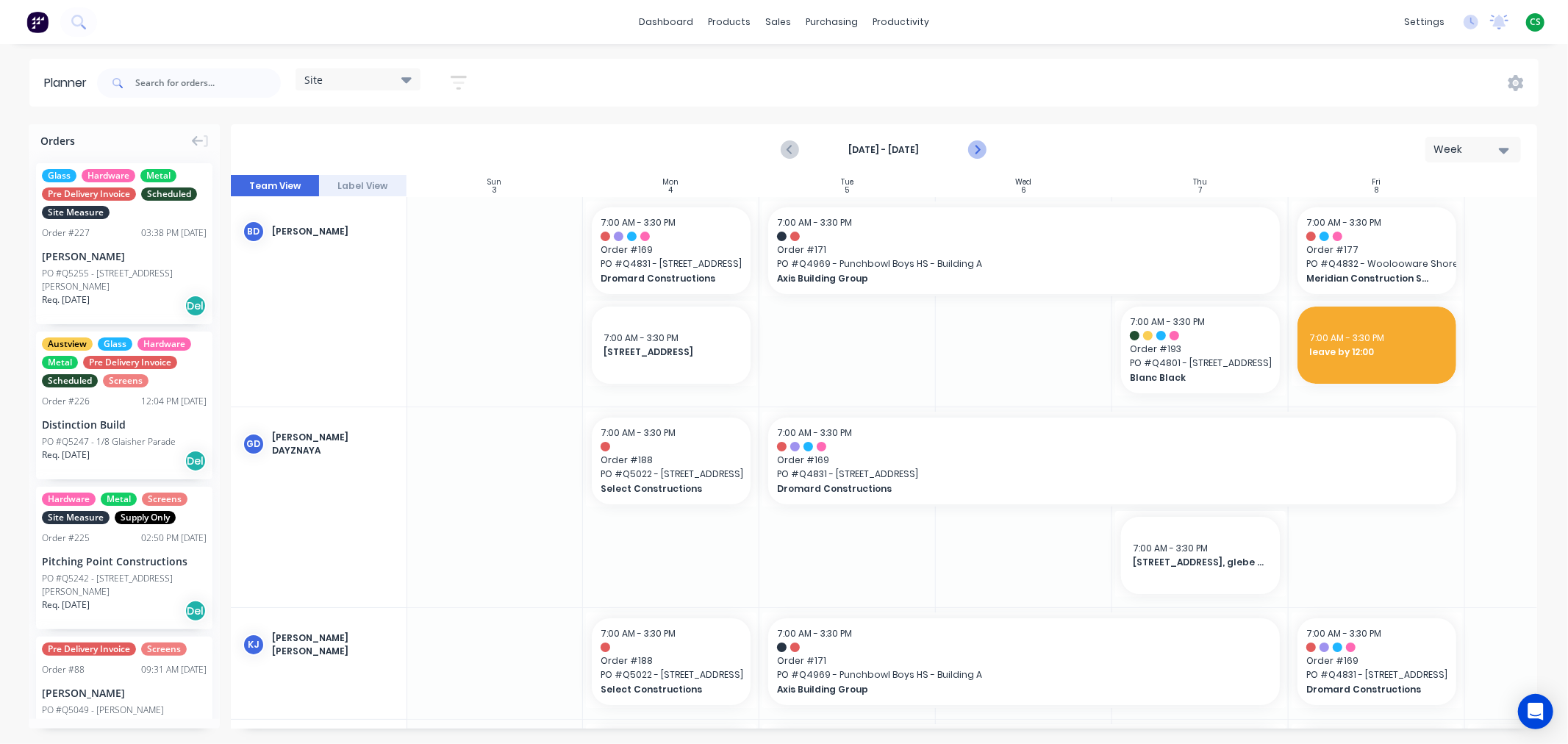
click at [974, 147] on icon "Next page" at bounding box center [977, 150] width 18 height 18
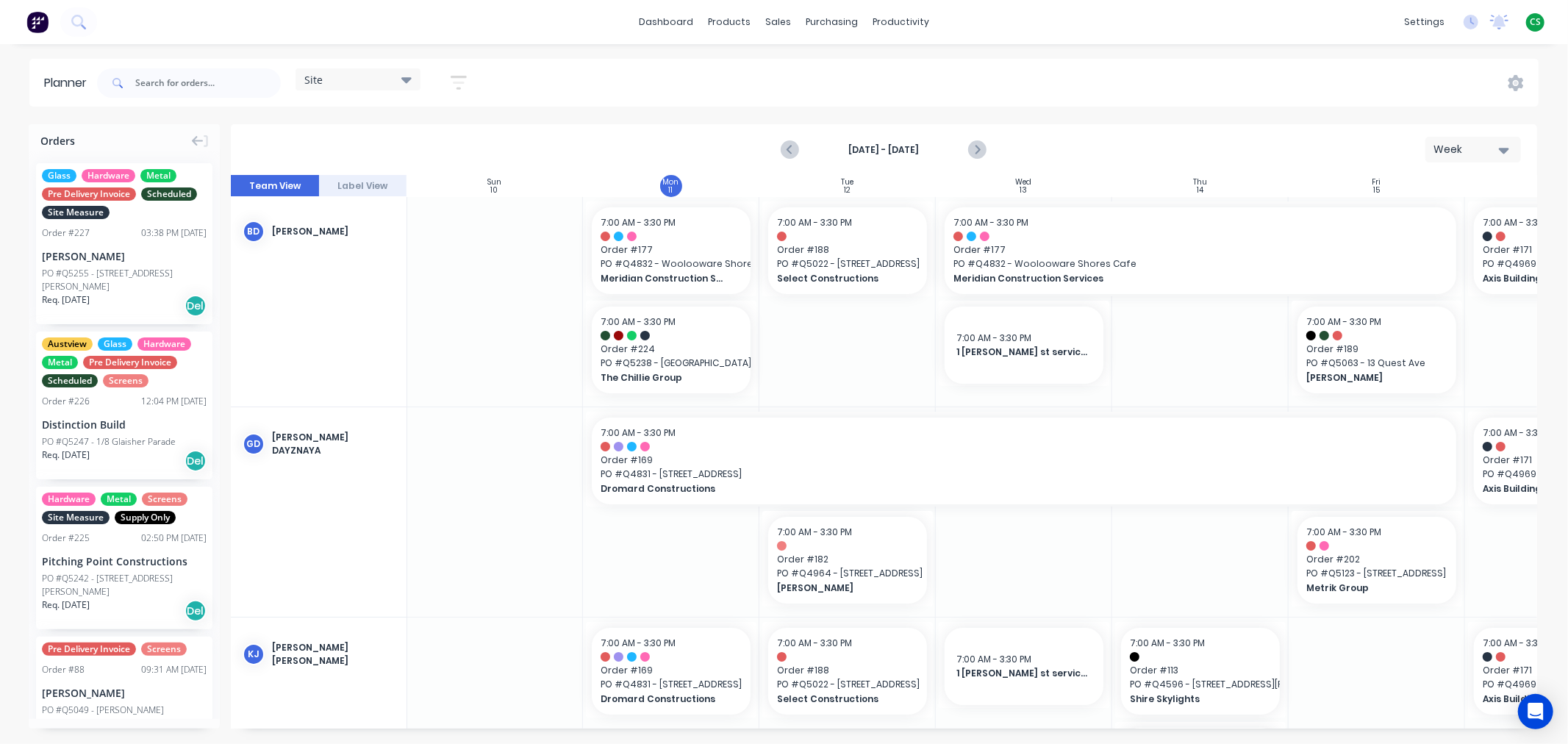
click at [1535, 23] on span "CS" at bounding box center [1535, 22] width 11 height 13
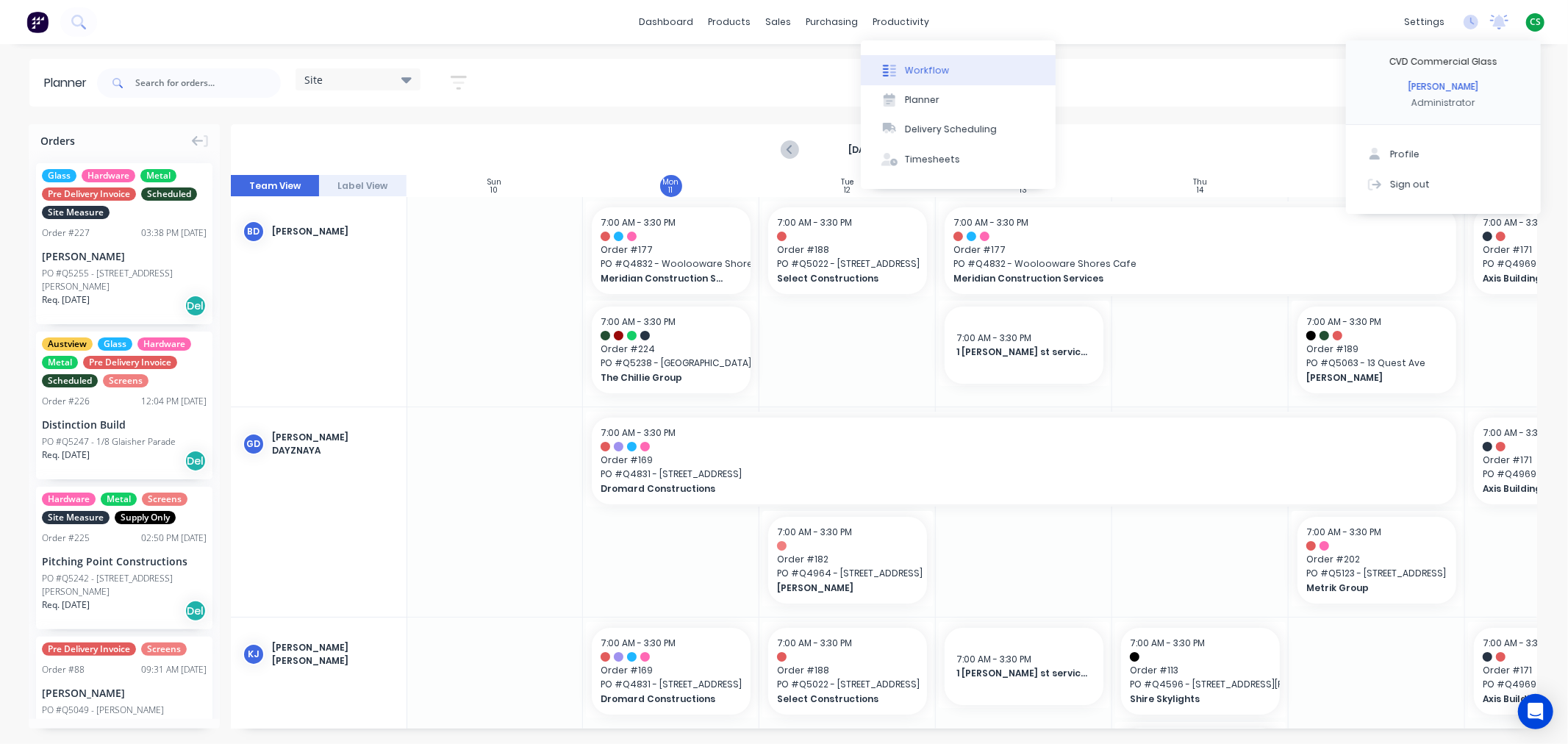
click at [914, 70] on div "Workflow" at bounding box center [927, 70] width 44 height 13
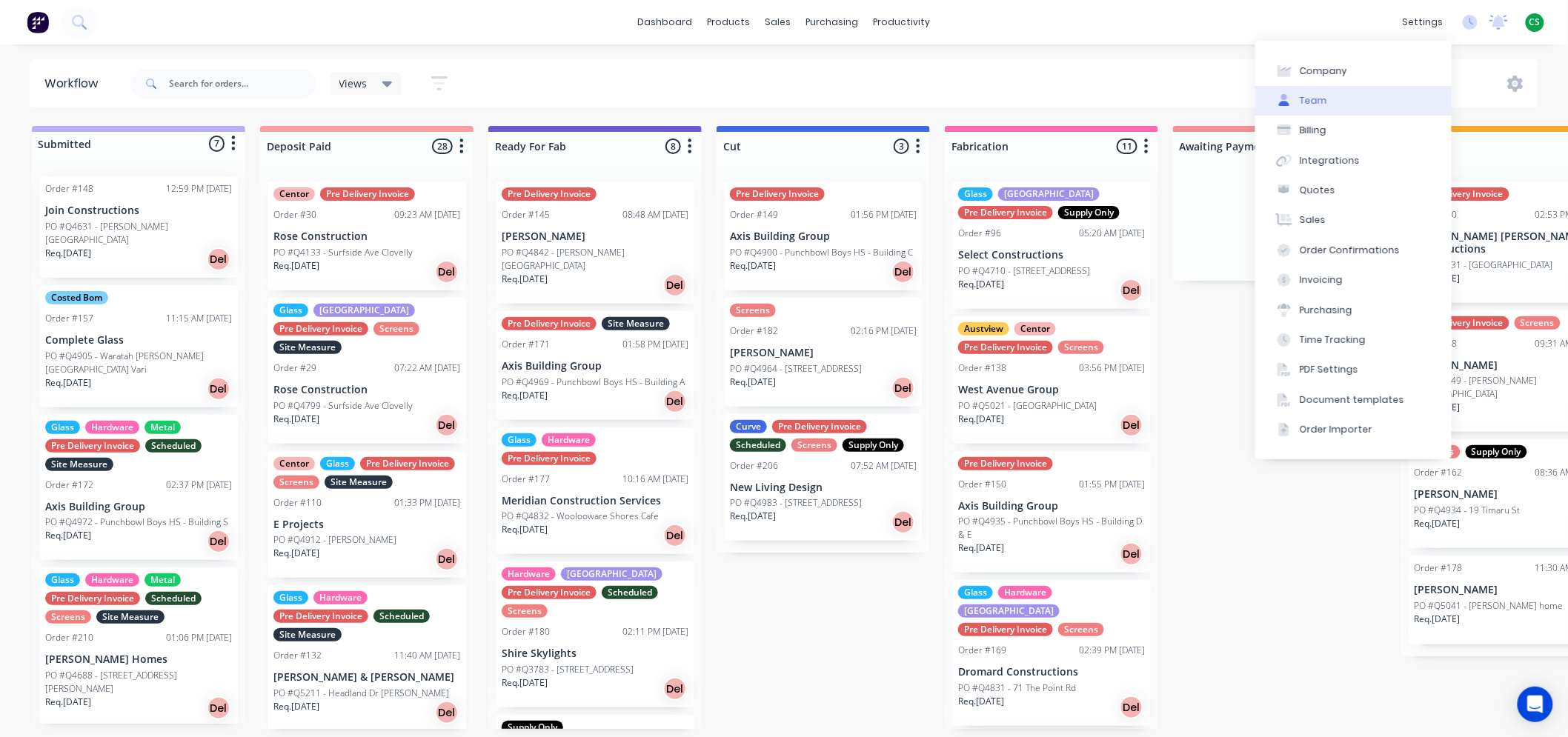
click at [1320, 97] on div "Team" at bounding box center [1314, 101] width 28 height 13
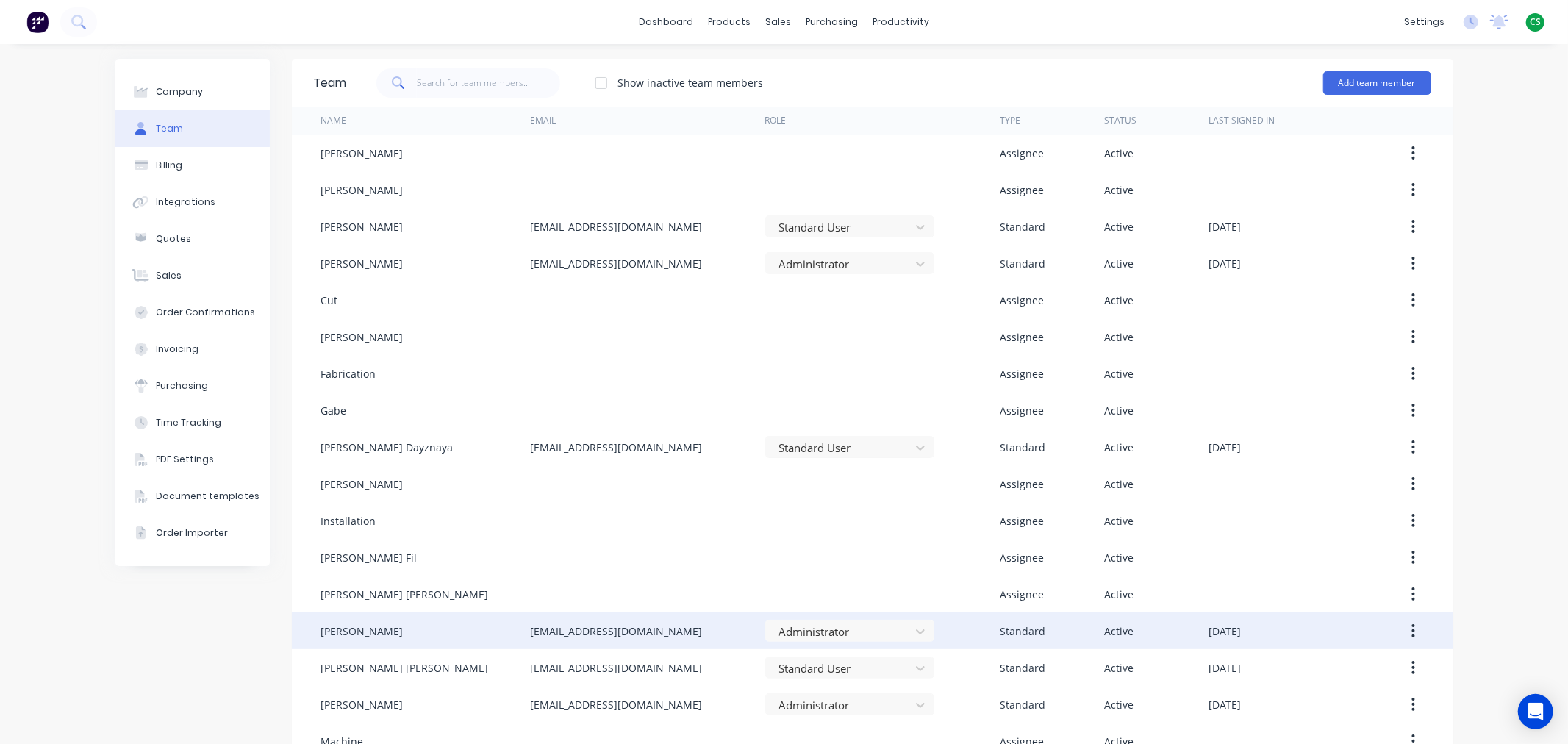
drag, startPoint x: 733, startPoint y: 625, endPoint x: 501, endPoint y: 626, distance: 232.0
click at [501, 626] on div "[PERSON_NAME] [EMAIL_ADDRESS][DOMAIN_NAME] Administrator Standard Active [DATE]" at bounding box center [872, 630] width 1161 height 37
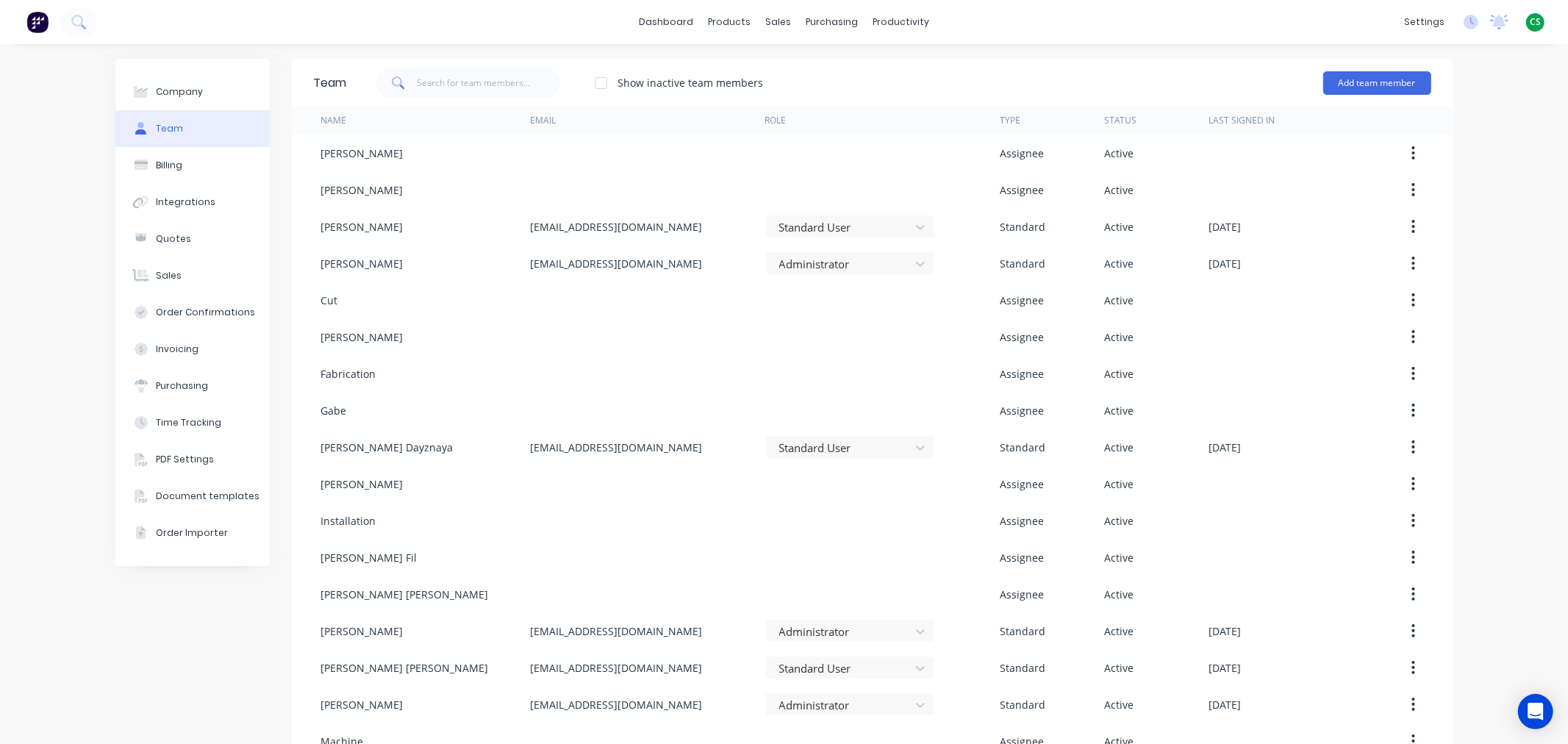
copy div "[EMAIL_ADDRESS][DOMAIN_NAME]"
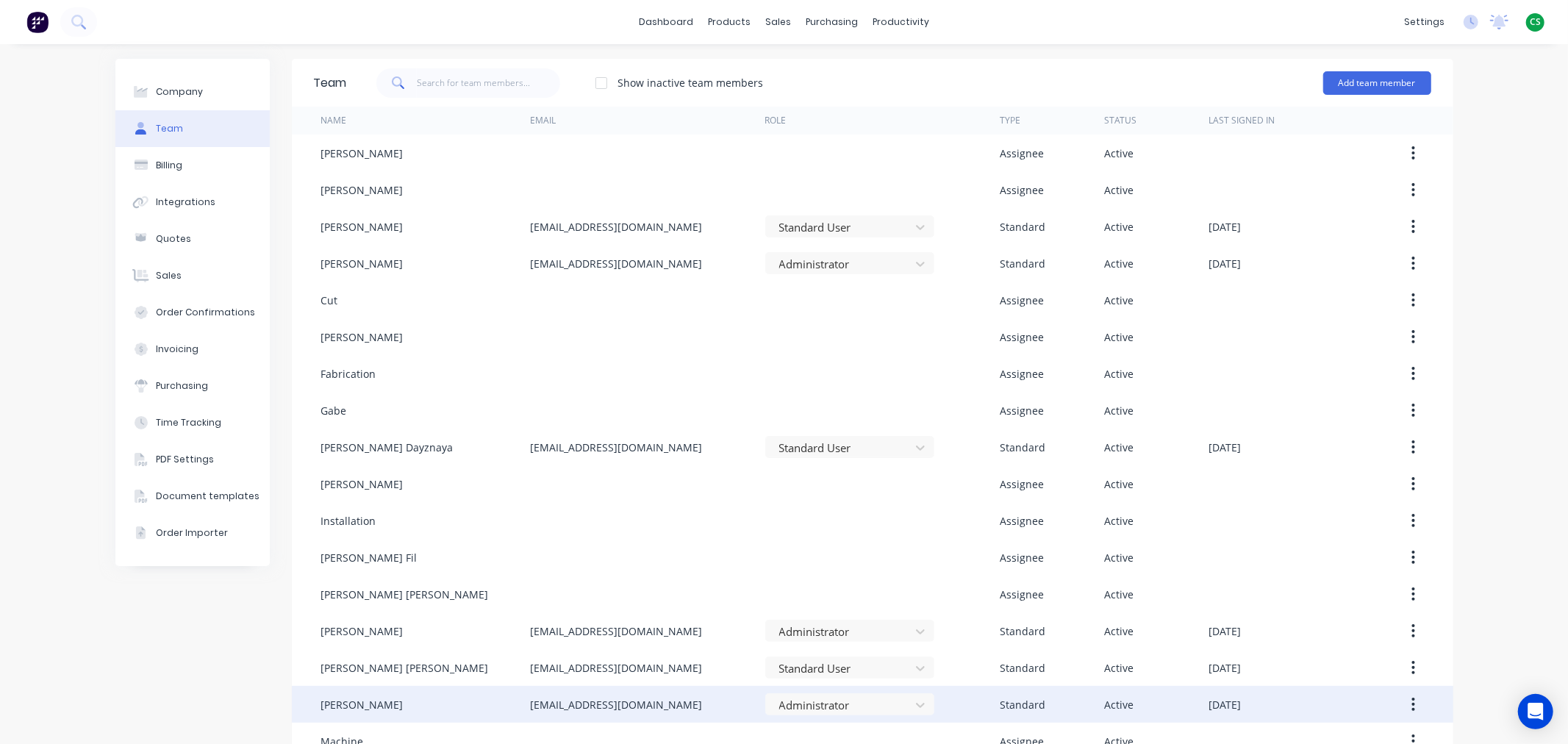
drag, startPoint x: 717, startPoint y: 703, endPoint x: 517, endPoint y: 706, distance: 200.0
click at [517, 706] on div "[PERSON_NAME] [EMAIL_ADDRESS][DOMAIN_NAME] Administrator Standard Active [DATE]" at bounding box center [872, 705] width 1161 height 37
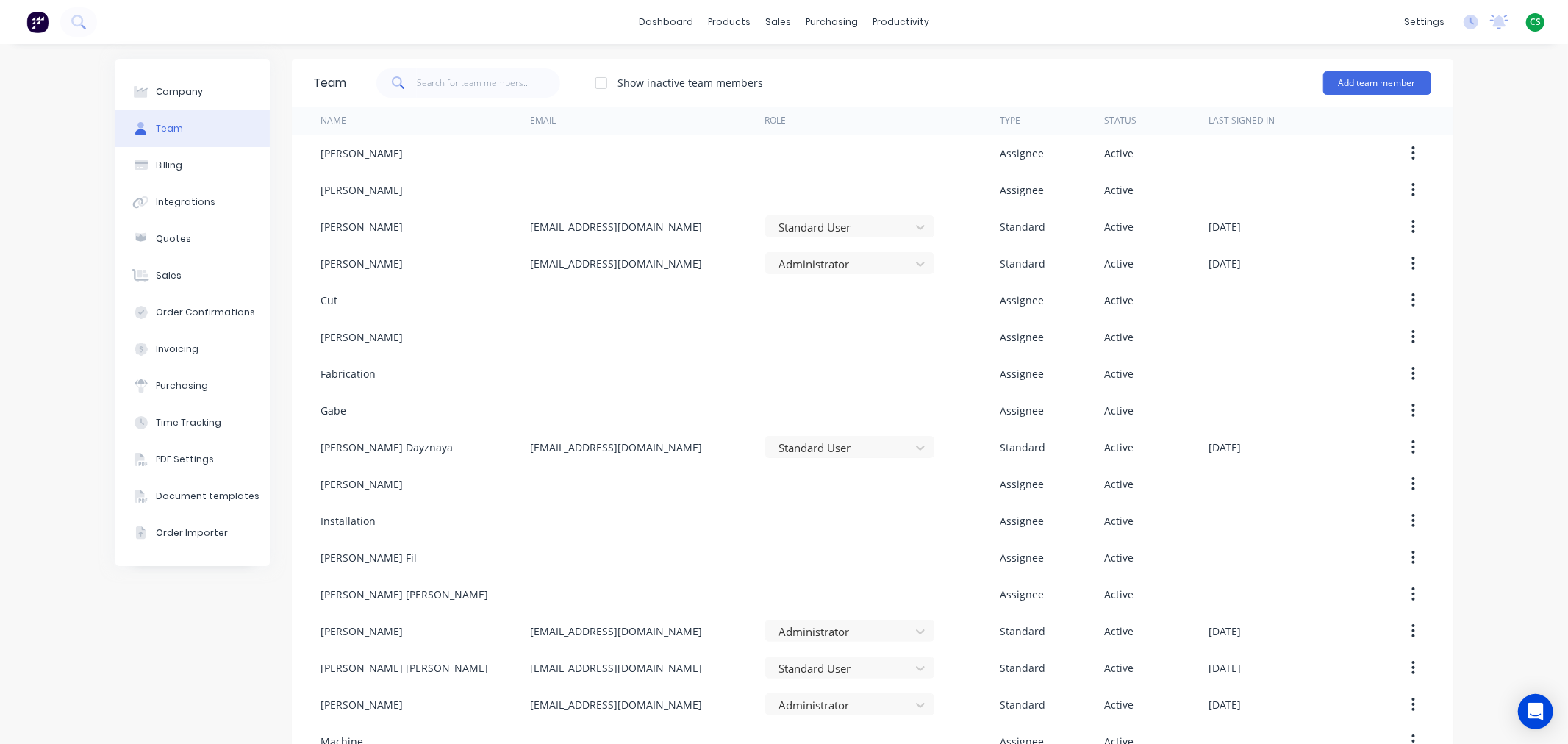
click at [1483, 114] on div "Company Team Billing Integrations Quotes Sales Order Confirmations Invoicing Pu…" at bounding box center [784, 556] width 1568 height 1023
click at [883, 64] on div "Purchase Orders" at bounding box center [873, 70] width 78 height 13
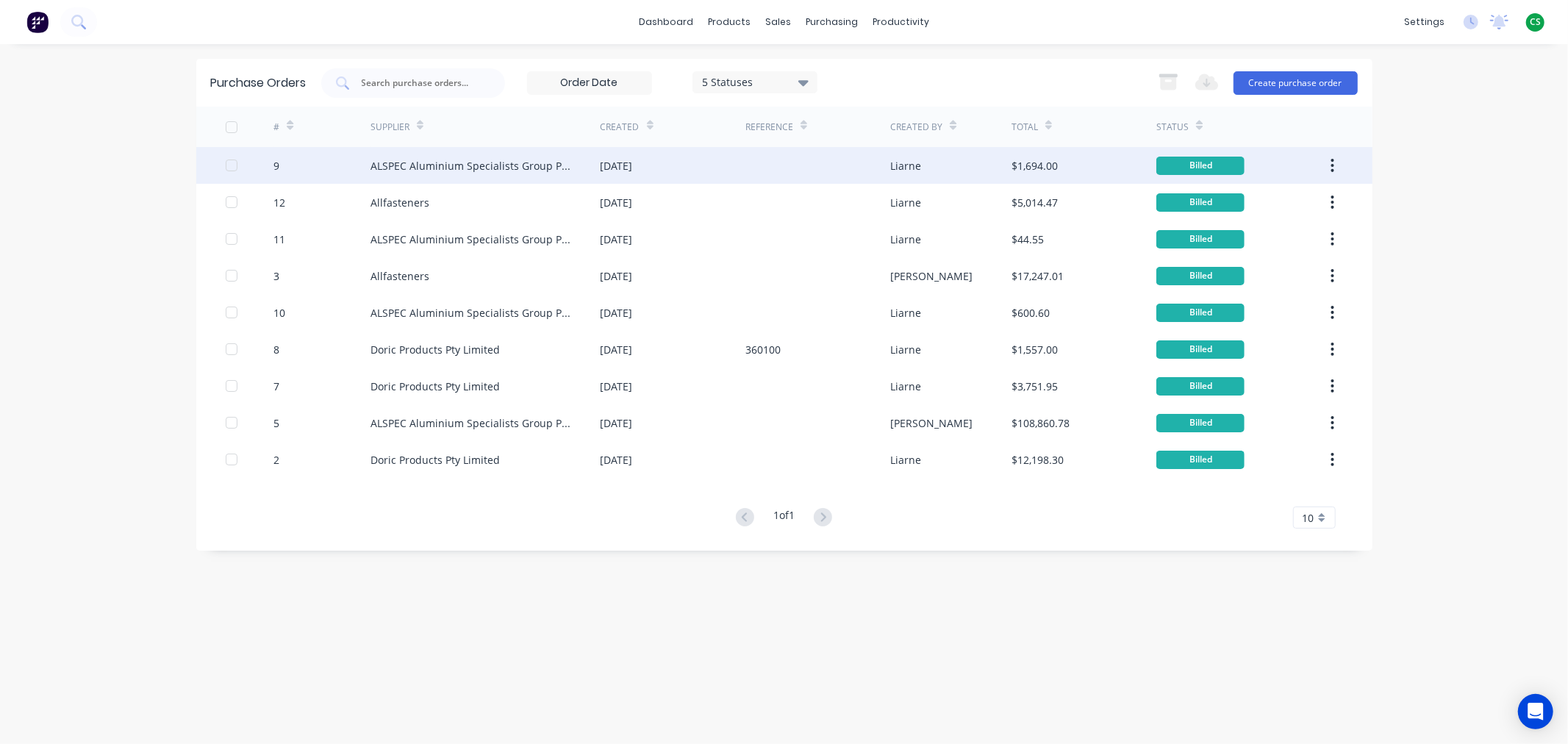
click at [428, 164] on div "ALSPEC Aluminium Specialists Group Pty Ltd" at bounding box center [470, 165] width 201 height 15
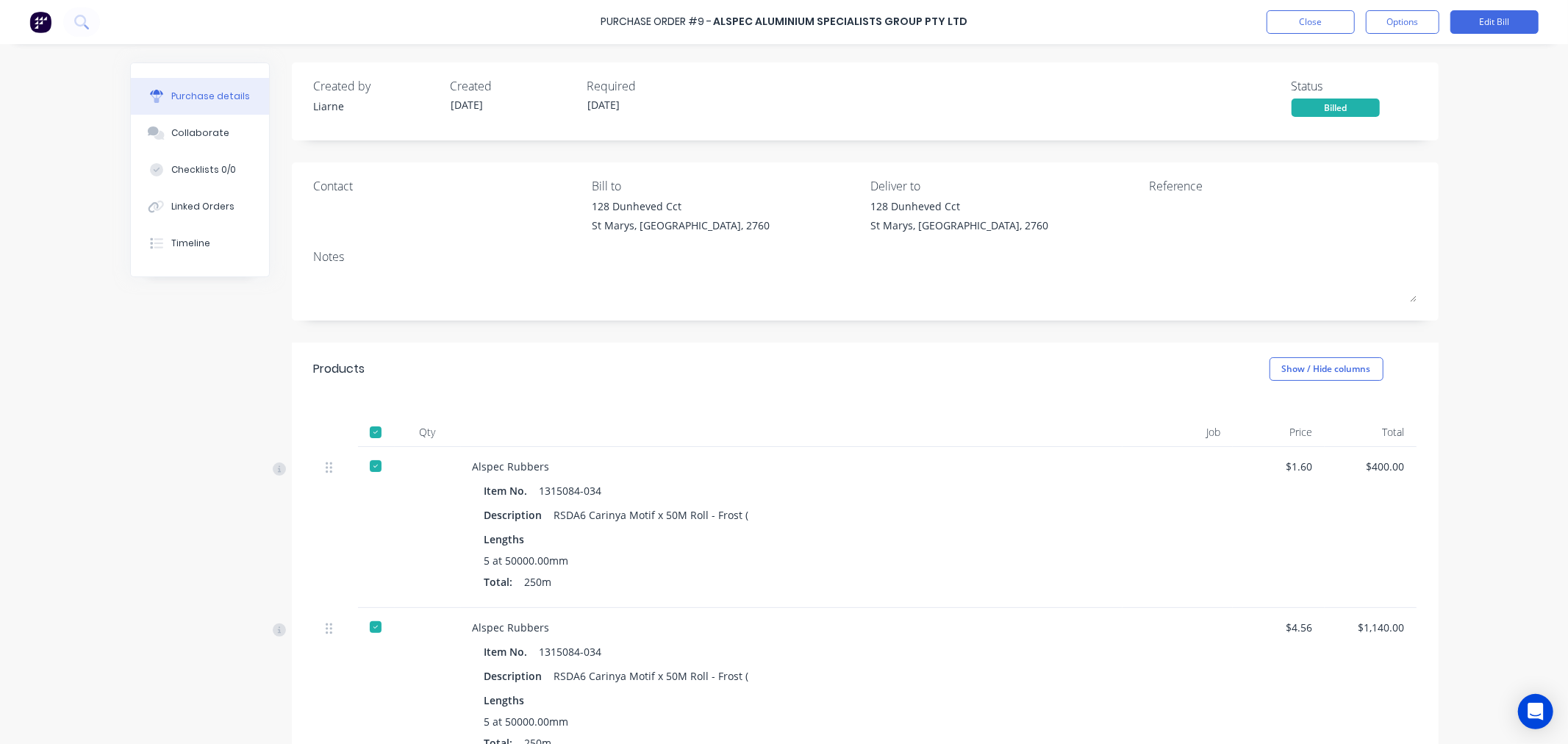
click at [366, 626] on div at bounding box center [375, 626] width 30 height 30
click at [368, 628] on div at bounding box center [375, 626] width 30 height 30
click at [1401, 23] on button "Options" at bounding box center [1402, 22] width 73 height 23
click at [1355, 85] on div "Convert to Purchase Order" at bounding box center [1369, 93] width 114 height 37
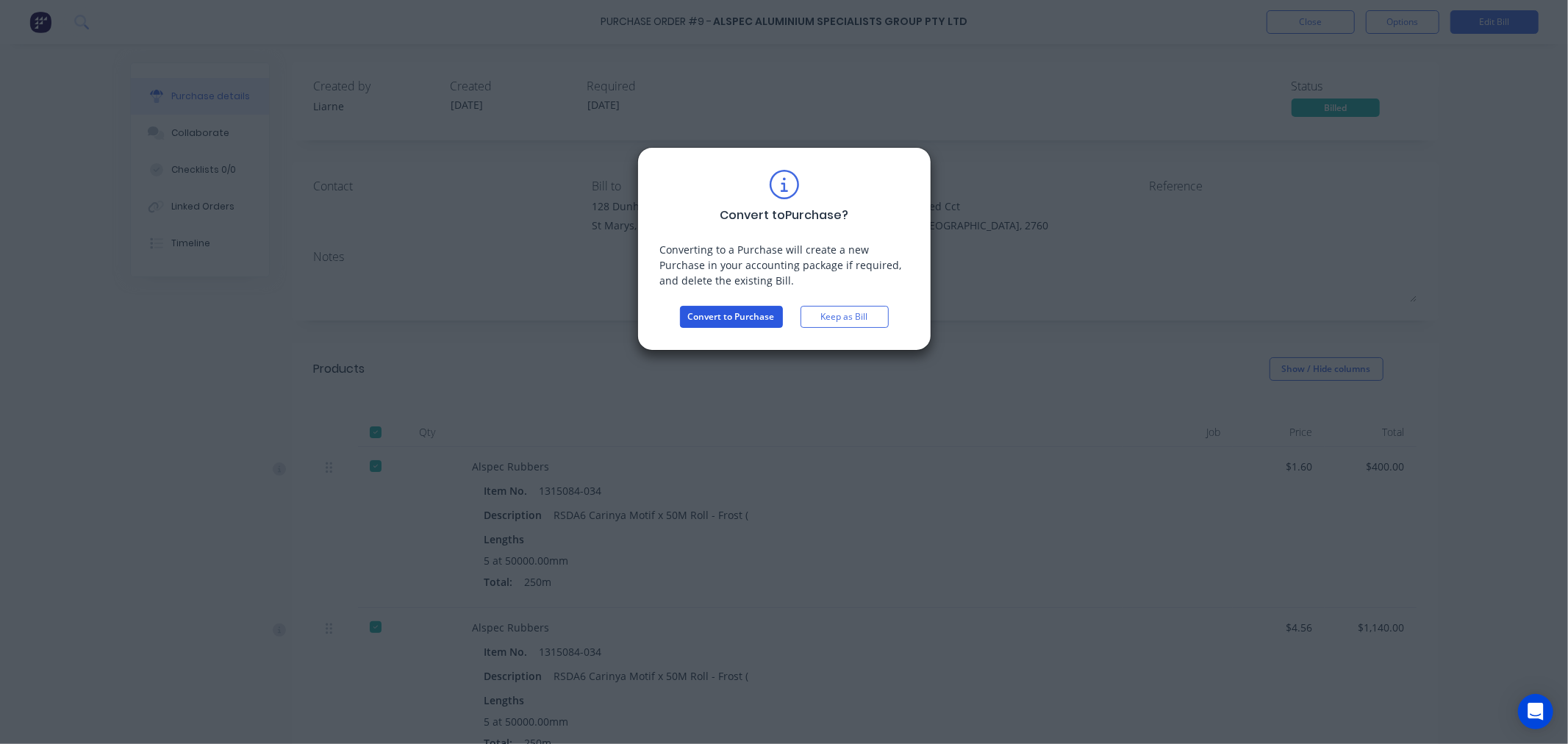
click at [704, 313] on button "Convert to Purchase" at bounding box center [731, 316] width 103 height 22
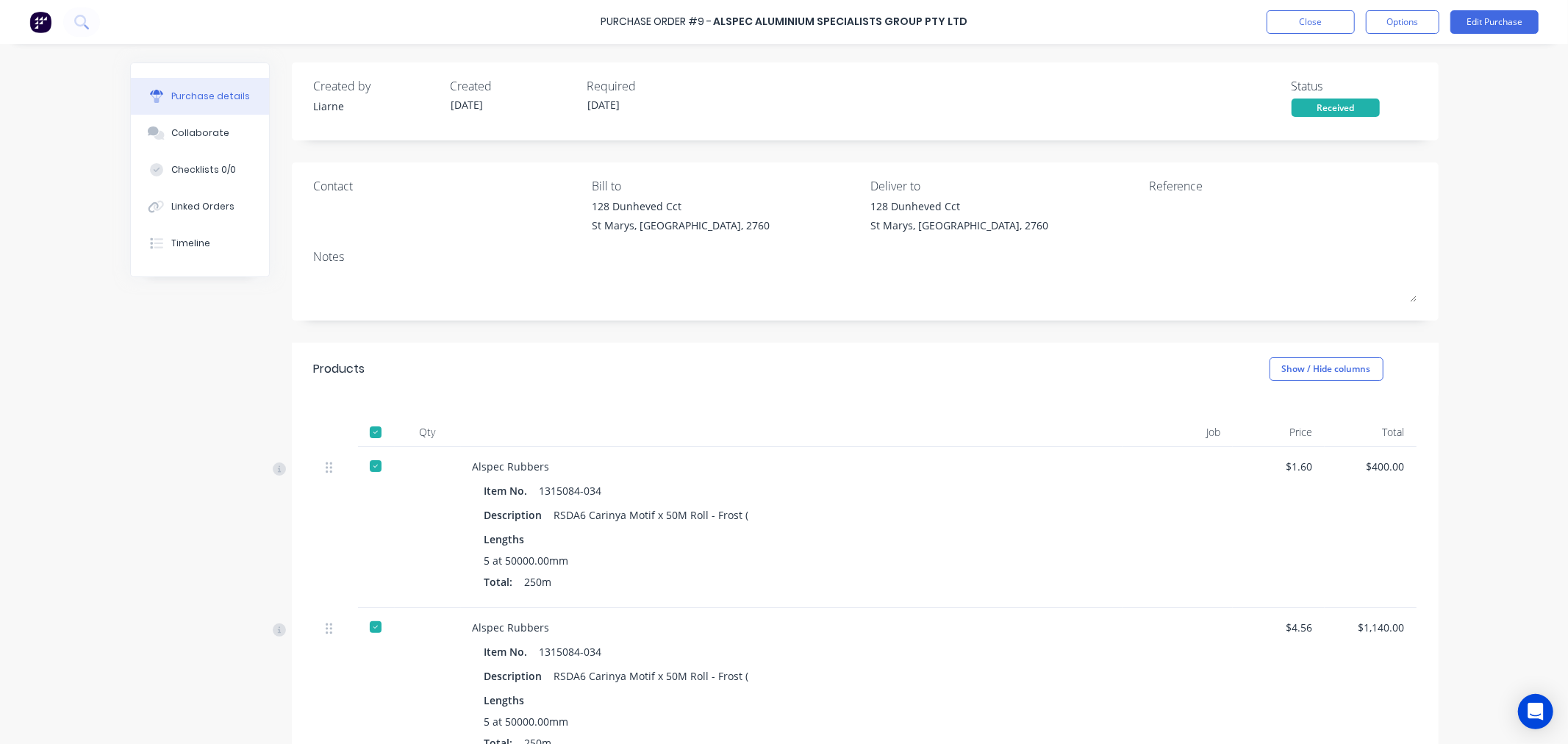
click at [370, 434] on div at bounding box center [375, 432] width 30 height 30
click at [366, 466] on div at bounding box center [375, 465] width 30 height 30
click at [369, 628] on div at bounding box center [375, 626] width 30 height 30
click at [363, 434] on div at bounding box center [375, 432] width 30 height 30
click at [370, 434] on div at bounding box center [375, 432] width 30 height 30
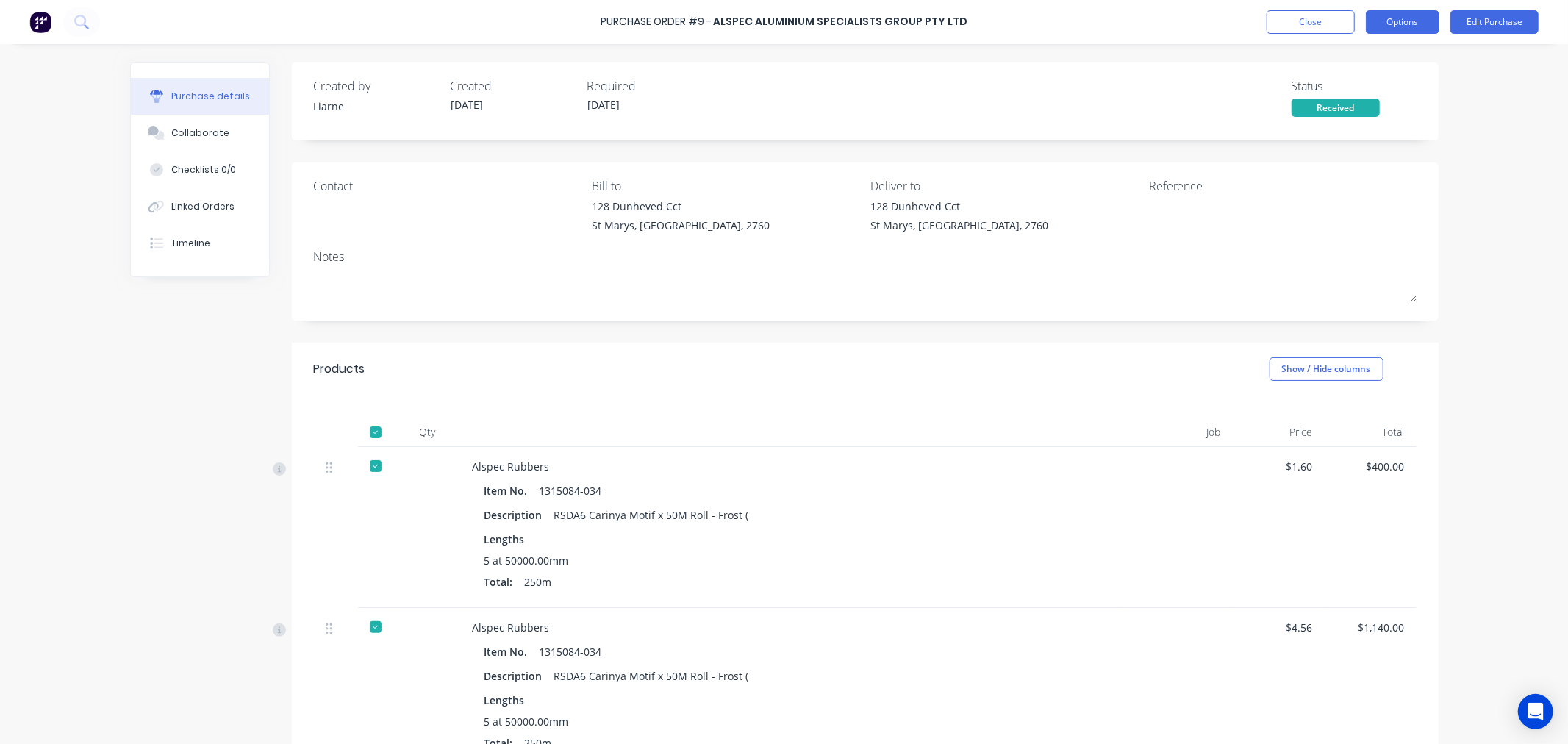
click at [1394, 21] on button "Options" at bounding box center [1402, 22] width 73 height 23
click at [1371, 86] on div "Convert to Bill" at bounding box center [1369, 89] width 114 height 21
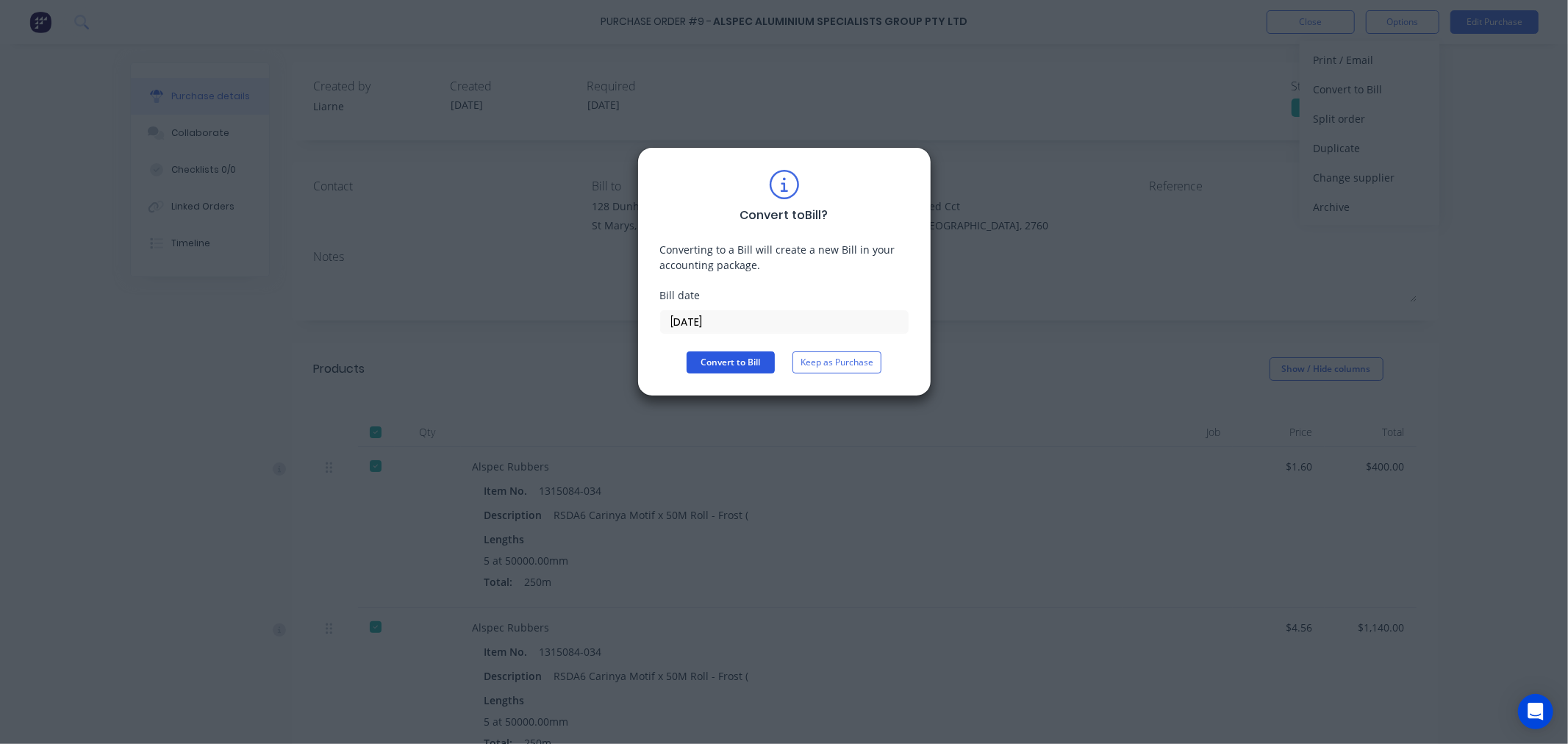
click at [730, 362] on button "Convert to Bill" at bounding box center [731, 362] width 89 height 22
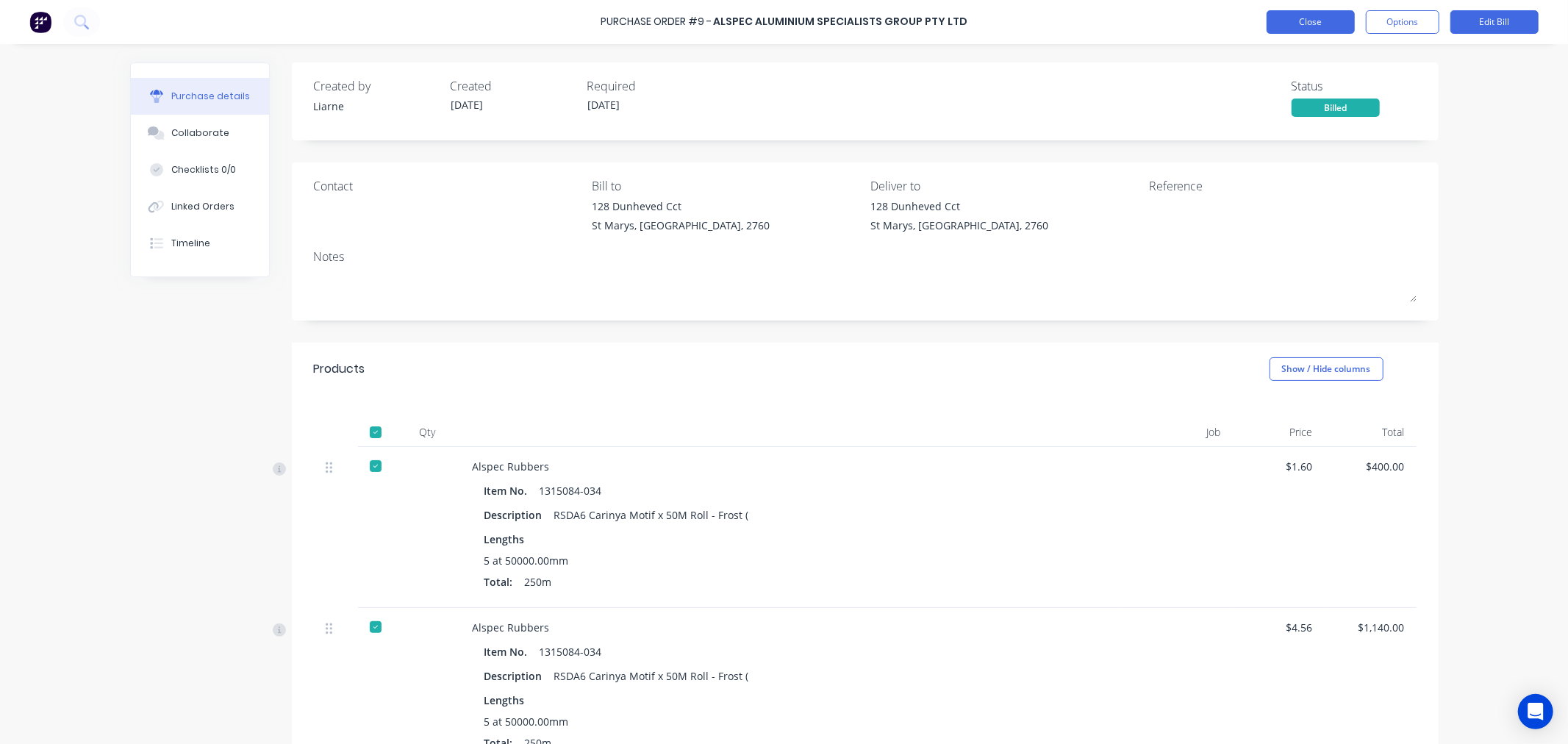
click at [1297, 22] on button "Close" at bounding box center [1311, 22] width 89 height 23
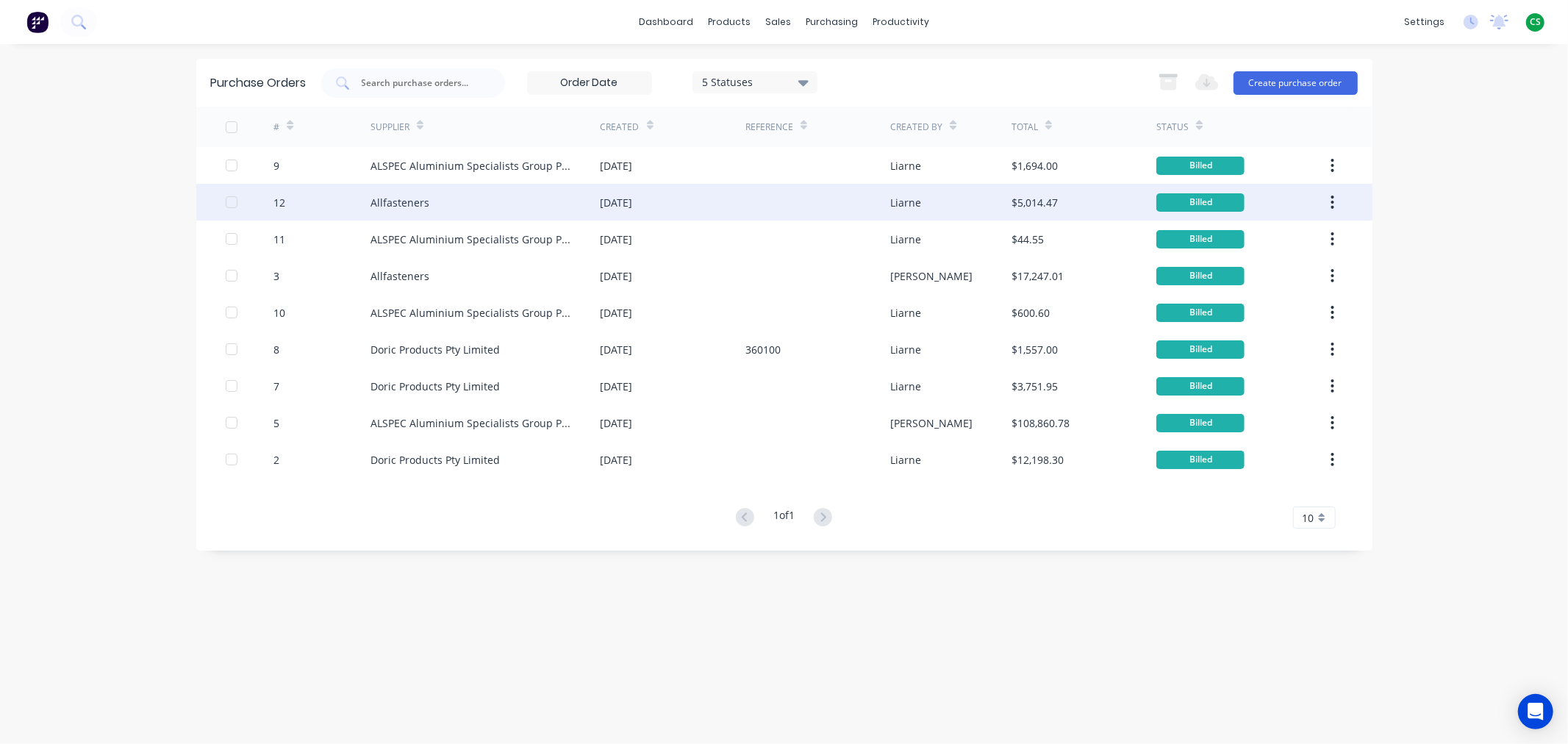
click at [437, 210] on div "Allfasteners" at bounding box center [486, 202] width 230 height 37
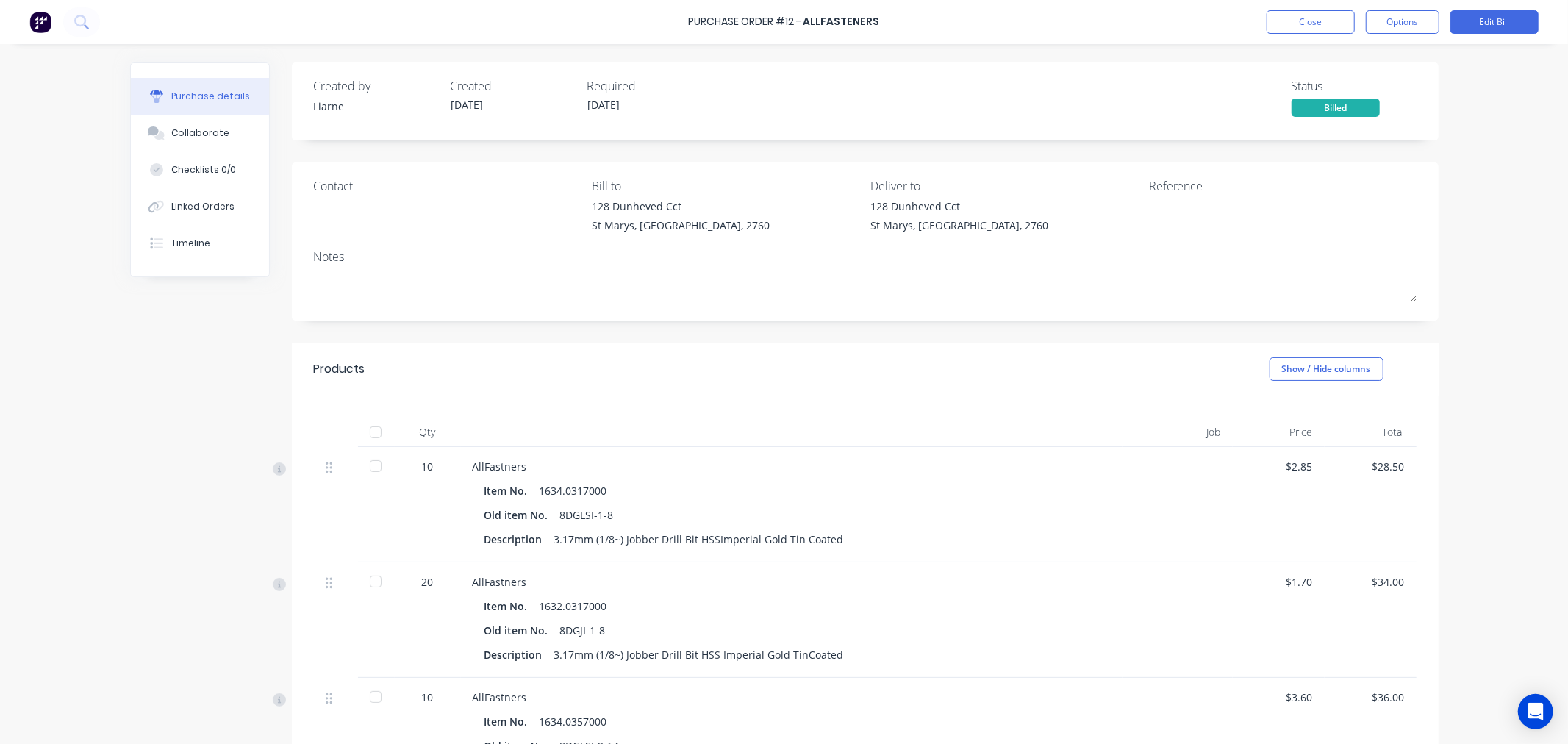
drag, startPoint x: 368, startPoint y: 432, endPoint x: 662, endPoint y: 417, distance: 294.4
click at [369, 432] on div at bounding box center [375, 432] width 30 height 30
click at [1302, 20] on button "Close" at bounding box center [1311, 22] width 89 height 23
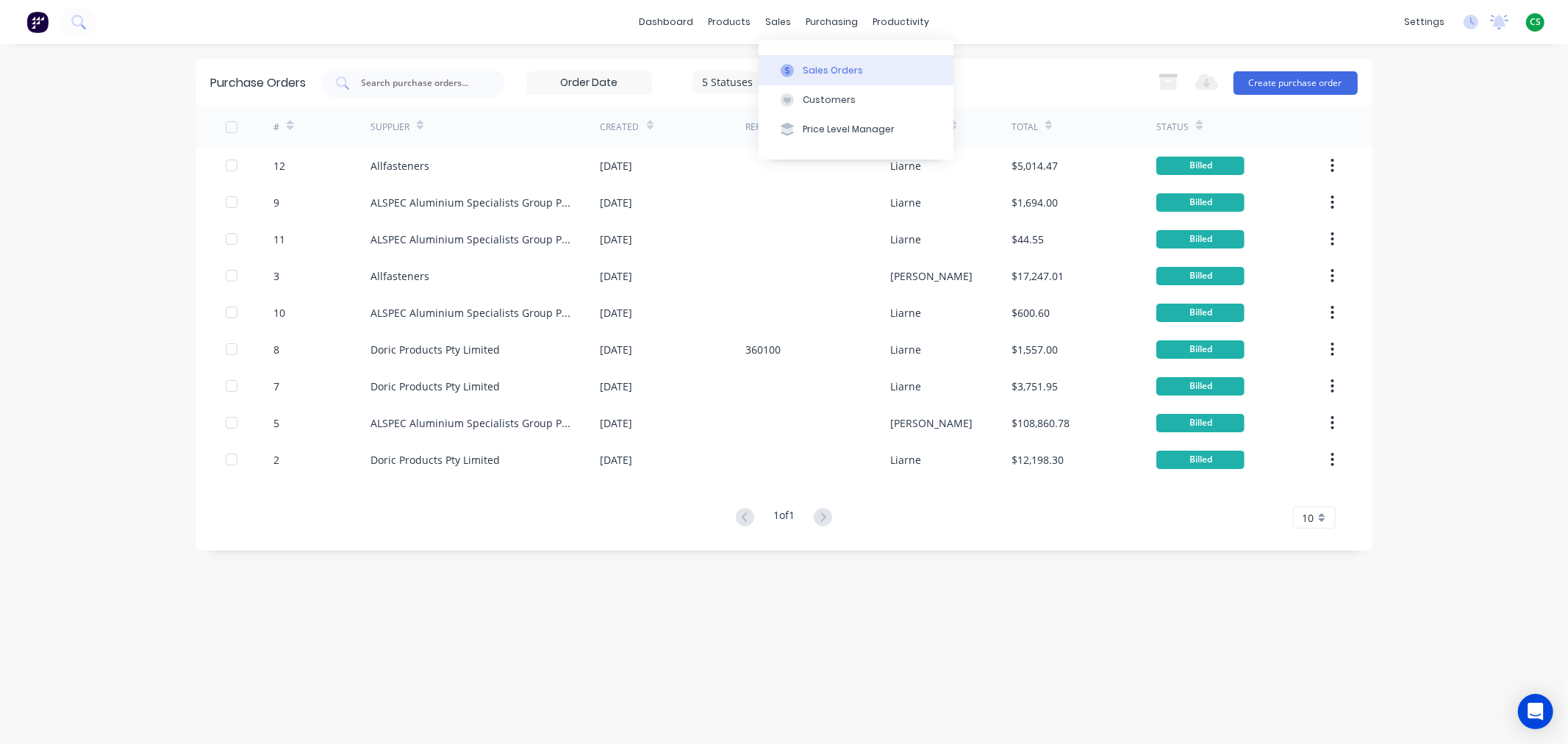
click at [813, 70] on div "Sales Orders" at bounding box center [833, 70] width 60 height 13
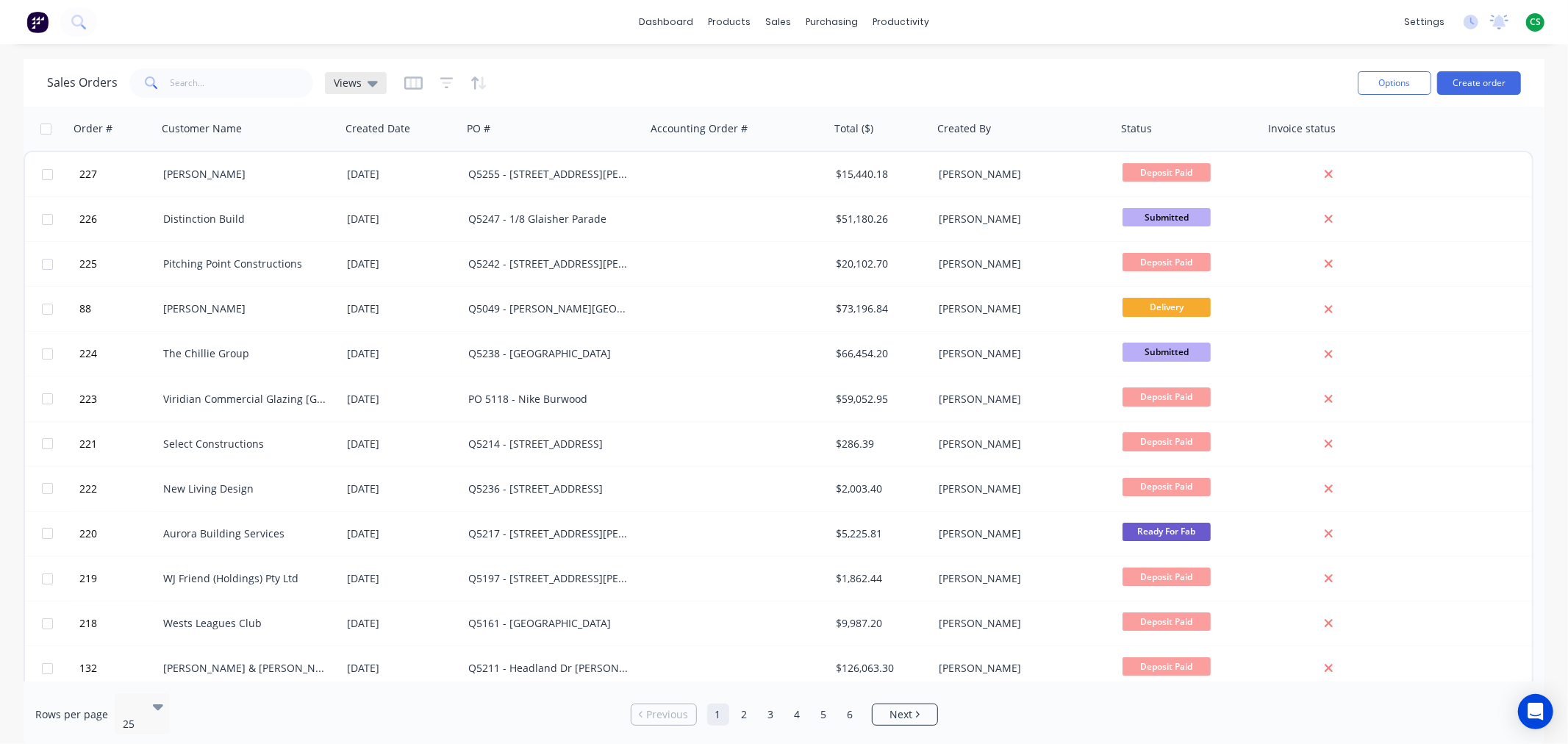
click at [371, 81] on icon at bounding box center [372, 83] width 10 height 6
click at [928, 74] on div "Sales Orders Views" at bounding box center [696, 82] width 1299 height 36
click at [125, 736] on icon at bounding box center [119, 744] width 10 height 16
click at [446, 78] on icon "button" at bounding box center [447, 83] width 13 height 11
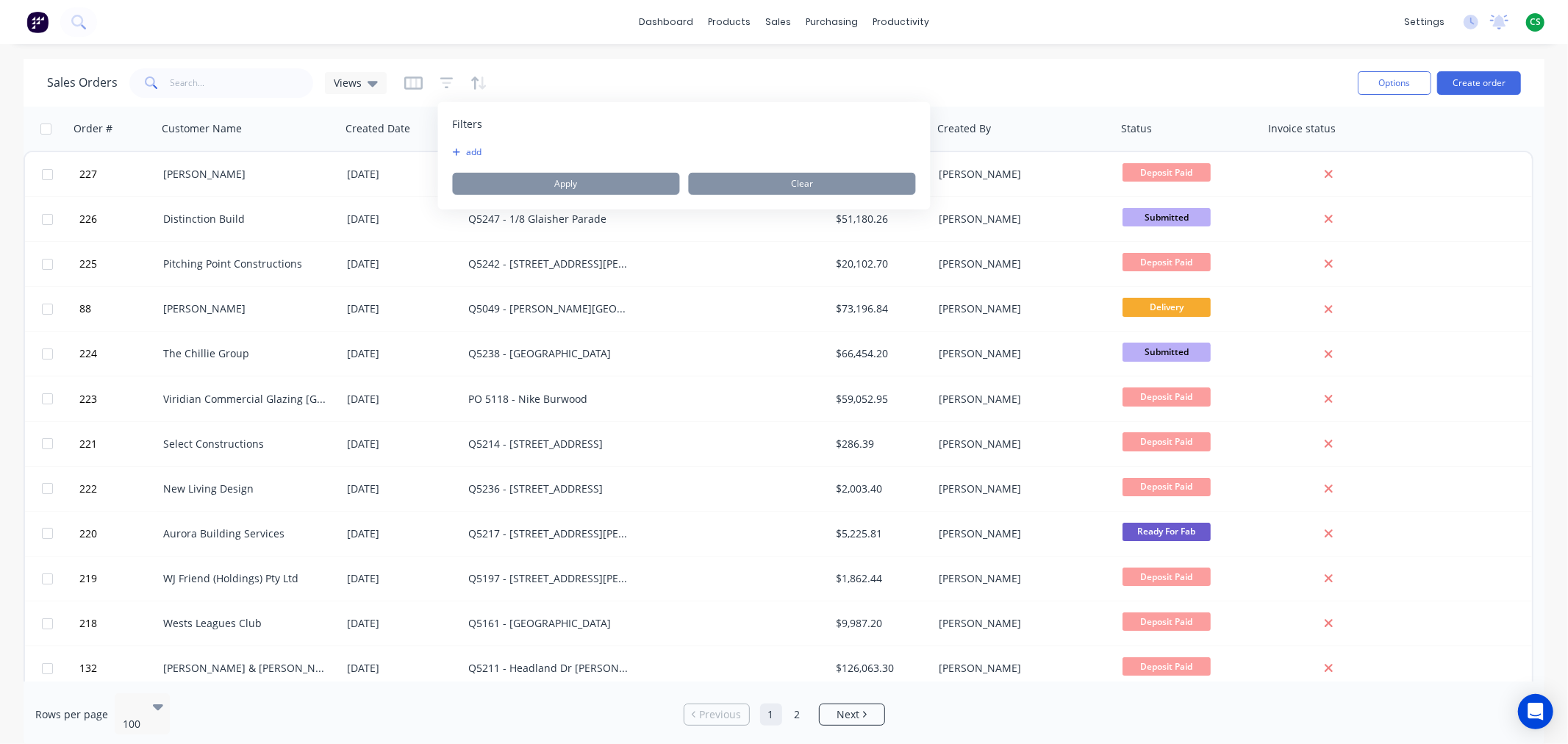
click at [475, 151] on button "add" at bounding box center [471, 152] width 37 height 12
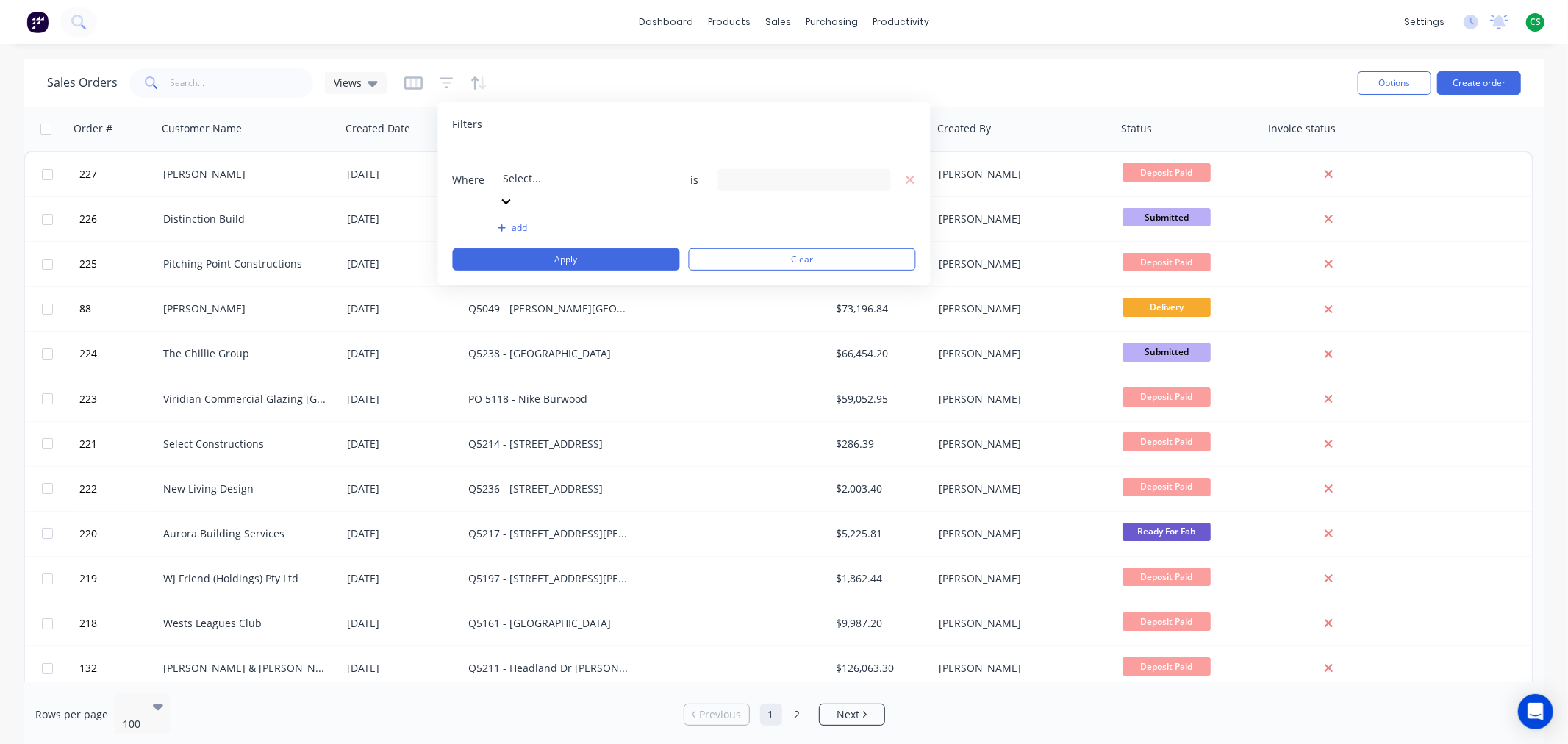
click at [608, 160] on div at bounding box center [609, 158] width 212 height 19
type input "stat"
click at [807, 172] on div "13 Status selected" at bounding box center [792, 180] width 133 height 15
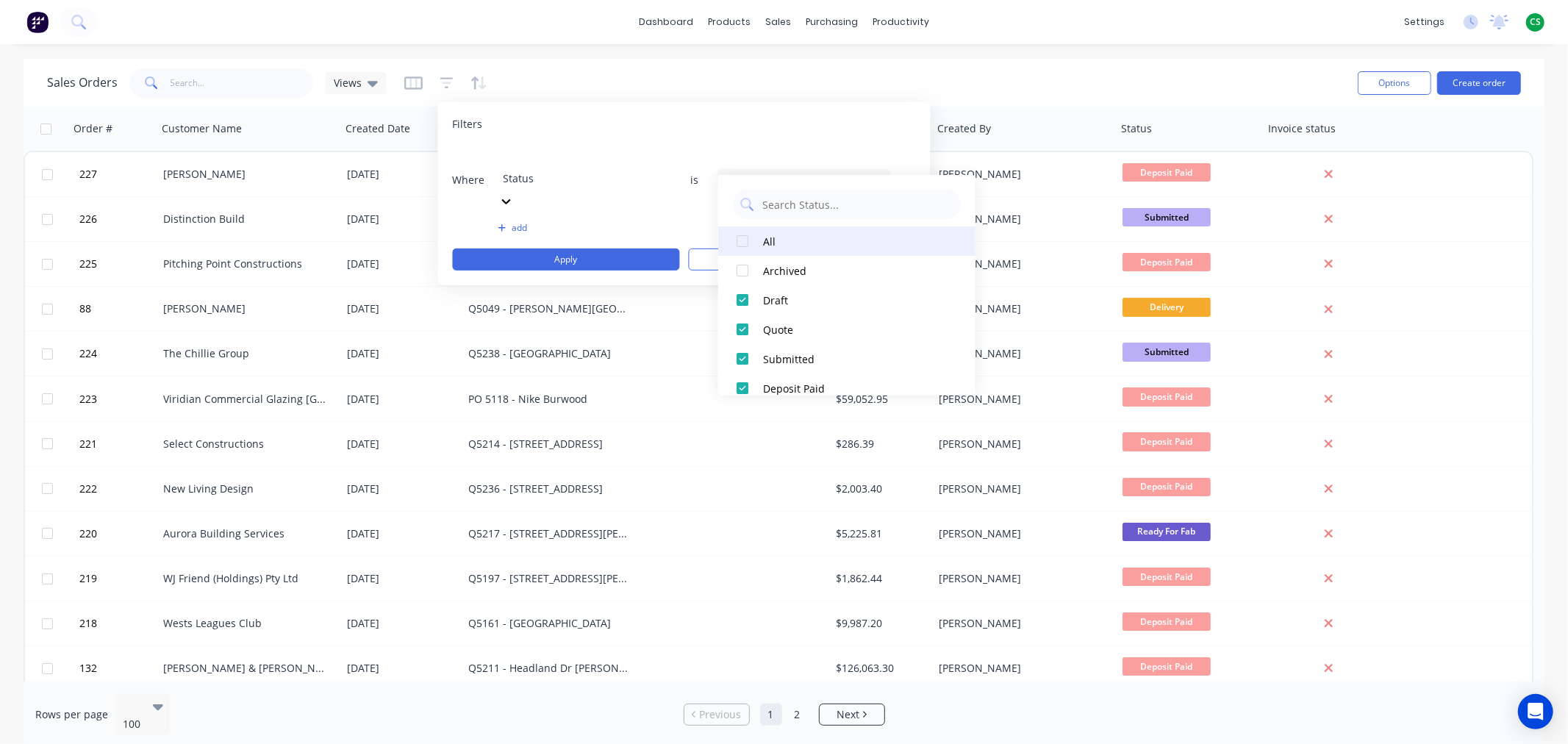
click at [743, 237] on div at bounding box center [743, 241] width 30 height 30
click at [740, 272] on div at bounding box center [743, 271] width 30 height 30
click at [743, 242] on div at bounding box center [743, 241] width 30 height 30
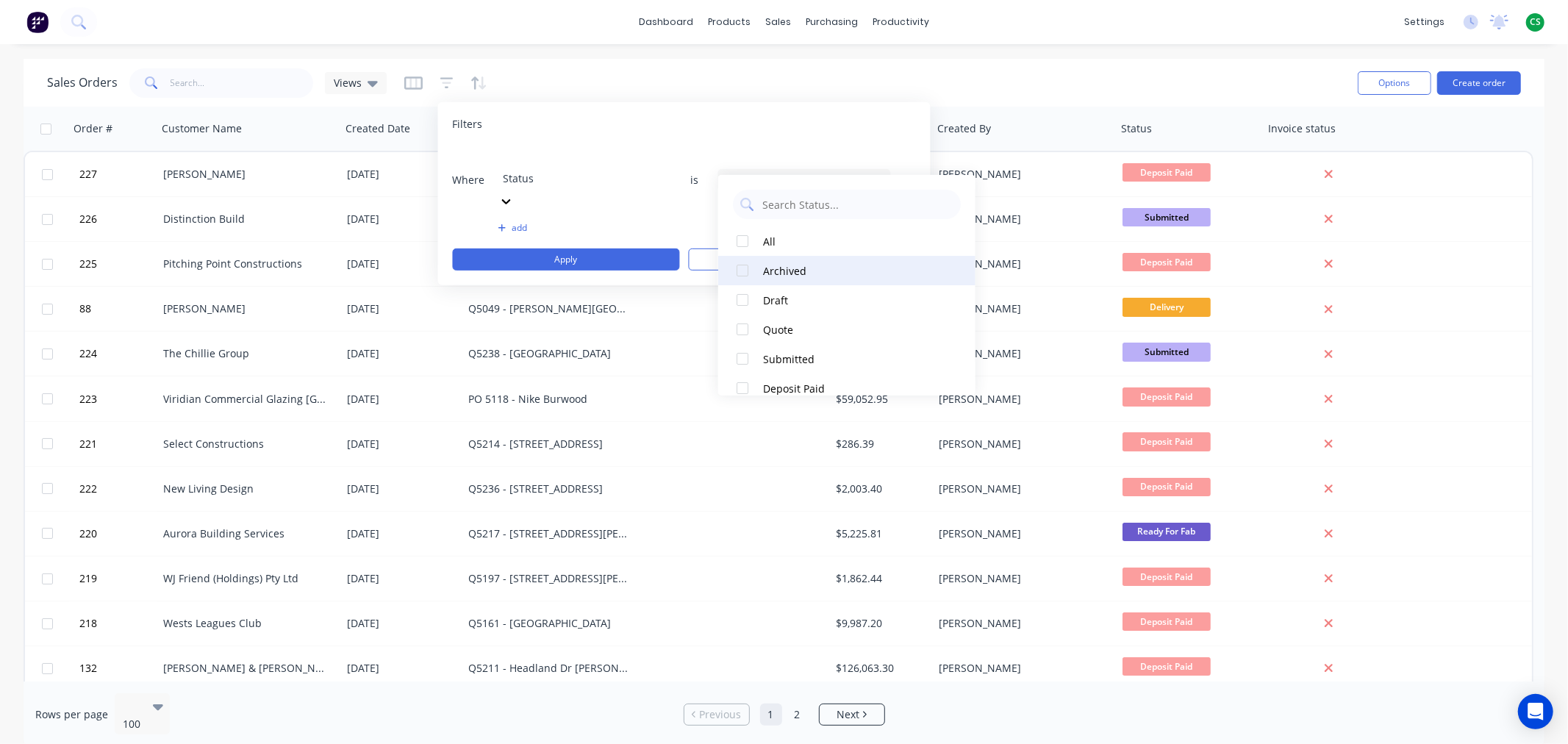
click at [745, 268] on div at bounding box center [743, 271] width 30 height 30
click at [654, 249] on button "Apply" at bounding box center [566, 259] width 227 height 22
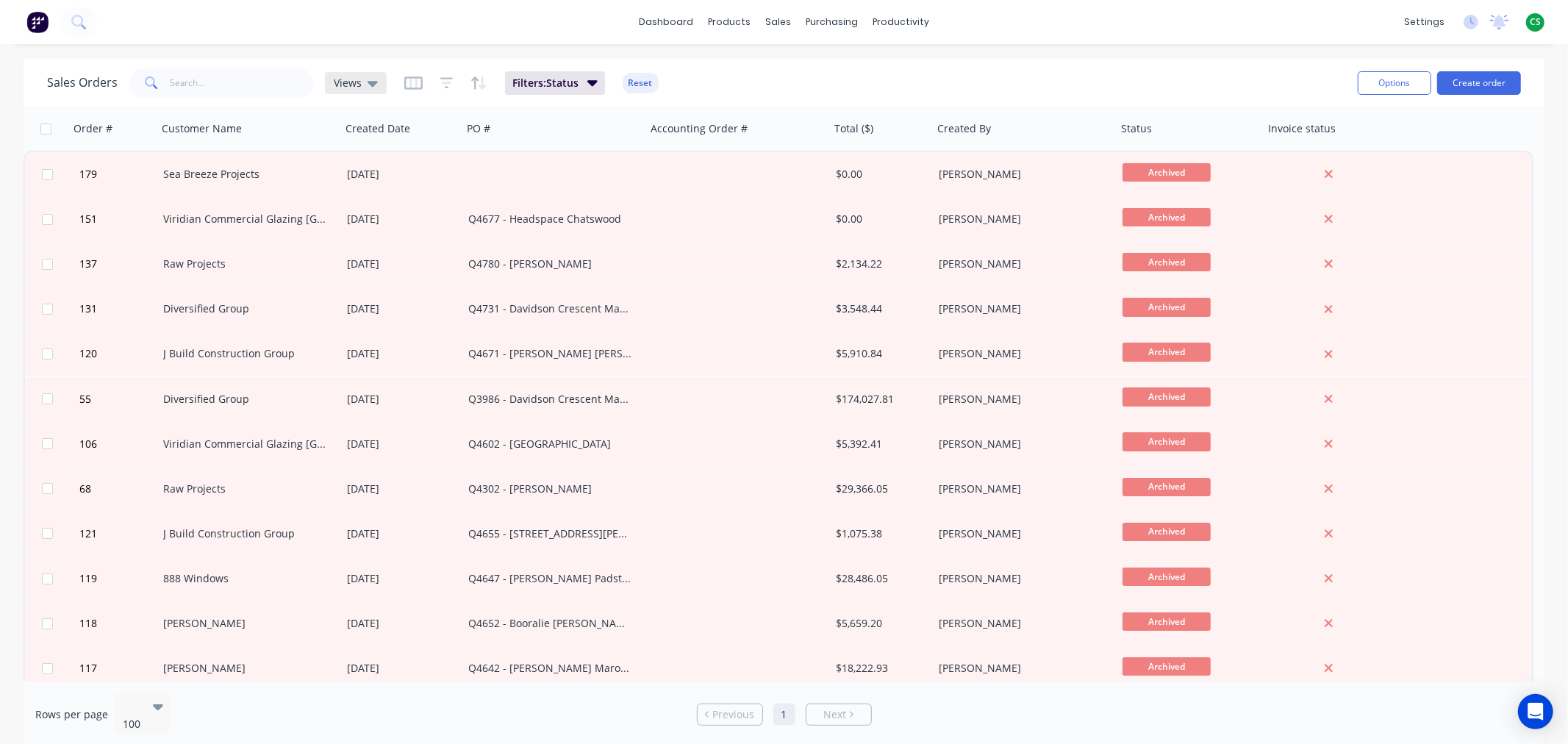
click at [367, 81] on icon at bounding box center [372, 83] width 10 height 16
click at [775, 67] on div "Sales Orders Views Filters: Status Reset" at bounding box center [696, 82] width 1299 height 36
click at [637, 84] on button "Reset" at bounding box center [640, 83] width 36 height 21
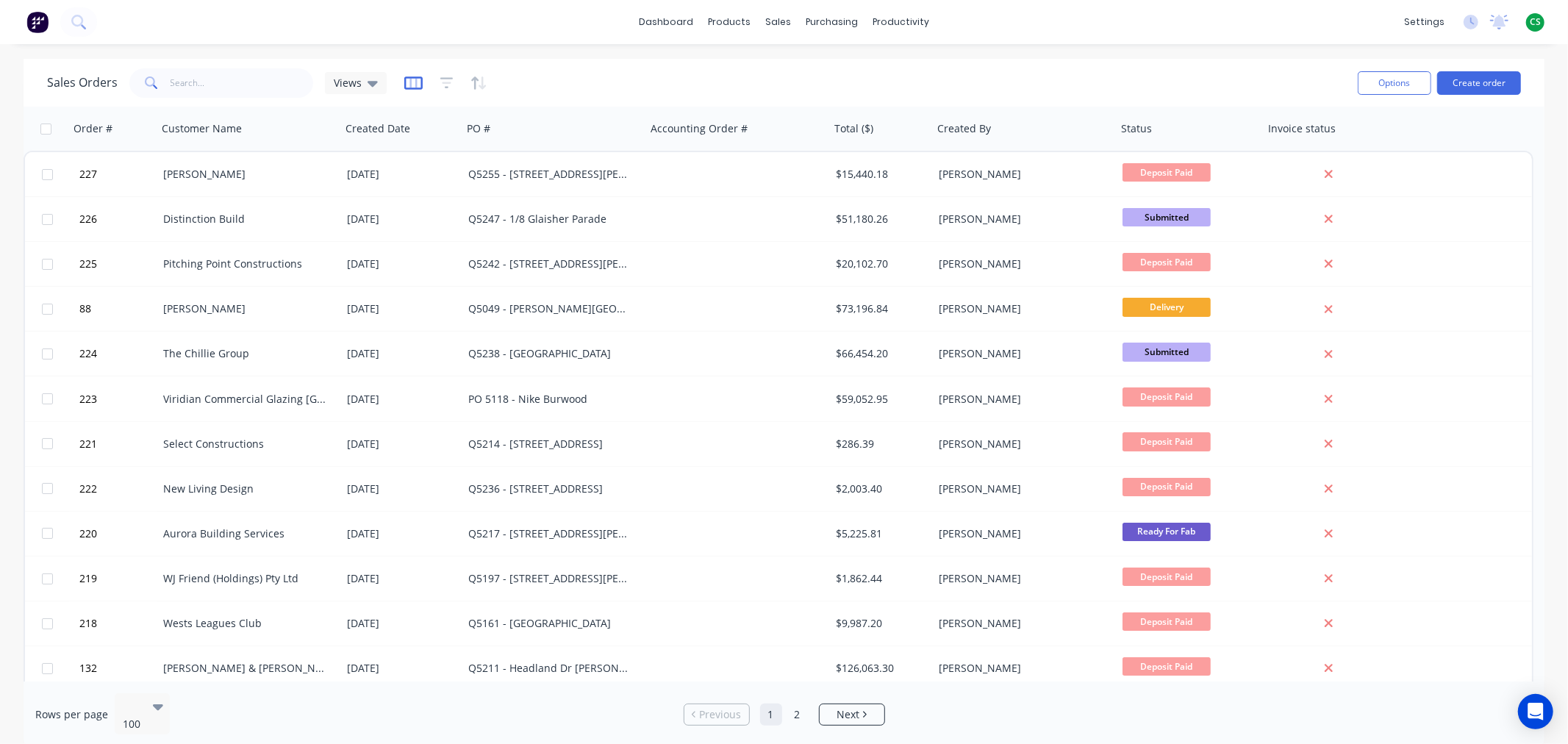
click at [412, 83] on icon "button" at bounding box center [413, 83] width 19 height 14
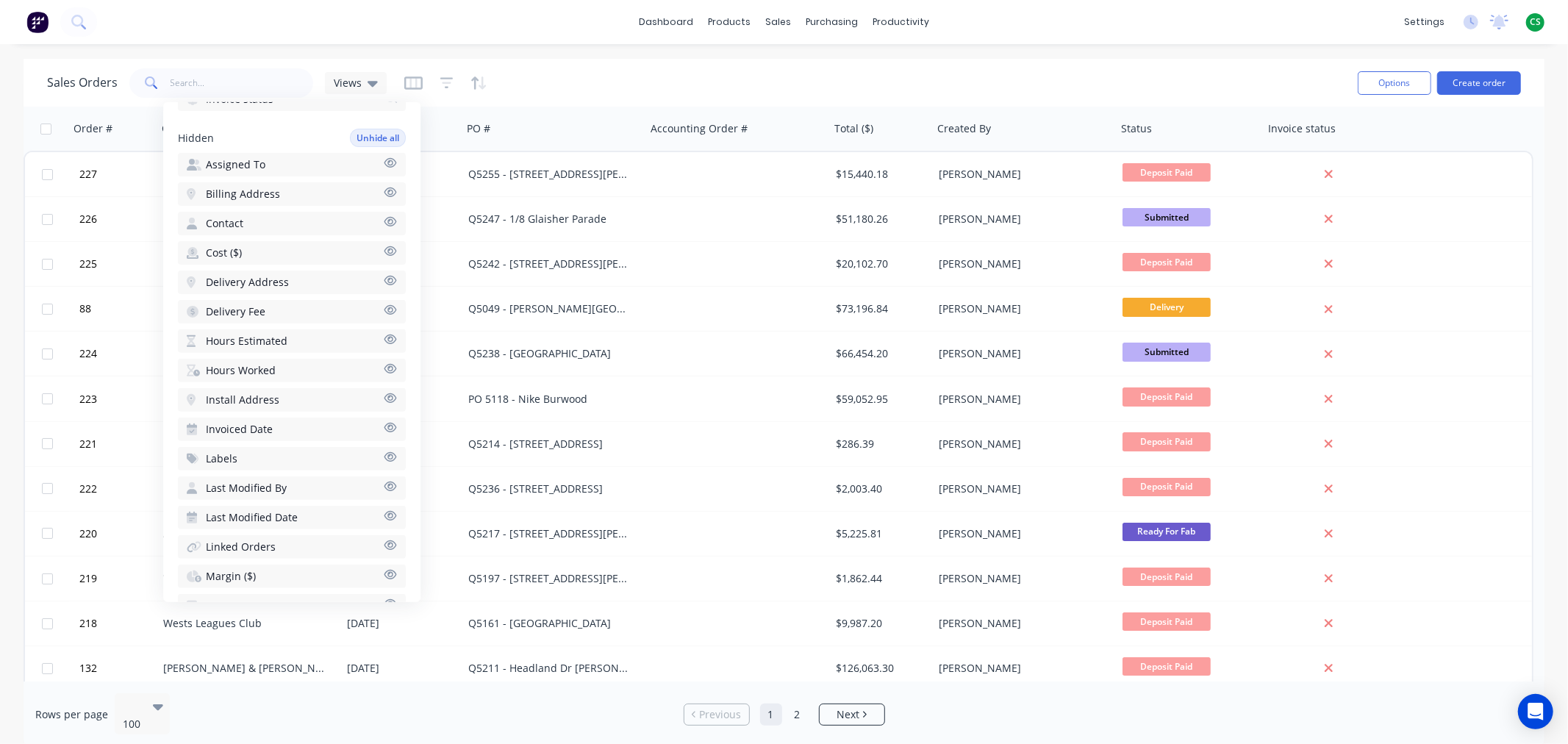
scroll to position [415, 0]
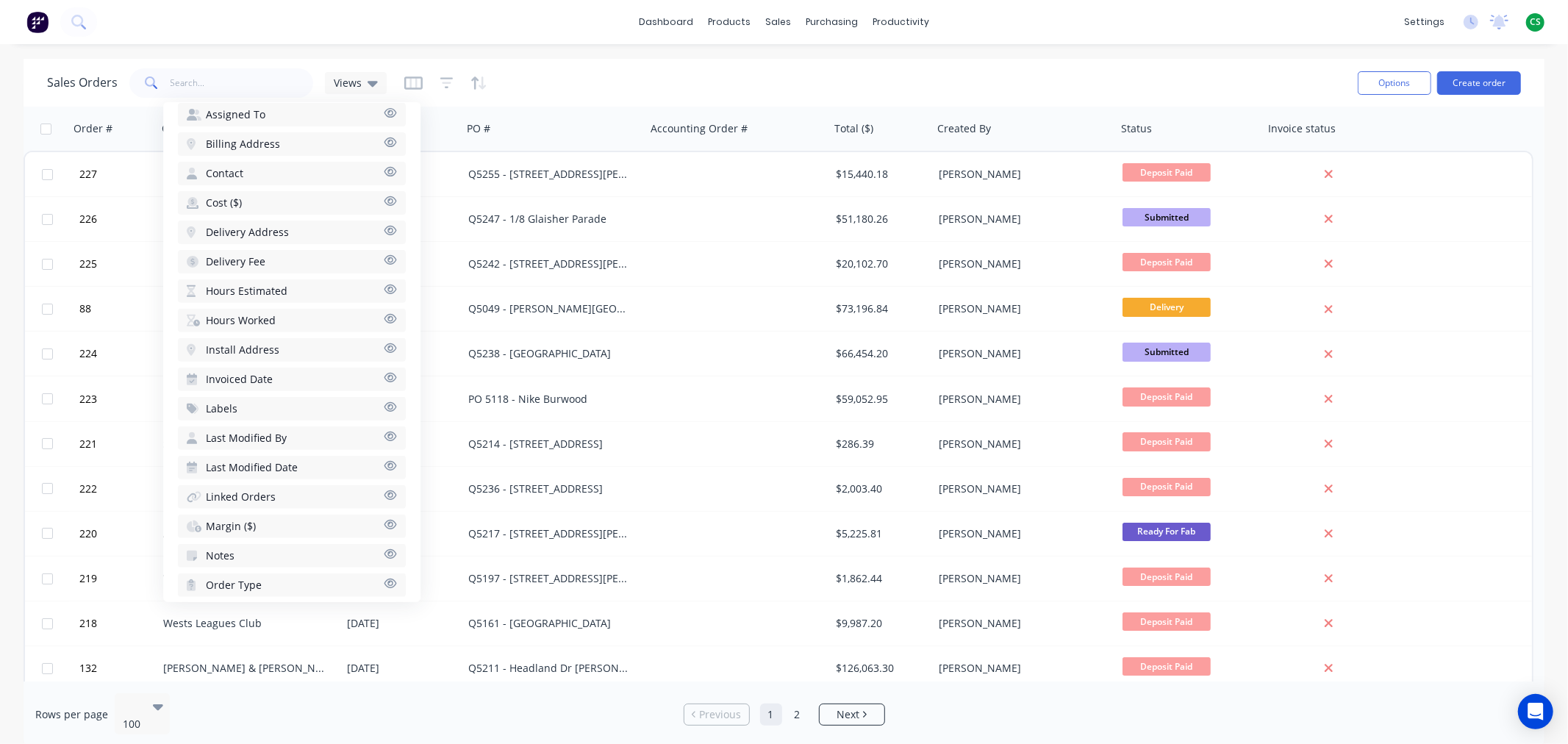
click at [383, 283] on icon "button" at bounding box center [390, 289] width 13 height 11
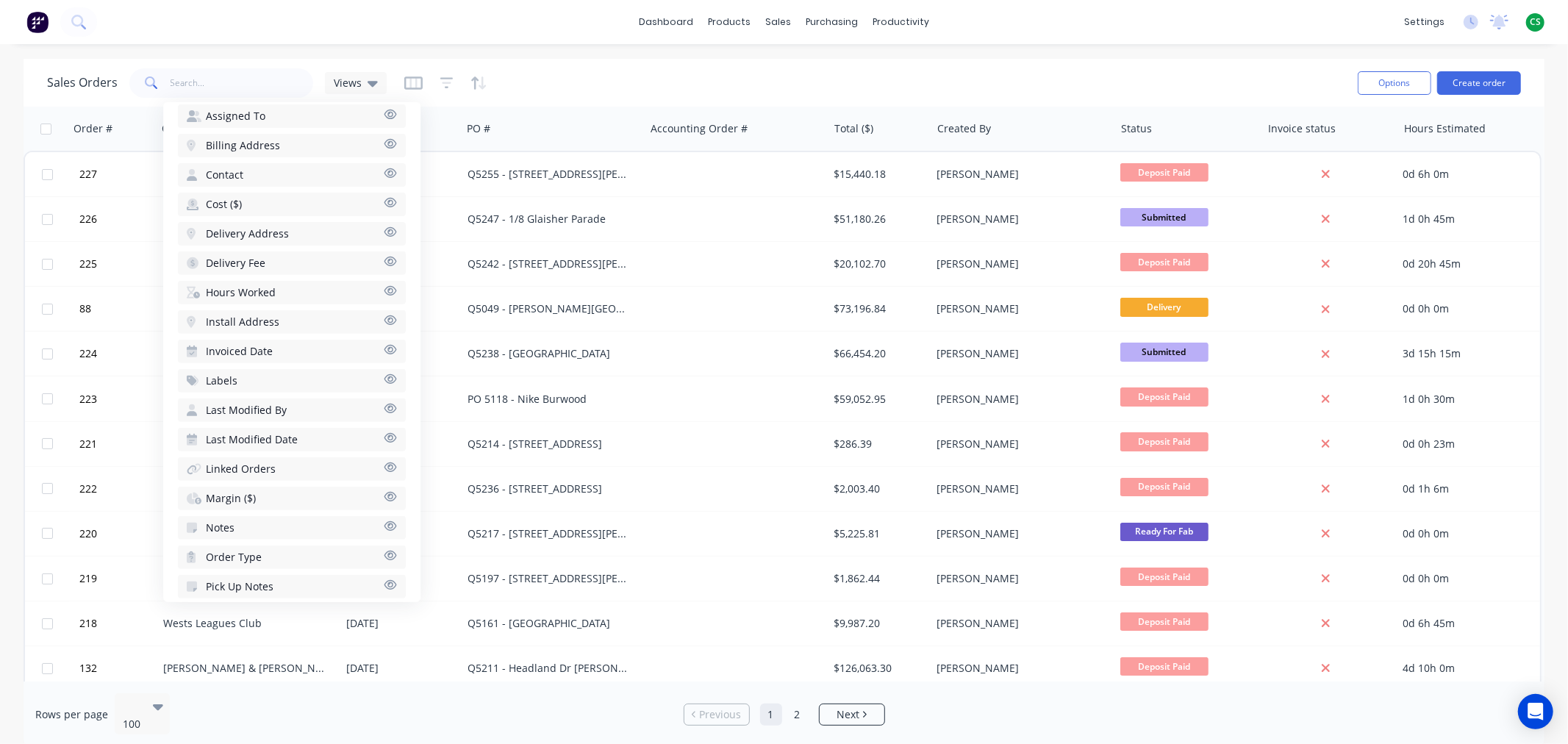
click at [384, 286] on icon "button" at bounding box center [391, 291] width 13 height 10
click at [384, 463] on icon "button" at bounding box center [391, 468] width 13 height 10
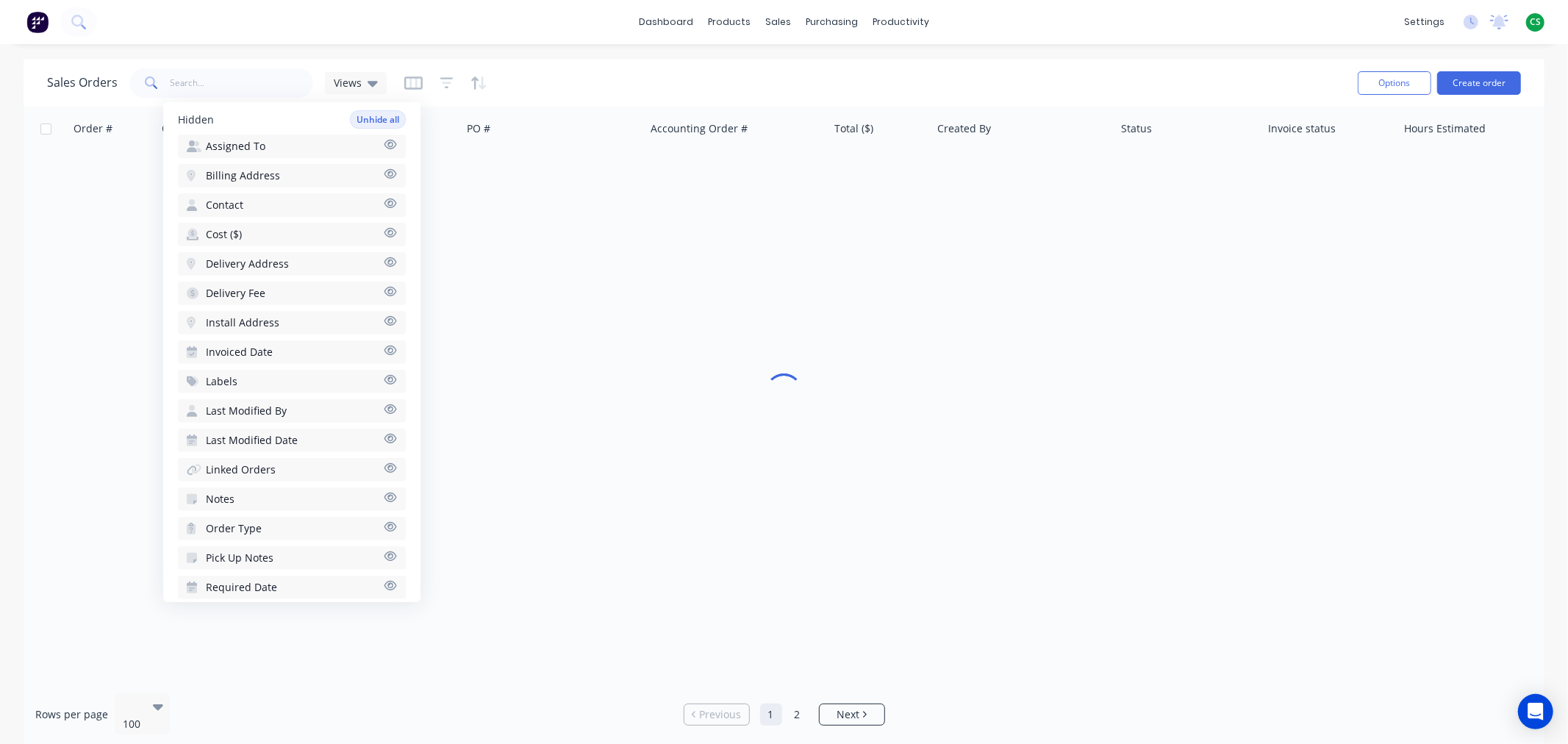
scroll to position [482, 0]
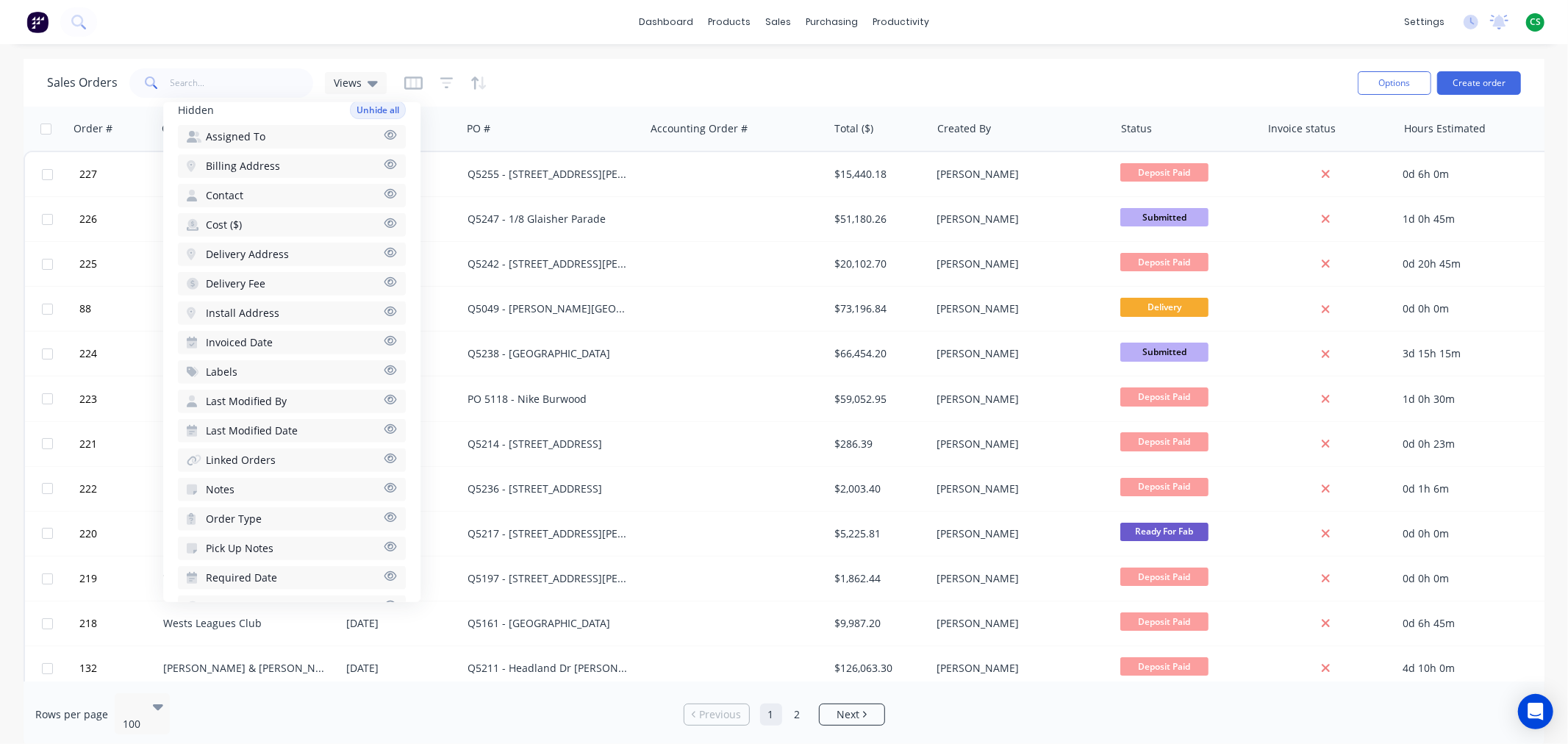
click at [384, 601] on icon "button" at bounding box center [391, 606] width 13 height 10
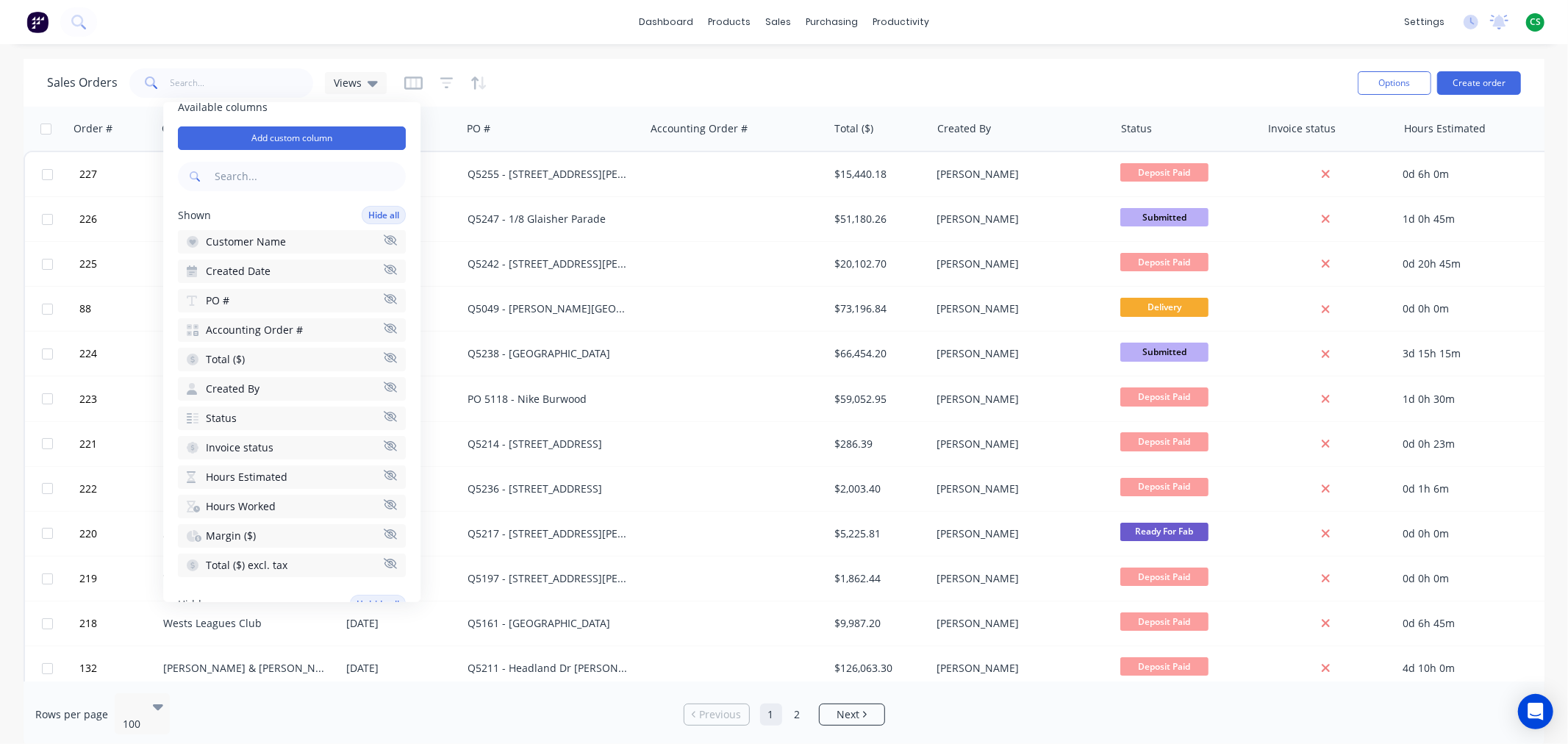
scroll to position [0, 0]
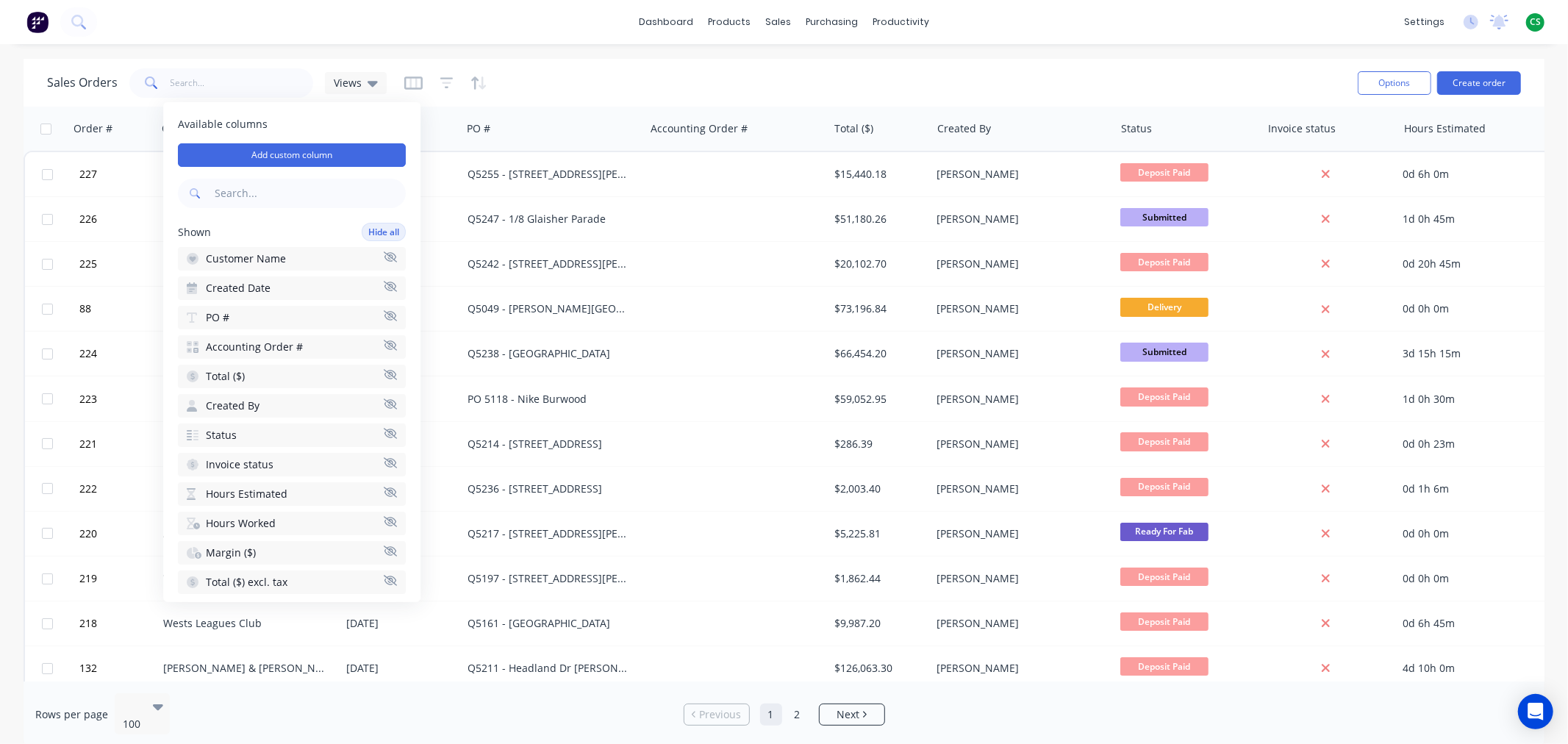
click at [383, 399] on icon "button" at bounding box center [390, 404] width 13 height 11
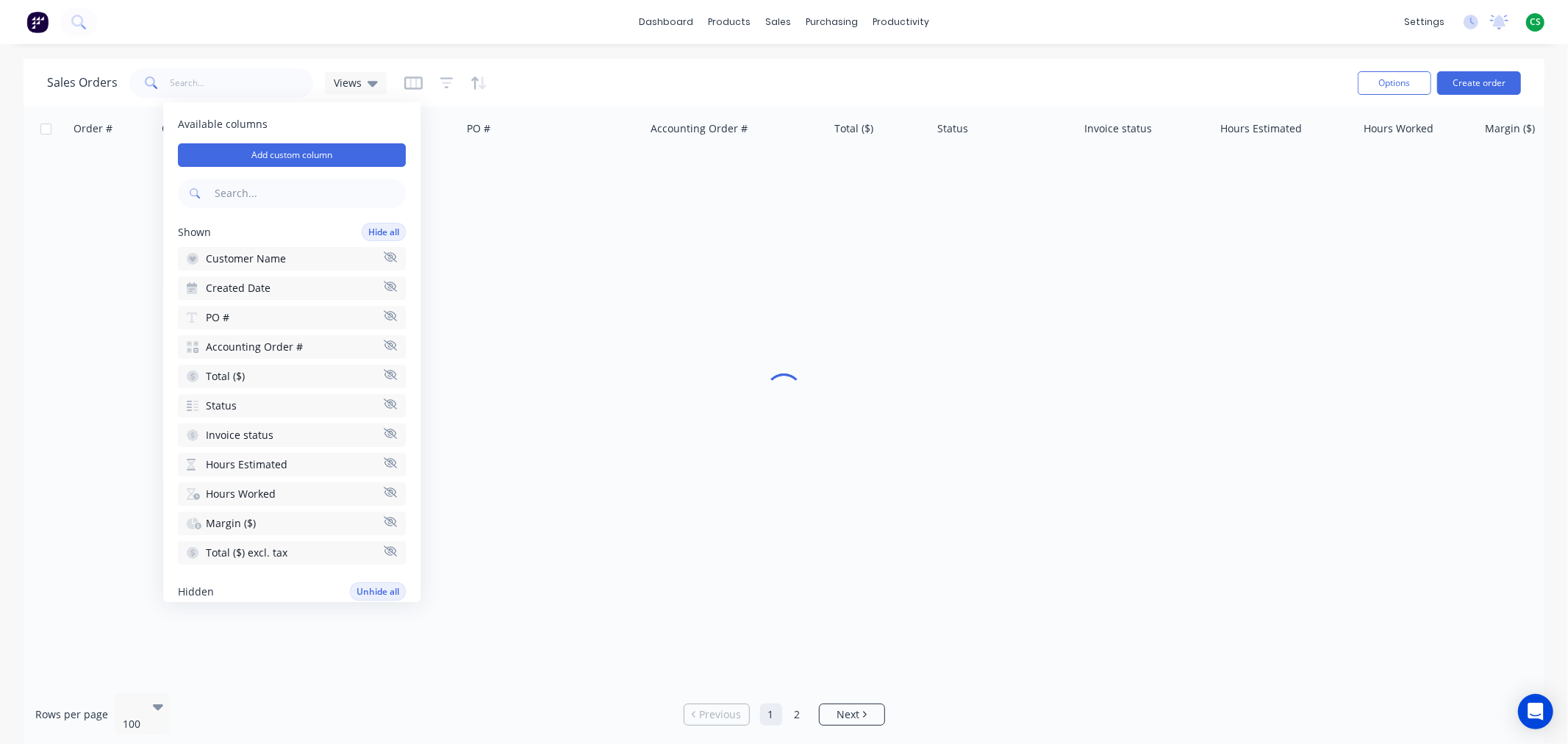
click at [383, 283] on icon "button" at bounding box center [390, 286] width 13 height 10
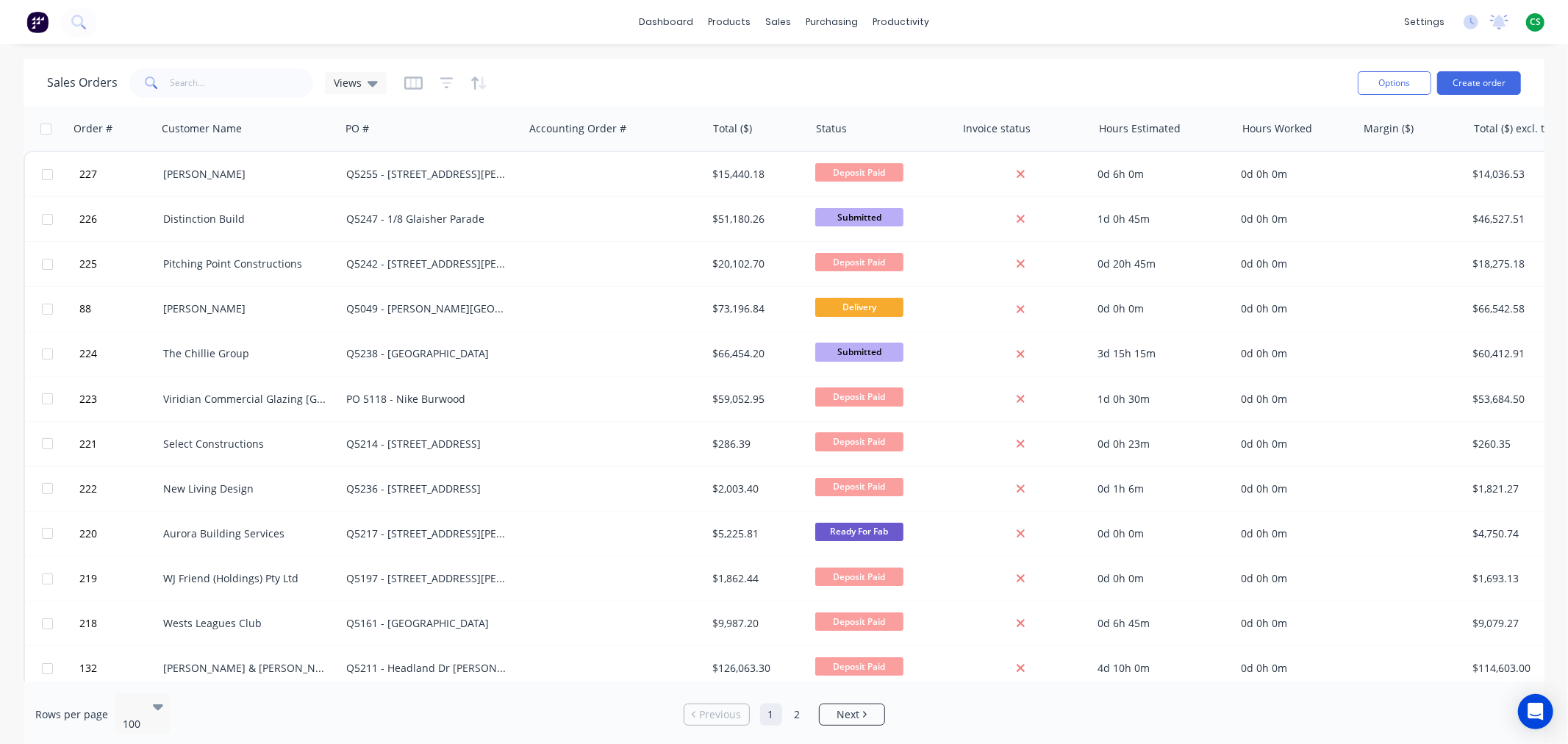
click at [1035, 80] on div "Sales Orders Views" at bounding box center [696, 82] width 1299 height 36
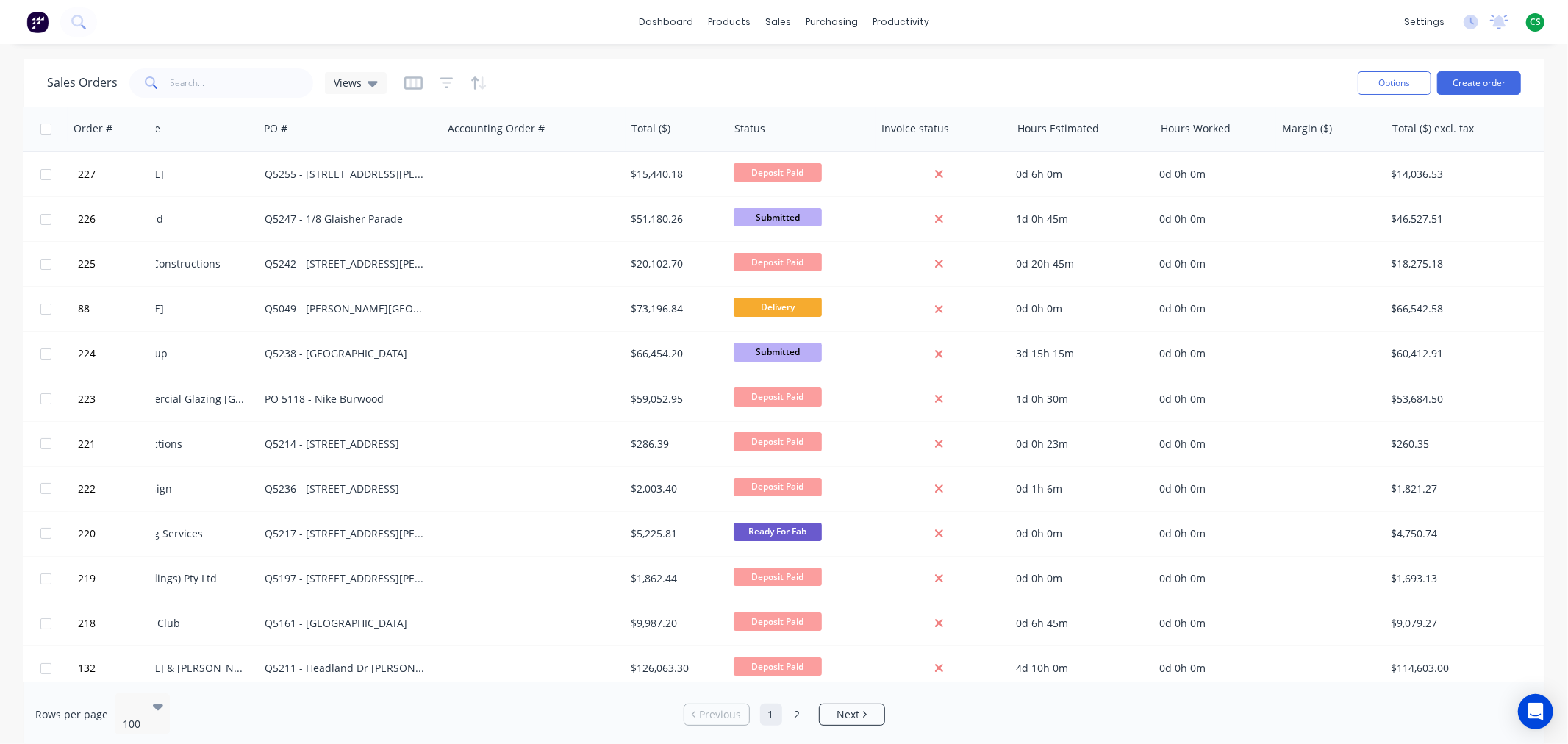
scroll to position [0, 105]
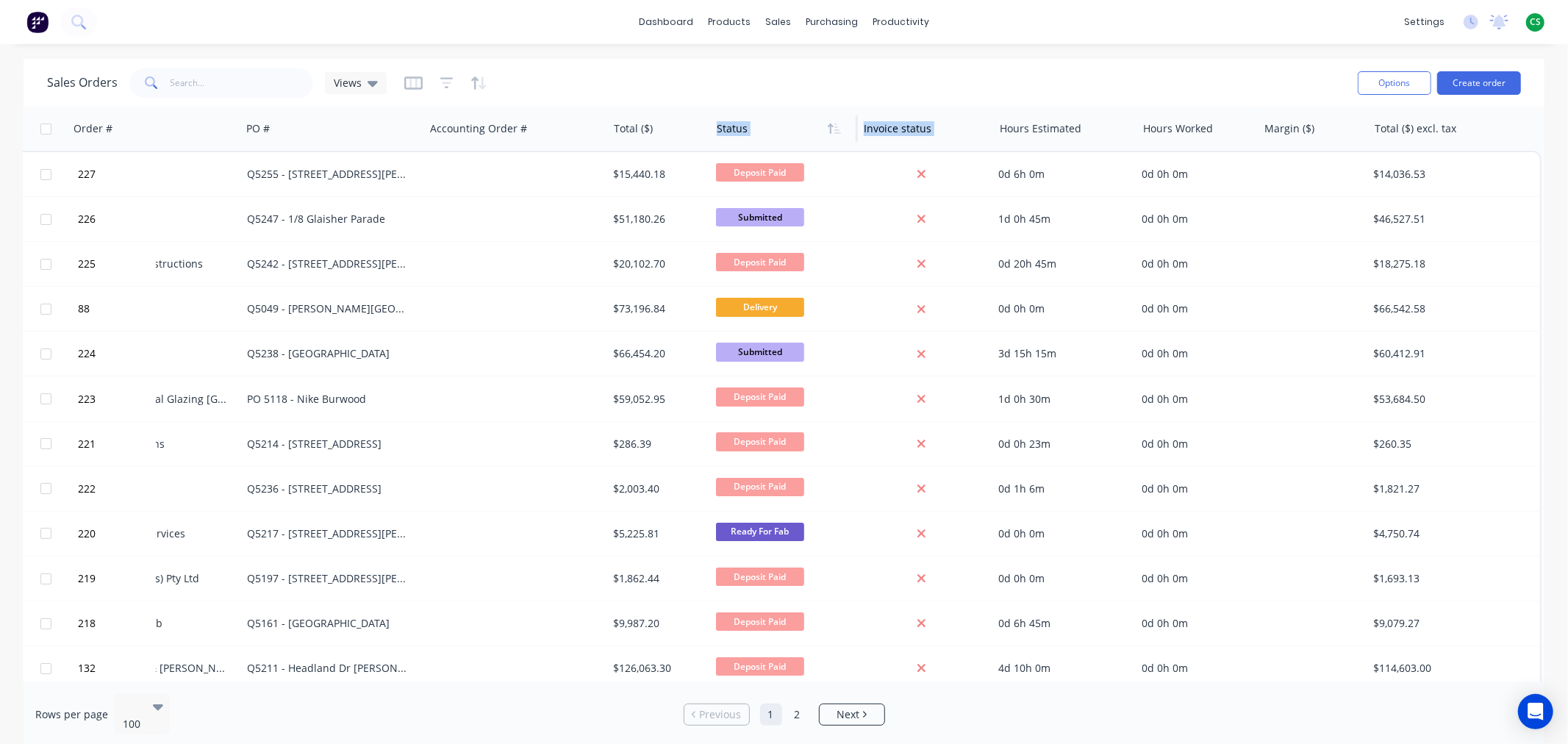
drag, startPoint x: 1086, startPoint y: 123, endPoint x: 726, endPoint y: 142, distance: 360.5
click at [726, 142] on div "Order # Customer Name PO # Accounting Order # Total ($) Status Invoice status H…" at bounding box center [733, 128] width 1617 height 44
click at [1103, 79] on div "Sales Orders Views" at bounding box center [696, 82] width 1299 height 36
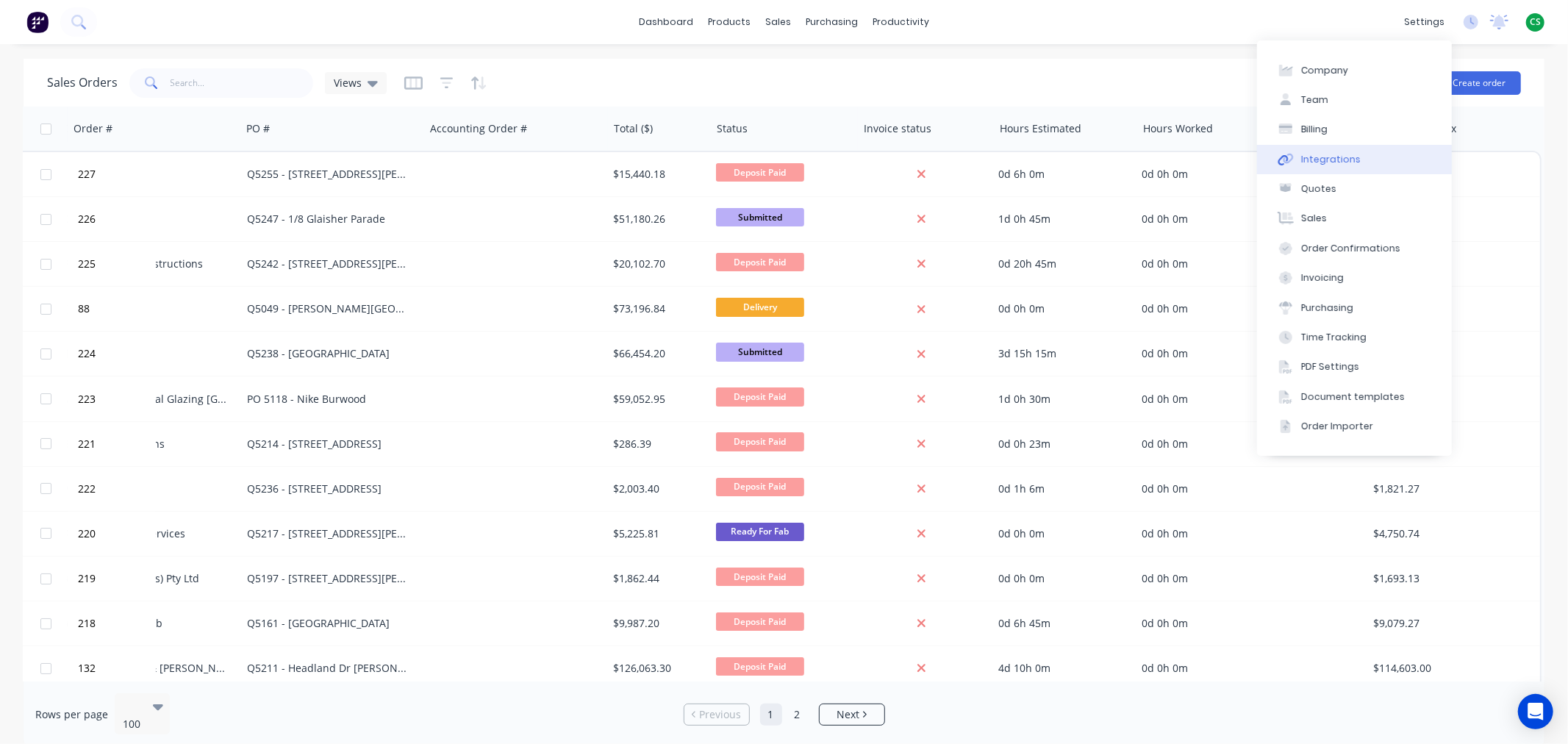
click at [1334, 163] on div "Integrations" at bounding box center [1331, 159] width 60 height 13
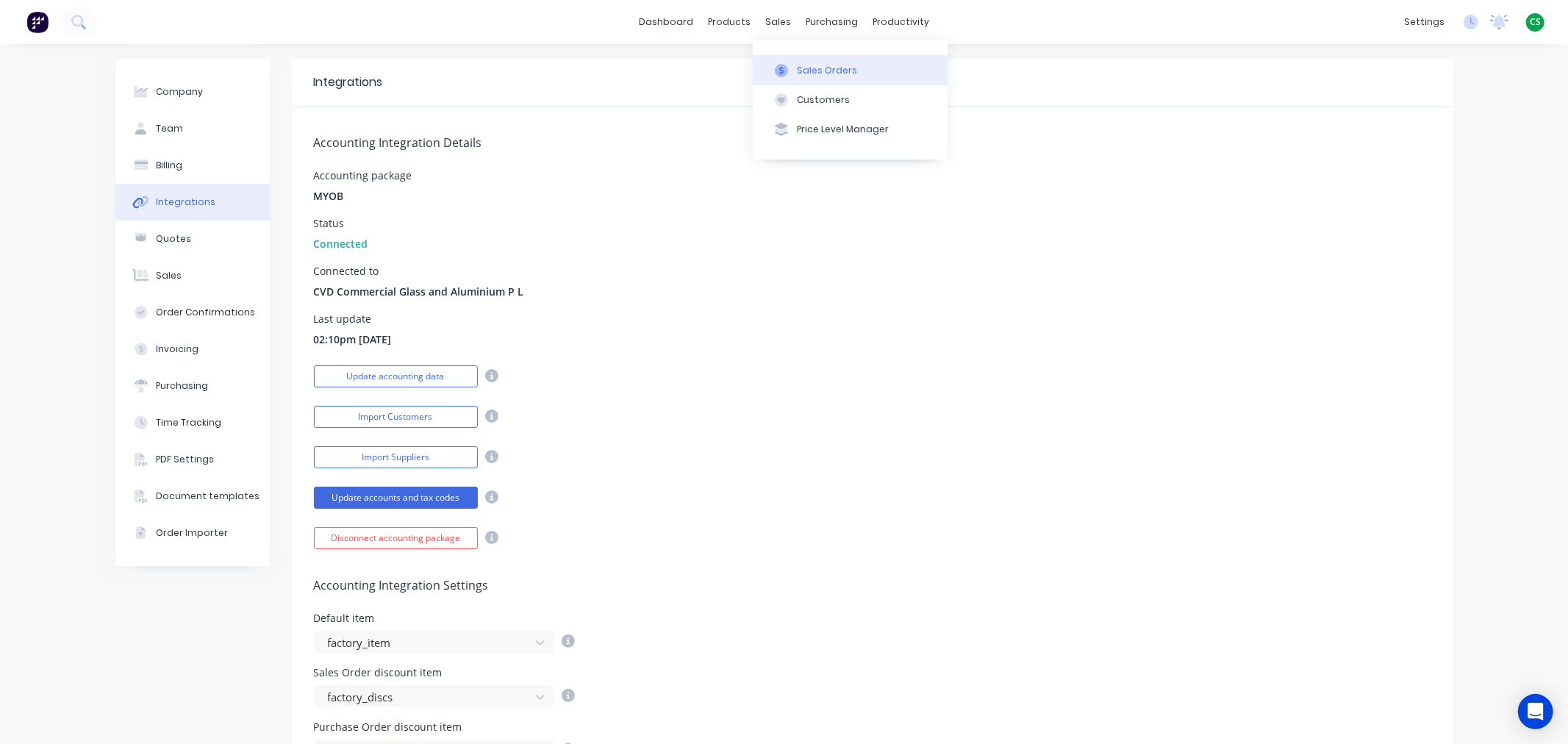
click at [817, 72] on div "Sales Orders" at bounding box center [826, 70] width 60 height 13
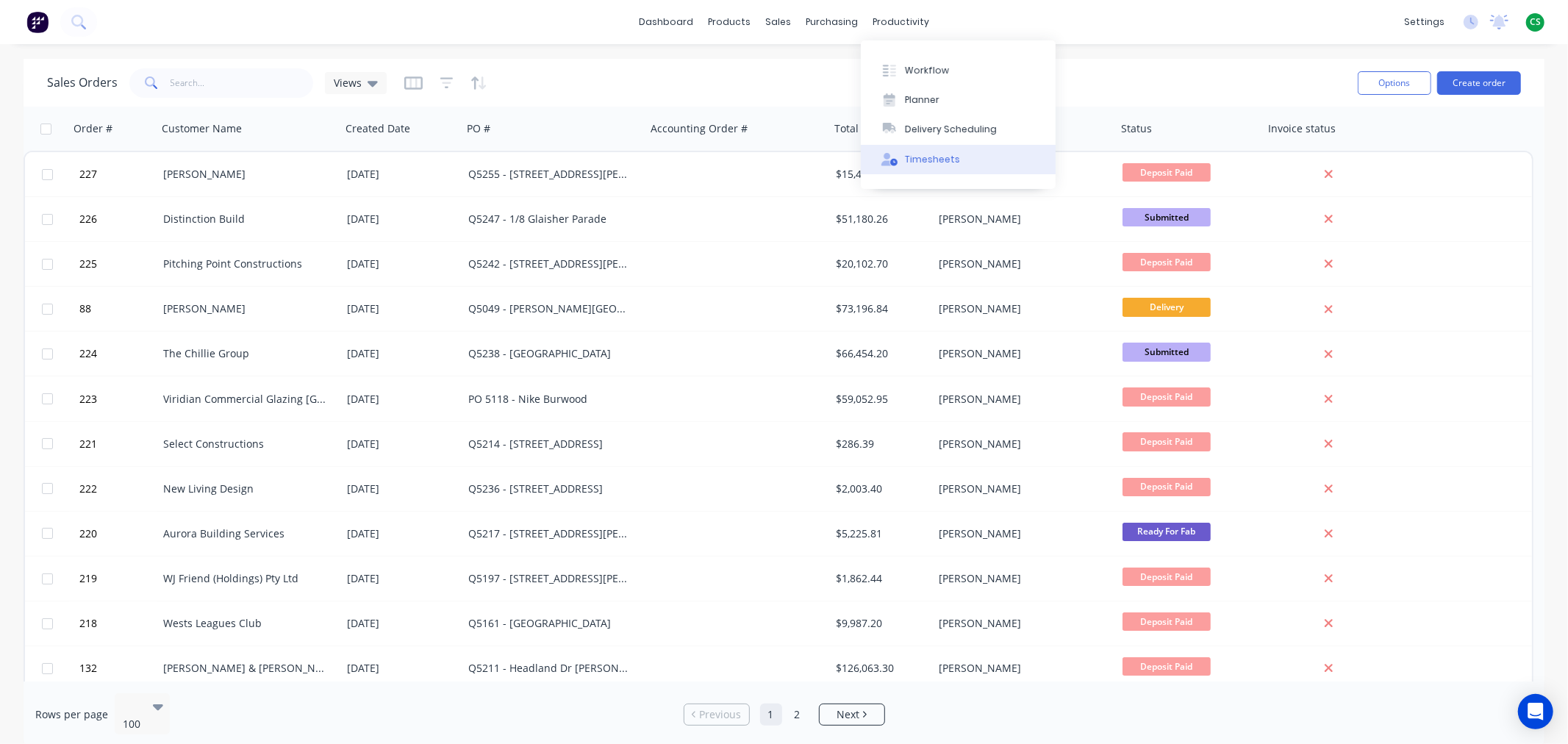
click at [936, 158] on div "Timesheets" at bounding box center [933, 159] width 55 height 13
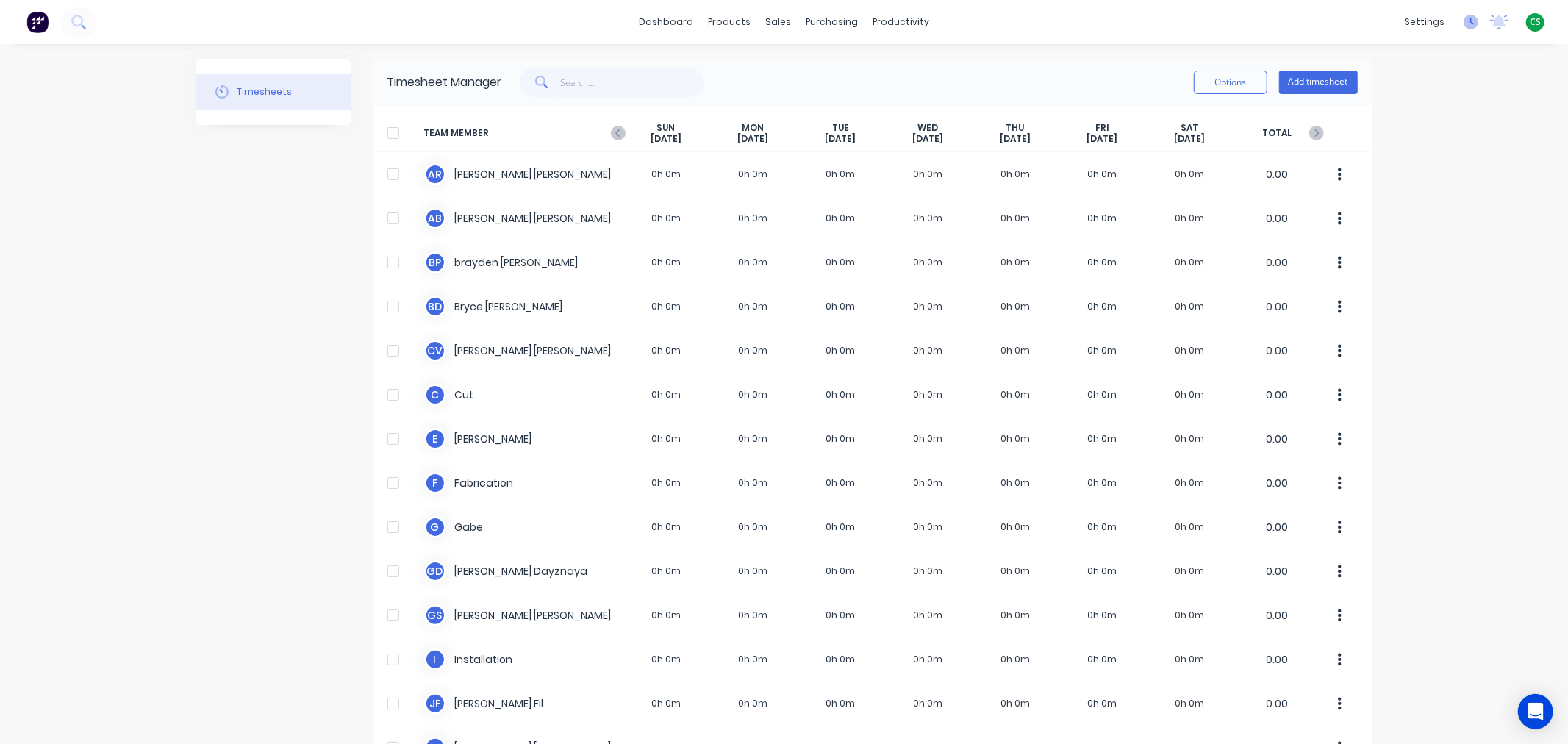
click at [1463, 25] on icon at bounding box center [1471, 22] width 14 height 14
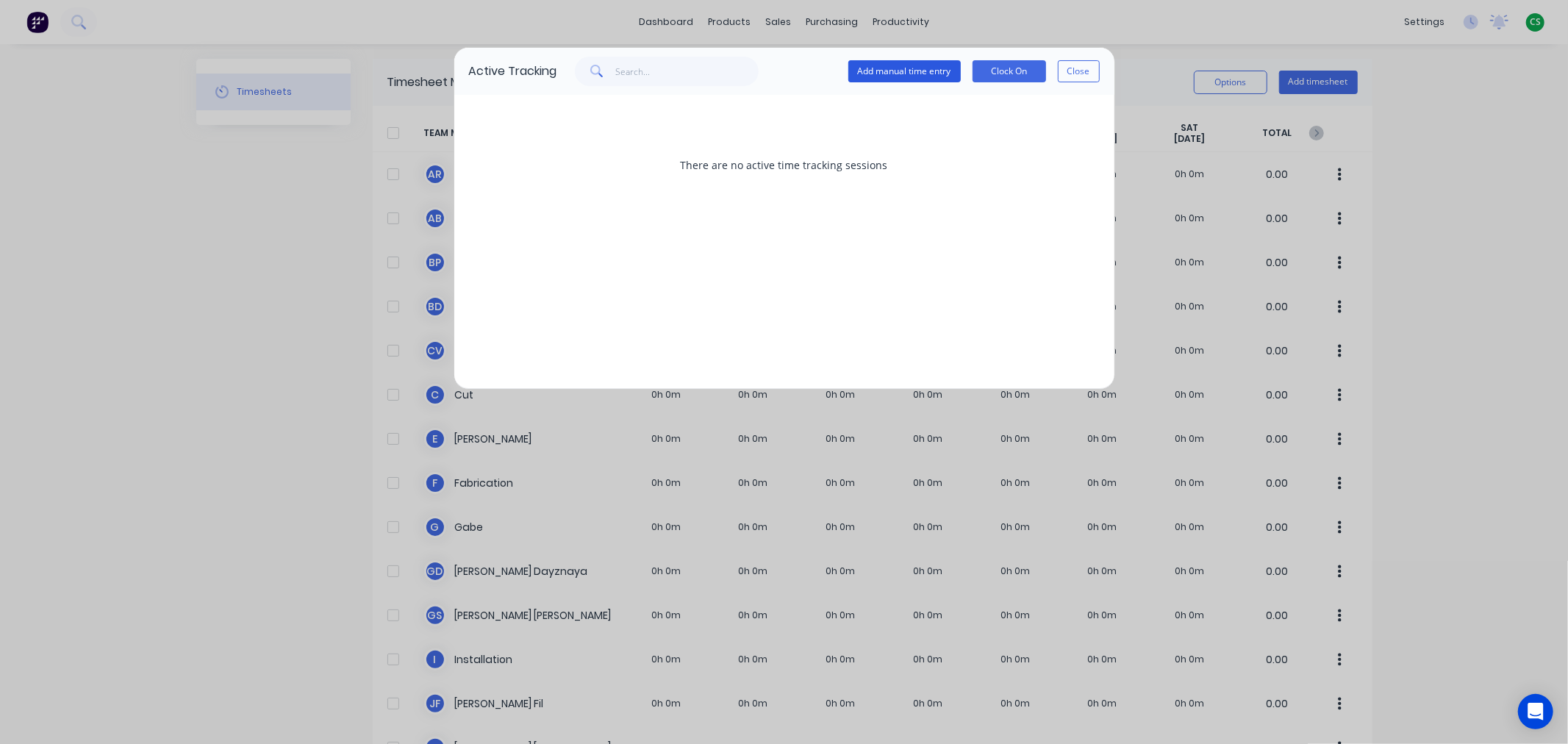
click at [863, 71] on button "Add manual time entry" at bounding box center [904, 71] width 113 height 22
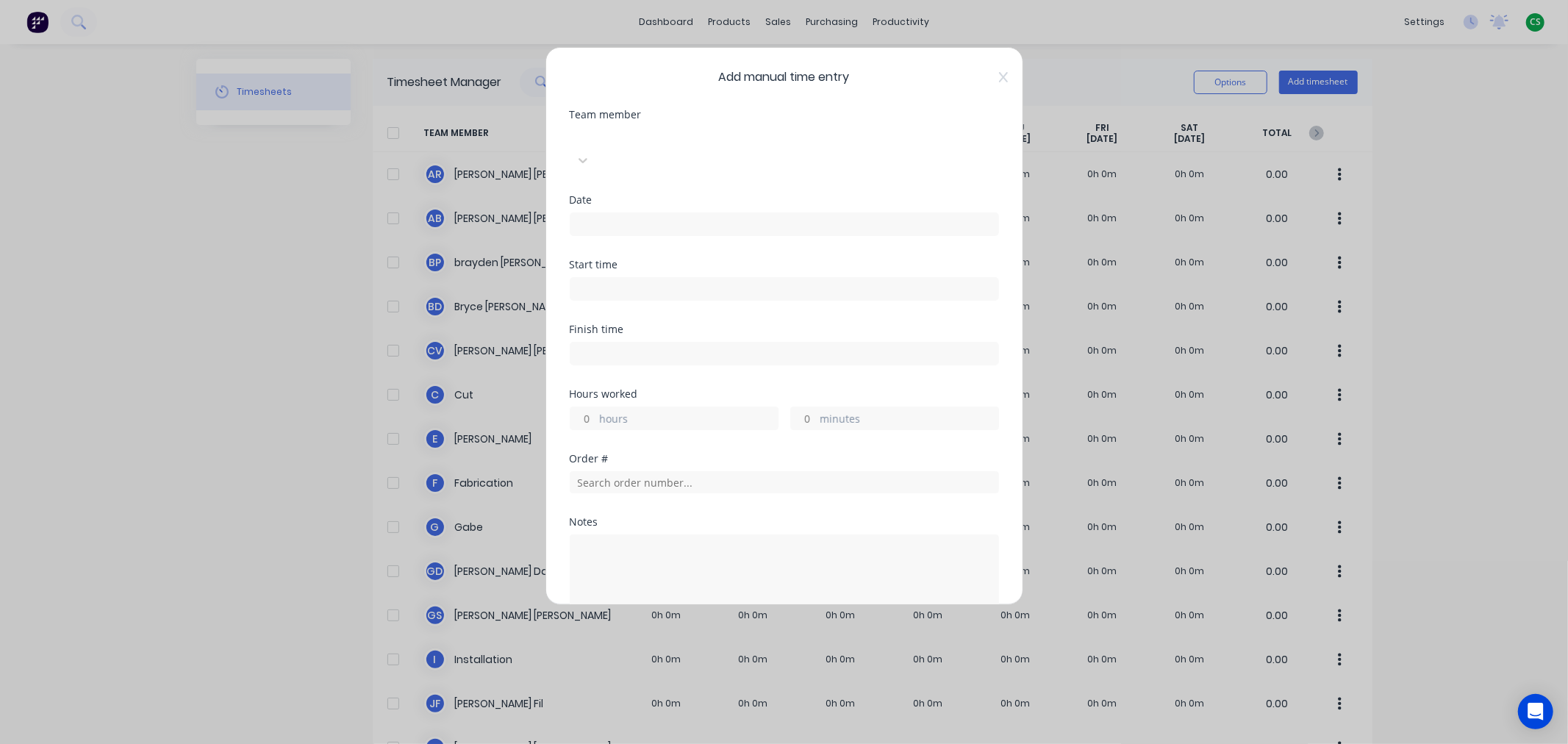
click at [619, 135] on div at bounding box center [680, 136] width 212 height 19
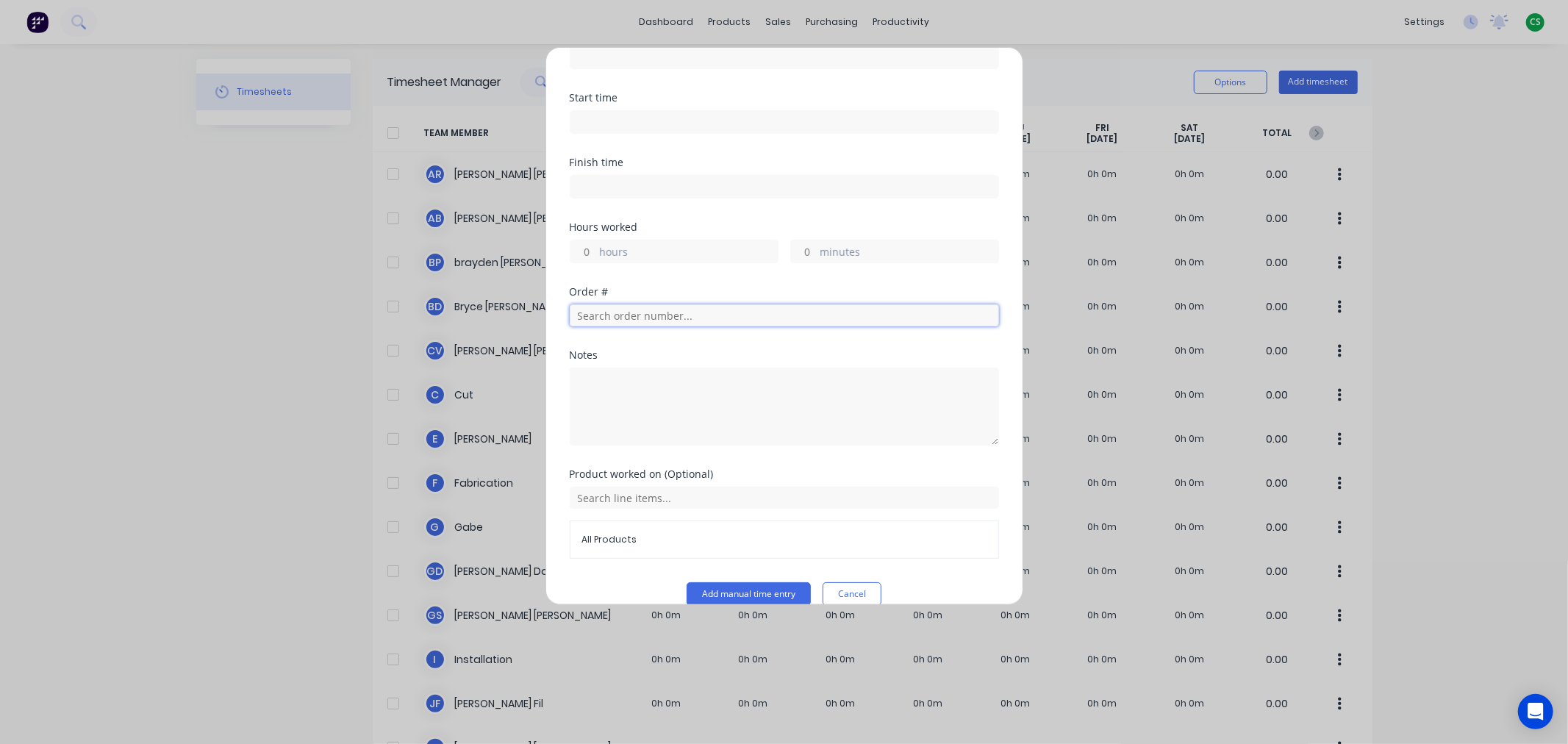
click at [578, 304] on input "text" at bounding box center [784, 315] width 429 height 22
click at [595, 376] on textarea at bounding box center [784, 406] width 429 height 78
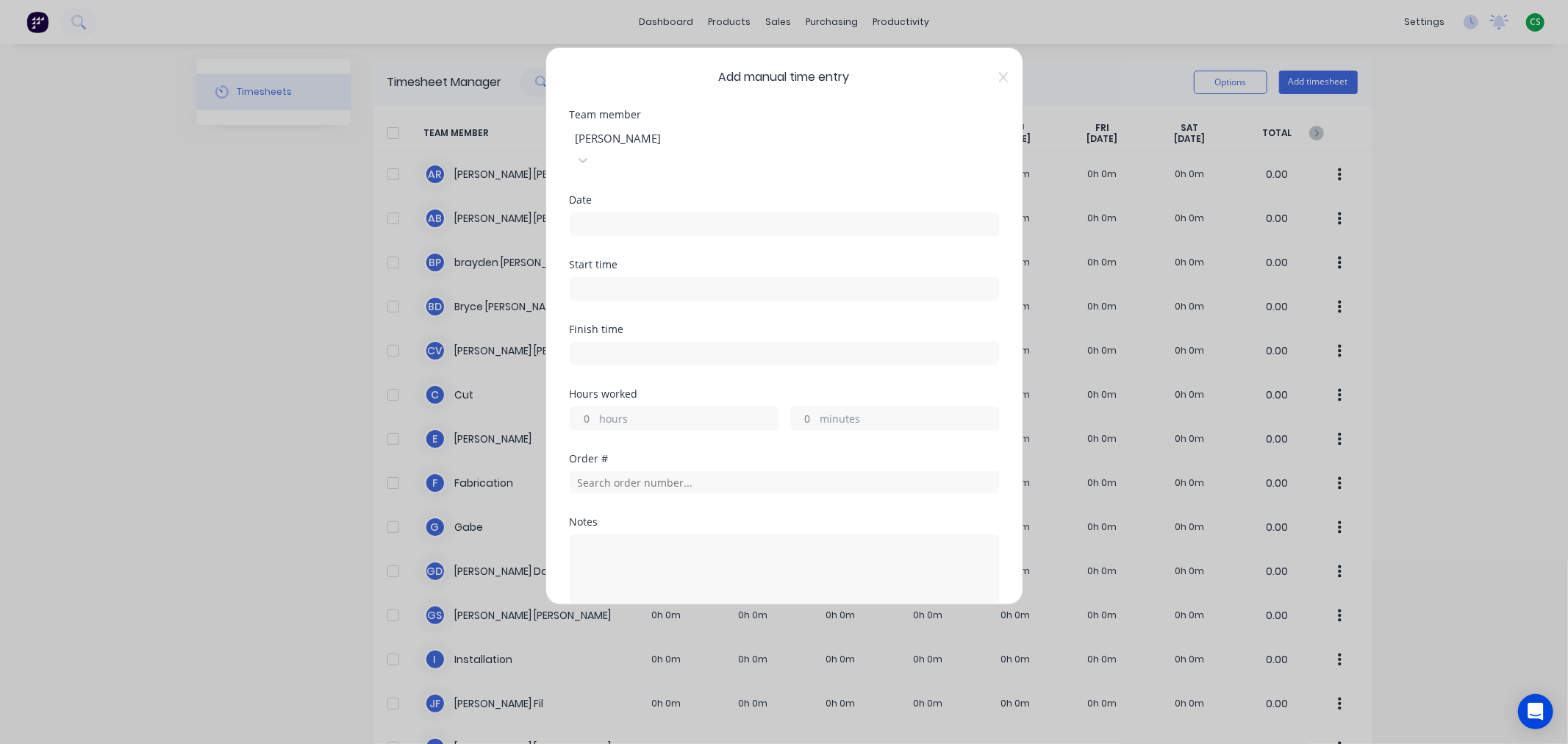
click at [584, 213] on input at bounding box center [784, 224] width 428 height 22
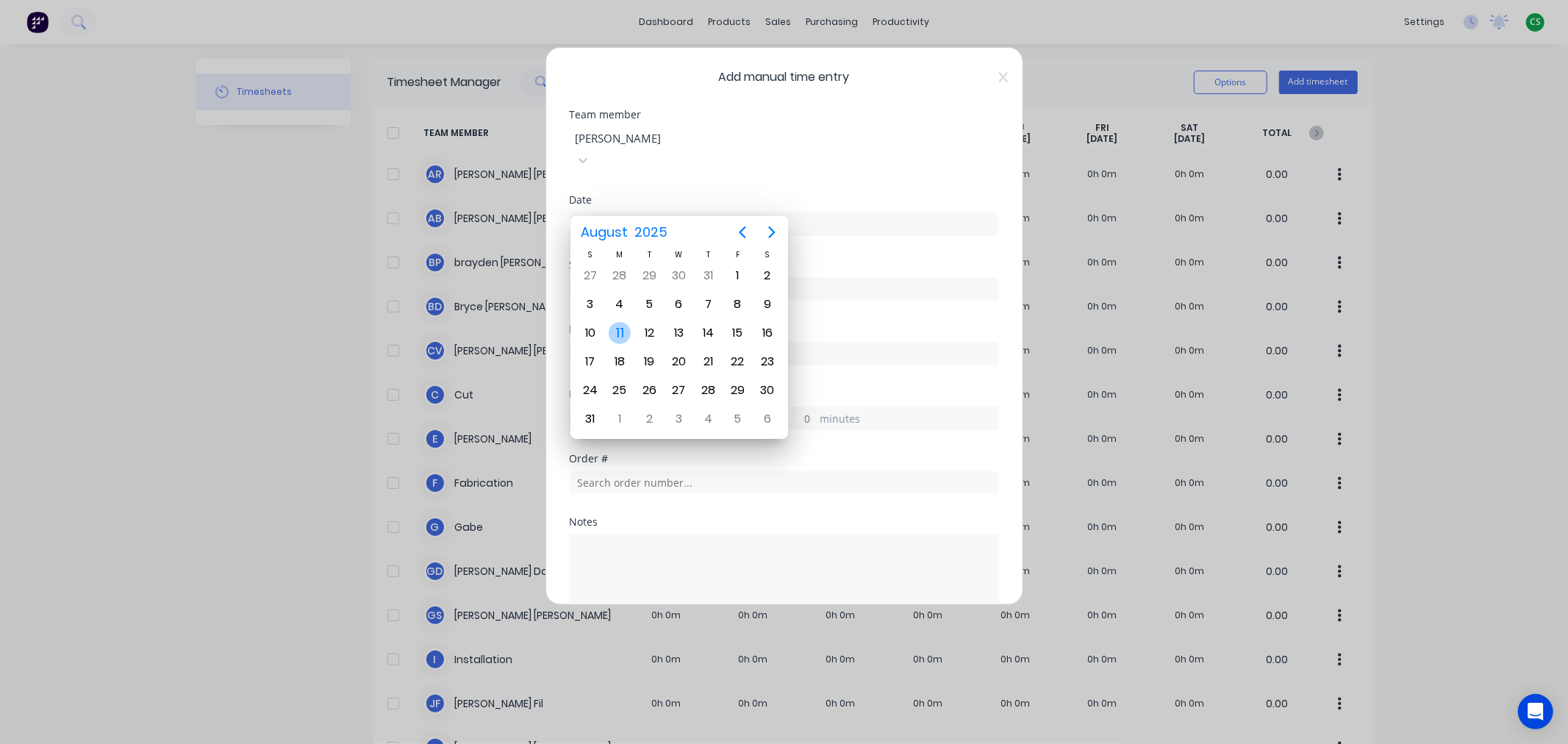
click at [620, 327] on div "11" at bounding box center [619, 333] width 22 height 22
type input "[DATE]"
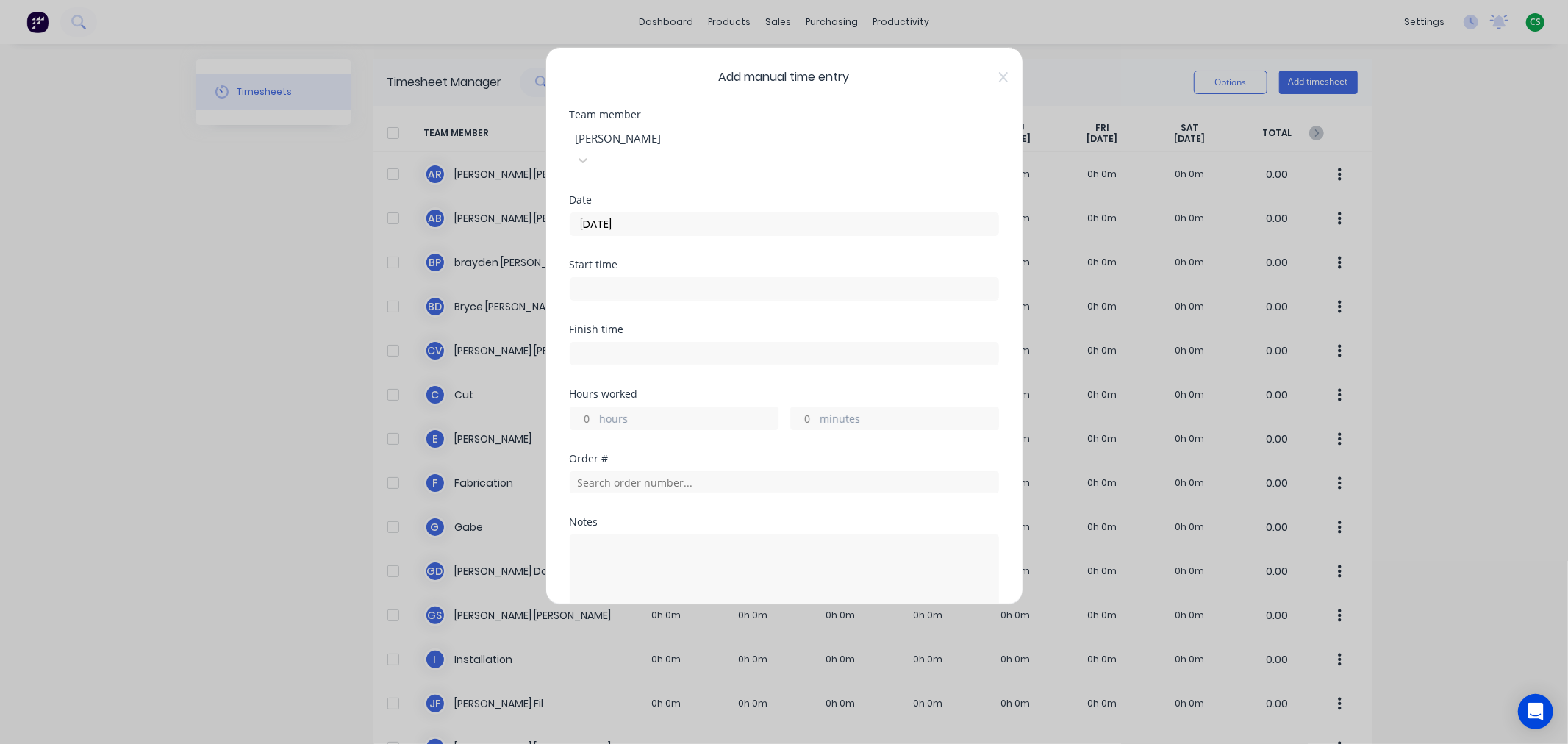
click at [605, 278] on input at bounding box center [784, 288] width 428 height 22
type input "02:40 PM"
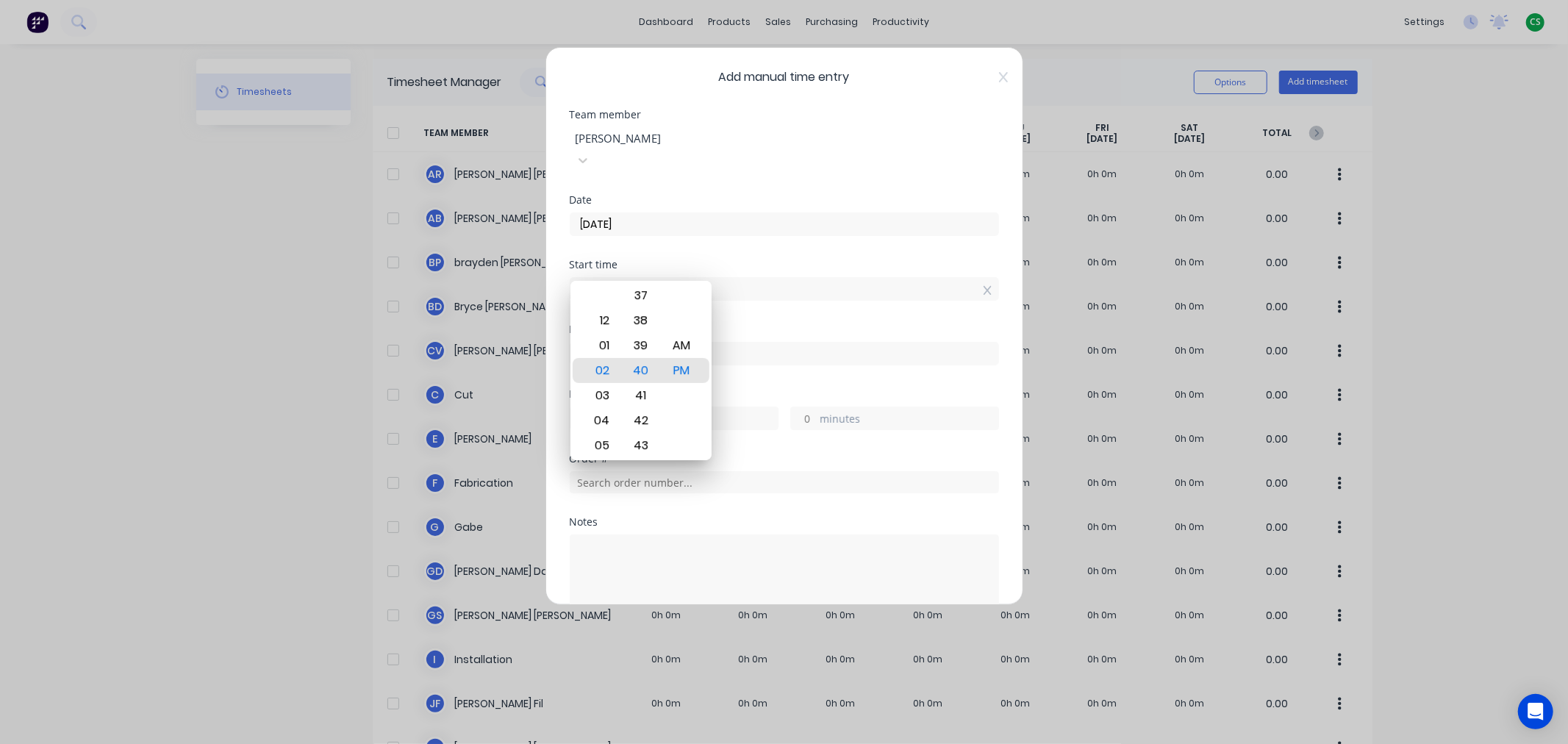
click at [649, 138] on div at bounding box center [680, 138] width 212 height 19
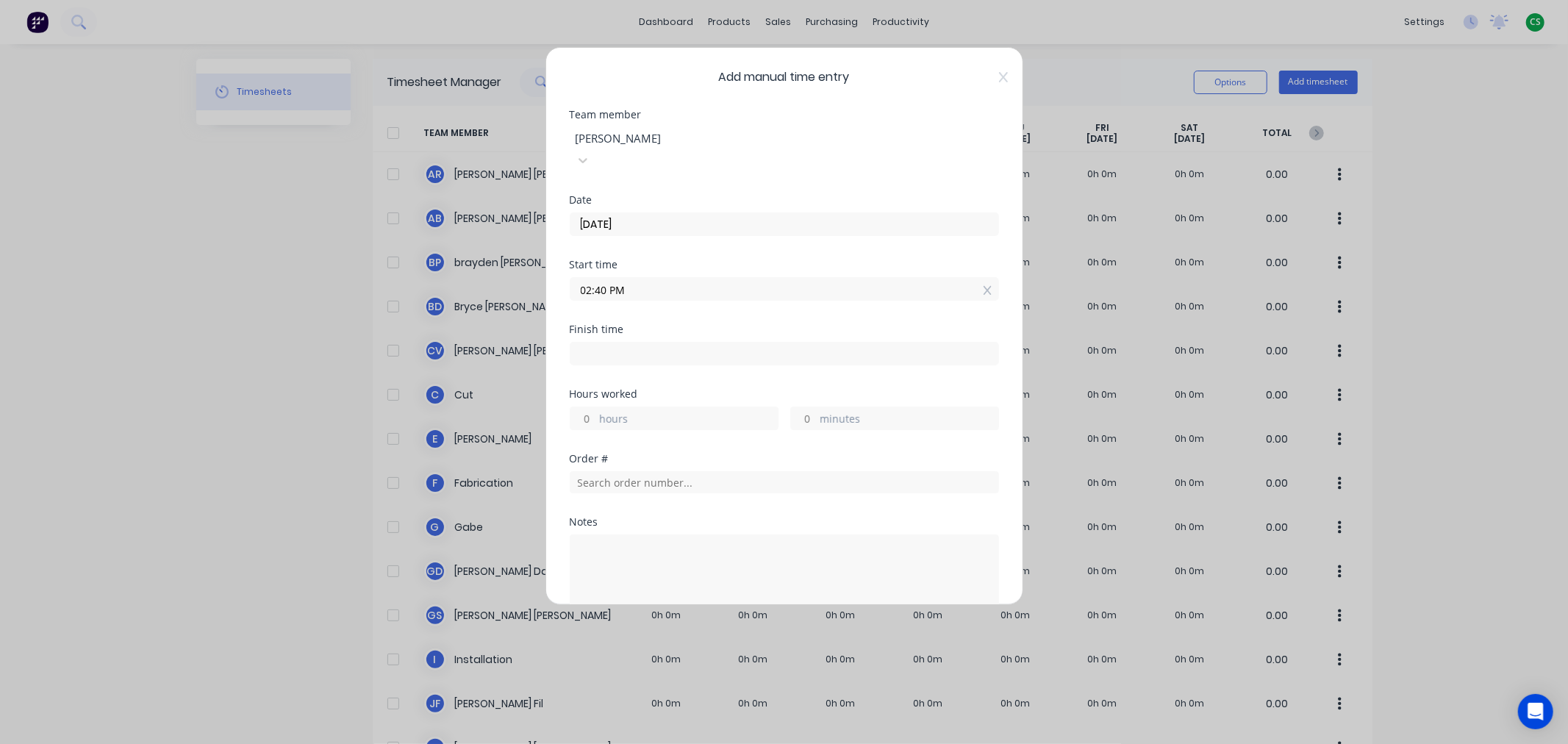
click at [616, 743] on div "[PERSON_NAME]" at bounding box center [784, 751] width 1568 height 15
click at [983, 283] on div at bounding box center [987, 290] width 8 height 15
click at [657, 213] on input "[DATE]" at bounding box center [784, 224] width 428 height 22
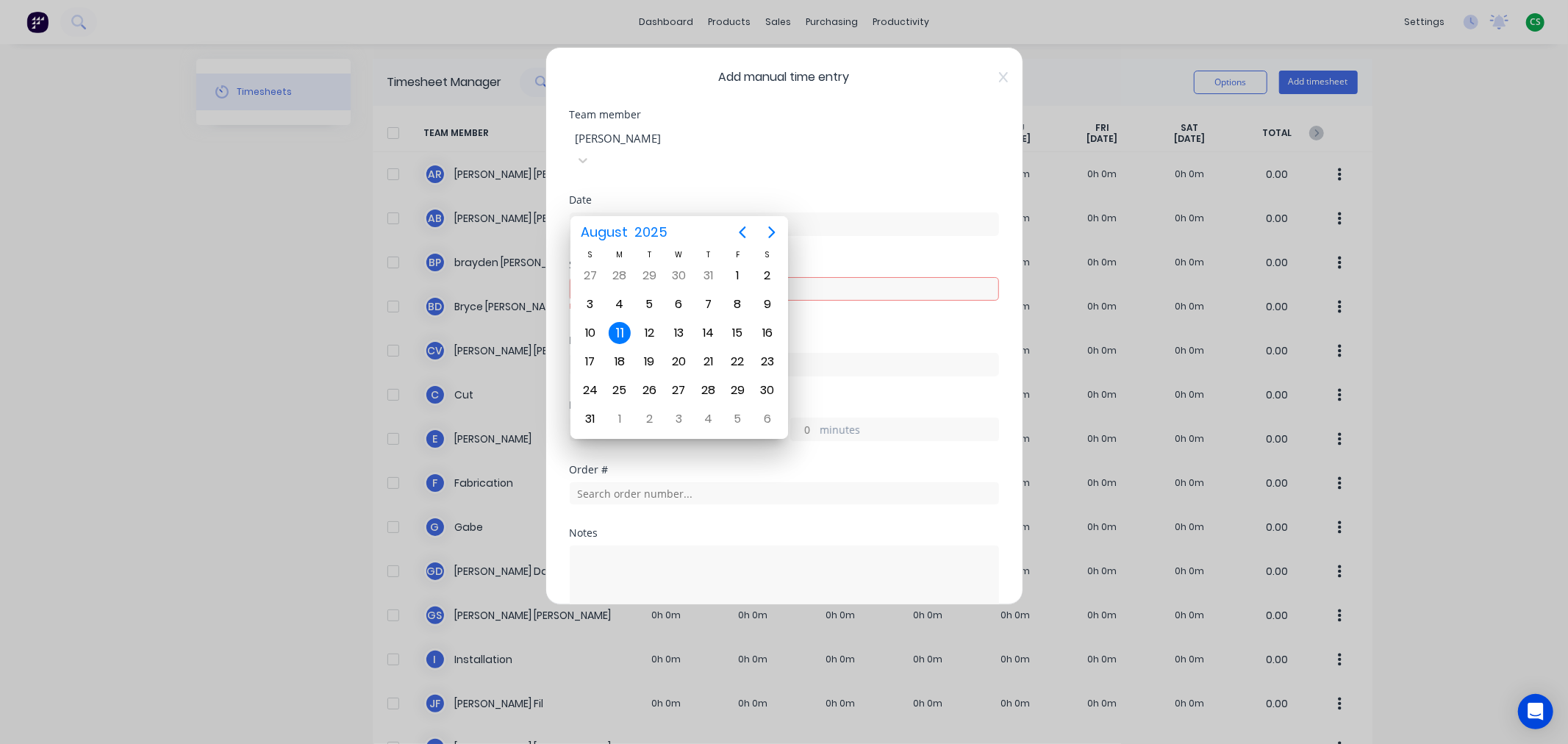
click at [618, 329] on div "11" at bounding box center [619, 333] width 22 height 22
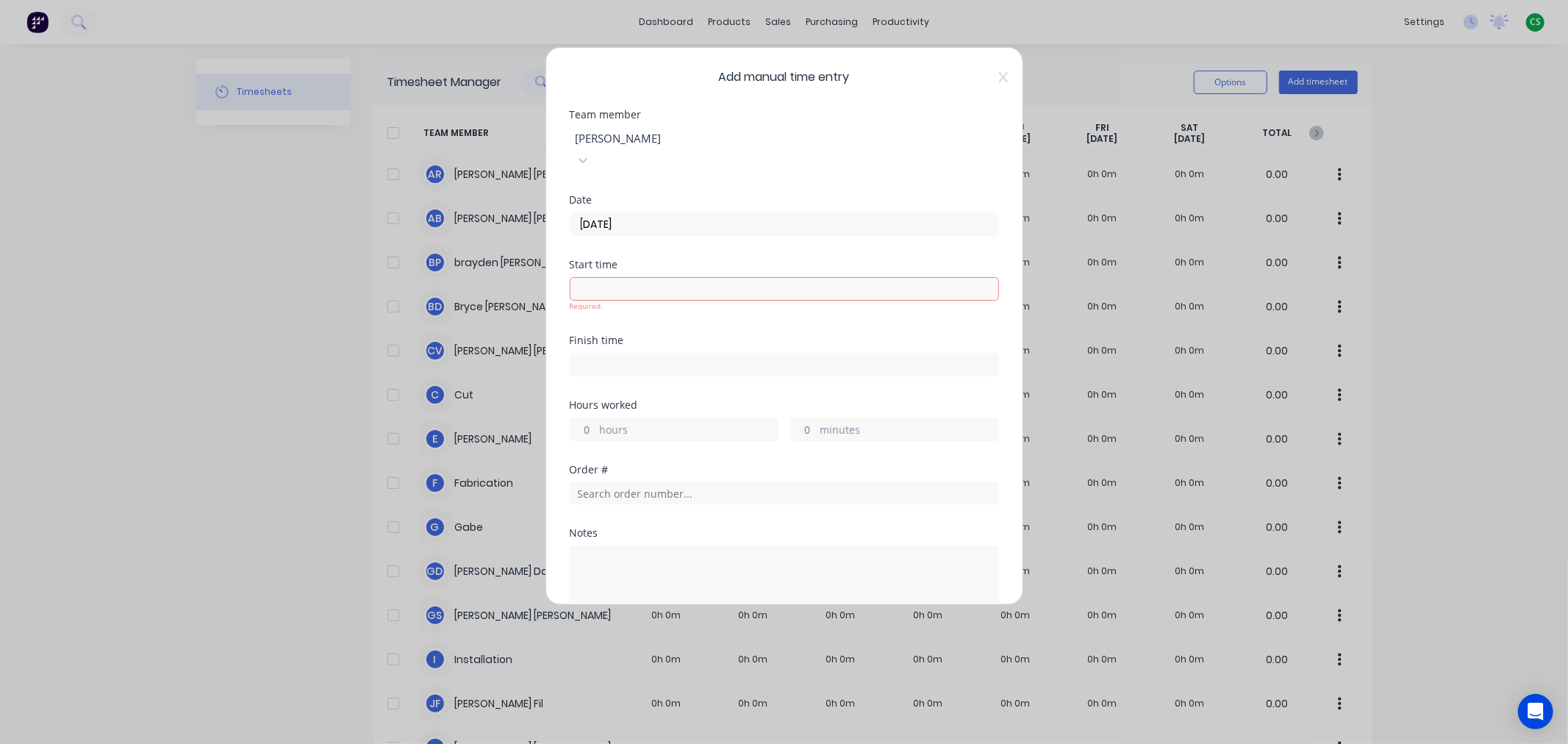
click at [623, 278] on input at bounding box center [784, 288] width 428 height 22
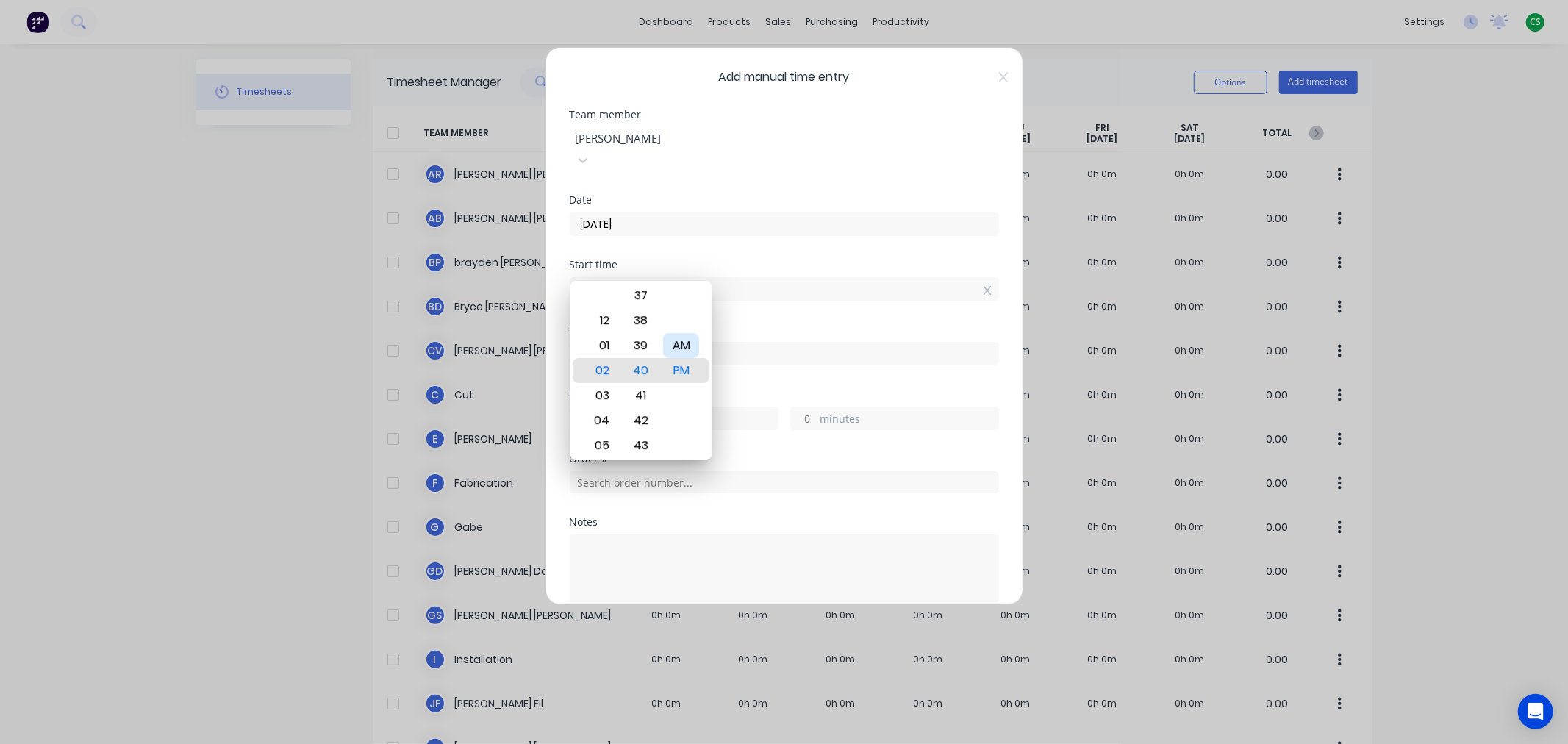
click at [678, 348] on div "AM" at bounding box center [681, 345] width 36 height 25
drag, startPoint x: 601, startPoint y: 444, endPoint x: 620, endPoint y: 398, distance: 49.8
click at [601, 443] on div "06" at bounding box center [600, 445] width 36 height 25
type input "06:00 AM"
click at [642, 370] on div "00" at bounding box center [640, 370] width 36 height 25
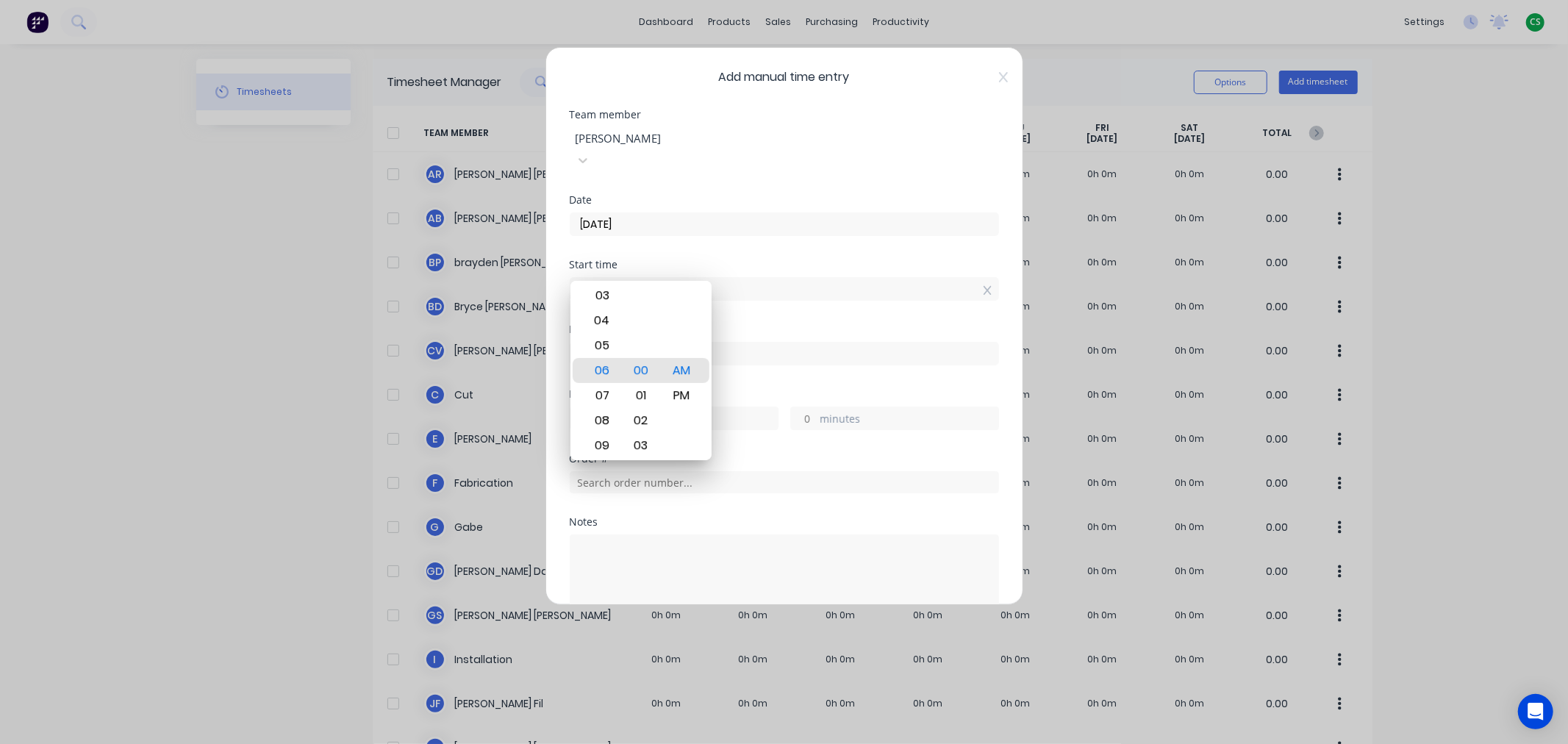
click at [821, 324] on div "Finish time" at bounding box center [784, 329] width 429 height 10
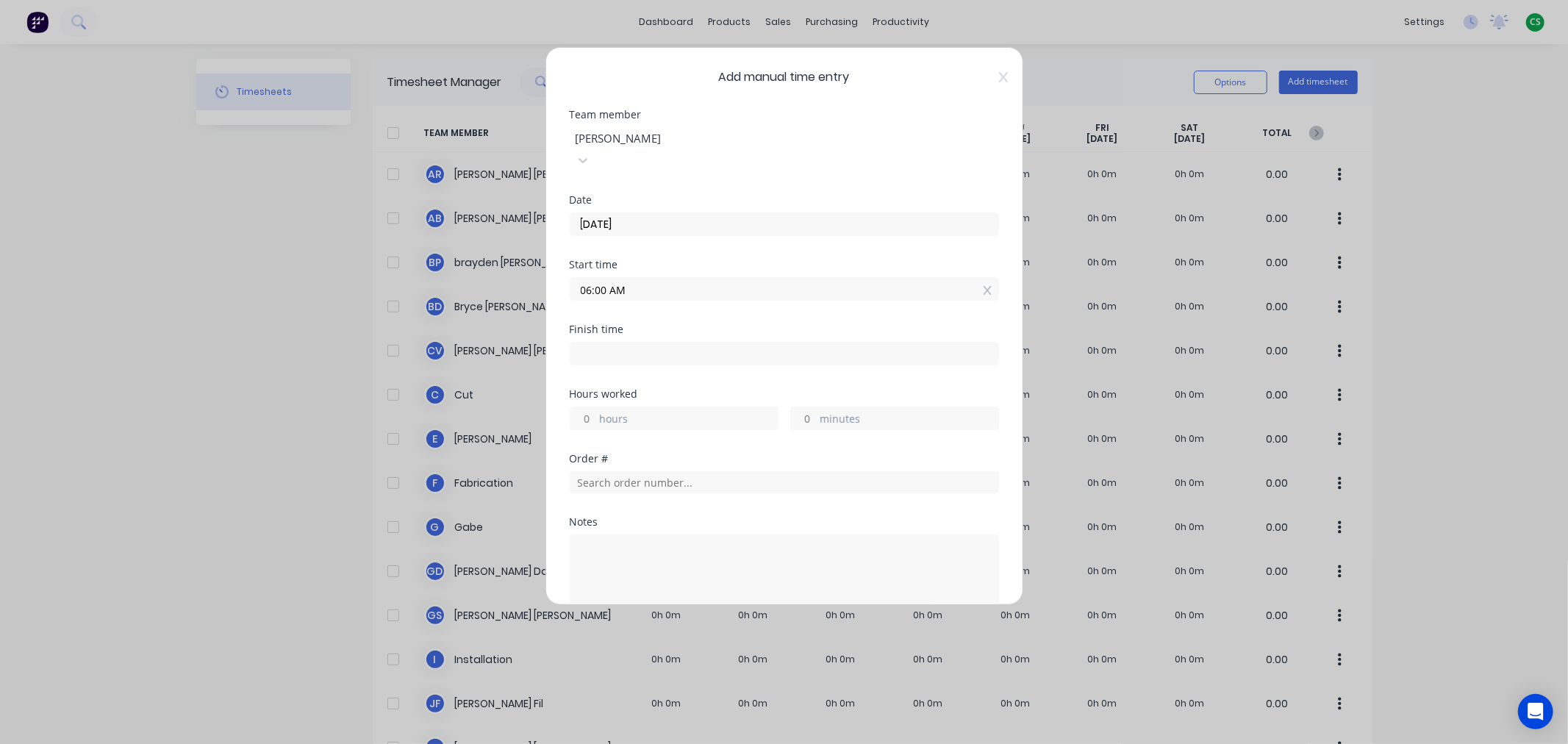
click at [591, 407] on input "hours" at bounding box center [583, 418] width 26 height 22
type input "3"
type input "09:00 AM"
click at [585, 341] on label "09:00 AM" at bounding box center [784, 353] width 429 height 23
click at [585, 342] on input "09:00 AM" at bounding box center [784, 353] width 428 height 22
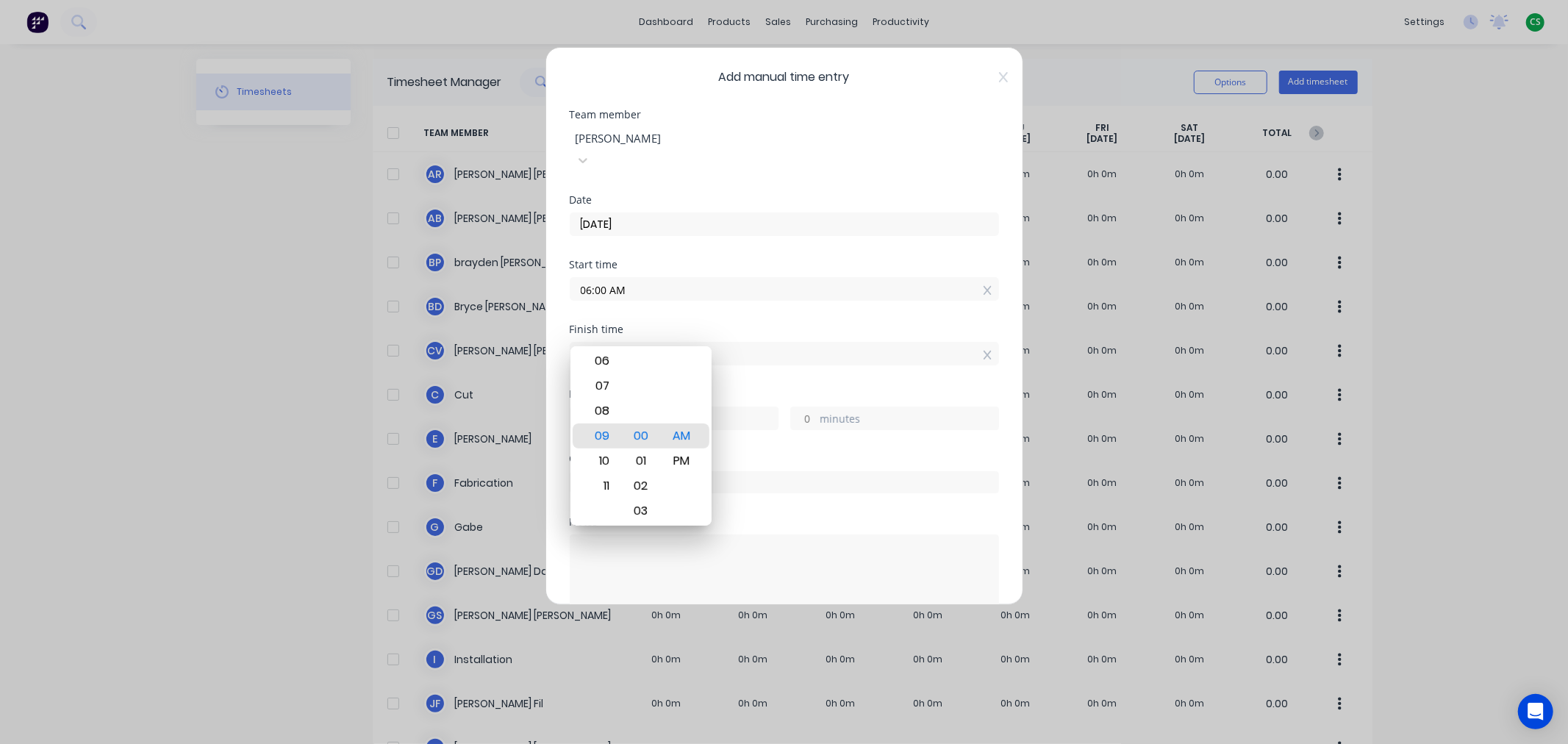
click at [784, 324] on div "Finish time" at bounding box center [784, 329] width 429 height 10
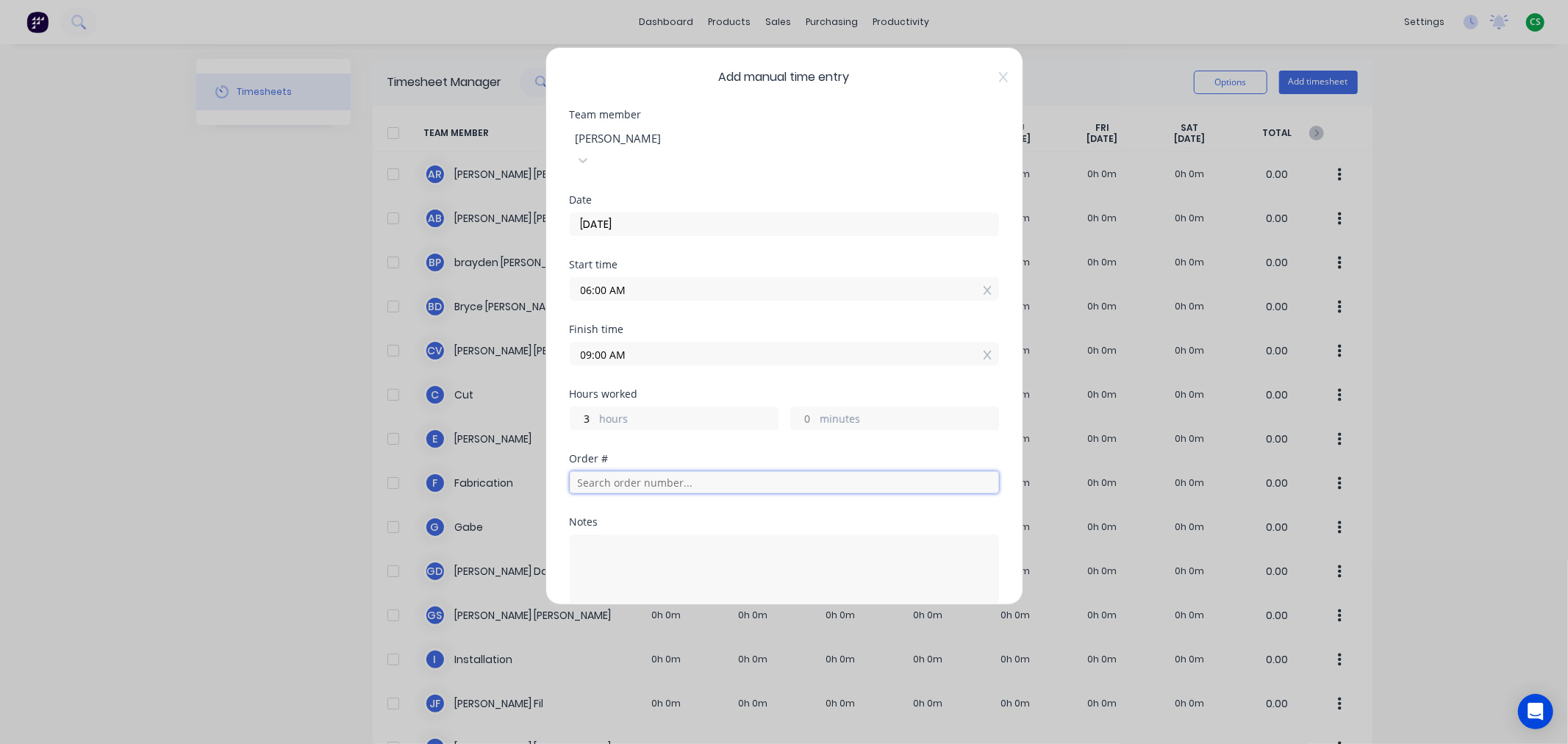
click at [603, 471] on input "text" at bounding box center [784, 482] width 429 height 22
type input "1"
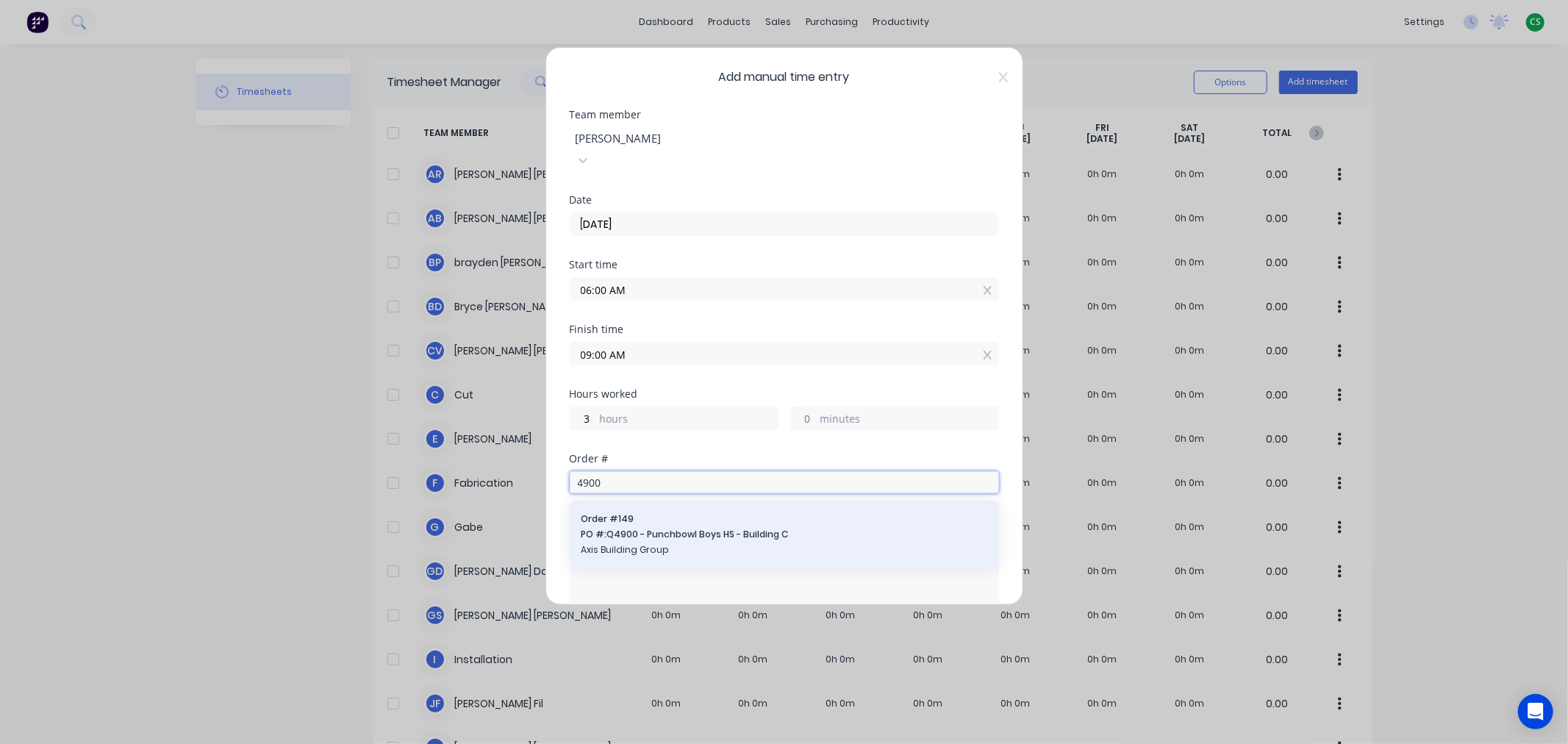
type input "4900"
click at [659, 544] on span "Axis Building Group" at bounding box center [784, 550] width 406 height 13
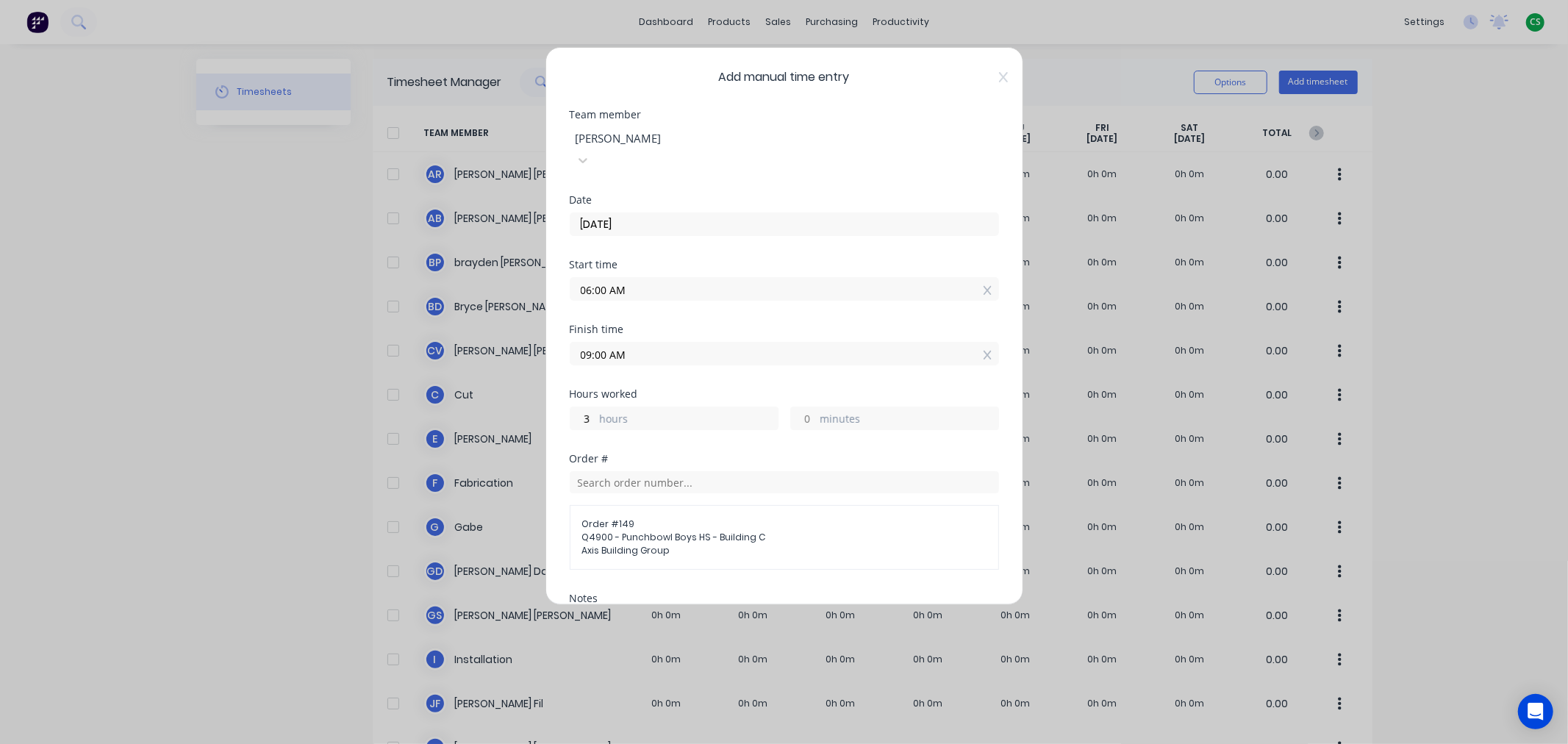
click at [628, 278] on input "06:00 AM" at bounding box center [784, 288] width 428 height 22
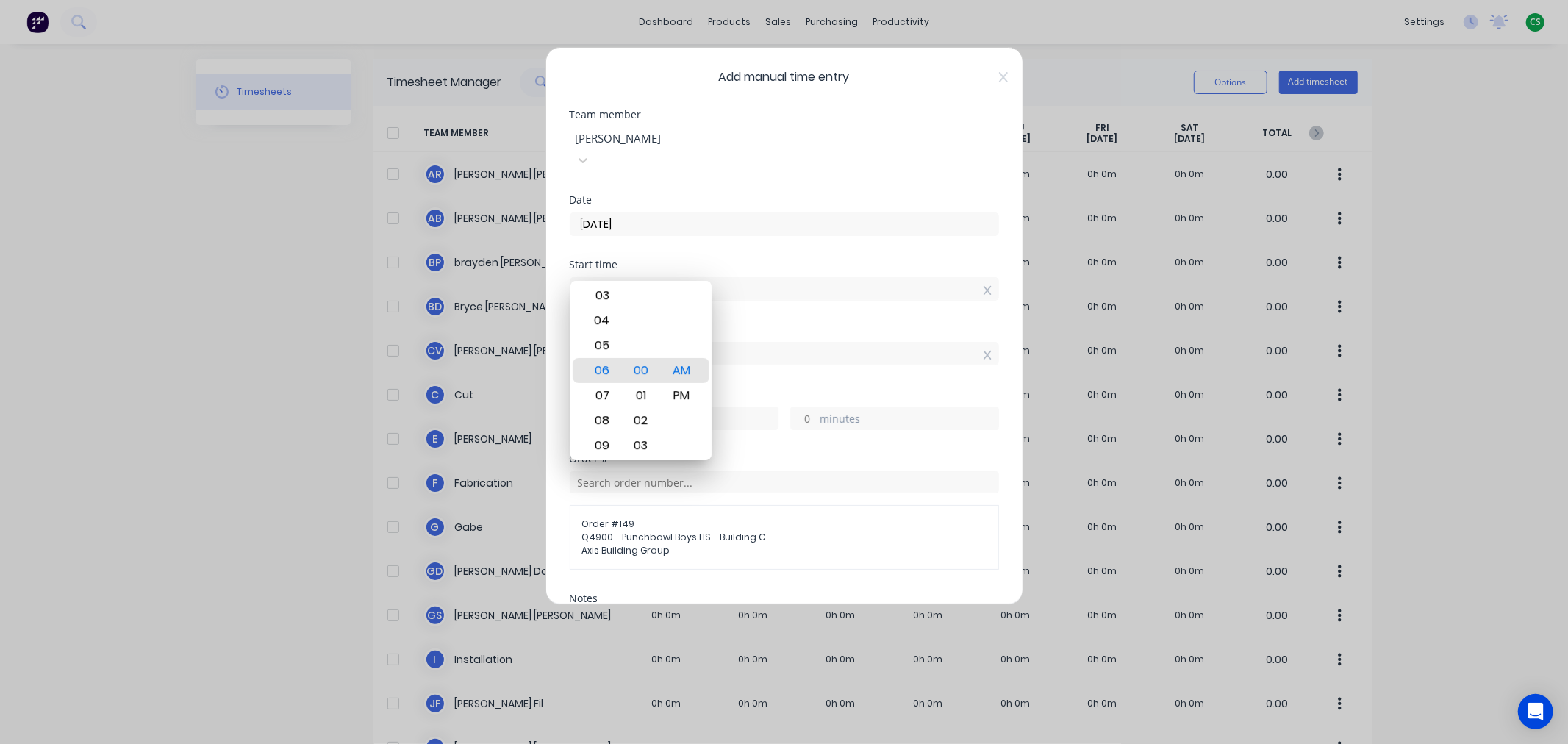
click at [907, 86] on div "Add manual time entry Team member [PERSON_NAME] Date [DATE] Start time 06:00 AM…" at bounding box center [784, 325] width 478 height 558
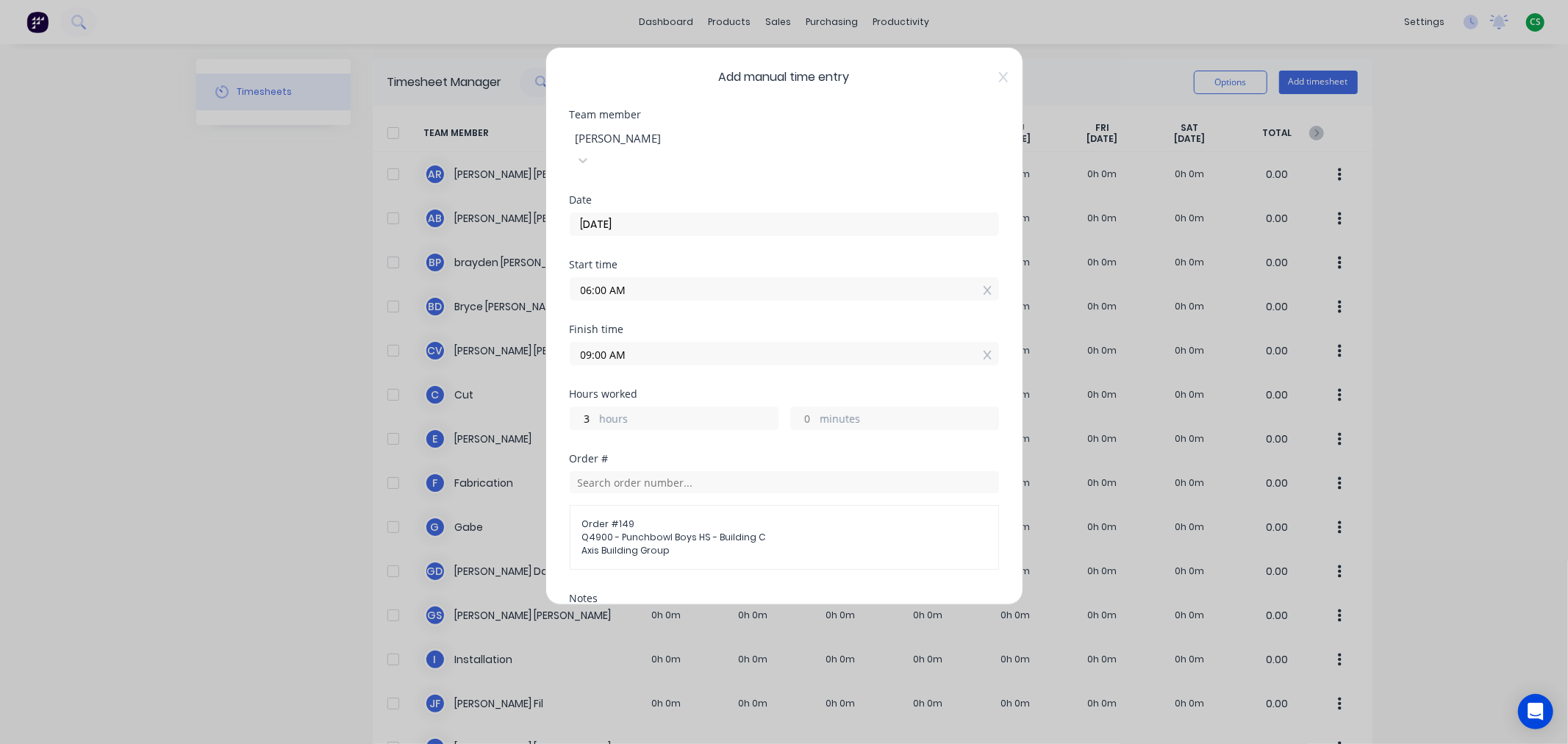
scroll to position [244, 0]
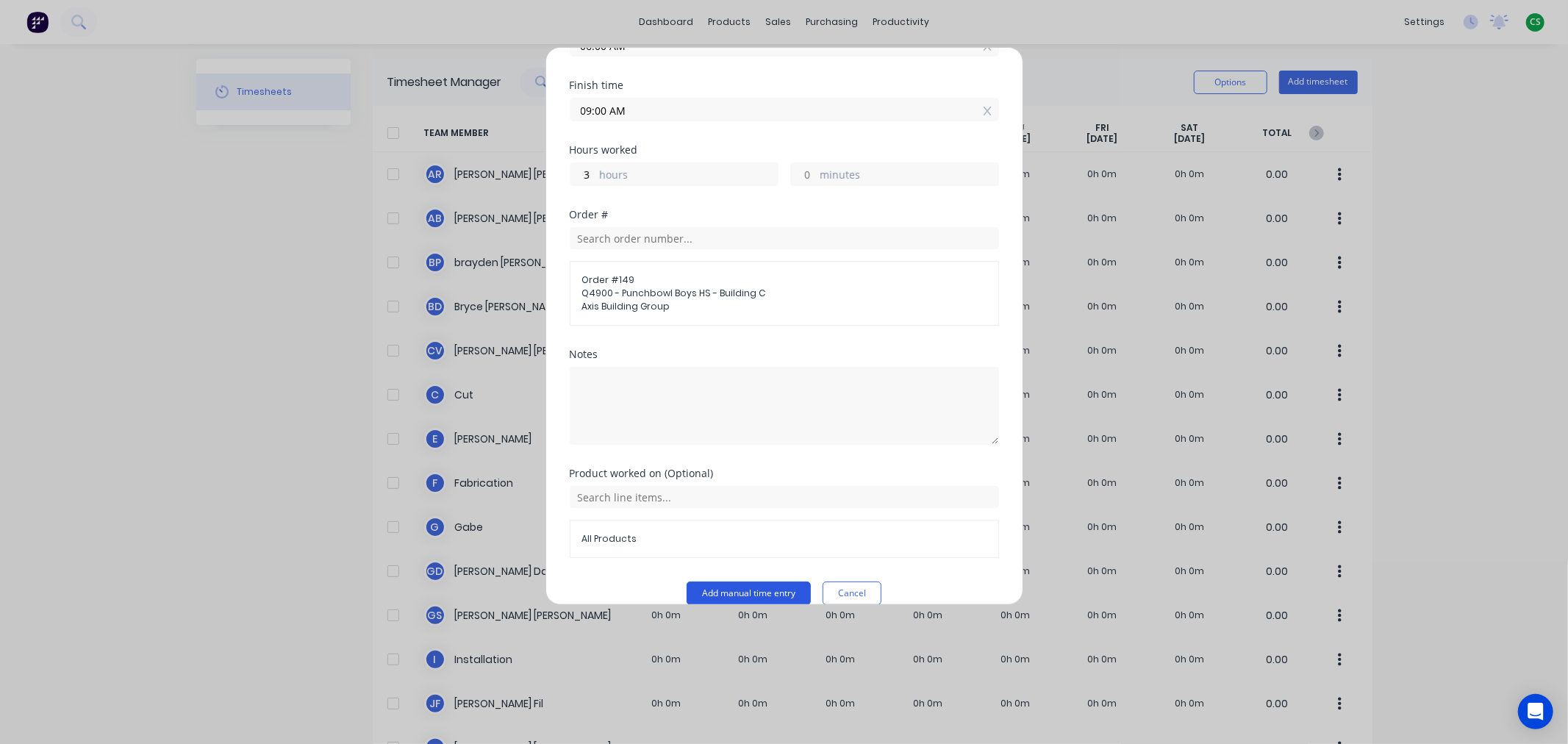
click at [710, 581] on button "Add manual time entry" at bounding box center [749, 593] width 124 height 23
drag, startPoint x: 725, startPoint y: 573, endPoint x: 625, endPoint y: 619, distance: 110.1
click at [723, 581] on button "Add manual time entry" at bounding box center [749, 593] width 124 height 23
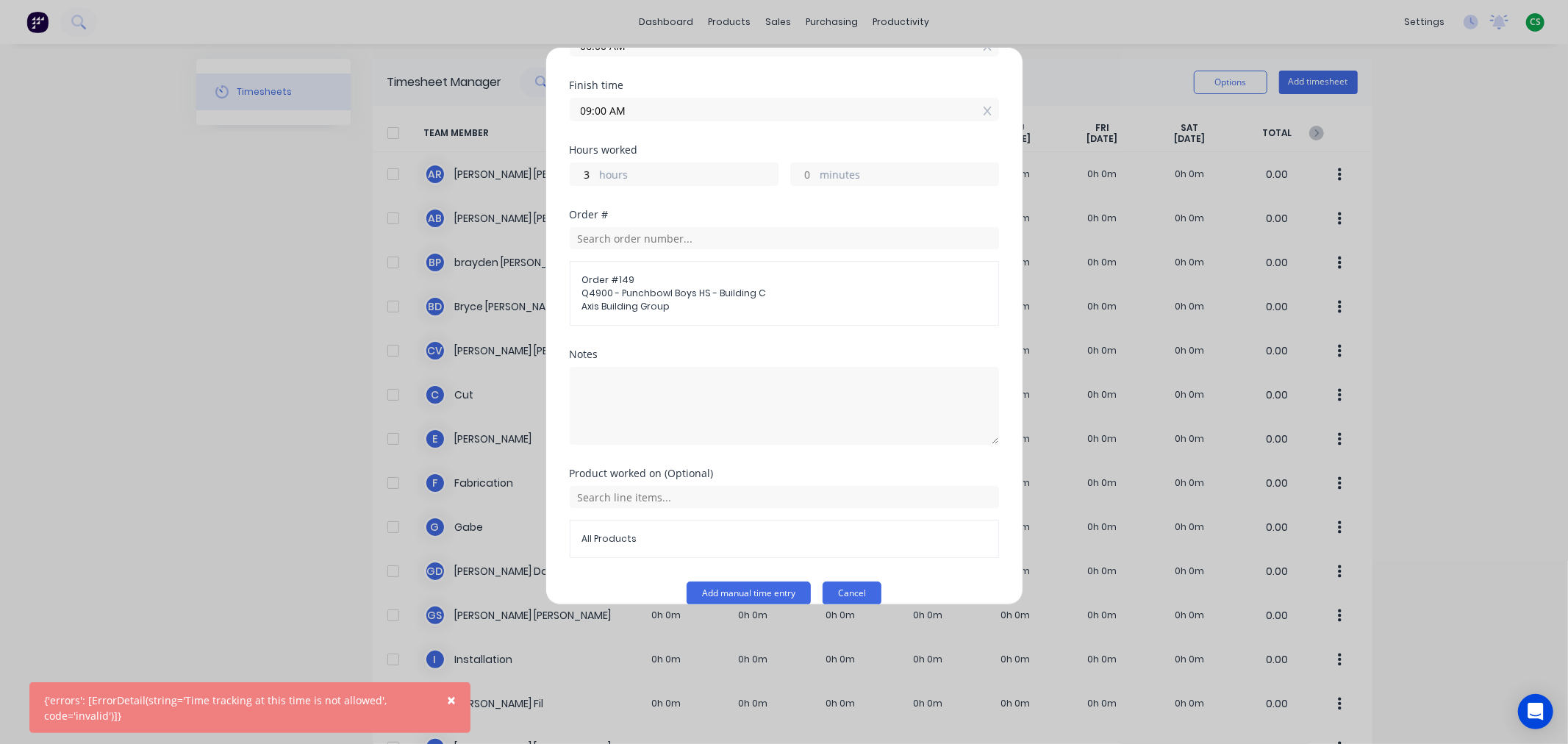
click at [836, 581] on button "Cancel" at bounding box center [851, 593] width 59 height 23
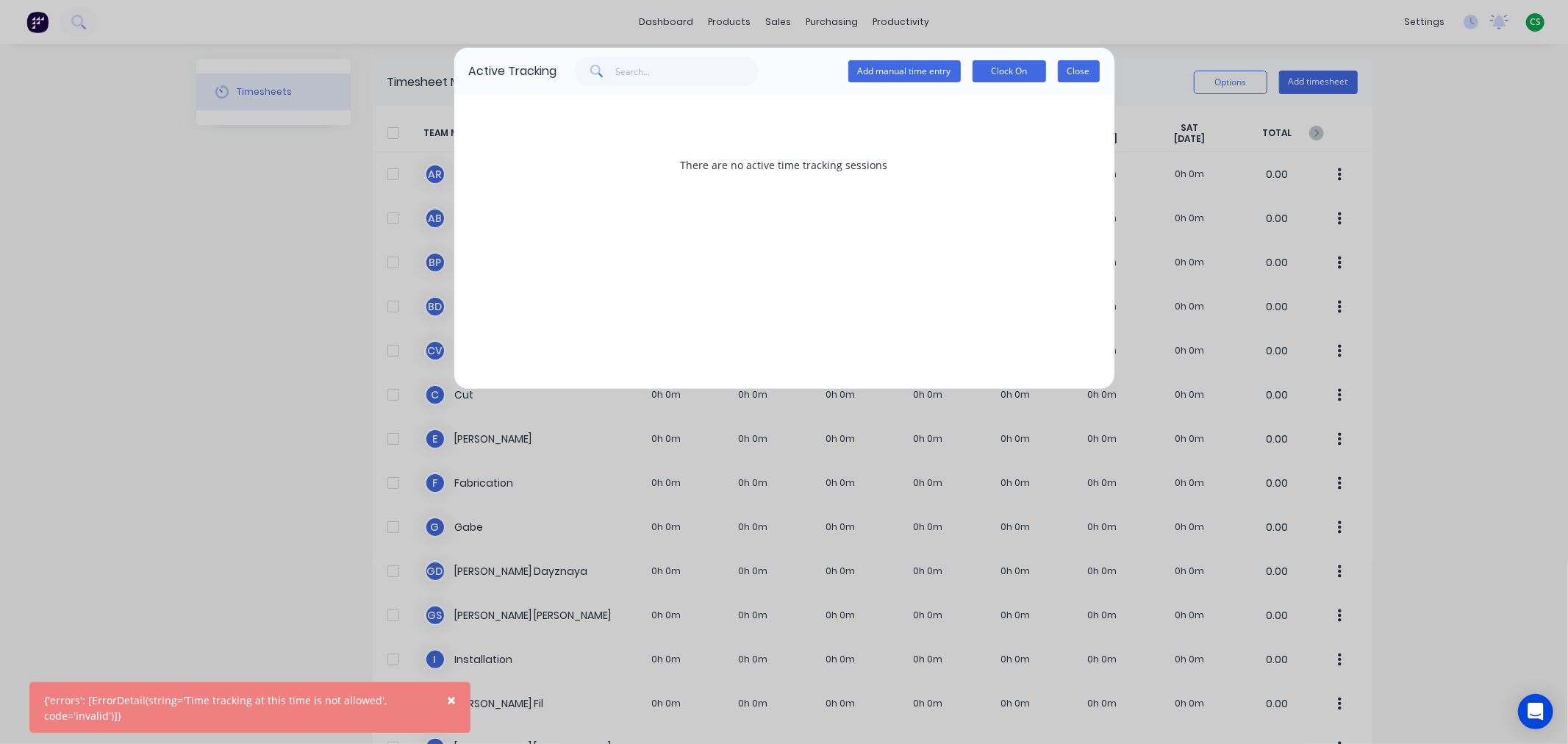
click at [1074, 66] on button "Close" at bounding box center [1078, 71] width 42 height 22
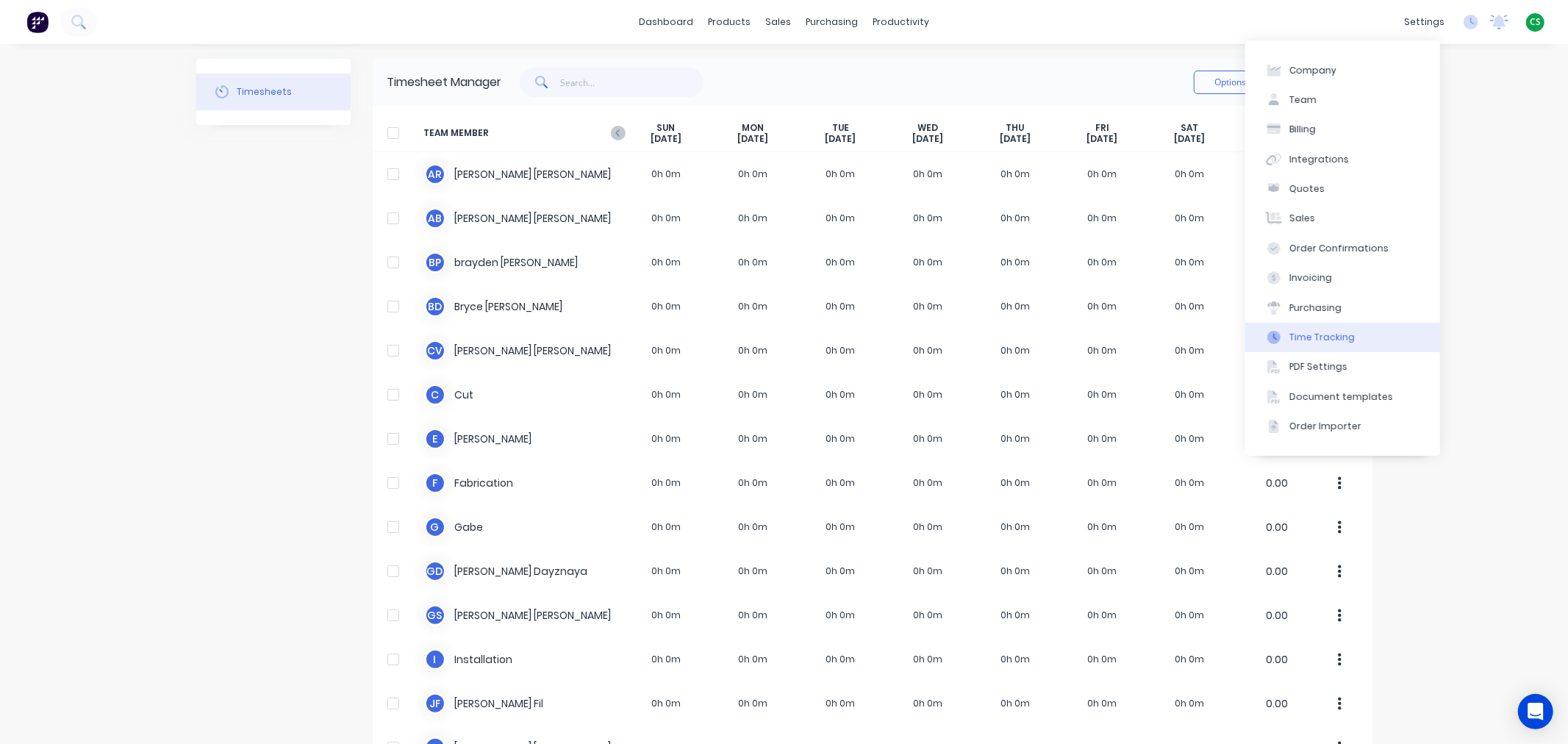
click at [1325, 335] on div "Time Tracking" at bounding box center [1322, 337] width 65 height 13
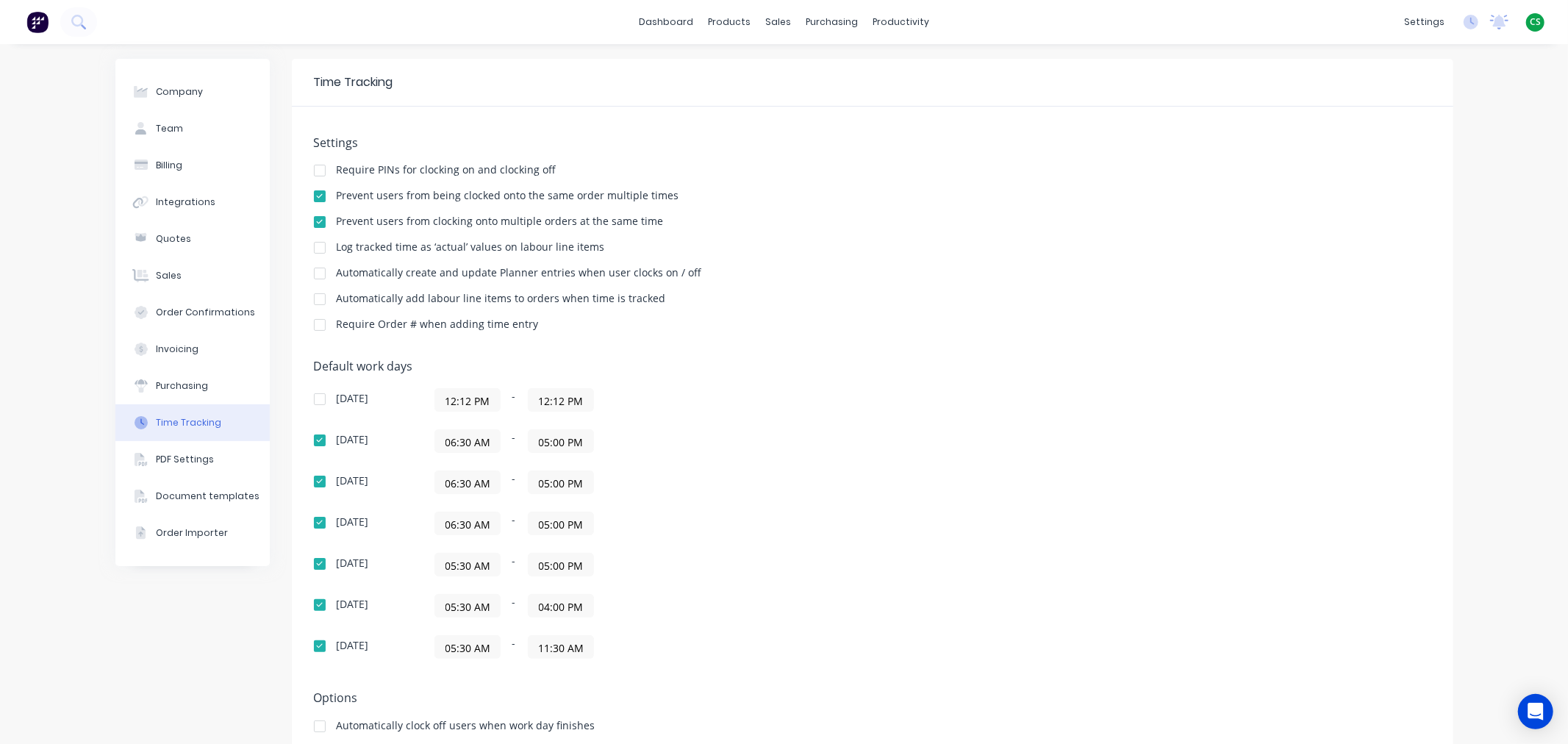
click at [453, 443] on input "06:30 AM" at bounding box center [467, 440] width 64 height 22
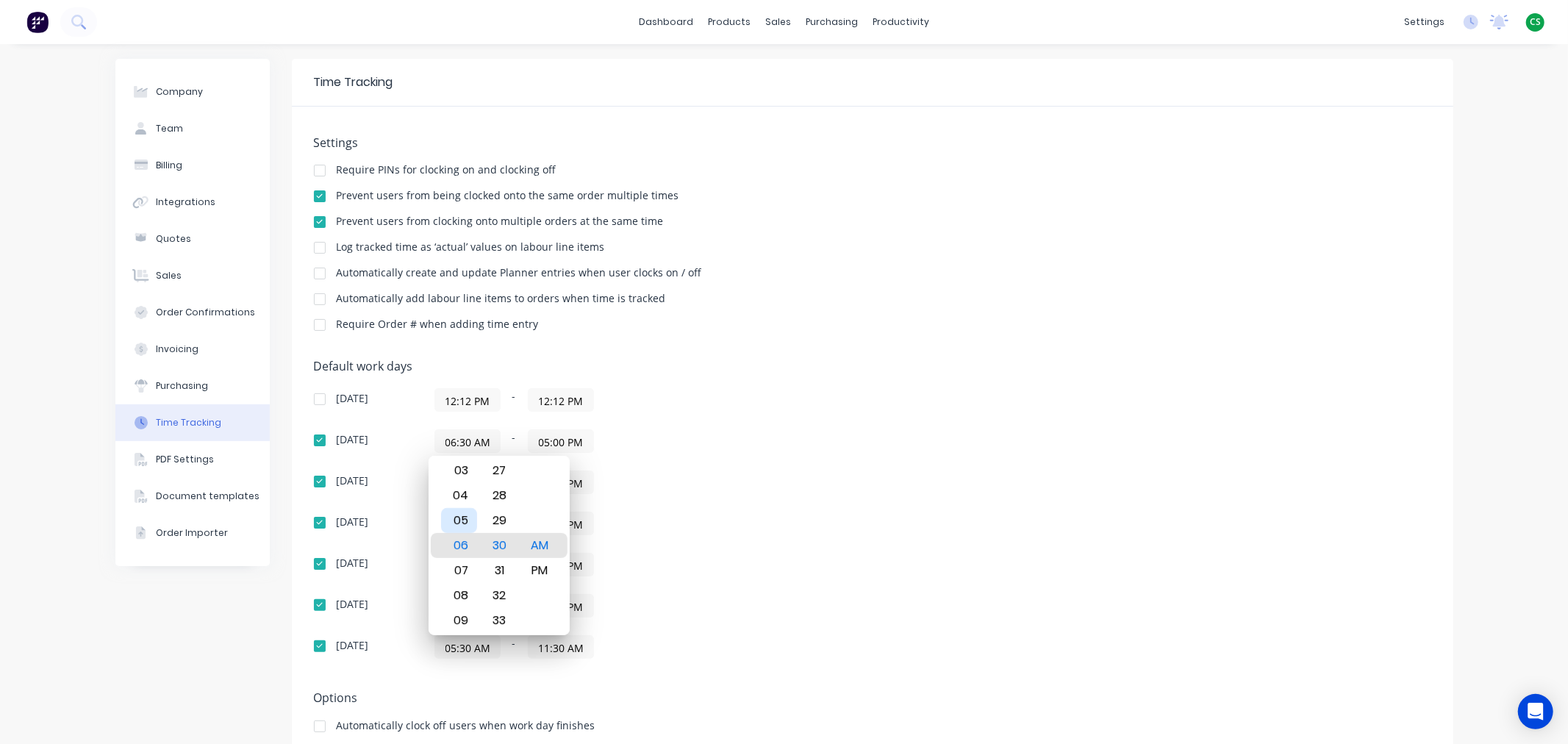
click at [456, 522] on div "05" at bounding box center [459, 520] width 36 height 25
type input "05:30 AM"
click at [738, 500] on div "[DATE] 12:12 PM - 12:12 PM [DATE] 05:30 AM - 05:00 PM [DATE] 06:30 AM - 05:00 P…" at bounding box center [571, 523] width 515 height 271
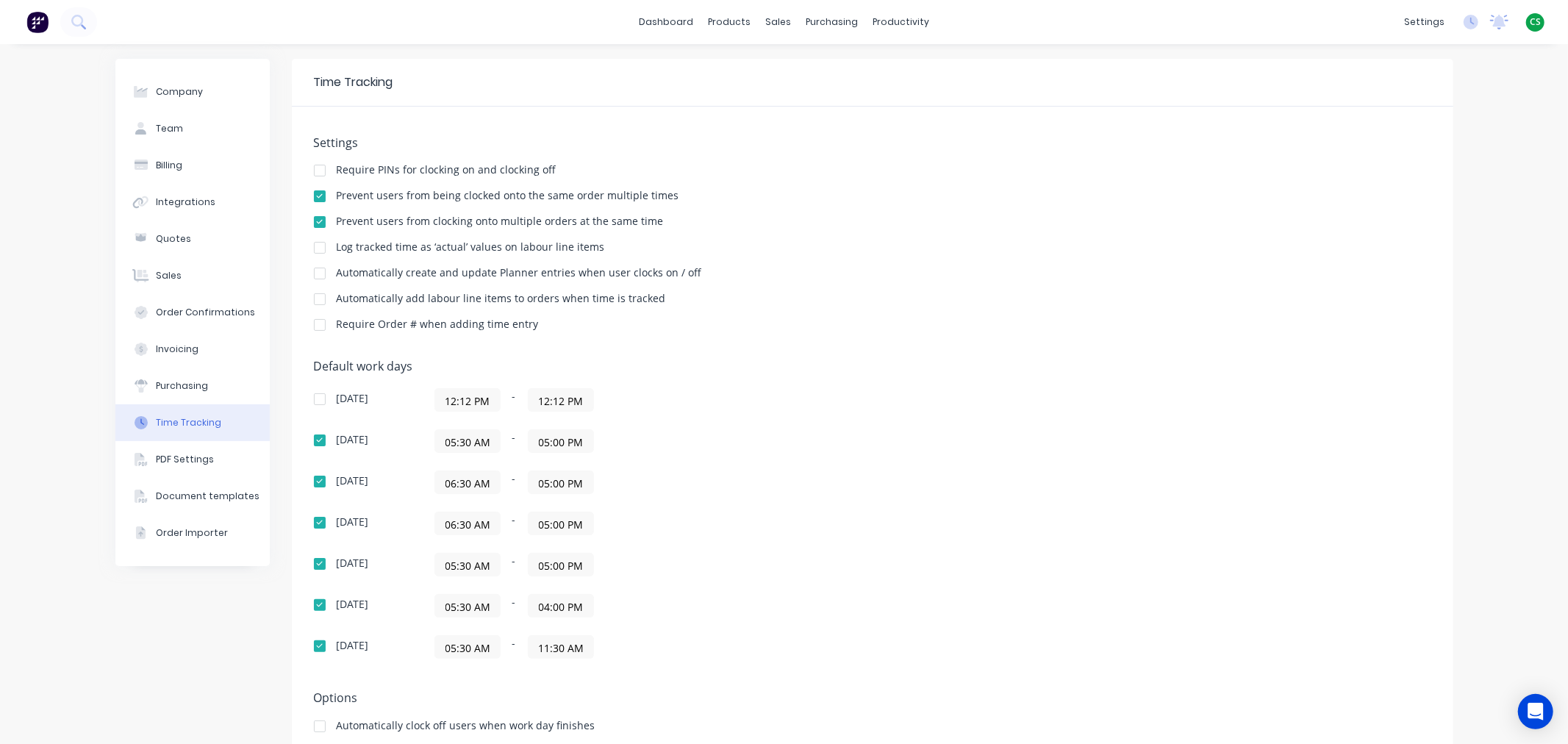
click at [445, 486] on input "06:30 AM" at bounding box center [467, 482] width 64 height 22
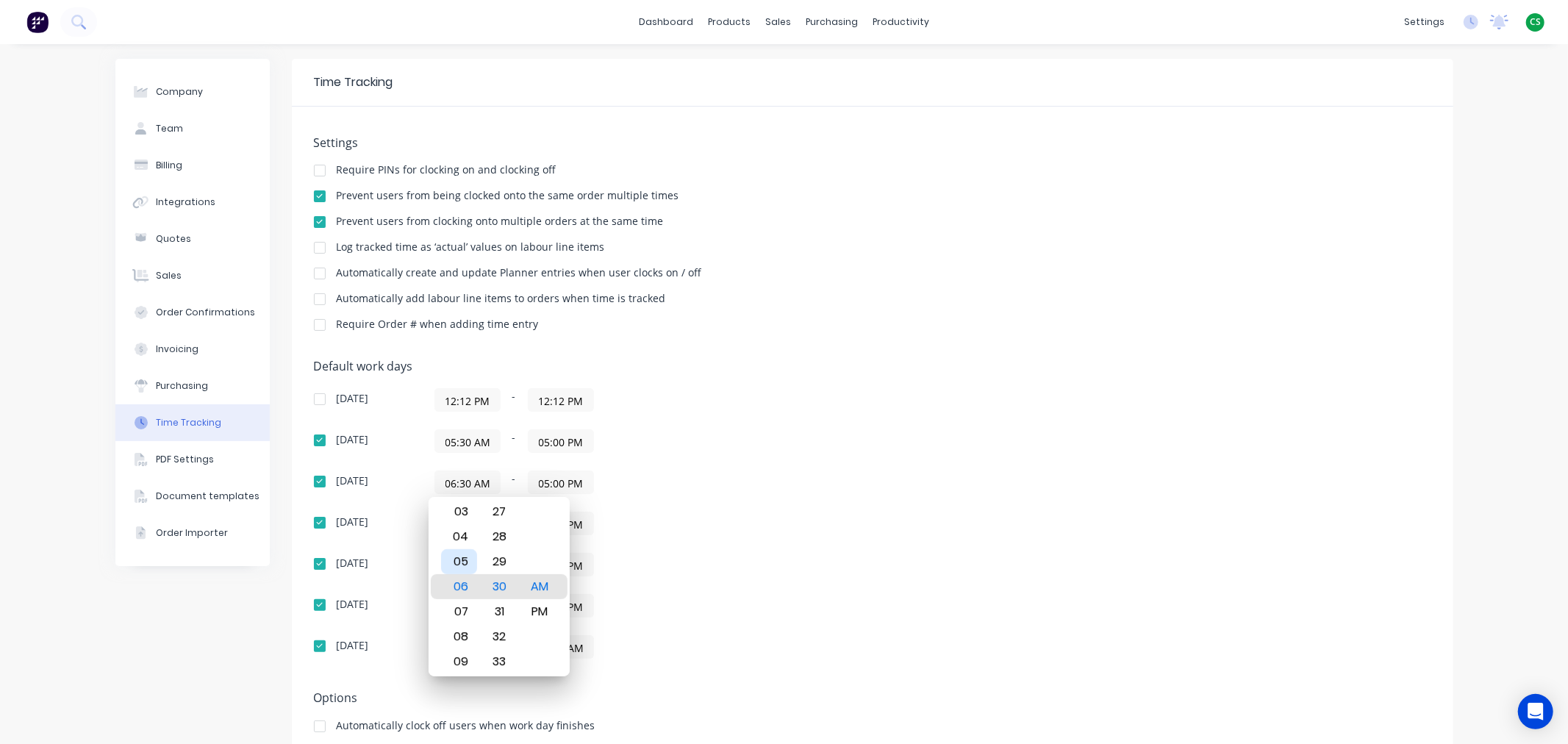
click at [459, 563] on div "05" at bounding box center [459, 561] width 36 height 25
type input "05:30 AM"
click at [717, 548] on div "[DATE] 12:12 PM - 12:12 PM [DATE] 05:30 AM - 05:00 PM [DATE] 05:30 AM - 05:00 P…" at bounding box center [571, 523] width 515 height 271
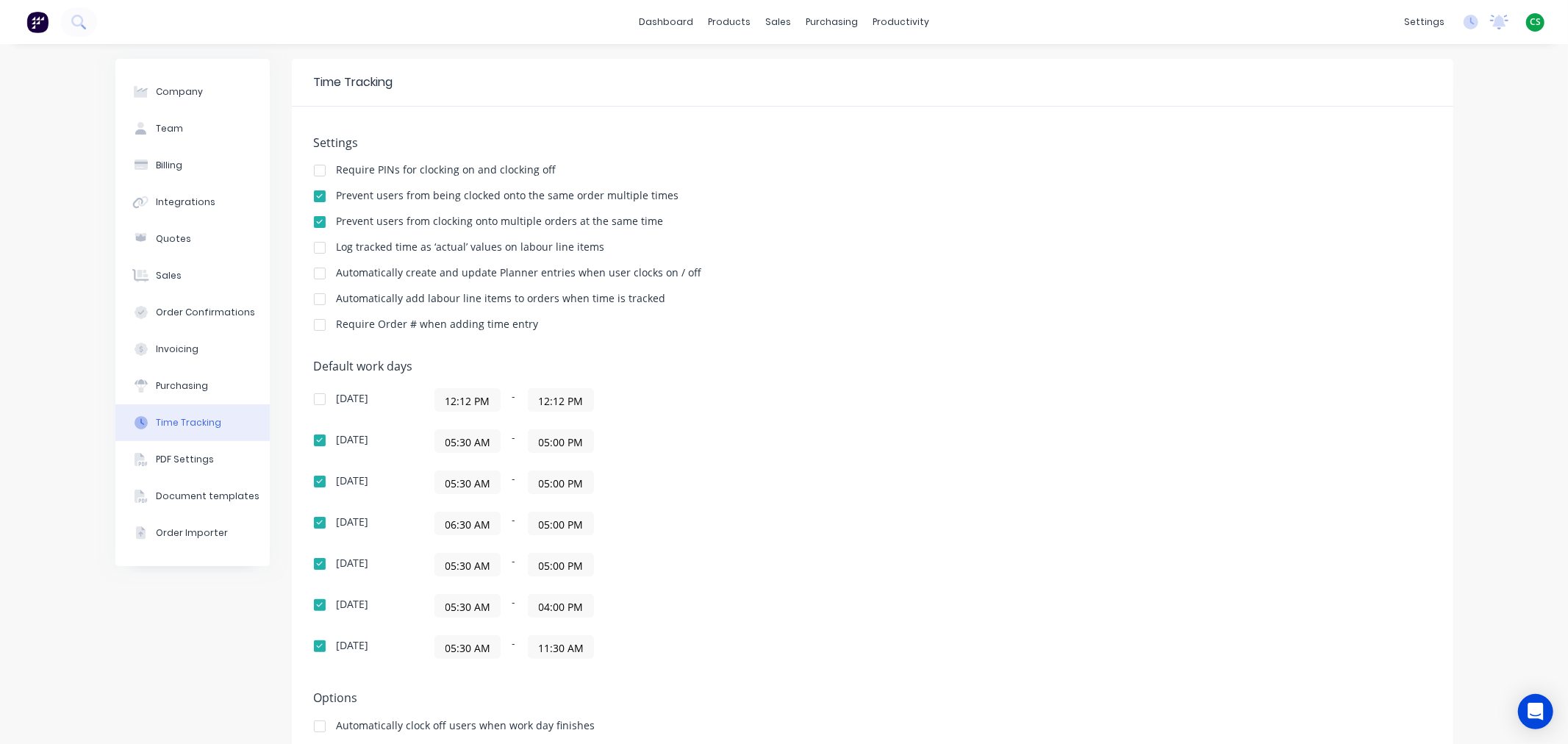
click at [451, 523] on input "06:30 AM" at bounding box center [467, 523] width 64 height 22
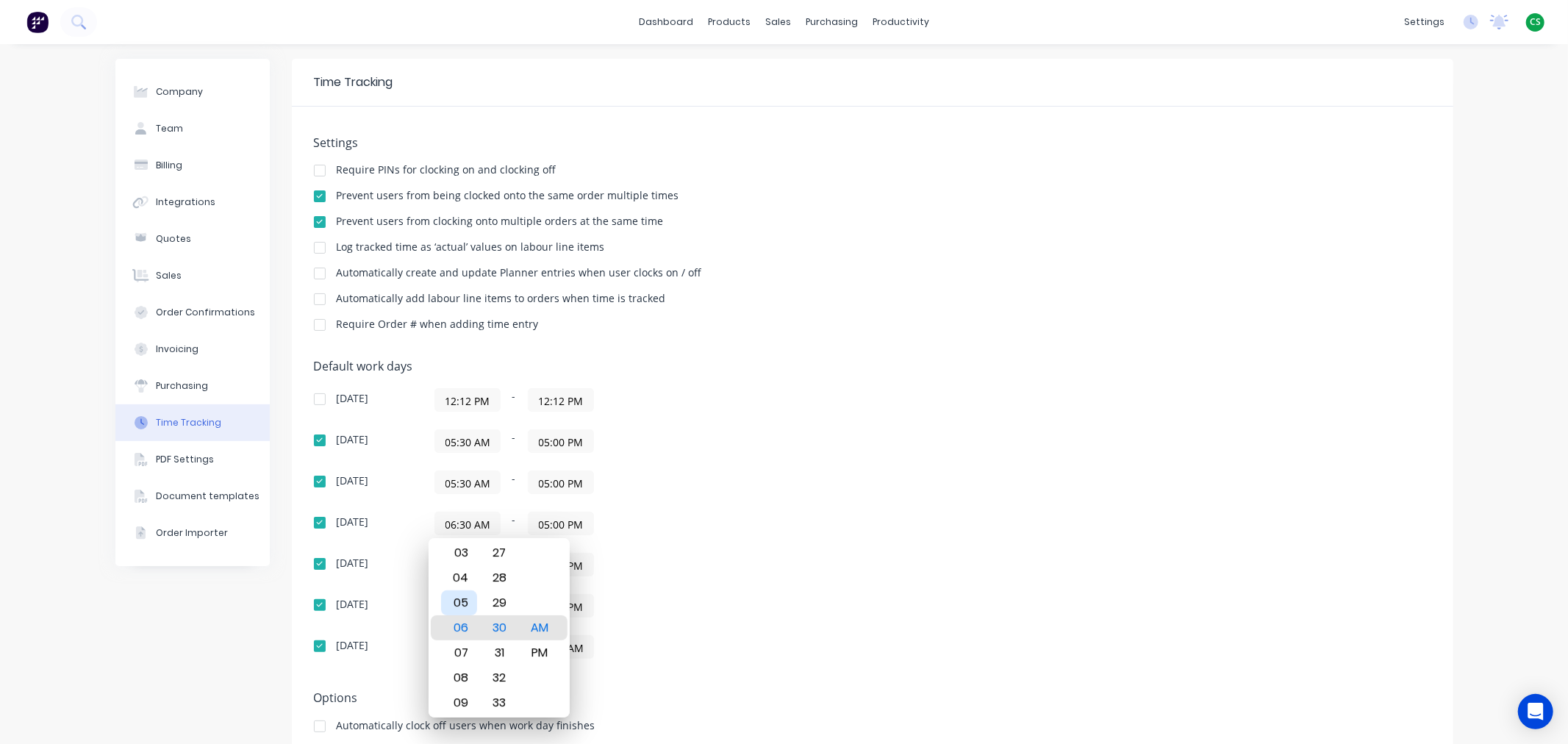
drag, startPoint x: 453, startPoint y: 601, endPoint x: 636, endPoint y: 584, distance: 183.8
click at [454, 601] on div "05" at bounding box center [459, 602] width 36 height 25
type input "05:30 AM"
drag, startPoint x: 813, startPoint y: 576, endPoint x: 567, endPoint y: 619, distance: 249.7
click at [813, 577] on div "[DATE] 05:30 AM - 05:00 PM" at bounding box center [571, 564] width 515 height 23
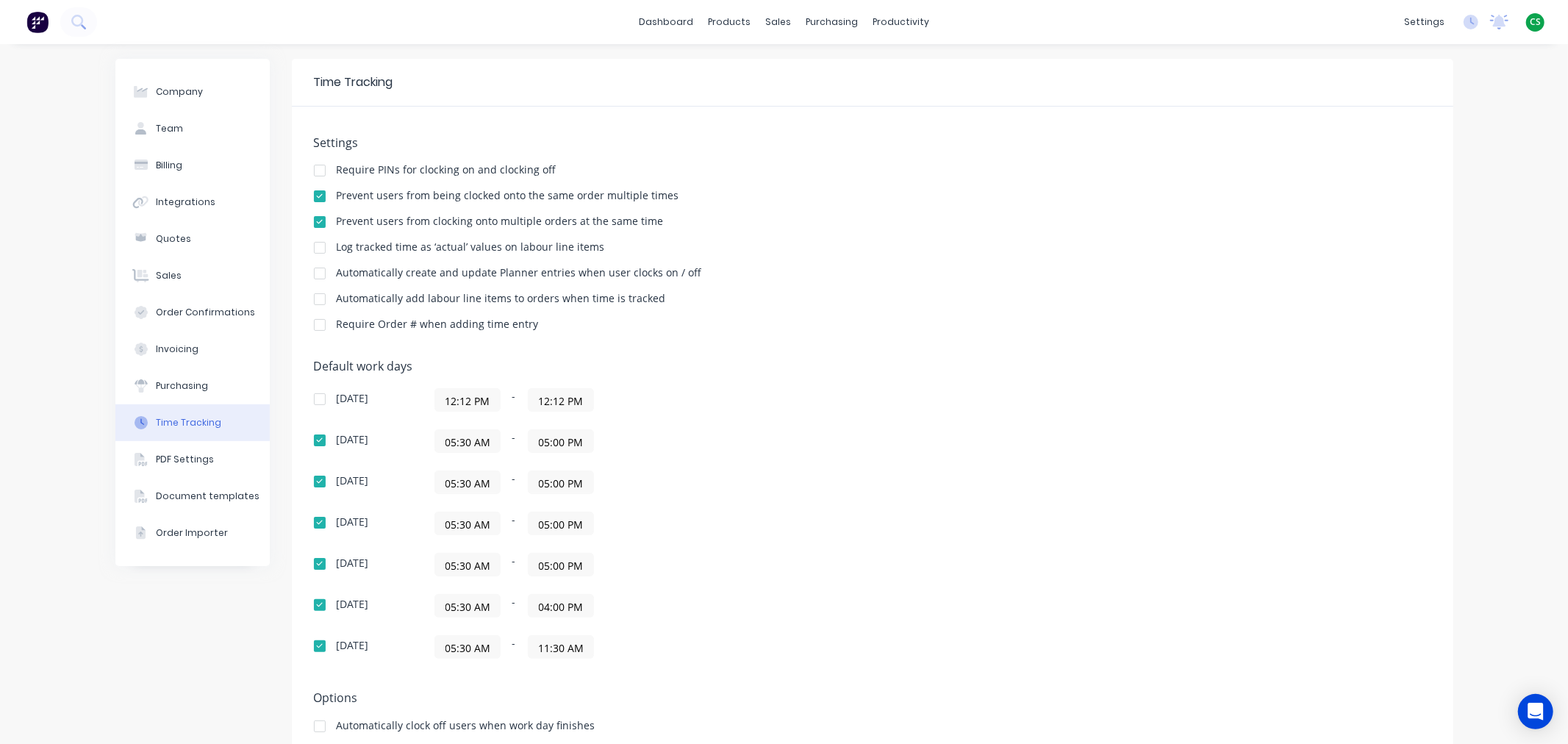
click at [809, 584] on div "[DATE] 12:12 PM - 12:12 PM [DATE] 05:30 AM - 05:00 PM [DATE] 05:30 AM - 05:00 P…" at bounding box center [571, 523] width 515 height 271
click at [809, 73] on div "Sales Orders" at bounding box center [826, 70] width 60 height 13
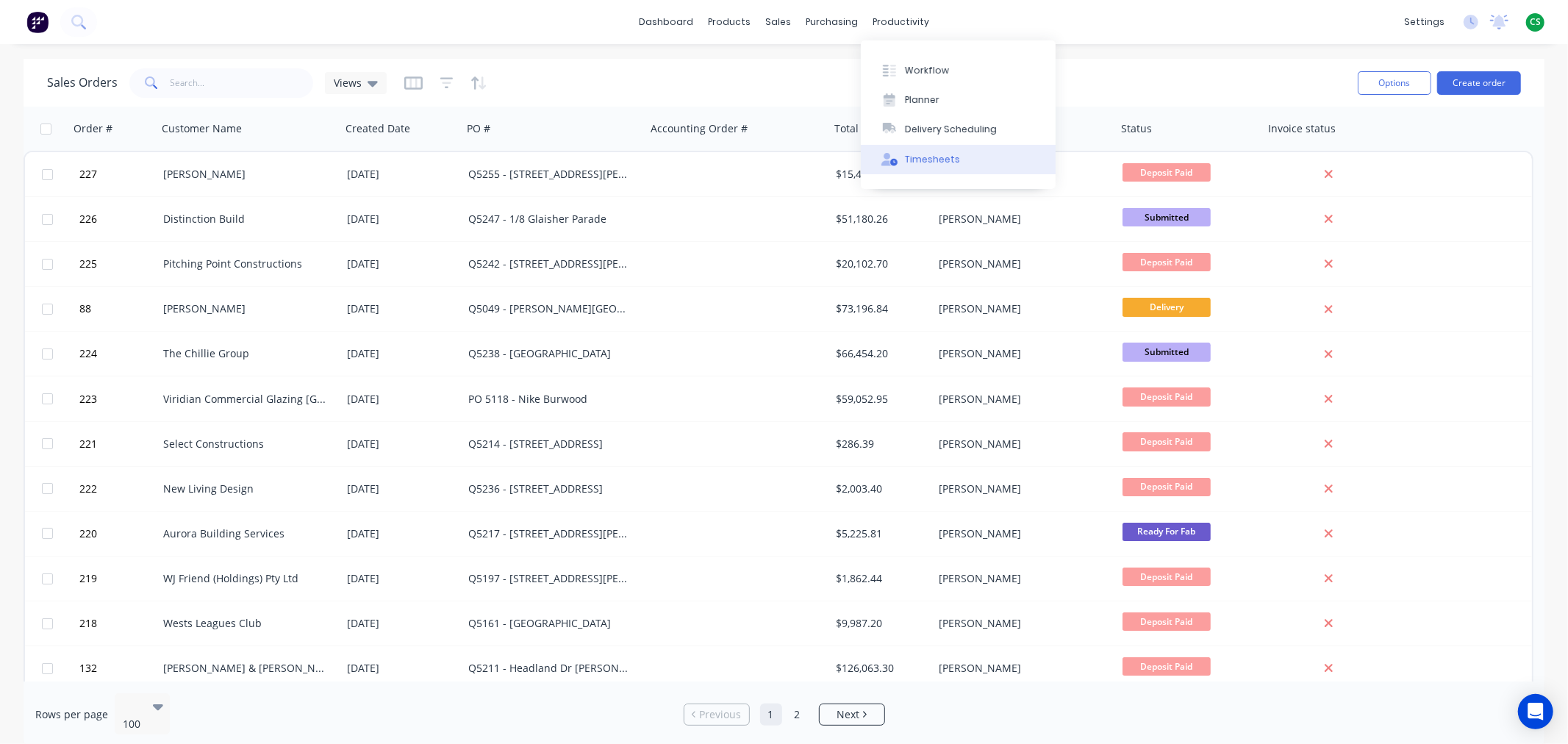
click at [939, 164] on div "Timesheets" at bounding box center [933, 159] width 55 height 13
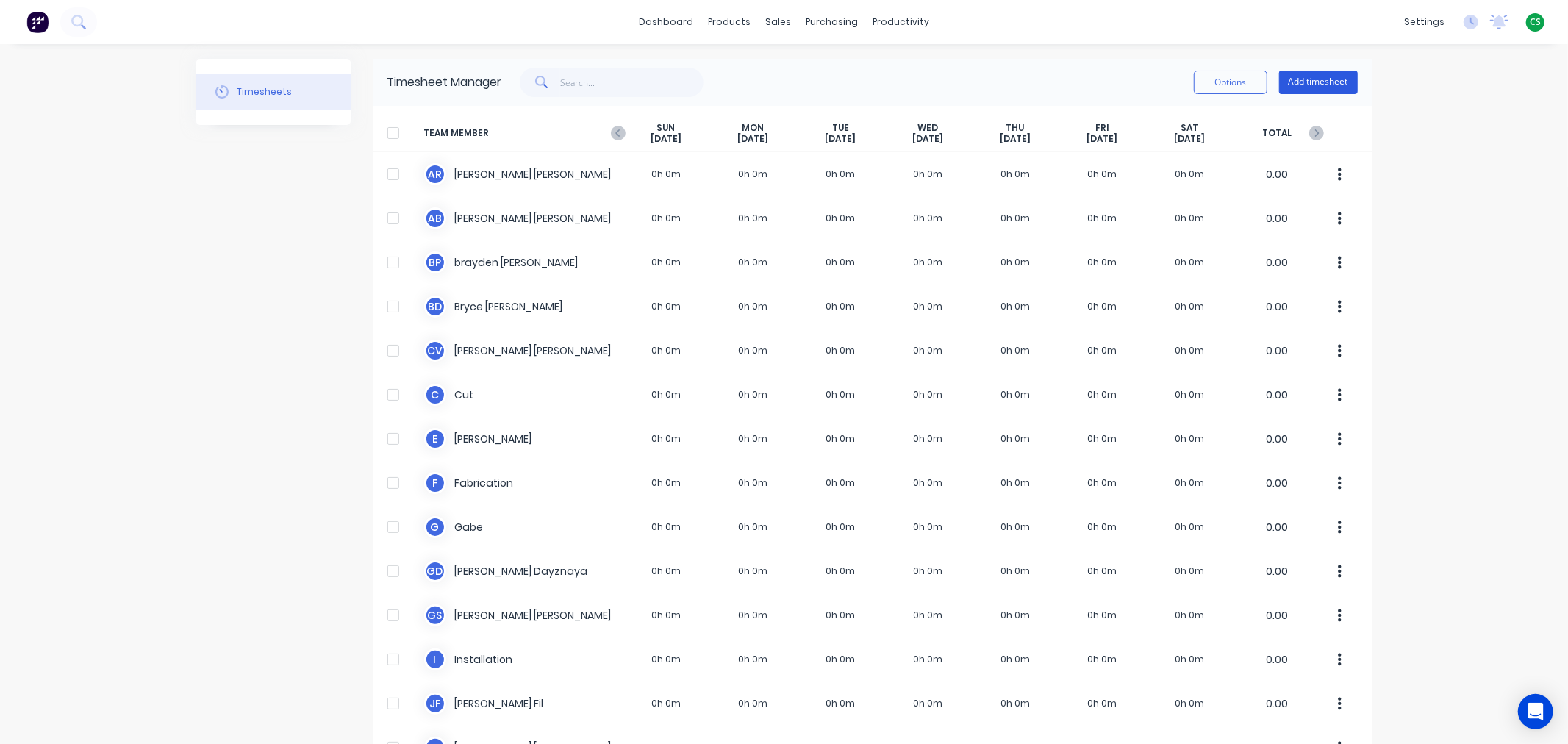
click at [1299, 79] on button "Add timesheet" at bounding box center [1318, 82] width 79 height 23
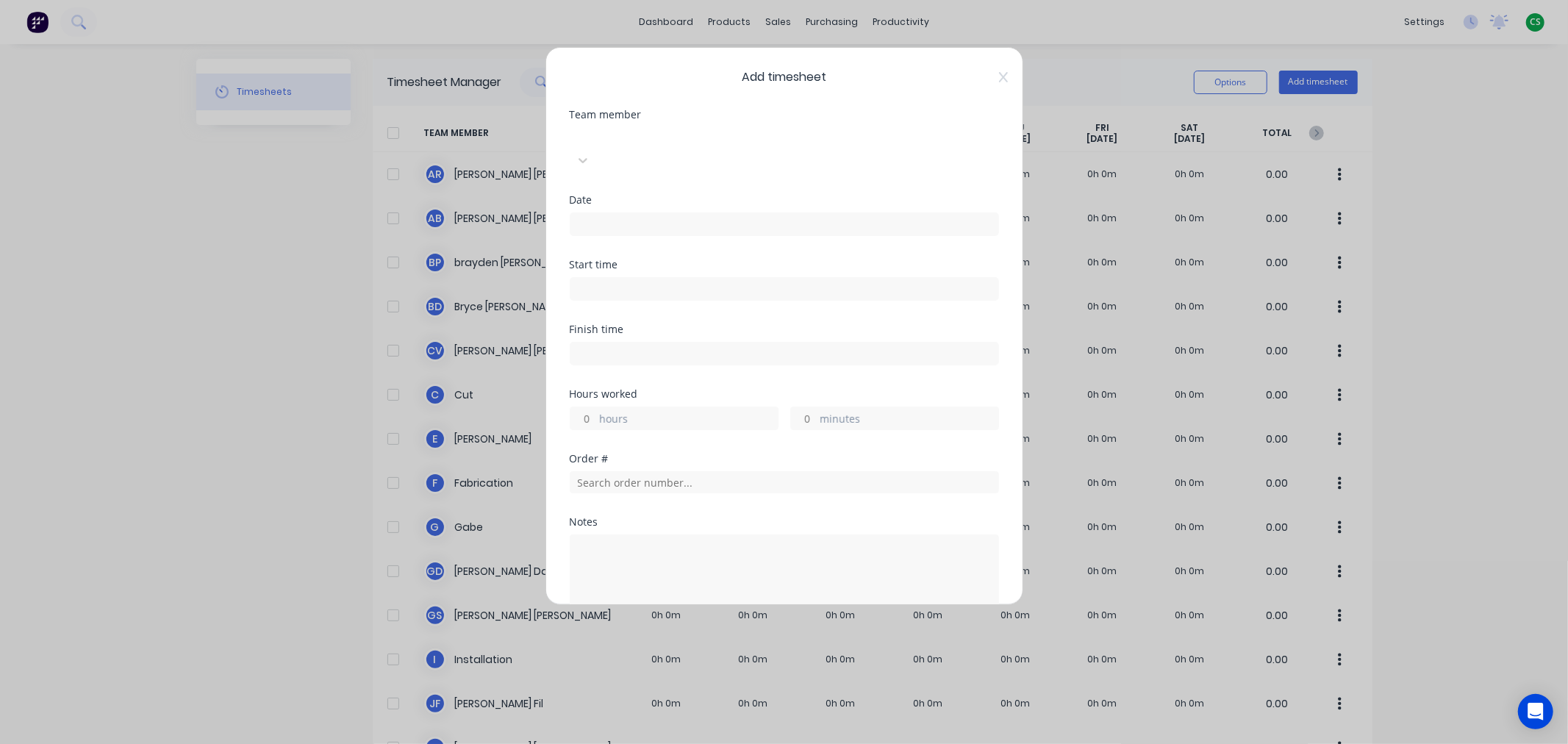
click at [613, 139] on div at bounding box center [680, 136] width 212 height 19
click at [592, 213] on input at bounding box center [784, 224] width 428 height 22
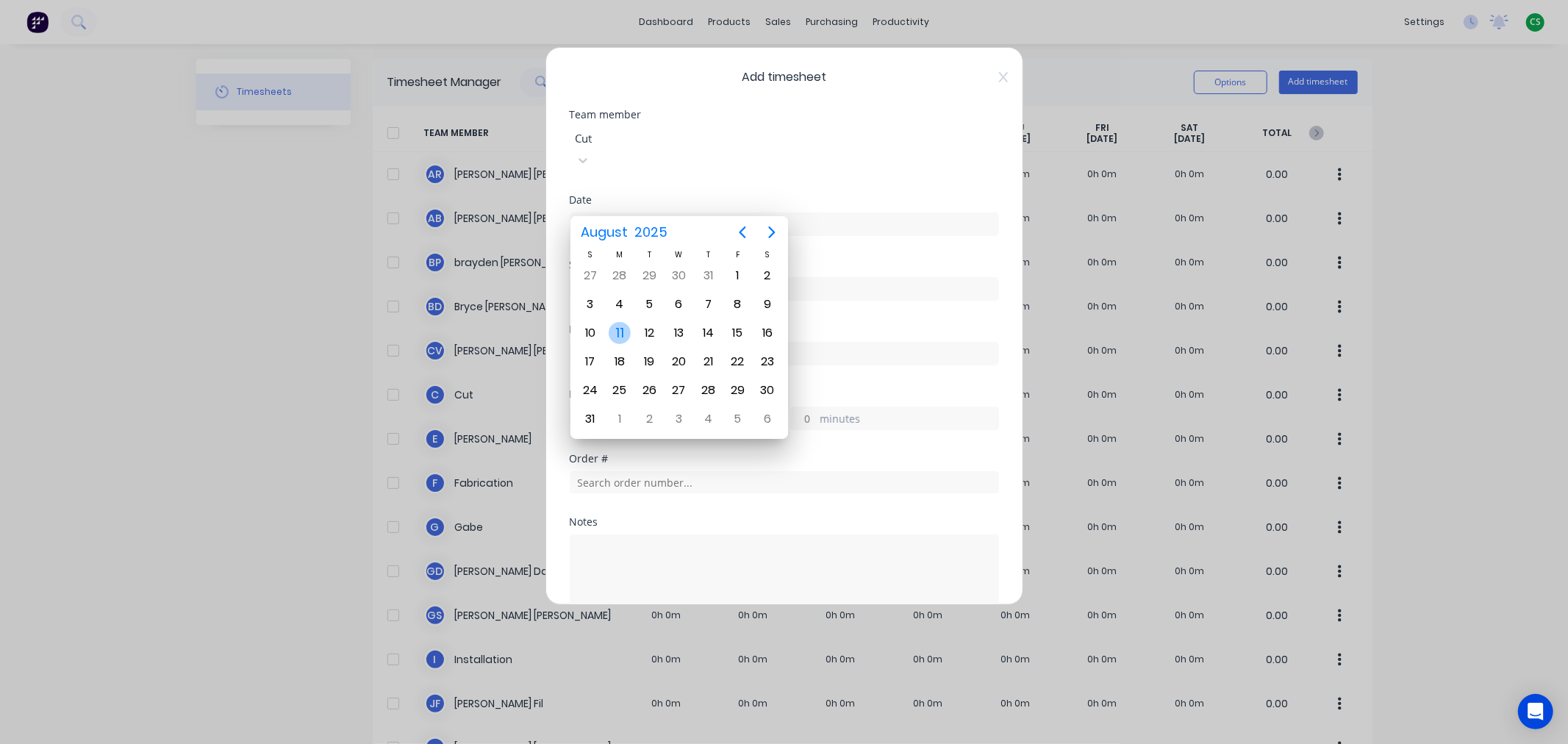
click at [623, 329] on div "11" at bounding box center [619, 333] width 22 height 22
type input "[DATE]"
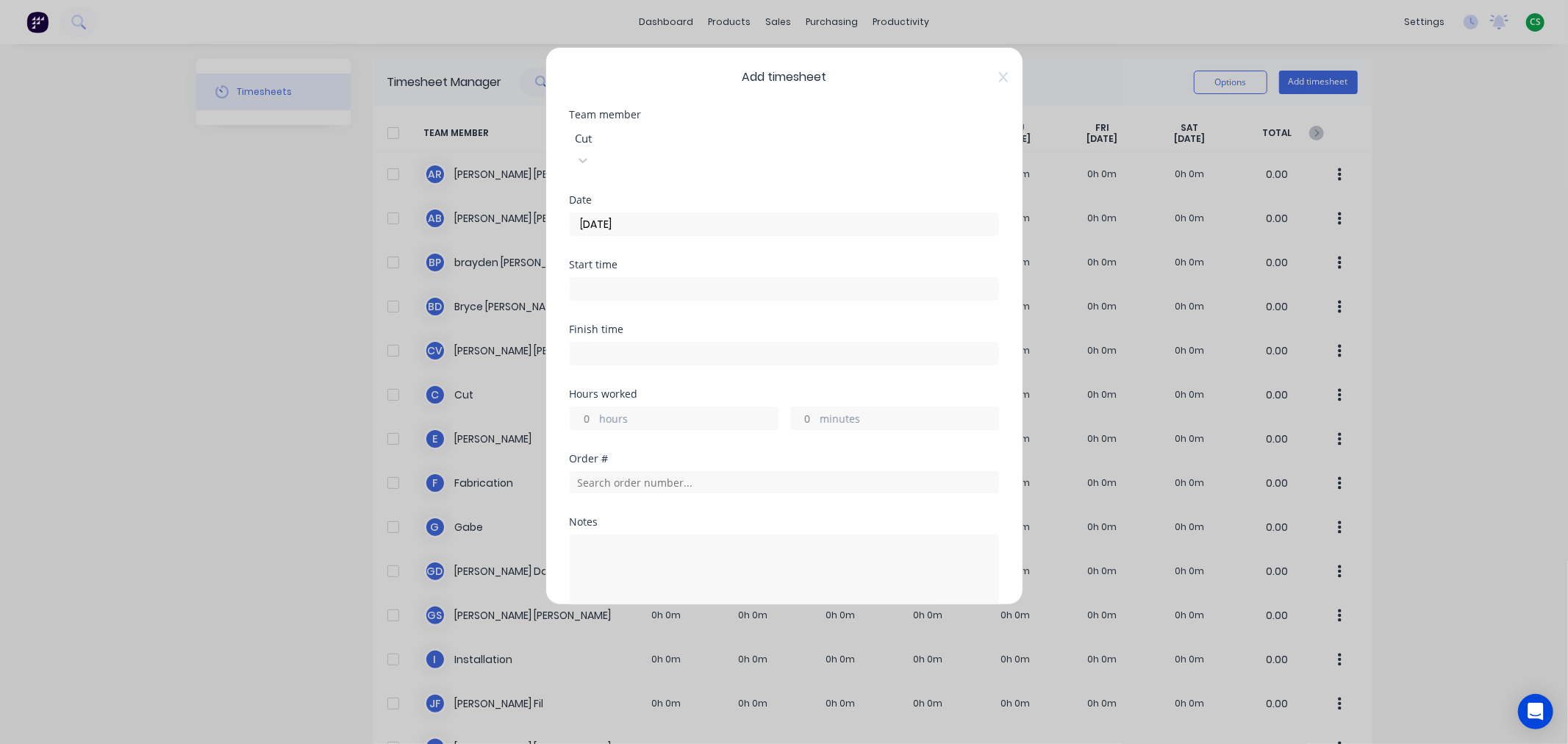
click at [615, 278] on input at bounding box center [784, 288] width 428 height 22
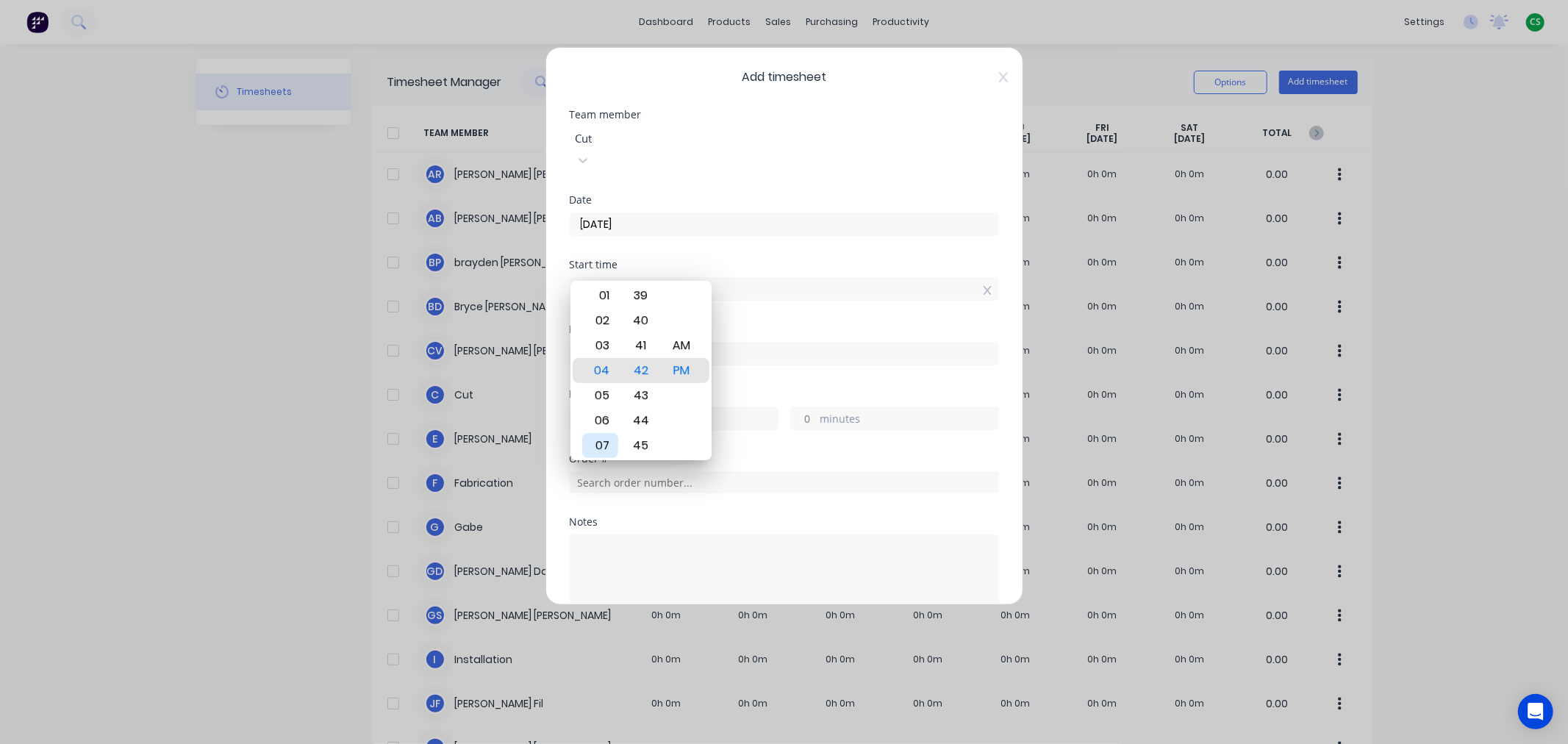
click at [602, 445] on div "07" at bounding box center [600, 445] width 36 height 25
click at [637, 444] on div "45" at bounding box center [640, 445] width 36 height 25
click at [675, 346] on div "AM" at bounding box center [681, 345] width 36 height 25
type input "07:45 AM"
click at [796, 297] on div "Start time 07:45 AM" at bounding box center [784, 291] width 429 height 64
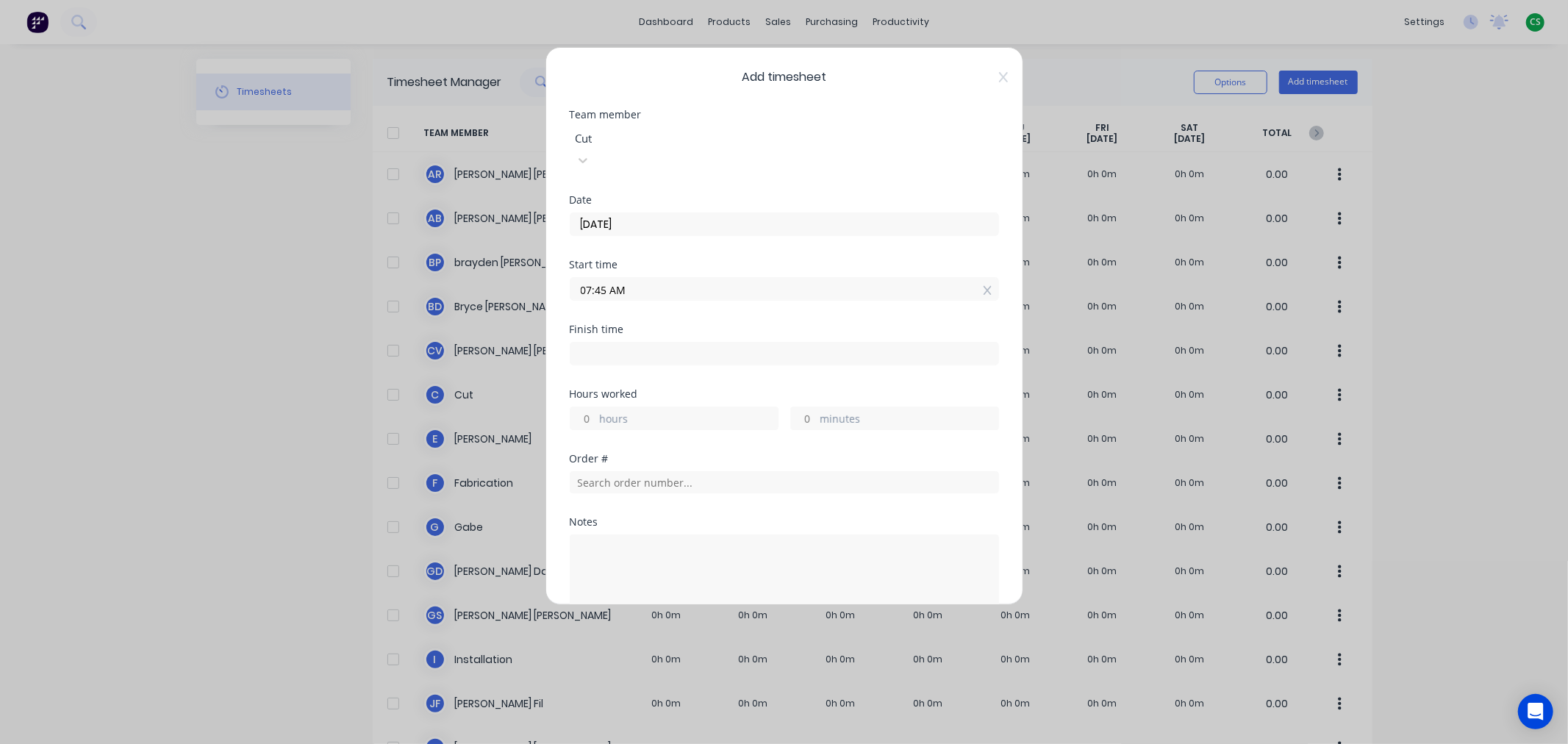
click at [598, 342] on input at bounding box center [784, 353] width 428 height 22
type input "02:42 PM"
type input "6"
type input "57"
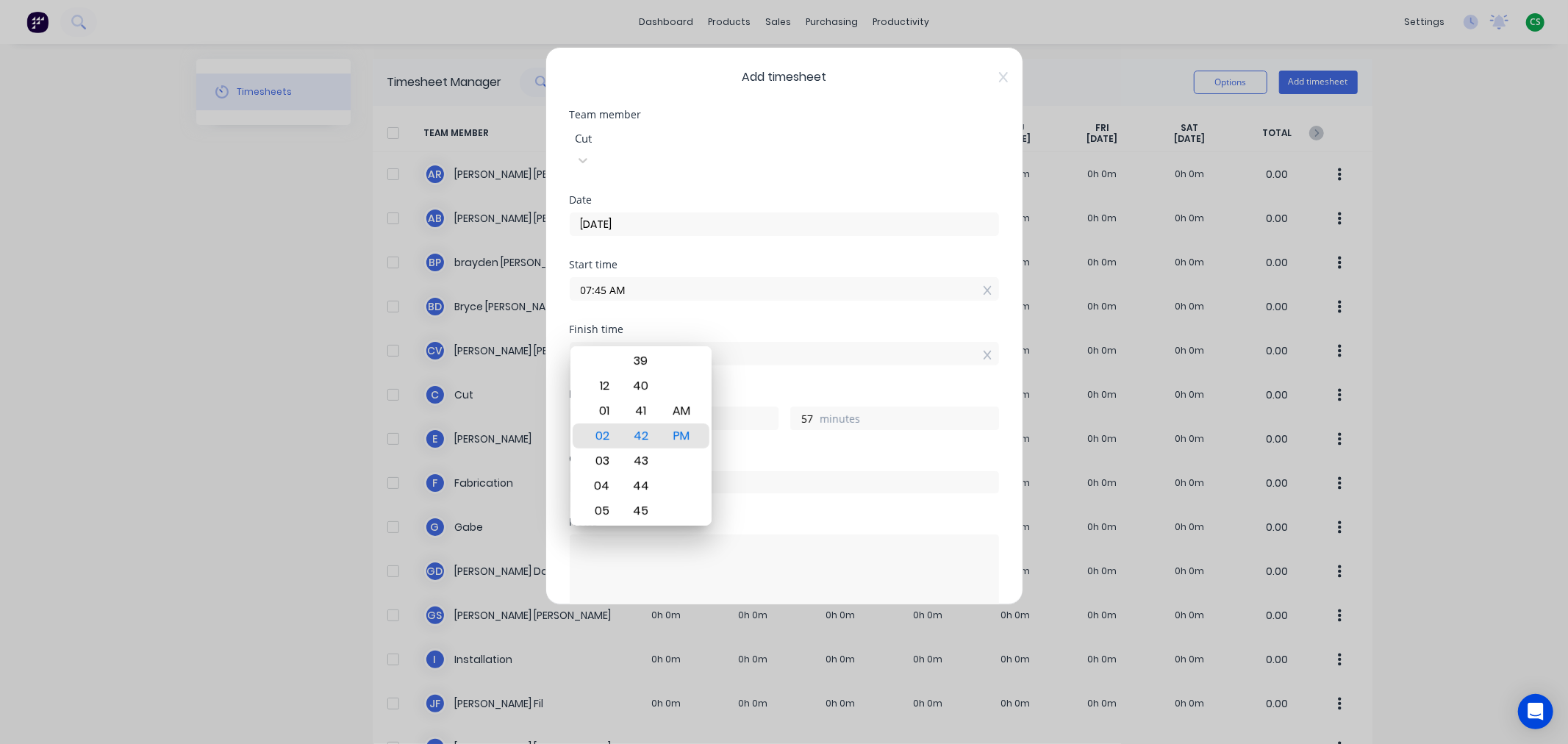
click at [752, 361] on div "Finish time 02:42 PM" at bounding box center [784, 357] width 429 height 64
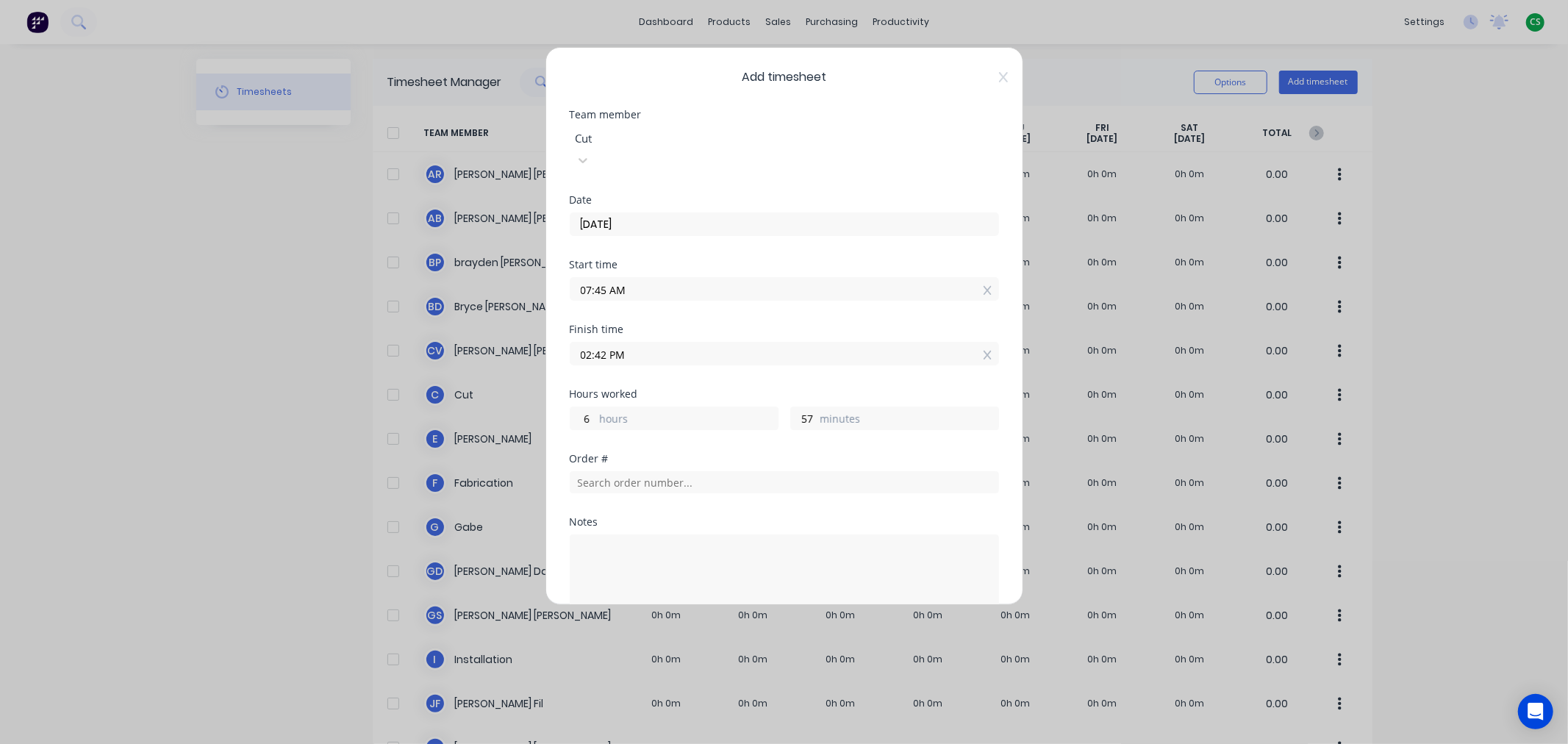
drag, startPoint x: 636, startPoint y: 328, endPoint x: 516, endPoint y: 336, distance: 120.3
click at [516, 336] on div "Add timesheet Team member Cut Date [DATE] Start time 07:45 AM Finish time 02:42…" at bounding box center [784, 372] width 1568 height 744
type input "2"
type input "10:42 AM"
type input "09:45 AM"
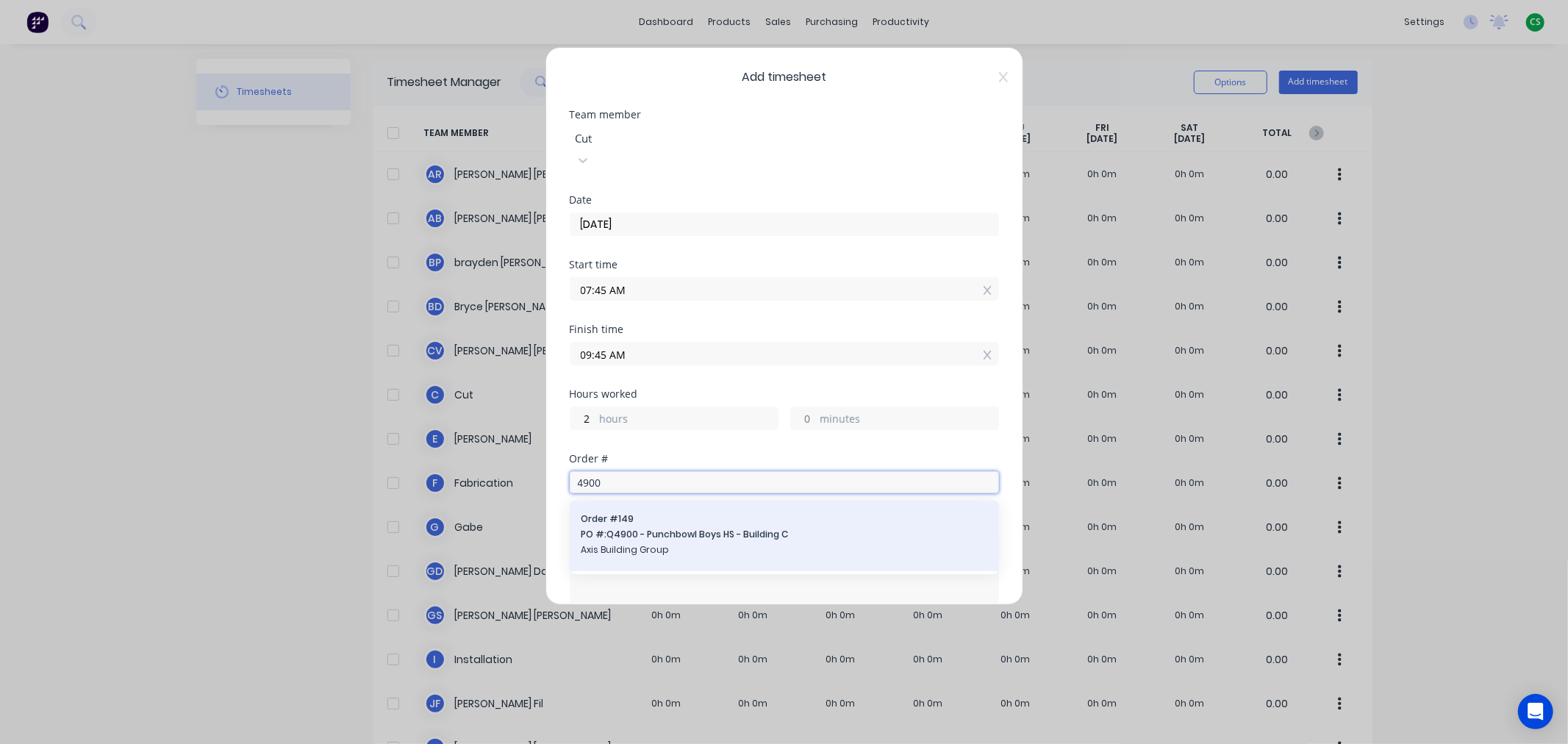
type input "4900"
click at [634, 527] on span "PO #: Q4900 - Punchbowl Boys HS - Building C" at bounding box center [784, 534] width 406 height 13
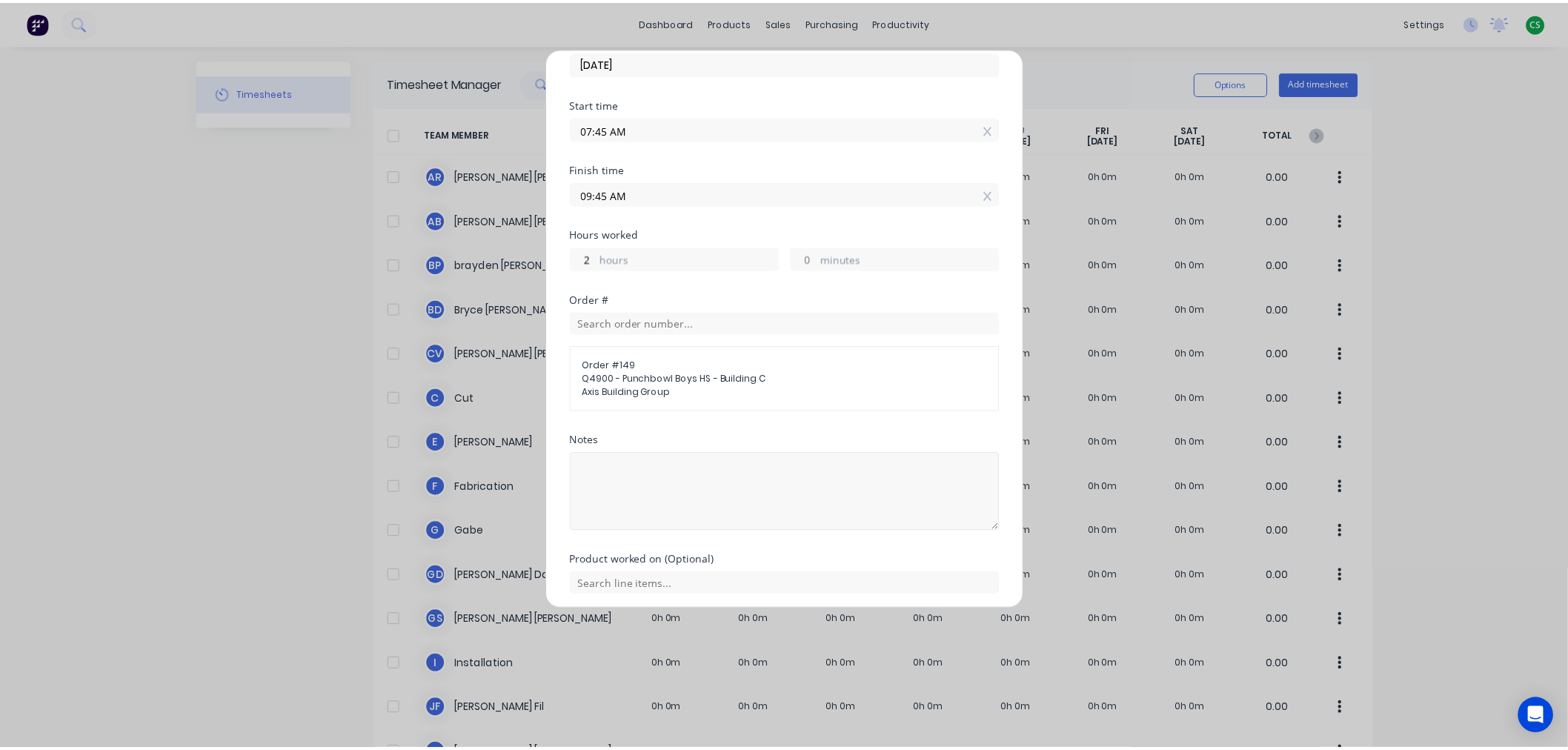
scroll to position [196, 0]
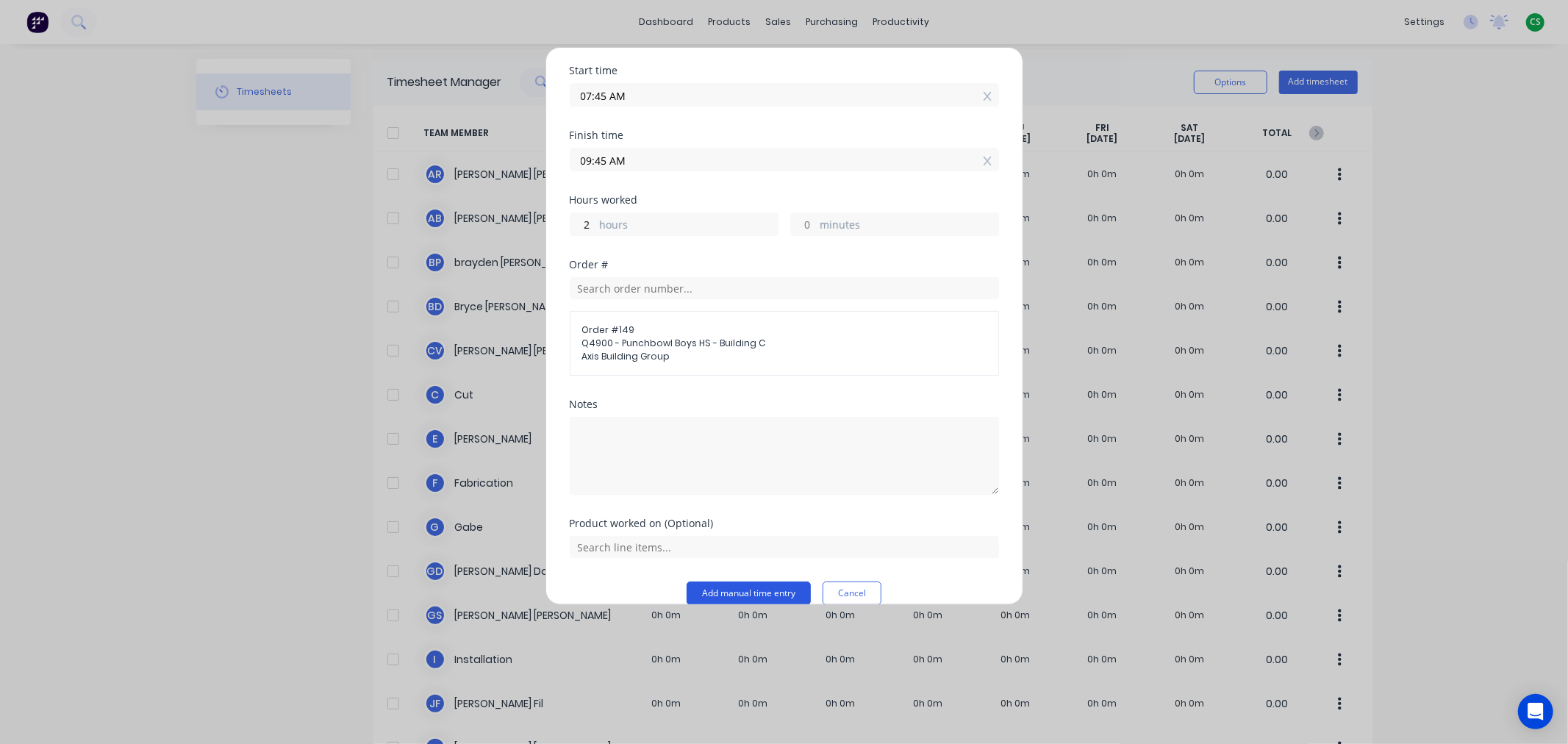
click at [714, 581] on button "Add manual time entry" at bounding box center [749, 593] width 124 height 23
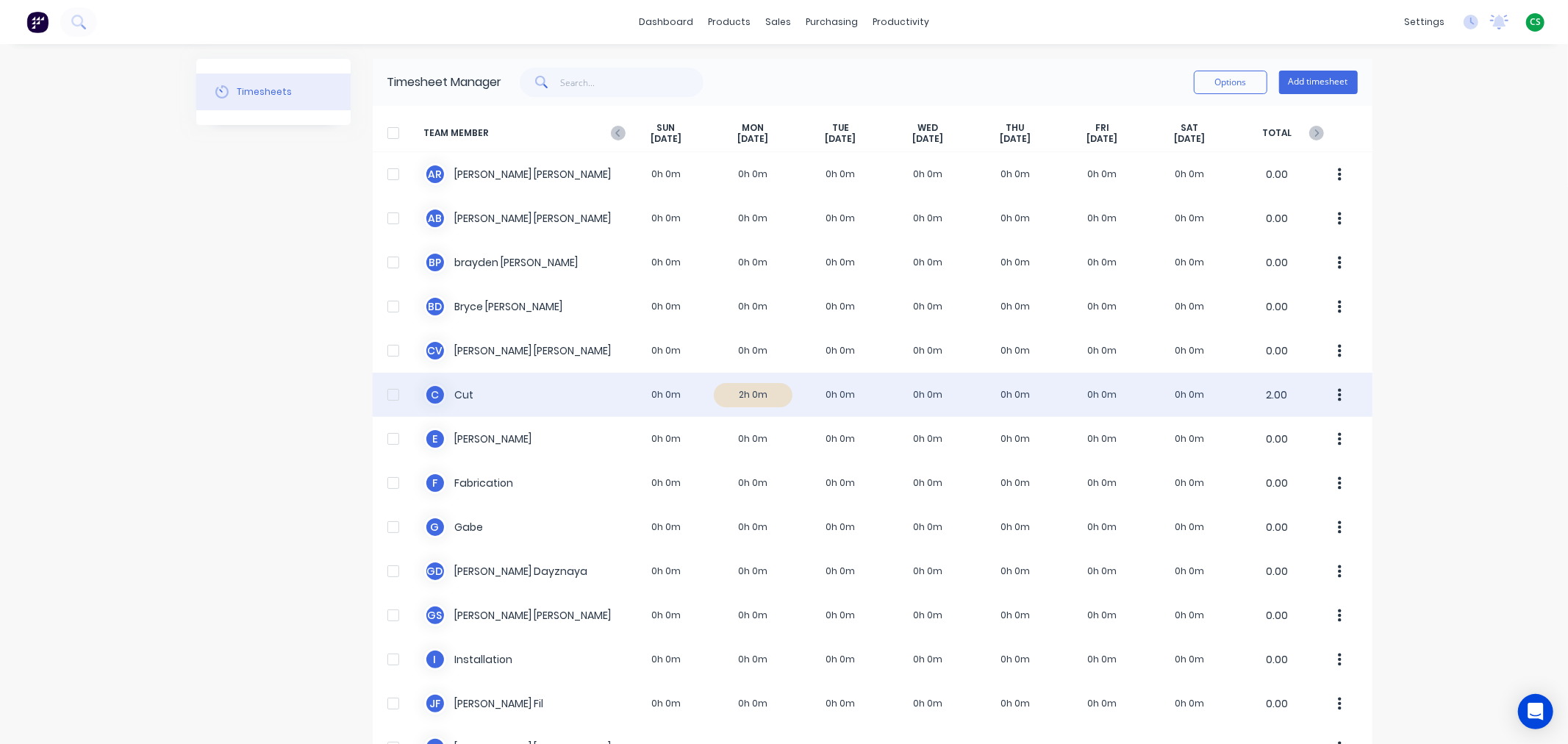
click at [453, 394] on div "C Cut 0h 0m 2h 0m 0h 0m 0h 0m 0h 0m 0h 0m 0h 0m 2.00" at bounding box center [872, 395] width 999 height 44
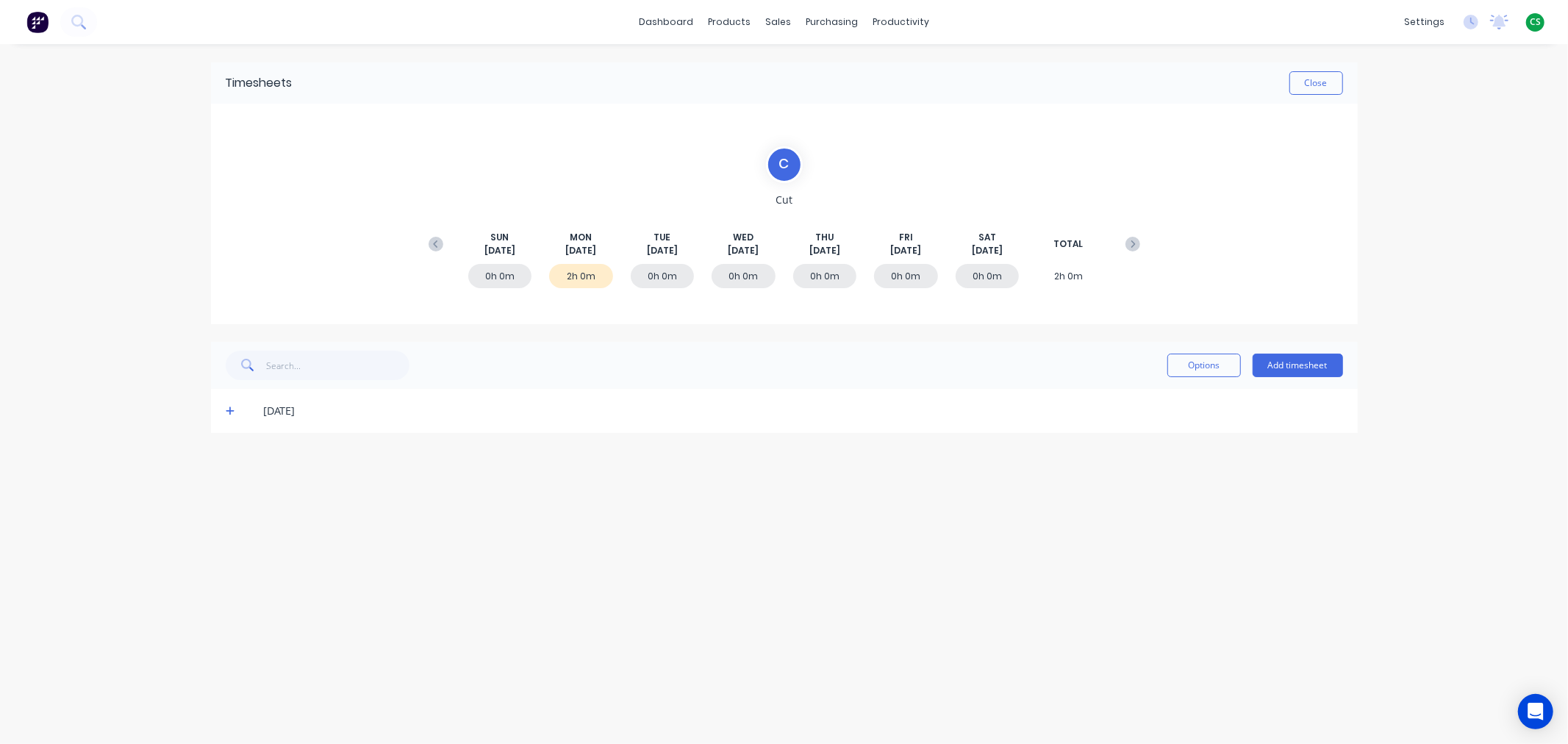
click at [224, 413] on div "[DATE]" at bounding box center [784, 411] width 1147 height 44
click at [231, 409] on icon at bounding box center [230, 411] width 10 height 10
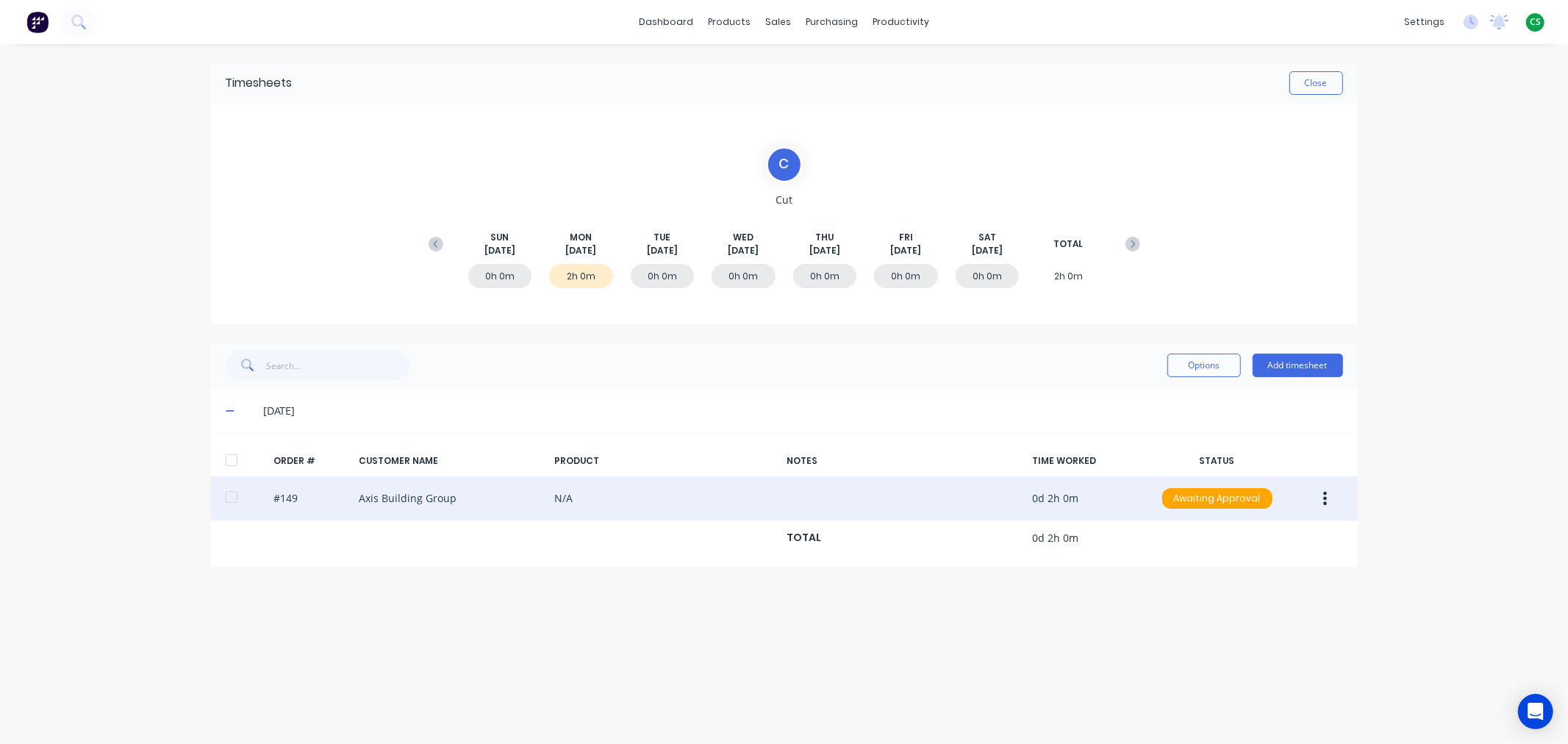
click at [1325, 494] on icon "button" at bounding box center [1325, 498] width 4 height 13
click at [1260, 538] on div "Approve" at bounding box center [1273, 537] width 114 height 21
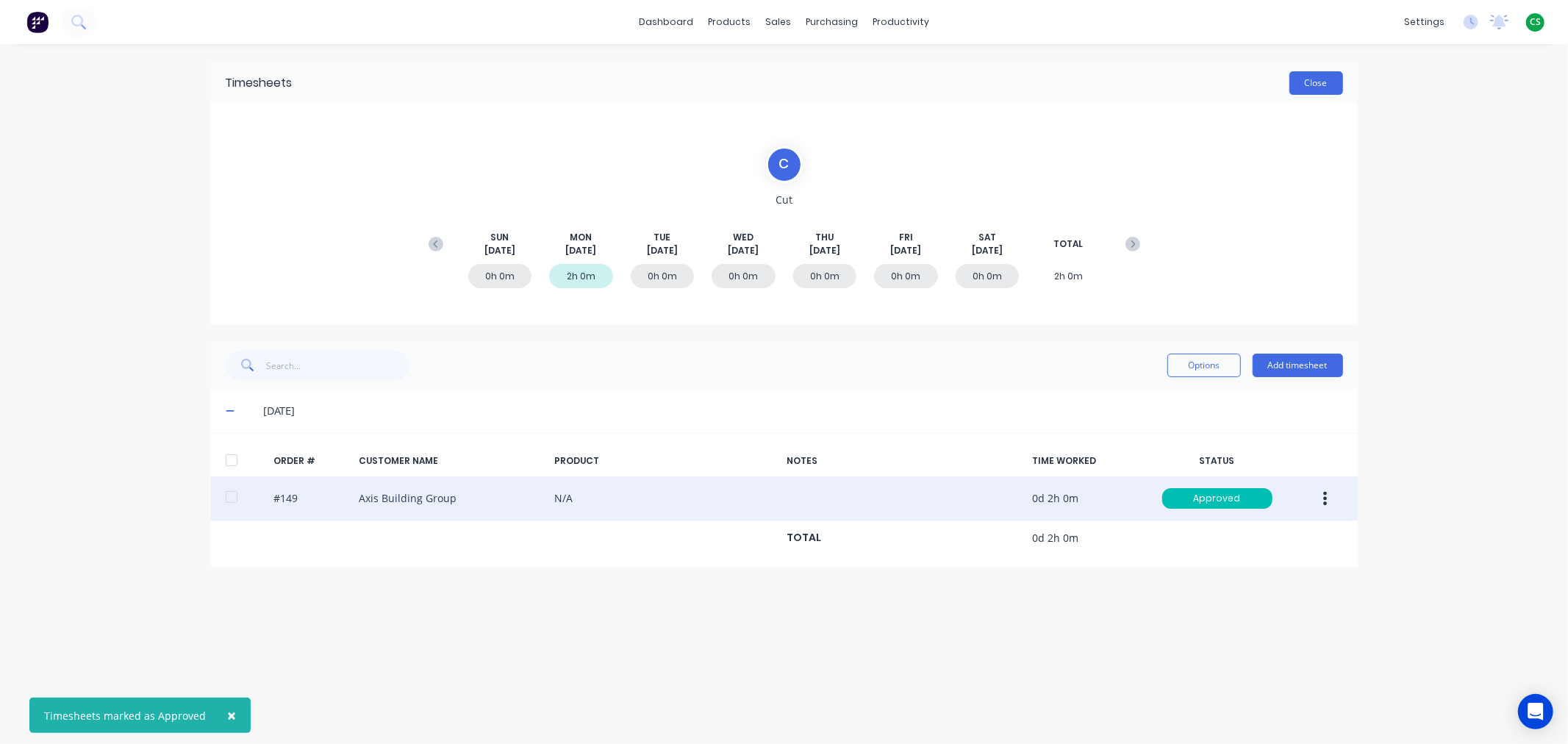
click at [1305, 85] on button "Close" at bounding box center [1316, 83] width 54 height 23
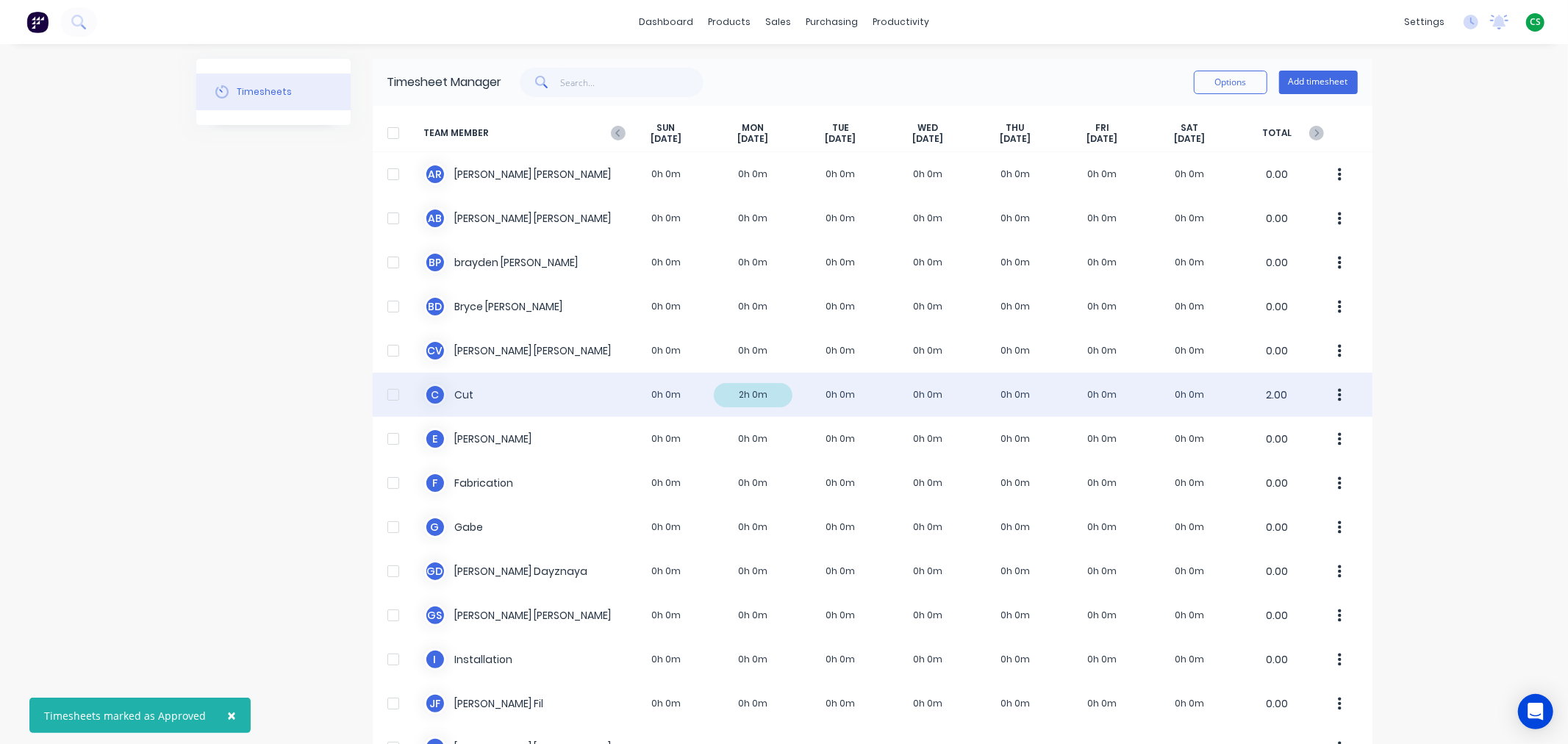
click at [387, 393] on div at bounding box center [393, 395] width 30 height 30
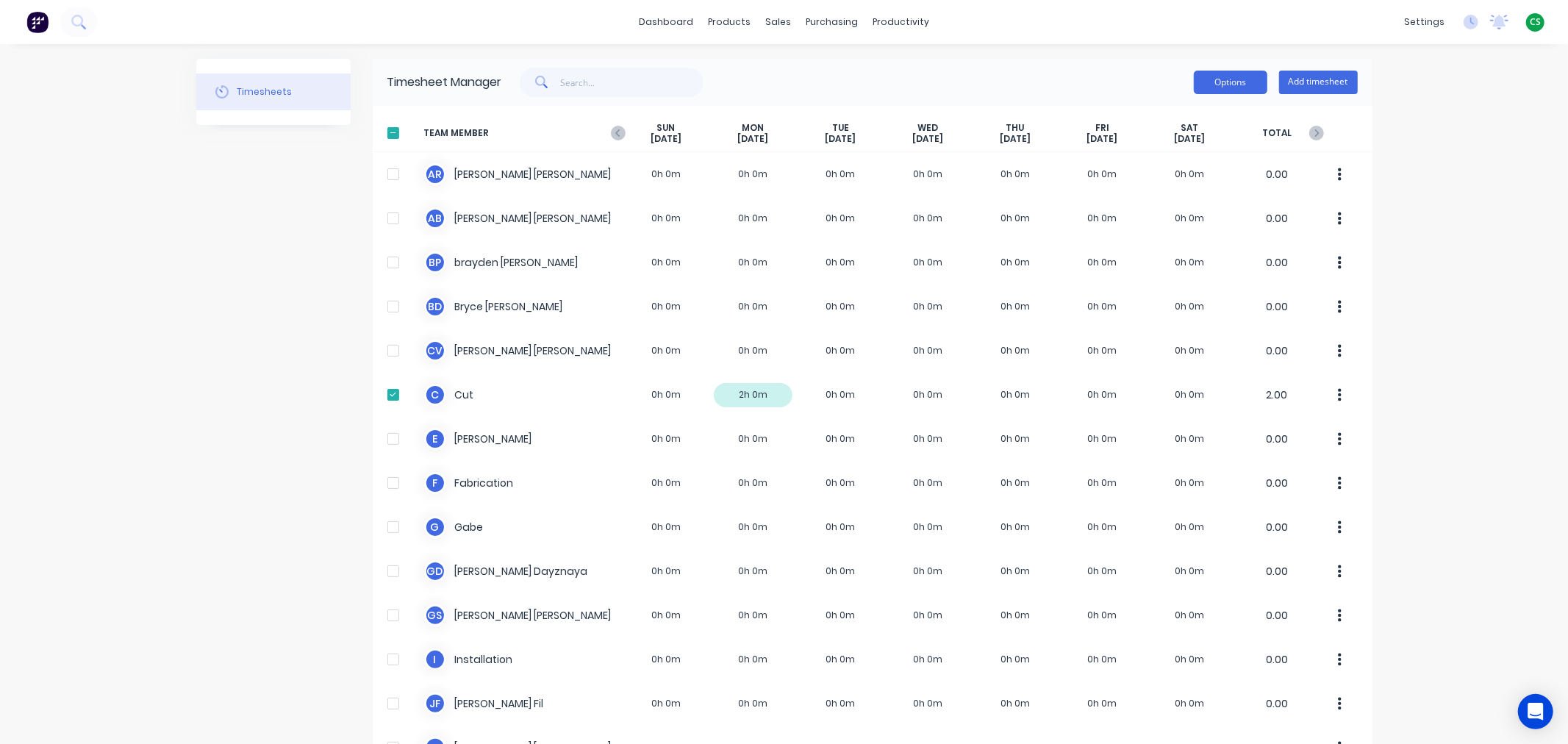
click at [1210, 81] on button "Options" at bounding box center [1230, 82] width 73 height 23
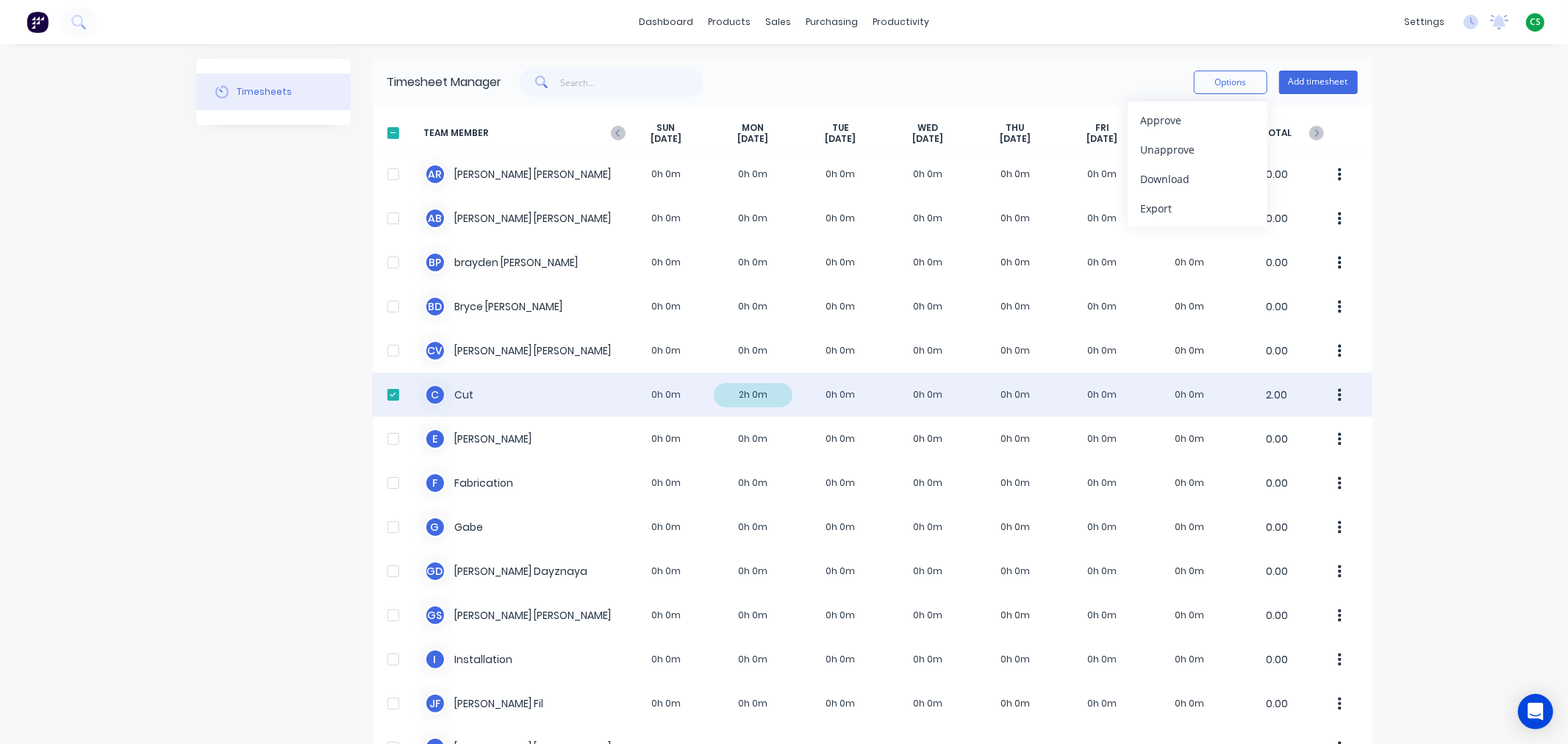
click at [385, 397] on div at bounding box center [393, 395] width 30 height 30
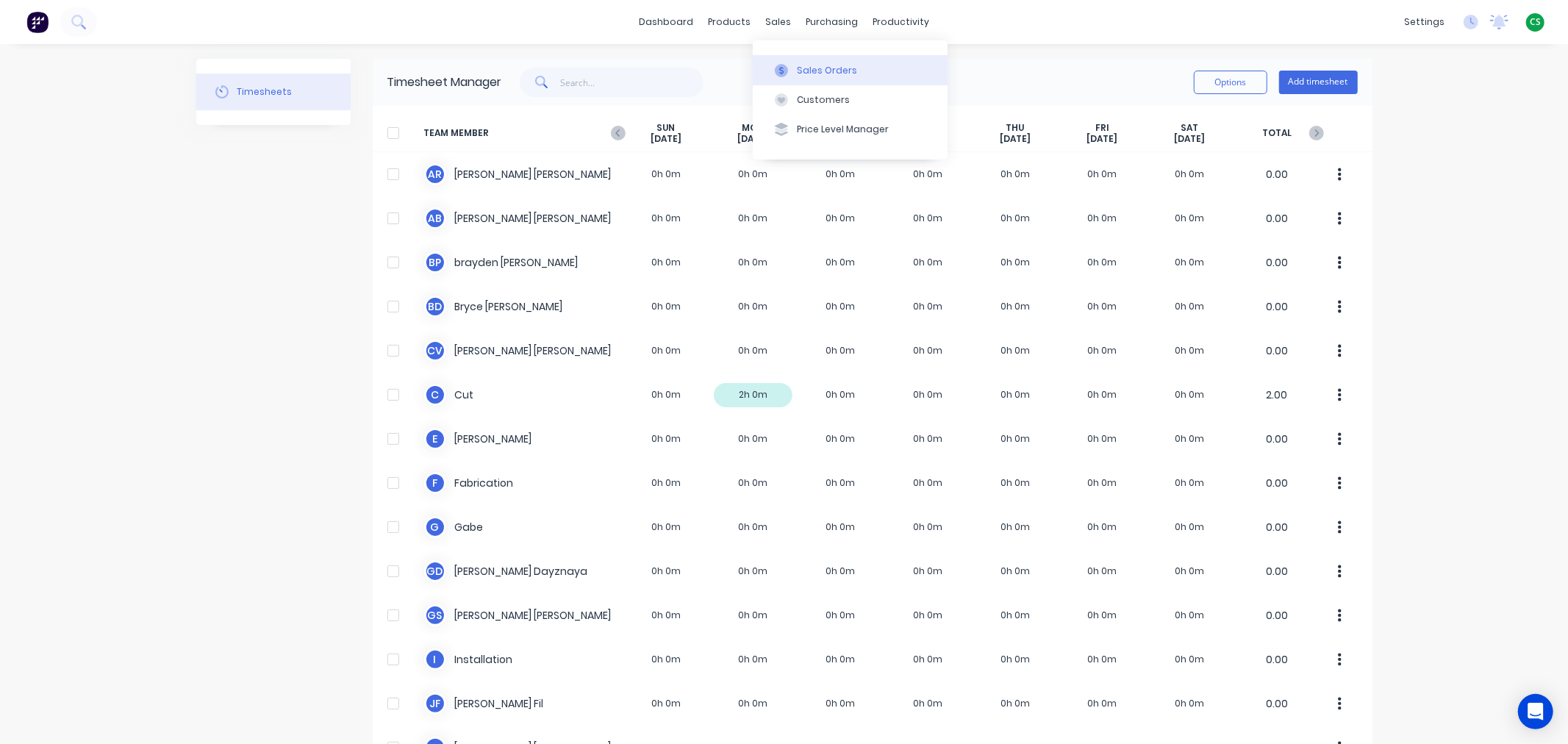
click at [817, 74] on div "Sales Orders" at bounding box center [826, 70] width 60 height 13
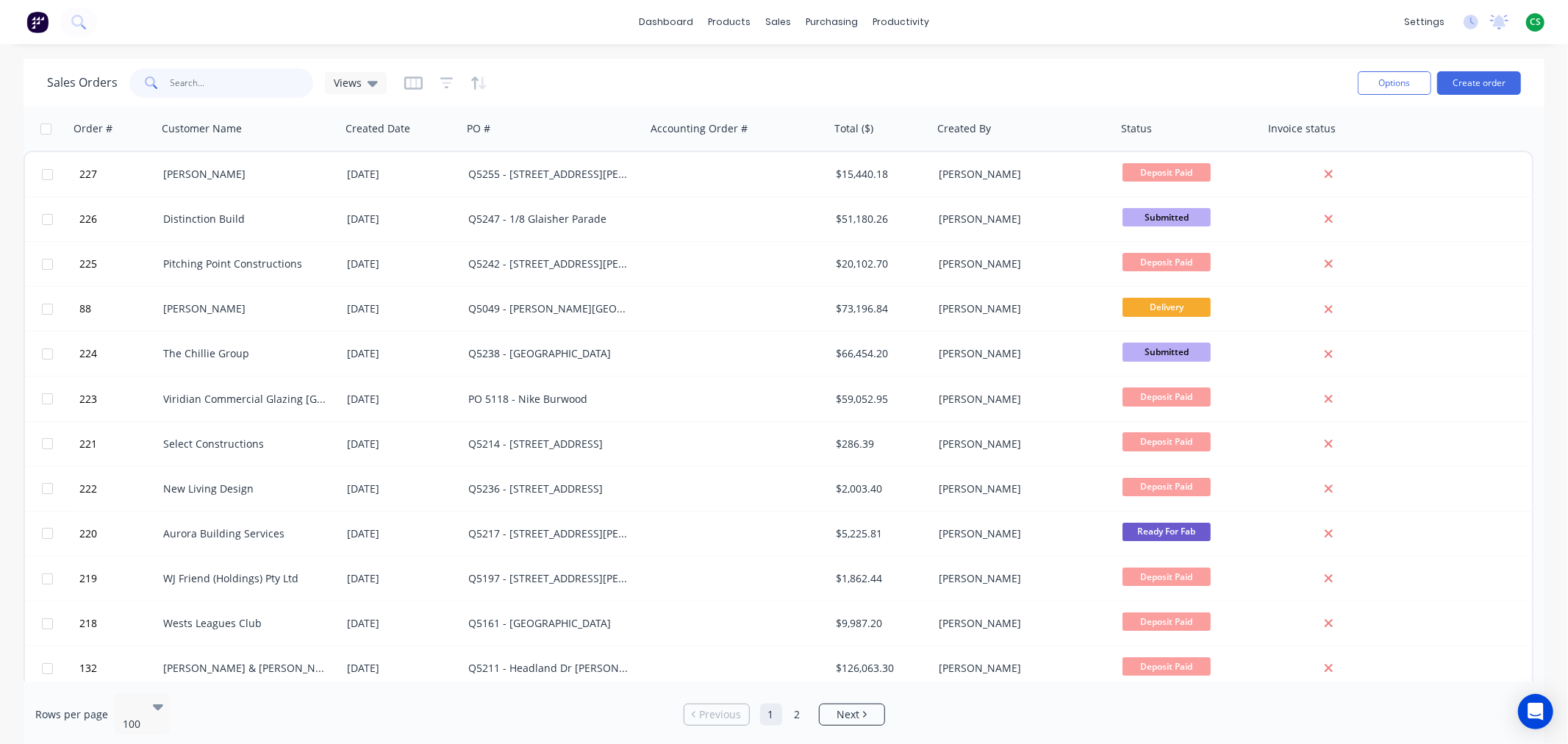
click at [210, 84] on input "text" at bounding box center [242, 83] width 143 height 30
type input "4900"
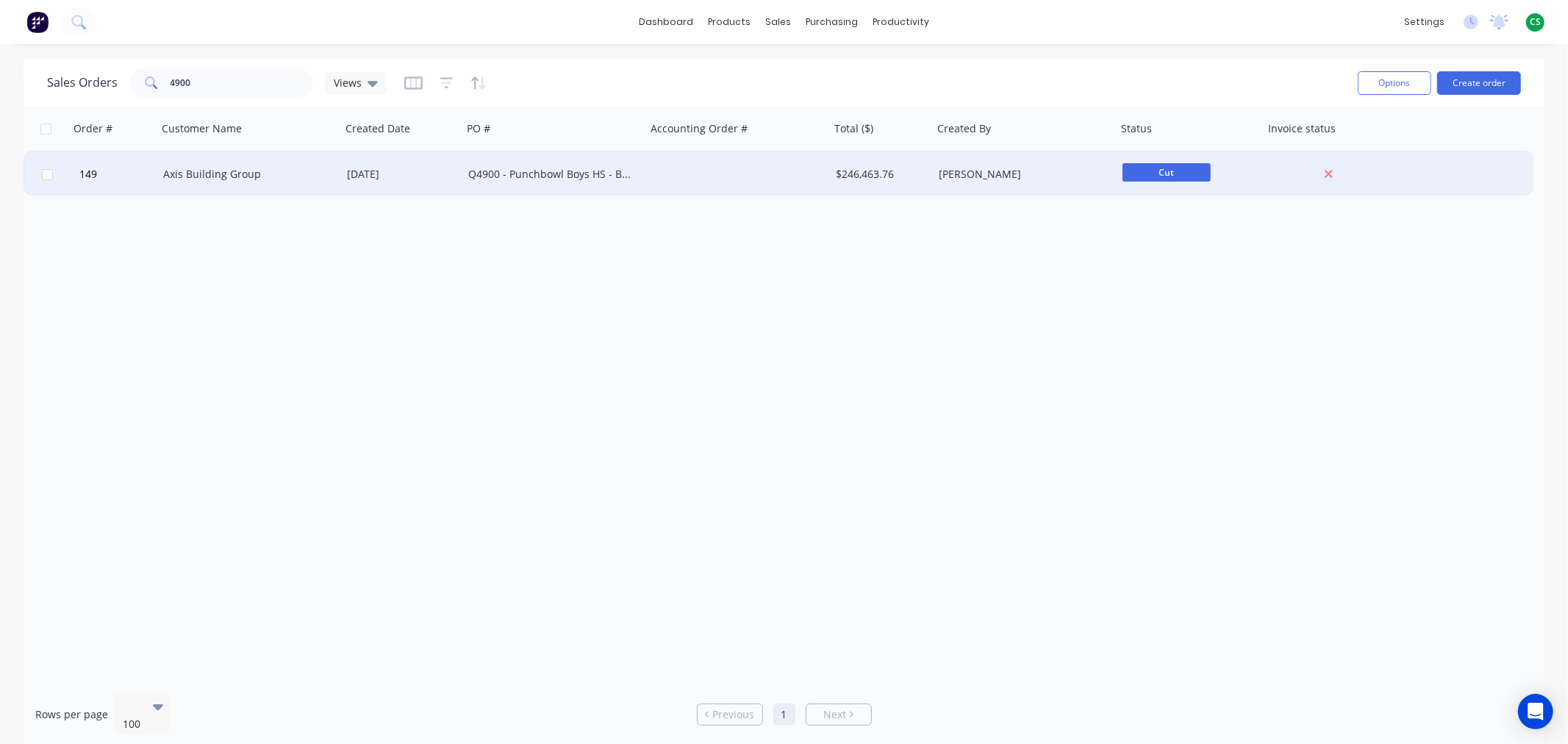
click at [235, 172] on div "Axis Building Group" at bounding box center [245, 174] width 163 height 14
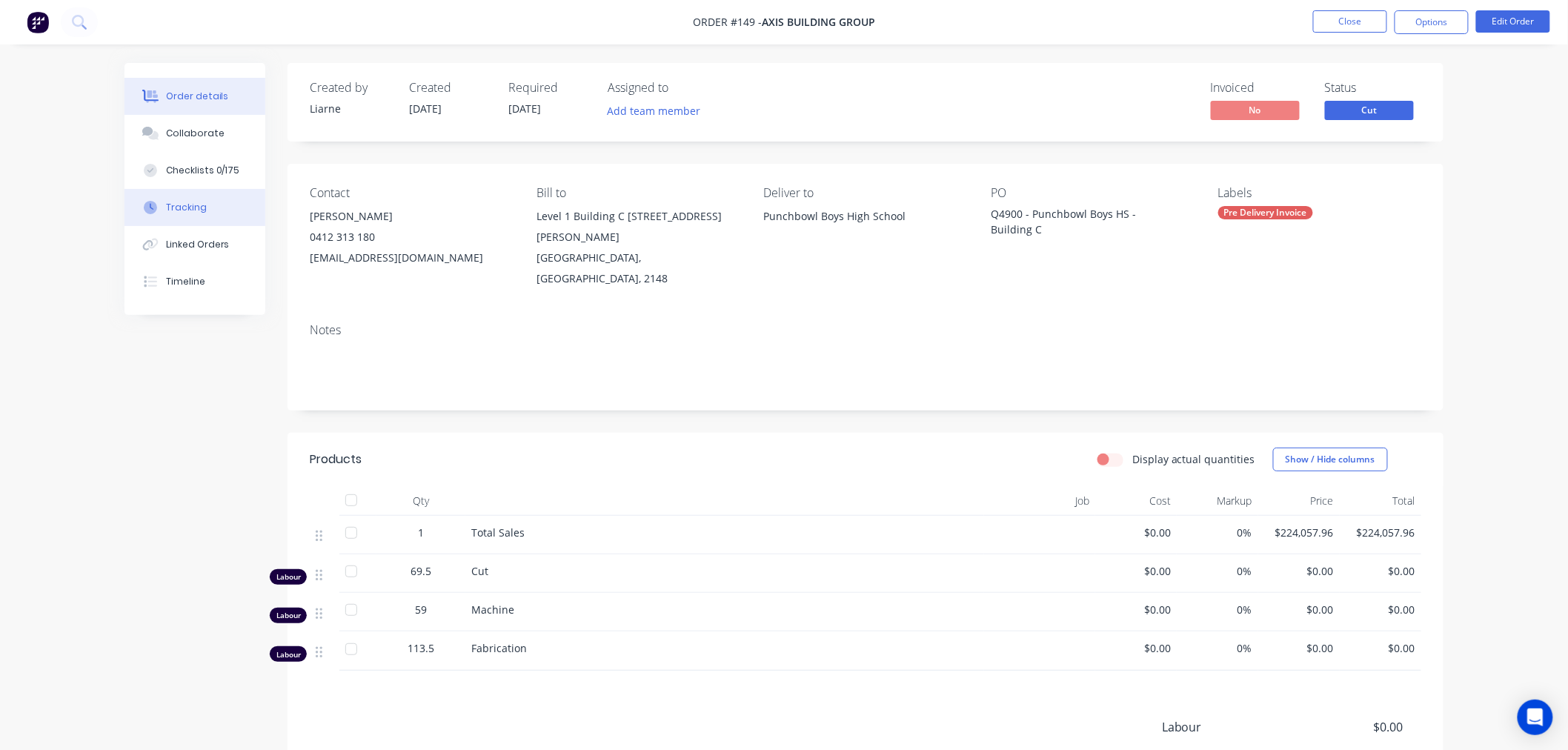
click at [178, 200] on div "Tracking" at bounding box center [186, 207] width 41 height 13
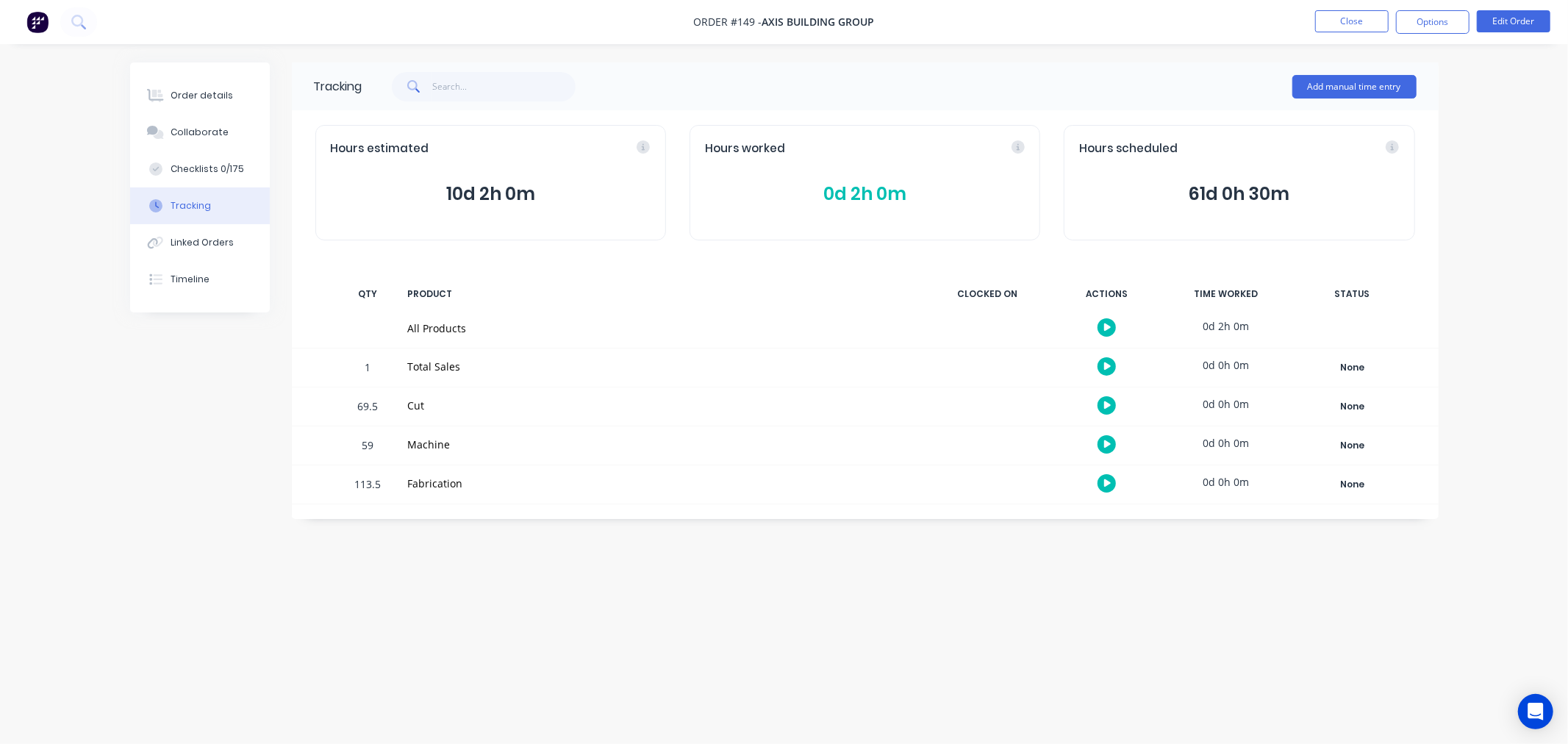
click at [341, 145] on span "Hours estimated" at bounding box center [380, 148] width 98 height 17
drag, startPoint x: 341, startPoint y: 145, endPoint x: 424, endPoint y: 145, distance: 83.0
click at [424, 145] on div "Hours estimated" at bounding box center [490, 148] width 320 height 17
click at [854, 195] on span "0d 2h 0m" at bounding box center [864, 194] width 320 height 27
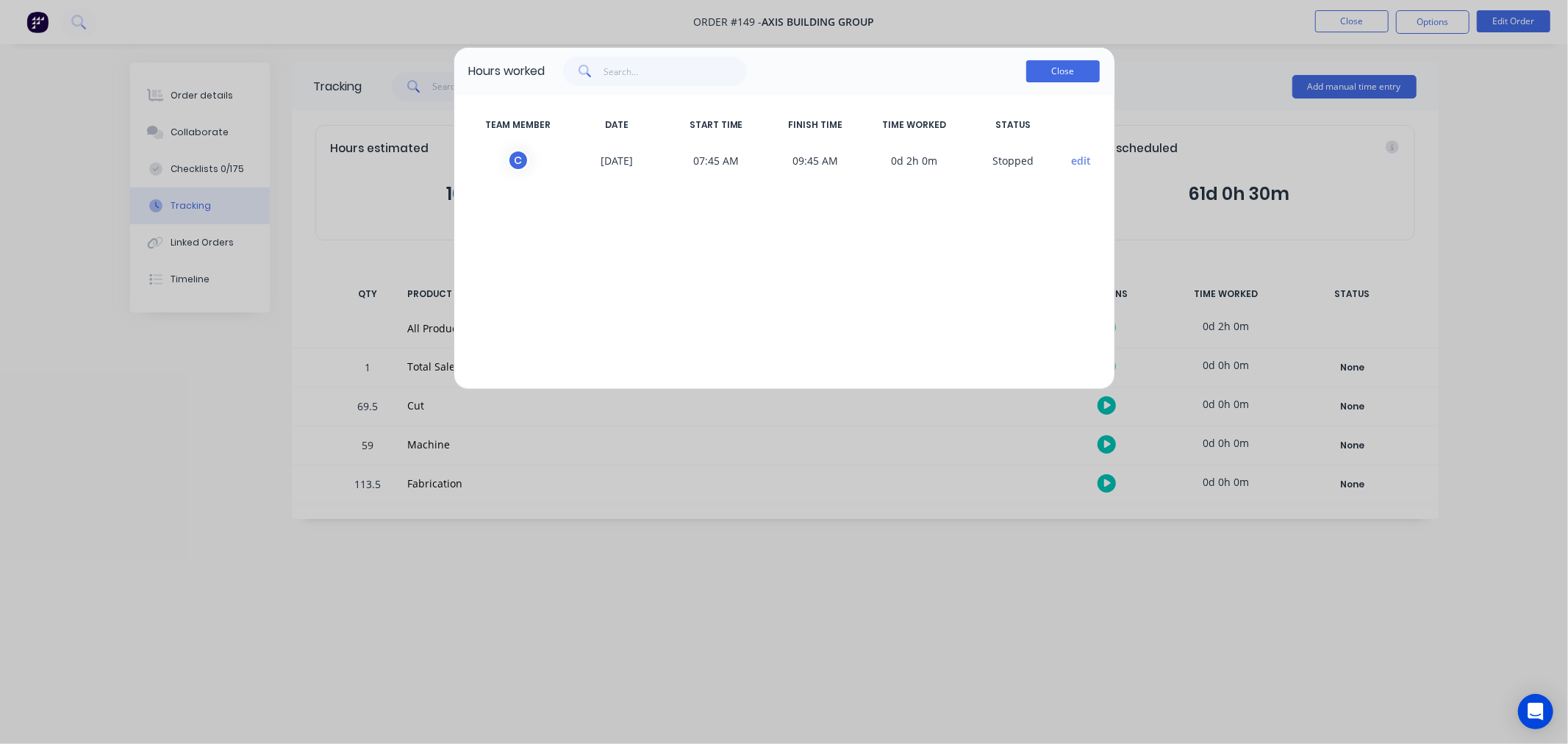
click at [1063, 76] on button "Close" at bounding box center [1062, 71] width 73 height 22
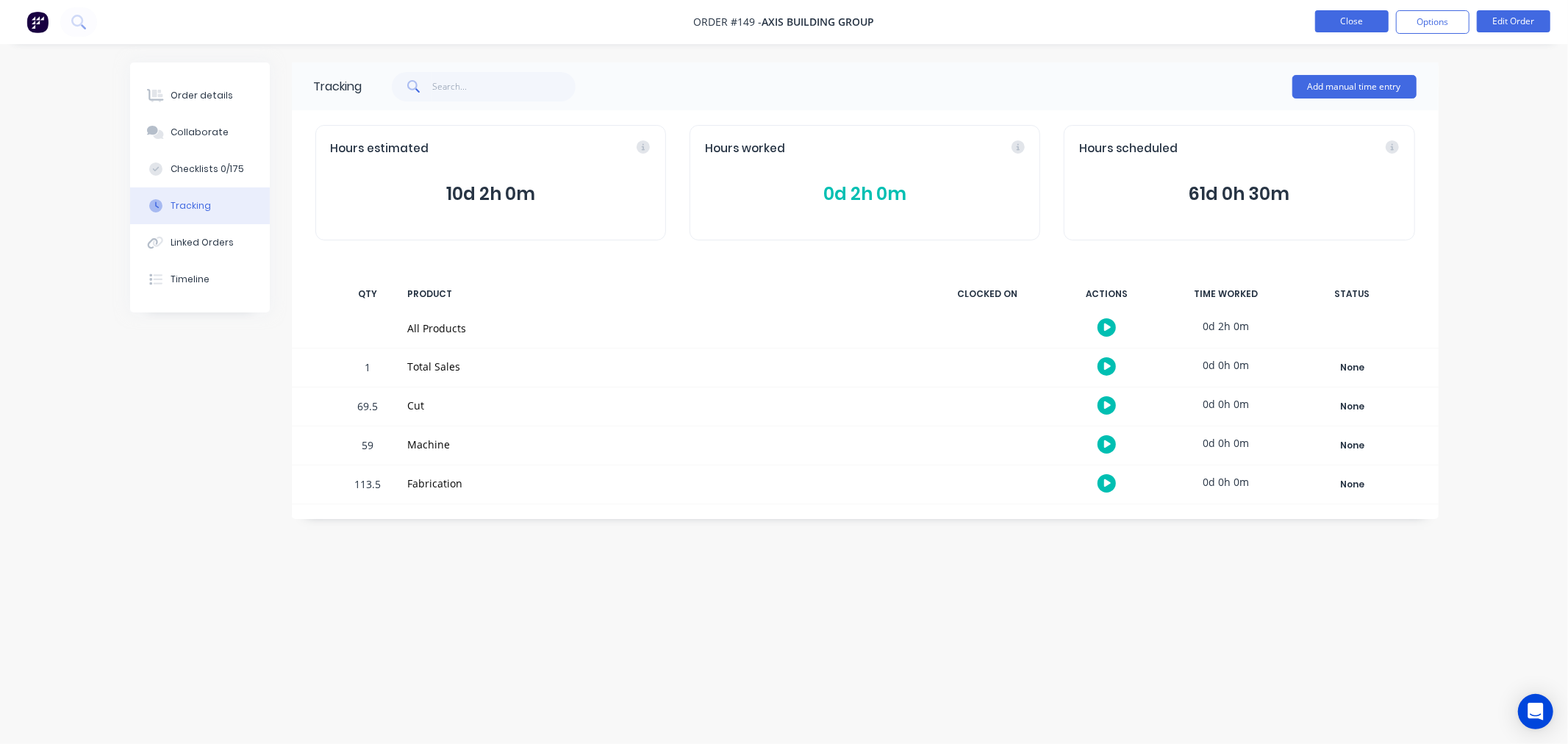
click at [1327, 20] on button "Close" at bounding box center [1351, 21] width 73 height 22
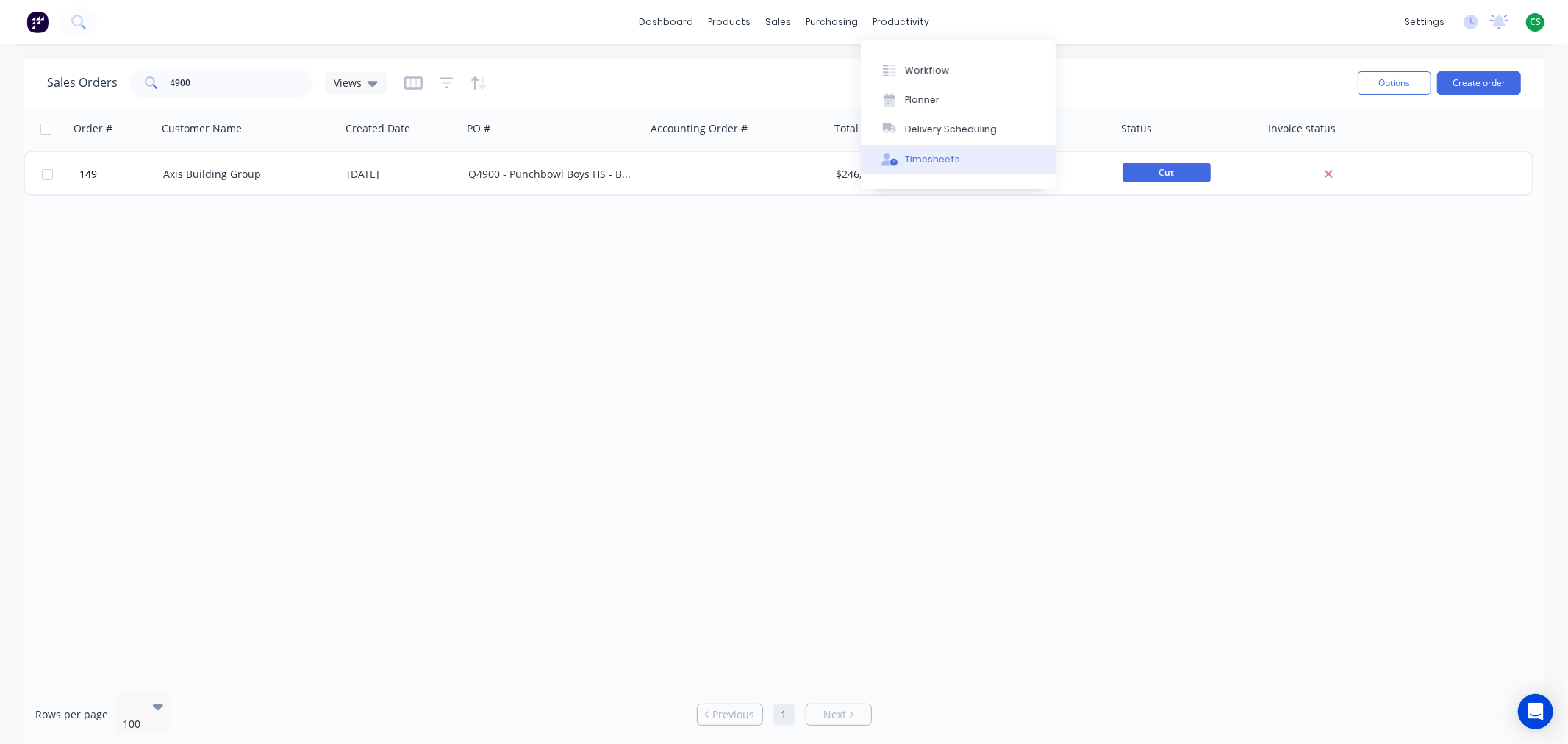
click at [937, 153] on div "Timesheets" at bounding box center [933, 159] width 55 height 13
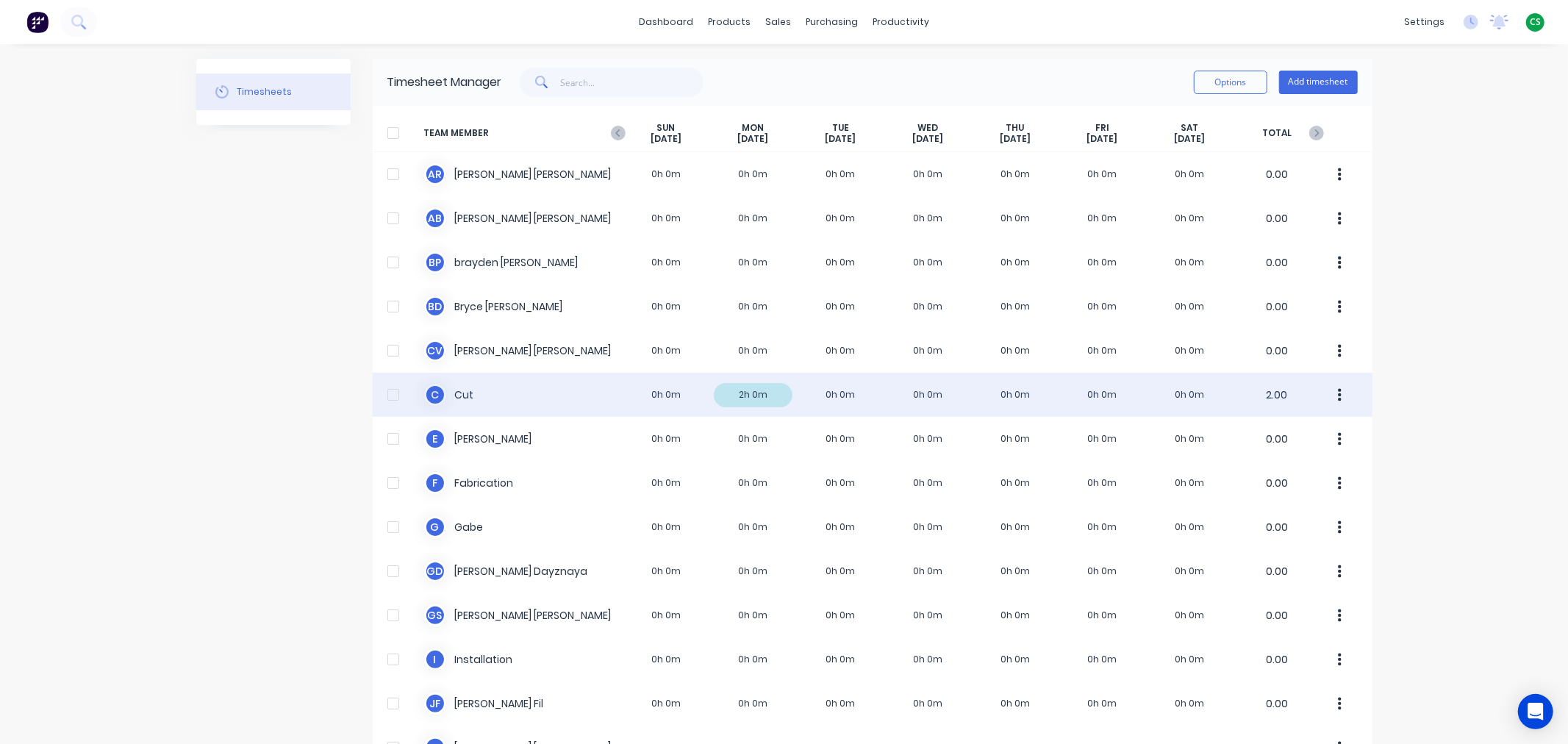
click at [478, 394] on div "C Cut 0h 0m 2h 0m 0h 0m 0h 0m 0h 0m 0h 0m 0h 0m 2.00" at bounding box center [872, 395] width 999 height 44
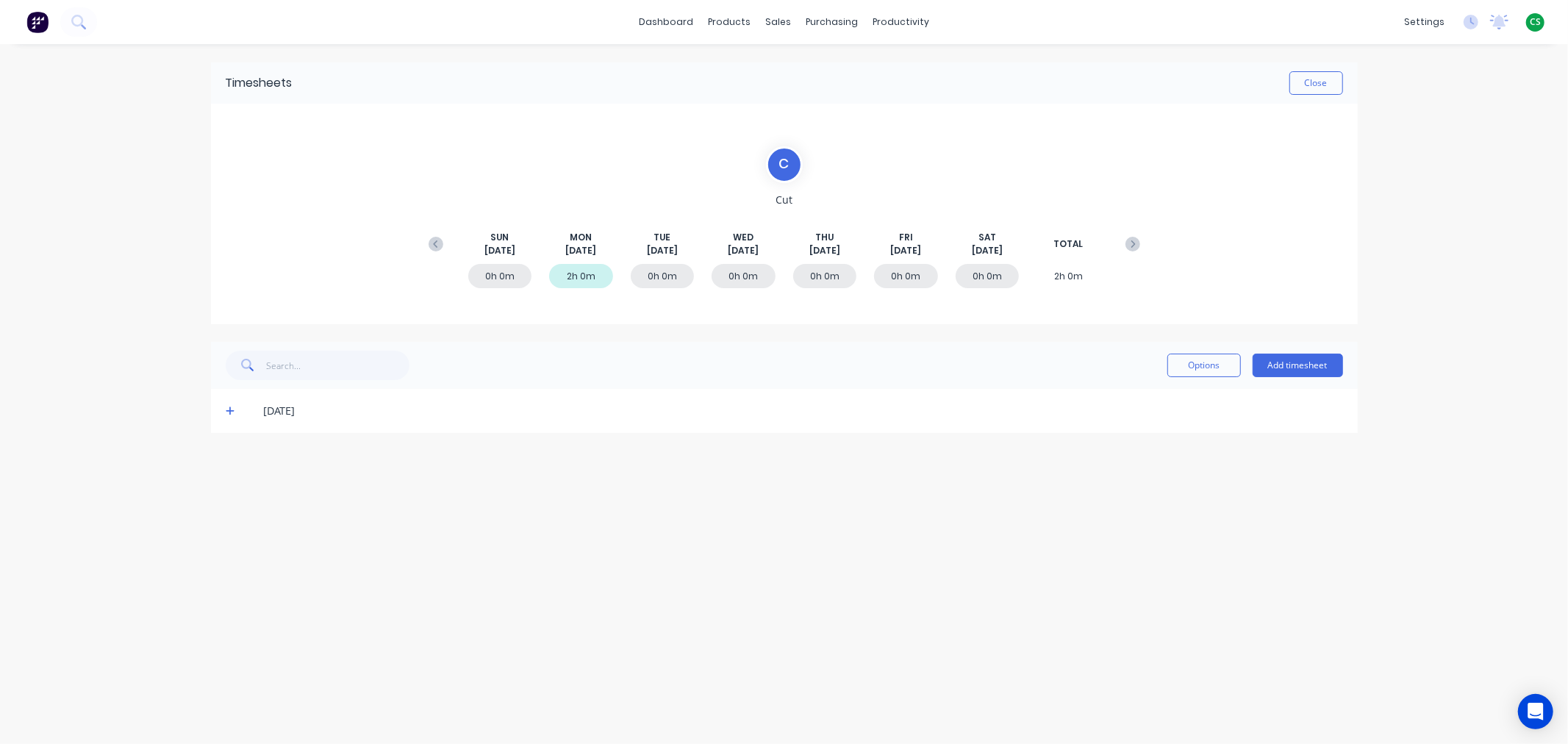
click at [229, 415] on icon at bounding box center [230, 411] width 10 height 10
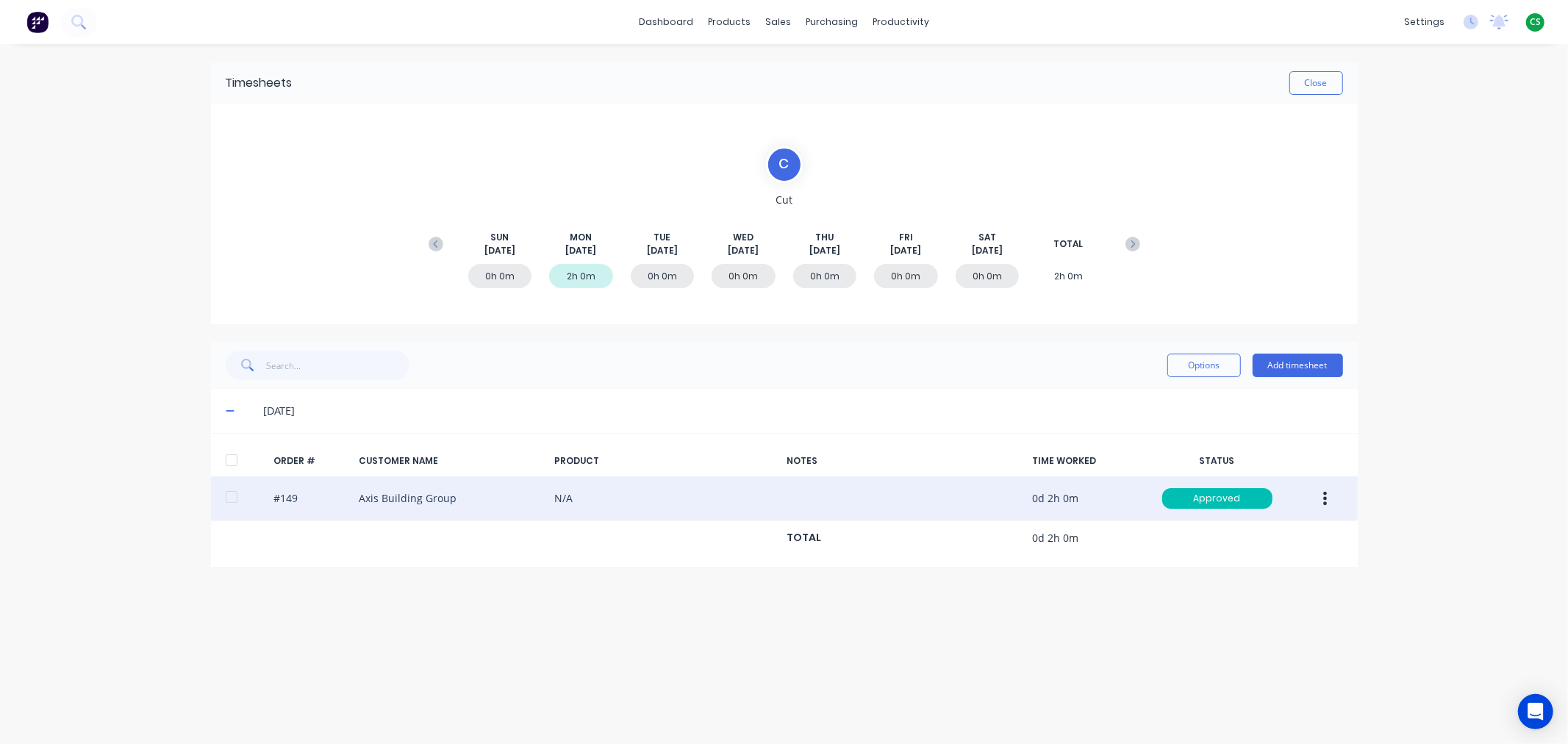
click at [1319, 502] on button "button" at bounding box center [1325, 498] width 35 height 27
click at [1241, 655] on div "Delete" at bounding box center [1273, 655] width 114 height 21
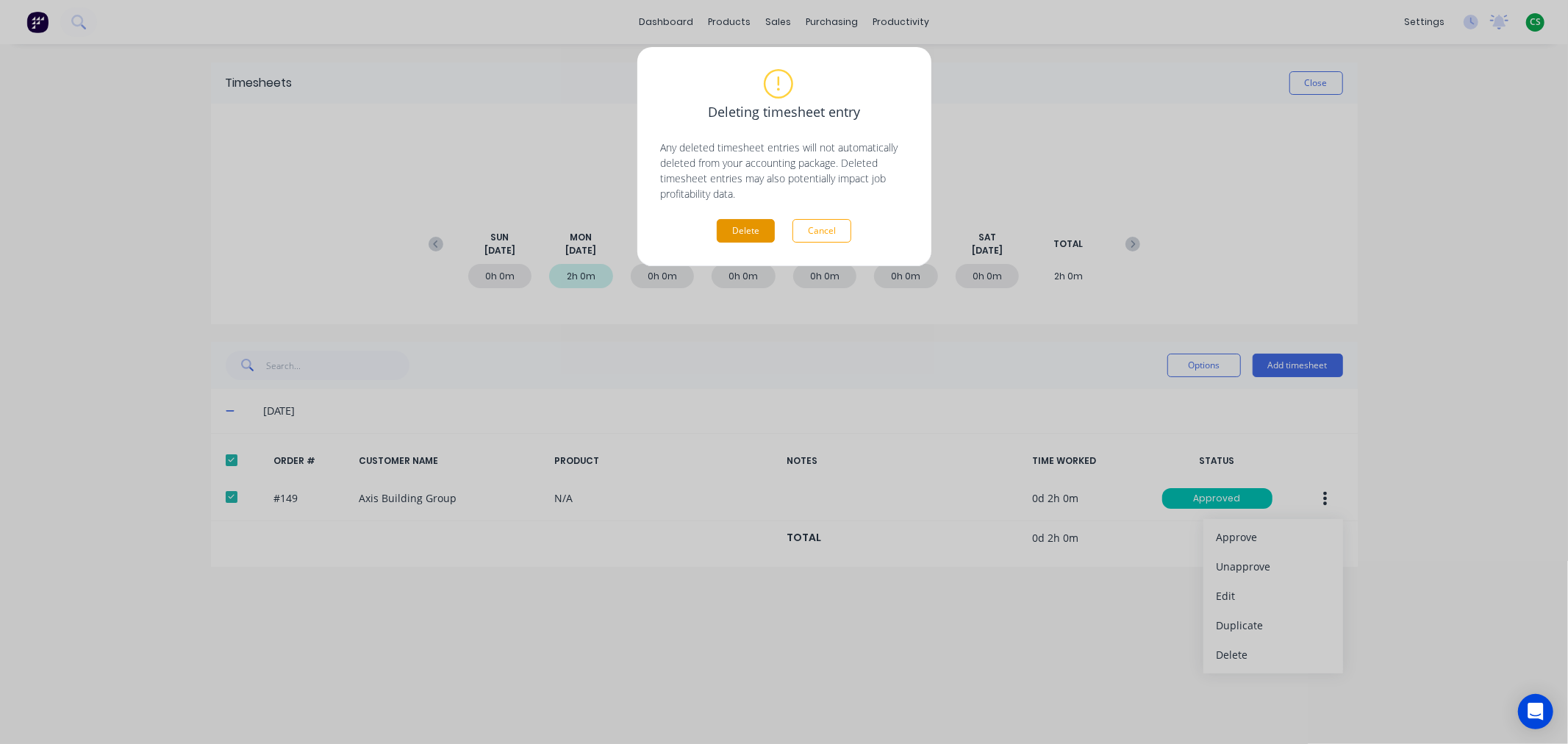
click at [732, 228] on button "Delete" at bounding box center [746, 230] width 58 height 23
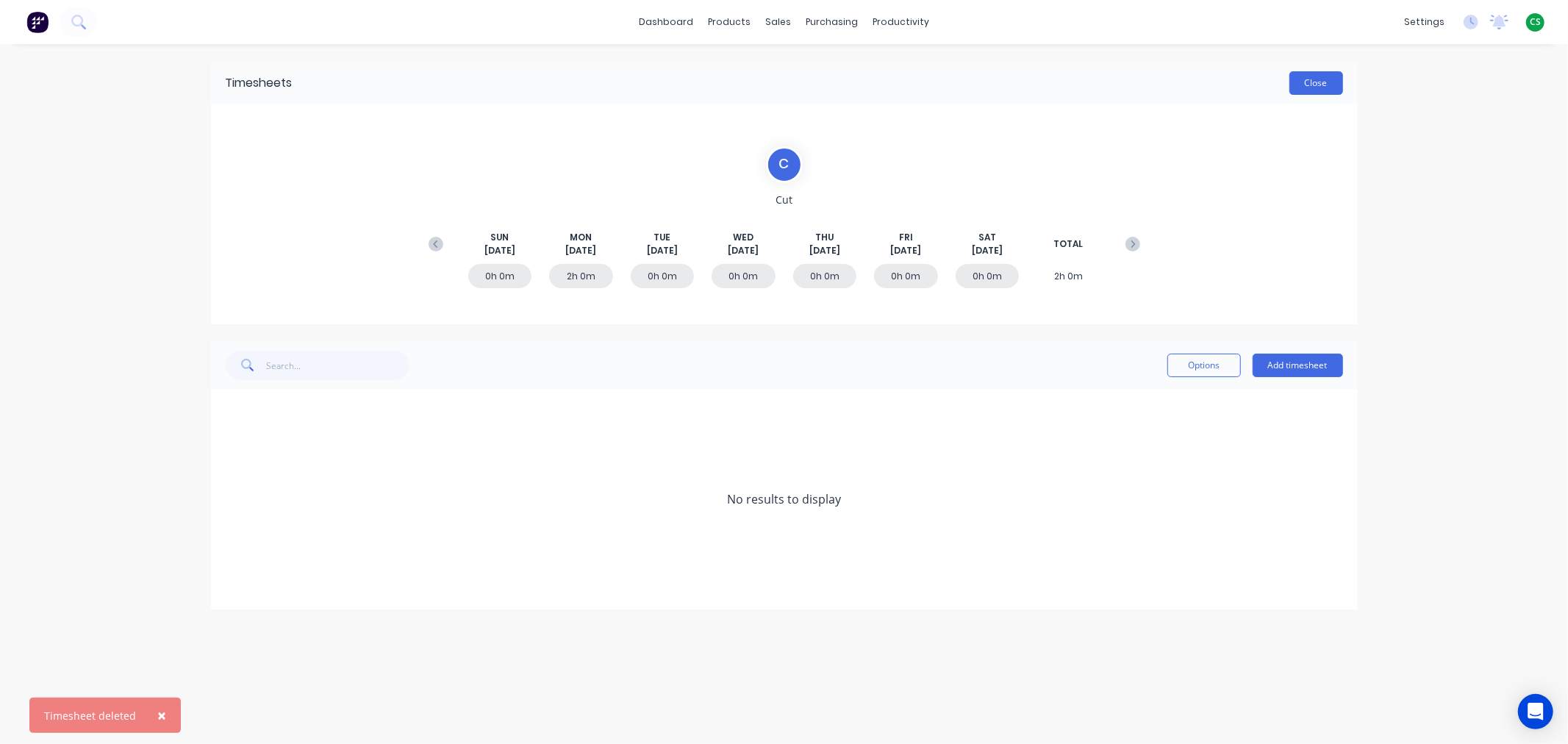
click at [1318, 86] on button "Close" at bounding box center [1316, 83] width 54 height 23
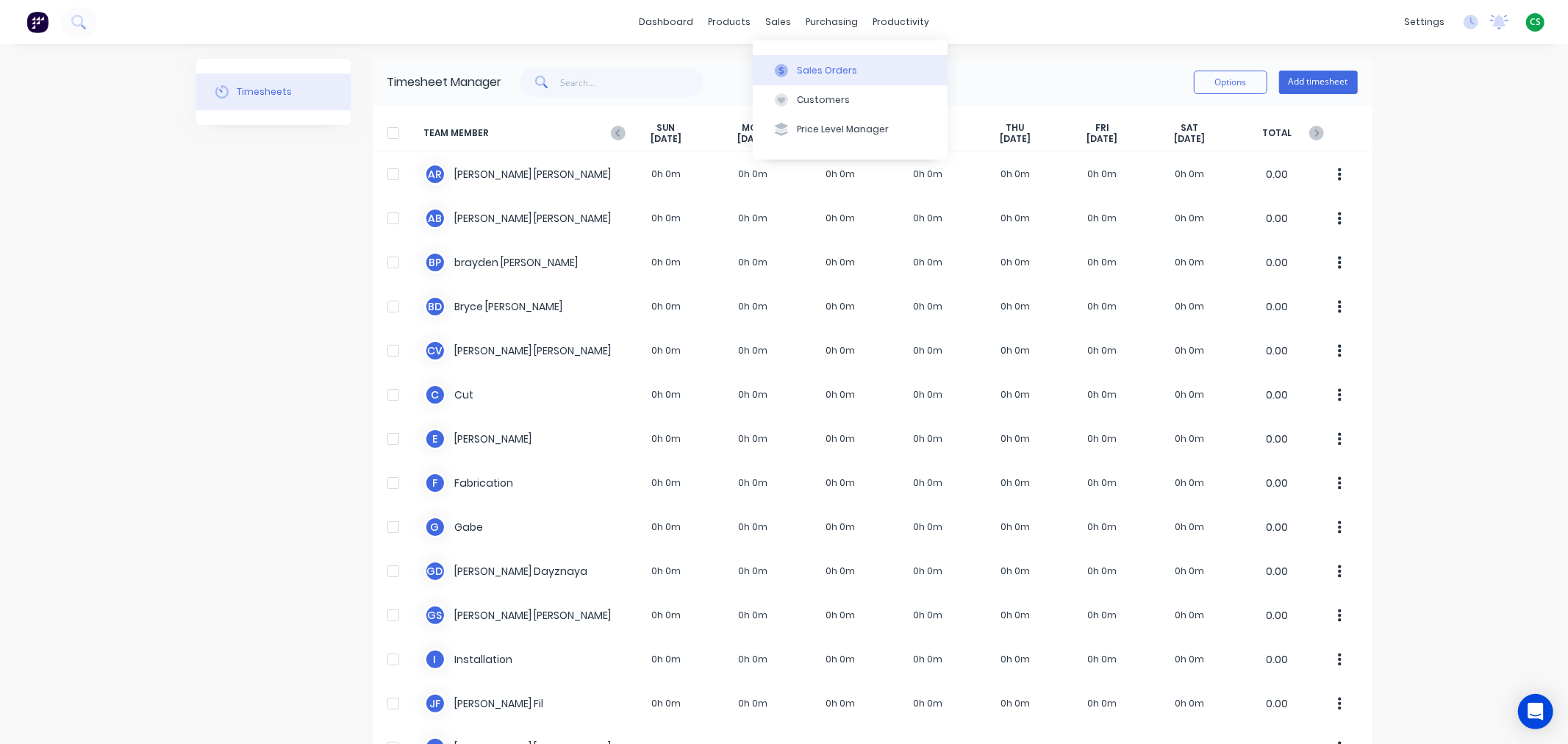
click at [809, 72] on div "Sales Orders" at bounding box center [826, 70] width 60 height 13
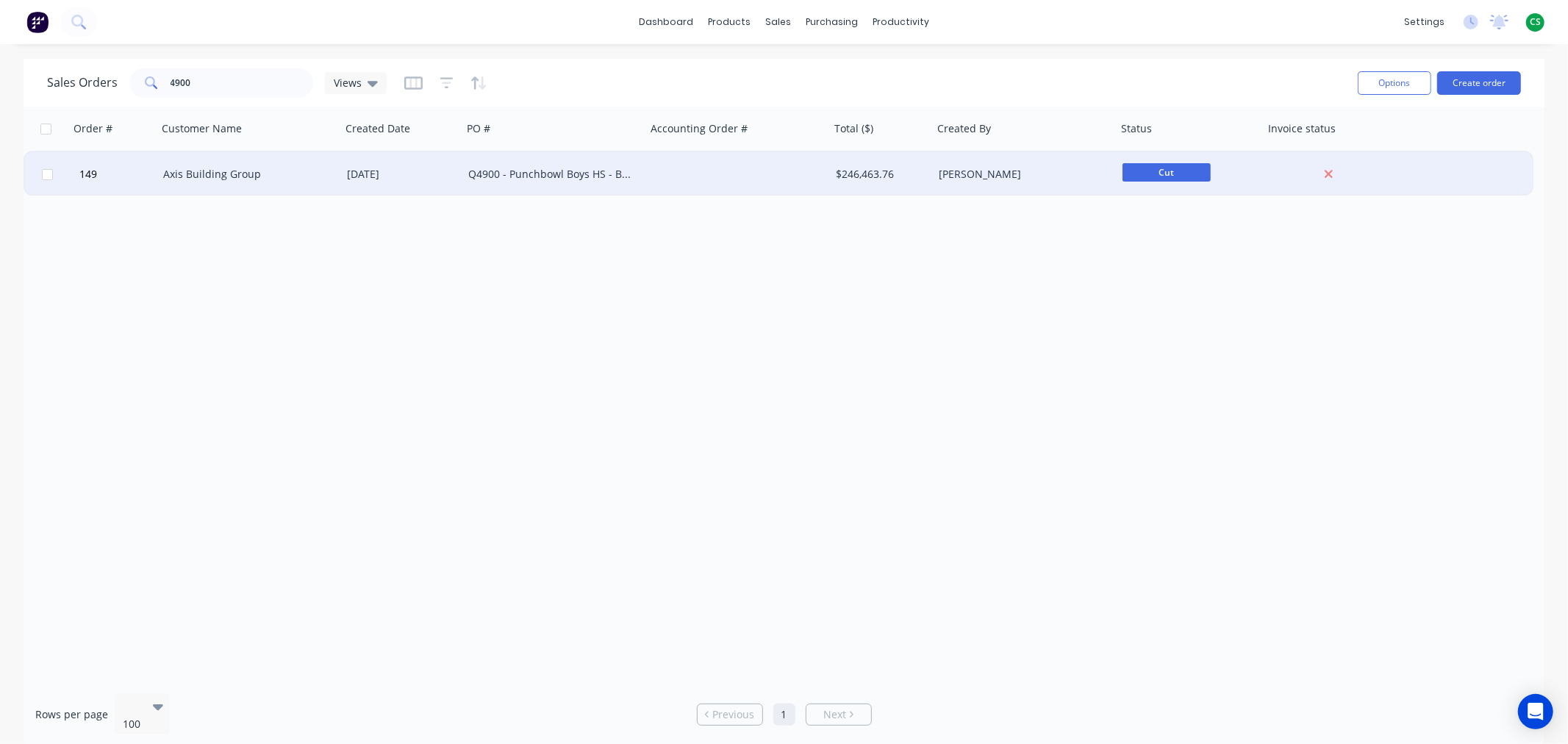
click at [267, 179] on div "Axis Building Group" at bounding box center [245, 174] width 163 height 14
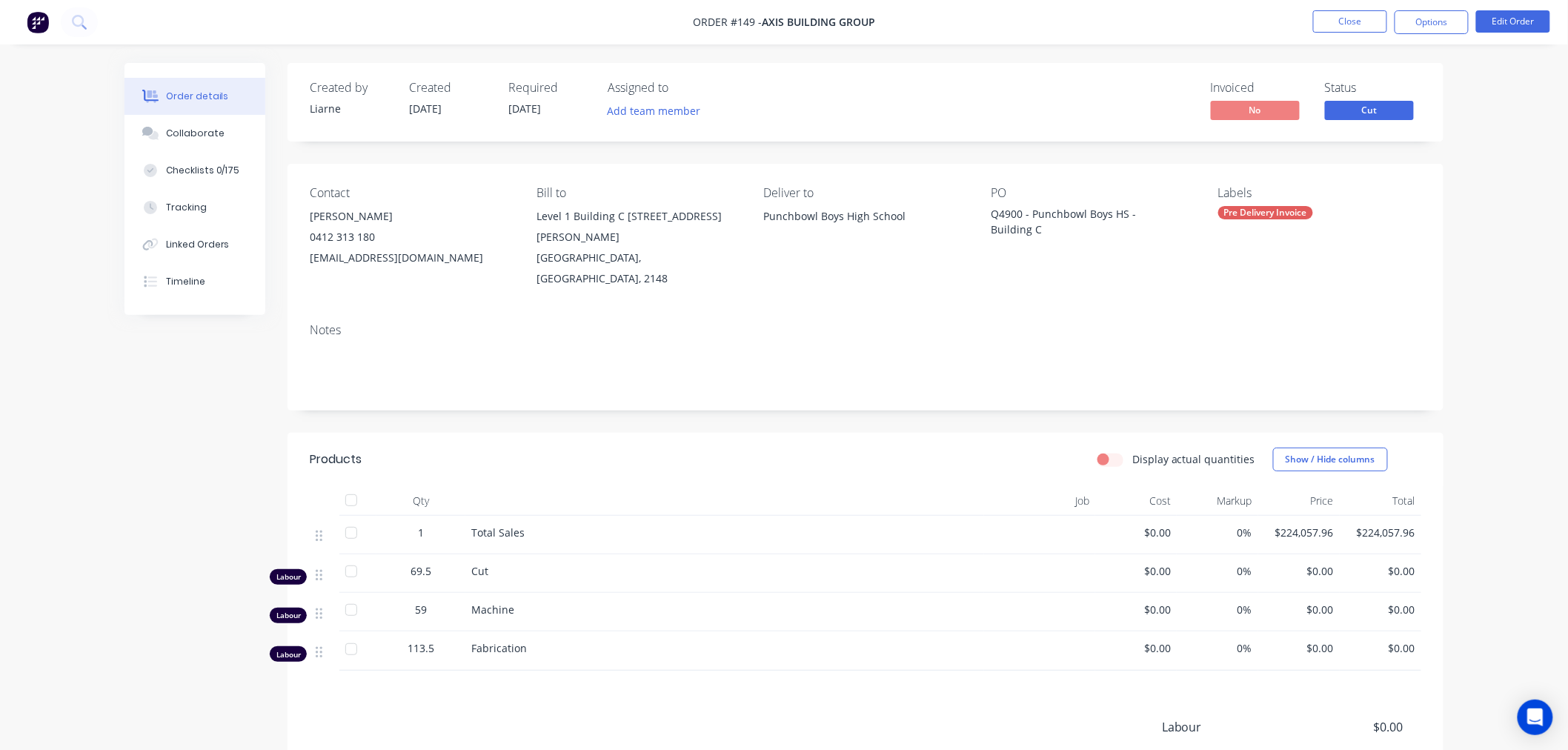
click at [1079, 486] on div "Job" at bounding box center [1039, 501] width 111 height 30
click at [1349, 23] on button "Close" at bounding box center [1350, 21] width 74 height 22
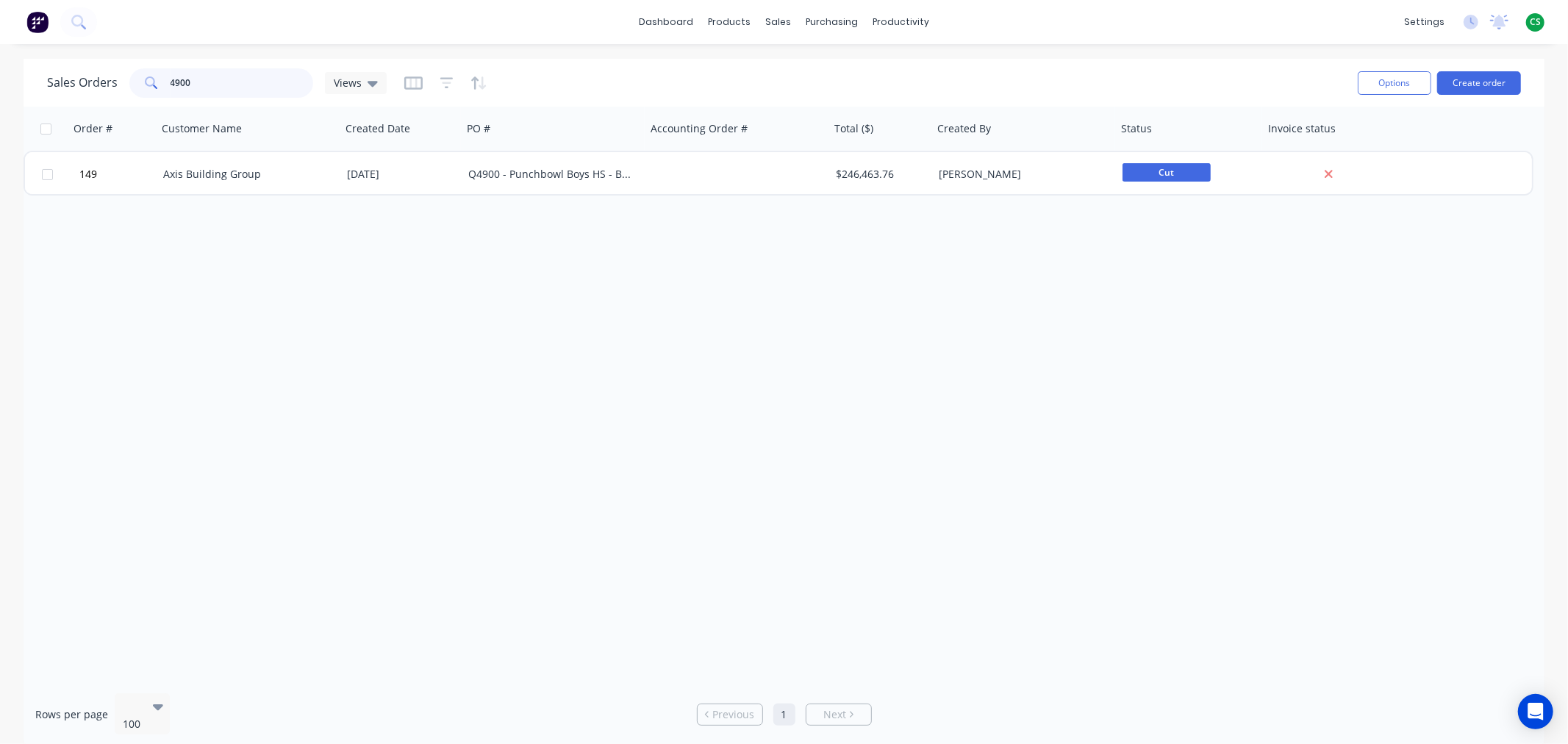
drag, startPoint x: 163, startPoint y: 76, endPoint x: 99, endPoint y: 76, distance: 64.0
click at [99, 76] on div "Sales Orders 4900 Views" at bounding box center [217, 83] width 340 height 30
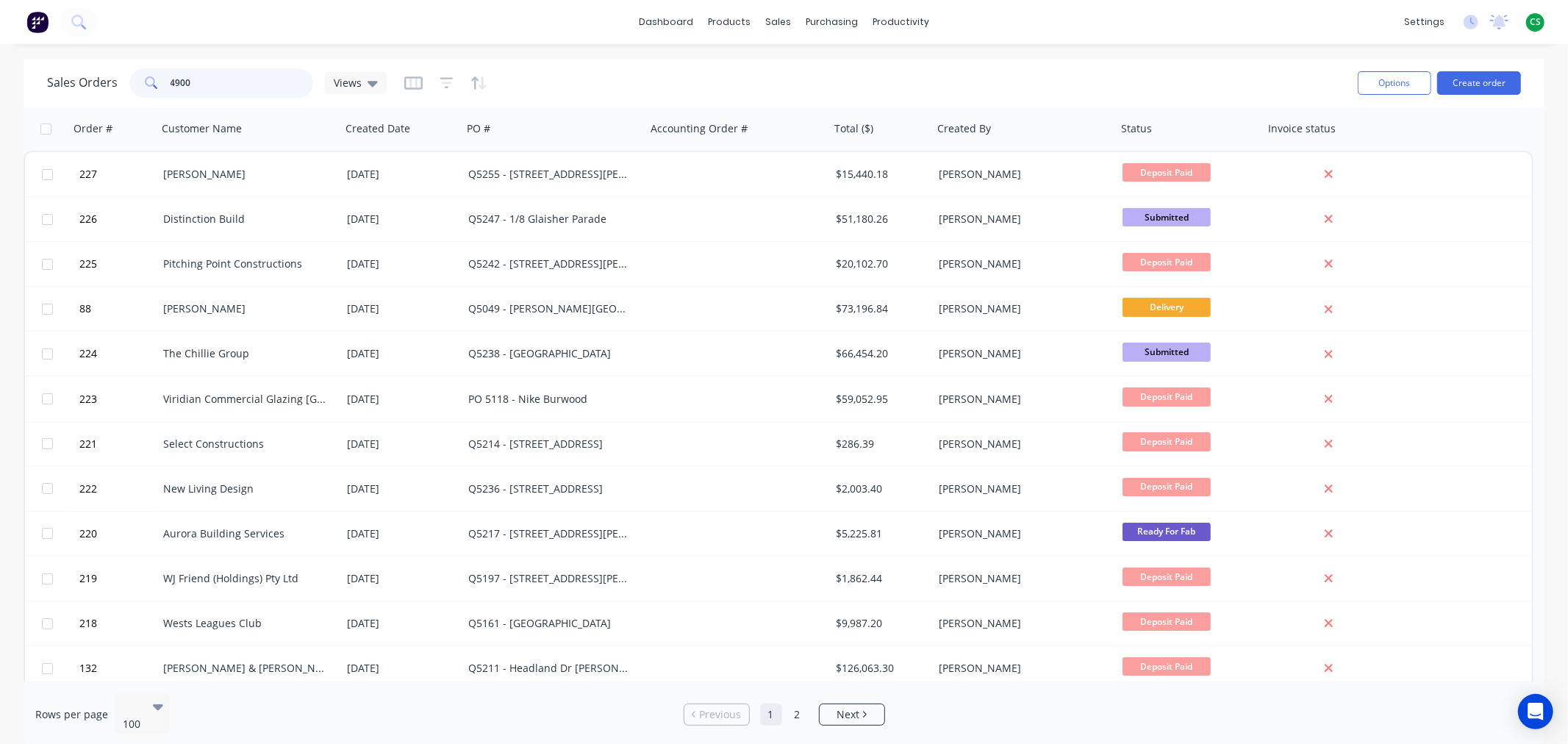
type input "4900"
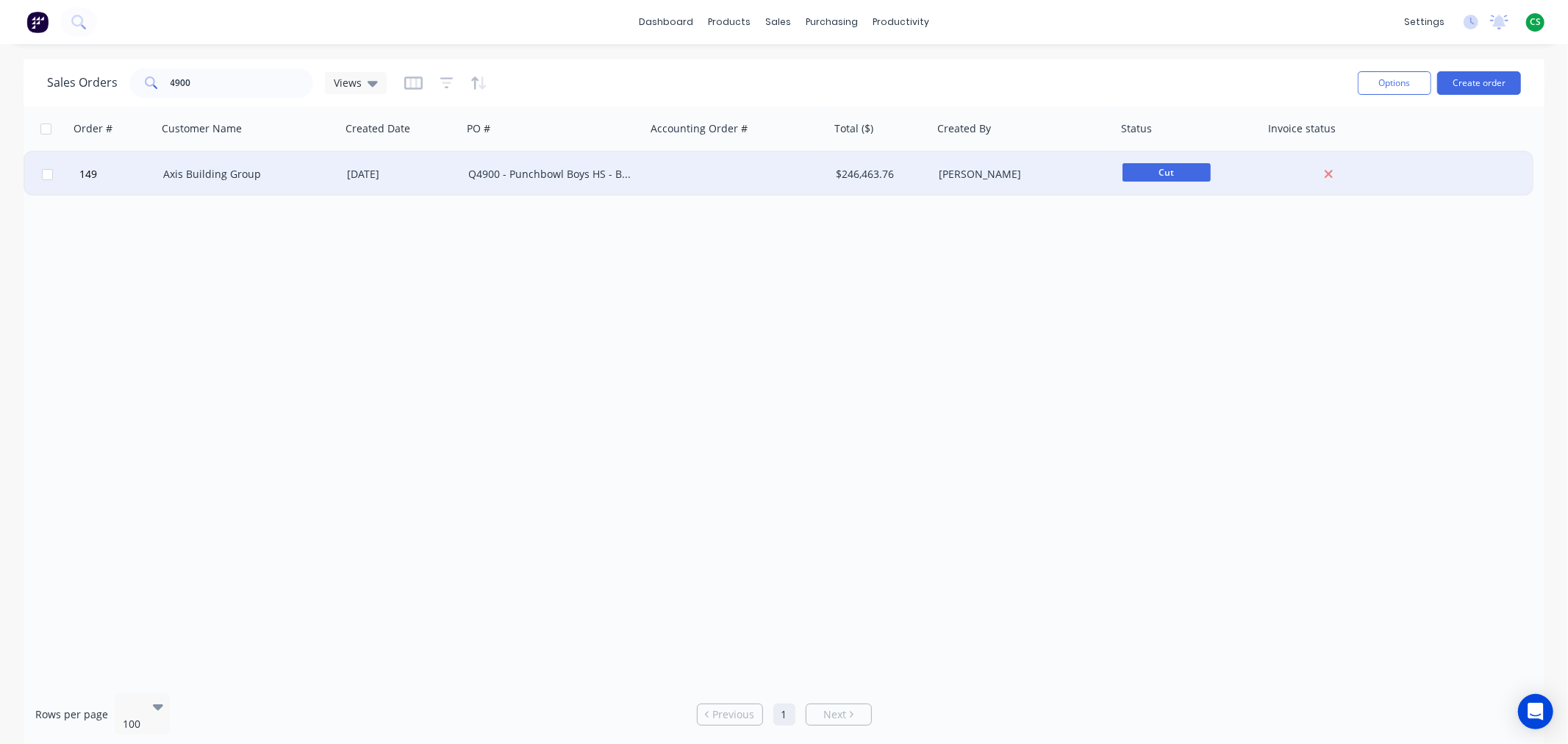
click at [221, 175] on div "Axis Building Group" at bounding box center [245, 174] width 163 height 14
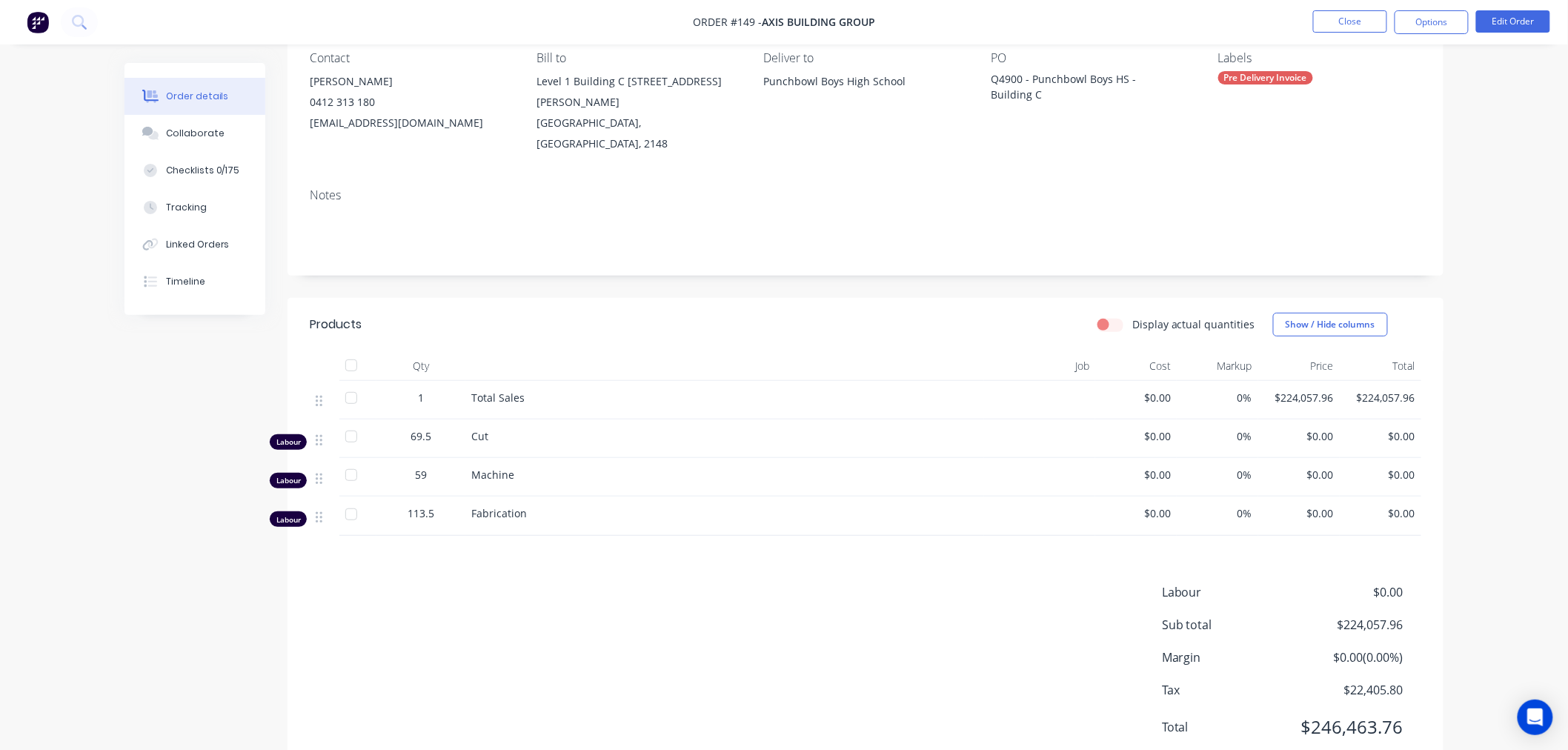
scroll to position [169, 0]
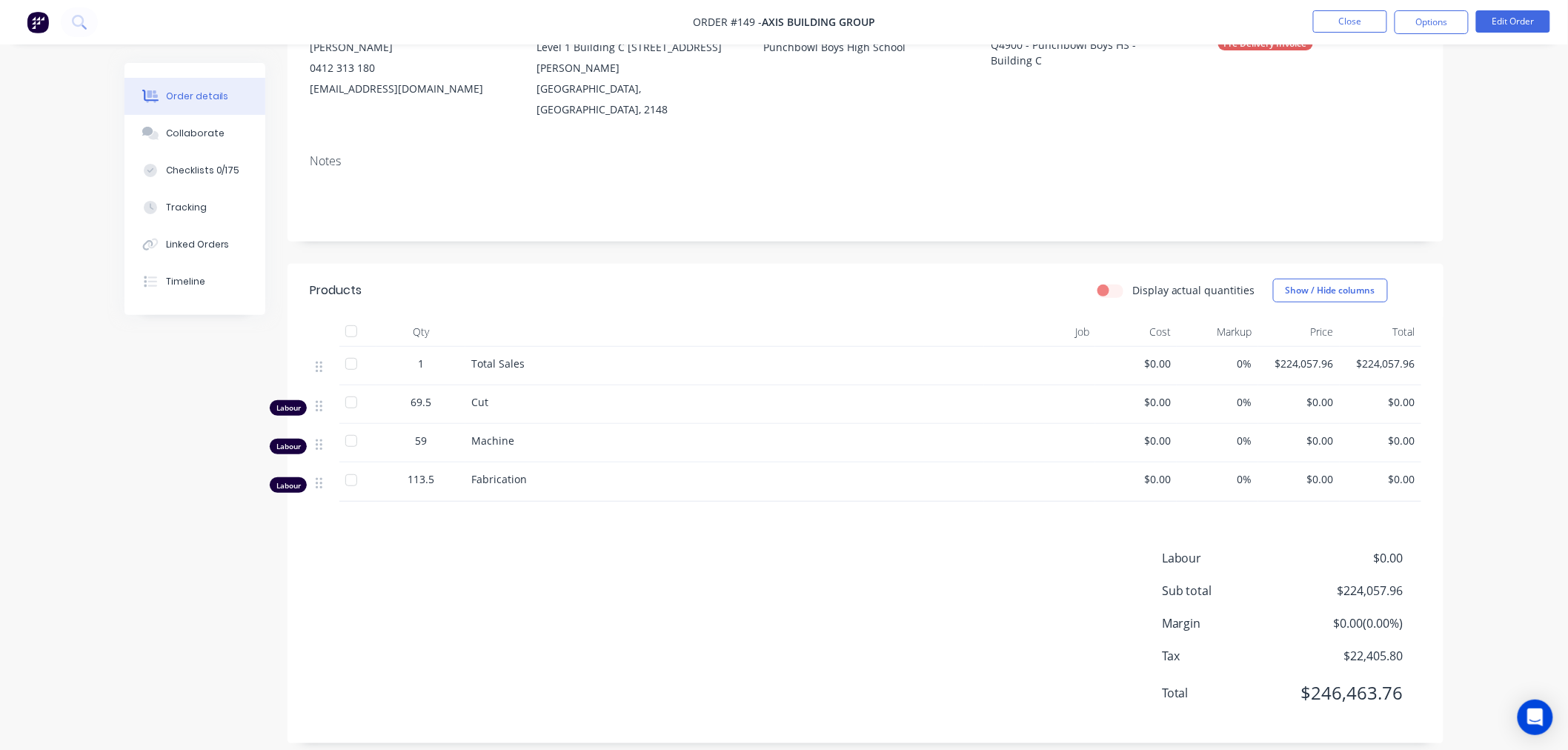
click at [1341, 582] on span "$224,057.96" at bounding box center [1349, 591] width 110 height 18
drag, startPoint x: 1341, startPoint y: 573, endPoint x: 1397, endPoint y: 573, distance: 56.0
click at [1397, 582] on span "$224,057.96" at bounding box center [1349, 591] width 110 height 18
click at [1481, 403] on div "Order details Collaborate Checklists 0/175 Tracking Linked Orders Timeline Orde…" at bounding box center [784, 298] width 1568 height 934
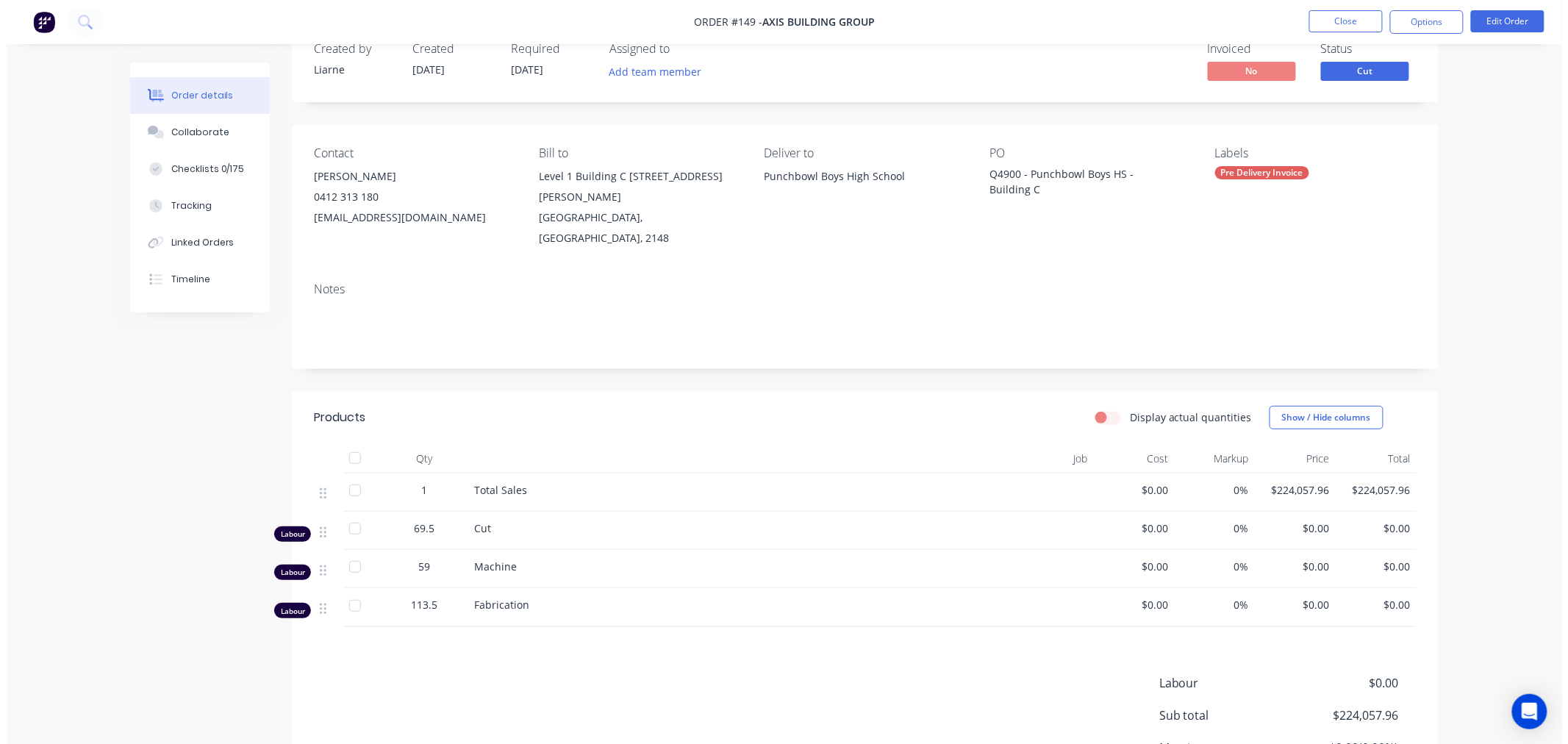
scroll to position [0, 0]
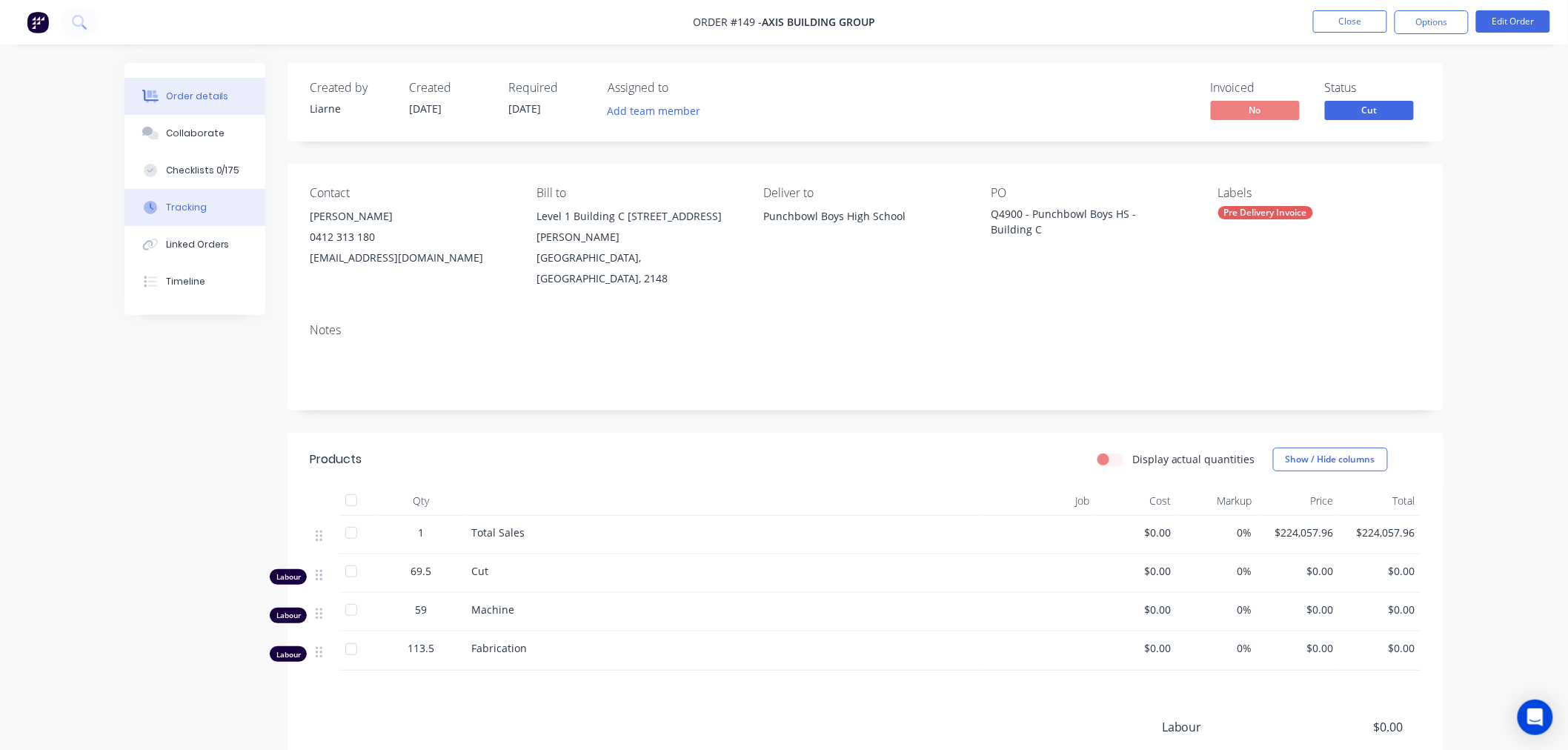
drag, startPoint x: 189, startPoint y: 206, endPoint x: 203, endPoint y: 206, distance: 14.0
click at [189, 206] on div "Tracking" at bounding box center [186, 207] width 41 height 13
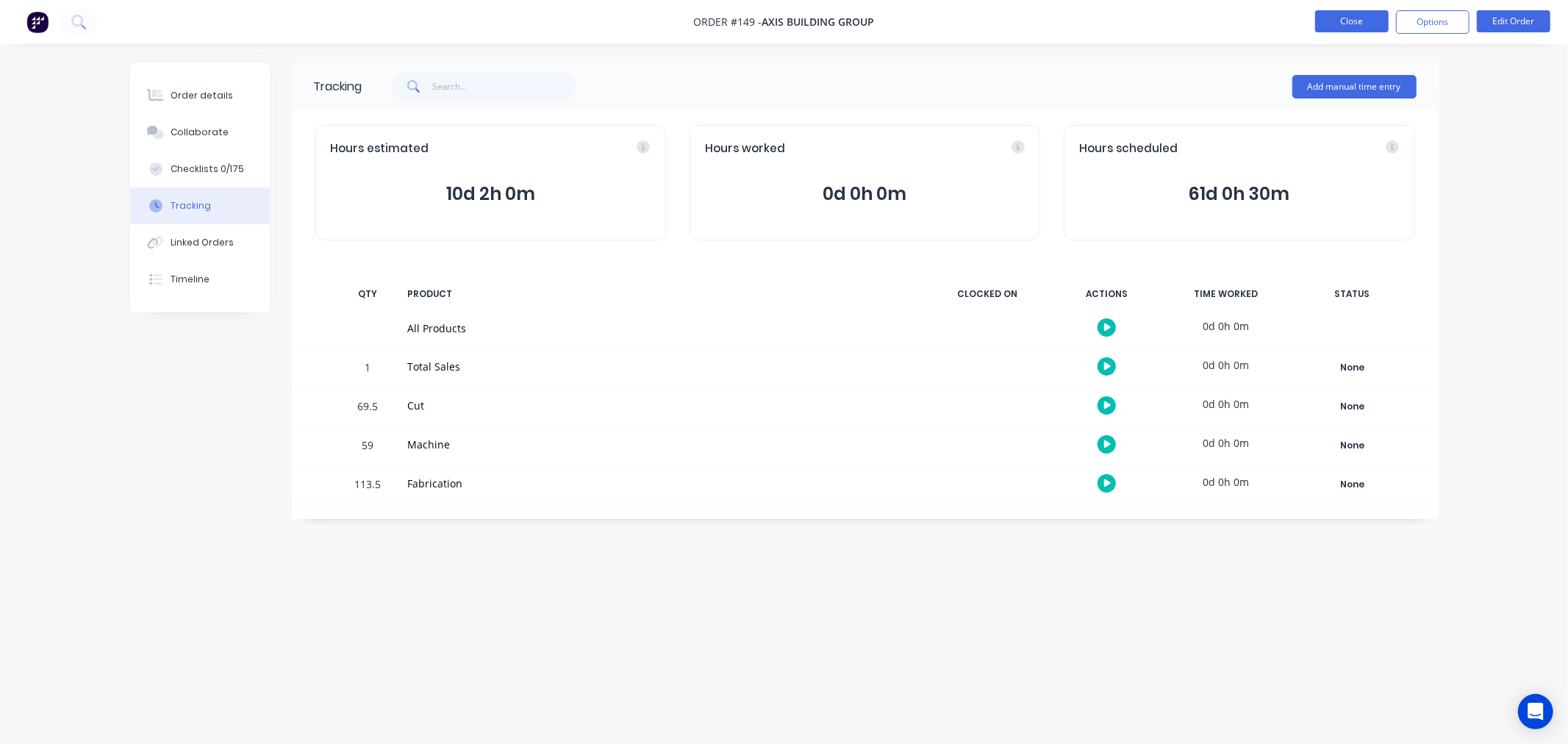
click at [1332, 19] on button "Close" at bounding box center [1351, 21] width 73 height 22
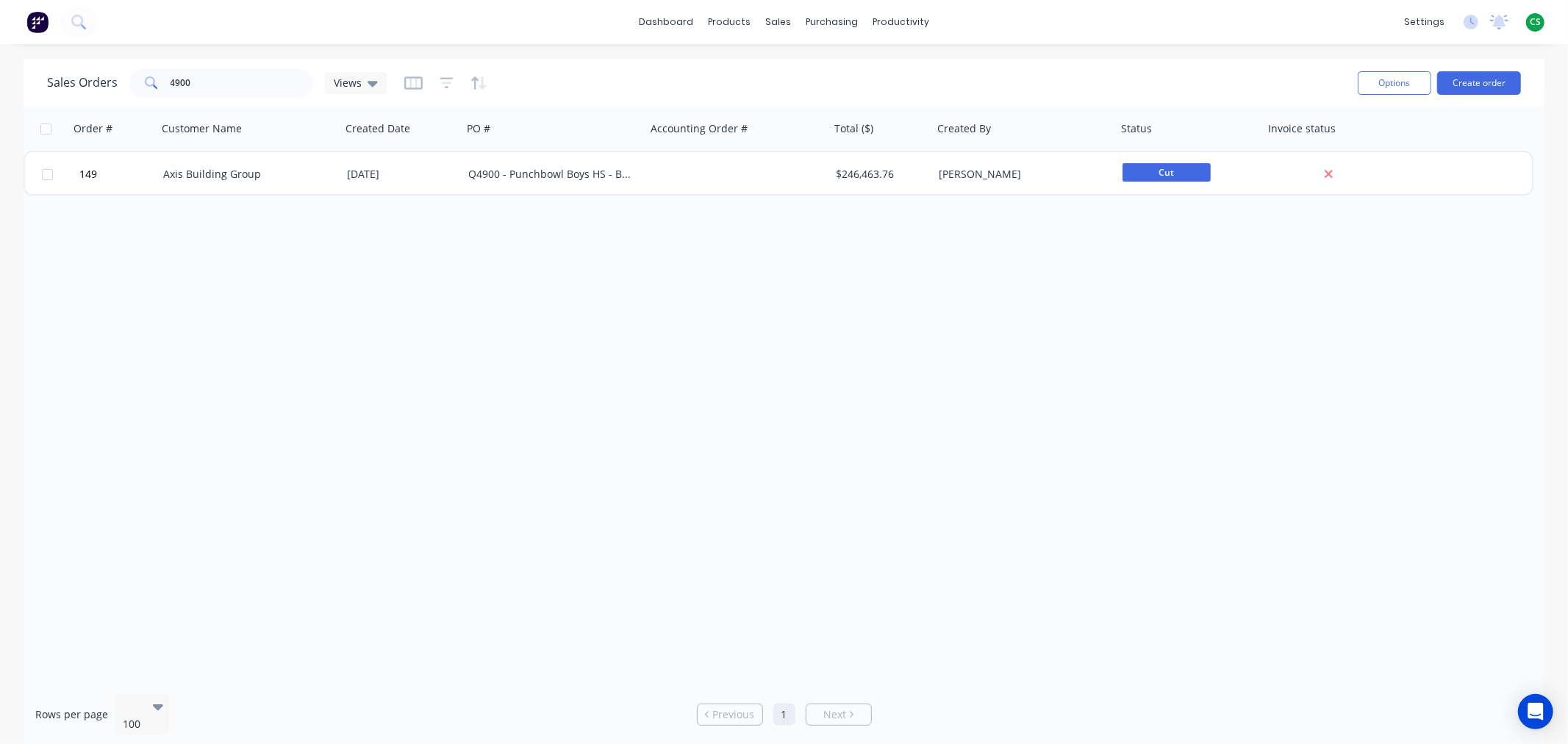
click at [1144, 19] on div "dashboard products sales purchasing productivity dashboard products Product Cat…" at bounding box center [784, 22] width 1568 height 44
drag, startPoint x: 177, startPoint y: 81, endPoint x: 104, endPoint y: 78, distance: 73.1
click at [105, 79] on div "Sales Orders 4900 Views" at bounding box center [217, 83] width 340 height 30
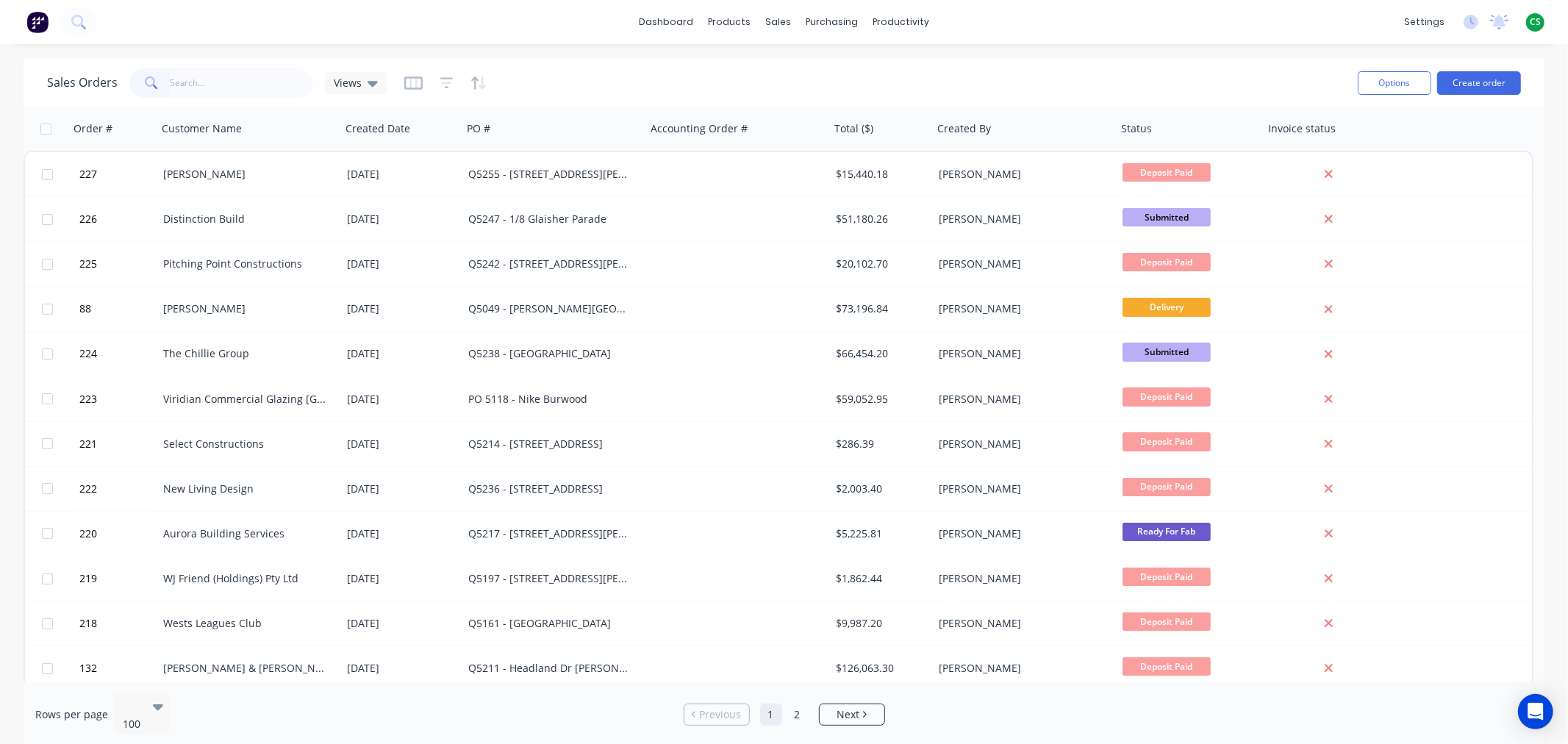
click at [1184, 17] on div "dashboard products sales purchasing productivity dashboard products Product Cat…" at bounding box center [784, 22] width 1568 height 44
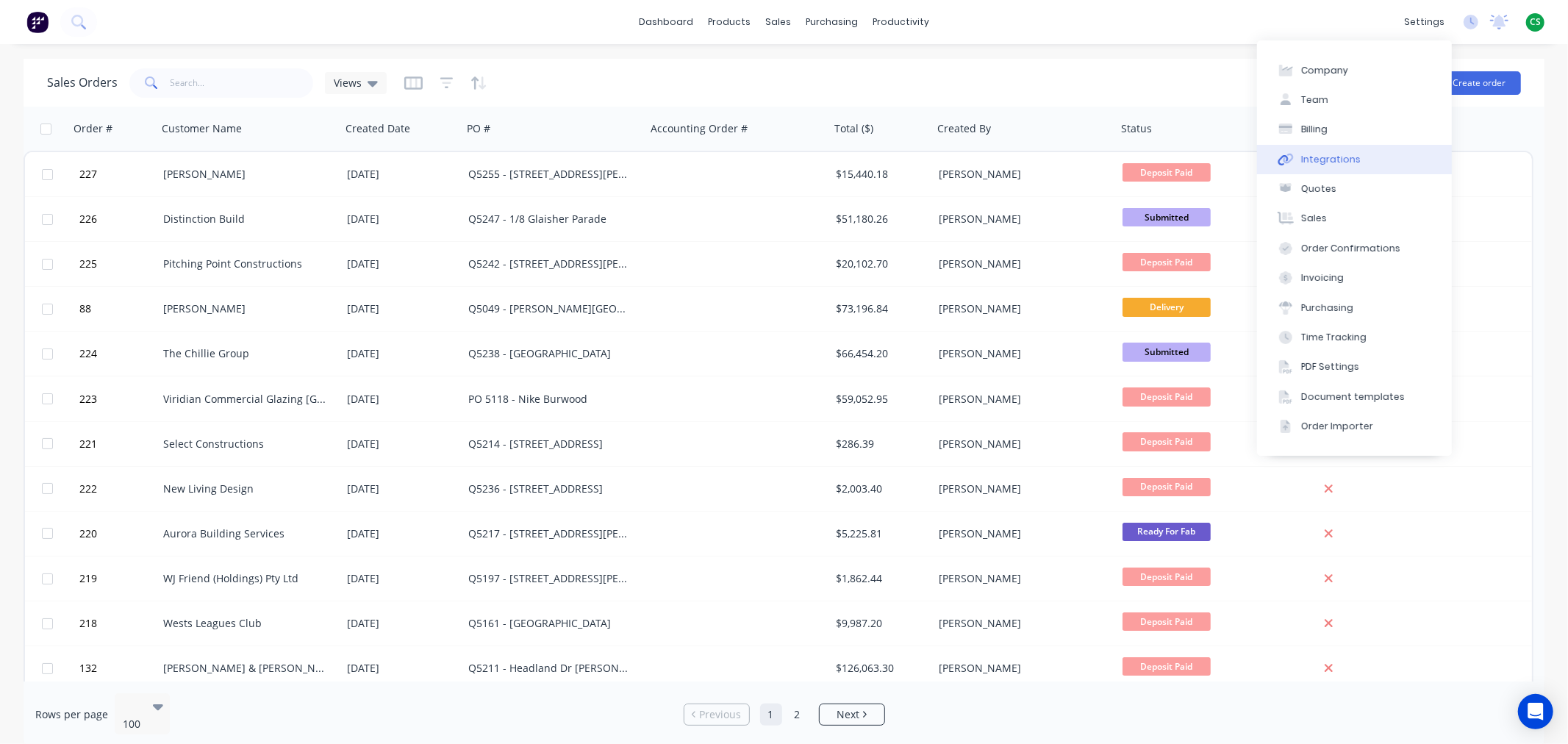
click at [1332, 153] on div "Integrations" at bounding box center [1331, 159] width 60 height 13
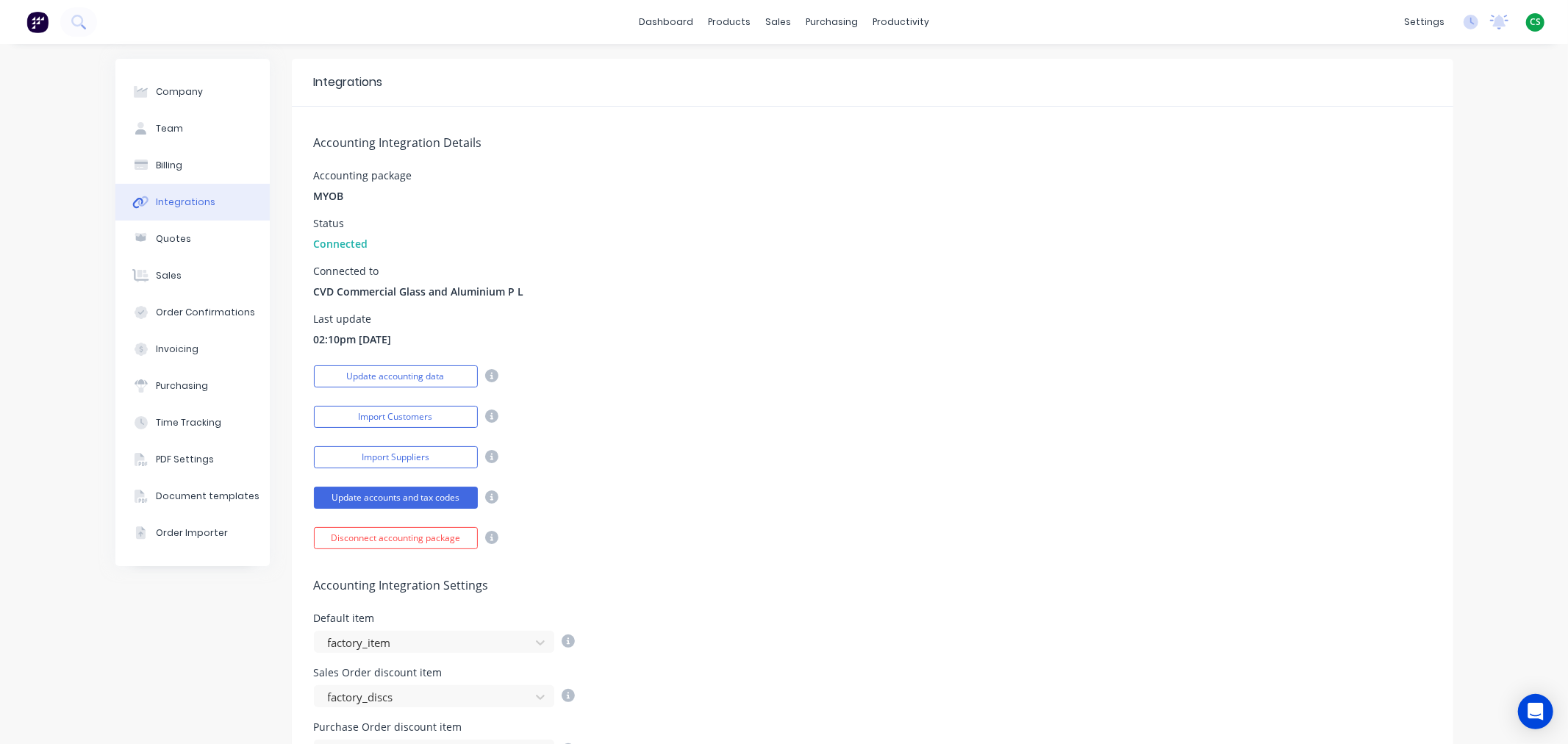
click at [1070, 23] on div "dashboard products sales purchasing productivity dashboard products Product Cat…" at bounding box center [784, 22] width 1568 height 44
click at [834, 75] on div "Sales Orders" at bounding box center [826, 70] width 60 height 13
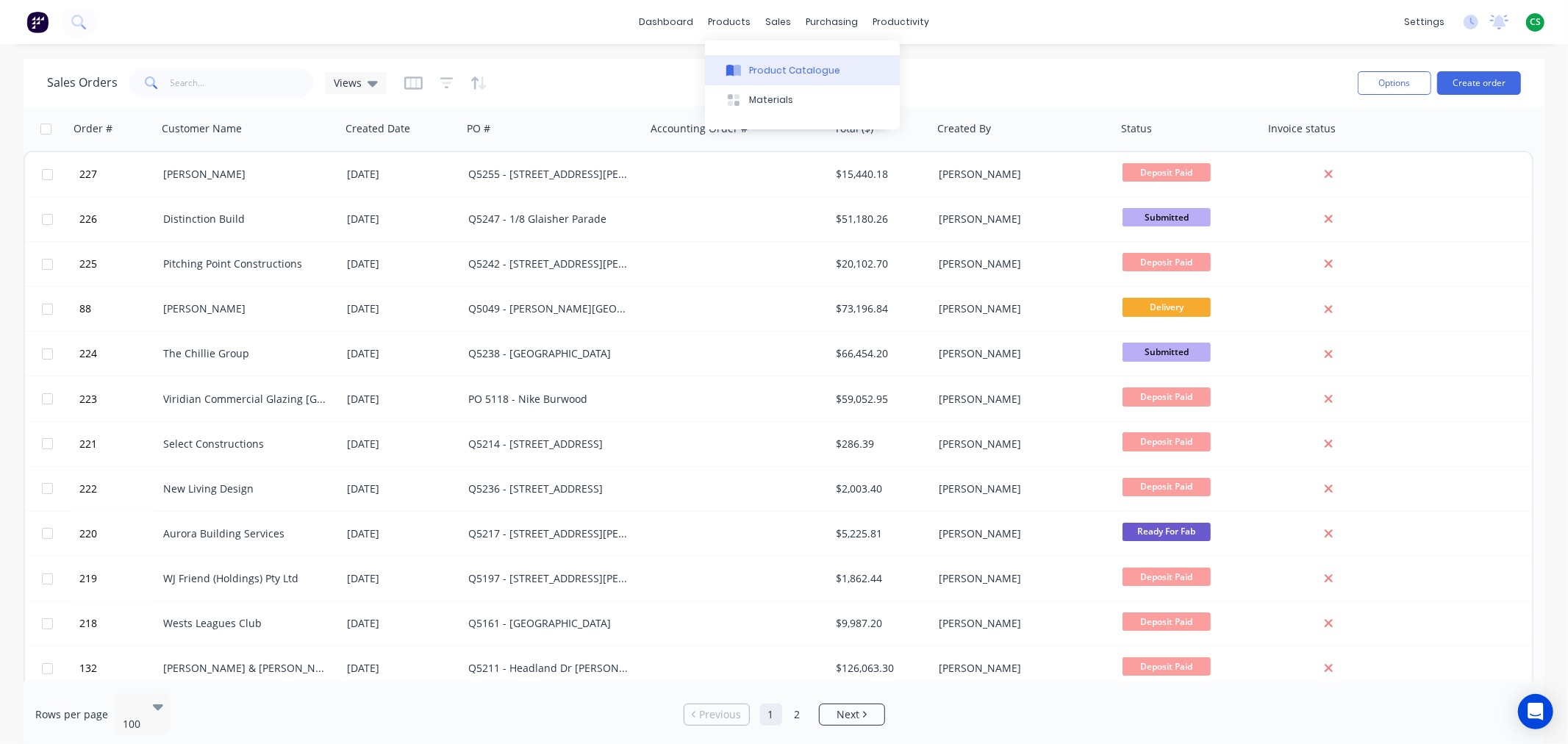
click at [773, 72] on div "Product Catalogue" at bounding box center [794, 70] width 91 height 13
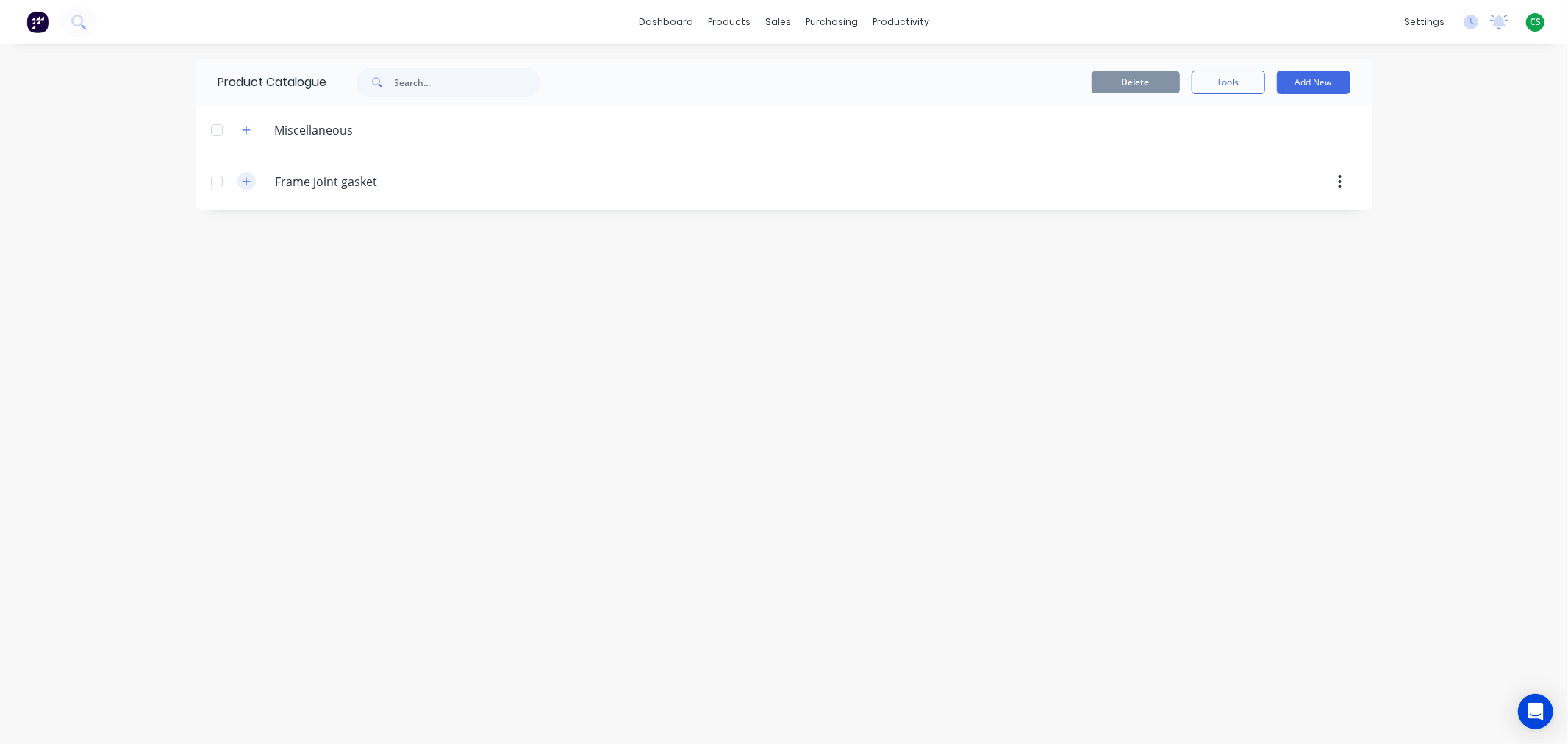
click at [246, 184] on icon "button" at bounding box center [246, 181] width 8 height 8
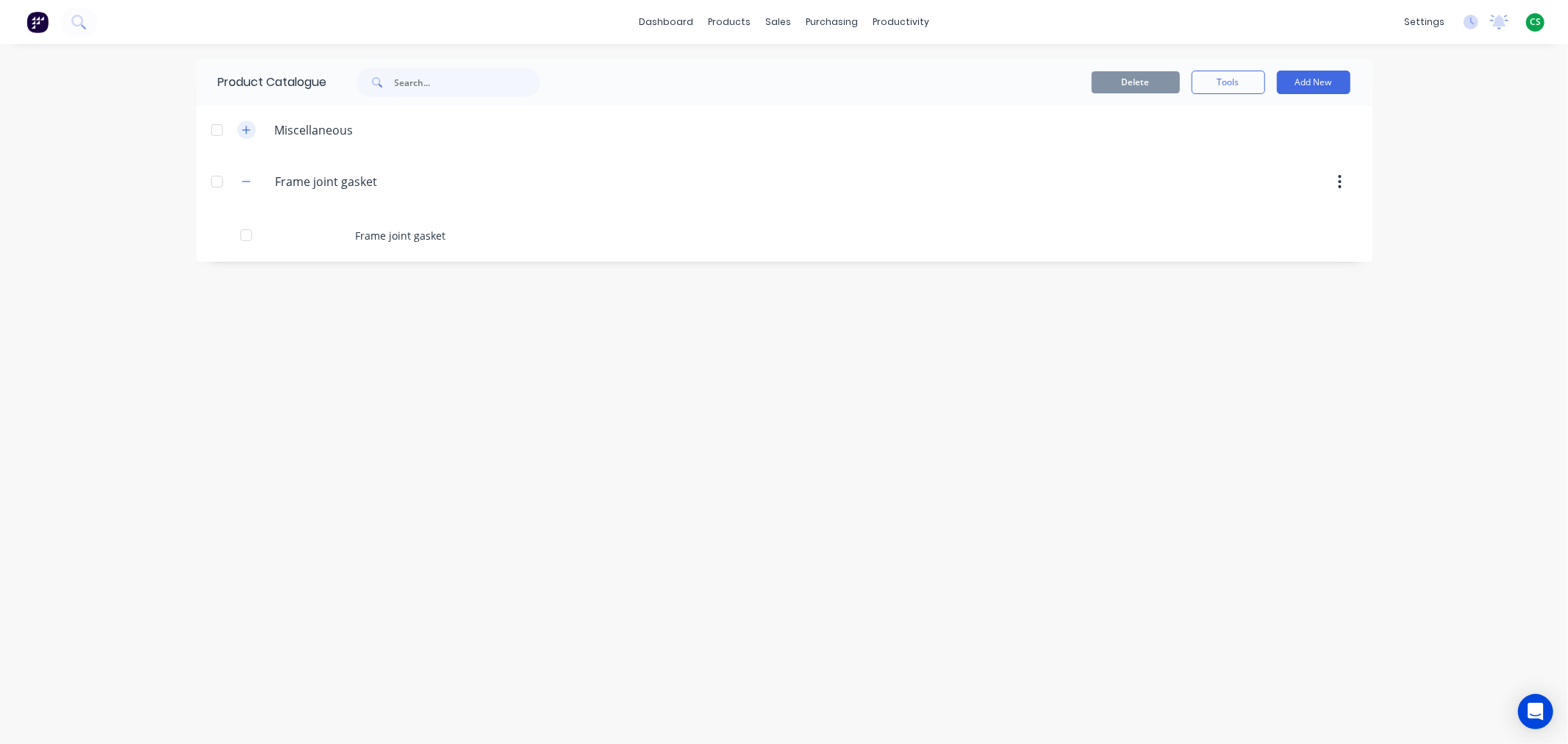
click at [244, 134] on icon "button" at bounding box center [246, 130] width 9 height 10
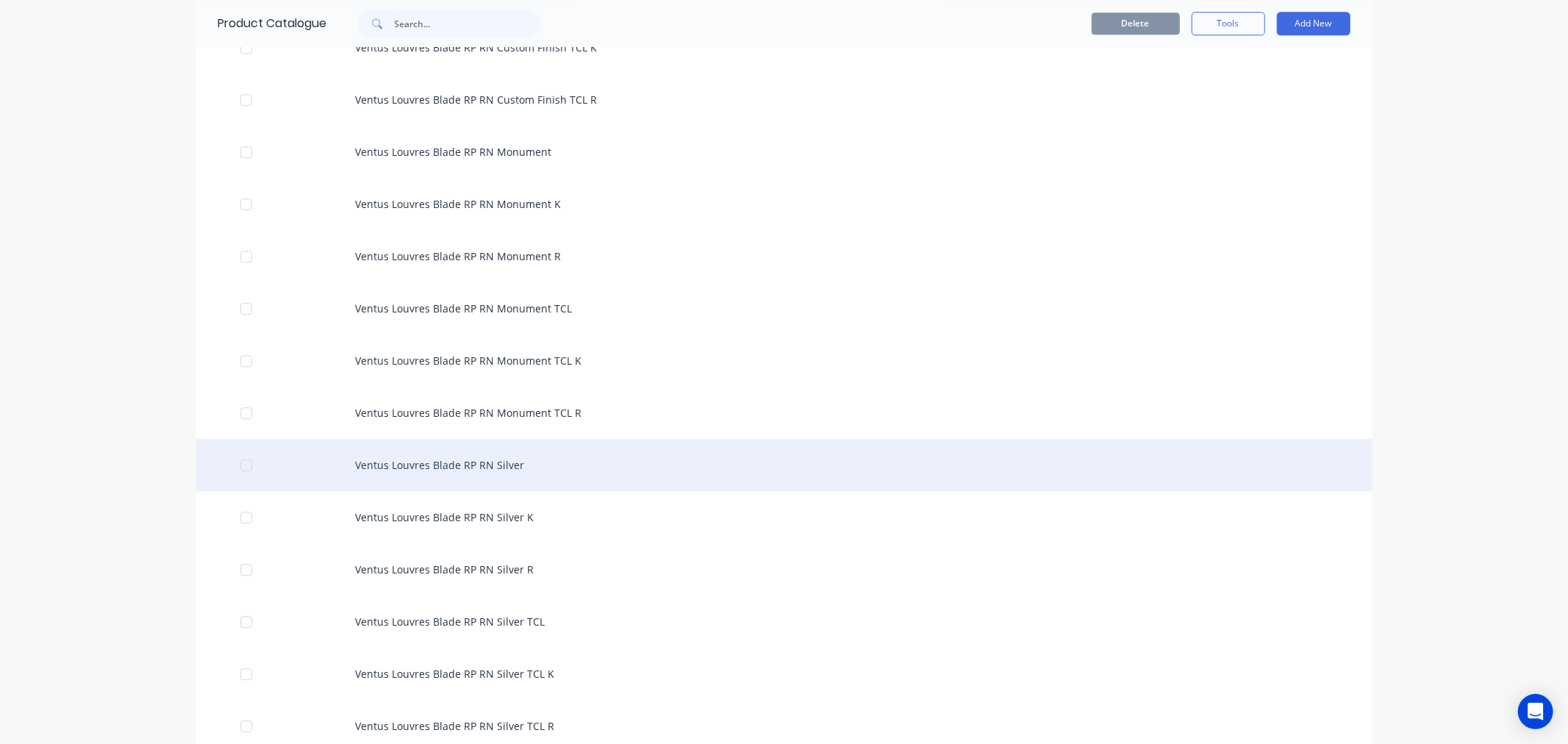
scroll to position [23005, 0]
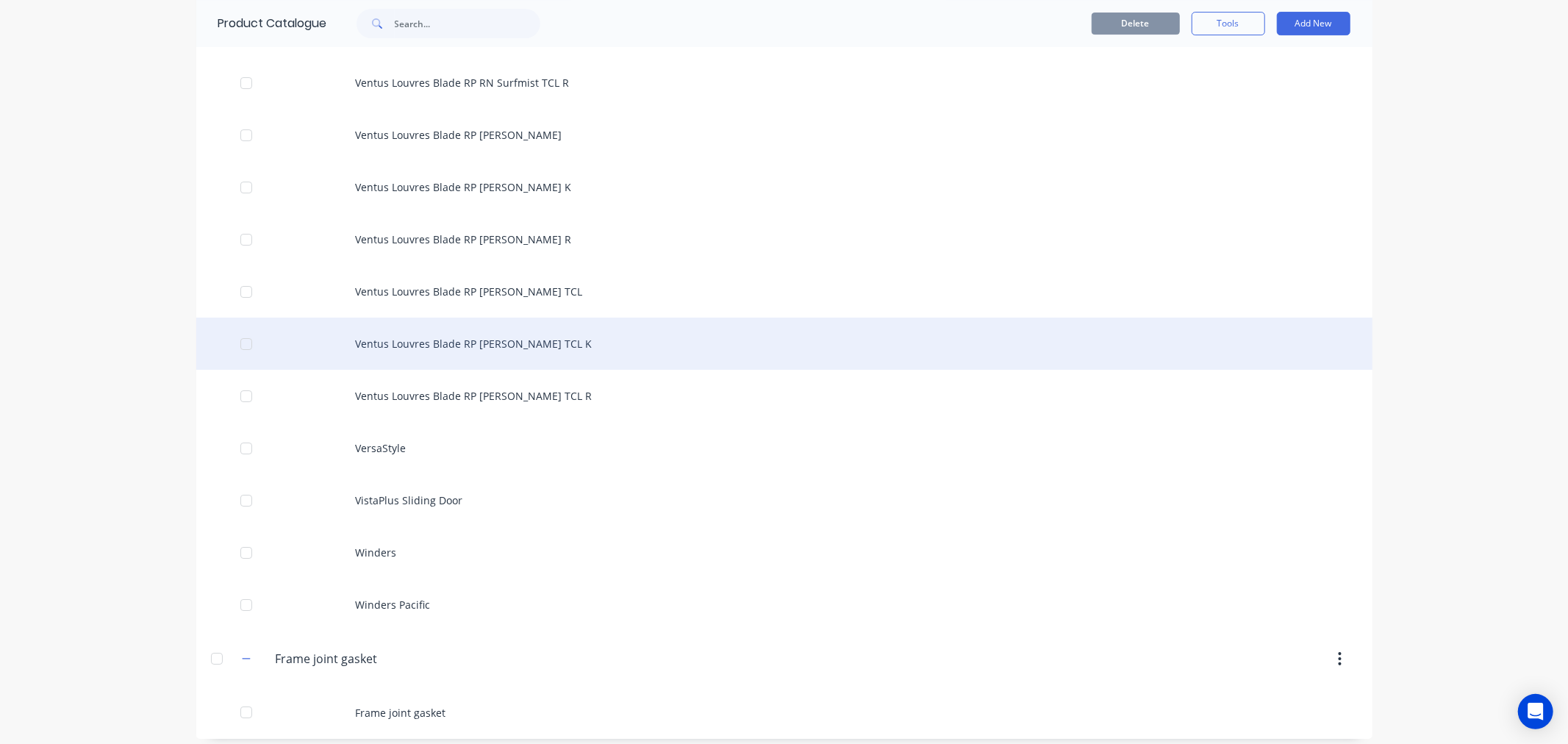
click at [391, 327] on div "Ventus Louvres Blade RP [PERSON_NAME] TCL K" at bounding box center [784, 343] width 1176 height 52
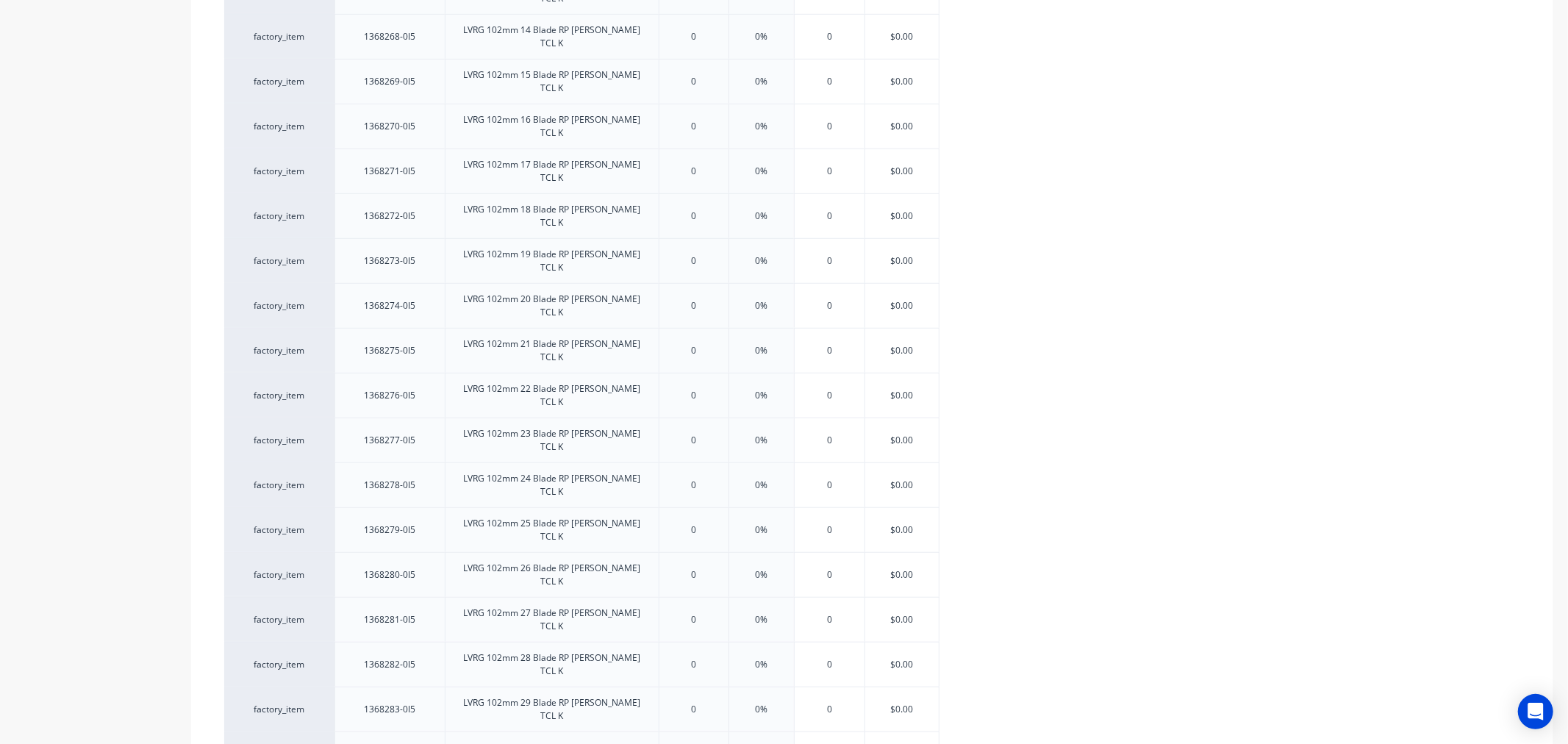
scroll to position [847, 0]
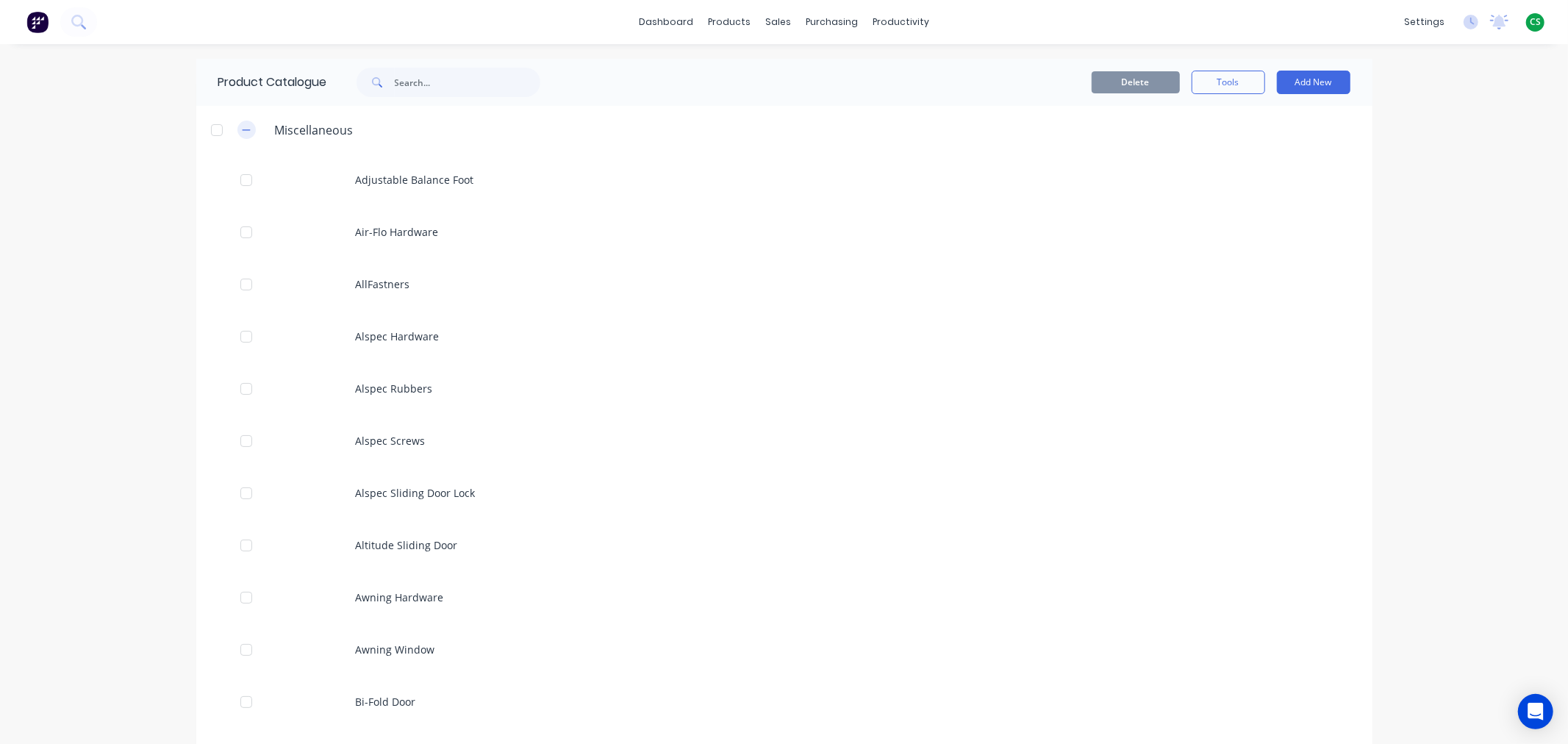
click at [242, 129] on icon "button" at bounding box center [246, 130] width 9 height 10
click at [247, 180] on icon "button" at bounding box center [246, 181] width 9 height 10
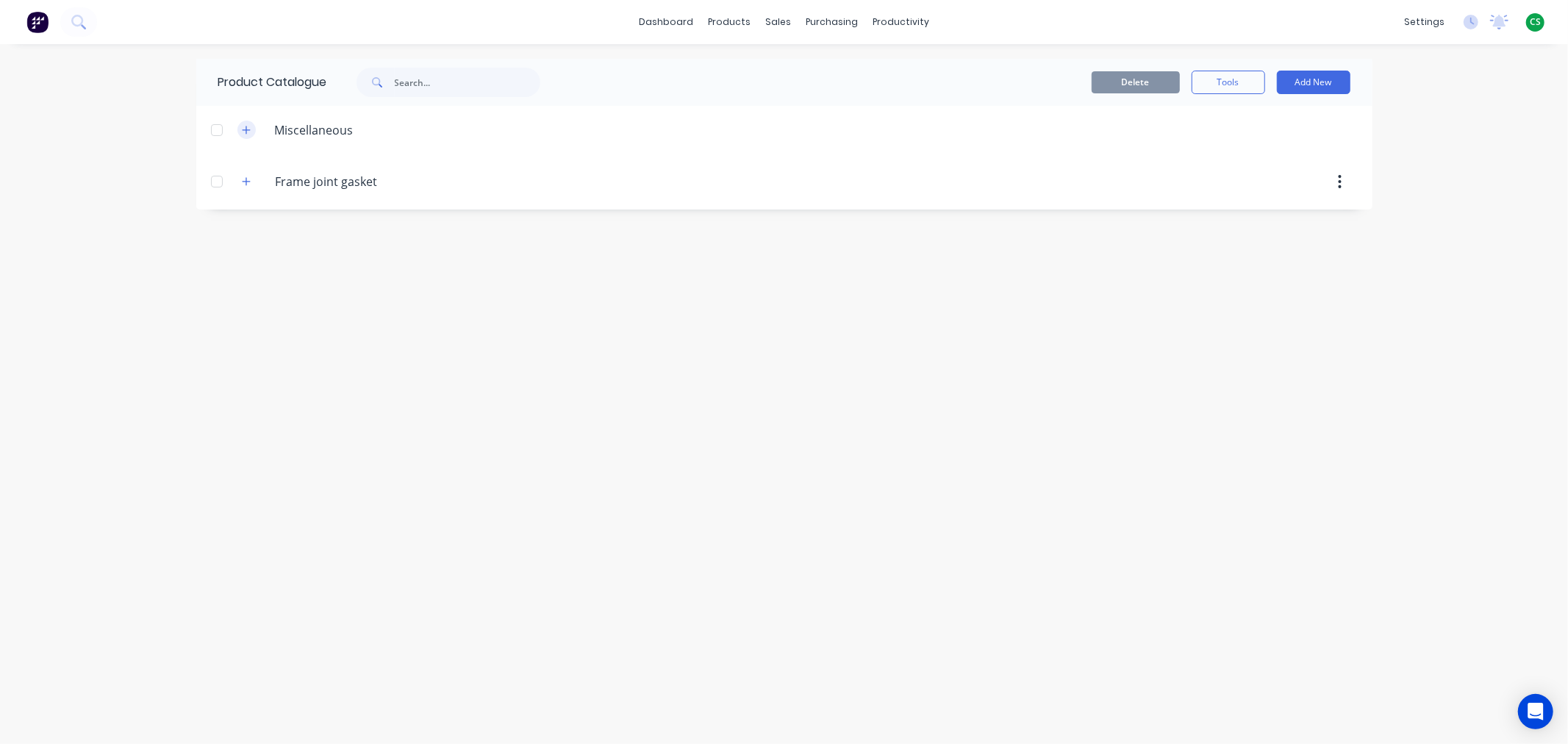
click at [246, 130] on icon "button" at bounding box center [246, 130] width 8 height 8
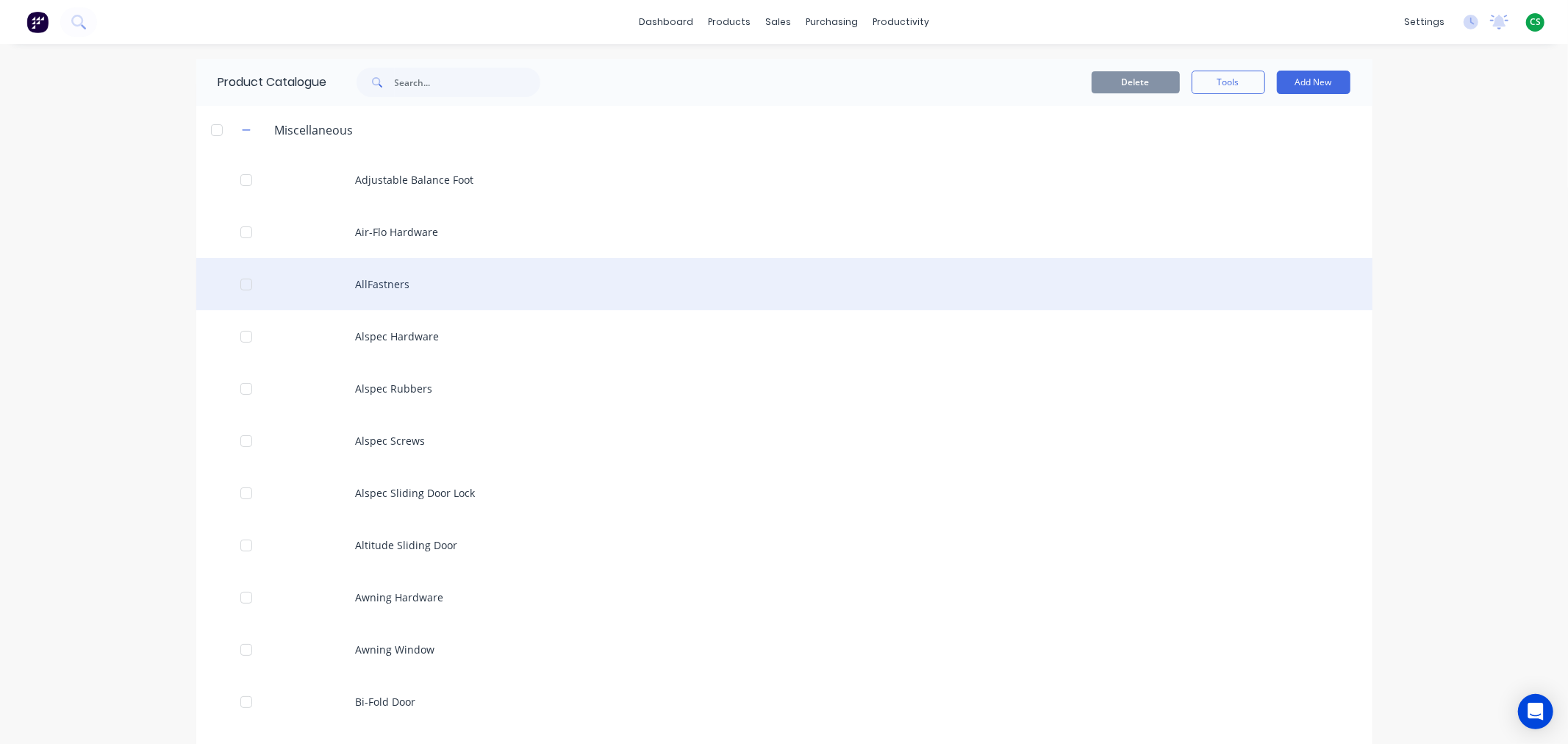
click at [366, 283] on div "AllFastners" at bounding box center [784, 283] width 1176 height 52
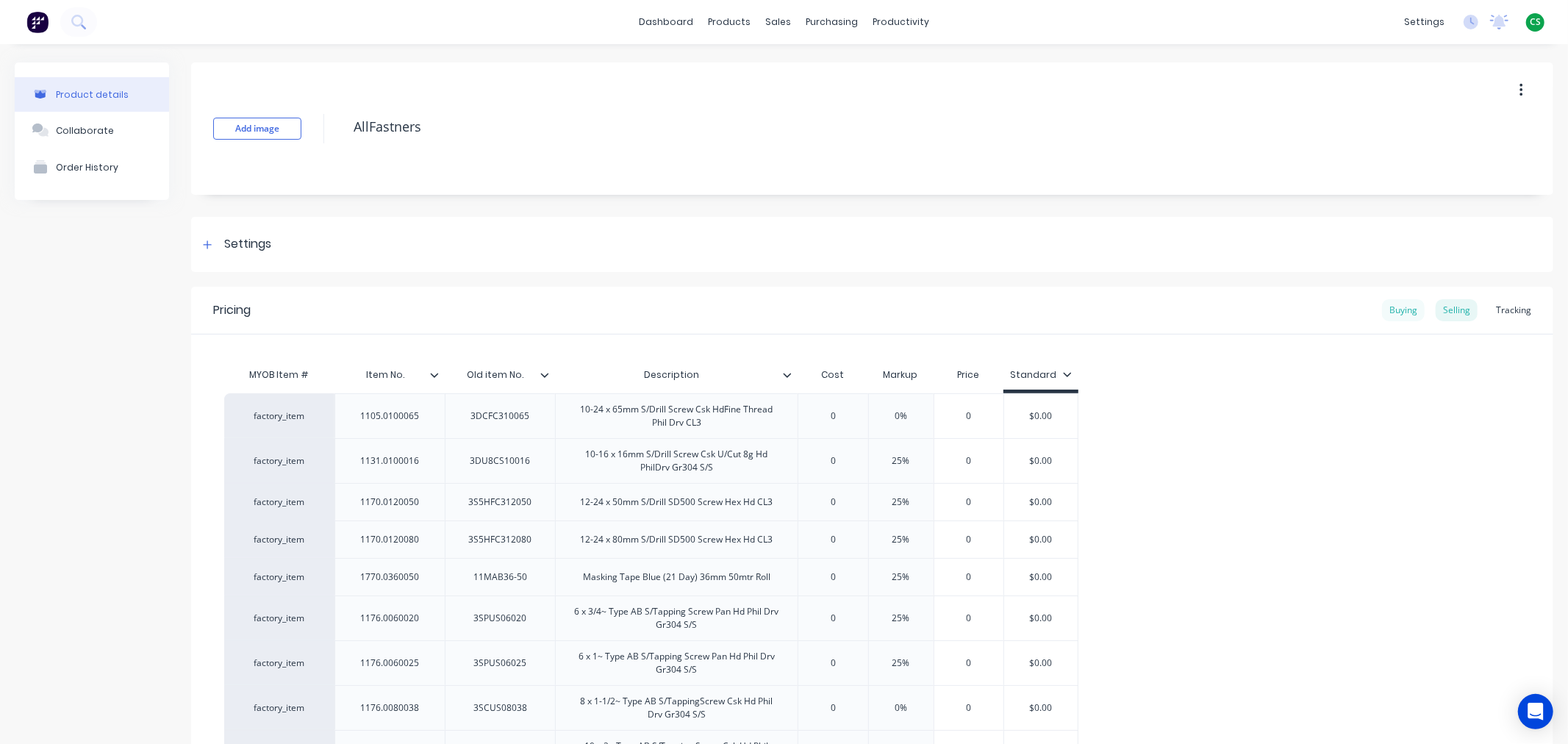
click at [1394, 310] on div "Buying" at bounding box center [1403, 309] width 43 height 22
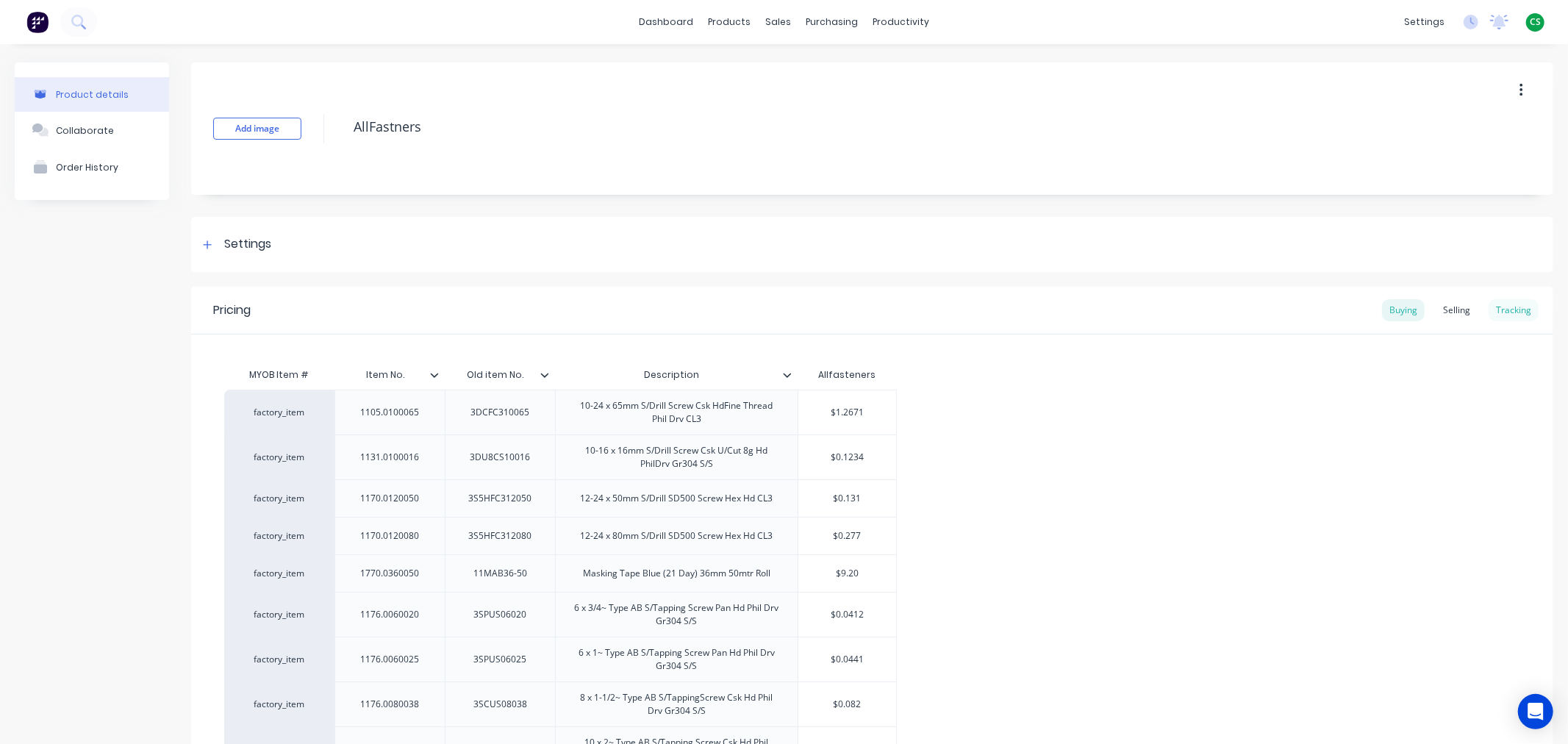
click at [1494, 309] on div "Tracking" at bounding box center [1513, 309] width 50 height 22
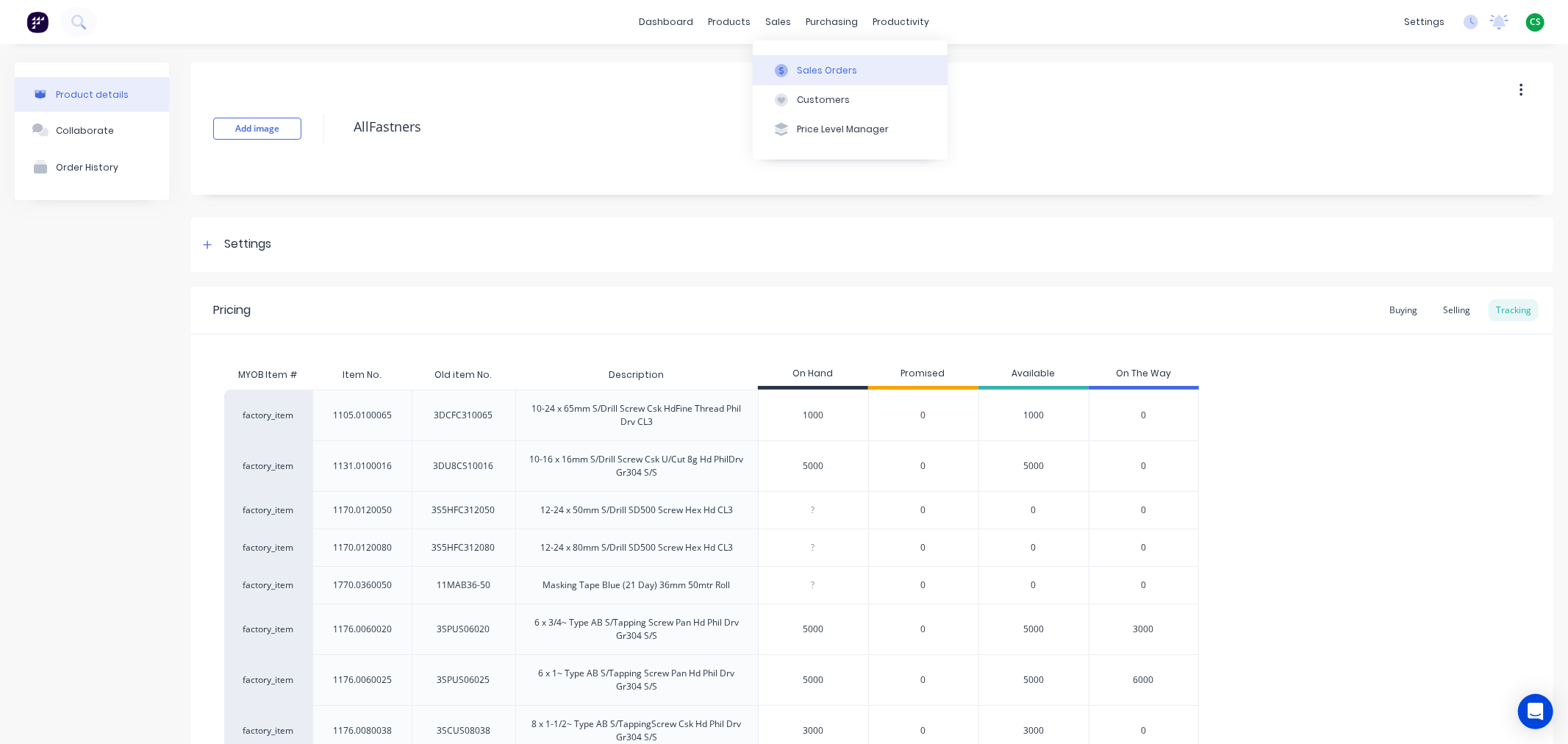
click at [819, 72] on div "Sales Orders" at bounding box center [826, 70] width 60 height 13
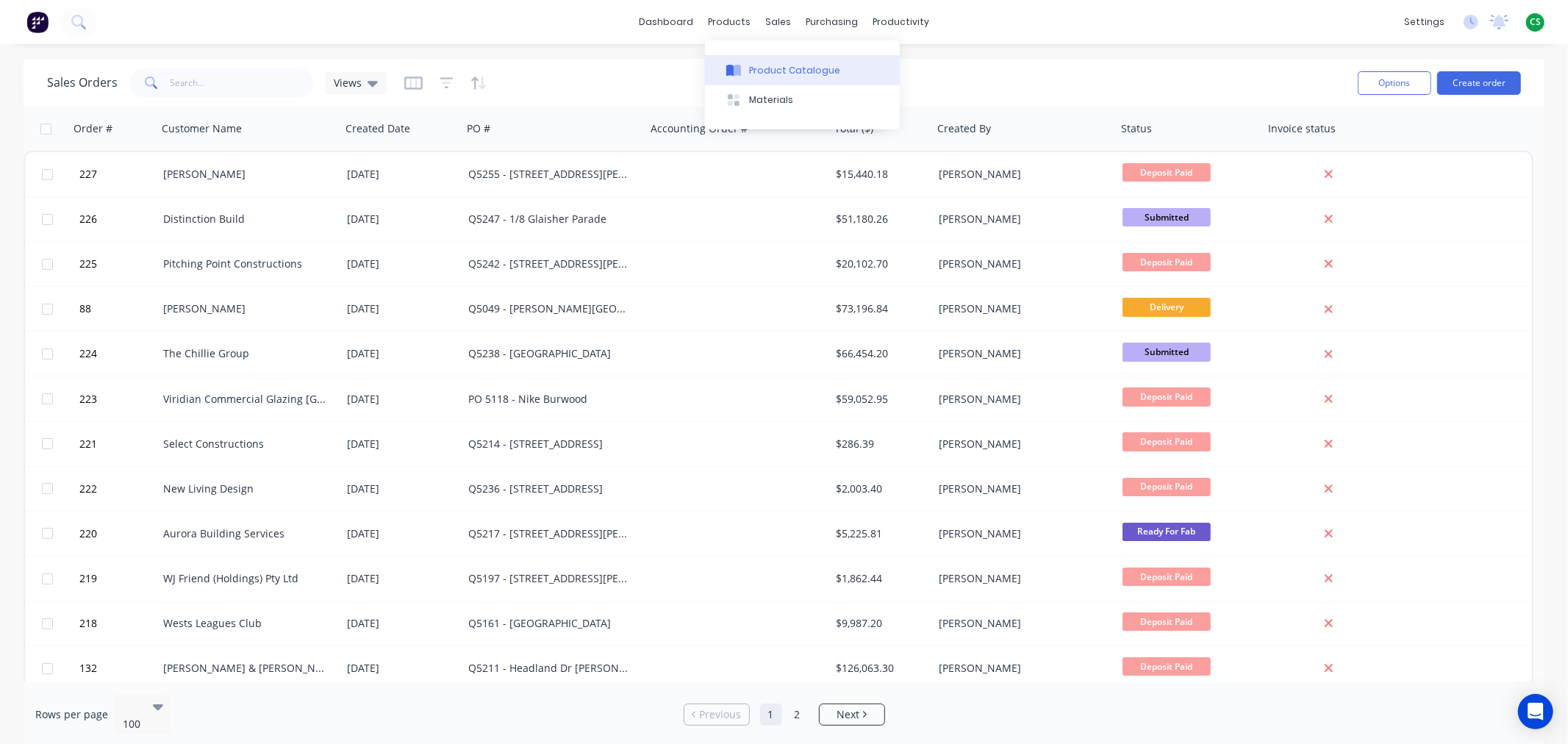
click at [783, 66] on div "Product Catalogue" at bounding box center [794, 70] width 91 height 13
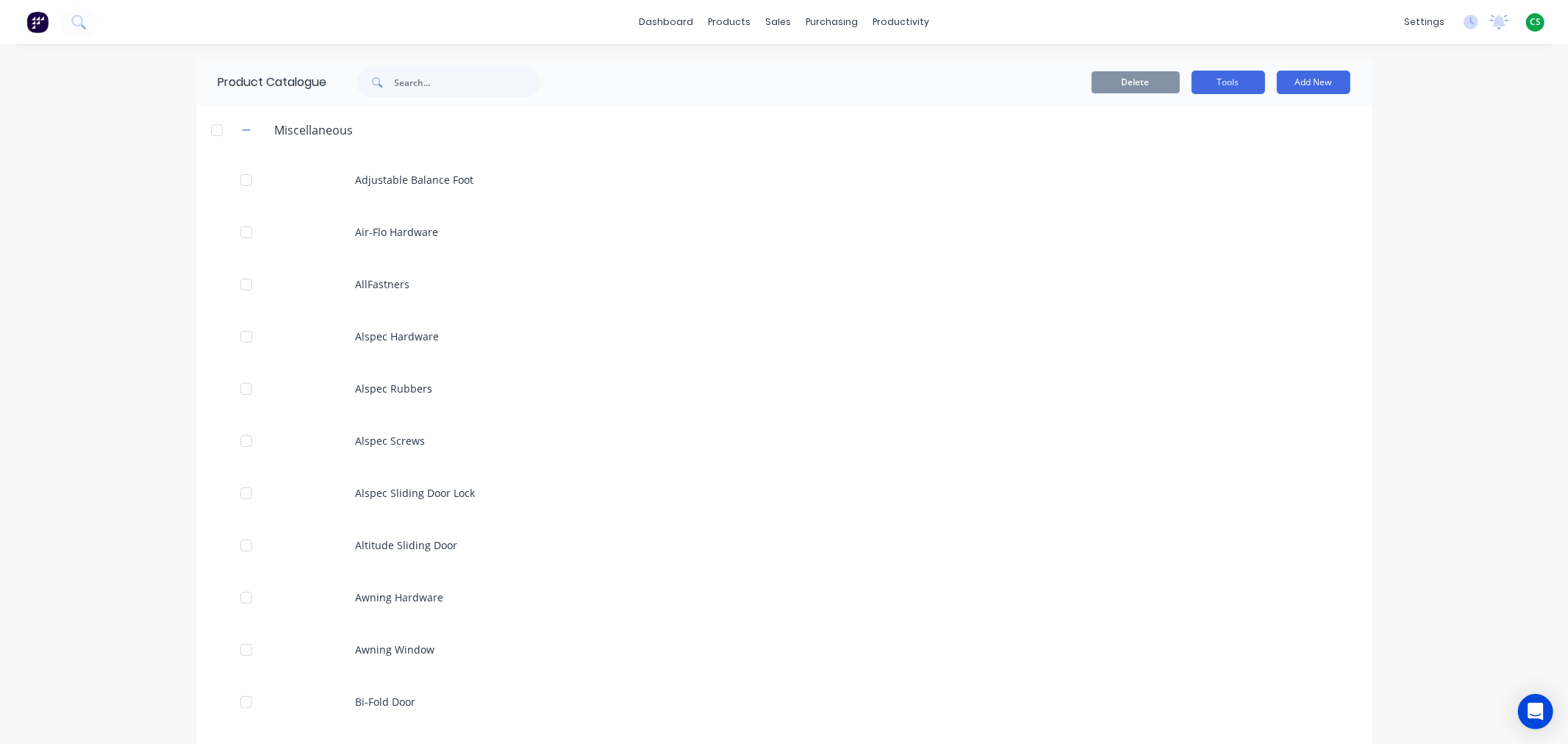
click at [1227, 85] on button "Tools" at bounding box center [1228, 82] width 73 height 23
click at [1167, 150] on div "Stocktake" at bounding box center [1195, 150] width 114 height 21
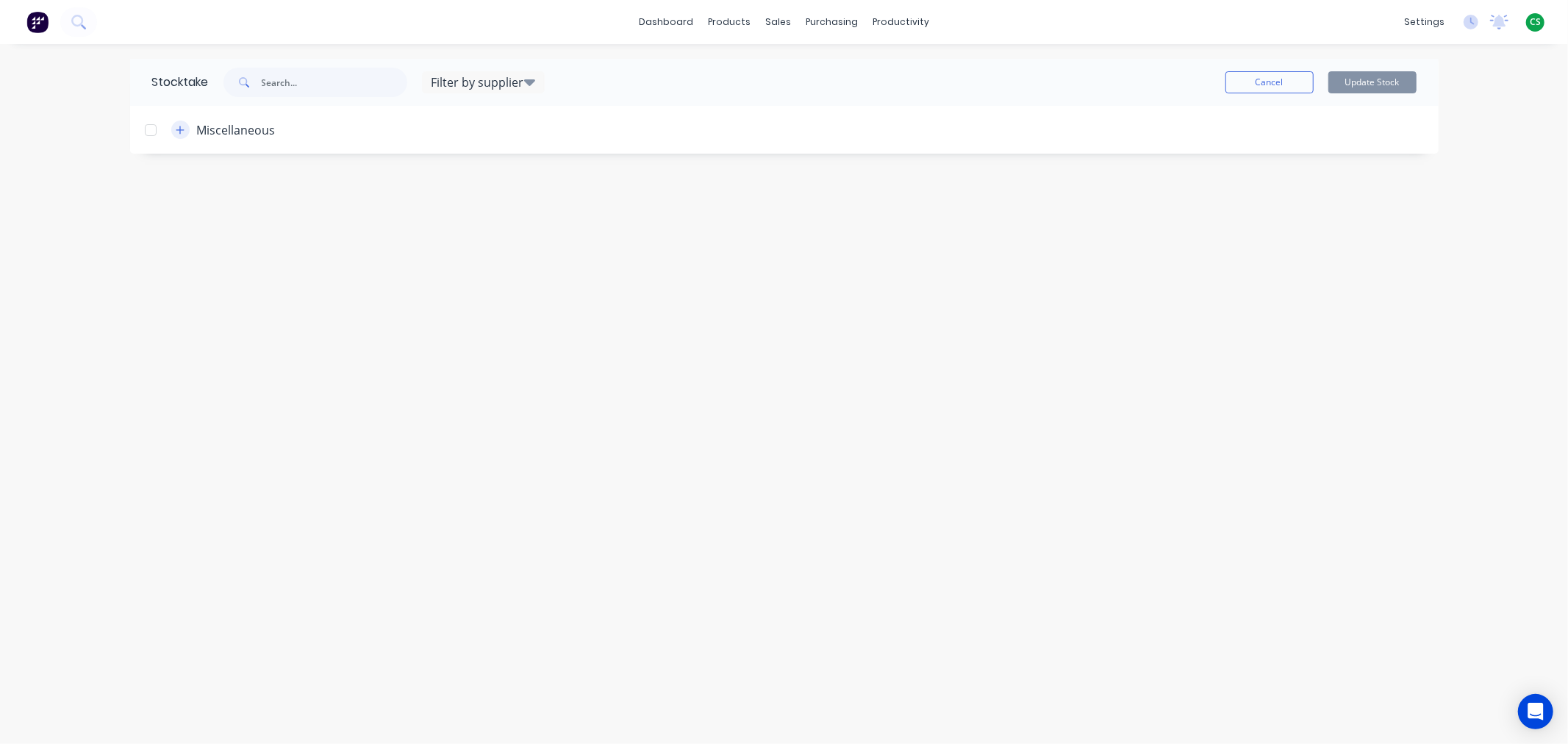
click at [180, 130] on icon "button" at bounding box center [180, 130] width 8 height 8
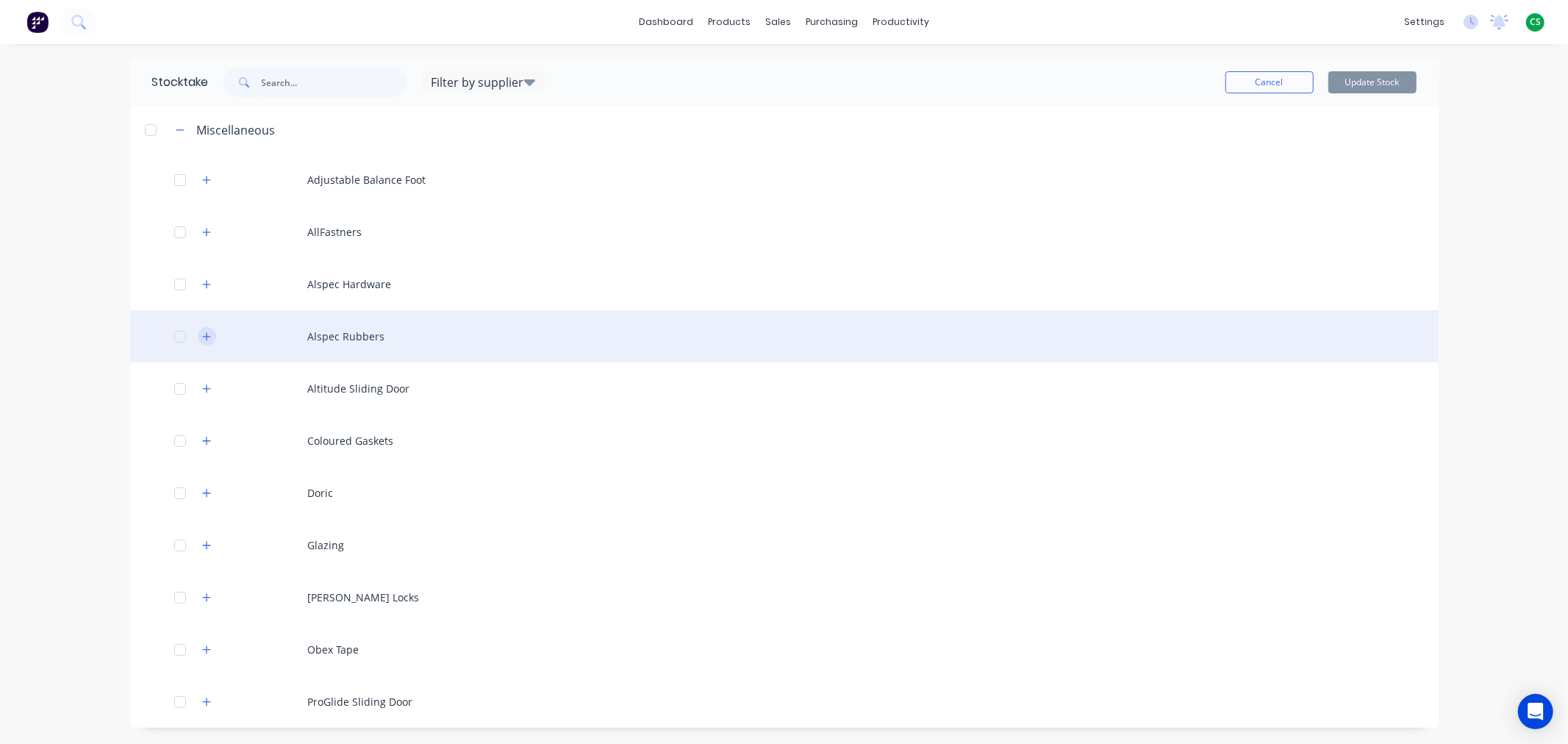
click at [202, 341] on icon "button" at bounding box center [206, 337] width 9 height 10
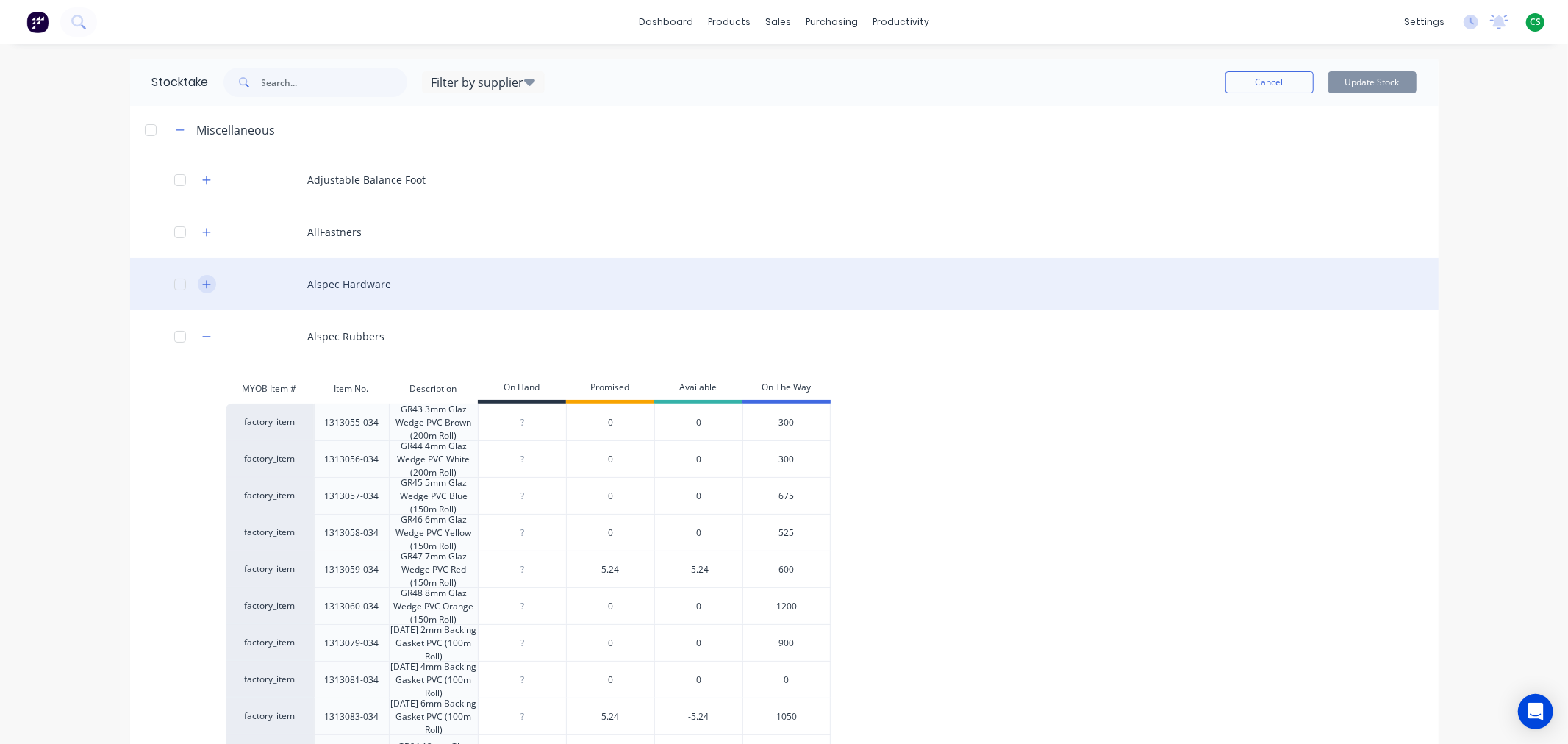
click at [202, 283] on icon "button" at bounding box center [206, 284] width 8 height 8
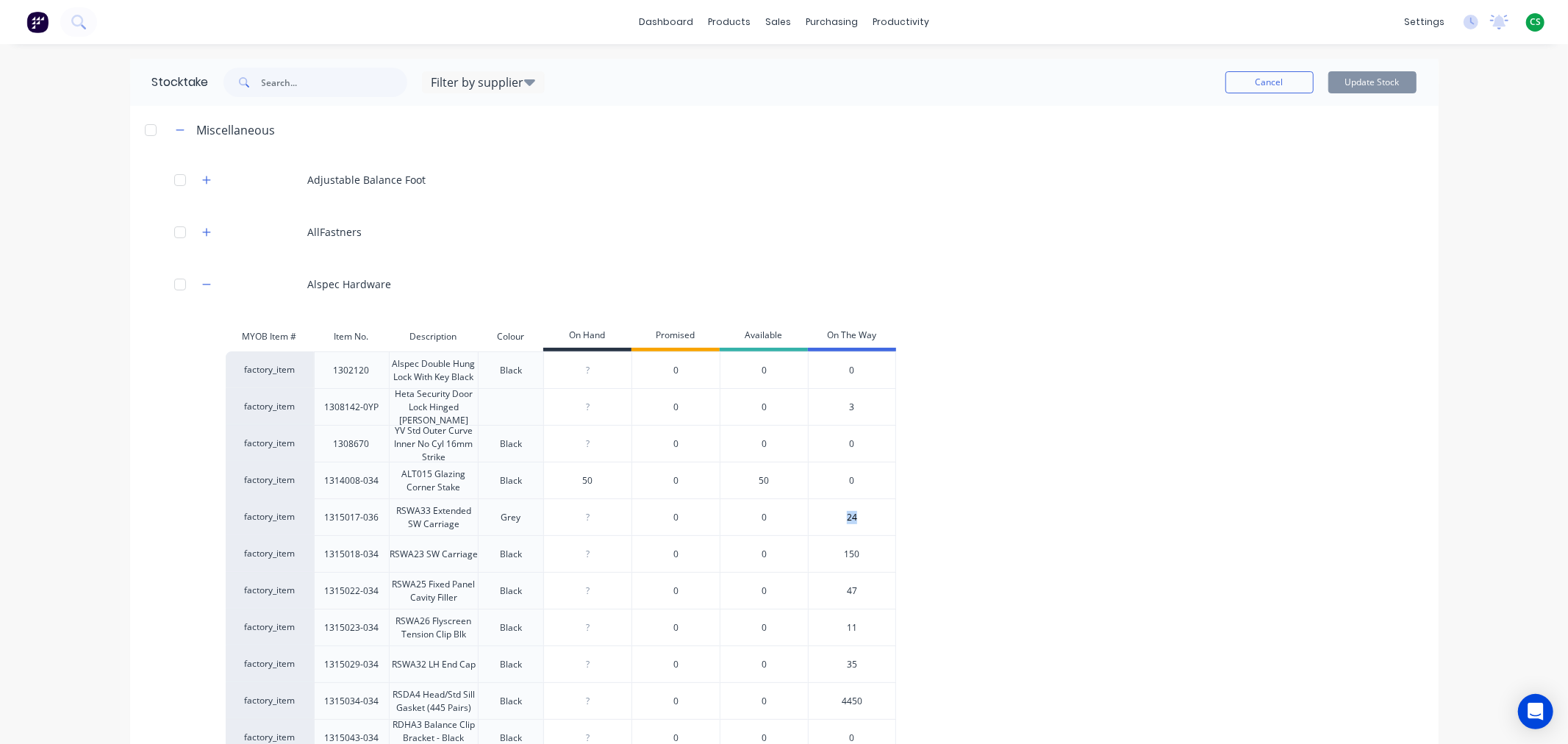
drag, startPoint x: 853, startPoint y: 516, endPoint x: 838, endPoint y: 516, distance: 15.0
click at [838, 516] on div "24" at bounding box center [852, 517] width 89 height 37
drag, startPoint x: 855, startPoint y: 552, endPoint x: 831, endPoint y: 553, distance: 24.0
click at [831, 553] on div "150" at bounding box center [852, 553] width 89 height 37
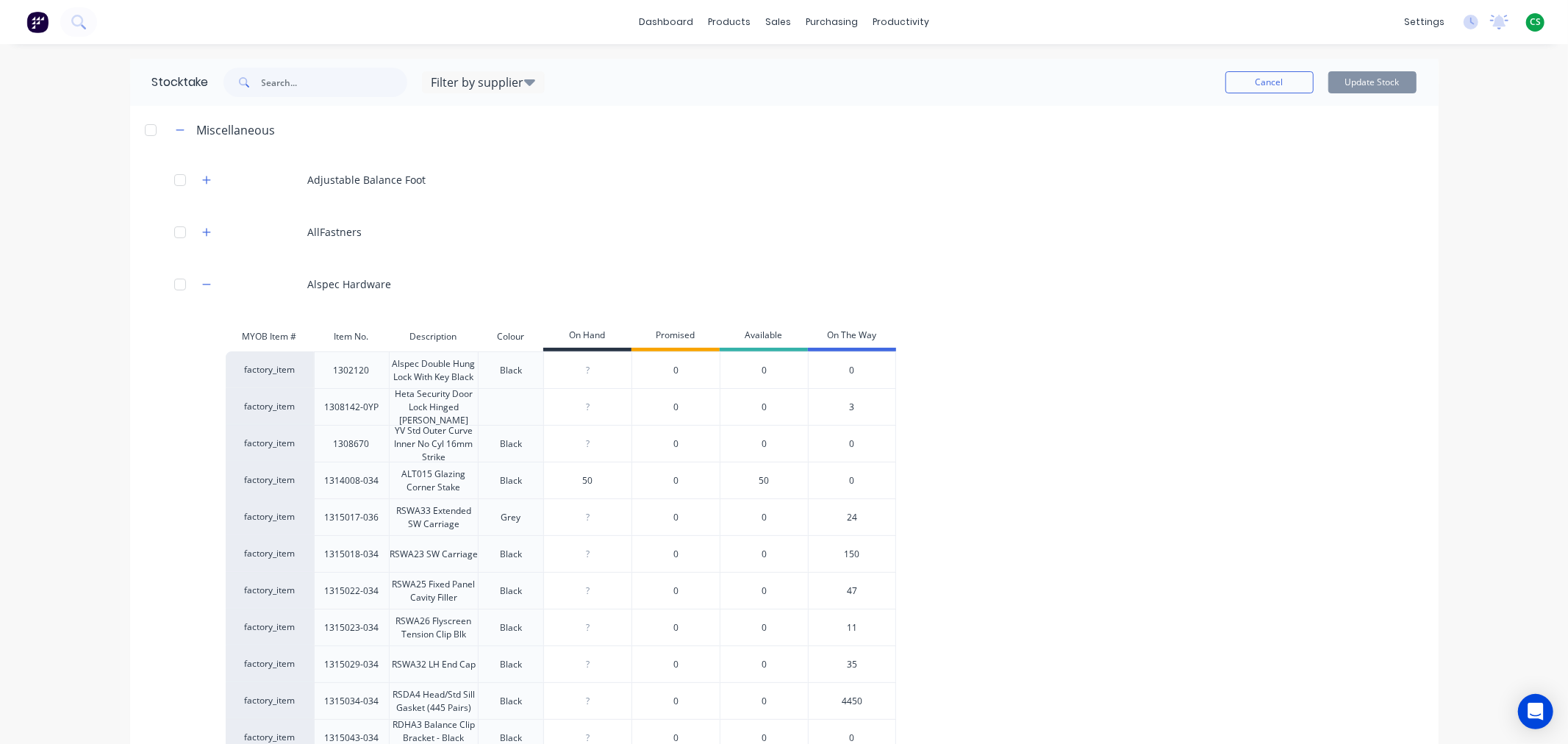
scroll to position [490, 0]
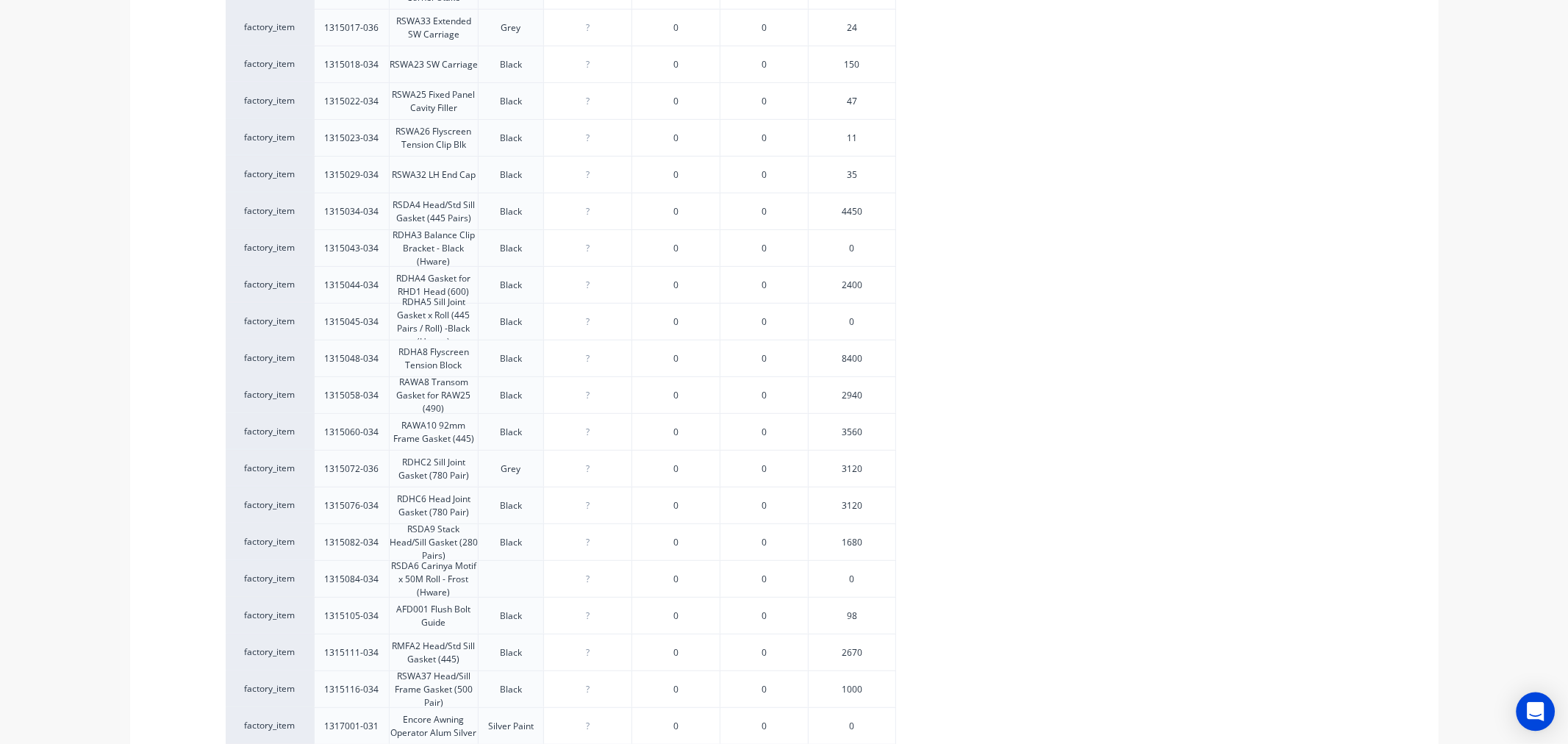
click at [1529, 711] on icon "Open Intercom Messenger" at bounding box center [1535, 712] width 17 height 19
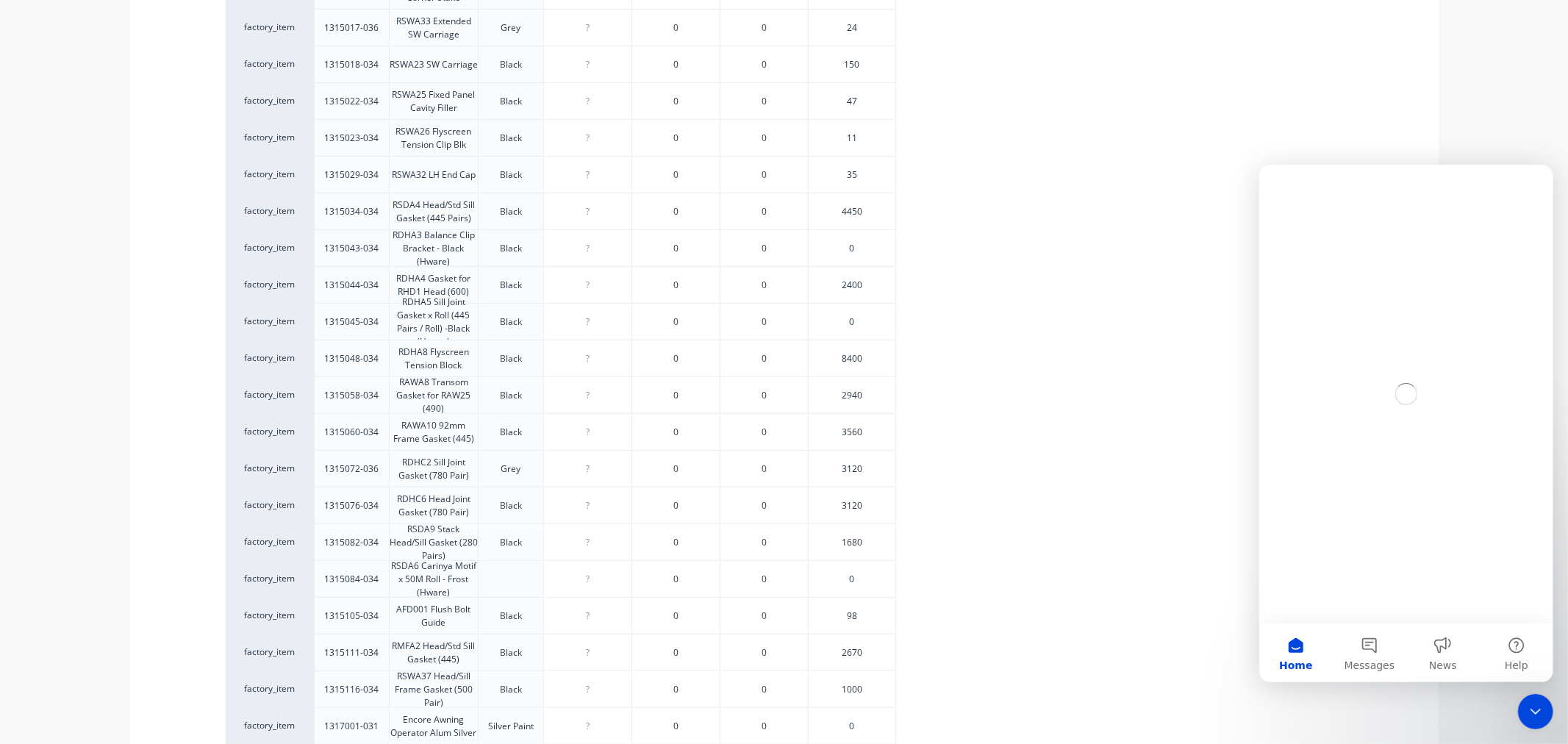
scroll to position [0, 0]
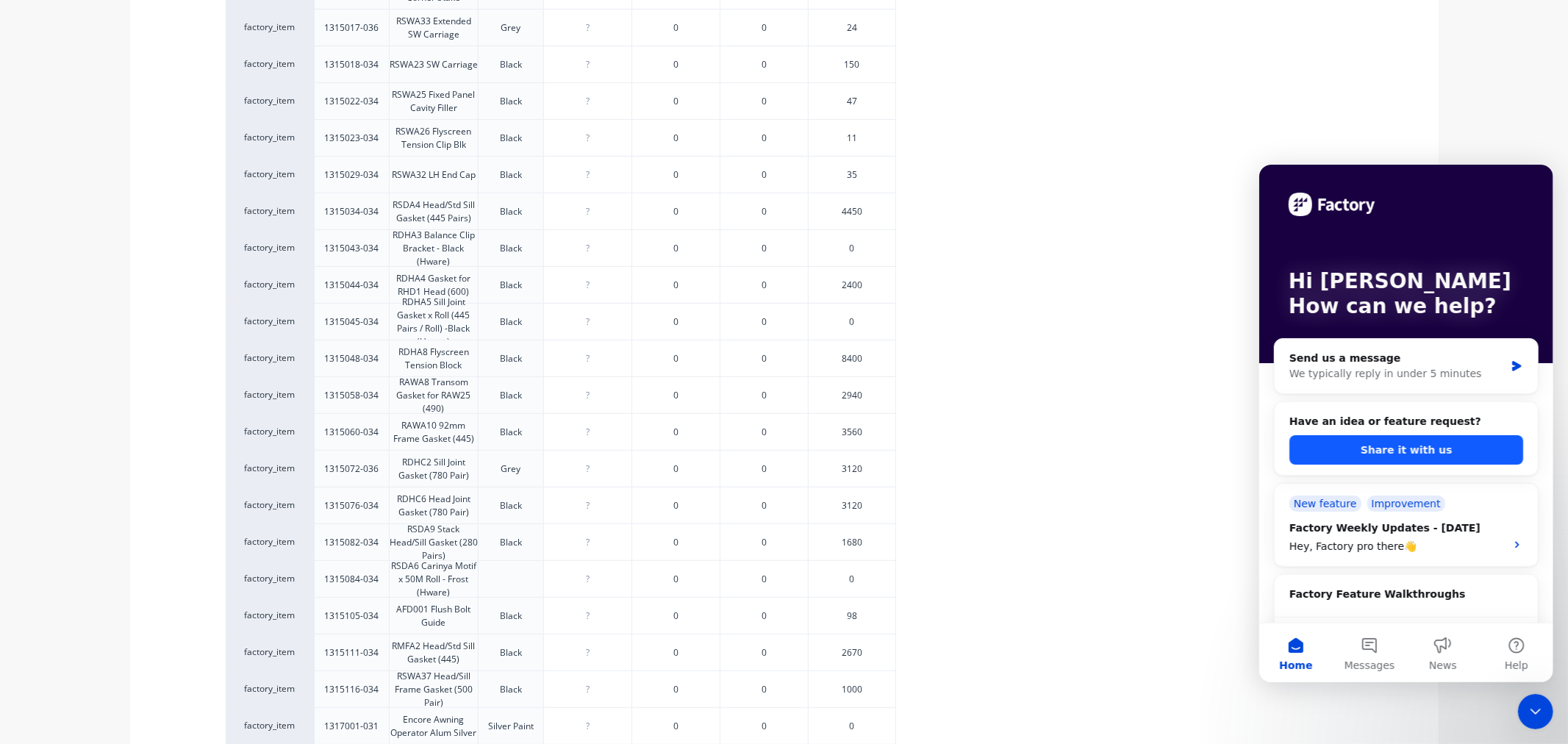
click at [1341, 453] on button "Share it with us" at bounding box center [1405, 448] width 234 height 30
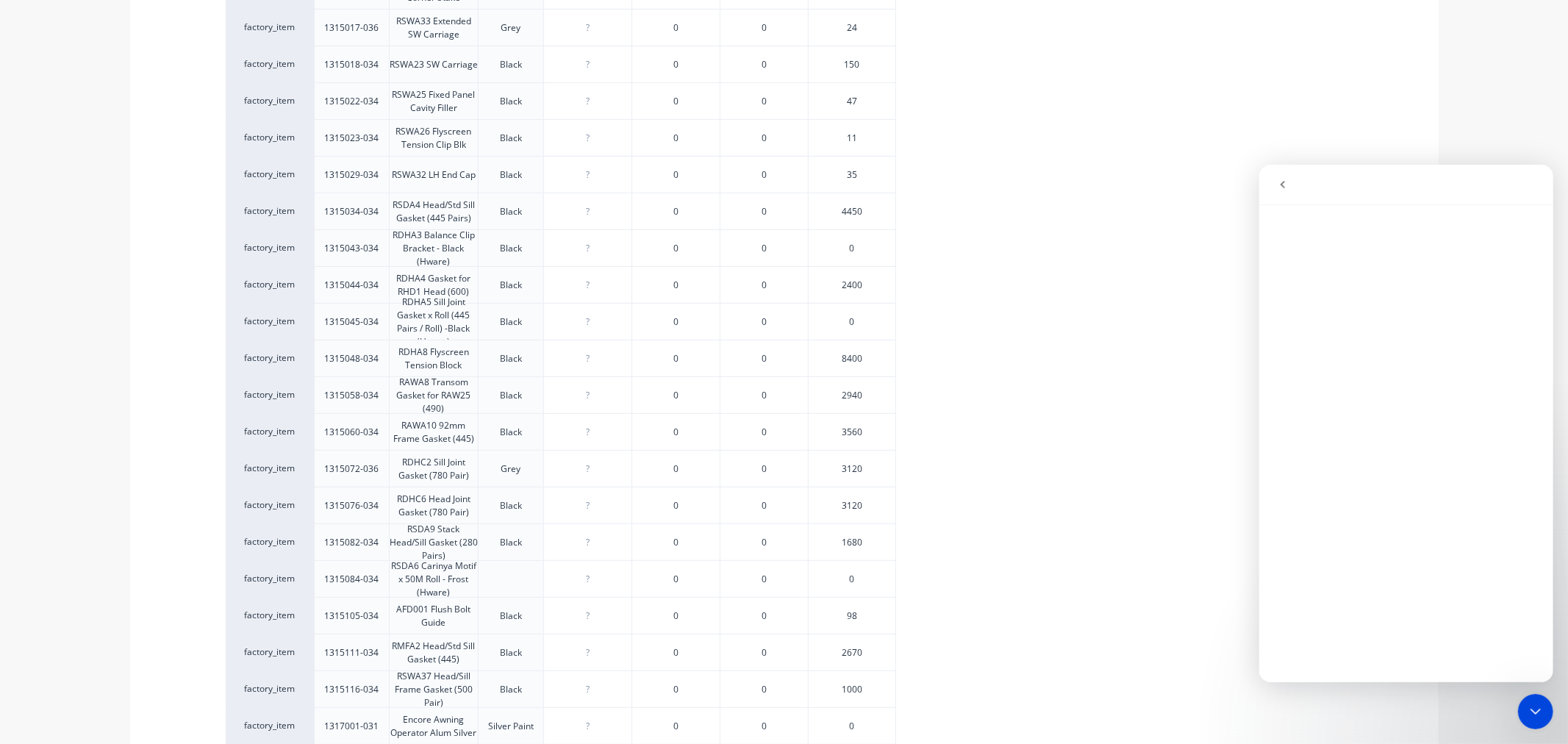
click at [1529, 712] on icon "Close Intercom Messenger" at bounding box center [1535, 711] width 18 height 18
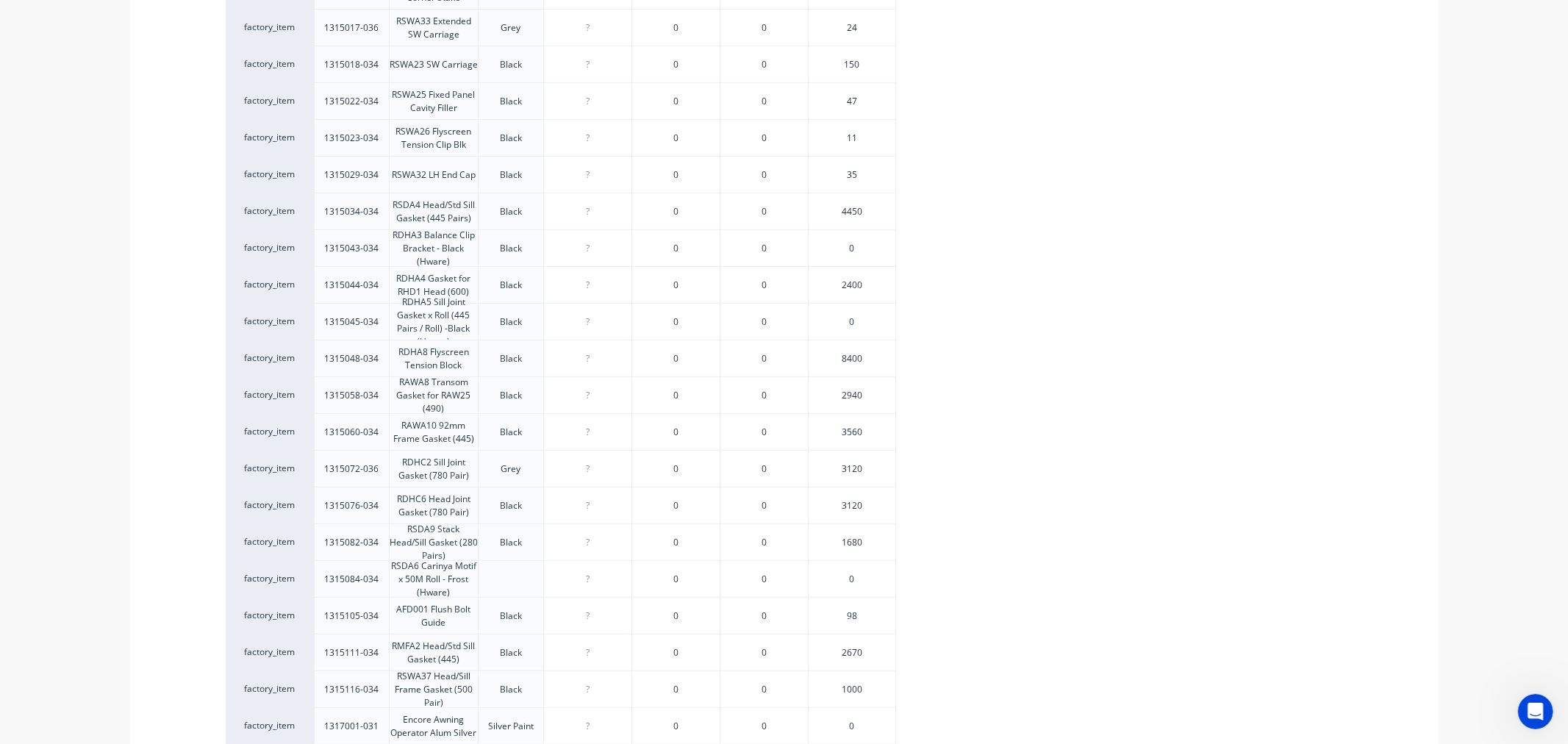
click at [1529, 709] on icon "Open Intercom Messenger" at bounding box center [1535, 711] width 24 height 24
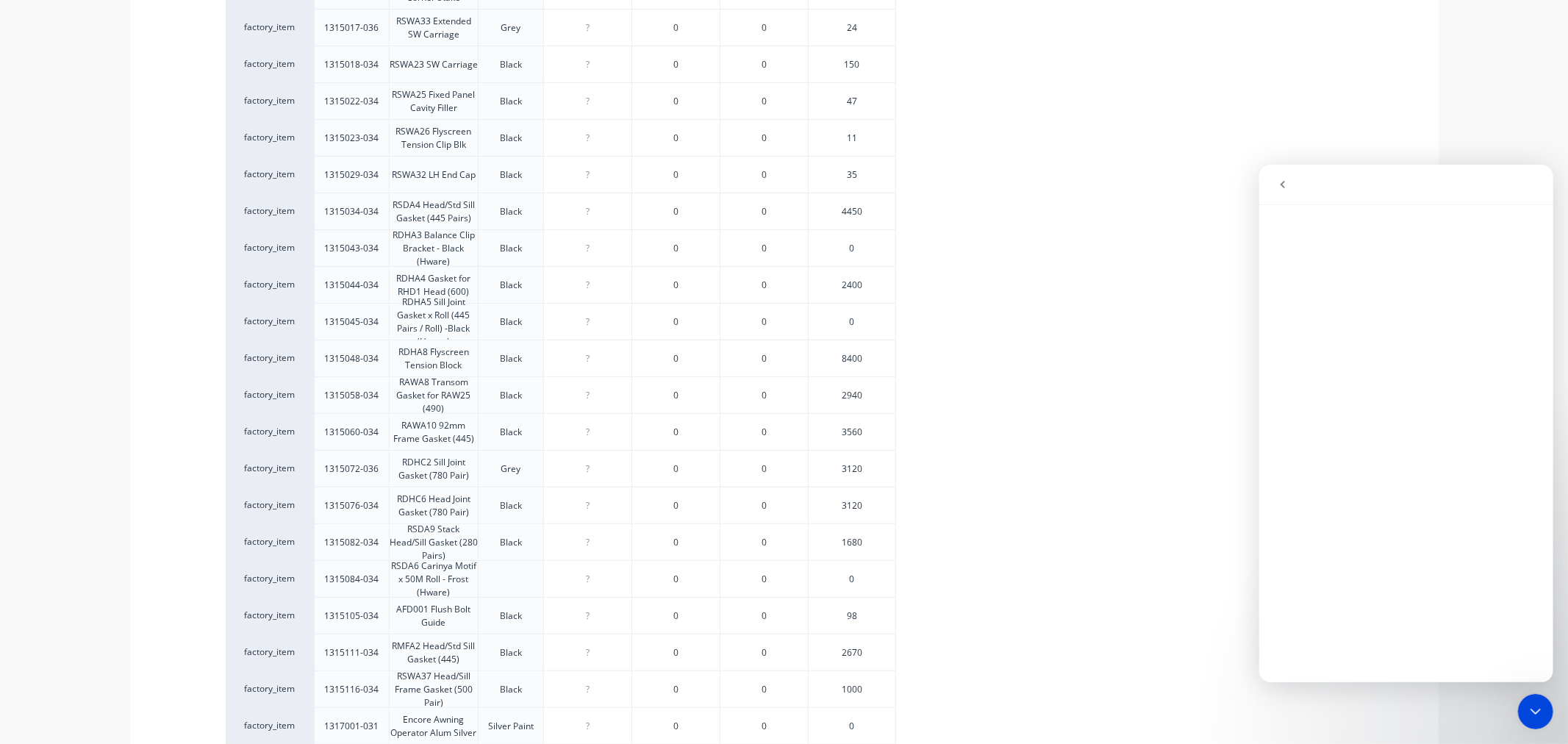
click at [1282, 183] on icon "go back" at bounding box center [1282, 184] width 12 height 12
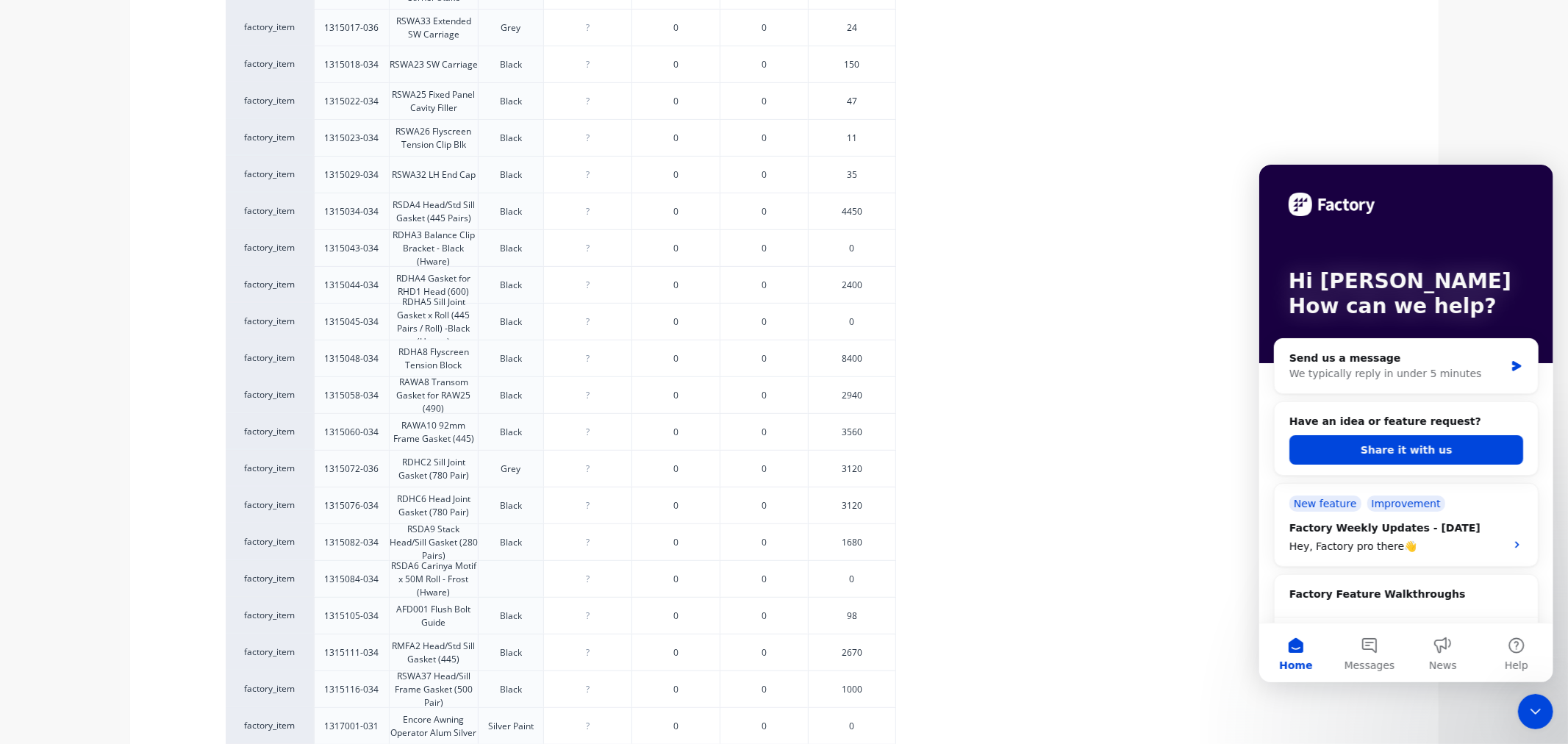
click at [1534, 714] on icon "Close Intercom Messenger" at bounding box center [1535, 711] width 18 height 18
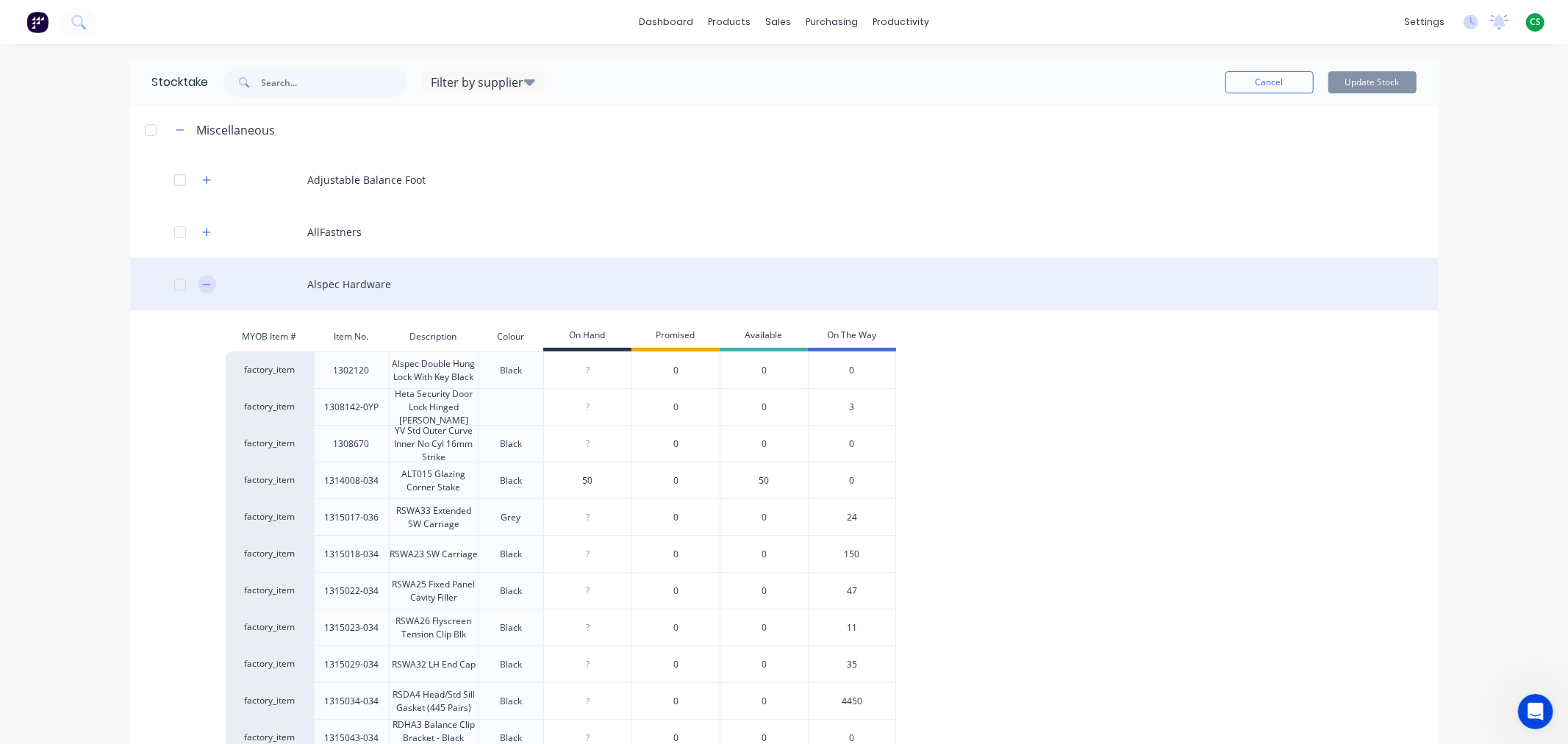
click at [202, 287] on icon "button" at bounding box center [206, 284] width 9 height 10
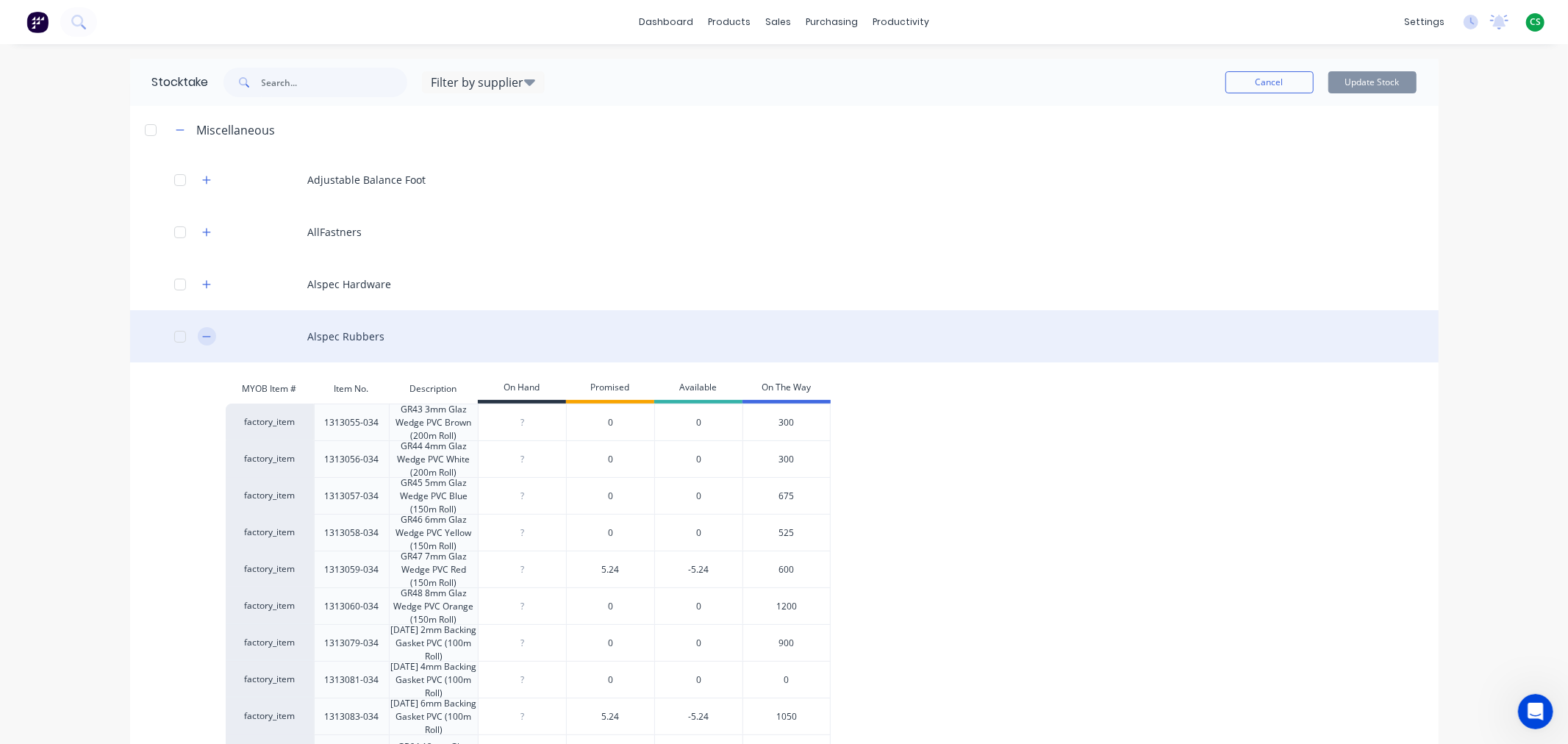
click at [198, 335] on button "button" at bounding box center [207, 336] width 19 height 19
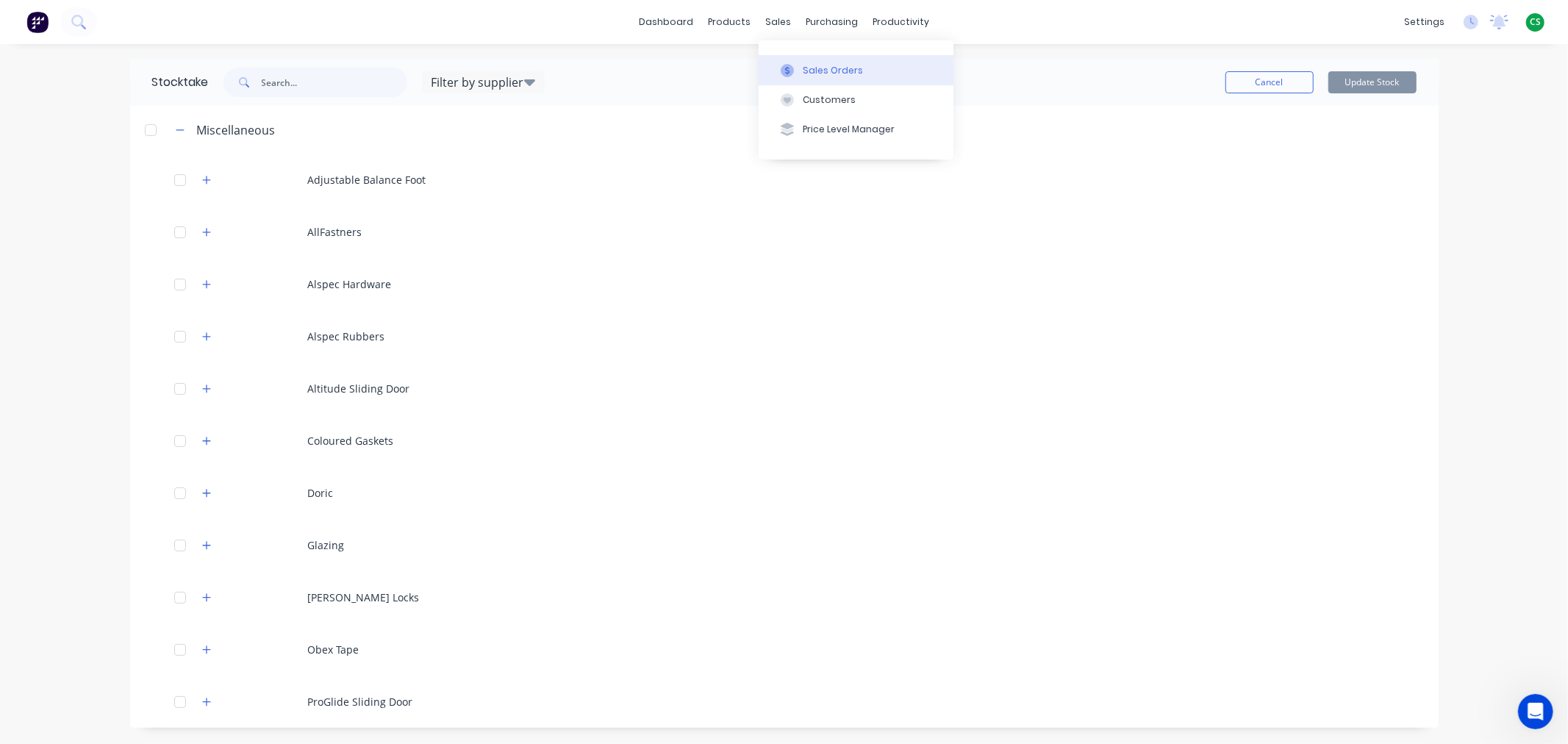
click at [827, 70] on div "Sales Orders" at bounding box center [833, 70] width 60 height 13
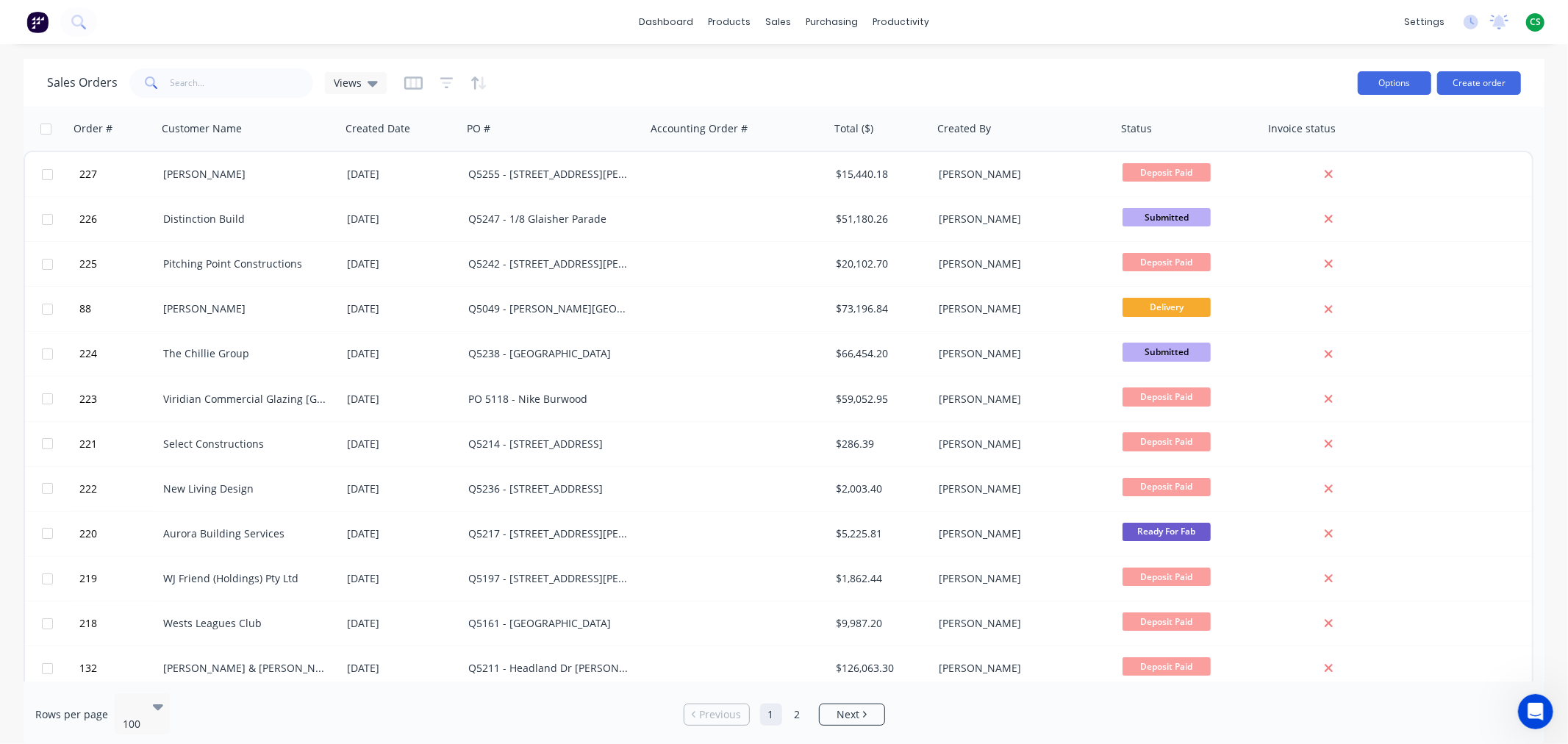
click at [1362, 81] on button "Options" at bounding box center [1394, 83] width 73 height 23
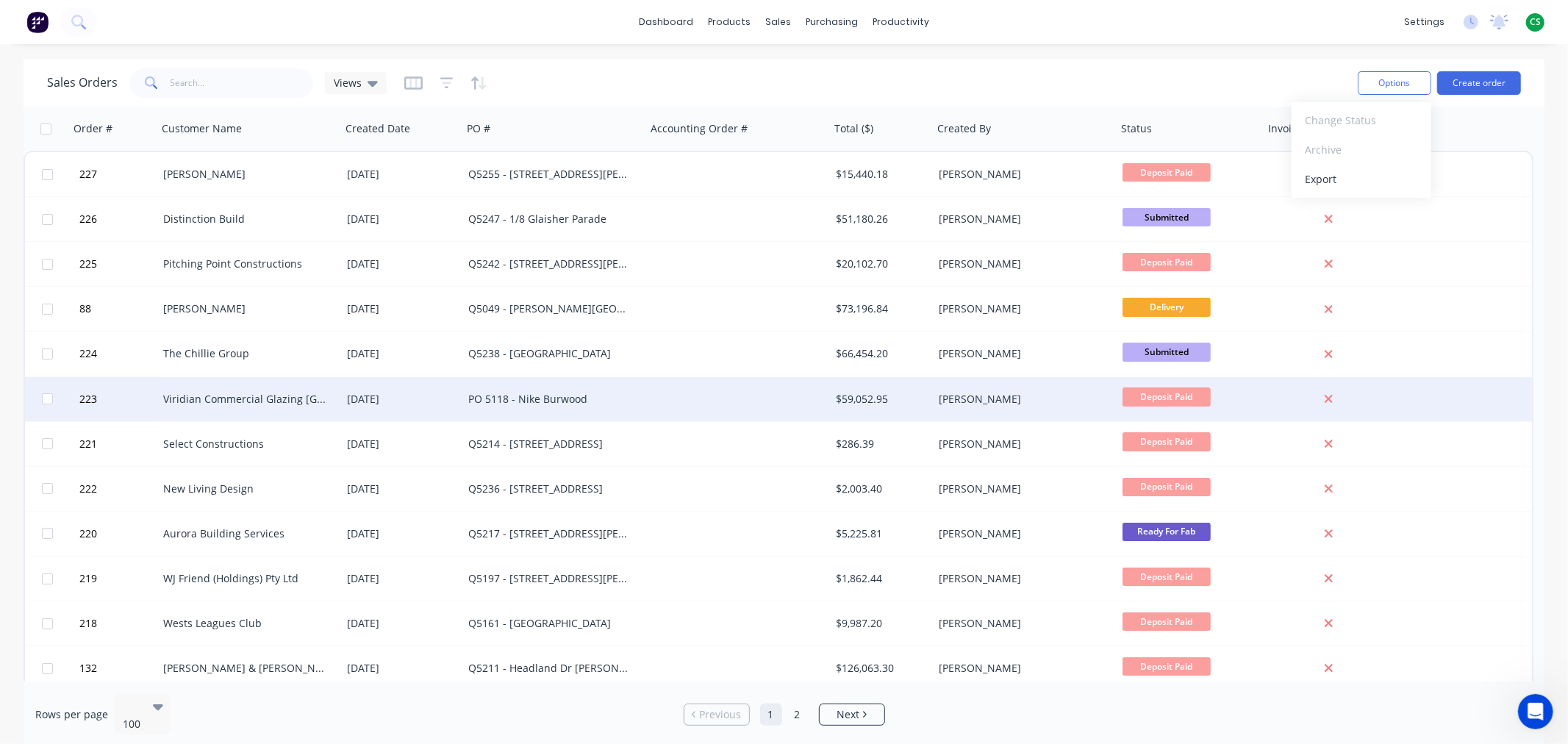
click at [1144, 398] on span "Deposit Paid" at bounding box center [1167, 396] width 89 height 19
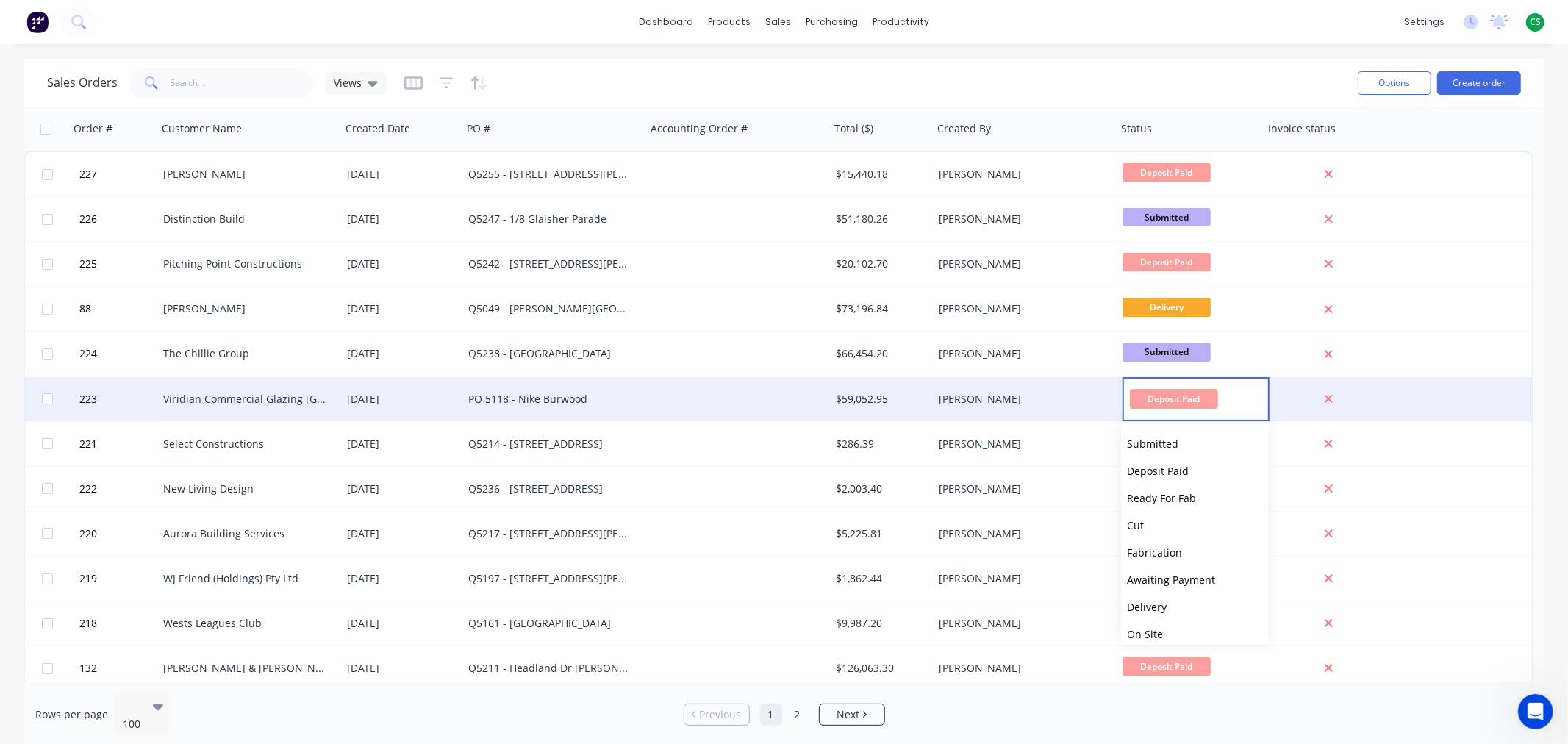
click at [1144, 398] on span "Deposit Paid" at bounding box center [1174, 399] width 89 height 20
click at [1208, 26] on div "dashboard products sales purchasing productivity dashboard products Product Cat…" at bounding box center [784, 22] width 1568 height 44
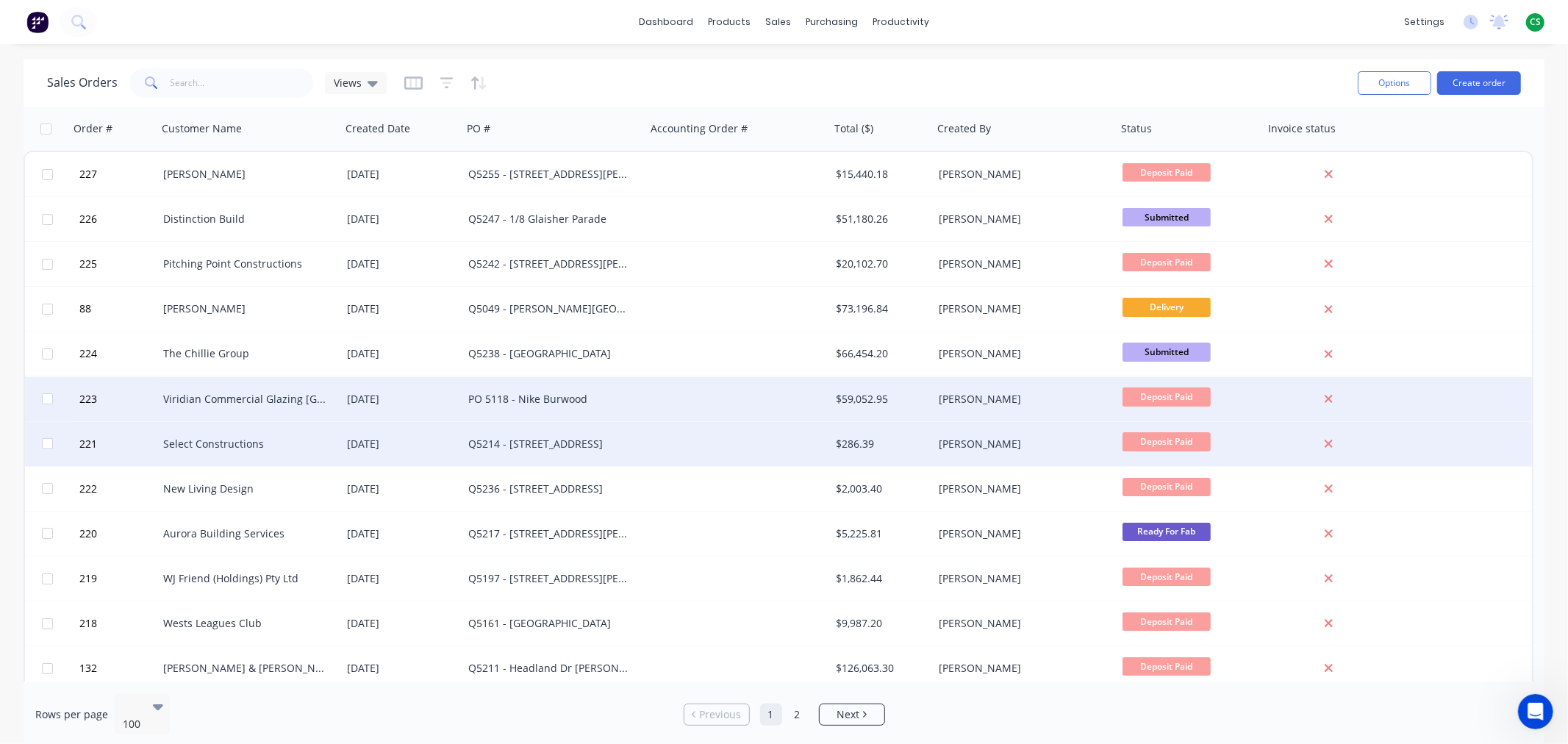
click at [1145, 441] on span "Deposit Paid" at bounding box center [1167, 441] width 89 height 19
click at [1213, 77] on div "Sales Orders Views" at bounding box center [696, 82] width 1299 height 36
click at [410, 81] on icon "button" at bounding box center [413, 83] width 19 height 14
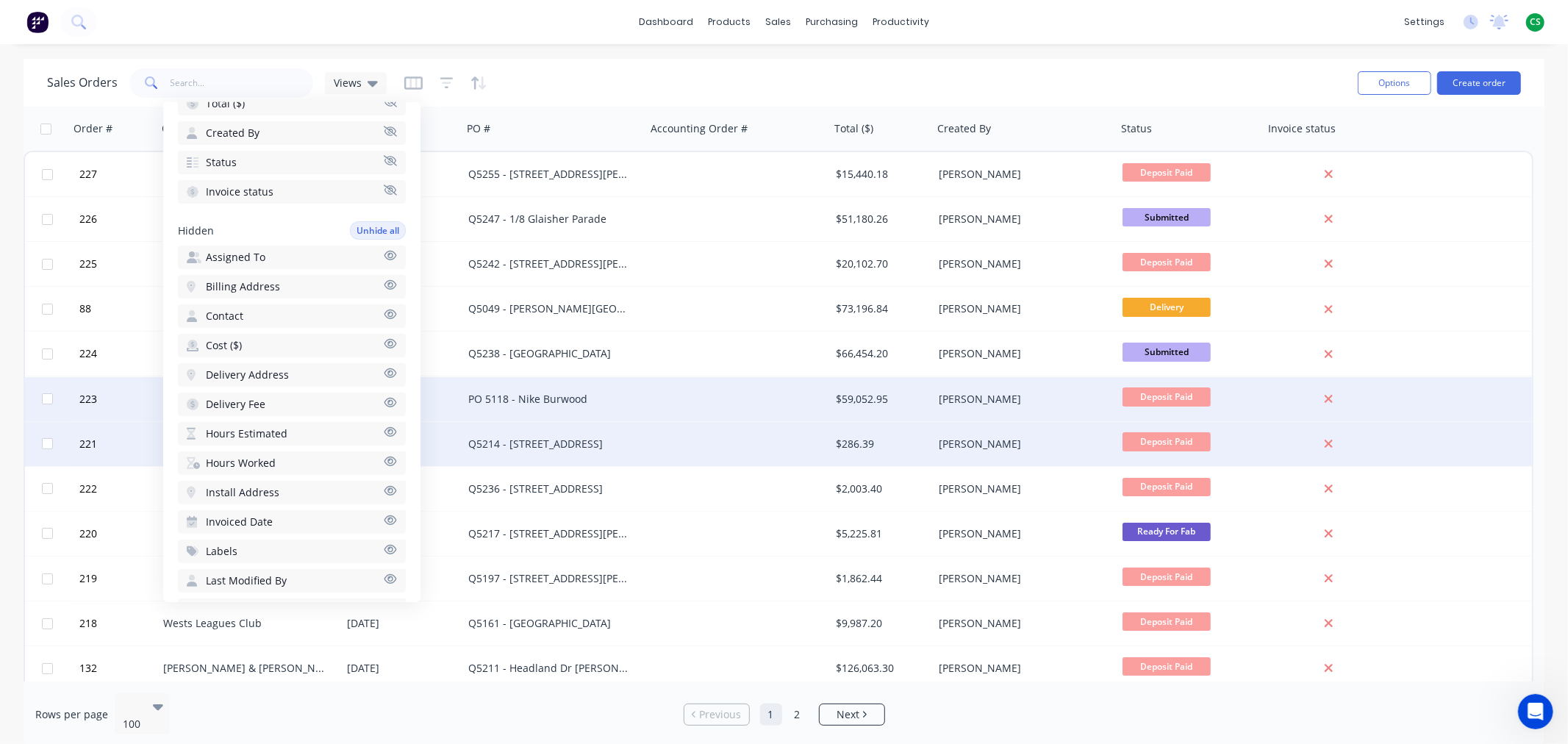
scroll to position [274, 0]
click at [384, 249] on icon "button" at bounding box center [391, 254] width 13 height 10
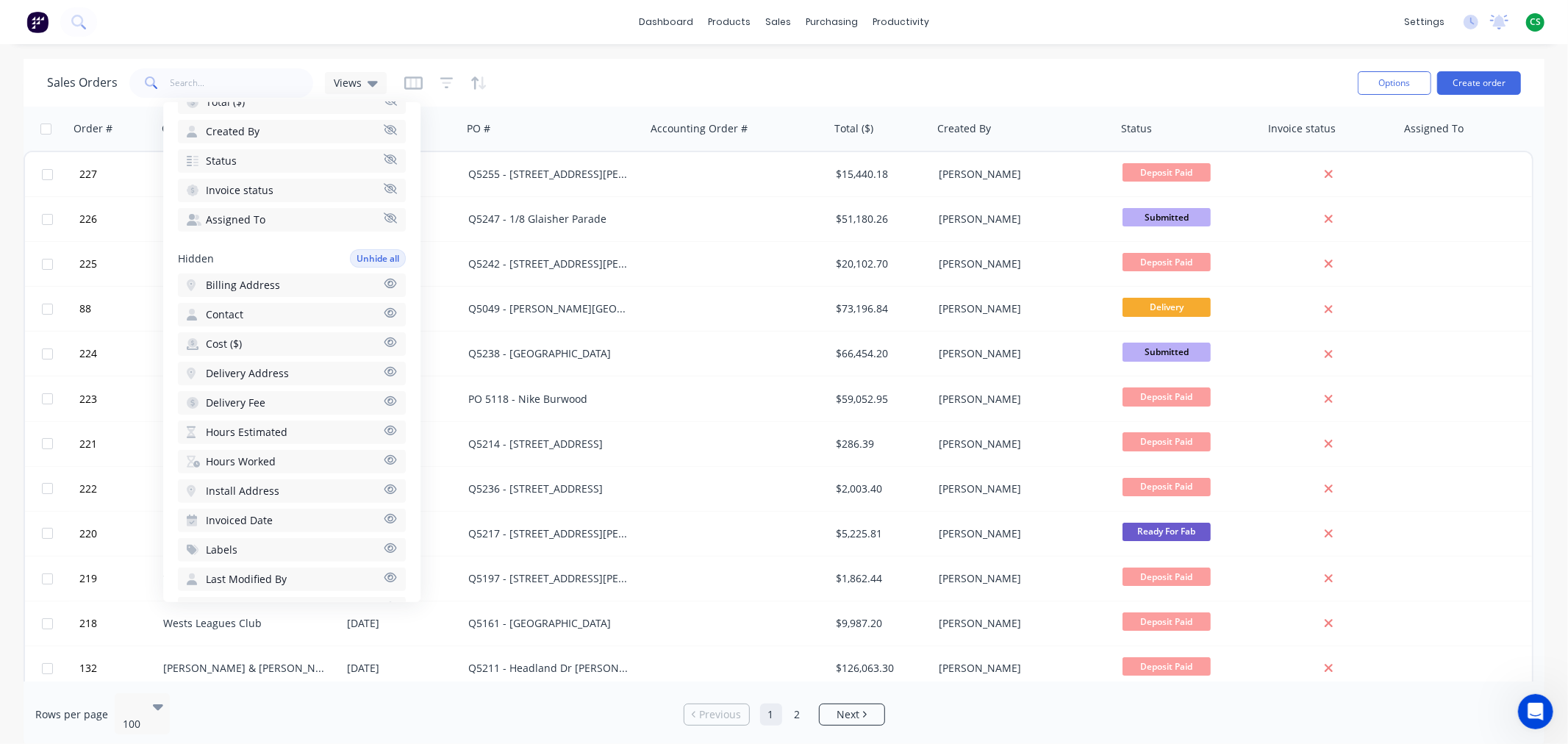
scroll to position [275, 0]
click at [383, 541] on icon "button" at bounding box center [390, 547] width 13 height 11
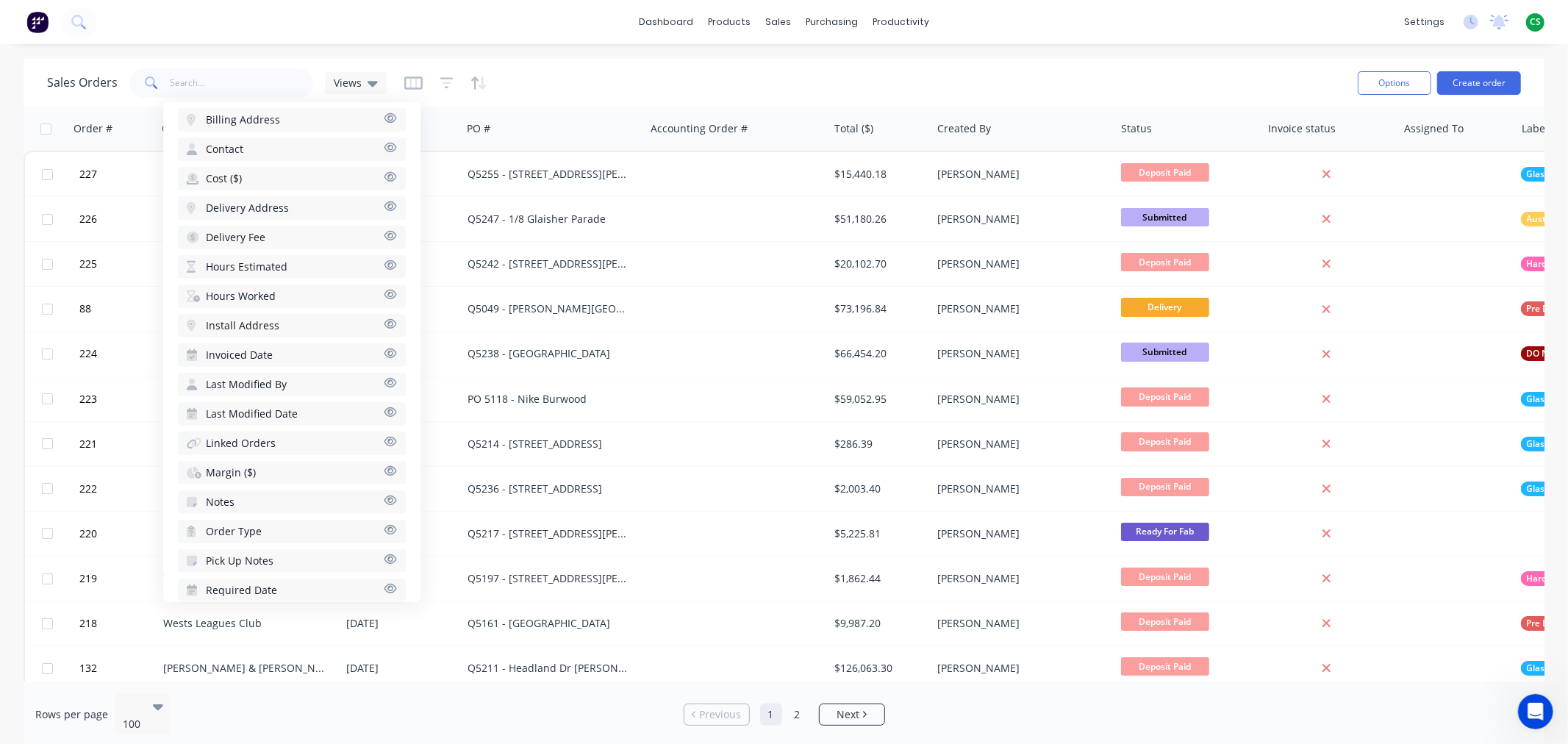
scroll to position [482, 0]
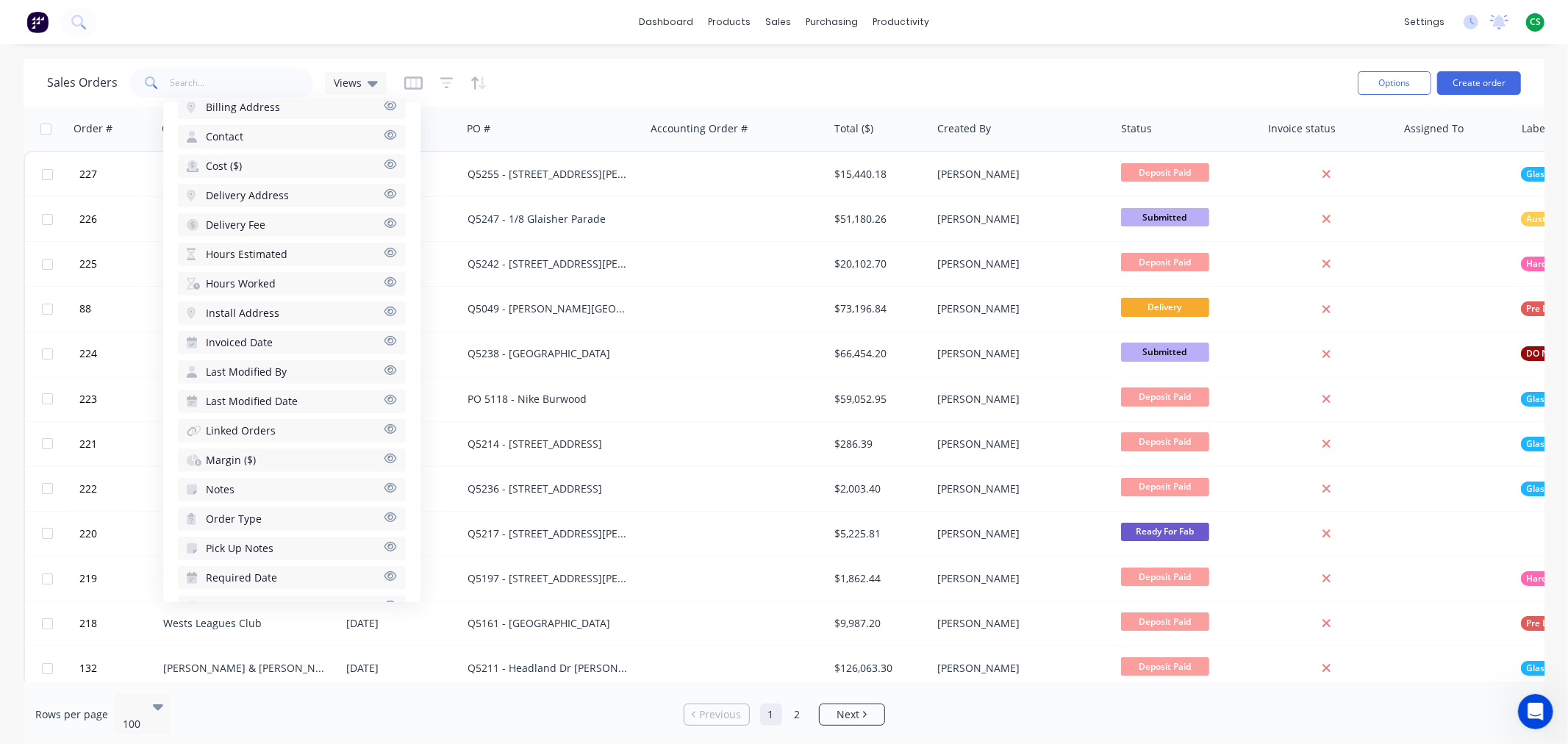
click at [384, 483] on icon "button" at bounding box center [391, 488] width 13 height 10
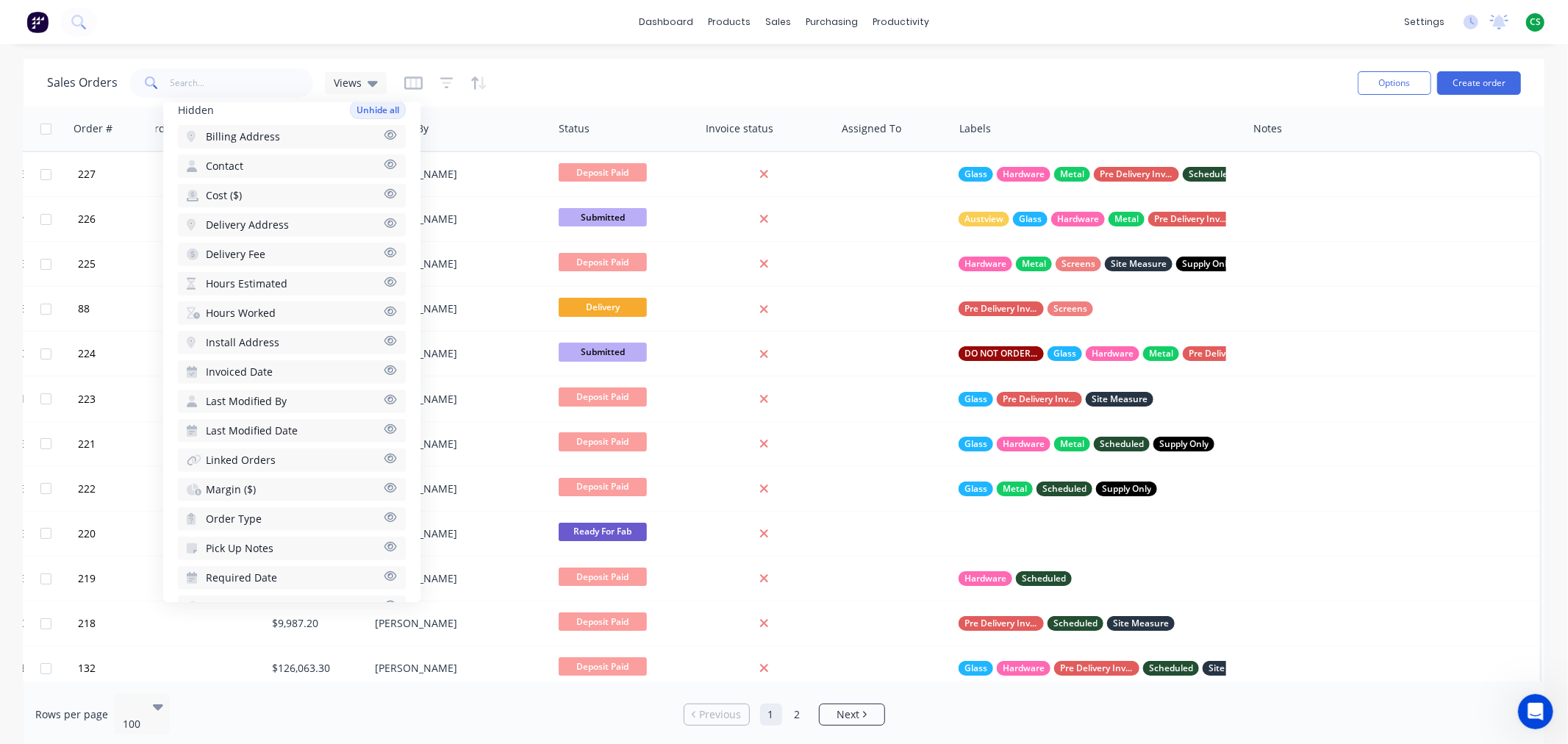
scroll to position [0, 569]
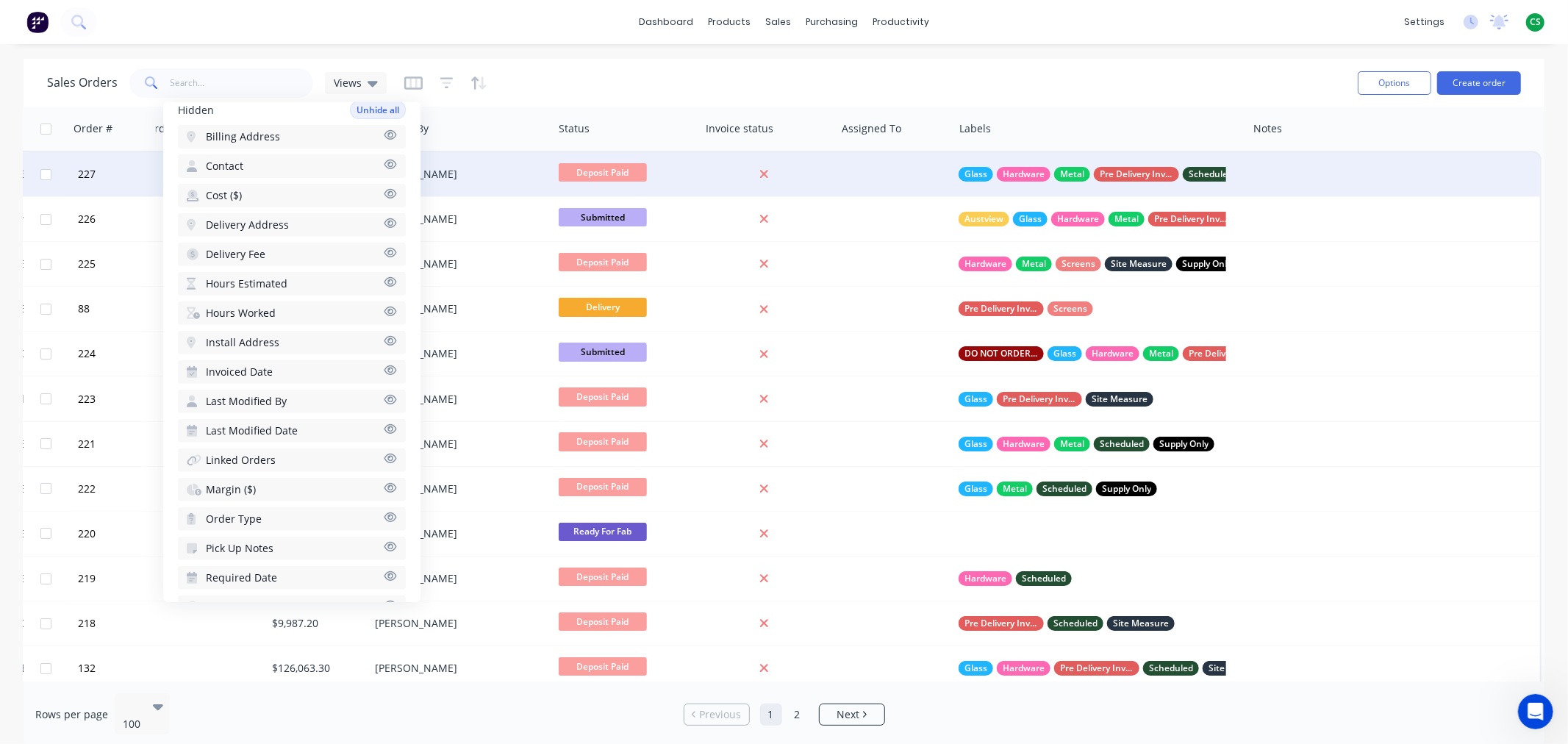
click at [1322, 176] on div at bounding box center [1393, 174] width 293 height 44
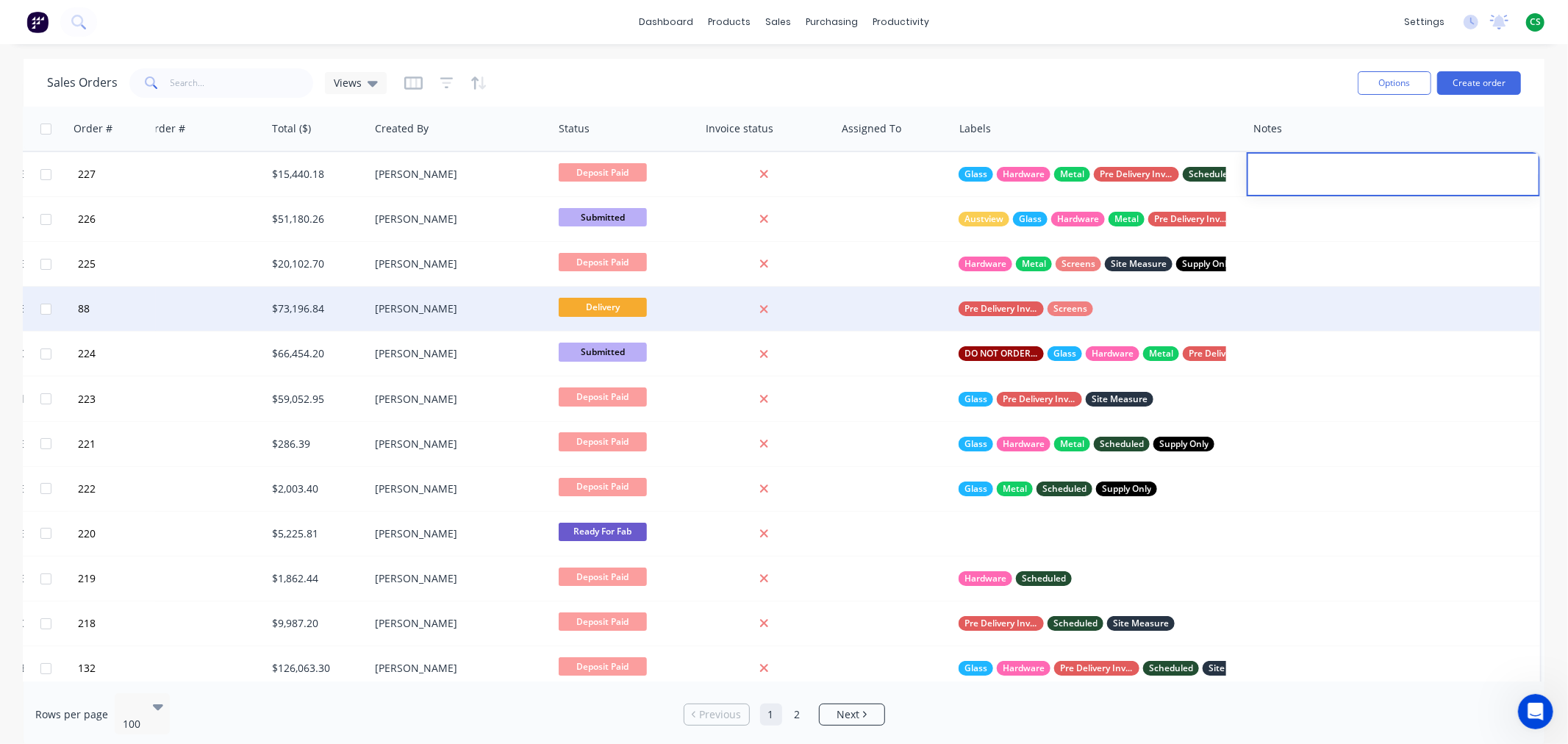
click at [1196, 308] on div "Pre Delivery Invoice Screens" at bounding box center [1092, 308] width 267 height 14
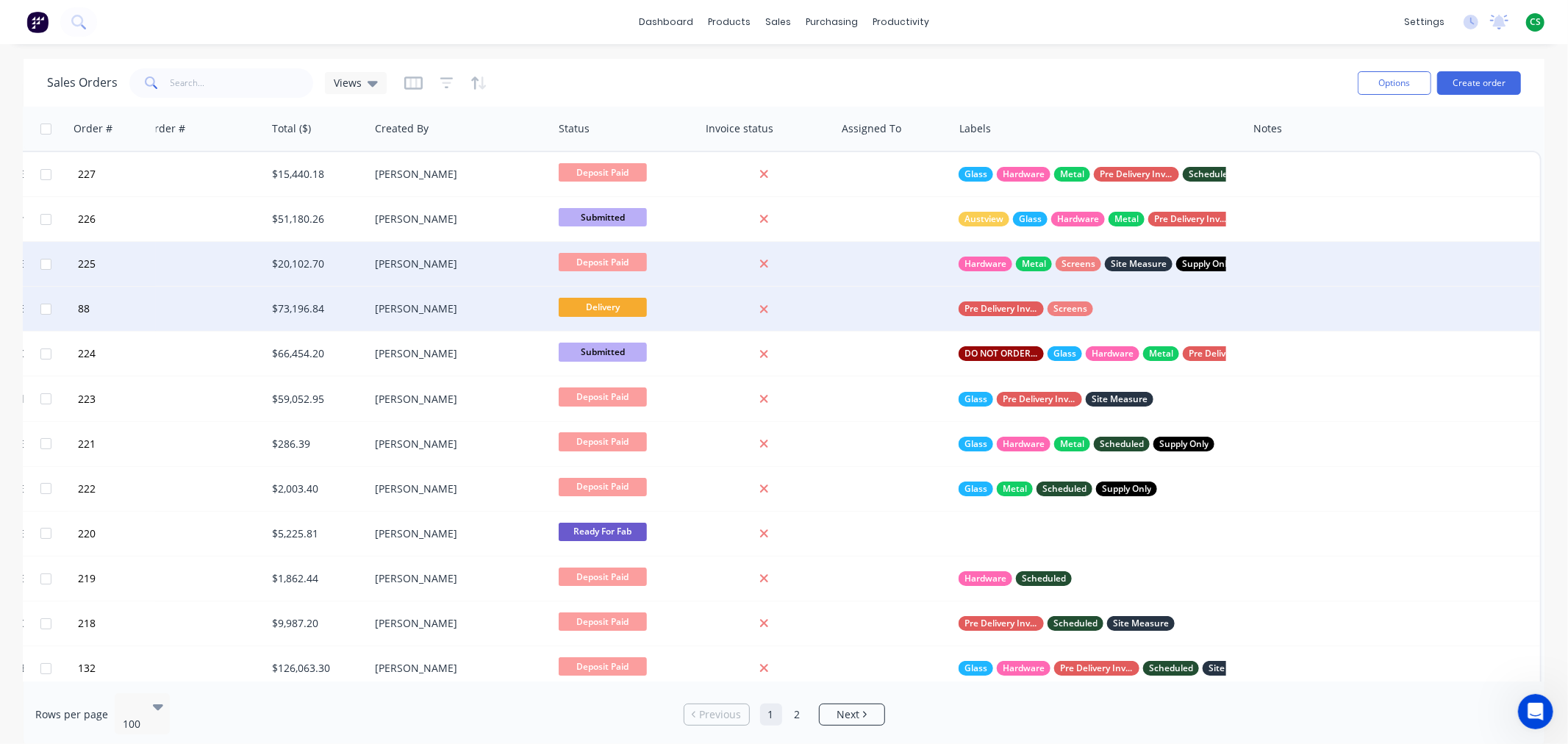
click at [862, 261] on div at bounding box center [892, 264] width 101 height 14
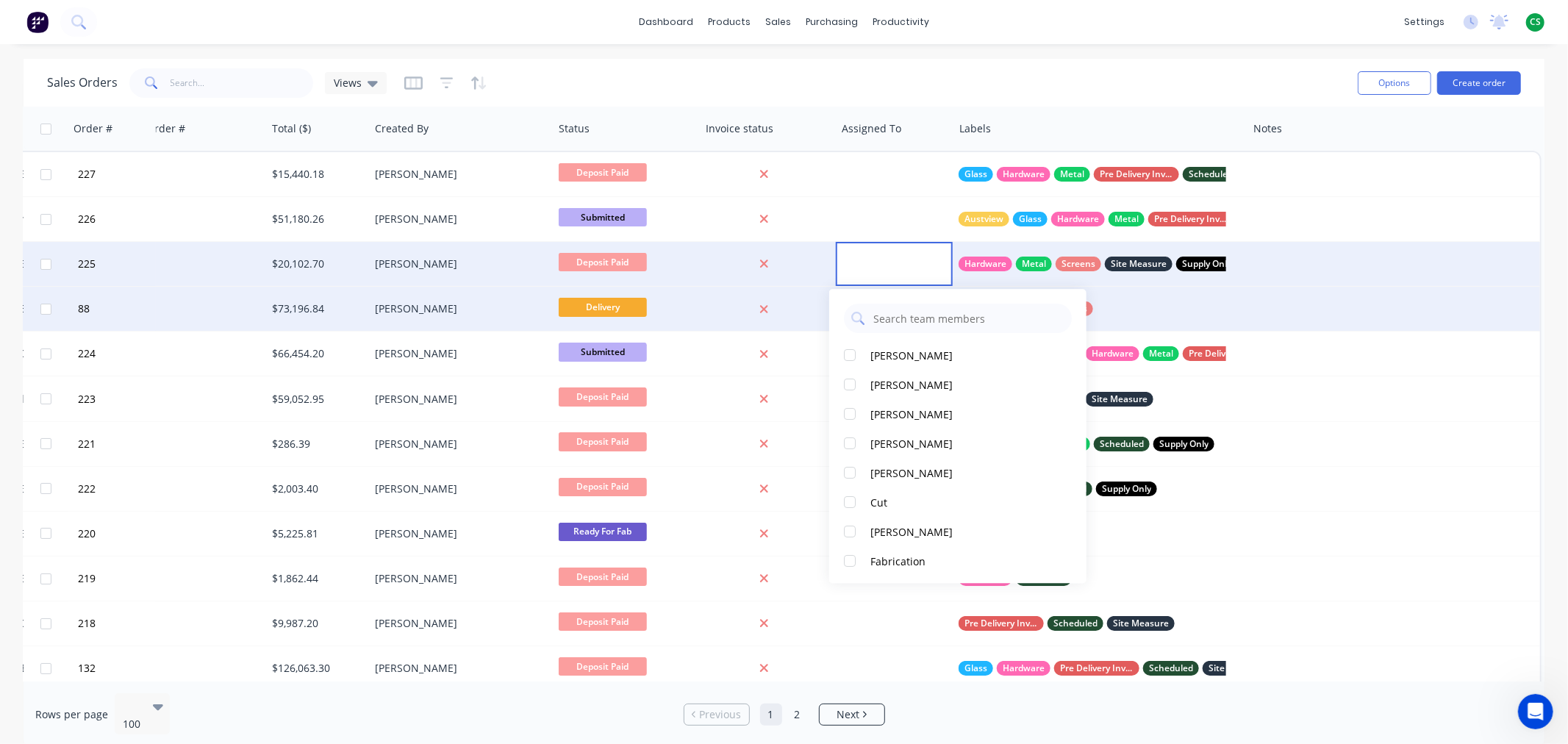
click at [1260, 27] on div "dashboard products sales purchasing productivity dashboard products Product Cat…" at bounding box center [784, 22] width 1568 height 44
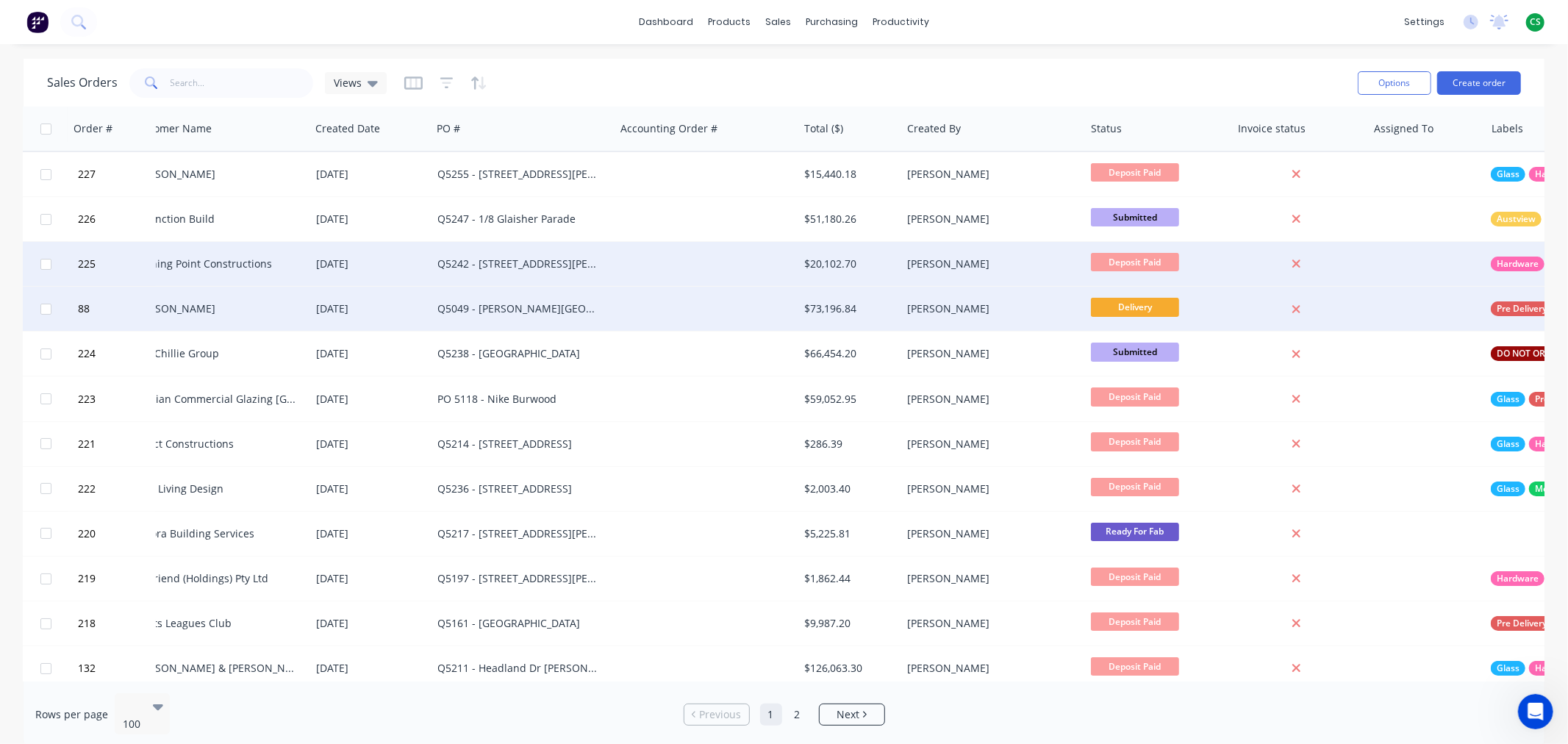
scroll to position [0, 0]
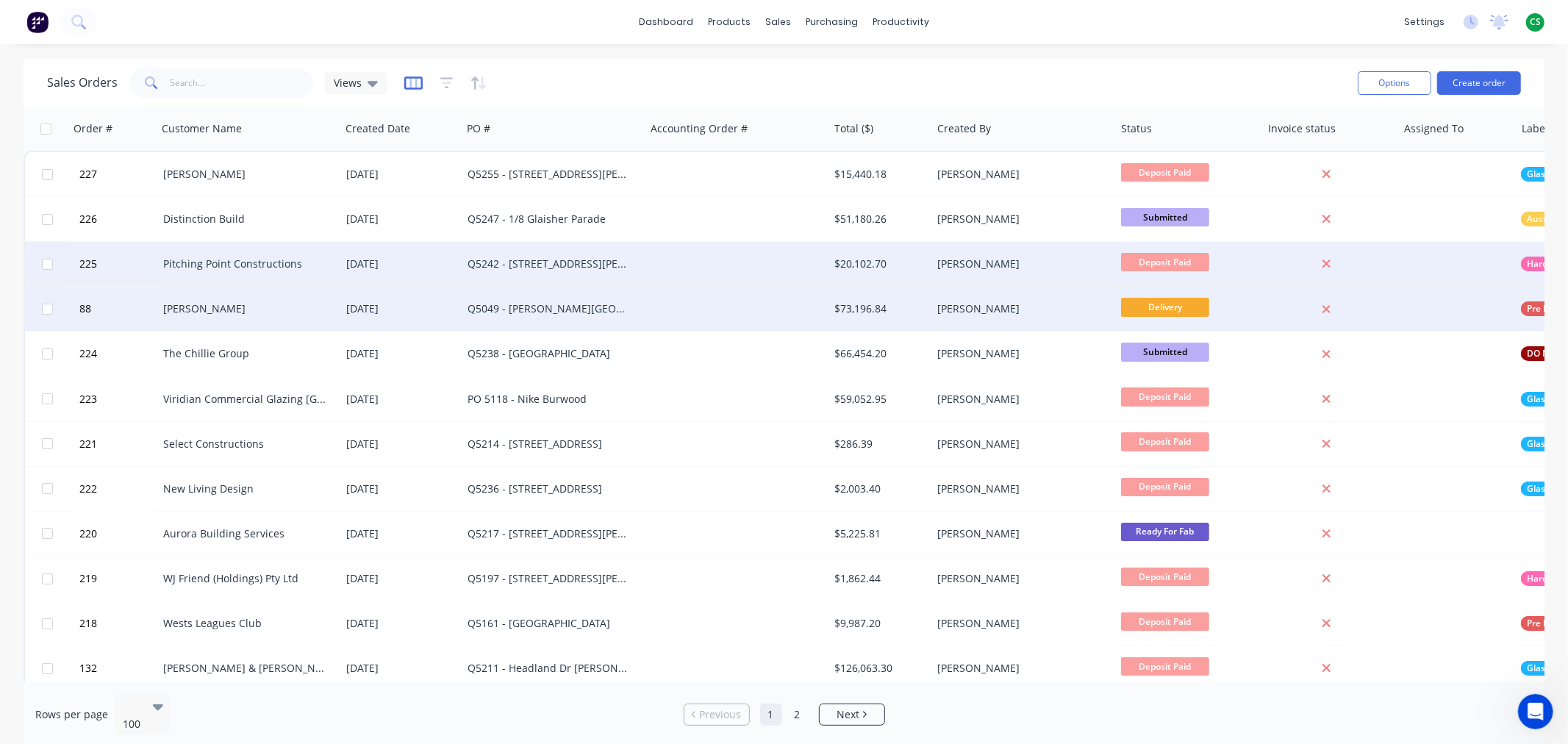
click at [409, 79] on icon "button" at bounding box center [412, 83] width 7 height 10
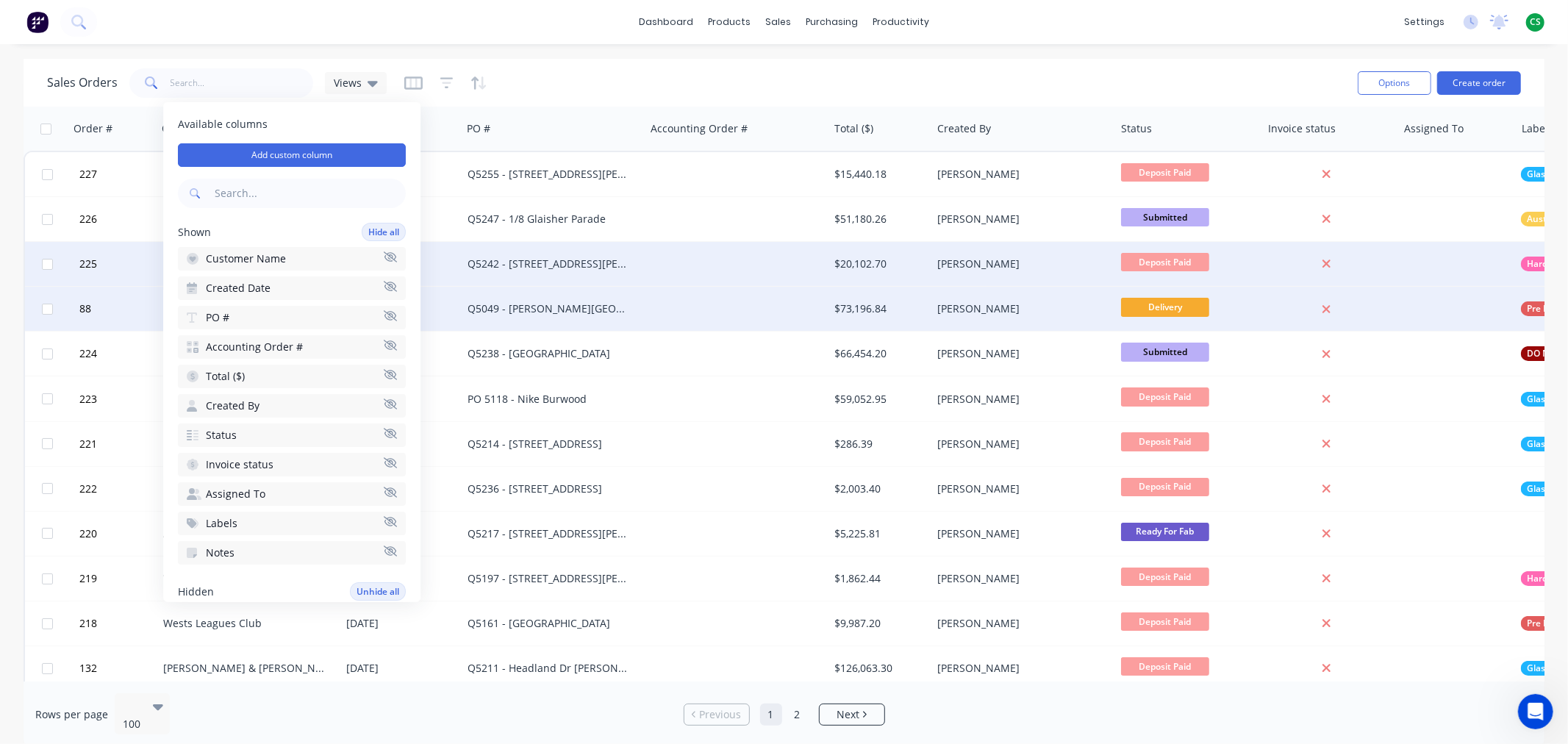
click at [805, 76] on div "Sales Orders Views" at bounding box center [696, 82] width 1299 height 36
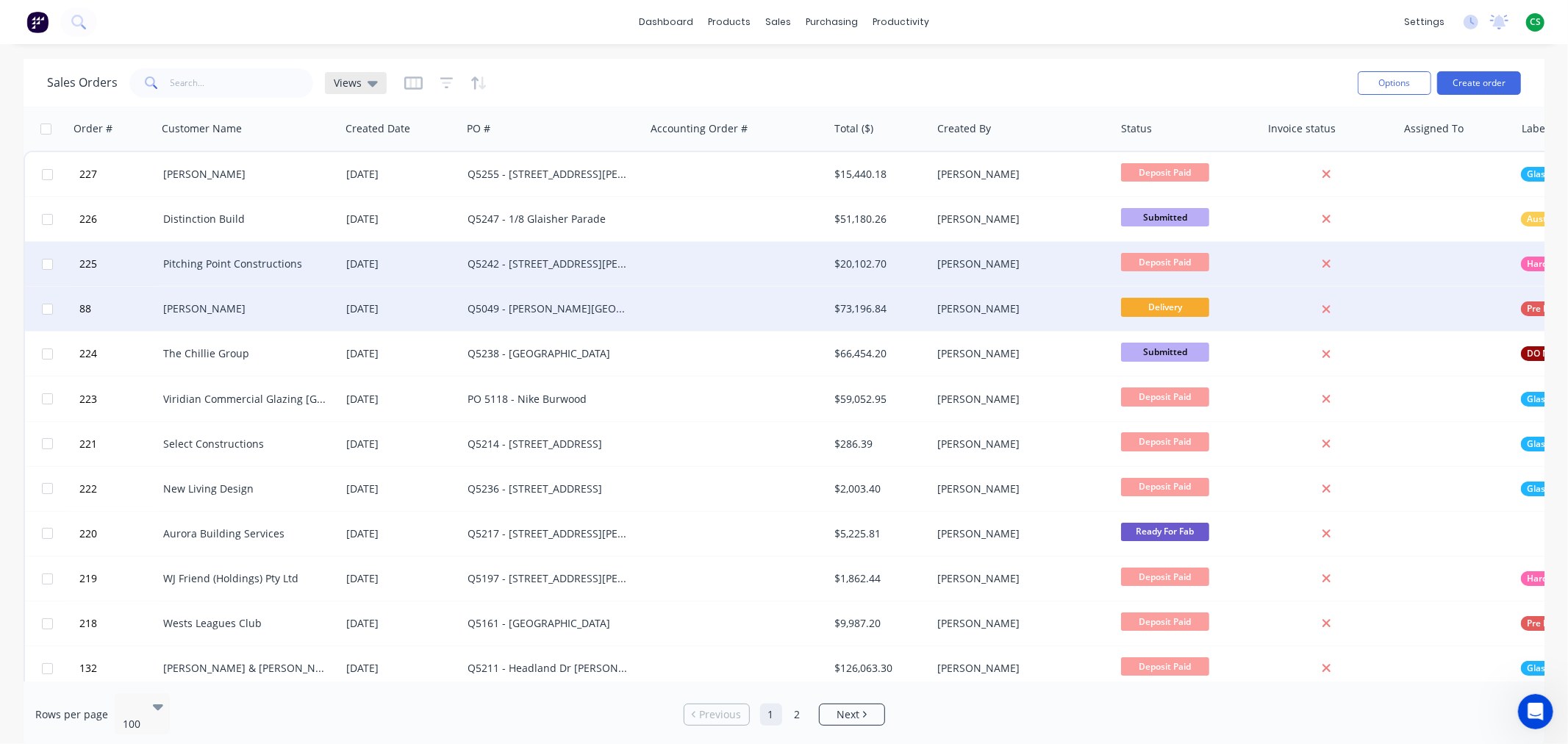
click at [365, 81] on div "Views" at bounding box center [355, 83] width 44 height 13
click at [404, 81] on icon "button" at bounding box center [413, 83] width 19 height 13
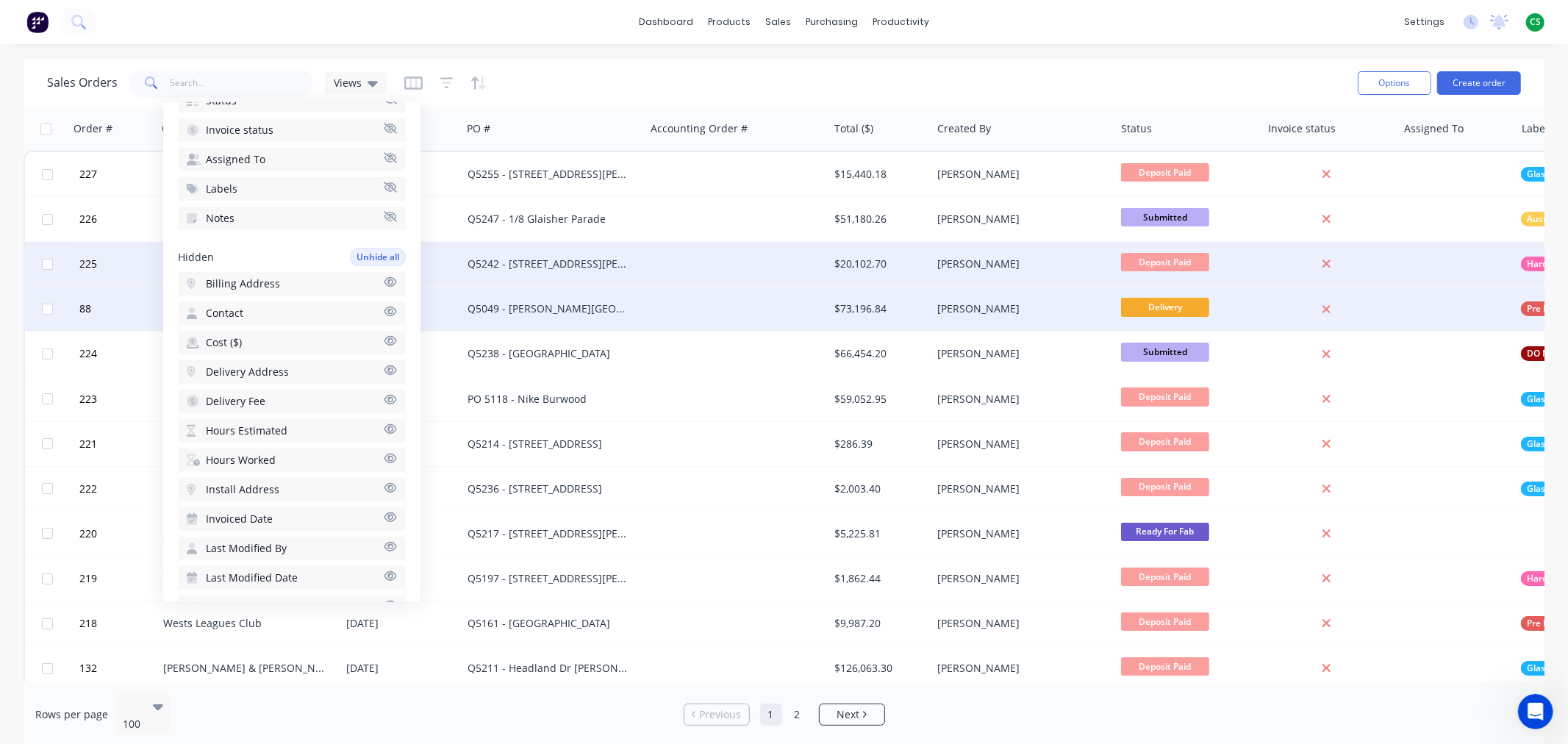
scroll to position [482, 0]
click at [384, 483] on icon "button" at bounding box center [391, 488] width 13 height 10
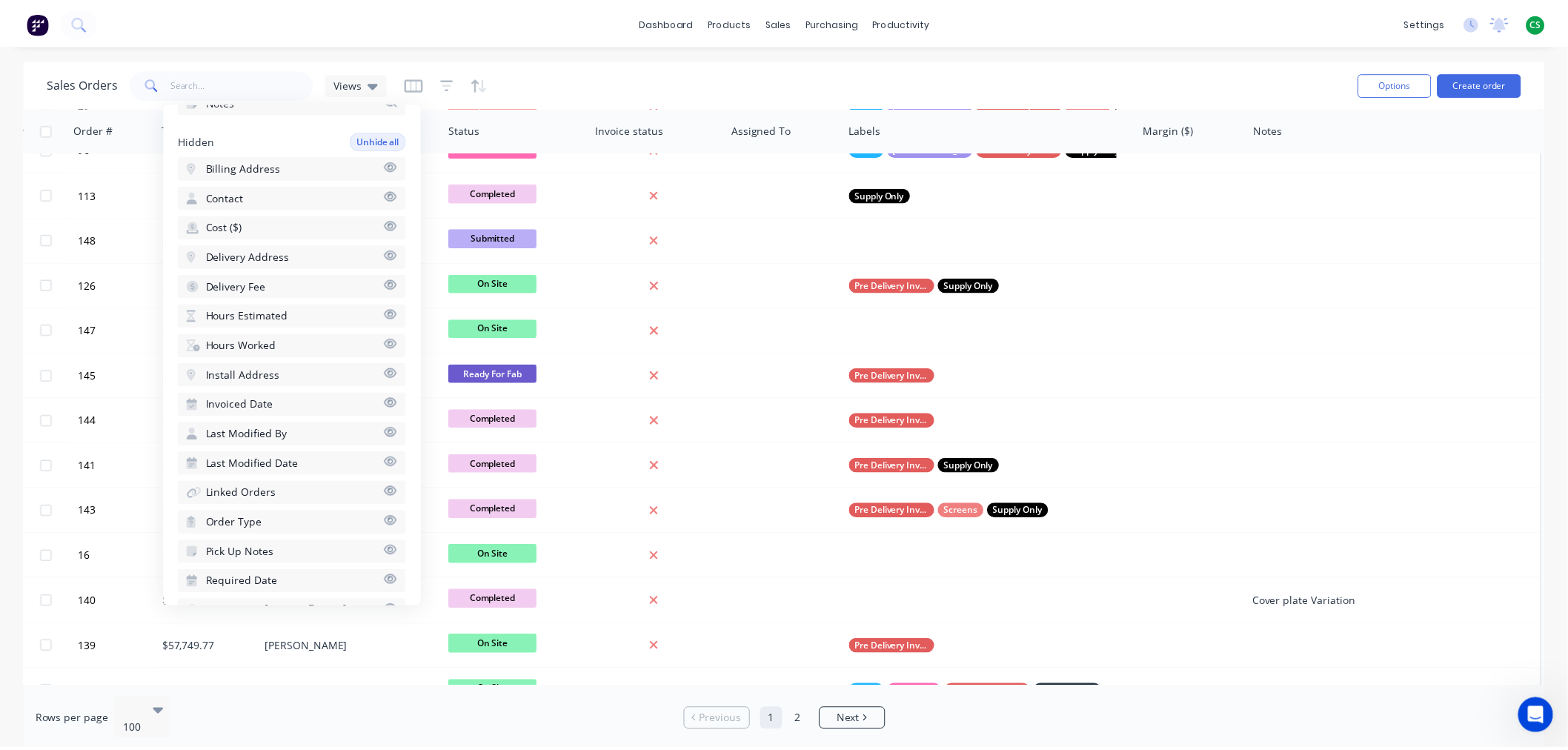
scroll to position [3999, 685]
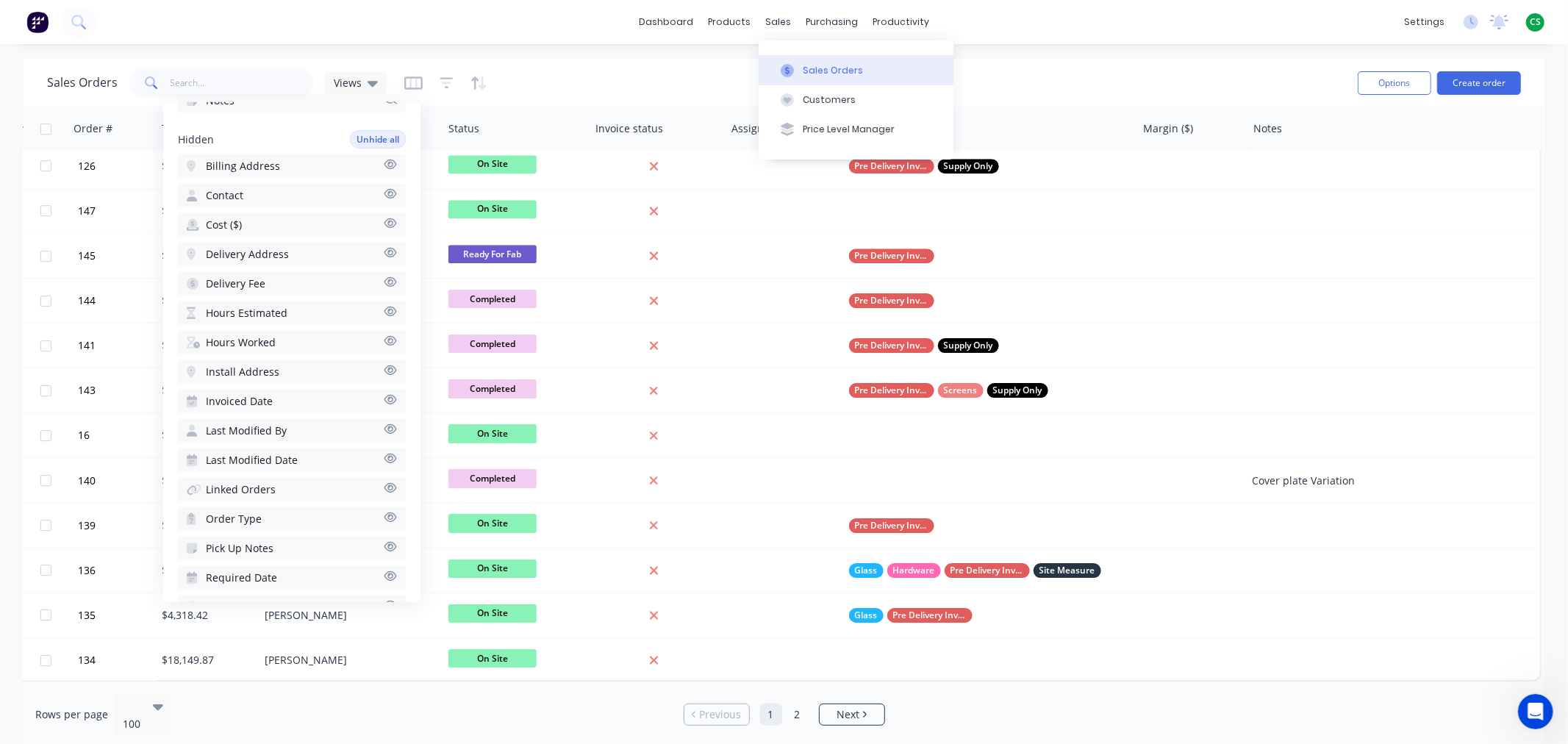
click at [821, 60] on button "Sales Orders" at bounding box center [856, 69] width 195 height 30
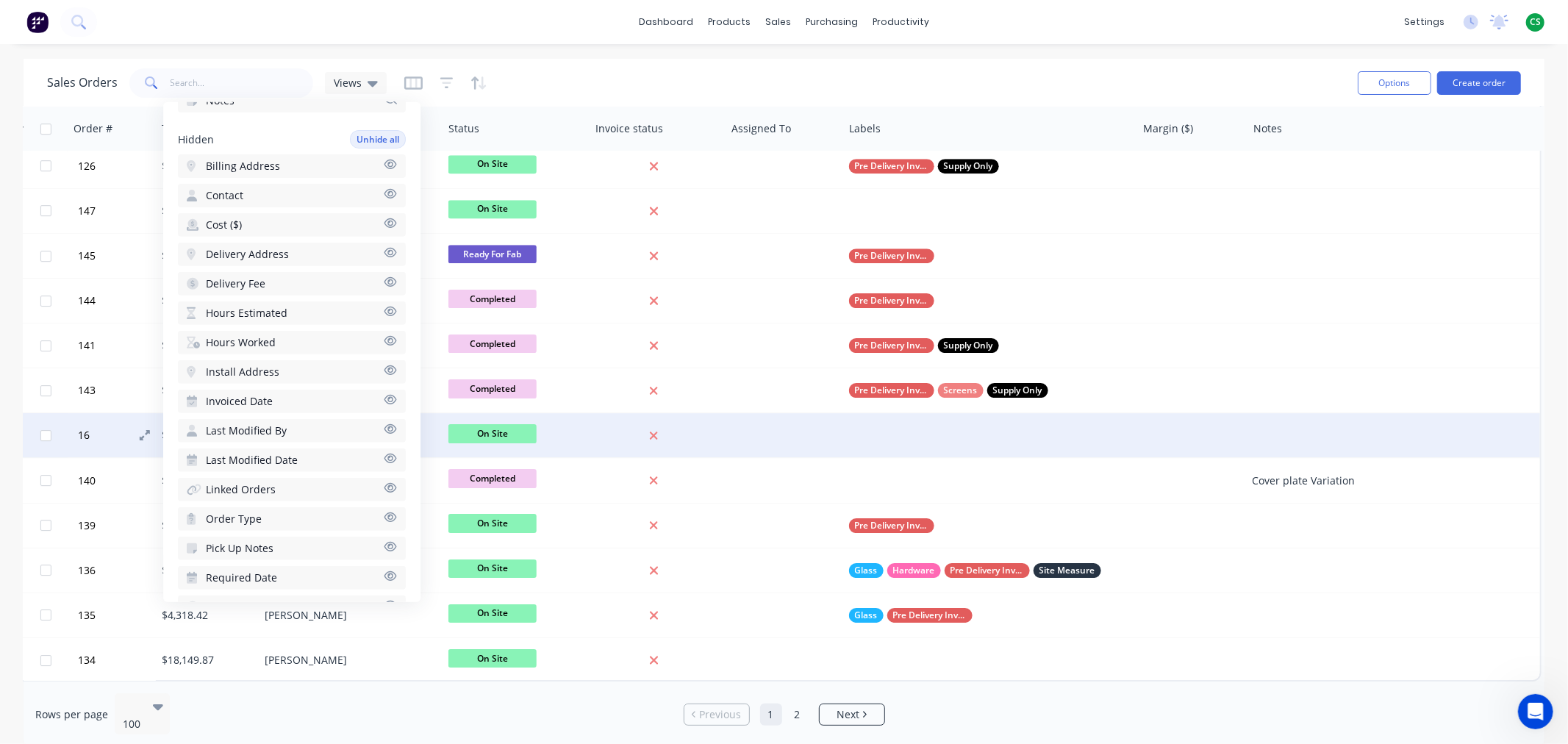
click at [97, 428] on button "16" at bounding box center [118, 435] width 89 height 44
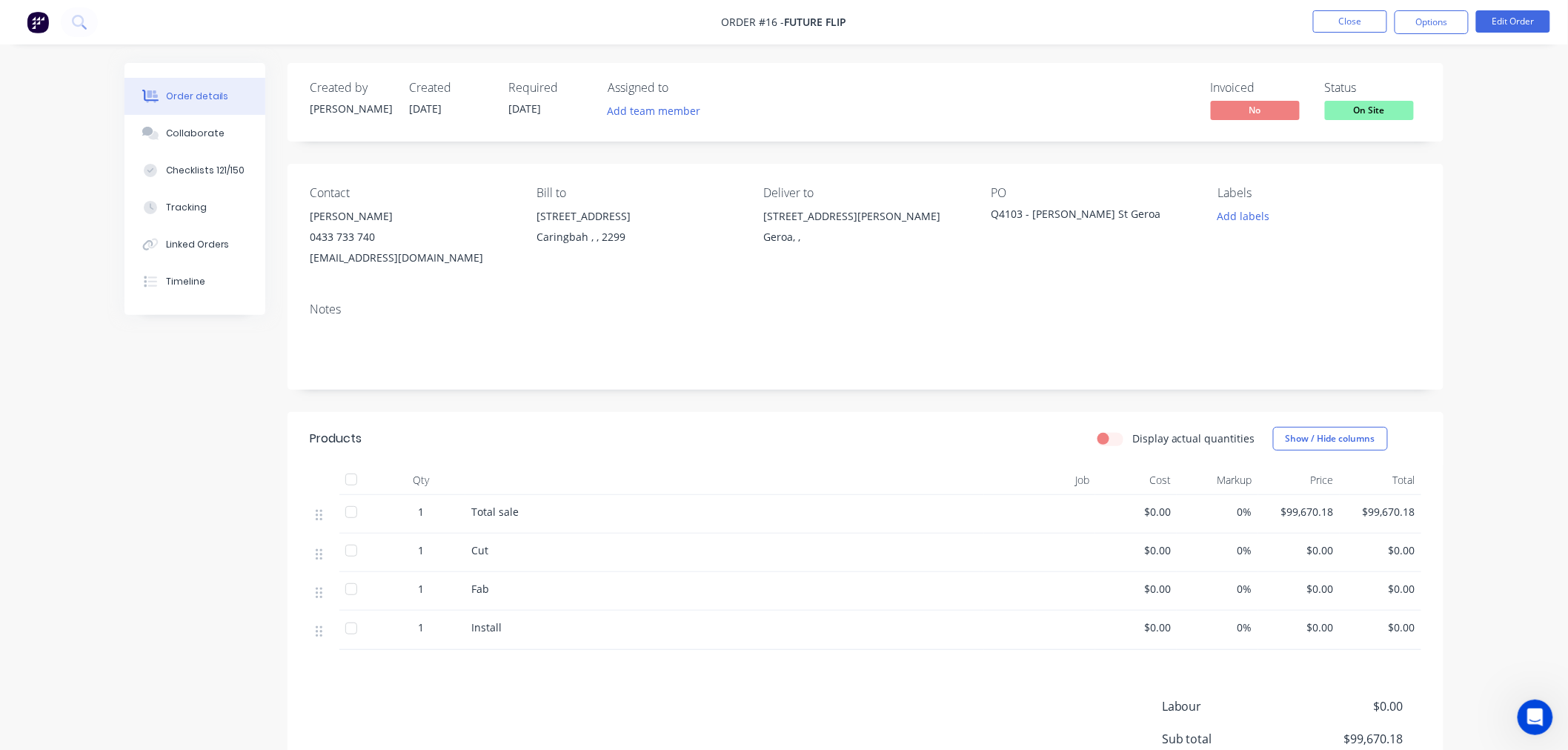
scroll to position [169, 0]
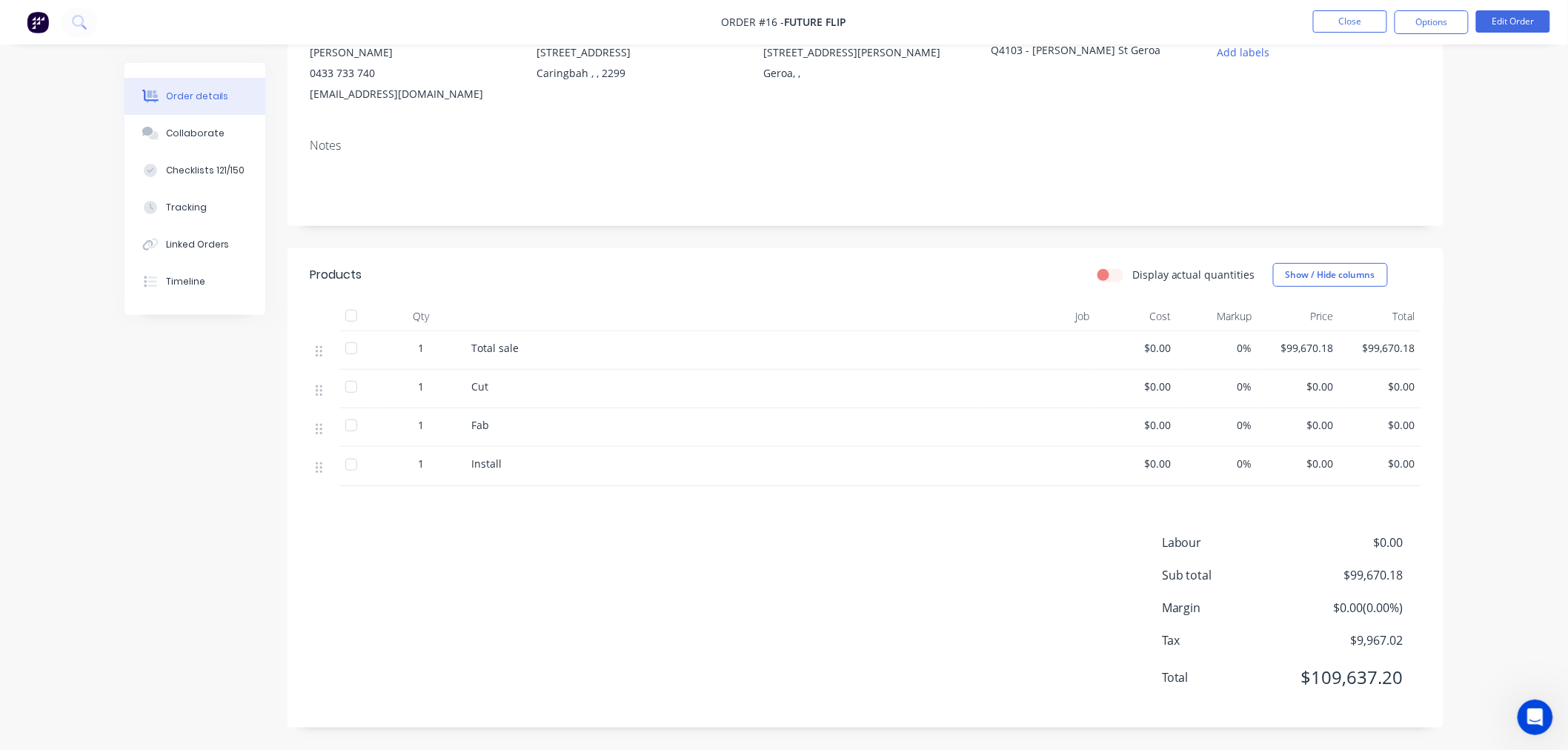
click at [1168, 603] on span "Margin" at bounding box center [1228, 608] width 132 height 18
drag, startPoint x: 1168, startPoint y: 603, endPoint x: 1412, endPoint y: 599, distance: 244.0
click at [1412, 599] on div "Margin $0.00 ( 0.00 %)" at bounding box center [1291, 608] width 259 height 18
click at [1335, 19] on button "Close" at bounding box center [1350, 21] width 74 height 22
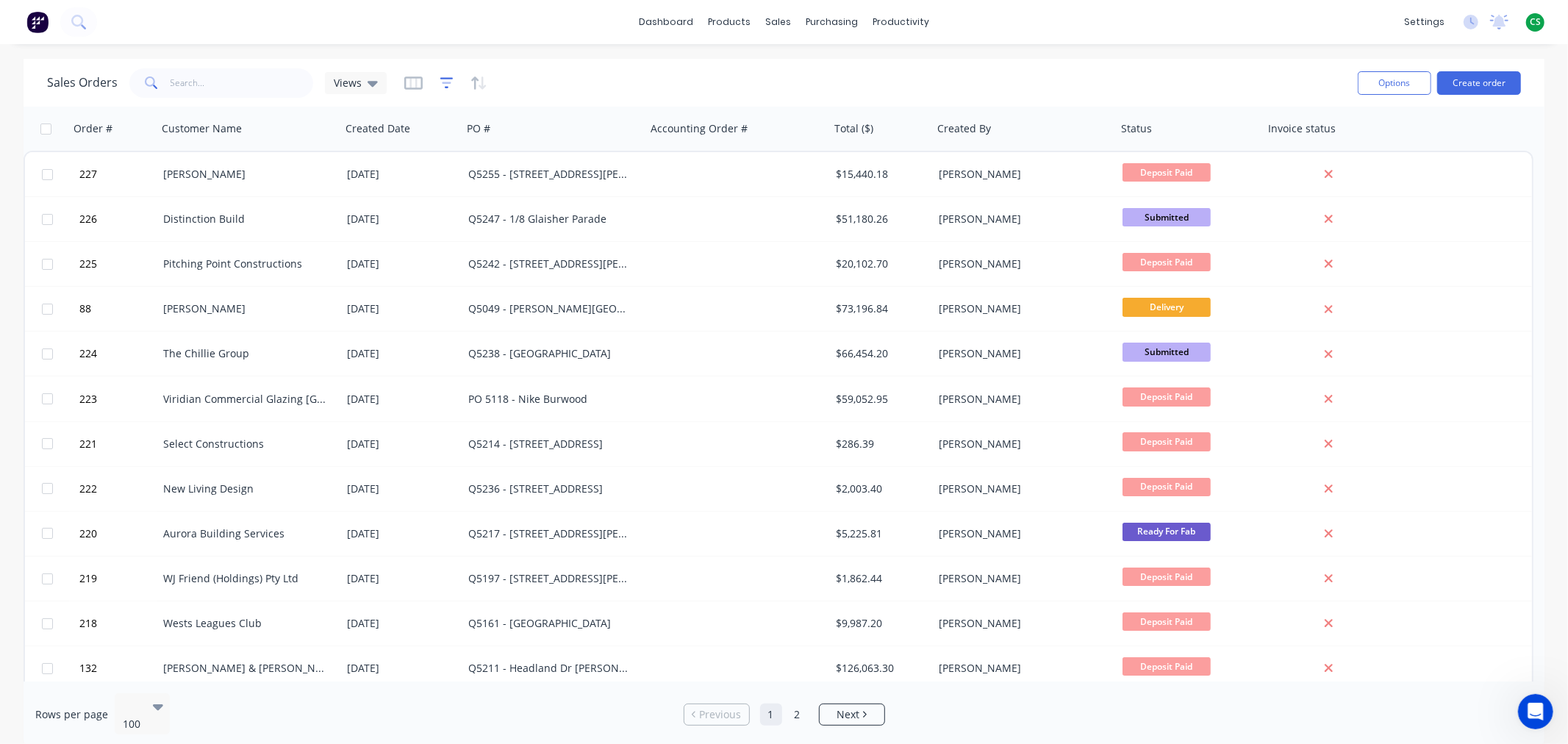
click at [443, 80] on icon "button" at bounding box center [447, 83] width 13 height 14
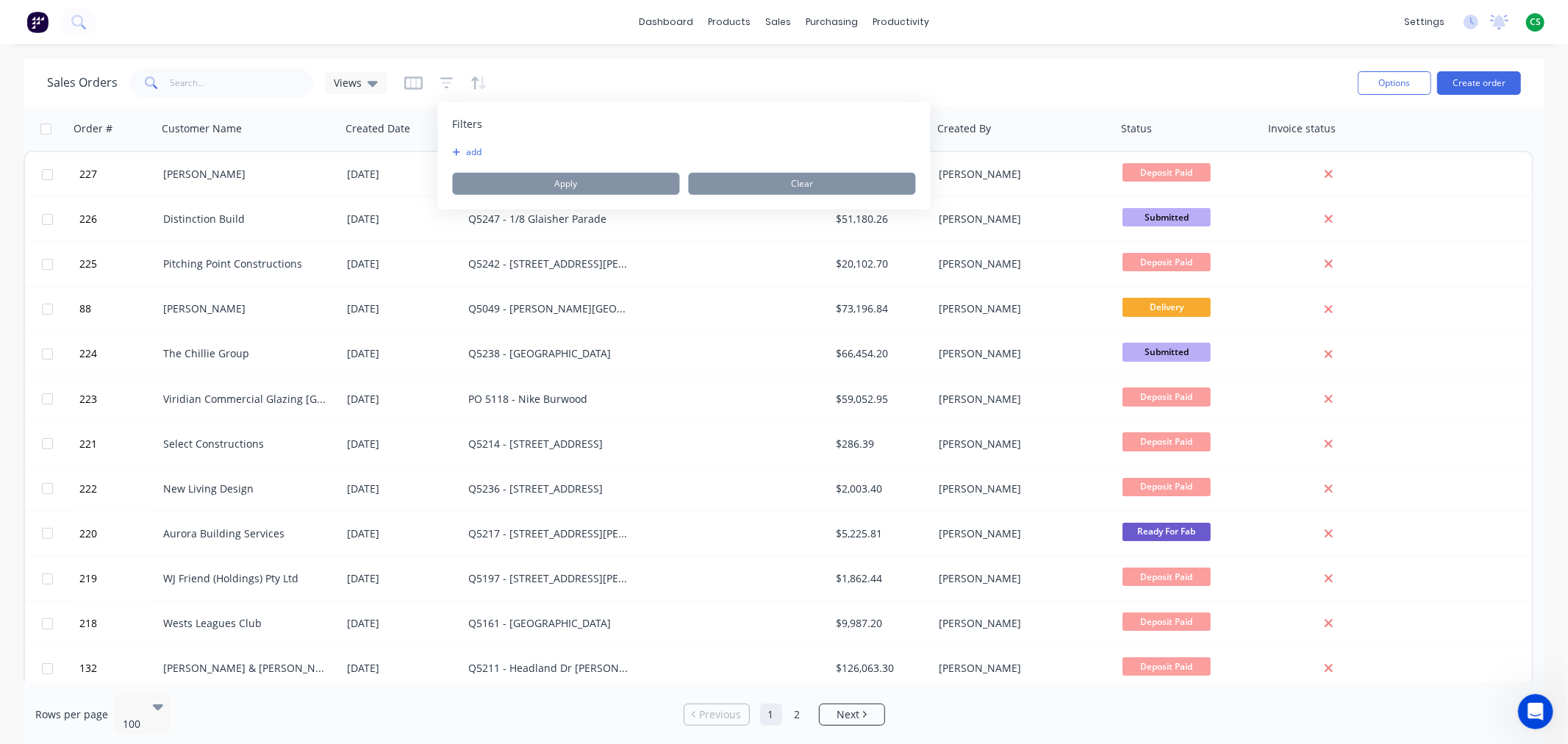
click at [478, 153] on button "add" at bounding box center [471, 152] width 37 height 12
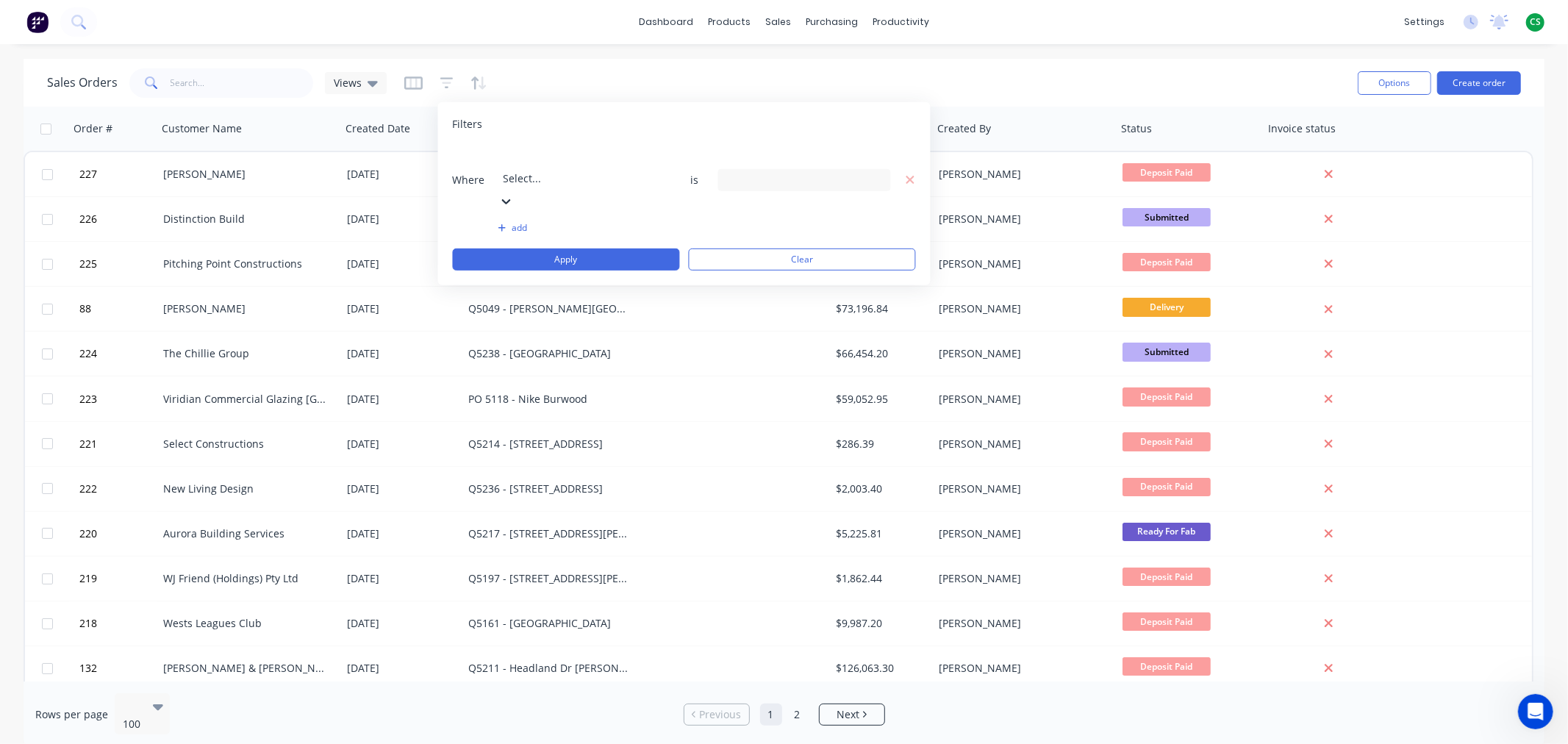
click at [526, 163] on div at bounding box center [609, 158] width 212 height 19
type input "st"
click at [751, 172] on div "13 Status selected" at bounding box center [792, 180] width 133 height 15
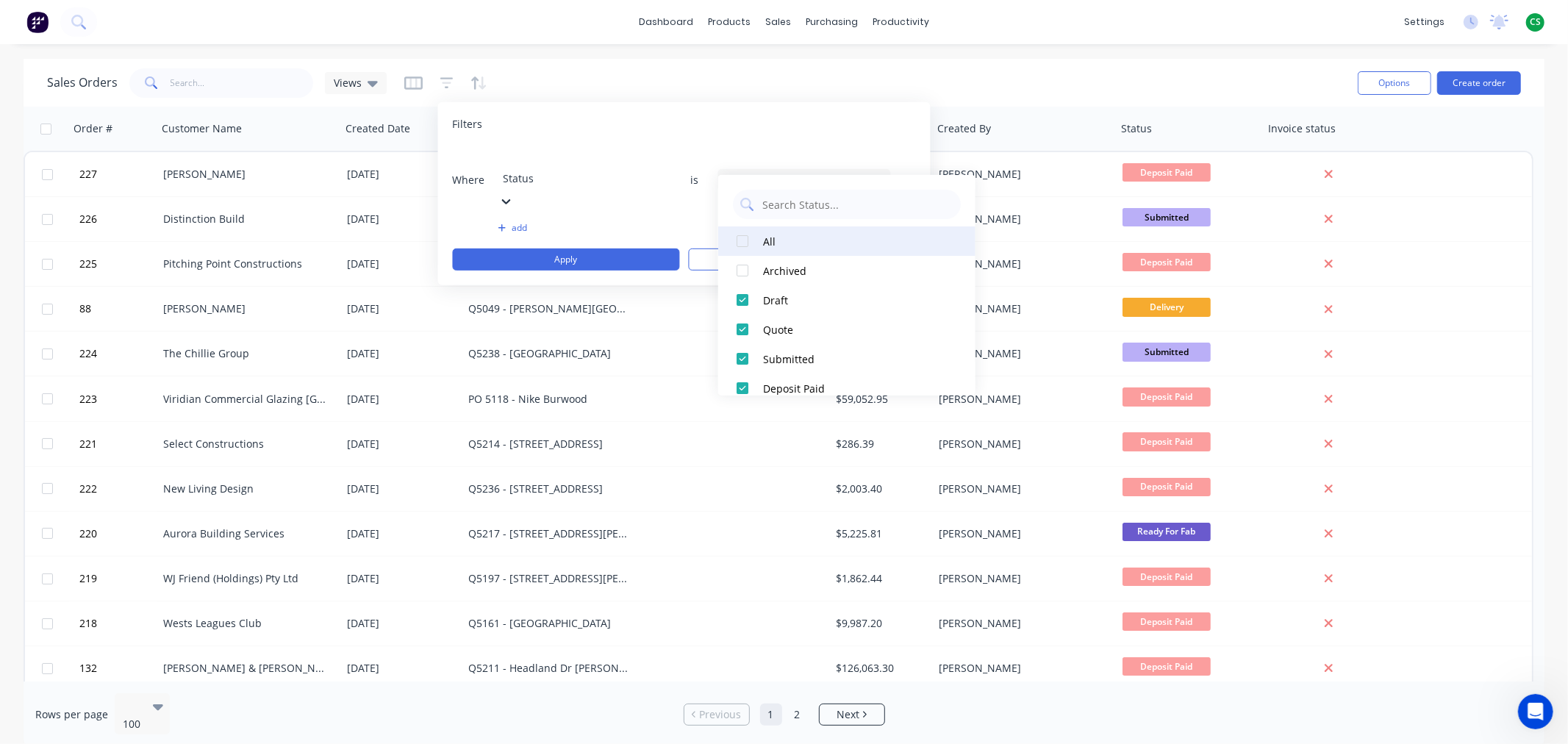
click at [743, 243] on div at bounding box center [743, 241] width 30 height 30
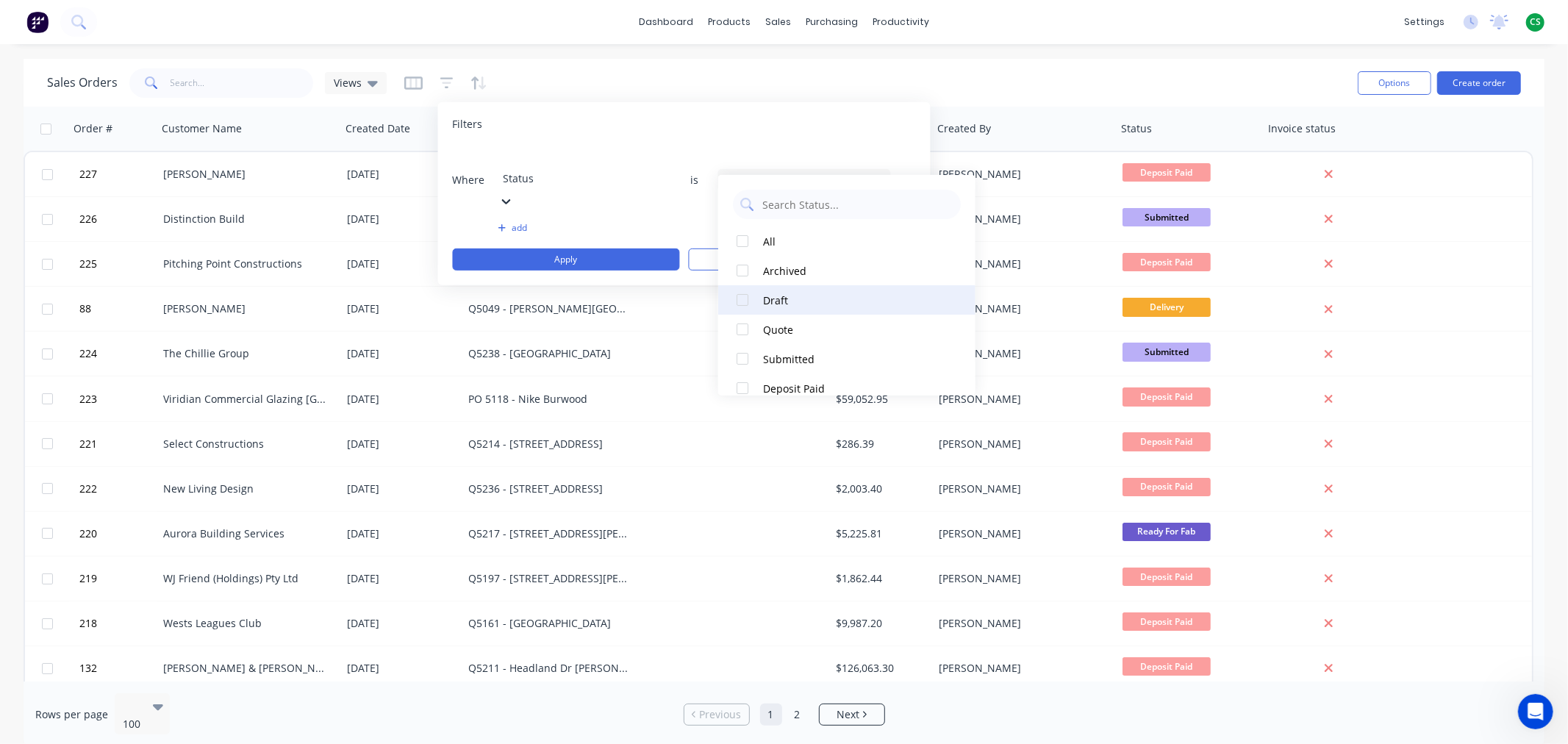
click at [746, 296] on div at bounding box center [743, 300] width 30 height 30
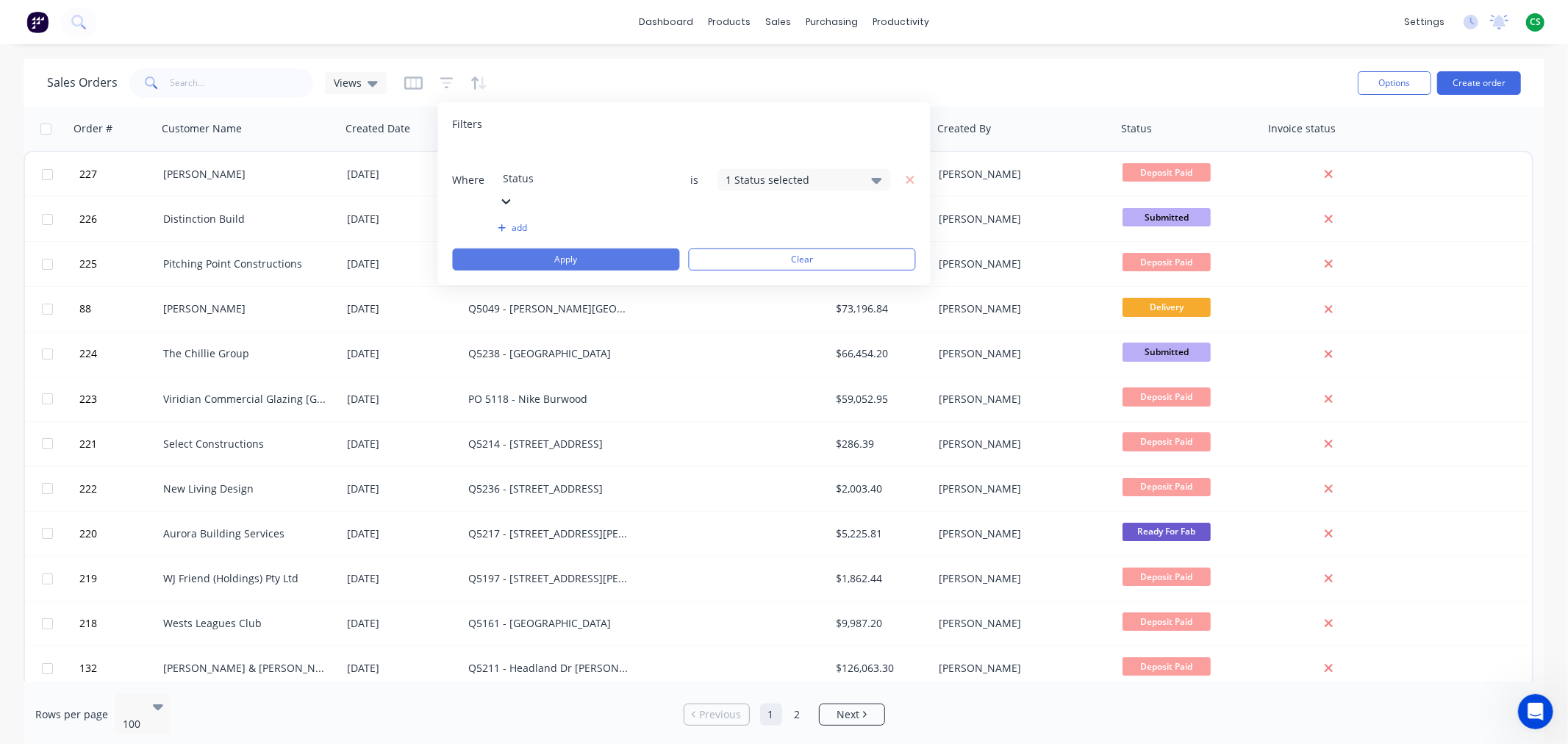
click at [590, 249] on button "Apply" at bounding box center [566, 259] width 227 height 22
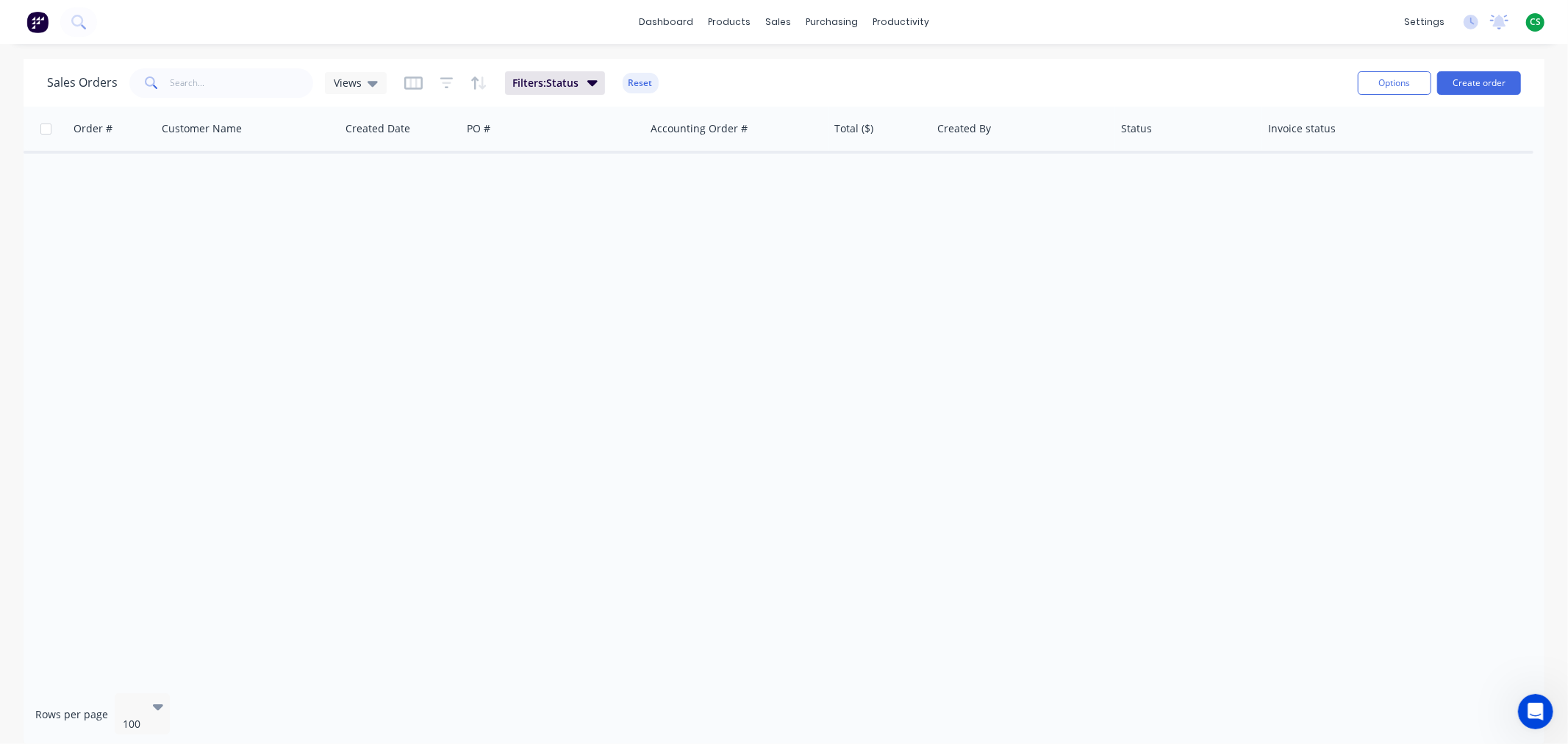
drag, startPoint x: 632, startPoint y: 82, endPoint x: 748, endPoint y: 84, distance: 116.0
click at [634, 81] on button "Reset" at bounding box center [640, 83] width 36 height 21
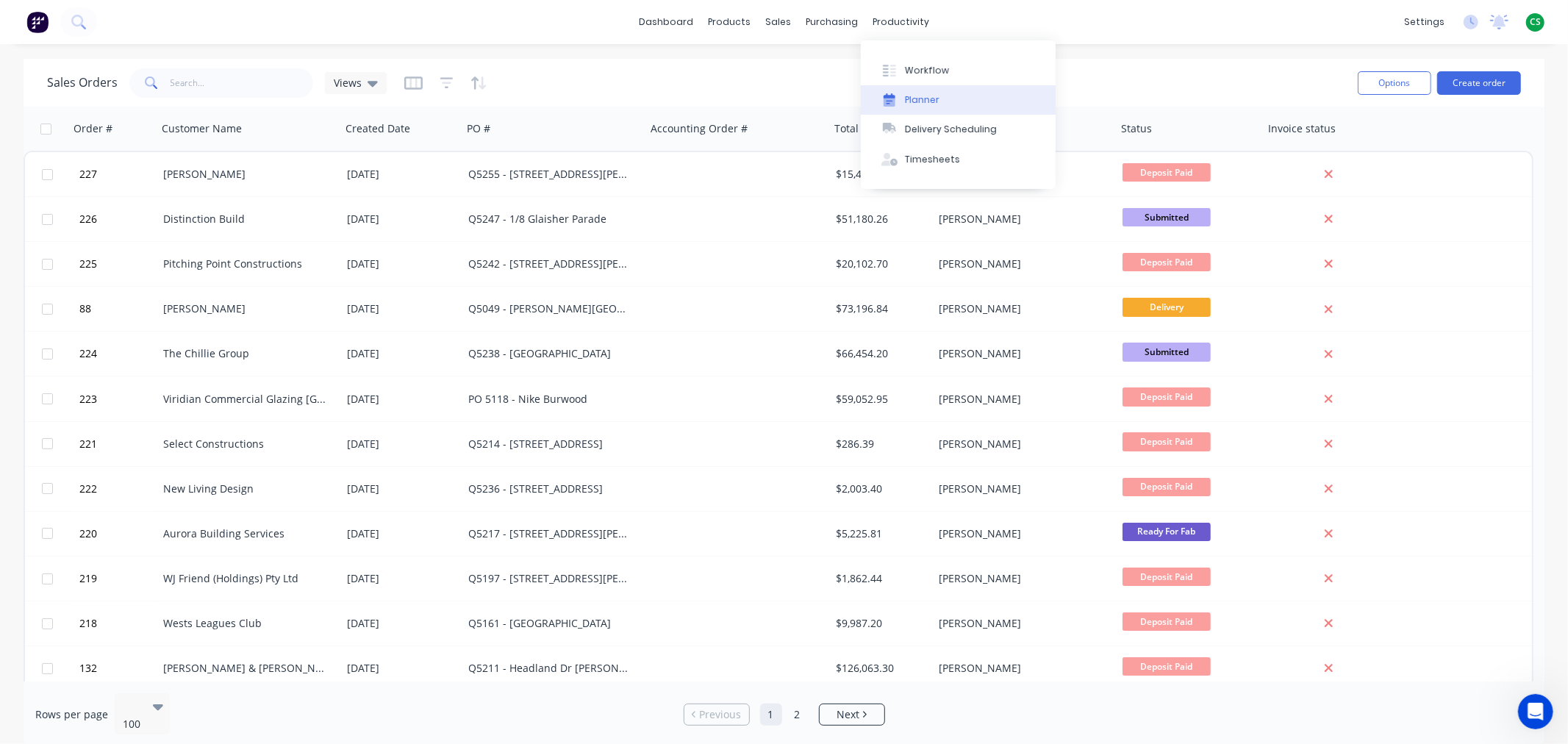
drag, startPoint x: 922, startPoint y: 105, endPoint x: 934, endPoint y: 105, distance: 12.0
click at [923, 105] on div "Planner" at bounding box center [922, 100] width 35 height 13
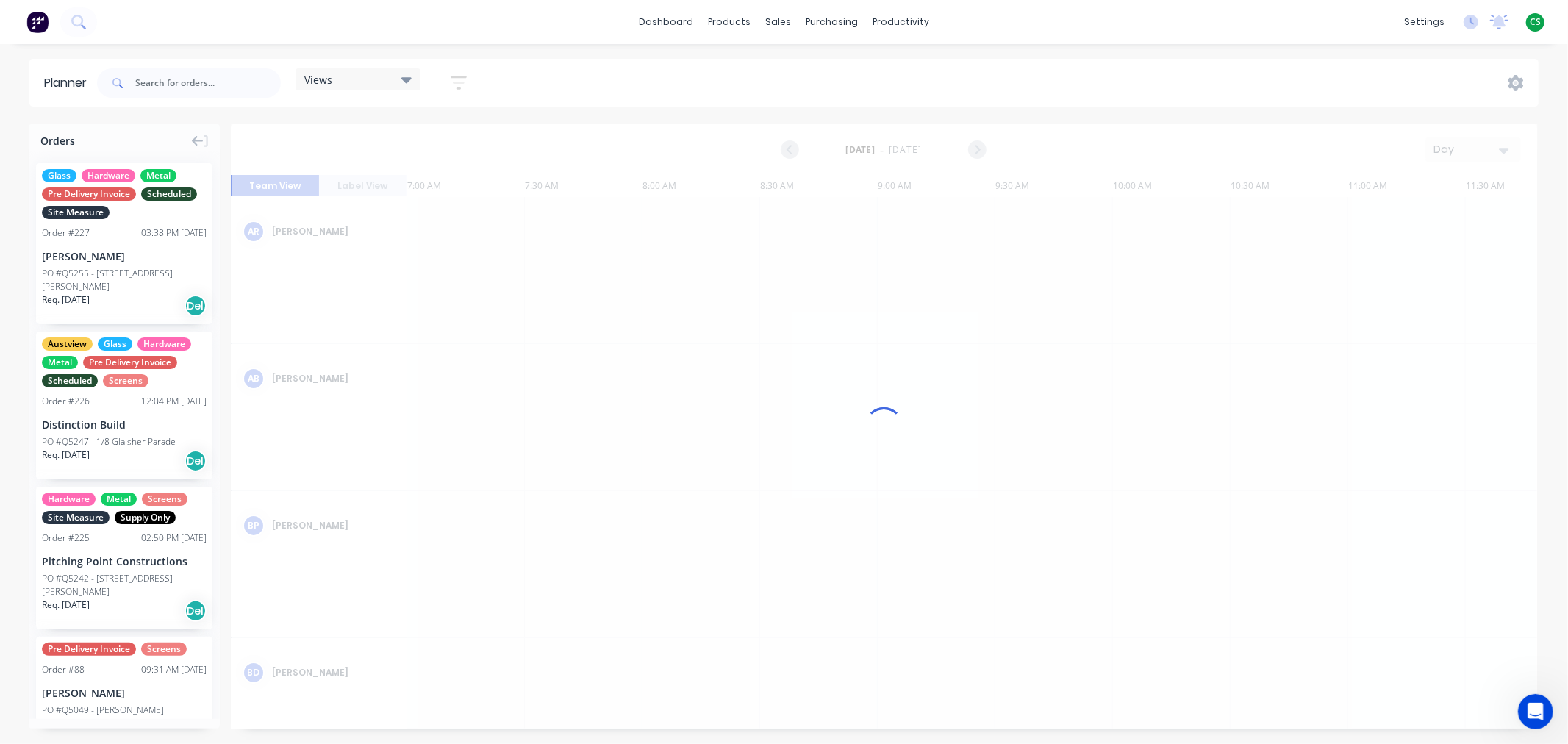
scroll to position [0, 875]
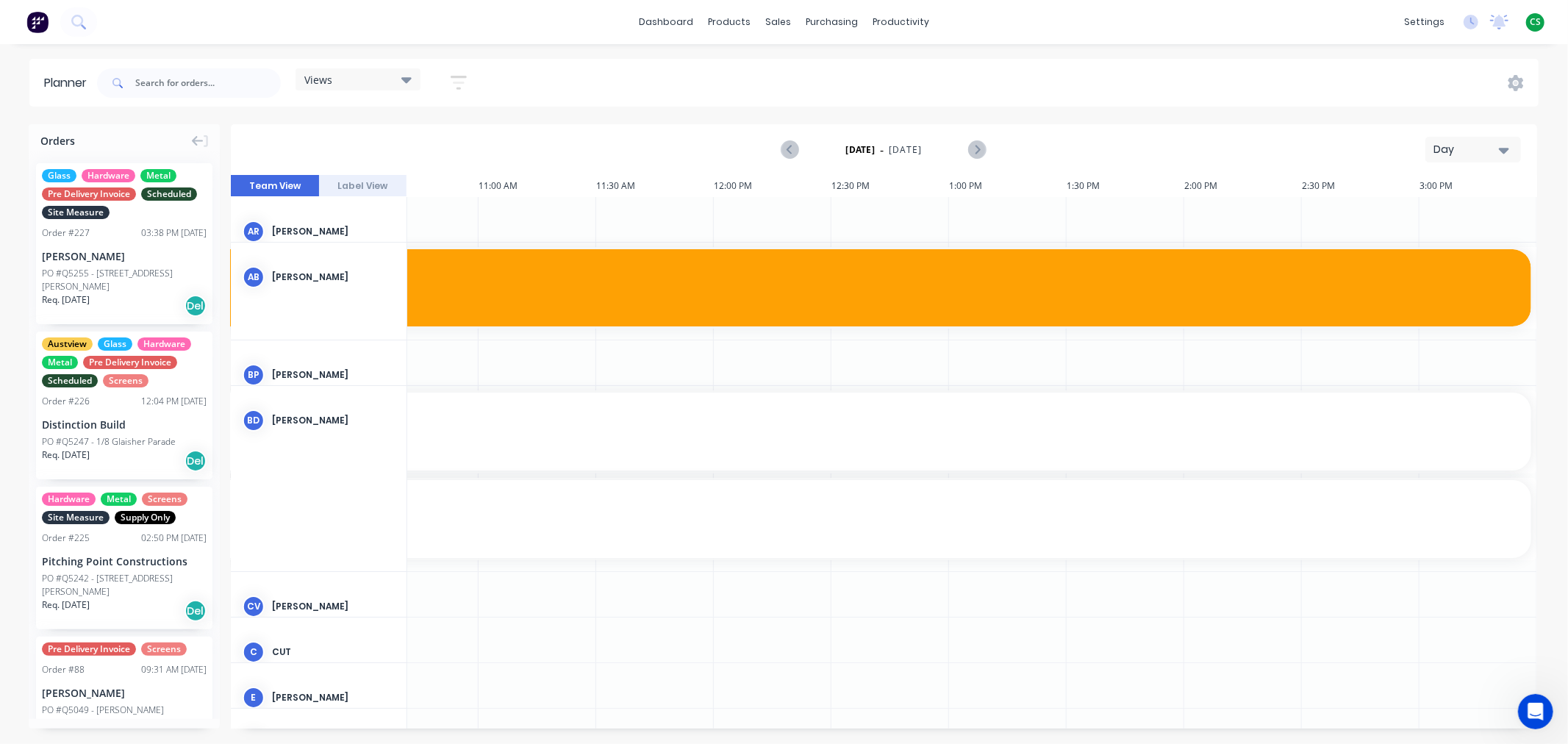
click at [341, 82] on div "Views" at bounding box center [358, 79] width 107 height 13
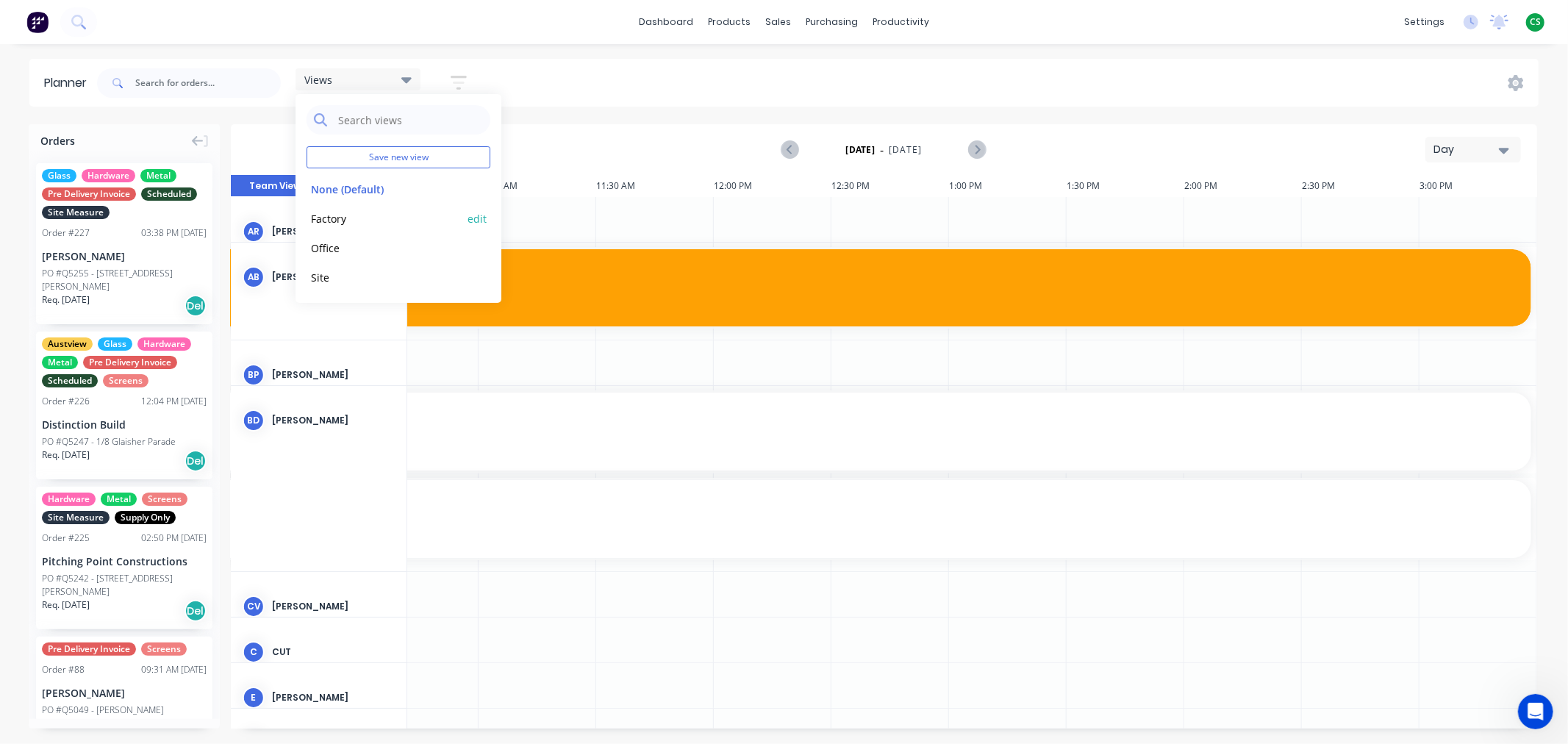
click at [336, 217] on button "Factory" at bounding box center [385, 217] width 156 height 17
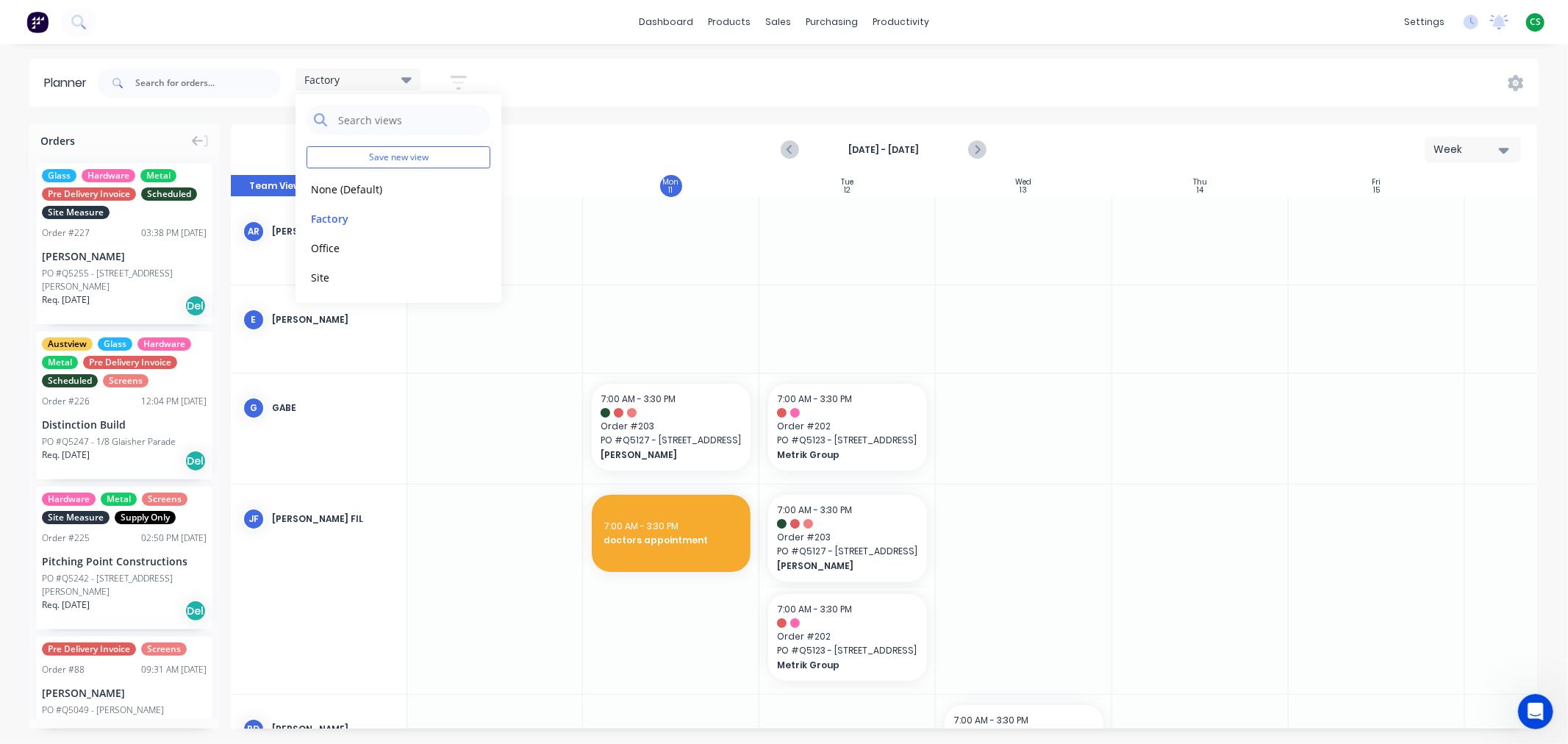
scroll to position [205, 1]
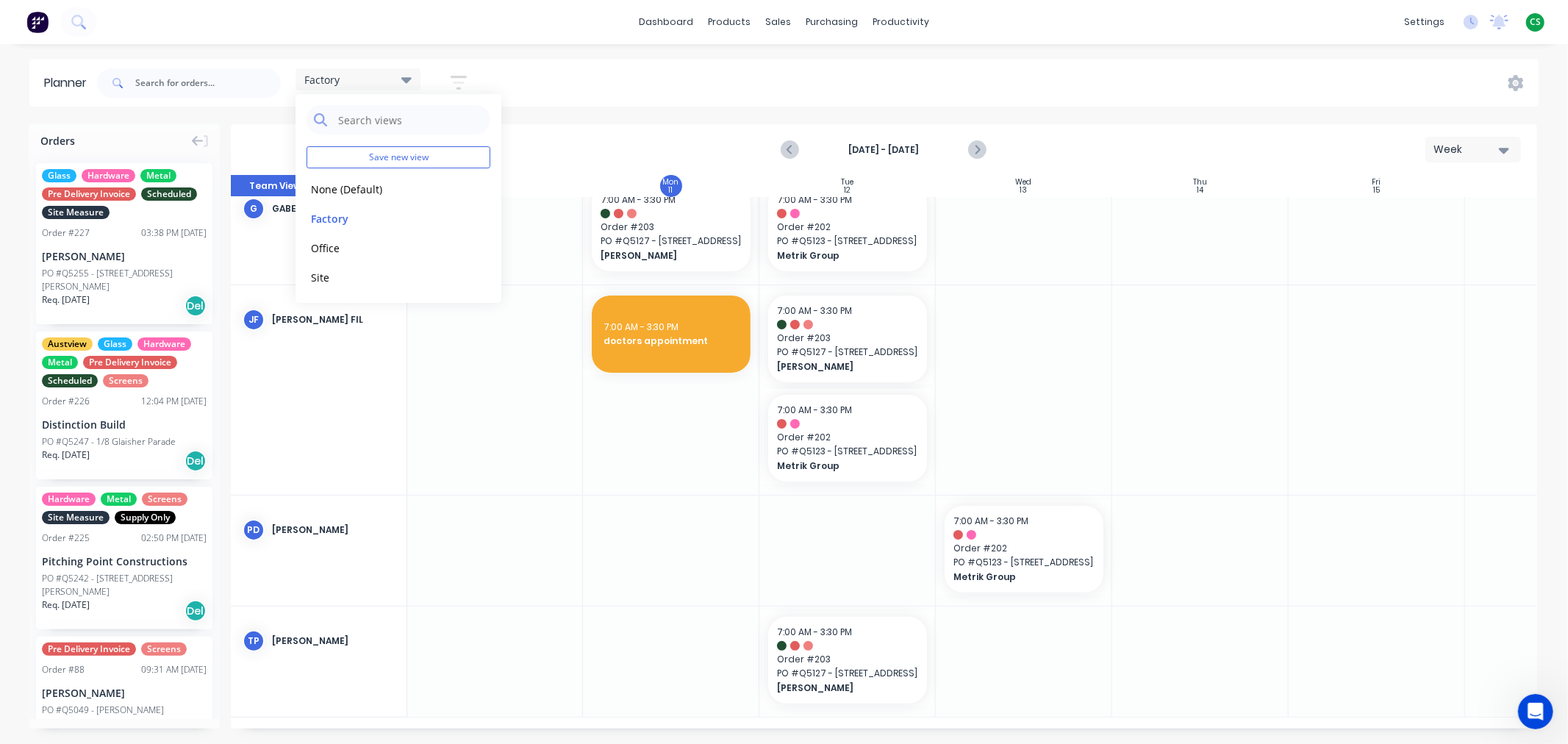
click at [591, 73] on div "Factory Save new view None (Default) edit Factory edit Office edit Site edit Sh…" at bounding box center [817, 83] width 1445 height 44
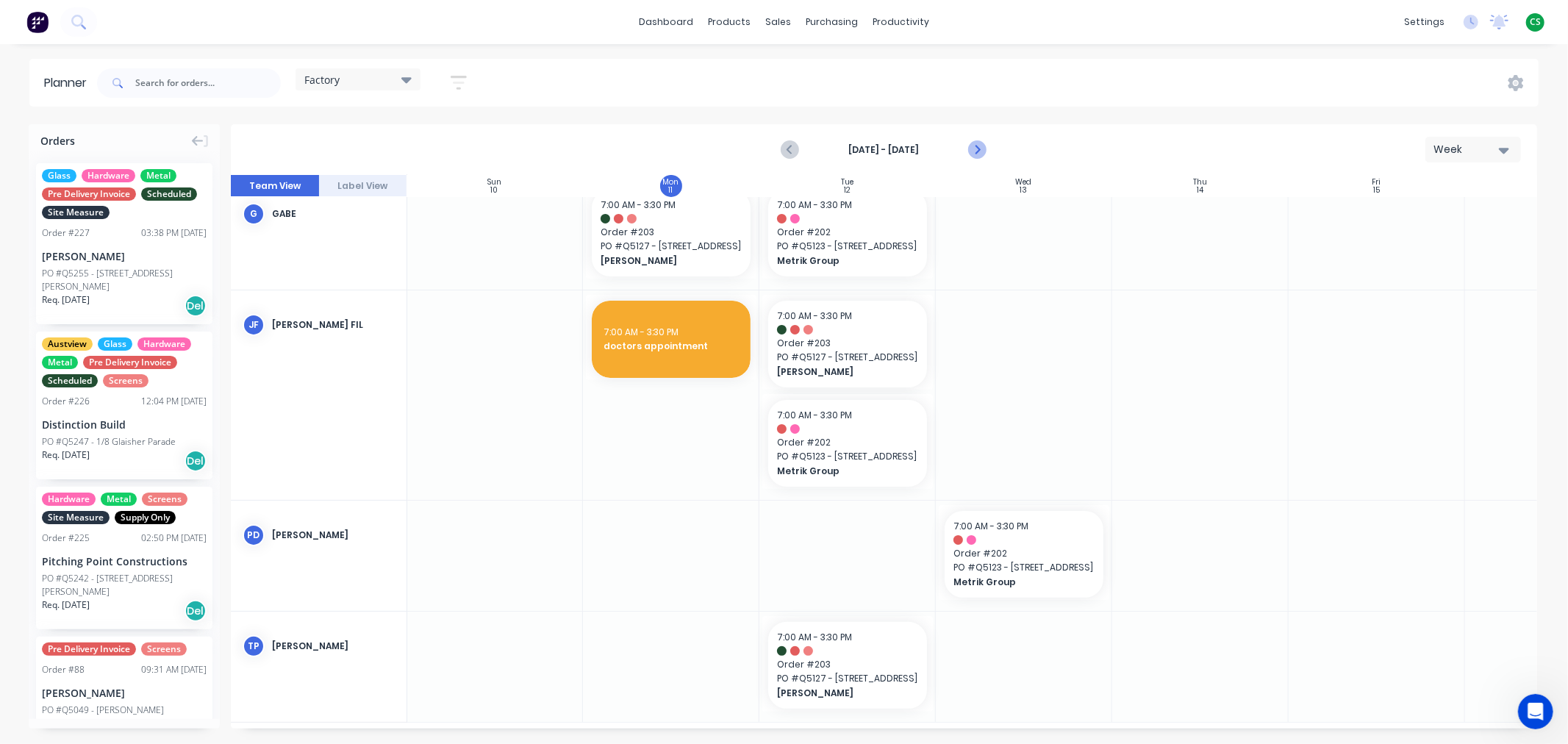
click at [981, 151] on icon "Next page" at bounding box center [977, 150] width 18 height 18
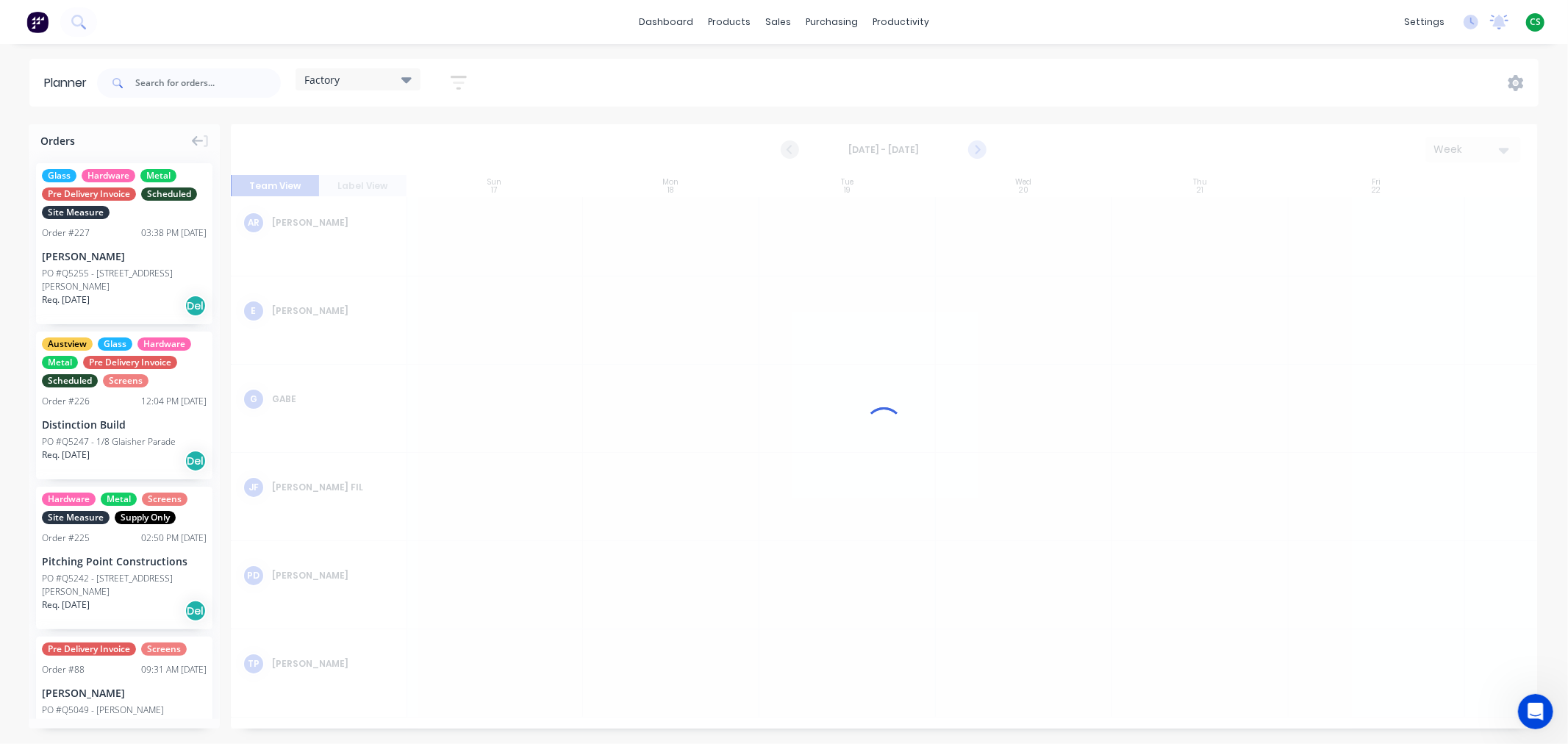
scroll to position [4, 1]
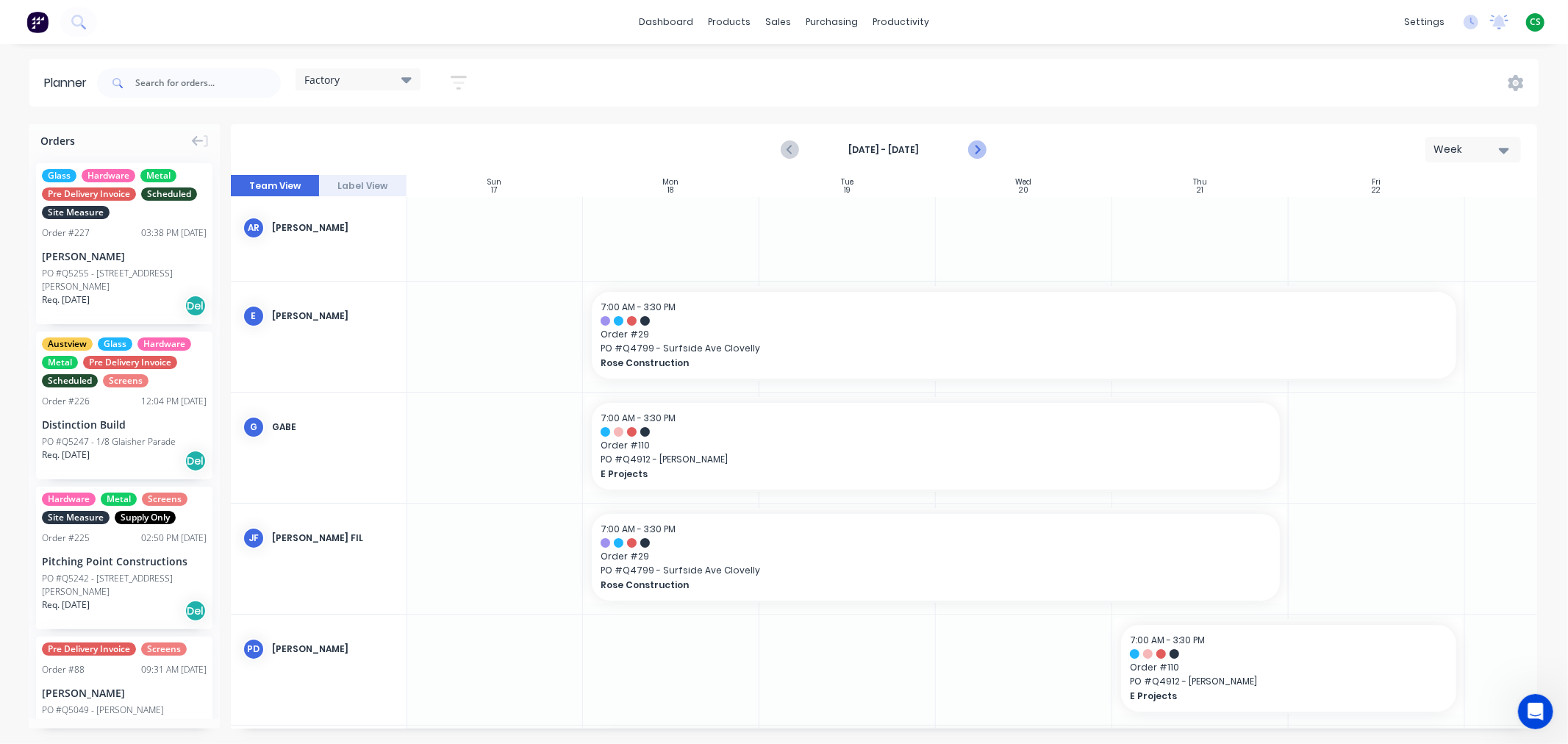
click at [981, 151] on icon "Next page" at bounding box center [977, 150] width 18 height 18
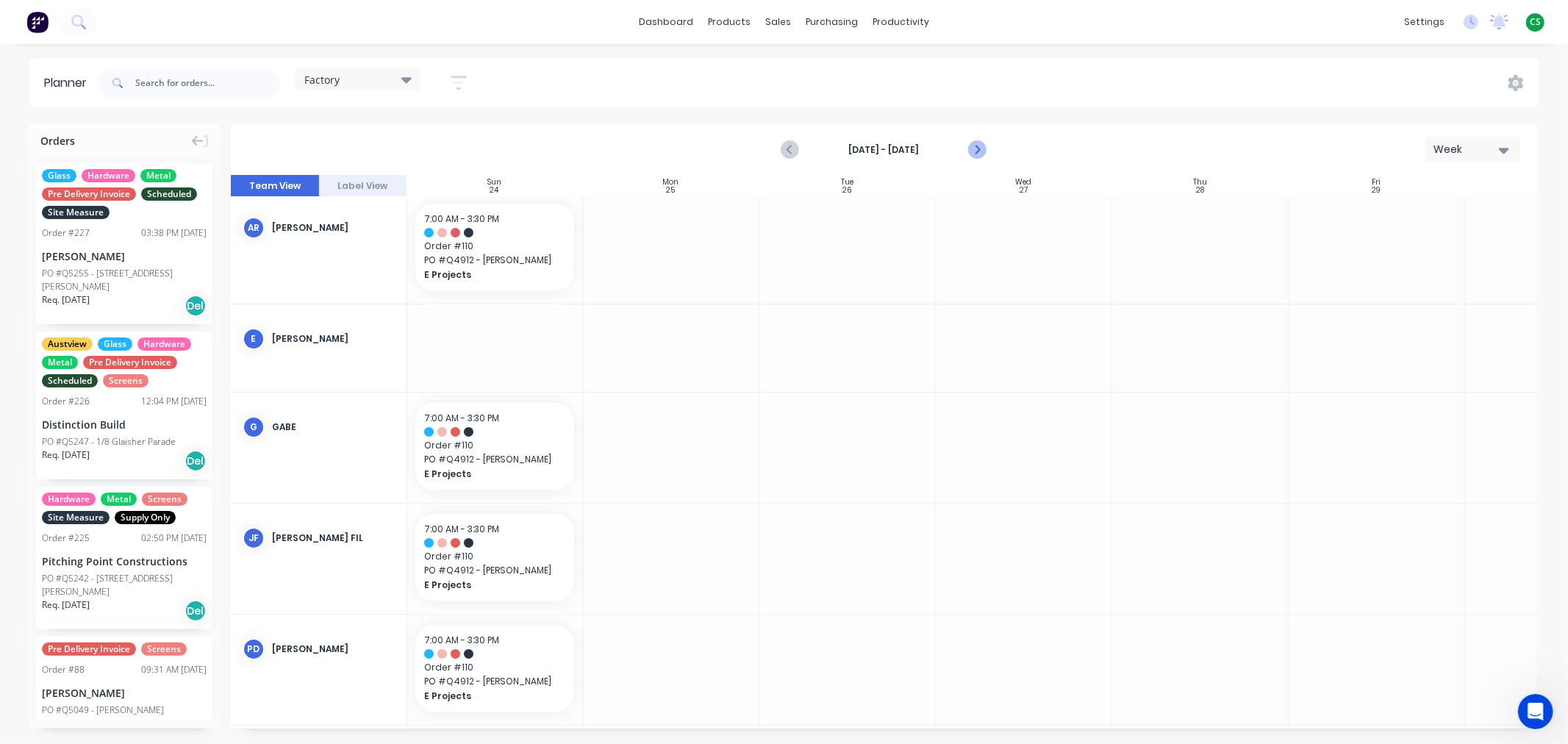
scroll to position [14, 1]
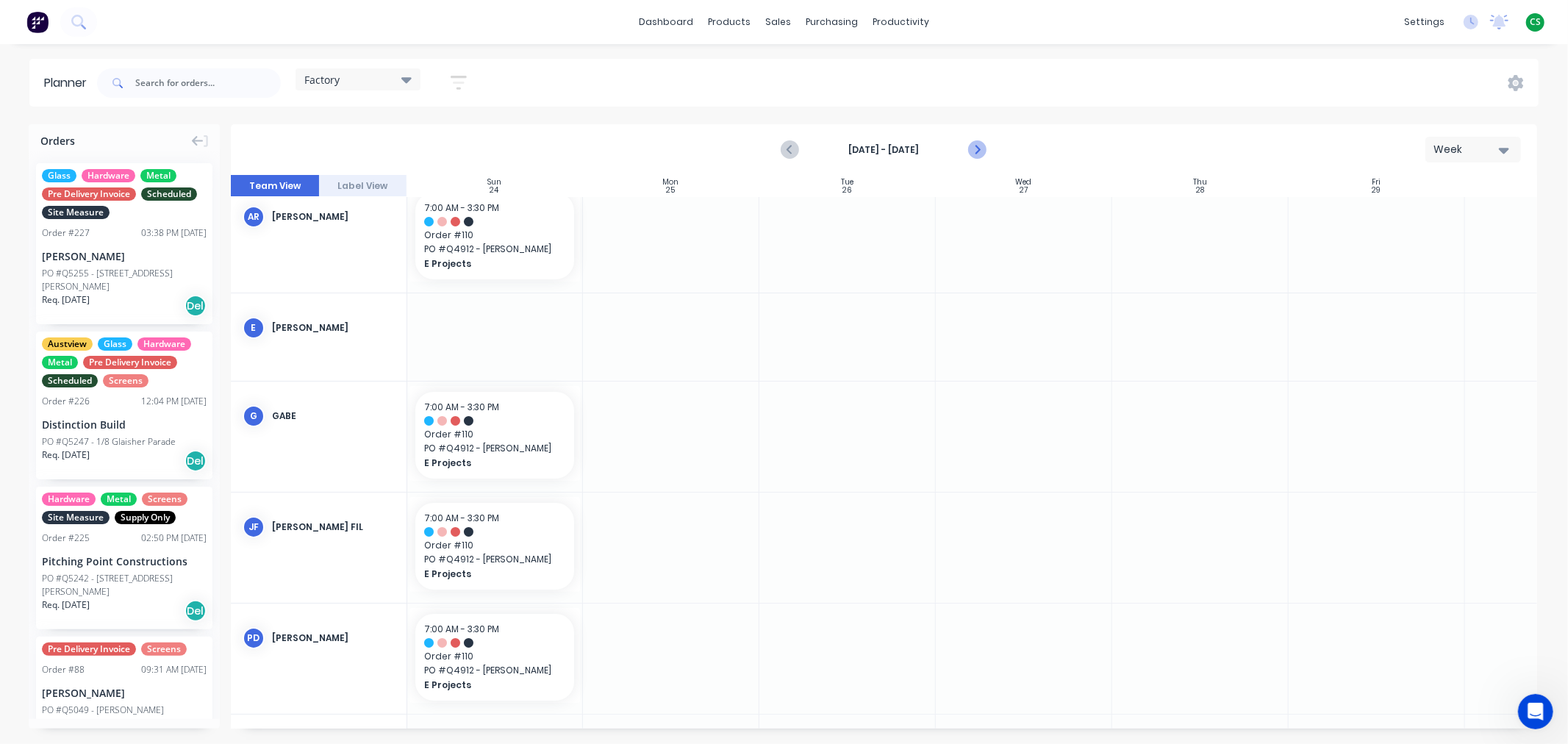
click at [983, 150] on icon "Next page" at bounding box center [977, 150] width 18 height 18
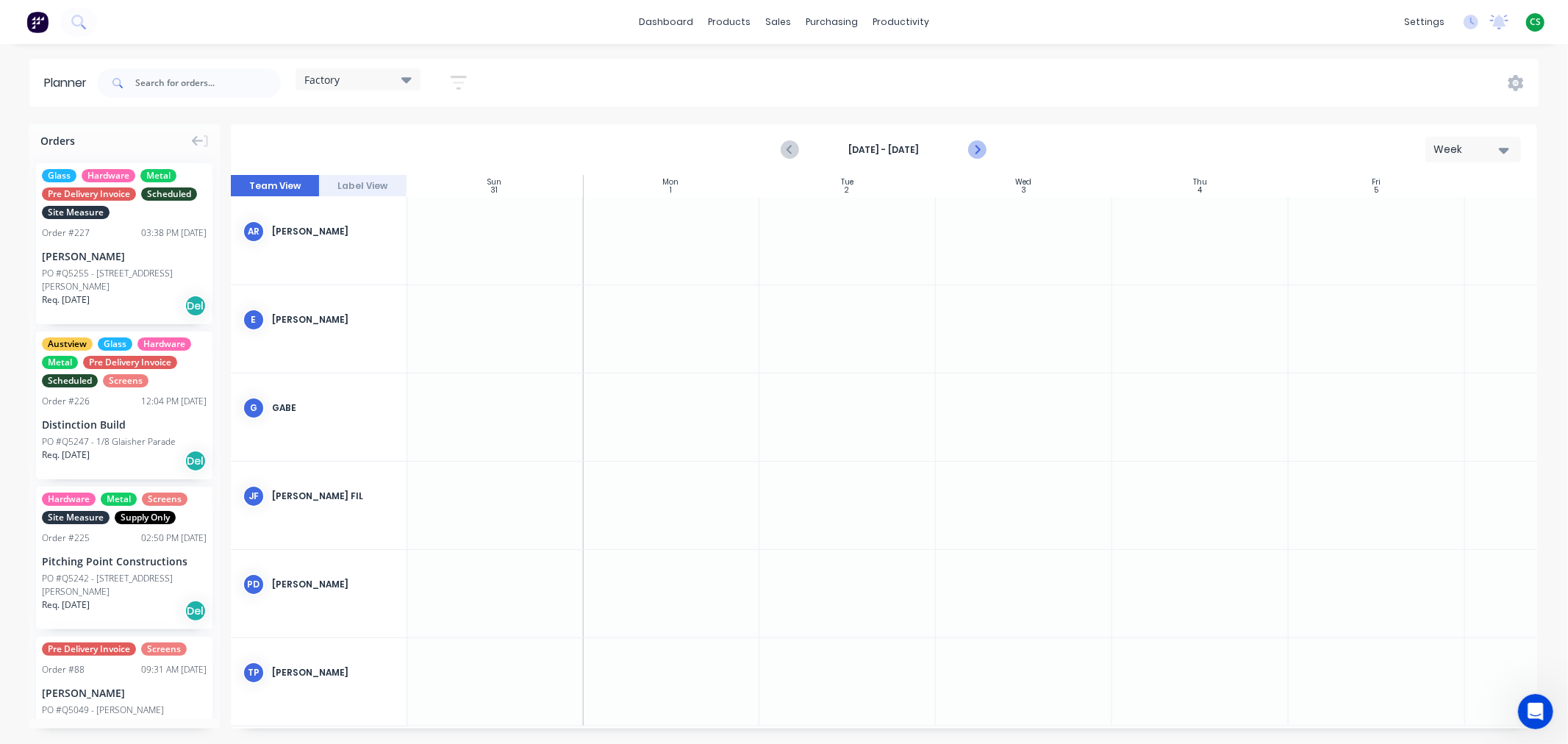
click at [980, 148] on icon "Next page" at bounding box center [977, 150] width 18 height 18
click at [346, 81] on div "Factory" at bounding box center [358, 79] width 107 height 13
click at [329, 272] on button "Site" at bounding box center [385, 276] width 156 height 17
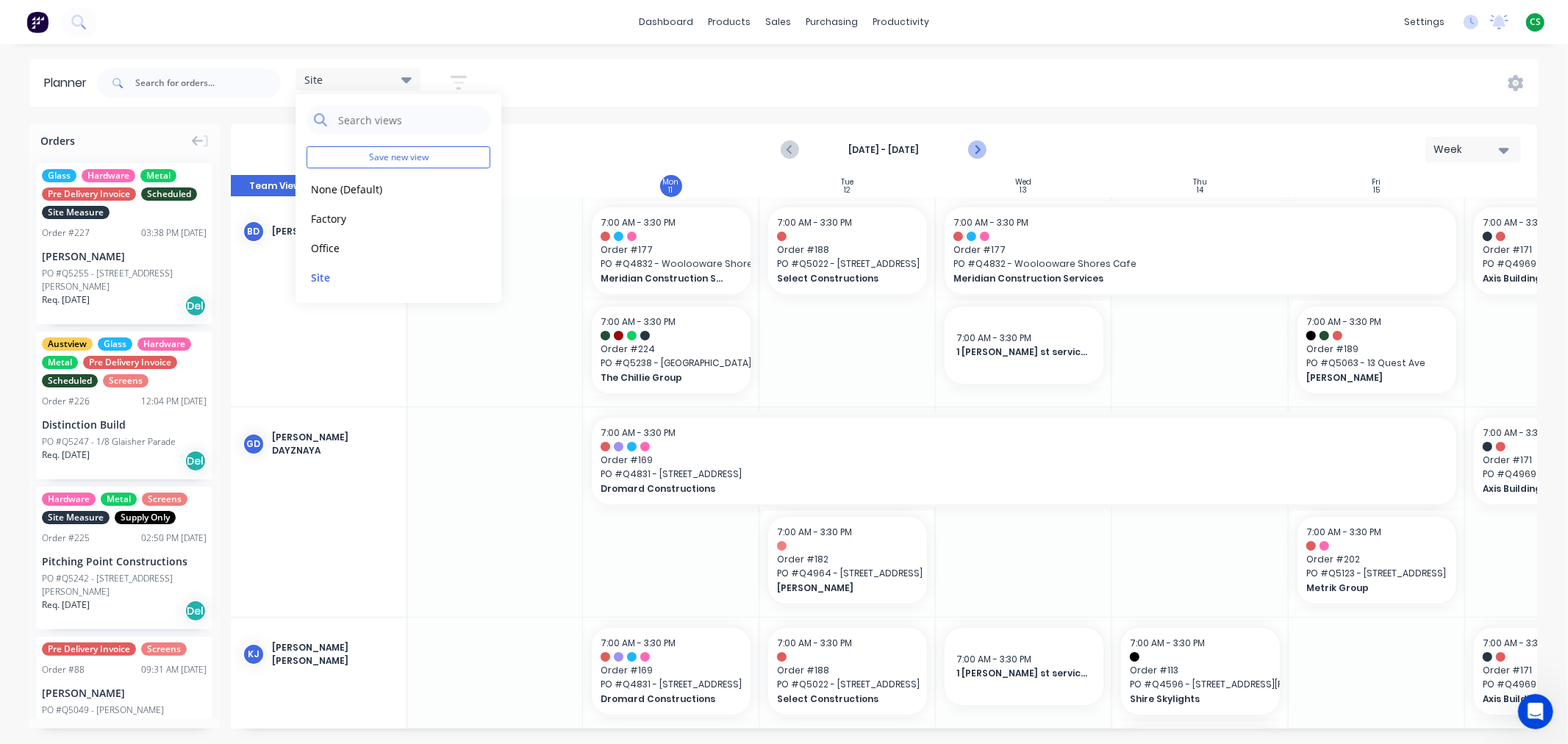
click at [976, 149] on icon "Next page" at bounding box center [977, 150] width 18 height 18
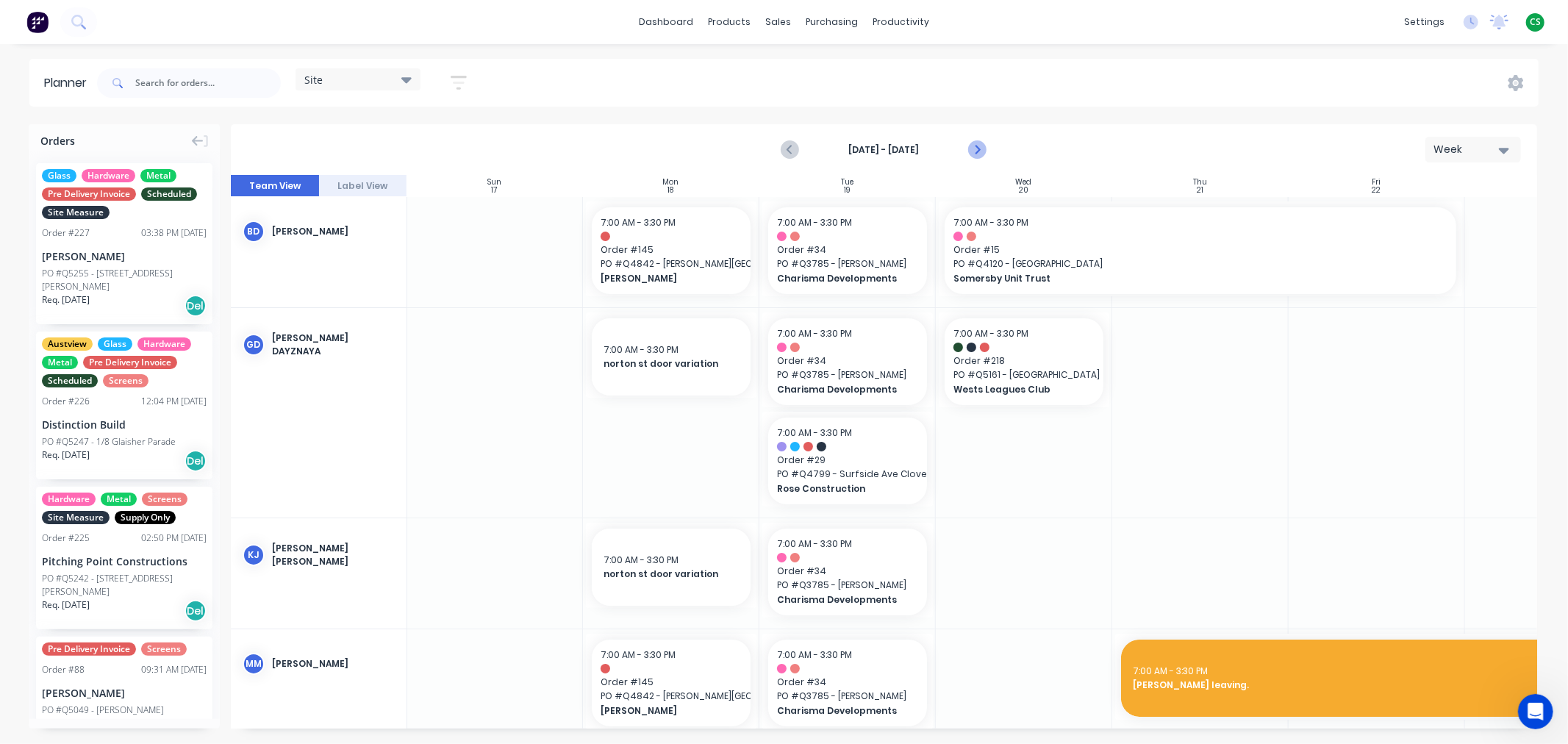
click at [974, 147] on icon "Next page" at bounding box center [977, 150] width 18 height 18
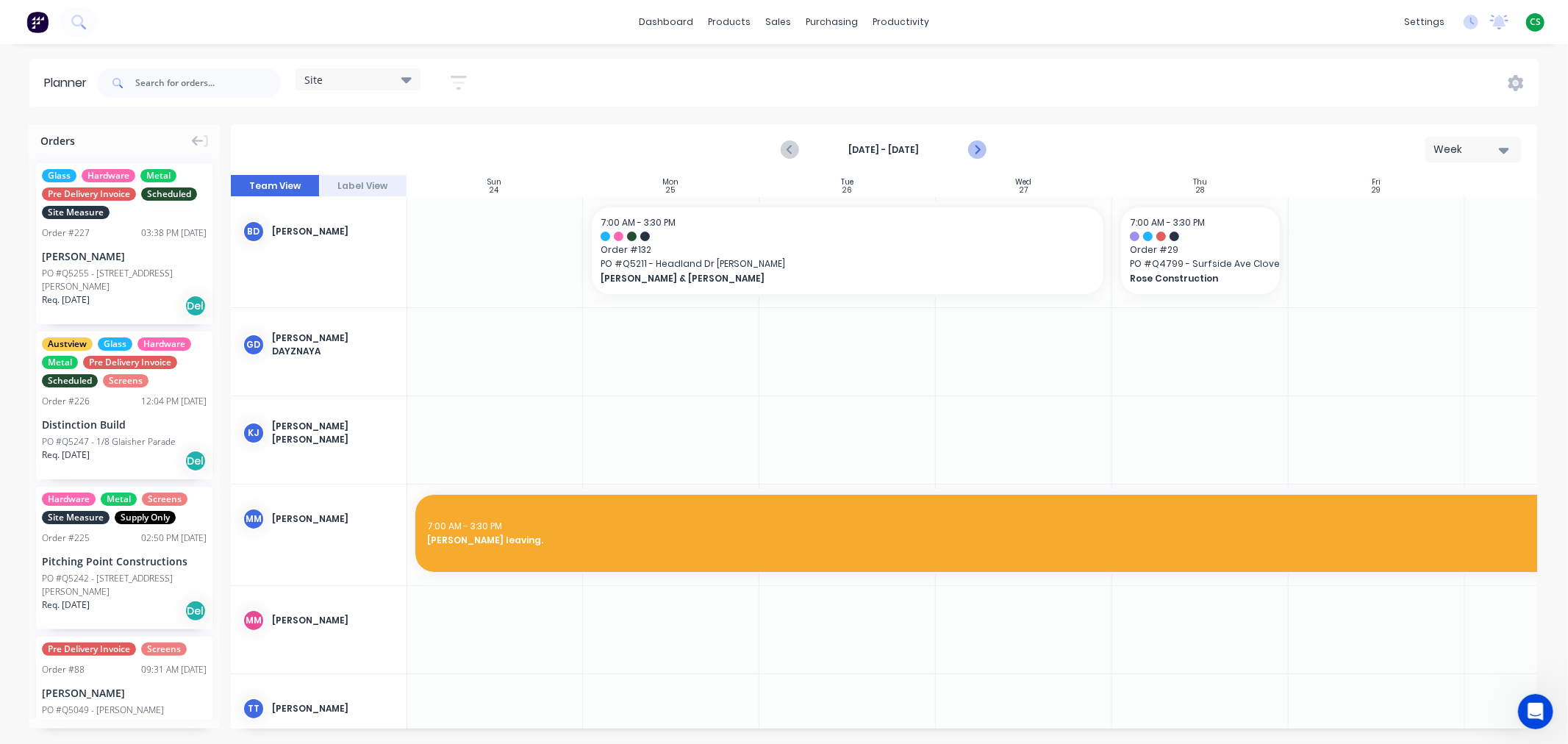
click at [976, 147] on icon "Next page" at bounding box center [977, 150] width 6 height 12
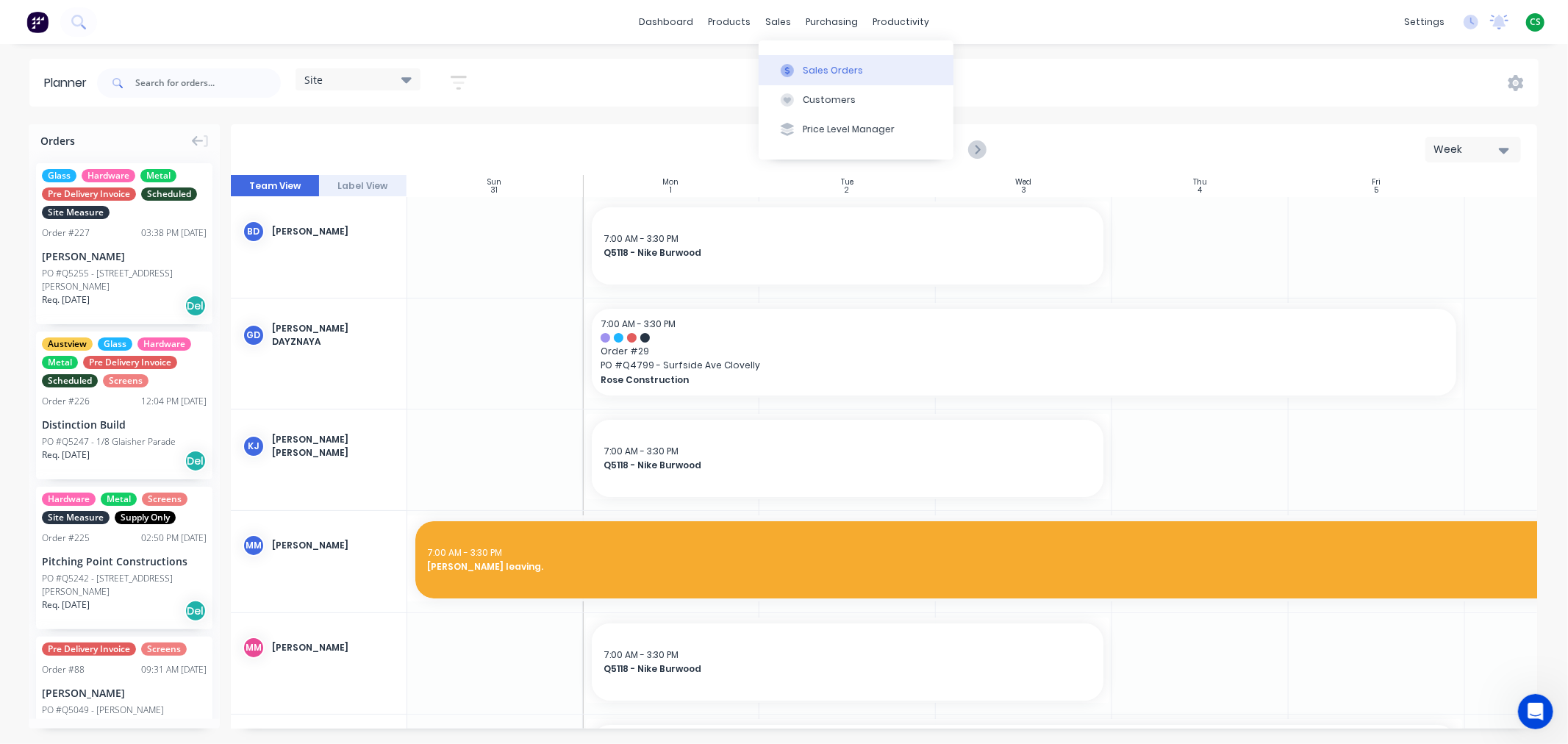
click at [817, 72] on div "Sales Orders" at bounding box center [833, 70] width 60 height 13
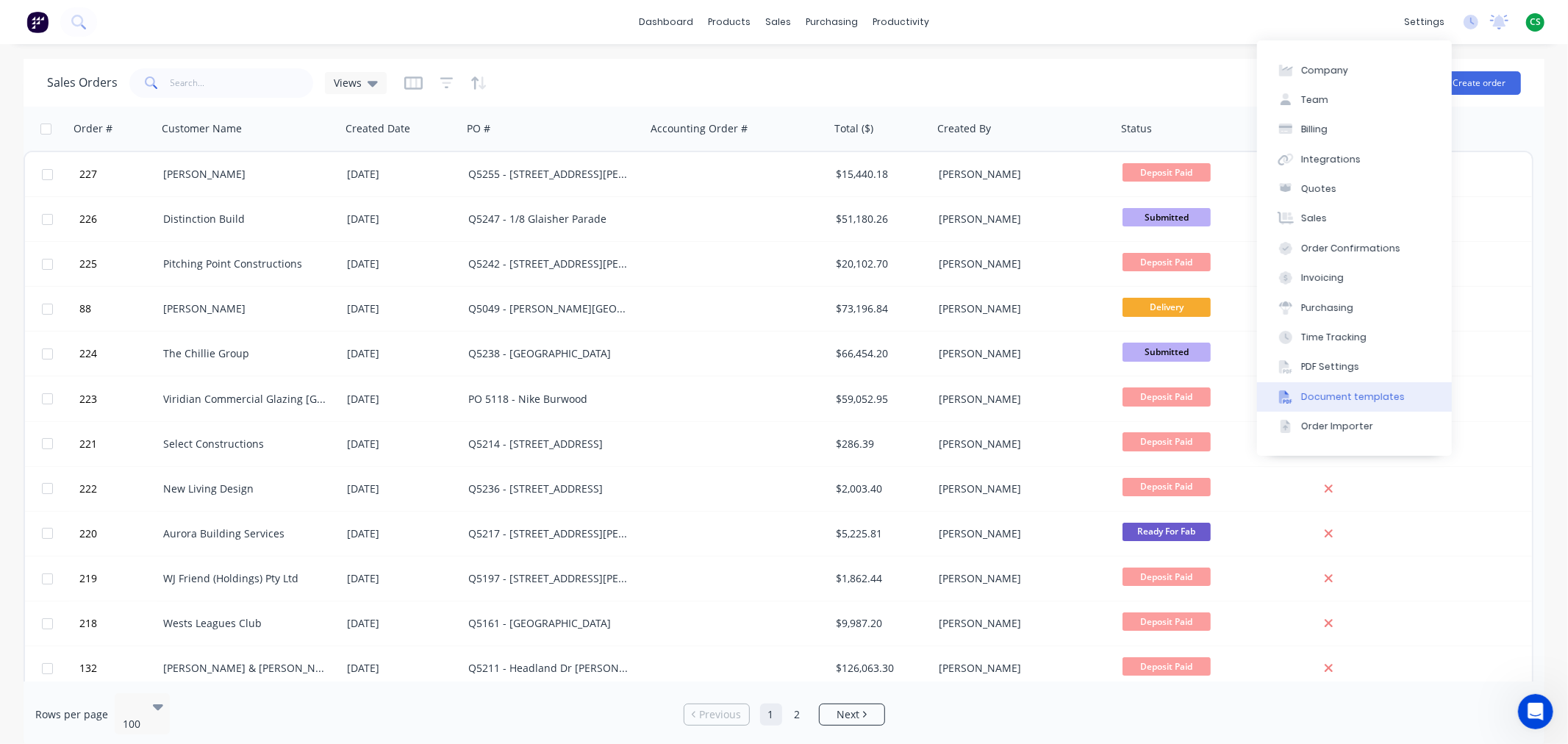
click at [1373, 393] on div "Document templates" at bounding box center [1353, 397] width 104 height 13
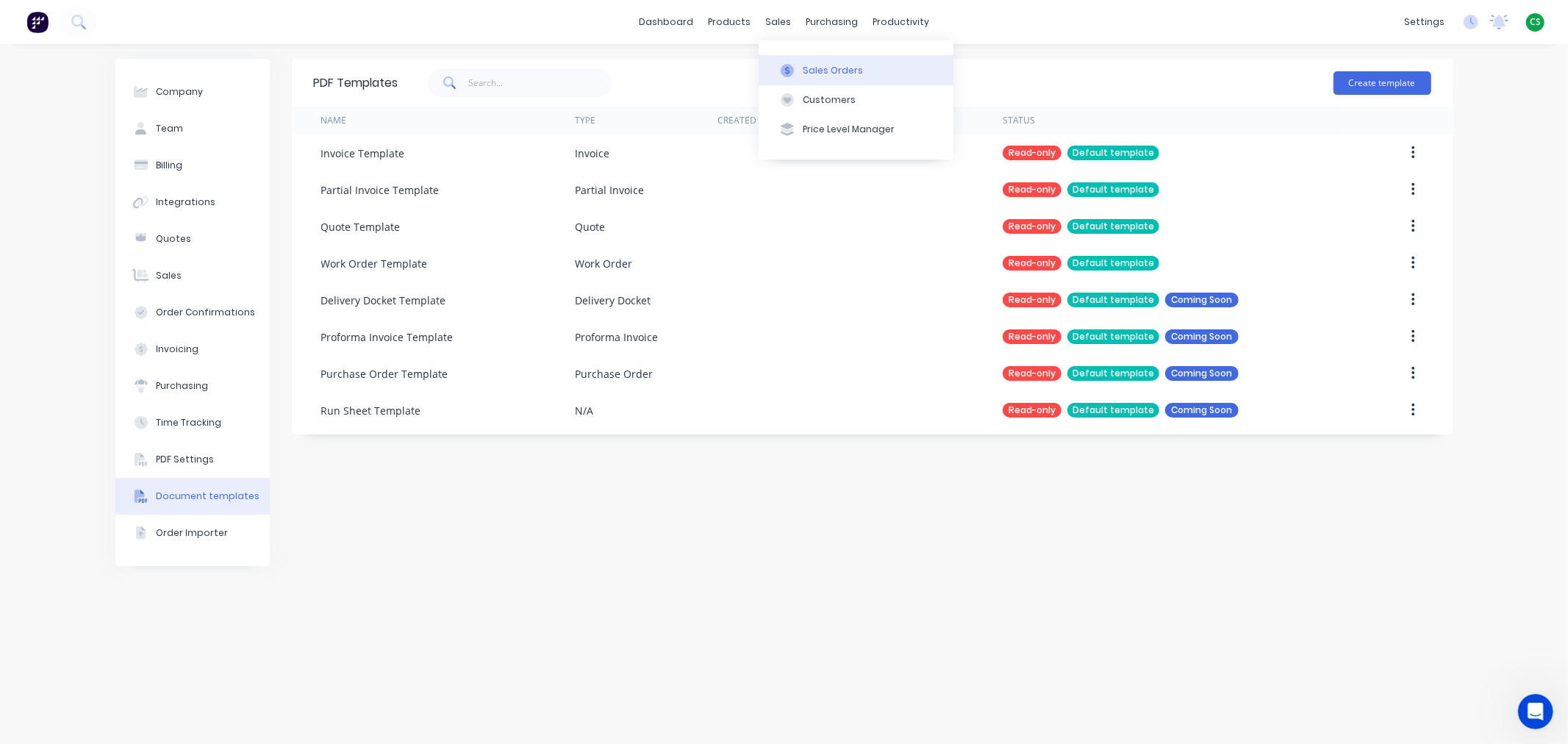
click at [814, 72] on div "Sales Orders" at bounding box center [833, 70] width 60 height 13
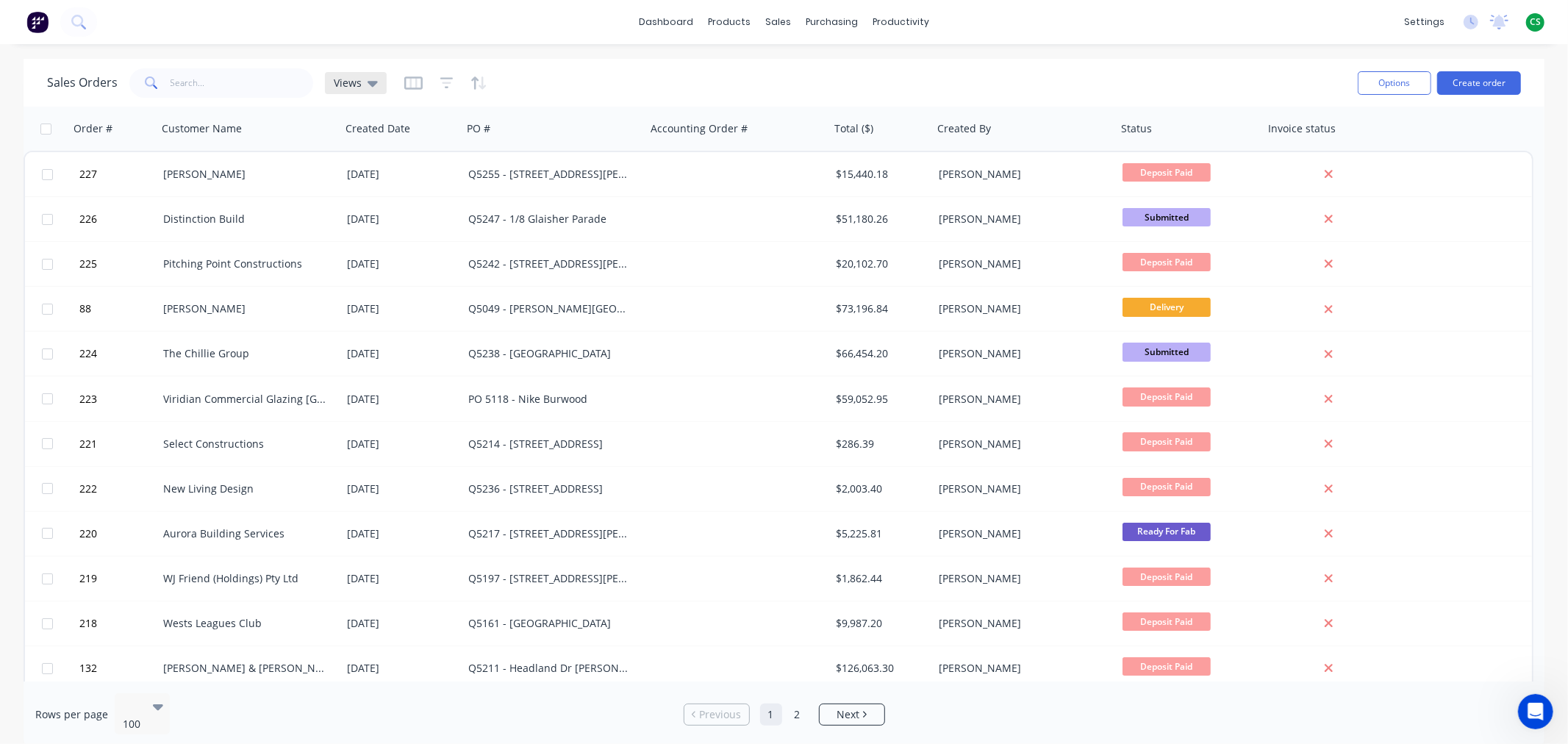
click at [349, 85] on span "Views" at bounding box center [347, 82] width 28 height 15
click at [722, 90] on div "Sales Orders Views" at bounding box center [696, 82] width 1299 height 36
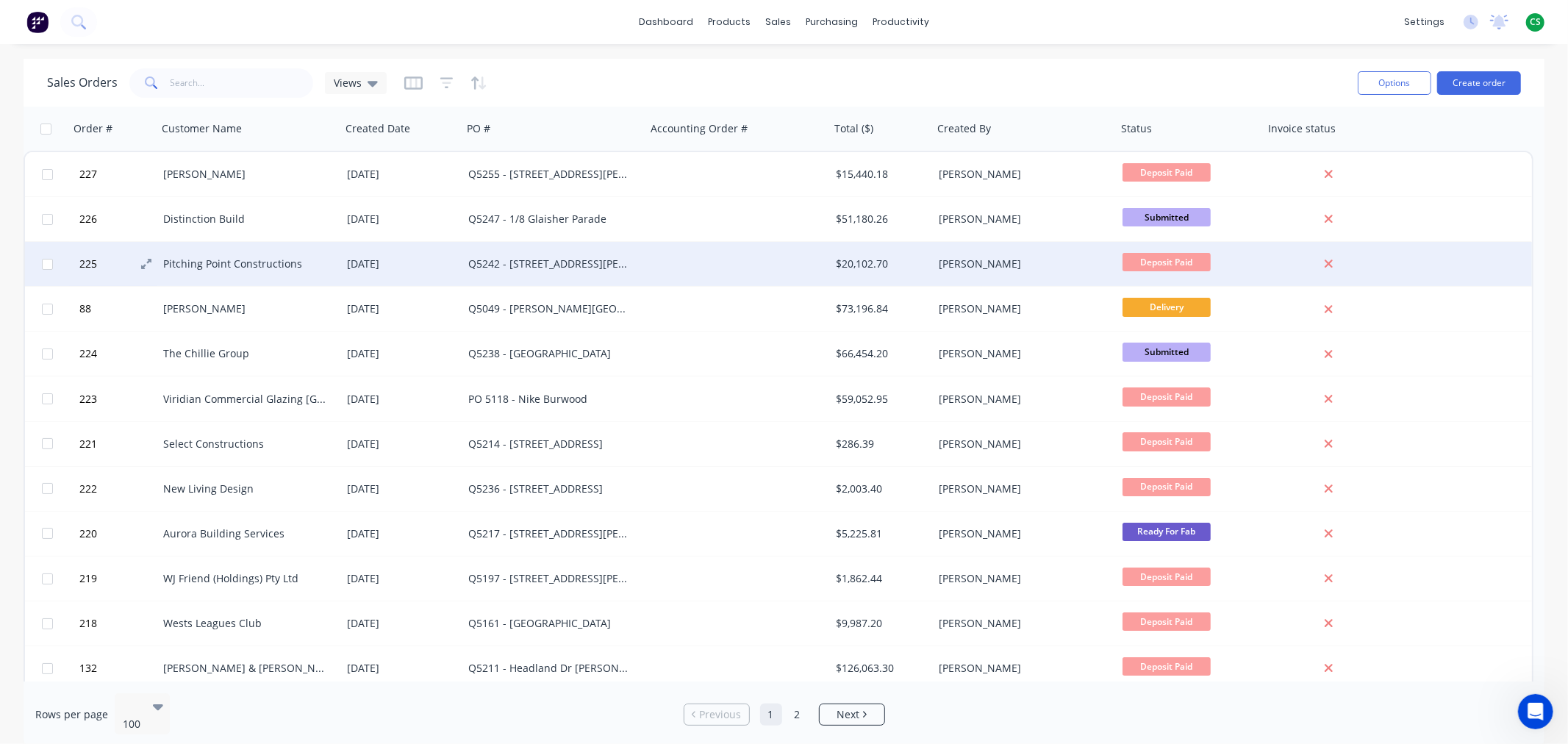
click at [163, 260] on button "225" at bounding box center [119, 263] width 89 height 44
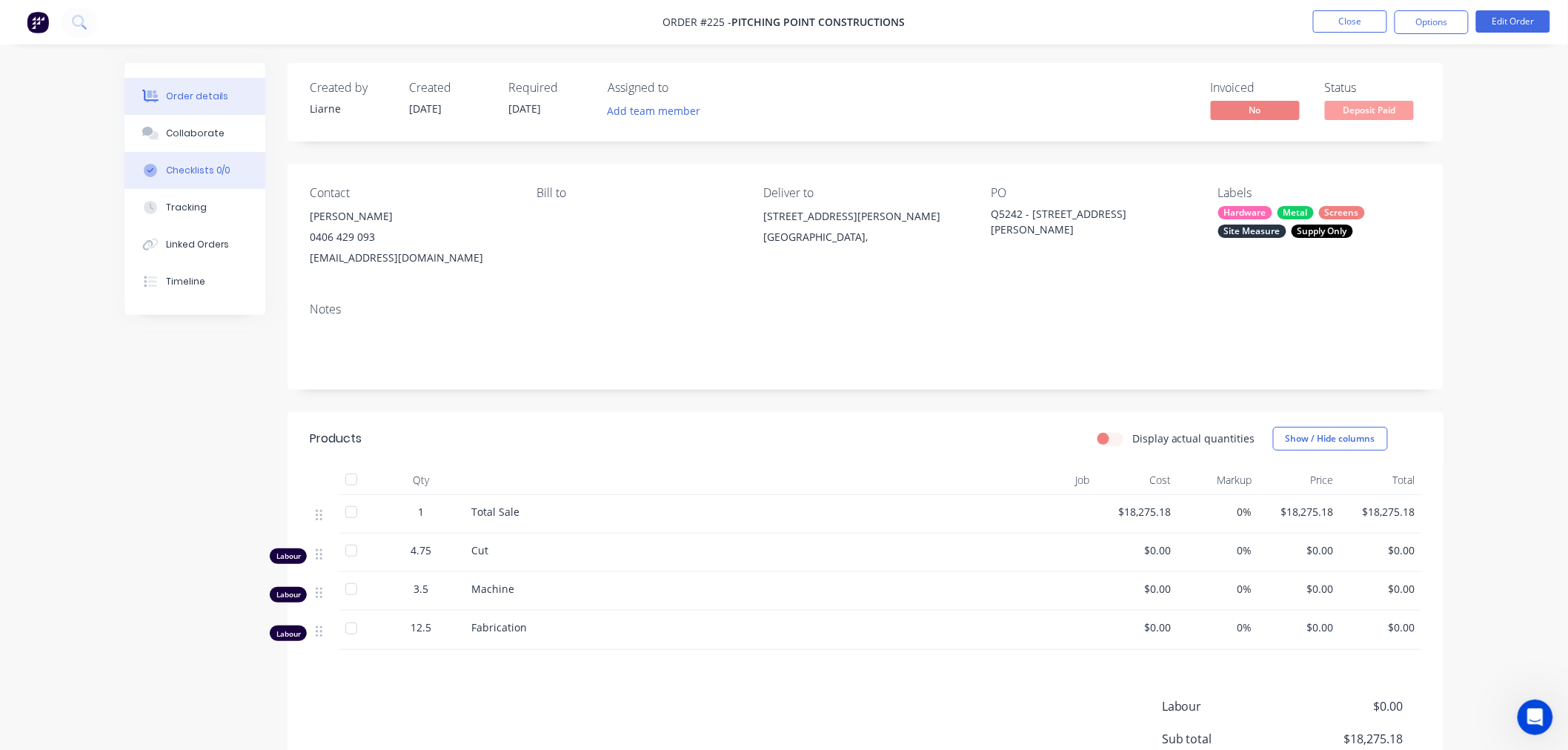
click at [186, 174] on div "Checklists 0/0" at bounding box center [198, 170] width 65 height 13
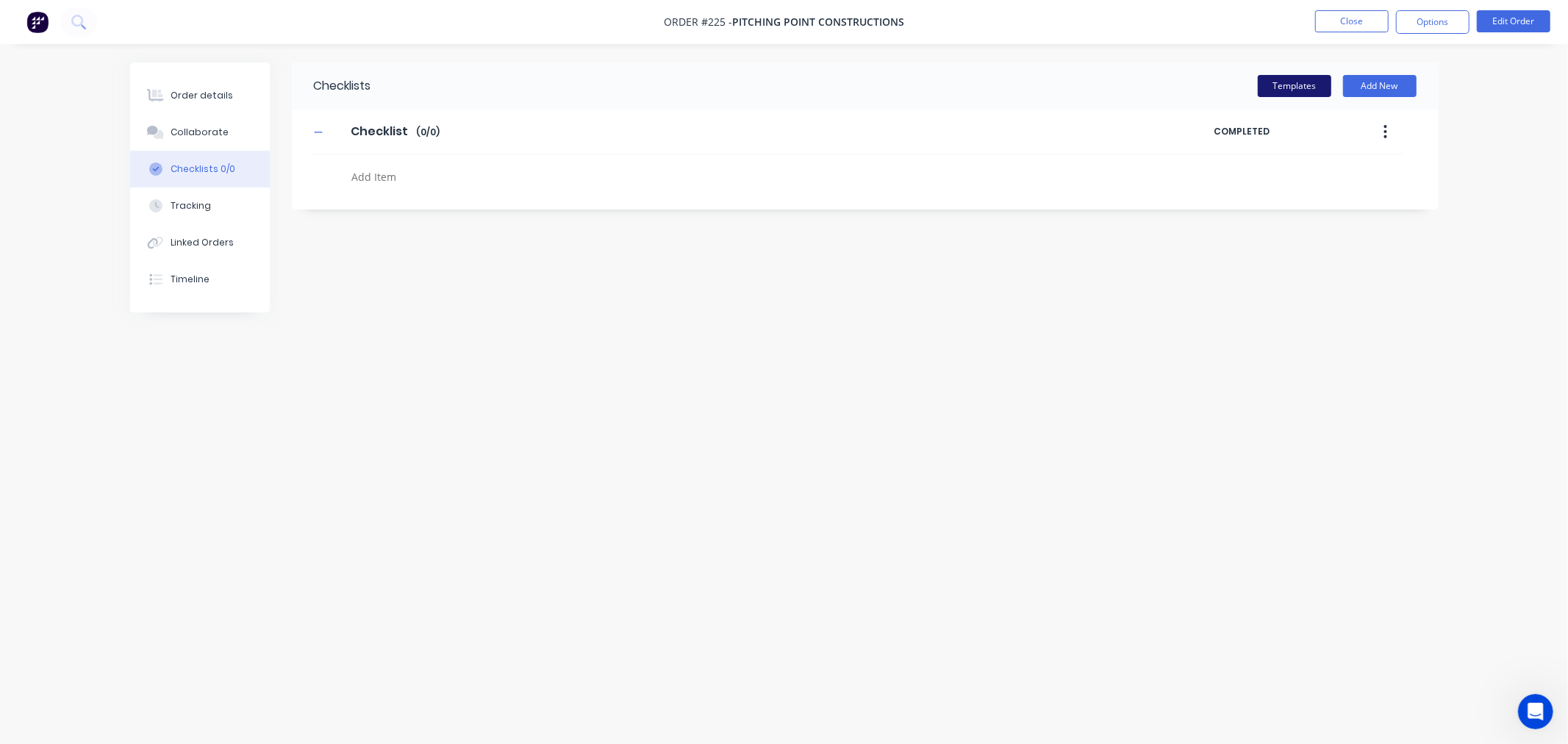
click at [1305, 89] on button "Templates" at bounding box center [1294, 85] width 73 height 22
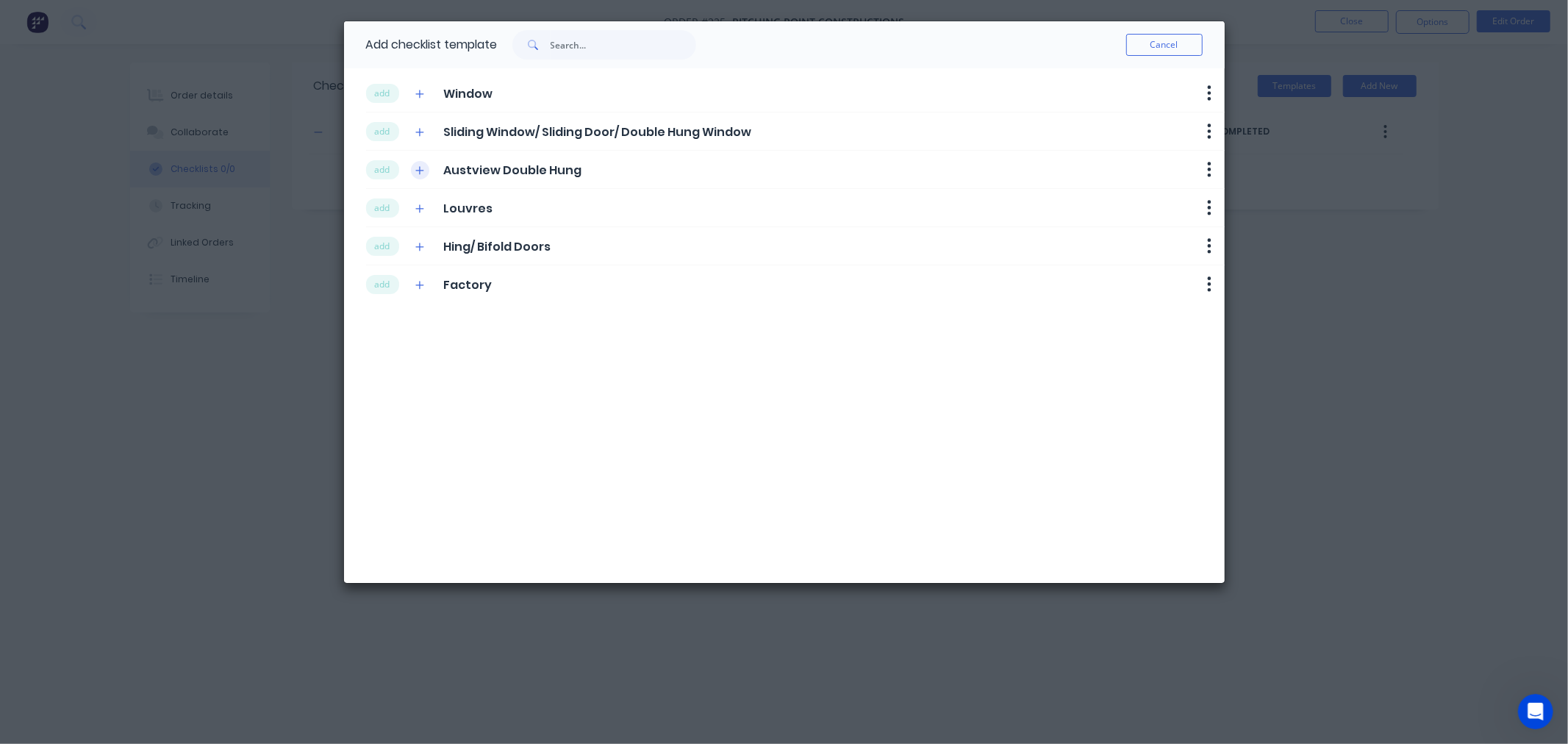
click at [417, 172] on icon "button" at bounding box center [420, 170] width 9 height 10
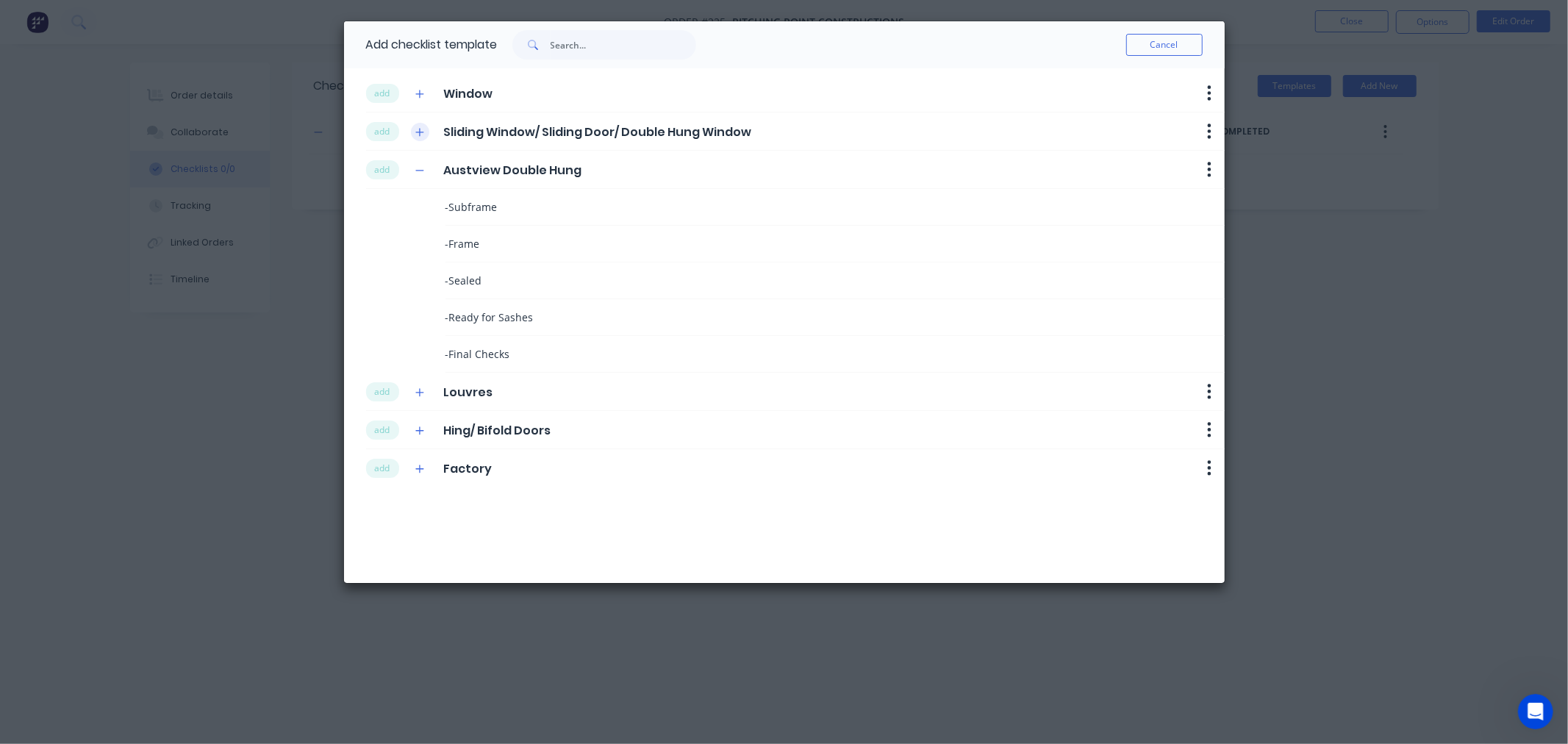
click at [420, 130] on icon "button" at bounding box center [420, 132] width 8 height 8
click at [417, 97] on icon "button" at bounding box center [420, 93] width 9 height 10
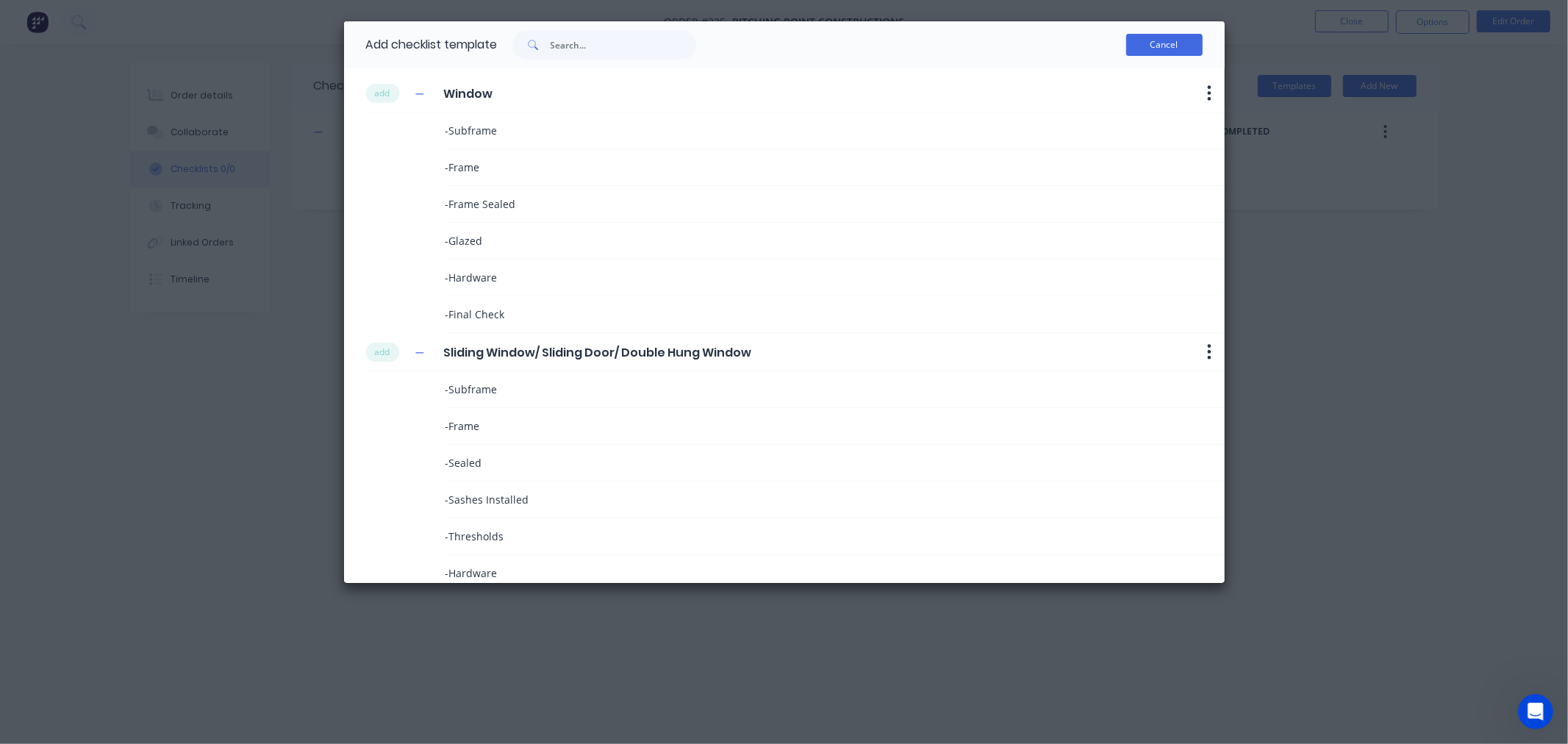
click at [1149, 40] on button "Cancel" at bounding box center [1164, 44] width 77 height 22
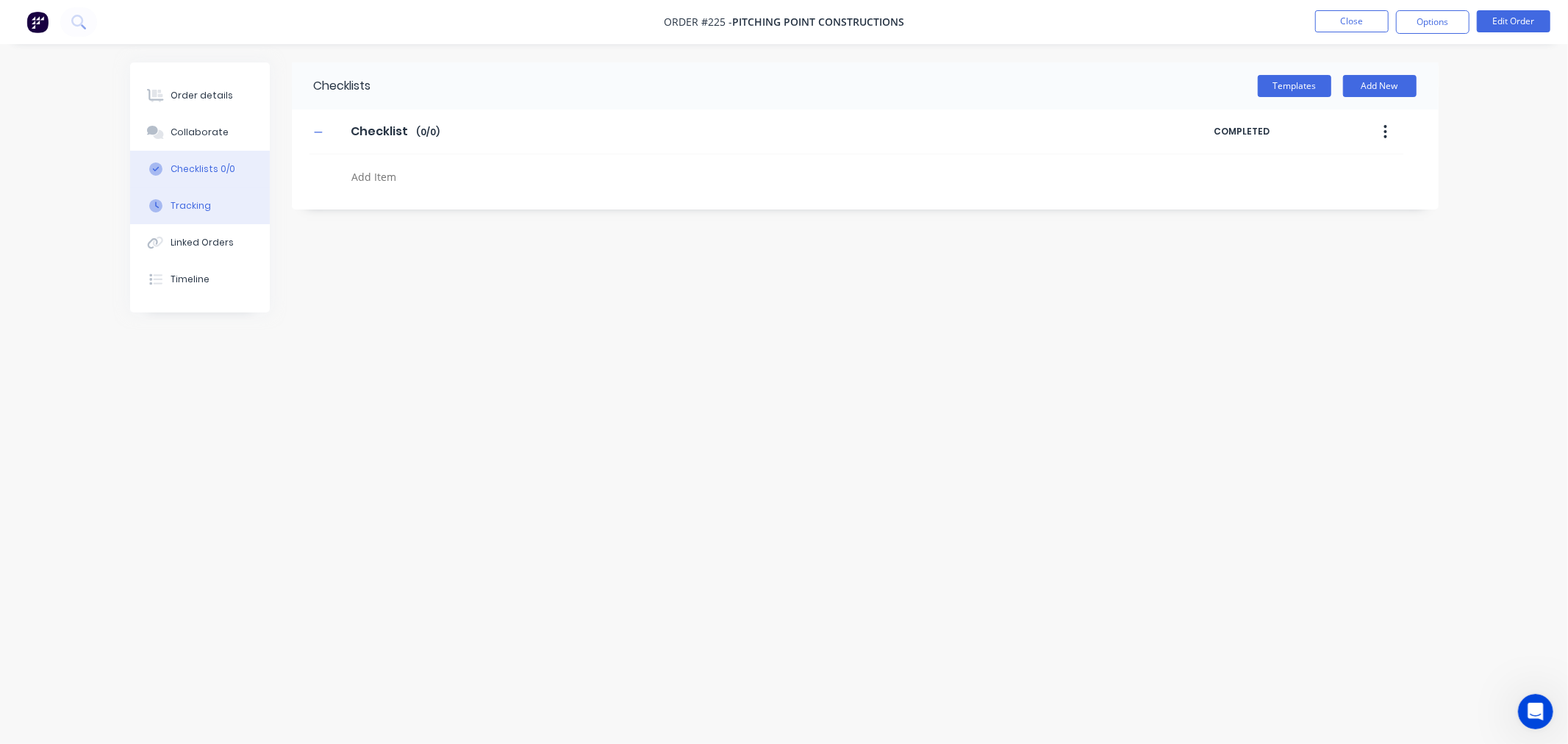
click at [184, 215] on button "Tracking" at bounding box center [200, 206] width 139 height 37
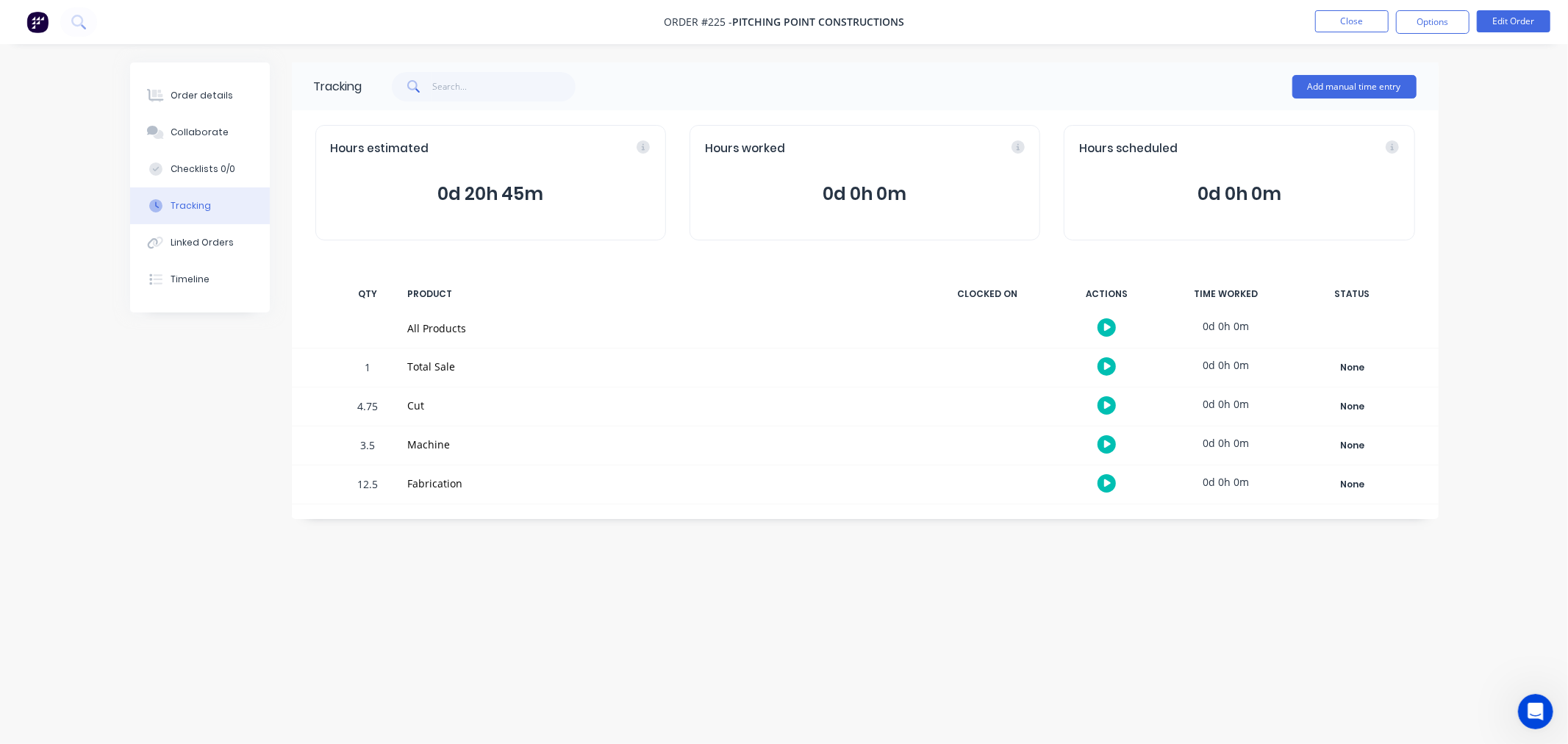
click at [1107, 407] on icon at bounding box center [1107, 405] width 7 height 8
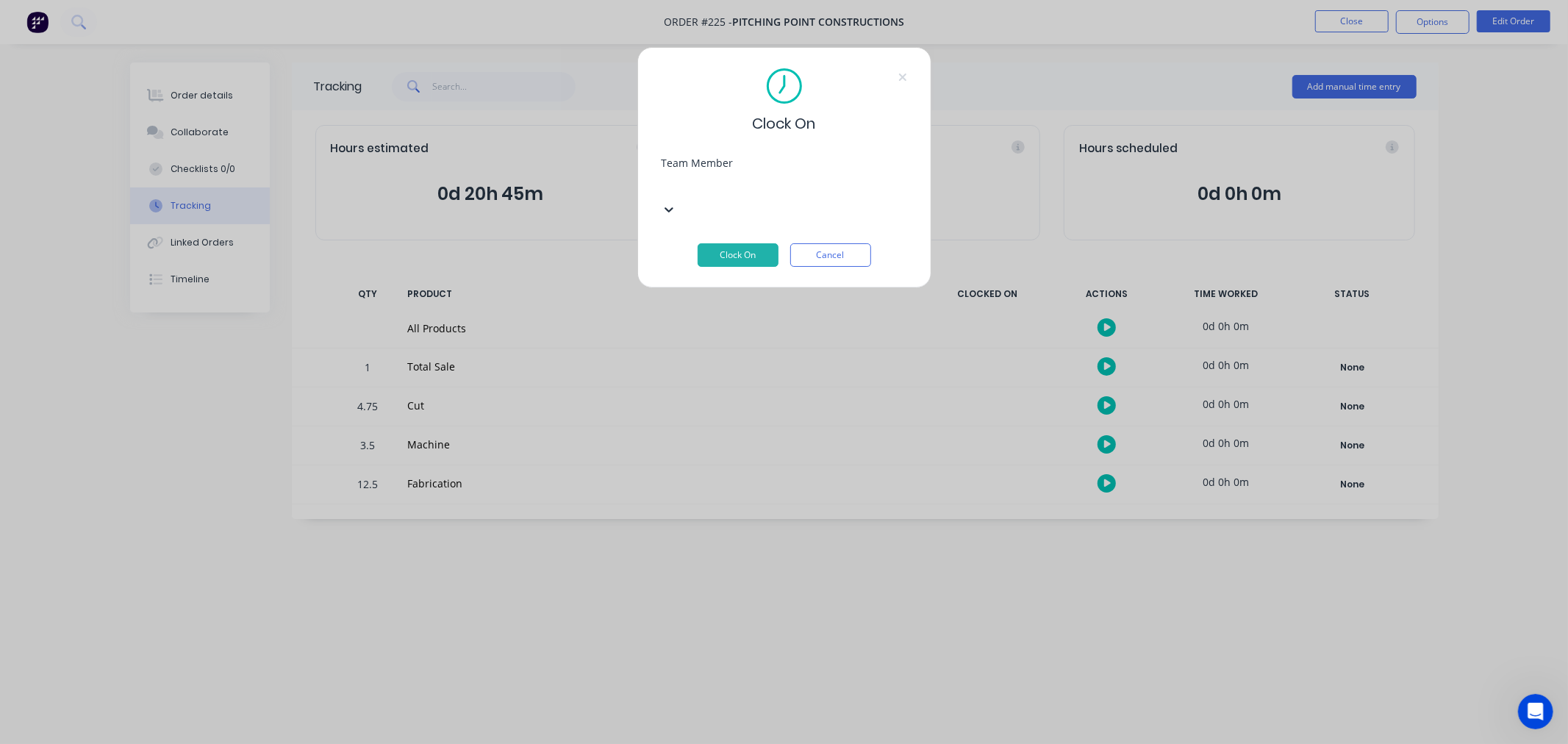
click at [699, 188] on div at bounding box center [772, 184] width 212 height 19
click at [900, 76] on icon at bounding box center [901, 76] width 7 height 7
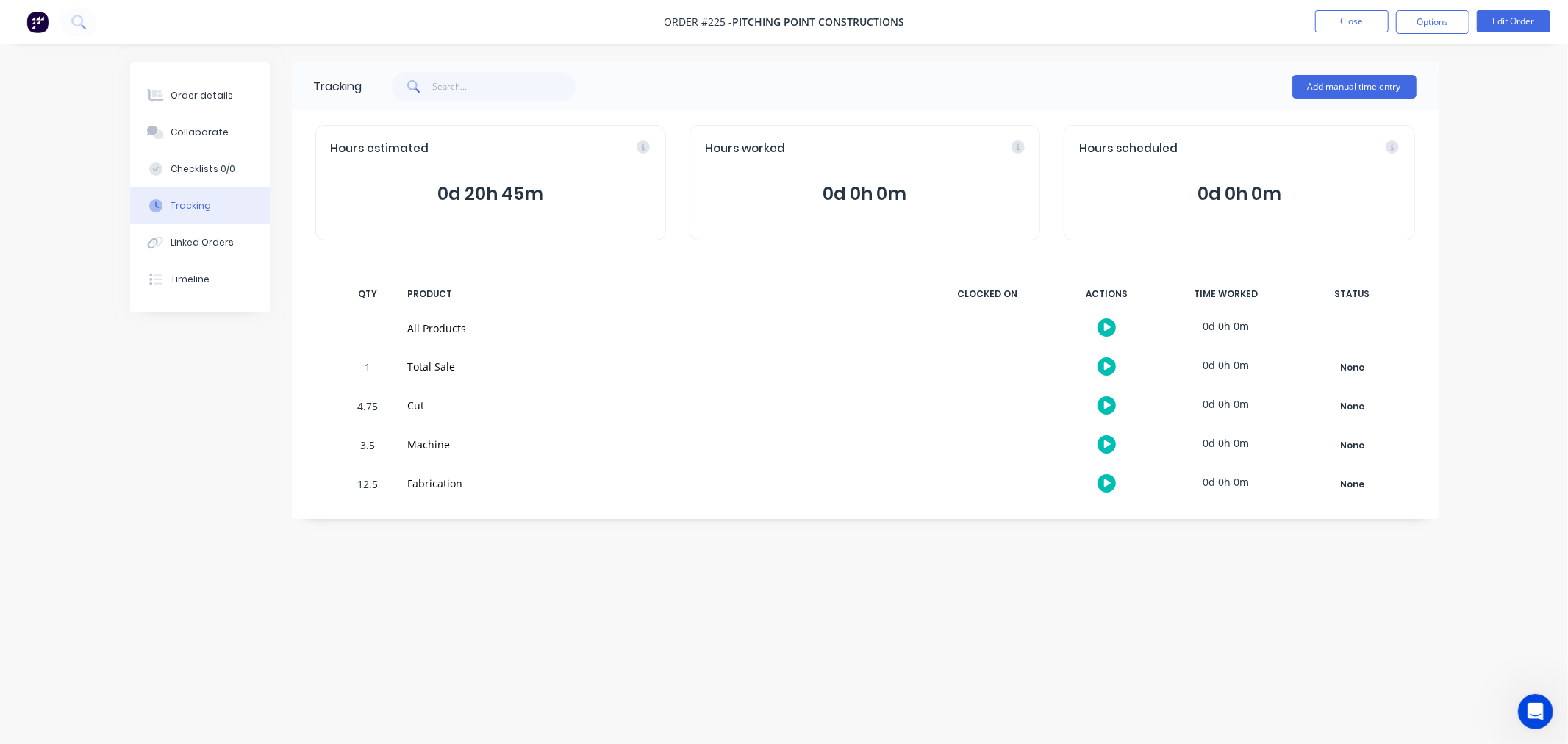
click at [937, 583] on div "Tracking Add manual time entry Hours estimated 0d 20h 45m Hours worked 0d 0h 0m…" at bounding box center [784, 344] width 1309 height 563
click at [195, 93] on div "Order details" at bounding box center [202, 95] width 63 height 13
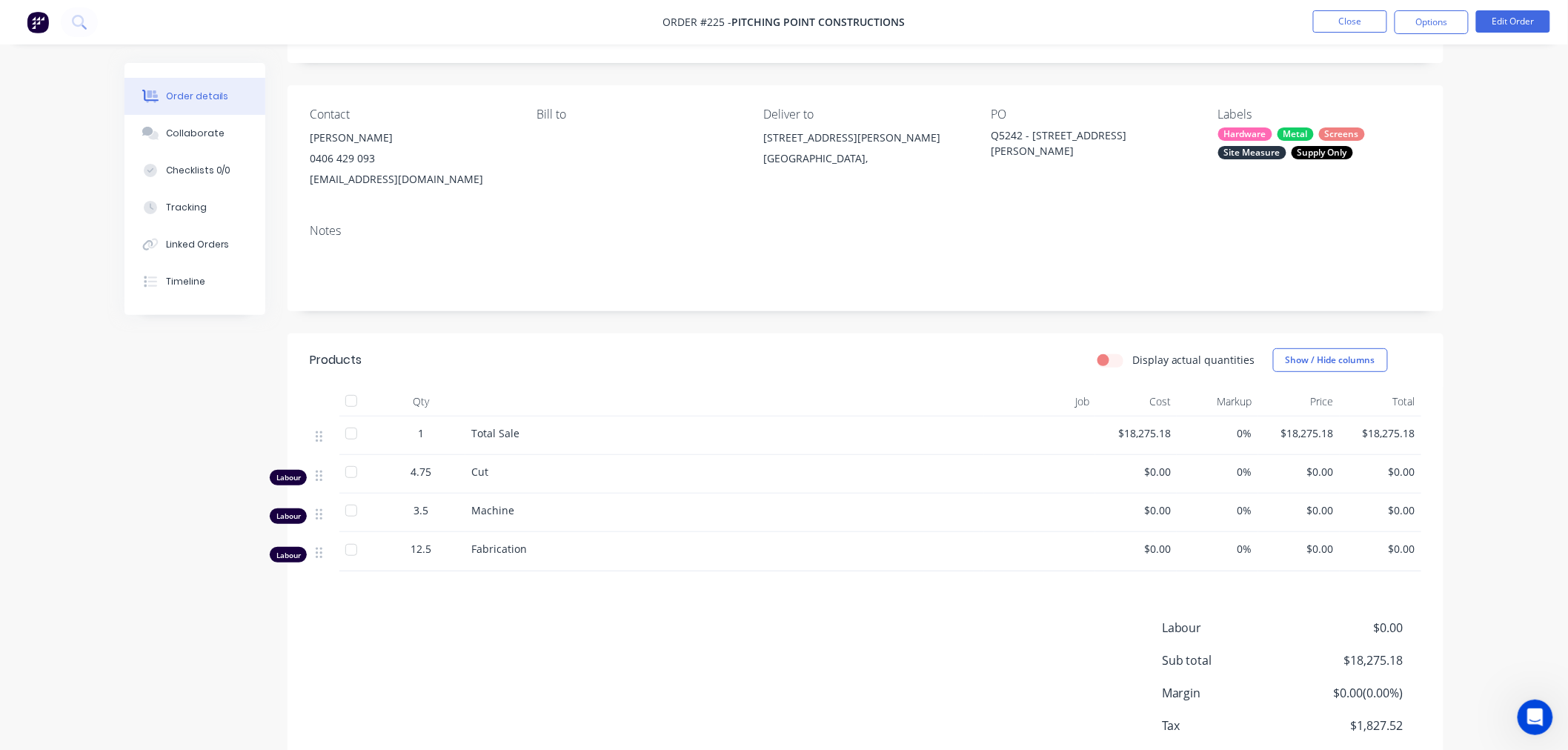
scroll to position [169, 0]
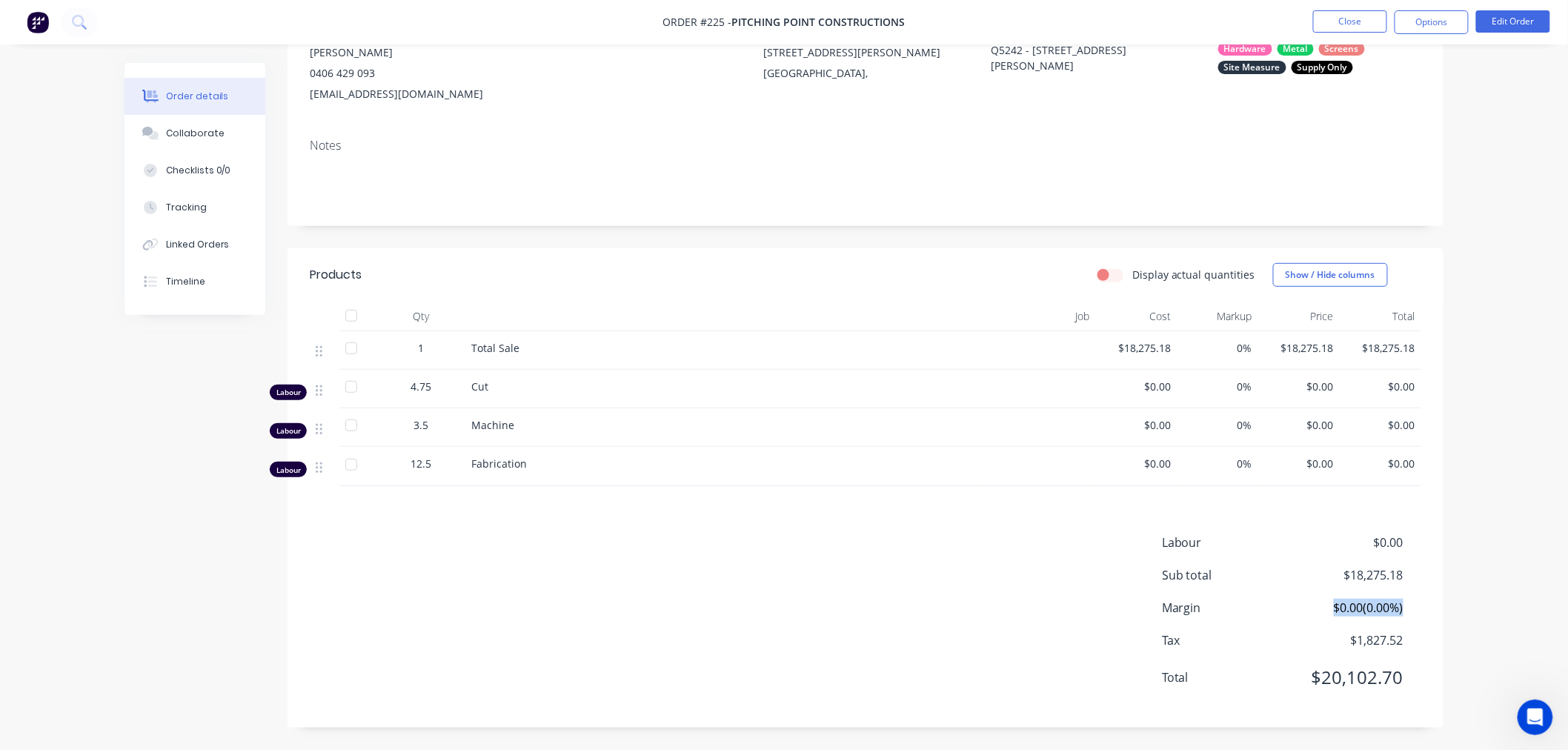
drag, startPoint x: 1315, startPoint y: 604, endPoint x: 1414, endPoint y: 608, distance: 99.1
click at [1414, 608] on div "Margin $0.00 ( 0.00 %)" at bounding box center [1291, 608] width 259 height 18
click at [1423, 604] on div "Labour $0.00 Sub total $18,275.18 Margin $0.00 ( 0.00 %) Tax $1,827.52 Total $2…" at bounding box center [866, 619] width 1156 height 172
drag, startPoint x: 1414, startPoint y: 603, endPoint x: 1314, endPoint y: 606, distance: 100.0
click at [1314, 606] on div "Margin $0.00 ( 0.00 %)" at bounding box center [1291, 608] width 259 height 18
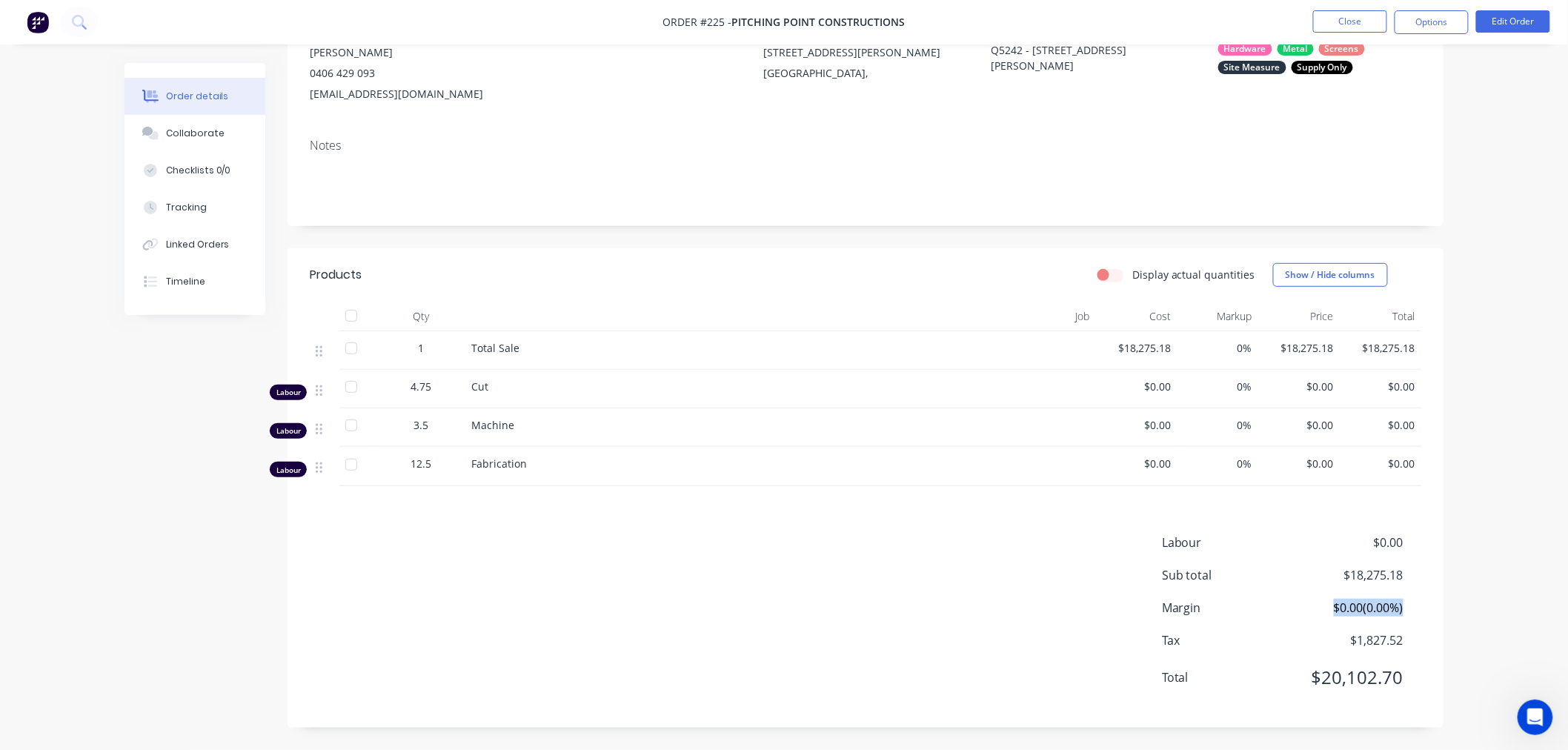
click at [1416, 605] on div "Margin $0.00 ( 0.00 %)" at bounding box center [1291, 608] width 259 height 18
drag, startPoint x: 1415, startPoint y: 604, endPoint x: 1324, endPoint y: 599, distance: 91.1
click at [1324, 599] on div "Margin $0.00 ( 0.00 %)" at bounding box center [1291, 608] width 259 height 18
click at [1517, 459] on div "Order details Collaborate Checklists 0/0 Tracking Linked Orders Timeline Order …" at bounding box center [784, 292] width 1568 height 913
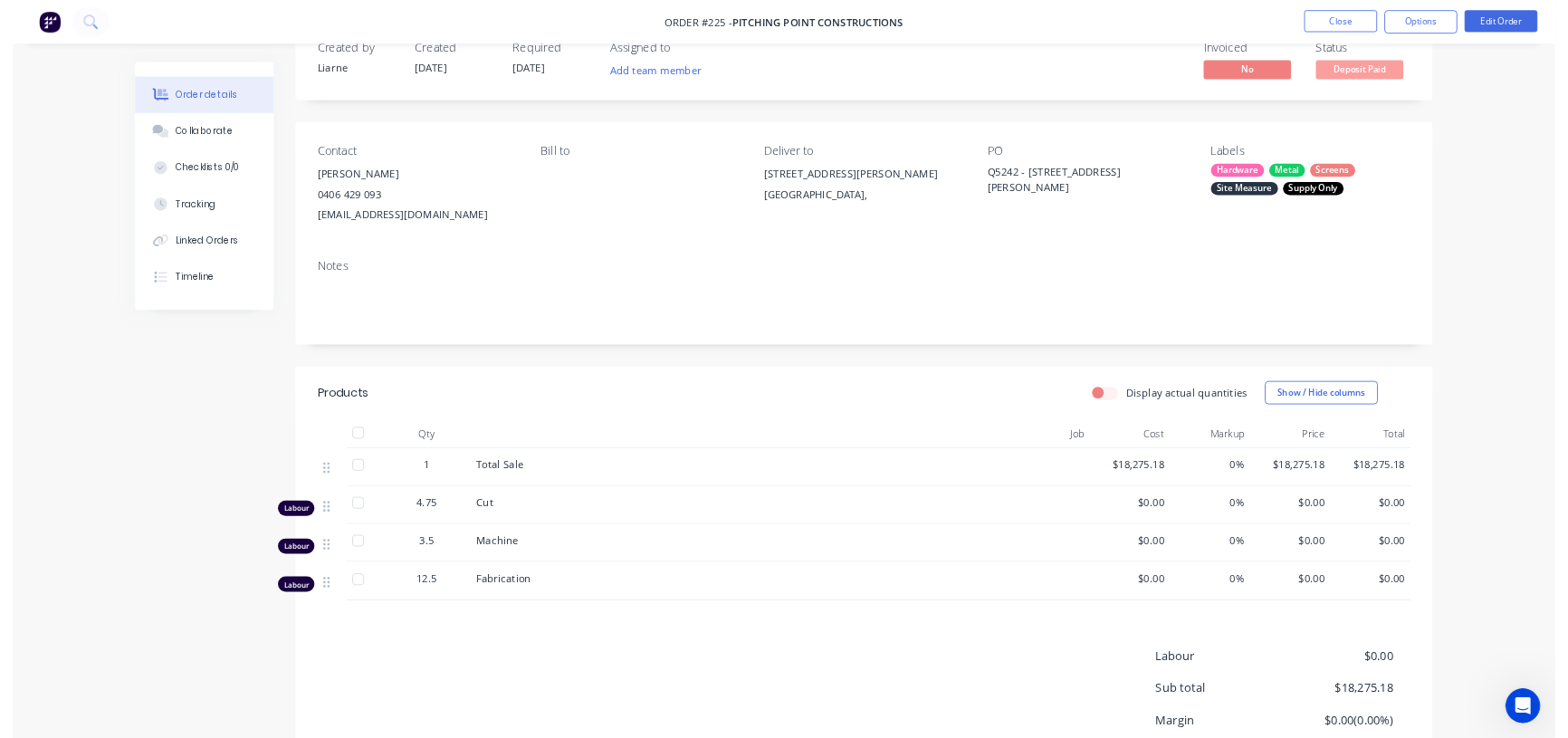
scroll to position [0, 0]
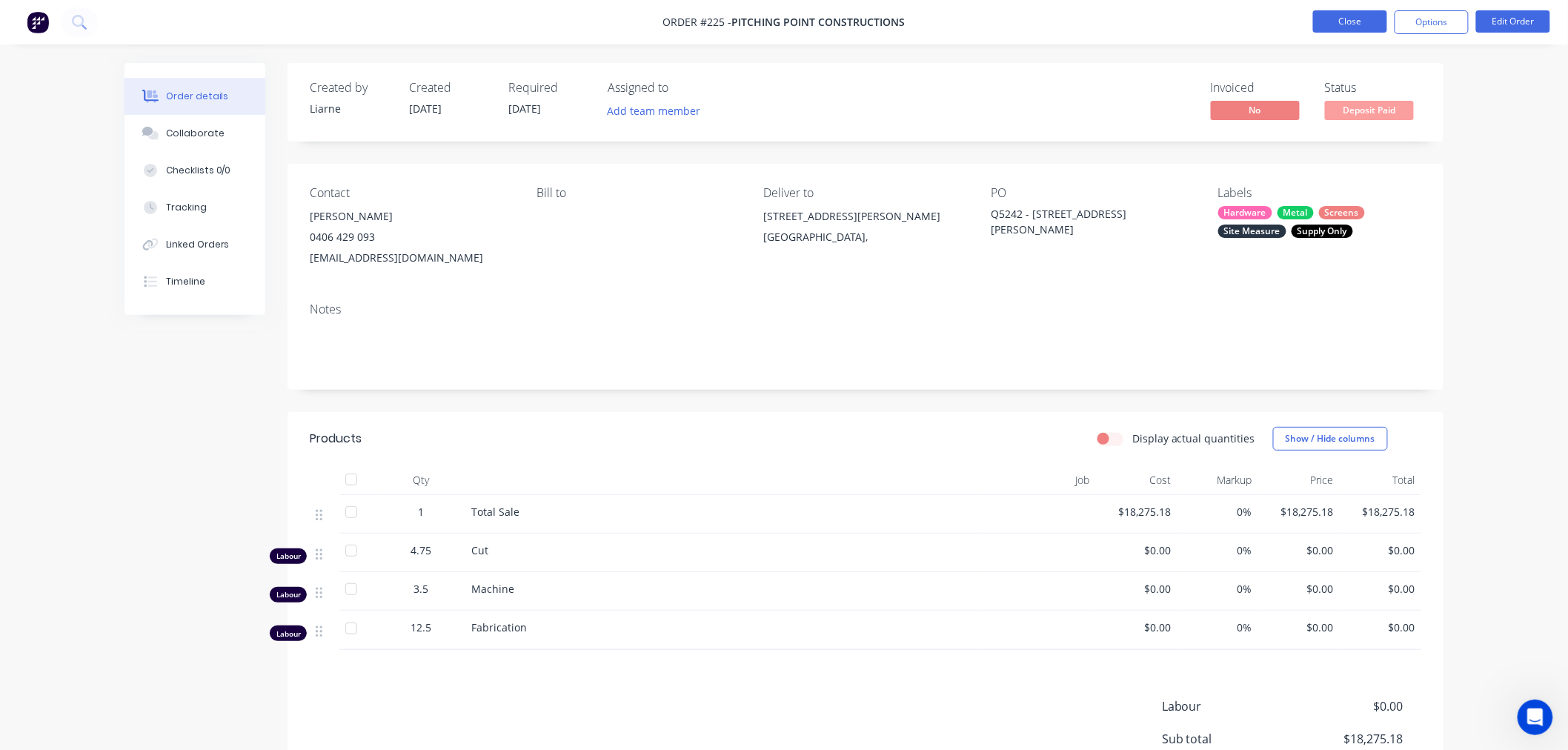
click at [1332, 24] on button "Close" at bounding box center [1350, 21] width 74 height 22
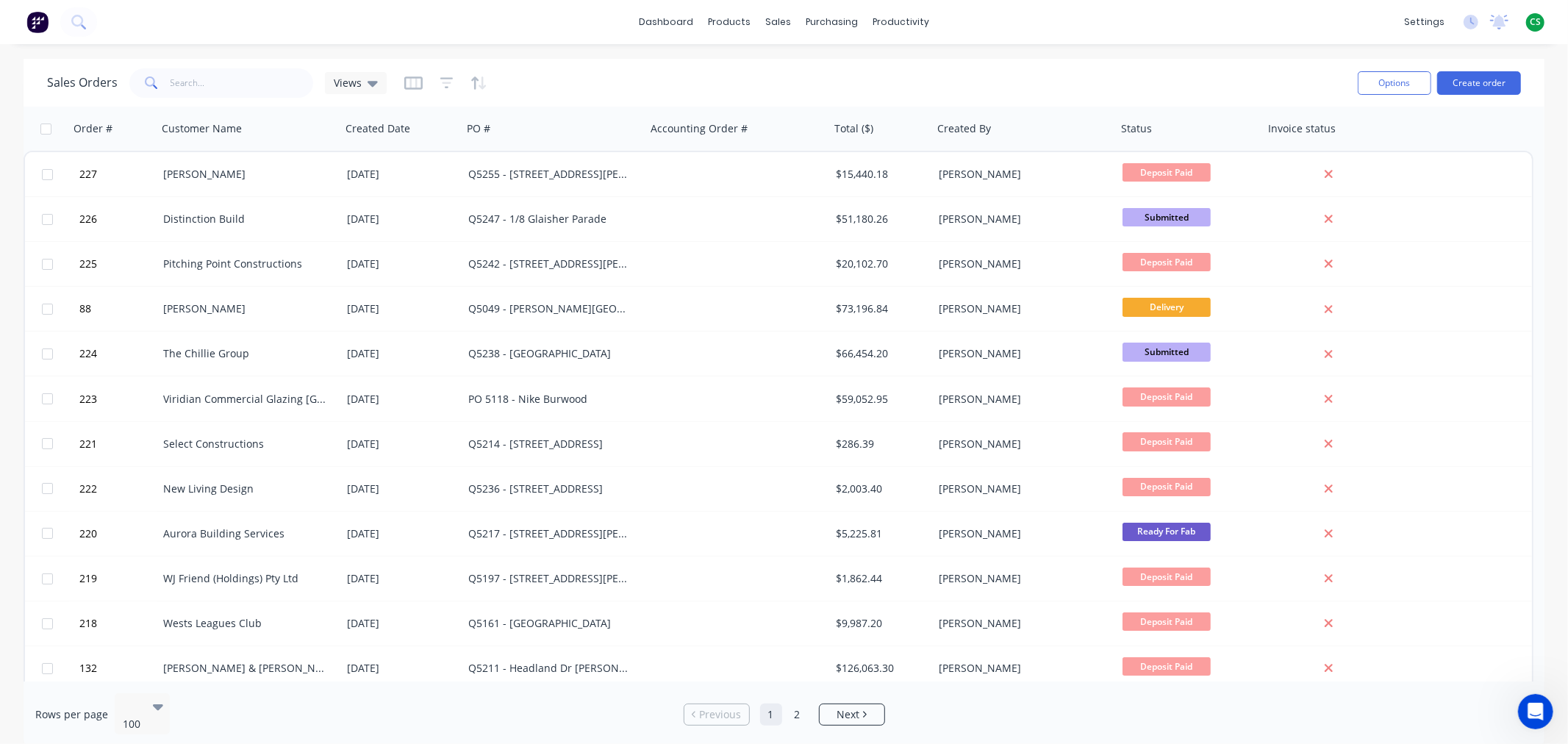
click at [1527, 705] on icon "Open Intercom Messenger" at bounding box center [1535, 711] width 24 height 24
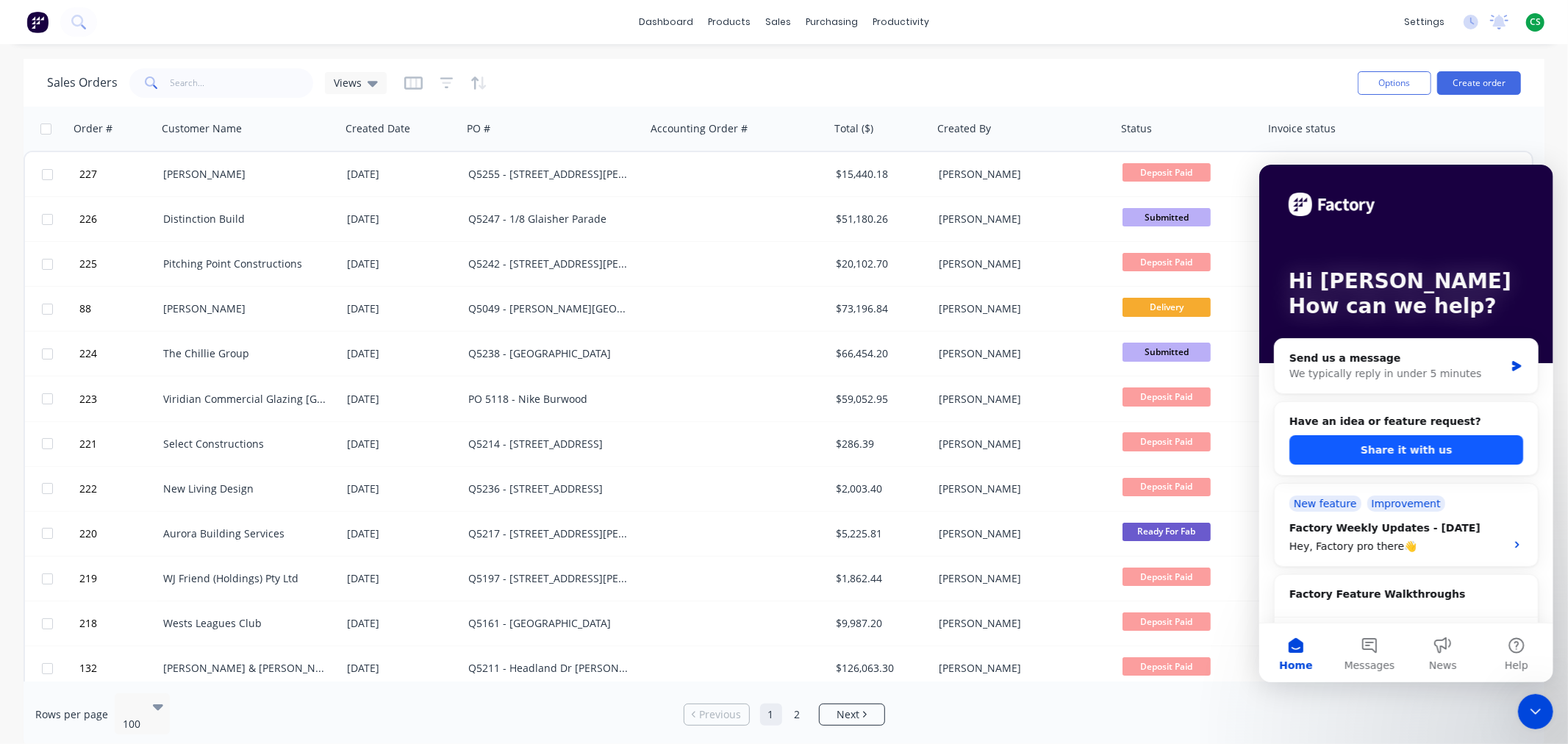
click at [1356, 448] on button "Share it with us" at bounding box center [1405, 448] width 234 height 30
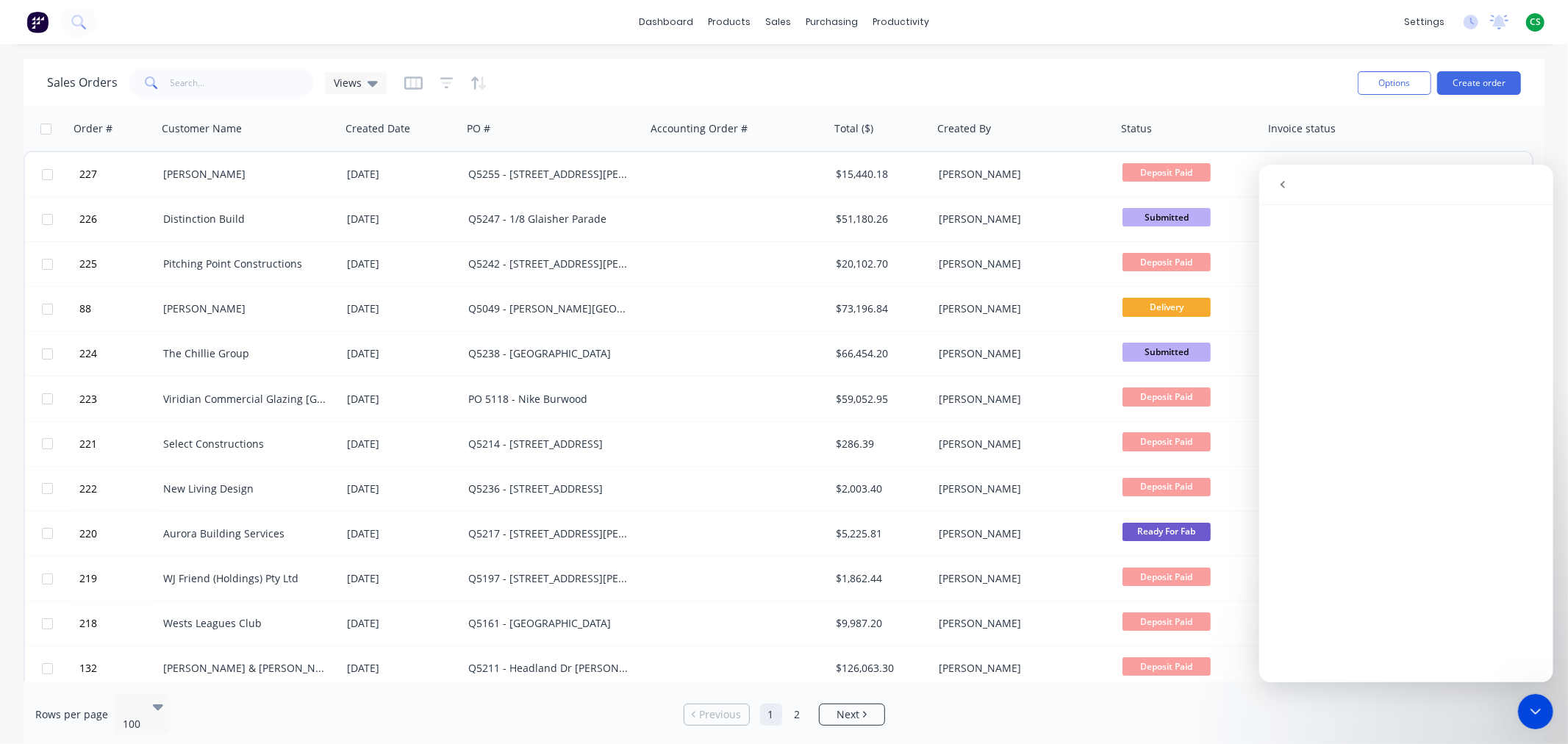
click at [1281, 184] on icon "go back" at bounding box center [1281, 184] width 4 height 7
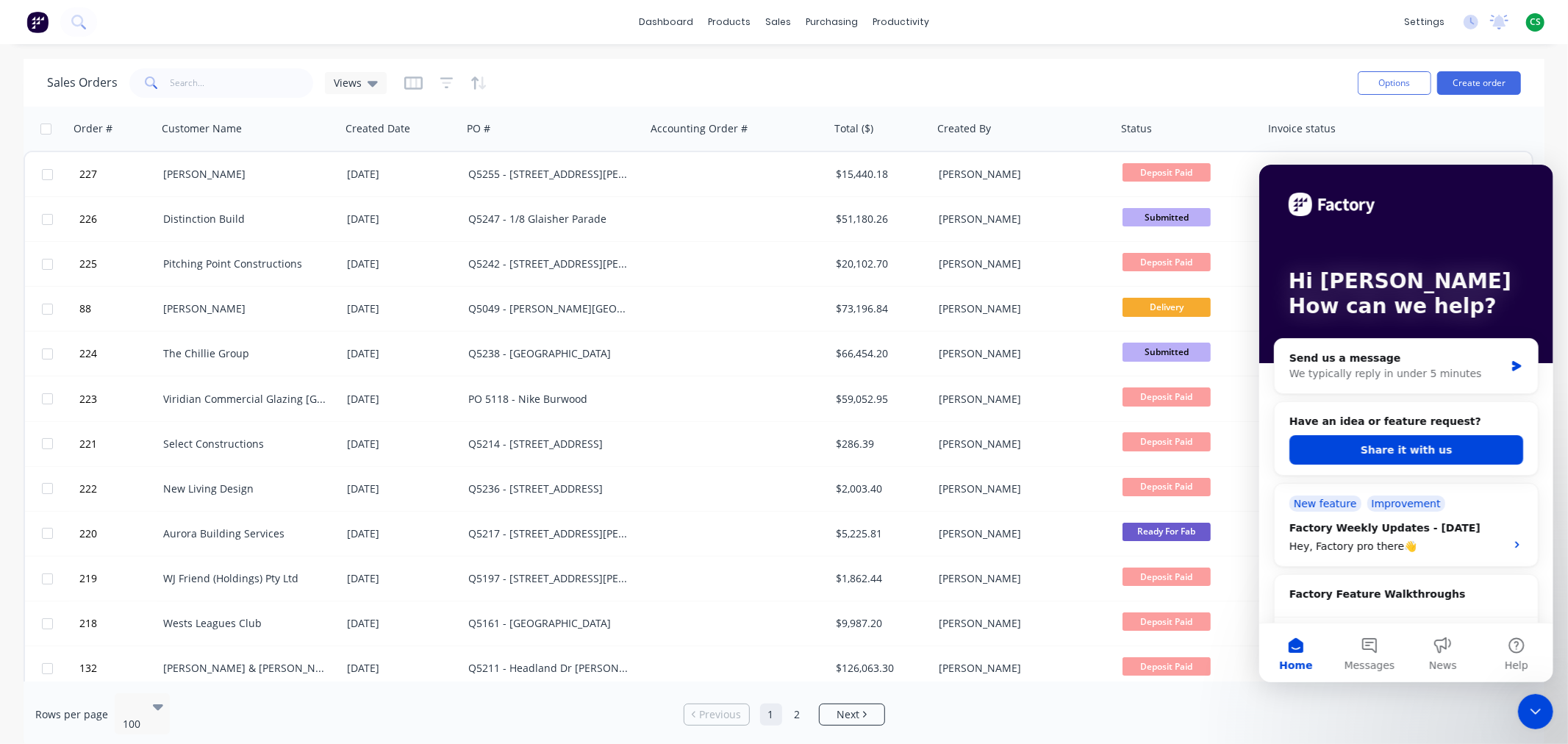
click at [1529, 705] on icon "Close Intercom Messenger" at bounding box center [1535, 711] width 18 height 18
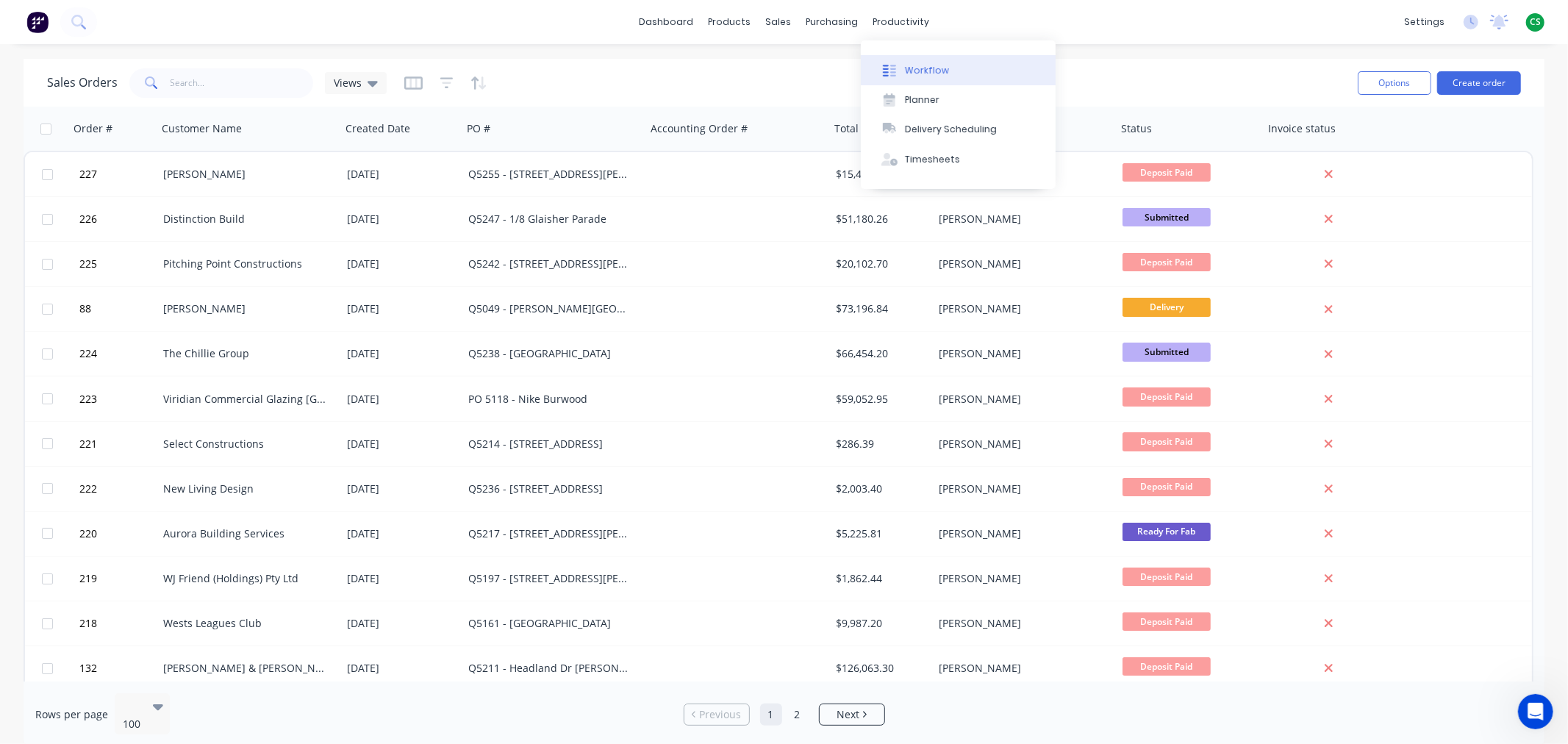
click at [922, 71] on div "Workflow" at bounding box center [927, 70] width 44 height 13
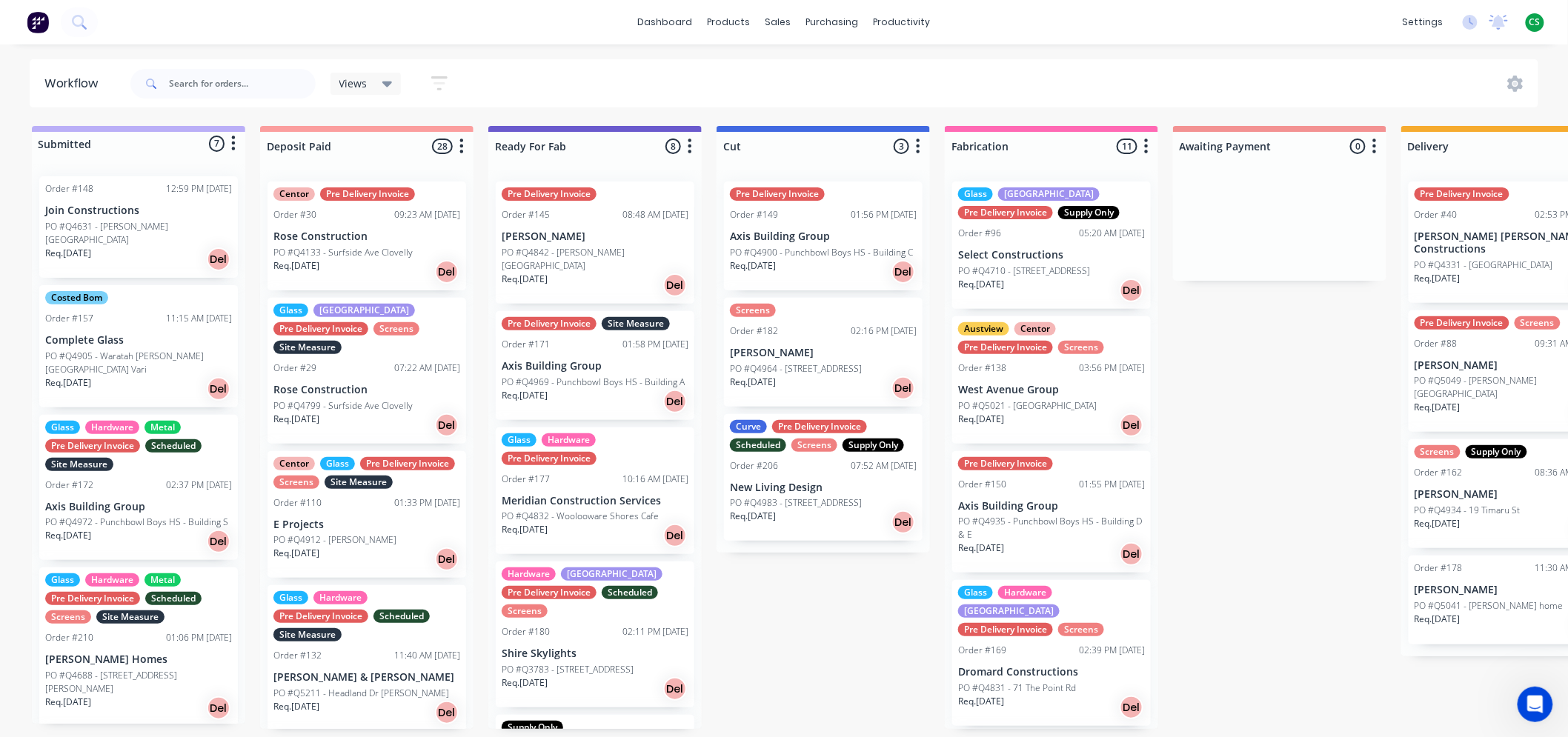
click at [921, 149] on button "button" at bounding box center [918, 147] width 18 height 18
click at [833, 228] on button "Summaries" at bounding box center [853, 227] width 149 height 24
click at [981, 226] on label at bounding box center [981, 226] width 0 height 0
click at [957, 231] on input "checkbox" at bounding box center [952, 233] width 12 height 14
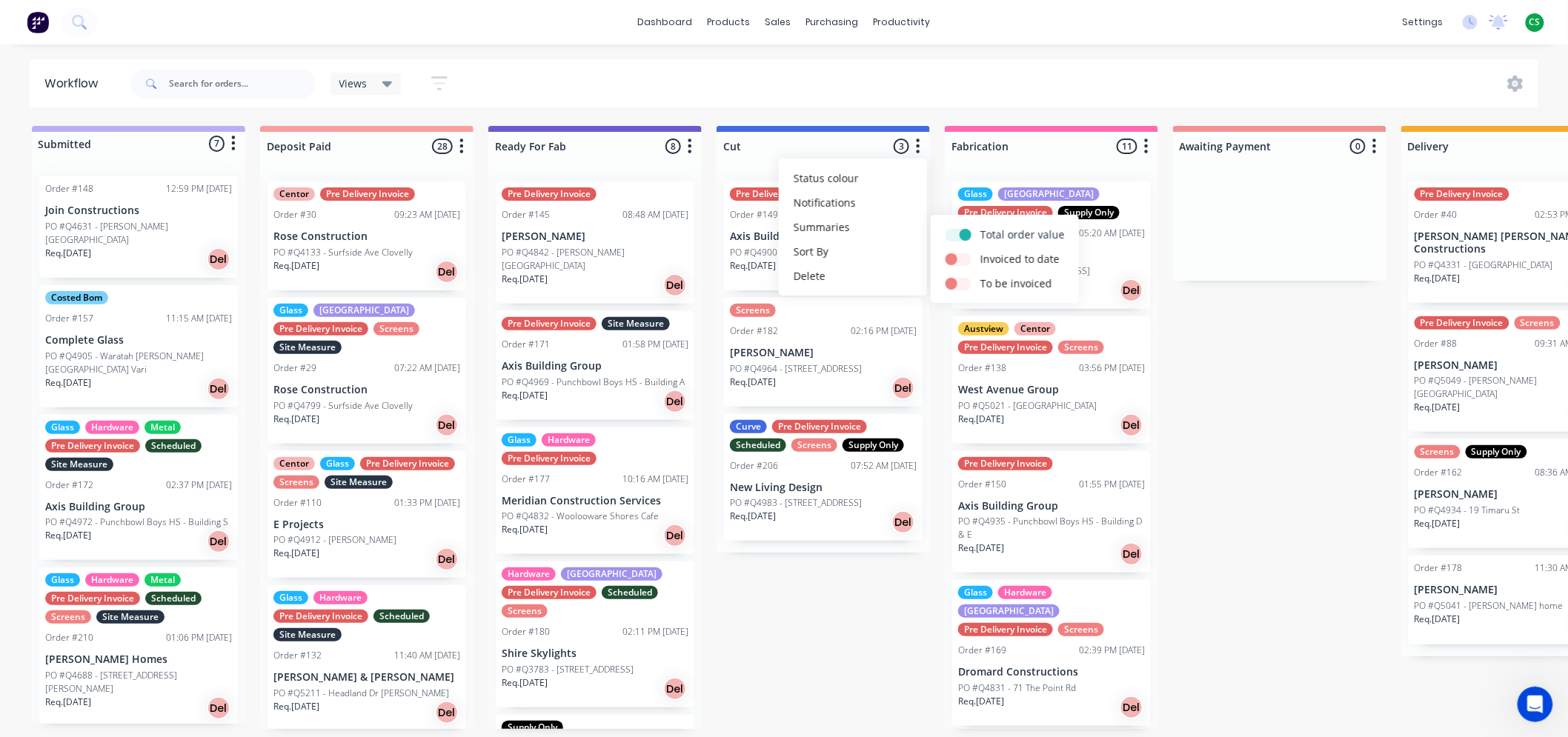
checkbox input "true"
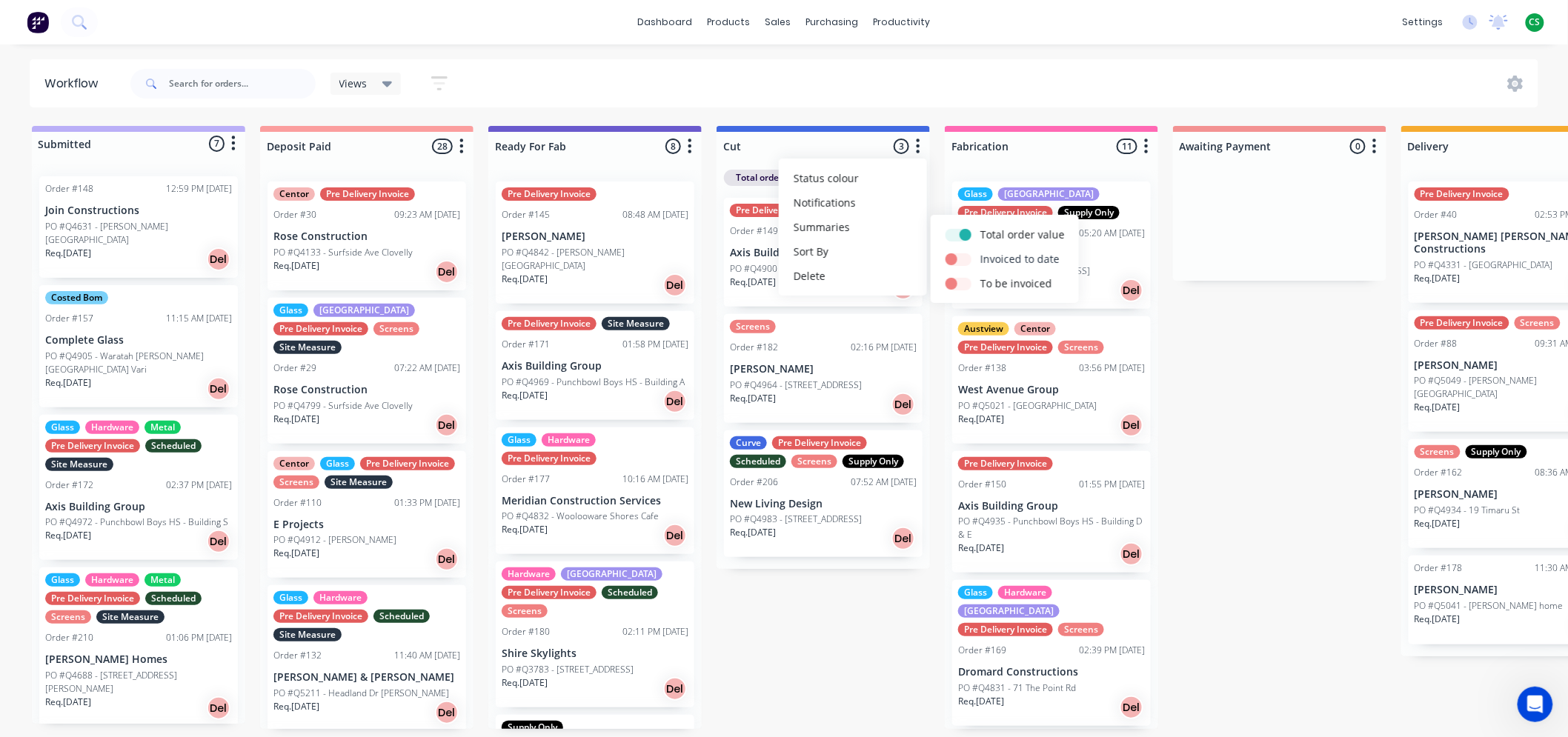
drag, startPoint x: 962, startPoint y: 256, endPoint x: 964, endPoint y: 264, distance: 8.2
click at [981, 251] on label at bounding box center [981, 251] width 0 height 0
click at [957, 257] on input "checkbox" at bounding box center [952, 257] width 12 height 14
checkbox input "true"
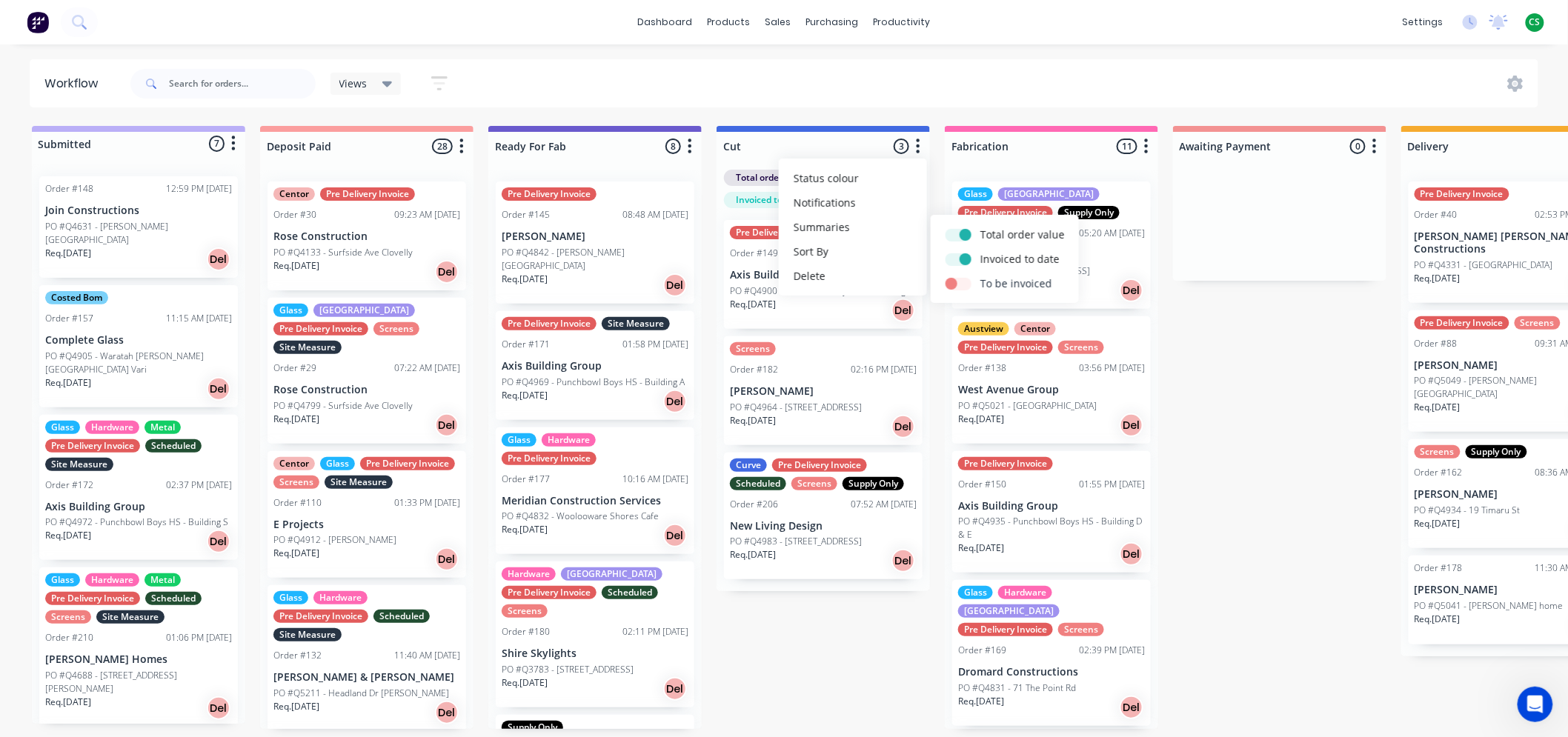
click at [981, 276] on label at bounding box center [981, 276] width 0 height 0
click at [957, 283] on input "checkbox" at bounding box center [952, 282] width 12 height 14
checkbox input "true"
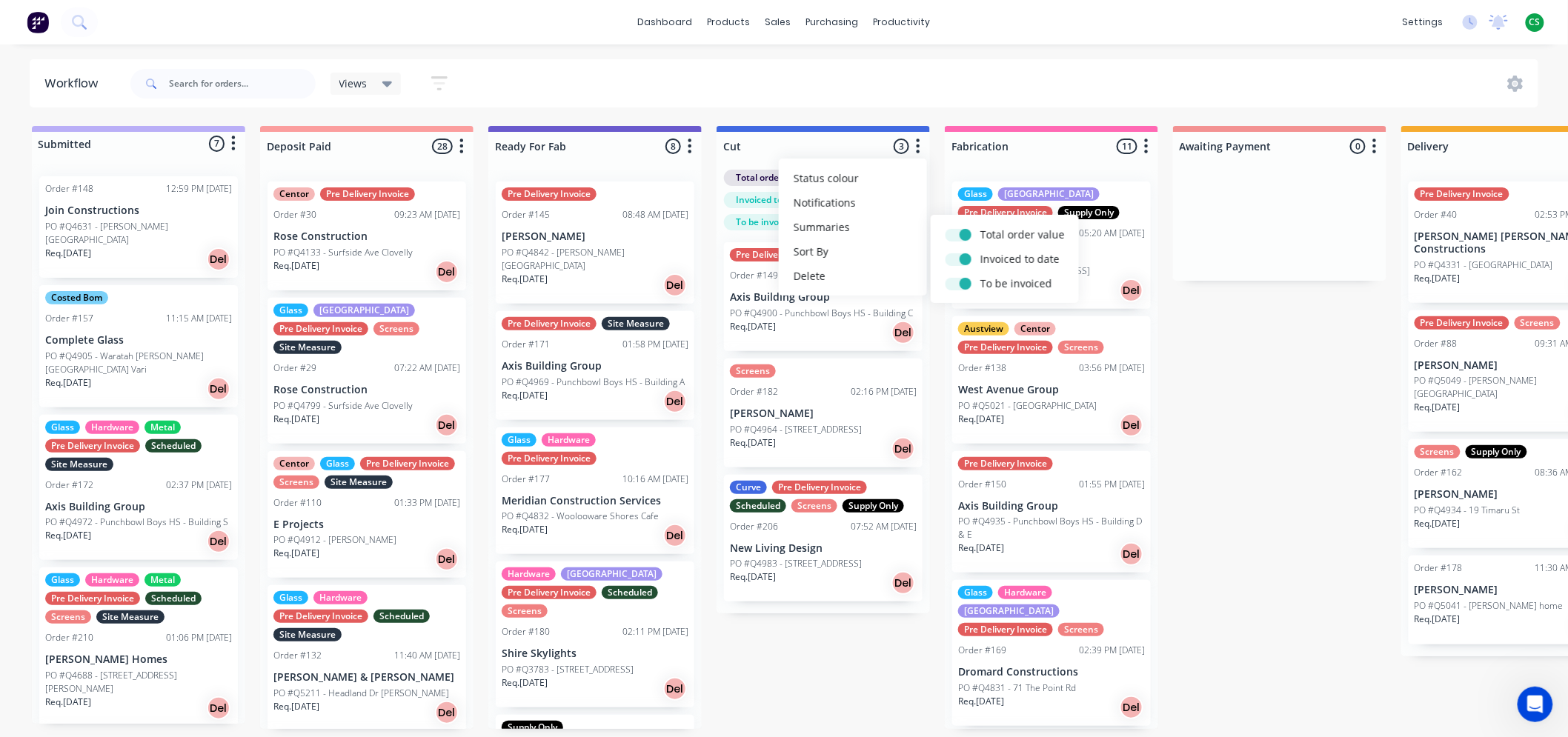
click at [825, 668] on div "Submitted 7 Status colour #BAAFF7 hex #BAAFF7 Save Cancel Summaries Total order…" at bounding box center [1225, 427] width 2472 height 603
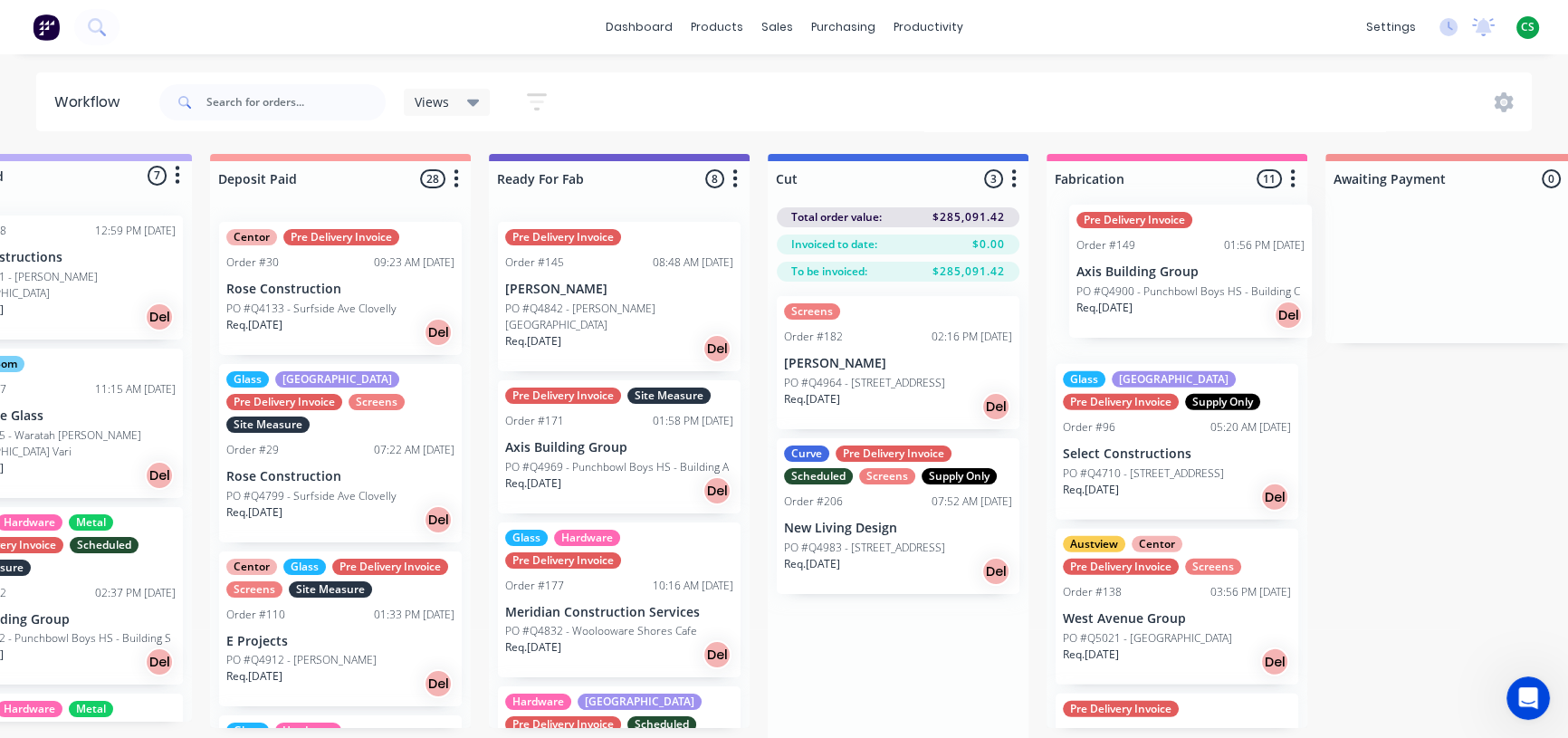
scroll to position [0, 111]
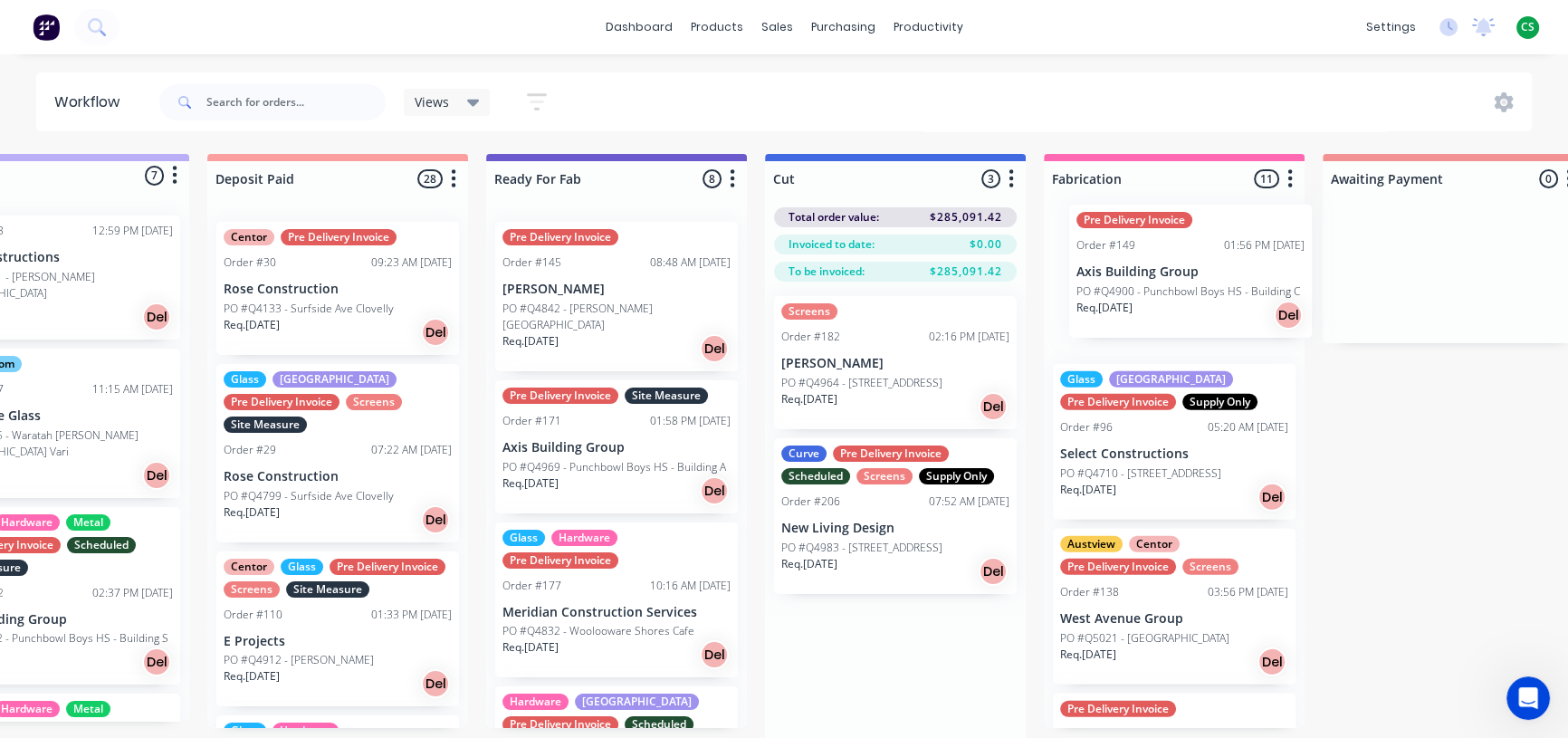
drag, startPoint x: 987, startPoint y: 400, endPoint x: 1161, endPoint y: 309, distance: 196.4
click at [1172, 311] on div "Submitted 7 Status colour #BAAFF7 hex #BAAFF7 Save Cancel Summaries Total order…" at bounding box center [1386, 456] width 3019 height 605
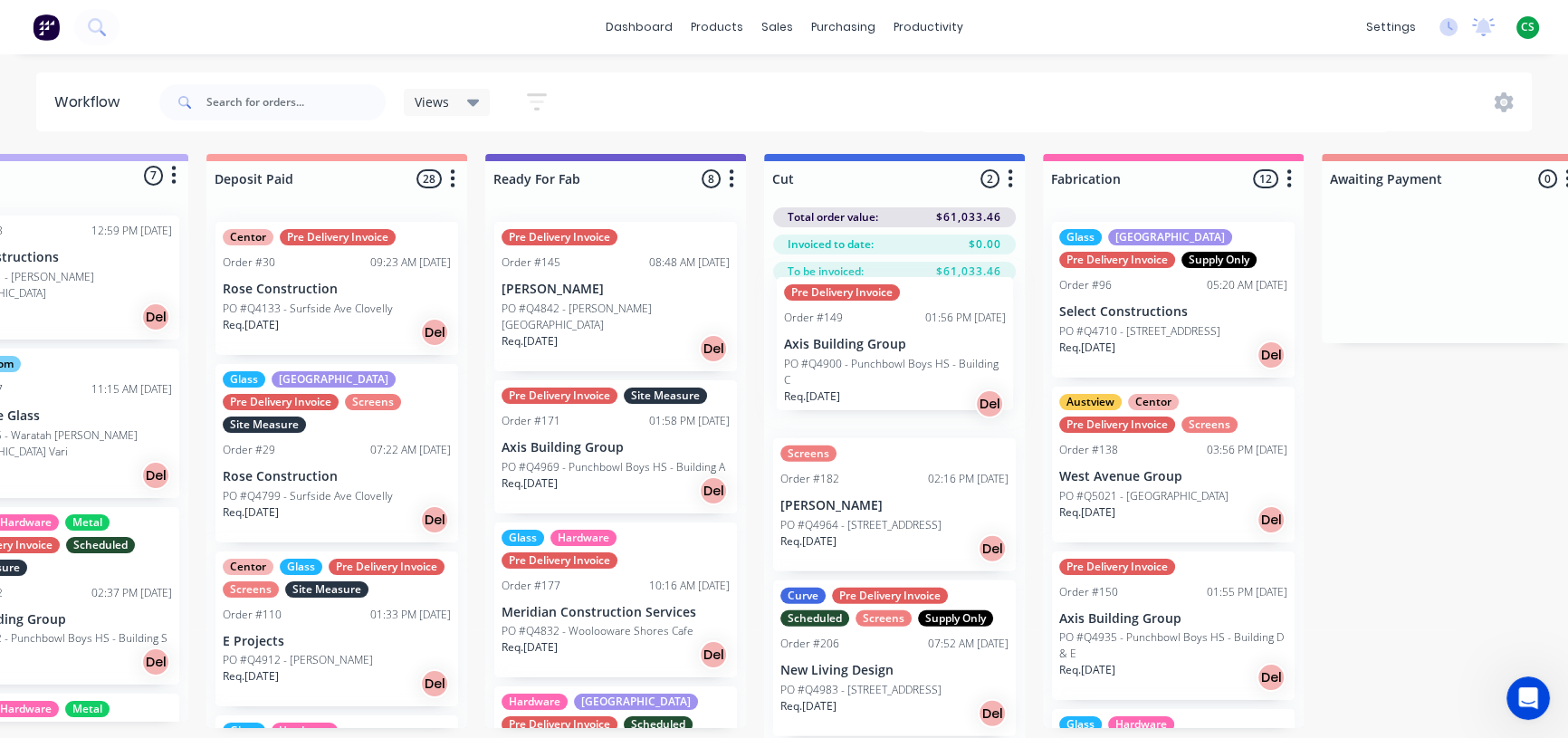
drag, startPoint x: 1177, startPoint y: 335, endPoint x: 897, endPoint y: 391, distance: 285.5
click at [897, 391] on div "Submitted 7 Status colour #BAAFF7 hex #BAAFF7 Save Cancel Summaries Total order…" at bounding box center [1385, 456] width 3019 height 605
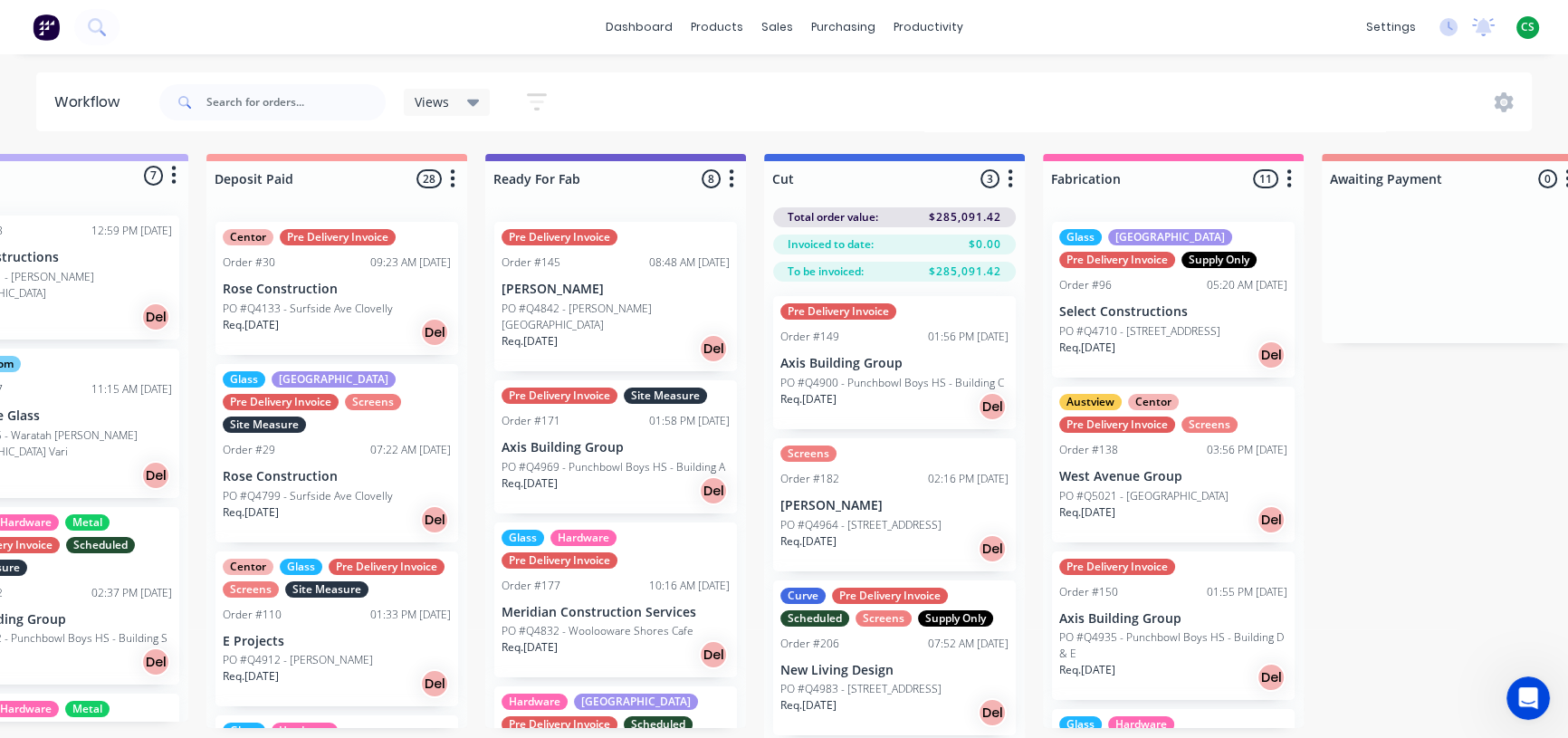
click at [1290, 175] on icon "button" at bounding box center [1288, 179] width 5 height 23
click at [1178, 275] on button "Summaries" at bounding box center [1209, 278] width 181 height 30
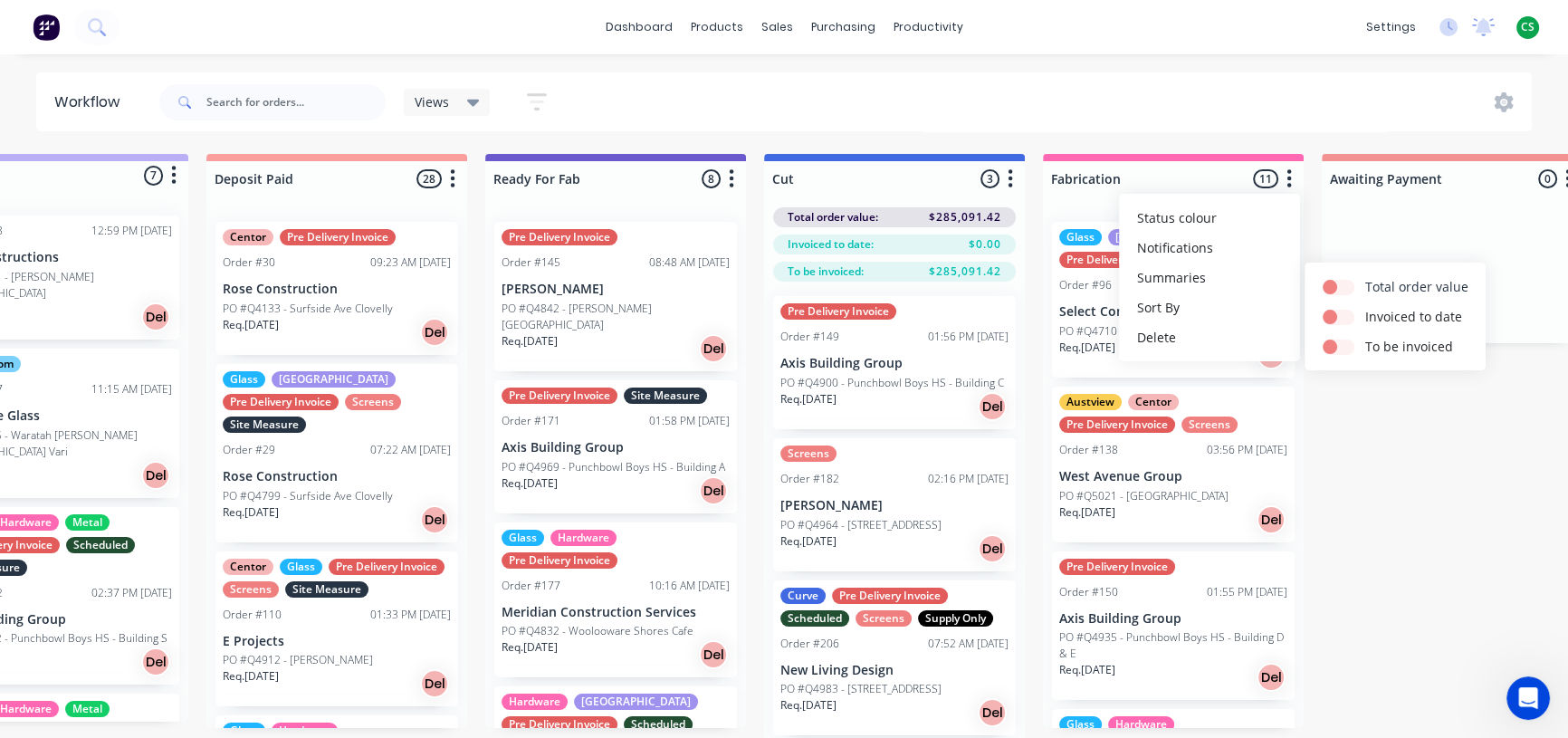
click at [1365, 277] on label at bounding box center [1365, 277] width 0 height 0
click at [1337, 285] on input "checkbox" at bounding box center [1330, 285] width 15 height 17
checkbox input "true"
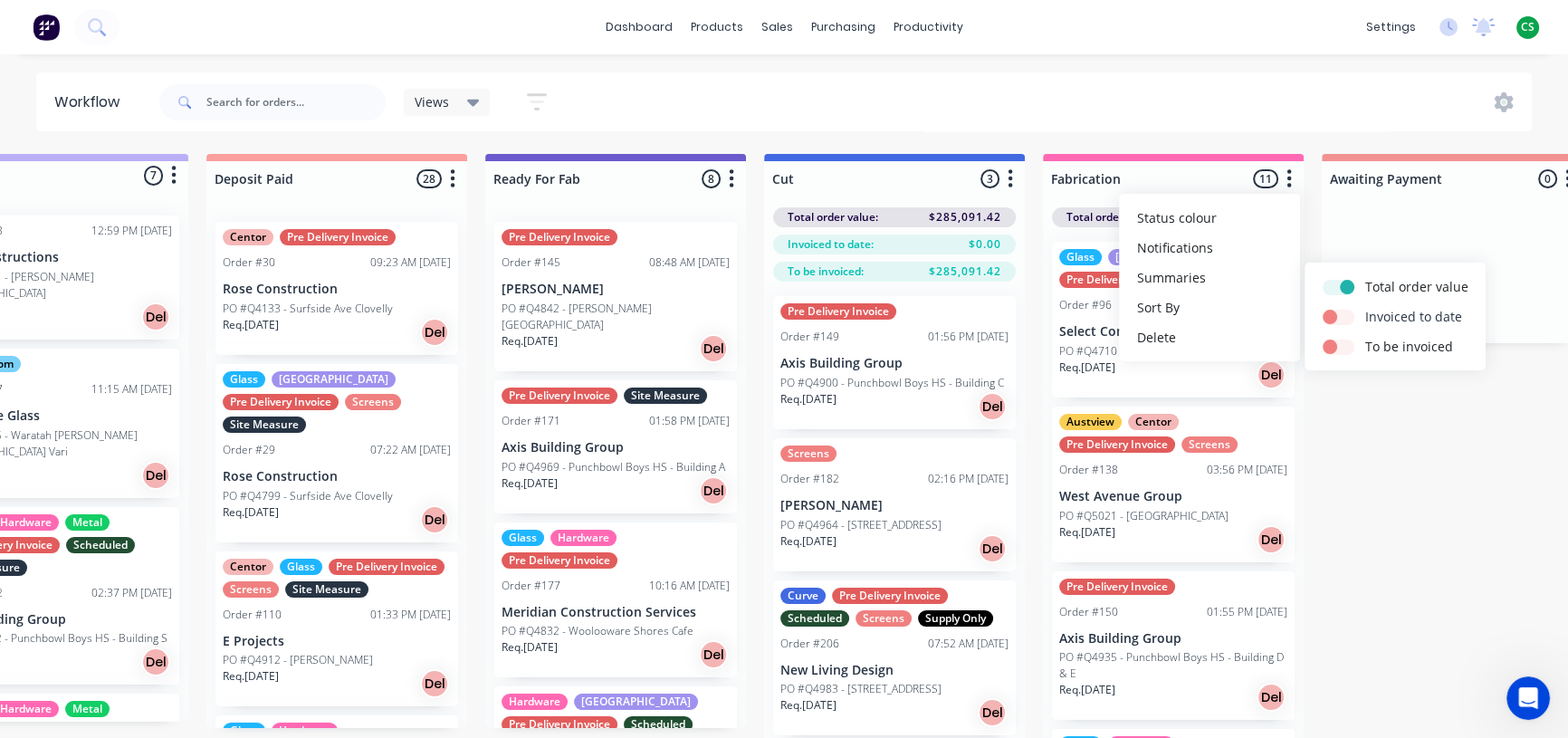
click at [1365, 307] on label at bounding box center [1365, 307] width 0 height 0
click at [1337, 314] on input "checkbox" at bounding box center [1330, 314] width 15 height 17
checkbox input "true"
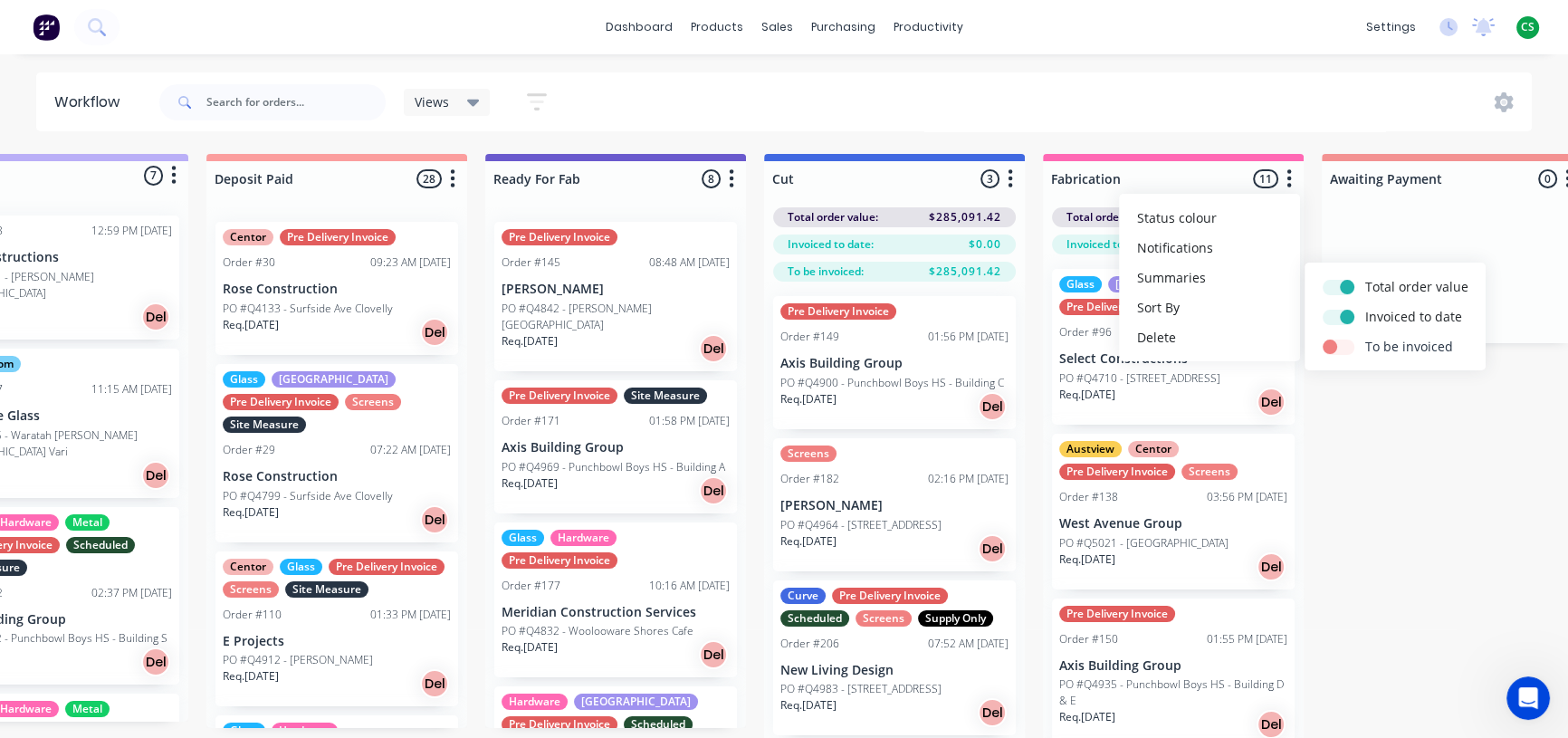
click at [1365, 337] on label at bounding box center [1365, 337] width 0 height 0
click at [1337, 345] on input "checkbox" at bounding box center [1330, 345] width 15 height 17
checkbox input "true"
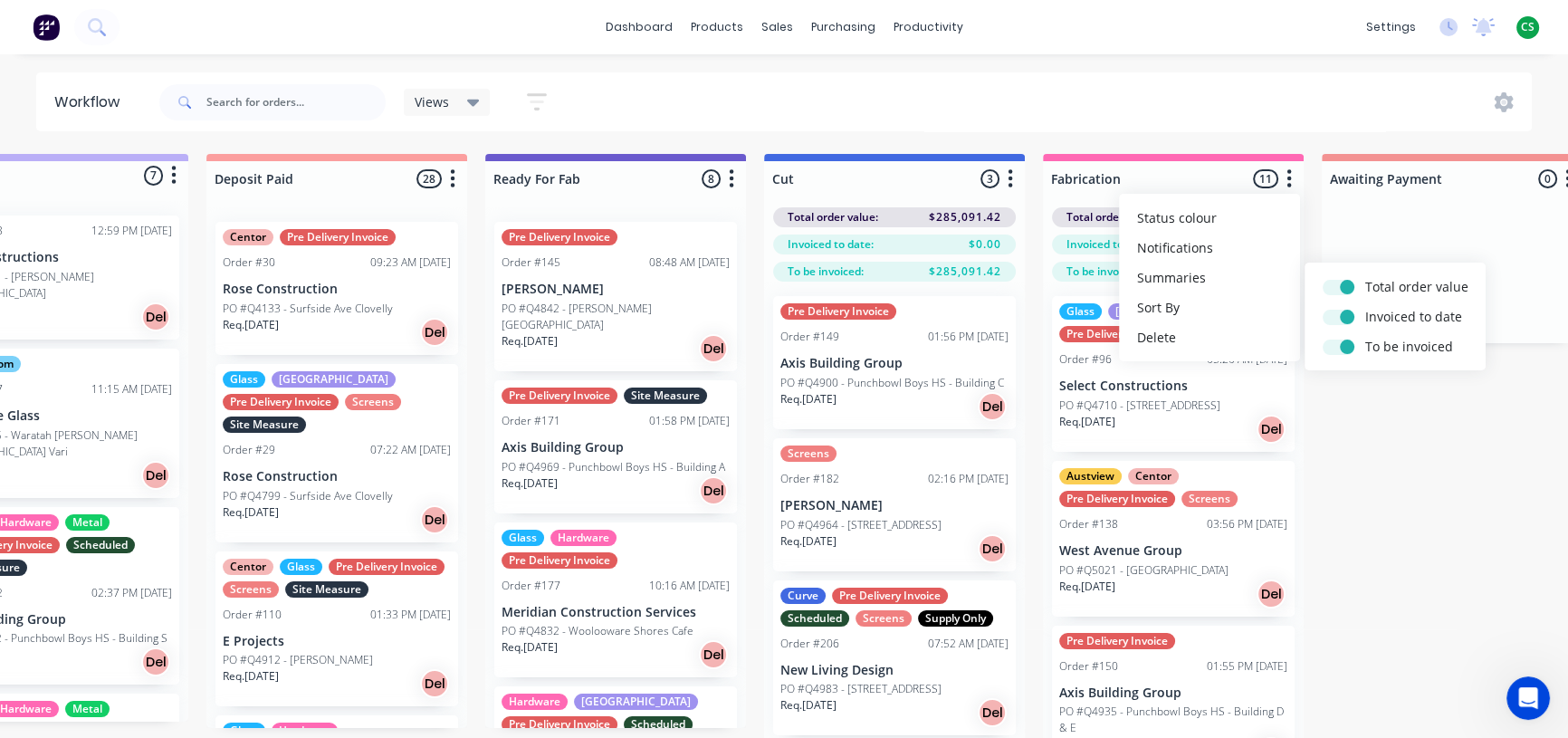
click at [1406, 524] on div "Submitted 7 Status colour #BAAFF7 hex #BAAFF7 Save Cancel Summaries Total order…" at bounding box center [1385, 478] width 3019 height 649
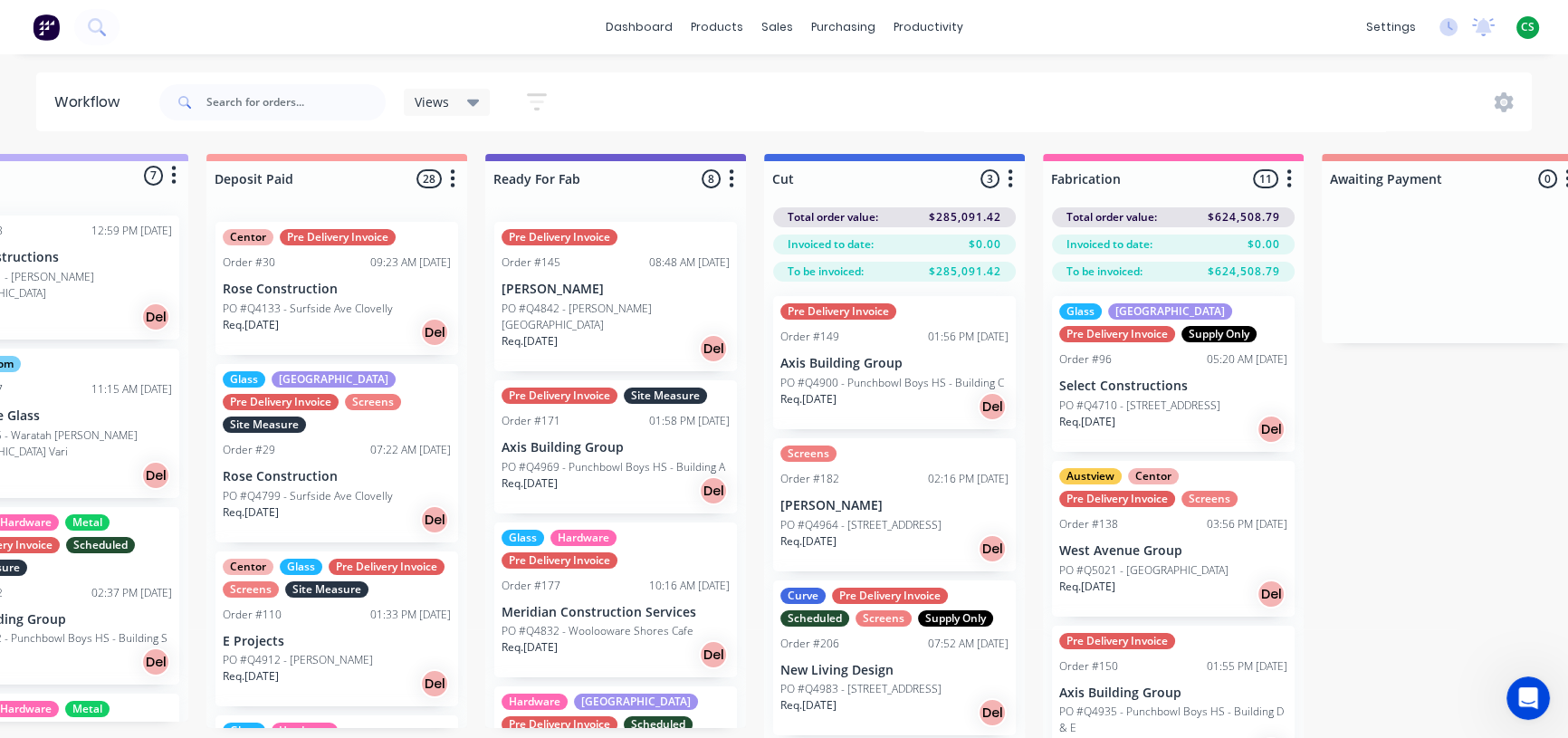
click at [733, 177] on icon "button" at bounding box center [731, 179] width 5 height 23
click at [628, 279] on button "Summaries" at bounding box center [652, 278] width 181 height 30
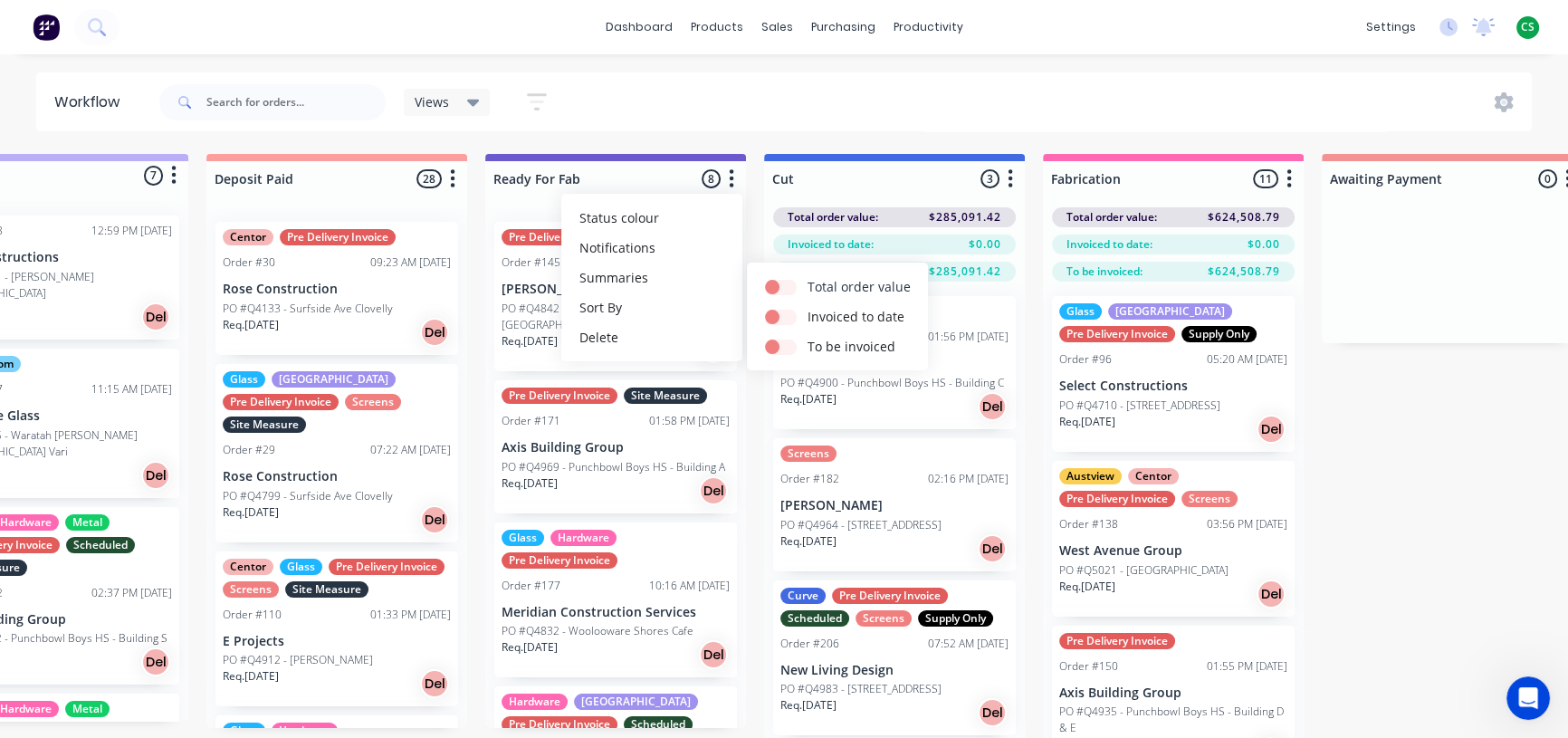
click at [807, 277] on label at bounding box center [807, 277] width 0 height 0
click at [780, 287] on input "checkbox" at bounding box center [772, 285] width 15 height 17
checkbox input "true"
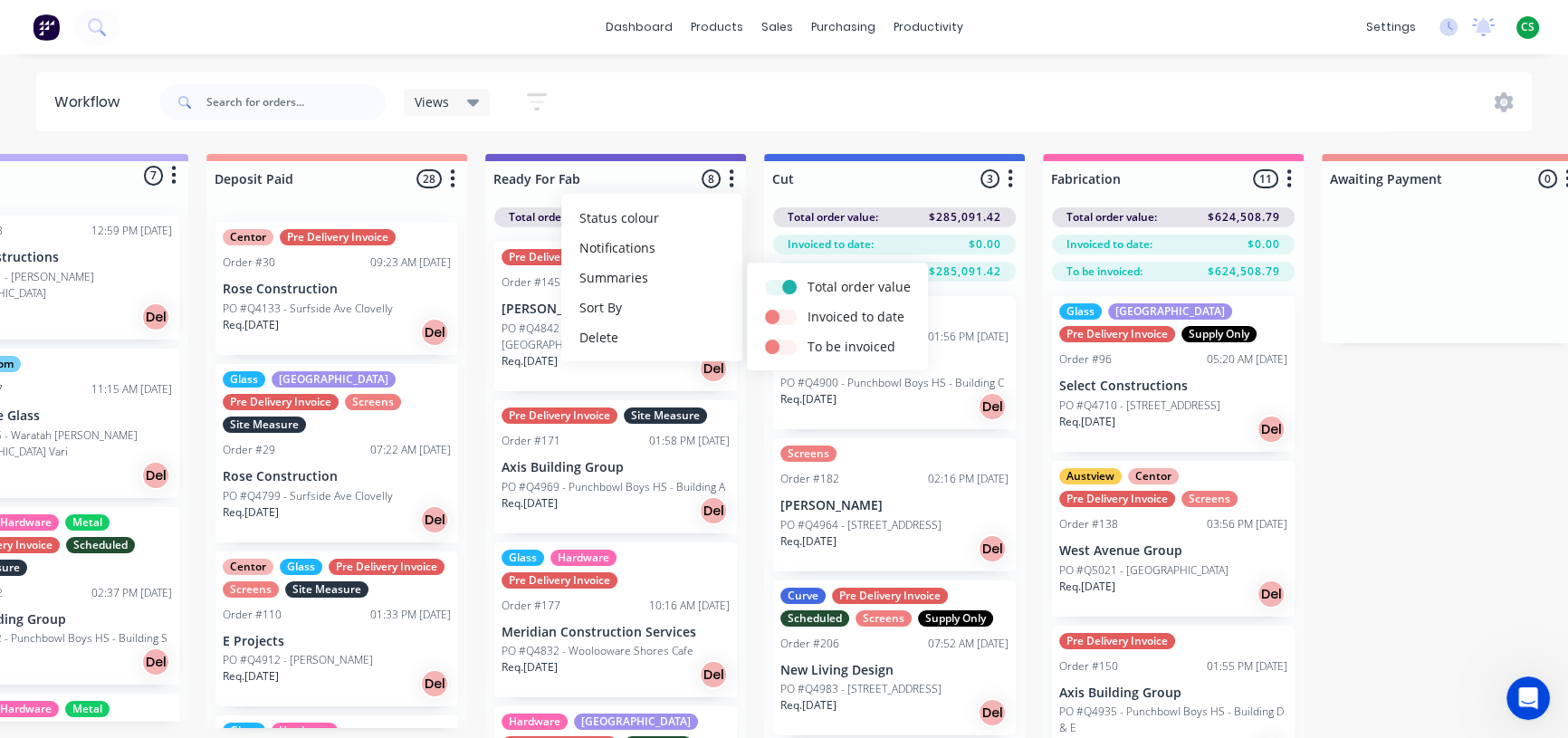
click at [1406, 484] on div "Submitted 7 Status colour #BAAFF7 hex #BAAFF7 Save Cancel Summaries Total order…" at bounding box center [1385, 478] width 3019 height 649
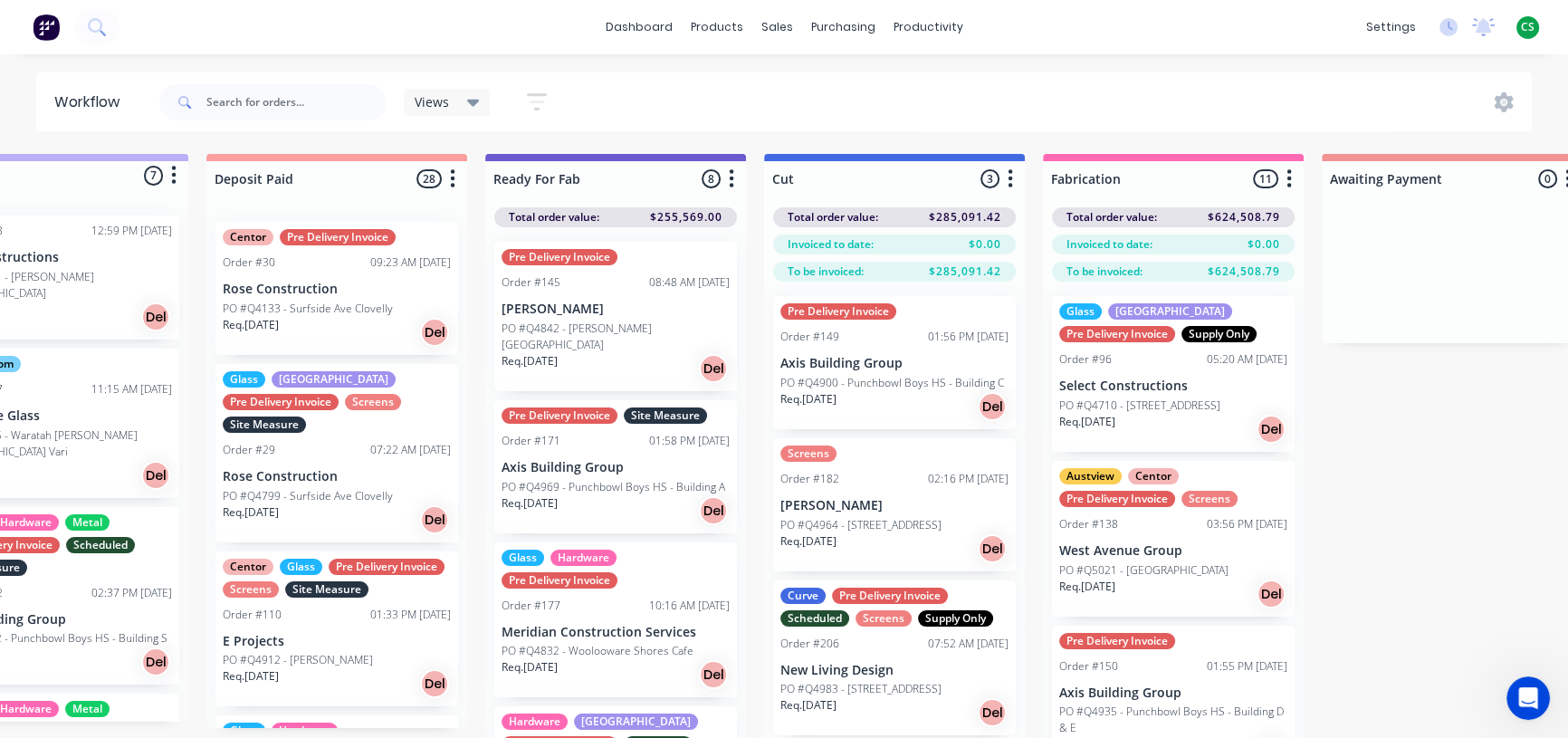
click at [732, 172] on icon "button" at bounding box center [732, 179] width 5 height 18
click at [643, 281] on button "Summaries" at bounding box center [652, 278] width 181 height 30
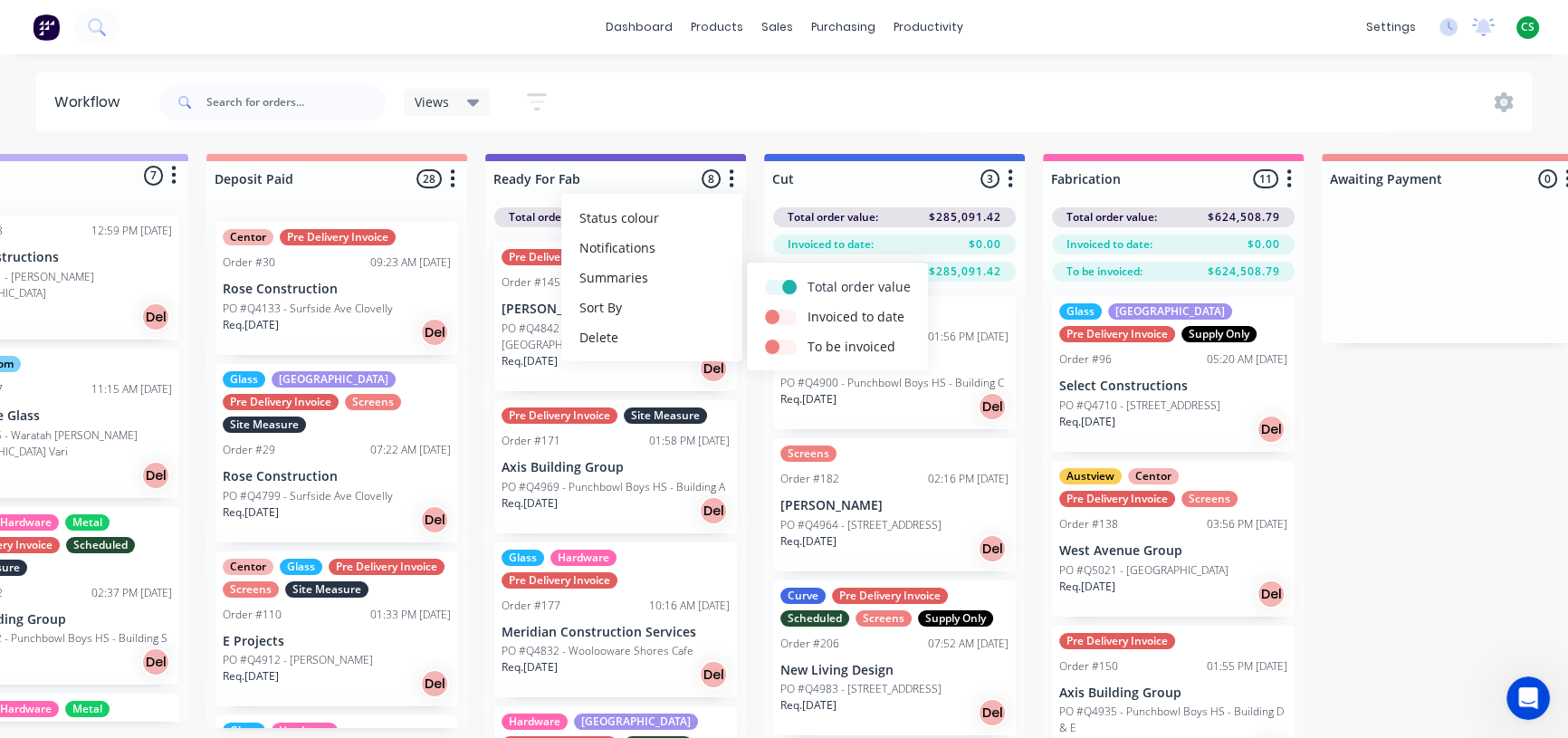
click at [807, 277] on label at bounding box center [807, 277] width 0 height 0
click at [770, 284] on input "checkbox" at bounding box center [772, 285] width 15 height 17
checkbox input "false"
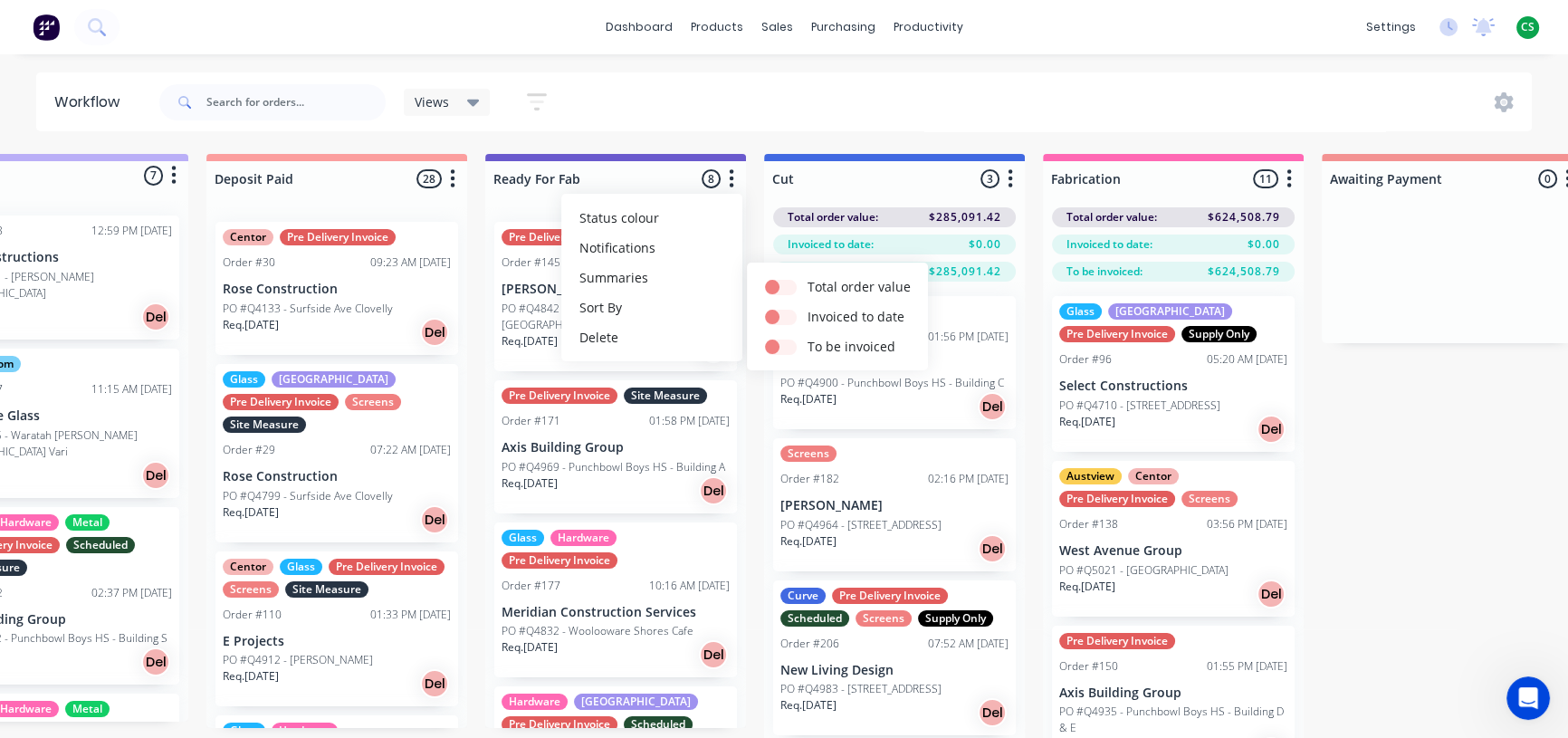
click at [1008, 172] on icon "button" at bounding box center [1010, 179] width 5 height 23
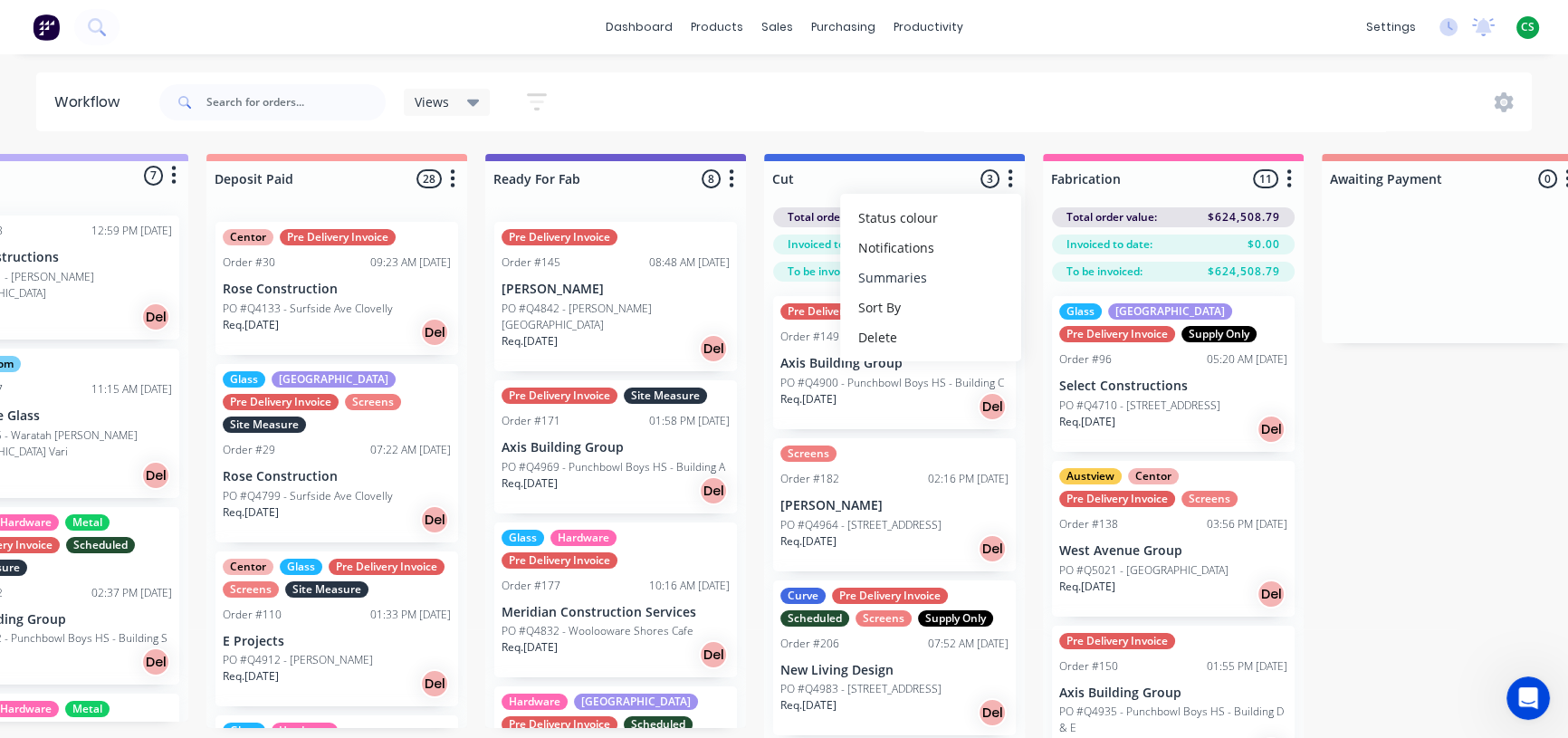
click at [913, 277] on button "Summaries" at bounding box center [930, 278] width 181 height 30
click at [1086, 277] on label at bounding box center [1086, 277] width 0 height 0
click at [1045, 288] on input "checkbox" at bounding box center [1050, 285] width 15 height 17
checkbox input "false"
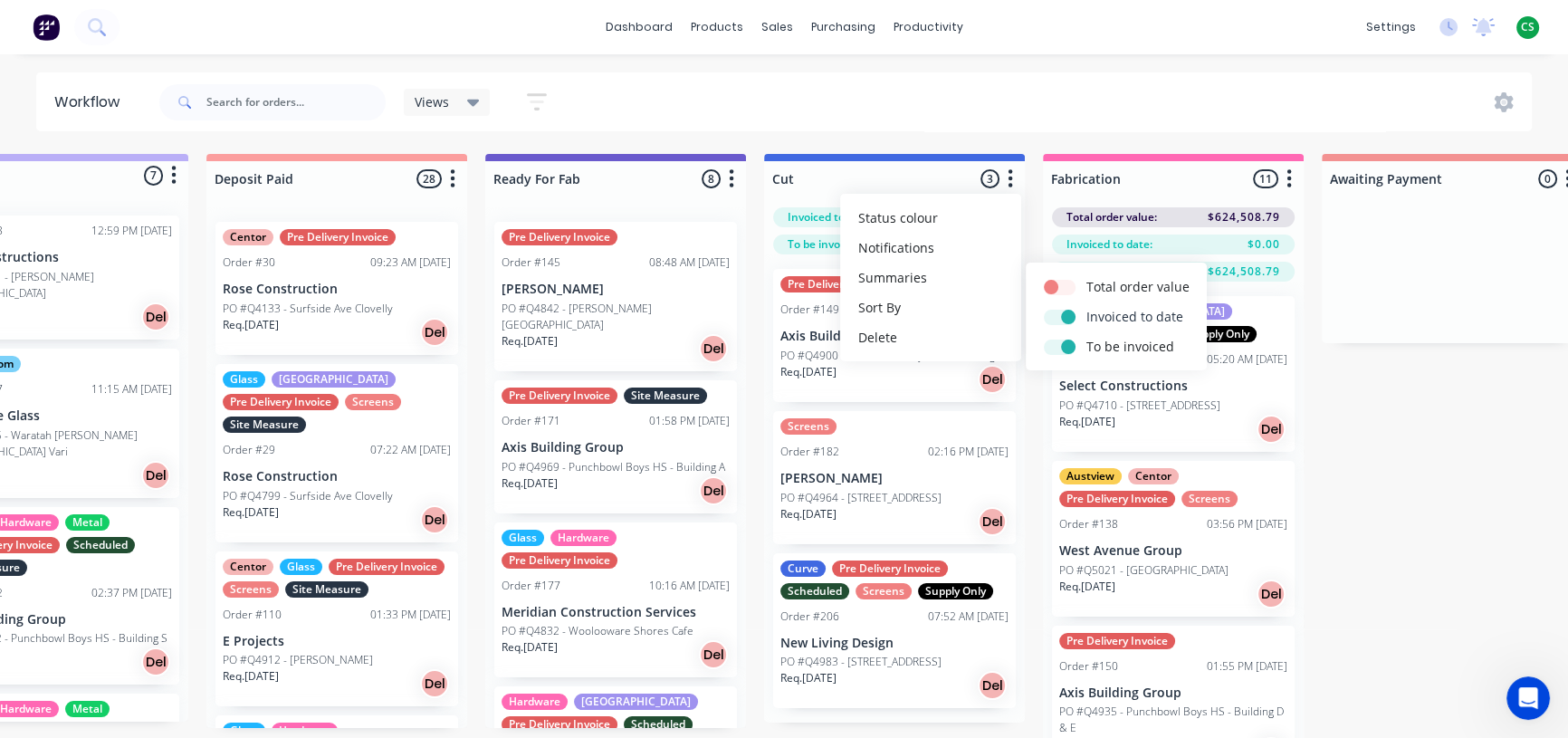
click at [1086, 307] on label at bounding box center [1086, 307] width 0 height 0
click at [1050, 319] on input "checkbox" at bounding box center [1050, 314] width 15 height 17
checkbox input "false"
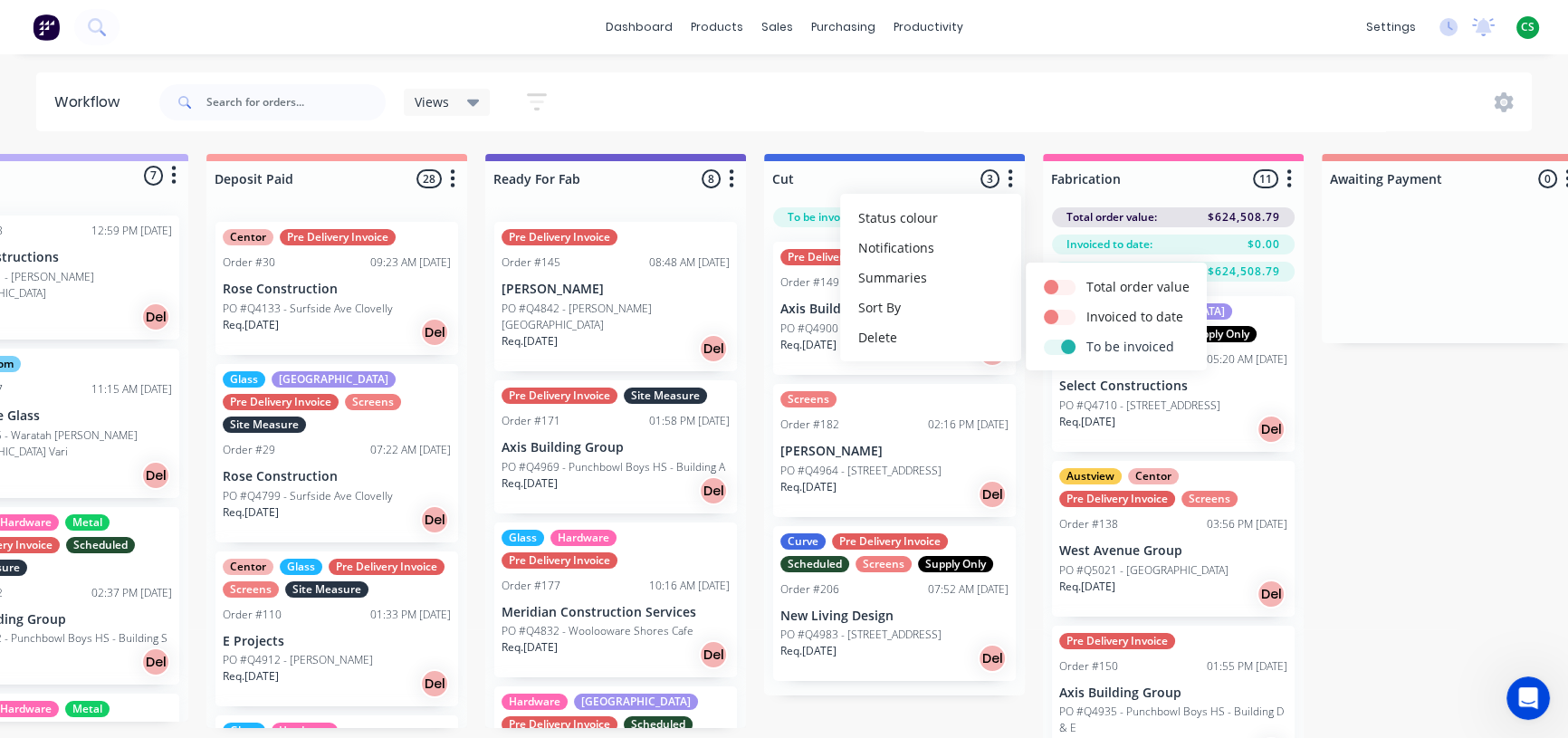
click at [1086, 337] on label at bounding box center [1086, 337] width 0 height 0
click at [1046, 350] on input "checkbox" at bounding box center [1050, 345] width 15 height 17
checkbox input "false"
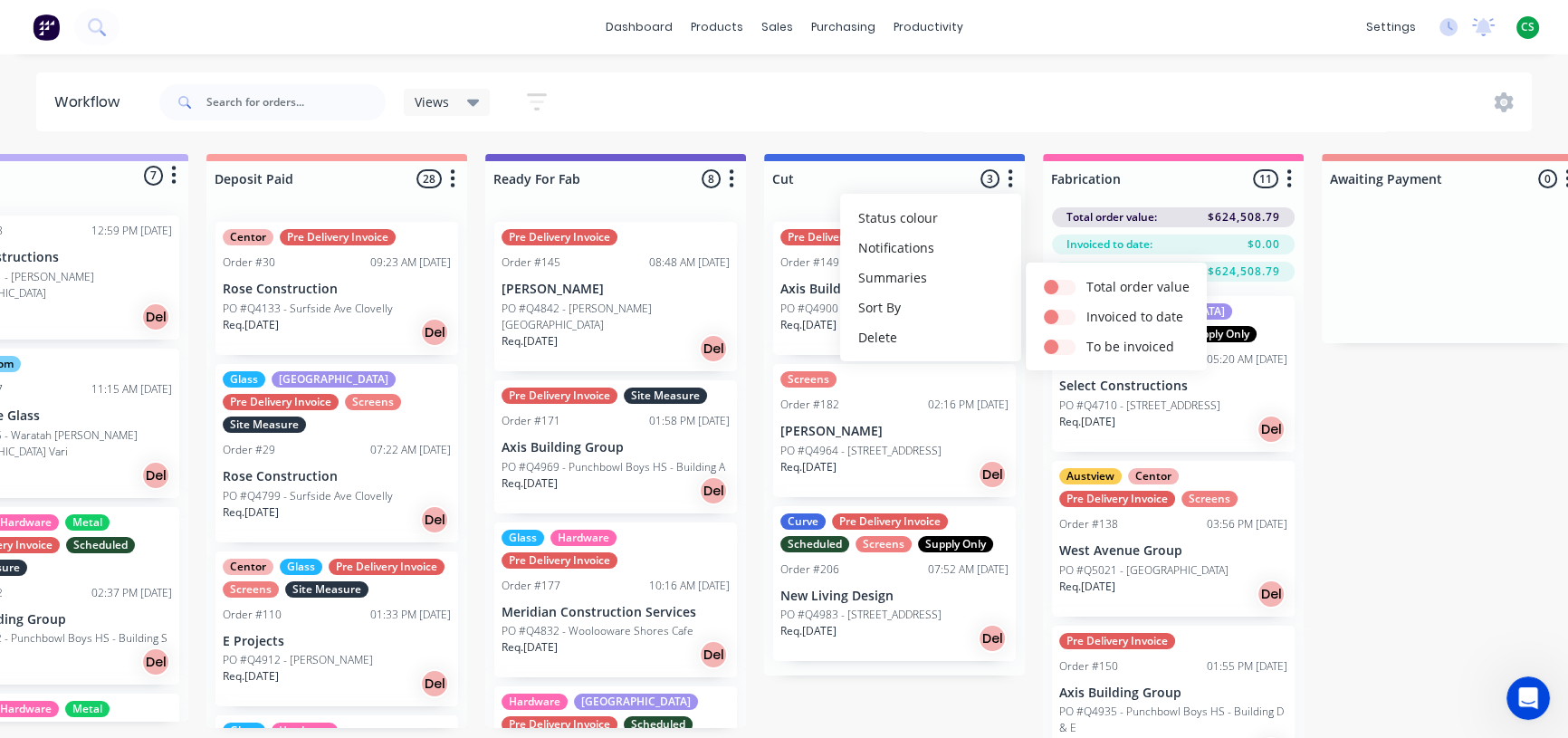
click at [1441, 422] on div "Submitted 7 Status colour #BAAFF7 hex #BAAFF7 Save Cancel Summaries Total order…" at bounding box center [1385, 478] width 3019 height 649
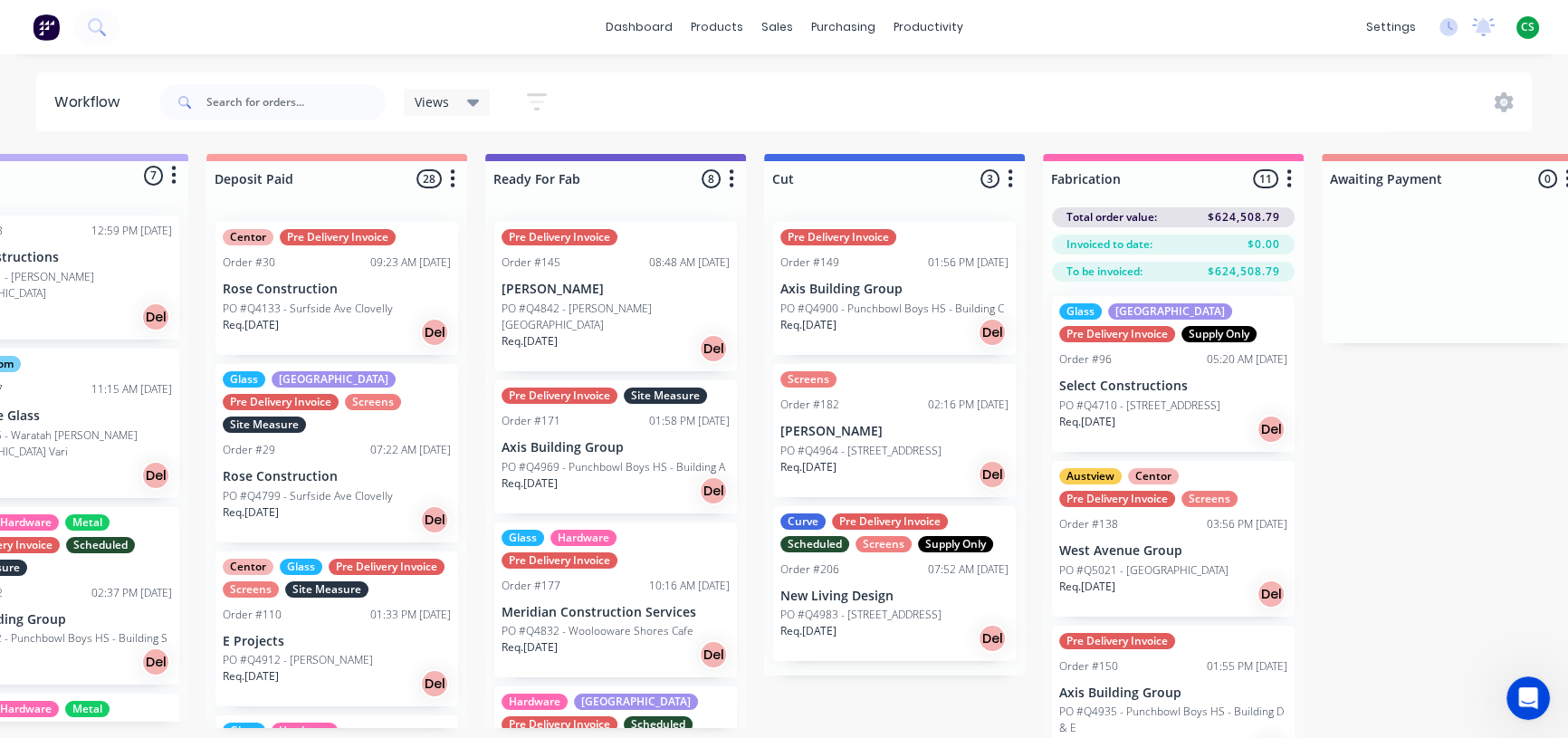
click at [1287, 179] on icon "button" at bounding box center [1289, 179] width 5 height 18
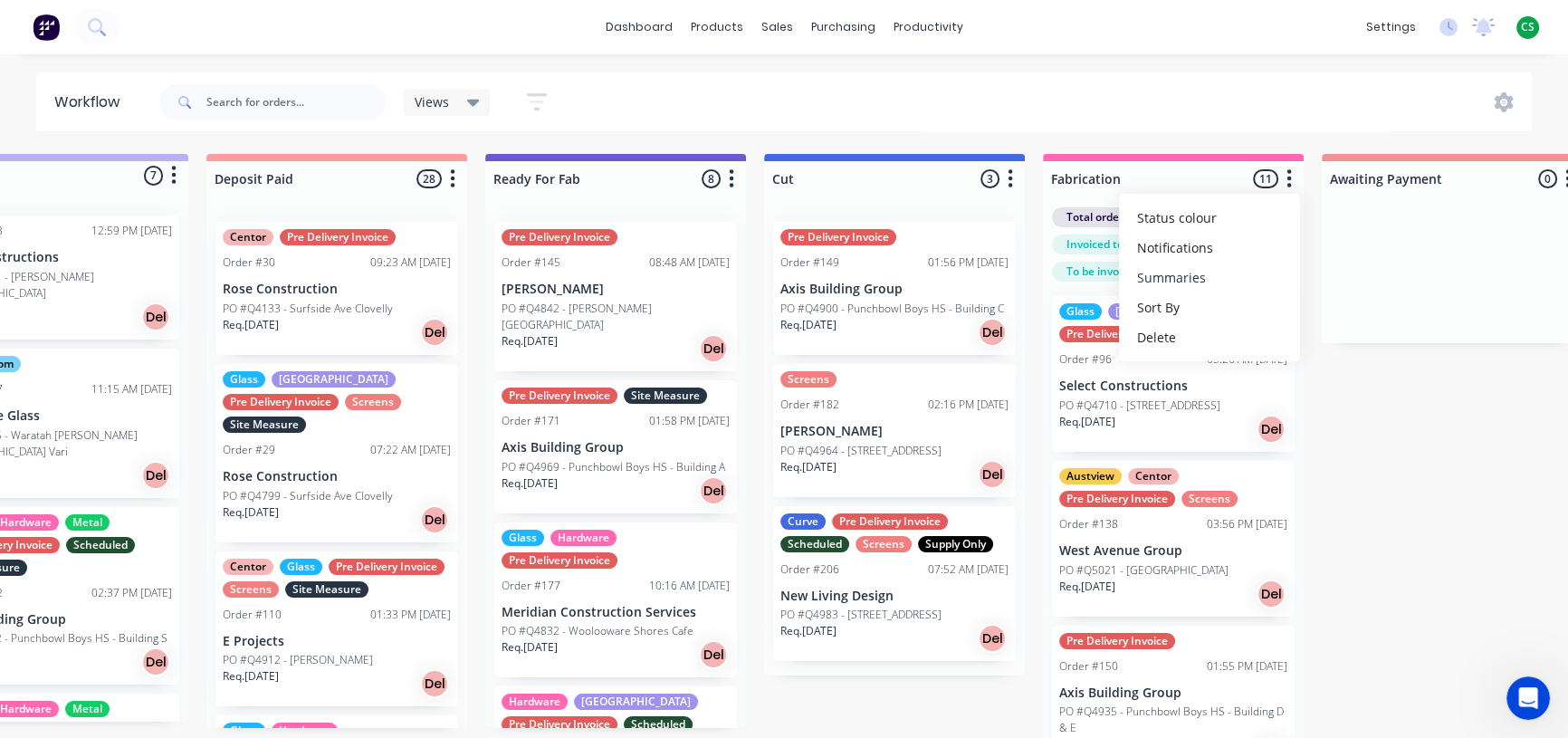
click at [1178, 274] on button "Summaries" at bounding box center [1209, 278] width 181 height 30
click at [1365, 277] on label at bounding box center [1365, 277] width 0 height 0
click at [1323, 283] on input "checkbox" at bounding box center [1330, 285] width 15 height 17
checkbox input "false"
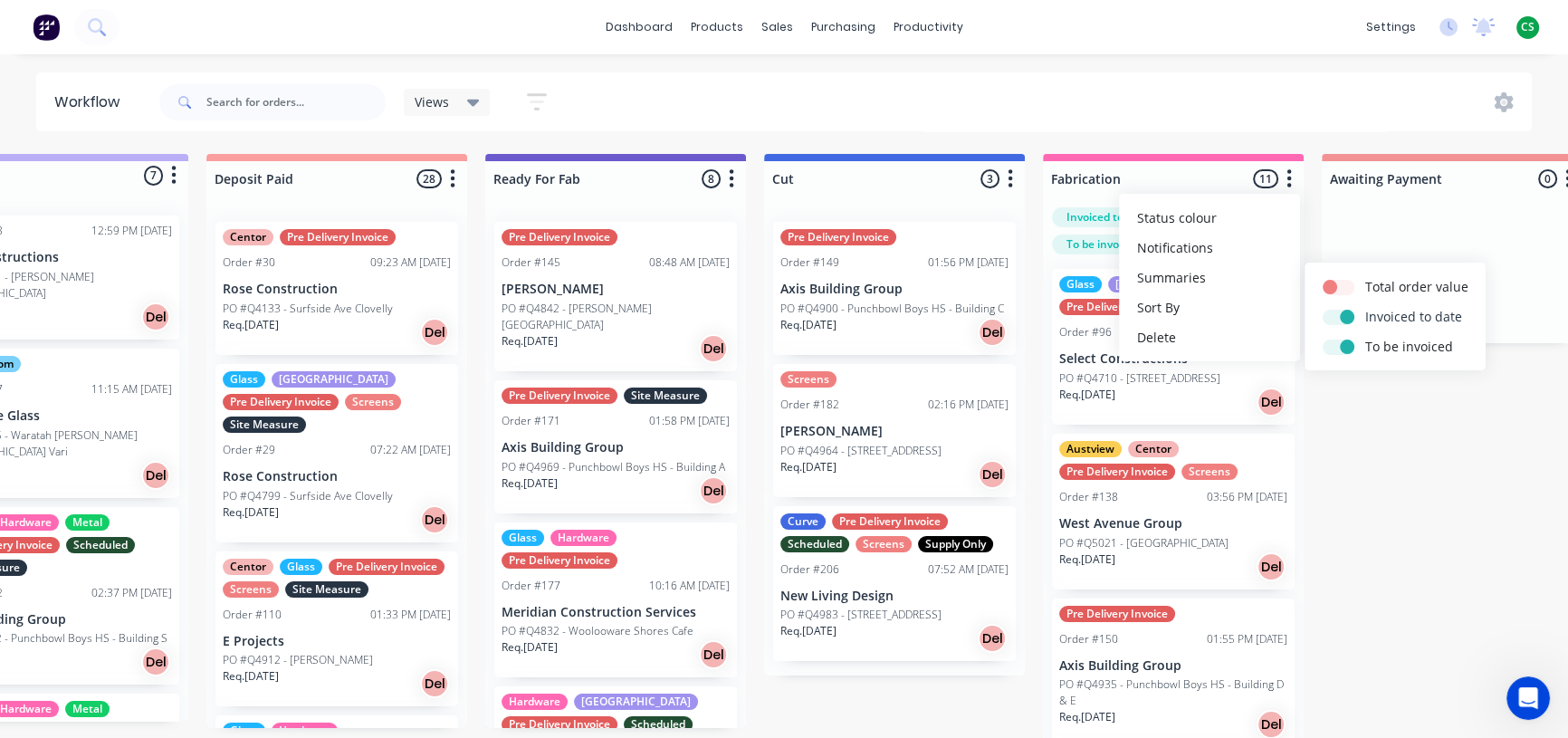
drag, startPoint x: 1326, startPoint y: 316, endPoint x: 1329, endPoint y: 326, distance: 10.4
click at [1365, 307] on label at bounding box center [1365, 307] width 0 height 0
click at [1326, 317] on input "checkbox" at bounding box center [1330, 314] width 15 height 17
checkbox input "false"
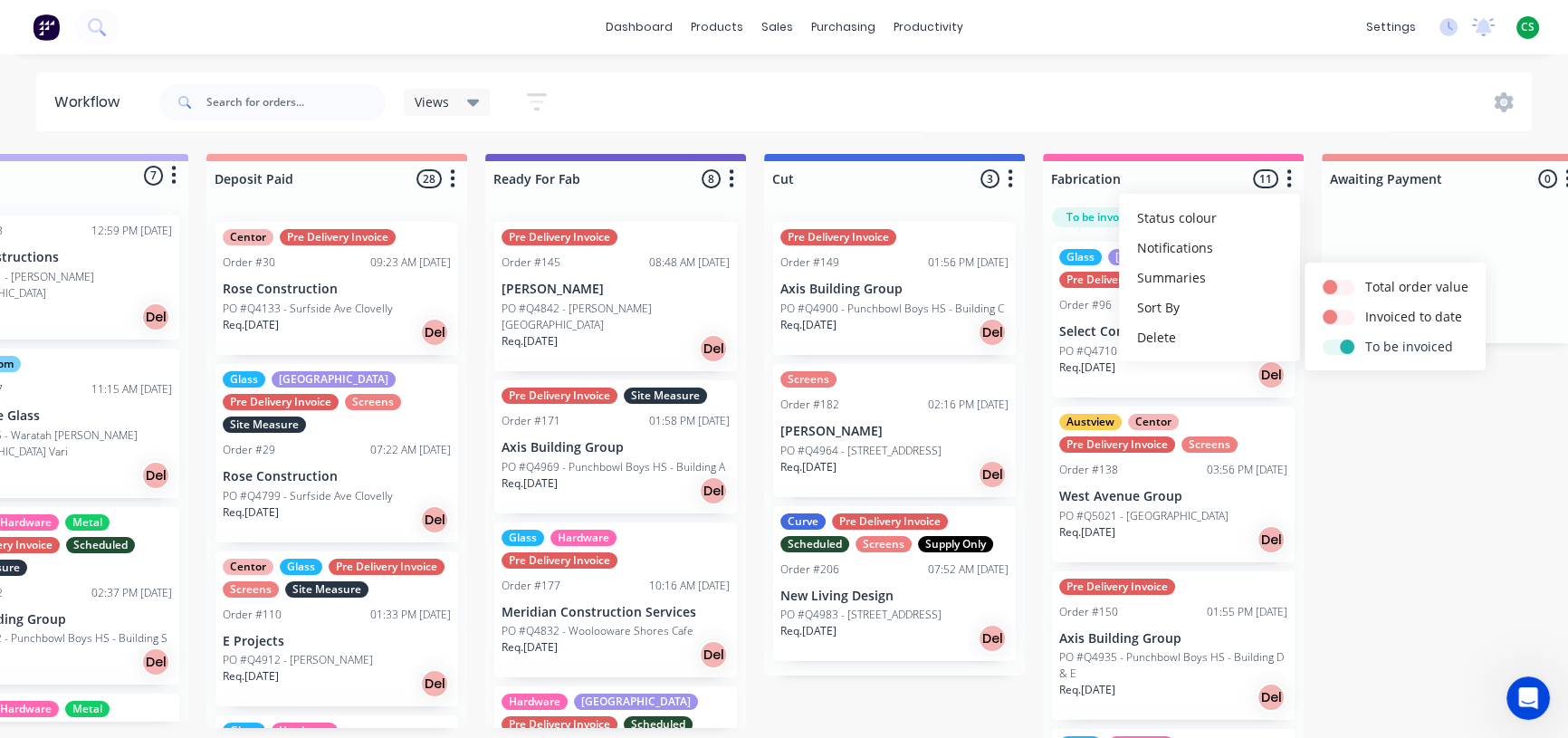
click at [1365, 337] on label at bounding box center [1365, 337] width 0 height 0
click at [1325, 347] on input "checkbox" at bounding box center [1330, 345] width 15 height 17
checkbox input "false"
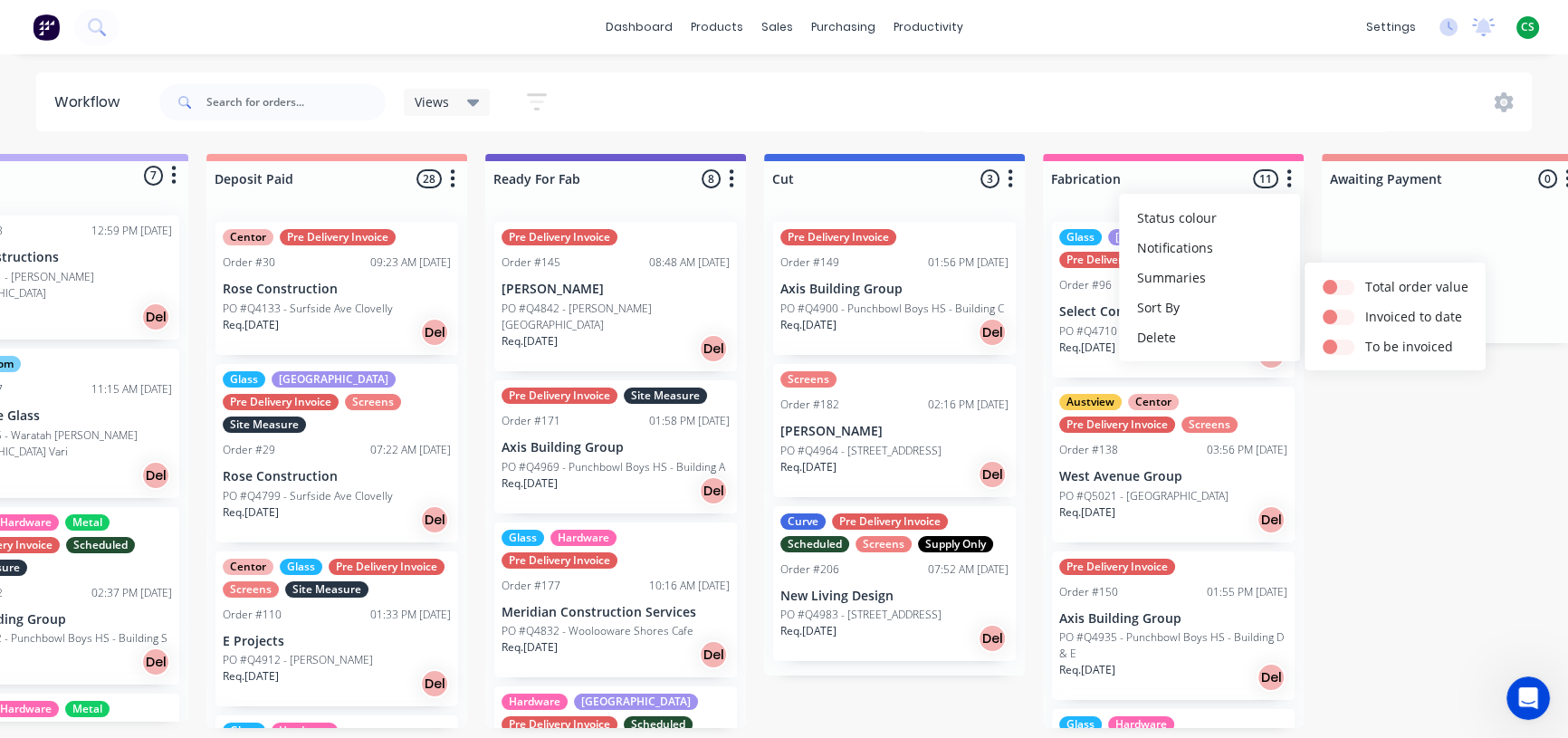
click at [1359, 457] on div "Submitted 7 Status colour #BAAFF7 hex #BAAFF7 Save Cancel Summaries Total order…" at bounding box center [1385, 440] width 3019 height 574
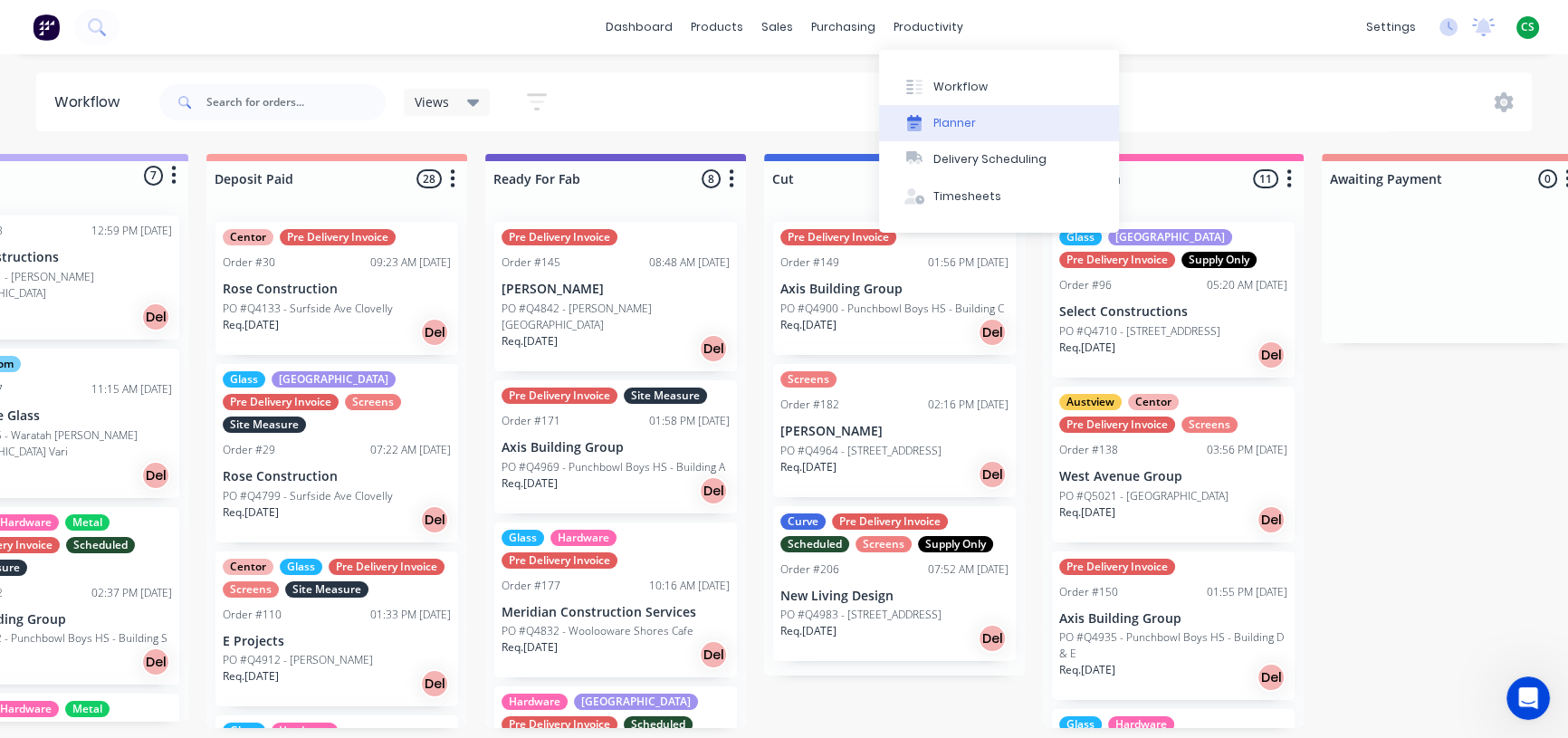
click at [957, 127] on div "Planner" at bounding box center [954, 123] width 43 height 16
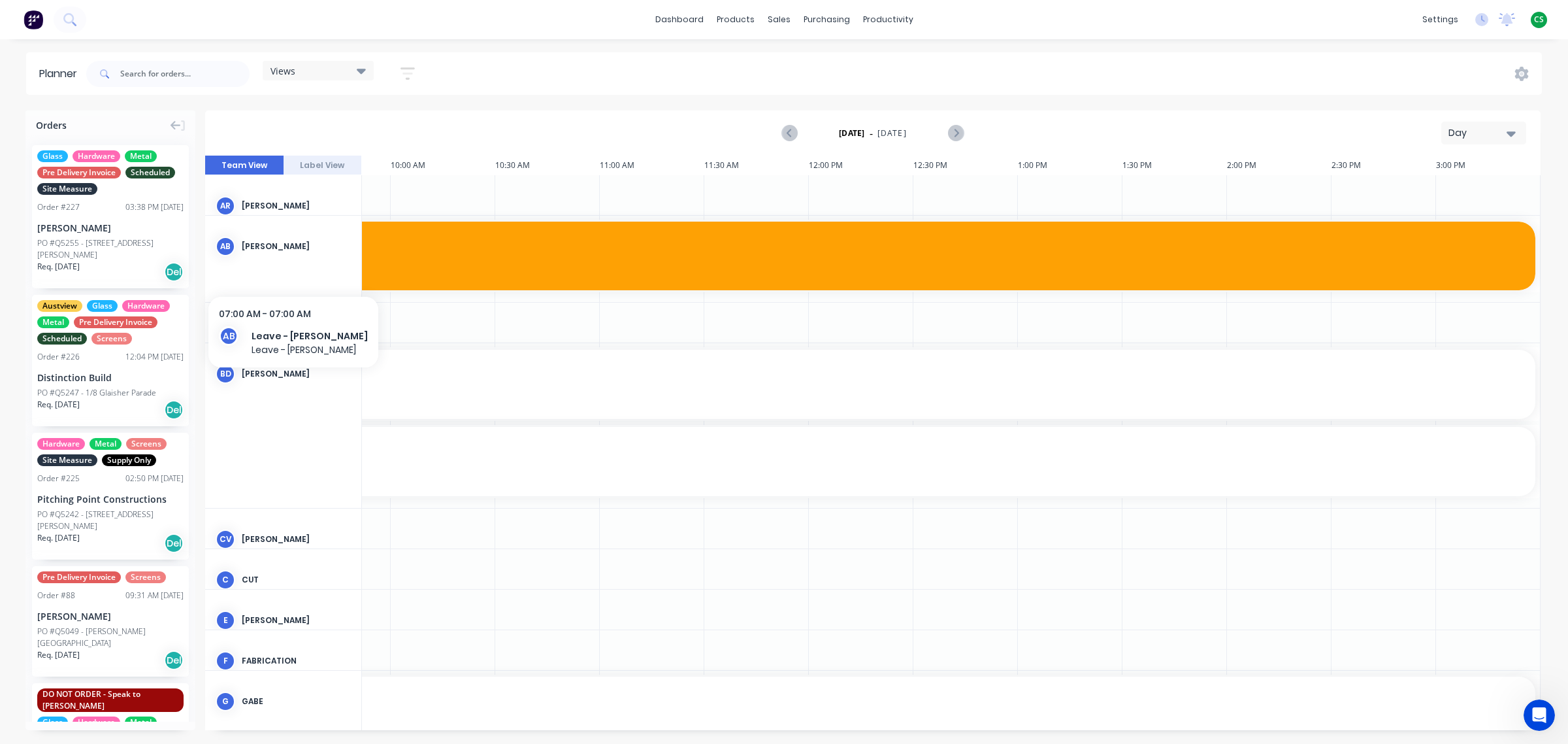
scroll to position [0, 603]
click at [291, 69] on span "Views" at bounding box center [283, 70] width 25 height 14
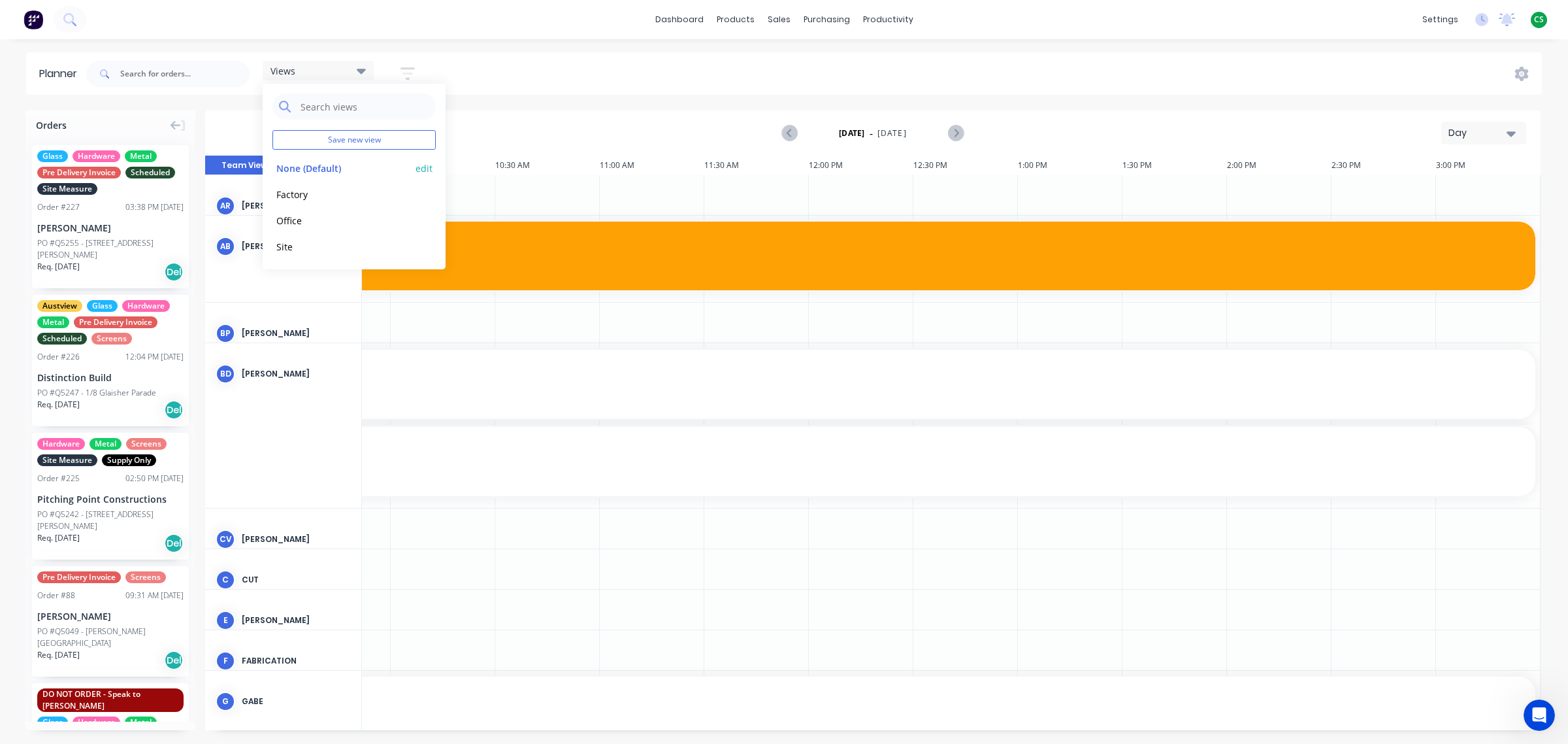
drag, startPoint x: 288, startPoint y: 191, endPoint x: 356, endPoint y: 174, distance: 70.1
click at [288, 191] on button "Factory" at bounding box center [342, 193] width 139 height 15
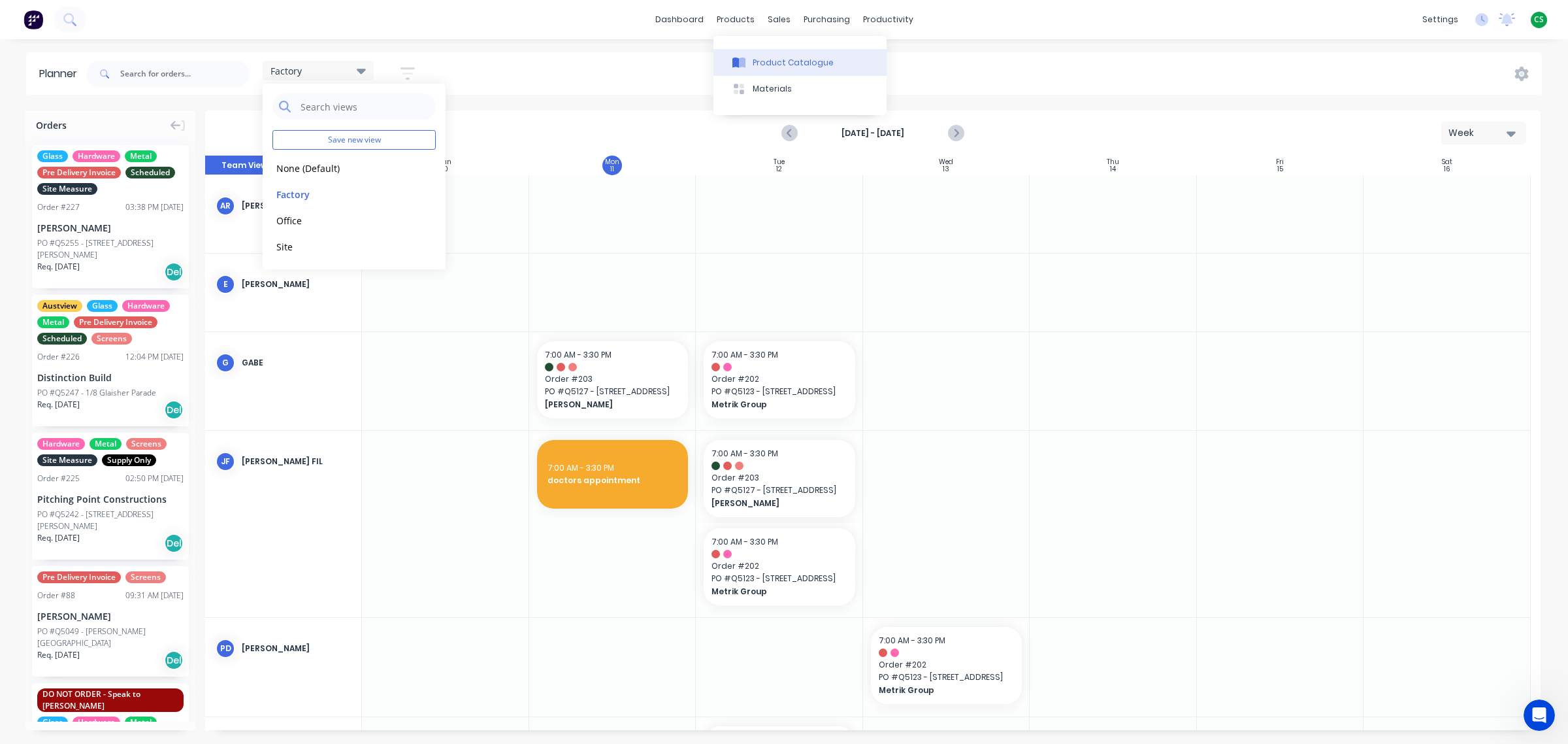
click at [771, 64] on div "Product Catalogue" at bounding box center [793, 62] width 81 height 11
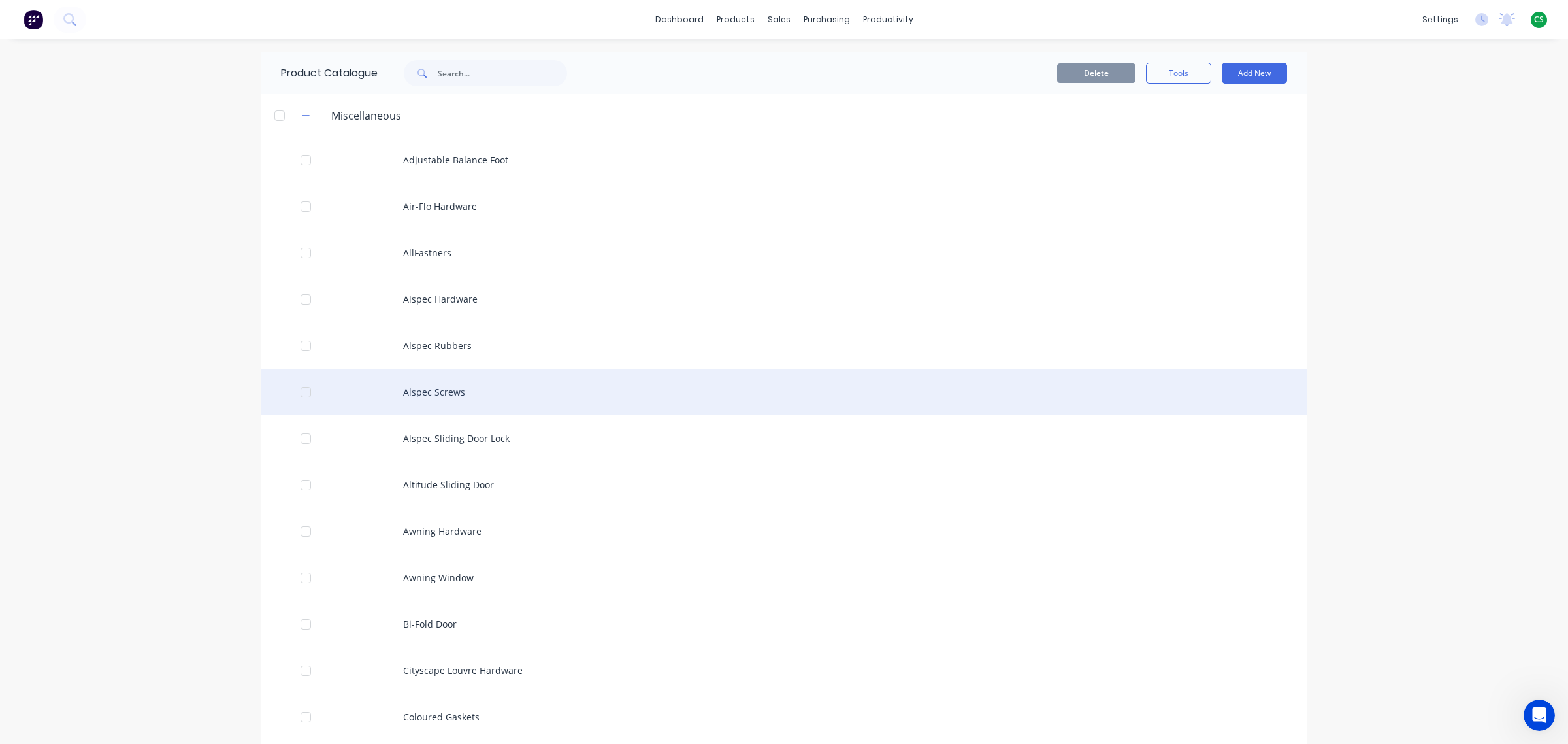
click at [452, 390] on div "Alspec Screws" at bounding box center [784, 392] width 1045 height 47
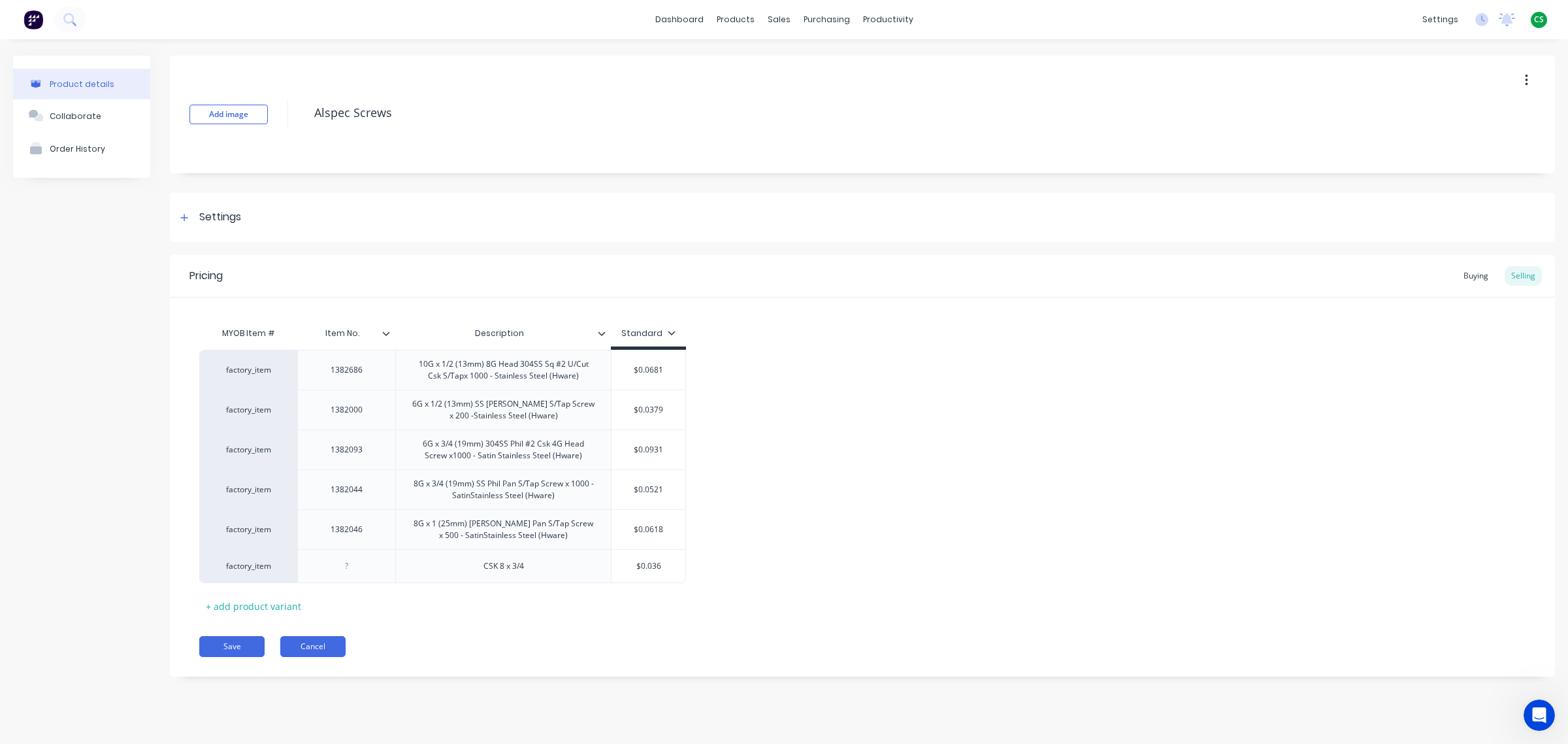
click at [316, 652] on button "Cancel" at bounding box center [313, 646] width 65 height 21
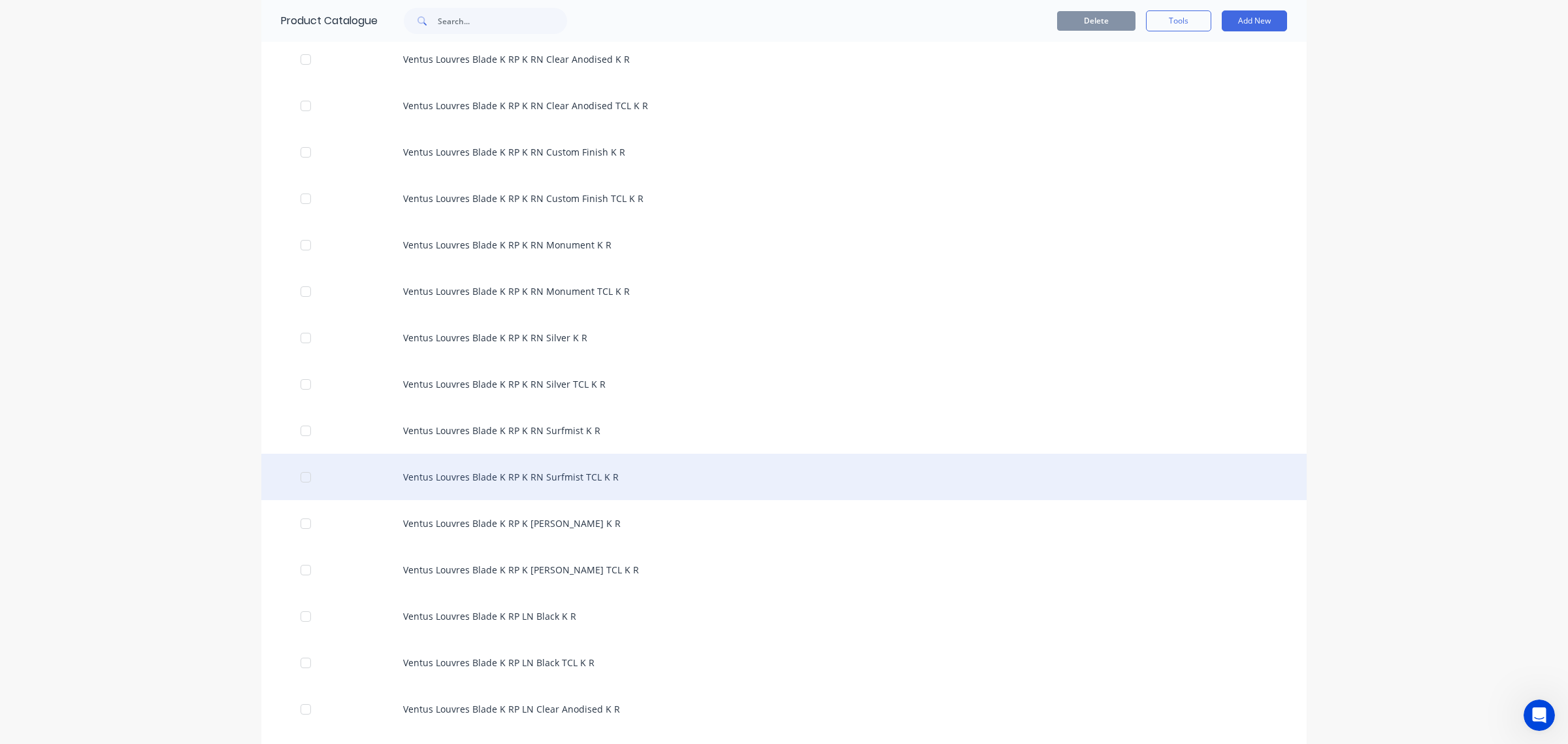
scroll to position [5392, 0]
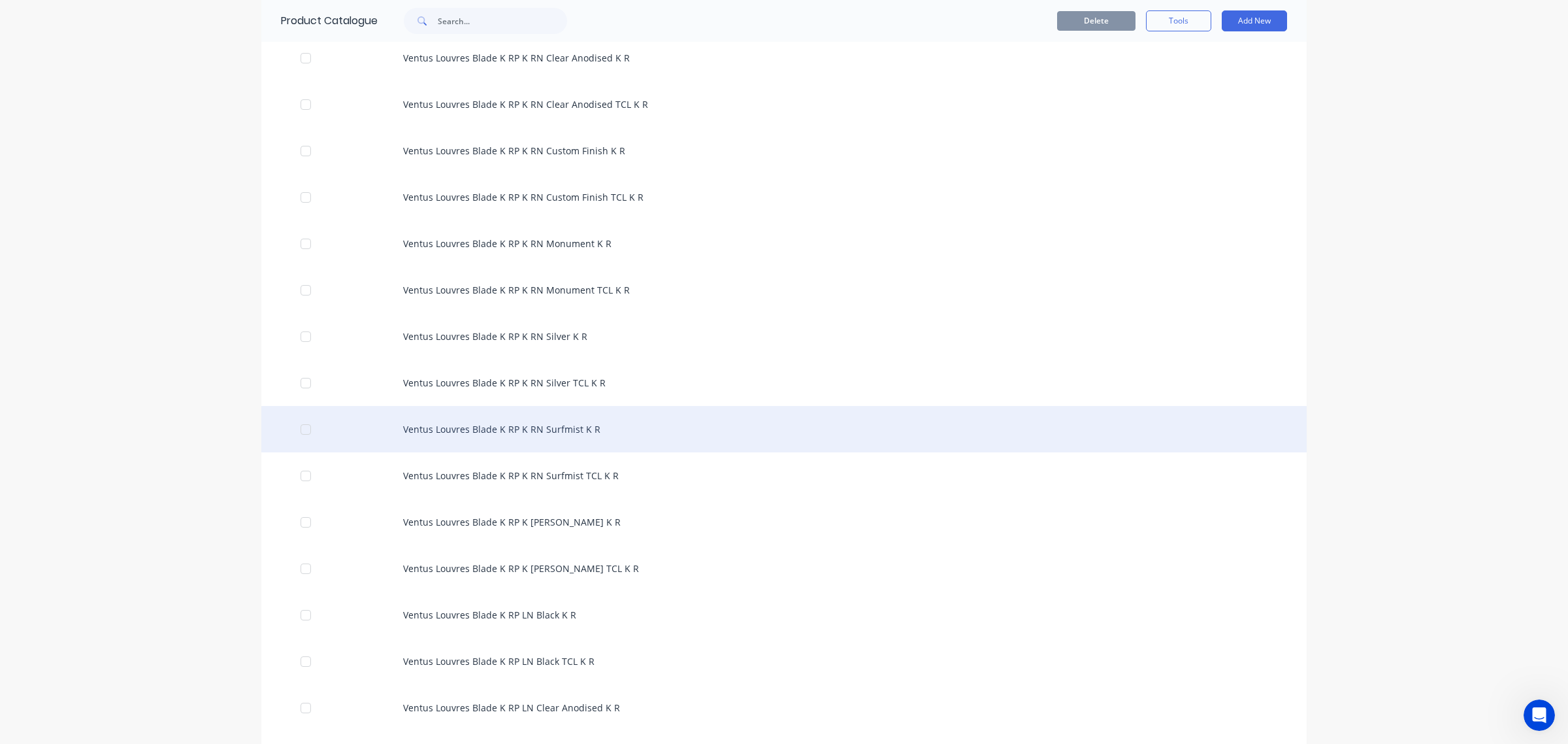
click at [498, 432] on div "Ventus Louvres Blade K RP K RN Surfmist K R" at bounding box center [784, 429] width 1045 height 47
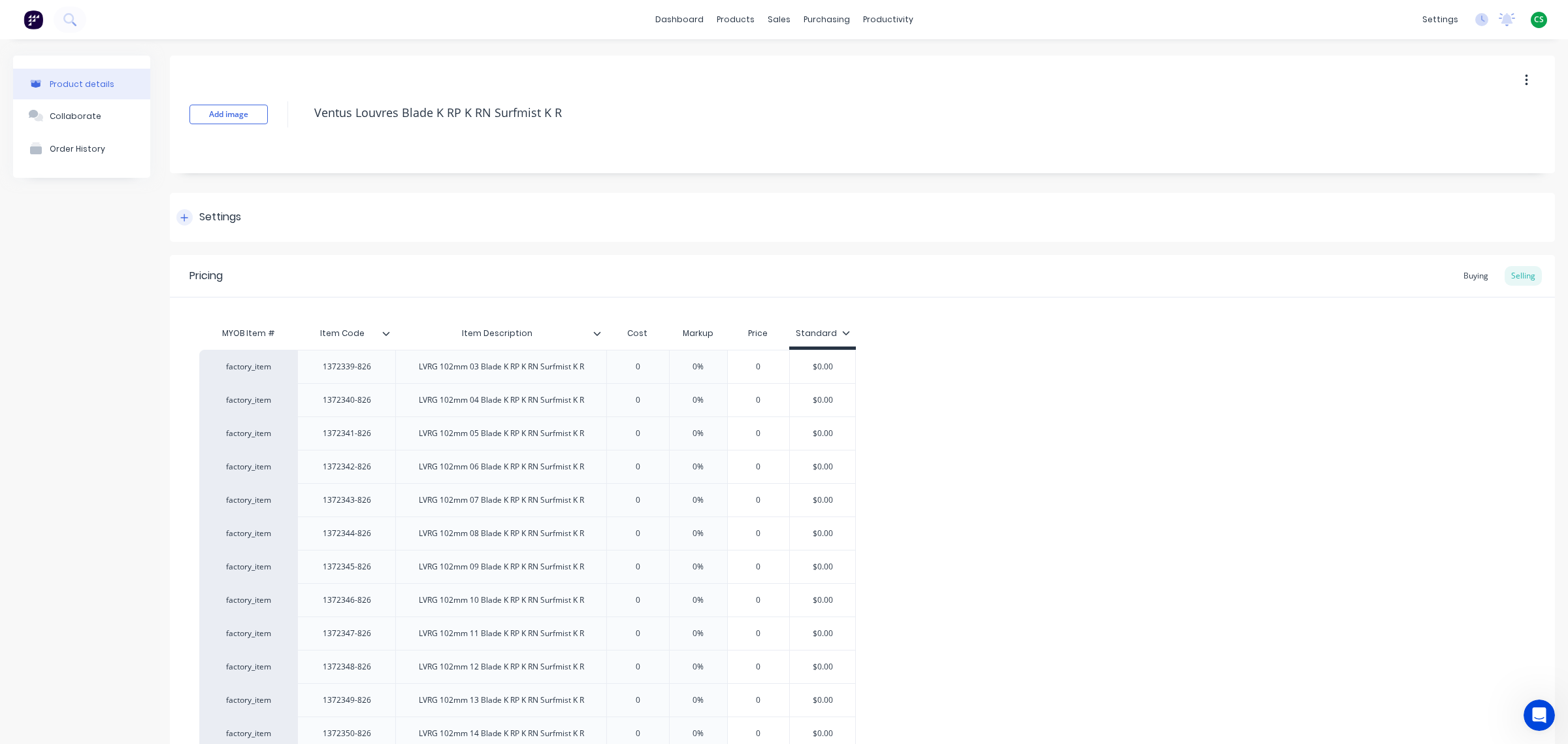
click at [176, 213] on div at bounding box center [184, 217] width 16 height 16
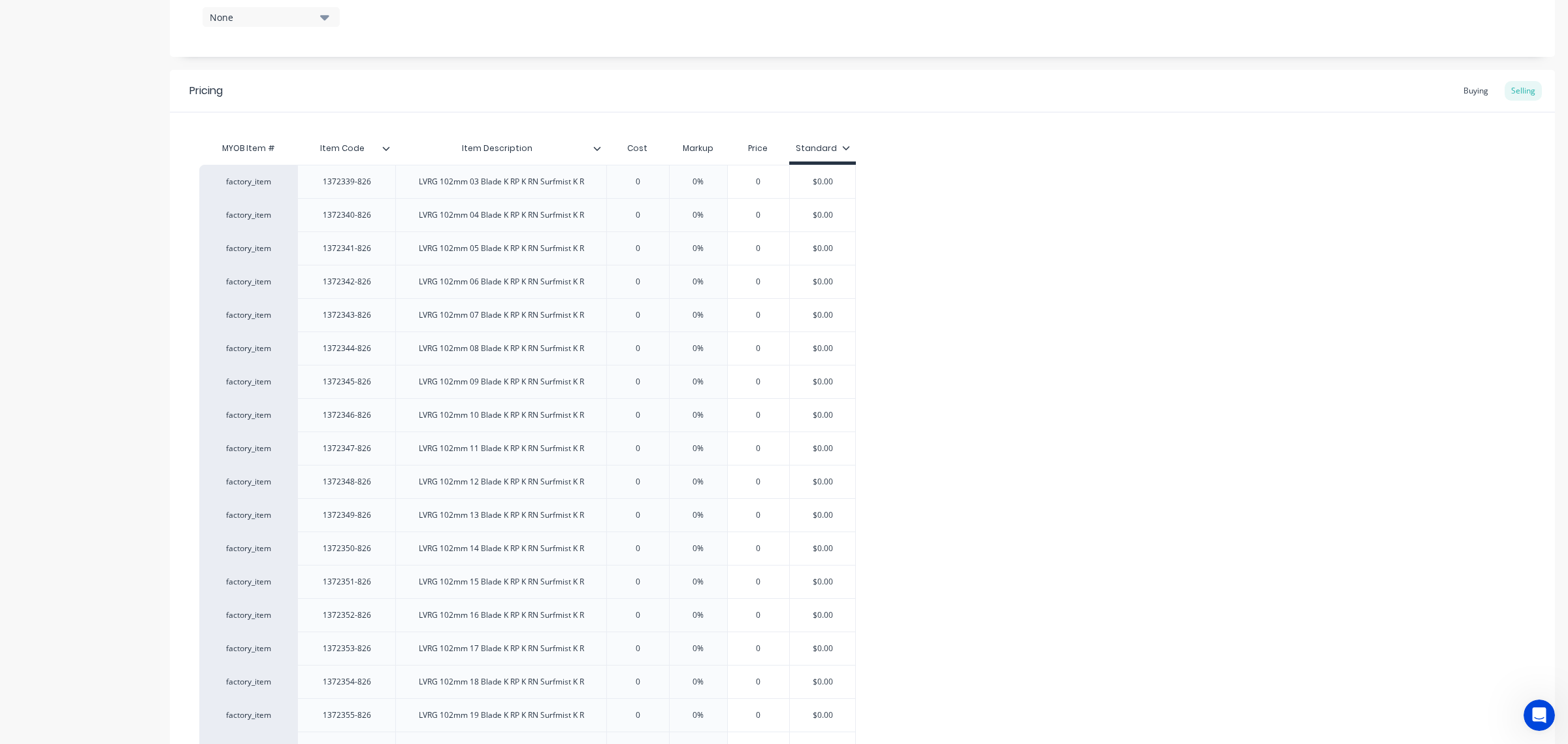
scroll to position [1262, 0]
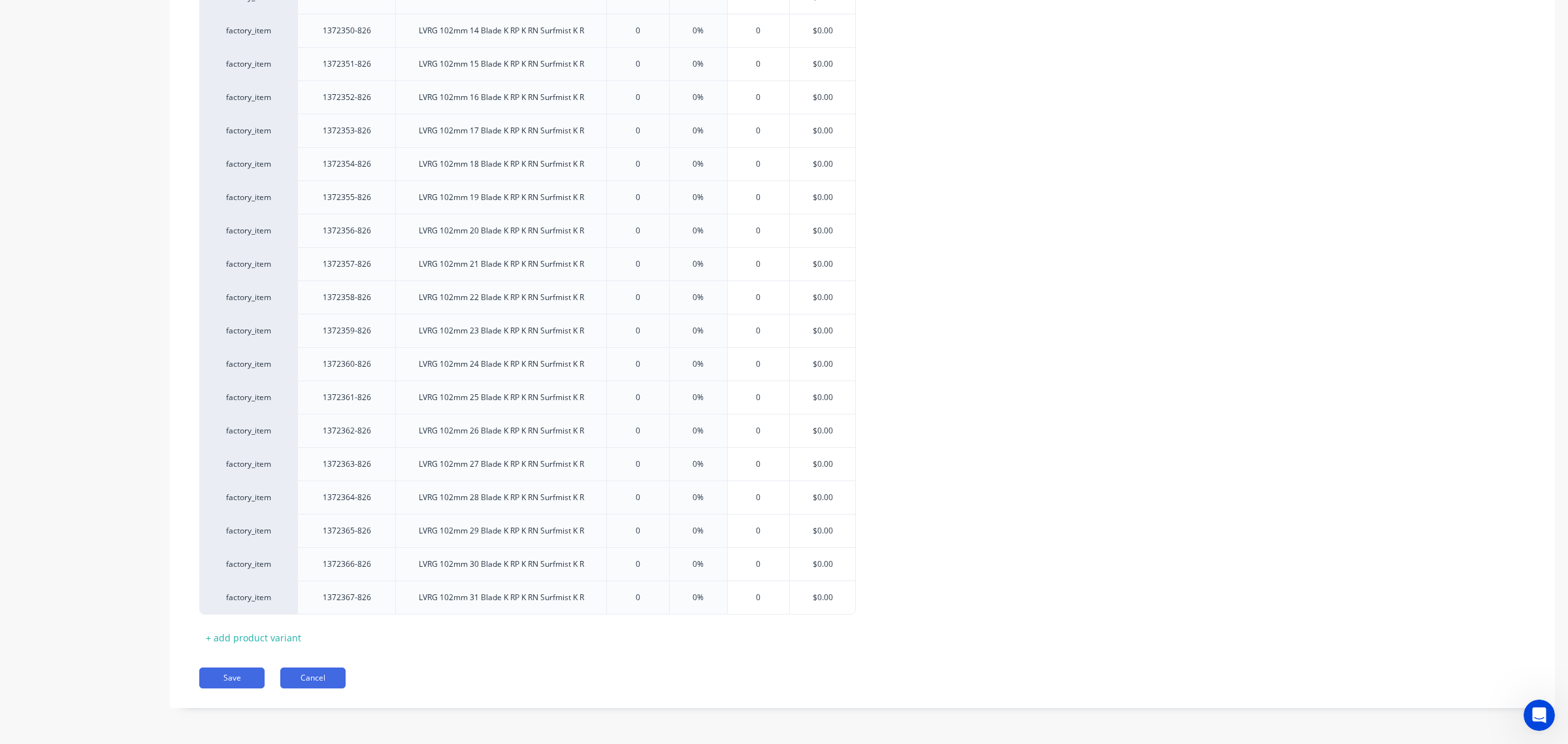
click at [316, 661] on button "Cancel" at bounding box center [313, 677] width 65 height 21
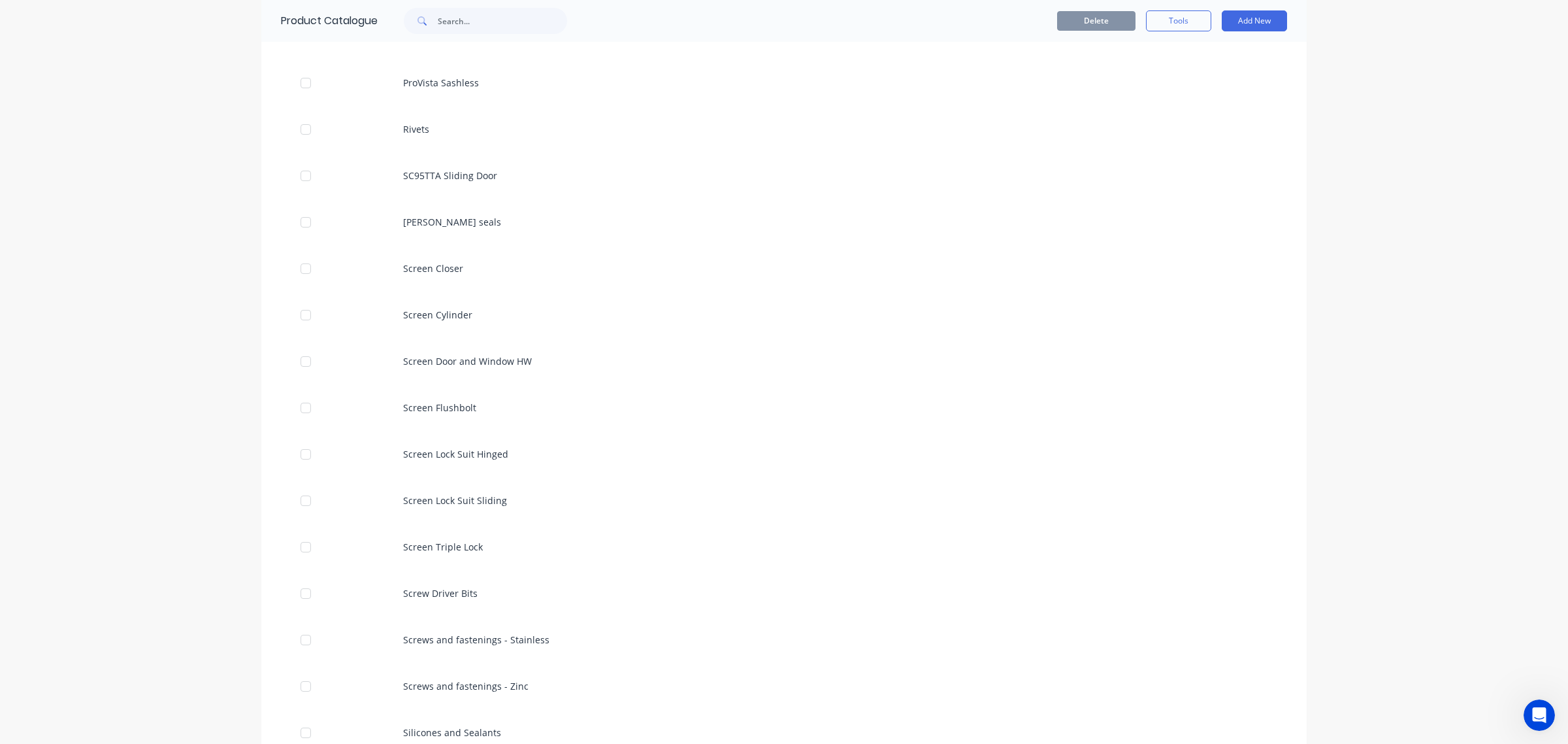
scroll to position [3922, 0]
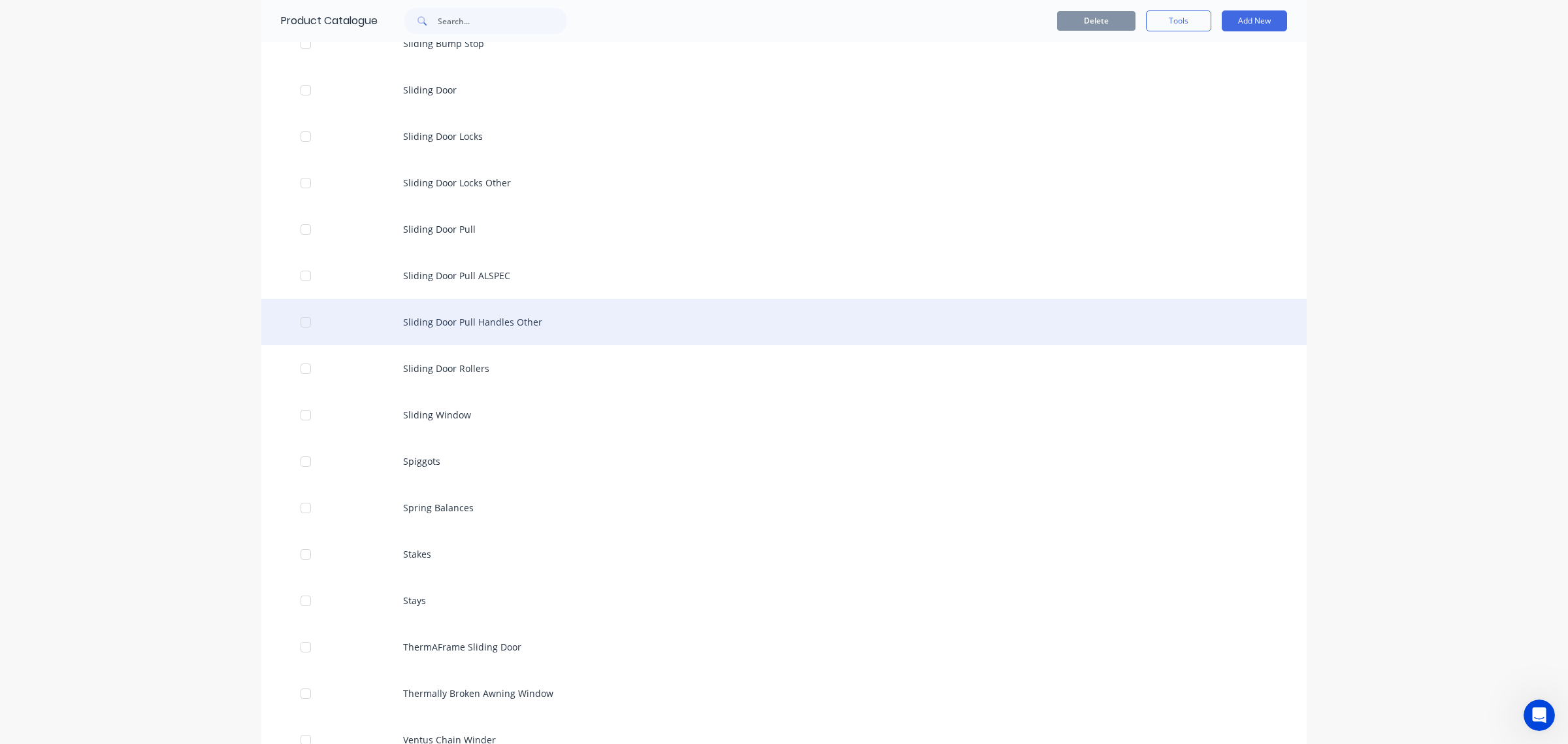
click at [298, 319] on div at bounding box center [306, 322] width 26 height 26
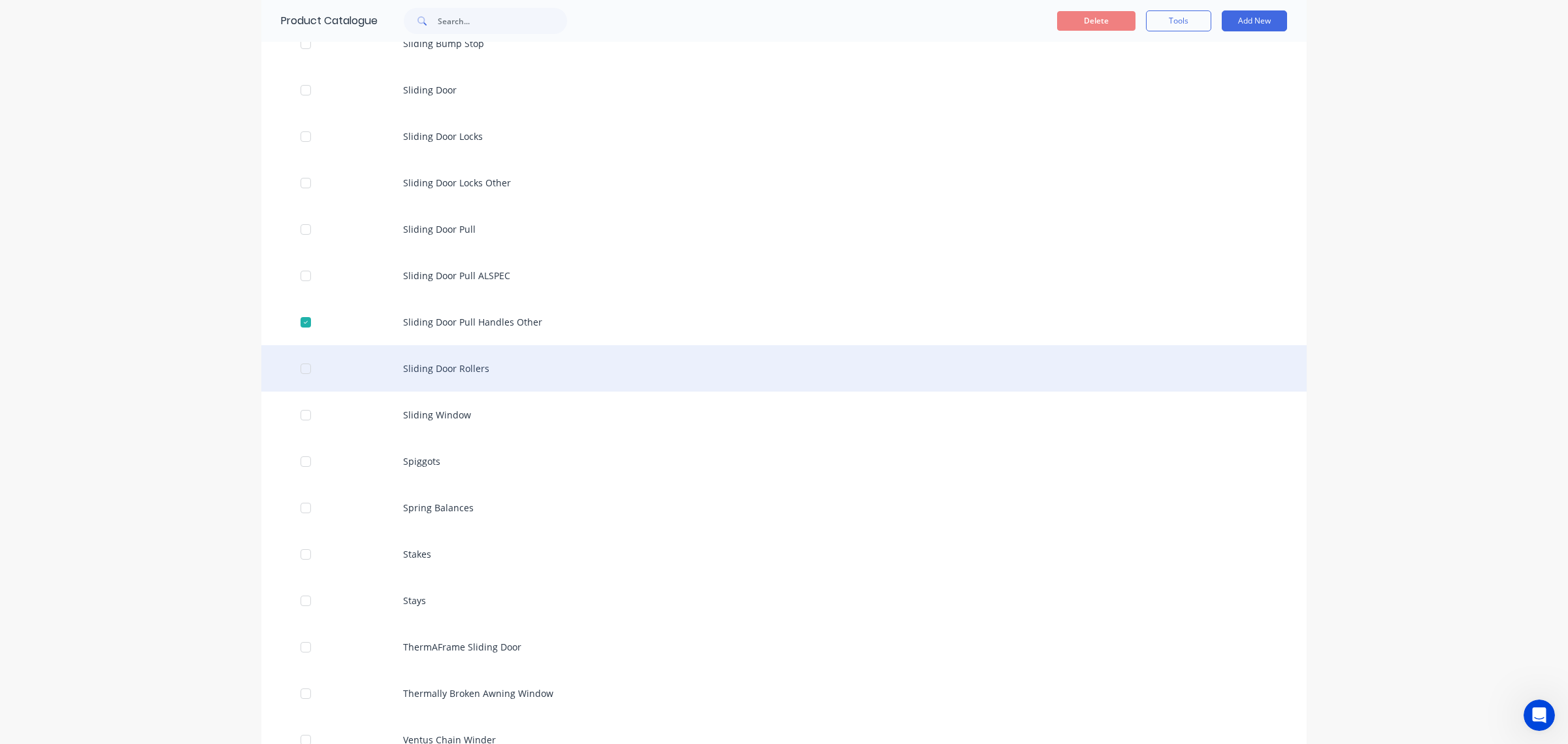
click at [298, 366] on div at bounding box center [306, 369] width 26 height 26
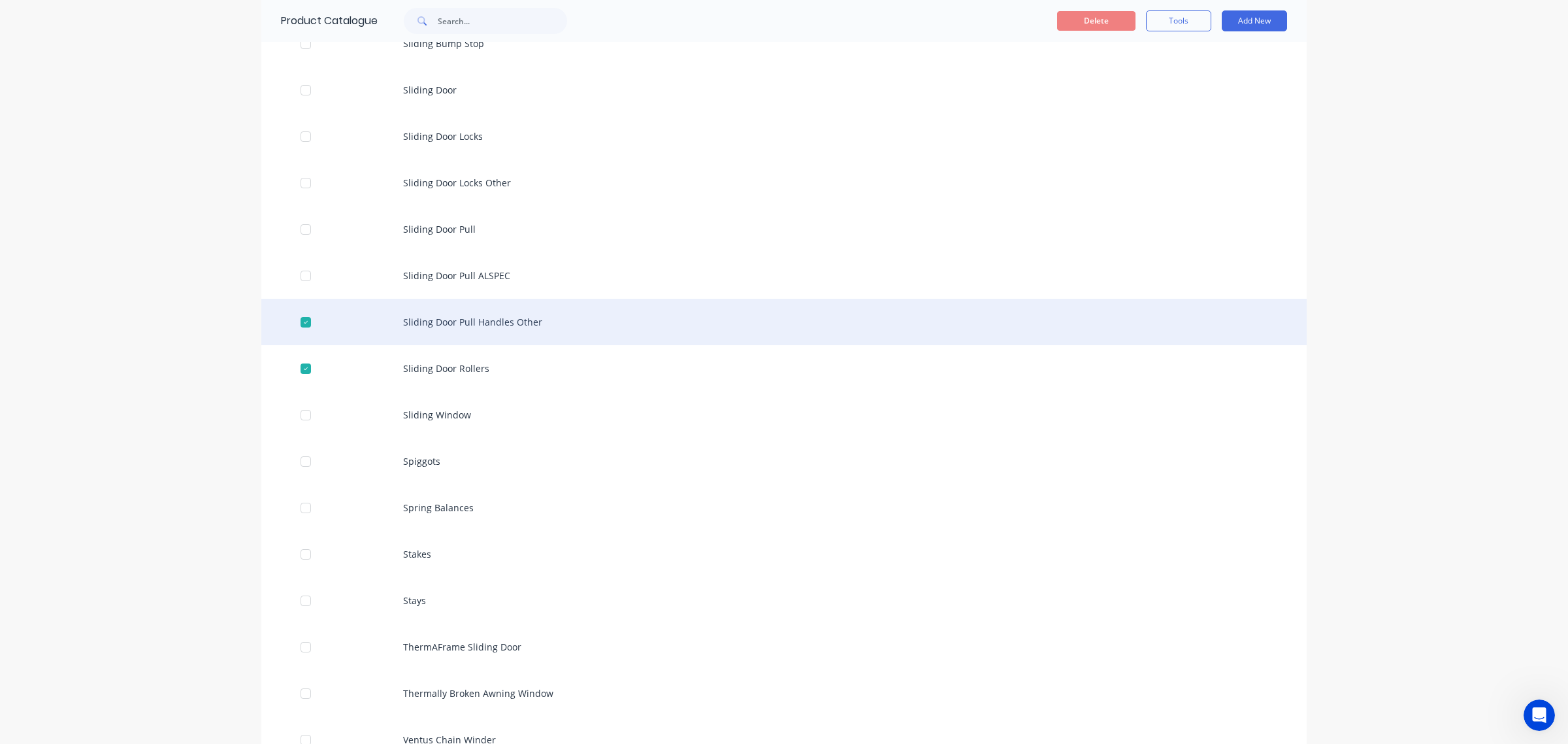
click at [293, 319] on div at bounding box center [306, 322] width 26 height 26
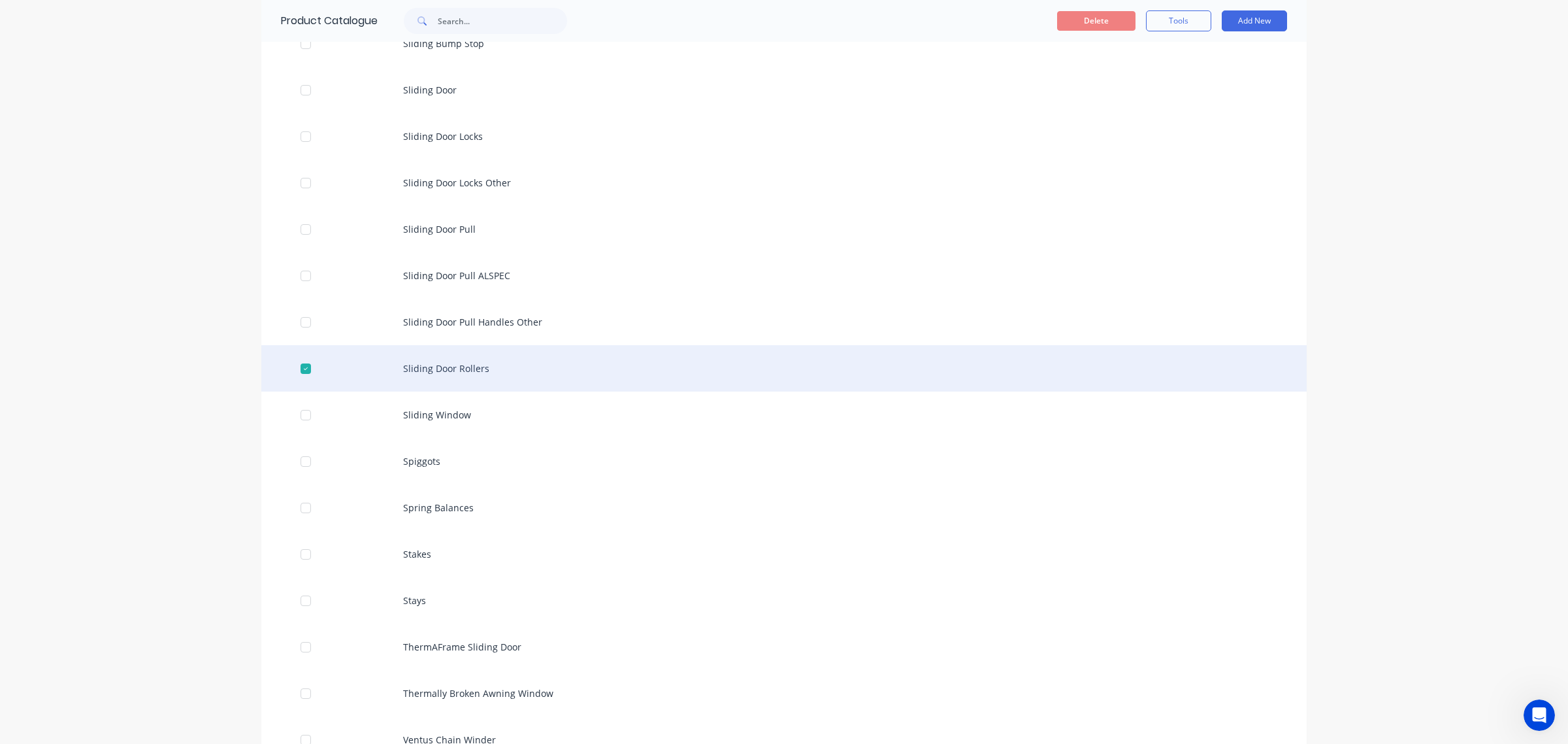
click at [295, 367] on div at bounding box center [306, 369] width 26 height 26
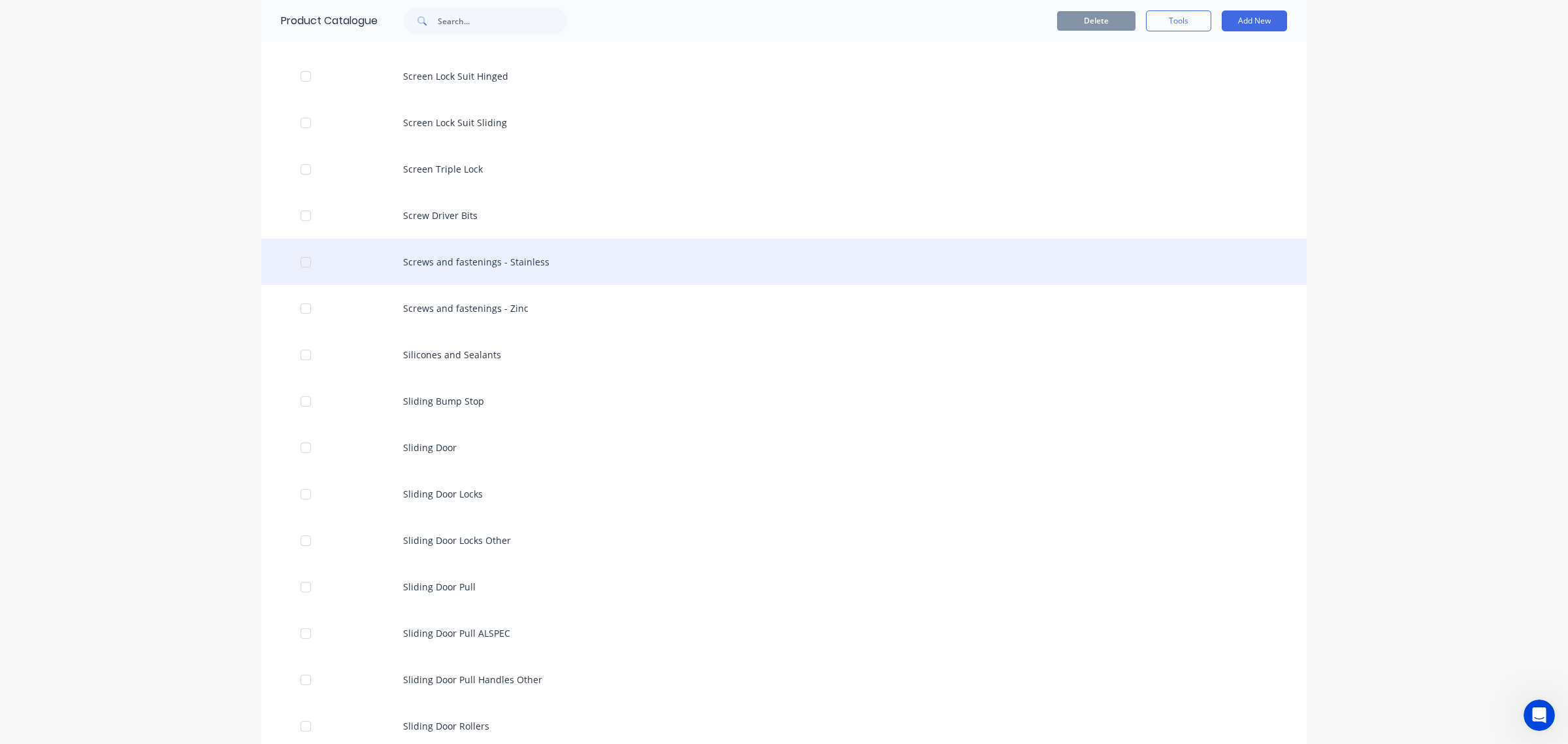
scroll to position [3431, 0]
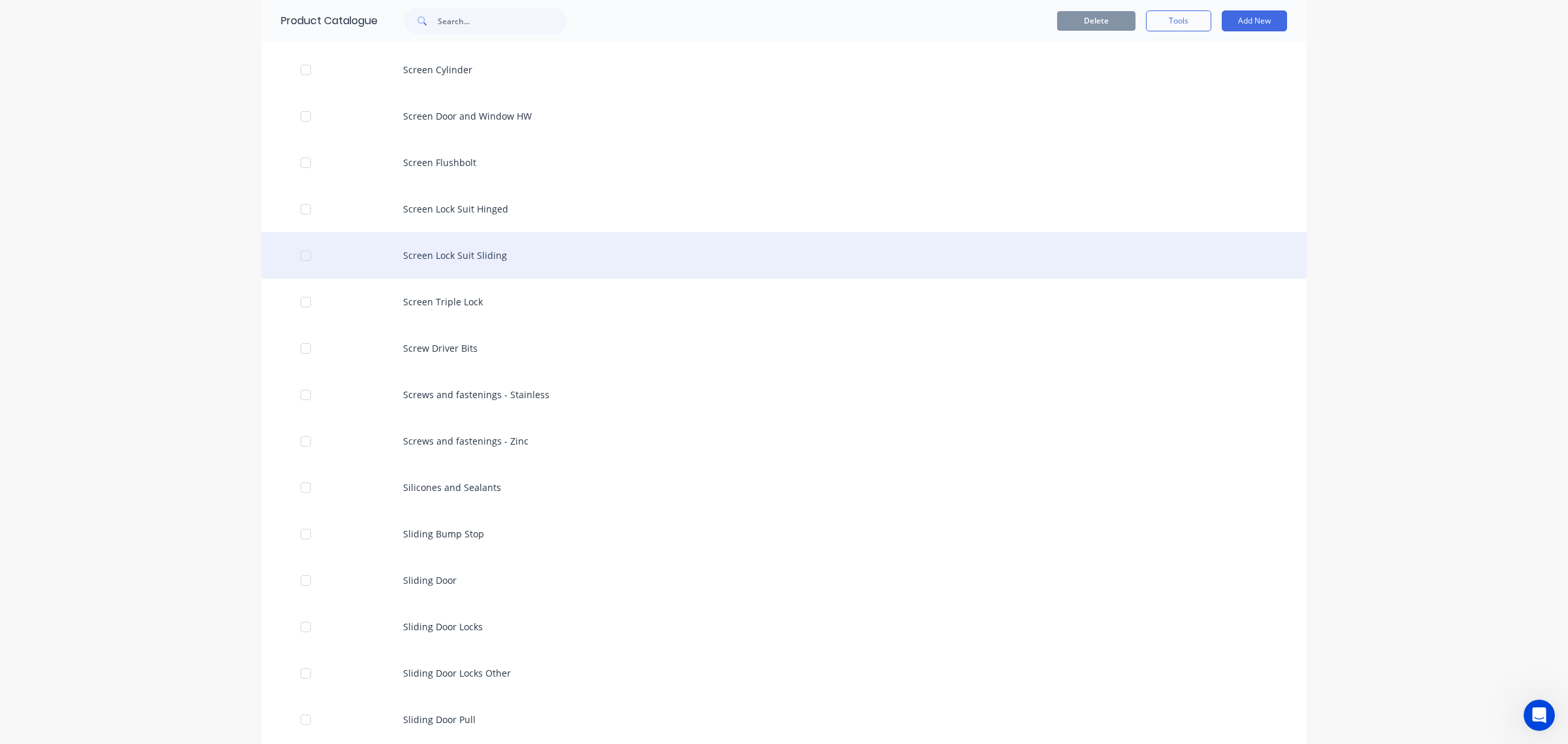
click at [423, 255] on div "Screen Lock Suit Sliding" at bounding box center [784, 255] width 1045 height 47
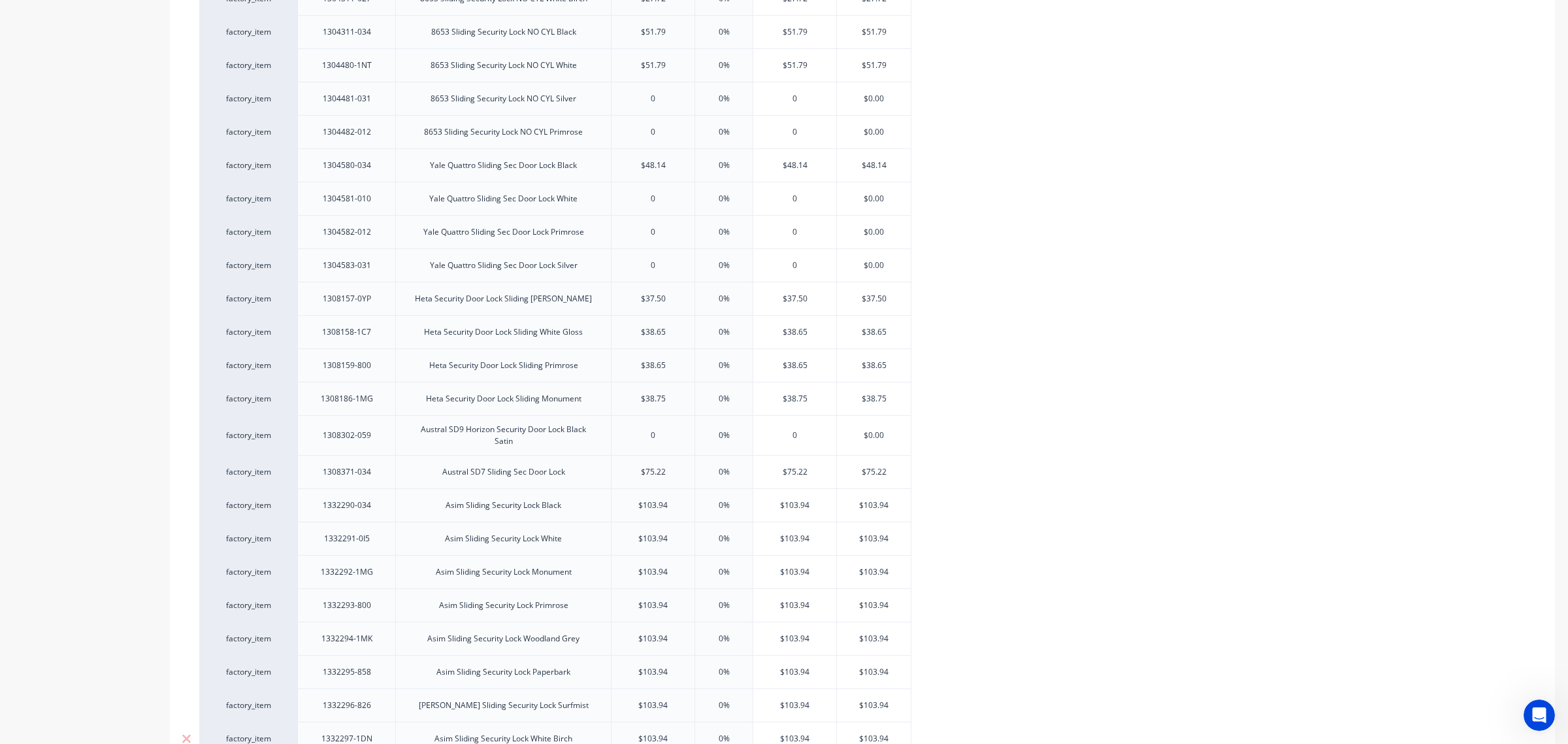
scroll to position [821, 0]
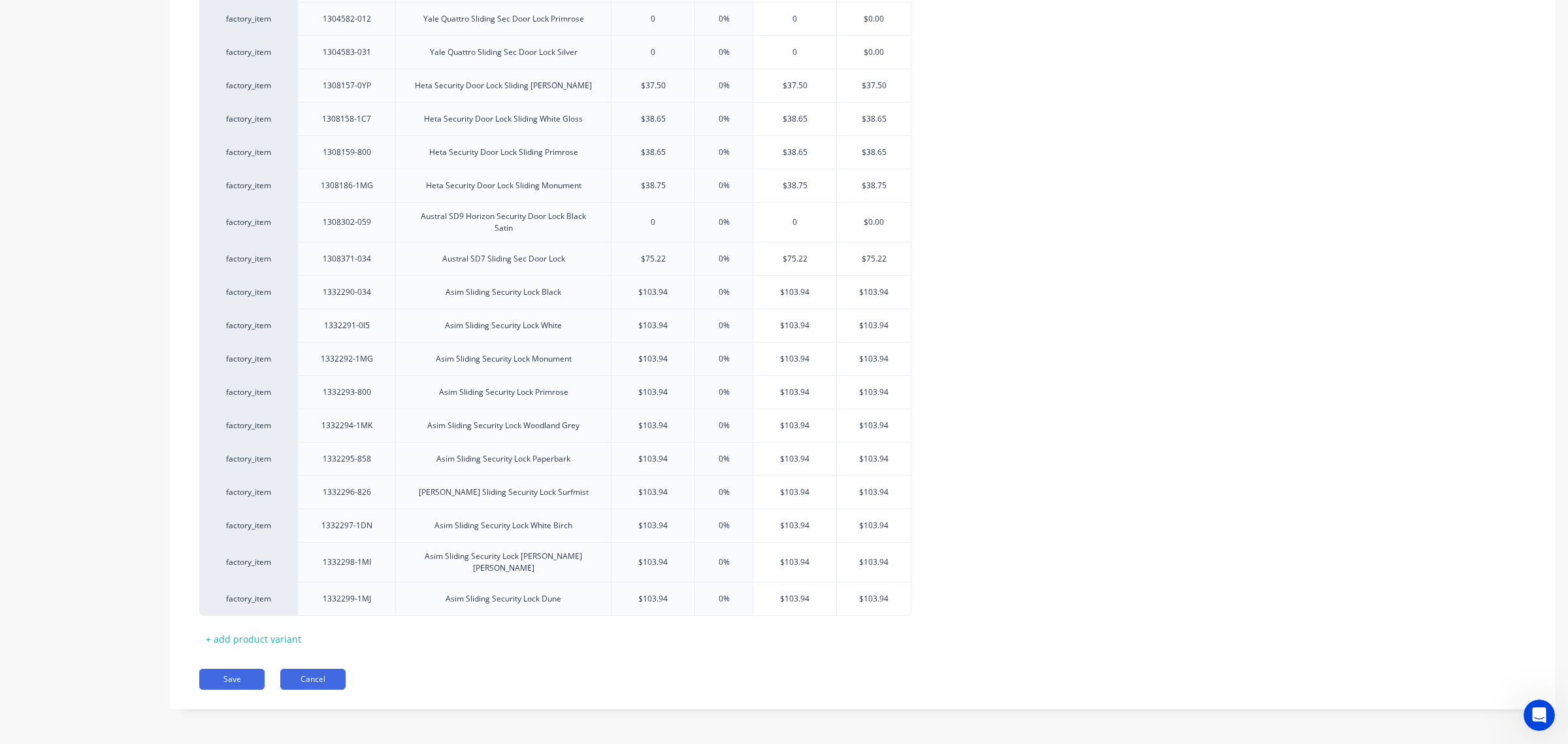
click at [292, 661] on button "Cancel" at bounding box center [313, 679] width 65 height 21
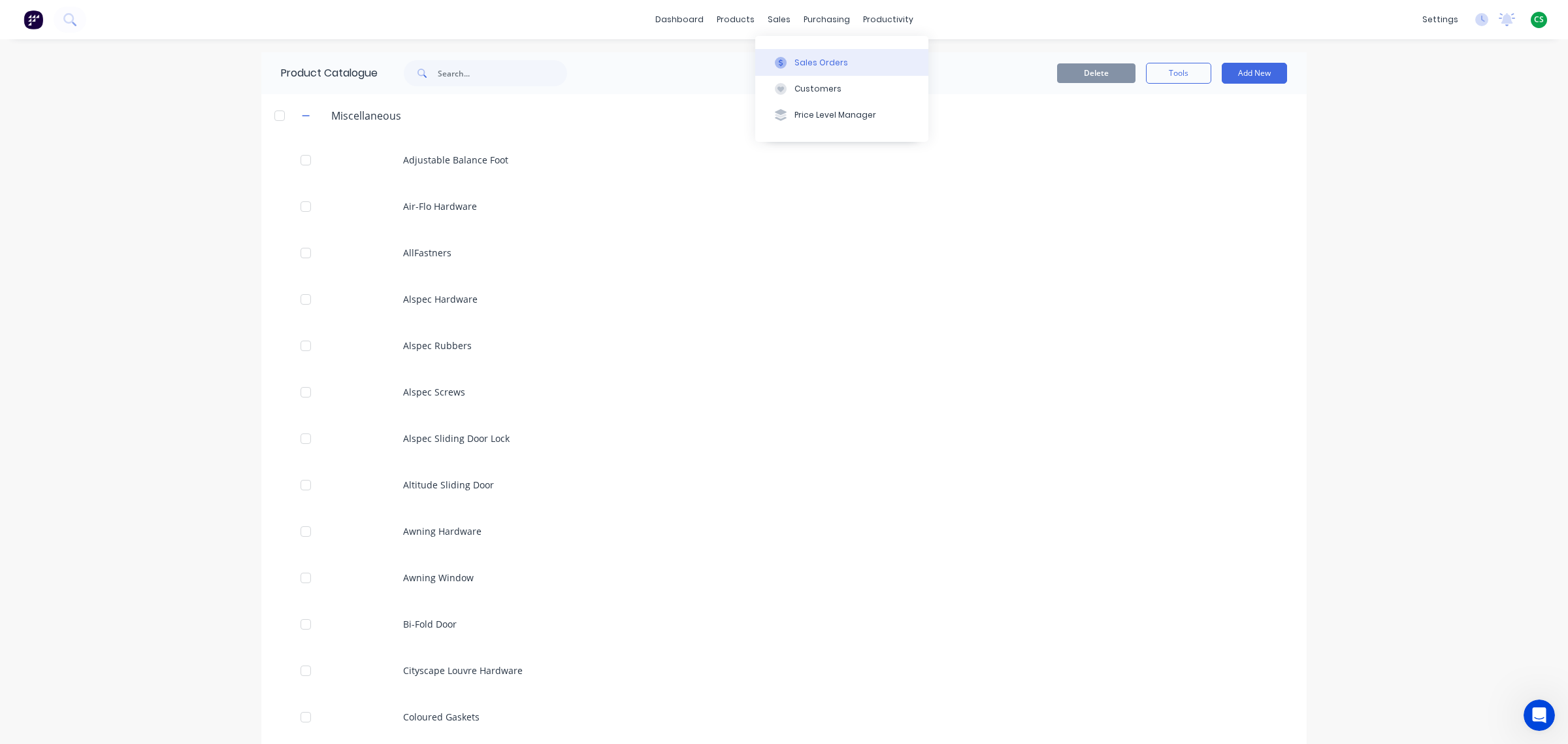
click at [811, 61] on div "Sales Orders" at bounding box center [821, 62] width 54 height 11
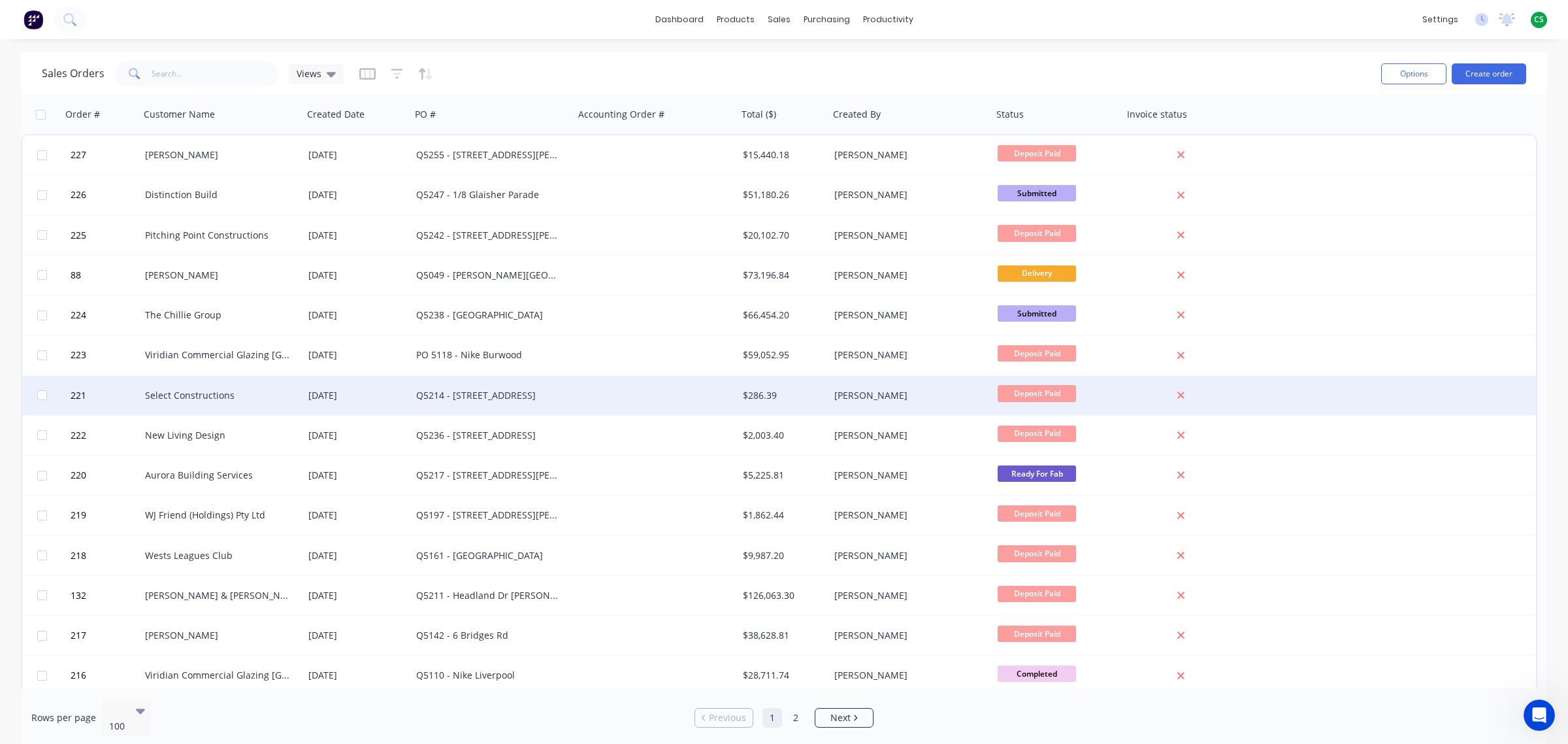
click at [341, 397] on div "[DATE]" at bounding box center [357, 395] width 97 height 13
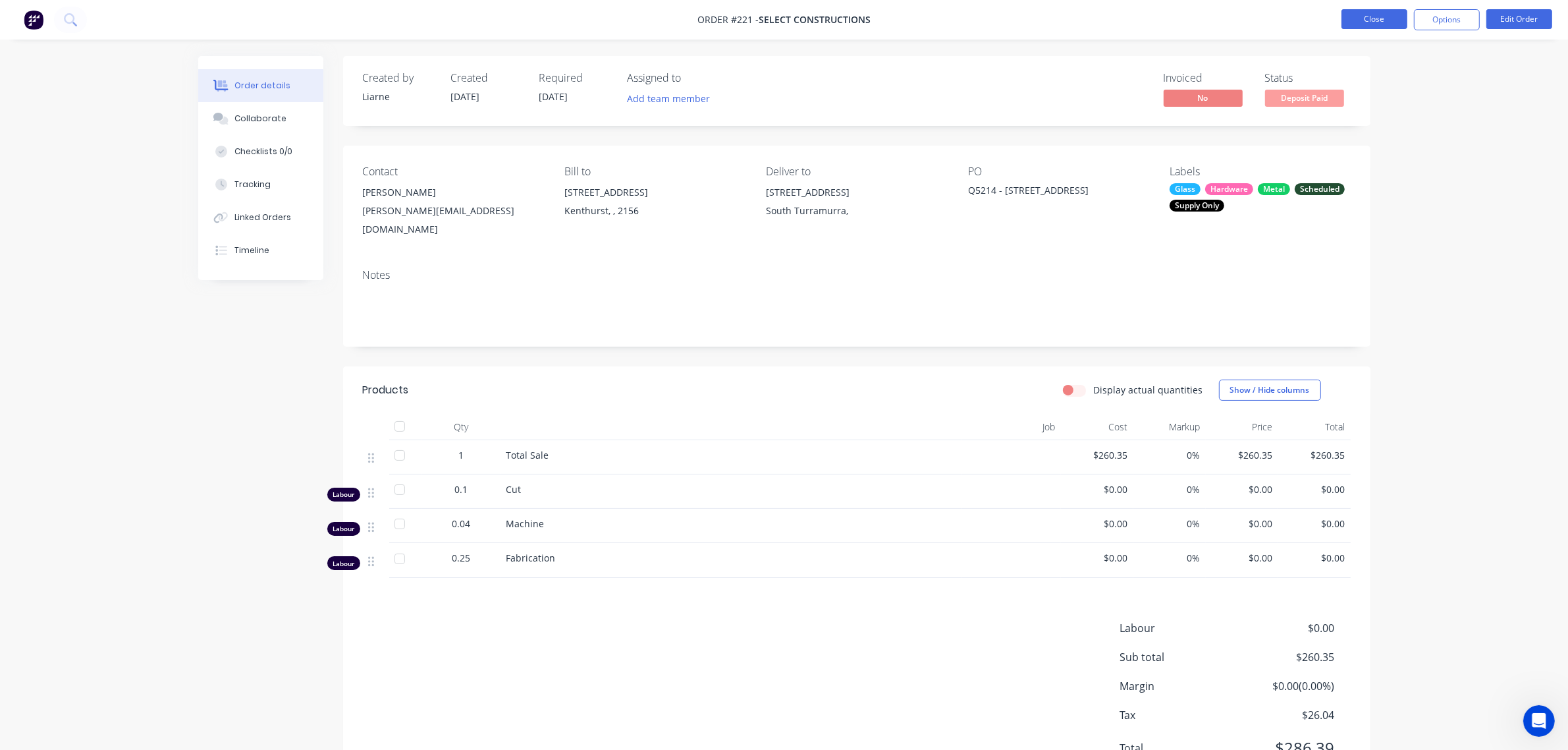
click at [1352, 18] on button "Close" at bounding box center [1374, 19] width 66 height 19
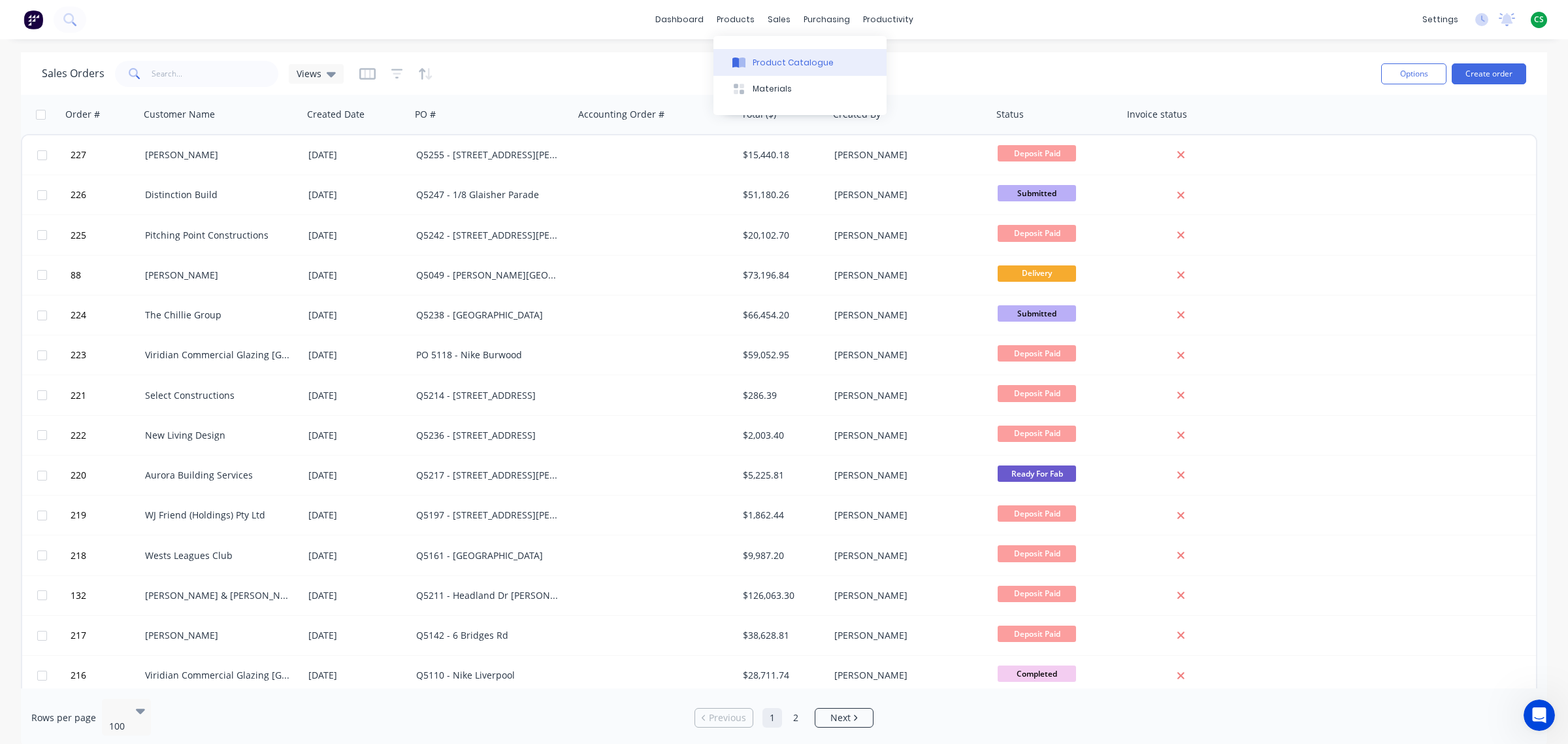
click at [764, 69] on button "Product Catalogue" at bounding box center [800, 62] width 173 height 26
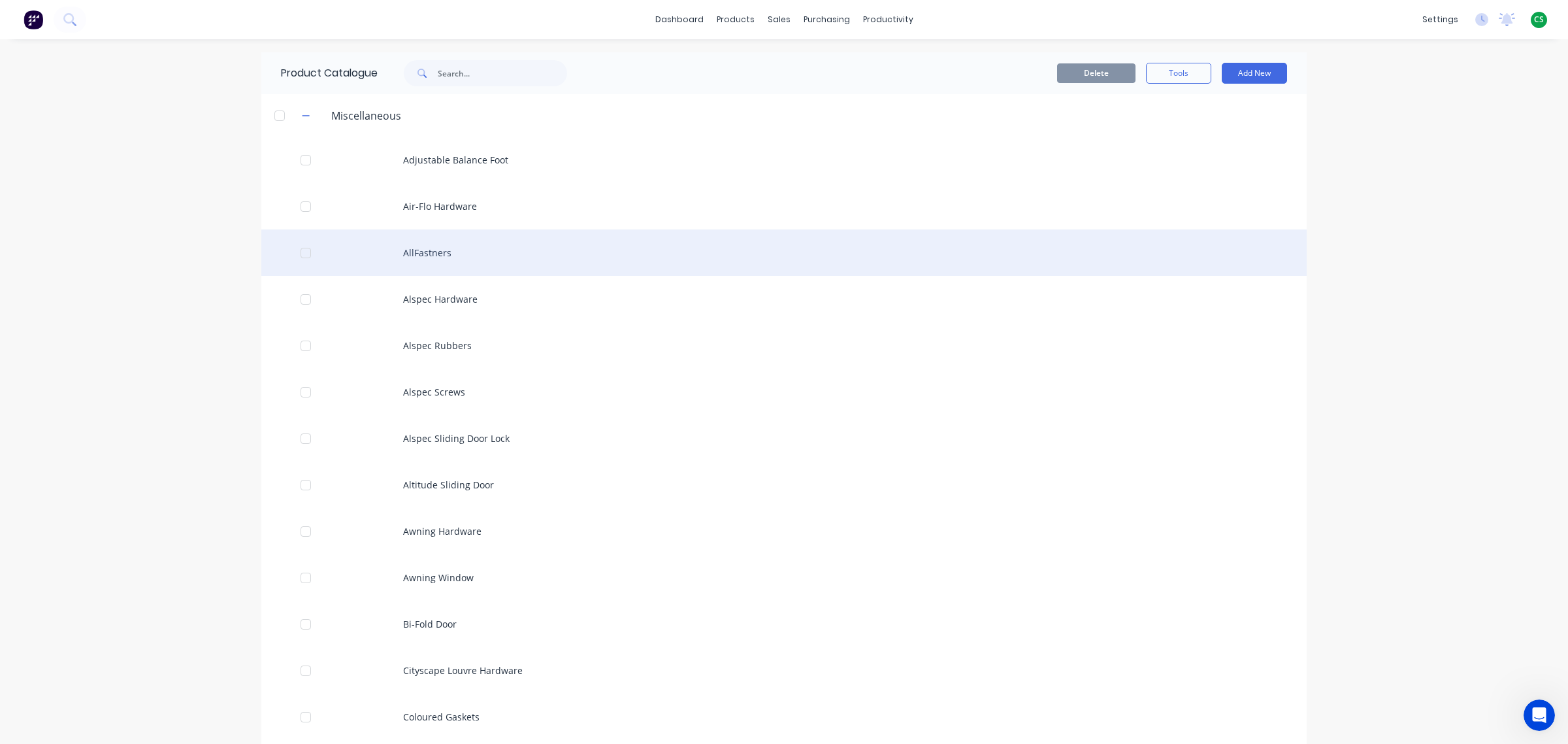
click at [436, 251] on div "AllFastners" at bounding box center [784, 252] width 1045 height 47
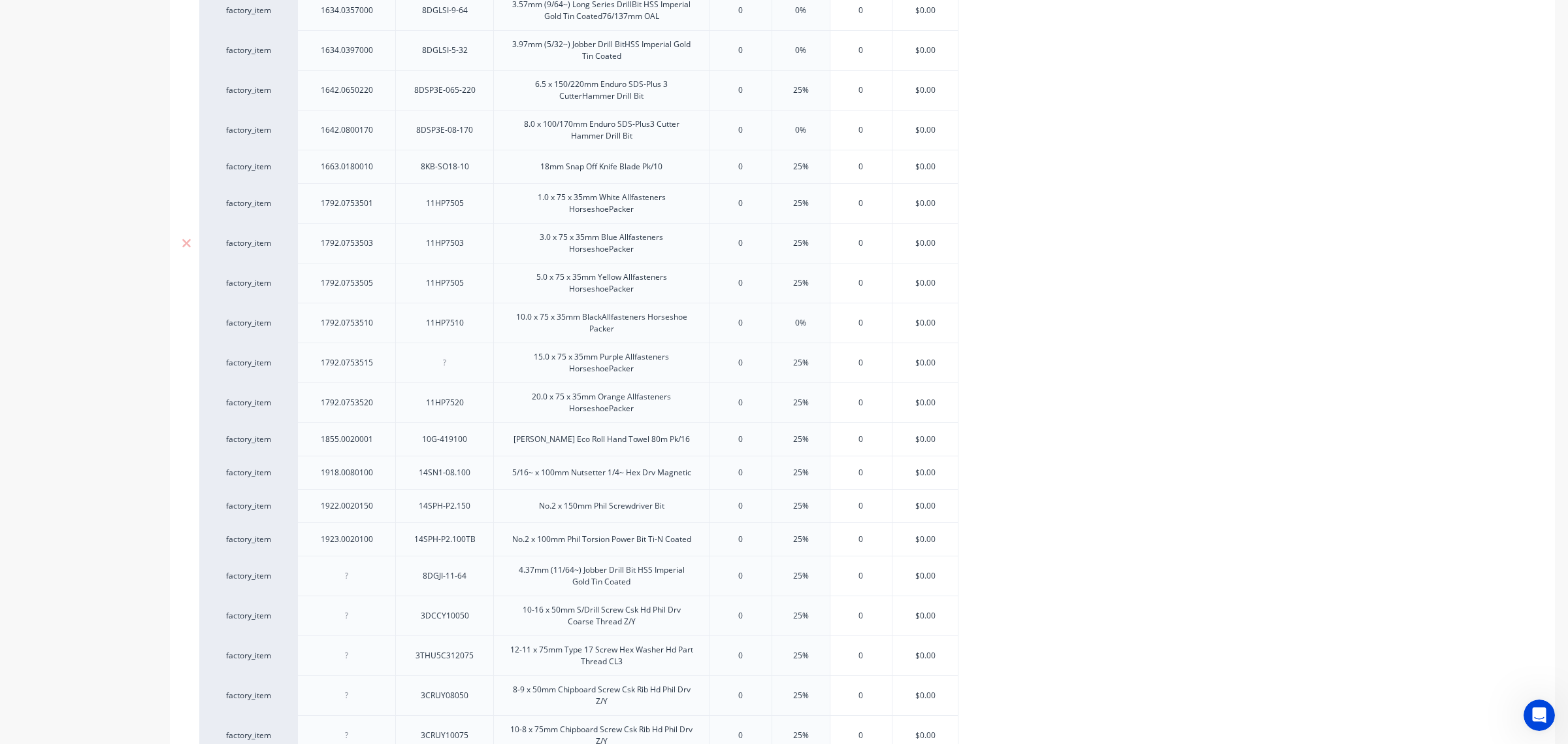
scroll to position [2383, 0]
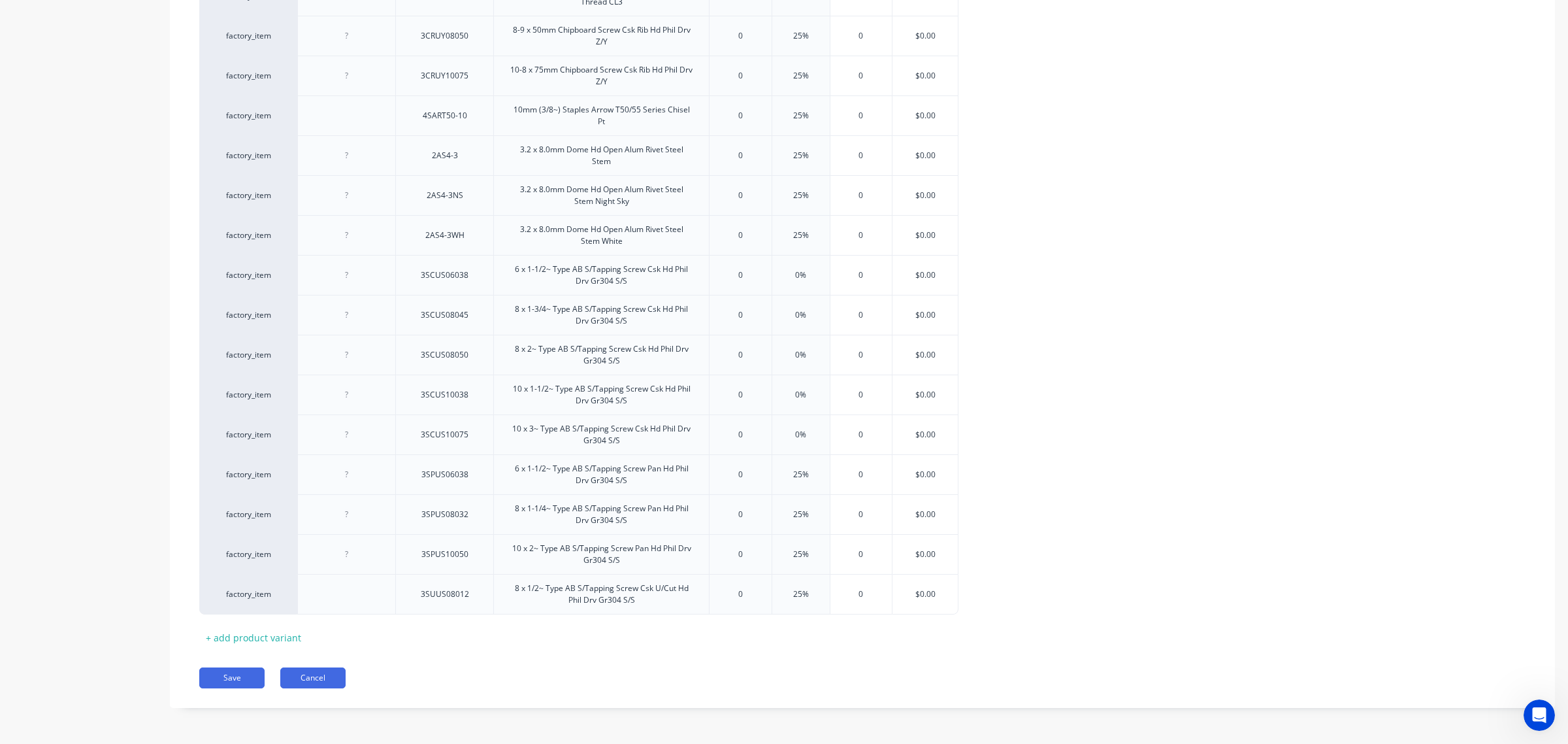
click at [295, 661] on button "Cancel" at bounding box center [313, 677] width 65 height 21
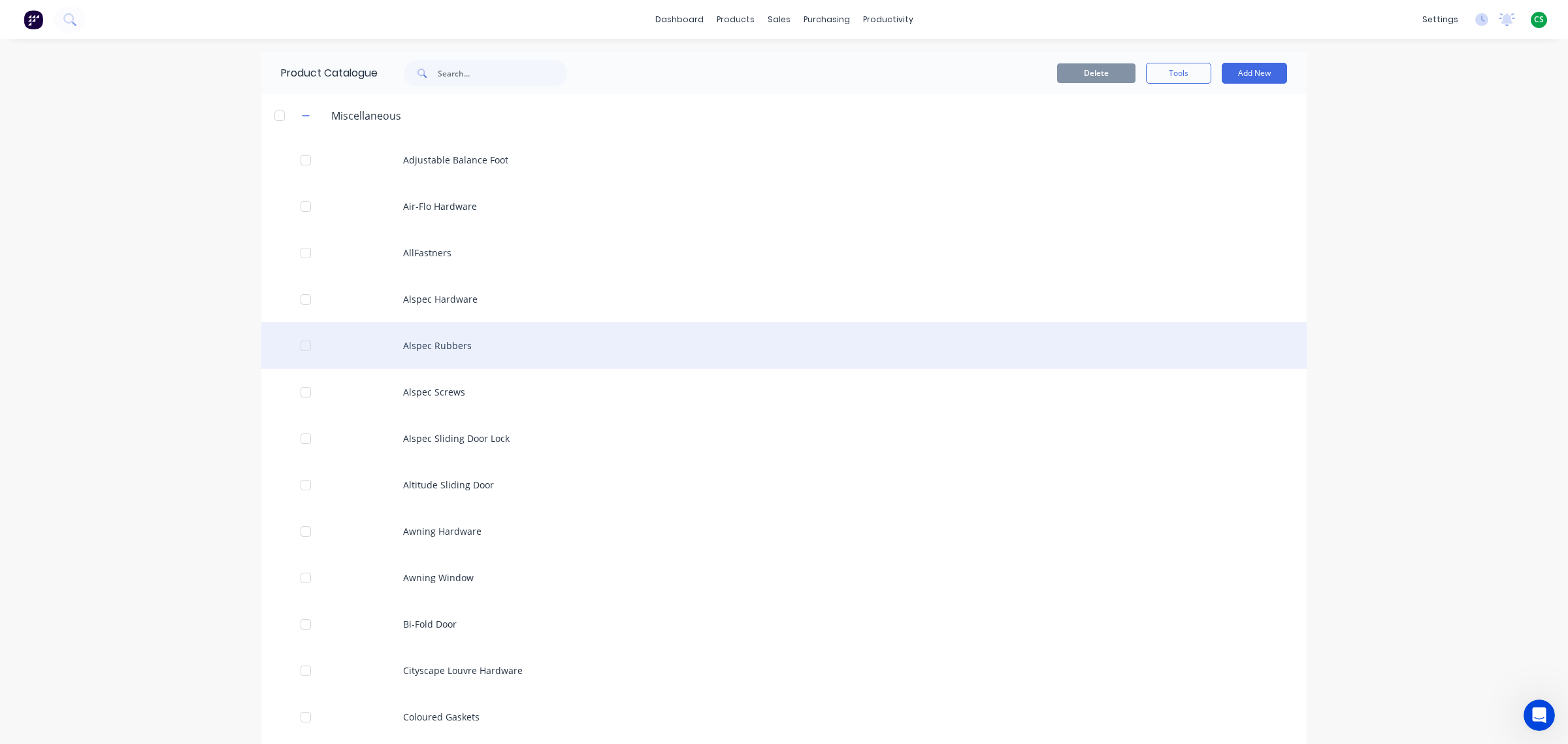
click at [438, 340] on div "Alspec Rubbers" at bounding box center [784, 345] width 1045 height 47
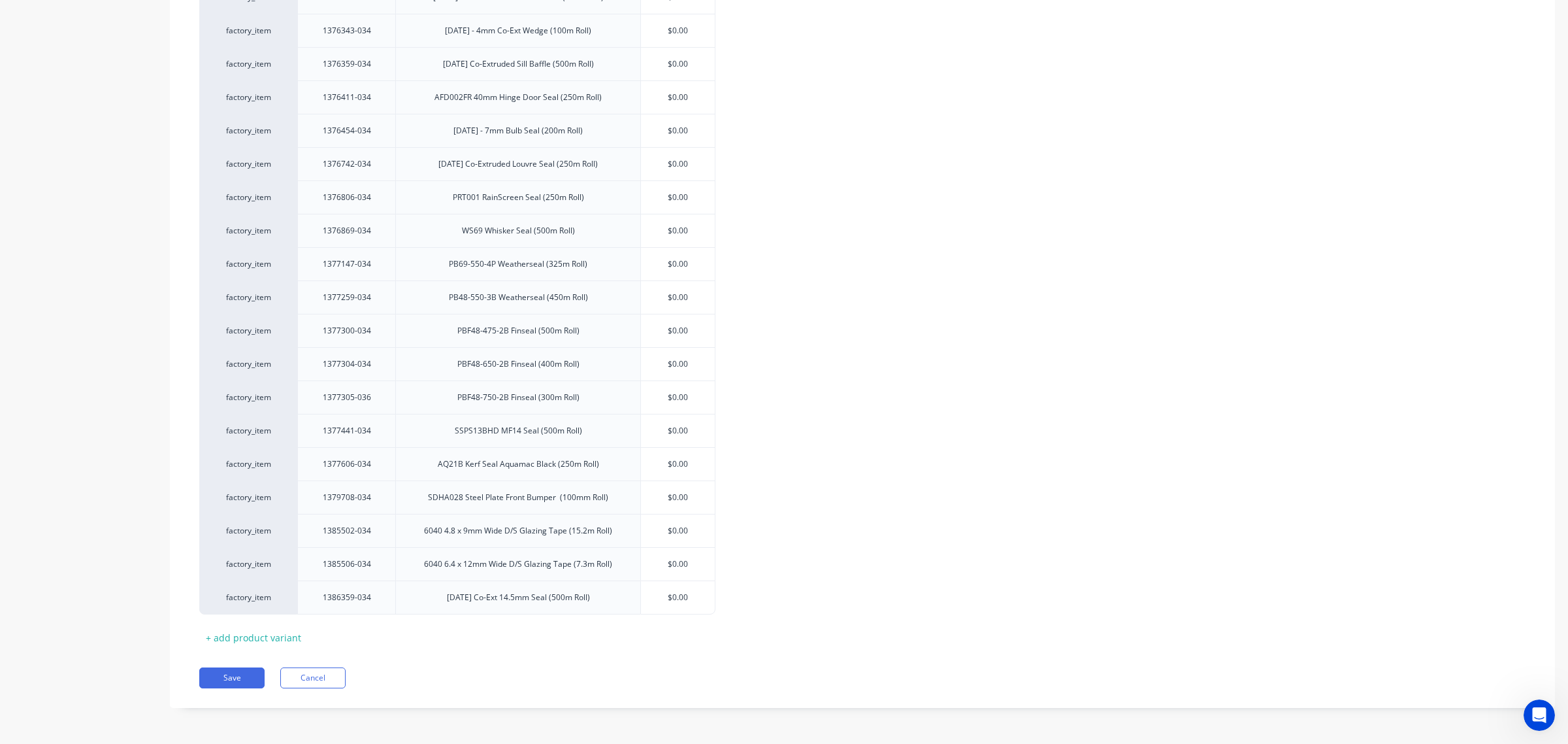
scroll to position [1585, 0]
click at [305, 661] on button "Cancel" at bounding box center [313, 677] width 65 height 21
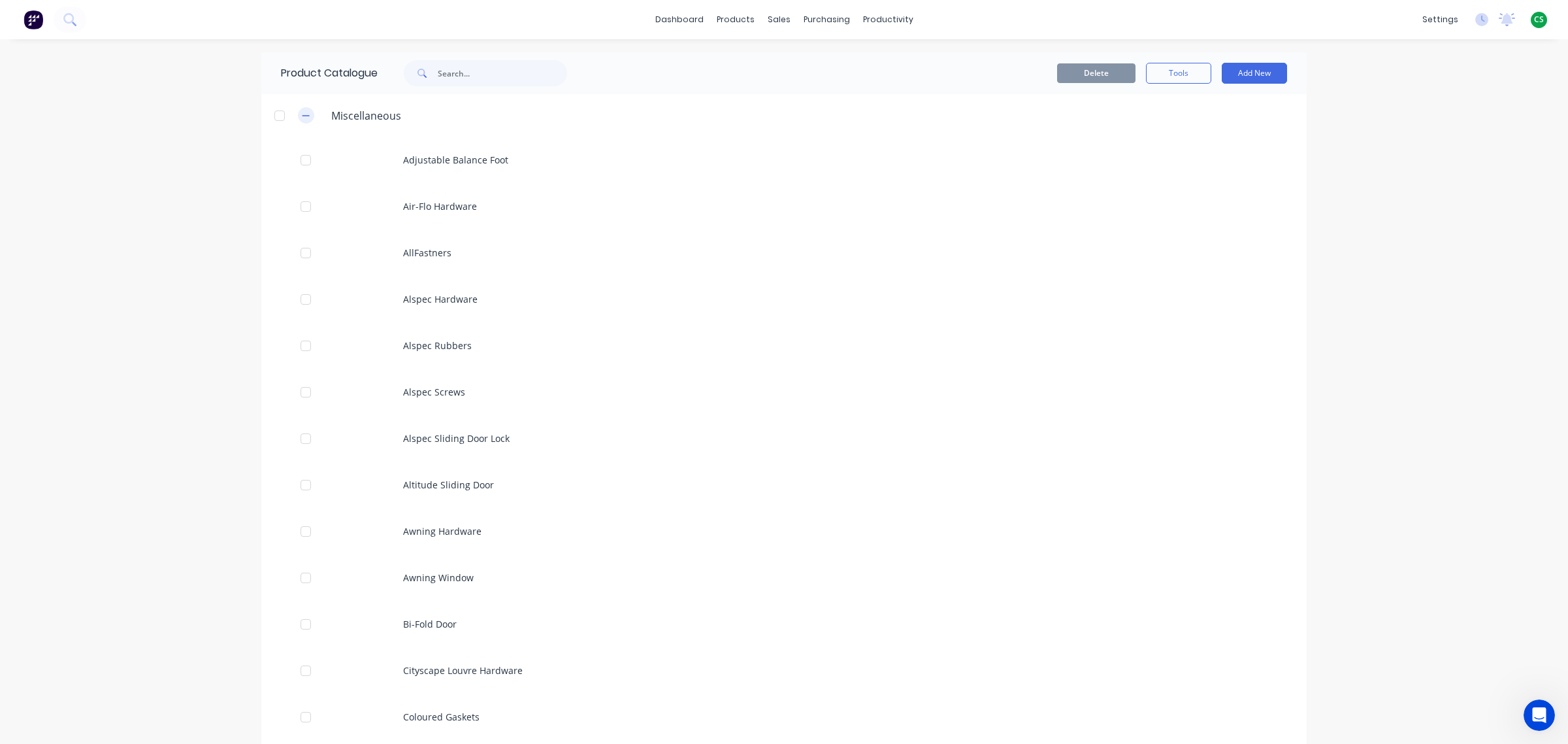
click at [302, 116] on icon "button" at bounding box center [306, 115] width 8 height 9
click at [1247, 79] on button "Add New" at bounding box center [1254, 73] width 65 height 21
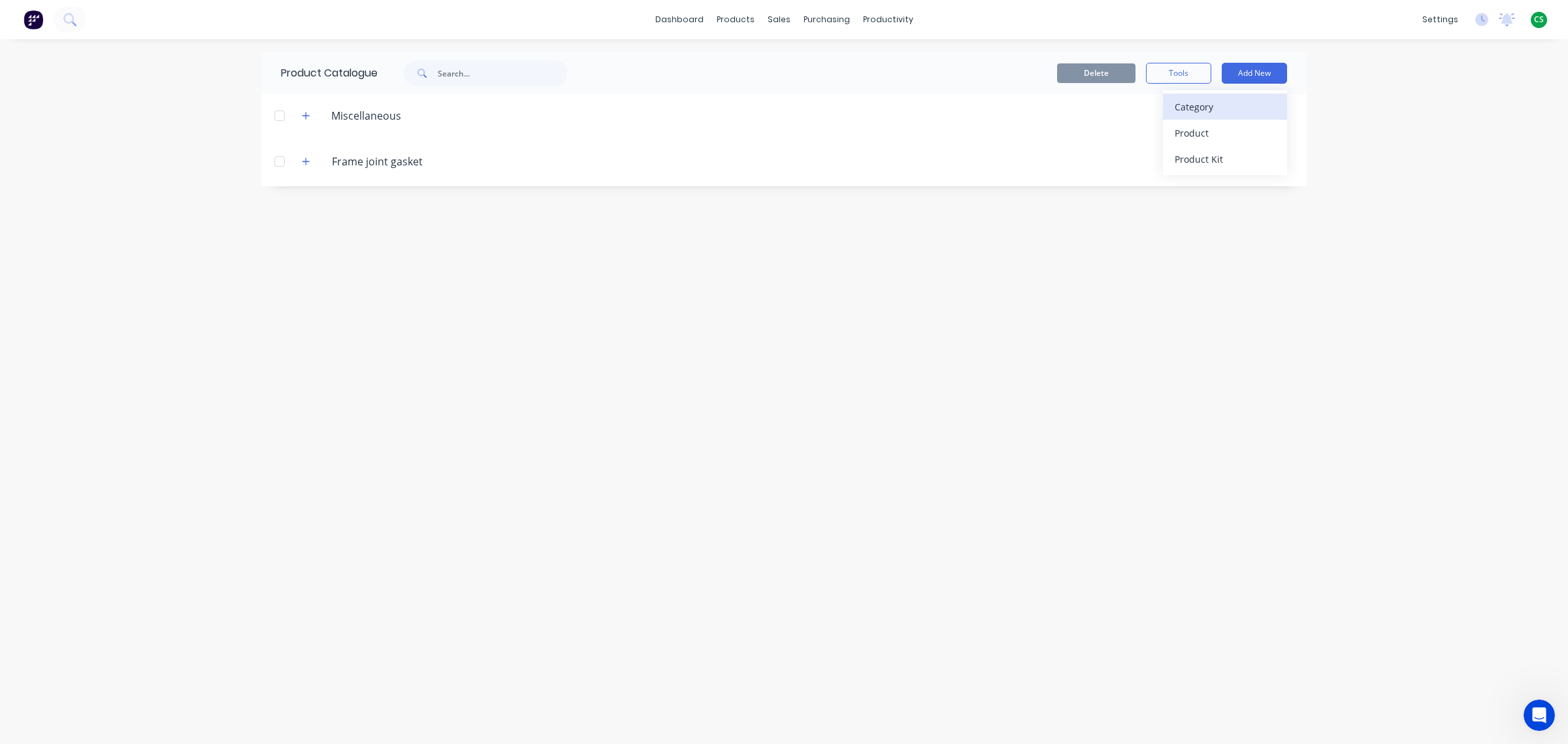
click at [1187, 110] on div "Category" at bounding box center [1224, 107] width 101 height 19
type input "Alspec"
click at [302, 163] on icon "button" at bounding box center [306, 161] width 8 height 9
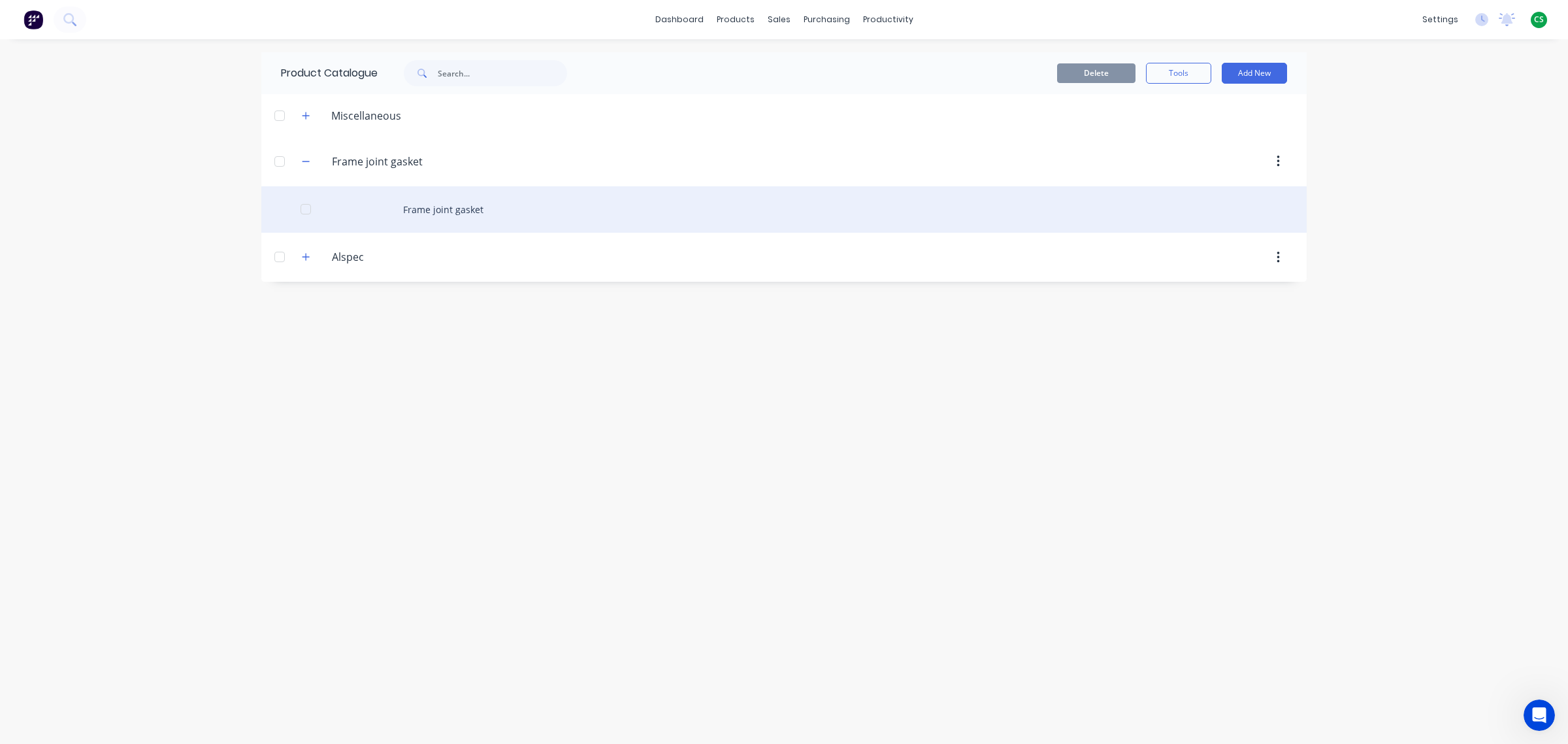
click at [448, 213] on div "Frame joint gasket" at bounding box center [784, 209] width 1045 height 47
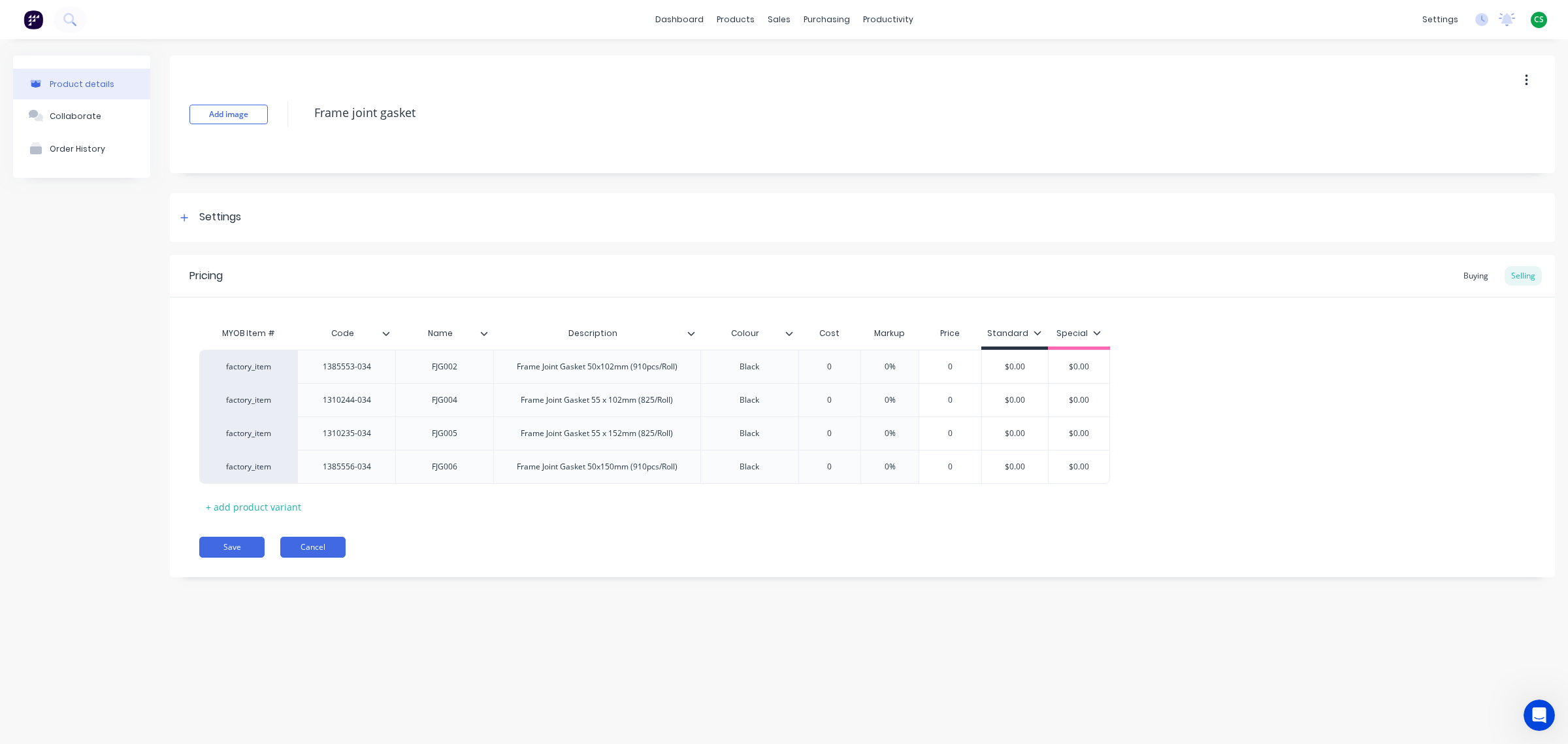
click at [314, 547] on button "Cancel" at bounding box center [313, 546] width 65 height 21
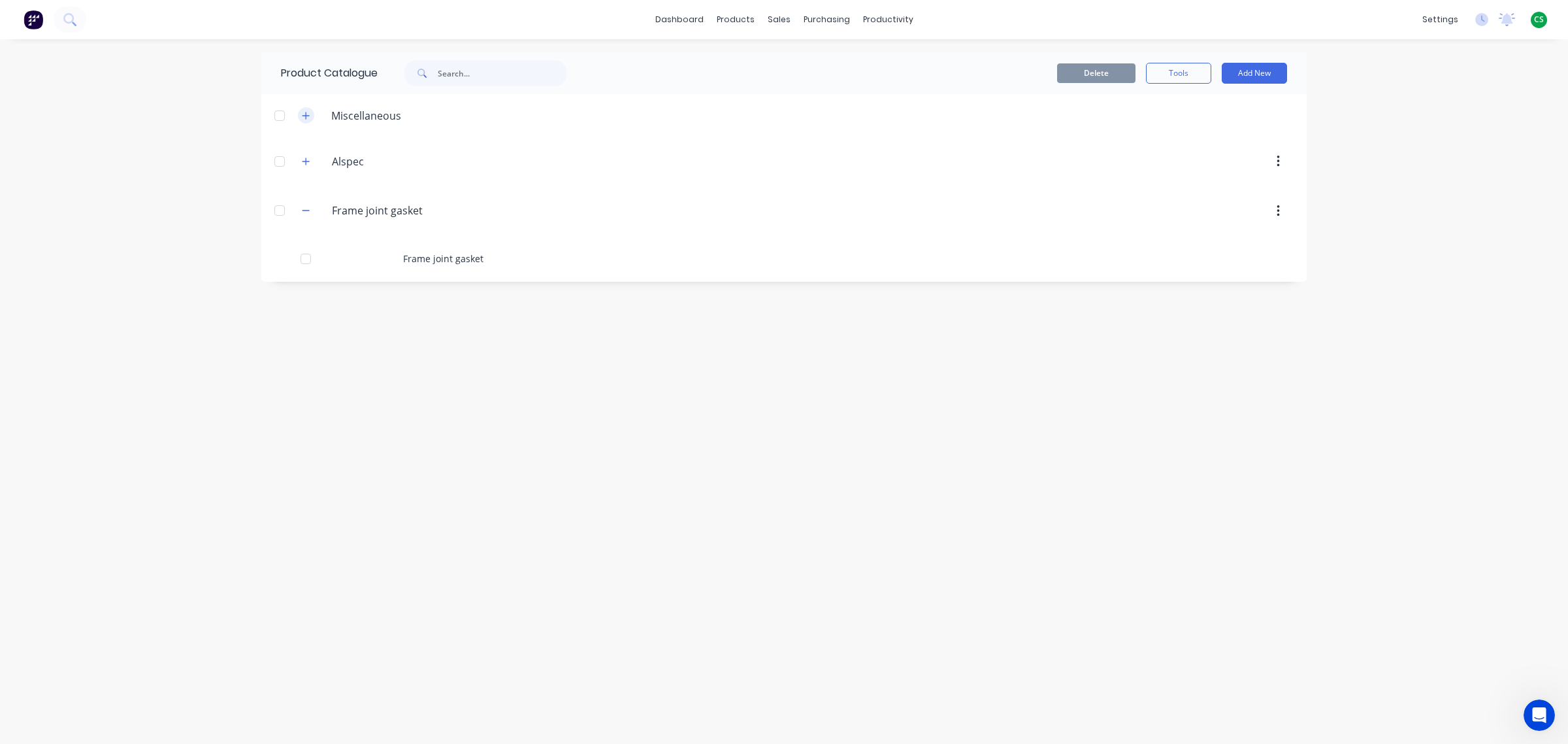
click at [308, 113] on icon "button" at bounding box center [306, 115] width 8 height 9
click at [302, 116] on icon "button" at bounding box center [306, 115] width 8 height 9
click at [280, 163] on div at bounding box center [279, 161] width 26 height 26
click at [1079, 77] on button "Delete" at bounding box center [1096, 73] width 79 height 19
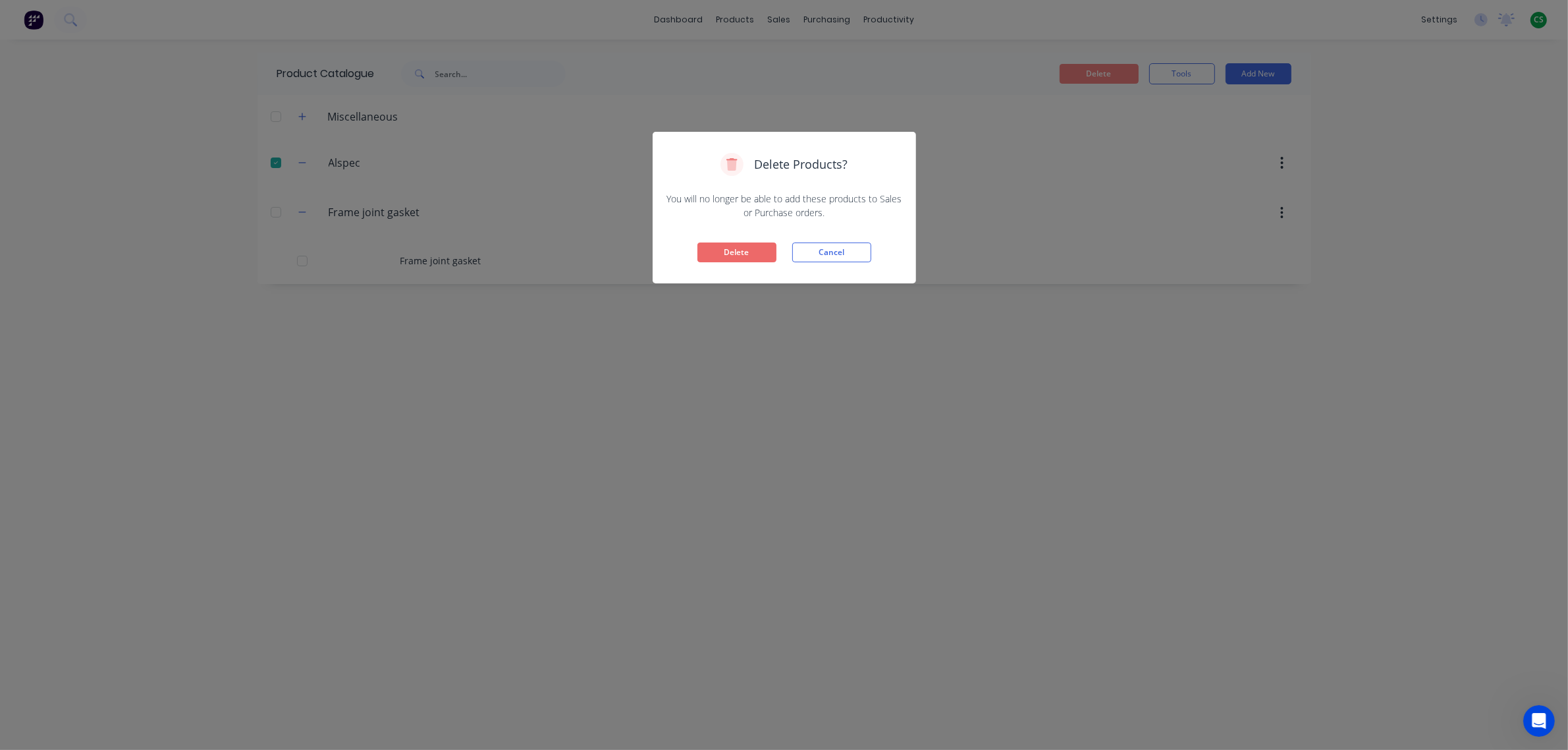
click at [750, 248] on button "Delete" at bounding box center [737, 252] width 79 height 19
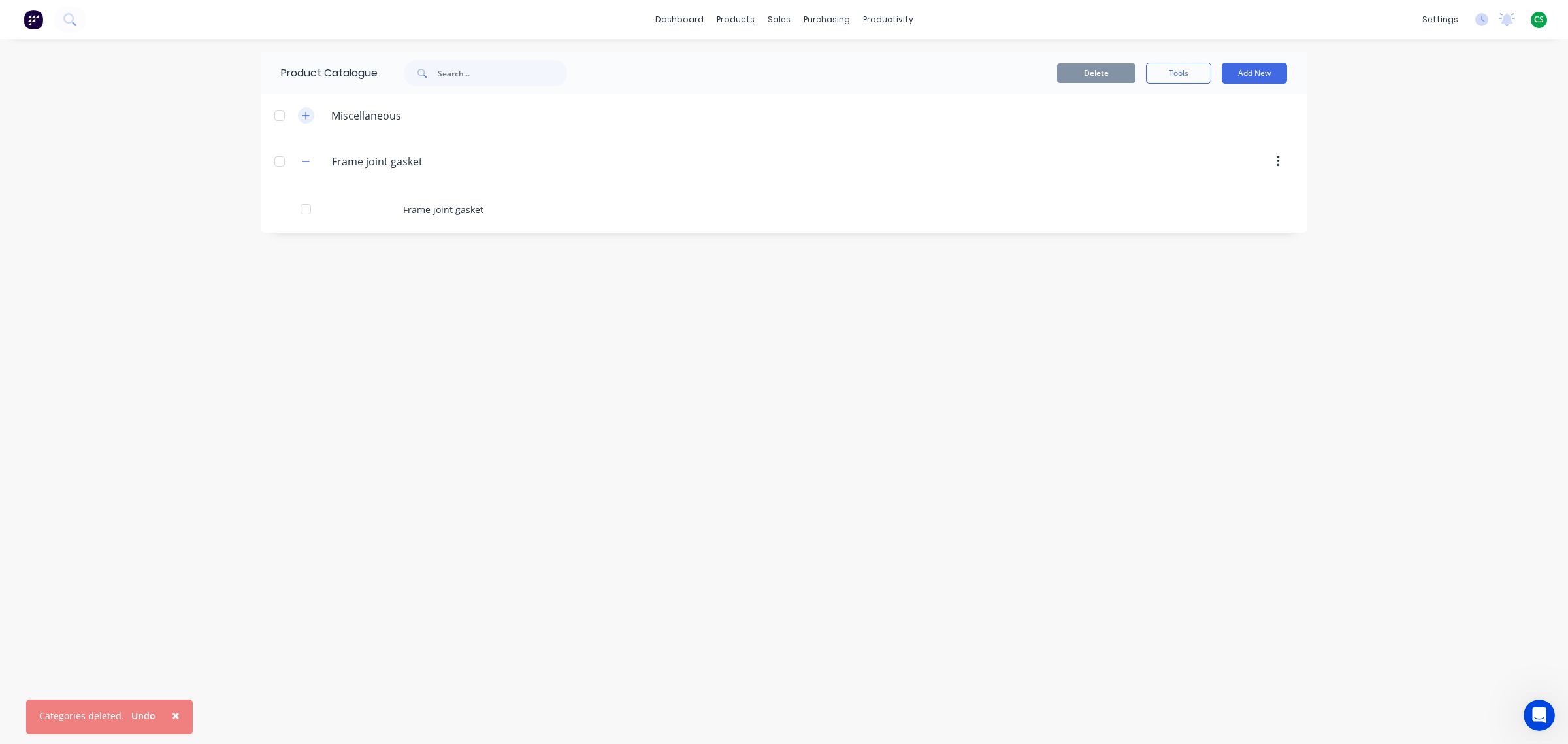
click at [299, 115] on button "button" at bounding box center [306, 115] width 16 height 16
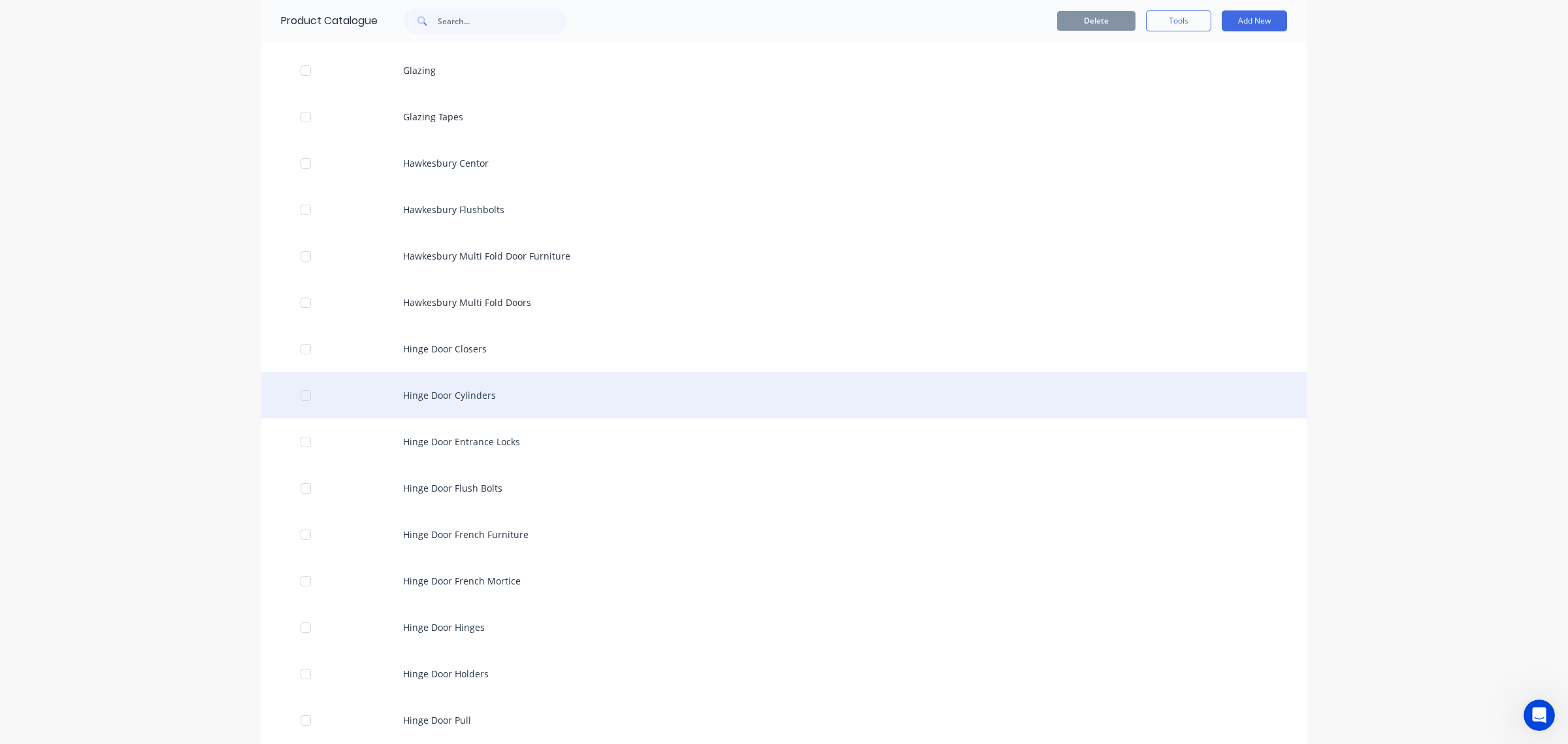
scroll to position [1225, 0]
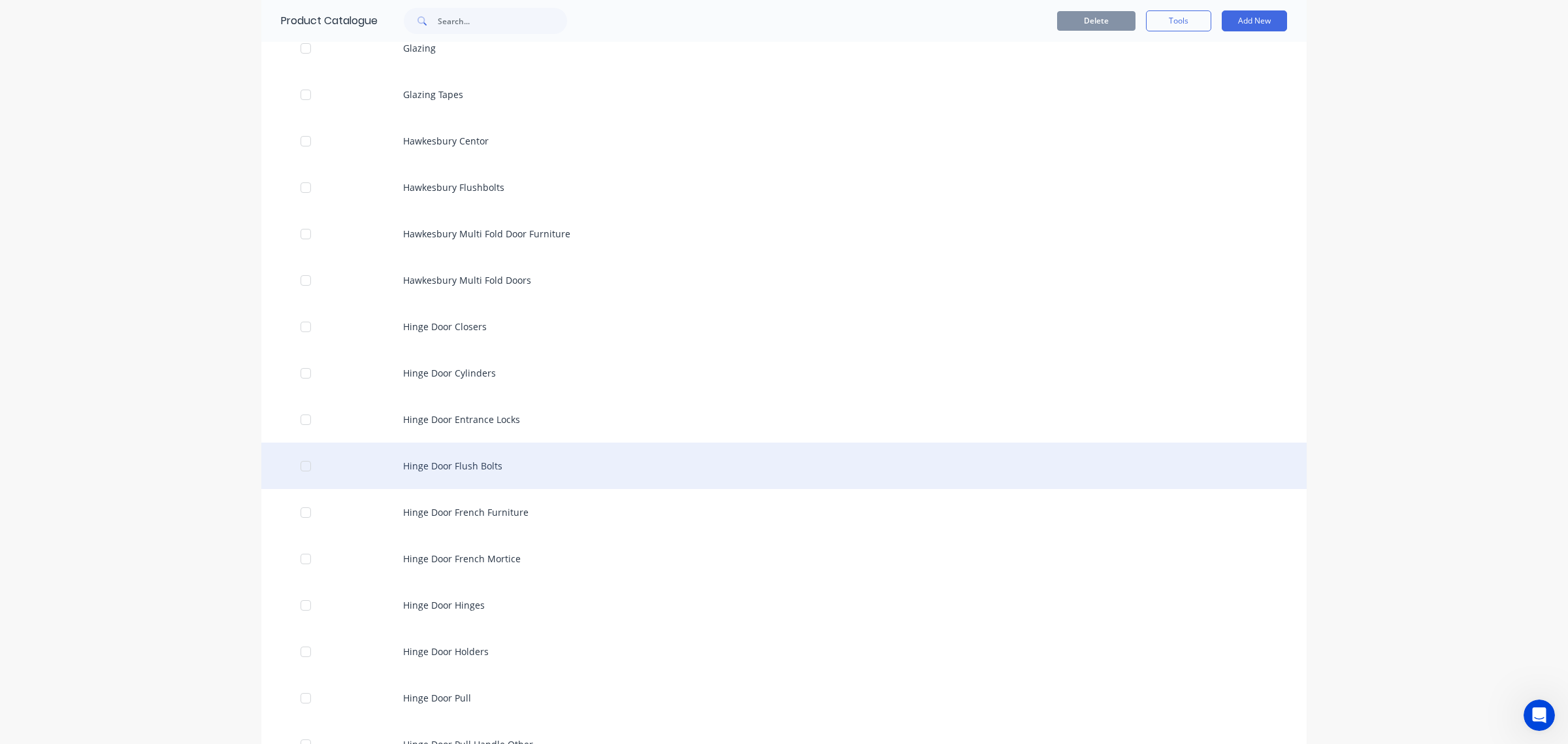
click at [296, 465] on div at bounding box center [306, 466] width 26 height 26
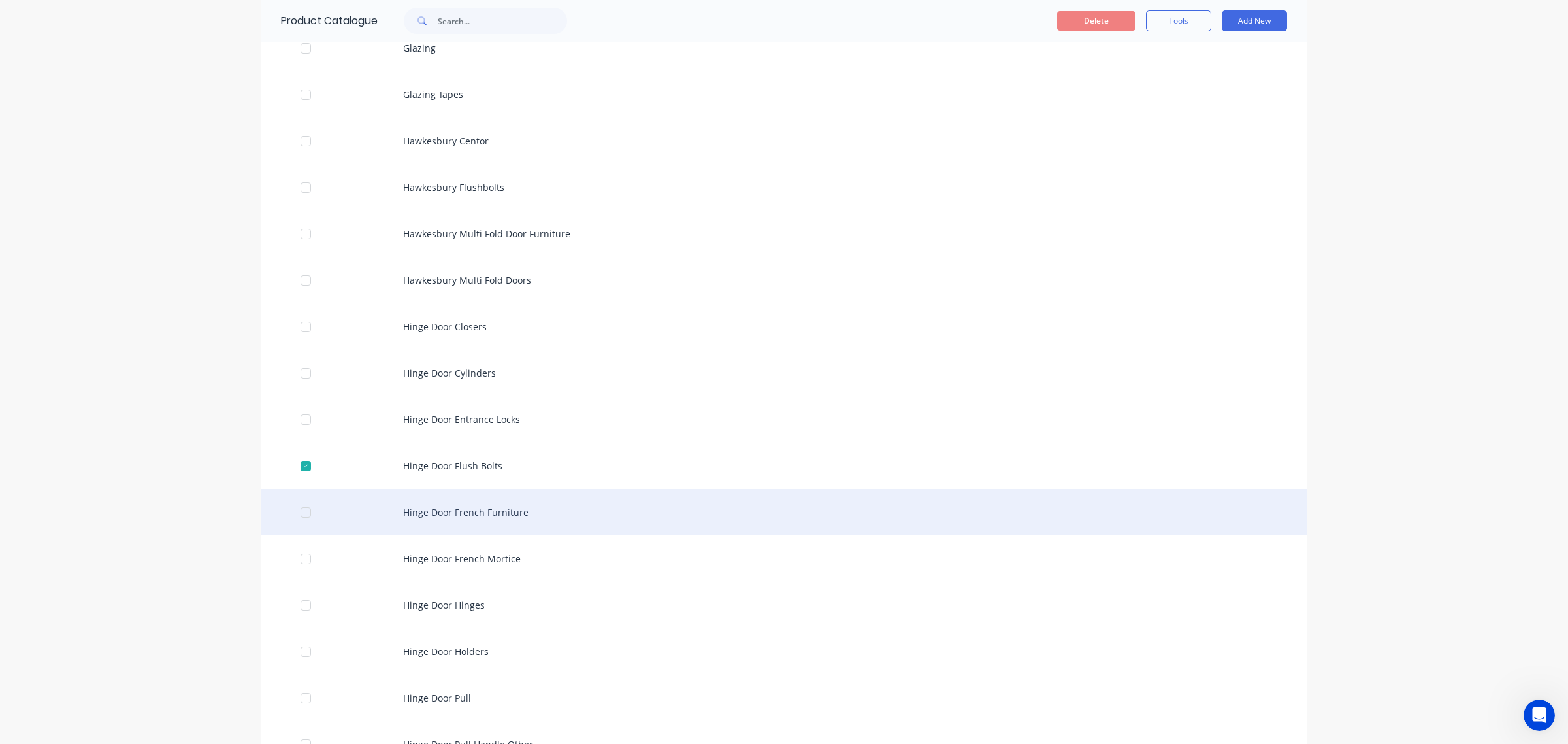
click at [298, 513] on div at bounding box center [306, 512] width 26 height 26
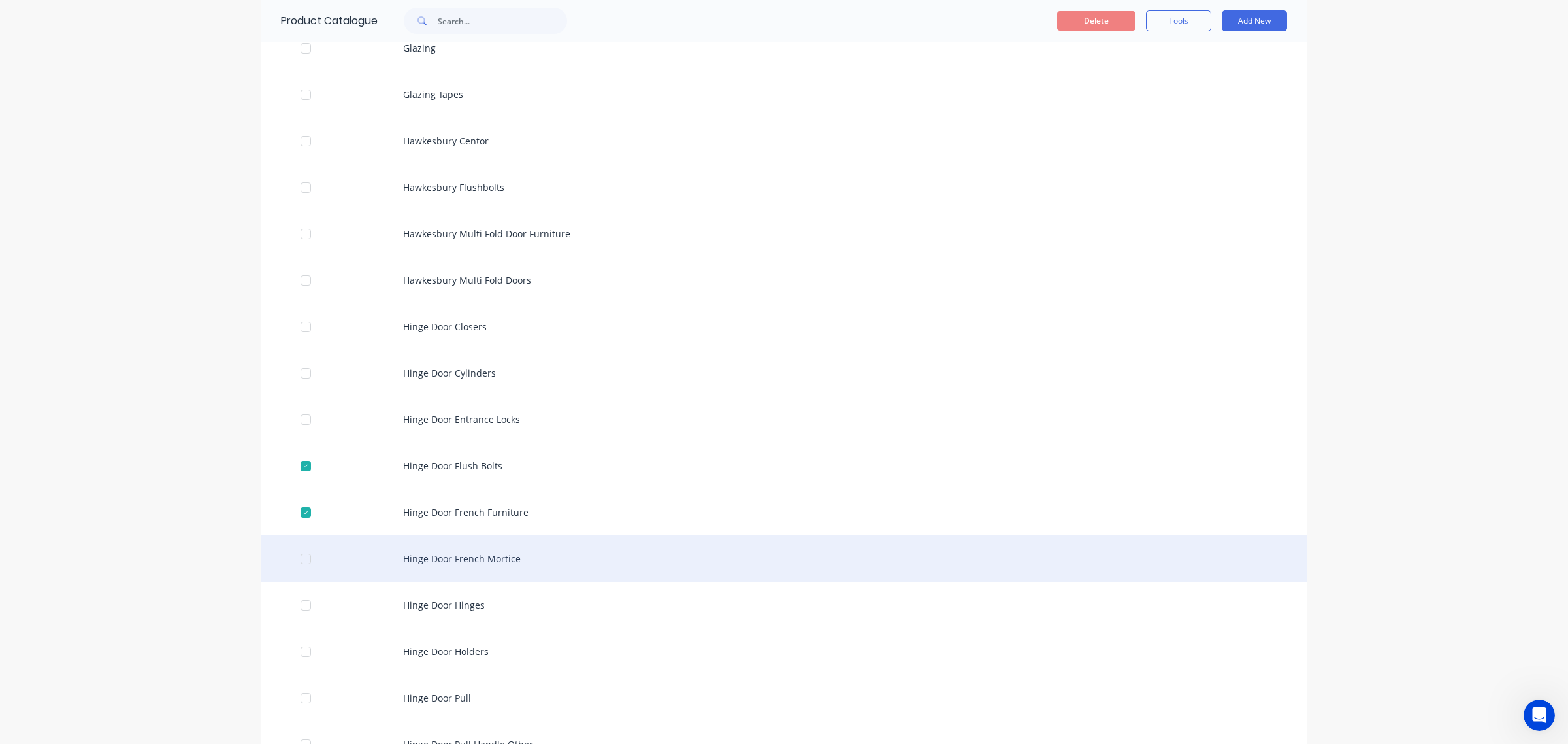
click at [299, 559] on div at bounding box center [306, 559] width 26 height 26
click at [301, 559] on div at bounding box center [306, 559] width 26 height 26
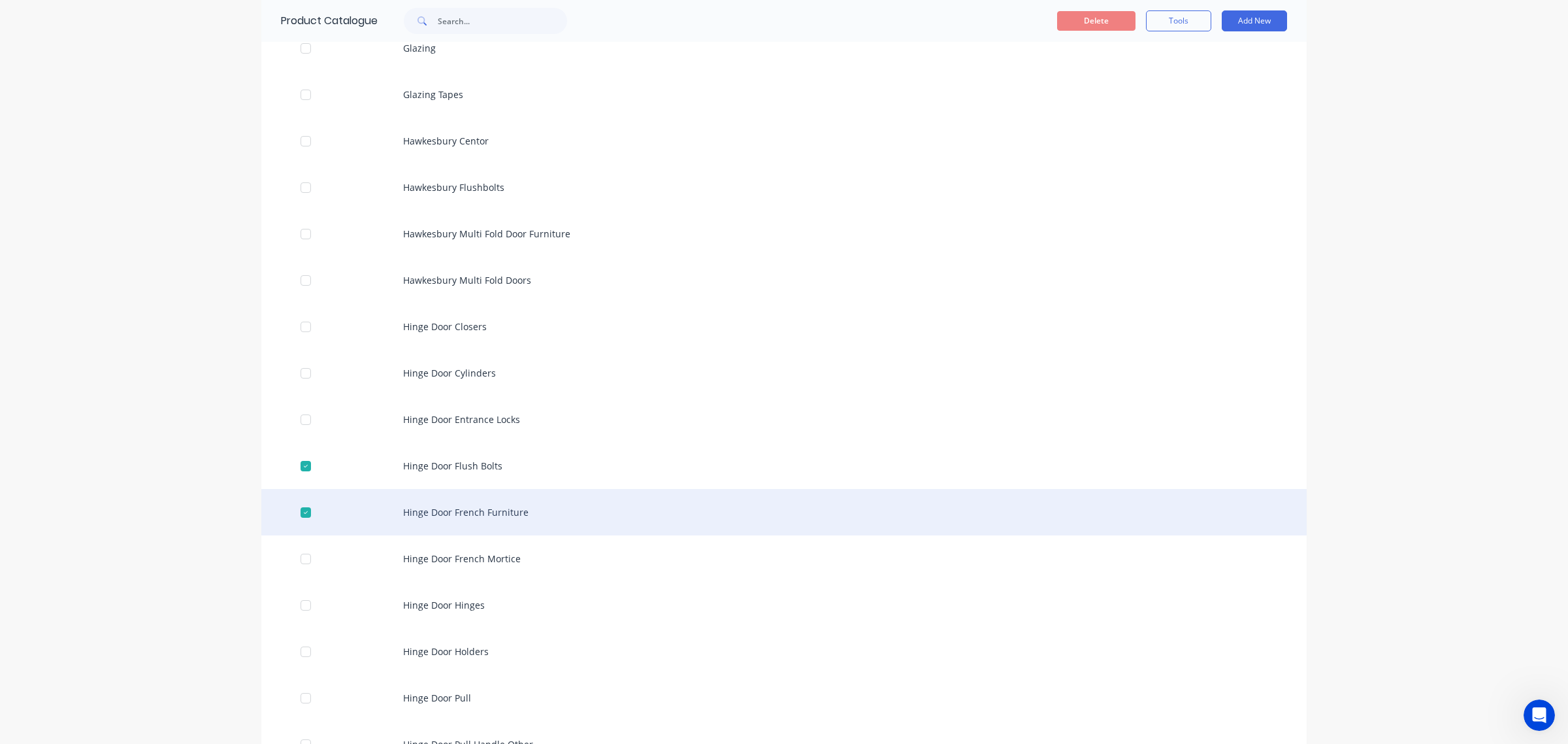
click at [299, 510] on div at bounding box center [306, 512] width 26 height 26
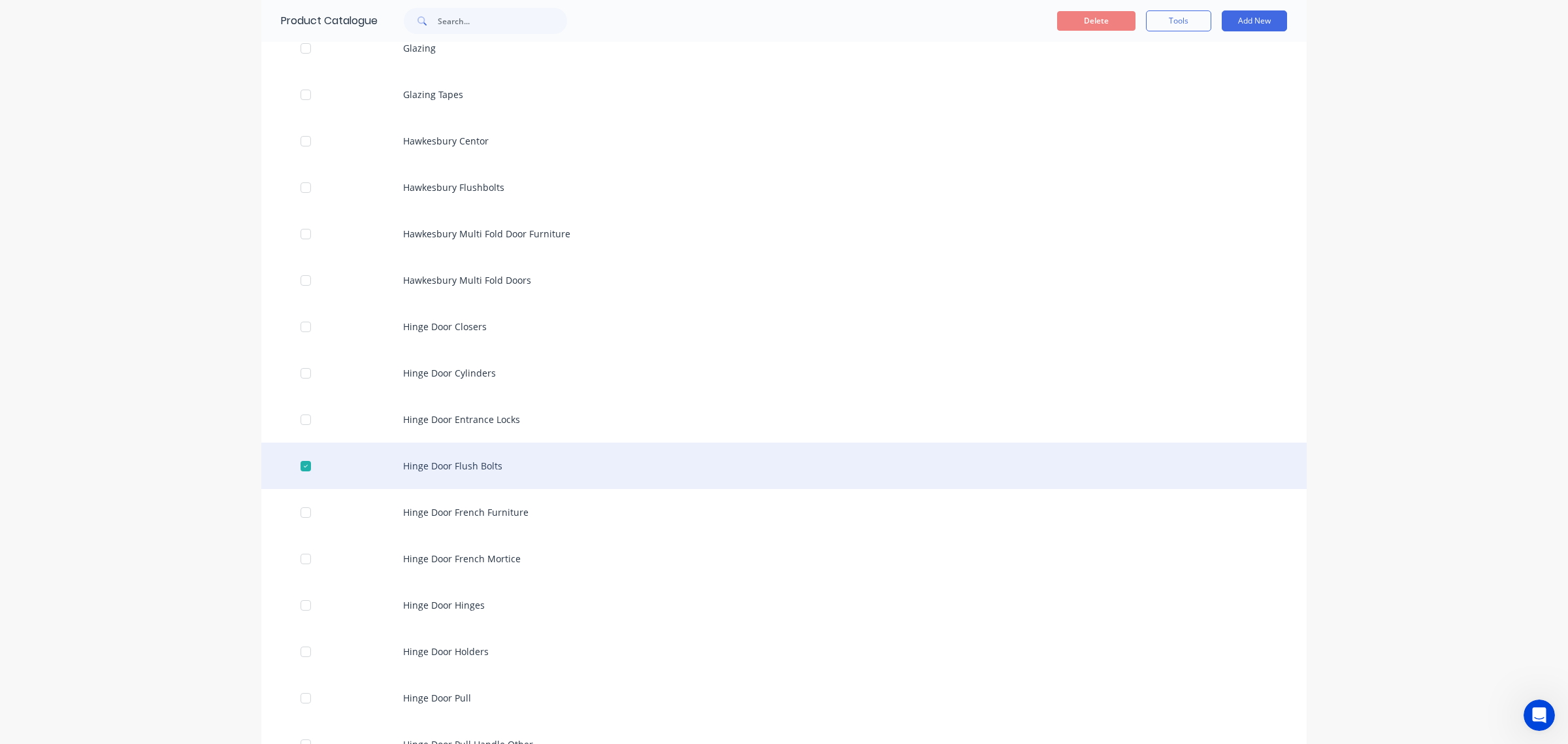
click at [296, 465] on div at bounding box center [306, 466] width 26 height 26
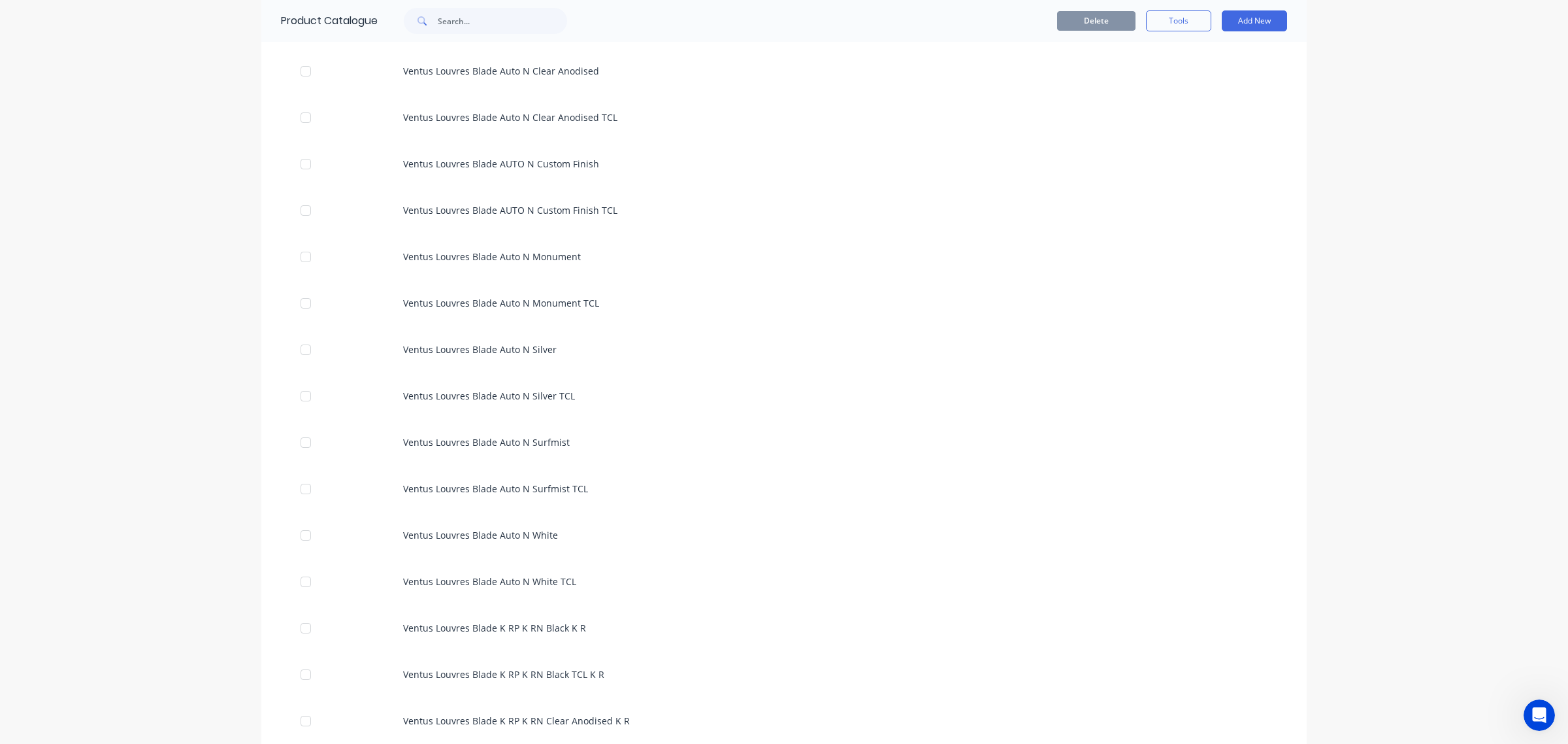
scroll to position [5392, 0]
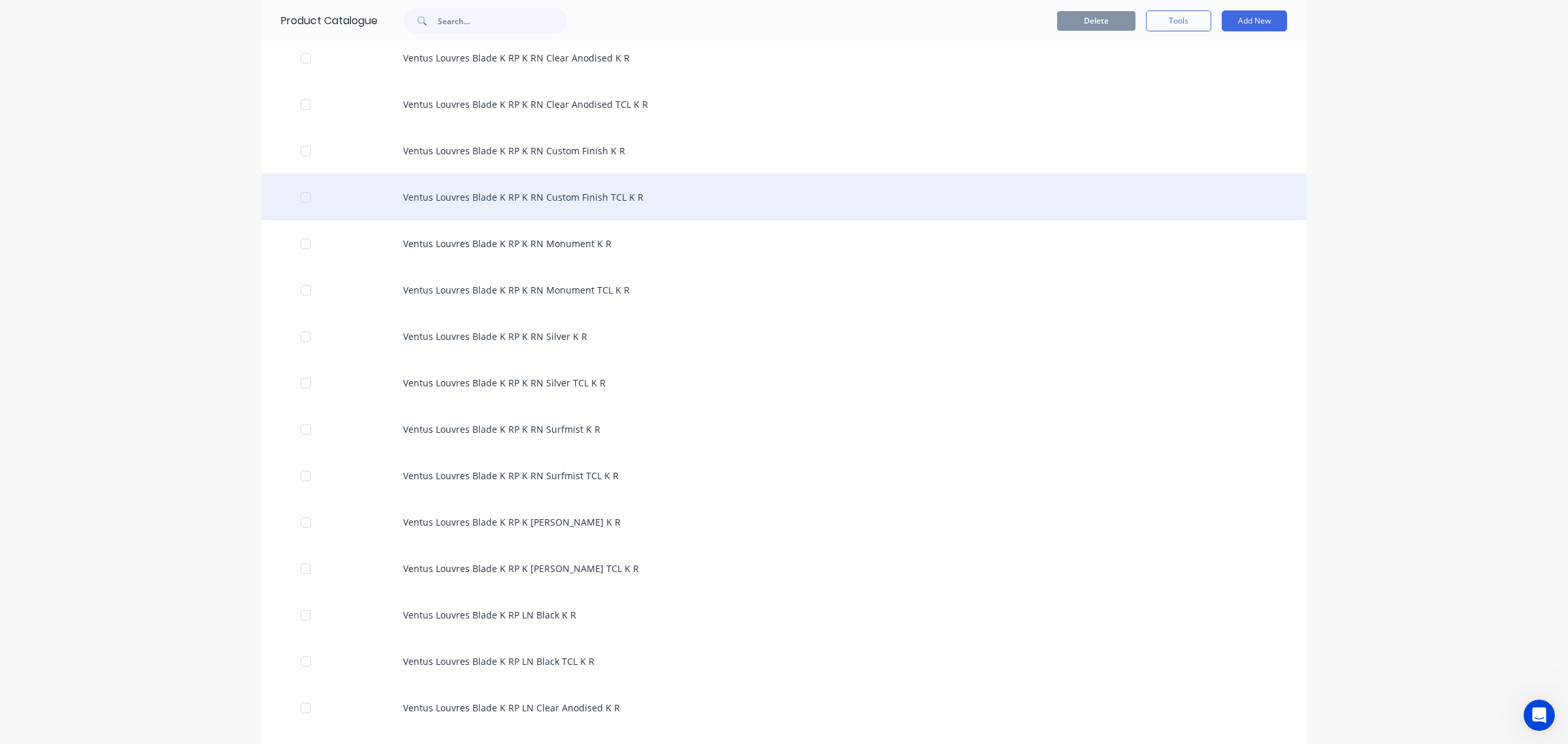
click at [462, 198] on div "Ventus Louvres Blade K RP K RN Custom Finish TCL K R" at bounding box center [784, 197] width 1045 height 47
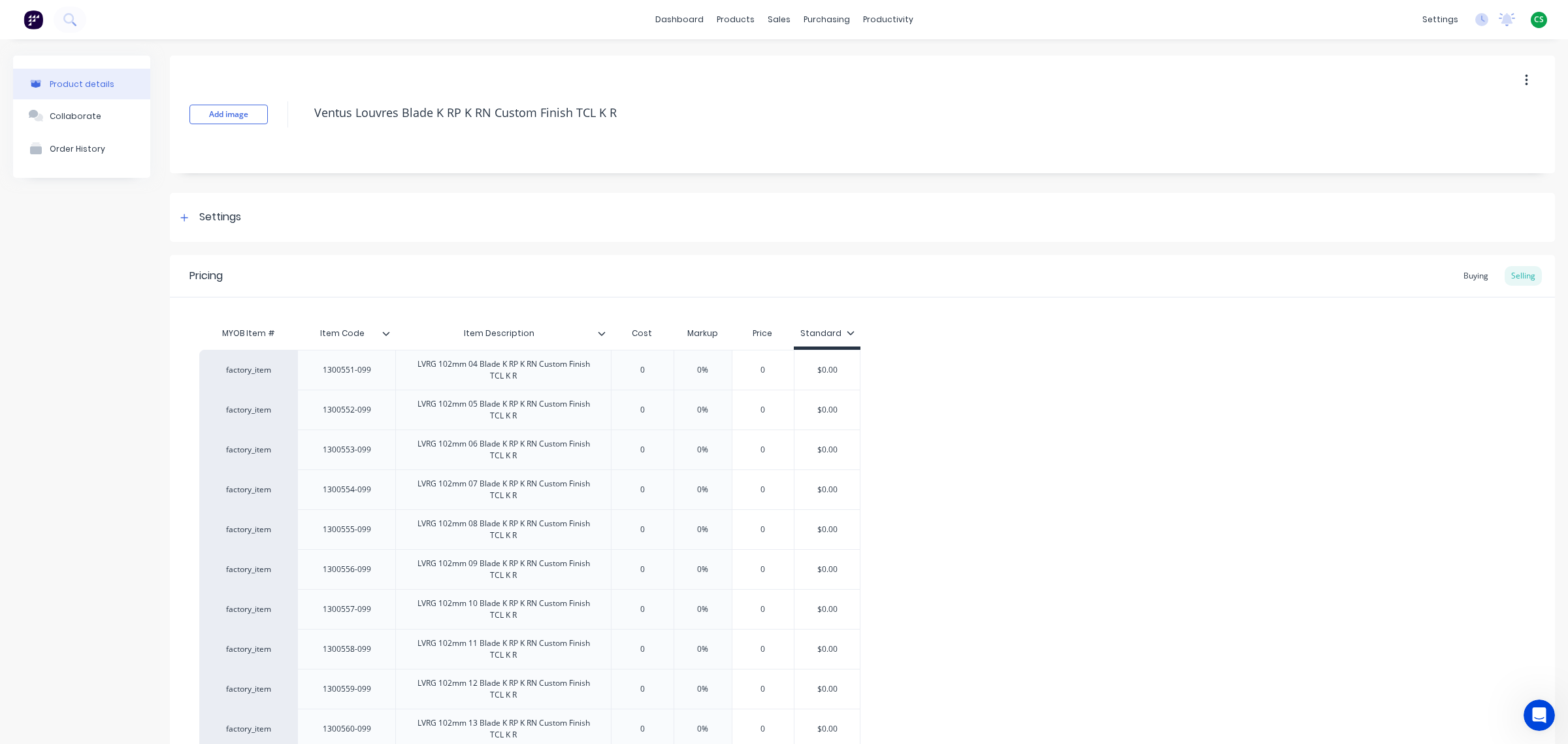
scroll to position [855, 0]
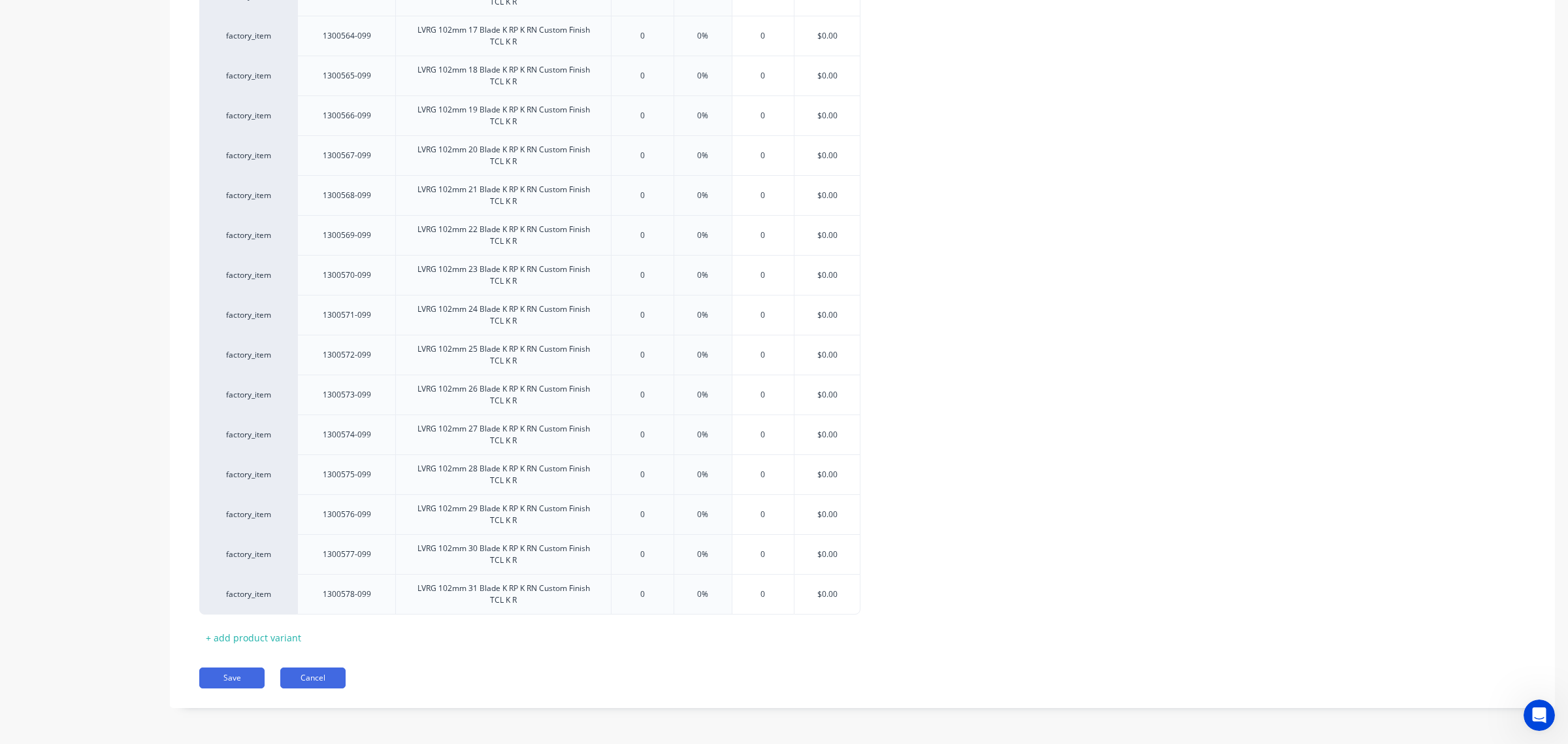
click at [318, 661] on button "Cancel" at bounding box center [313, 677] width 65 height 21
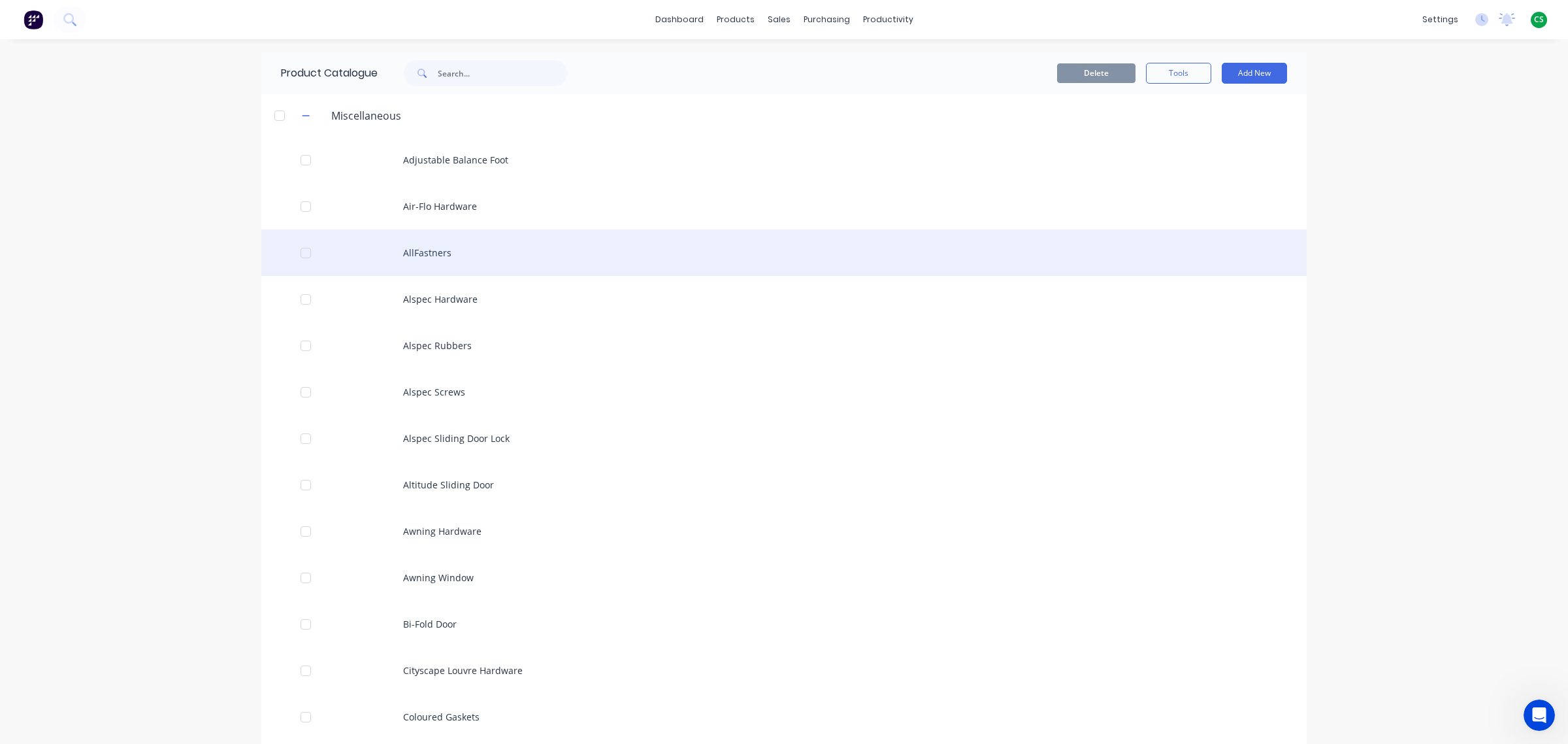
click at [405, 243] on div "AllFastners" at bounding box center [784, 252] width 1045 height 47
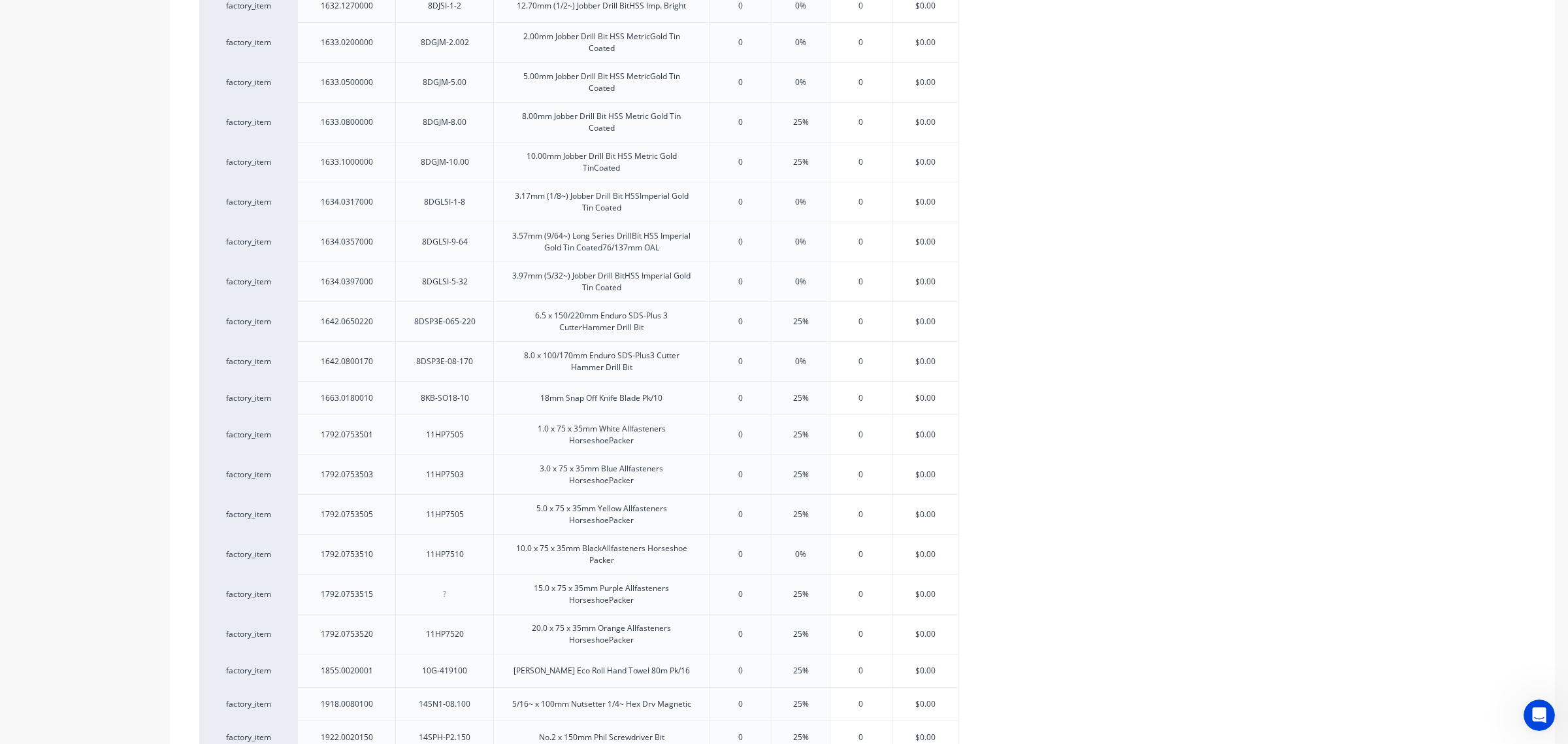
scroll to position [2383, 0]
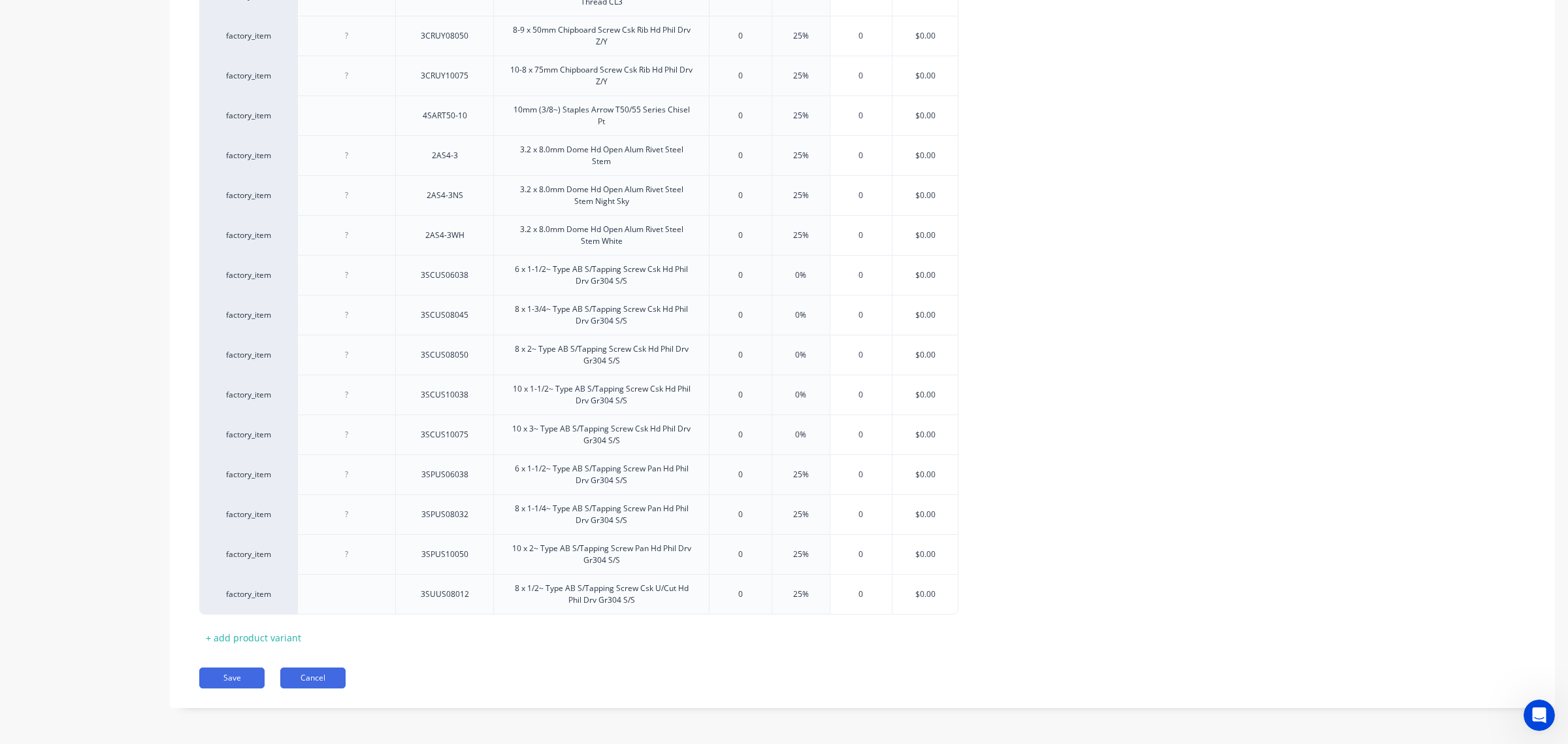
click at [298, 661] on button "Cancel" at bounding box center [313, 677] width 65 height 21
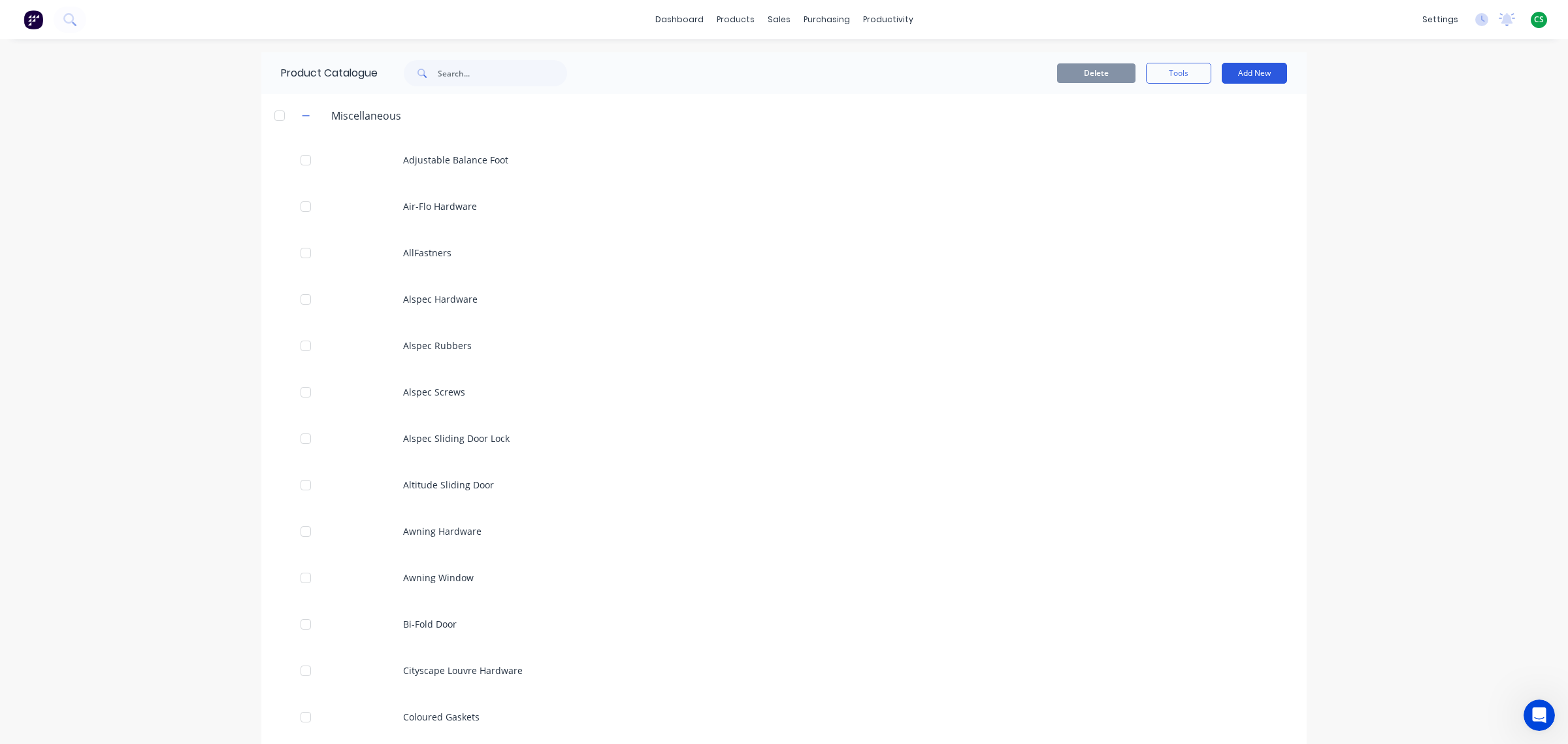
click at [1236, 71] on button "Add New" at bounding box center [1254, 73] width 65 height 21
click at [1193, 106] on div "Category" at bounding box center [1224, 107] width 101 height 19
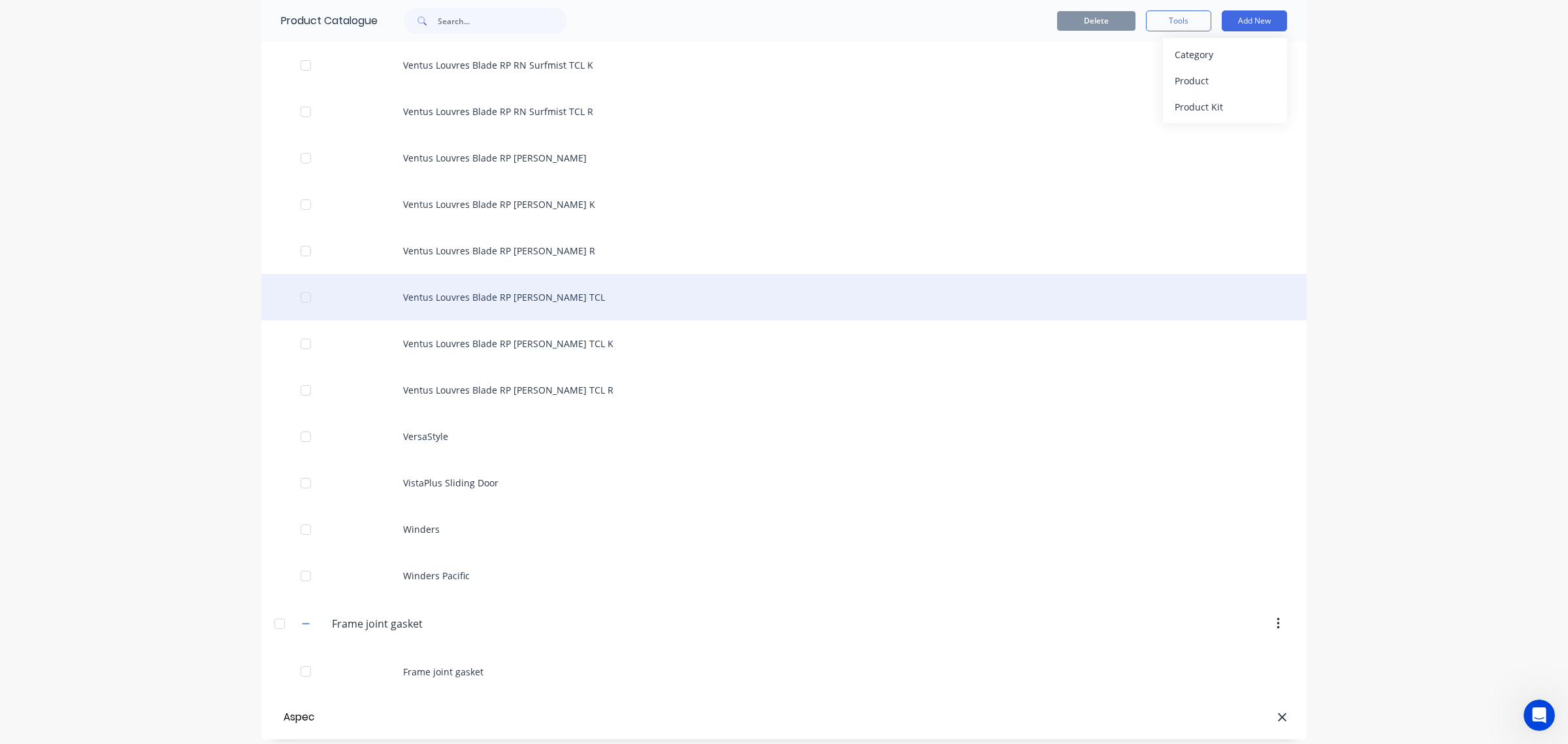
type input "Aspec"
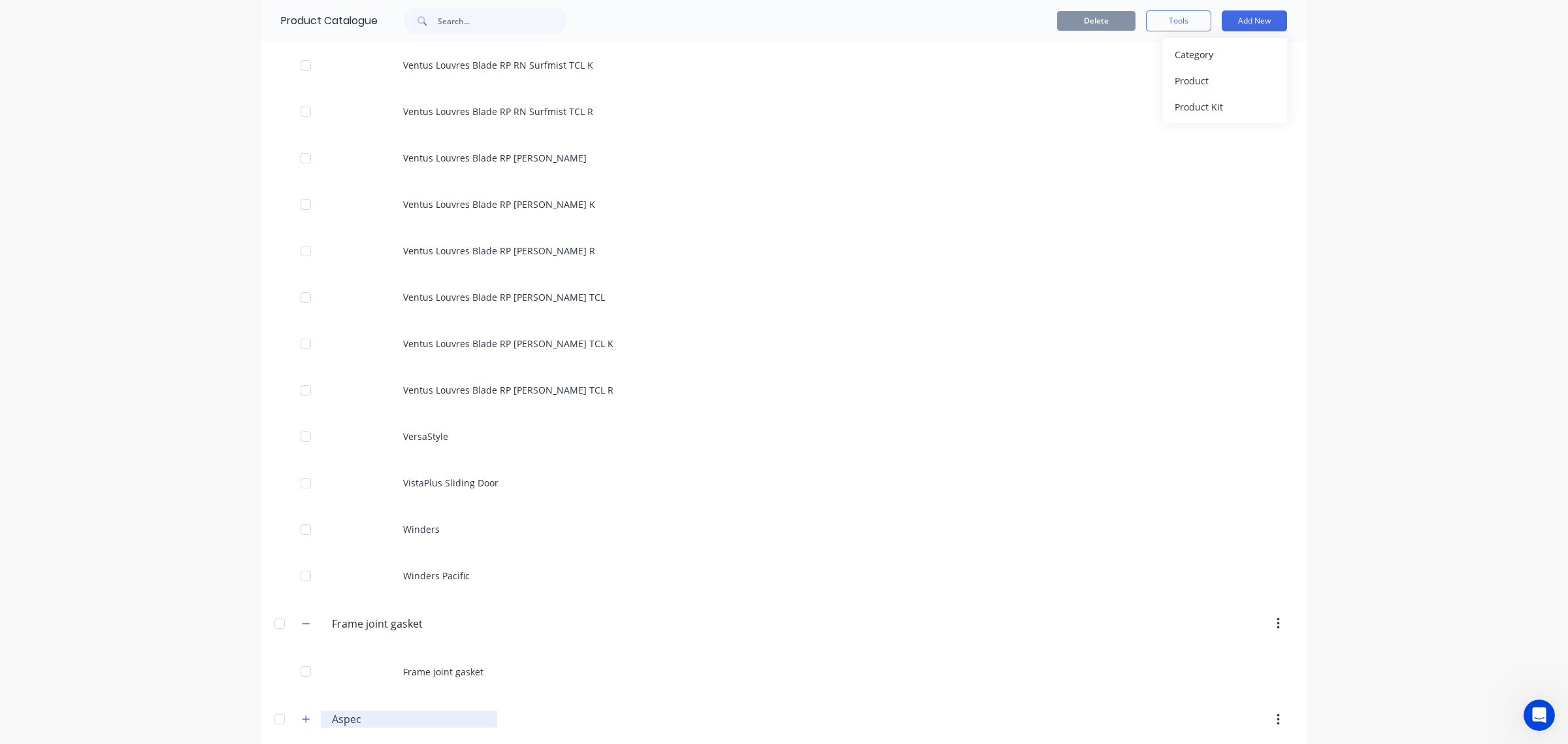
drag, startPoint x: 330, startPoint y: 715, endPoint x: 364, endPoint y: 714, distance: 34.0
click at [332, 661] on input "Aspec" at bounding box center [409, 719] width 155 height 16
type input "Alspec"
click at [180, 636] on div "dashboard products sales purchasing productivity dashboard products Product Cat…" at bounding box center [784, 372] width 1568 height 744
click at [273, 661] on div at bounding box center [279, 719] width 26 height 26
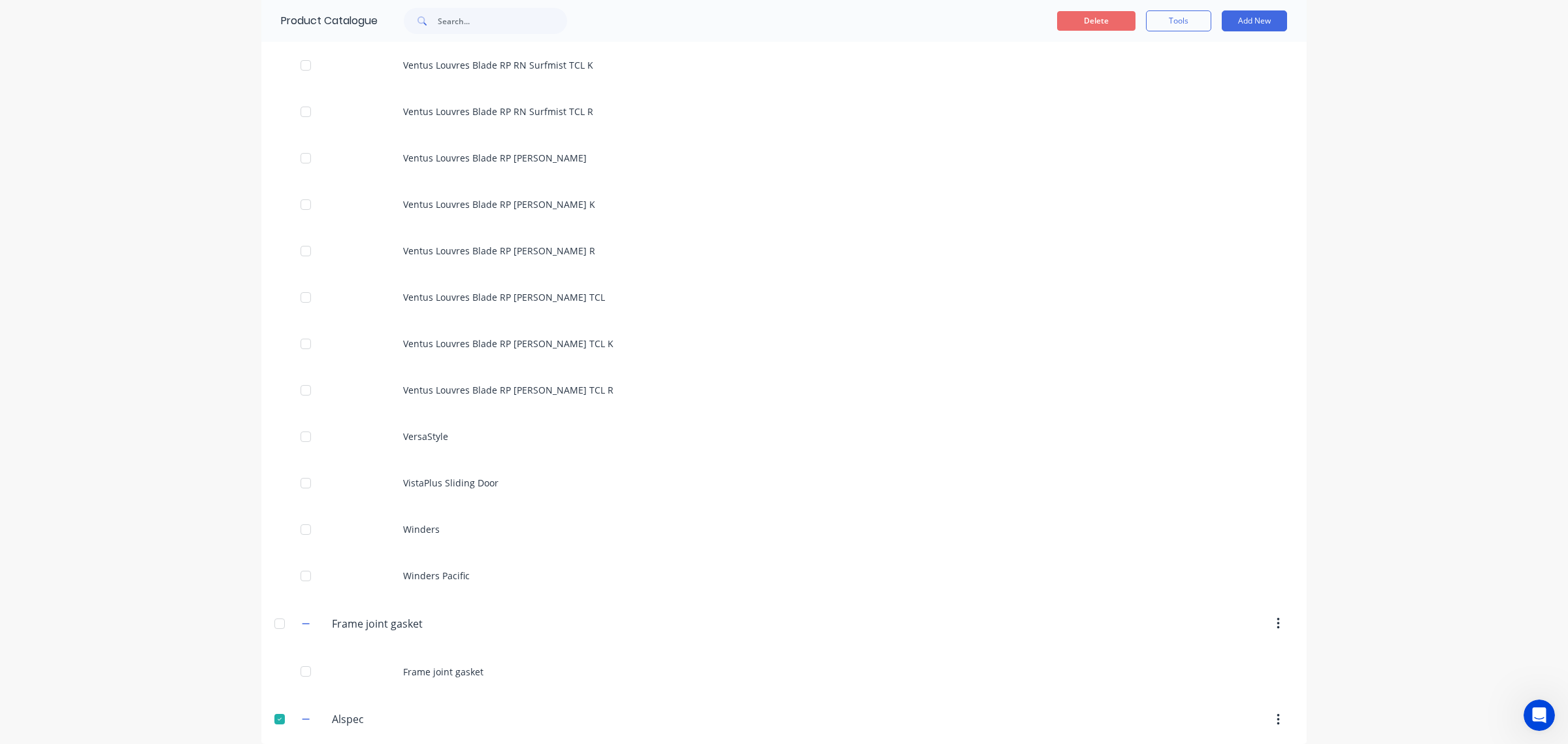
click at [1105, 21] on button "Delete" at bounding box center [1096, 21] width 79 height 19
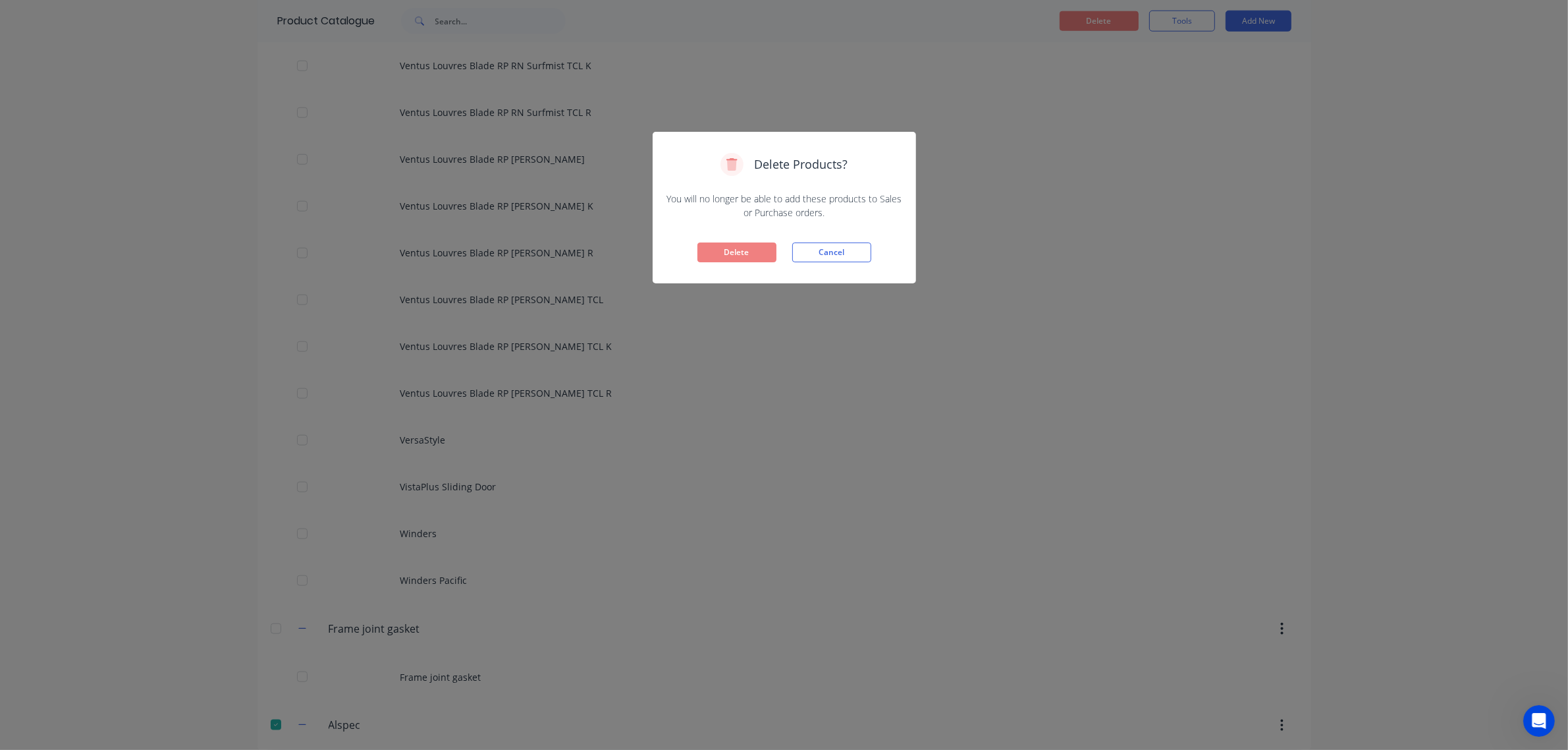
drag, startPoint x: 727, startPoint y: 259, endPoint x: 733, endPoint y: 258, distance: 6.1
click at [726, 259] on button "Delete" at bounding box center [737, 252] width 79 height 19
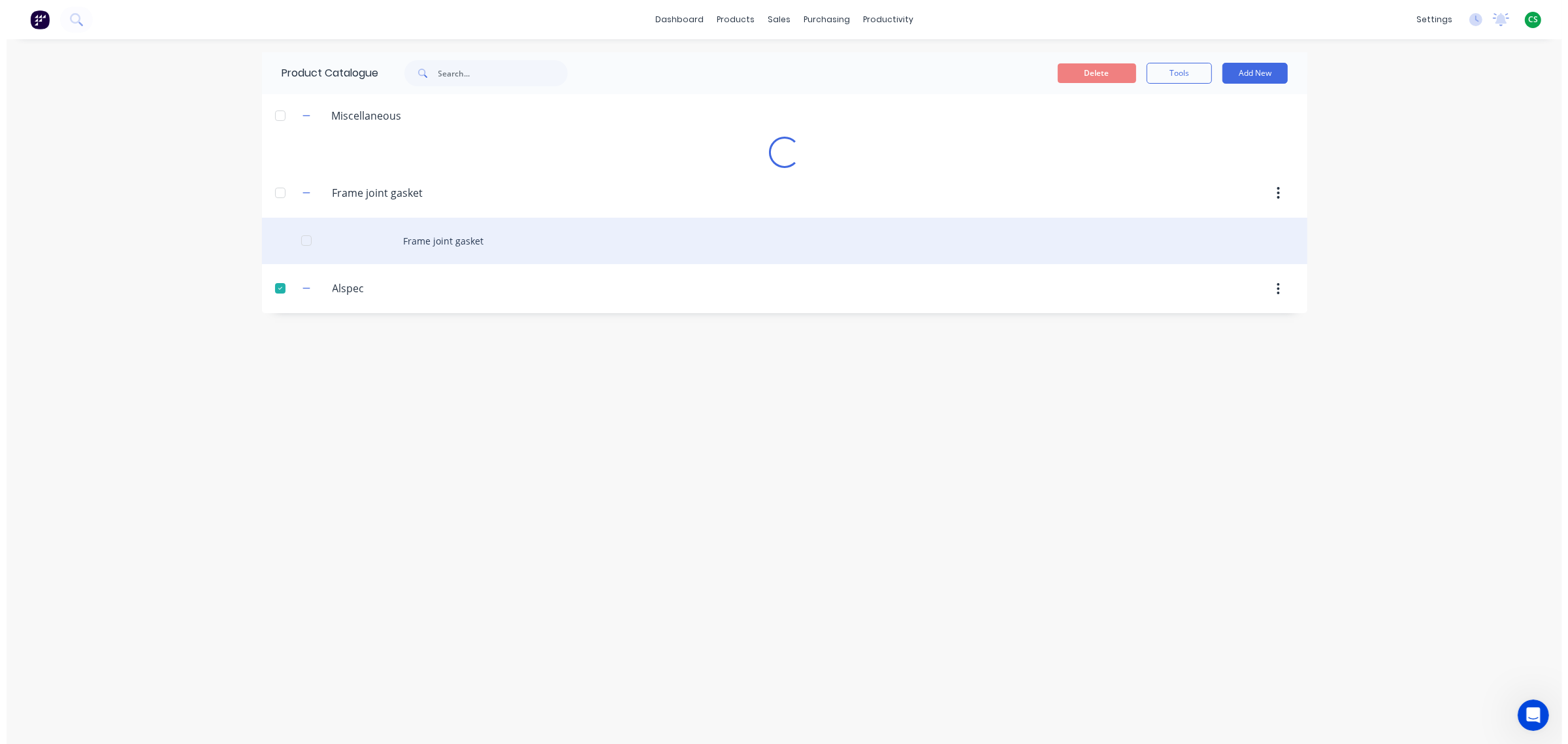
scroll to position [0, 0]
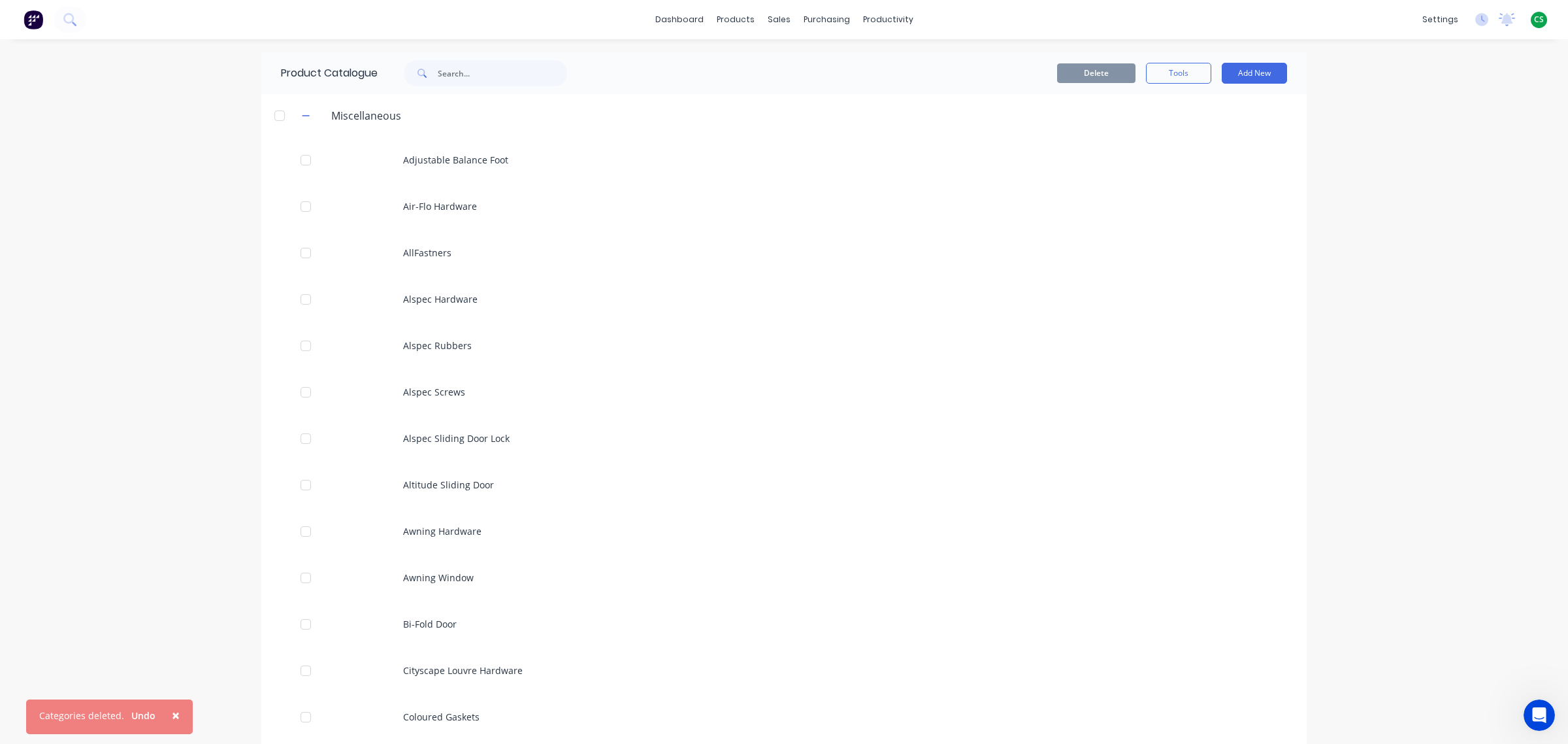
click at [1393, 168] on div "× Categories deleted. Undo dashboard products sales purchasing productivity das…" at bounding box center [784, 372] width 1568 height 744
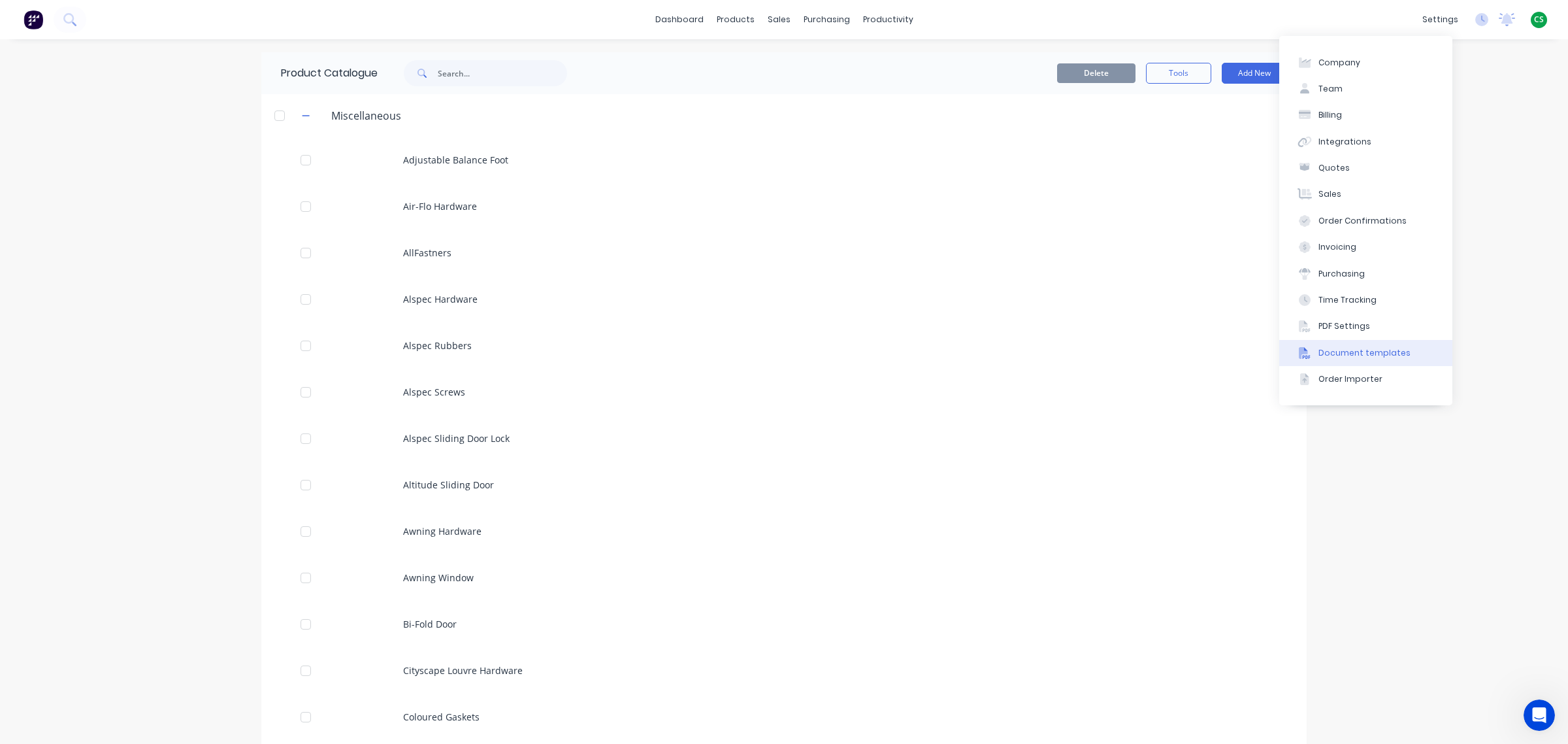
click at [1370, 353] on div "Document templates" at bounding box center [1364, 353] width 92 height 11
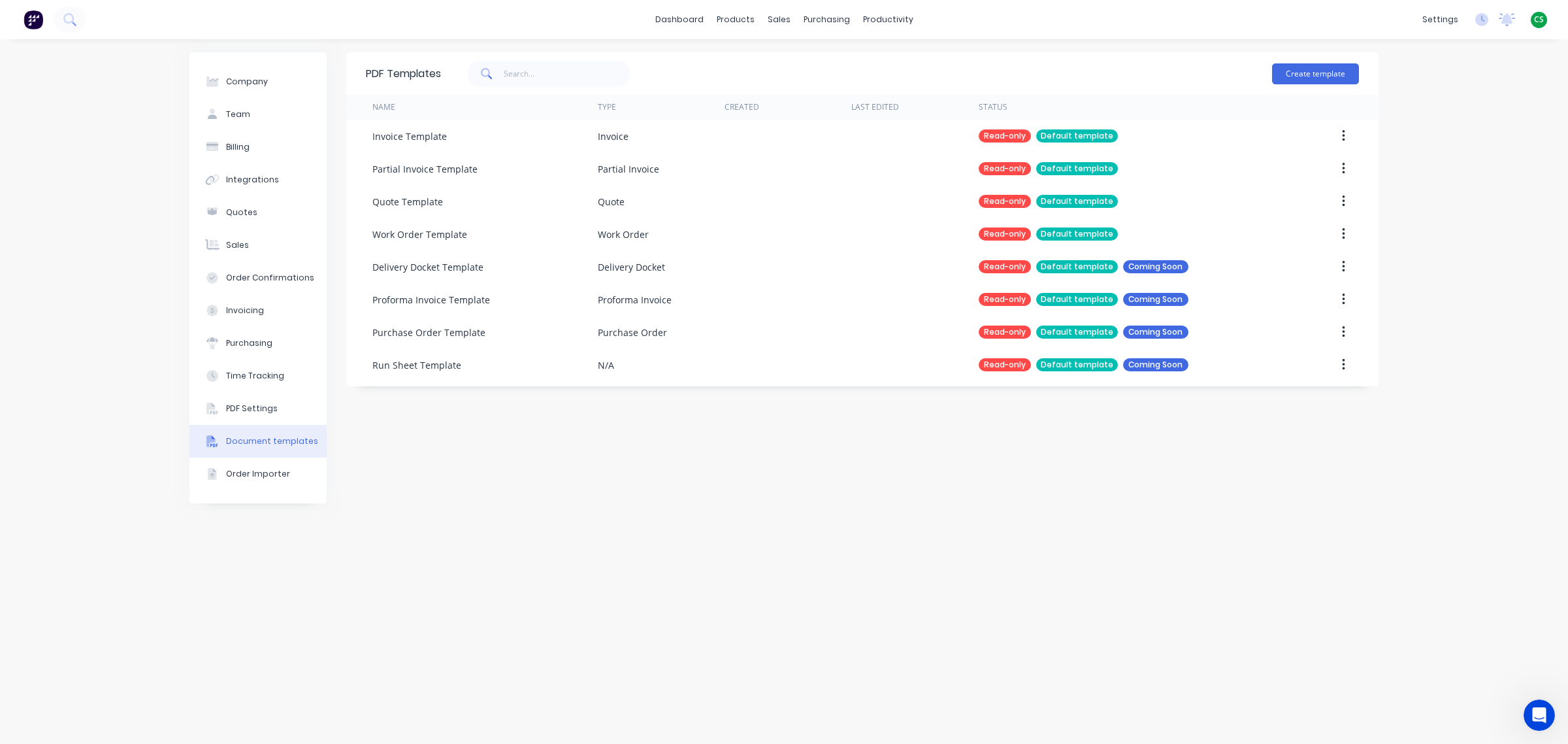
click at [1011, 17] on div "dashboard products sales purchasing productivity dashboard products Product Cat…" at bounding box center [784, 19] width 1568 height 39
click at [852, 63] on div "Purchase Orders" at bounding box center [869, 62] width 69 height 11
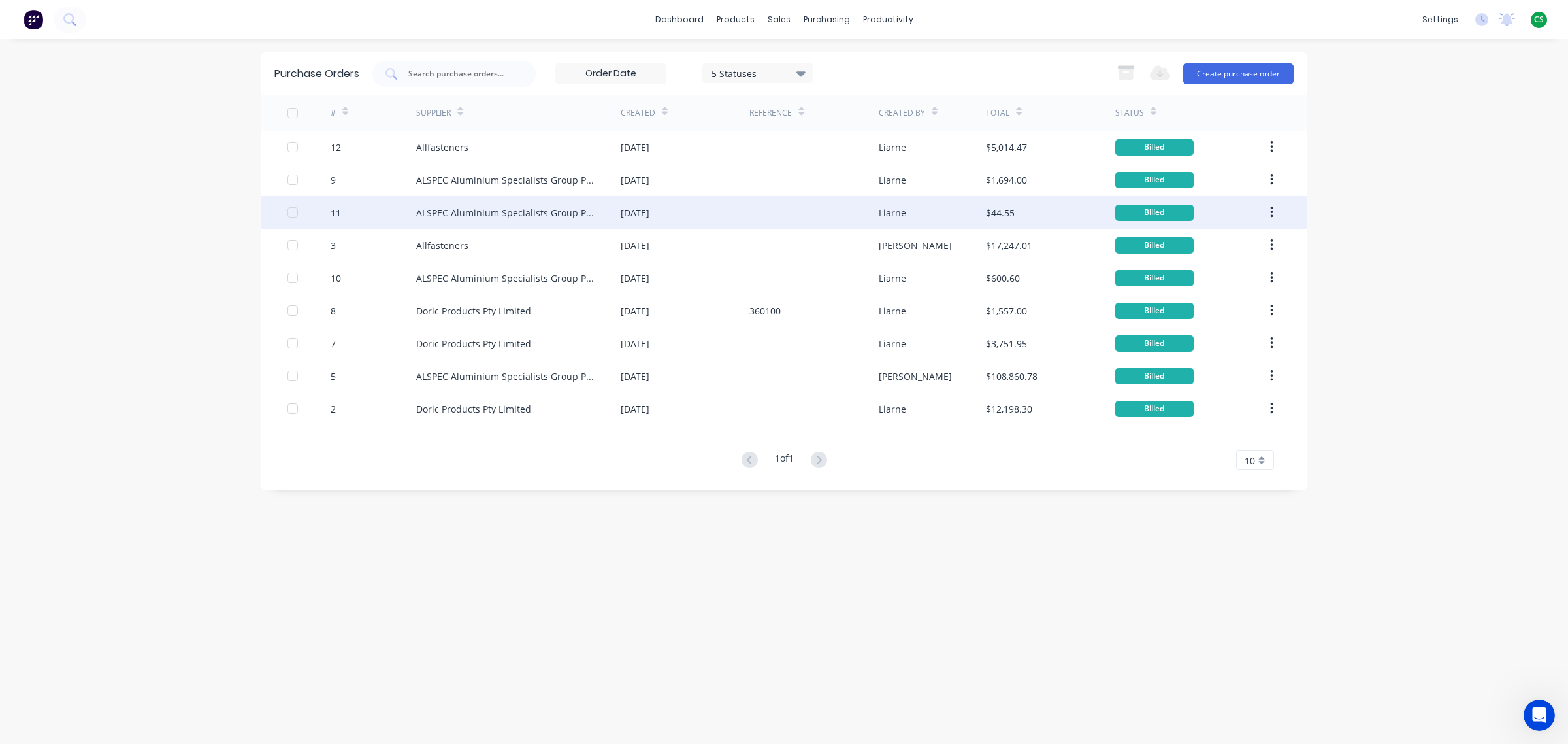
click at [438, 207] on div "ALSPEC Aluminium Specialists Group Pty Ltd" at bounding box center [505, 213] width 178 height 14
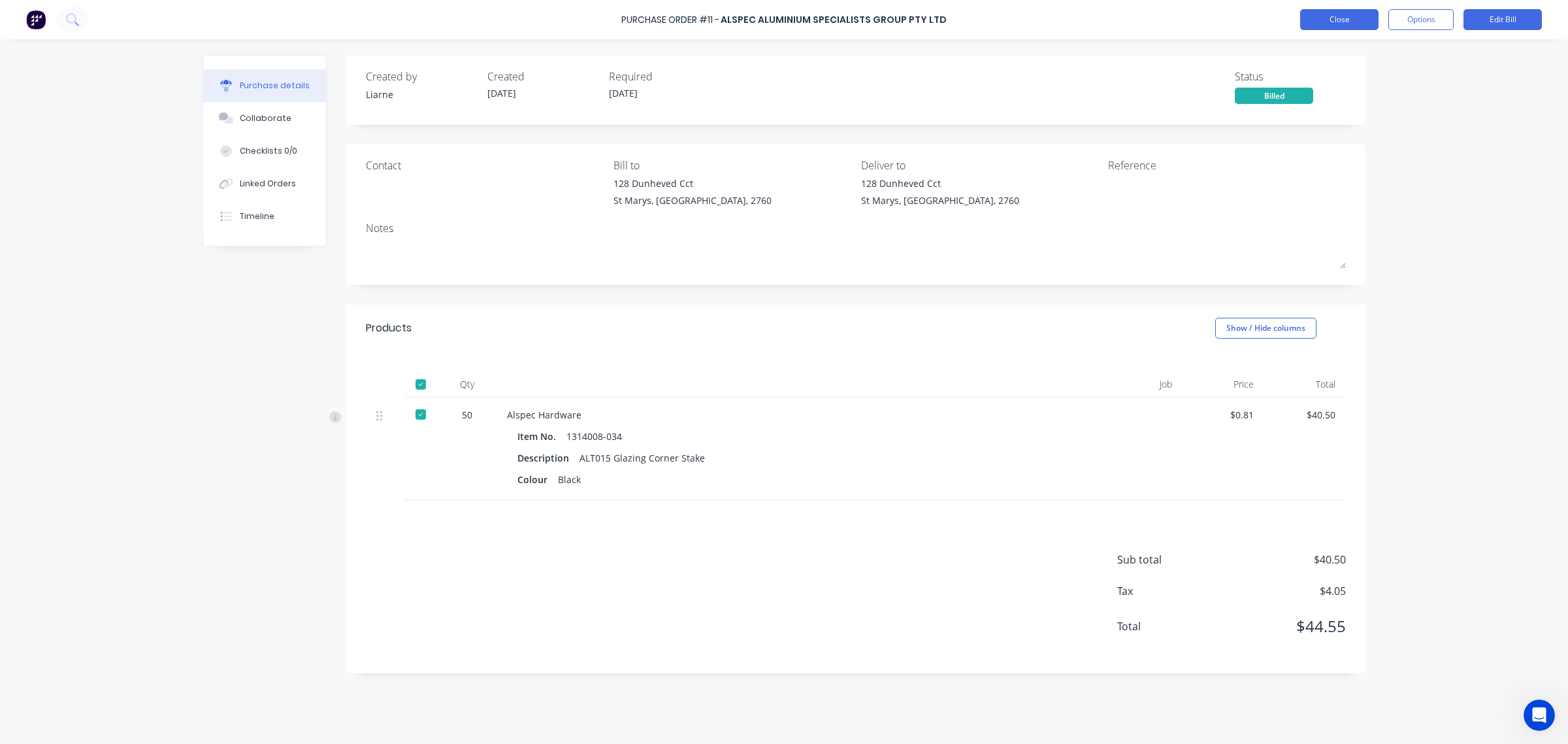
click at [1338, 18] on button "Close" at bounding box center [1339, 19] width 79 height 21
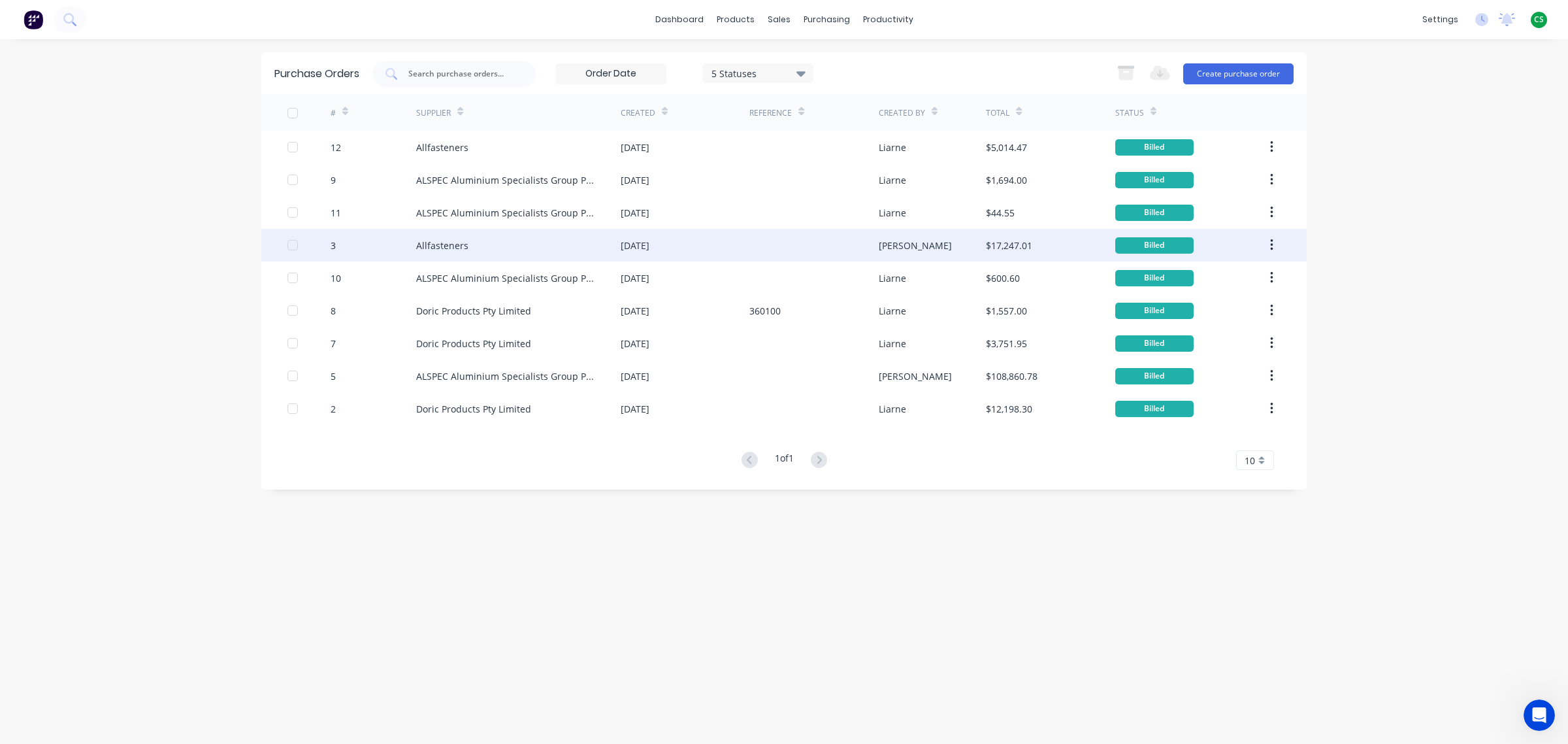
click at [436, 252] on div "Allfasteners" at bounding box center [518, 245] width 205 height 33
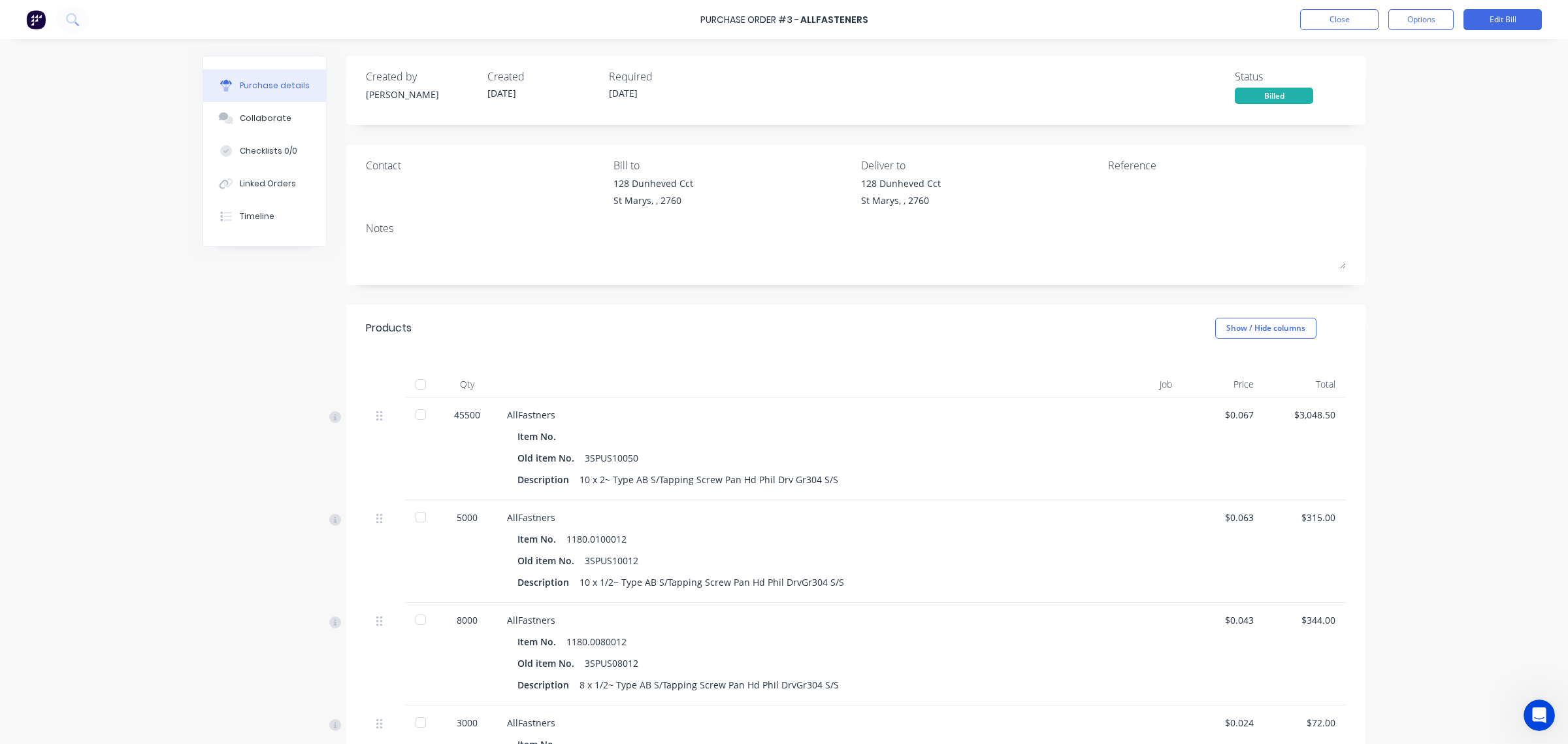
drag, startPoint x: 415, startPoint y: 382, endPoint x: 674, endPoint y: 335, distance: 263.2
click at [416, 383] on div at bounding box center [421, 384] width 26 height 26
click at [1330, 17] on button "Close" at bounding box center [1339, 19] width 79 height 21
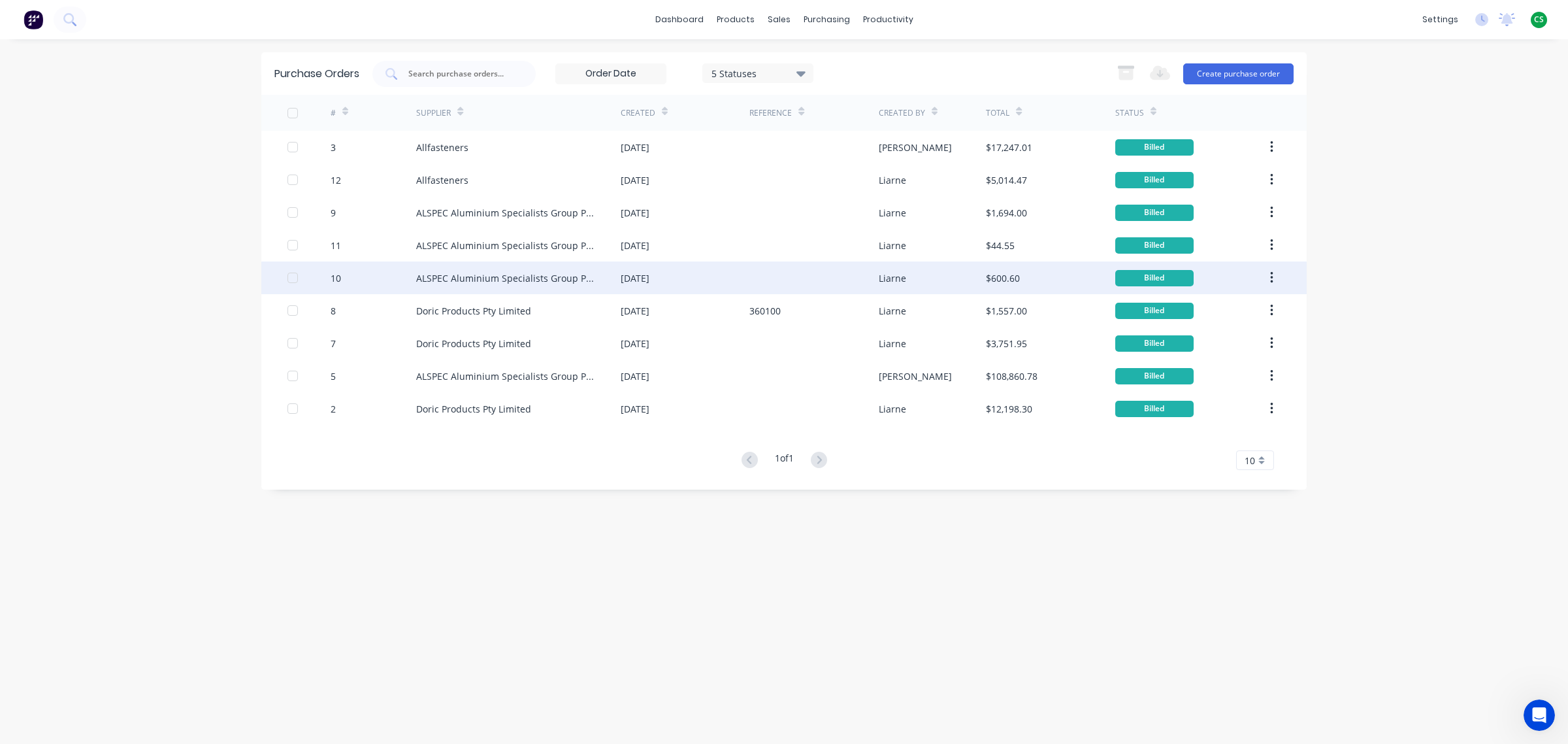
click at [413, 280] on div "10" at bounding box center [374, 278] width 86 height 33
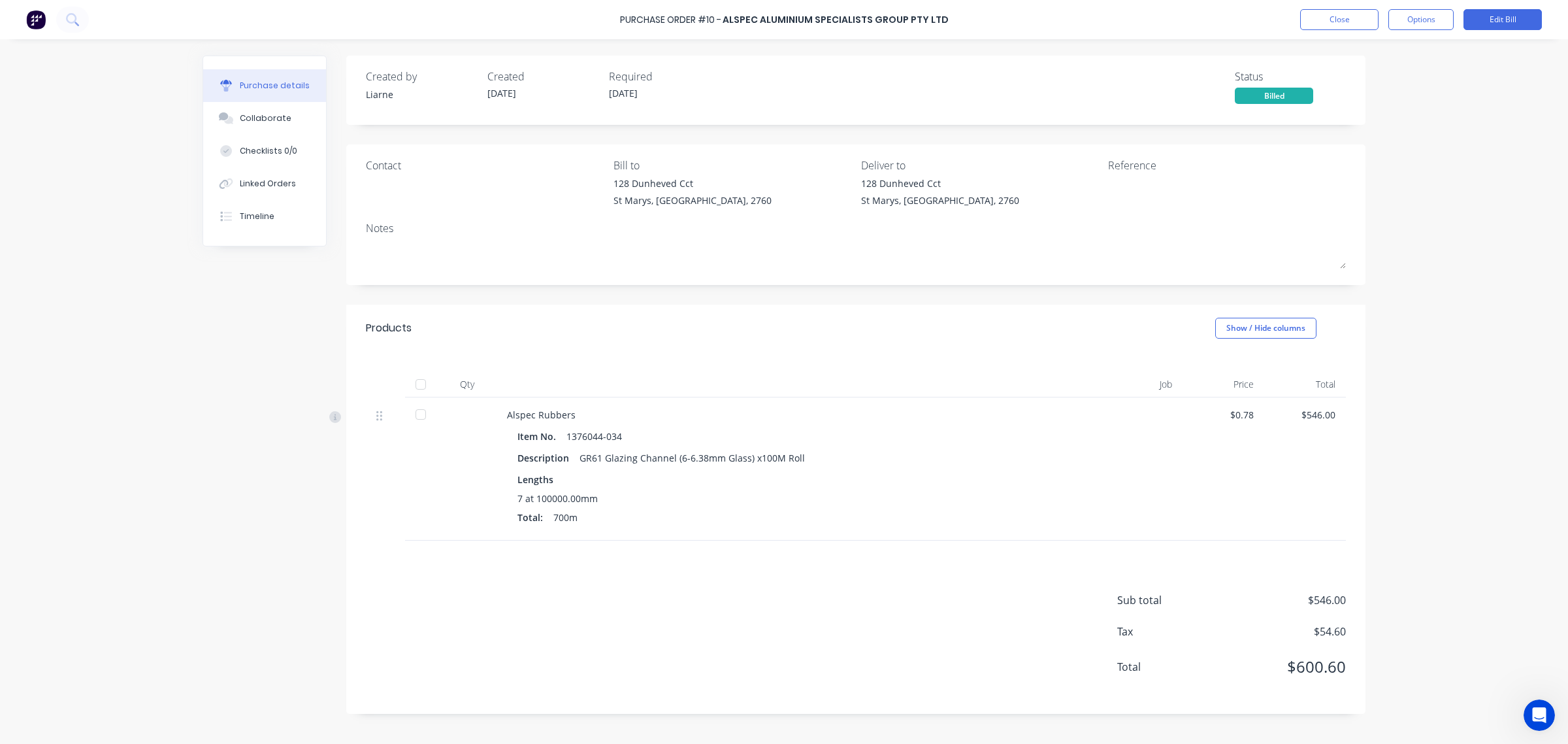
click at [423, 384] on div at bounding box center [421, 384] width 26 height 26
click at [1338, 21] on button "Close" at bounding box center [1339, 19] width 79 height 21
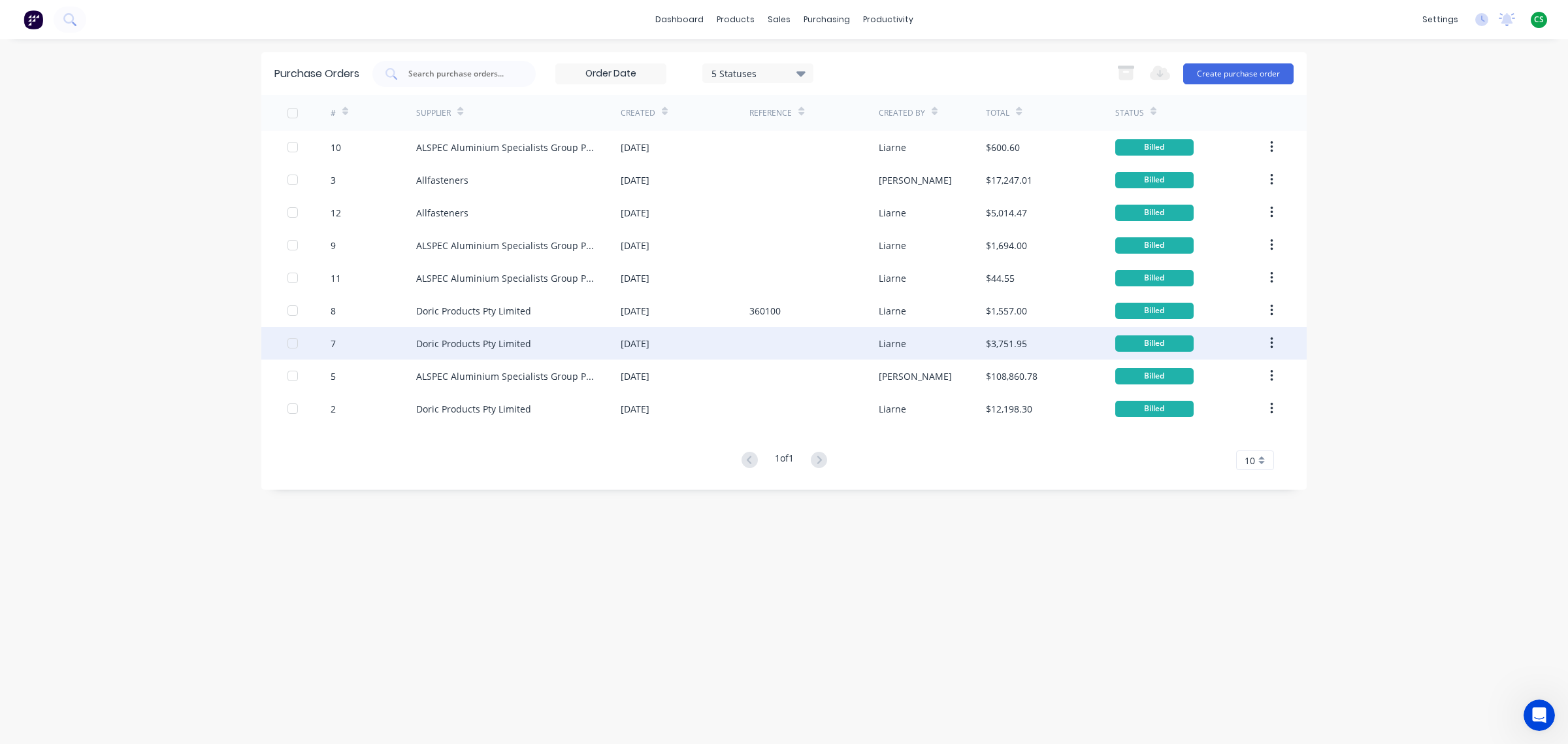
click at [423, 342] on div "Doric Products Pty Limited" at bounding box center [473, 343] width 115 height 14
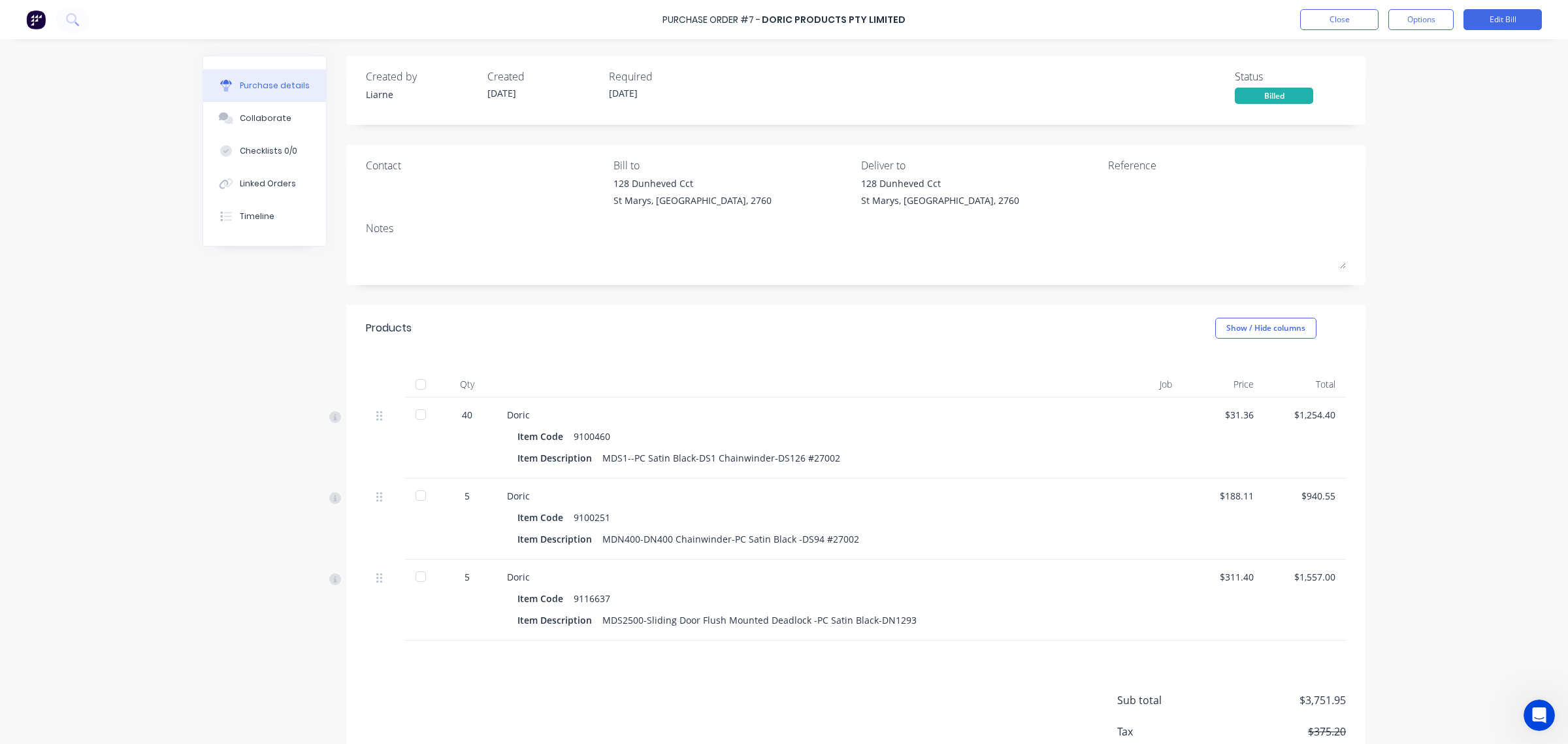
click at [415, 385] on div at bounding box center [421, 384] width 26 height 26
click at [1344, 19] on button "Close" at bounding box center [1339, 19] width 79 height 21
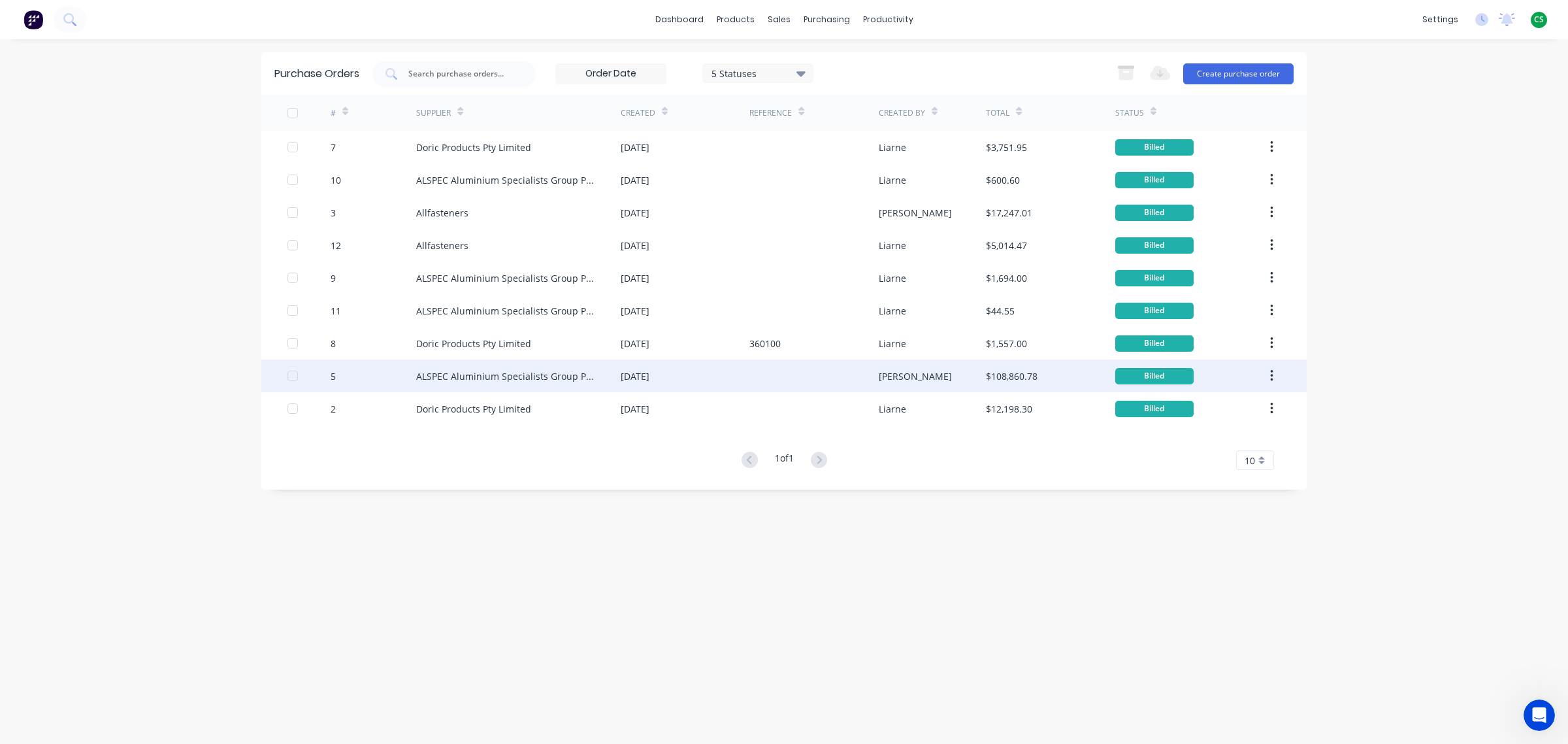
click at [468, 371] on div "ALSPEC Aluminium Specialists Group Pty Ltd" at bounding box center [505, 376] width 178 height 14
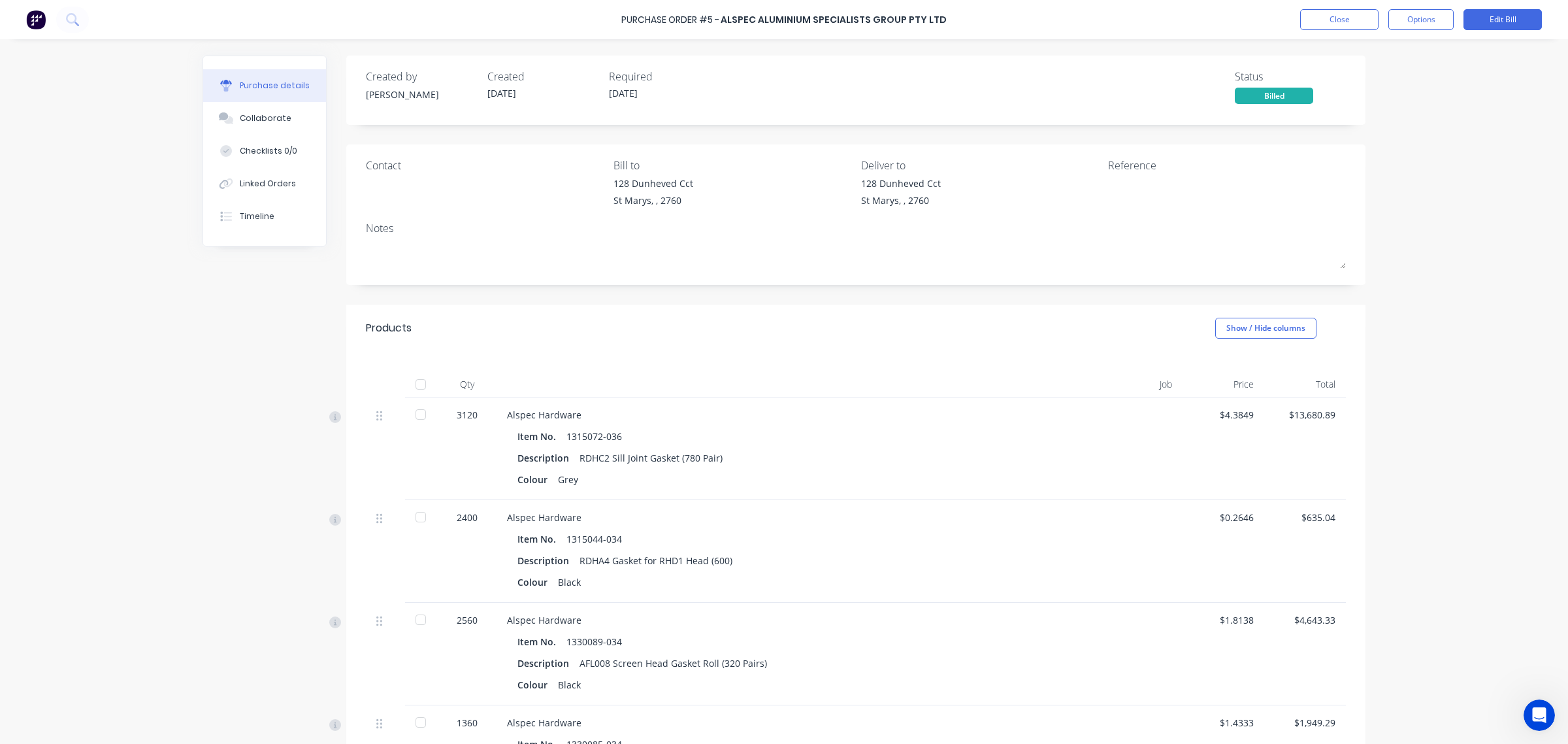
drag, startPoint x: 415, startPoint y: 384, endPoint x: 852, endPoint y: 201, distance: 473.8
click at [414, 383] on div at bounding box center [421, 384] width 26 height 26
click at [1340, 21] on button "Close" at bounding box center [1339, 19] width 79 height 21
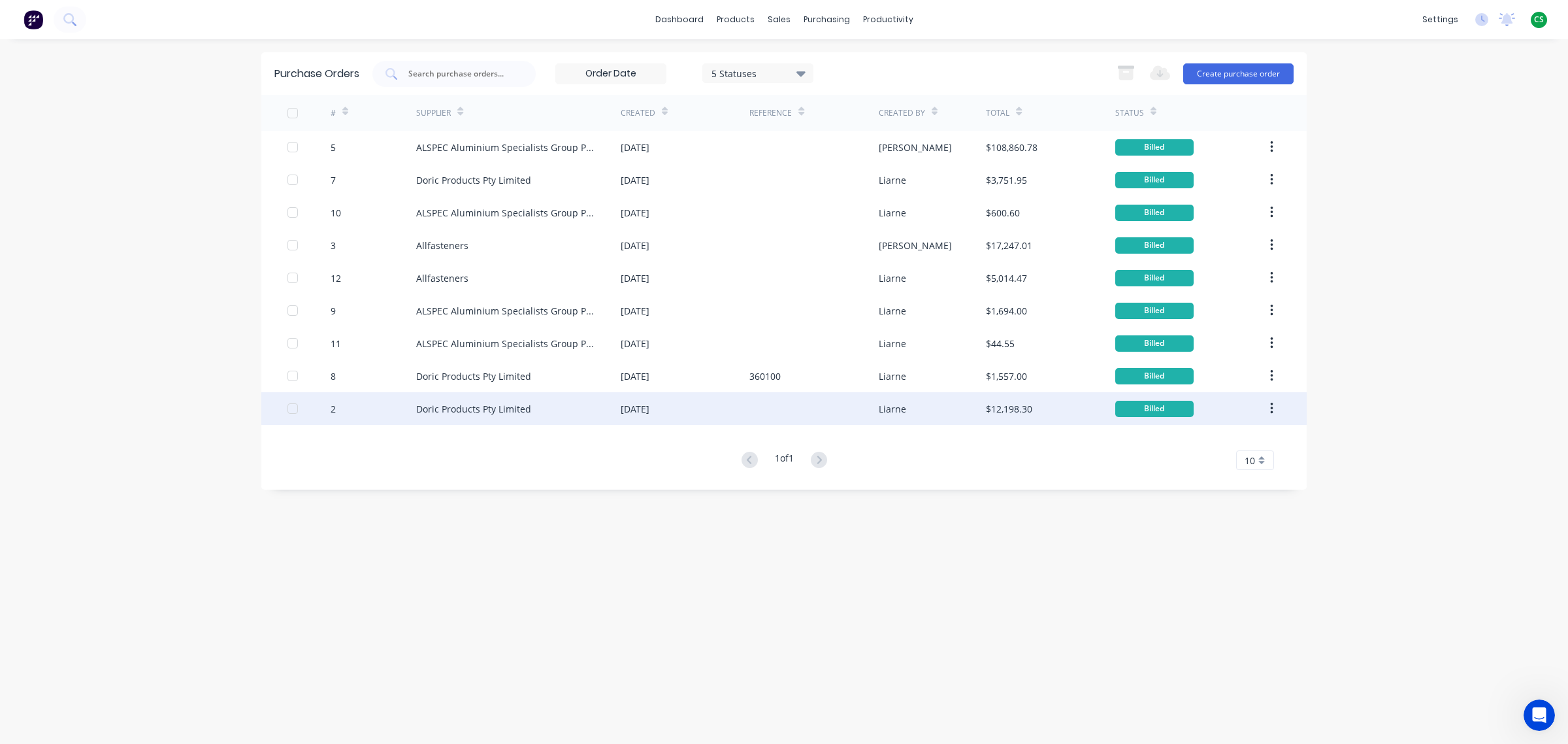
click at [432, 413] on div "Doric Products Pty Limited" at bounding box center [473, 408] width 115 height 14
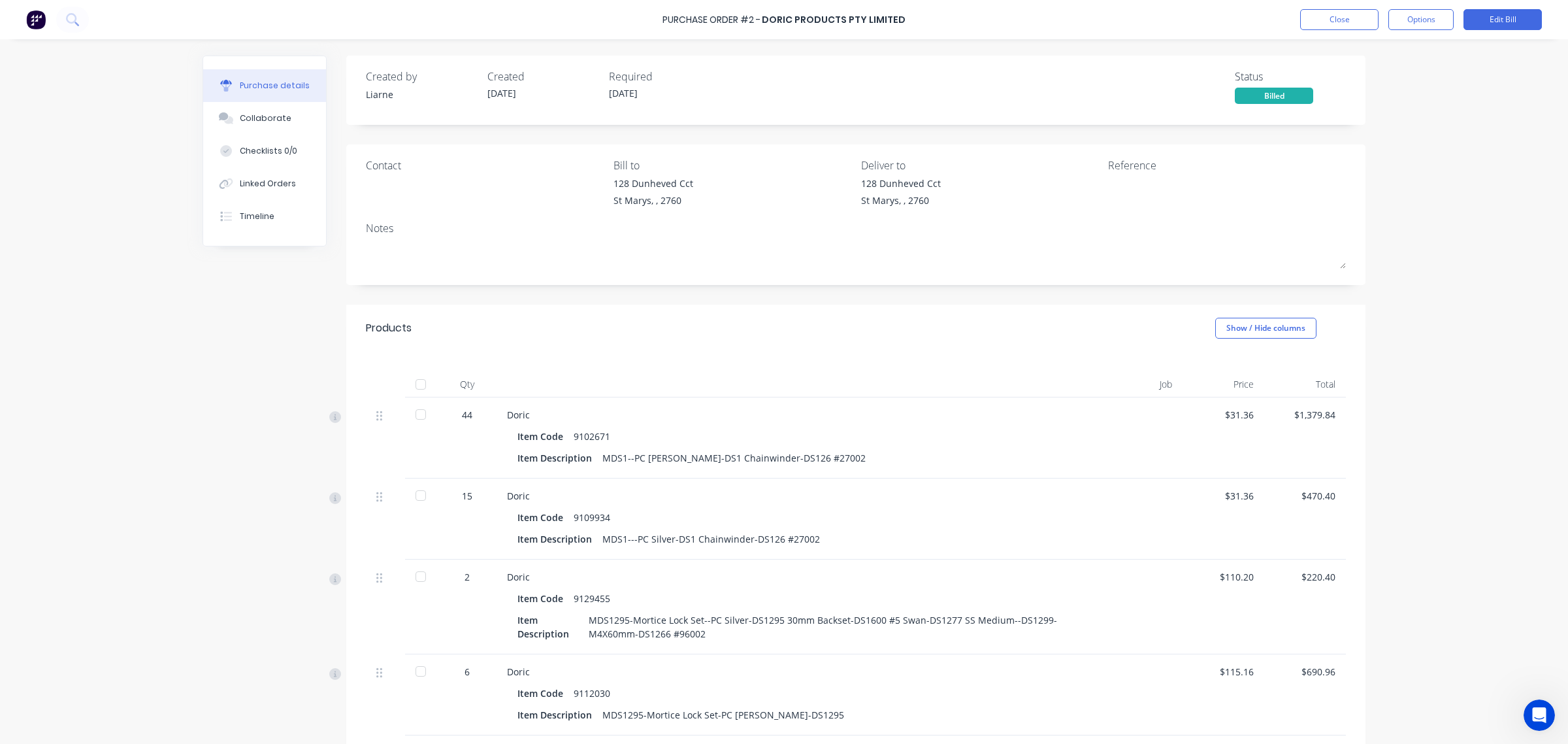
click at [416, 381] on div at bounding box center [421, 384] width 26 height 26
click at [1334, 19] on button "Close" at bounding box center [1339, 19] width 79 height 21
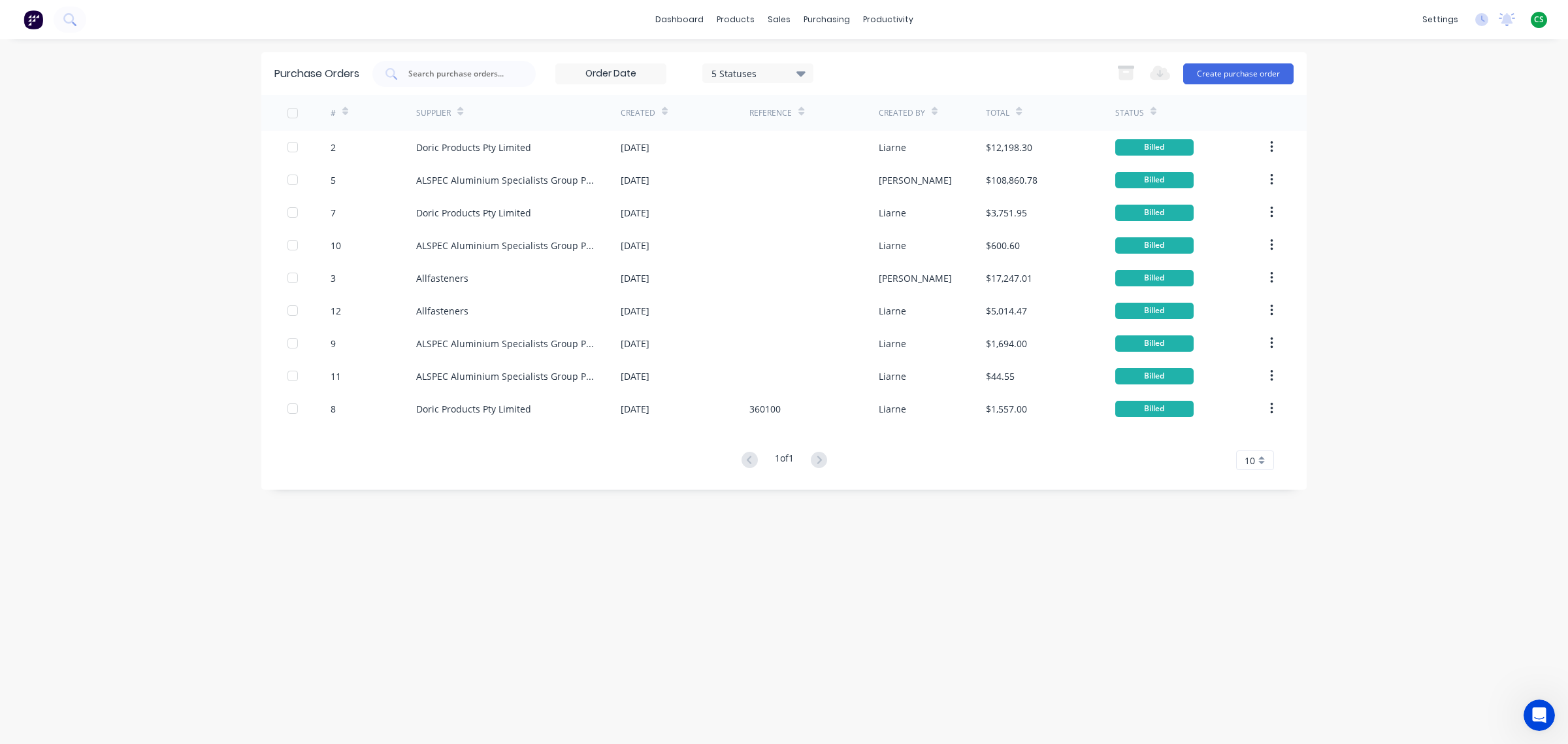
click at [106, 433] on div "dashboard products sales purchasing productivity dashboard products Product Cat…" at bounding box center [784, 372] width 1568 height 744
click at [1387, 416] on div "dashboard products sales purchasing productivity dashboard products Product Cat…" at bounding box center [784, 372] width 1568 height 744
